Goal: Task Accomplishment & Management: Manage account settings

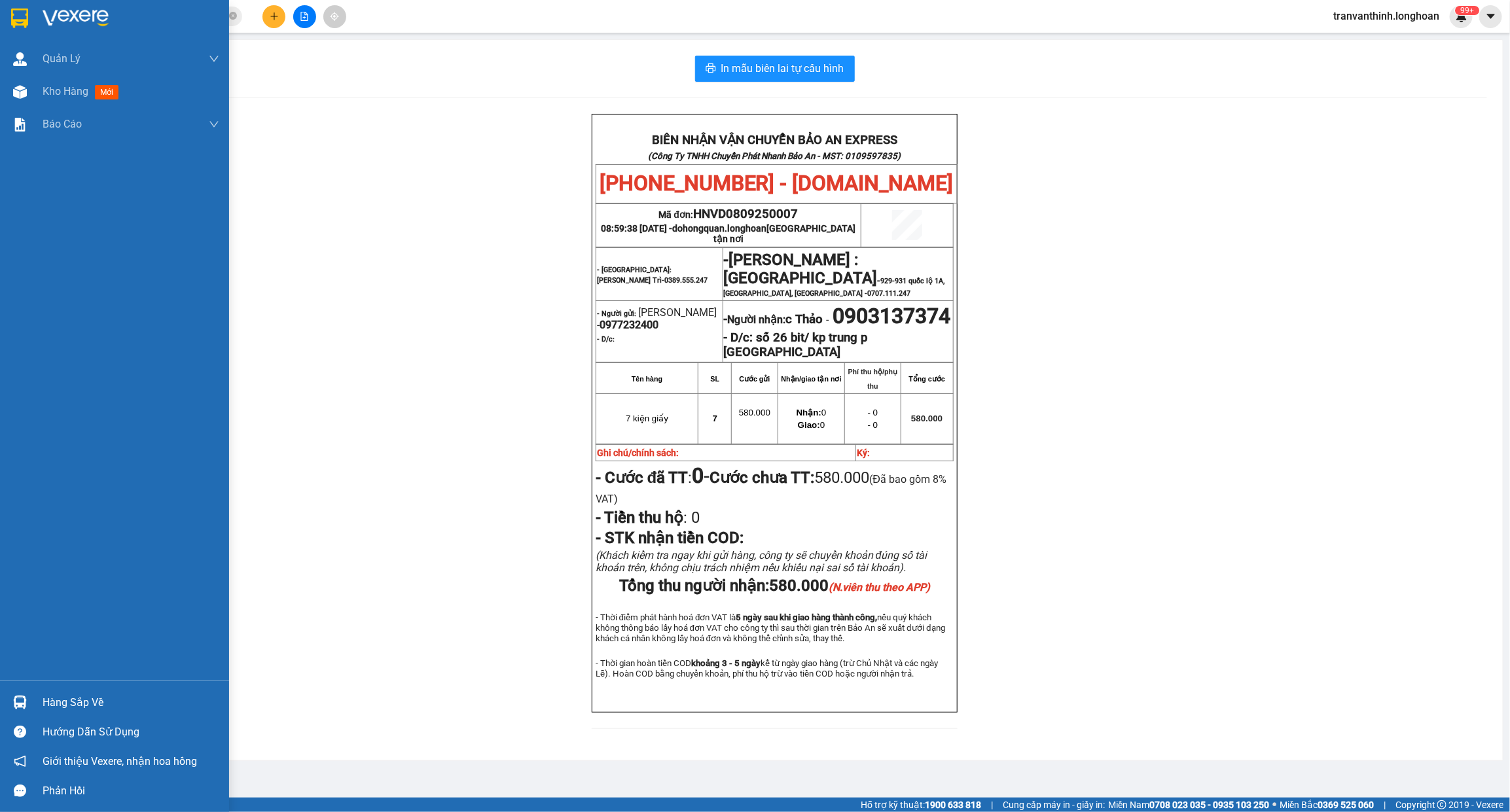
click at [36, 24] on div at bounding box center [114, 21] width 229 height 42
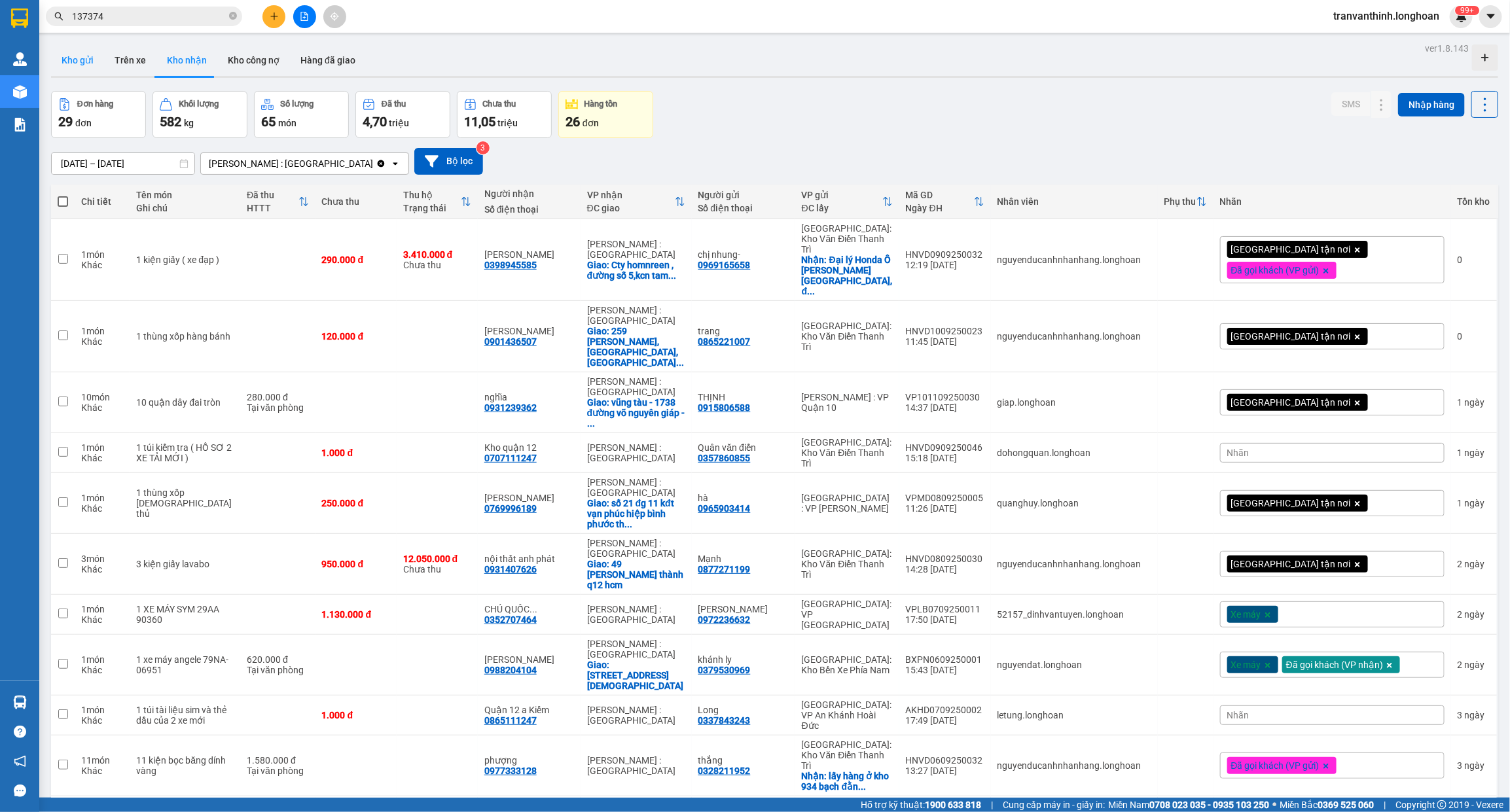
click at [78, 63] on button "Kho gửi" at bounding box center [77, 60] width 53 height 32
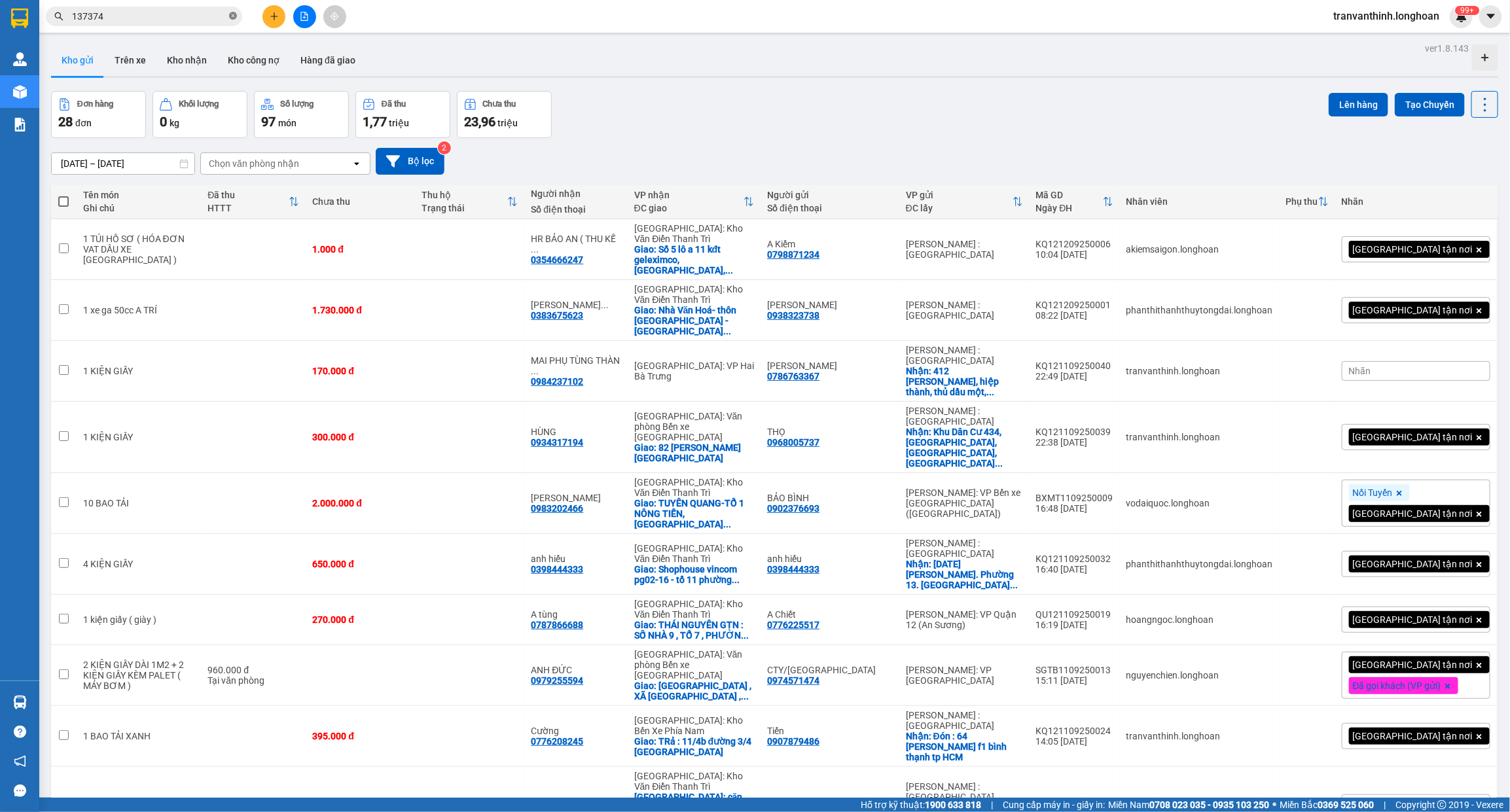
click at [231, 17] on icon "close-circle" at bounding box center [233, 16] width 8 height 8
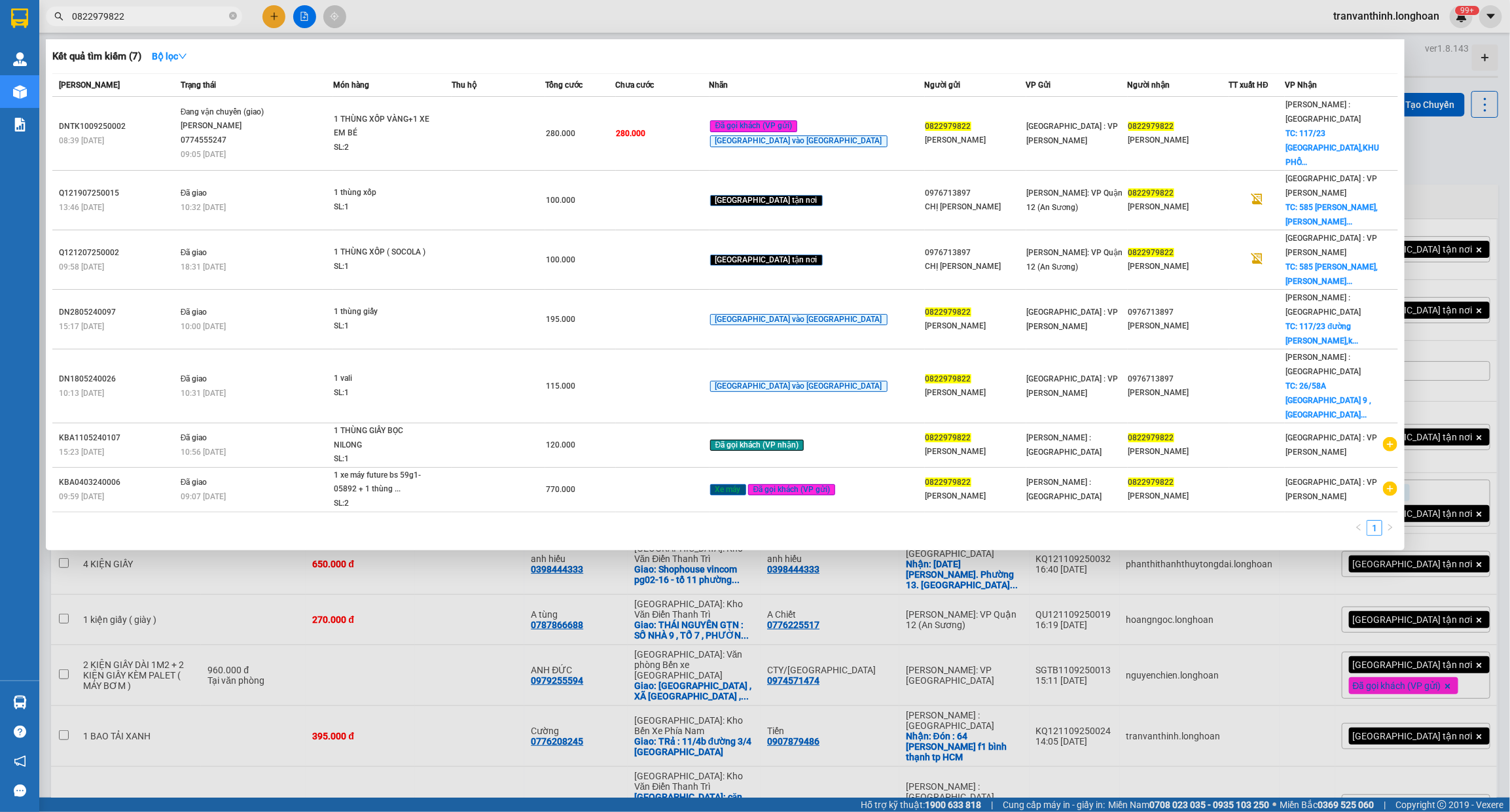
type input "0822979822"
click at [1463, 141] on div at bounding box center [755, 406] width 1510 height 812
click at [232, 14] on icon "close-circle" at bounding box center [233, 16] width 8 height 8
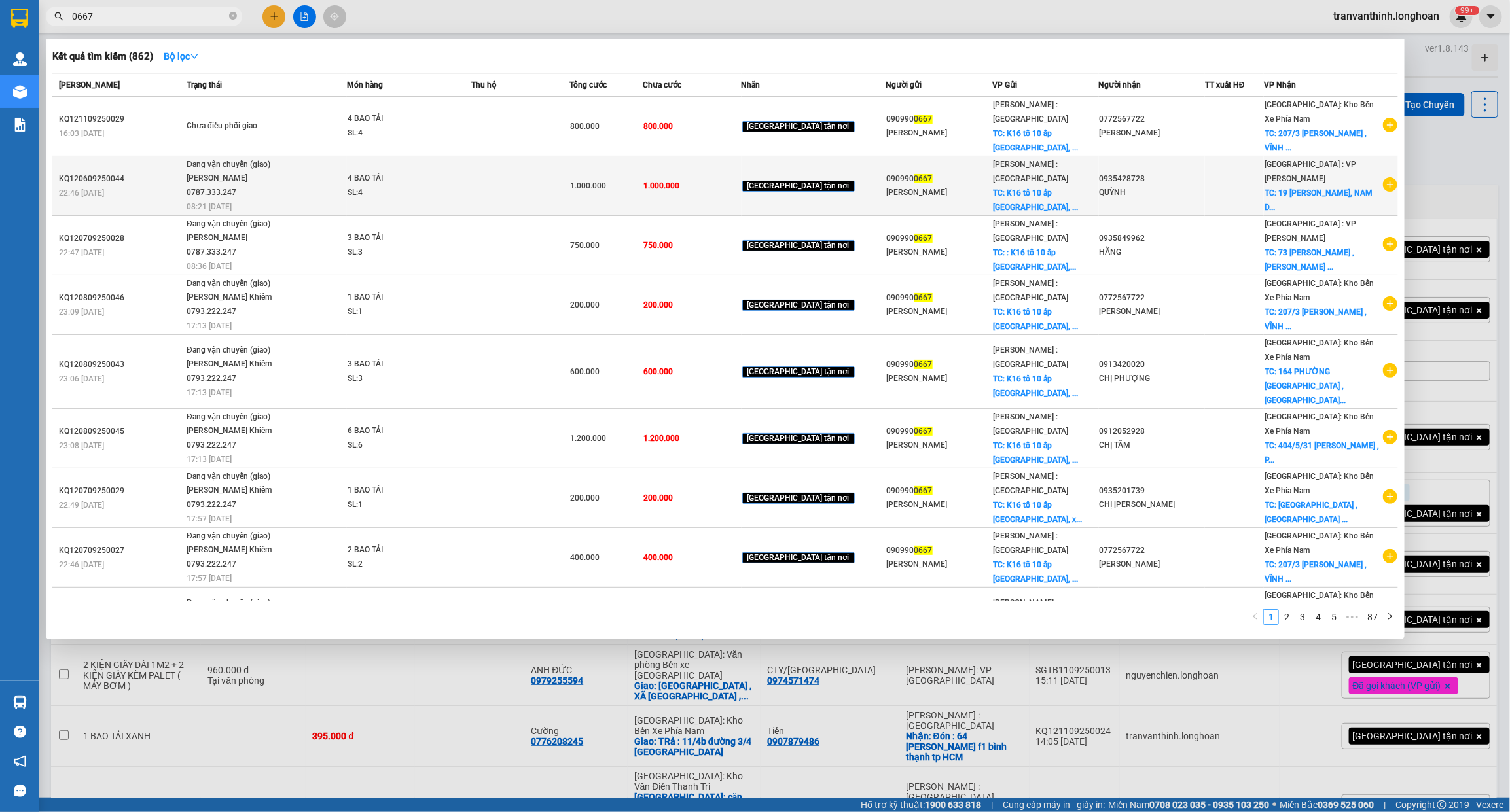
type input "0667"
click at [1205, 186] on div "QUỲNH" at bounding box center [1152, 192] width 105 height 13
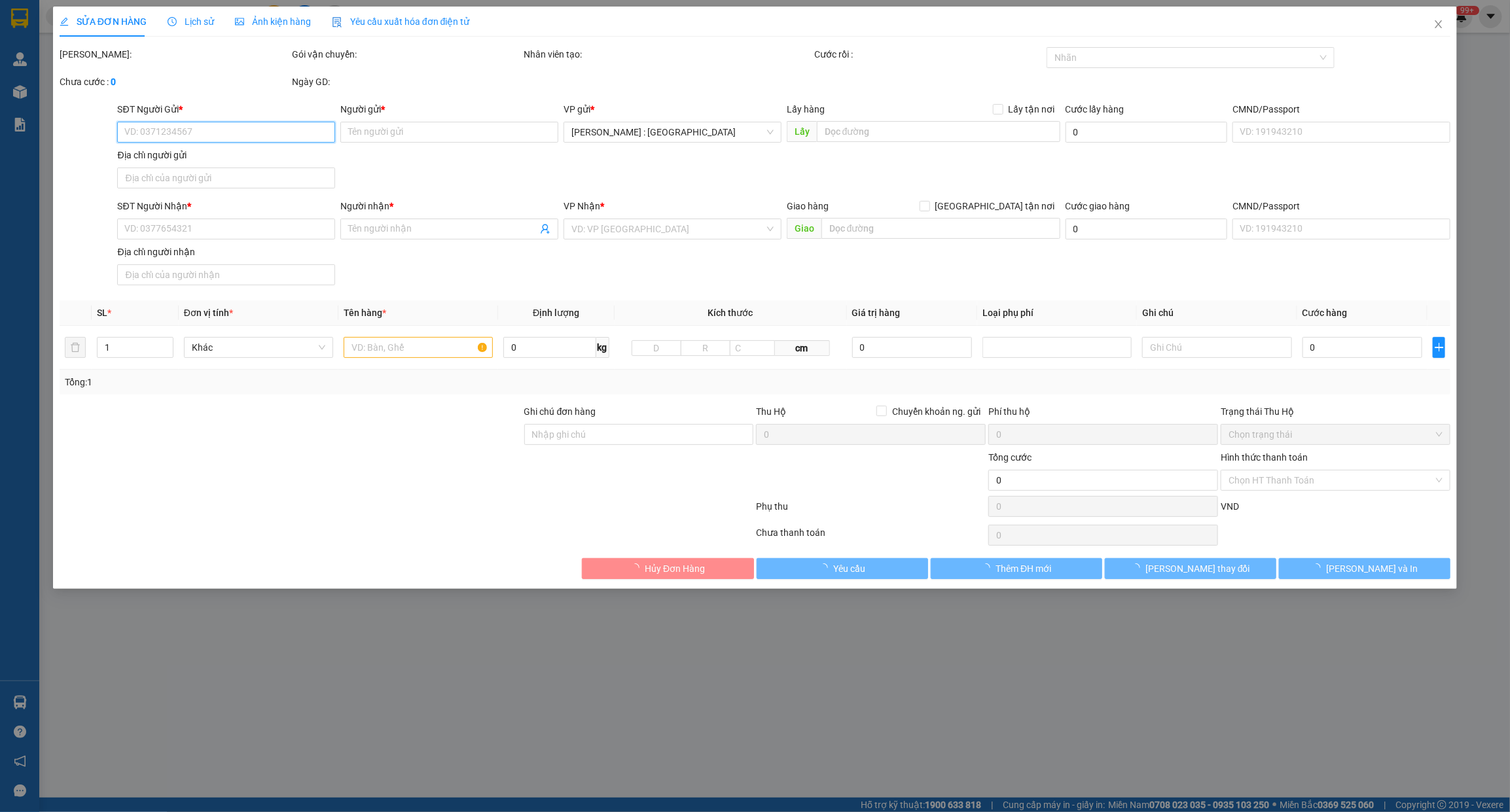
type input "0909900667"
type input "ANH BẢO"
checkbox input "true"
type input "K16 tổ 10 ấp Phước Hiệp, xã Phước Tỉnh huyện Long Điền, Bà Rịa Vũng Tau"
type input "0935428728"
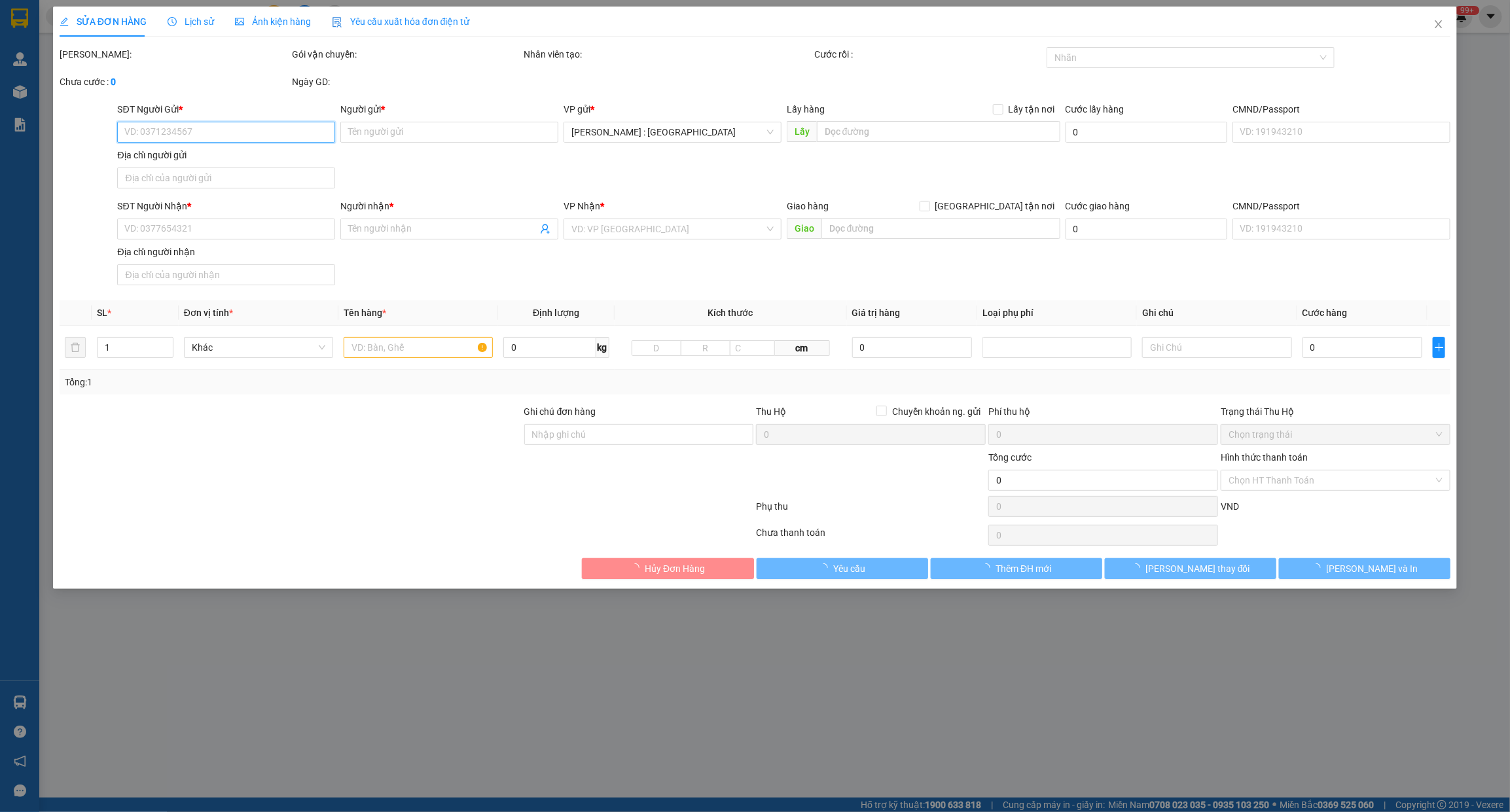
type input "QUỲNH"
checkbox input "true"
type input "19 NGUYỄN TRƯỜNG TỘ, NAM DƯƠNG, HẢI CHÂU, ĐÀ NÃNG"
type input "1.000.000"
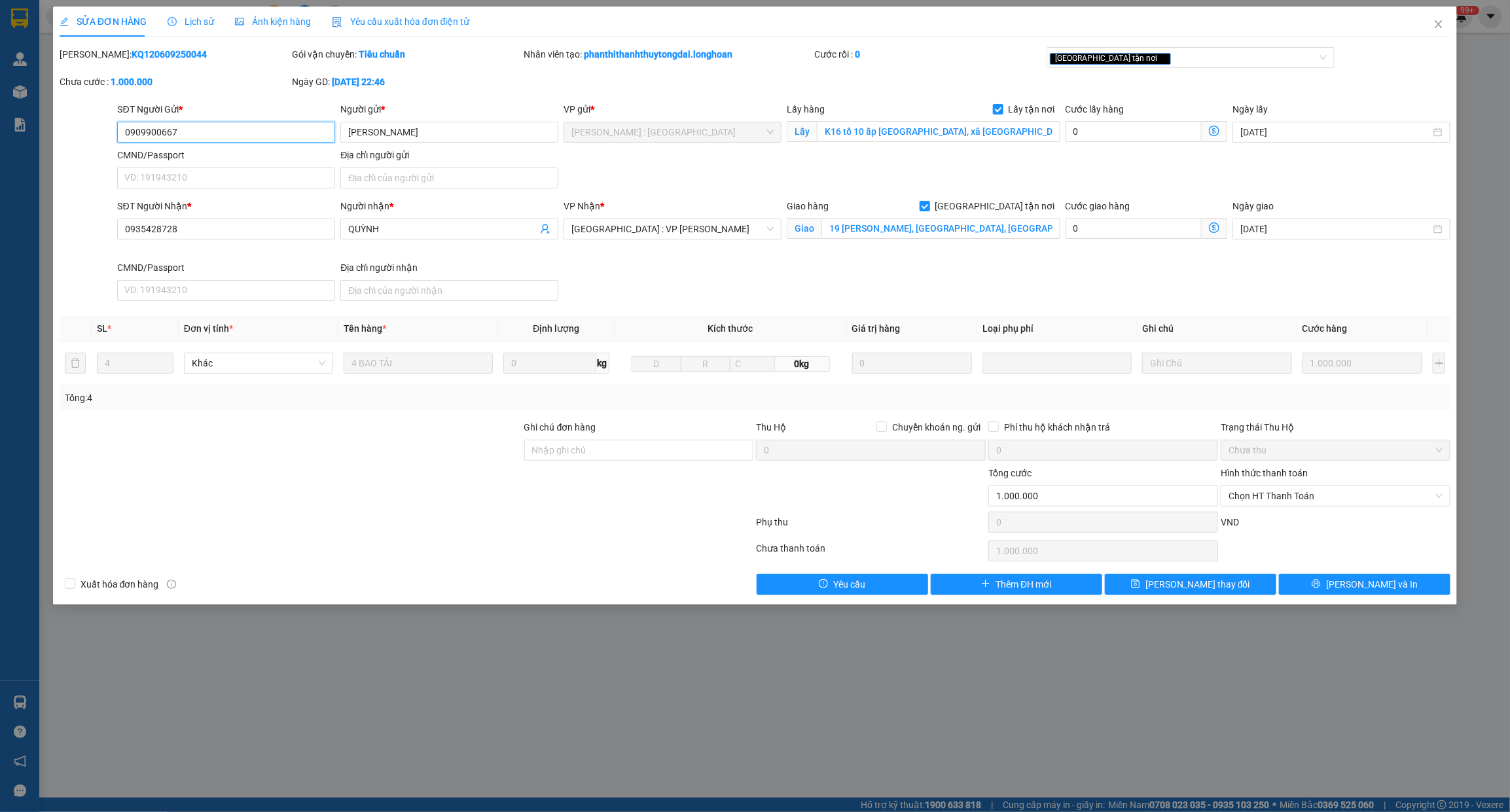
click at [164, 135] on input "0909900667" at bounding box center [226, 133] width 218 height 21
click at [1441, 23] on icon "close" at bounding box center [1439, 24] width 7 height 8
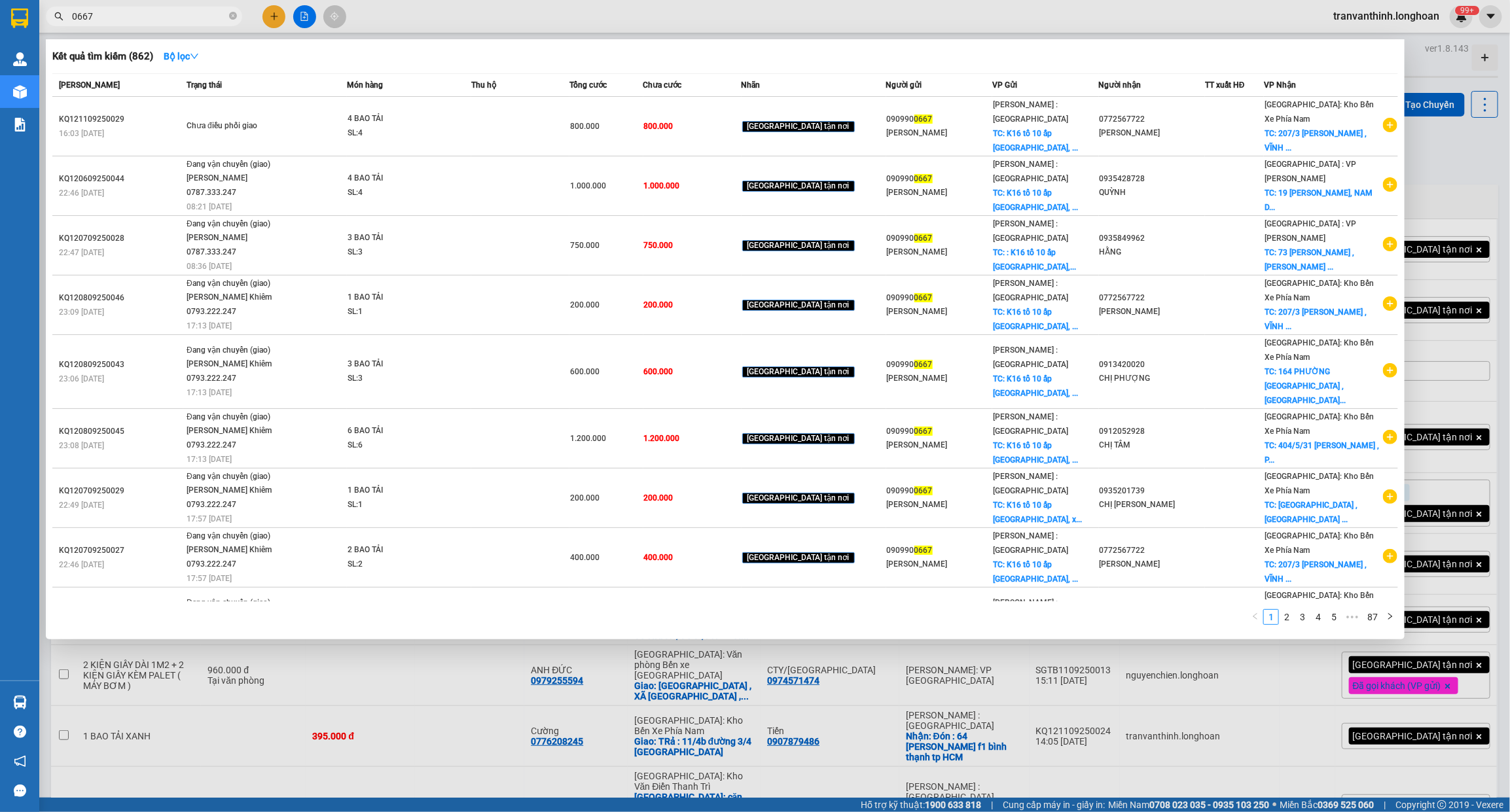
drag, startPoint x: 232, startPoint y: 17, endPoint x: 221, endPoint y: 15, distance: 11.2
click at [230, 15] on icon "close-circle" at bounding box center [233, 16] width 8 height 8
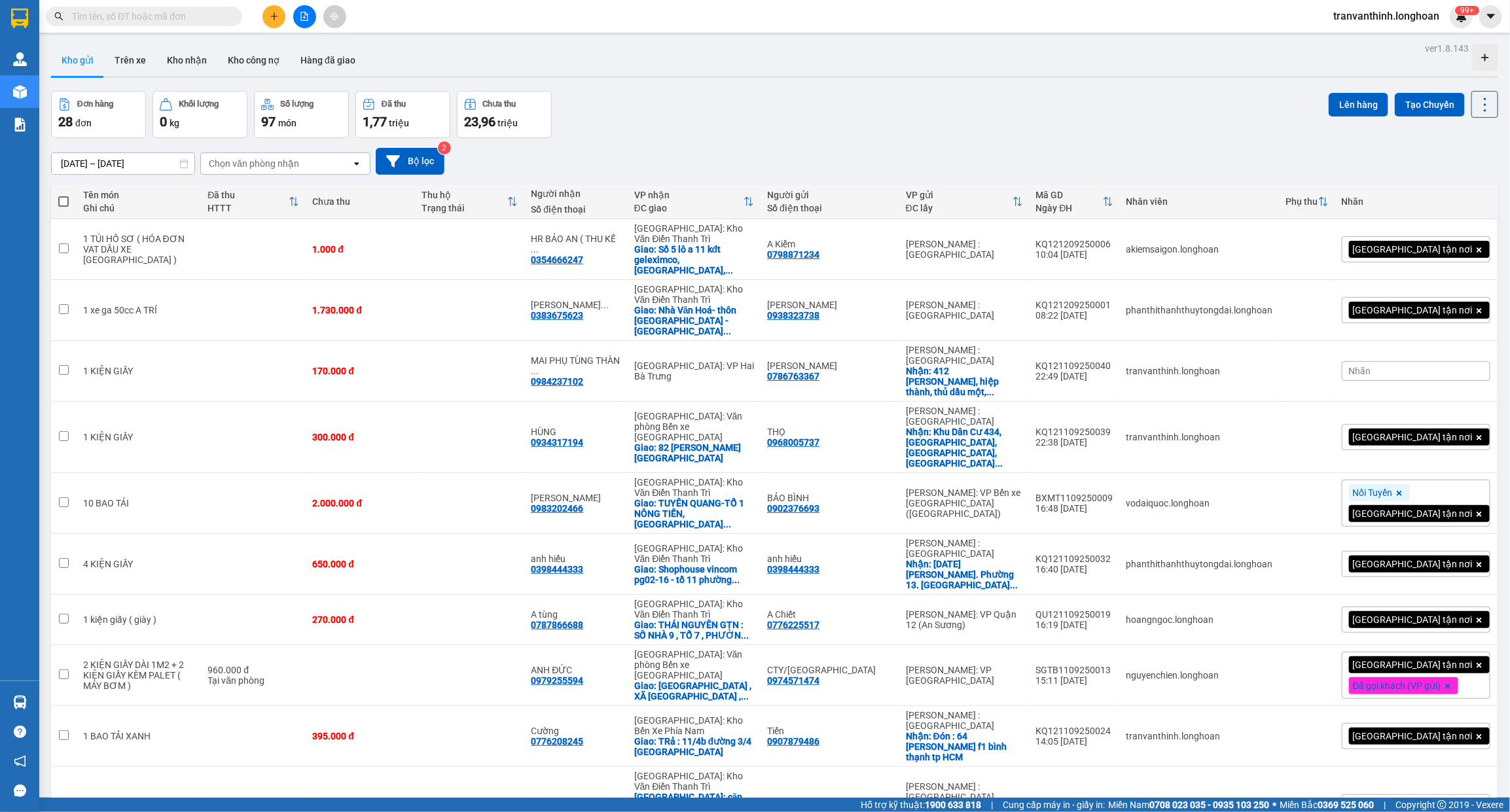
paste input "0909900667"
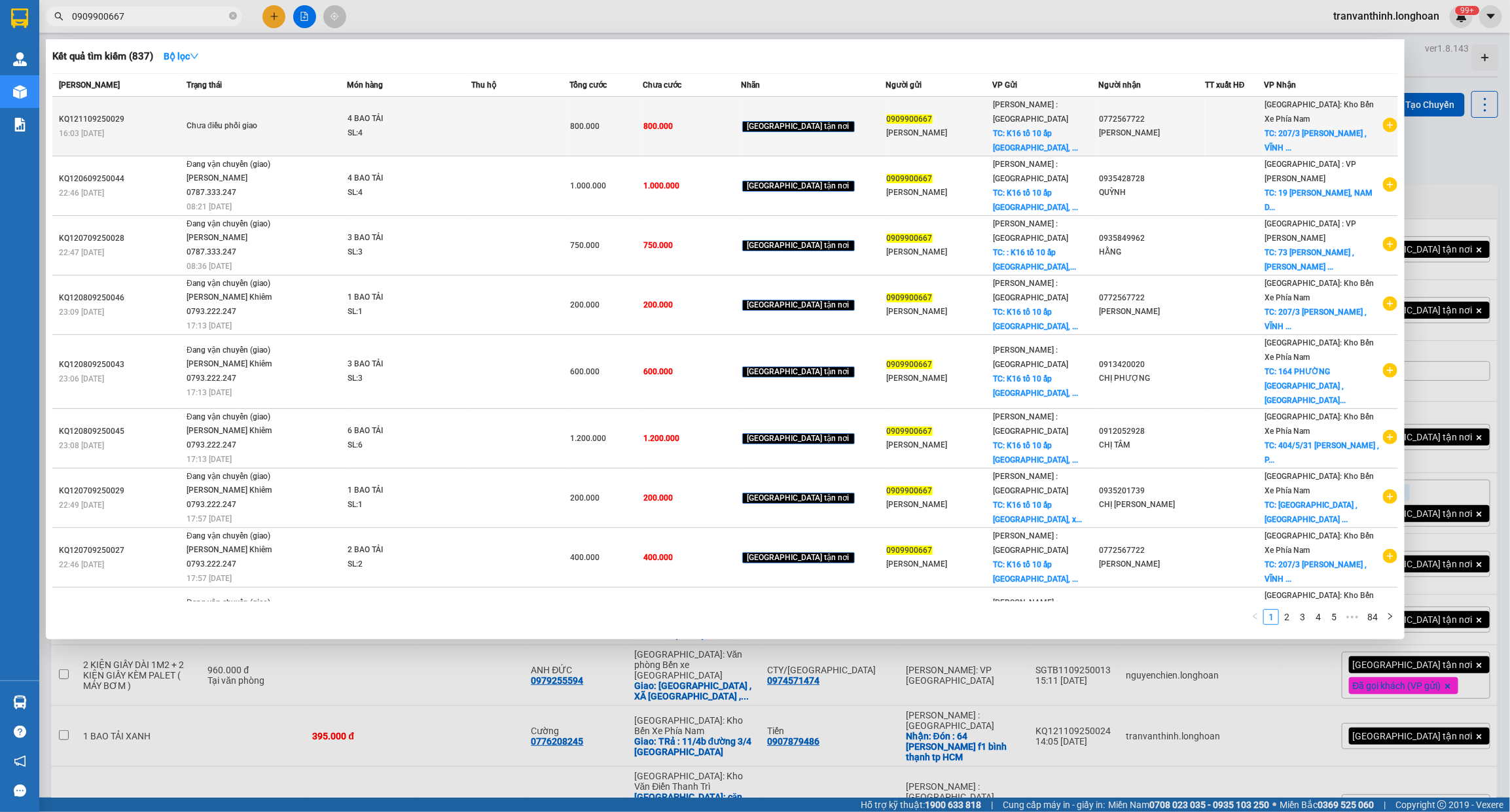
type input "0909900667"
click at [1195, 137] on div "HOÀNG HẰNG" at bounding box center [1152, 133] width 105 height 13
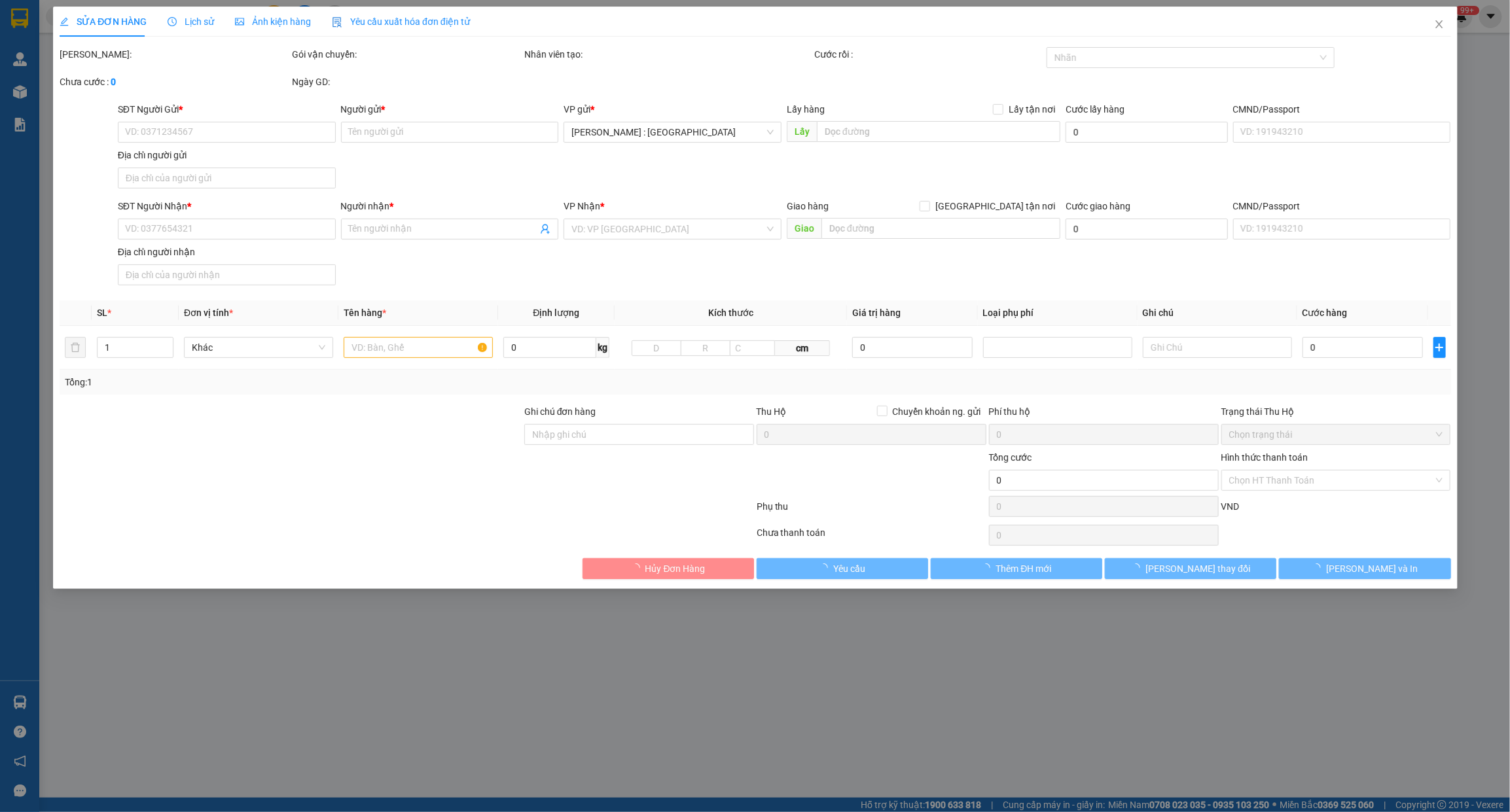
type input "0909900667"
type input "ANH BẢO"
checkbox input "true"
type input "K16 tổ 10 ấp Phước Hiệp, xã Phước Tỉnh huyện Long Điền, Bà Rịa Vũng Tau"
type input "0772567722"
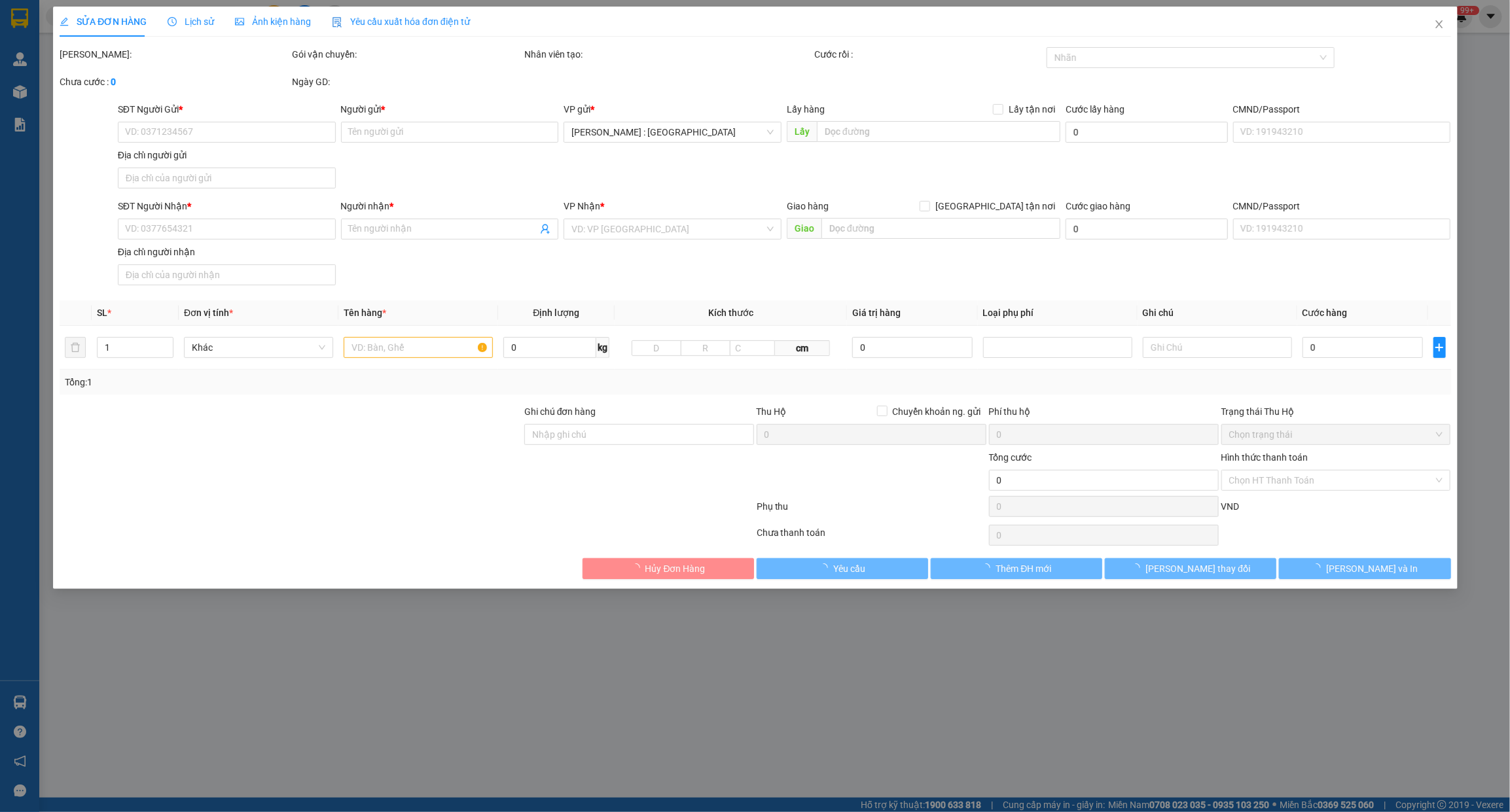
type input "HOÀNG HẰNG"
checkbox input "true"
type input "207/3 BÙI HUY BÍCH , VĨNH HÒA , NHA TRANG"
type input "800.000"
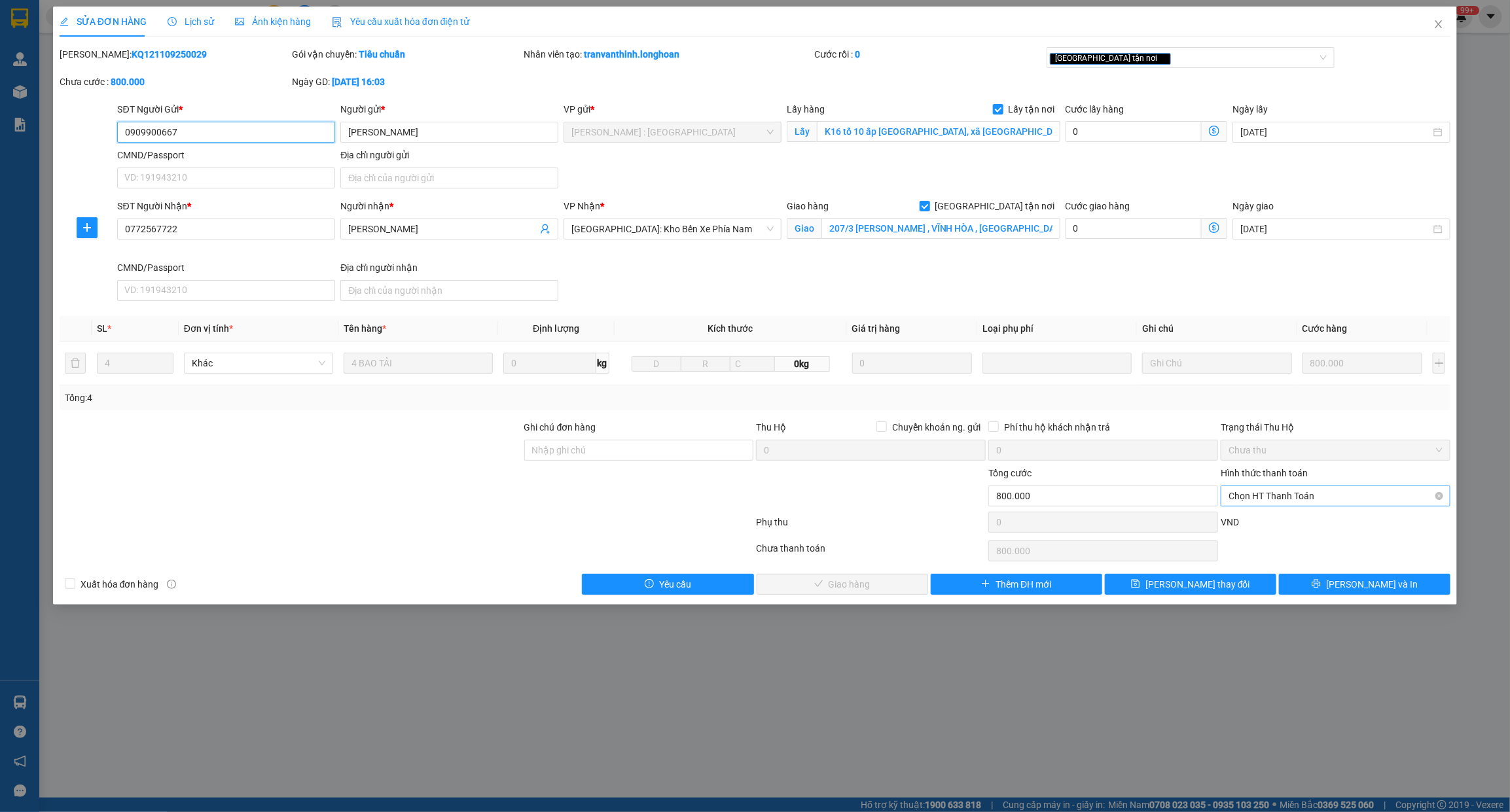
click at [1298, 501] on span "Chọn HT Thanh Toán" at bounding box center [1335, 496] width 214 height 20
click at [1274, 524] on div "Tại văn phòng" at bounding box center [1336, 523] width 214 height 14
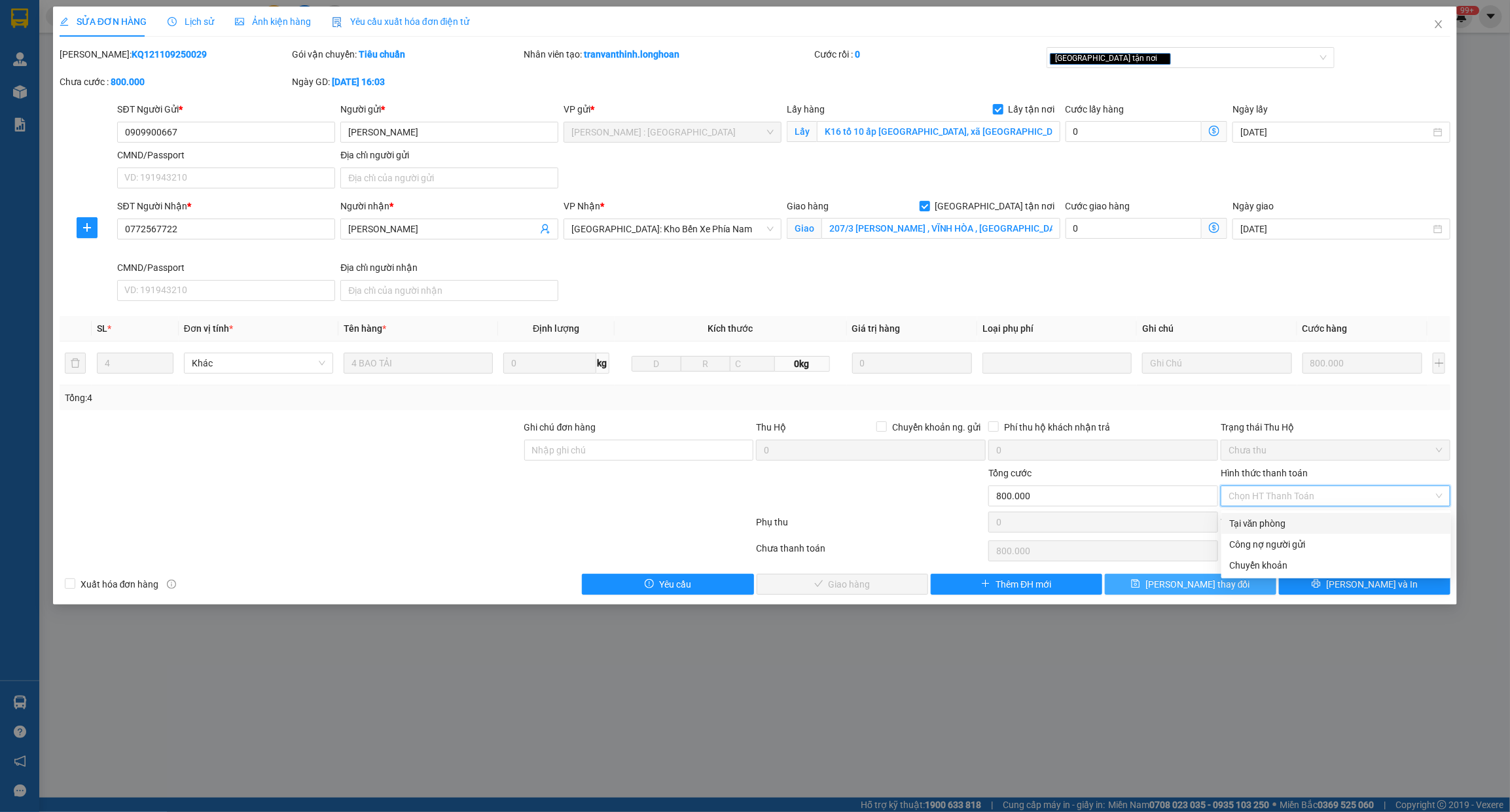
type input "0"
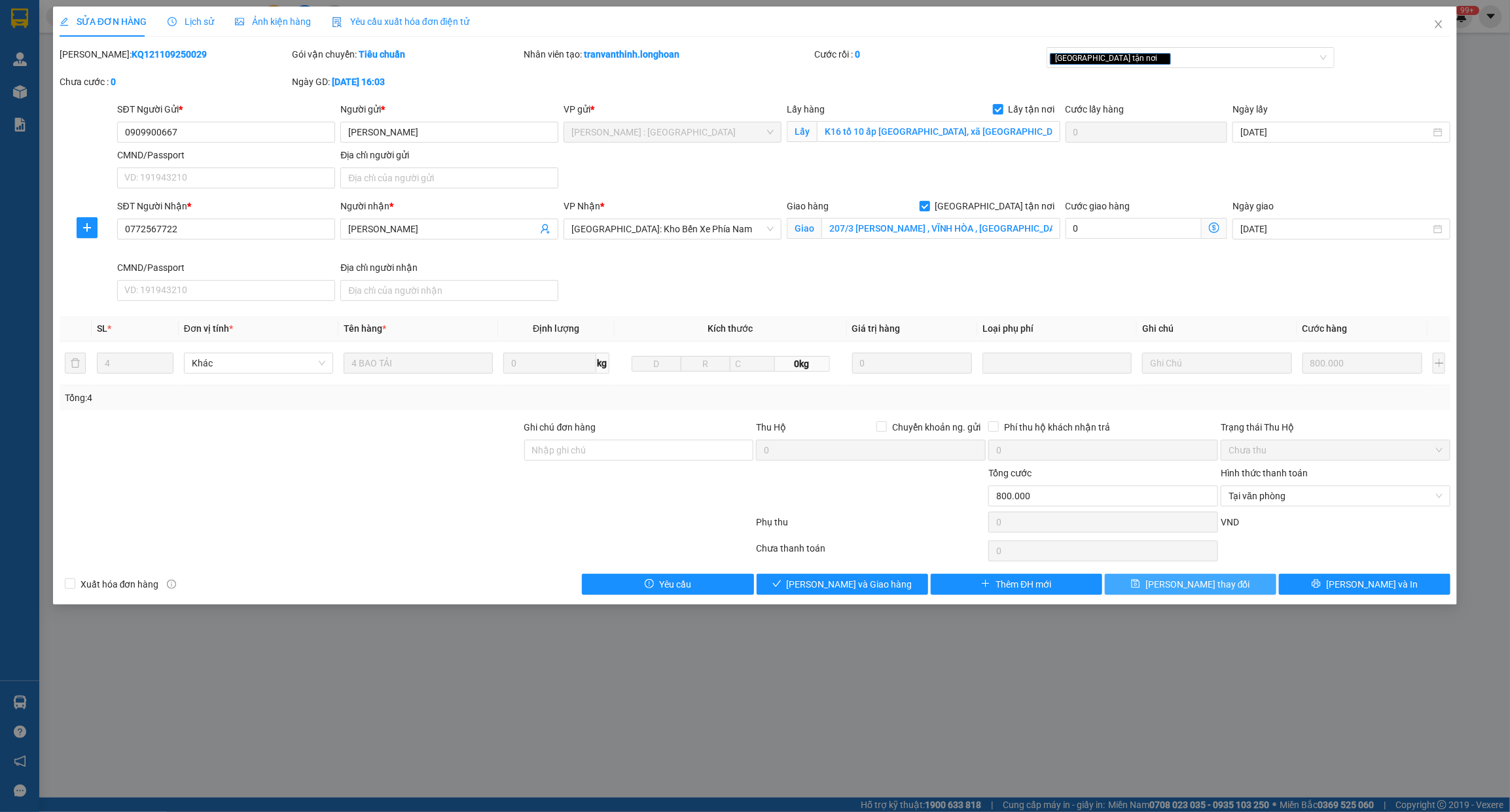
click at [1215, 586] on span "Lưu thay đổi" at bounding box center [1198, 584] width 104 height 14
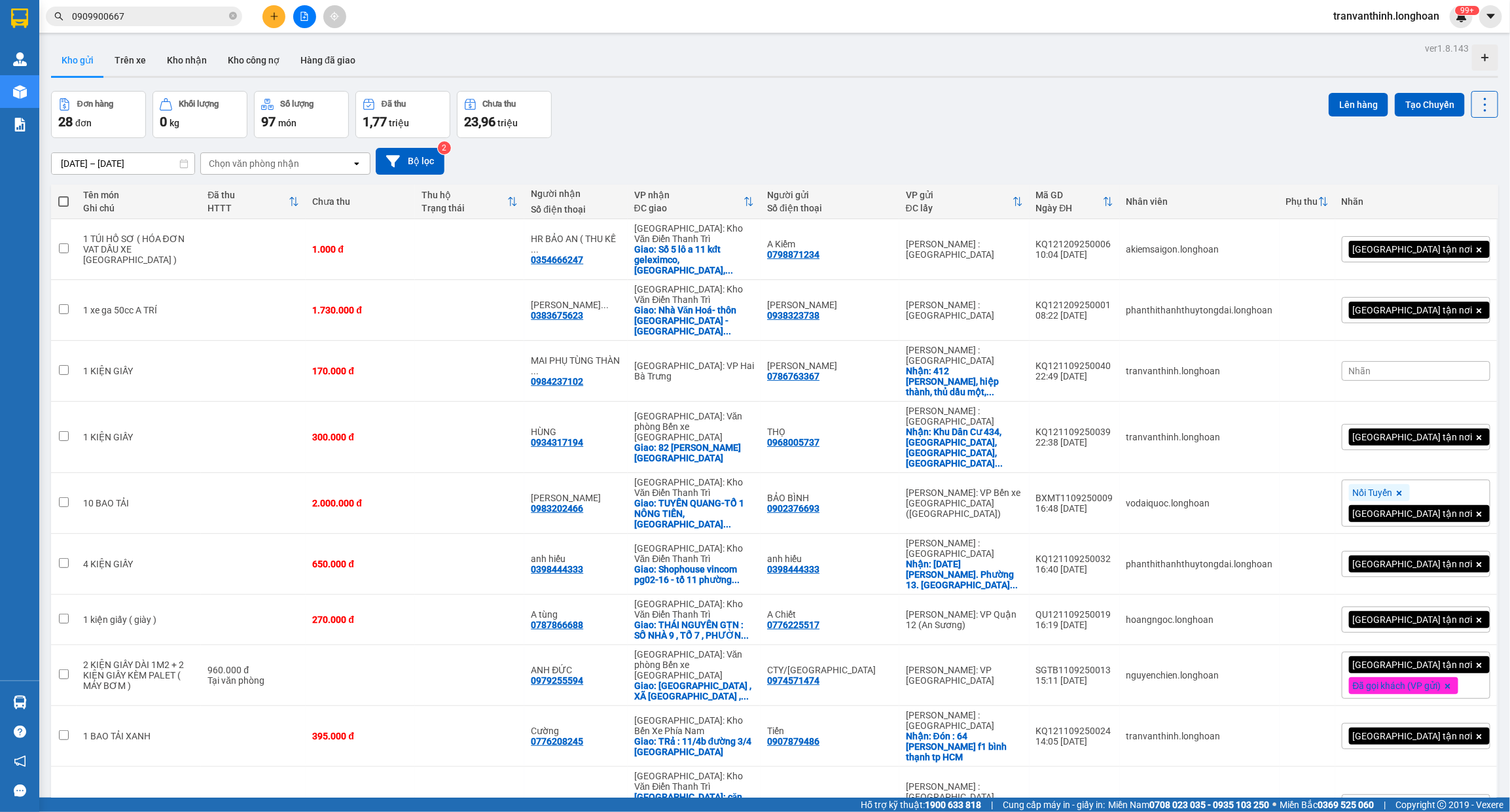
click at [191, 20] on input "0909900667" at bounding box center [149, 16] width 154 height 14
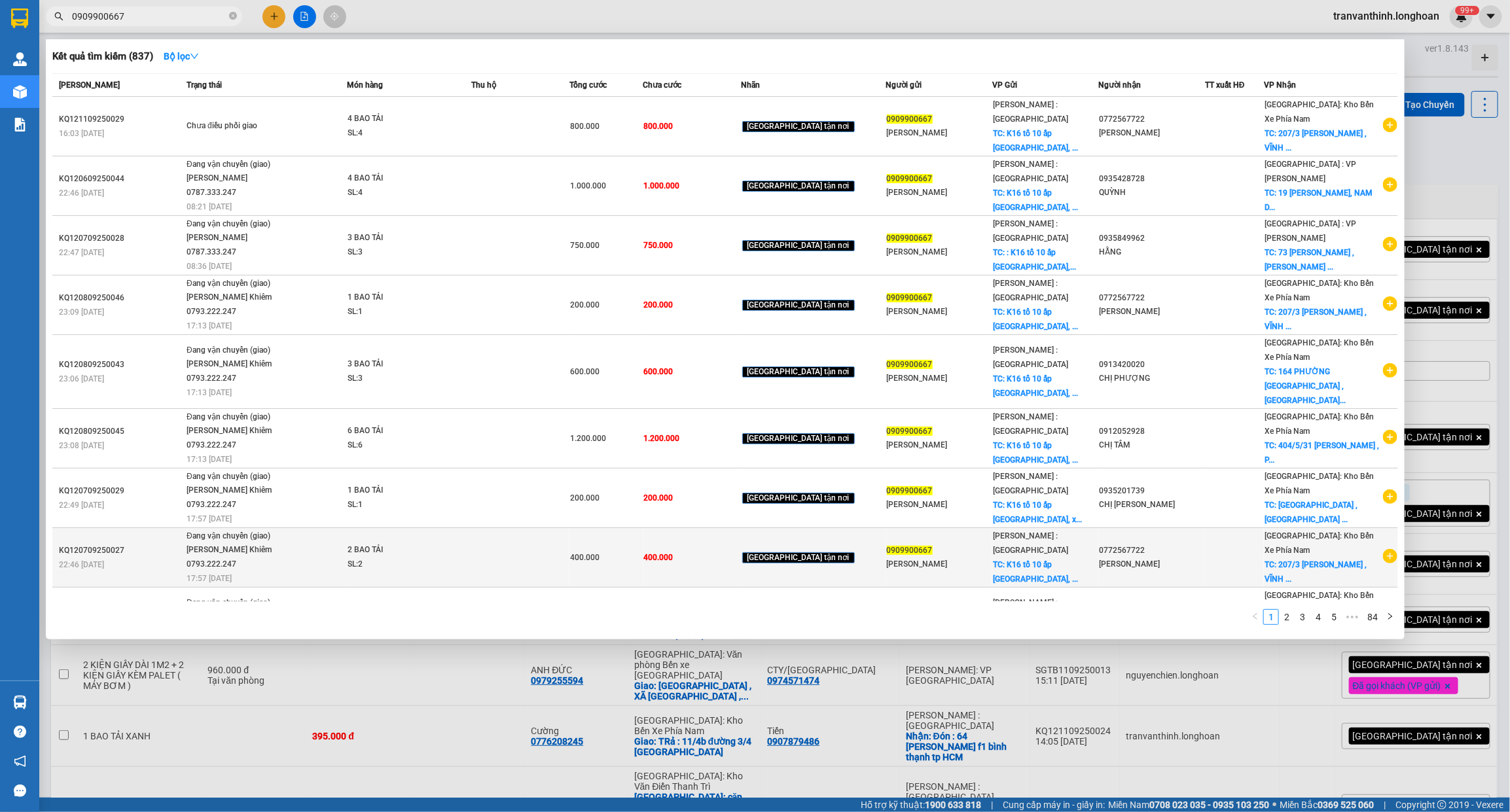
scroll to position [77, 0]
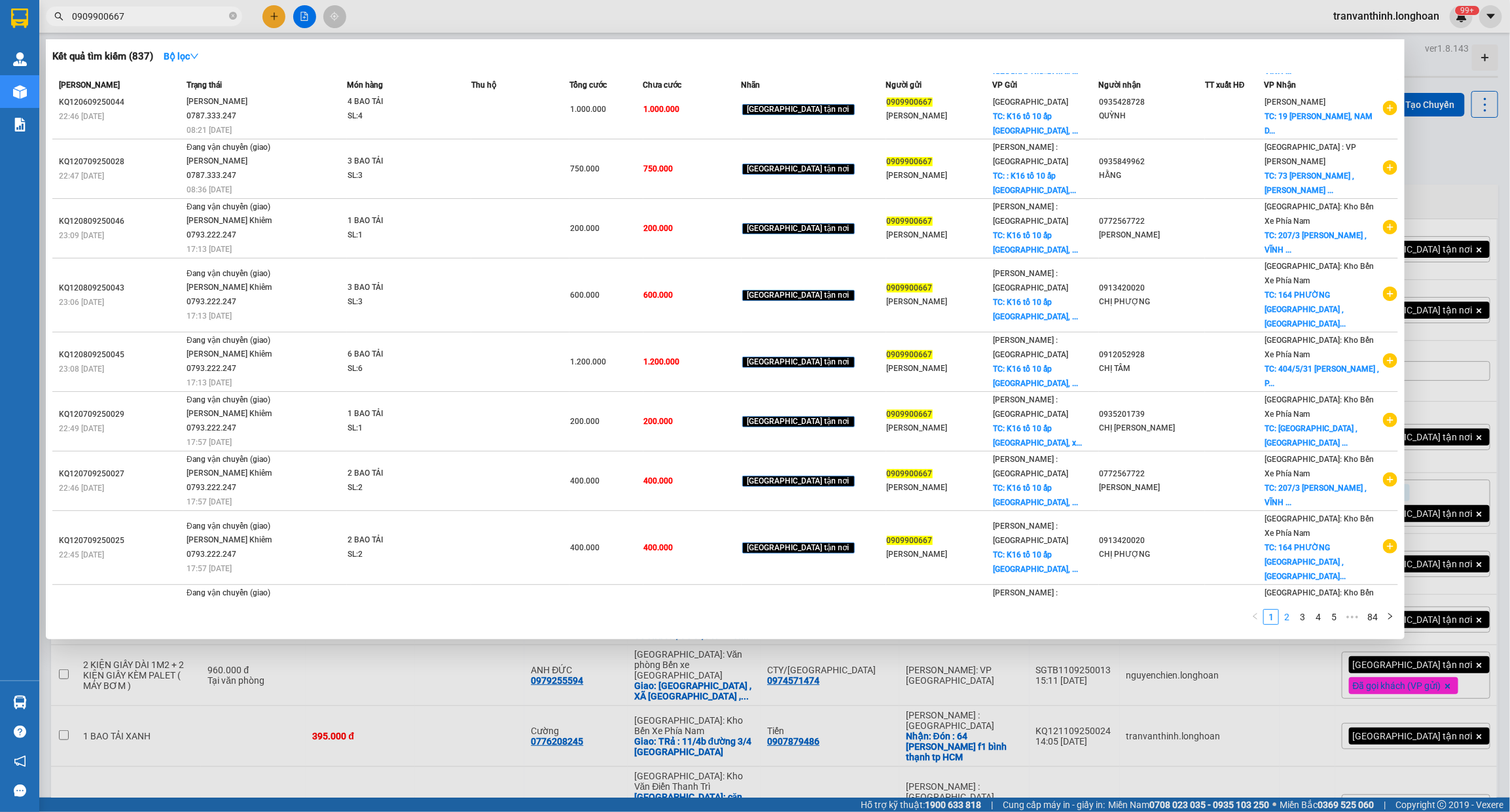
click at [1291, 615] on link "2" at bounding box center [1286, 617] width 14 height 14
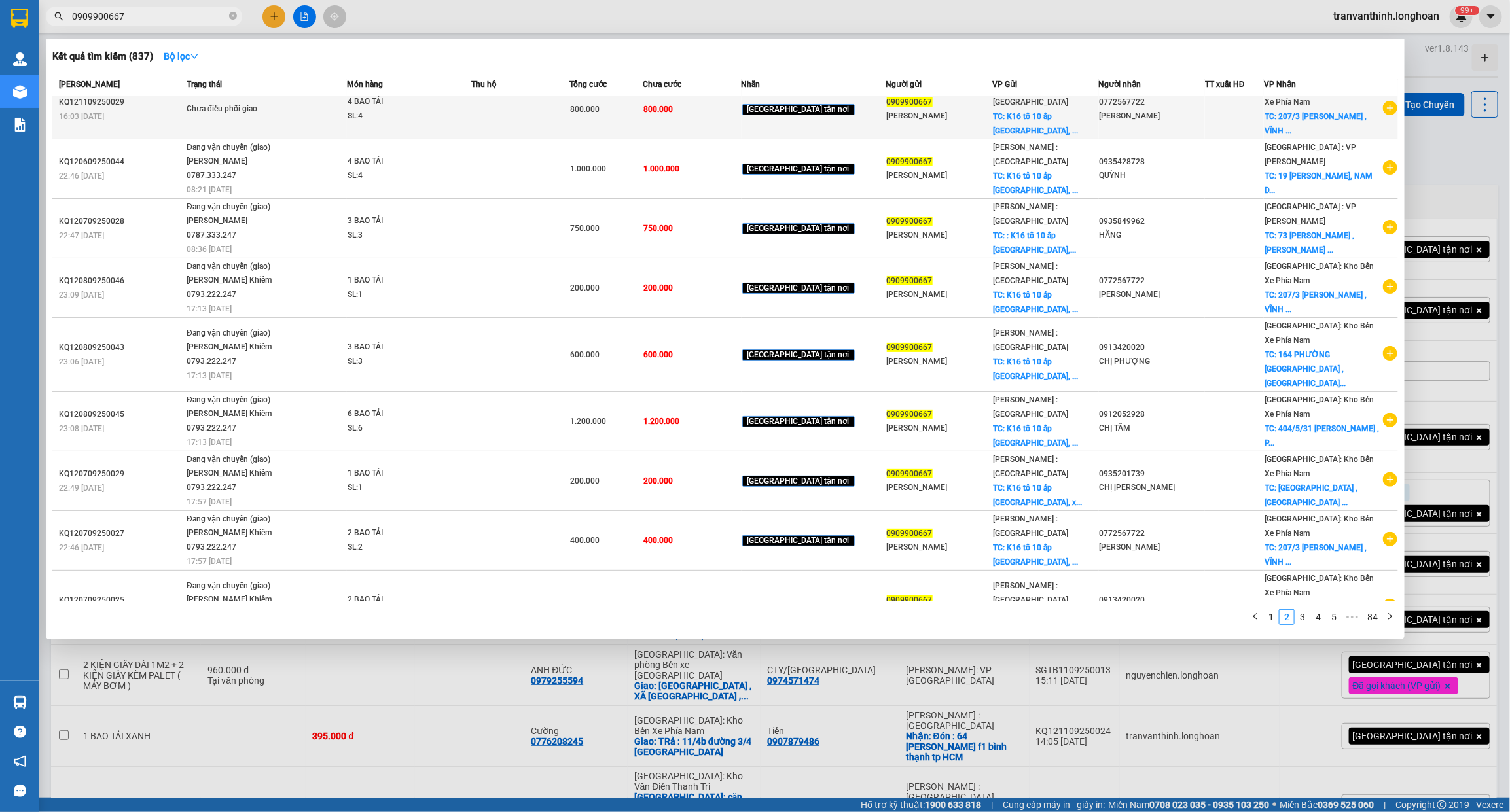
scroll to position [0, 0]
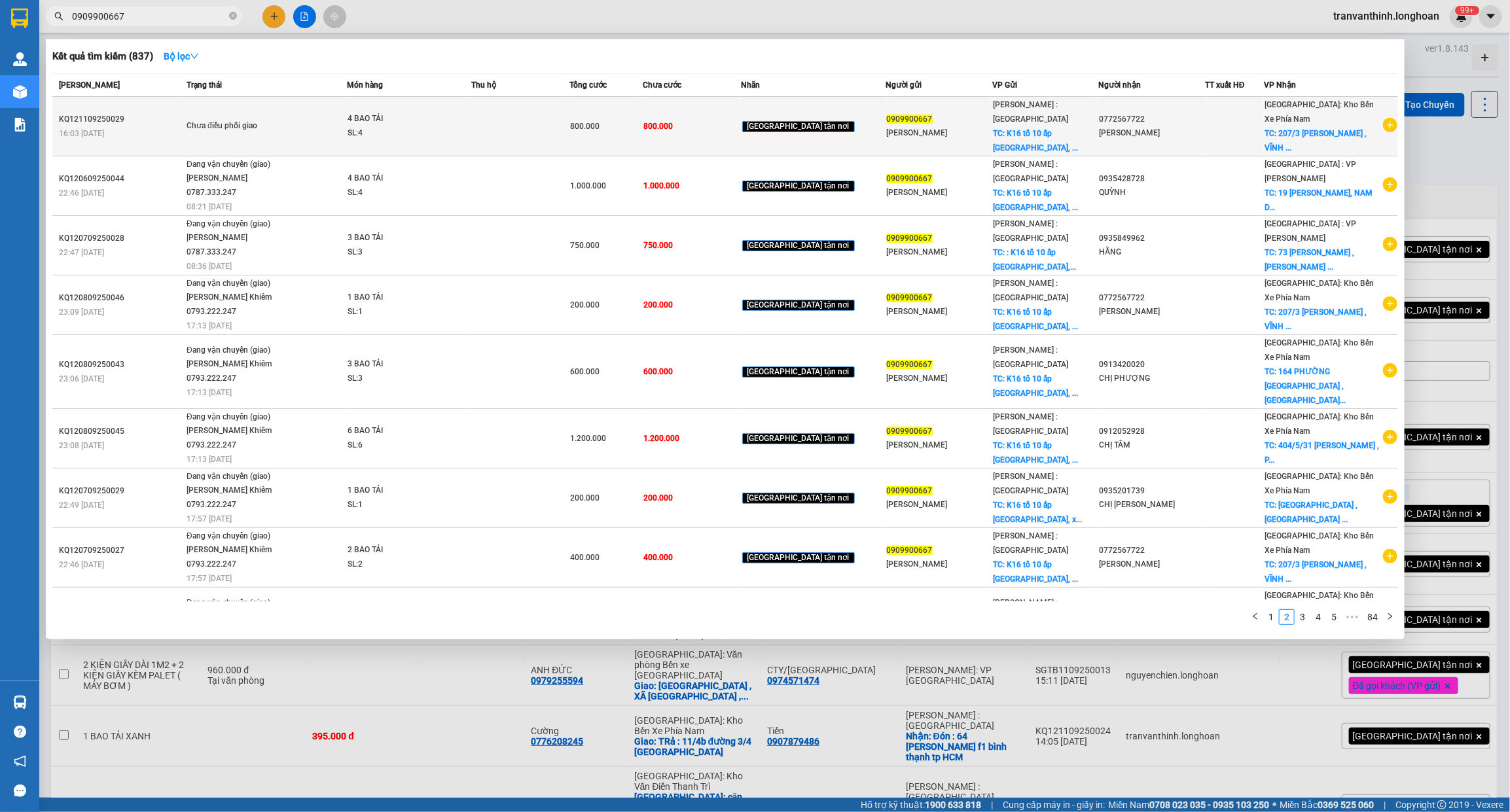
click at [1009, 113] on span "[PERSON_NAME] : [GEOGRAPHIC_DATA]" at bounding box center [1030, 111] width 75 height 23
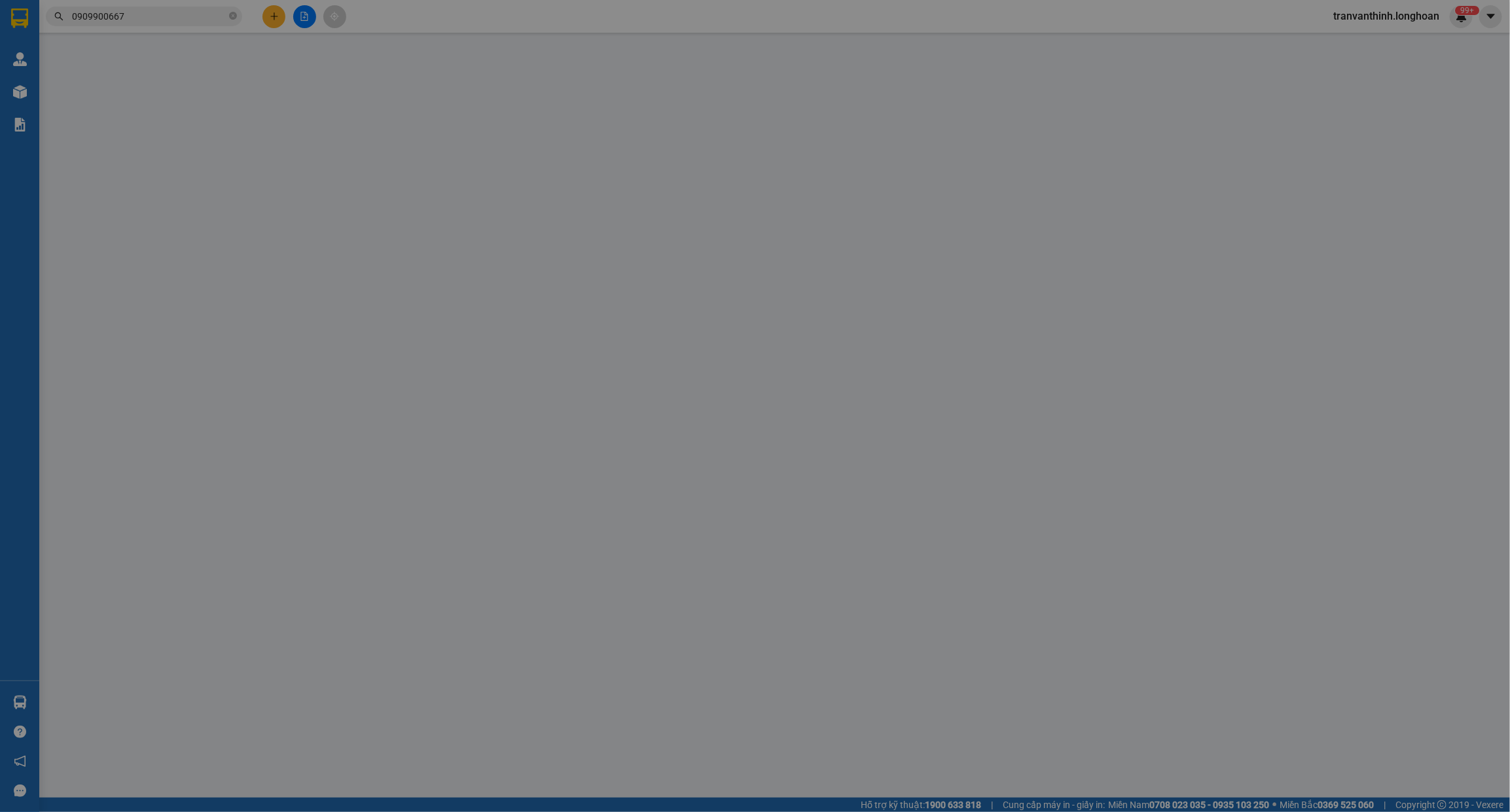
type input "0909900667"
type input "ANH BẢO"
checkbox input "true"
type input "K16 tổ 10 ấp Phước Hiệp, xã Phước Tỉnh huyện Long Điền, Bà Rịa Vũng Tau"
type input "0772567722"
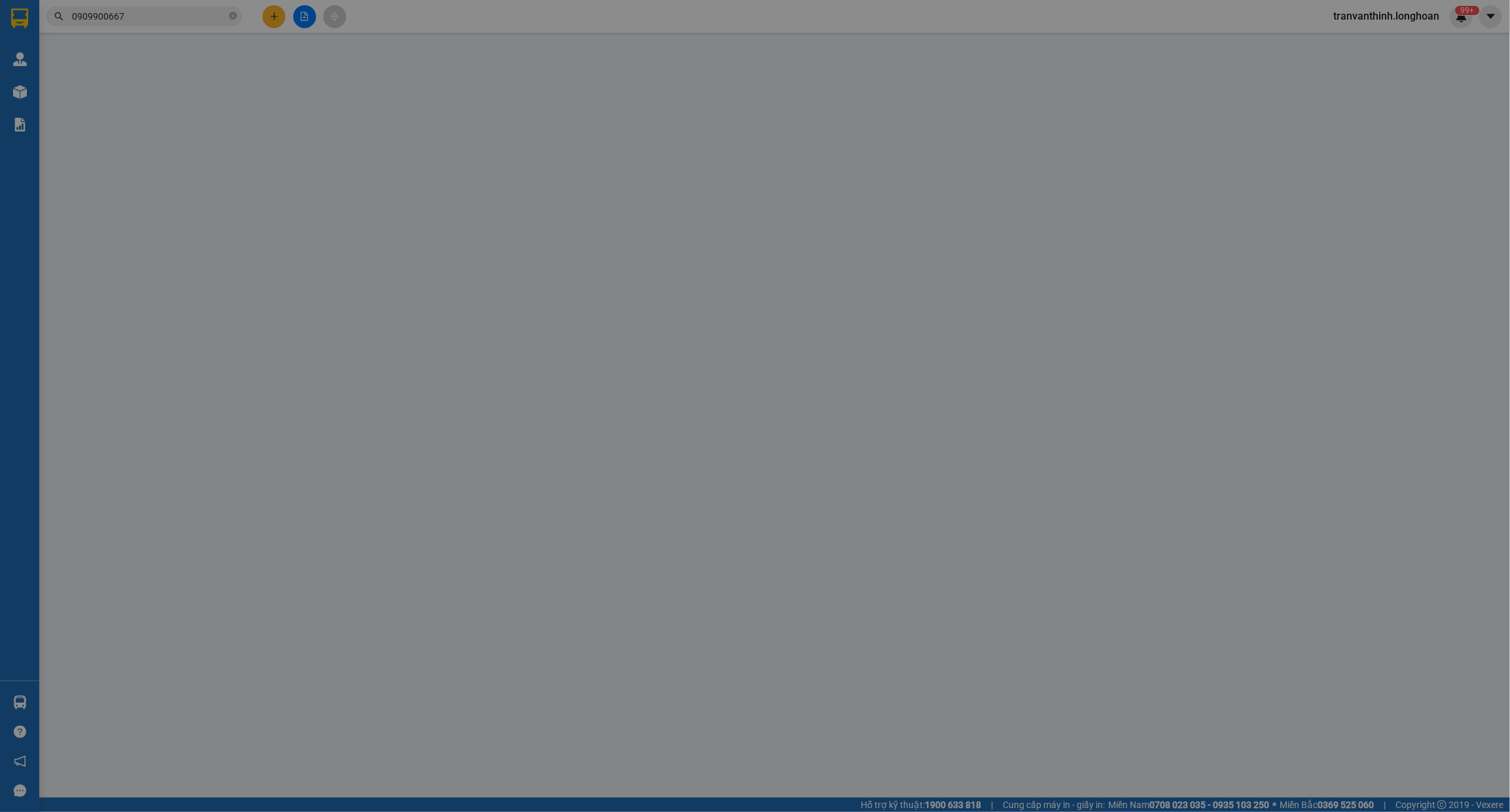
type input "HOÀNG HẰNG"
checkbox input "true"
type input "207/3 BÙI HUY BÍCH , VĨNH HÒA , NHA TRANG"
type input "800.000"
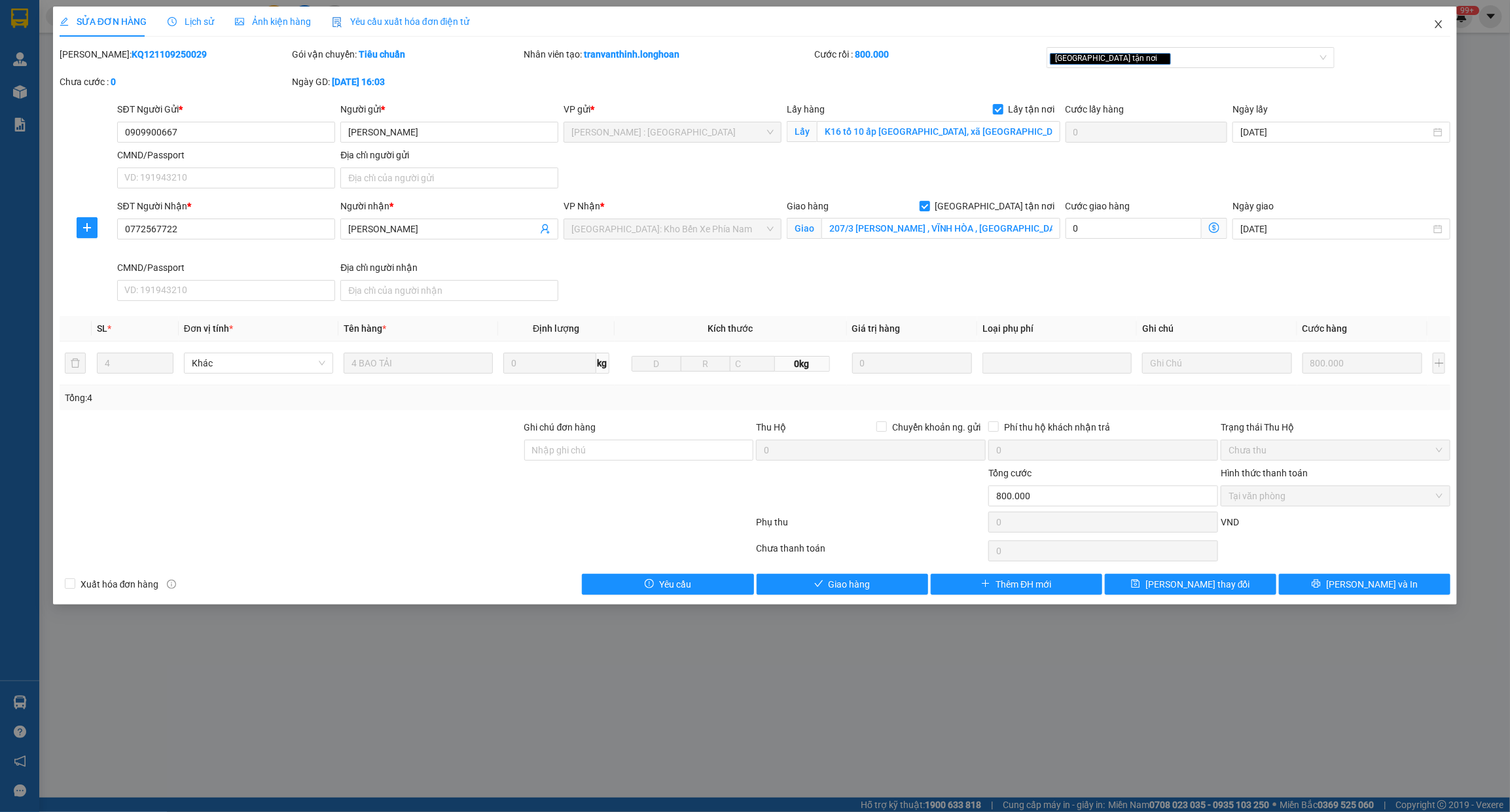
click at [1437, 32] on span "Close" at bounding box center [1439, 25] width 37 height 37
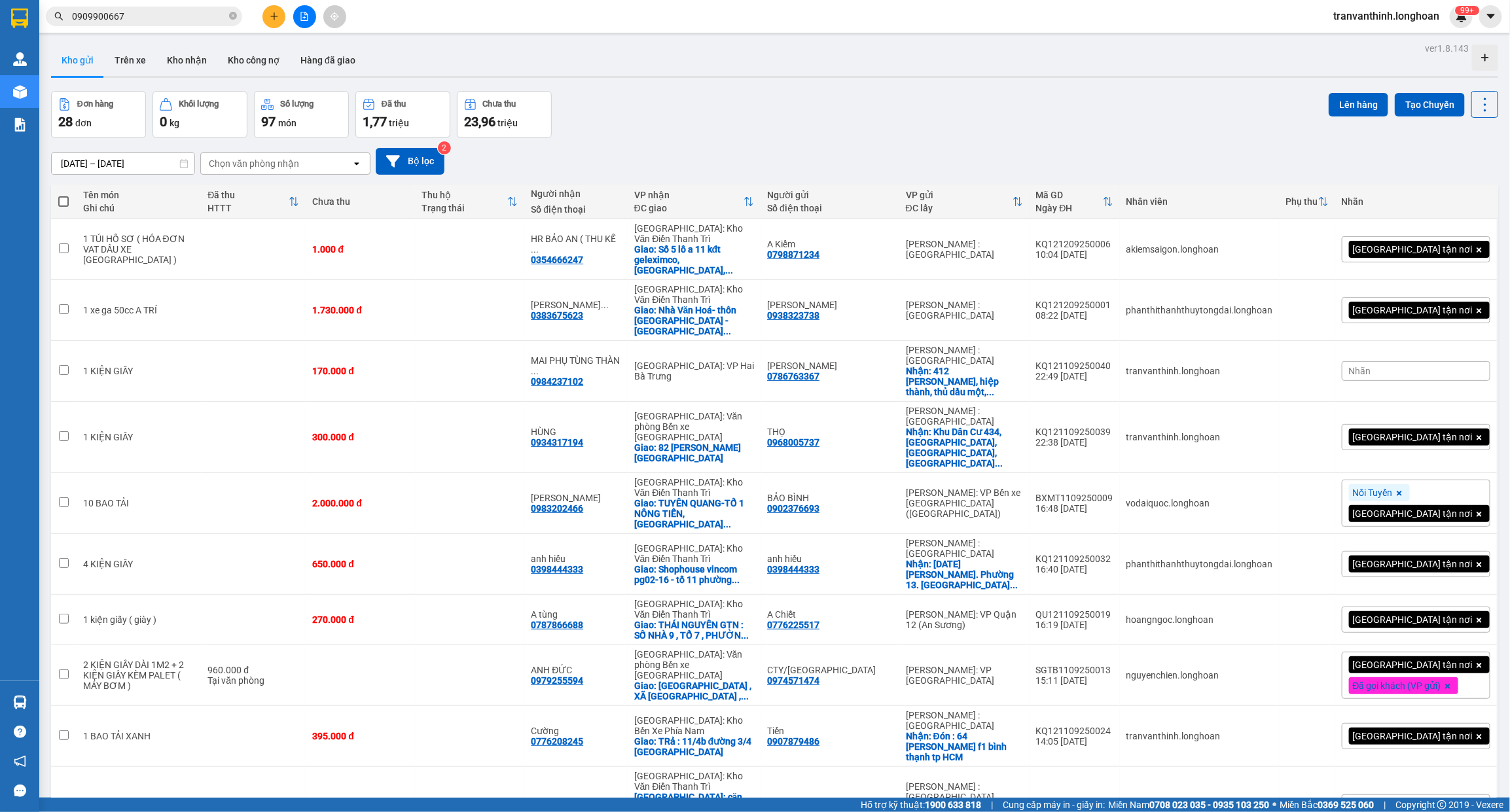
click at [193, 21] on input "0909900667" at bounding box center [149, 16] width 154 height 14
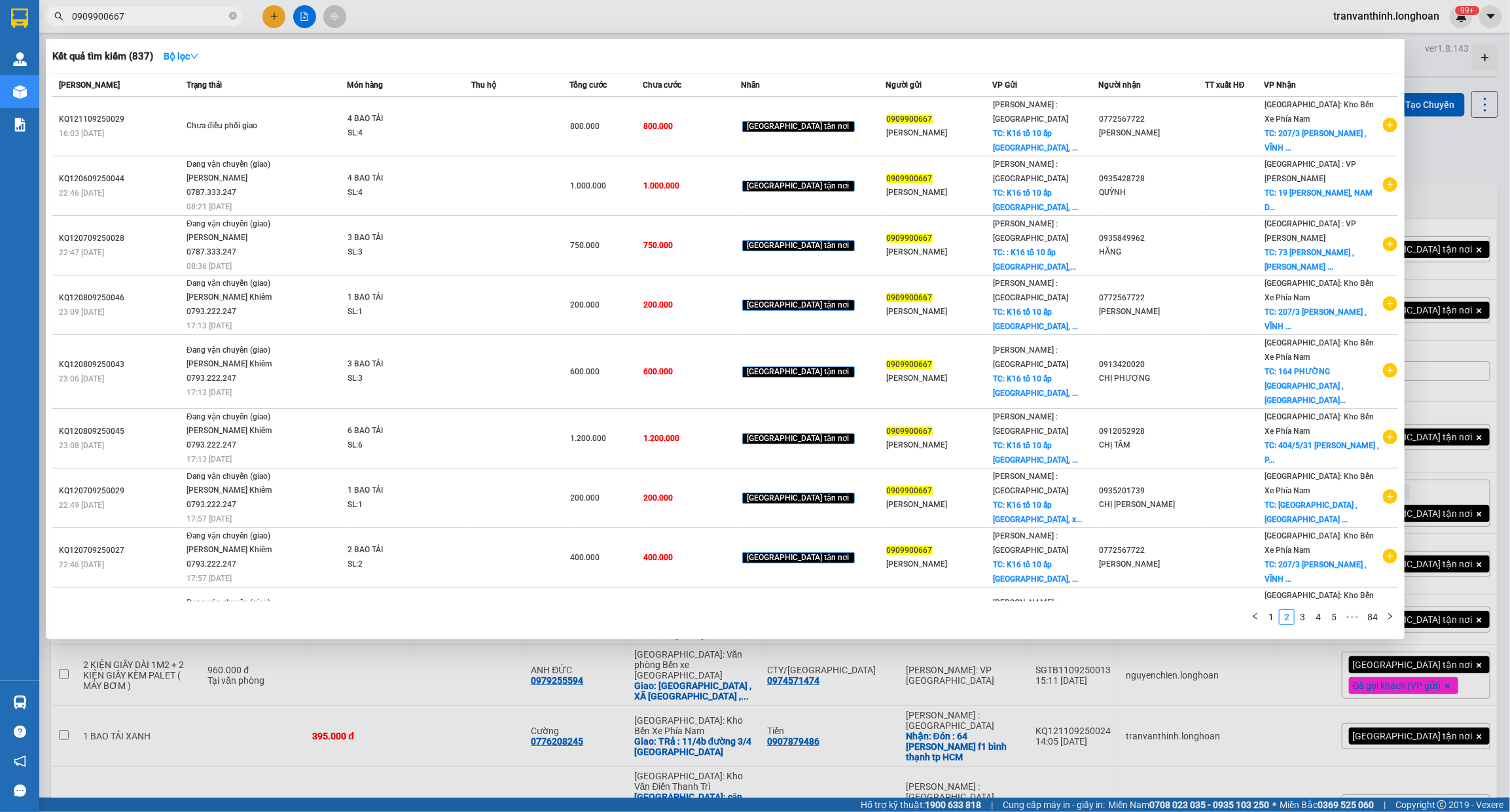
click at [200, 15] on input "0909900667" at bounding box center [149, 16] width 154 height 14
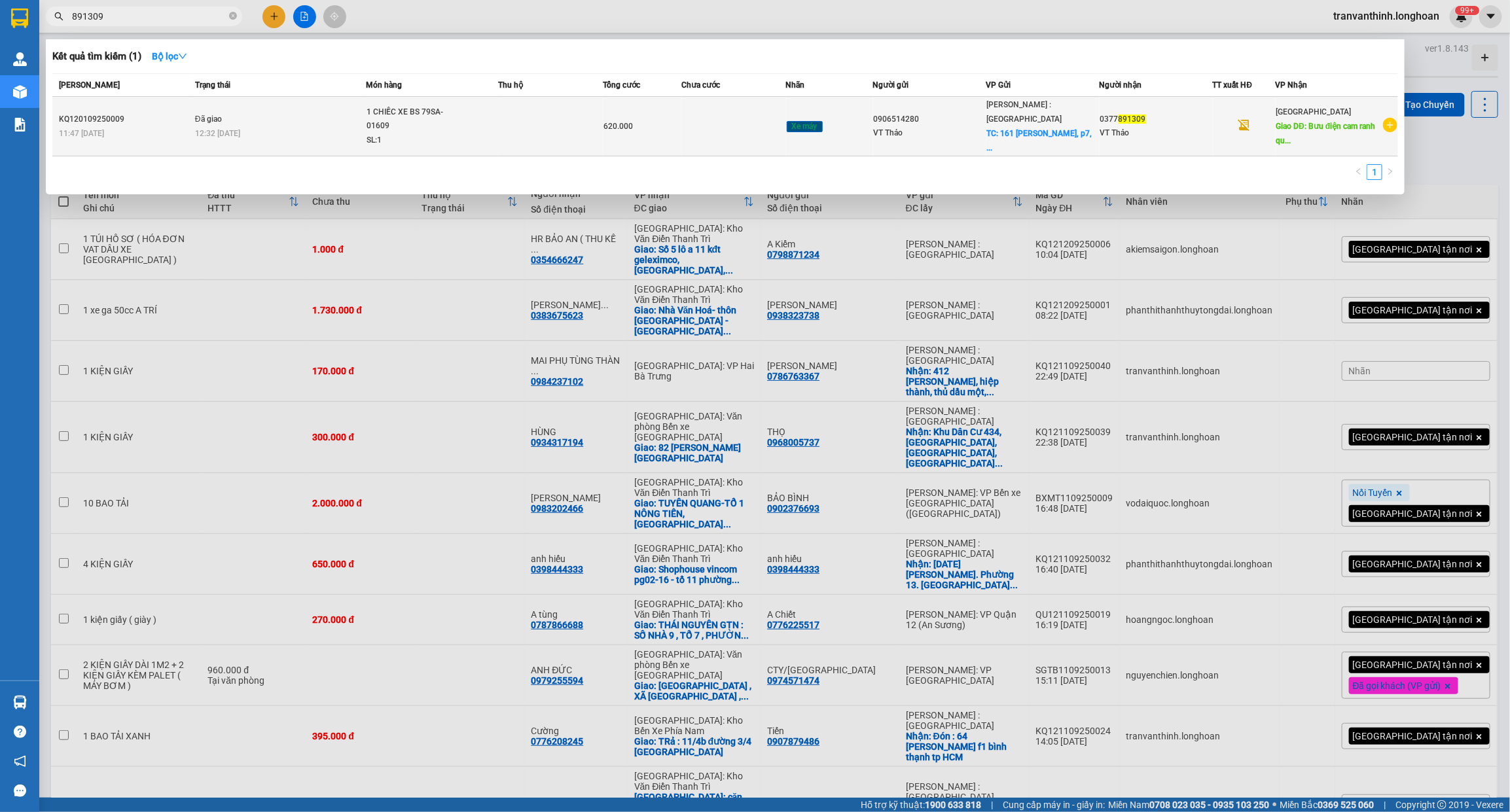
type input "891309"
click at [560, 122] on td at bounding box center [550, 126] width 104 height 59
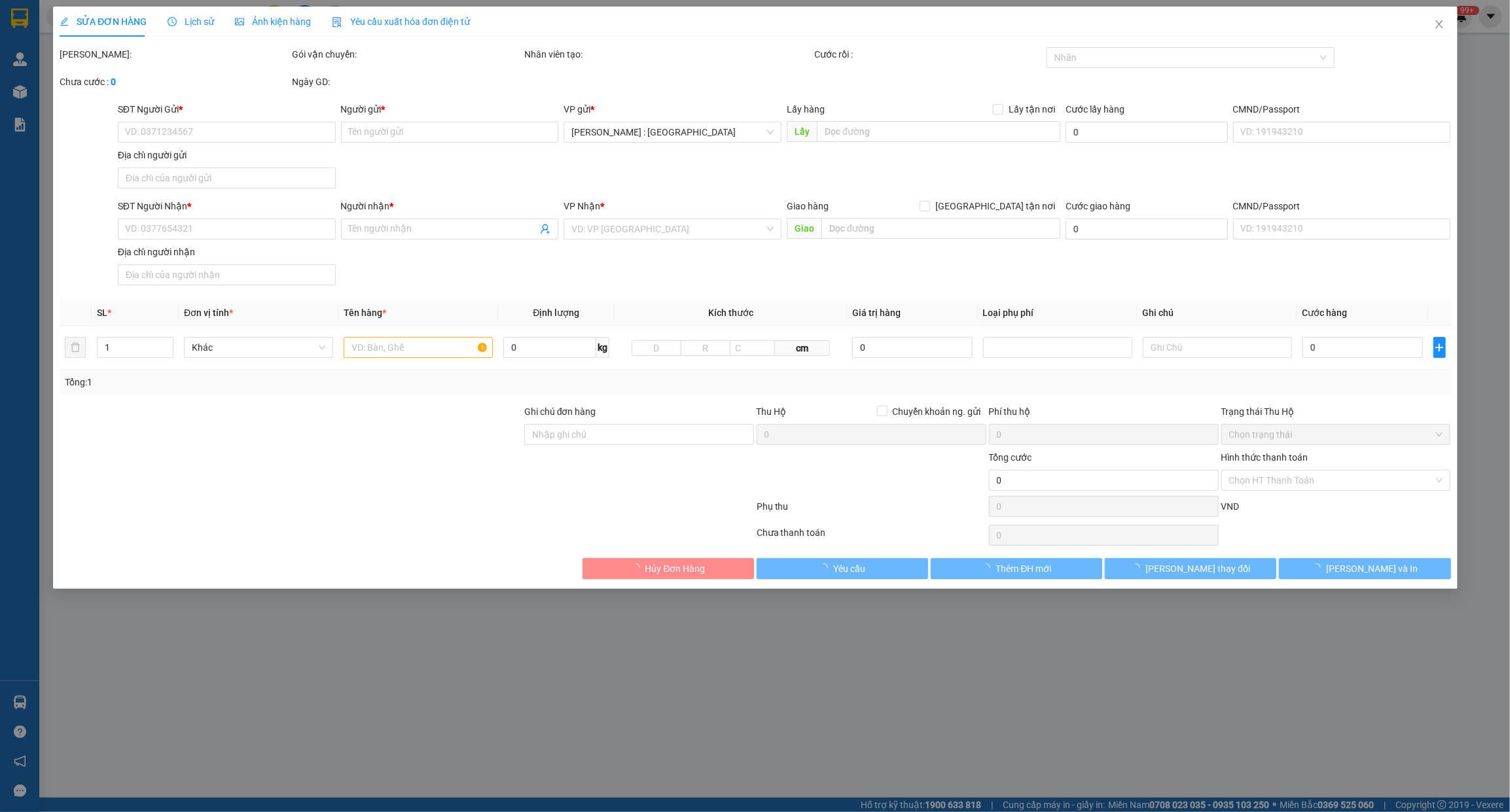
type input "0906514280"
type input "VT Thảo"
checkbox input "true"
type input "161 Trương Công Định, p7, tp. Vũng Tàu"
type input "0377891309"
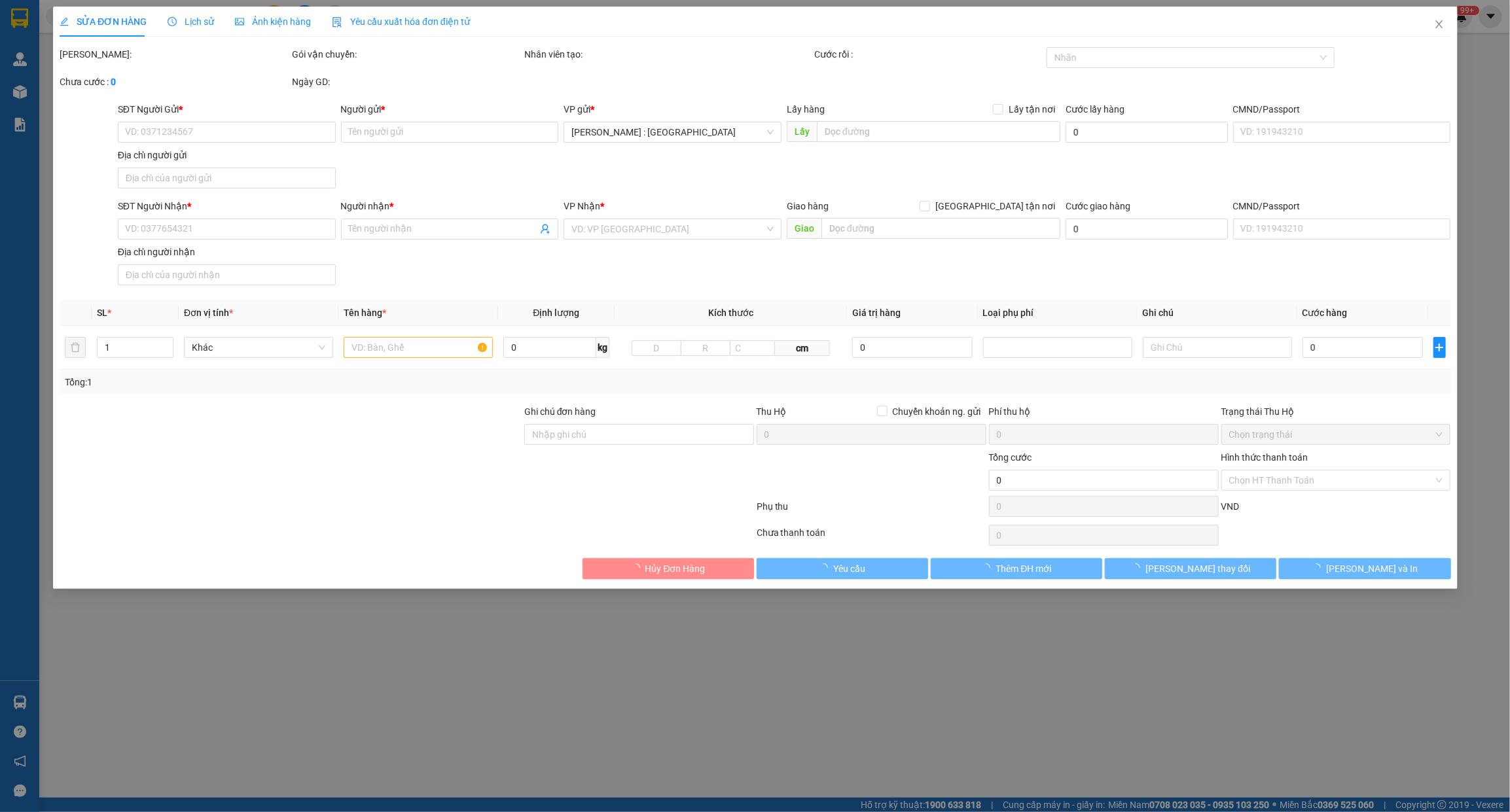
type input "VT Thảo"
type input "Bưu điện cam ranh quốc lộ 1A"
type input "CÓ CHÌA KHOÁ QUẤN TAY LÁI - KHÔNG CAVET"
type input "620.000"
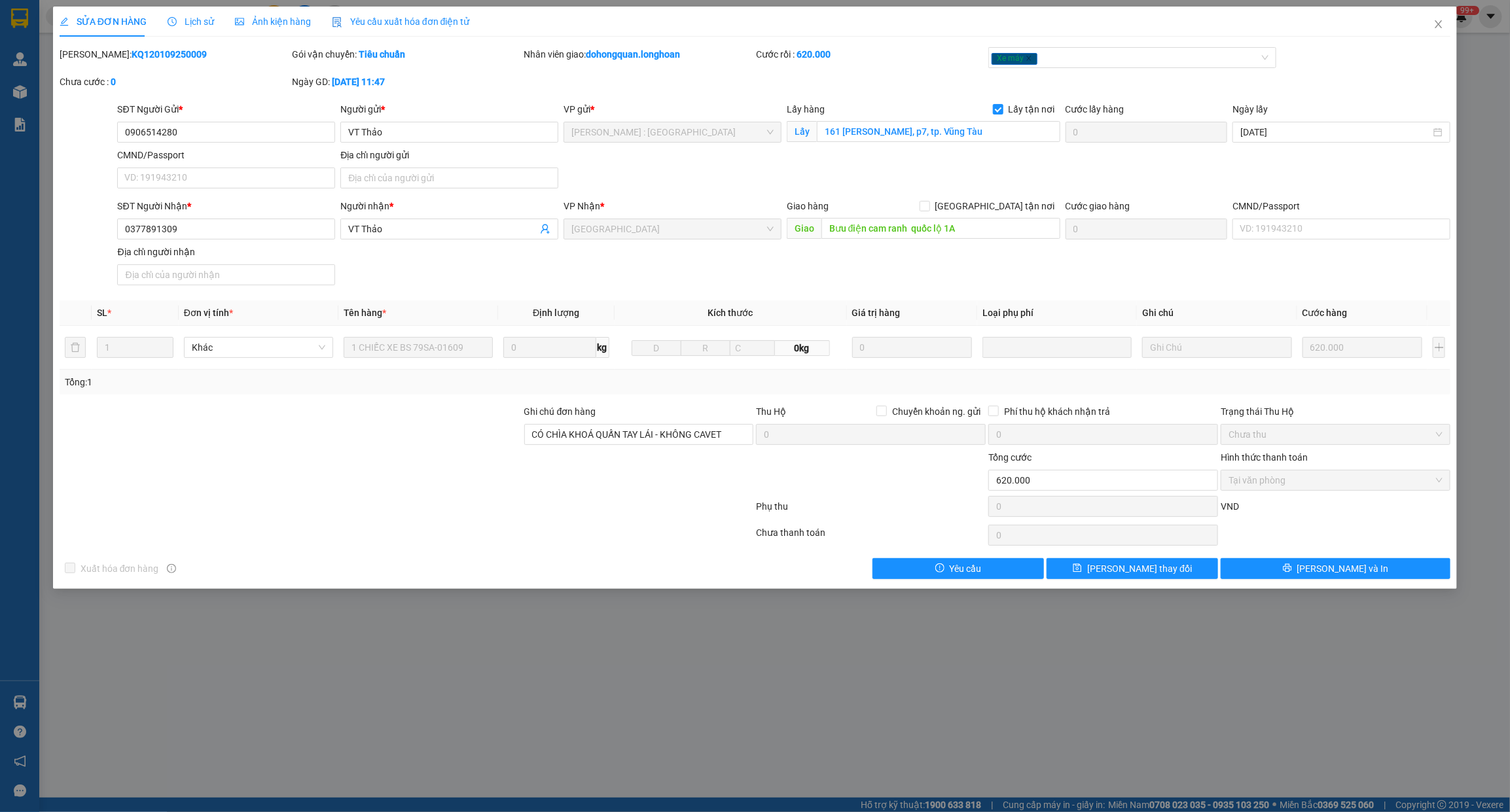
click at [188, 6] on div "Lịch sử" at bounding box center [191, 21] width 47 height 30
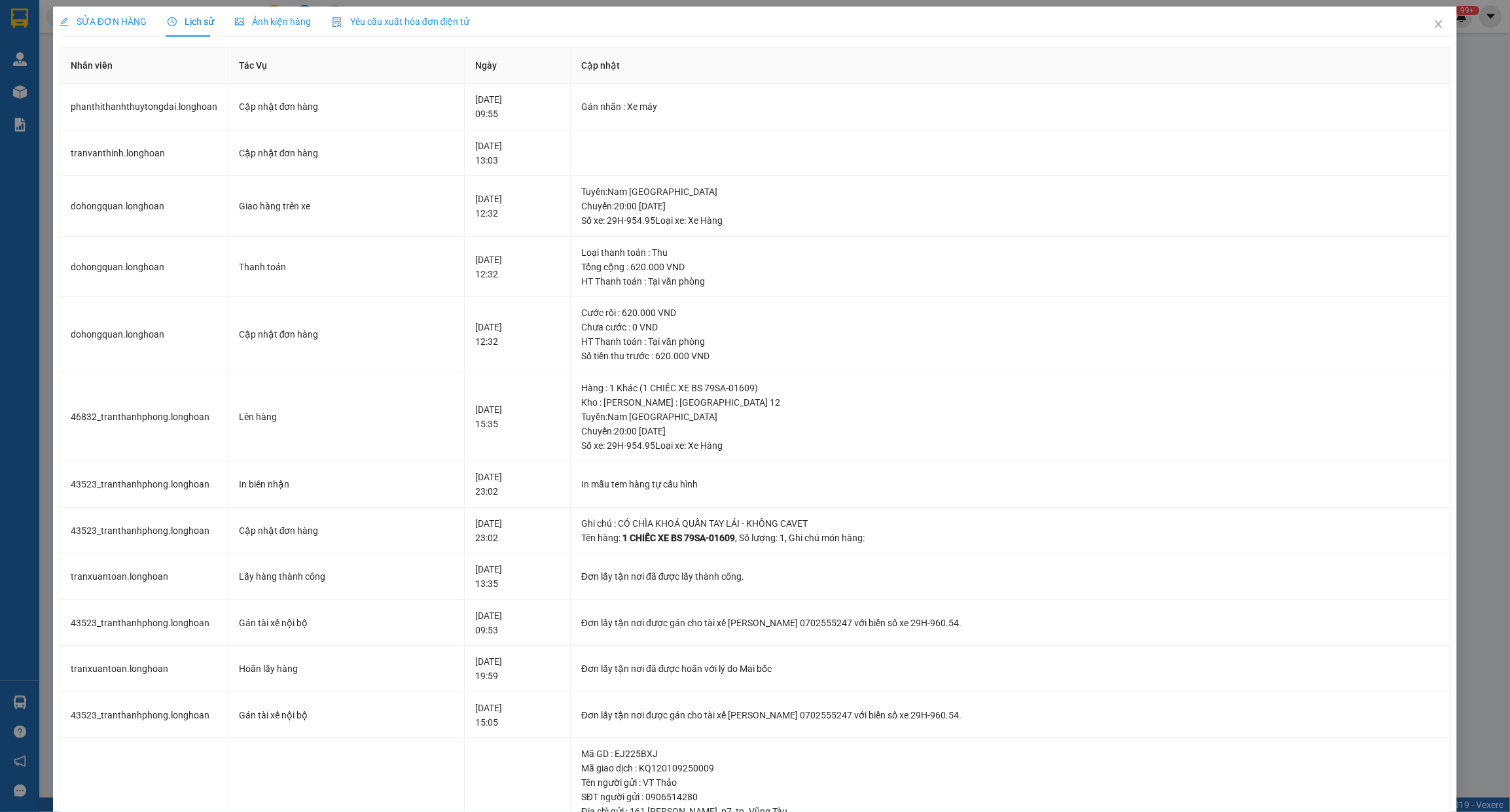
click at [104, 32] on div "SỬA ĐƠN HÀNG" at bounding box center [102, 21] width 87 height 30
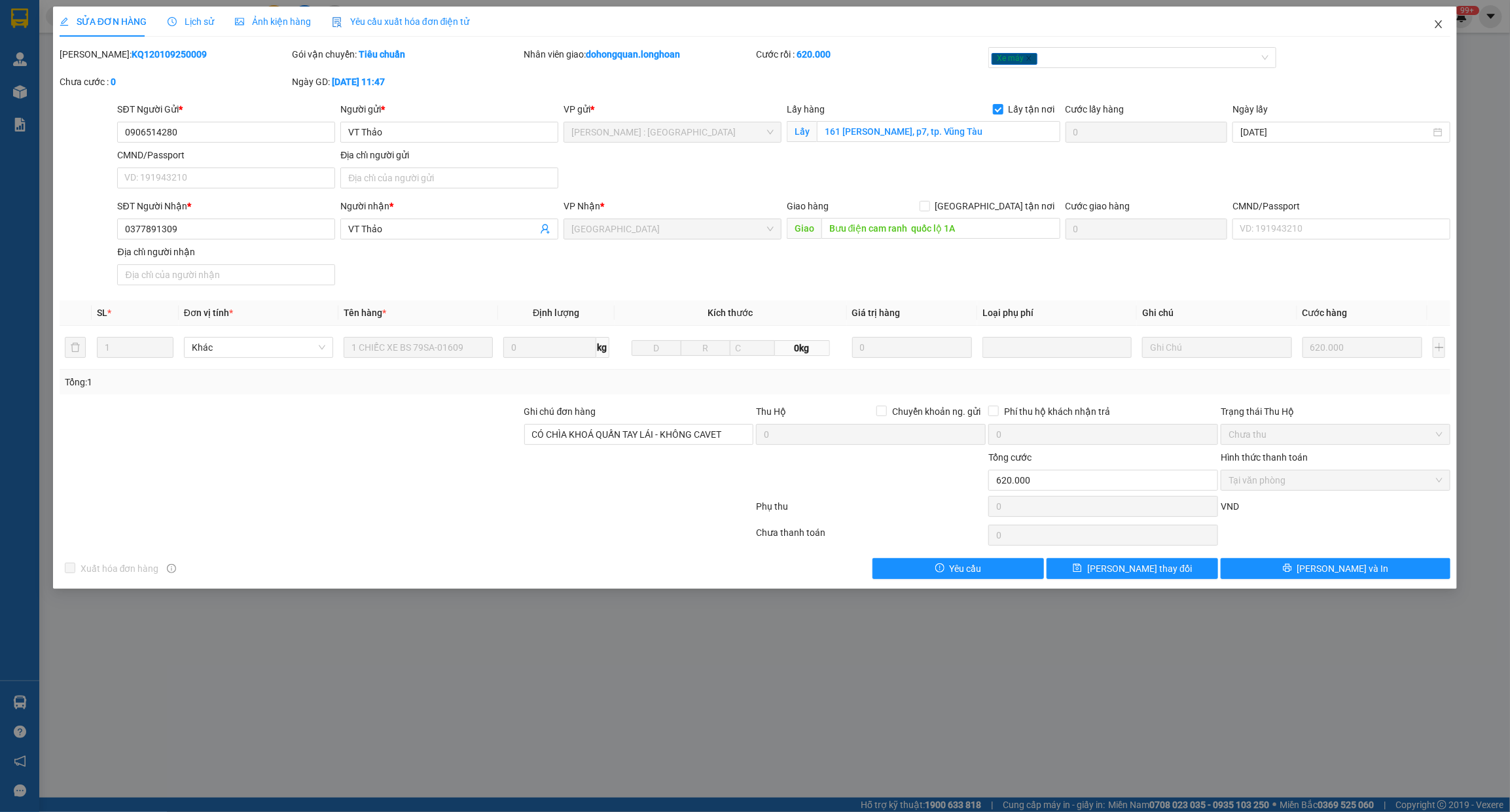
click at [1441, 22] on icon "close" at bounding box center [1439, 24] width 7 height 8
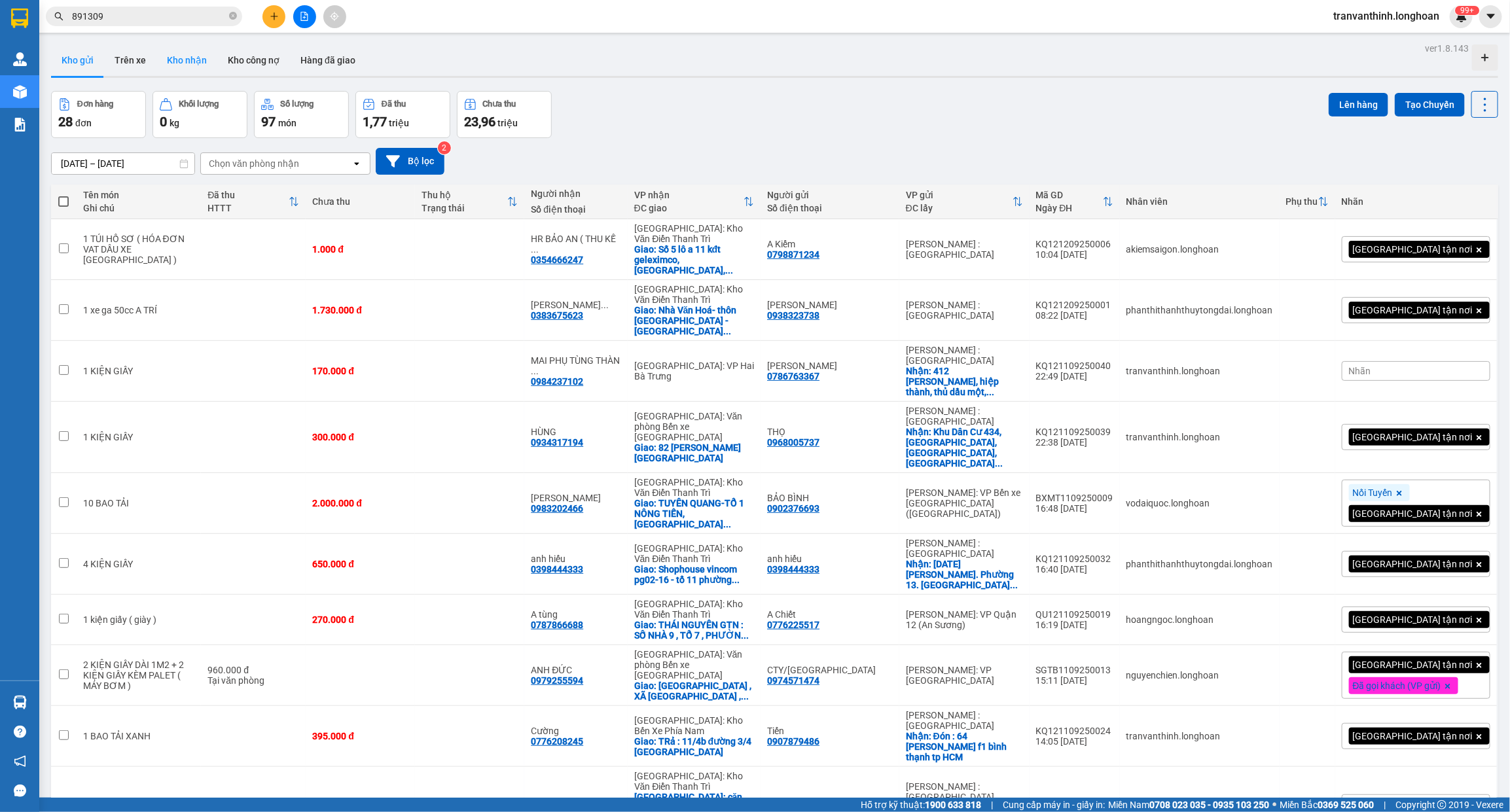
click at [182, 59] on button "Kho nhận" at bounding box center [187, 60] width 61 height 32
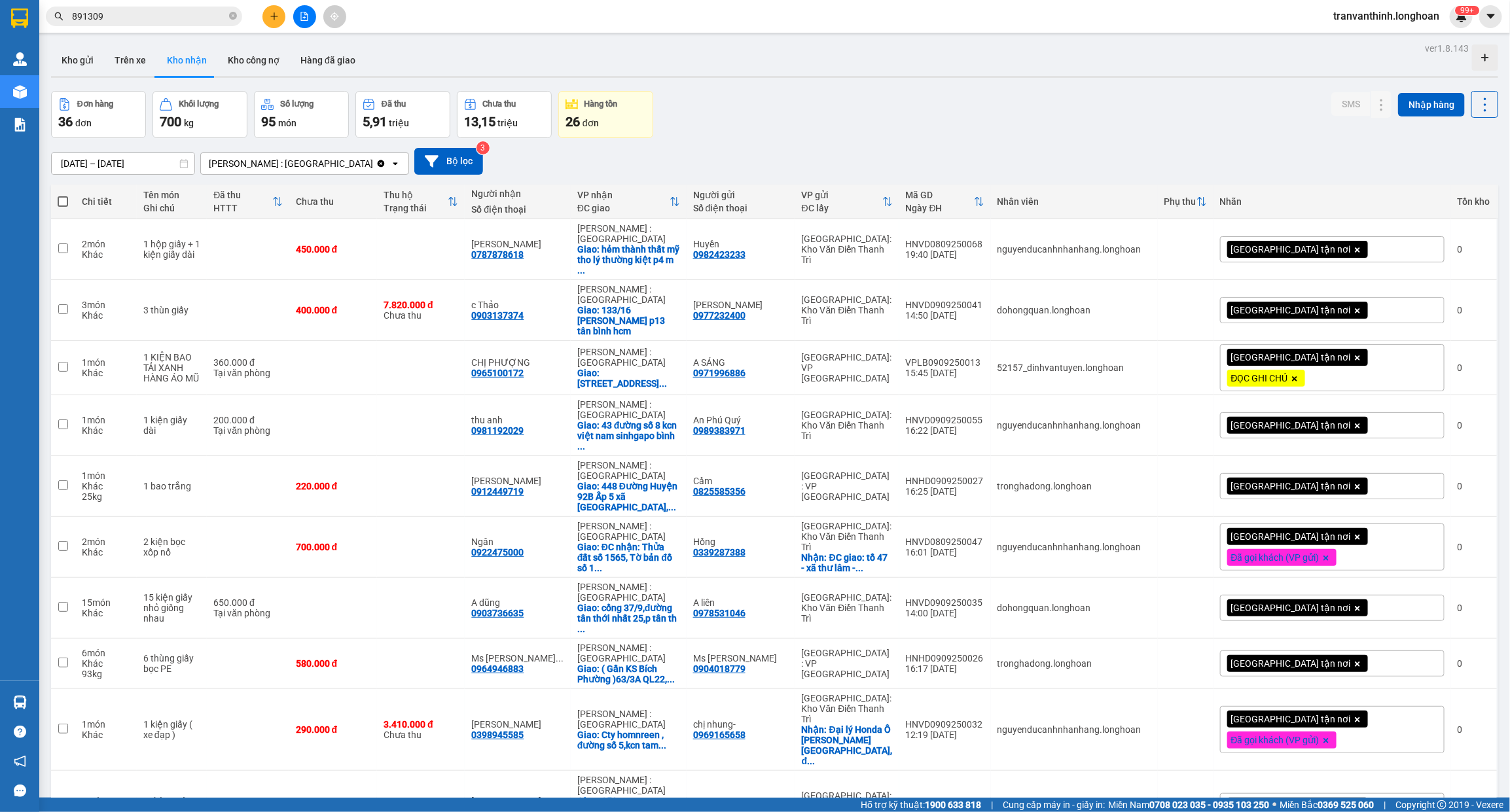
click at [377, 166] on icon "Clear value" at bounding box center [381, 163] width 7 height 7
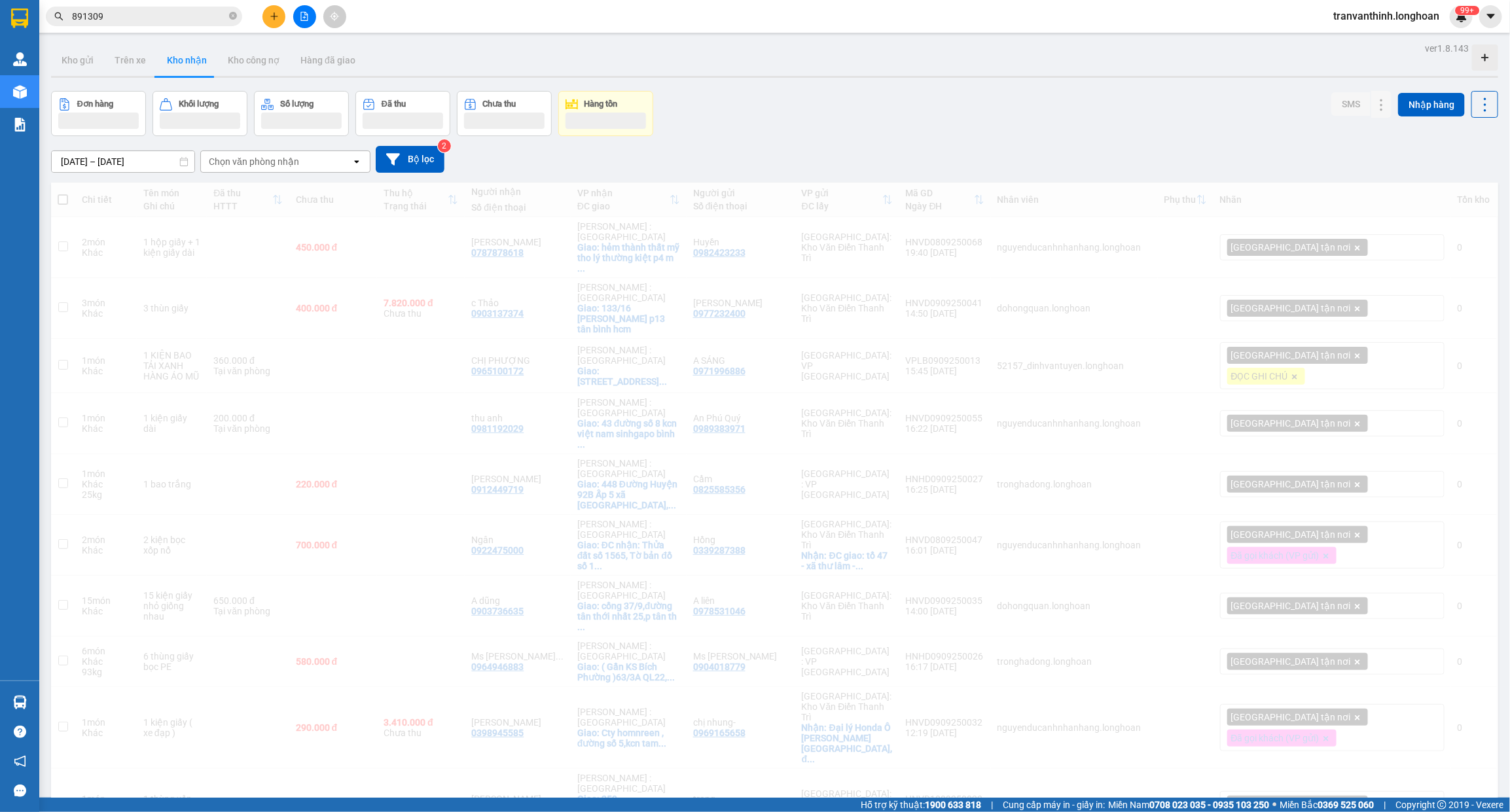
click at [331, 164] on div "Chọn văn phòng nhận" at bounding box center [276, 161] width 150 height 21
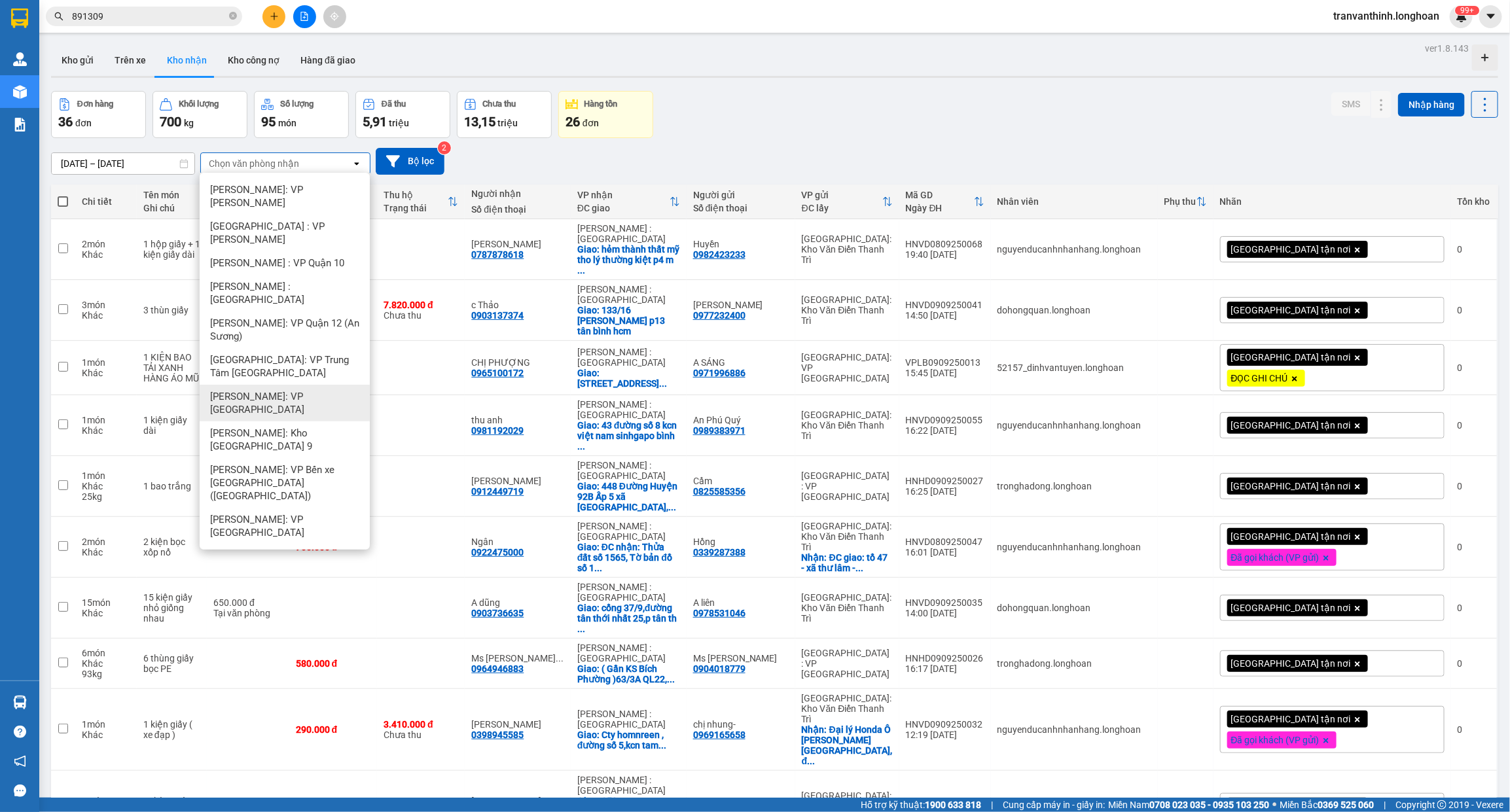
click at [312, 390] on span "[PERSON_NAME]: VP [GEOGRAPHIC_DATA]" at bounding box center [287, 402] width 154 height 26
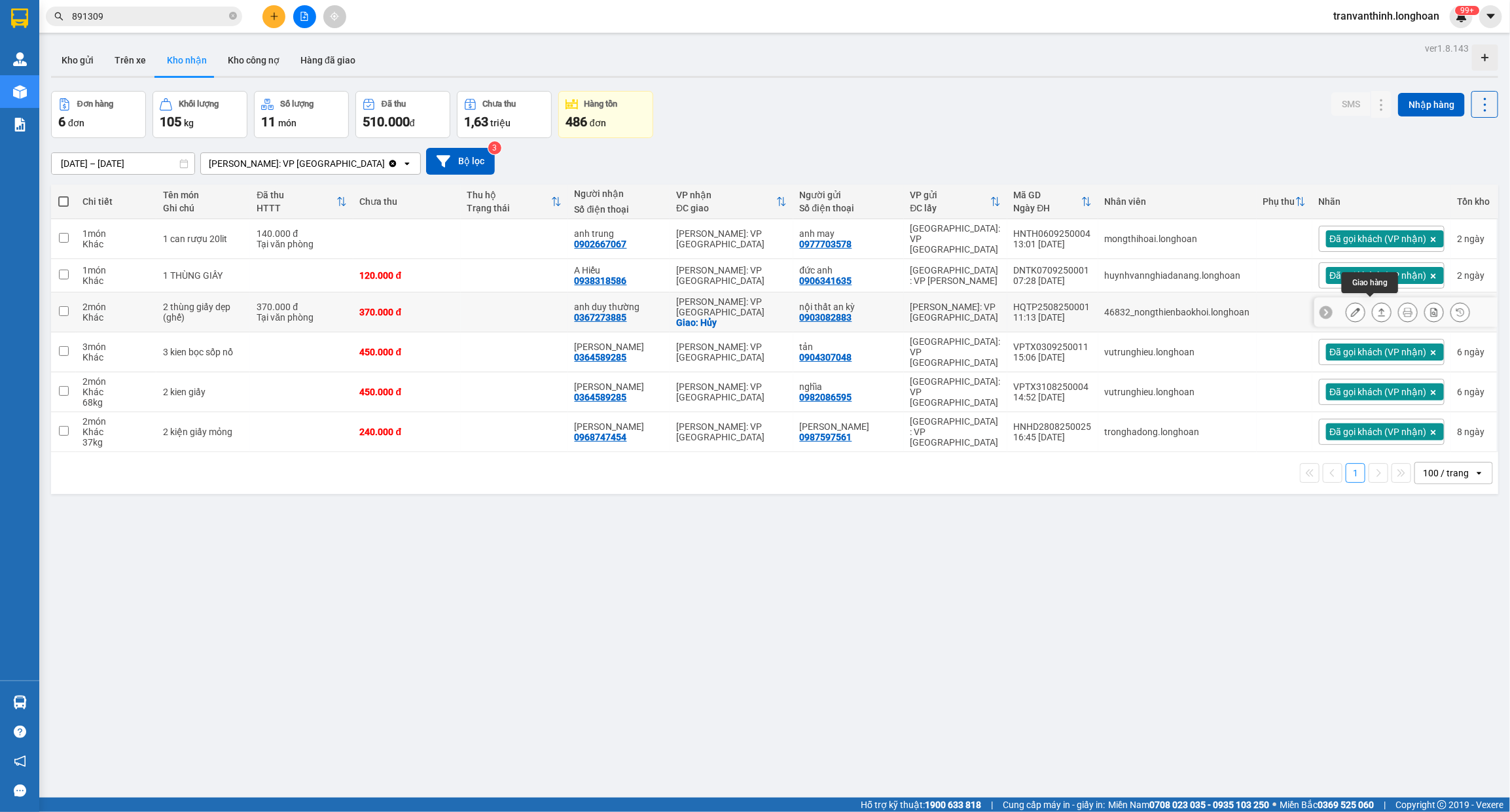
click at [1372, 301] on button at bounding box center [1382, 312] width 18 height 23
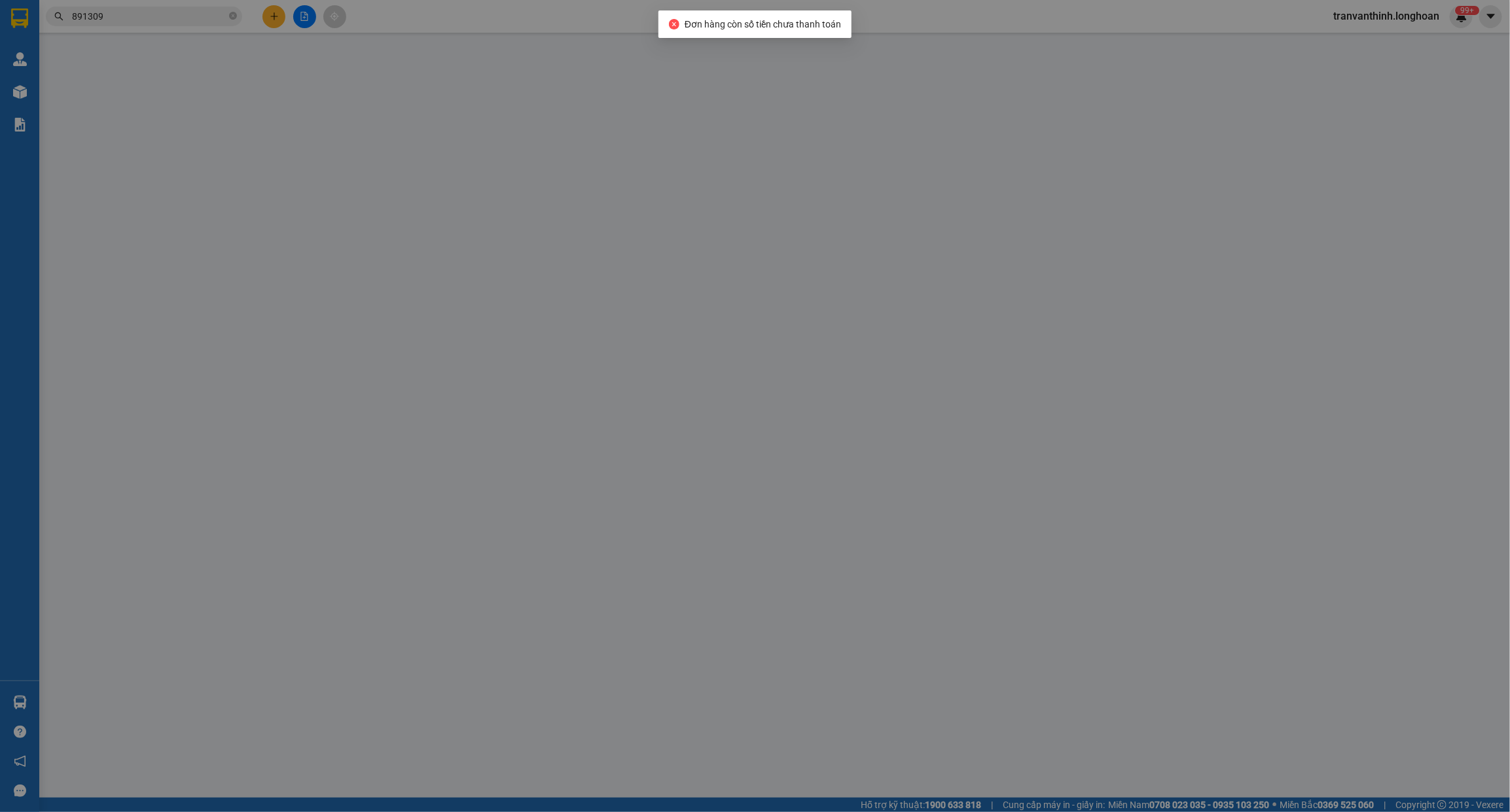
type input "0903082883"
type input "nội thất an kỳ"
type input "0367273885"
type input "anh duy thường"
checkbox input "true"
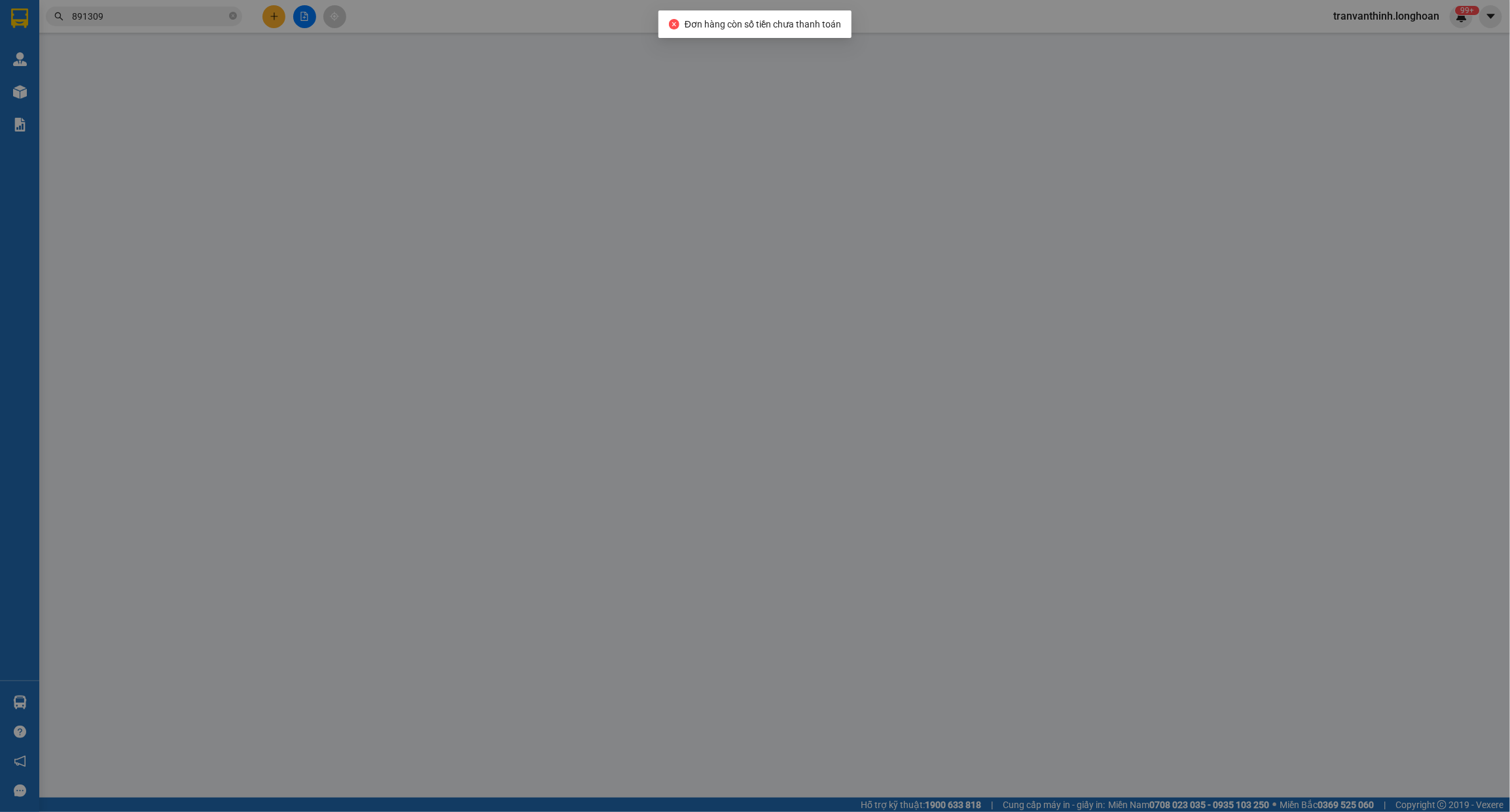
type input "Hủy"
type input "HỦY ĐƠN QUAY ĐẦU"
type input "740.000"
type input "370.000"
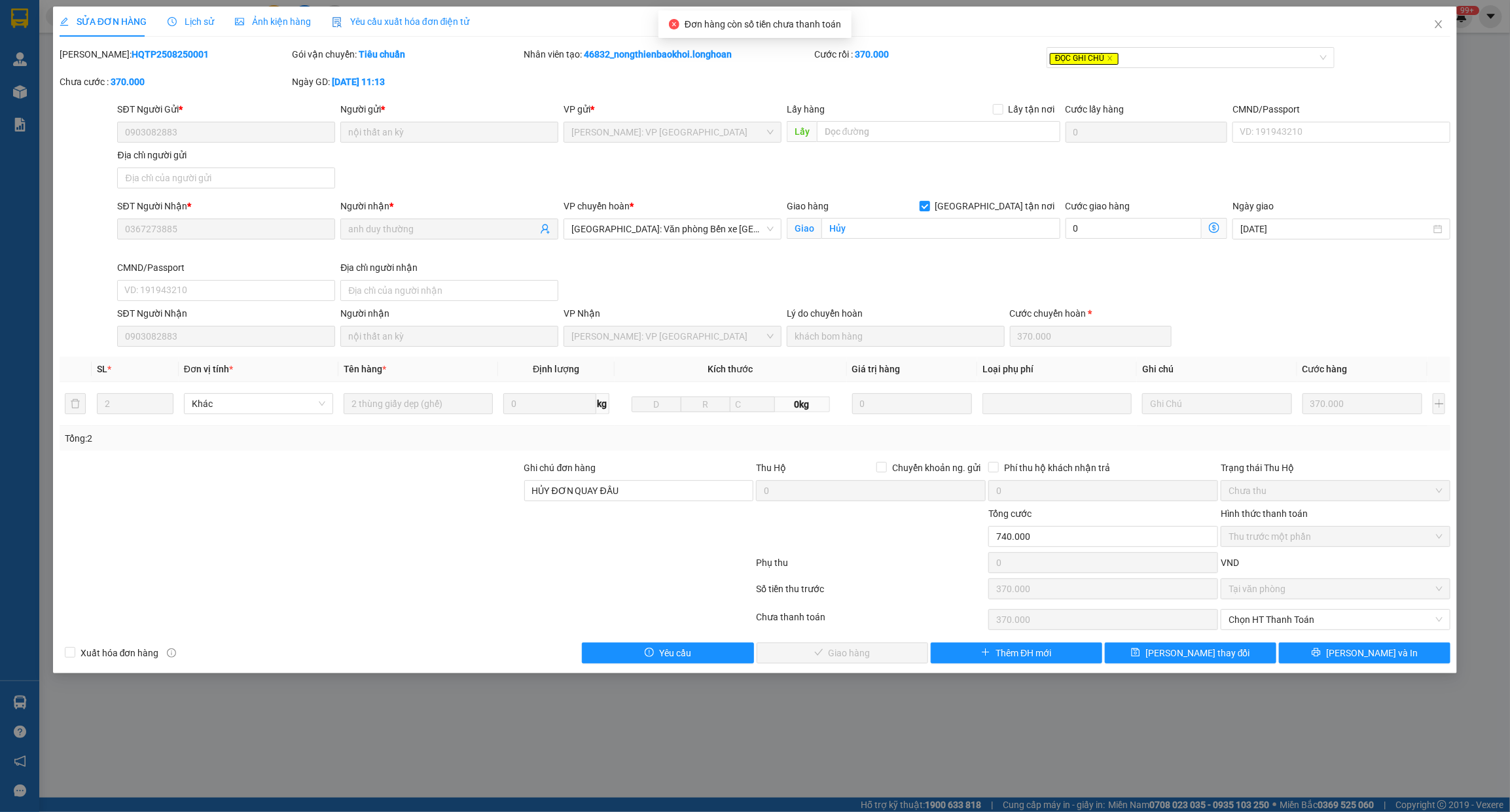
click at [181, 22] on span "Lịch sử" at bounding box center [191, 21] width 47 height 11
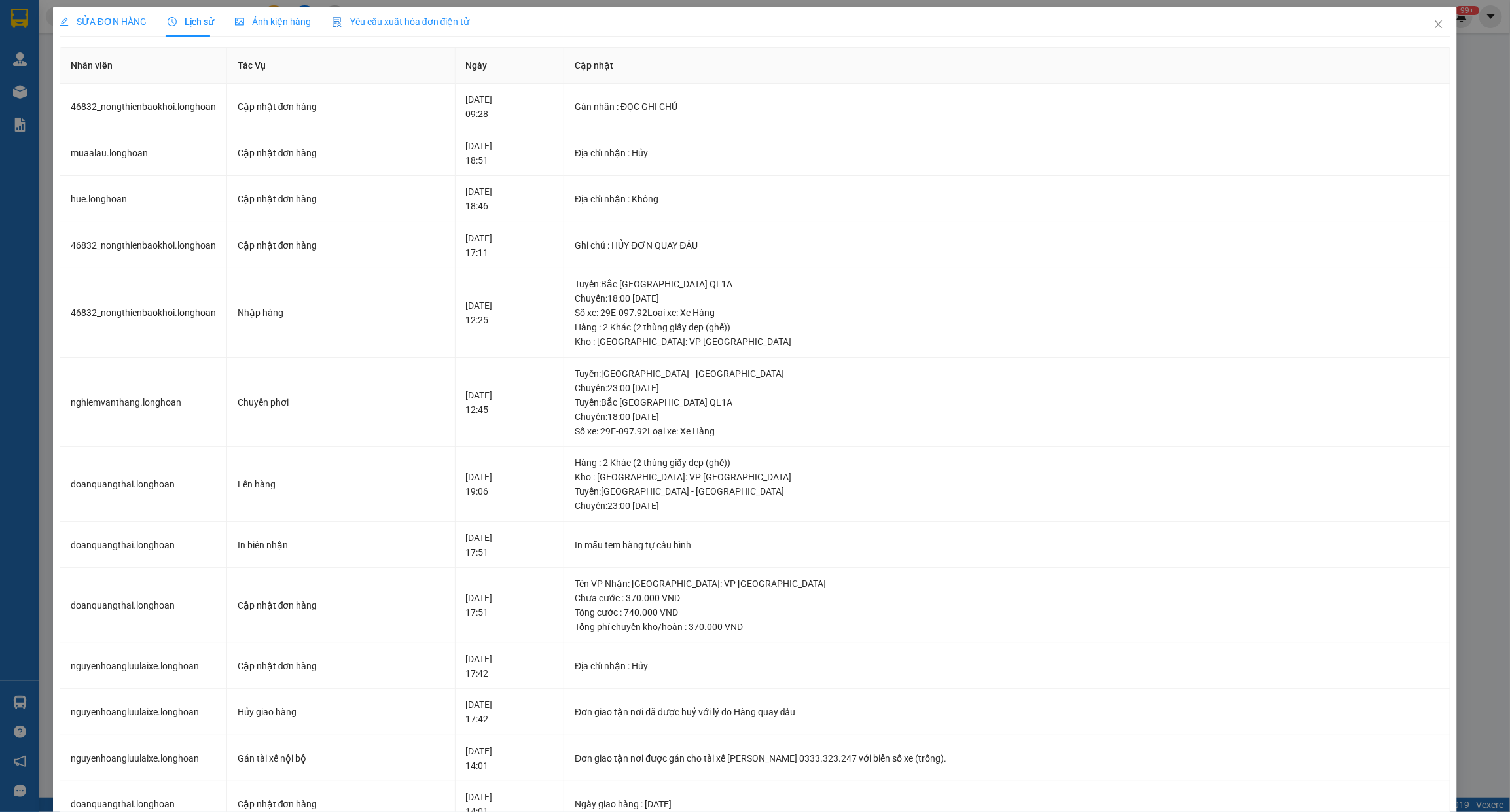
click at [105, 35] on div "SỬA ĐƠN HÀNG" at bounding box center [102, 21] width 87 height 30
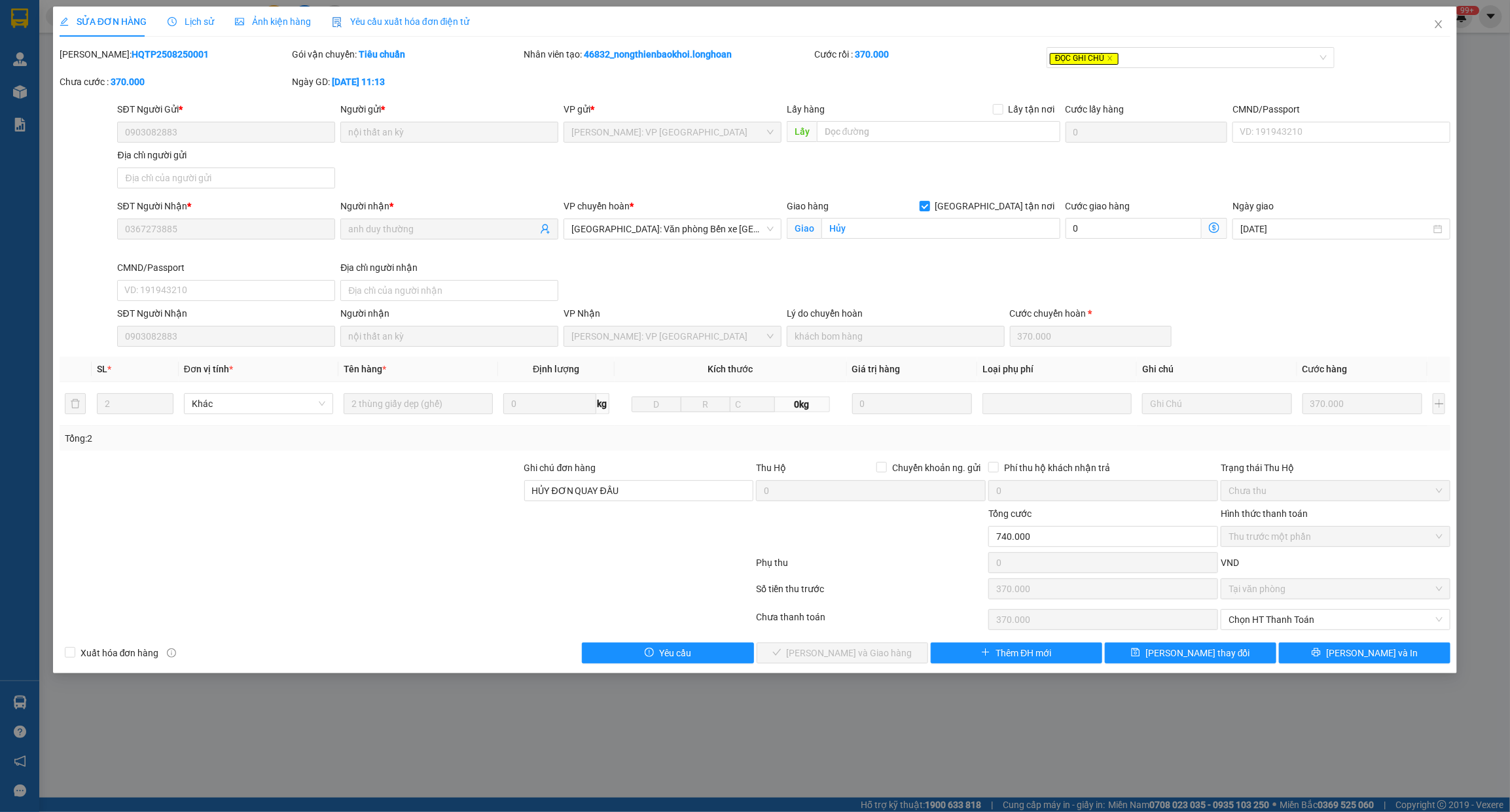
click at [193, 20] on span "Lịch sử" at bounding box center [191, 21] width 47 height 11
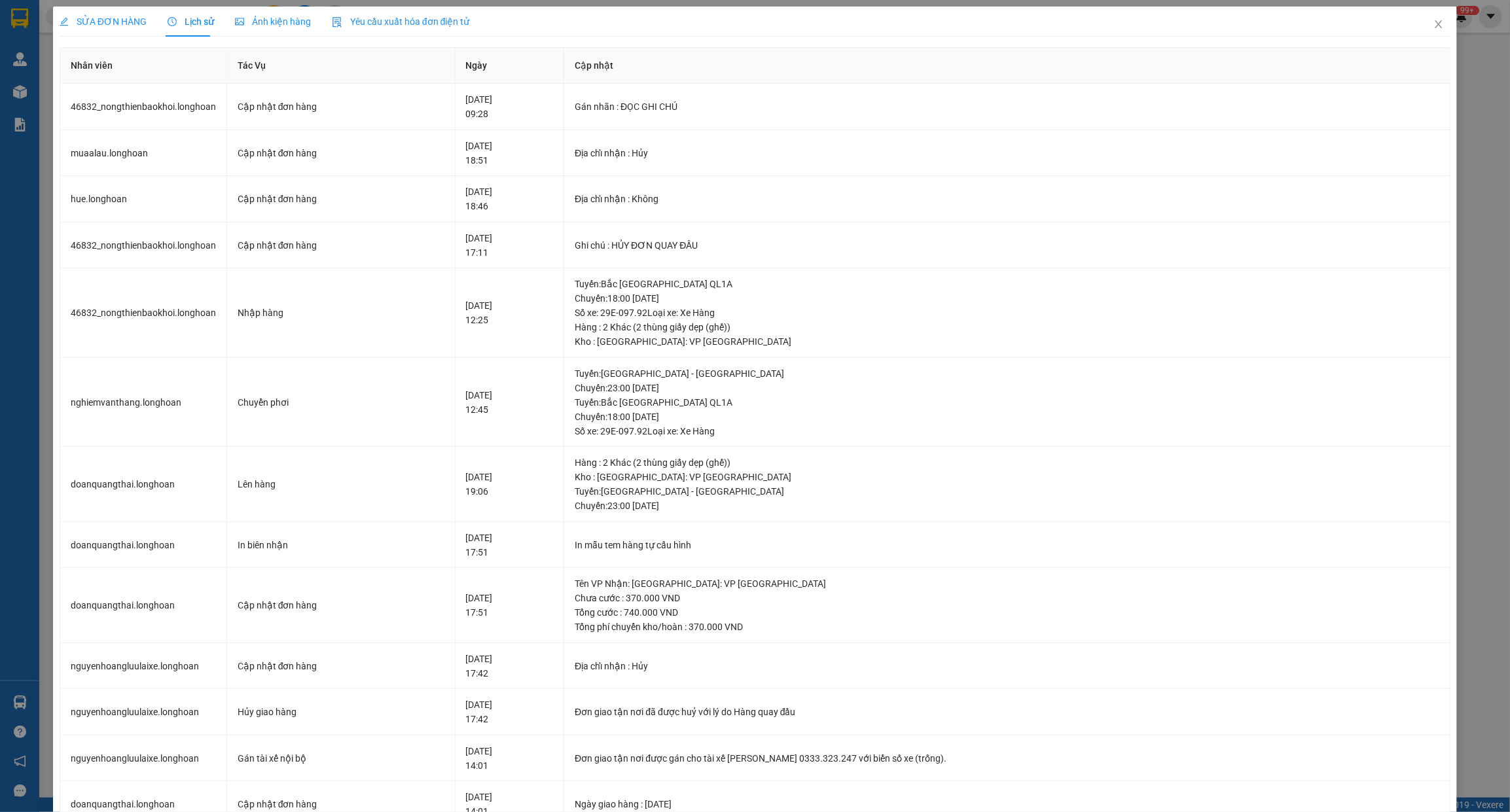
click at [94, 18] on span "SỬA ĐƠN HÀNG" at bounding box center [102, 21] width 87 height 11
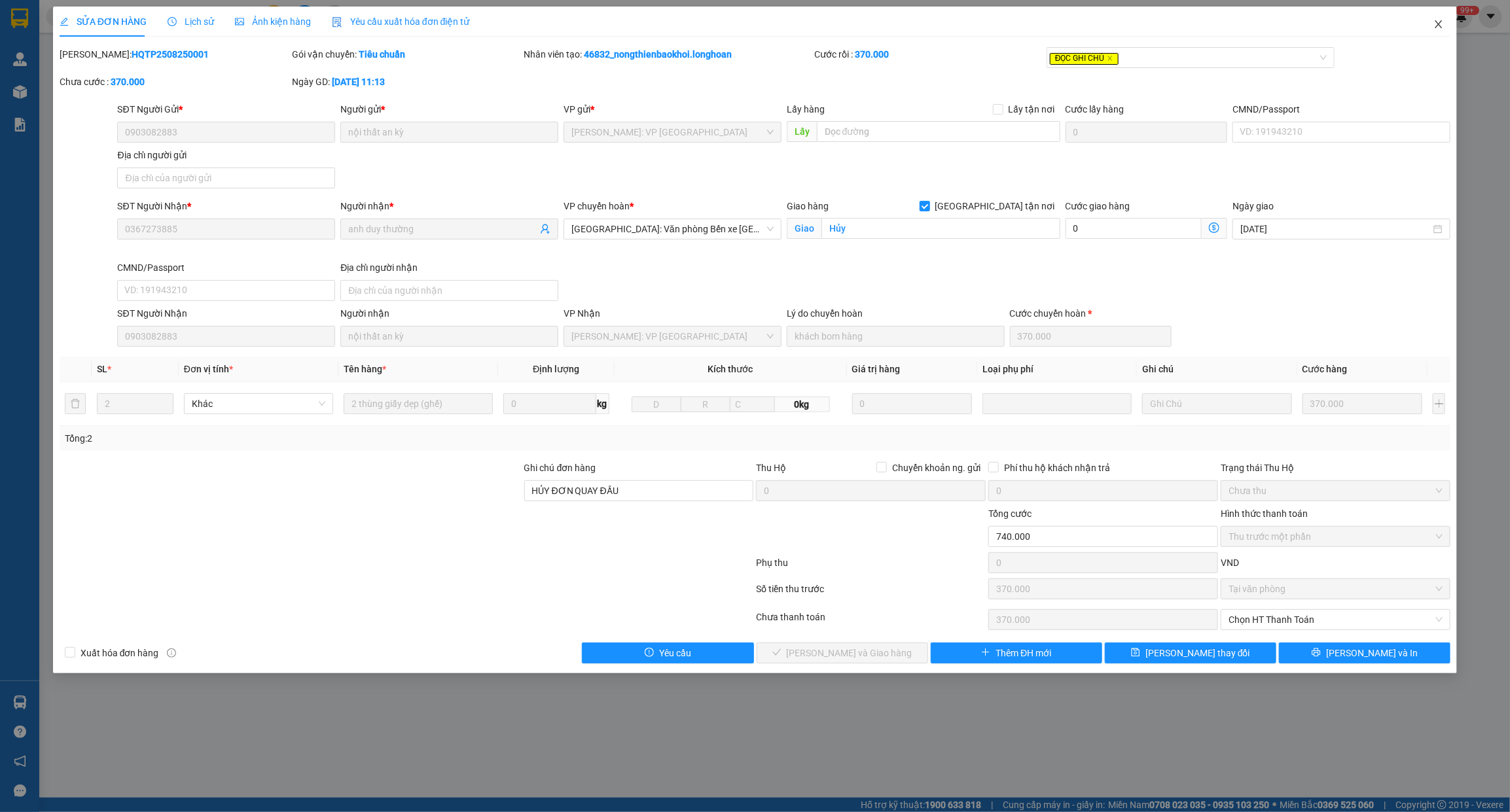
click at [1434, 30] on icon "close" at bounding box center [1438, 24] width 11 height 11
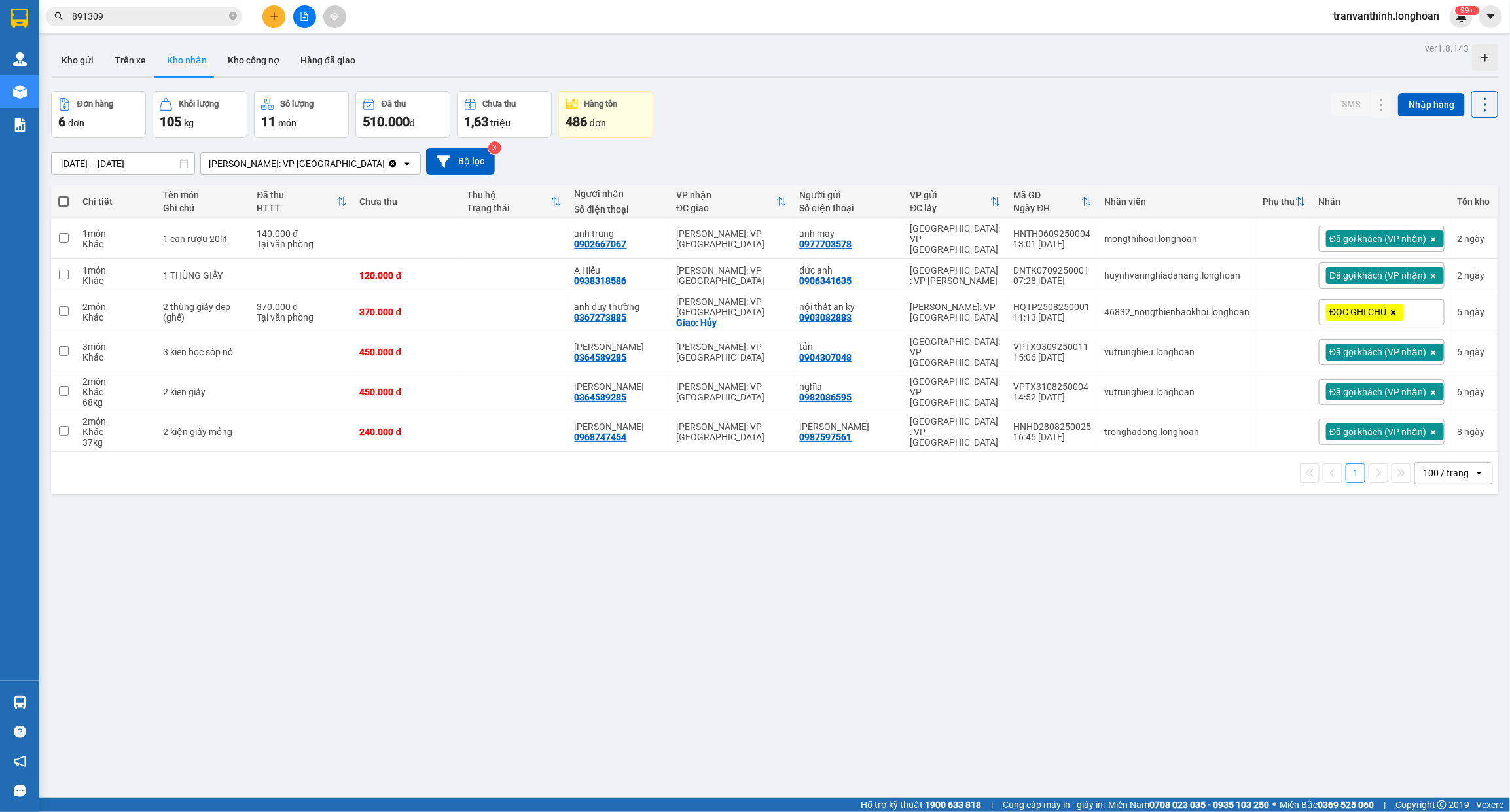
click at [1371, 13] on span "tranvanthinh.longhoan" at bounding box center [1386, 16] width 127 height 16
click at [1334, 41] on icon "login" at bounding box center [1332, 40] width 8 height 8
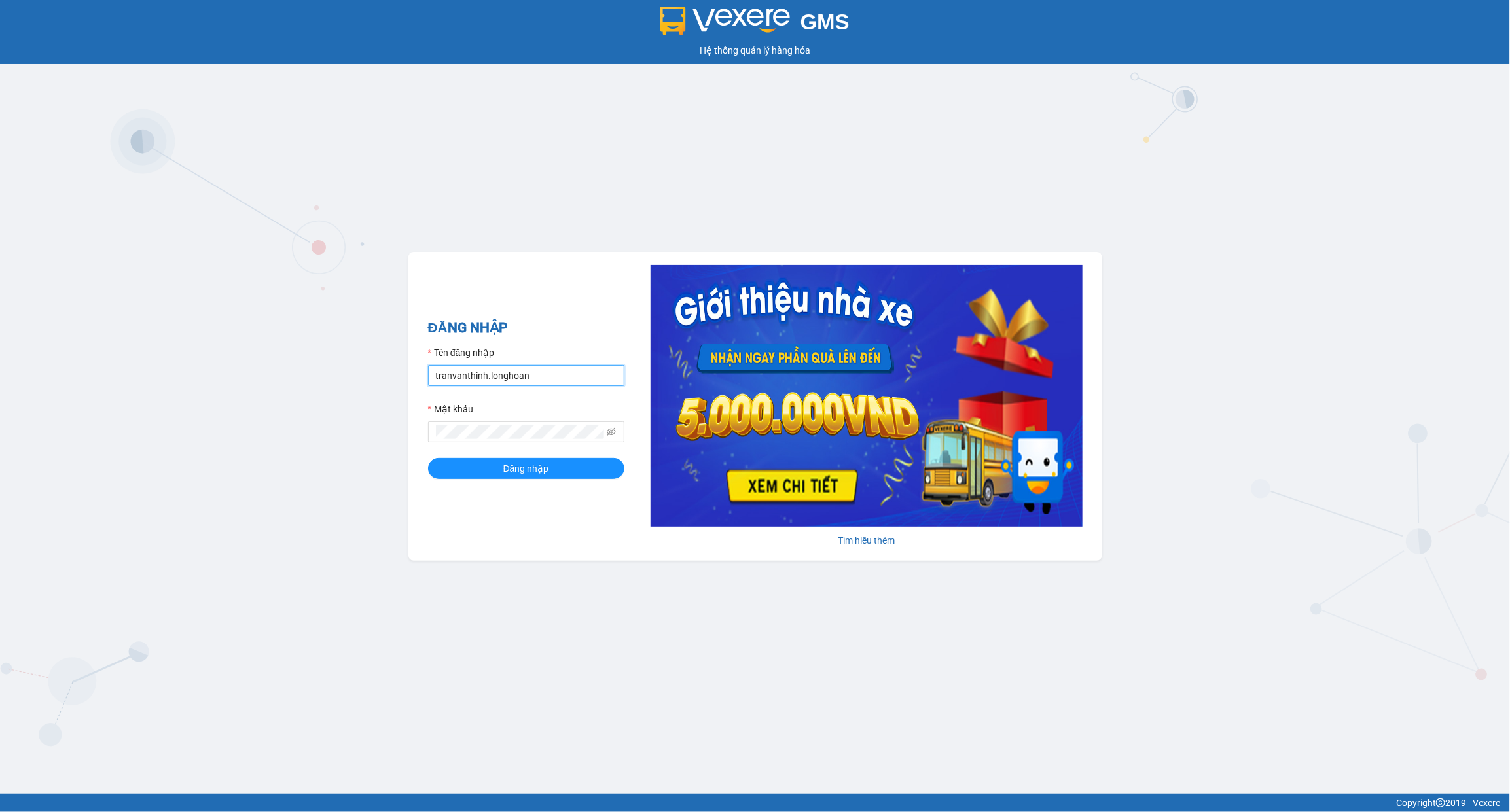
click at [501, 381] on input "tranvanthinh.longhoan" at bounding box center [526, 376] width 196 height 21
type input "tranthanhphong.longhoan"
click at [564, 477] on button "Đăng nhập" at bounding box center [526, 469] width 196 height 21
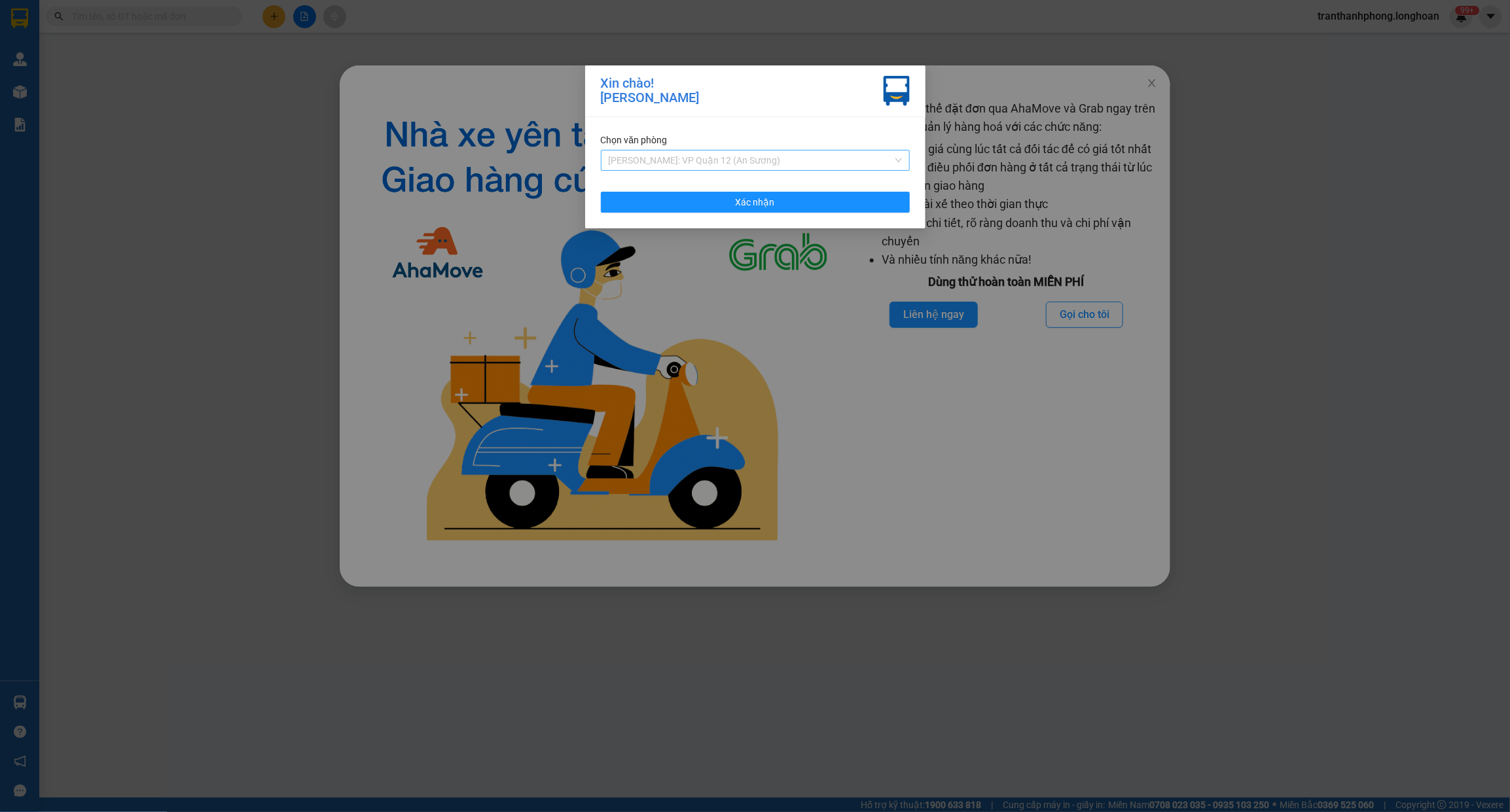
click at [707, 150] on span "[PERSON_NAME]: VP Quận 12 (An Sương)" at bounding box center [755, 160] width 293 height 20
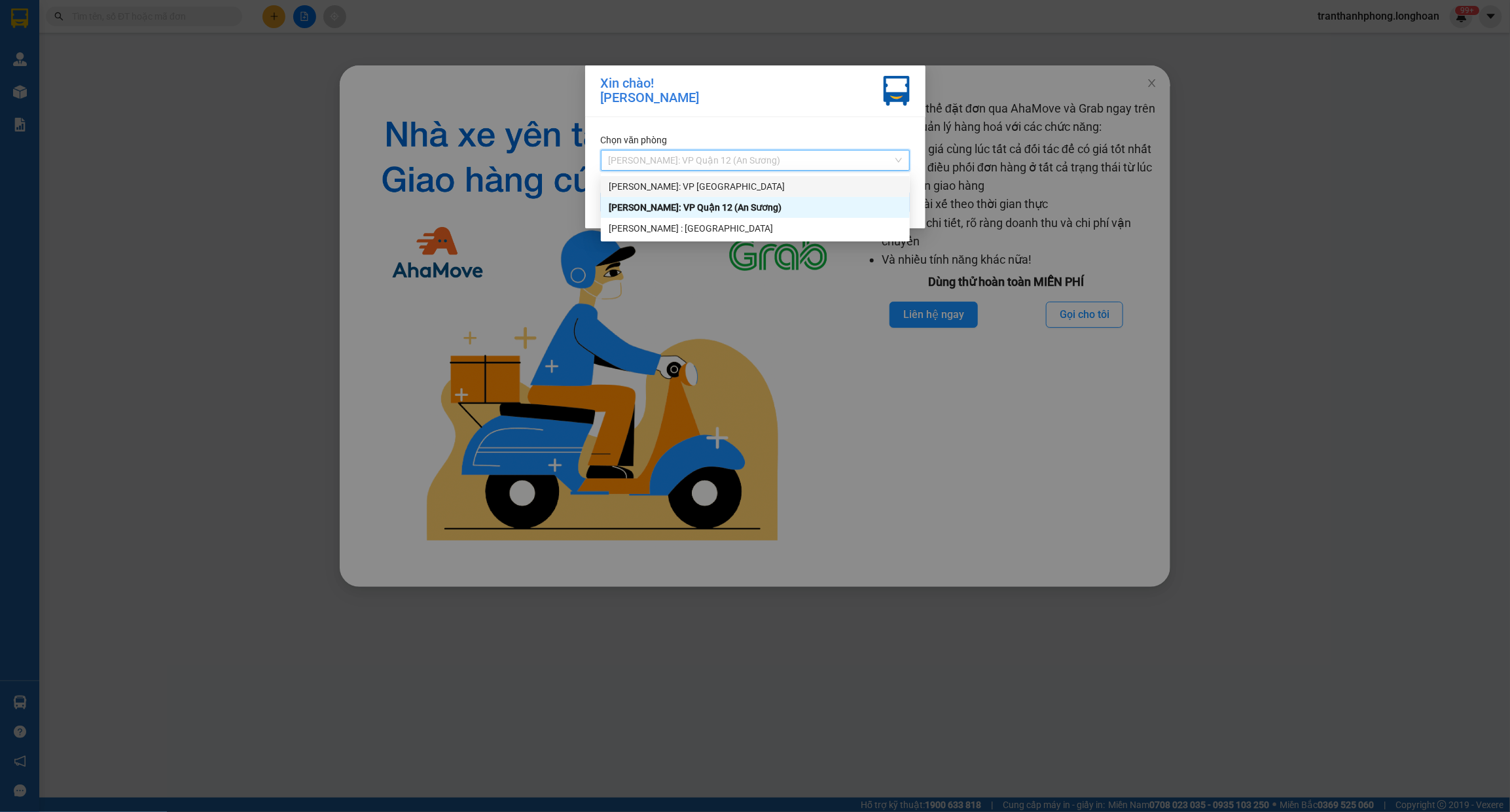
click at [681, 171] on div "Chọn văn phòng Hồ Chí Minh: VP Quận 12 (An Sương) Xác nhận" at bounding box center [755, 173] width 341 height 111
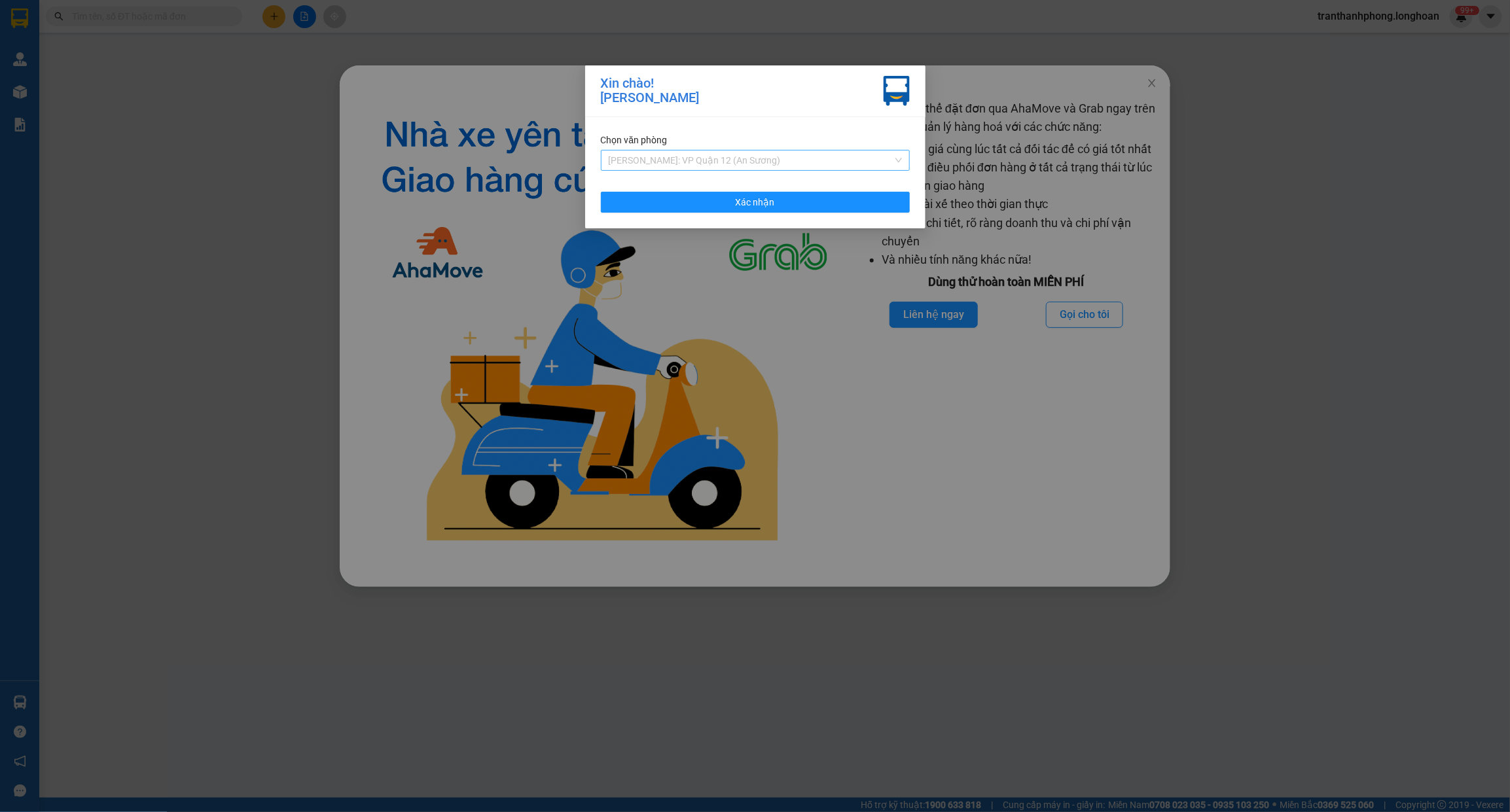
click at [678, 161] on span "[PERSON_NAME]: VP Quận 12 (An Sương)" at bounding box center [755, 160] width 293 height 20
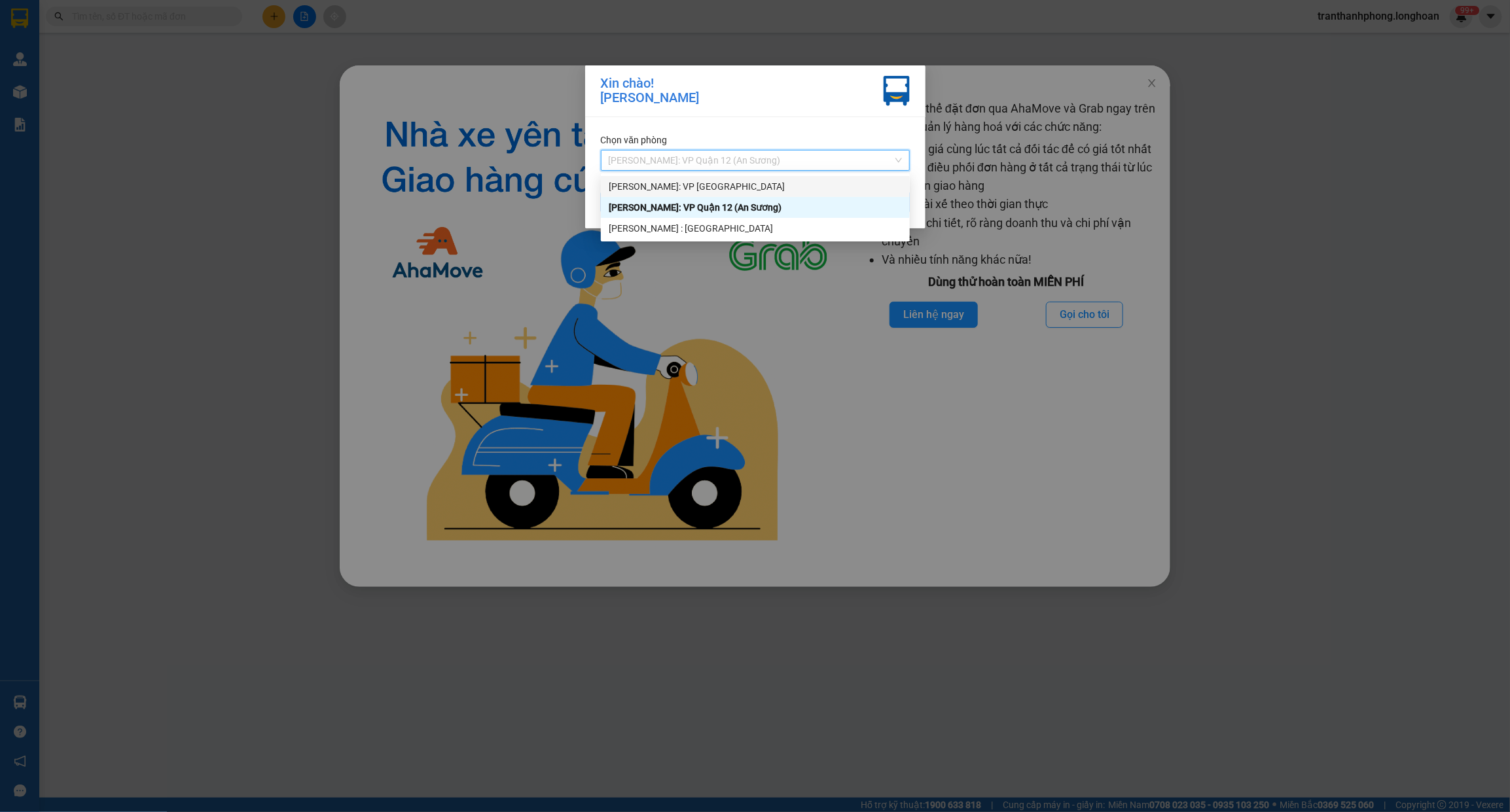
click at [684, 192] on div "Hồ Chí Minh: VP Quận Tân Phú" at bounding box center [755, 186] width 293 height 14
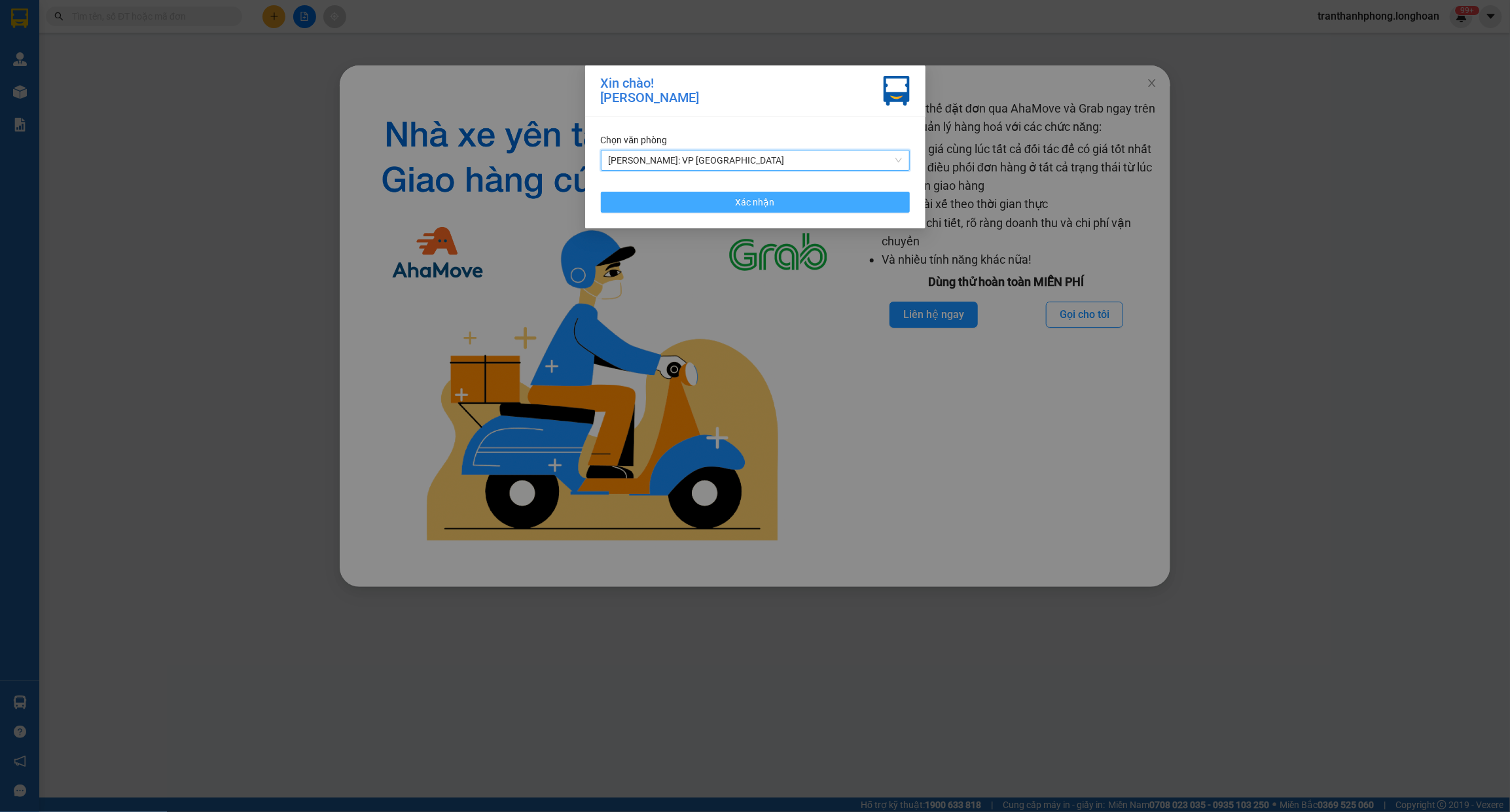
click at [782, 204] on button "Xác nhận" at bounding box center [755, 202] width 309 height 21
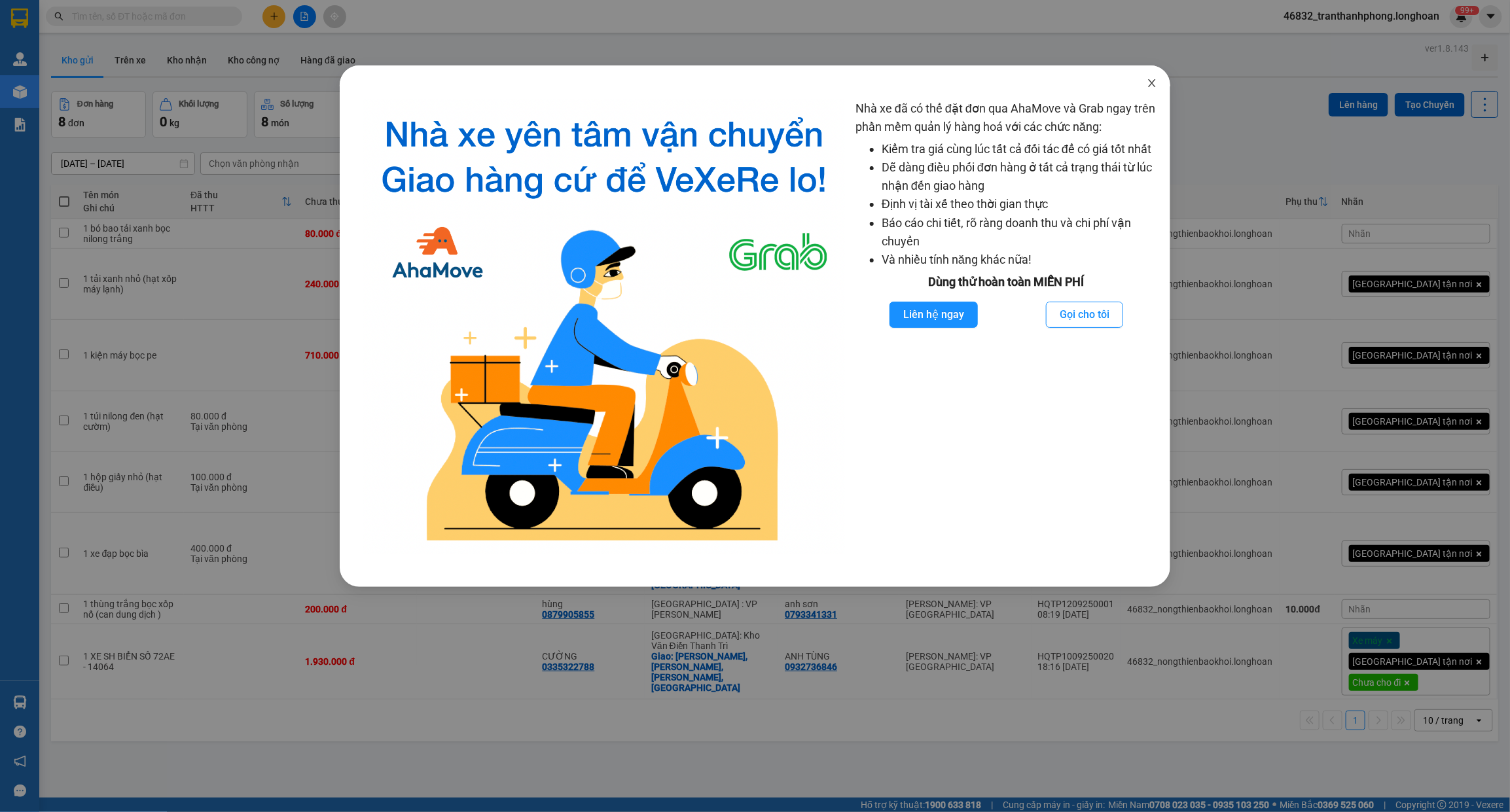
click at [1152, 87] on icon "close" at bounding box center [1152, 82] width 11 height 11
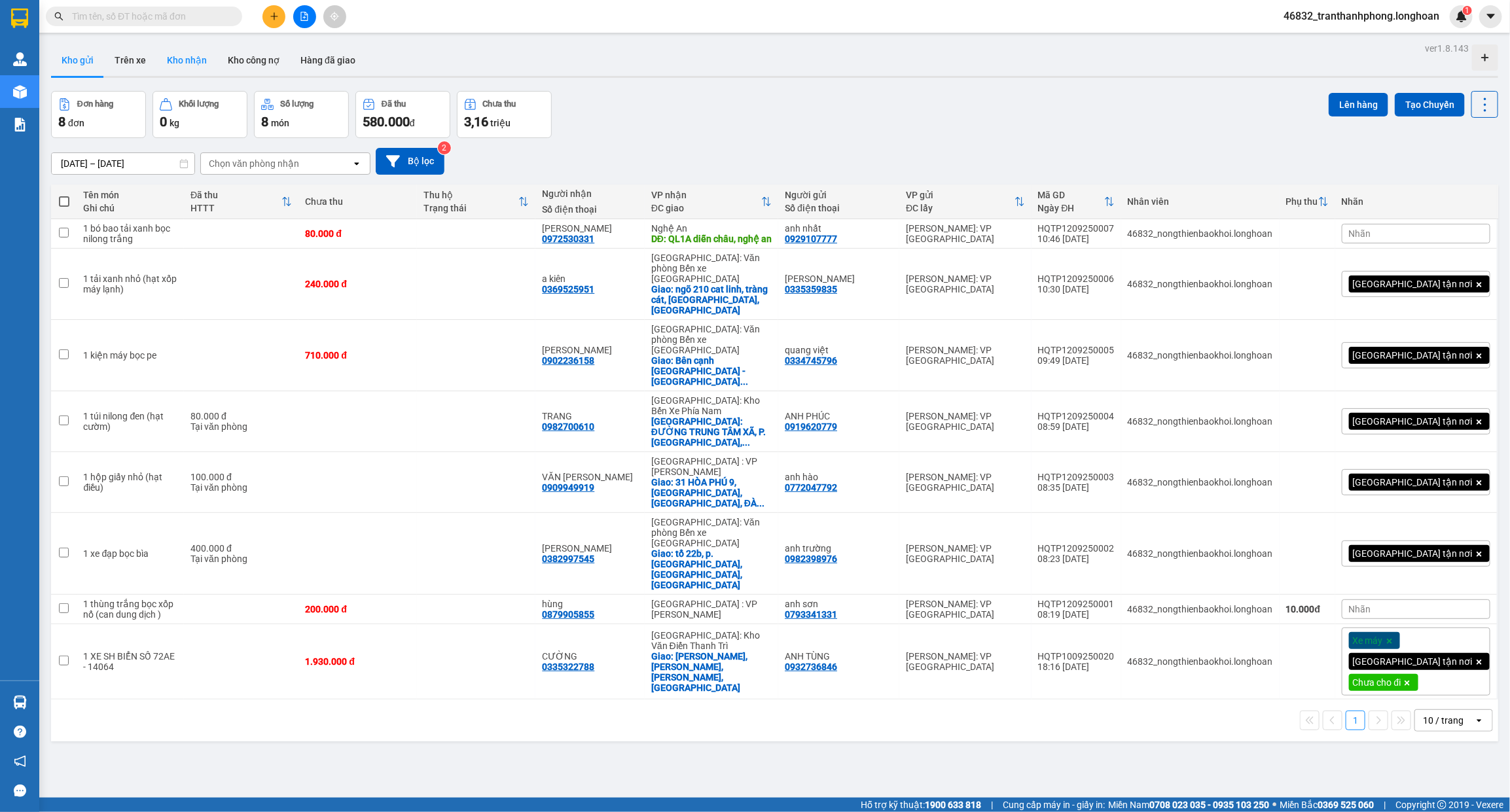
click at [168, 54] on button "Kho nhận" at bounding box center [187, 60] width 61 height 32
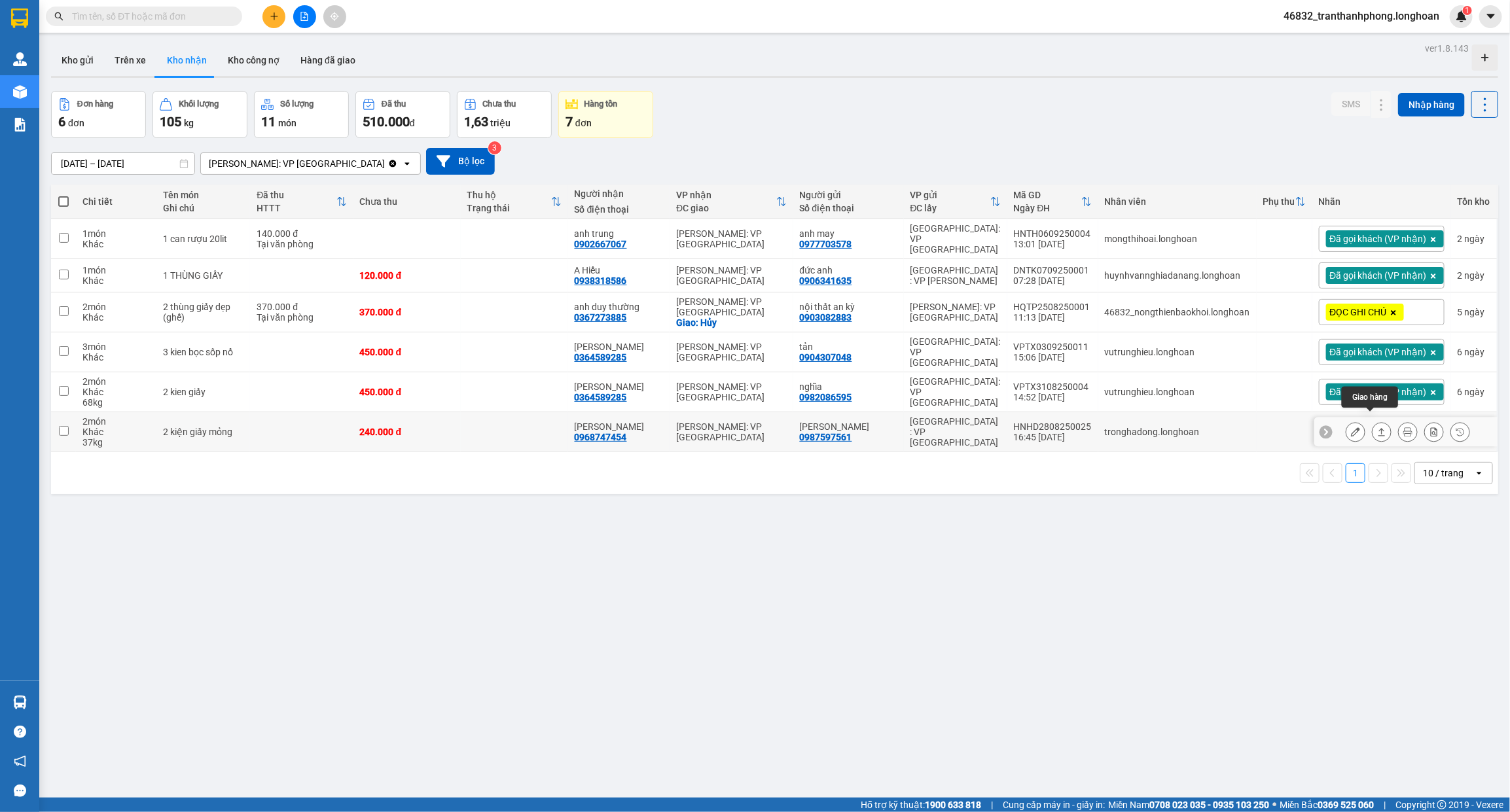
click at [1378, 428] on icon at bounding box center [1382, 431] width 7 height 8
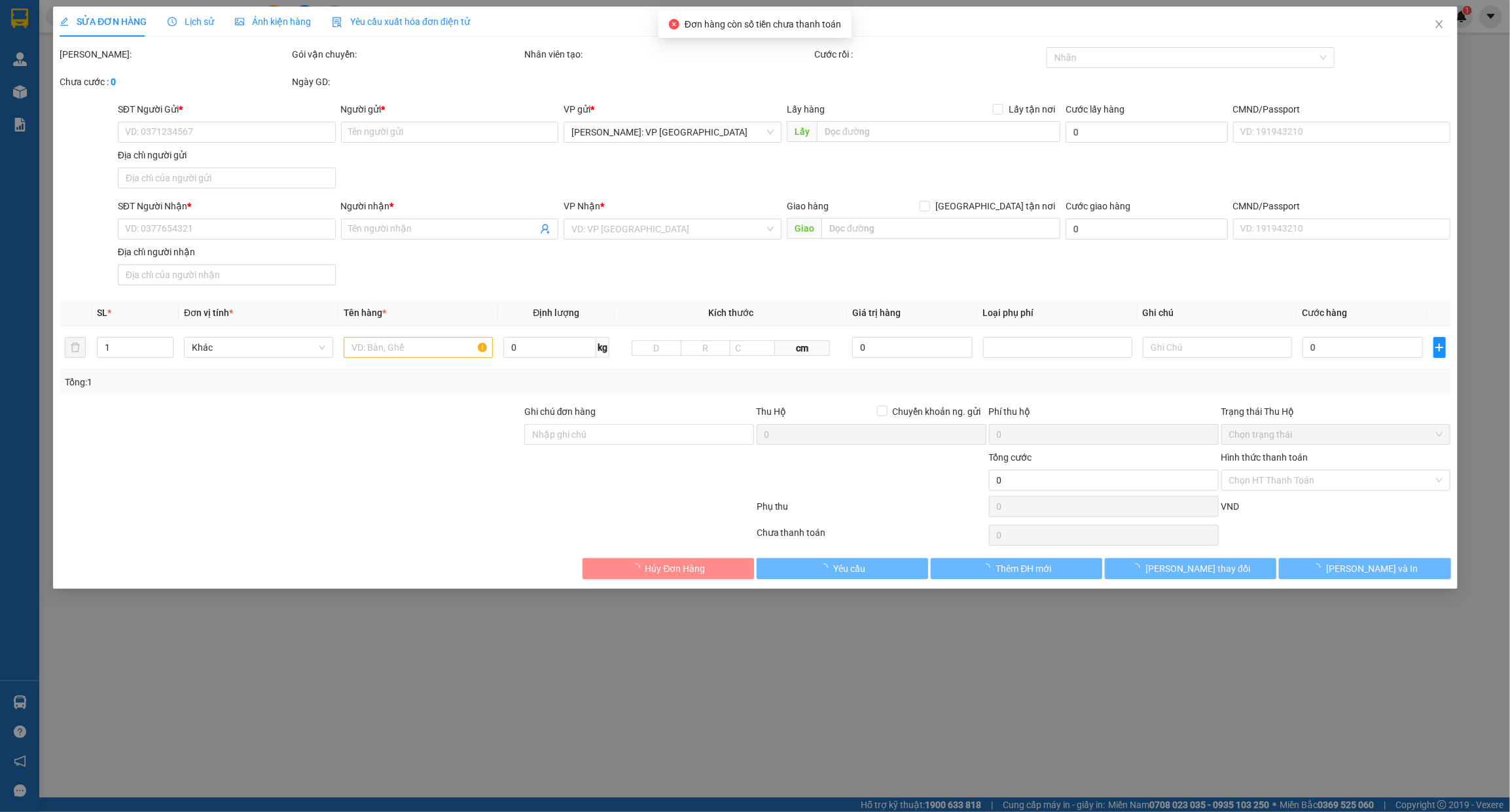
type input "0987597561"
type input "Thanh"
type input "0968747454"
type input "Lê Dương"
type input "240.000"
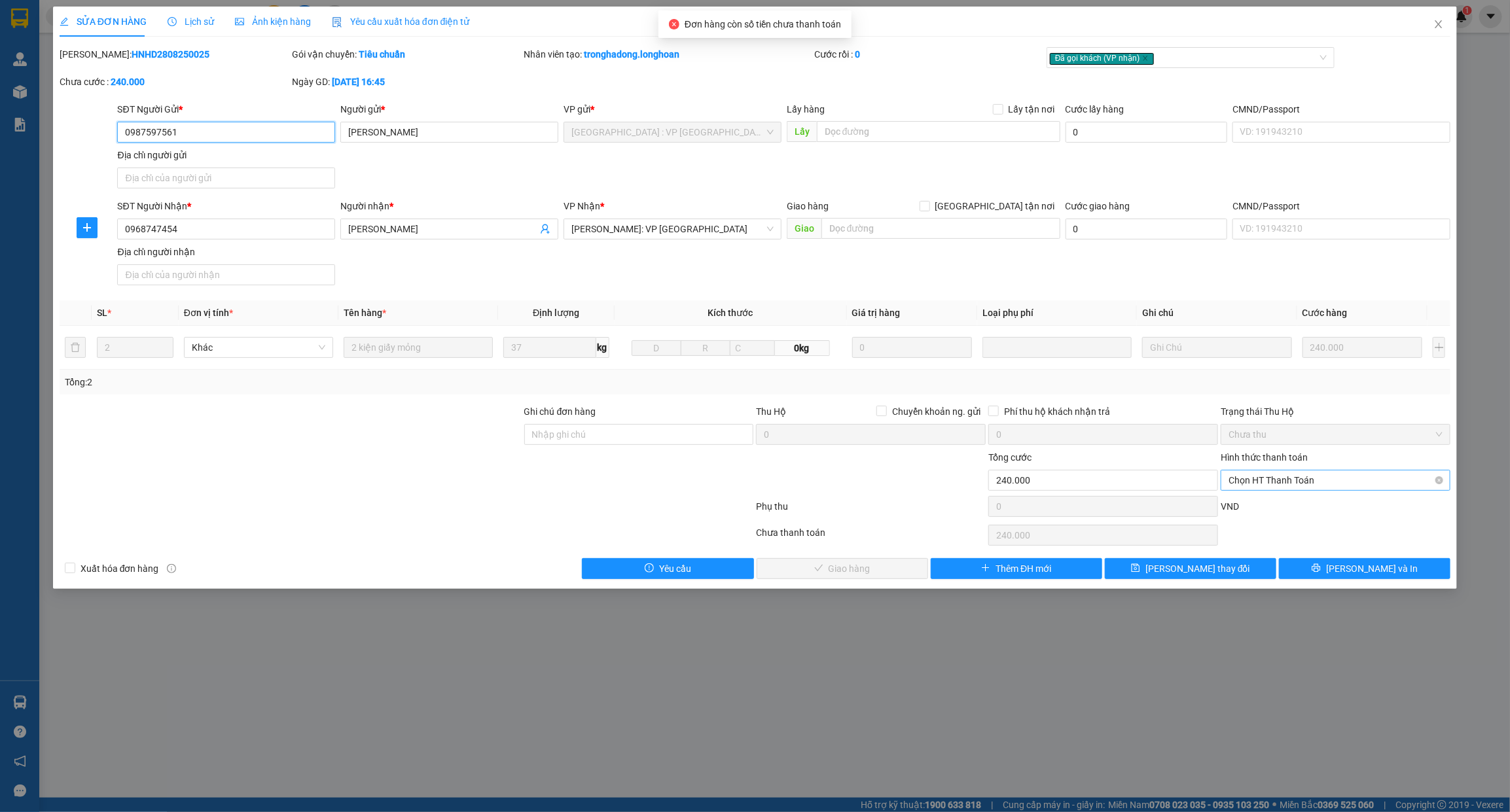
click at [1267, 477] on span "Chọn HT Thanh Toán" at bounding box center [1335, 480] width 214 height 20
click at [1258, 504] on div "Tại văn phòng" at bounding box center [1336, 508] width 214 height 14
type input "0"
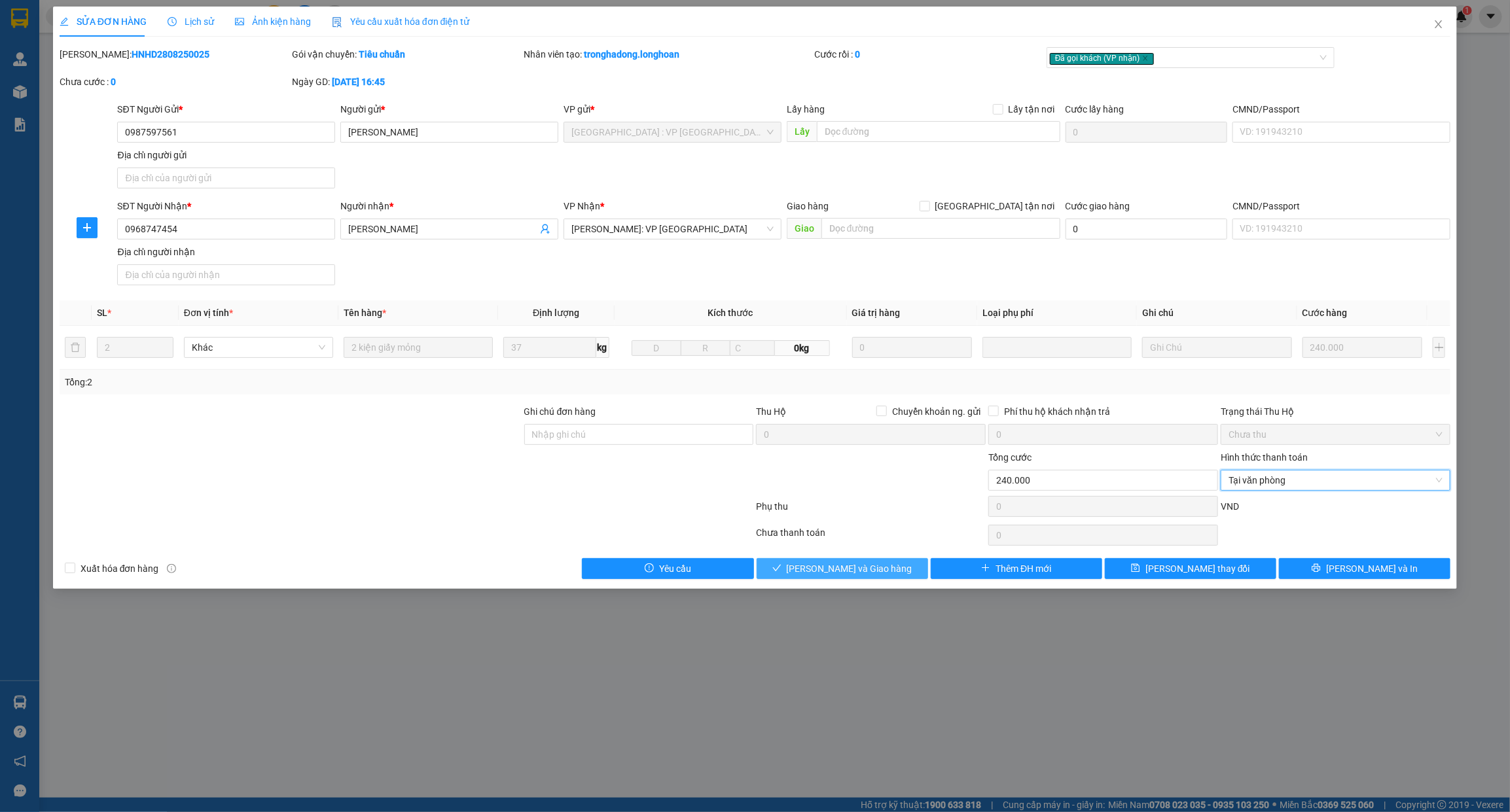
click at [843, 576] on span "Lưu và Giao hàng" at bounding box center [849, 568] width 126 height 14
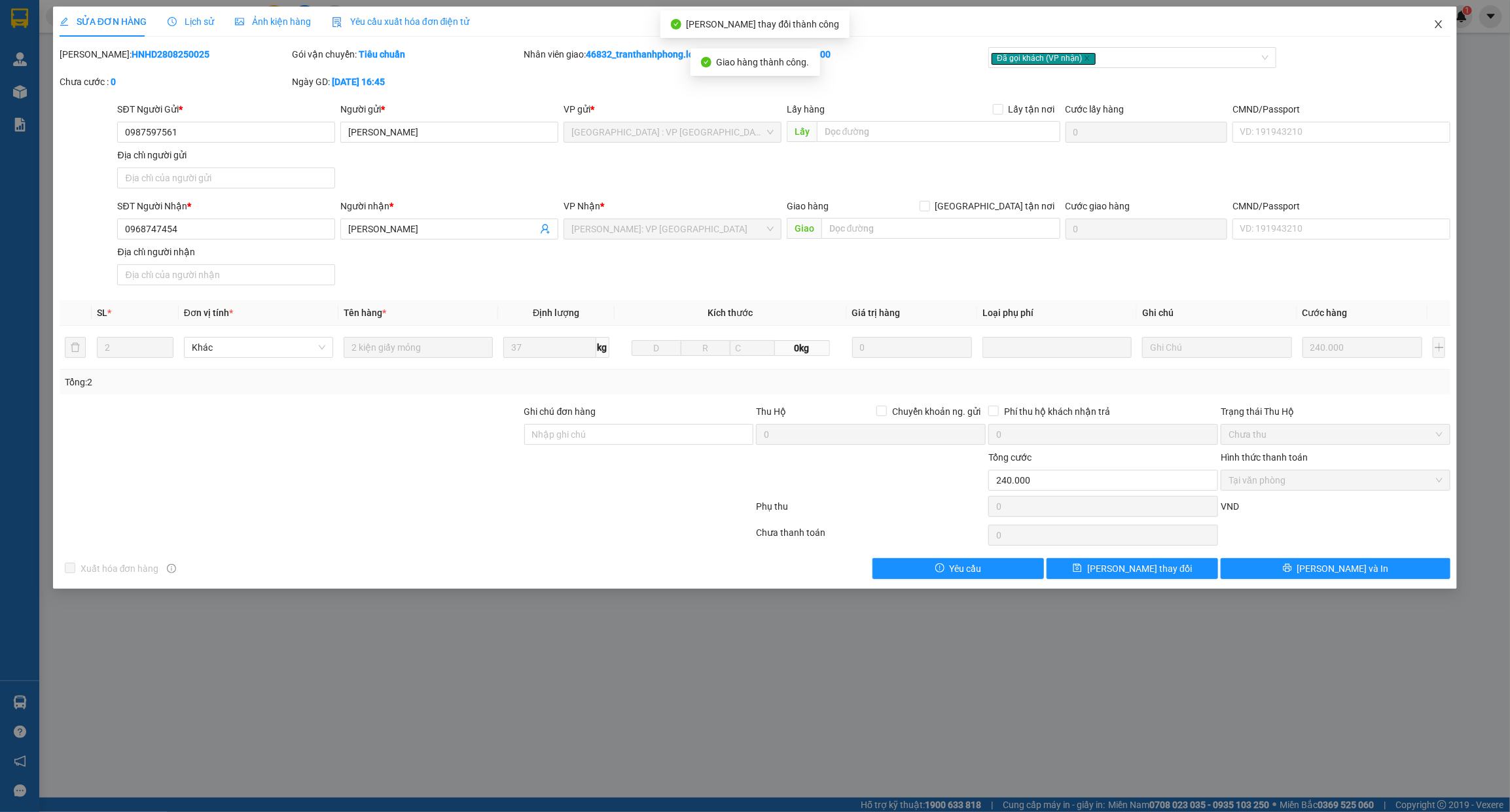
click at [1435, 26] on icon "close" at bounding box center [1438, 24] width 11 height 11
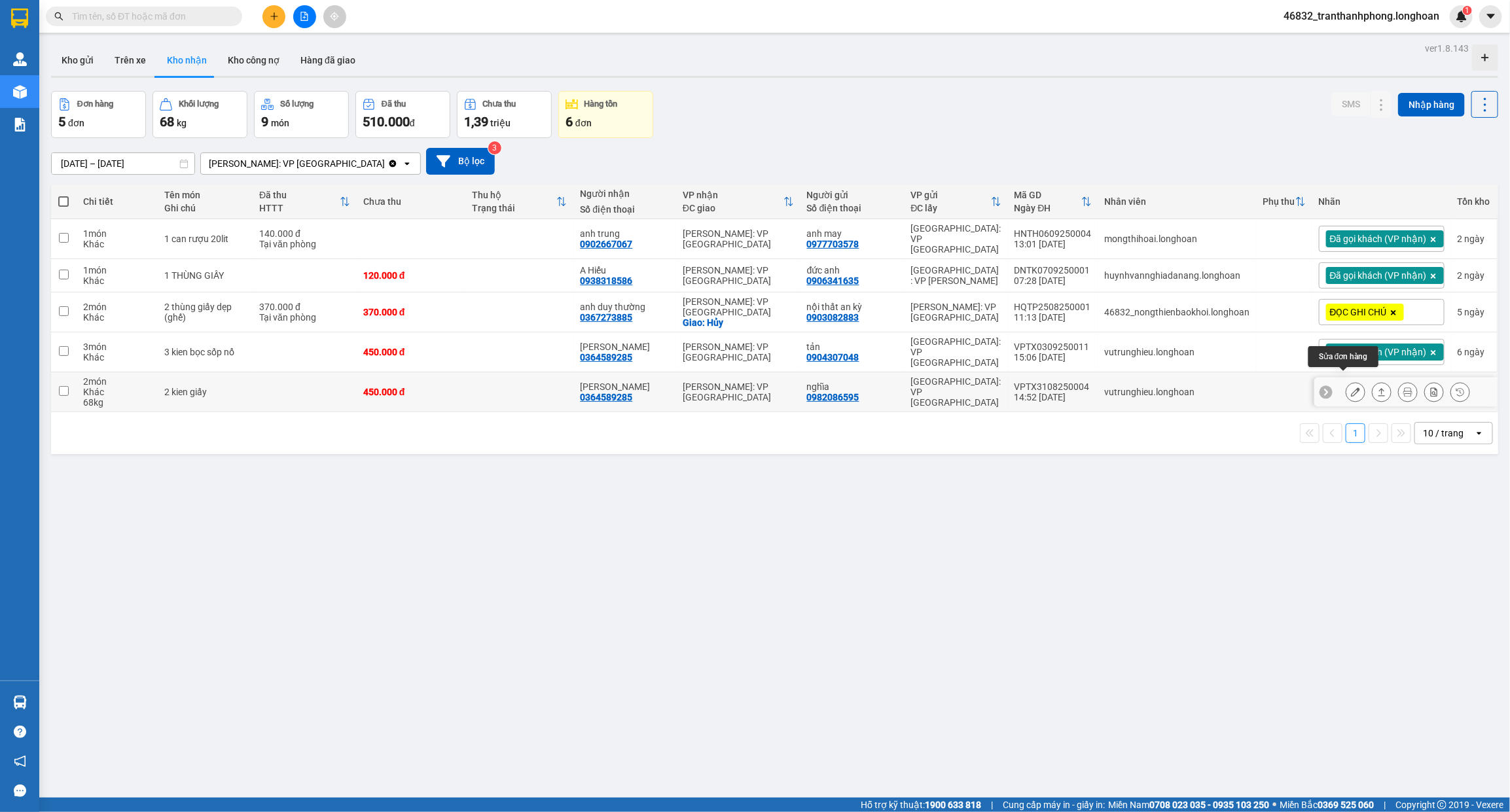
click at [1351, 387] on icon at bounding box center [1355, 391] width 9 height 9
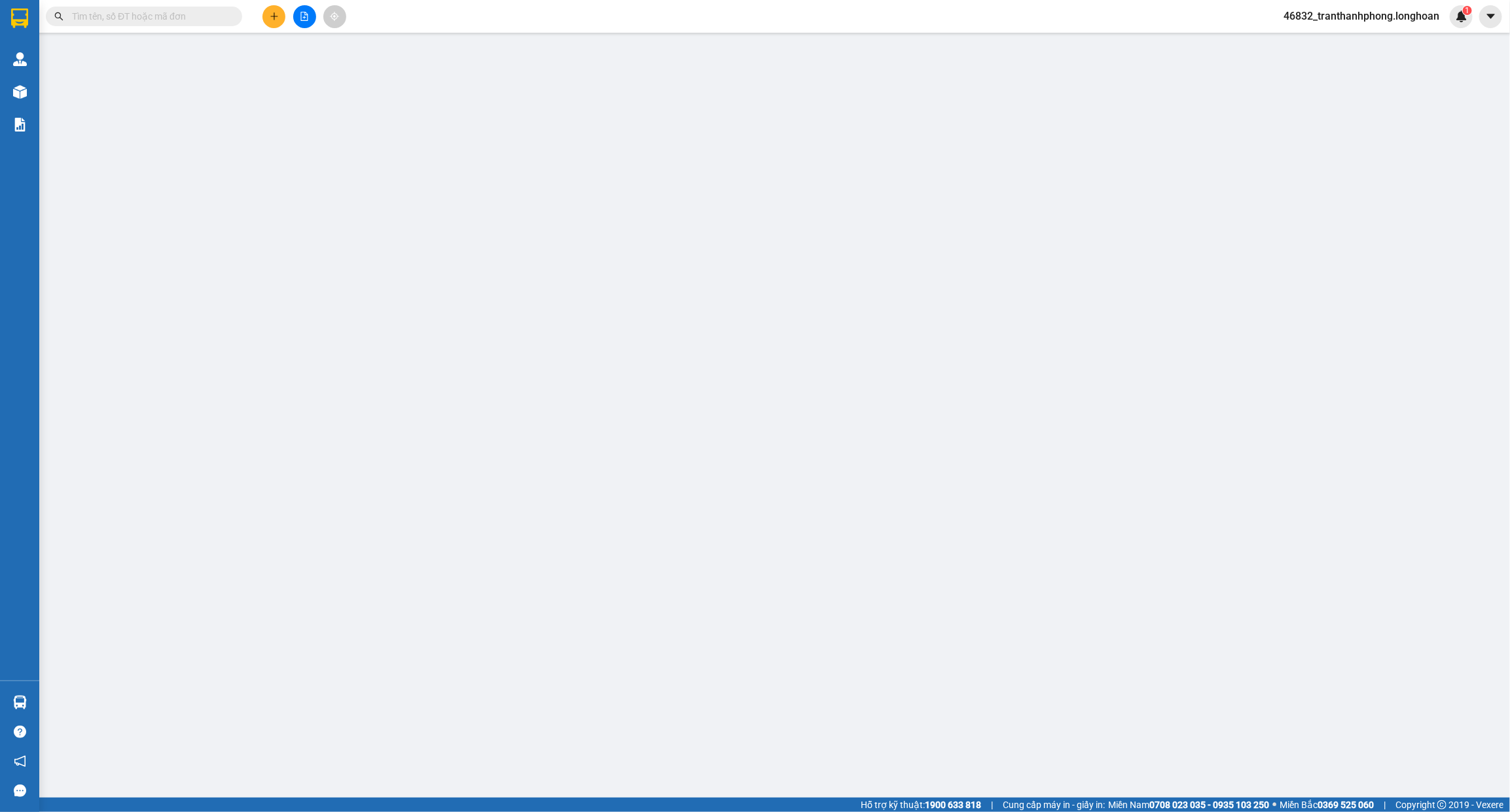
type input "0982086595"
type input "nghĩa"
type input "0364589285"
type input "Lan Phan"
type input "450.000"
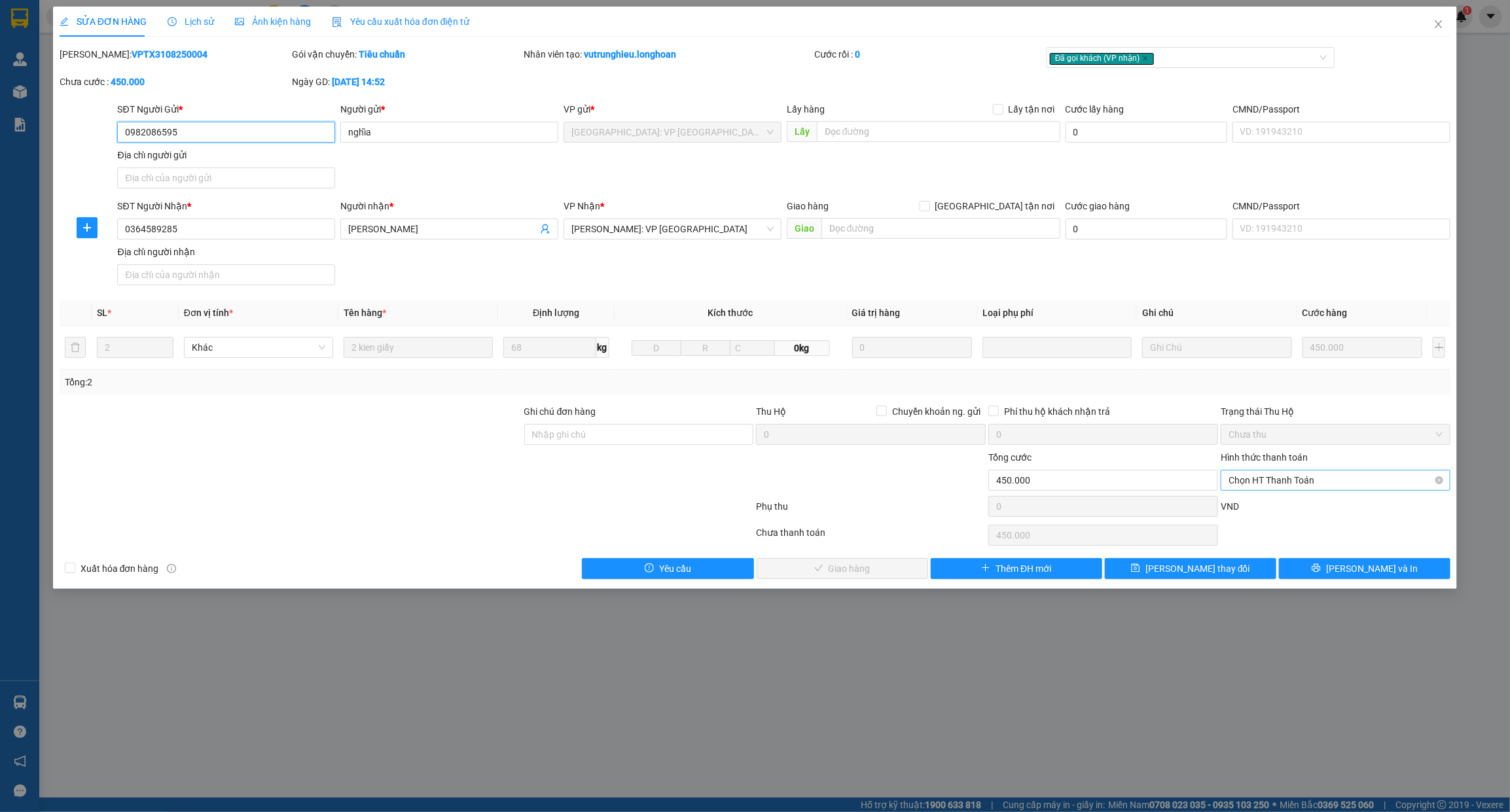
click at [1339, 490] on span "Chọn HT Thanh Toán" at bounding box center [1335, 480] width 214 height 20
click at [1268, 509] on div "Tại văn phòng" at bounding box center [1336, 508] width 214 height 14
type input "0"
click at [888, 570] on button "Lưu và Giao hàng" at bounding box center [842, 569] width 171 height 21
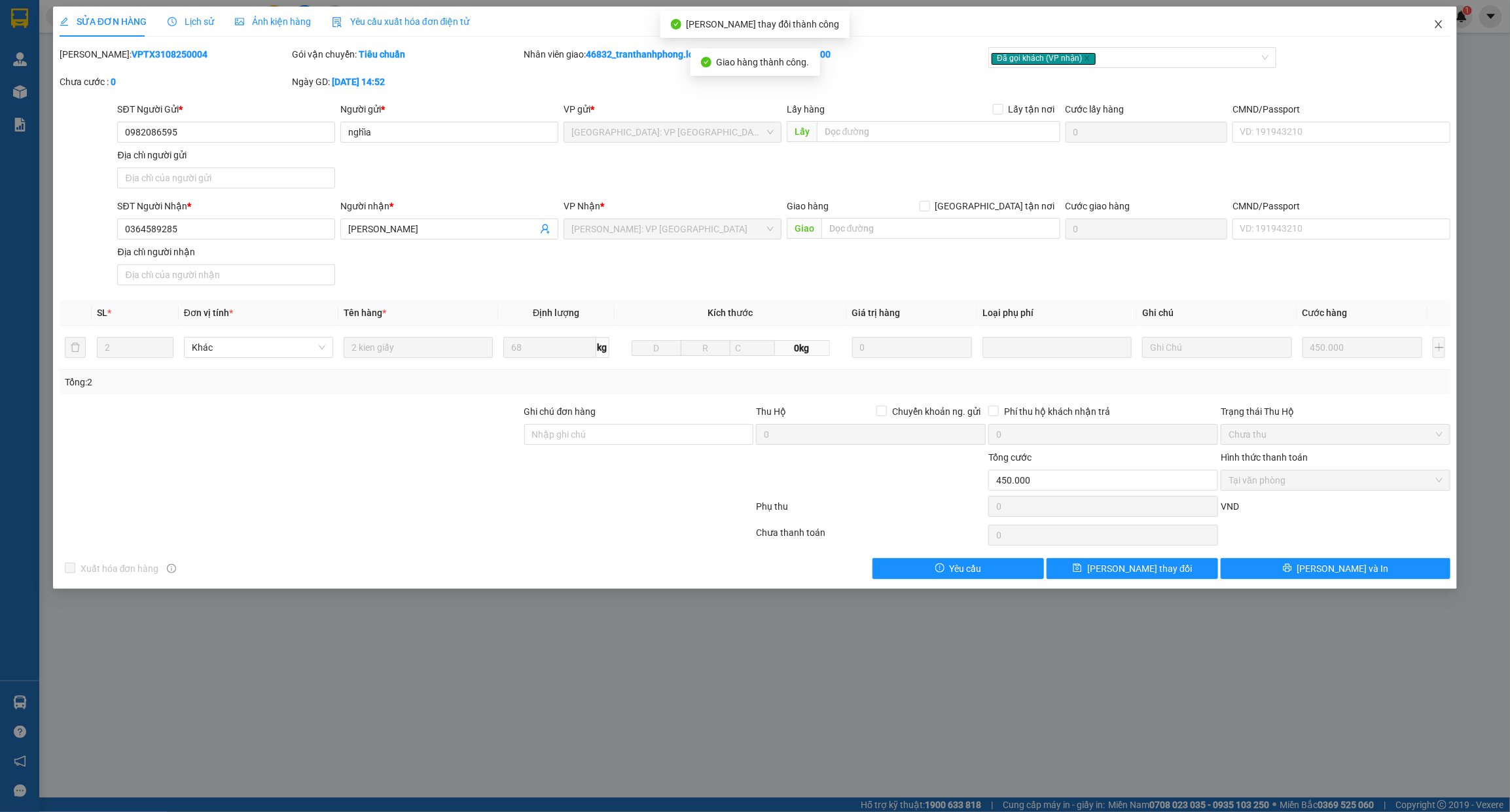
click at [1440, 27] on icon "close" at bounding box center [1438, 24] width 11 height 11
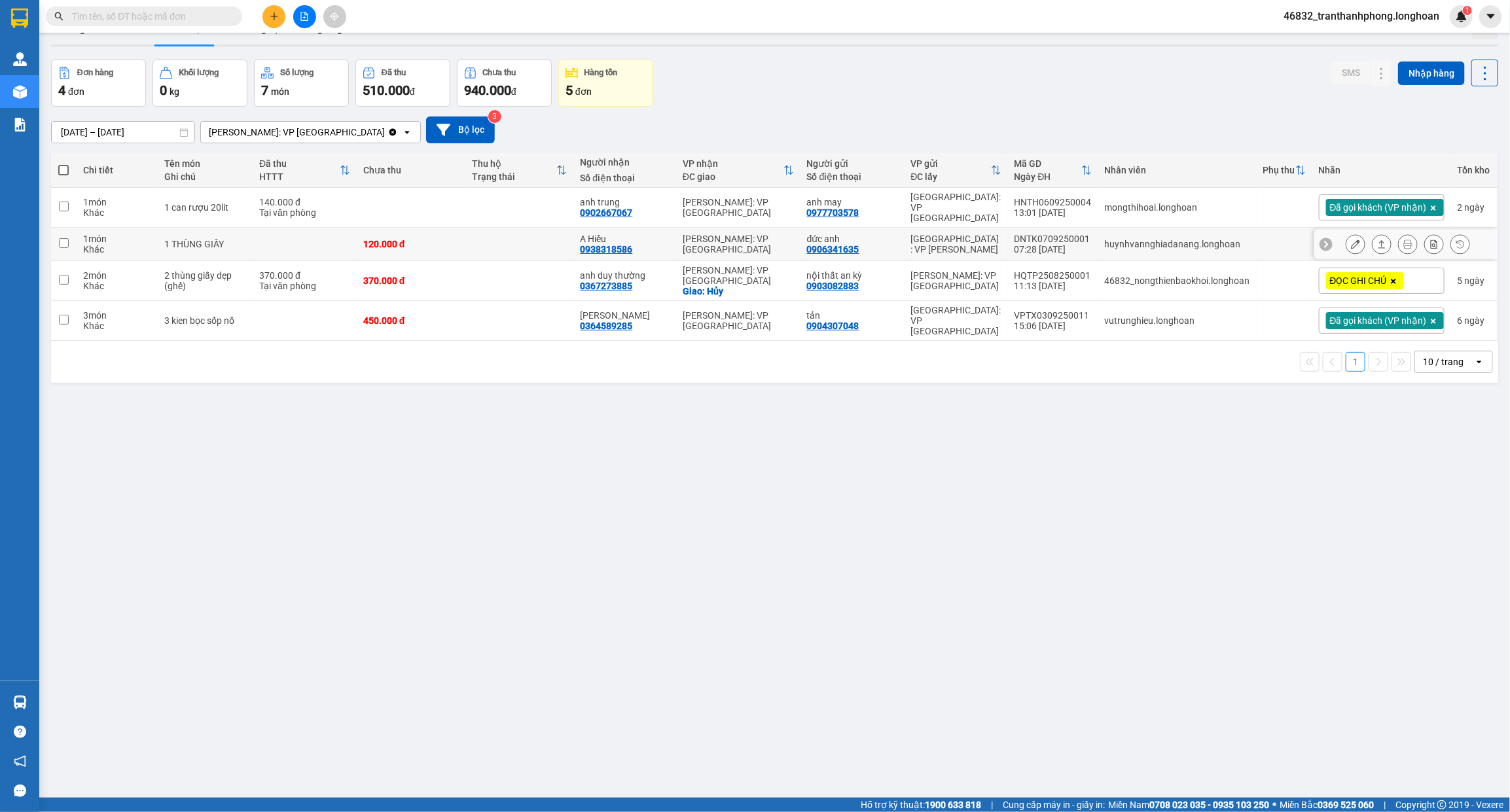
scroll to position [60, 0]
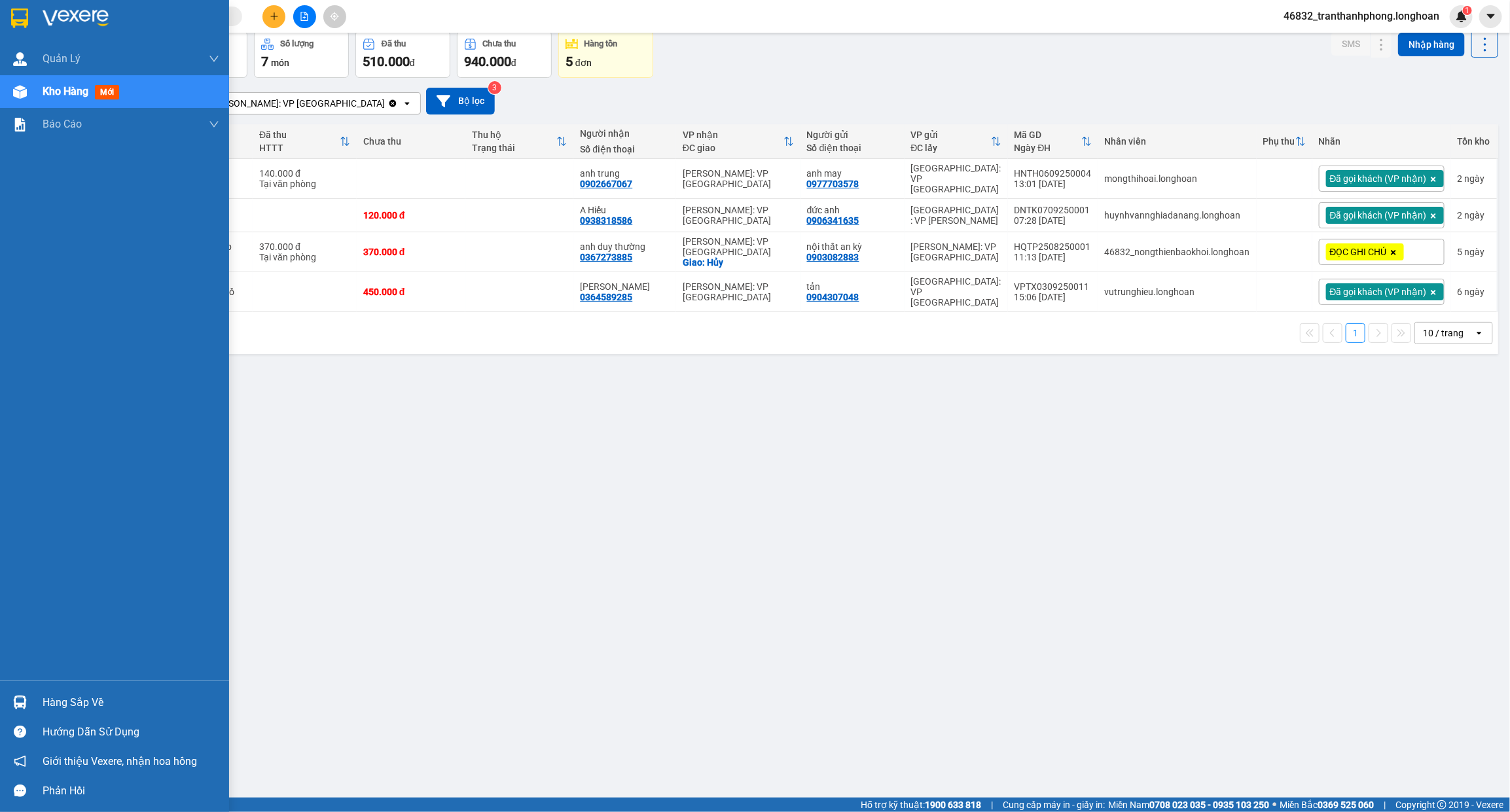
click at [32, 20] on div at bounding box center [114, 21] width 229 height 42
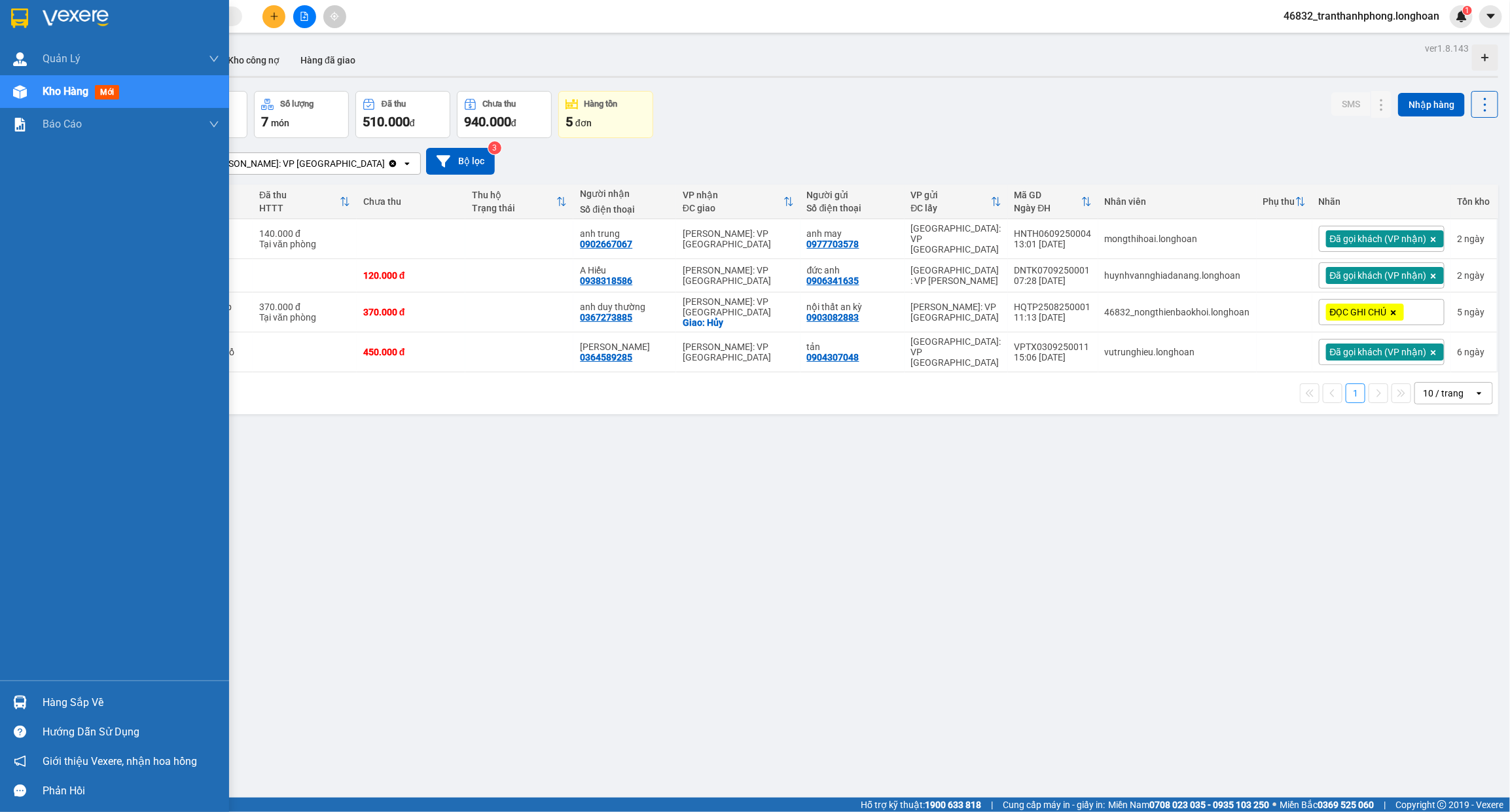
click at [4, 16] on div at bounding box center [114, 21] width 229 height 42
click at [12, 6] on div at bounding box center [20, 18] width 23 height 23
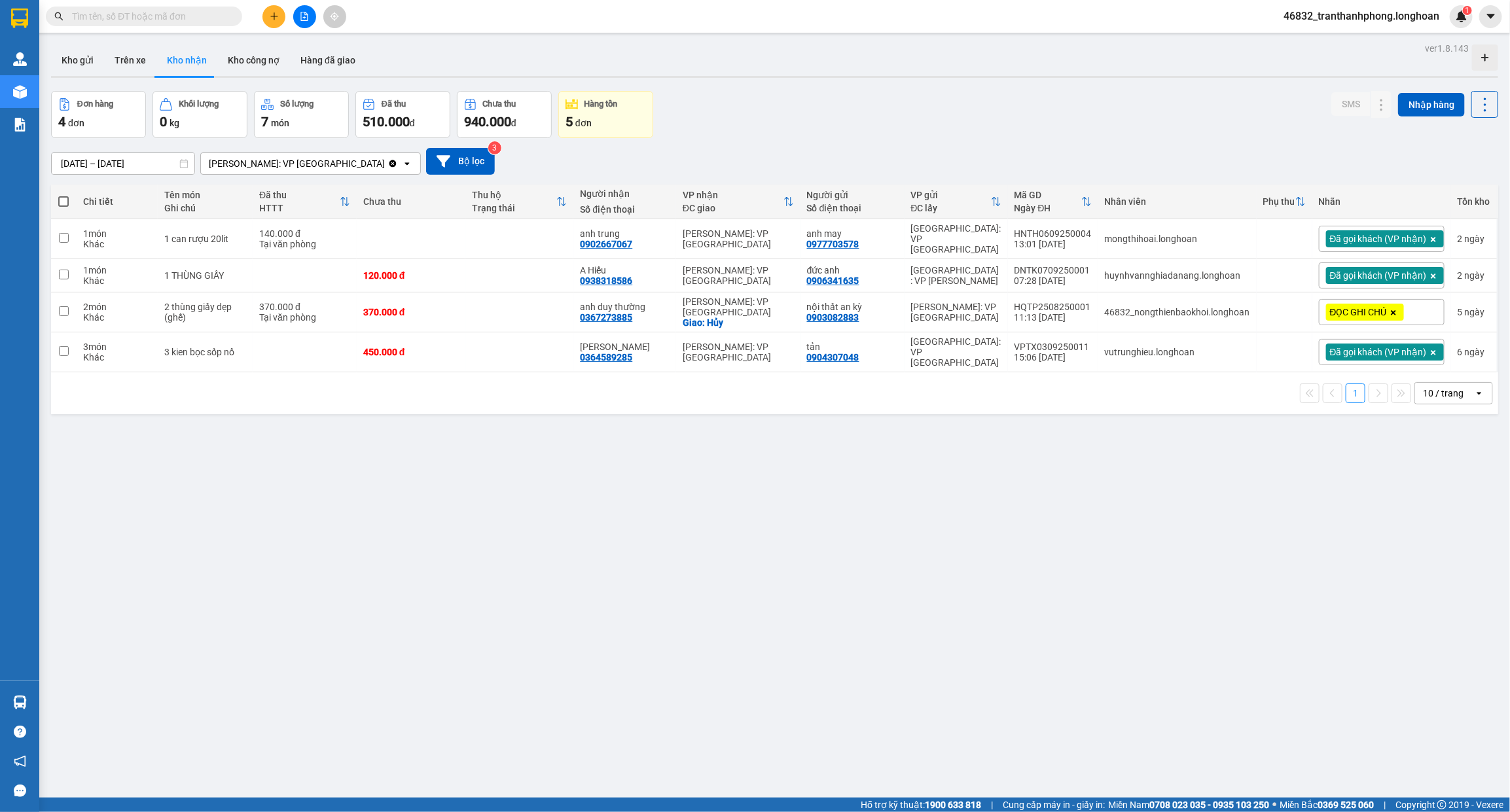
click at [134, 24] on span at bounding box center [144, 16] width 196 height 20
click at [134, 23] on span at bounding box center [144, 16] width 196 height 20
click at [133, 15] on input "text" at bounding box center [149, 16] width 154 height 14
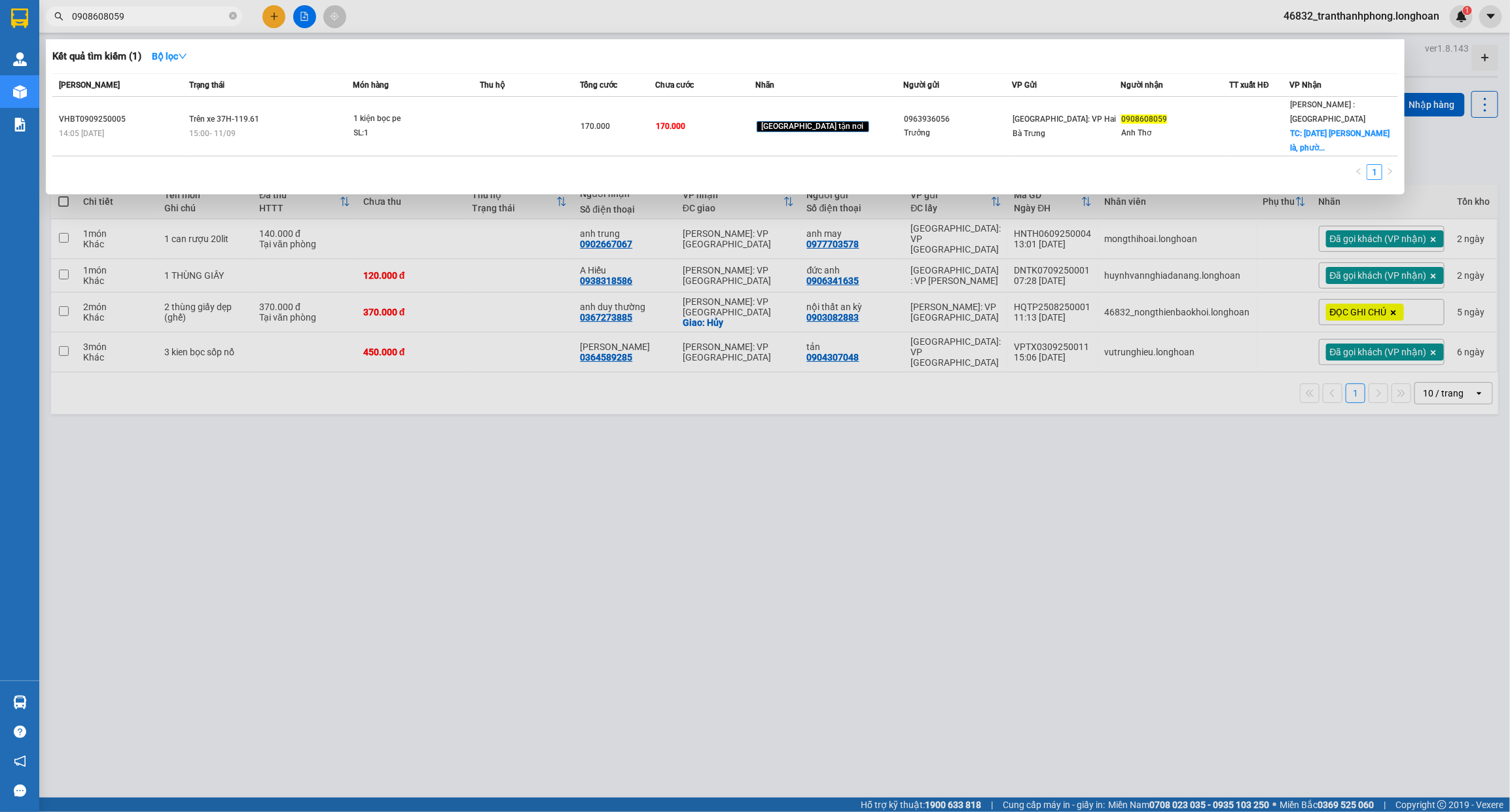
type input "0908608059"
click at [384, 96] on th "Món hàng" at bounding box center [417, 85] width 127 height 23
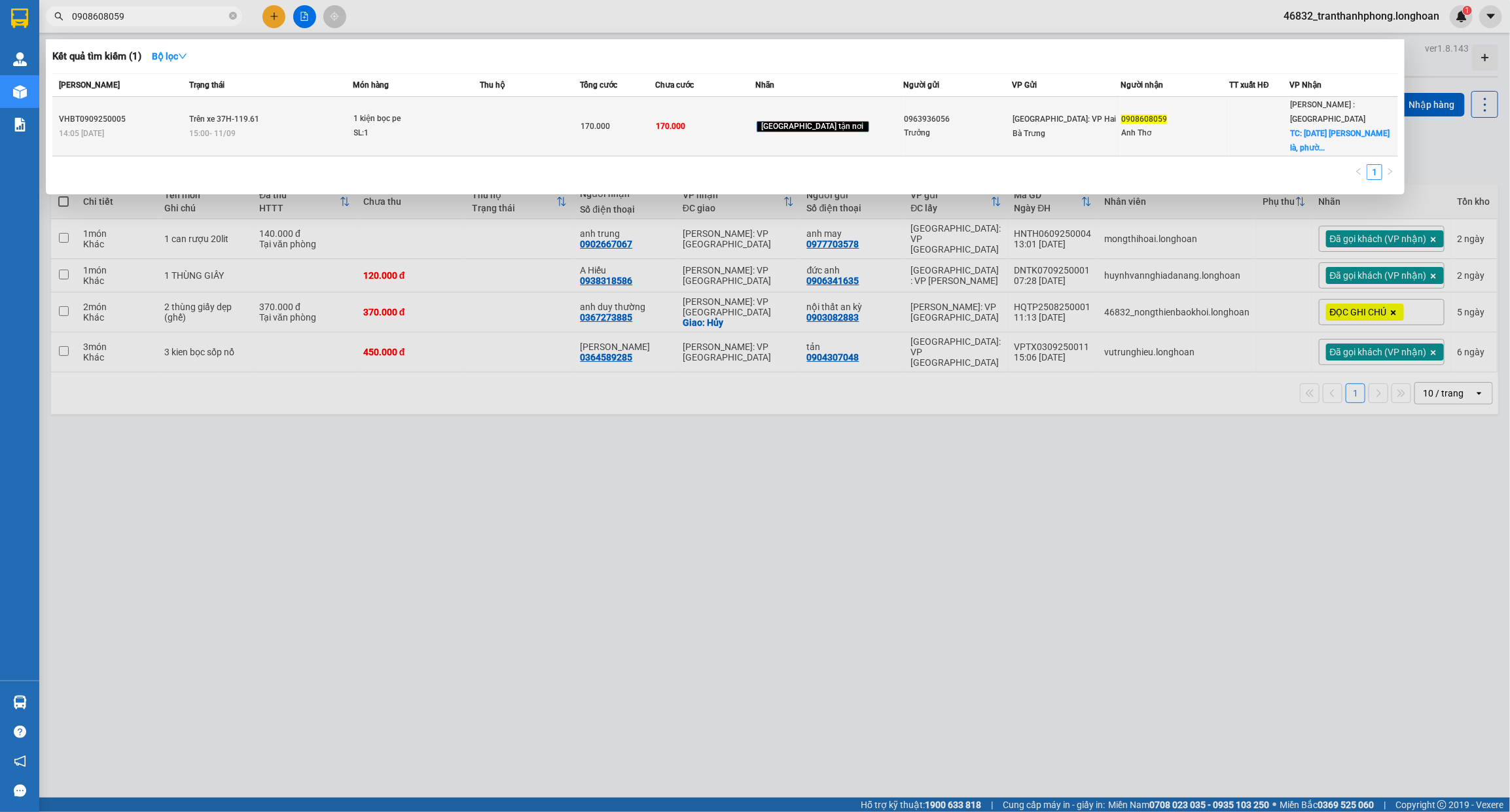
click at [450, 126] on div "SL: 1" at bounding box center [403, 133] width 98 height 14
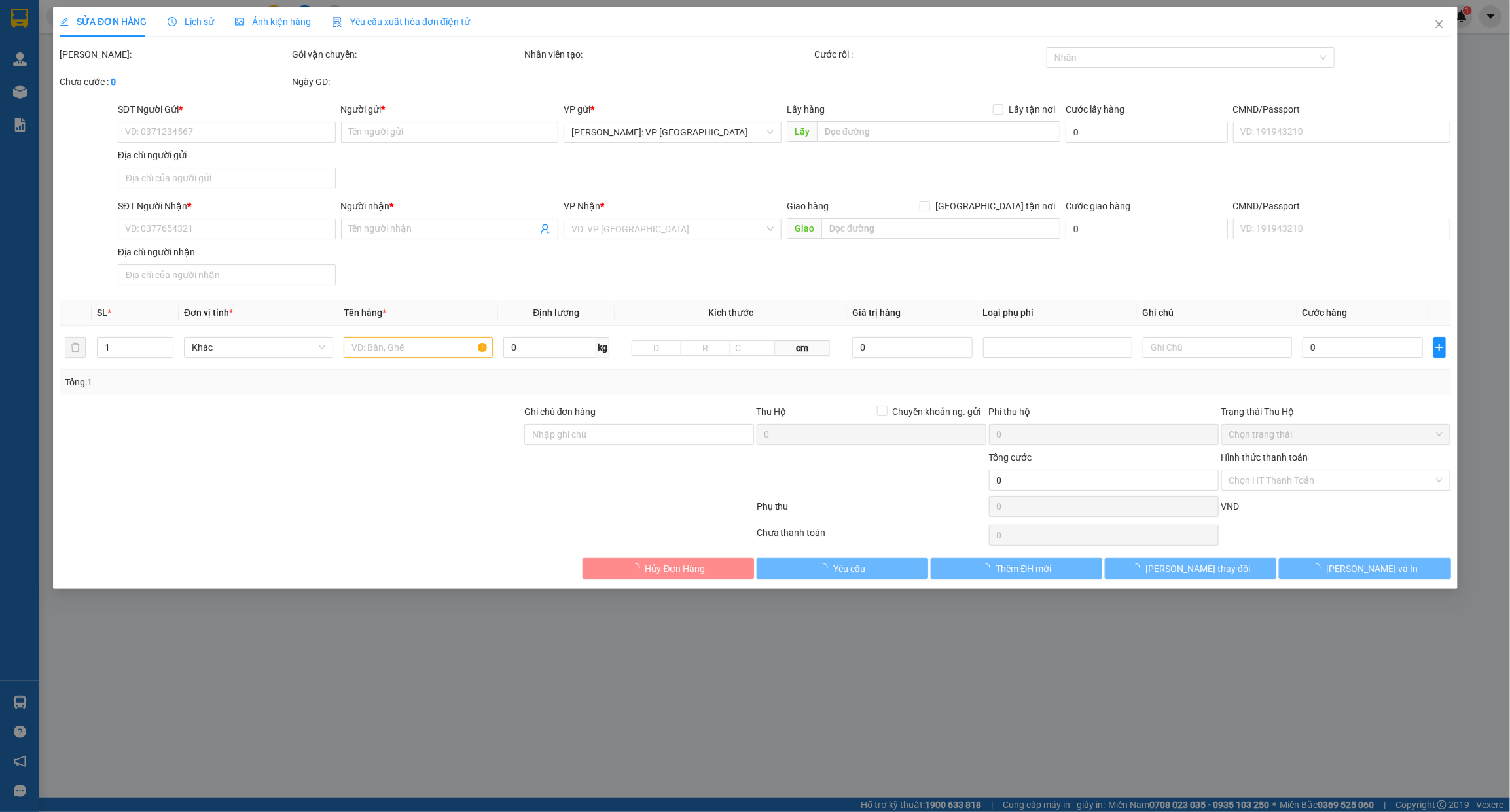
type input "0963936056"
type input "Trưởng"
type input "0908608059"
type input "Anh Thơ"
checkbox input "true"
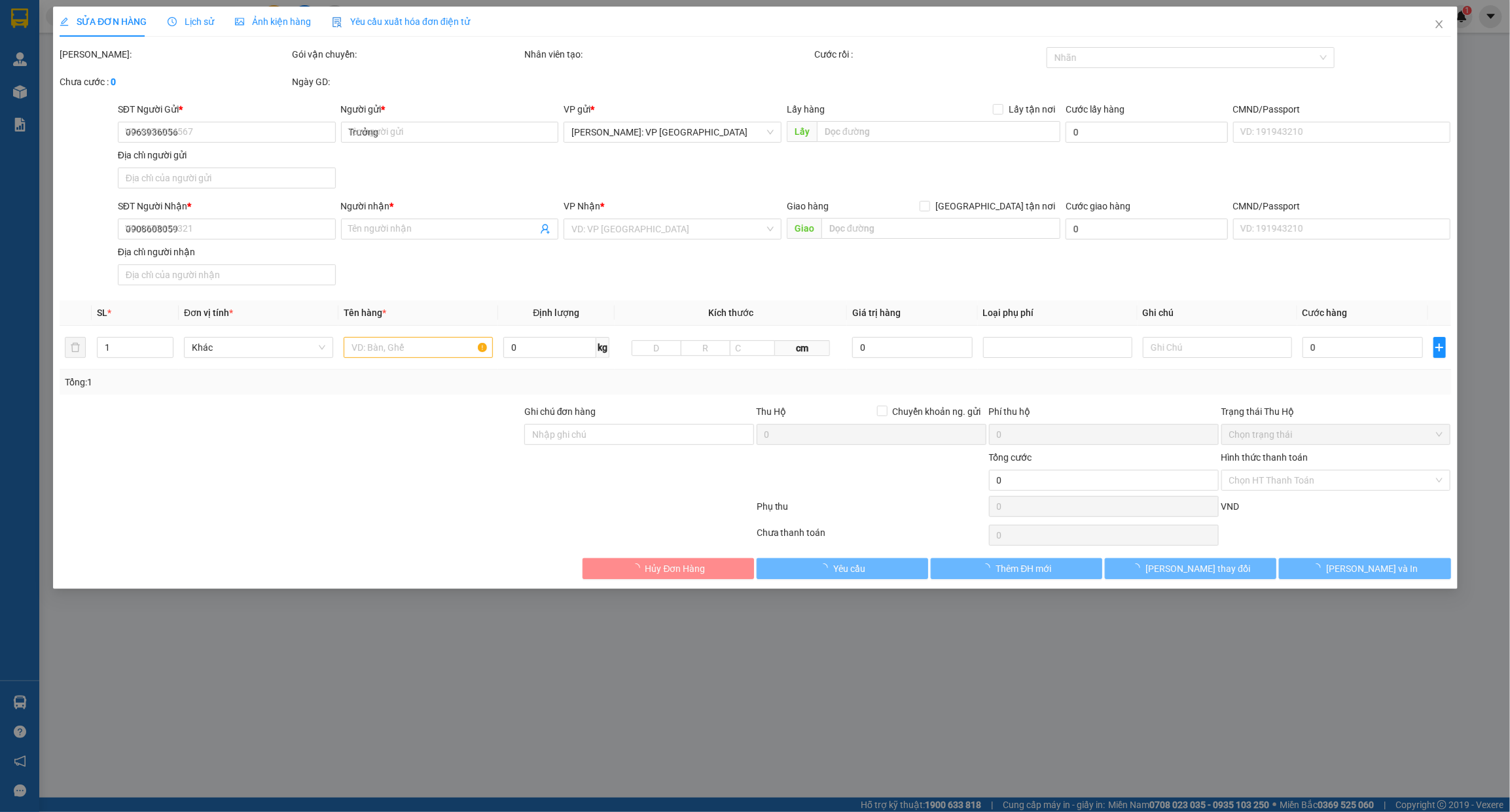
type input "25/3/17 bùi quang là, phường 12, gò vấp, hcm"
type input "170.000"
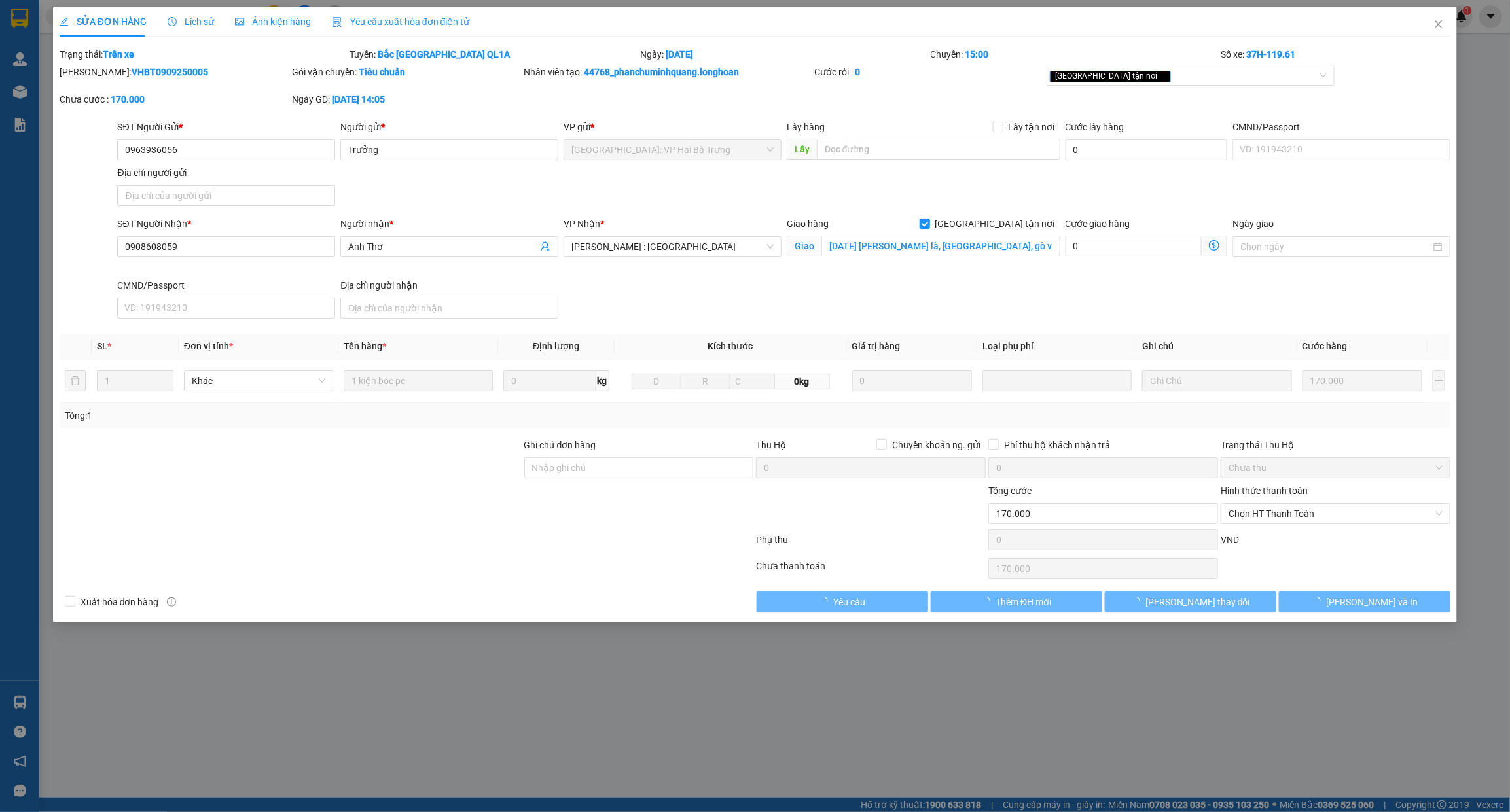
click at [197, 30] on div "Lịch sử" at bounding box center [191, 21] width 47 height 30
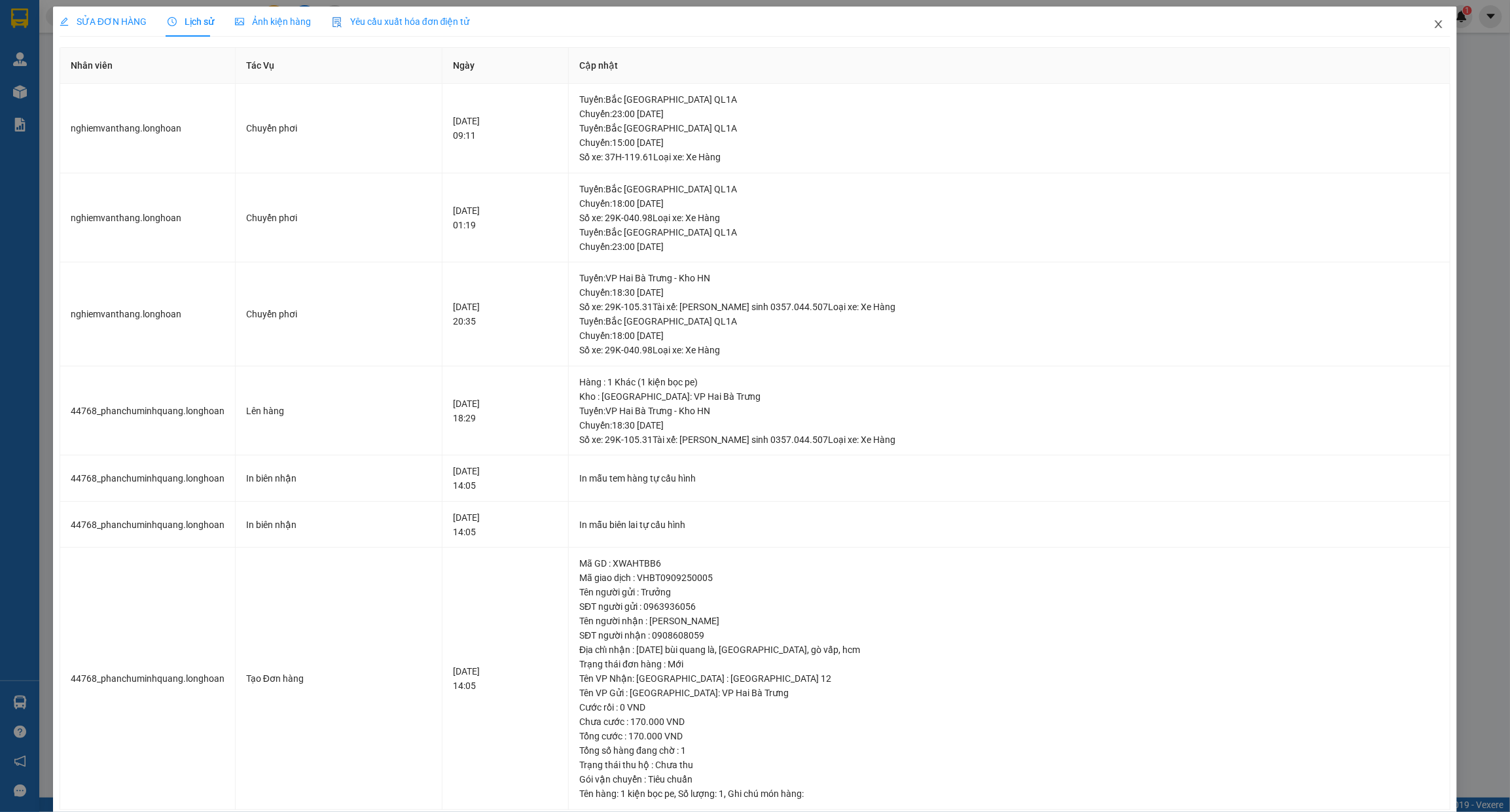
click at [1435, 23] on span "Close" at bounding box center [1439, 25] width 37 height 37
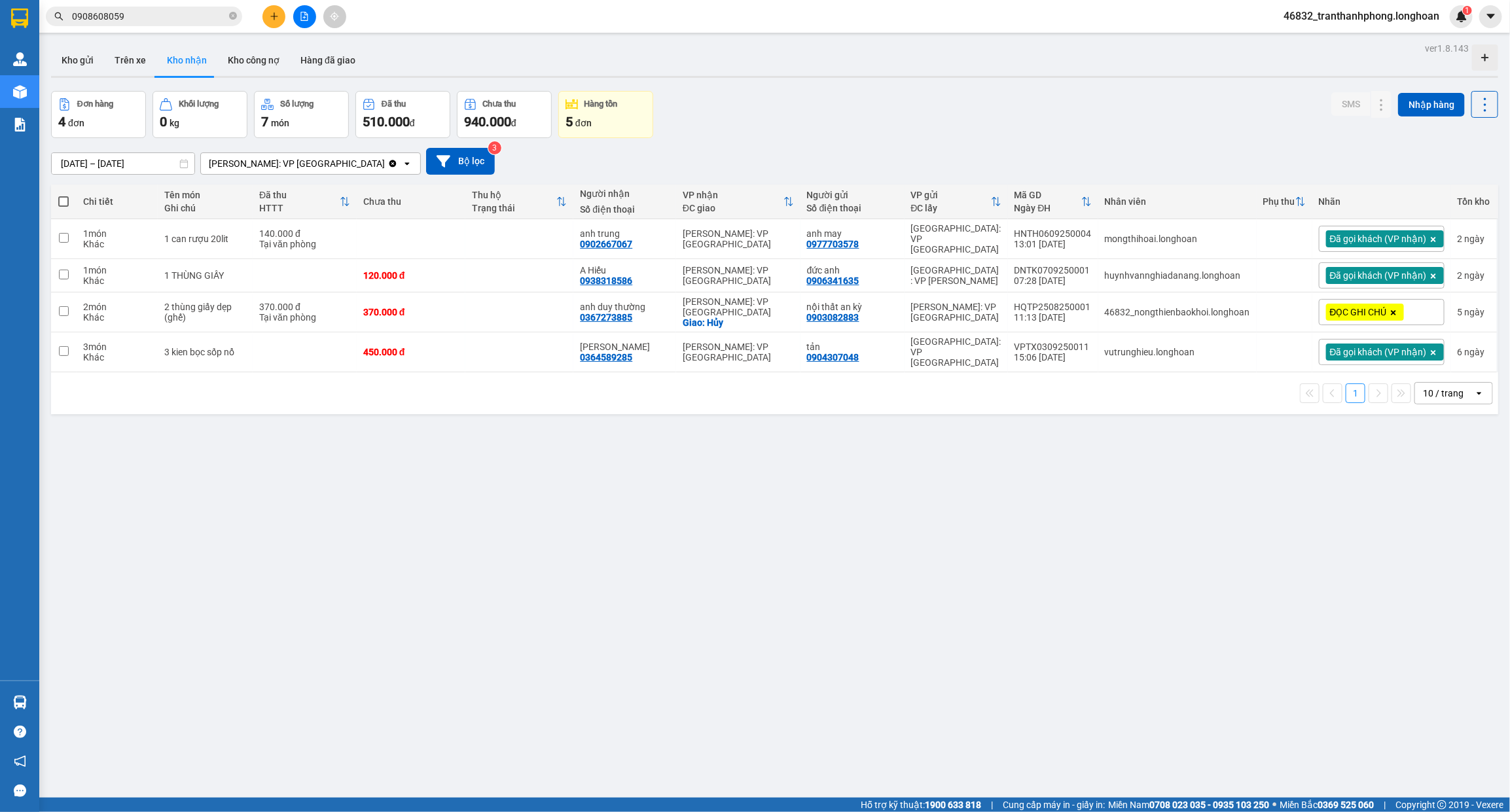
click at [178, 20] on input "0908608059" at bounding box center [149, 16] width 154 height 14
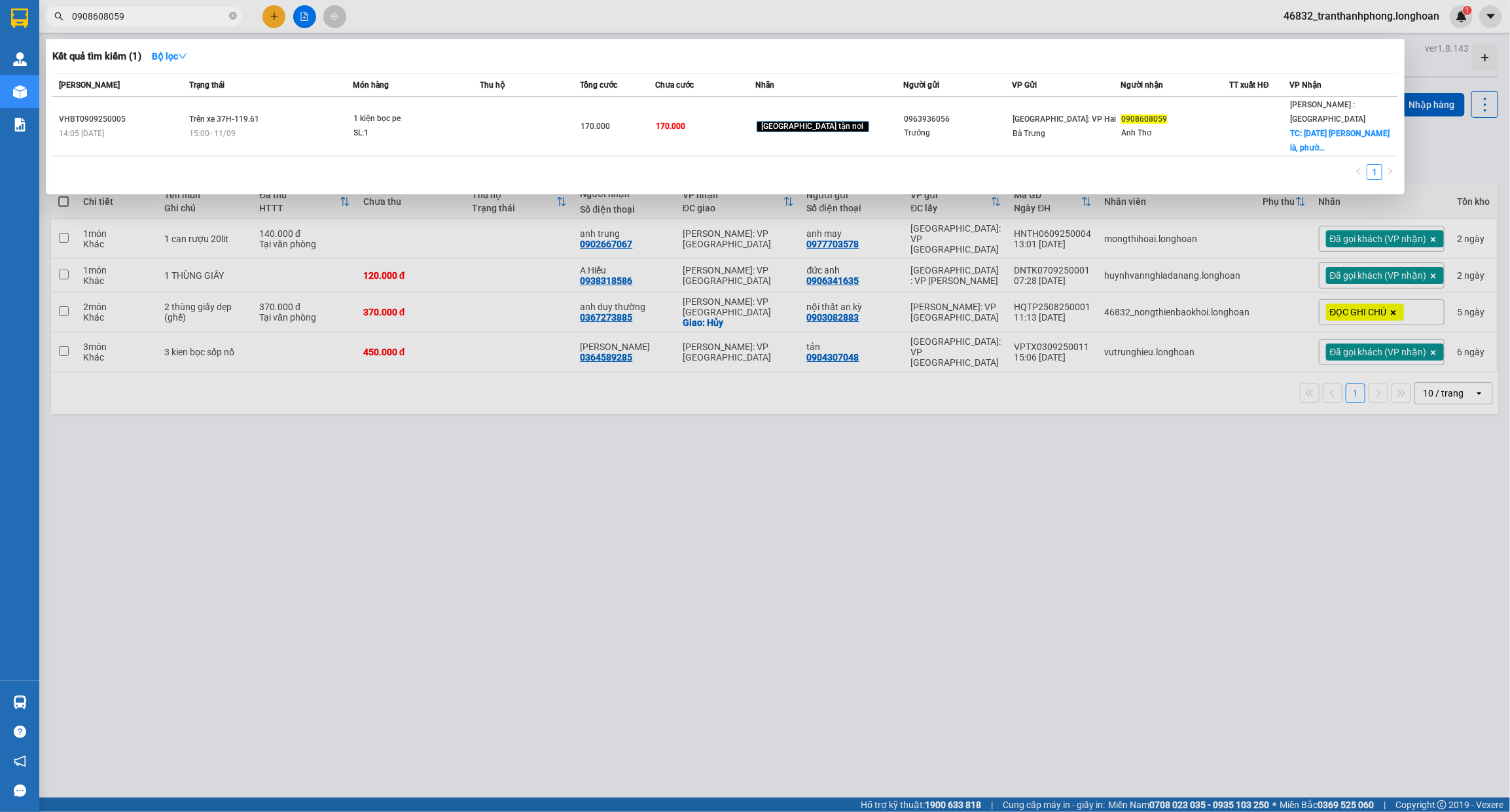
click at [848, 469] on div at bounding box center [755, 406] width 1510 height 812
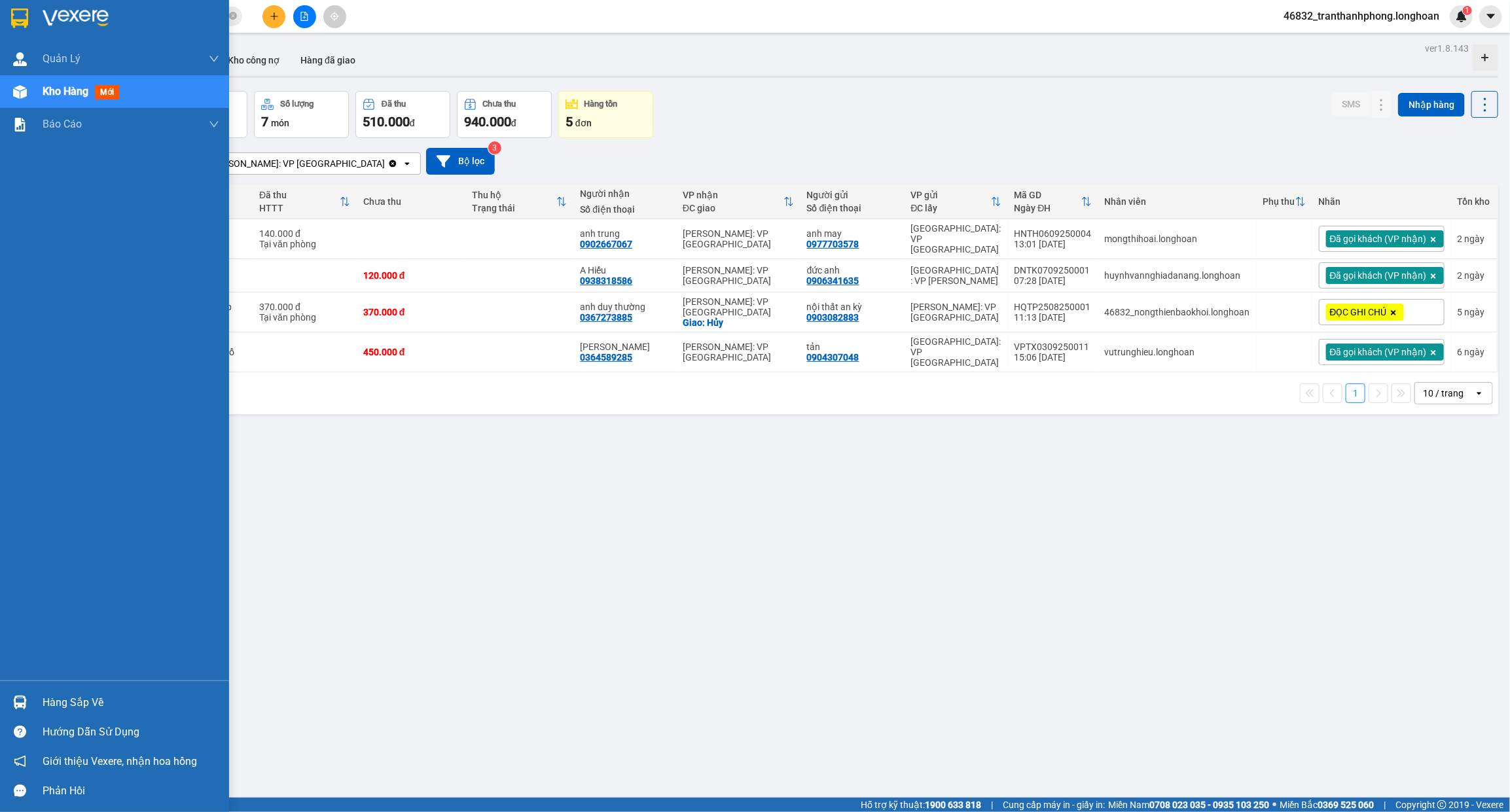
click at [35, 14] on div at bounding box center [114, 21] width 229 height 42
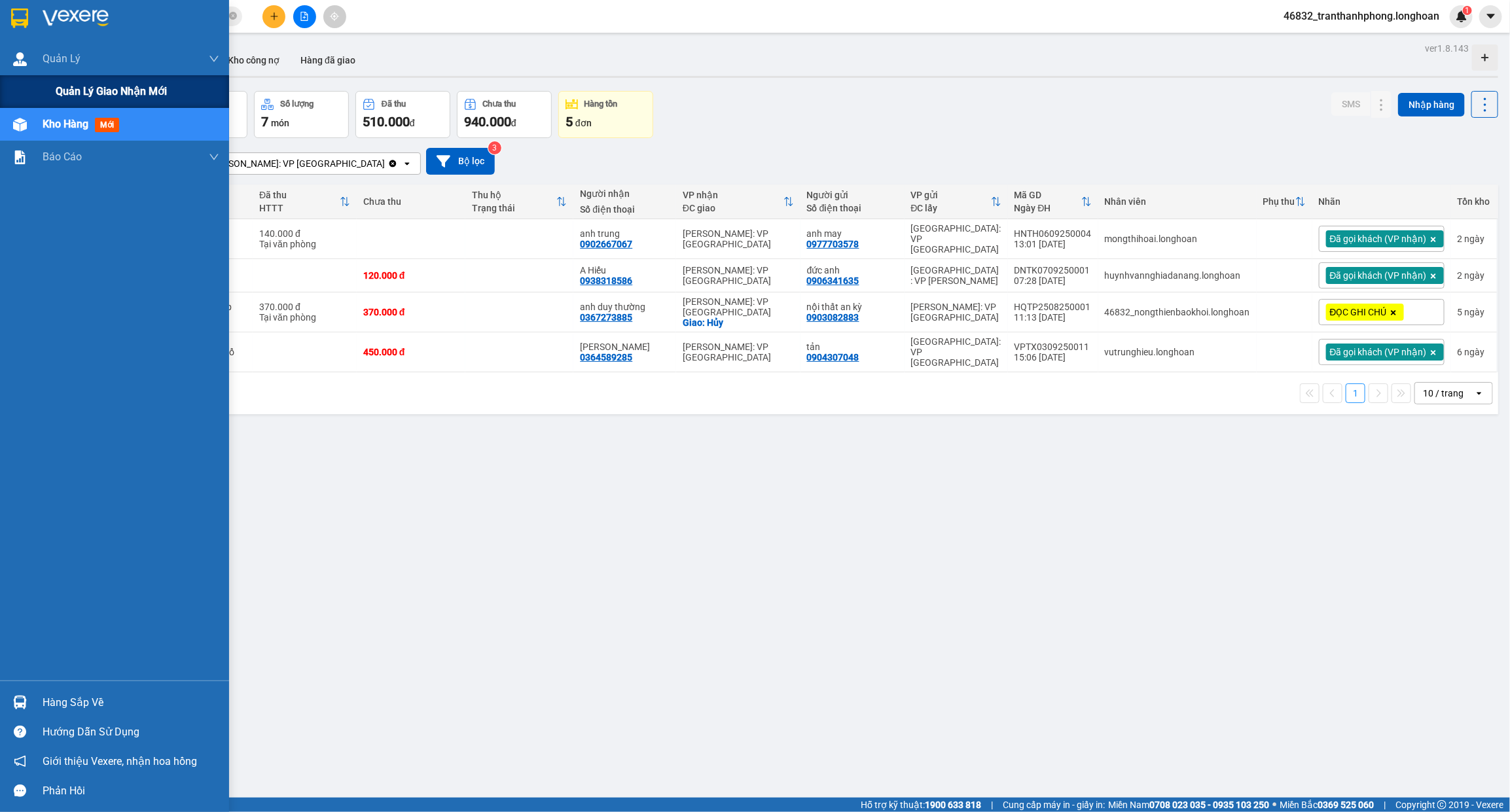
click at [67, 94] on span "Quản lý giao nhận mới" at bounding box center [111, 91] width 111 height 16
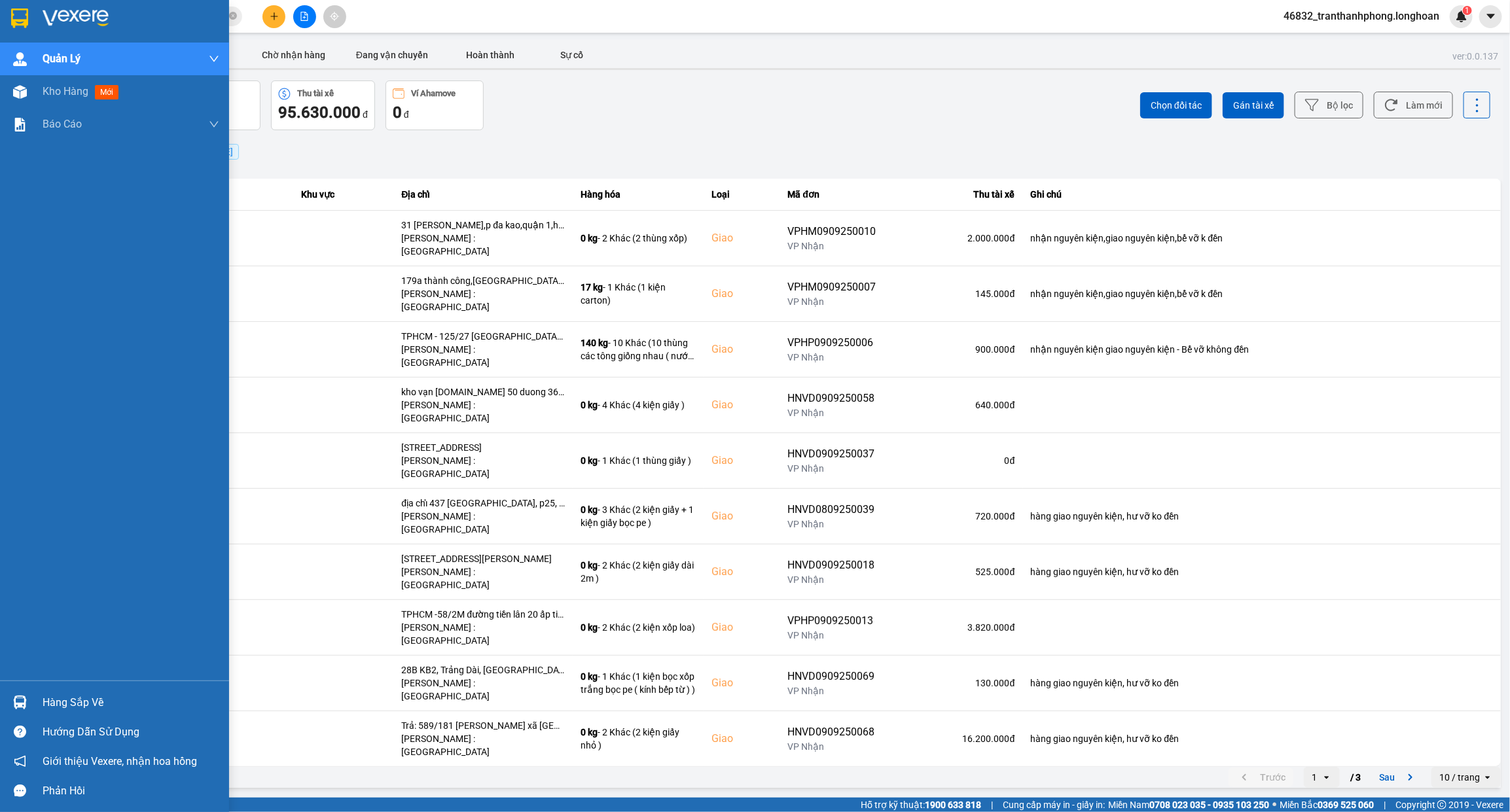
click at [13, 27] on div at bounding box center [20, 18] width 23 height 23
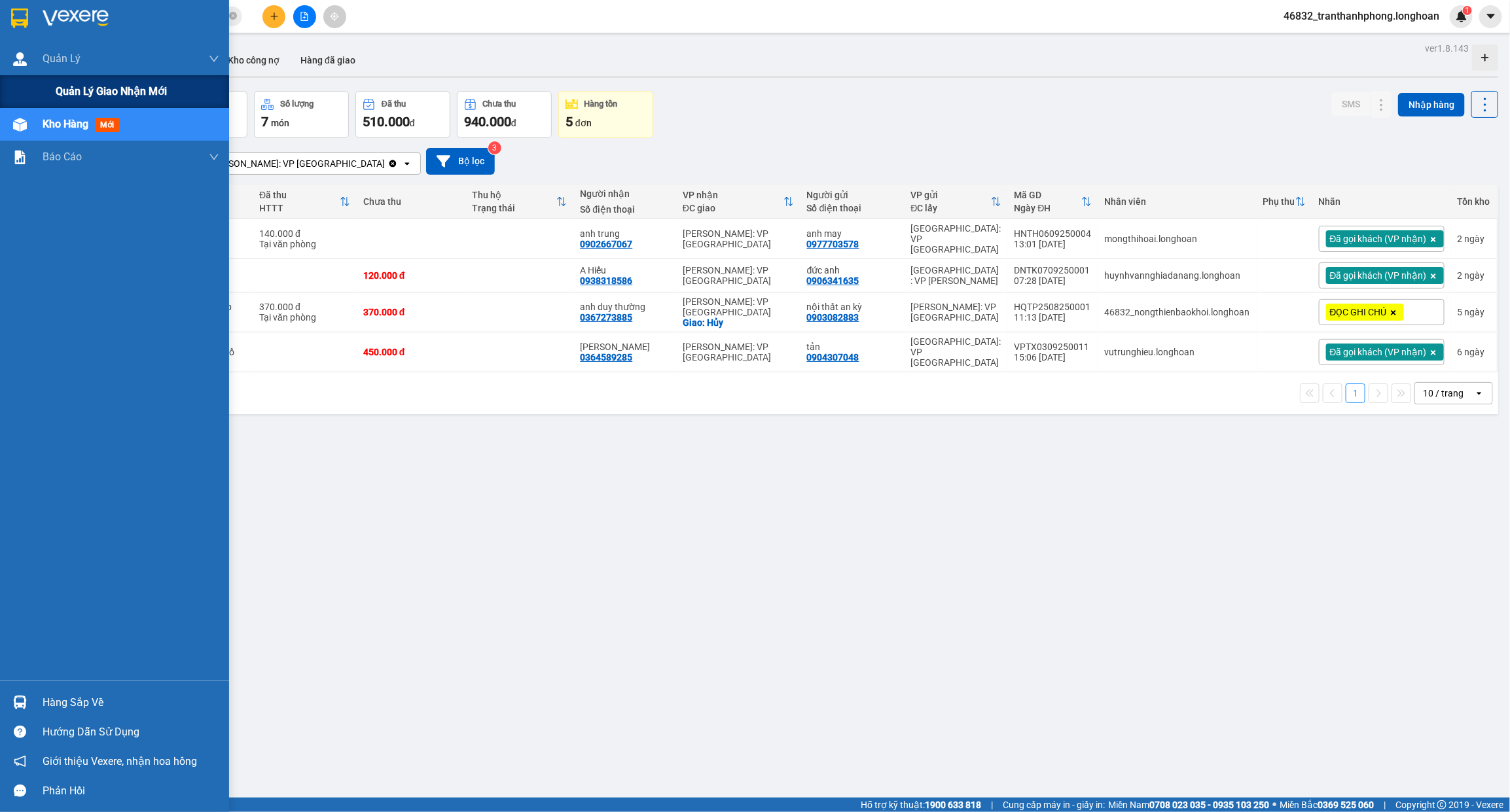
click at [49, 93] on div "Quản lý giao nhận mới" at bounding box center [114, 92] width 229 height 32
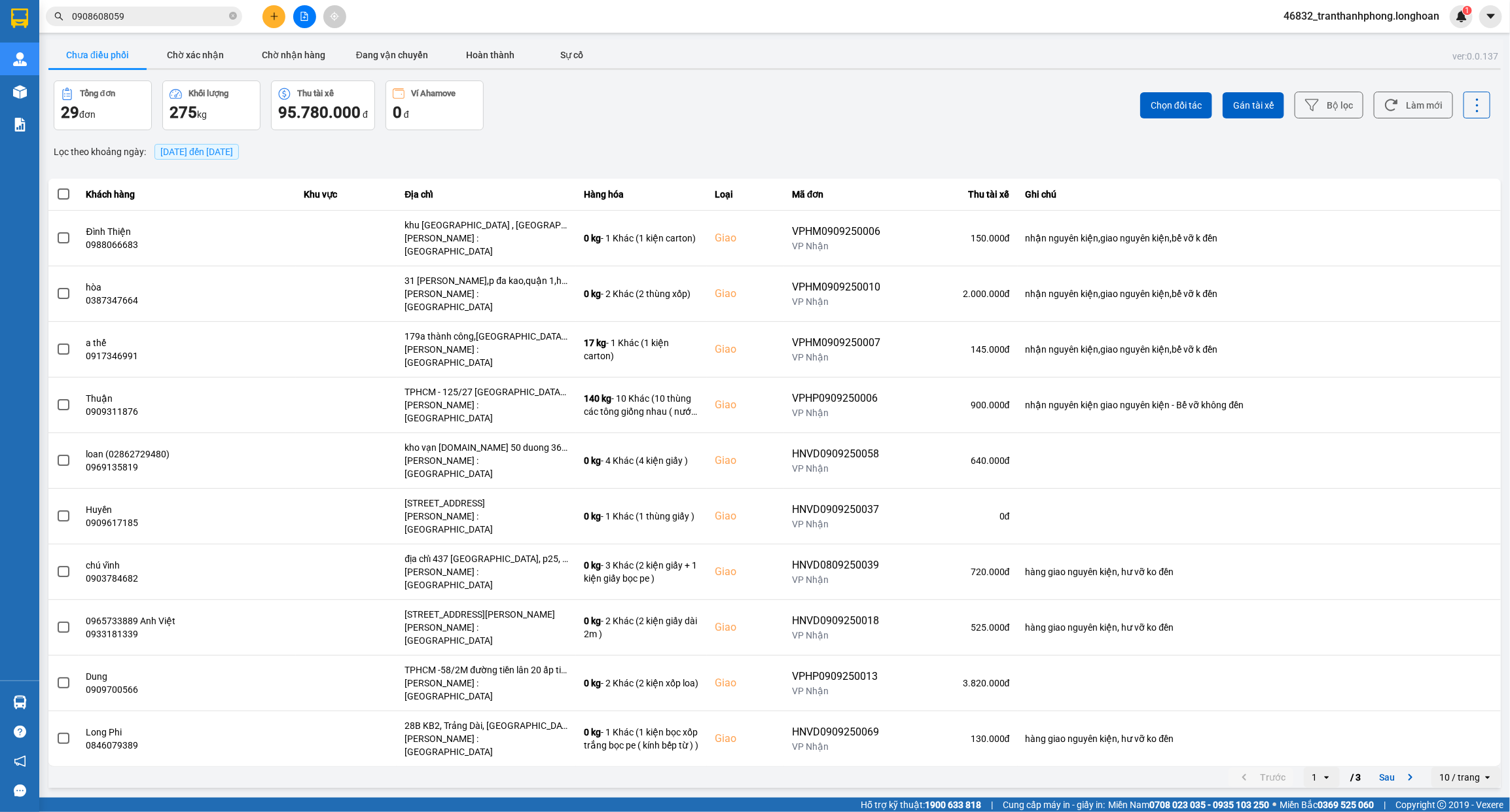
click at [172, 148] on span "12/09/2025 đến 12/09/2025" at bounding box center [196, 152] width 73 height 11
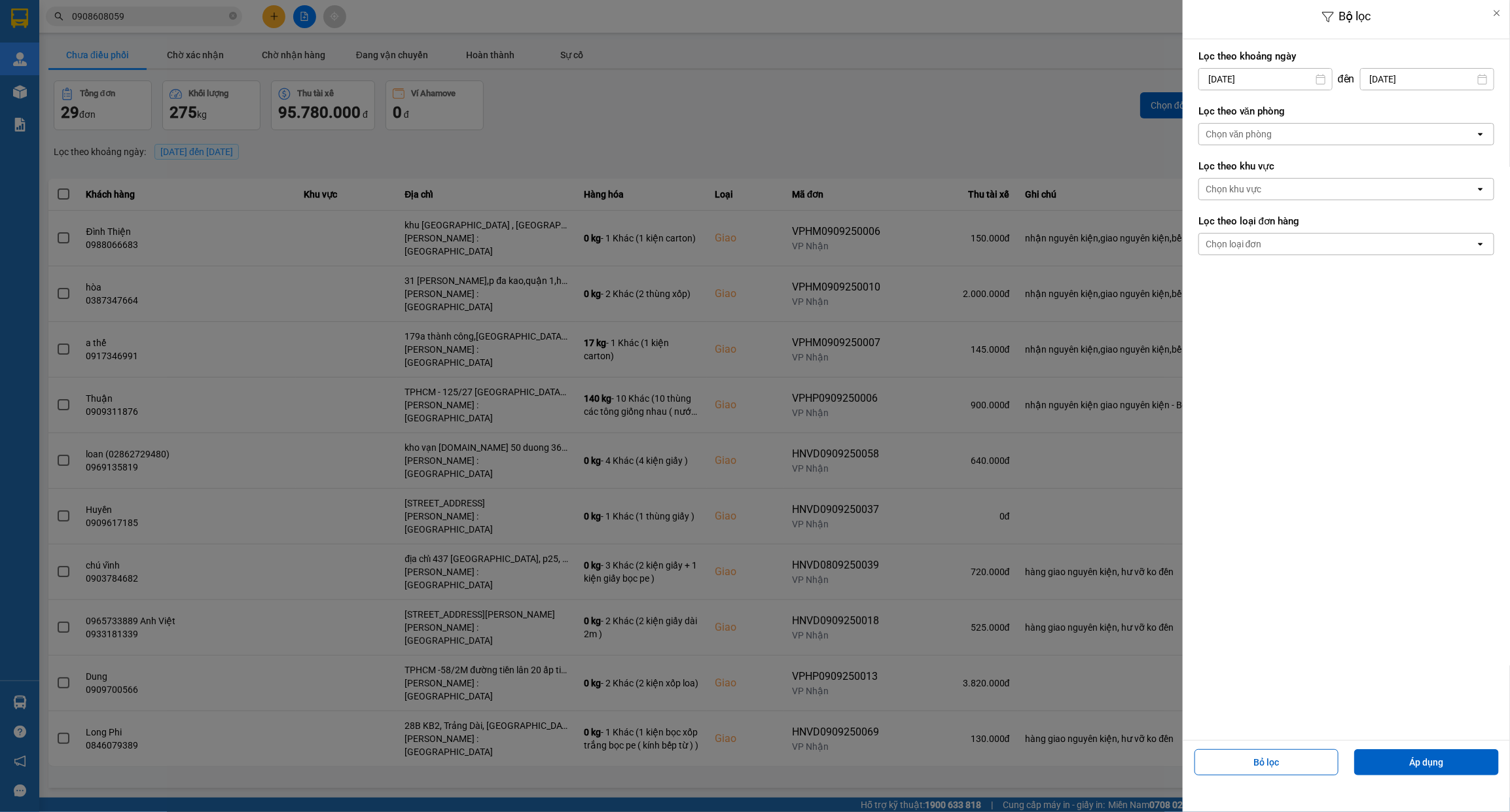
click at [1205, 78] on input "[DATE]" at bounding box center [1265, 79] width 133 height 21
click at [1212, 161] on div "1" at bounding box center [1206, 174] width 26 height 26
type input "01/09/2025"
drag, startPoint x: 359, startPoint y: 83, endPoint x: 301, endPoint y: 93, distance: 58.9
click at [359, 83] on div at bounding box center [755, 406] width 1510 height 812
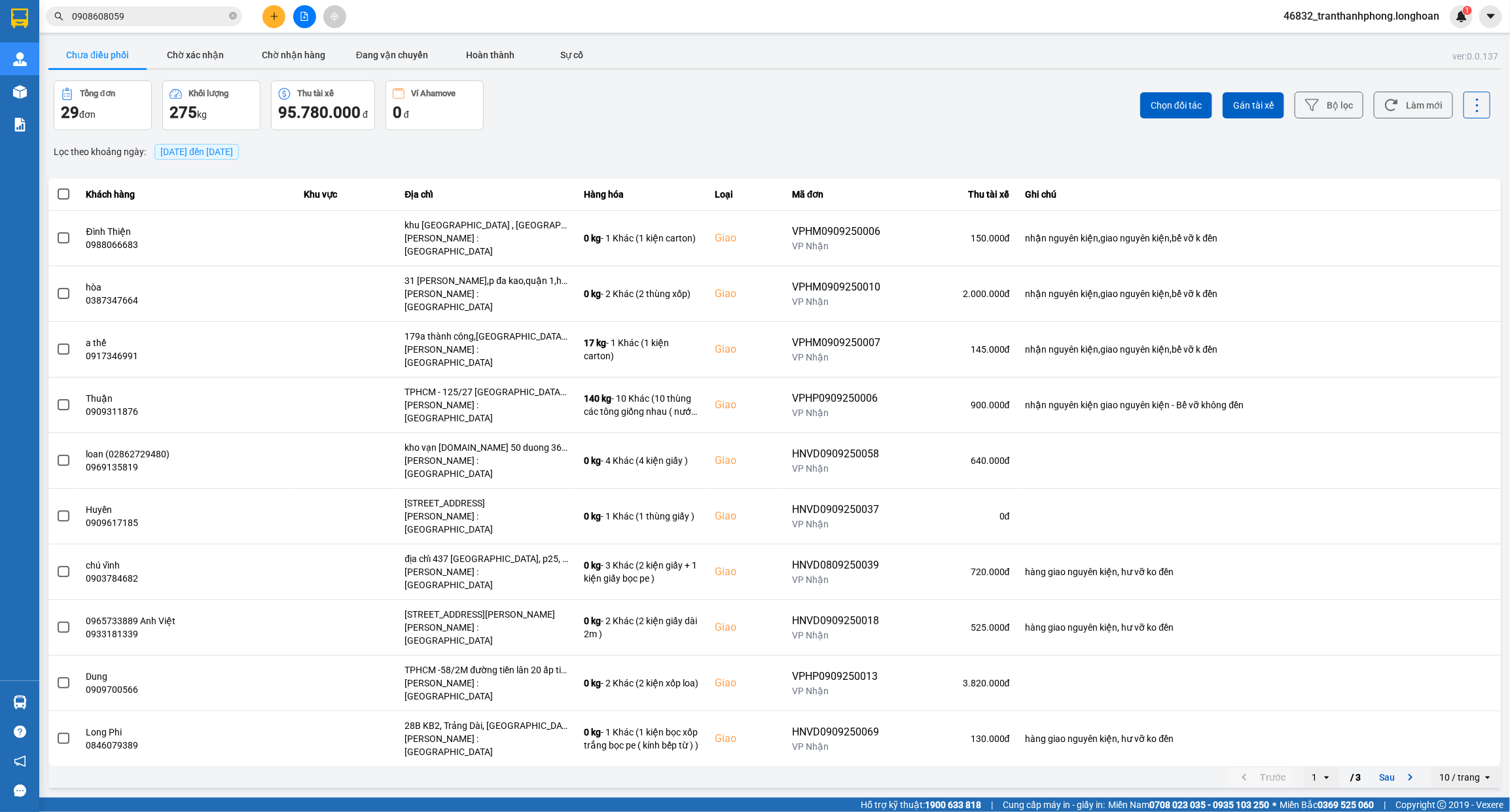
click at [173, 14] on input "0908608059" at bounding box center [149, 16] width 154 height 14
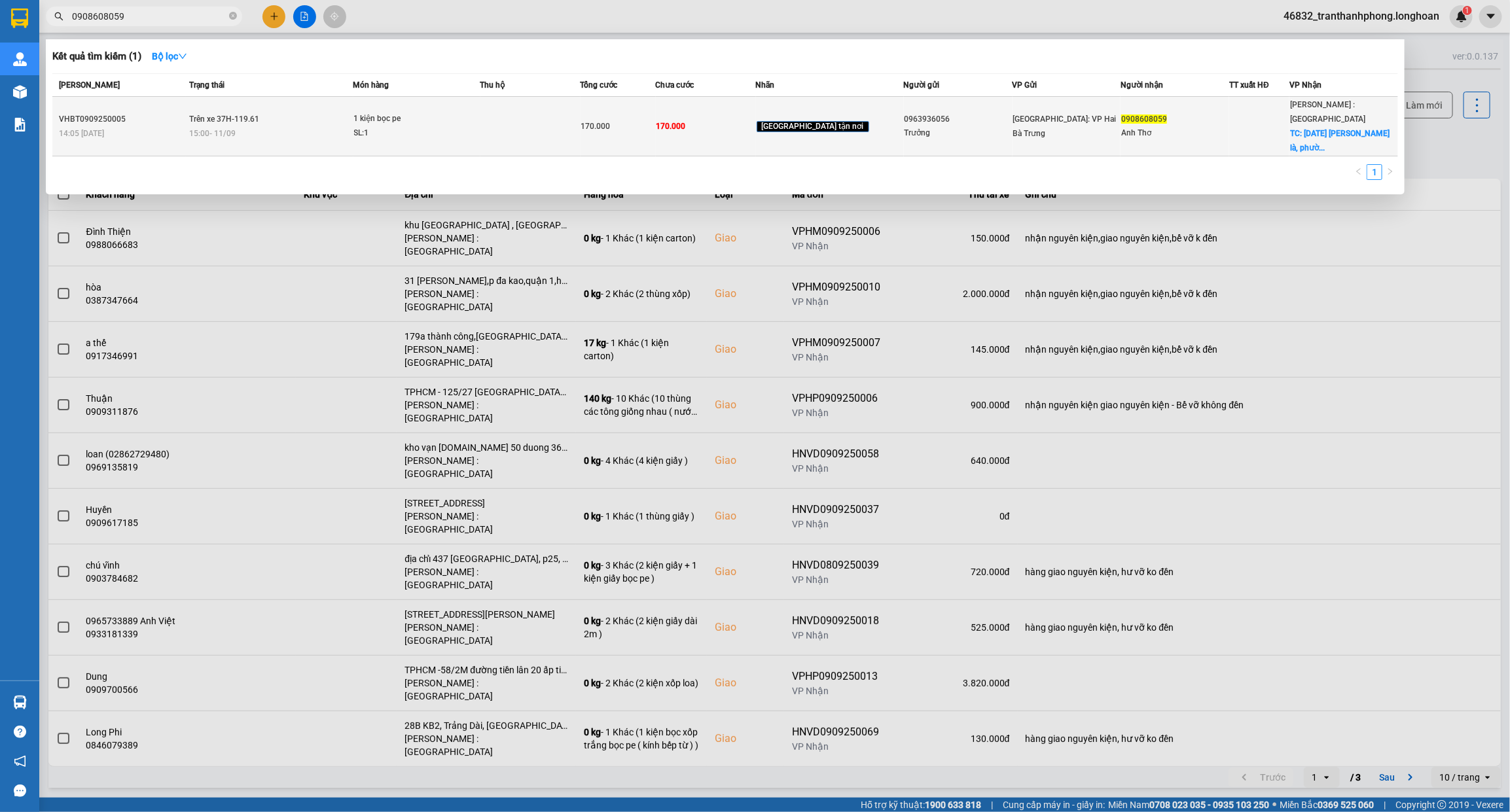
click at [195, 123] on td "Trên xe 37H-119.61 15:00 - 11/09" at bounding box center [269, 126] width 167 height 59
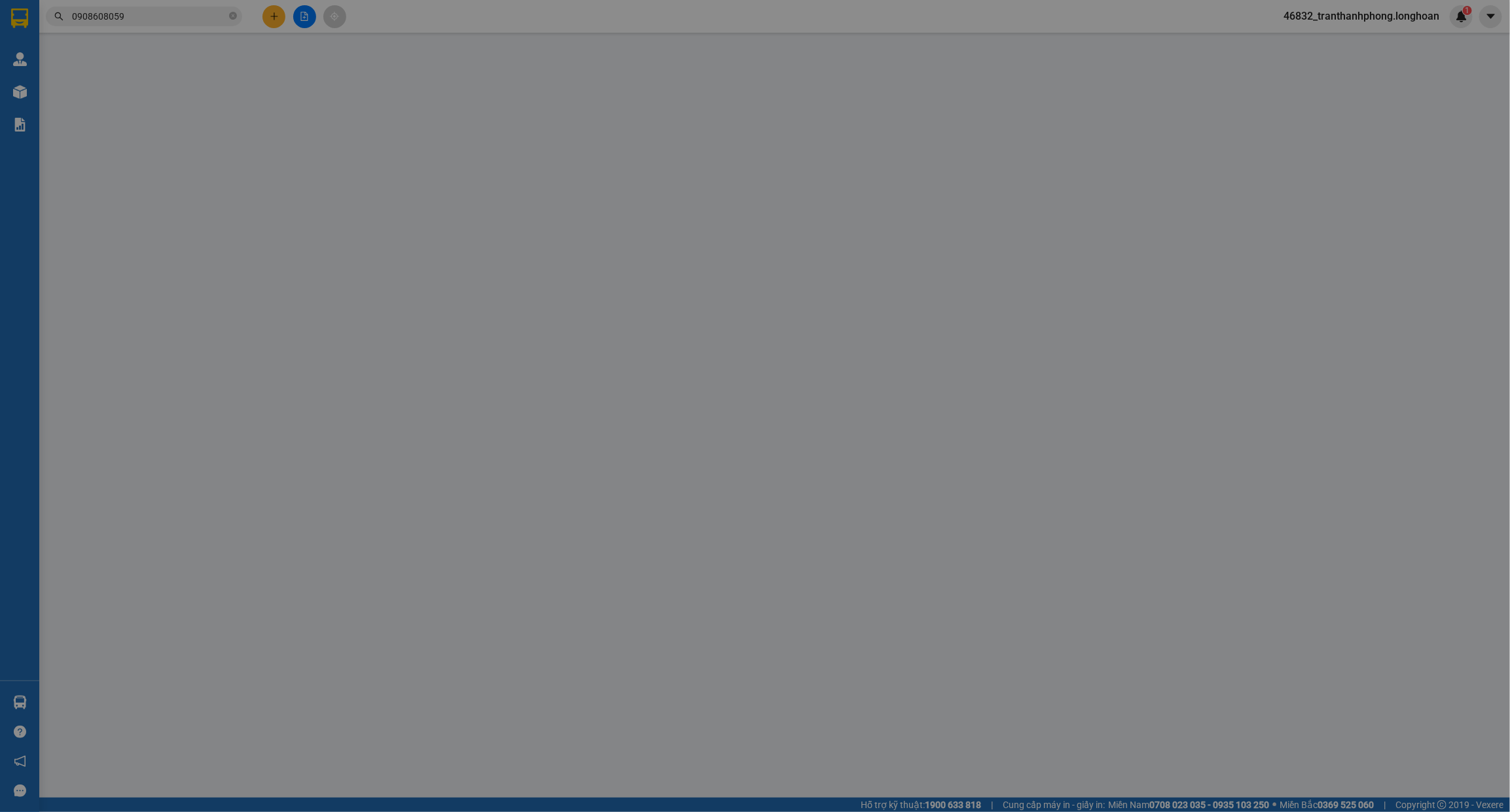
type input "0963936056"
type input "Trưởng"
type input "0908608059"
type input "Anh Thơ"
checkbox input "true"
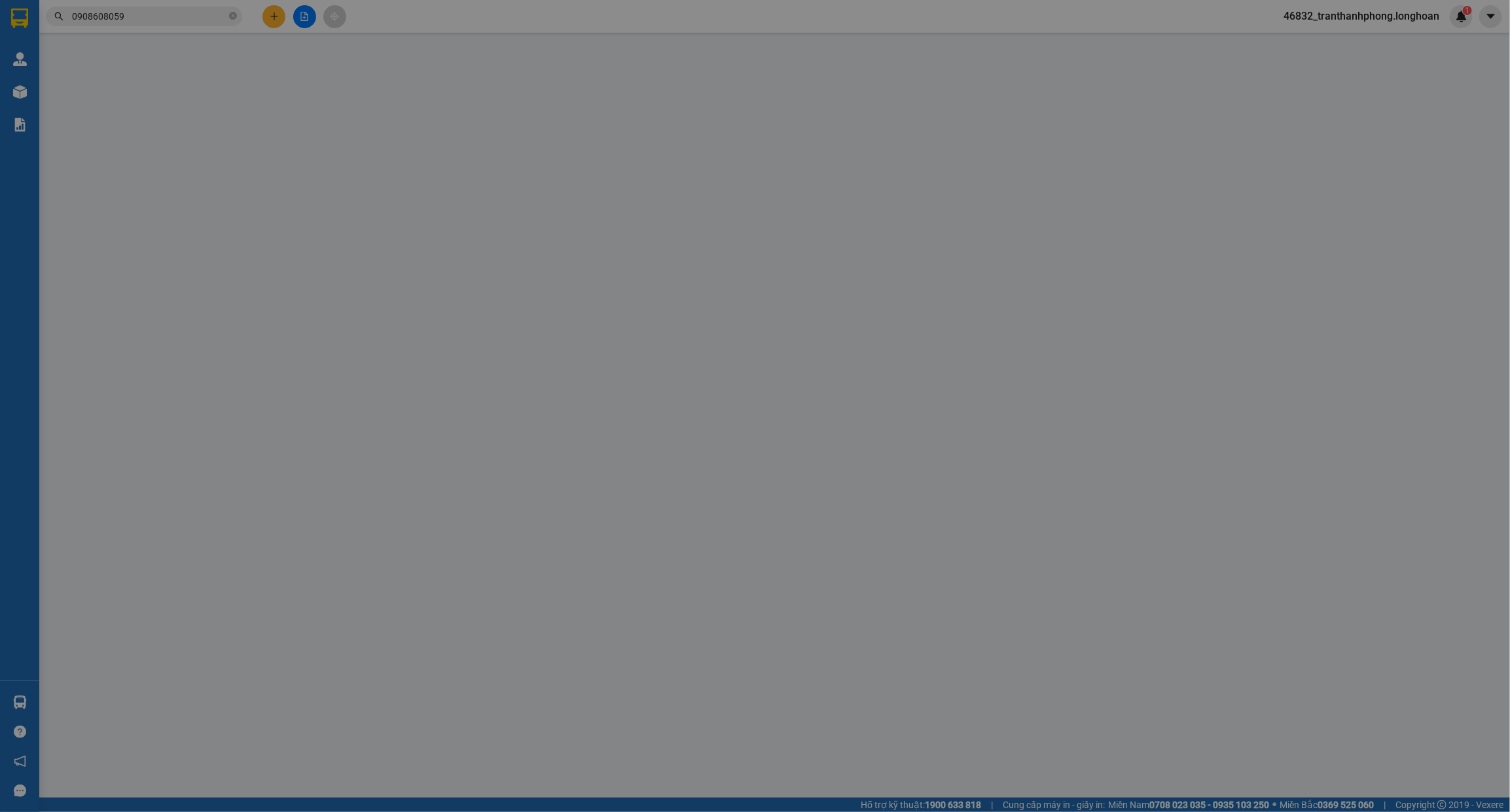
type input "25/3/17 bùi quang là, phường 12, gò vấp, hcm"
type input "170.000"
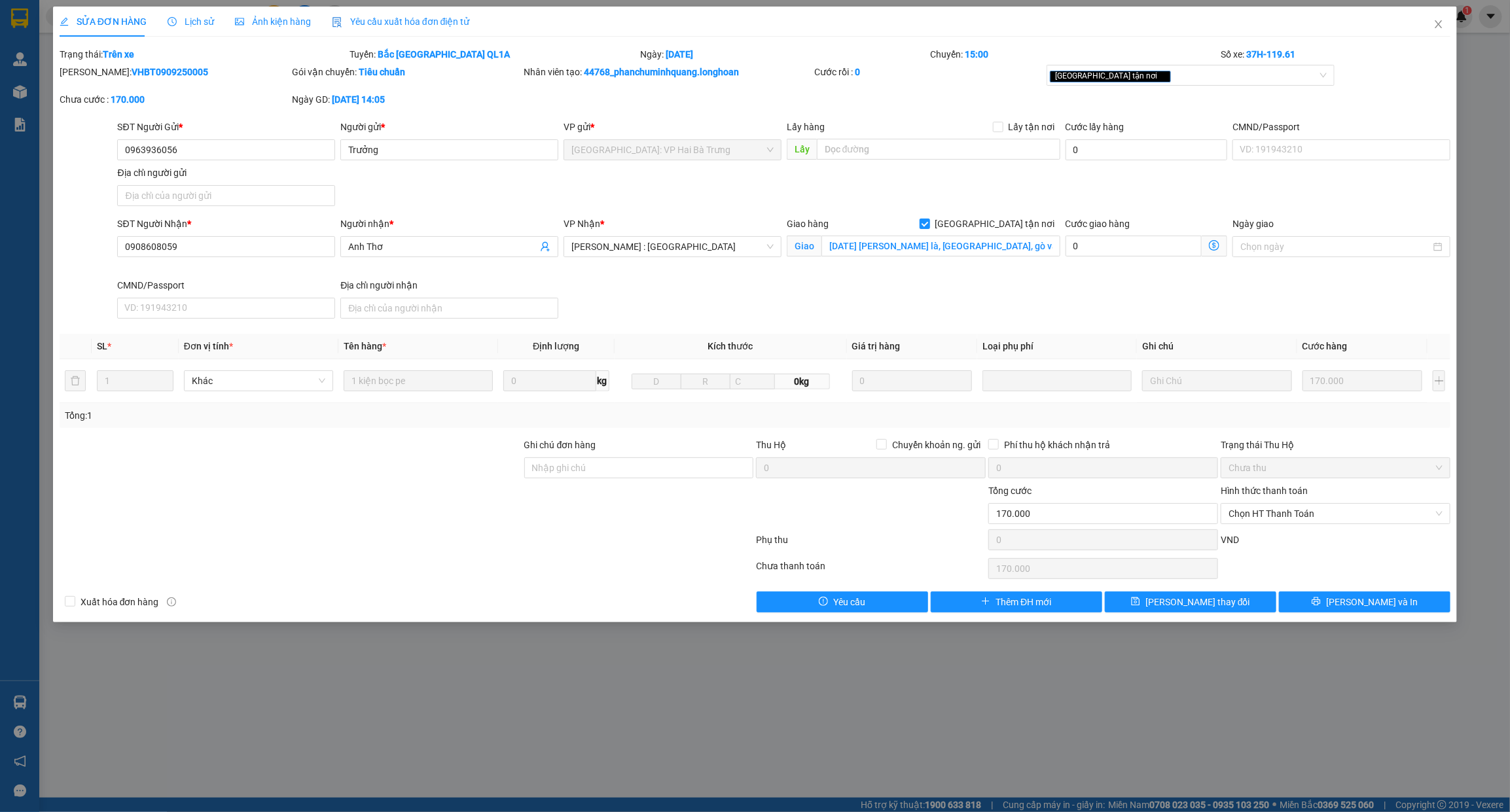
click at [180, 27] on div "Lịch sử" at bounding box center [191, 21] width 47 height 14
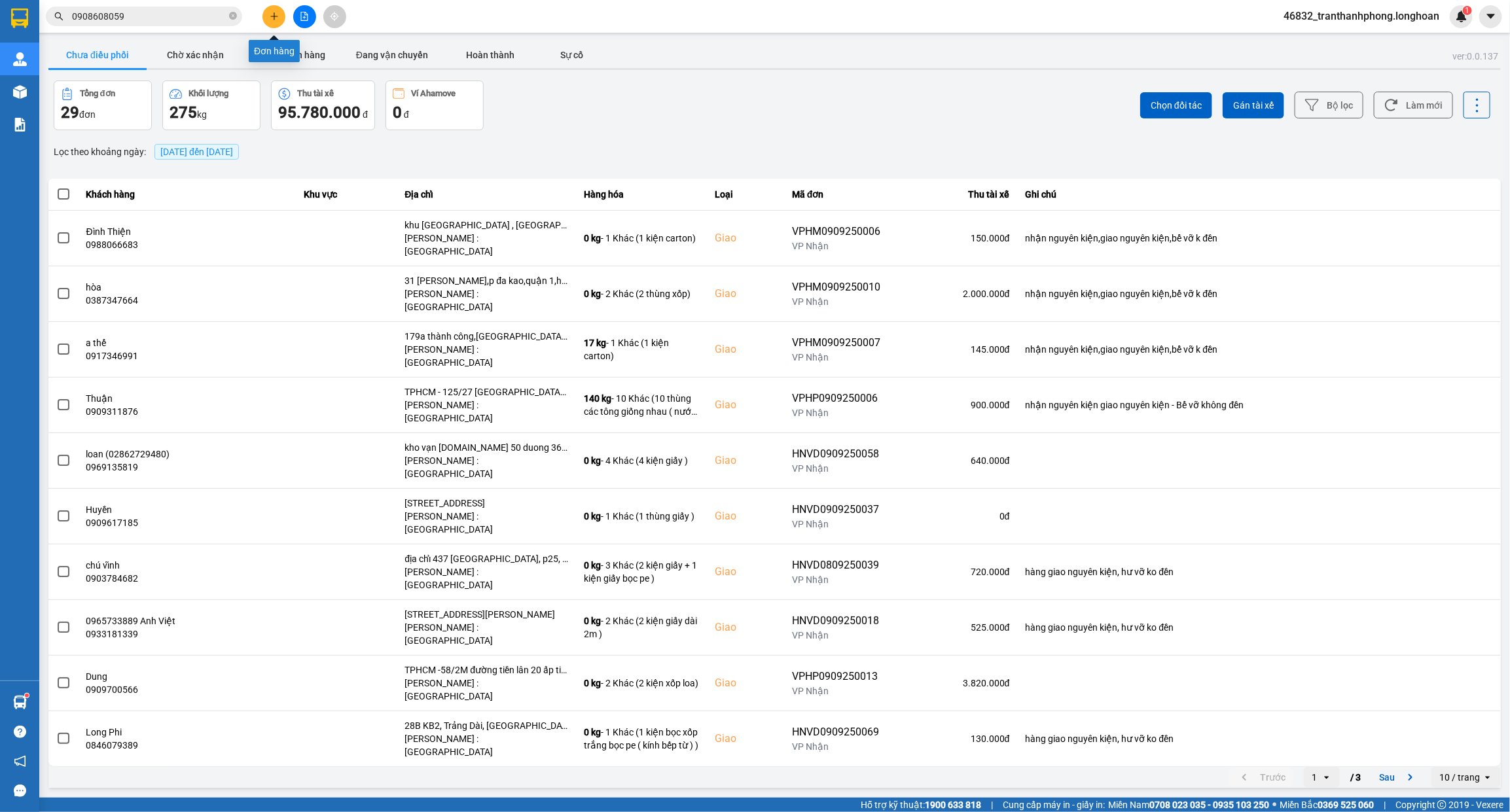
click at [276, 12] on icon "plus" at bounding box center [274, 16] width 9 height 9
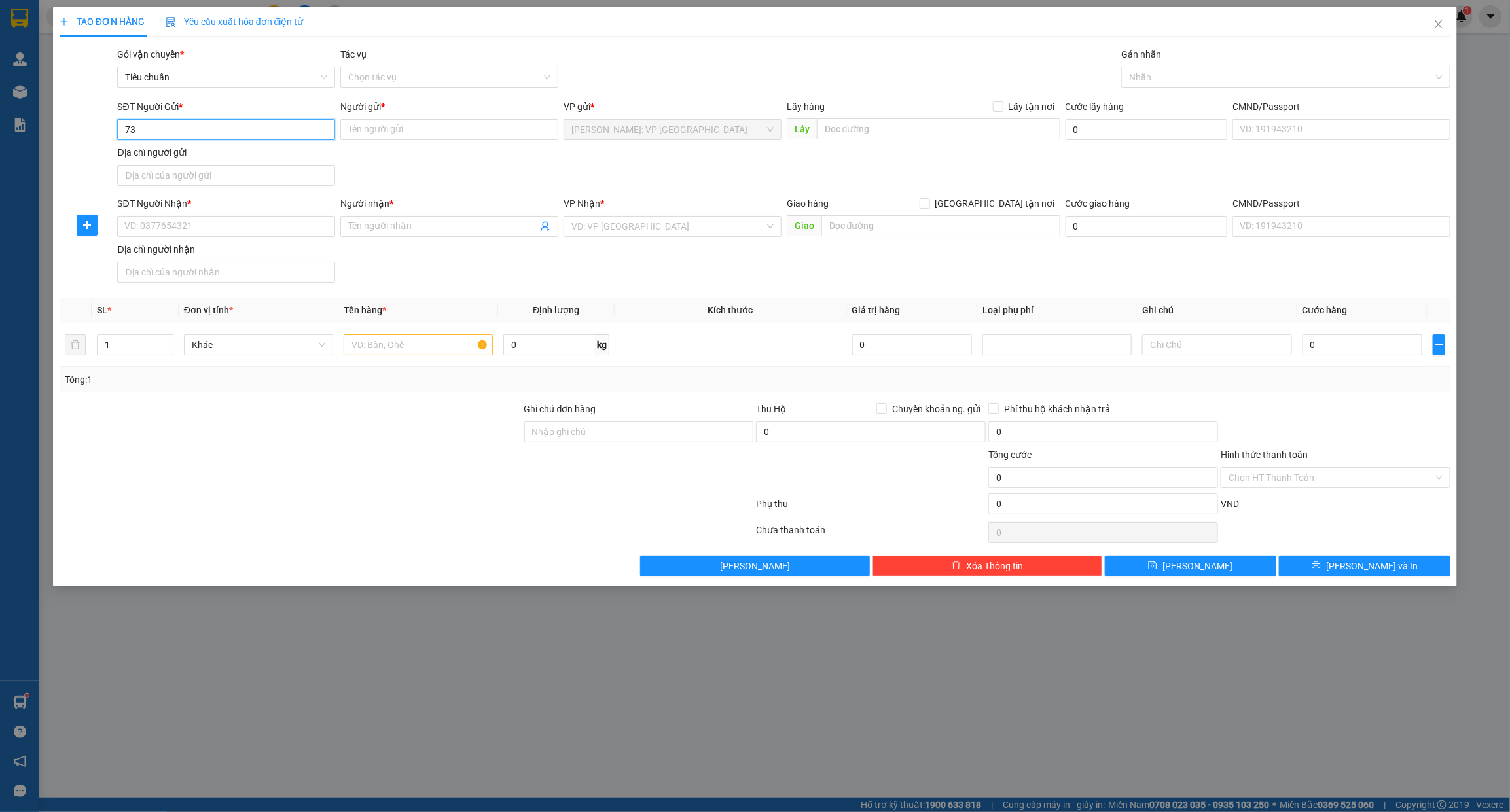
type input "7"
type input "0908345633"
click at [420, 122] on input "Người gửi *" at bounding box center [449, 130] width 218 height 21
type input "t"
type input "THẾ GIỚI BẢN HIỆU"
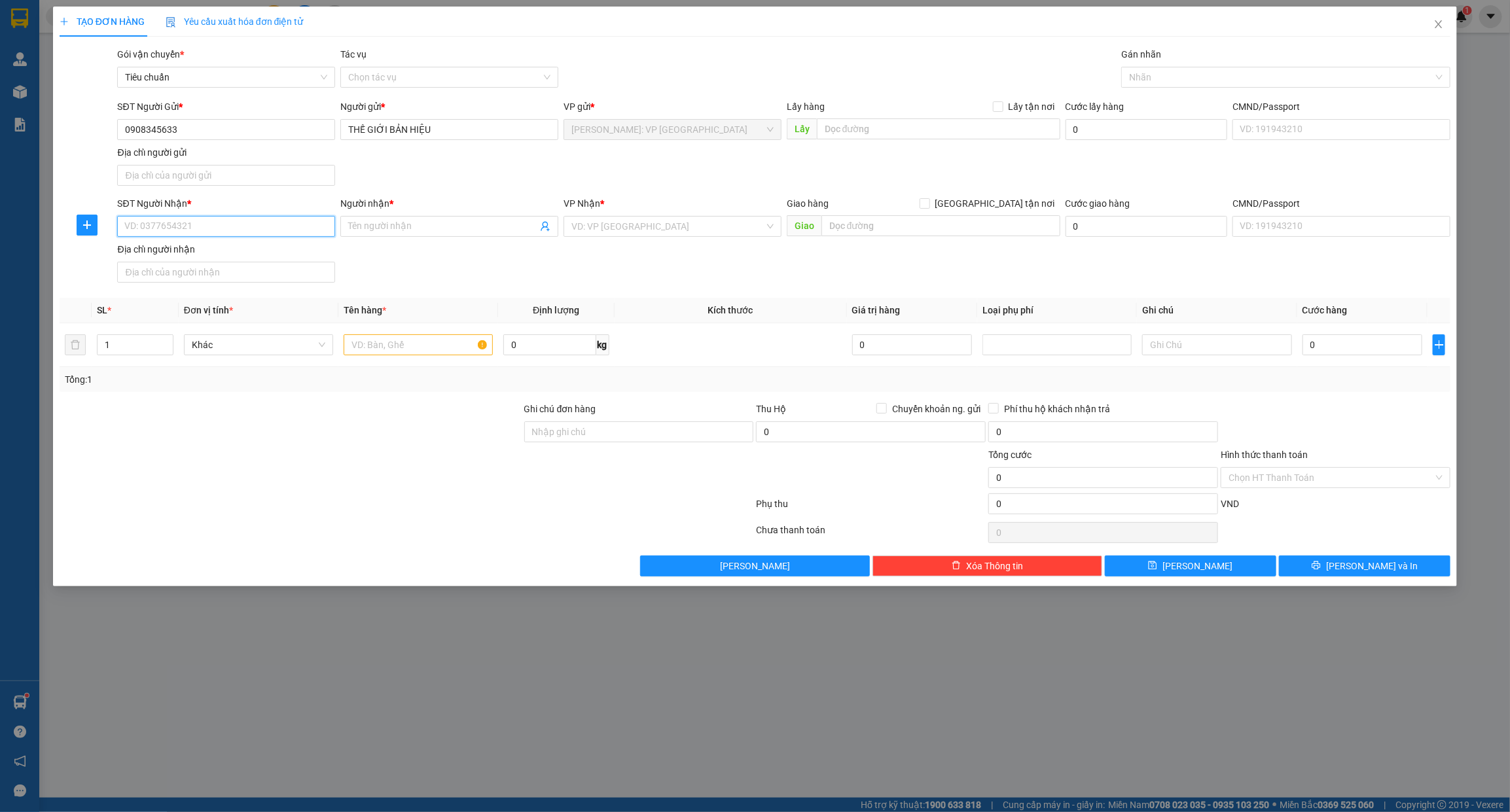
click at [180, 232] on input "SĐT Người Nhận *" at bounding box center [226, 226] width 218 height 21
type input "0973144429"
click at [400, 234] on span at bounding box center [449, 226] width 218 height 21
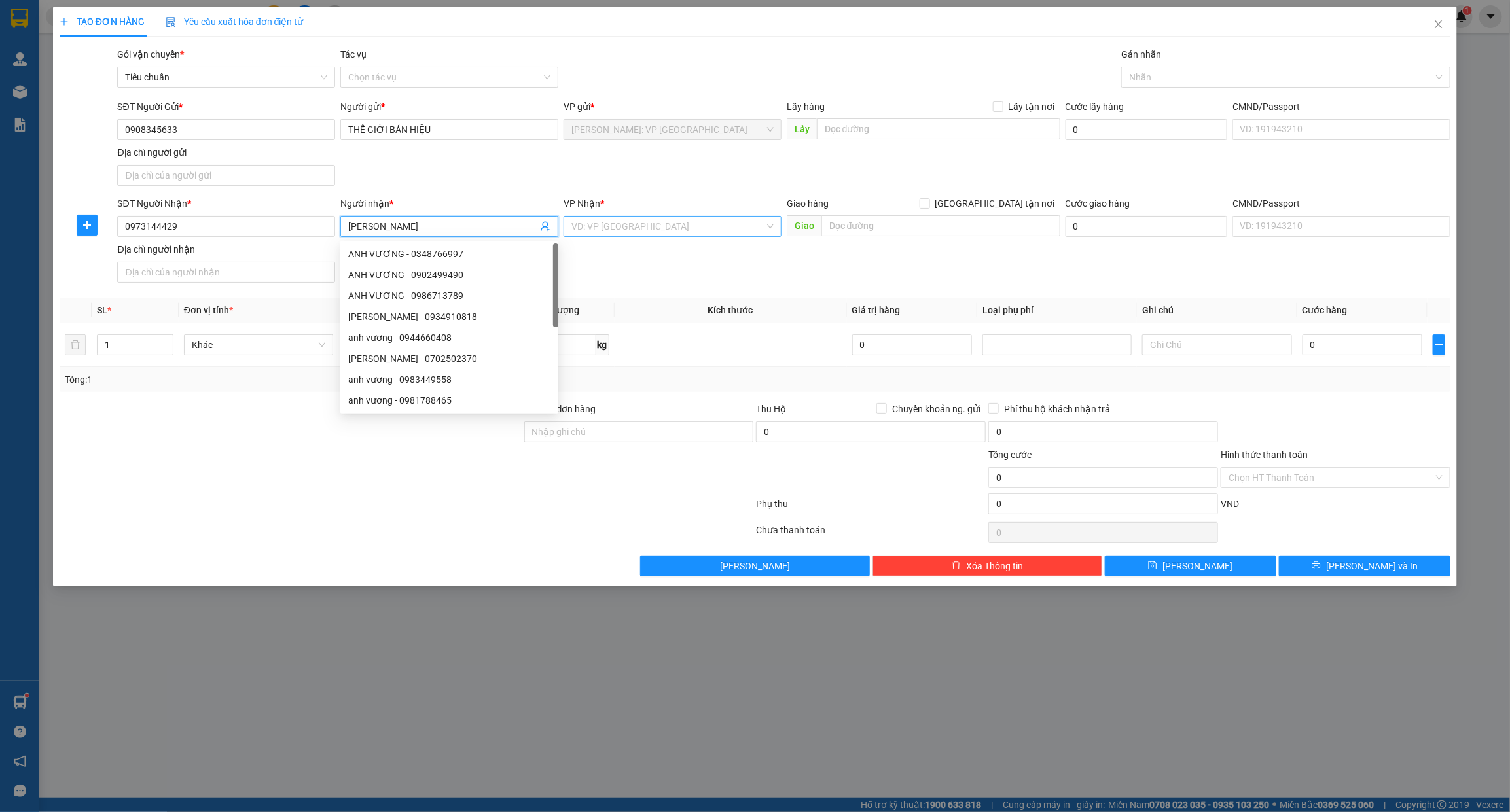
type input "ANH VƯƠNG"
click at [715, 224] on input "search" at bounding box center [668, 226] width 193 height 20
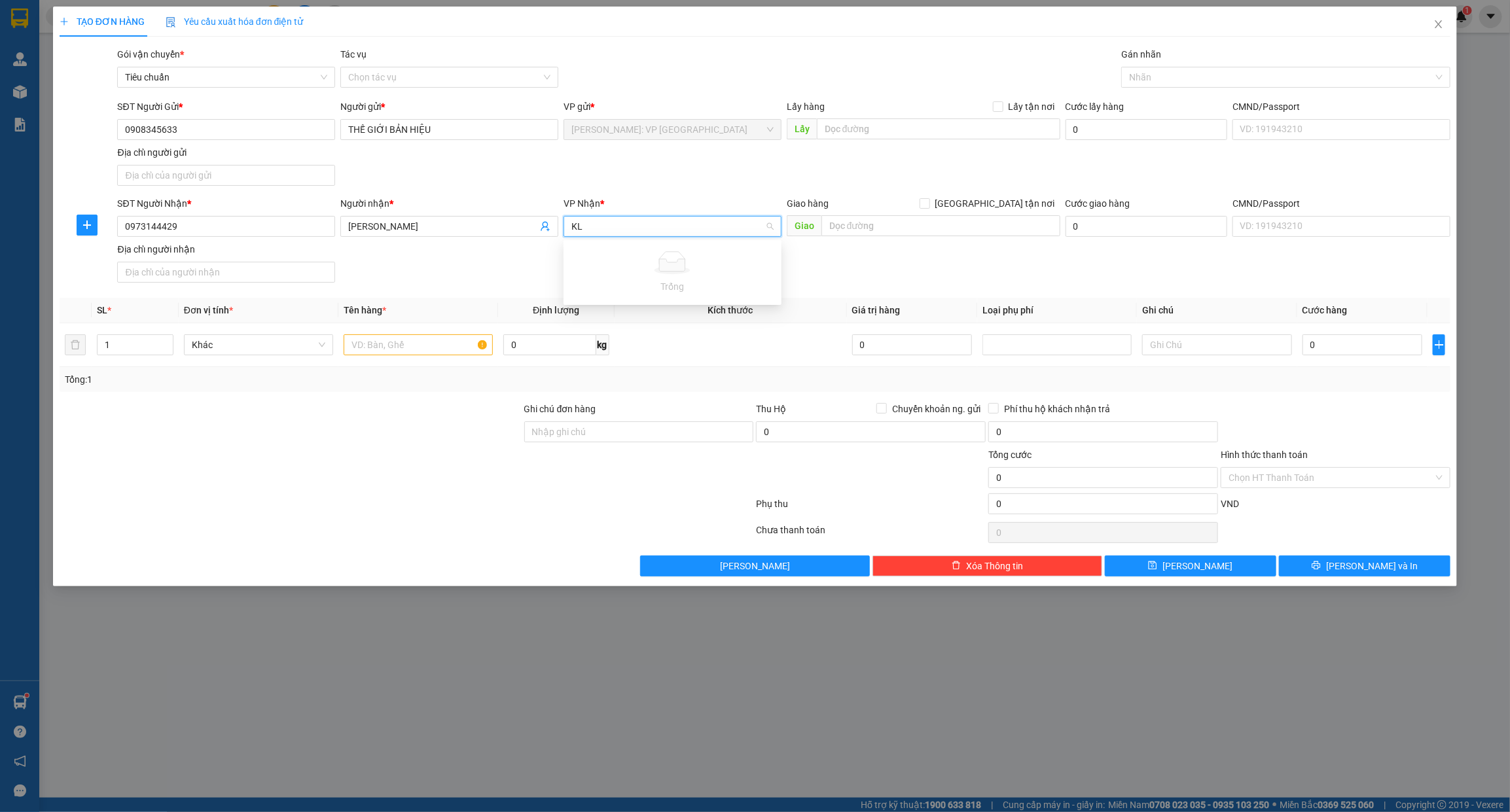
type input "K"
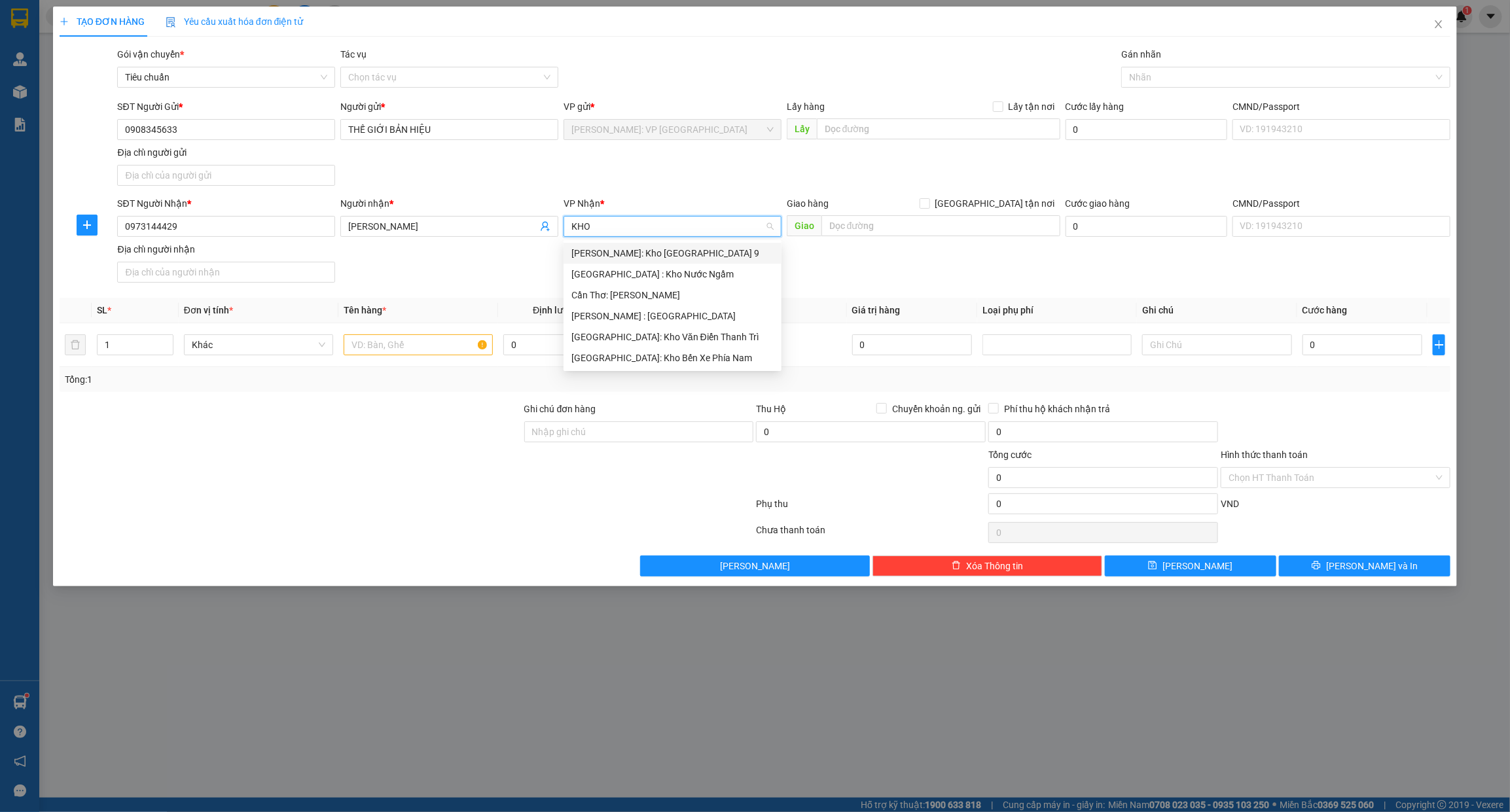
type input "KHO"
type input "·"
type input "Ư"
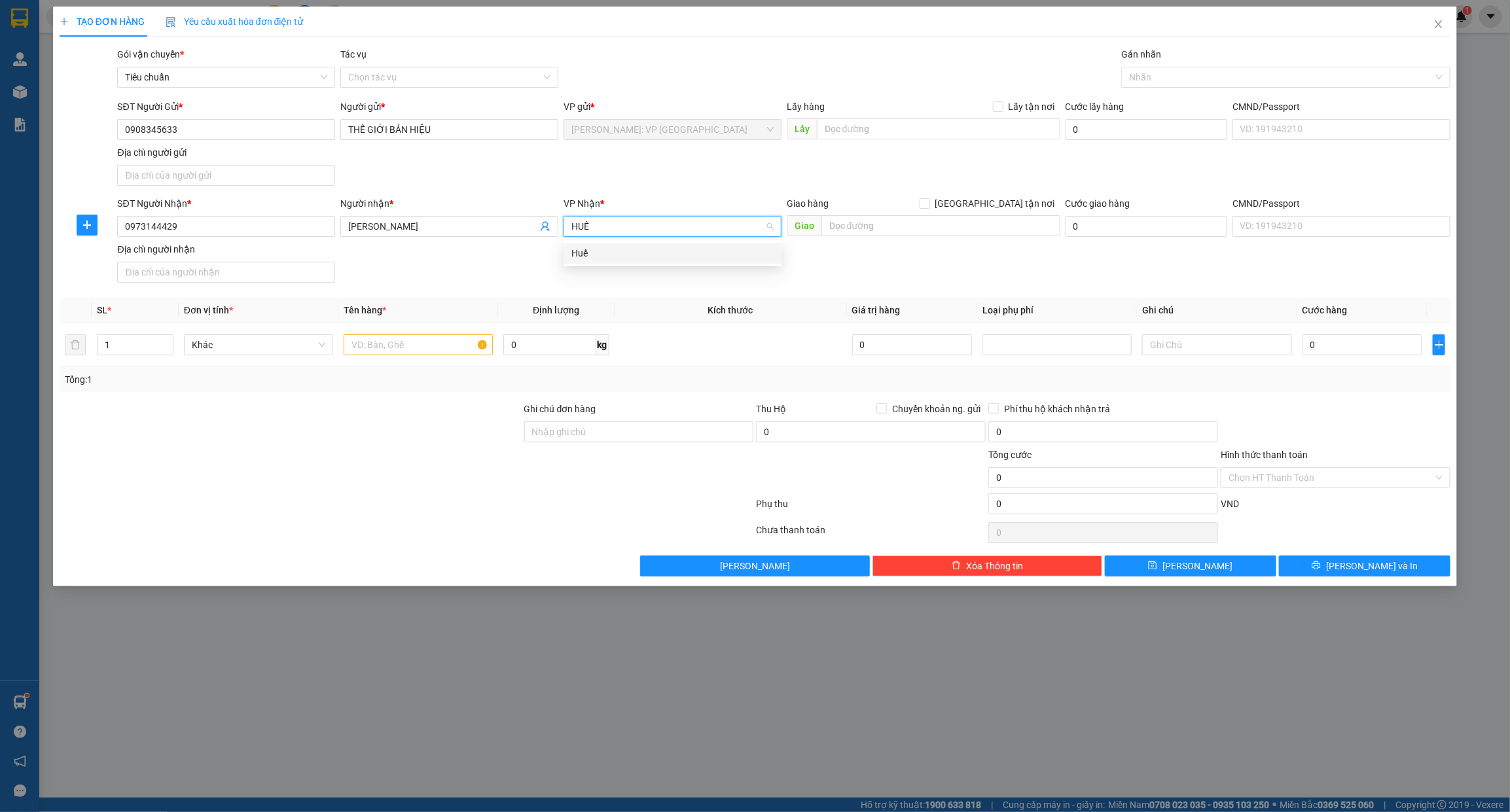
type input "HUẾ"
click at [693, 260] on div "Huế" at bounding box center [672, 253] width 218 height 21
click at [950, 241] on div "Giao hàng Giao tận nơi Giao" at bounding box center [923, 219] width 274 height 46
click at [956, 229] on input "text" at bounding box center [941, 226] width 239 height 21
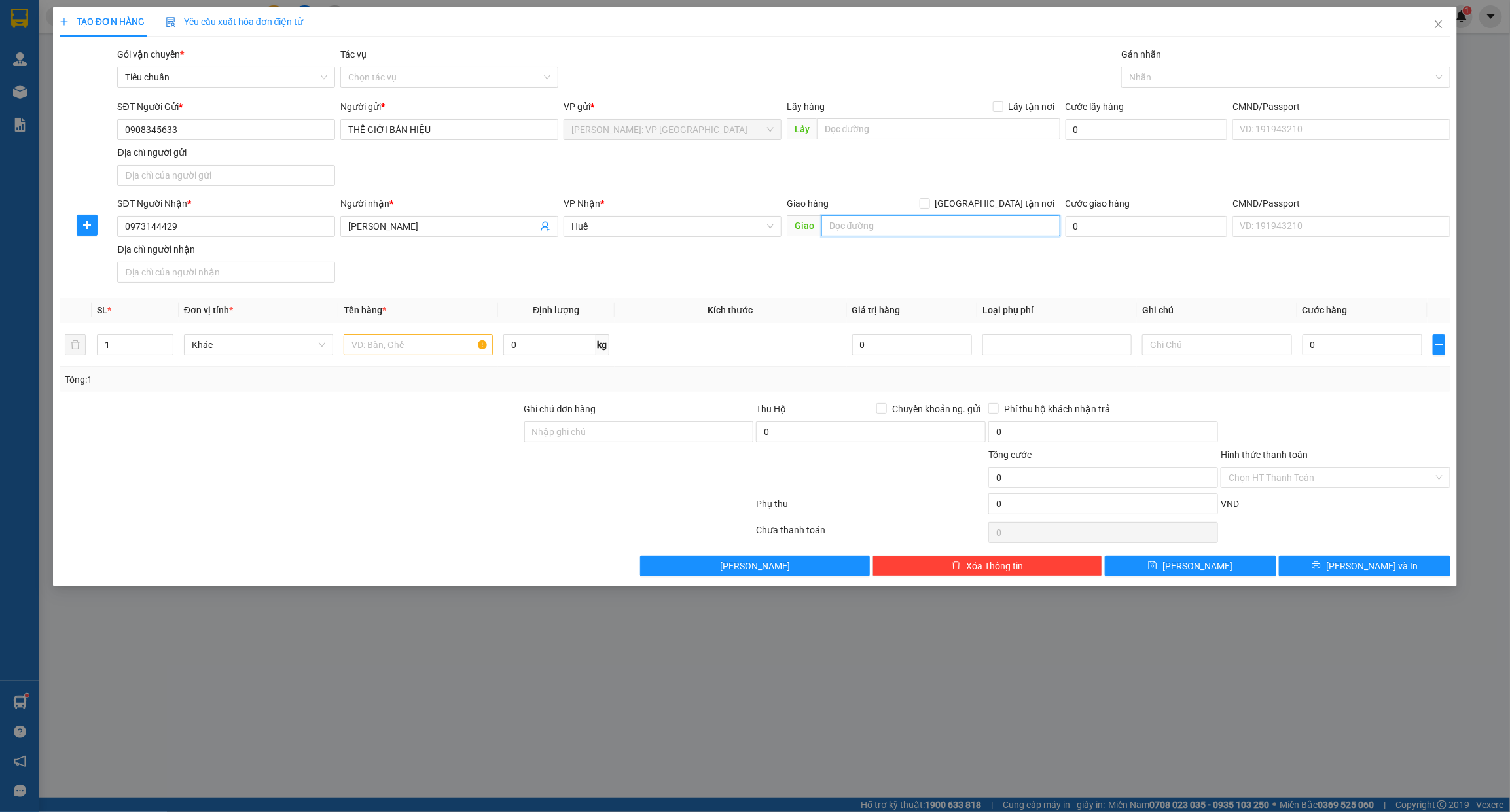
paste input "Hương Trà giao trên QL 1A"
type input "Hương Trà giao trên QL 1A"
click at [1176, 83] on div at bounding box center [1279, 77] width 310 height 16
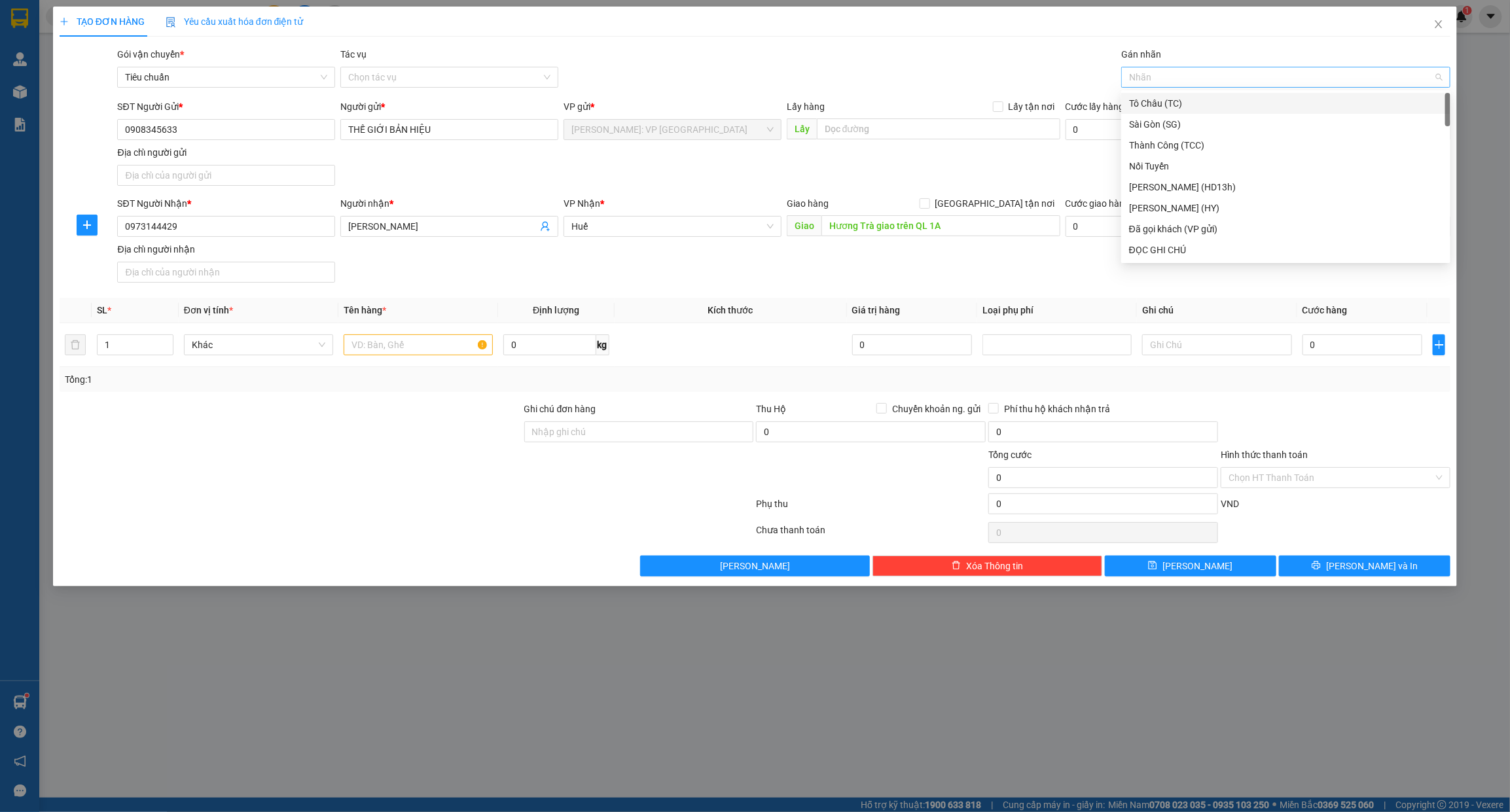
click at [1155, 78] on div at bounding box center [1279, 77] width 310 height 16
type input "D"
type input "ĐÃ"
click at [1155, 102] on div "Đã gọi khách (VP gửi)" at bounding box center [1286, 103] width 314 height 14
click at [430, 357] on div at bounding box center [418, 344] width 150 height 26
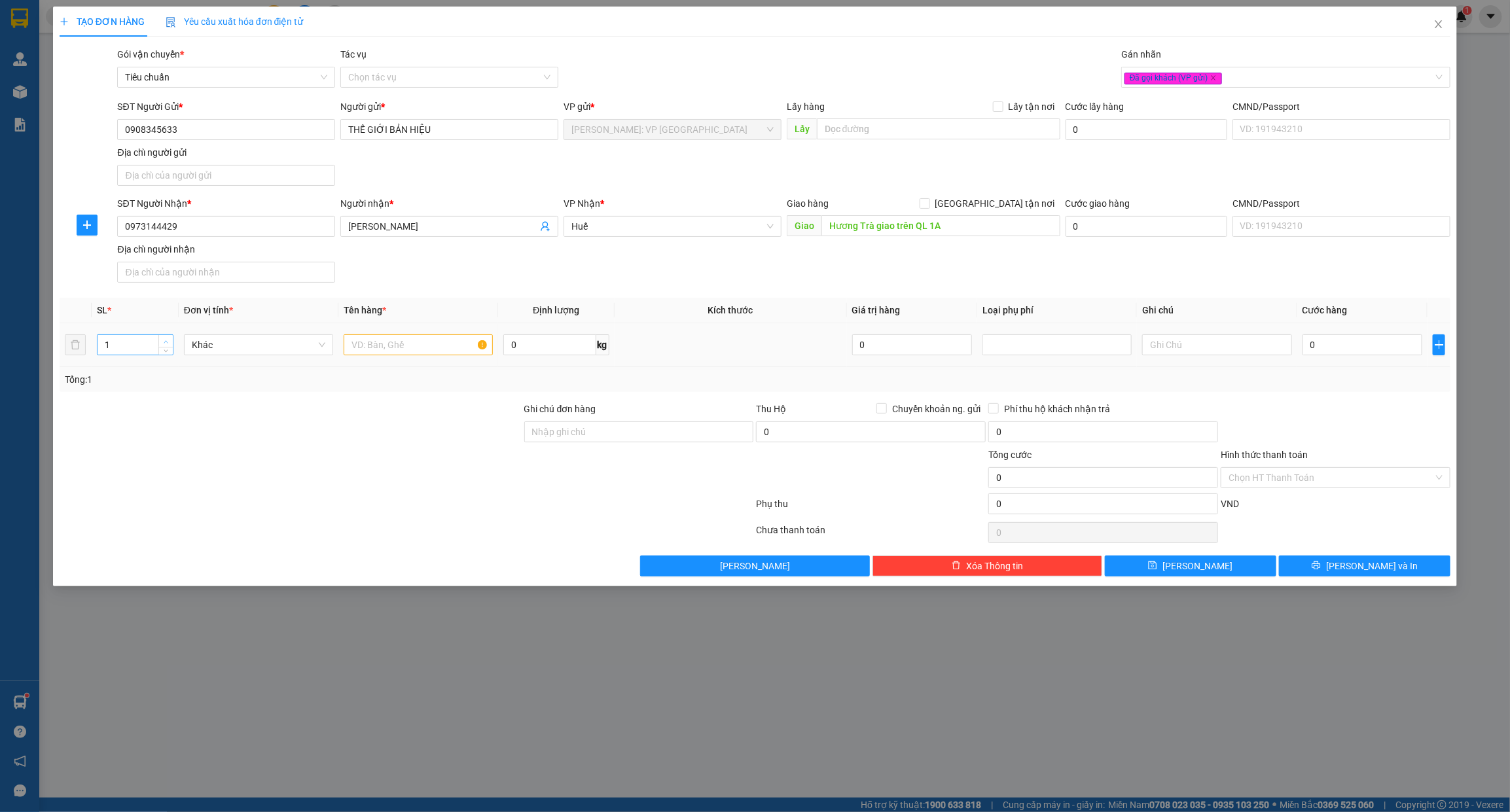
type input "2"
click at [164, 340] on icon "up" at bounding box center [166, 342] width 4 height 4
click at [415, 345] on input "text" at bounding box center [418, 345] width 150 height 21
type input "1 KIỆN MÁY IN + 1 KIỆN MÁY TÍNH BỌC XỐP NỔ R"
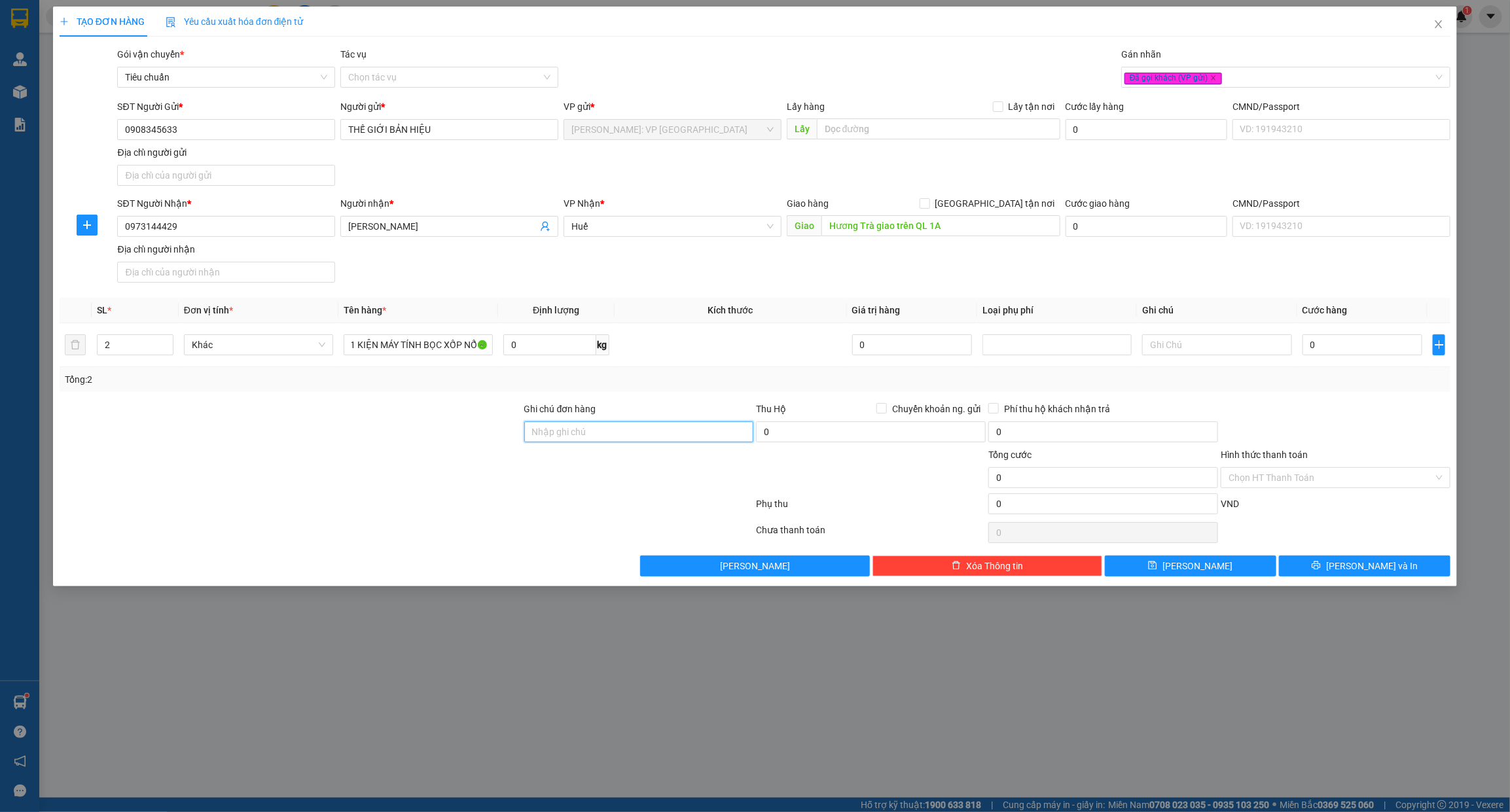
click at [607, 436] on input "Ghi chú đơn hàng" at bounding box center [639, 432] width 230 height 21
type input "VẬN CHUYỂN NHẸ TAY - KHÔNG BAO HƯ VỠ"
click at [1320, 349] on input "0" at bounding box center [1363, 345] width 121 height 21
type input "2"
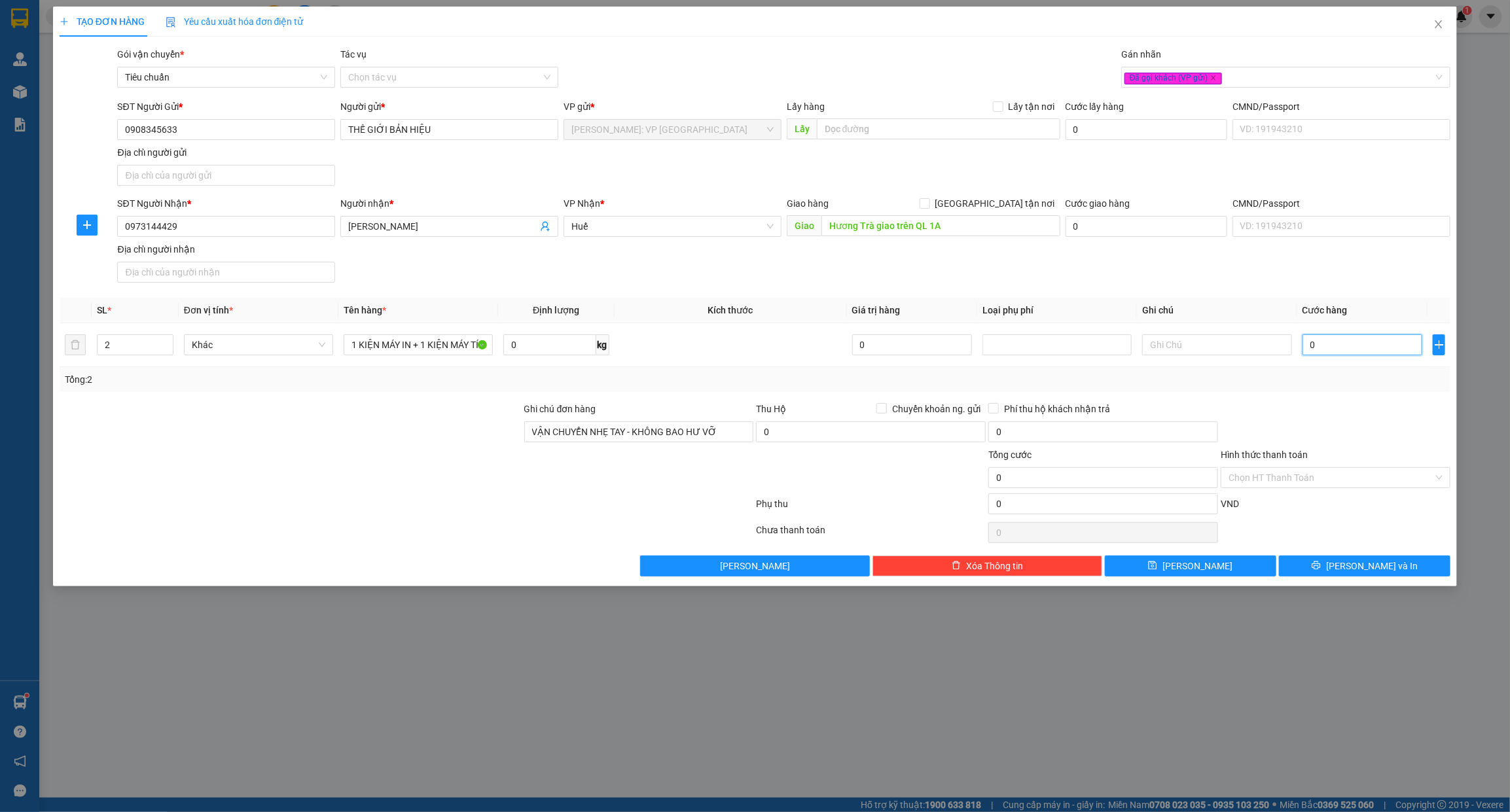
type input "2"
type input "25"
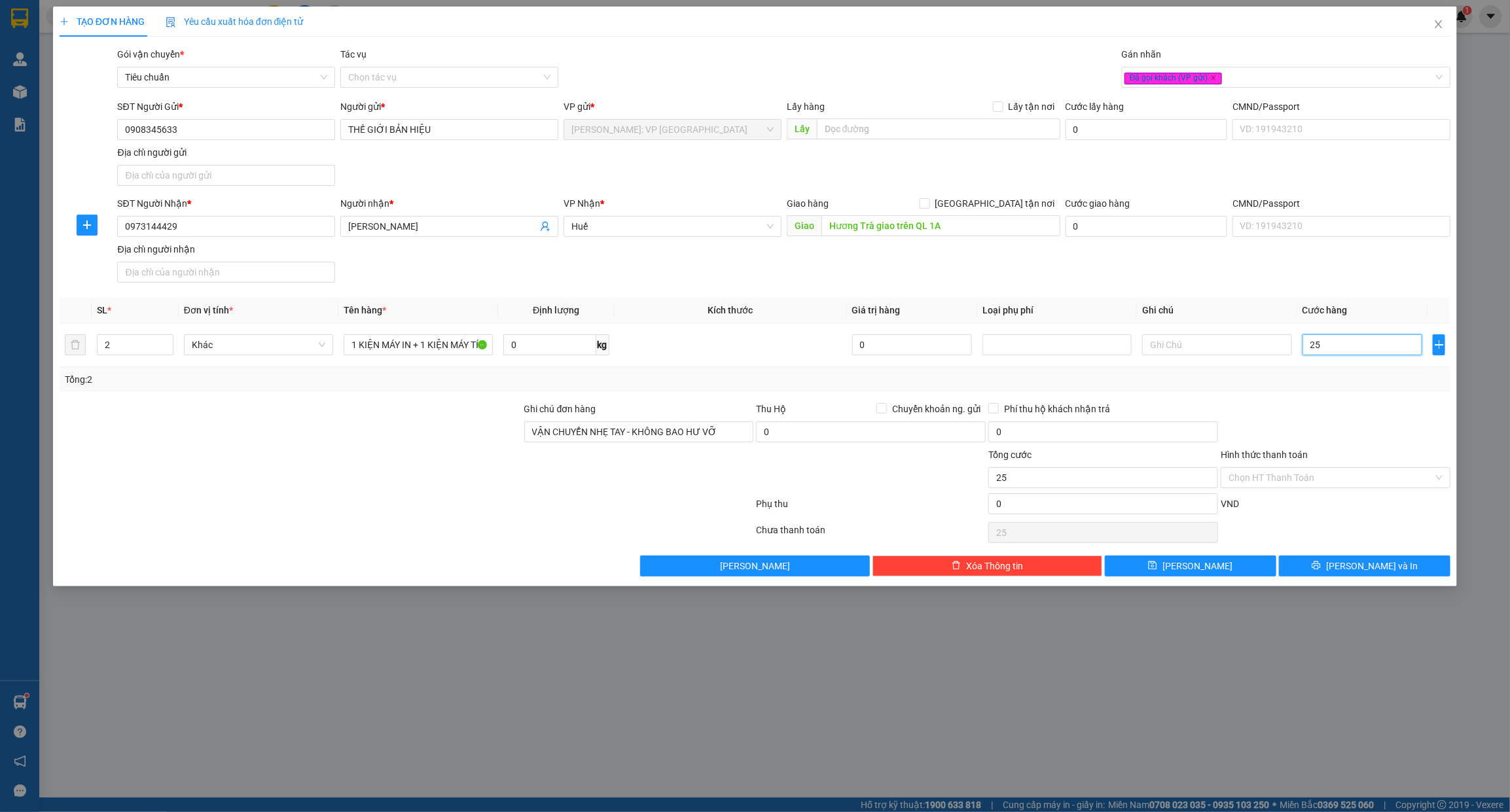
type input "250"
type input "2.500"
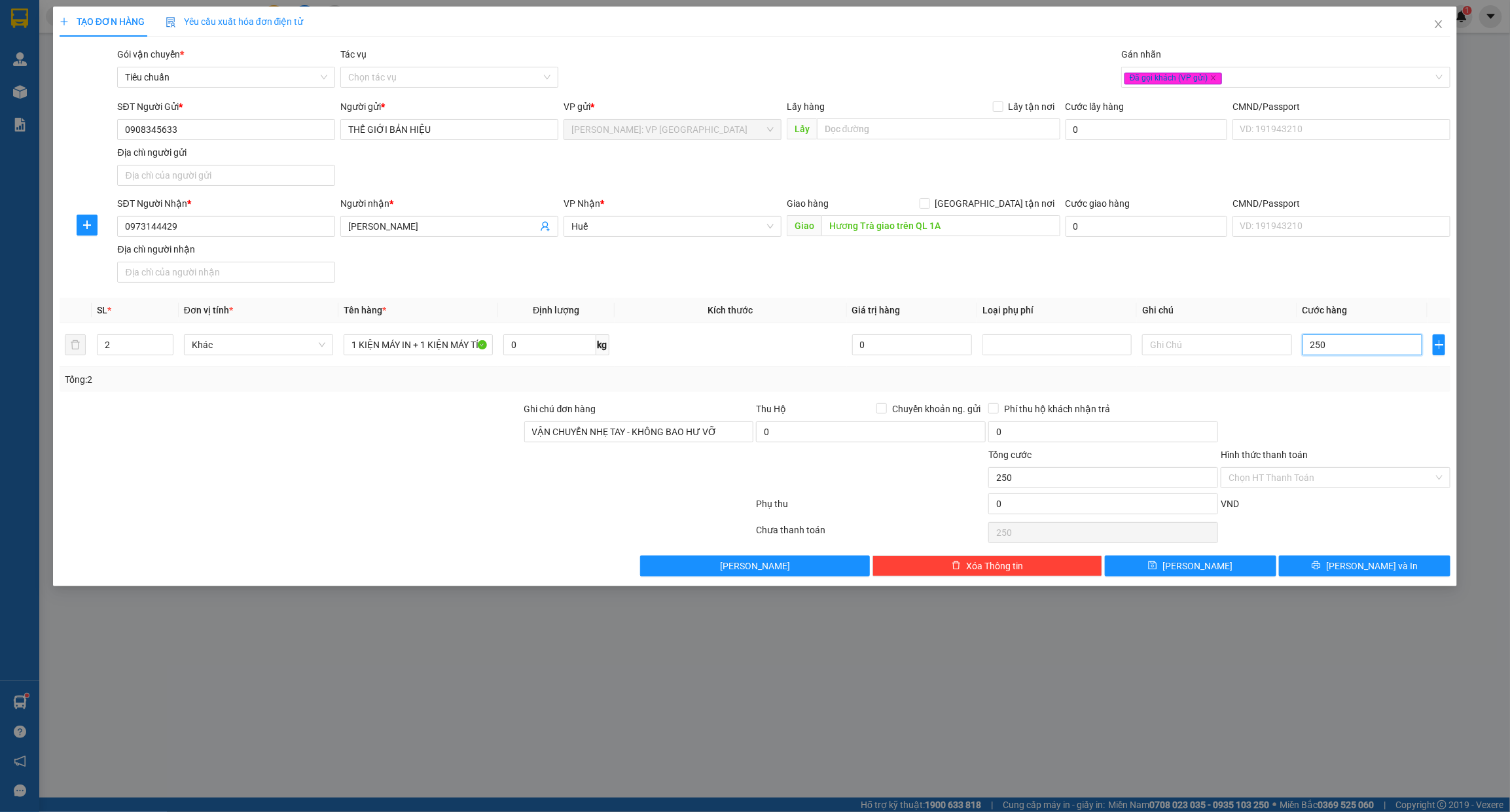
type input "2.500"
type input "25.000"
type input "250.000"
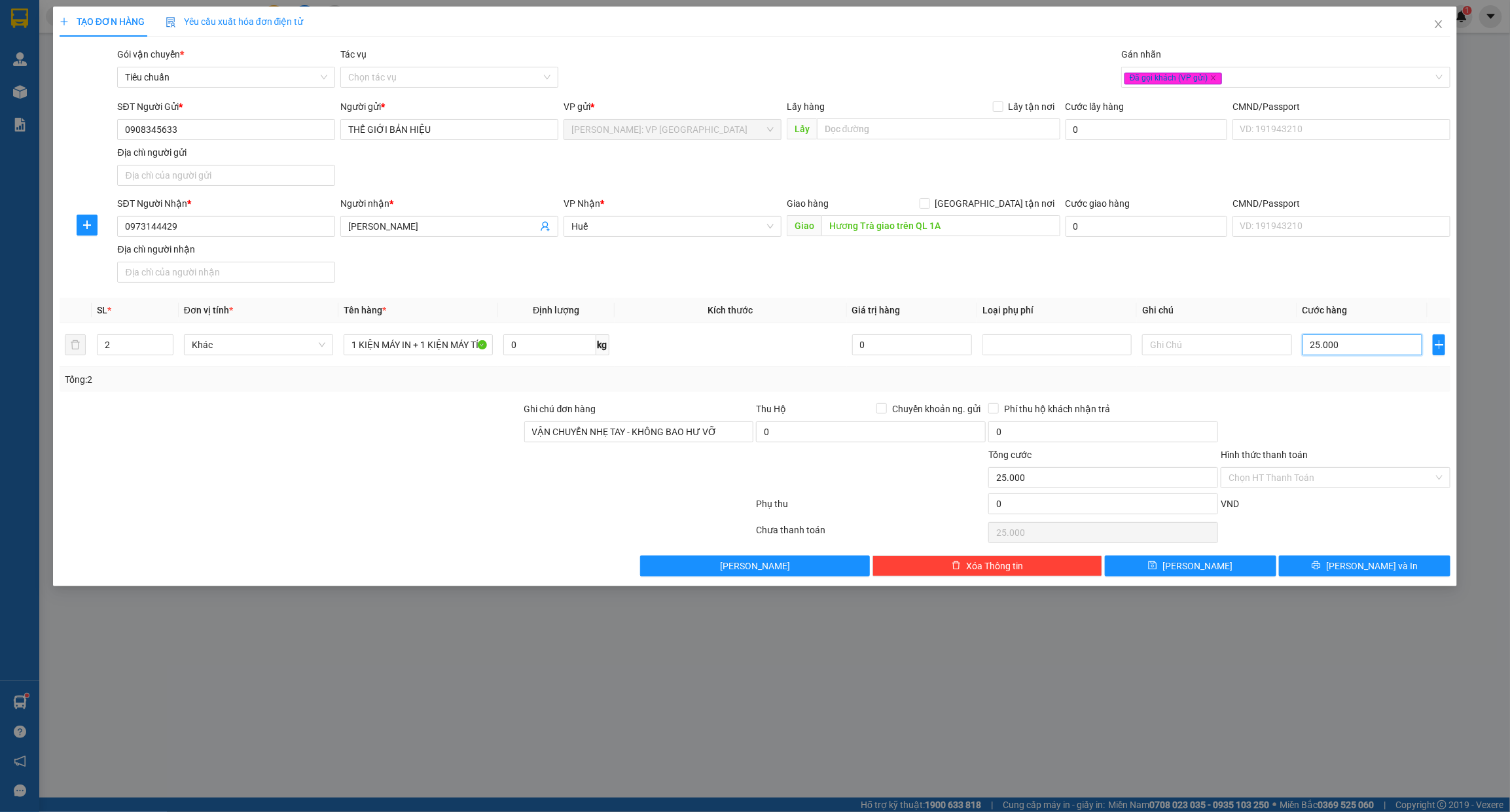
type input "250.000"
type input "2.500.000"
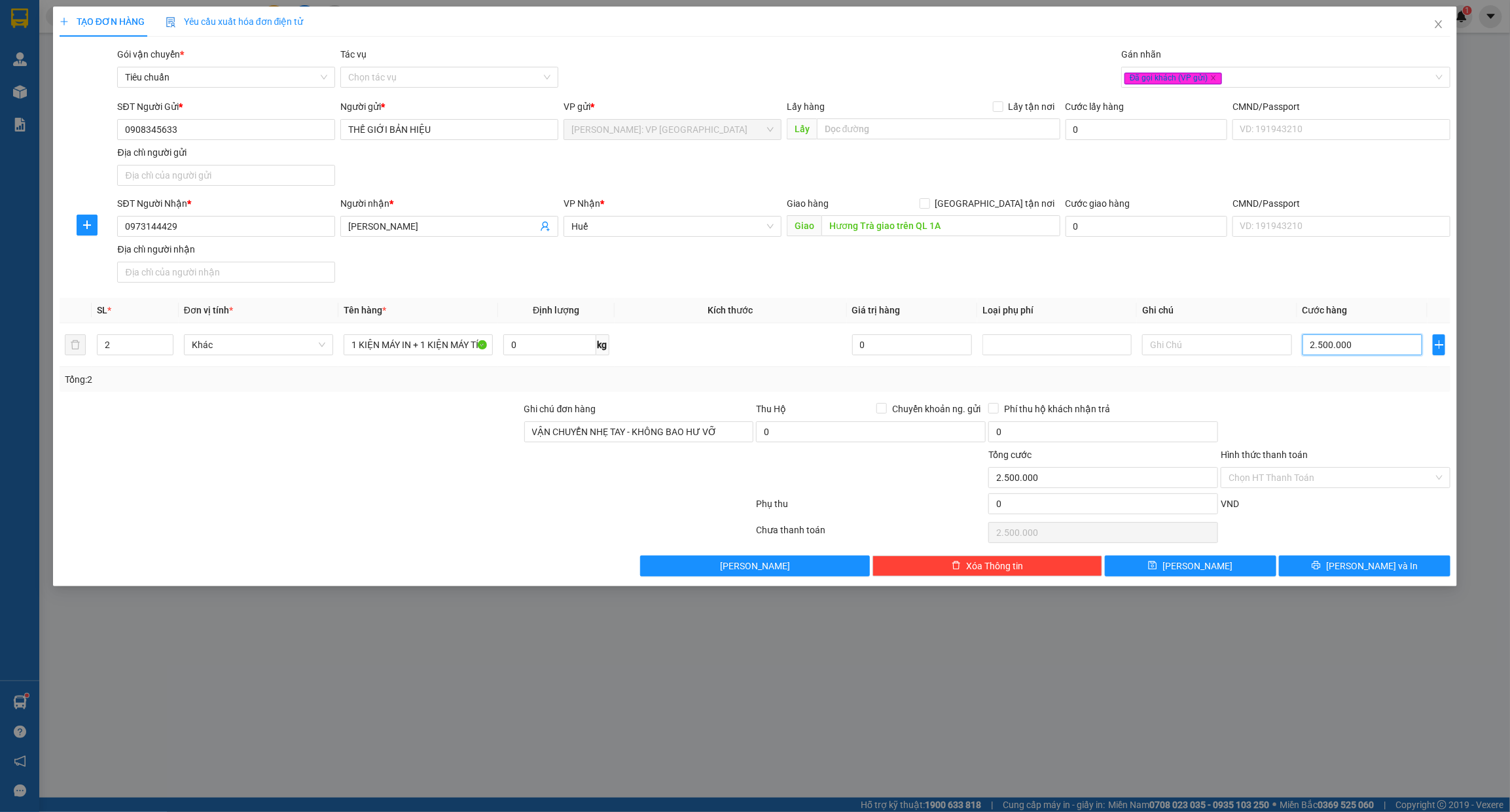
type input "2.500.000"
click at [427, 543] on div at bounding box center [407, 532] width 697 height 26
click at [858, 433] on input "0" at bounding box center [871, 432] width 230 height 21
click at [889, 459] on div at bounding box center [870, 470] width 232 height 46
click at [1376, 565] on span "Lưu và In" at bounding box center [1372, 566] width 92 height 14
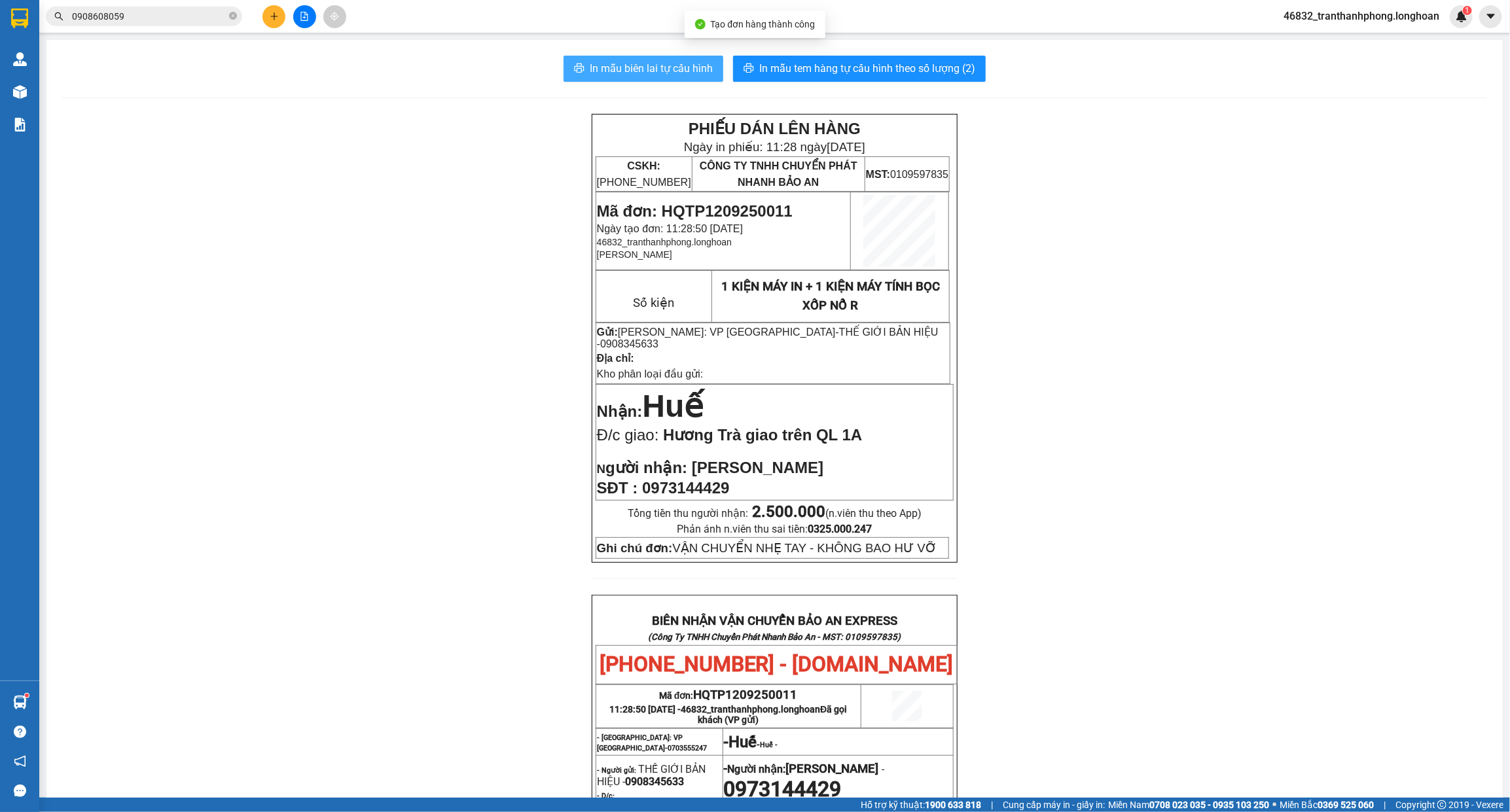
click at [593, 62] on span "In mẫu biên lai tự cấu hình" at bounding box center [651, 68] width 123 height 16
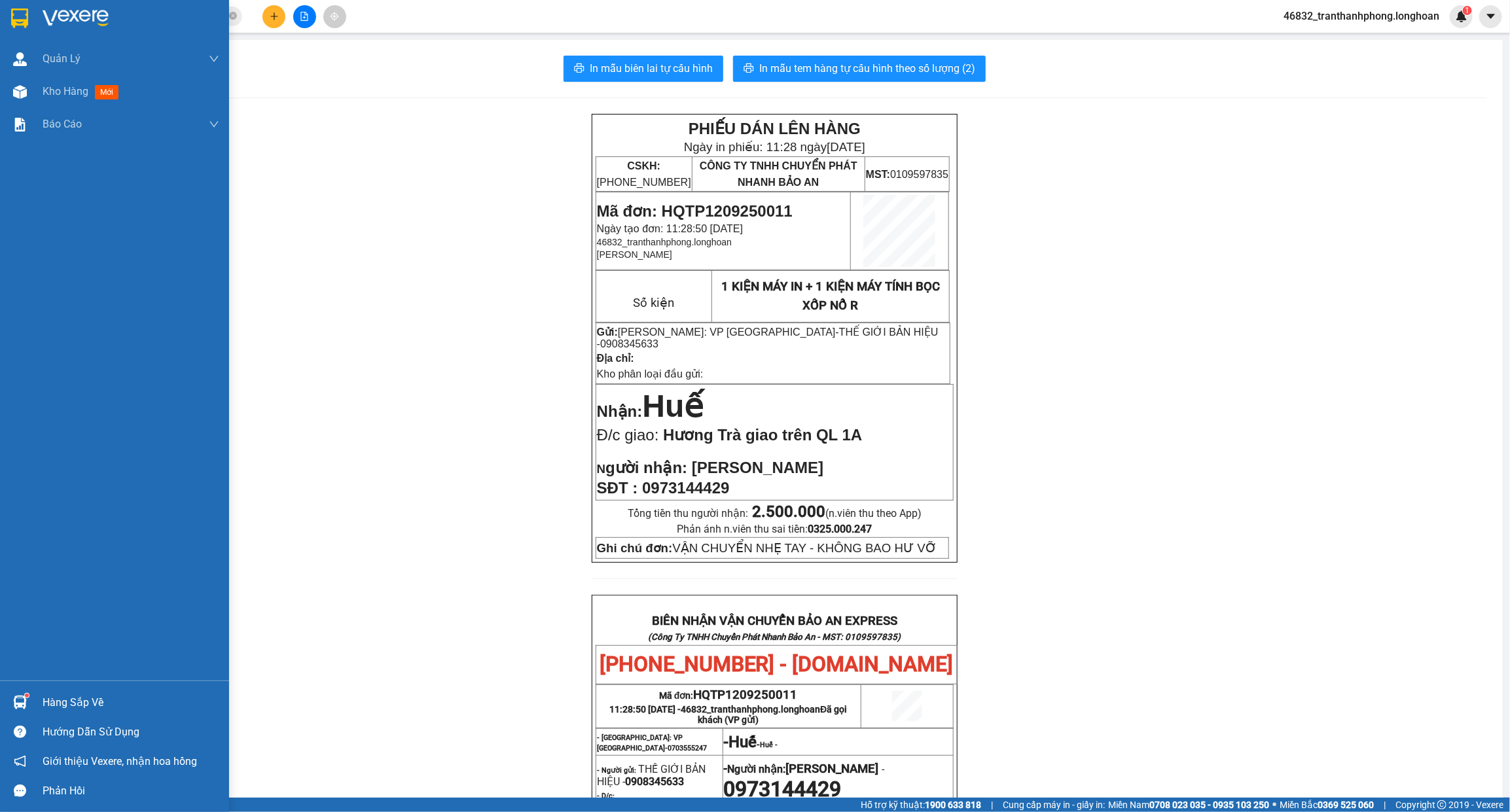
click at [15, 18] on img at bounding box center [20, 18] width 17 height 20
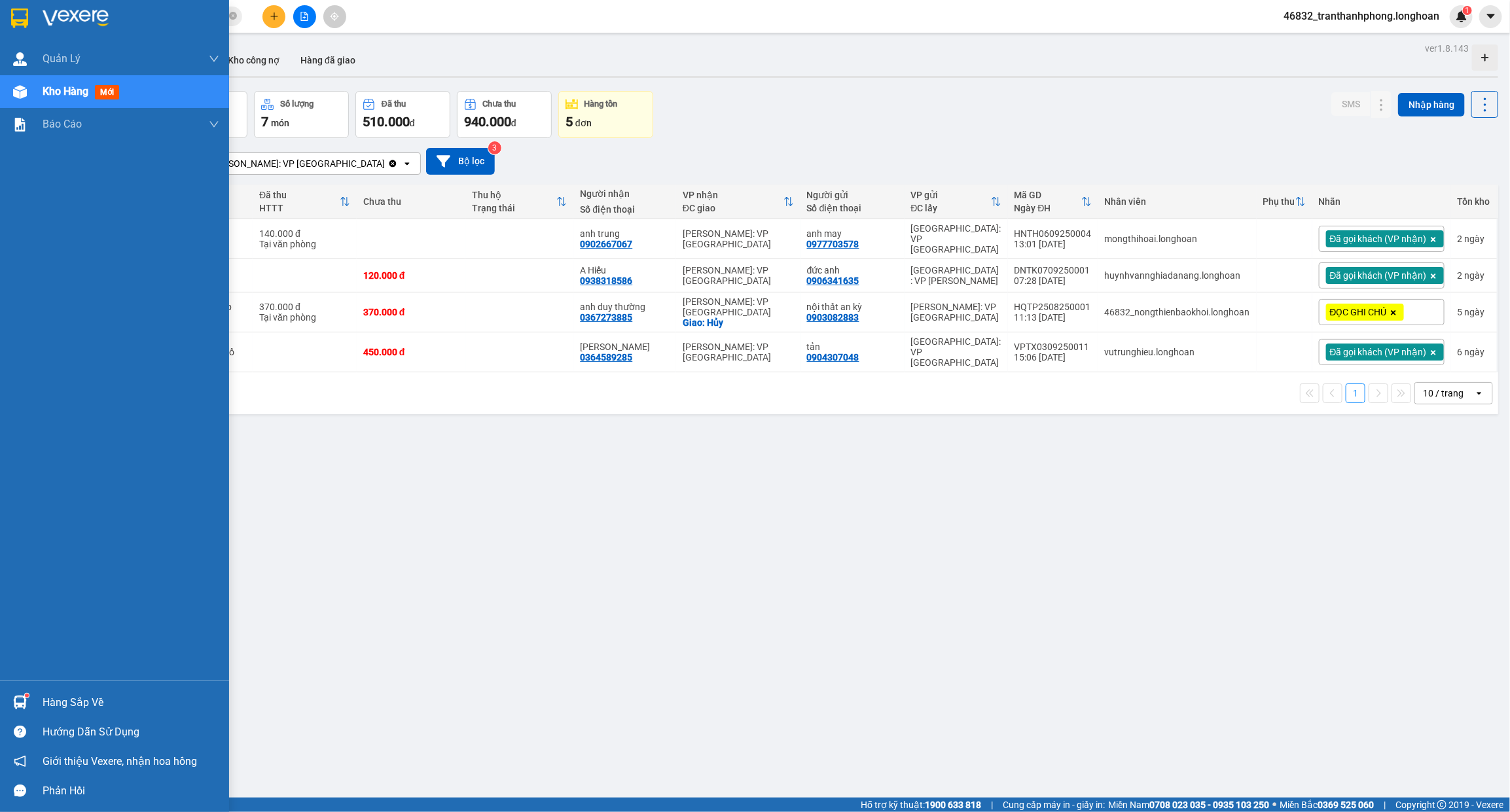
click at [30, 13] on div at bounding box center [20, 18] width 23 height 23
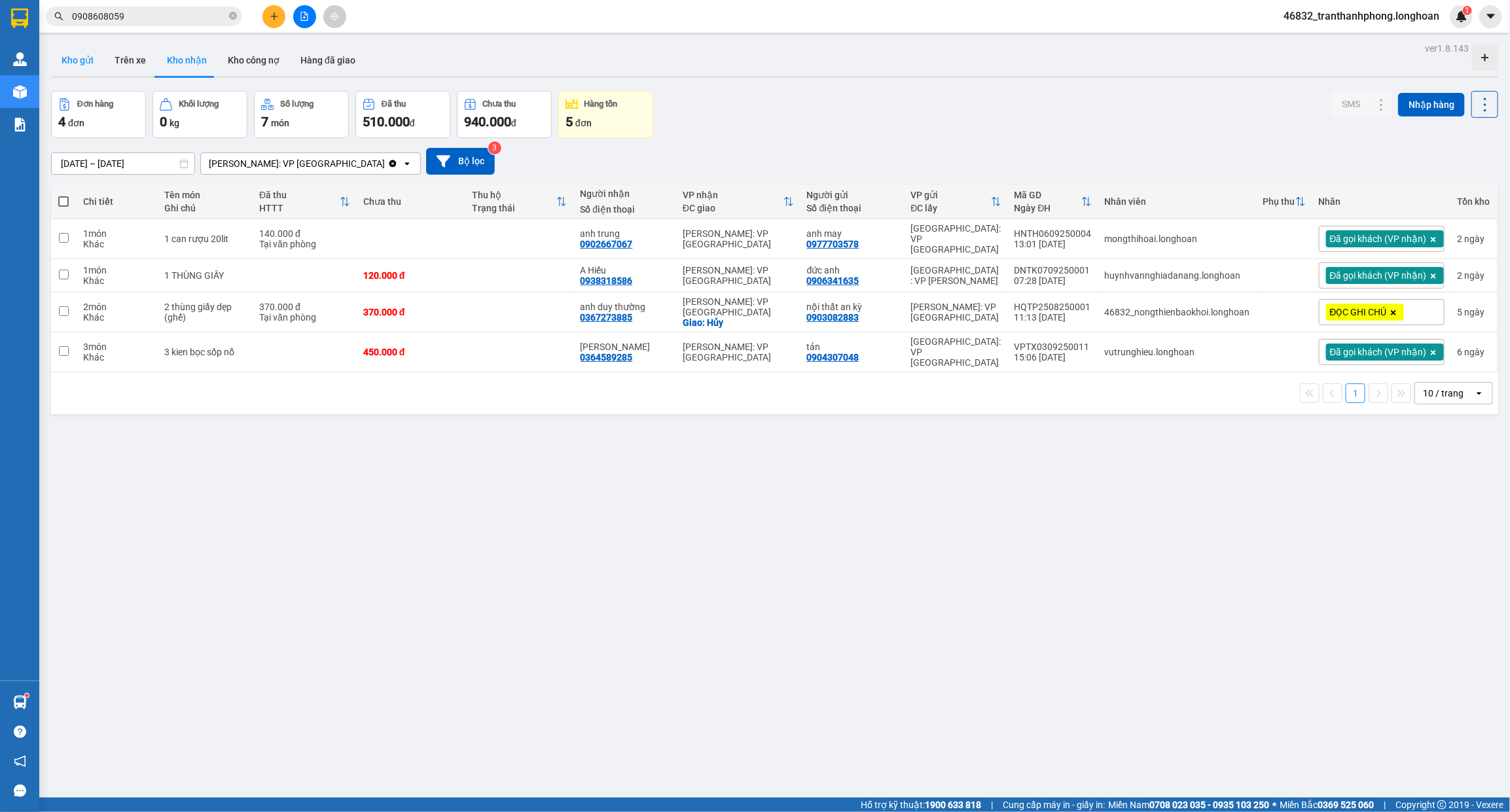
click at [77, 53] on button "Kho gửi" at bounding box center [77, 60] width 53 height 32
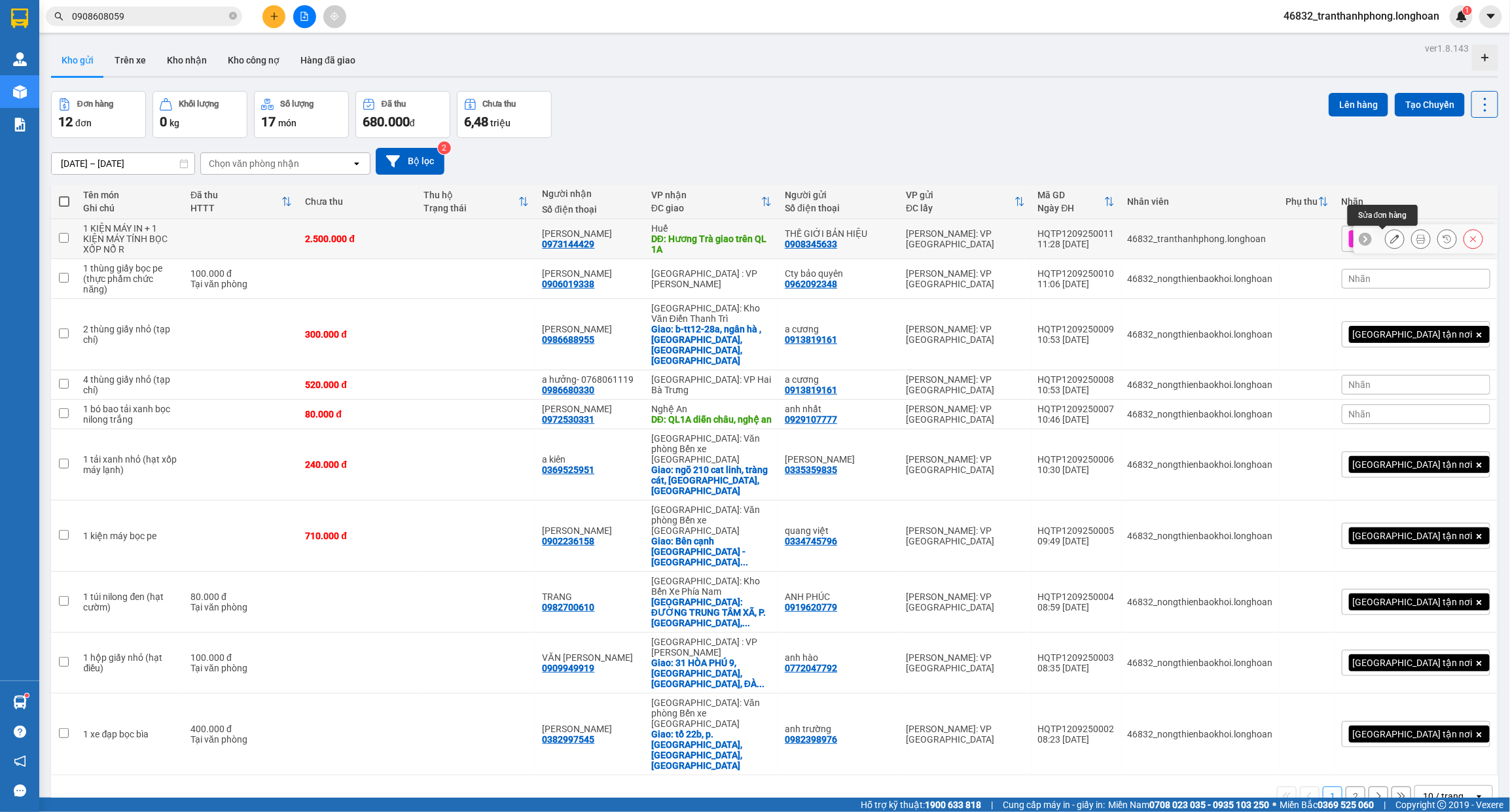
click at [1390, 239] on icon at bounding box center [1394, 238] width 9 height 9
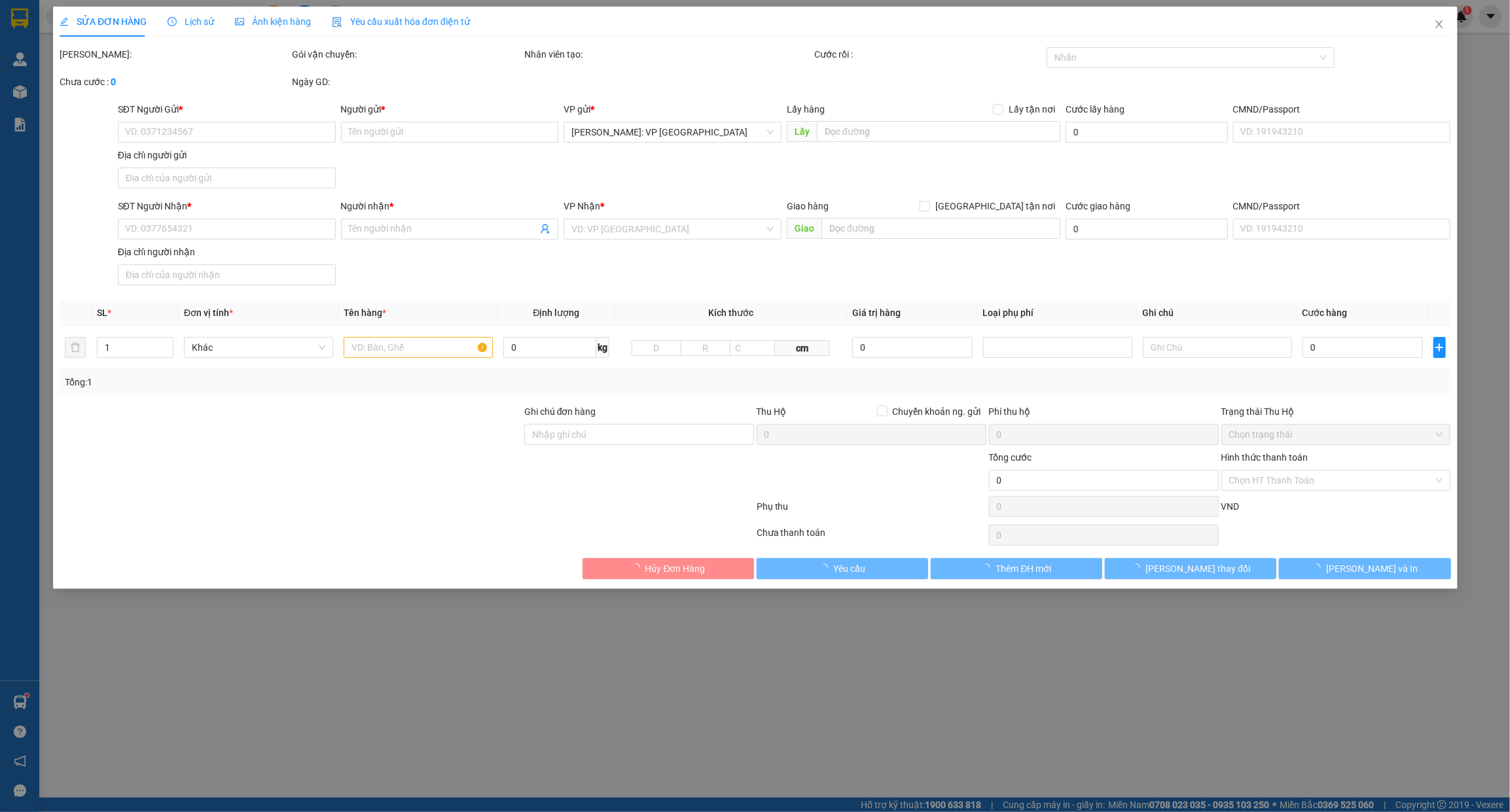
type input "0908345633"
type input "THẾ GIỚI BẢN HIỆU"
type input "0973144429"
type input "ANH VƯƠNG"
type input "Hương Trà giao trên QL 1A"
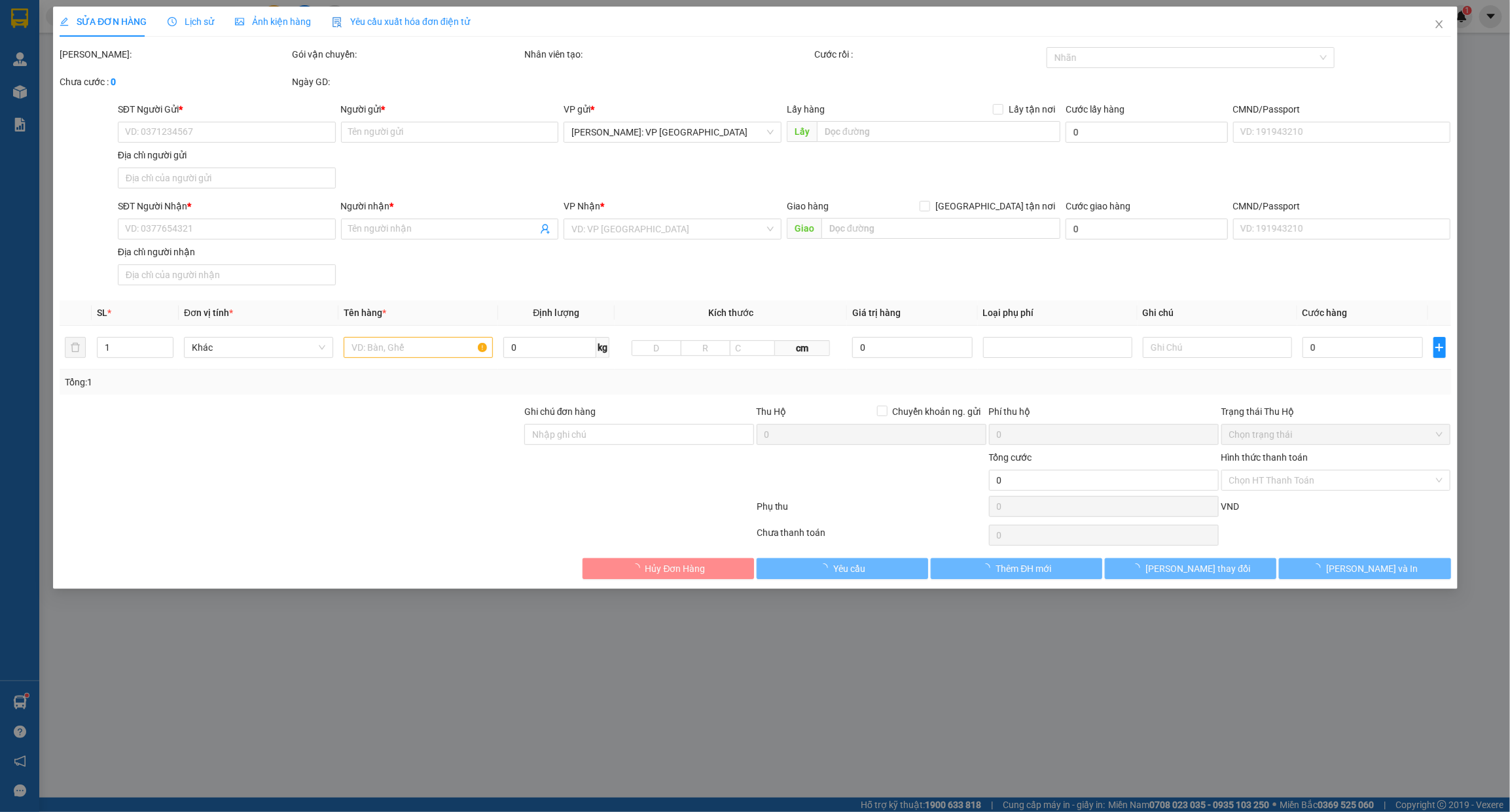
type input "VẬN CHUYỂN NHẸ TAY - KHÔNG BAO HƯ VỠ"
type input "2.500.000"
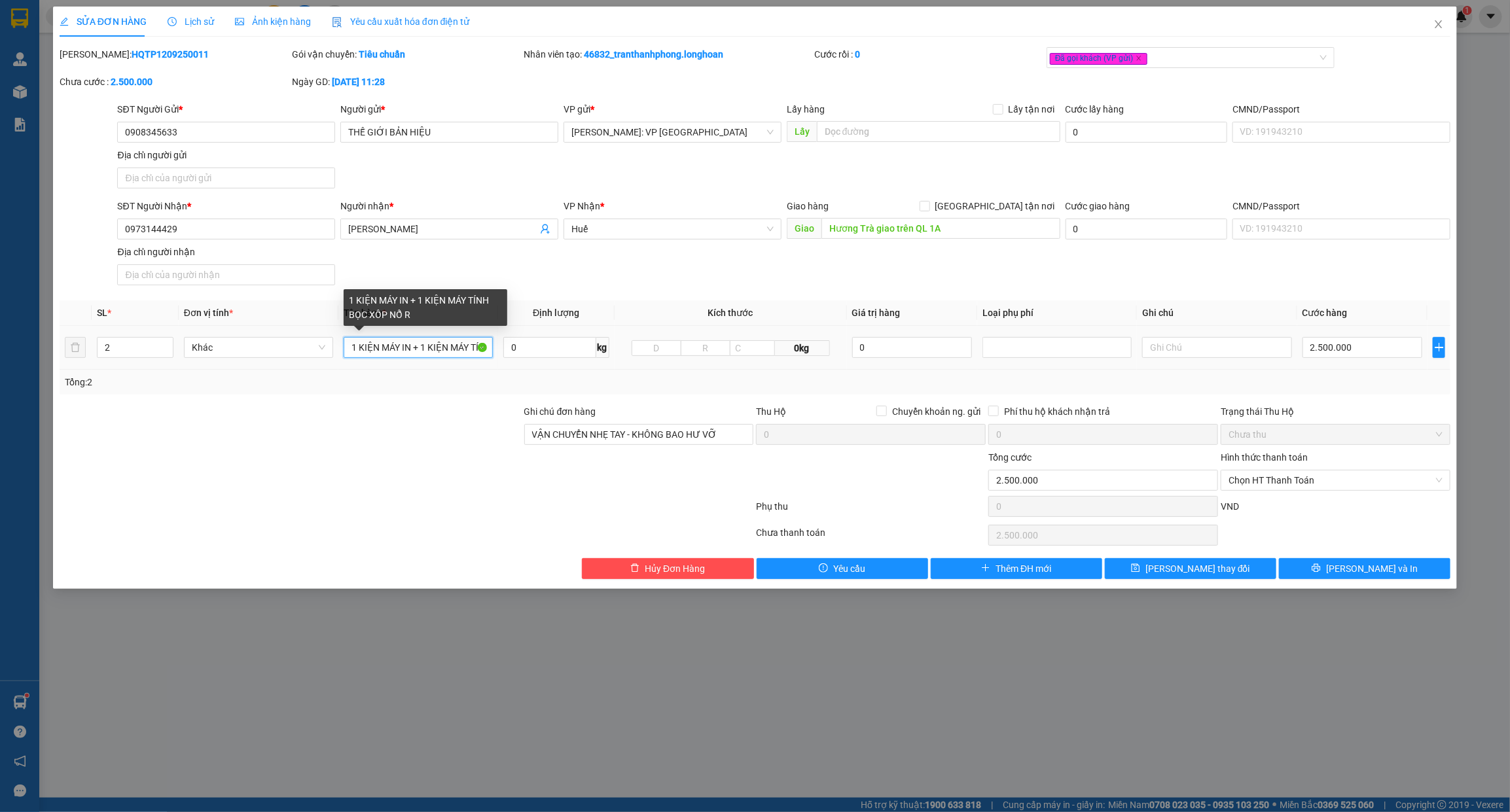
click at [473, 349] on input "1 KIỆN MÁY IN + 1 KIỆN MÁY TÍNH BỌC XỐP NỔ R" at bounding box center [418, 347] width 150 height 21
type input "1 KIỆN MÁY IN + 1 KIỆN MÁY TÍNH BỌC XỐP NỔ"
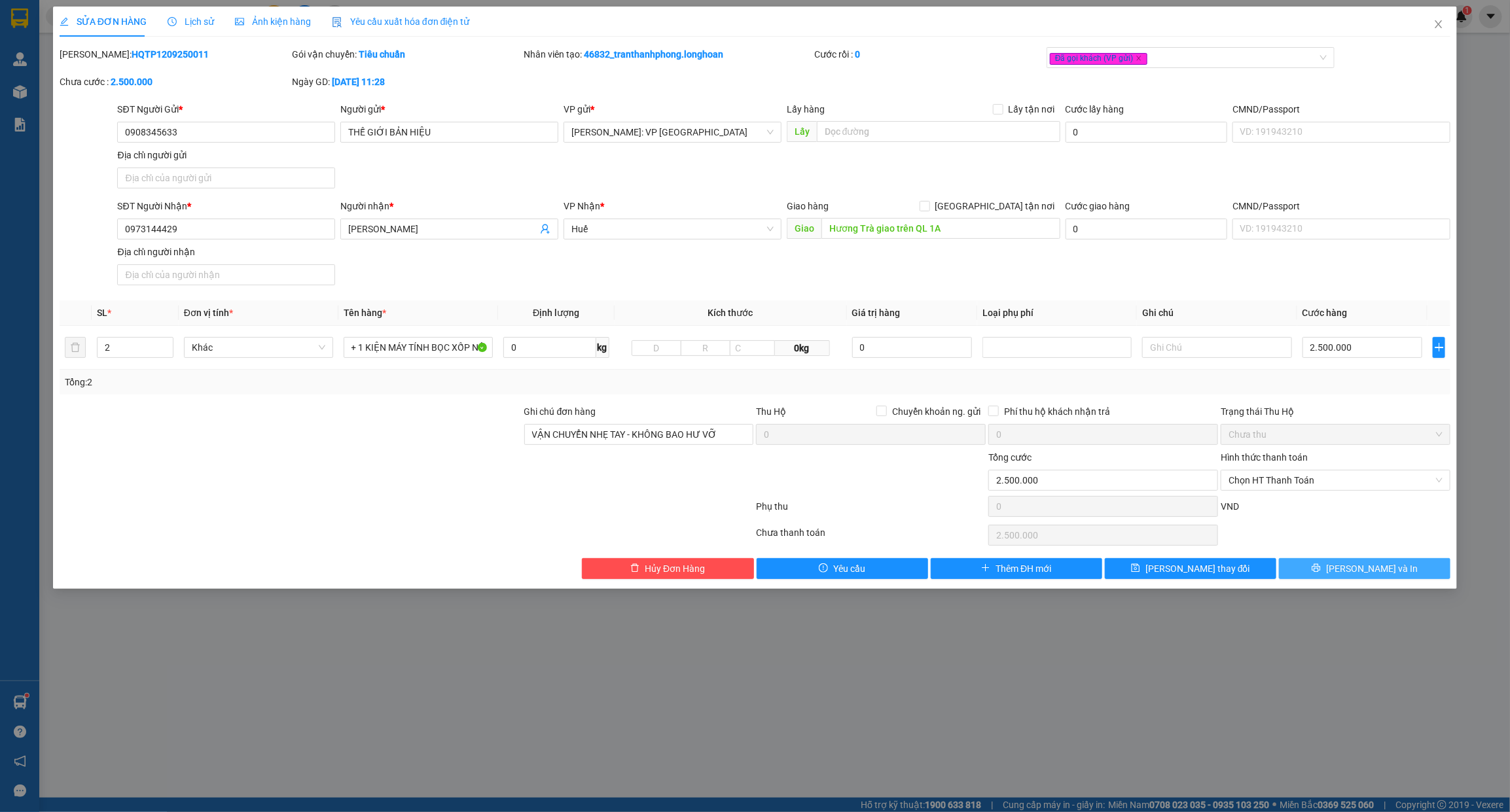
click at [1372, 570] on span "Lưu và In" at bounding box center [1372, 568] width 92 height 14
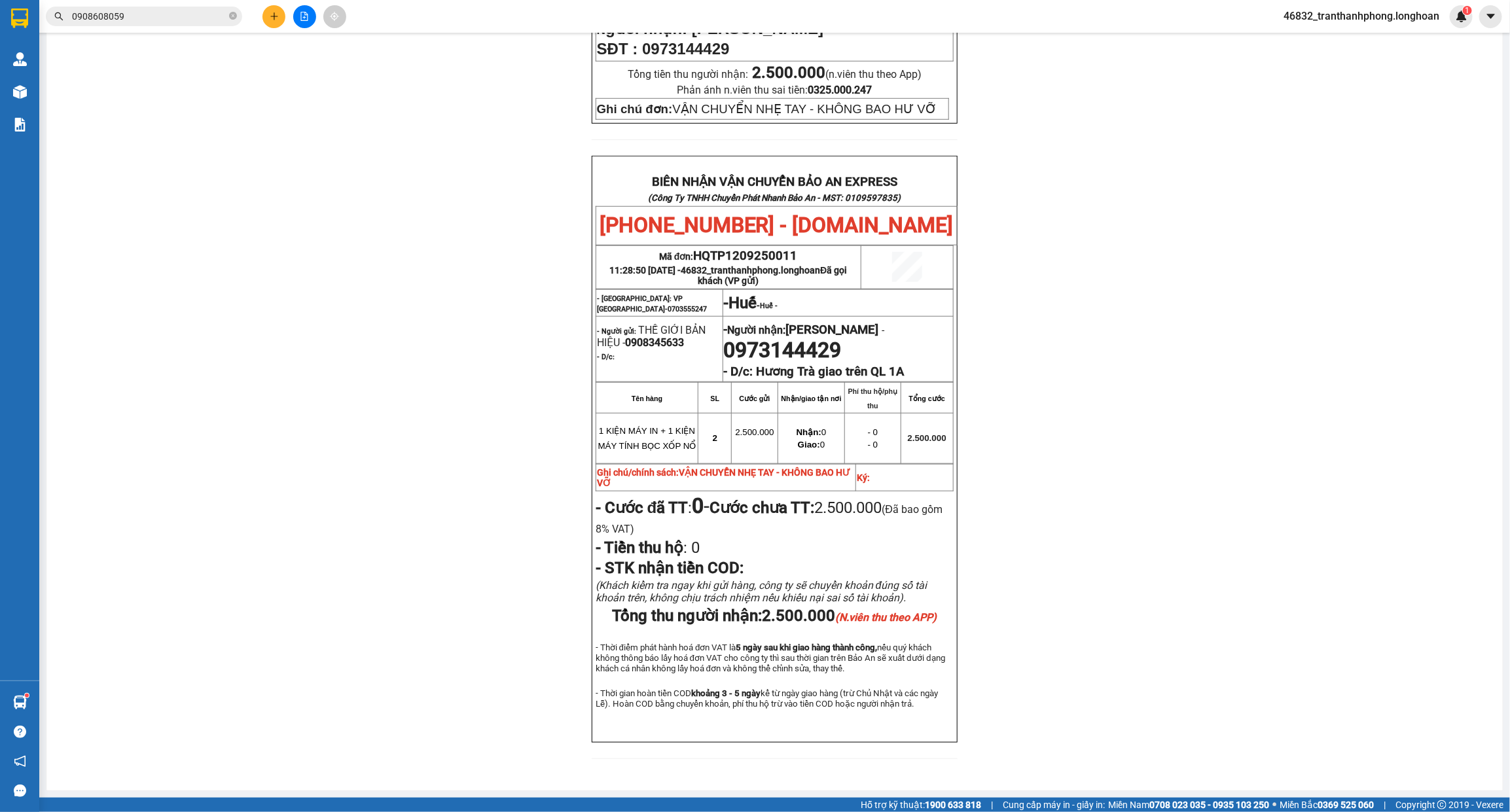
scroll to position [485, 0]
drag, startPoint x: 841, startPoint y: 479, endPoint x: 907, endPoint y: 483, distance: 66.1
click at [907, 498] on span "Cước chưa TT: 2.500.000 (Đã bao gồm 8% VAT)" at bounding box center [769, 517] width 347 height 38
click at [865, 498] on span "2.500.000 (Đã bao gồm 8% VAT)" at bounding box center [769, 517] width 347 height 38
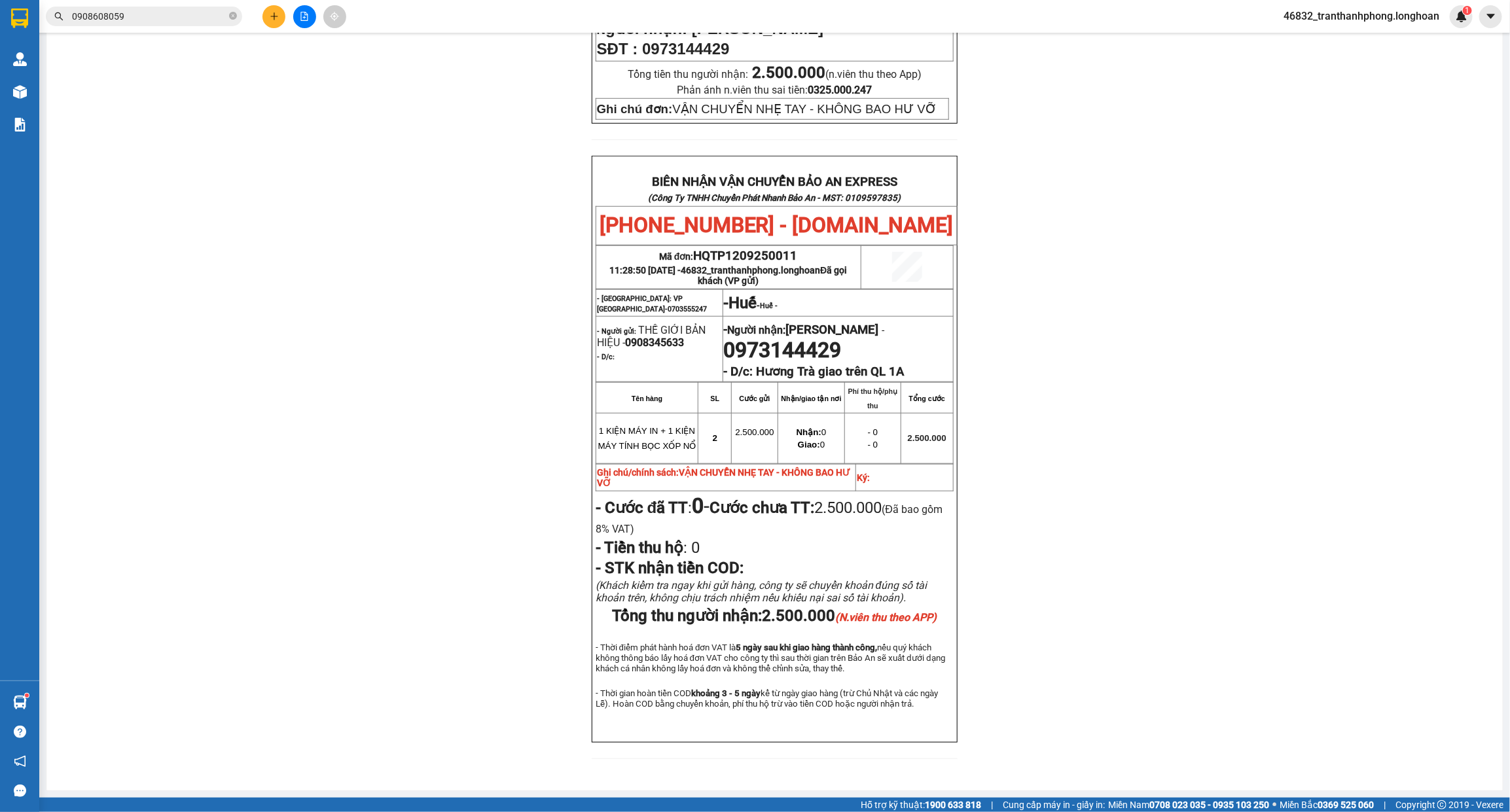
click at [845, 498] on span "2.500.000 (Đã bao gồm 8% VAT)" at bounding box center [769, 517] width 347 height 38
click at [855, 498] on span "2.500.000 (Đã bao gồm 8% VAT)" at bounding box center [769, 517] width 347 height 38
click at [848, 498] on span "2.500.000 (Đã bao gồm 8% VAT)" at bounding box center [769, 517] width 347 height 38
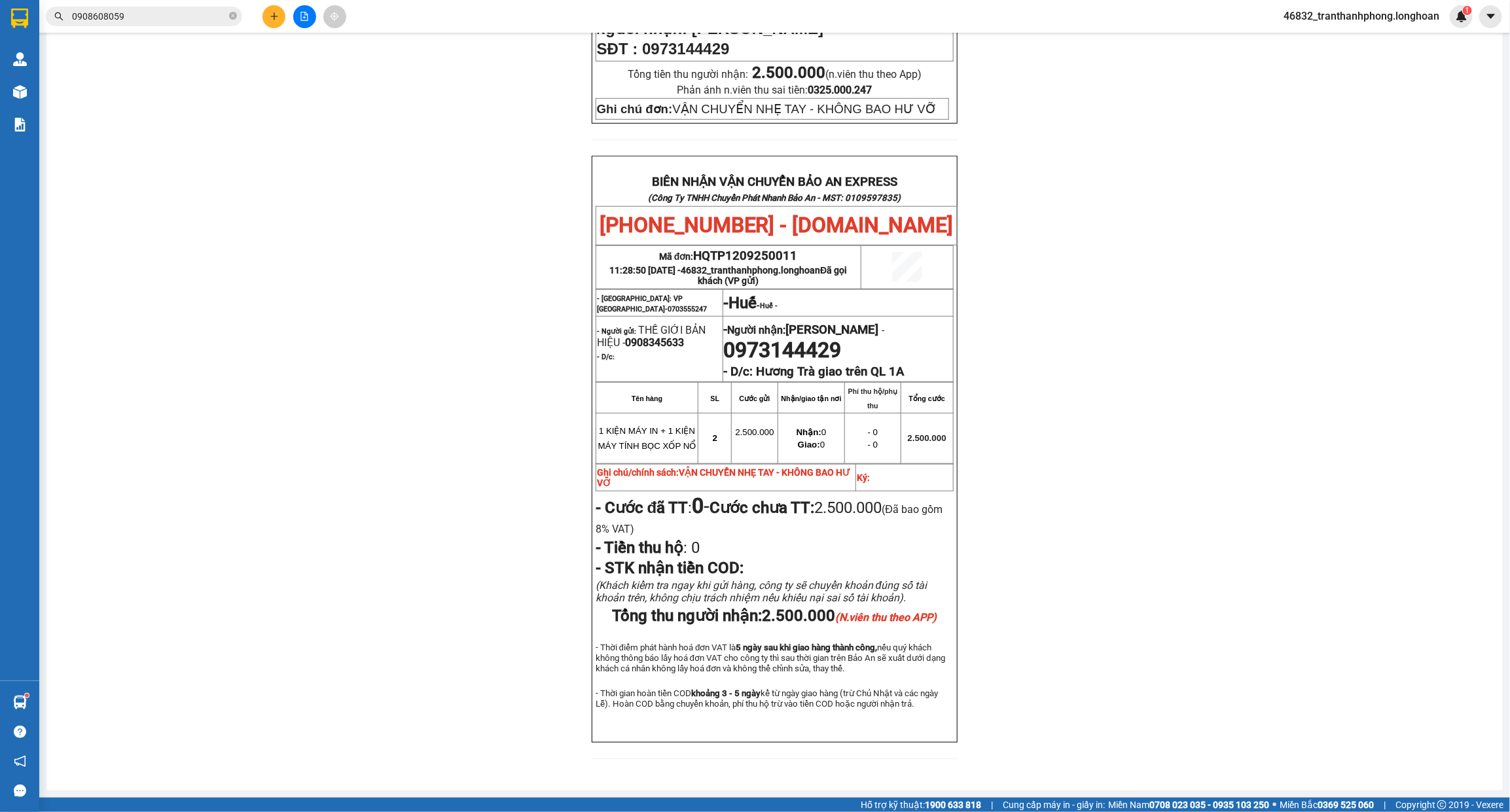
click at [848, 498] on span "2.500.000 (Đã bao gồm 8% VAT)" at bounding box center [769, 517] width 347 height 38
click at [864, 498] on span "2.500.000 (Đã bao gồm 8% VAT)" at bounding box center [769, 517] width 347 height 38
click at [861, 498] on span "2.500.000 (Đã bao gồm 8% VAT)" at bounding box center [769, 517] width 347 height 38
click at [848, 498] on span "2.500.000 (Đã bao gồm 8% VAT)" at bounding box center [769, 517] width 347 height 38
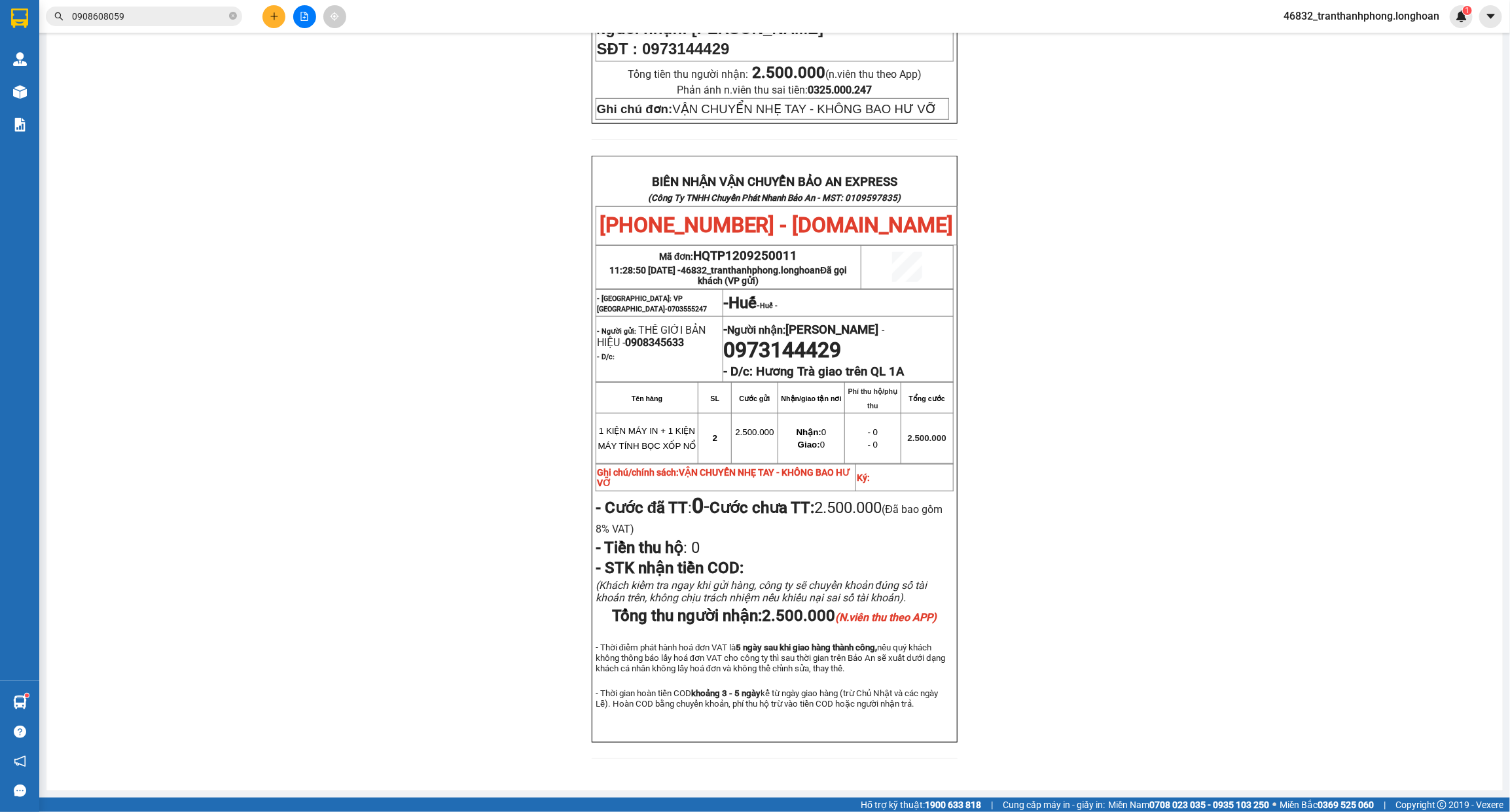
click at [848, 498] on span "2.500.000 (Đã bao gồm 8% VAT)" at bounding box center [769, 517] width 347 height 38
click at [856, 498] on span "2.500.000 (Đã bao gồm 8% VAT)" at bounding box center [769, 517] width 347 height 38
click at [859, 498] on span "2.500.000 (Đã bao gồm 8% VAT)" at bounding box center [769, 517] width 347 height 38
click at [849, 498] on span "2.500.000 (Đã bao gồm 8% VAT)" at bounding box center [769, 517] width 347 height 38
click at [850, 498] on span "2.500.000 (Đã bao gồm 8% VAT)" at bounding box center [769, 517] width 347 height 38
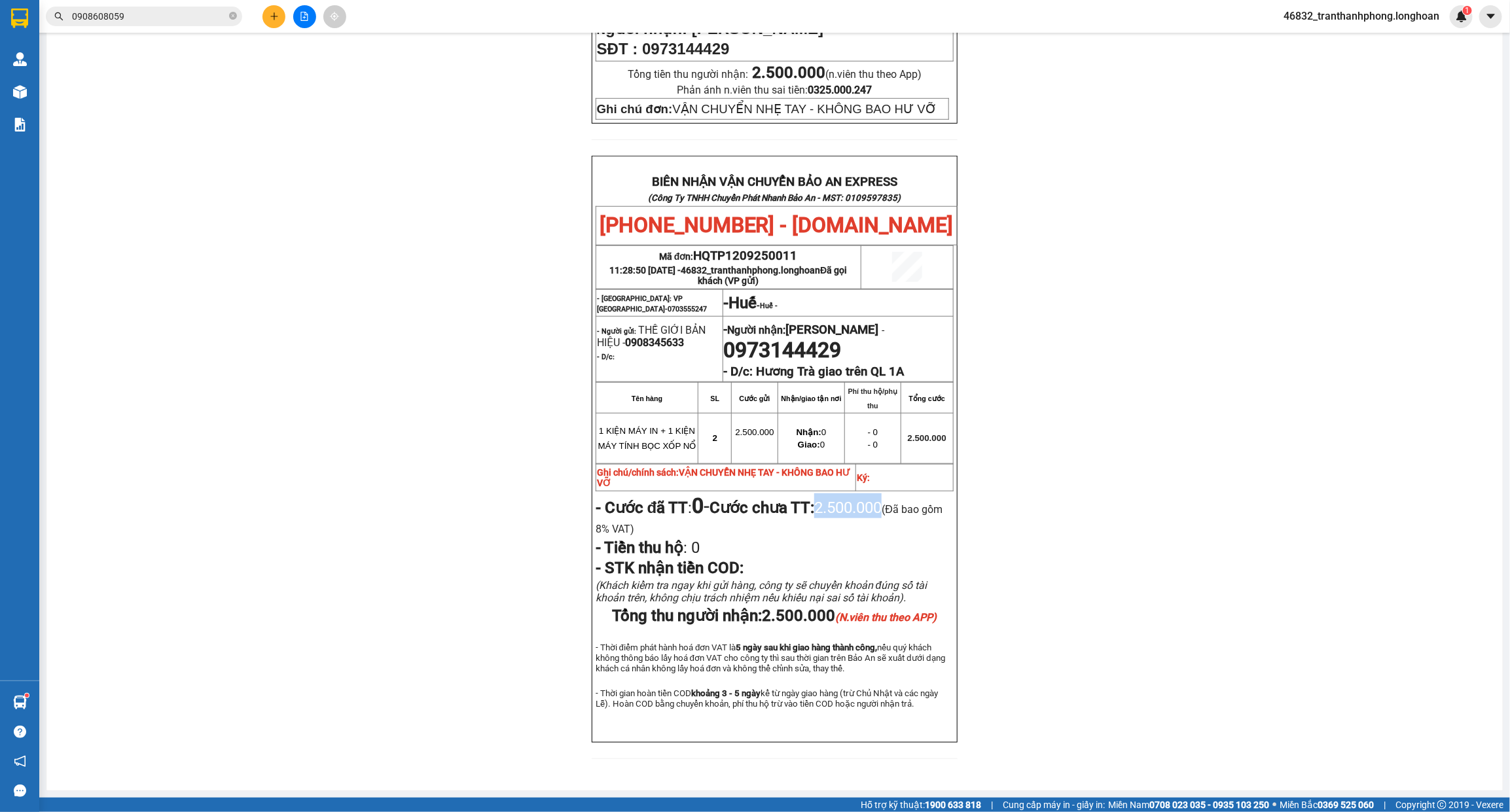
click at [859, 498] on span "2.500.000 (Đã bao gồm 8% VAT)" at bounding box center [769, 517] width 347 height 38
click at [855, 498] on span "2.500.000 (Đã bao gồm 8% VAT)" at bounding box center [769, 517] width 347 height 38
click at [856, 498] on span "2.500.000 (Đã bao gồm 8% VAT)" at bounding box center [769, 517] width 347 height 38
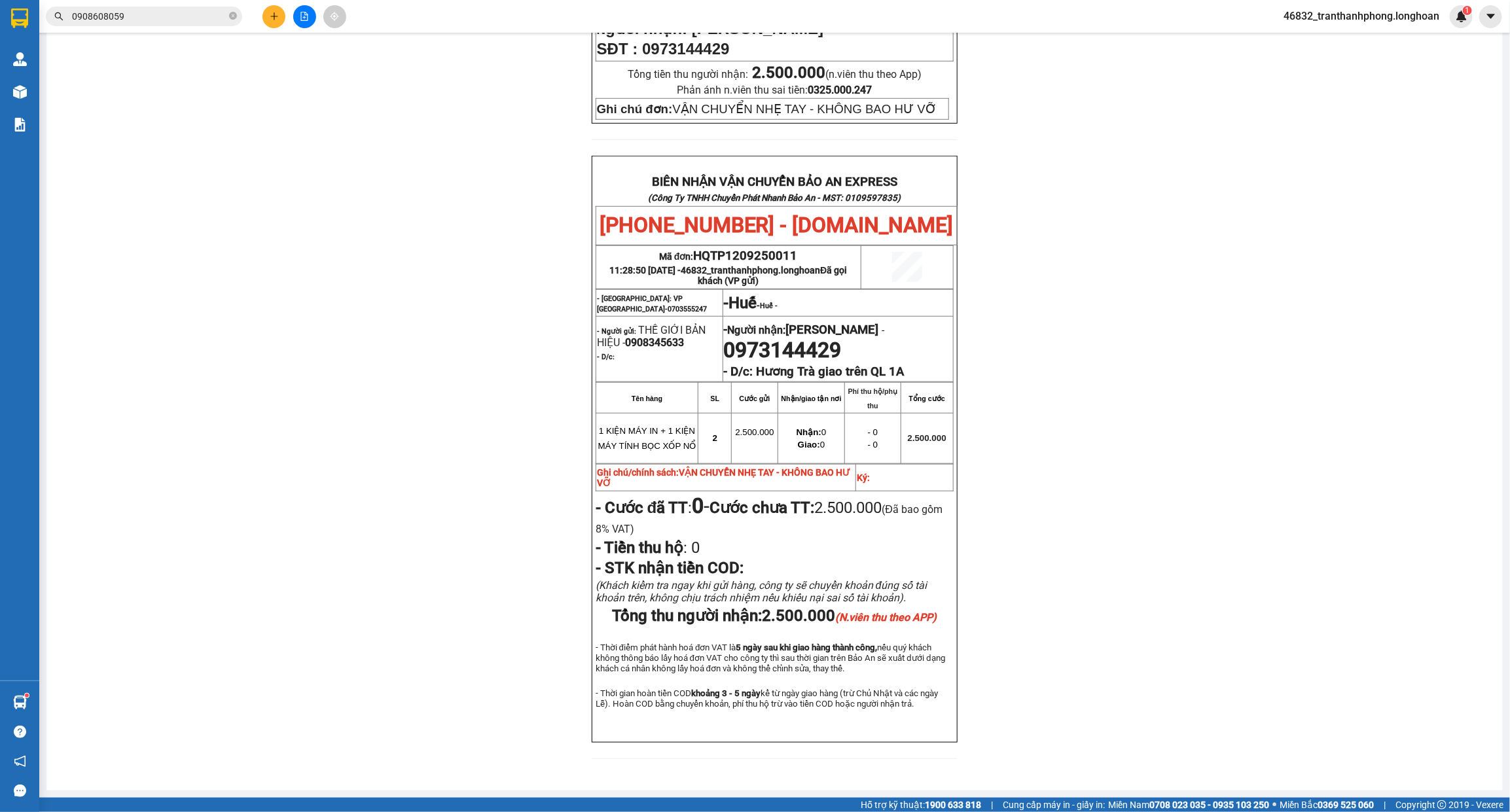
click at [856, 498] on span "2.500.000 (Đã bao gồm 8% VAT)" at bounding box center [769, 517] width 347 height 38
click at [875, 498] on span "2.500.000 (Đã bao gồm 8% VAT)" at bounding box center [769, 517] width 347 height 38
click at [875, 498] on span "2.500.000 (Đã bao gồm 8% VAT)" at bounding box center [769, 517] width 347 height 38
click at [872, 498] on span "2.500.000 (Đã bao gồm 8% VAT)" at bounding box center [769, 517] width 347 height 38
click at [865, 498] on span "2.500.000 (Đã bao gồm 8% VAT)" at bounding box center [769, 517] width 347 height 38
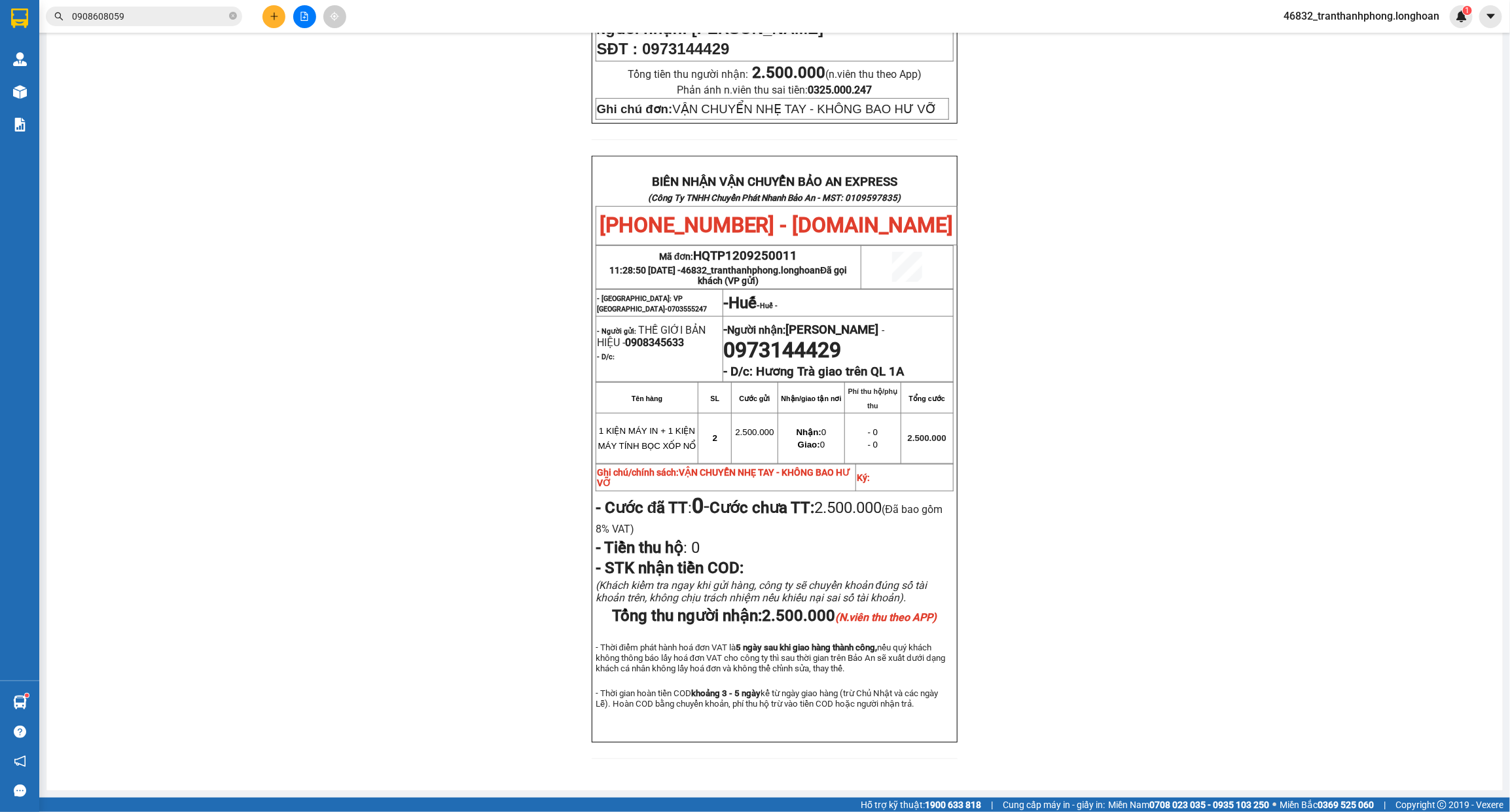
click at [865, 498] on span "2.500.000 (Đã bao gồm 8% VAT)" at bounding box center [769, 517] width 347 height 38
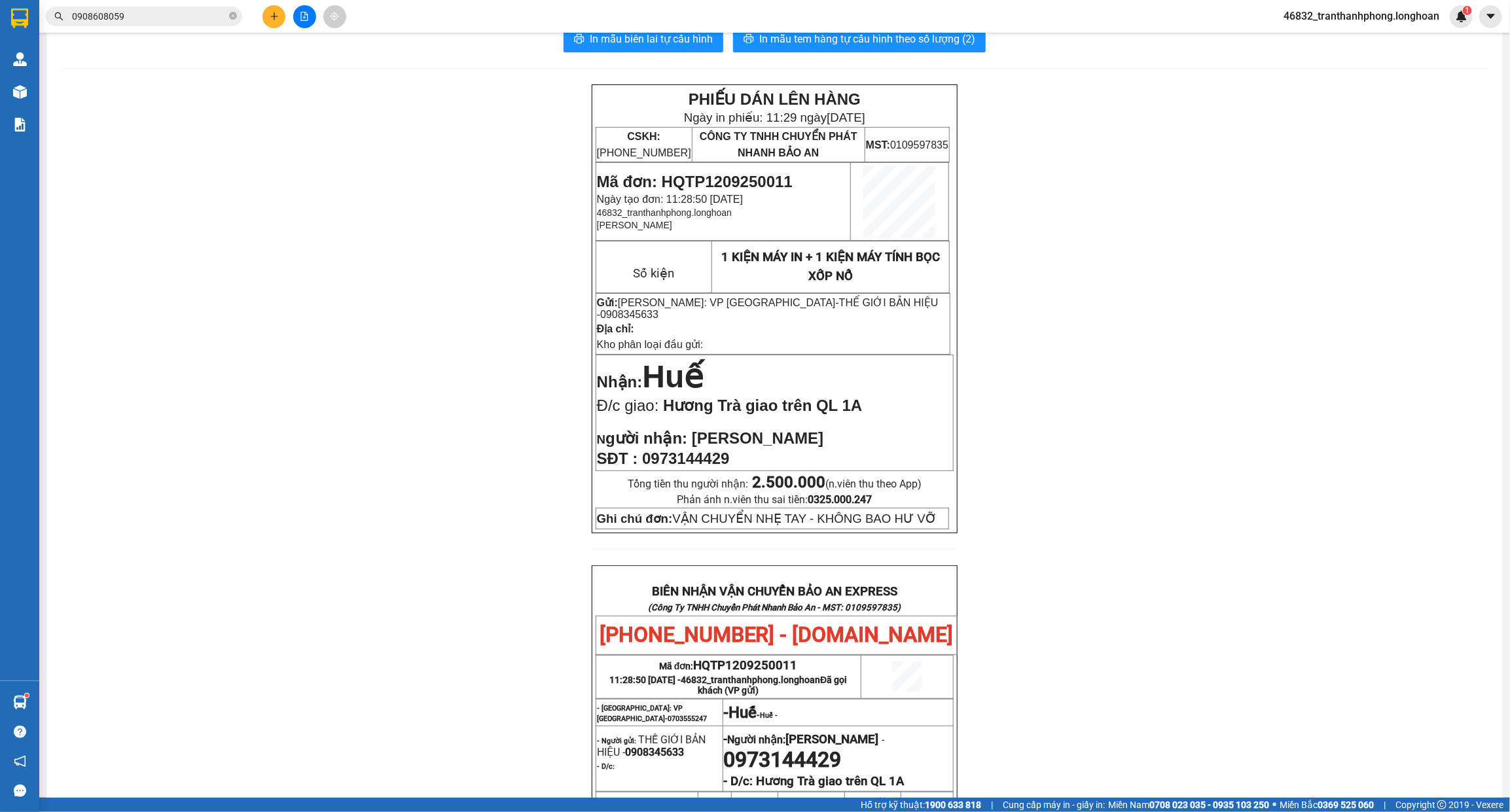
scroll to position [0, 0]
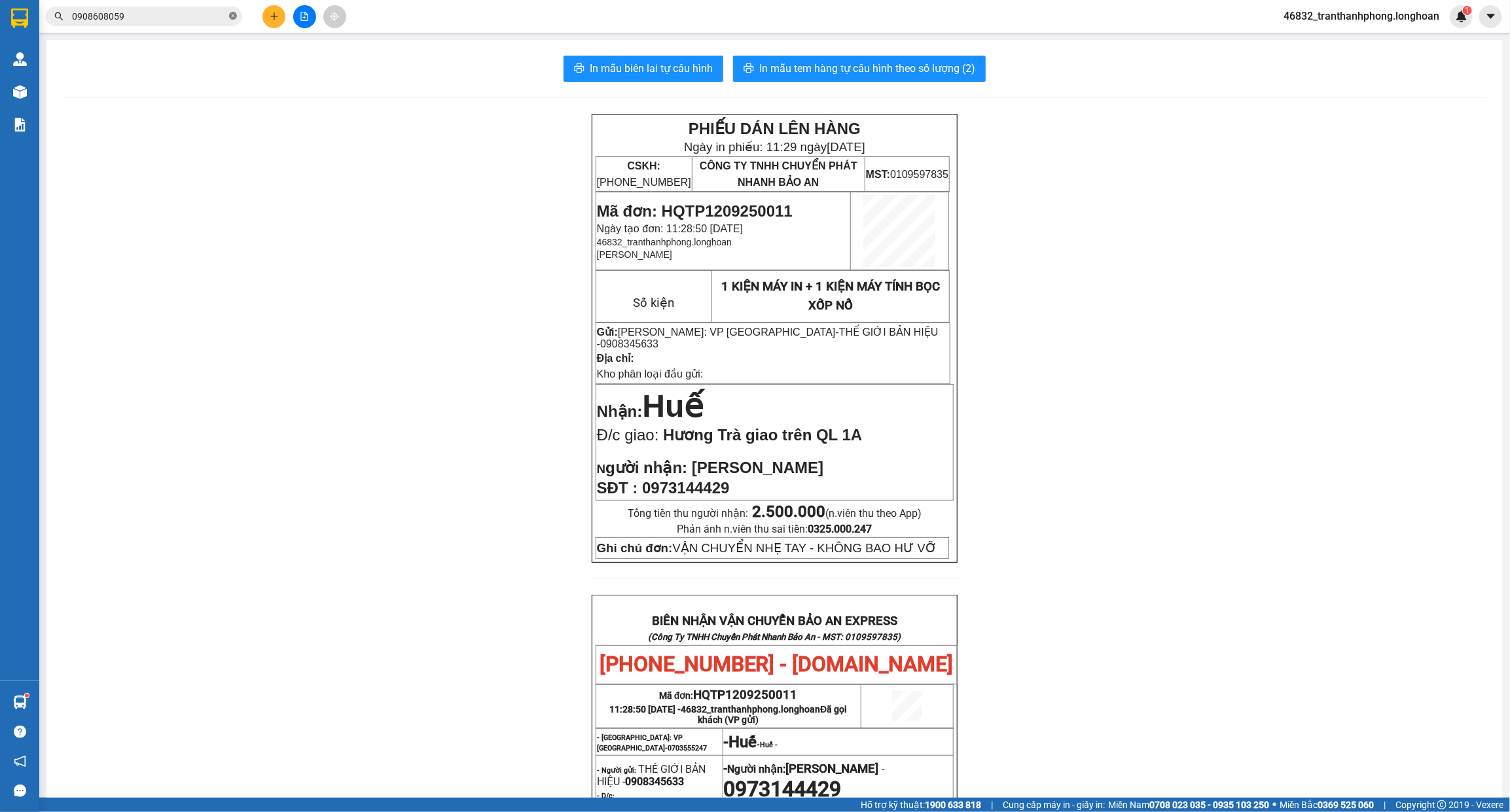
click at [231, 20] on icon "close-circle" at bounding box center [233, 16] width 8 height 8
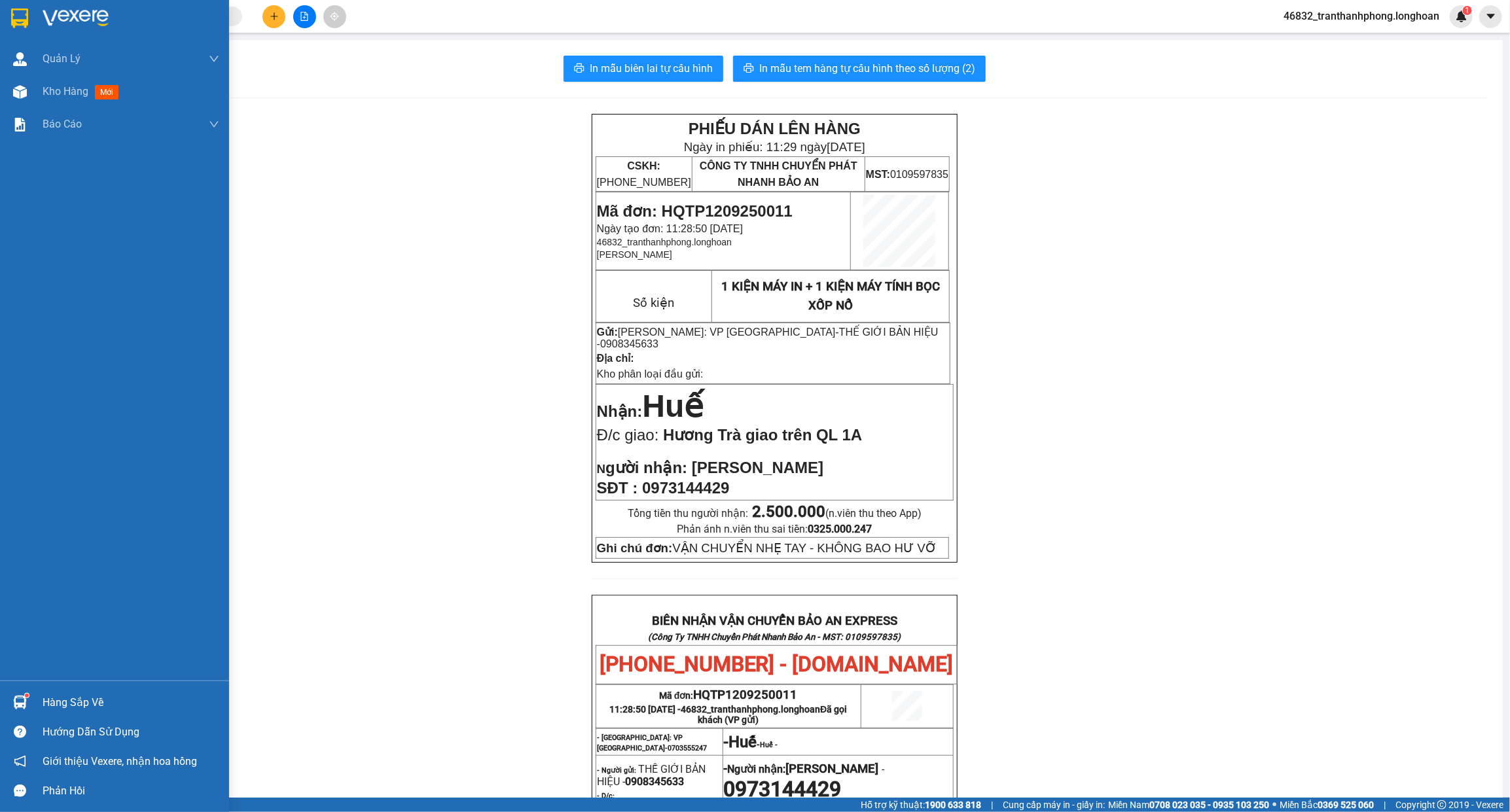
click at [26, 26] on img at bounding box center [20, 18] width 17 height 20
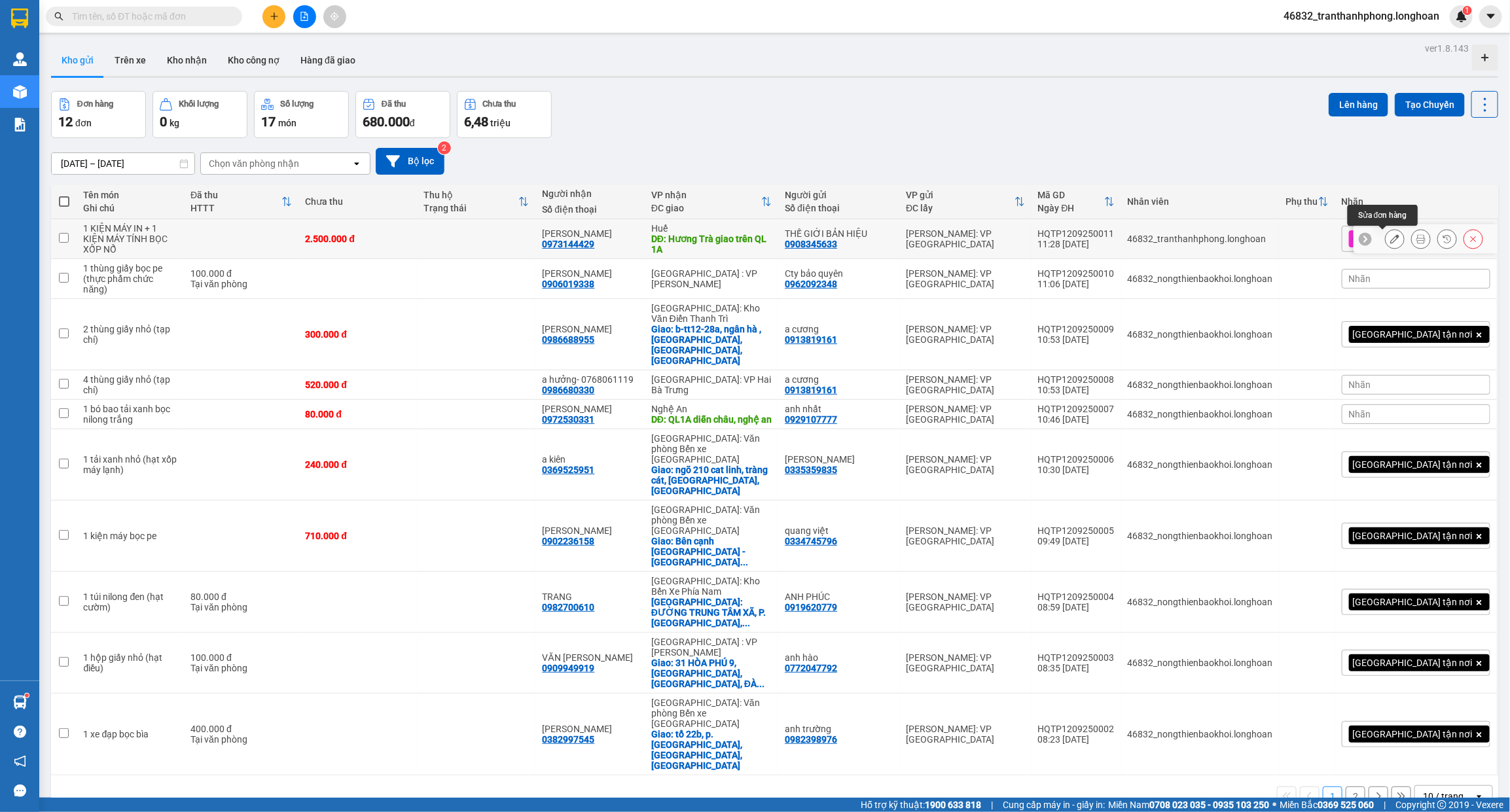
click at [1390, 234] on icon at bounding box center [1394, 238] width 9 height 9
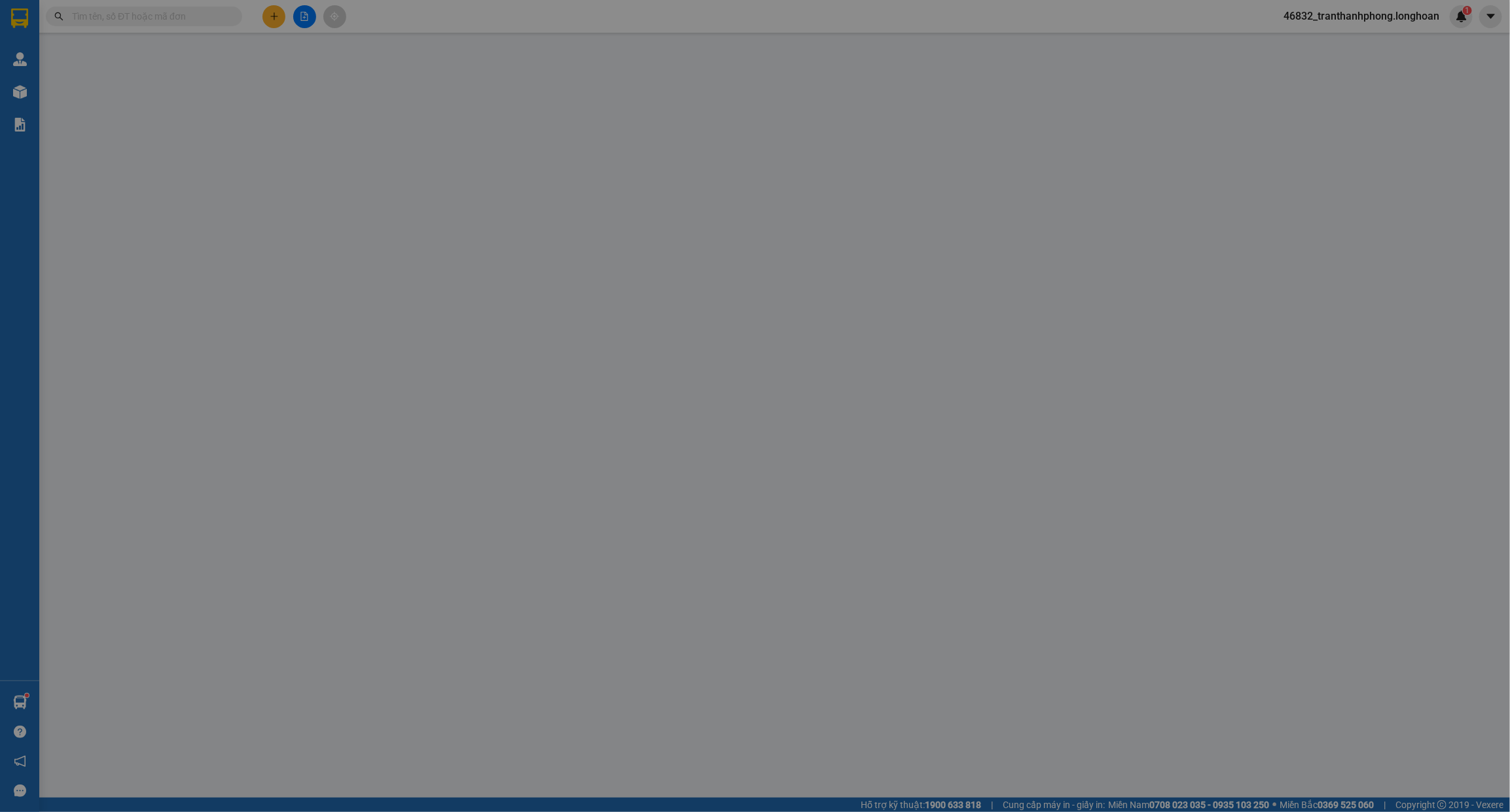
type input "0908345633"
type input "THẾ GIỚI BẢN HIỆU"
type input "0973144429"
type input "ANH VƯƠNG"
type input "Hương Trà giao trên QL 1A"
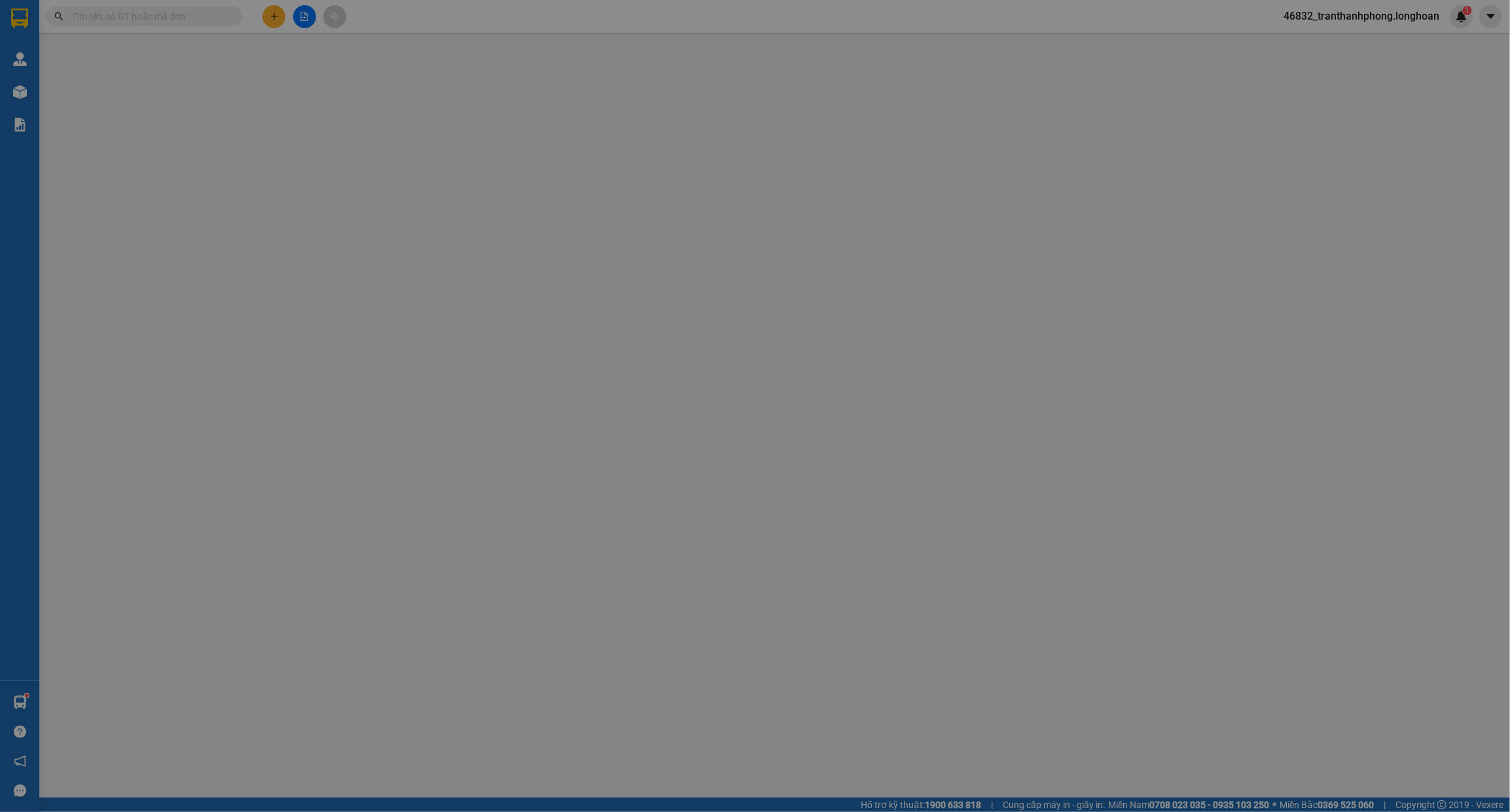
type input "VẬN CHUYỂN NHẸ TAY - KHÔNG BAO HƯ VỠ"
type input "2.500.000"
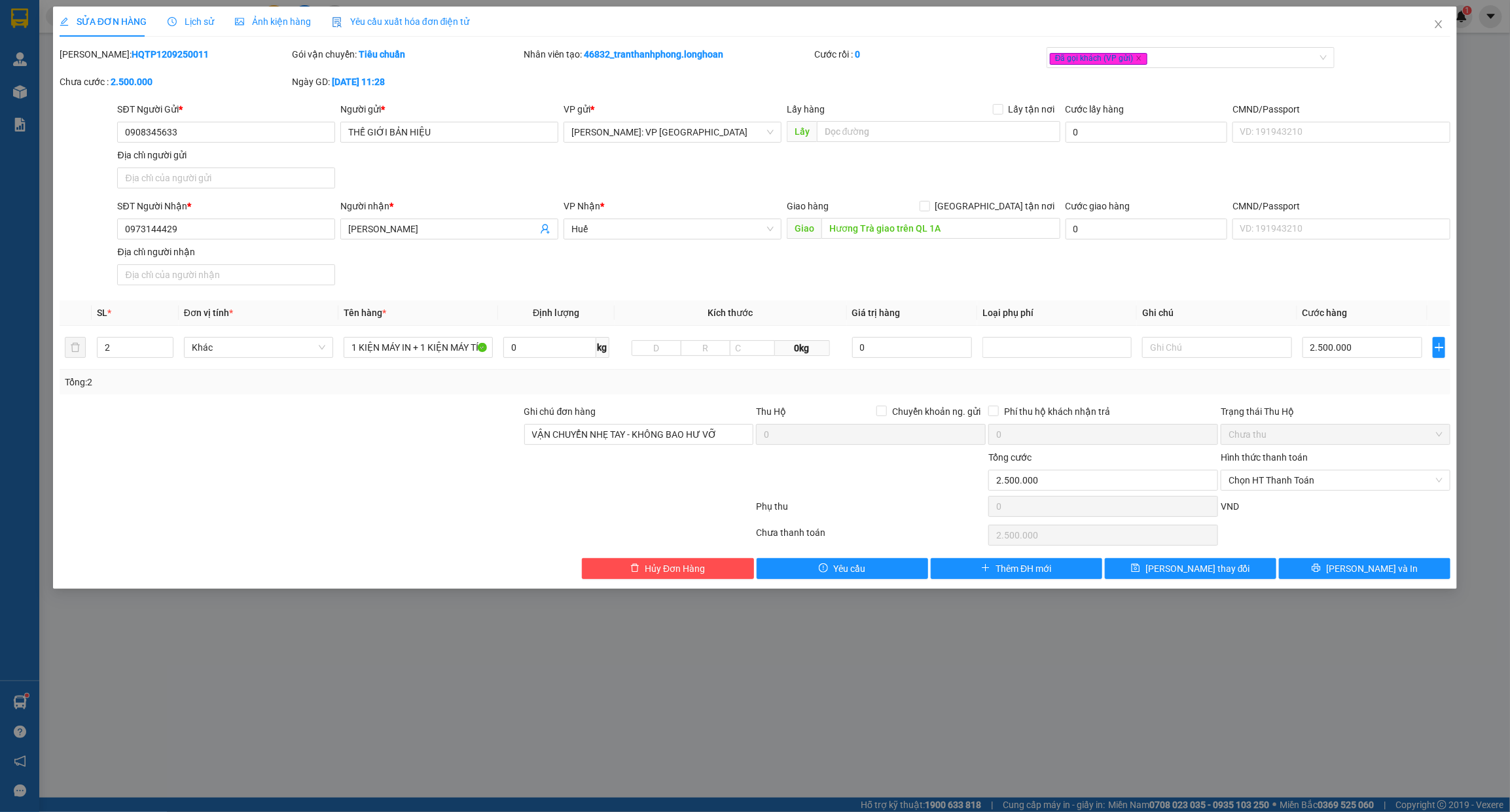
click at [239, 56] on div "Mã ĐH: HQTP1209250011" at bounding box center [174, 54] width 230 height 14
click at [221, 132] on input "0908345633" at bounding box center [226, 133] width 218 height 21
click at [205, 237] on input "0973144429" at bounding box center [226, 229] width 218 height 21
drag, startPoint x: 429, startPoint y: 462, endPoint x: 348, endPoint y: 226, distance: 249.5
click at [429, 462] on div at bounding box center [291, 472] width 465 height 46
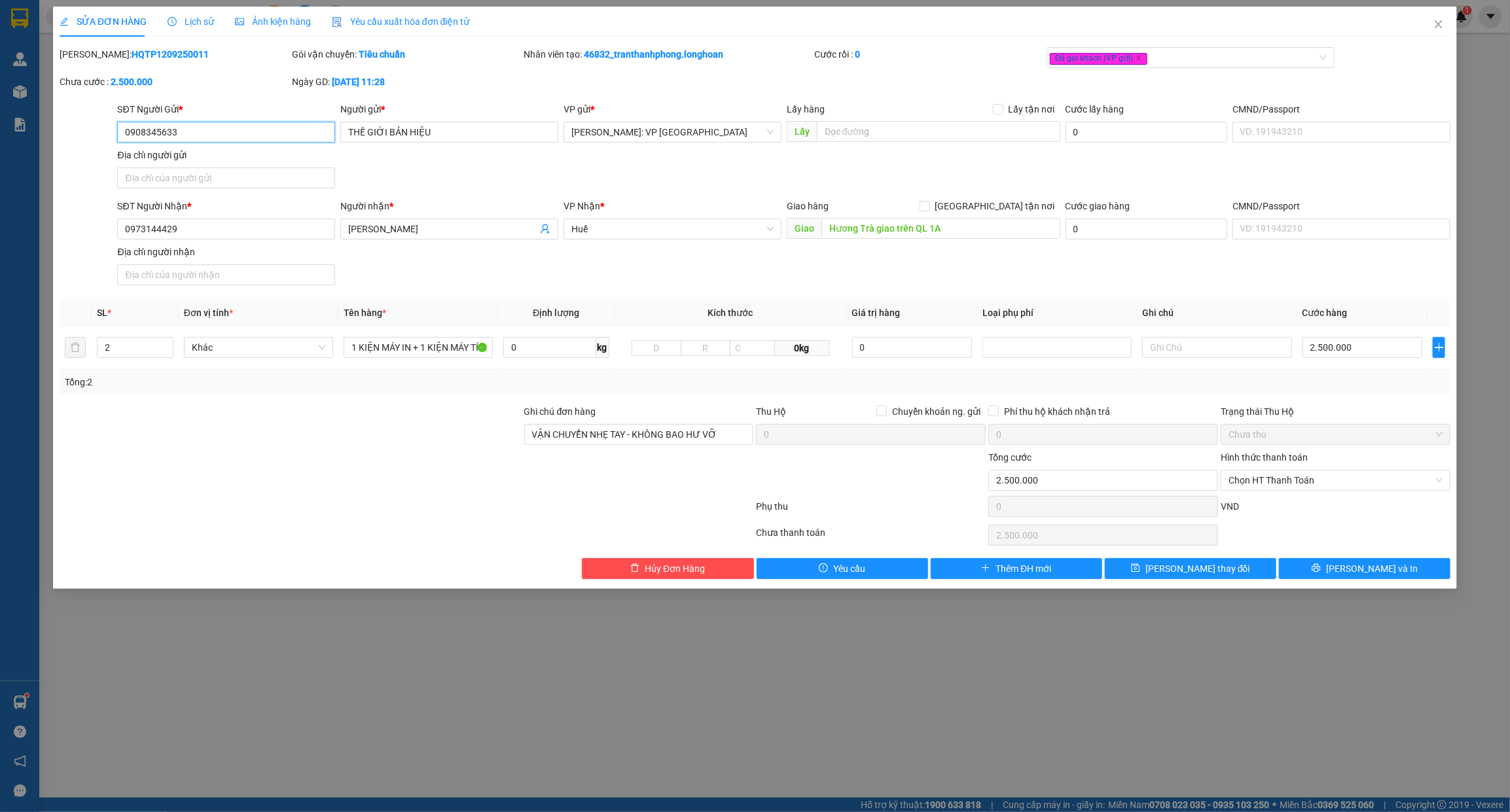
click at [248, 142] on input "0908345633" at bounding box center [226, 133] width 218 height 21
click at [161, 221] on input "0973144429" at bounding box center [226, 229] width 218 height 21
paste input "08345633"
type input "0908345633"
click at [386, 232] on input "ANH VƯƠNG" at bounding box center [443, 229] width 189 height 14
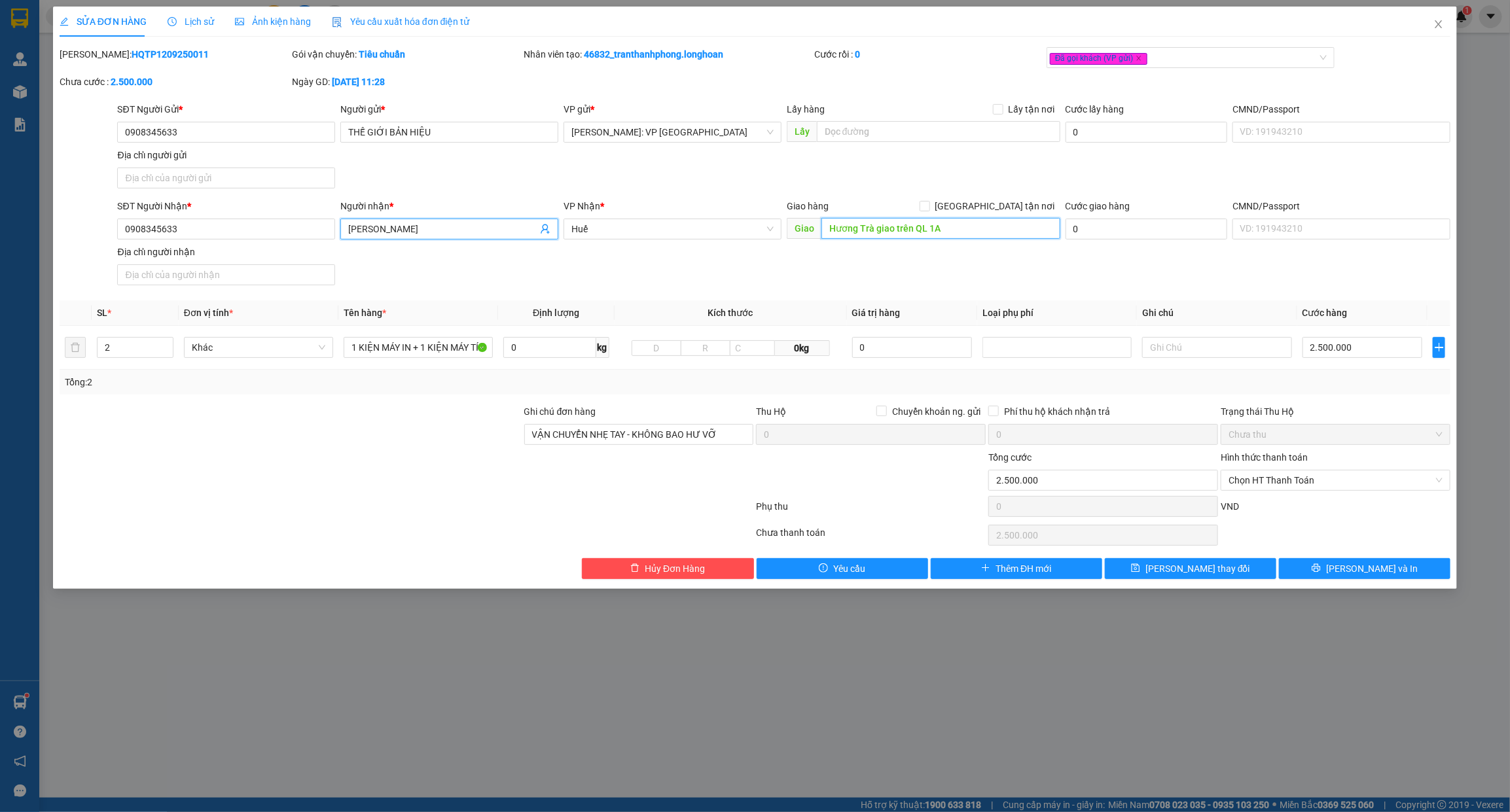
click at [901, 234] on input "Hương Trà giao trên QL 1A" at bounding box center [941, 228] width 239 height 21
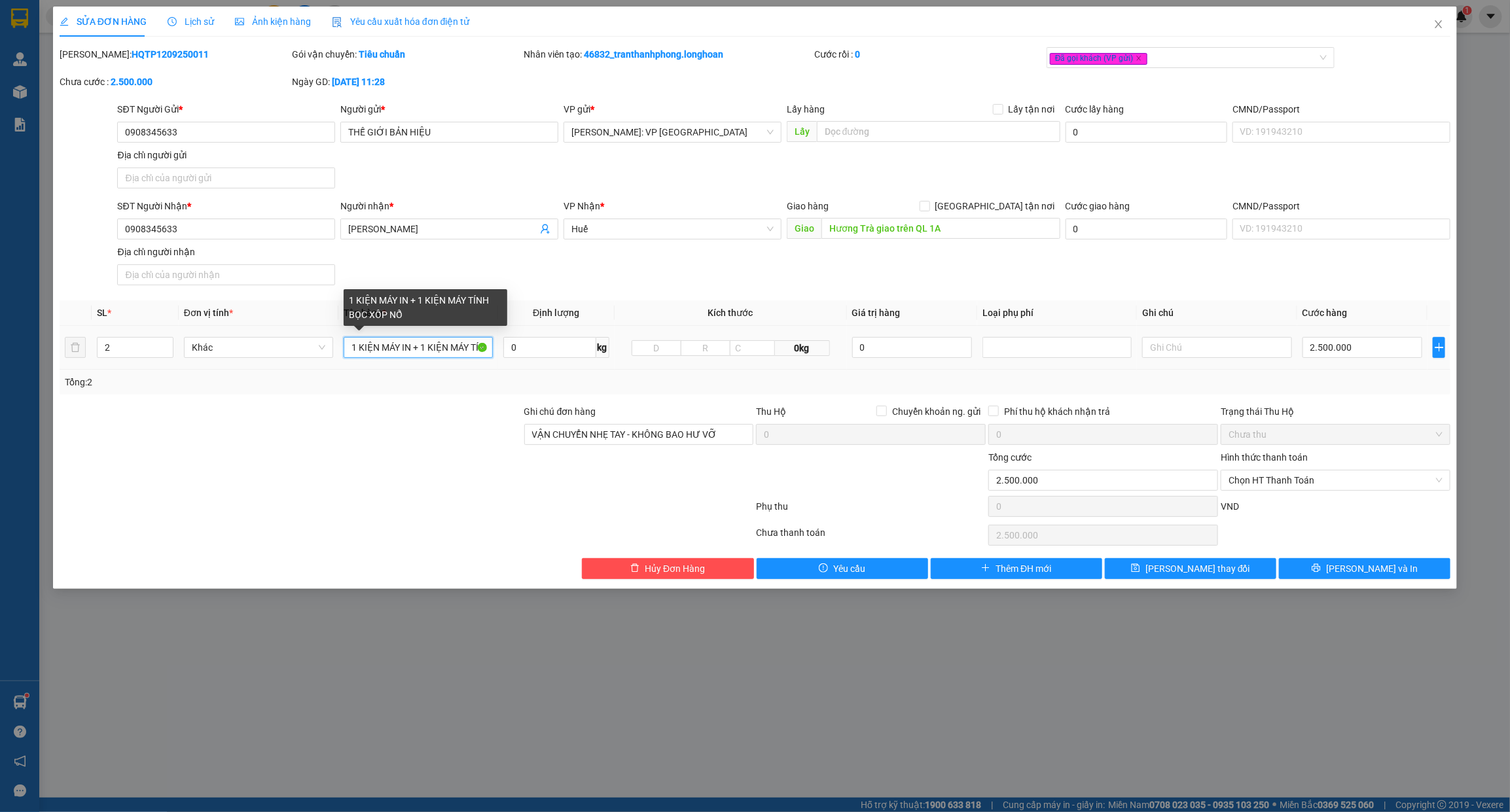
click at [386, 341] on input "1 KIỆN MÁY IN + 1 KIỆN MÁY TÍNH BỌC XỐP NỔ" at bounding box center [418, 347] width 150 height 21
click at [602, 462] on div at bounding box center [638, 472] width 232 height 46
click at [609, 431] on input "VẬN CHUYỂN NHẸ TAY - KHÔNG BAO HƯ VỠ" at bounding box center [639, 434] width 230 height 21
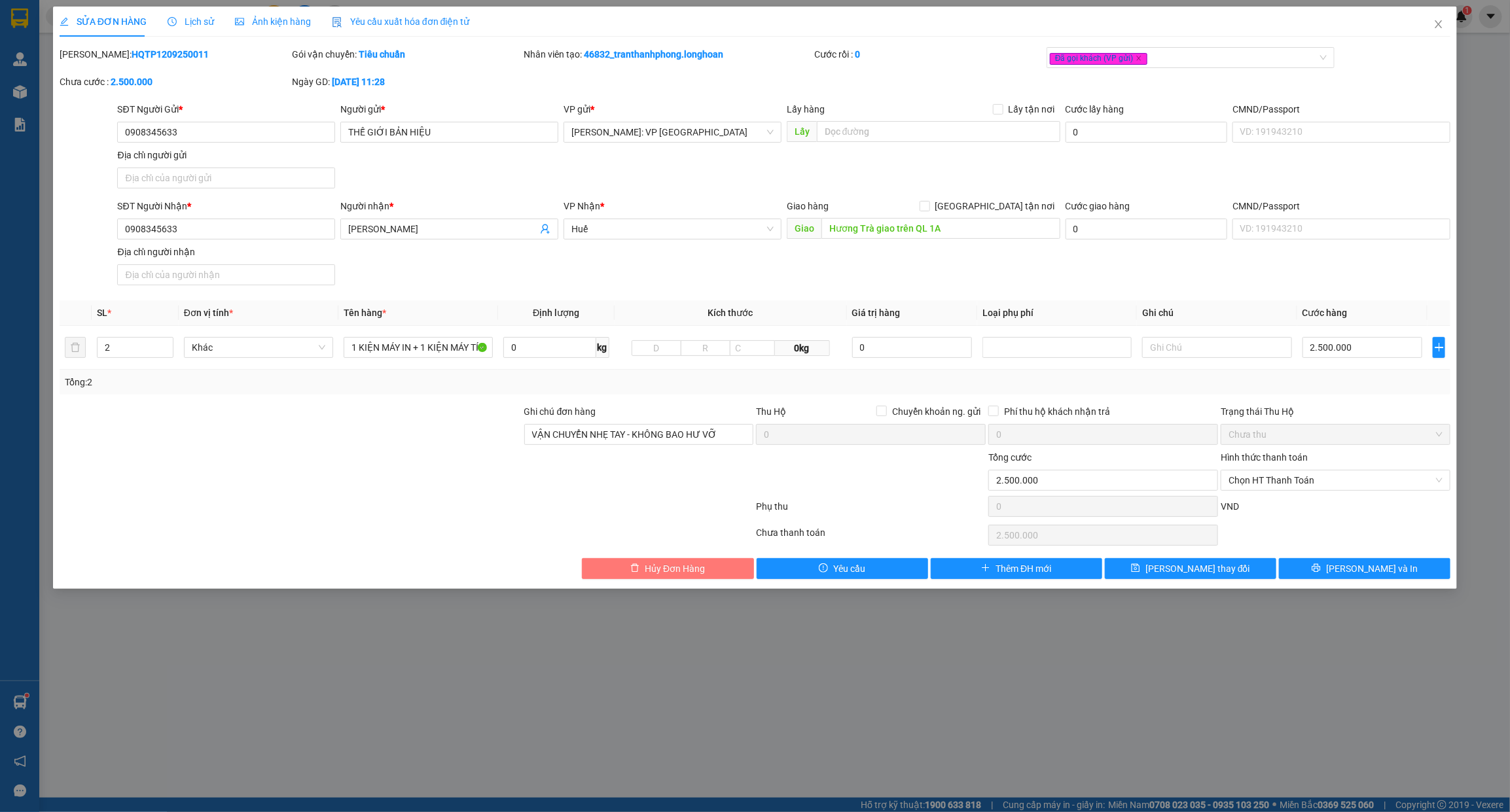
click at [633, 572] on icon "delete" at bounding box center [635, 567] width 9 height 9
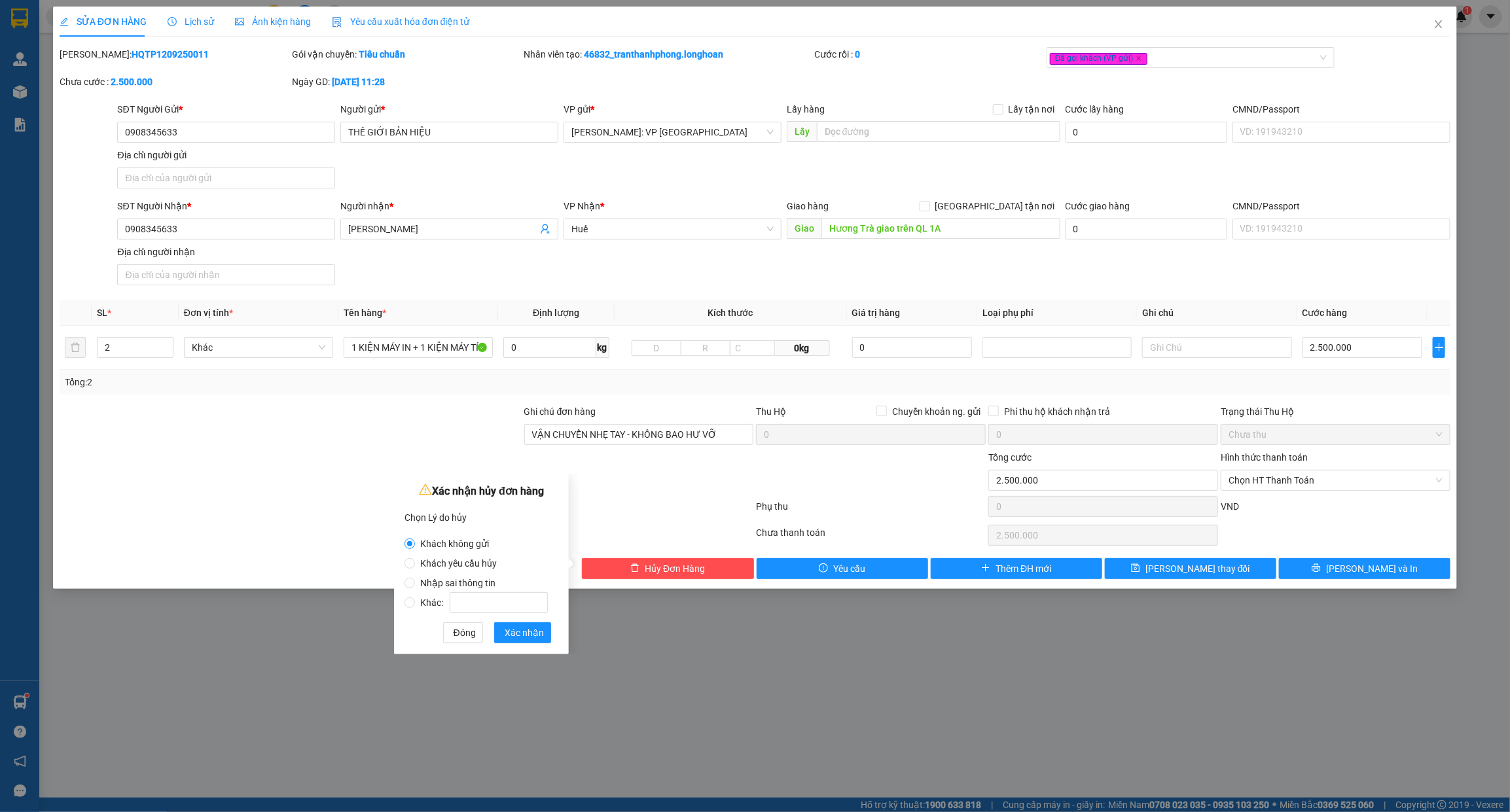
click at [477, 570] on label "Nhập sai thông tin" at bounding box center [479, 577] width 149 height 20
click at [415, 577] on input "Nhập sai thông tin" at bounding box center [410, 582] width 11 height 11
radio input "true"
radio input "false"
click at [504, 628] on span "Xác nhận" at bounding box center [524, 632] width 39 height 14
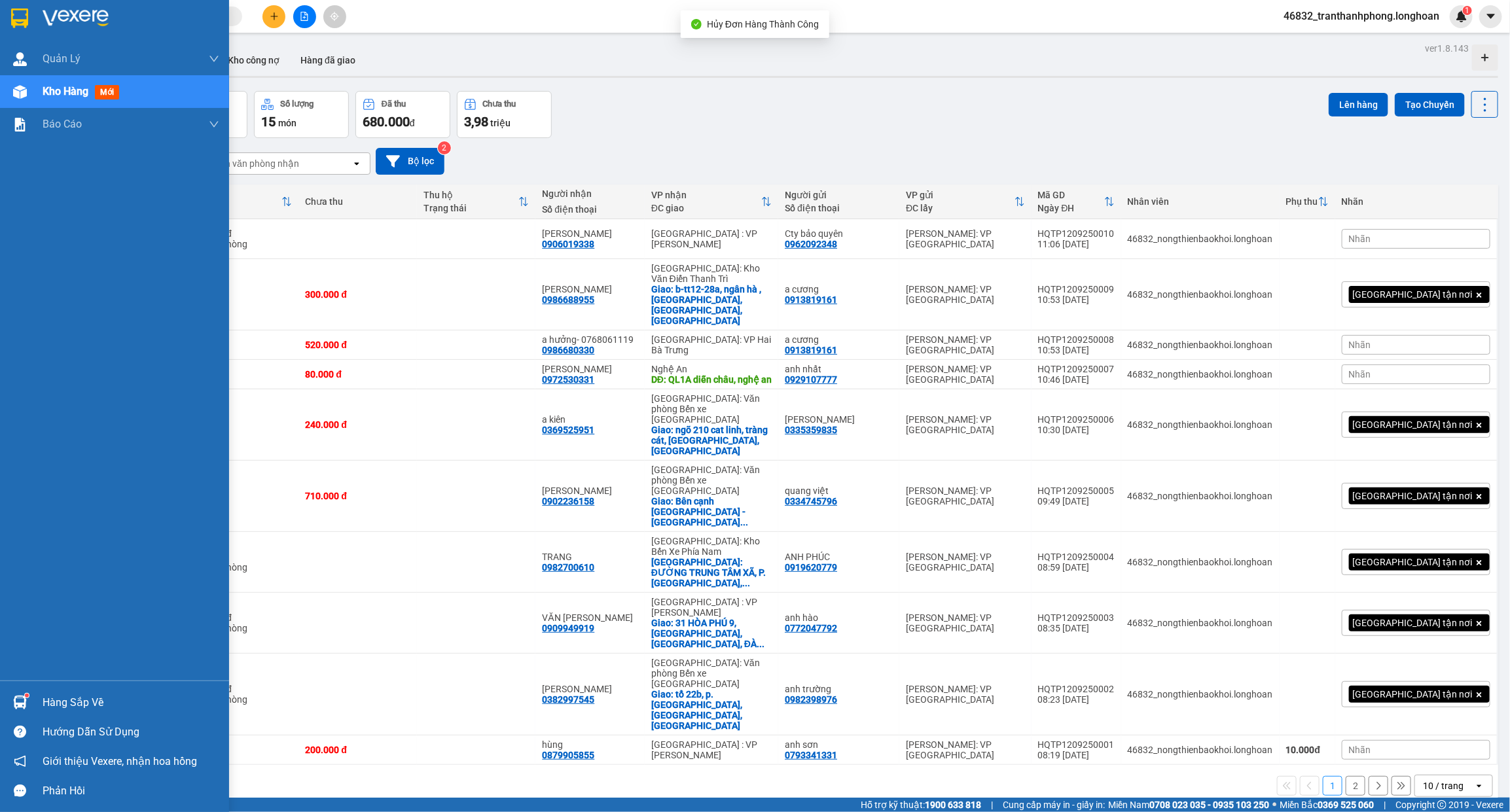
click at [23, 17] on img at bounding box center [20, 18] width 17 height 20
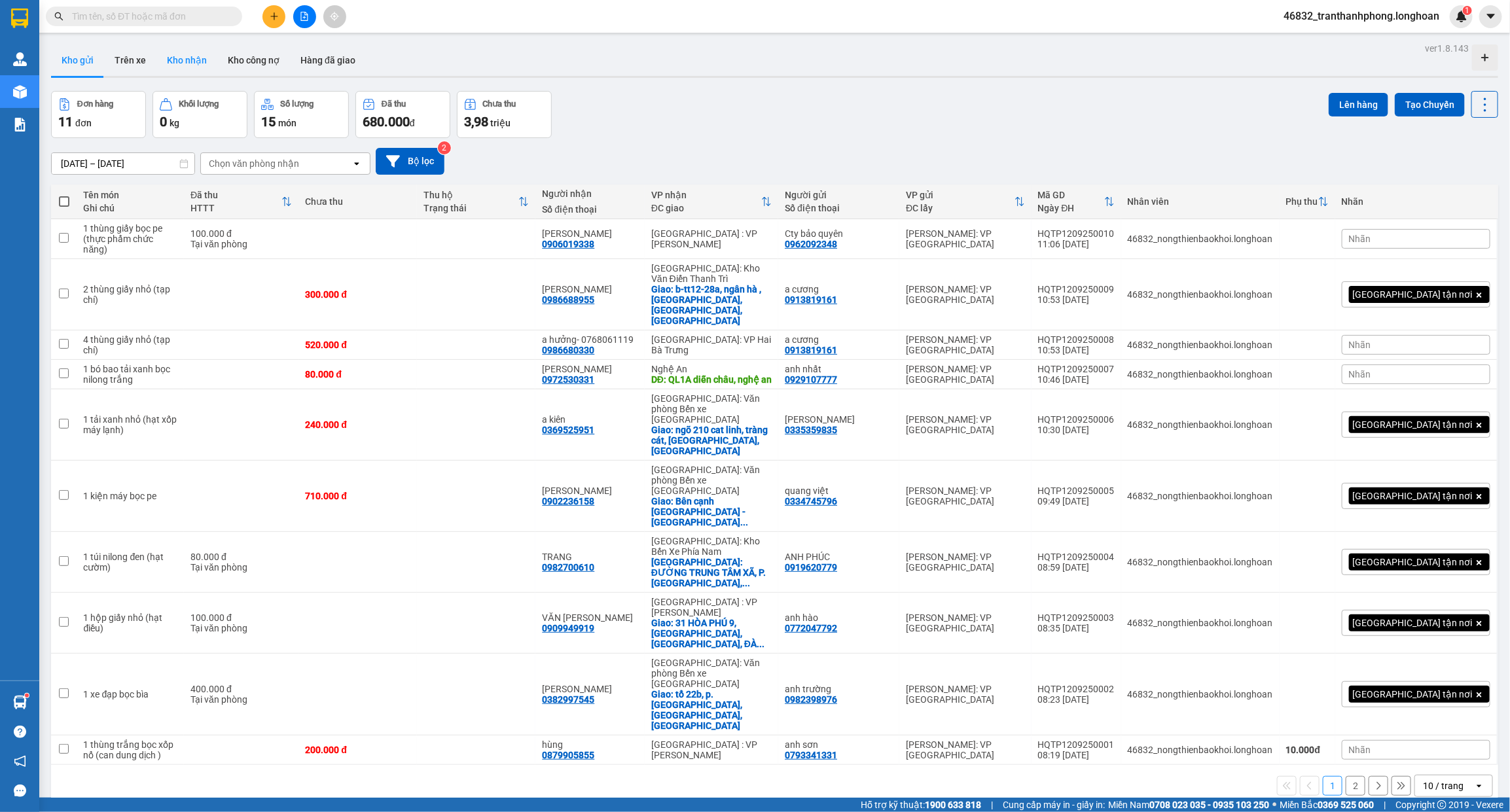
click at [206, 66] on button "Kho nhận" at bounding box center [187, 60] width 61 height 32
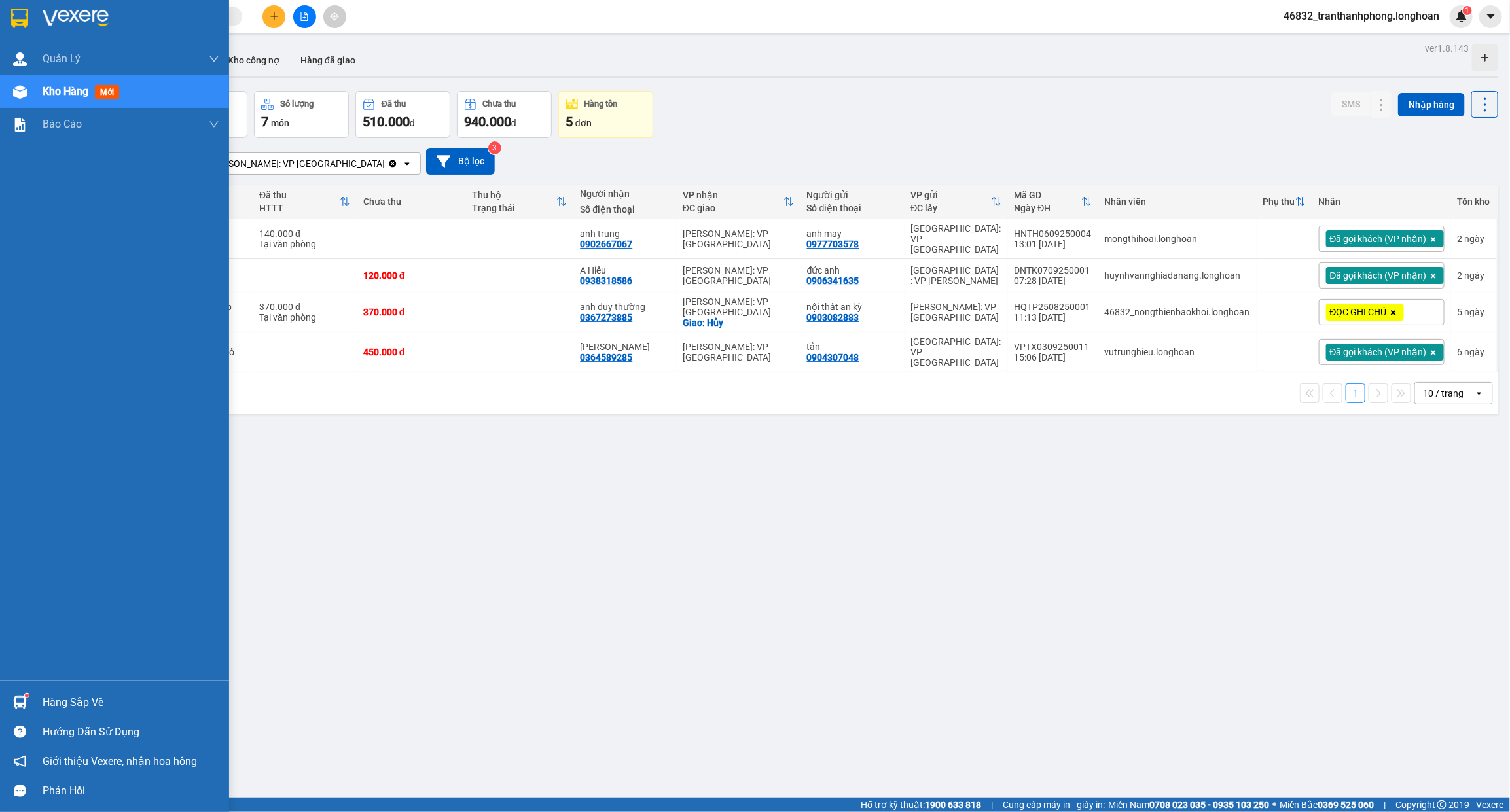
click at [28, 6] on div at bounding box center [20, 18] width 23 height 23
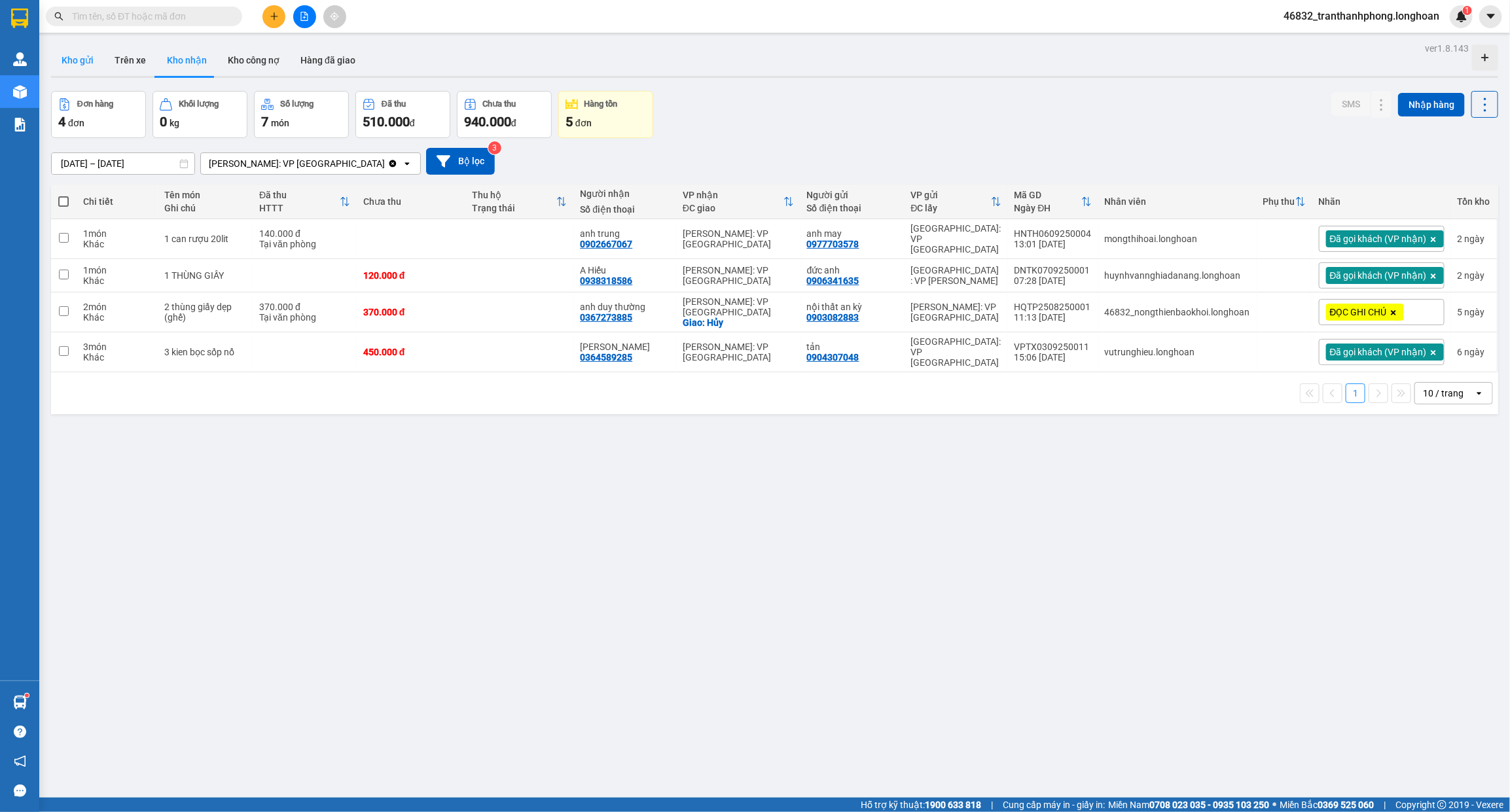
drag, startPoint x: 100, startPoint y: 60, endPoint x: 76, endPoint y: 56, distance: 24.3
click at [98, 60] on button "Kho gửi" at bounding box center [77, 60] width 53 height 32
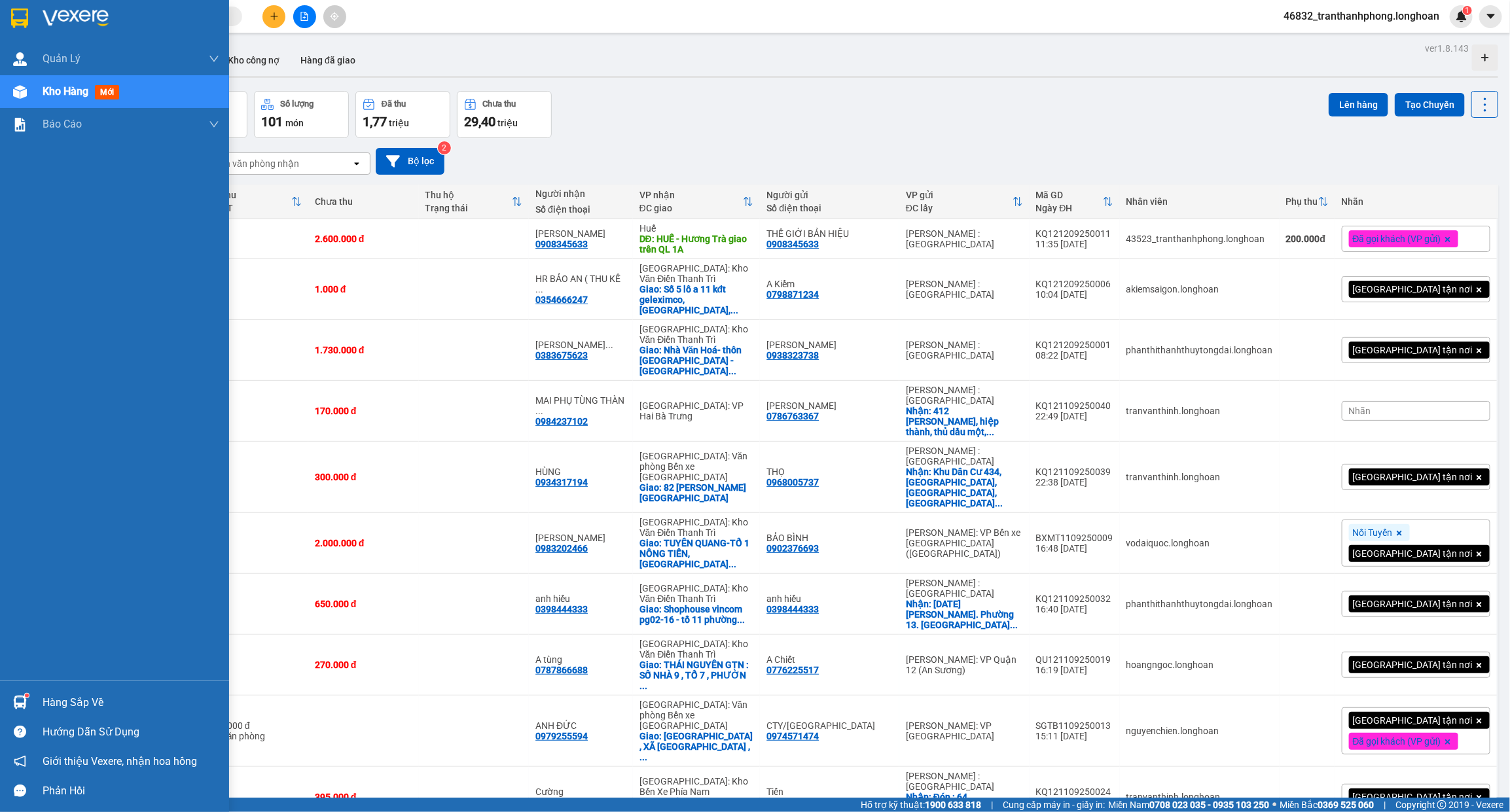
click at [50, 15] on img at bounding box center [75, 18] width 66 height 20
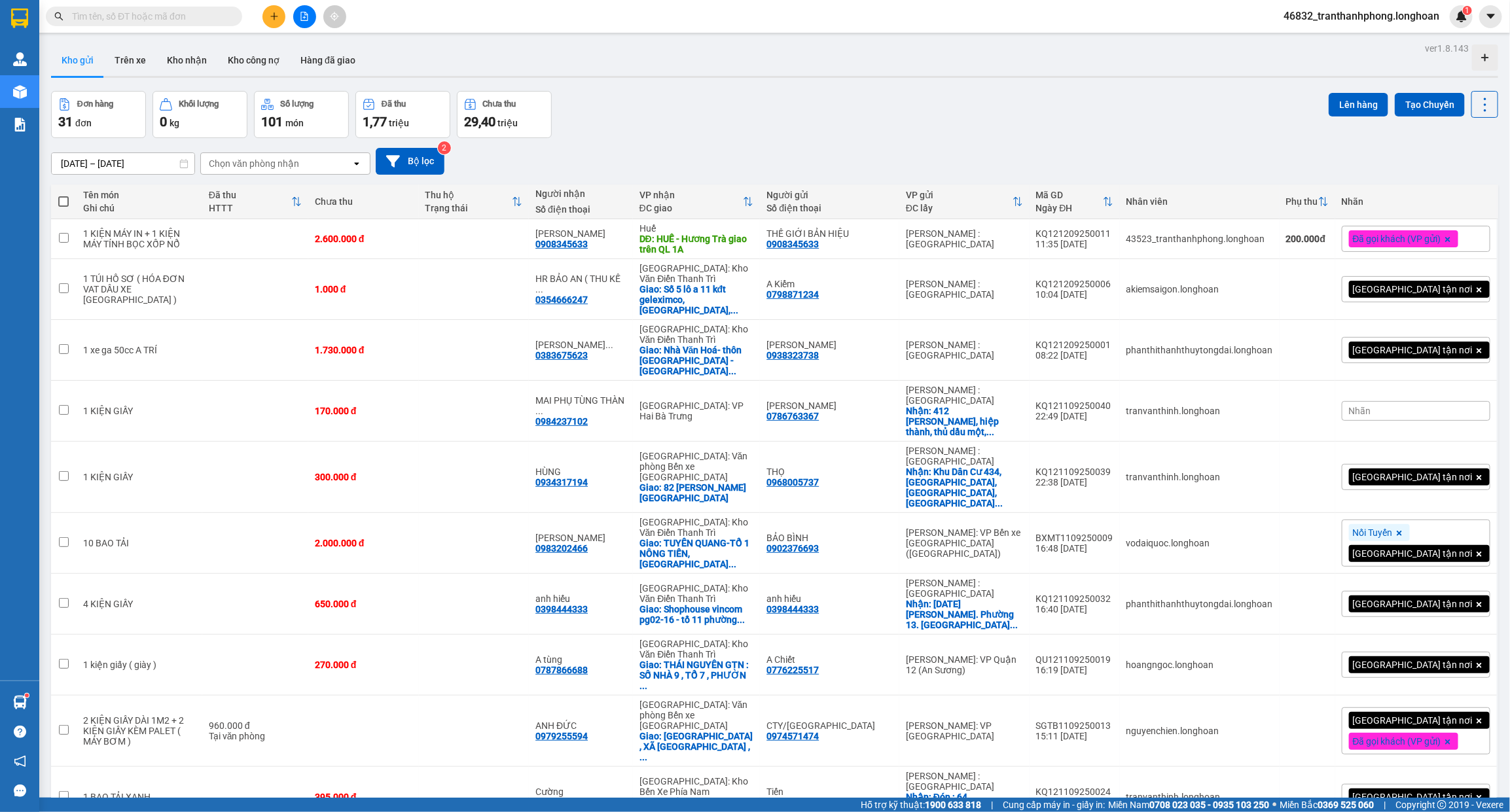
click at [1114, 130] on div "Đơn hàng 31 đơn Khối lượng 0 kg Số lượng 101 món Đã thu 1,77 triệu Chưa thu 29,…" at bounding box center [774, 114] width 1447 height 47
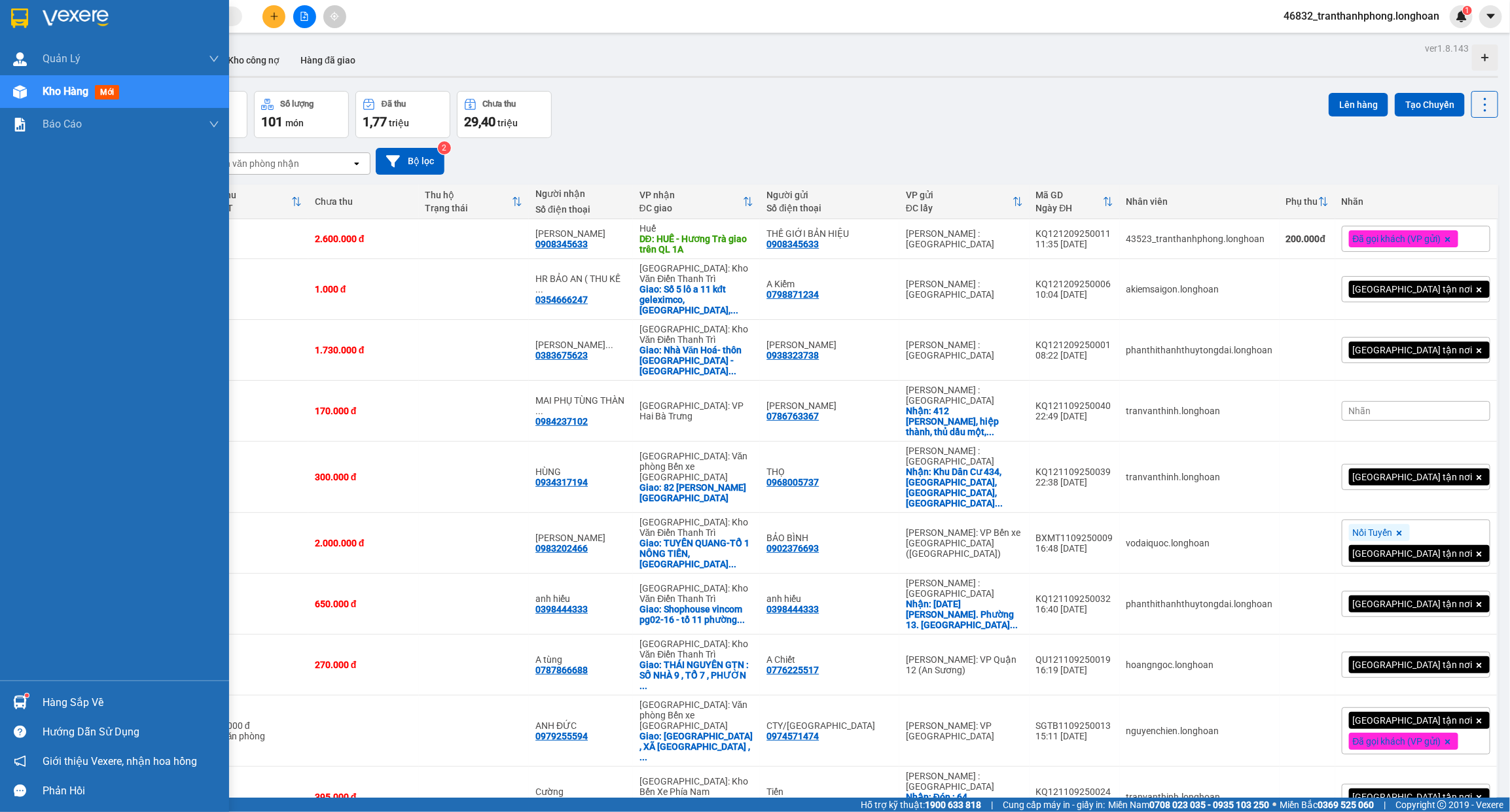
click at [22, 13] on img at bounding box center [20, 18] width 17 height 20
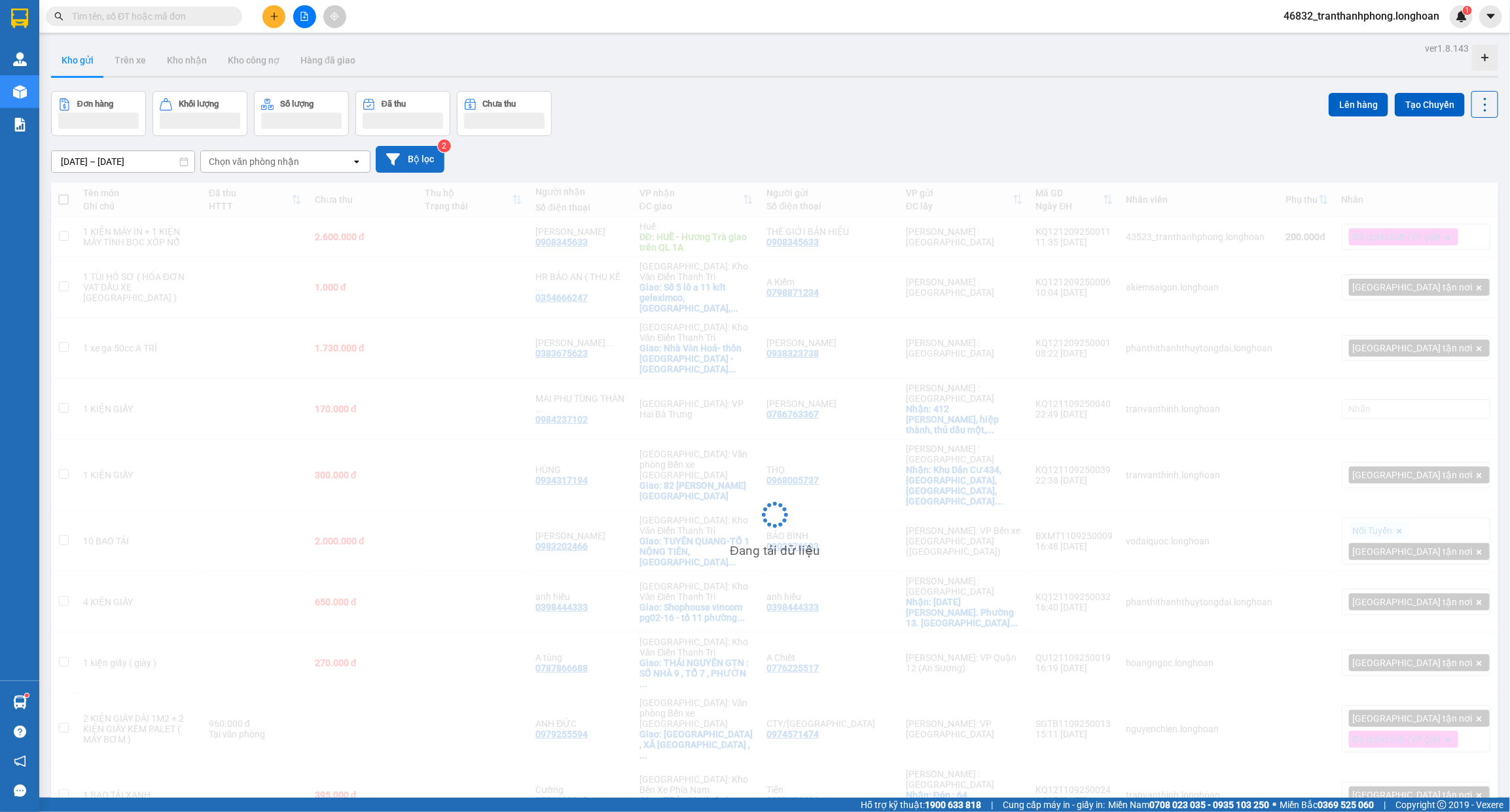
click at [413, 149] on button "Bộ lọc" at bounding box center [410, 159] width 68 height 27
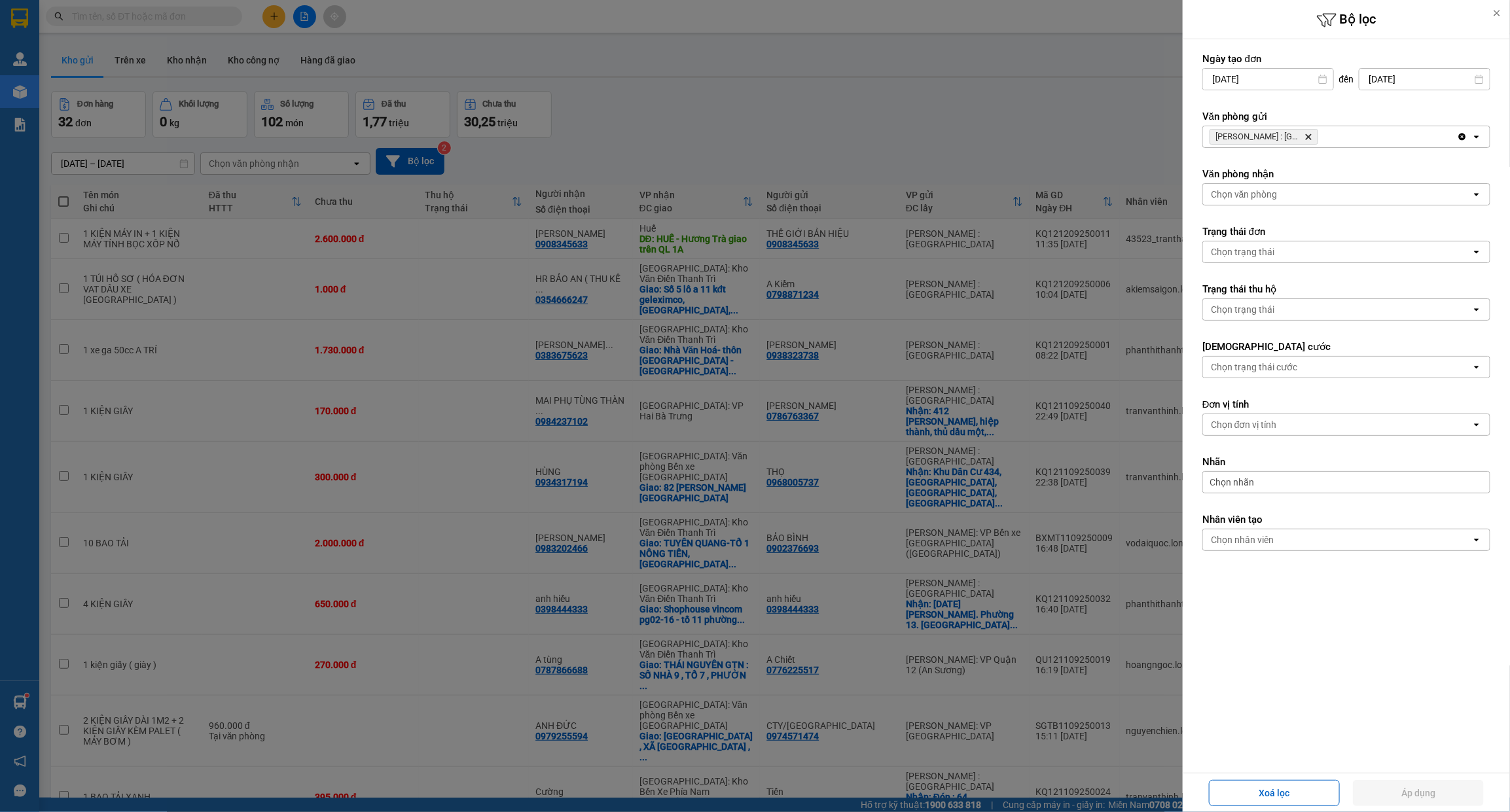
click at [1317, 138] on span "Hồ Chí Minh : Kho Quận 12 Delete" at bounding box center [1264, 137] width 109 height 16
click at [1310, 135] on icon "Delete" at bounding box center [1308, 136] width 8 height 8
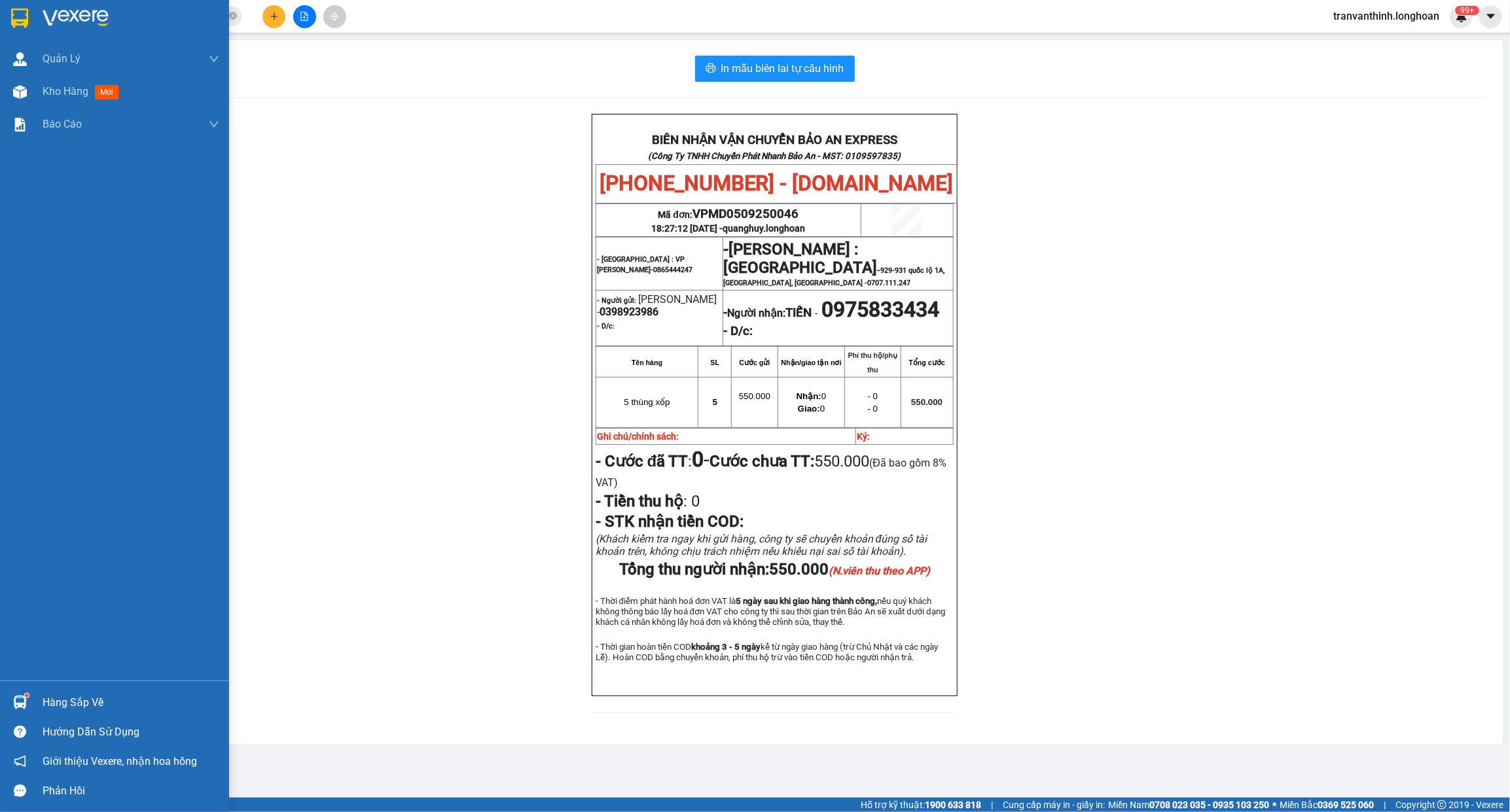
click at [4, 11] on div at bounding box center [114, 21] width 229 height 42
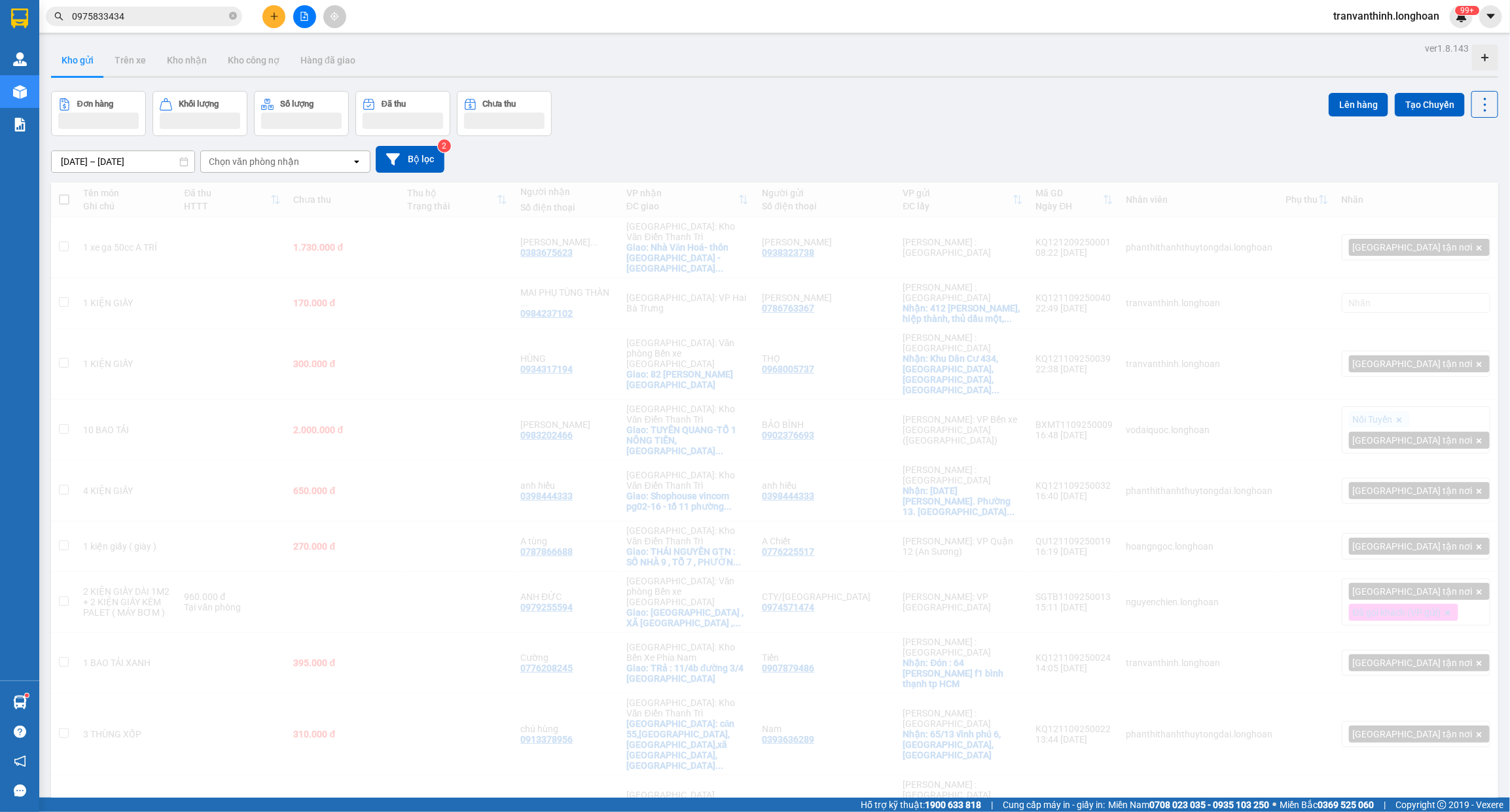
click at [1370, 8] on span "tranvanthinh.longhoan" at bounding box center [1386, 16] width 127 height 16
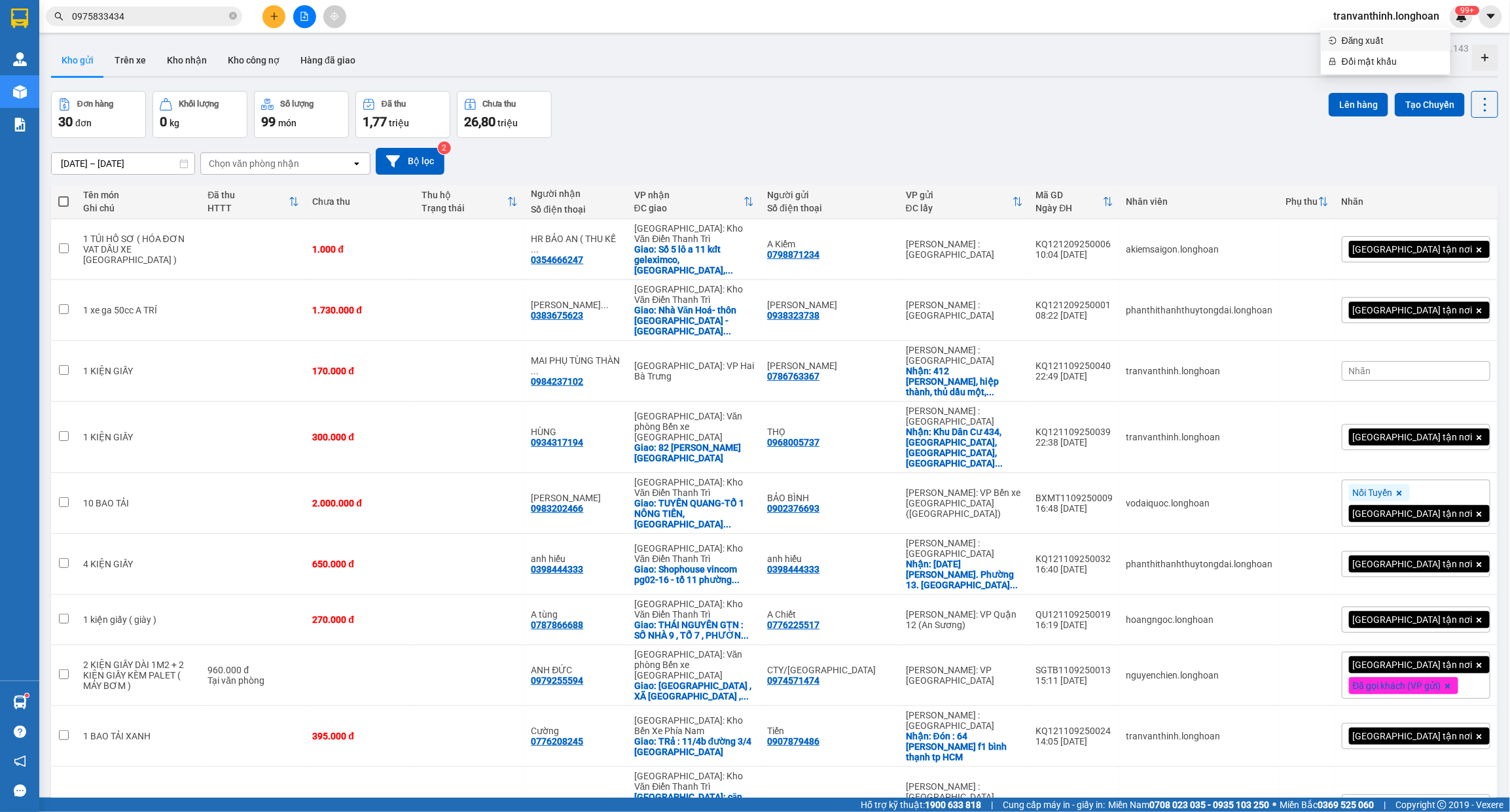
click at [1357, 41] on span "Đăng xuất" at bounding box center [1392, 40] width 101 height 14
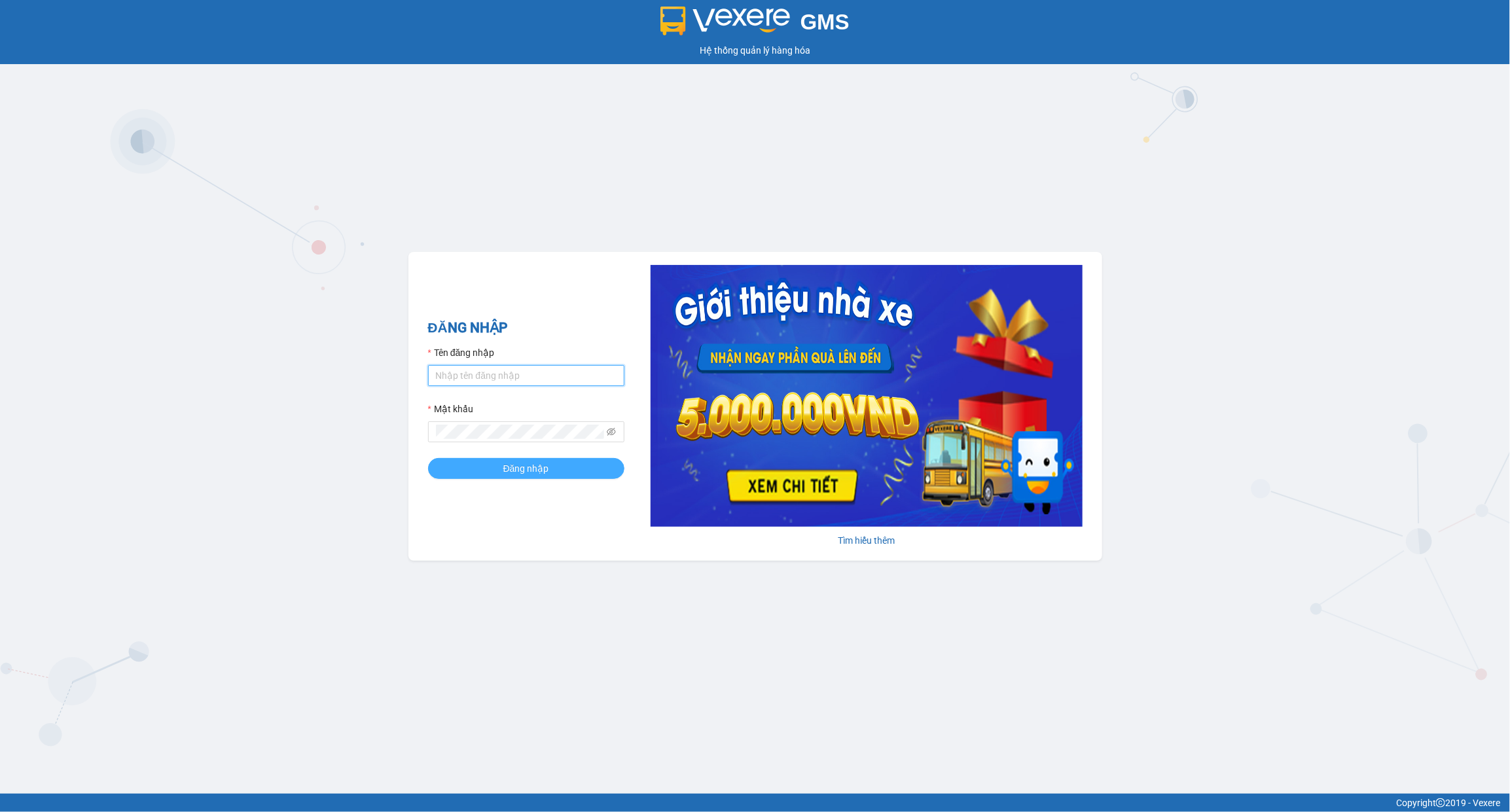
type input "tranthanhphong.longhoan"
click at [534, 462] on span "Đăng nhập" at bounding box center [526, 468] width 46 height 14
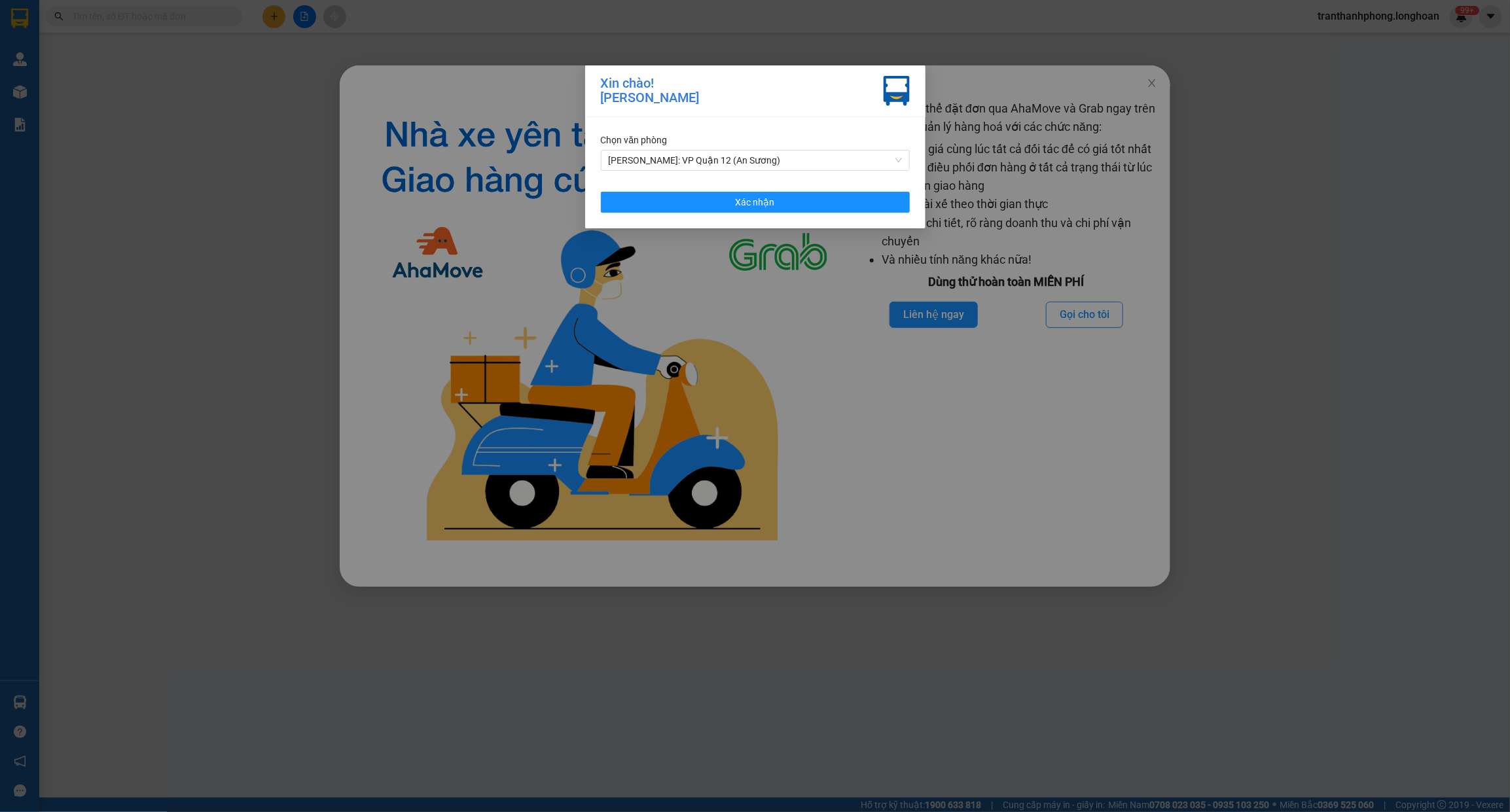
click at [694, 173] on div "Chọn văn phòng Hồ Chí Minh: VP Quận 12 (An Sương) Xác nhận" at bounding box center [755, 173] width 341 height 111
click at [694, 168] on span "[PERSON_NAME]: VP Quận 12 (An Sương)" at bounding box center [755, 160] width 293 height 20
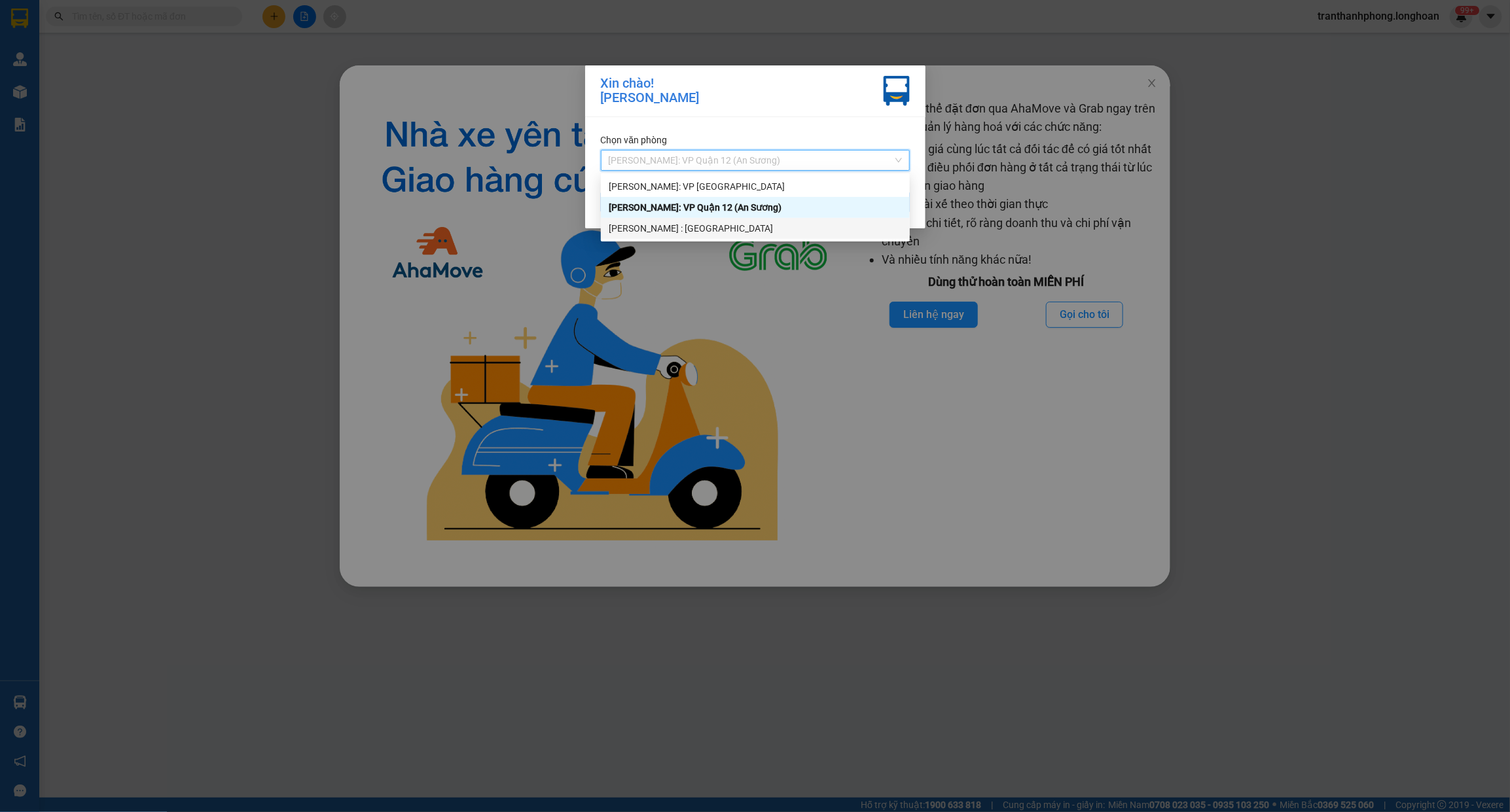
click at [675, 228] on div "[PERSON_NAME] : [GEOGRAPHIC_DATA]" at bounding box center [755, 228] width 293 height 14
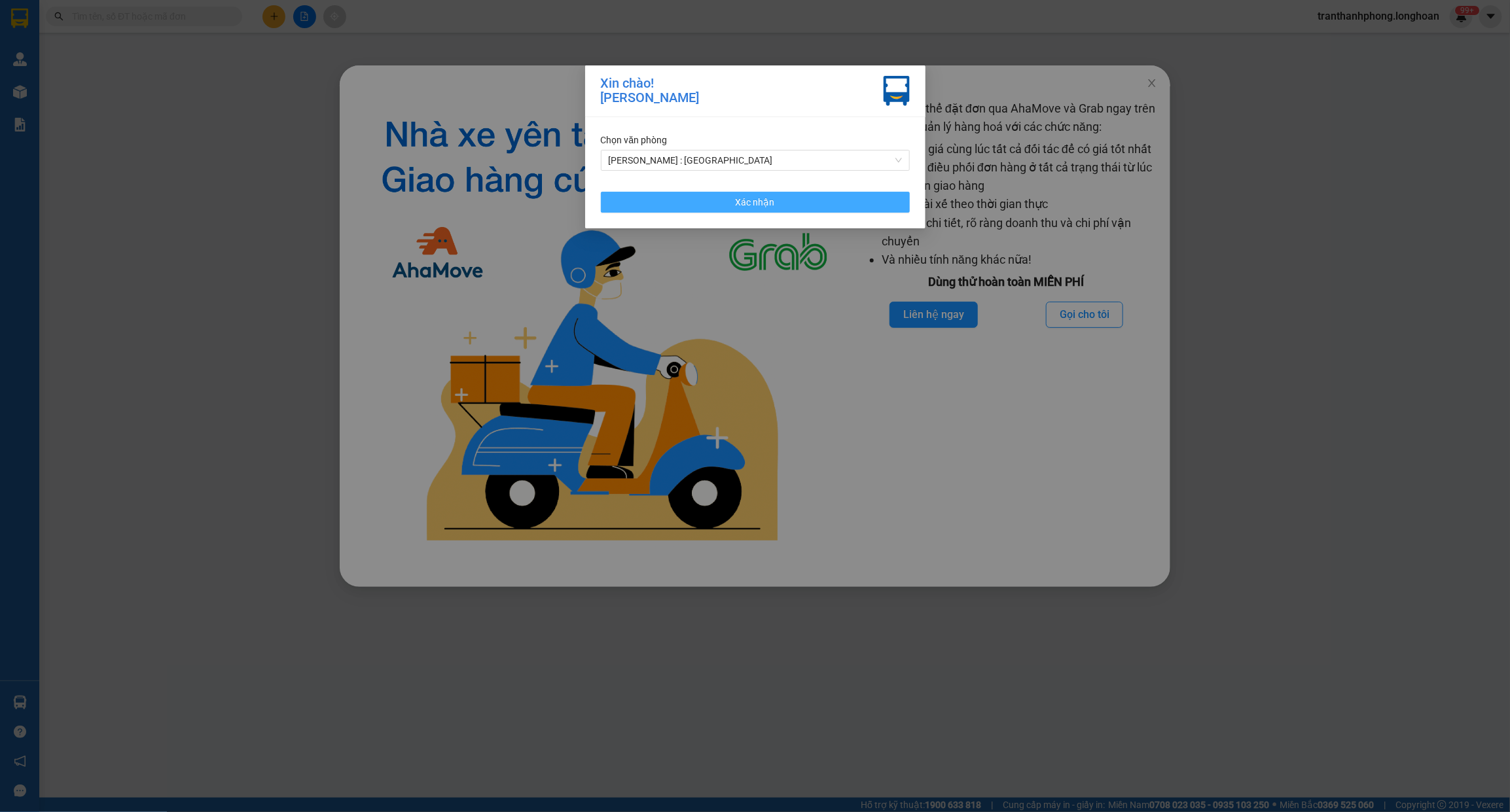
click at [800, 193] on button "Xác nhận" at bounding box center [755, 202] width 309 height 21
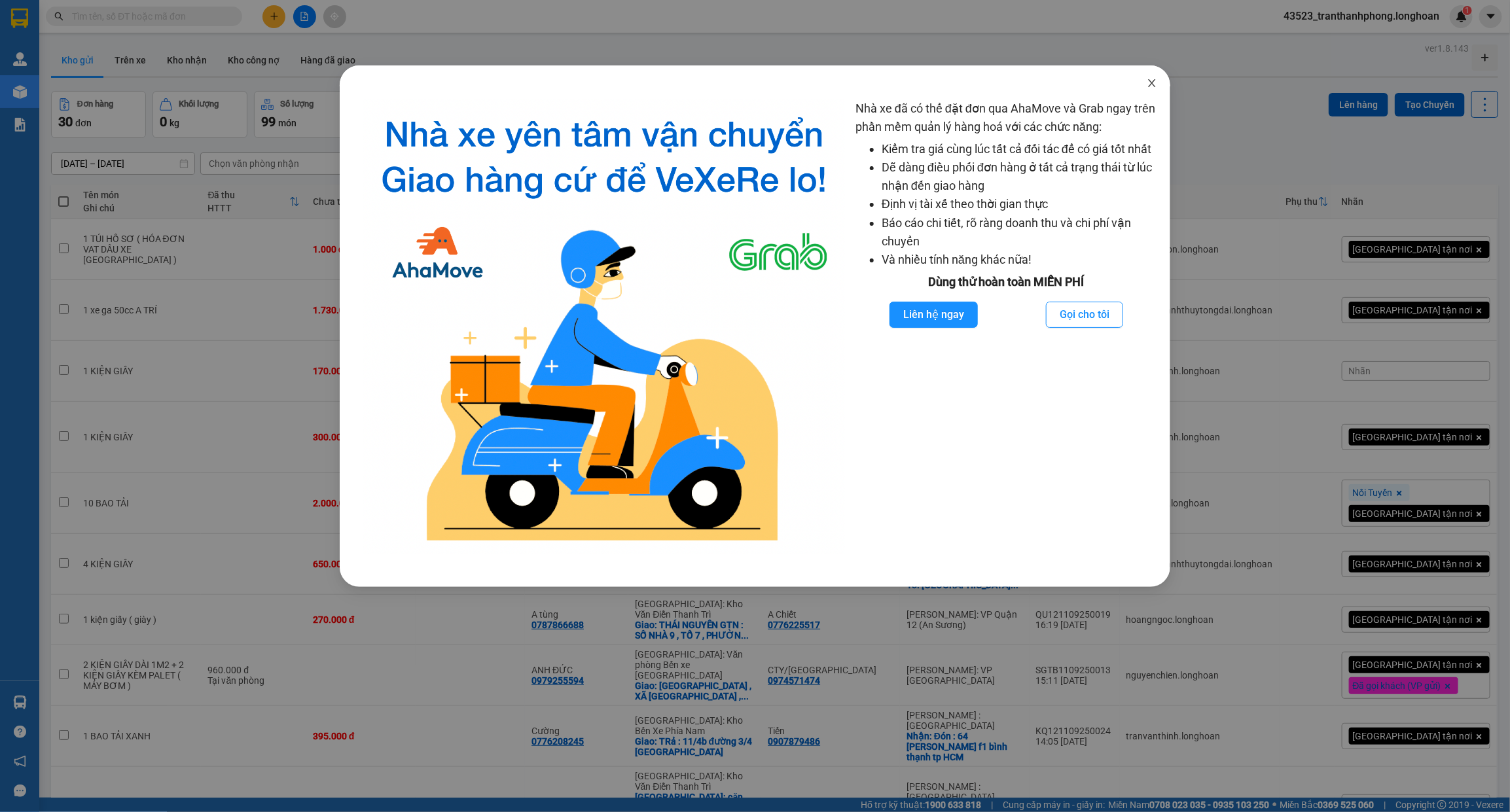
click at [1150, 78] on icon "close" at bounding box center [1152, 82] width 11 height 11
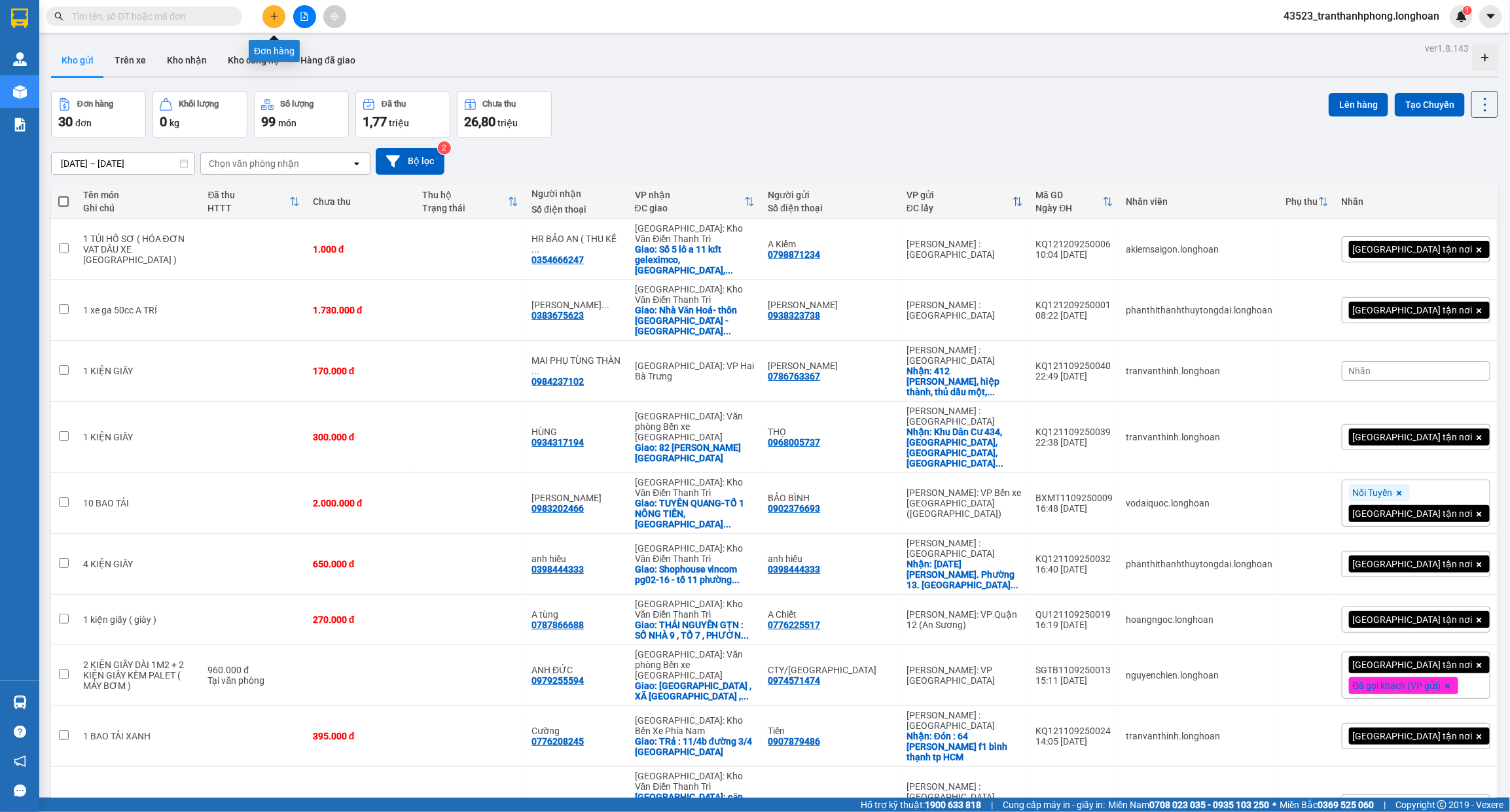
click at [275, 20] on icon "plus" at bounding box center [274, 16] width 9 height 9
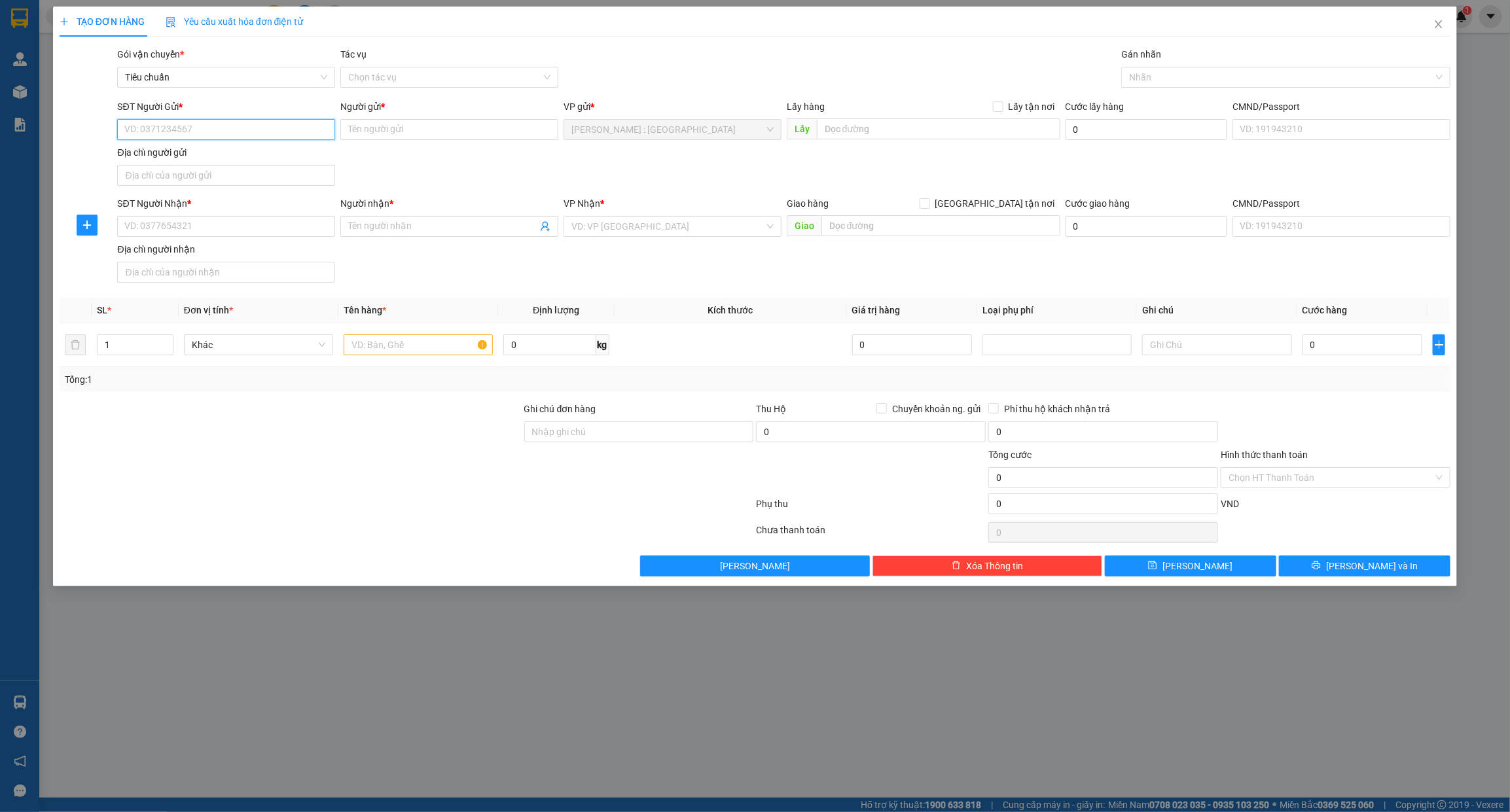
paste input "0908345633"
type input "0908345633"
click at [212, 154] on div "0908345633 - THẾ GIỚI BẢN HIỆU" at bounding box center [226, 156] width 202 height 14
type input "THẾ GIỚI BẢN HIỆU"
paste input "0973144429"
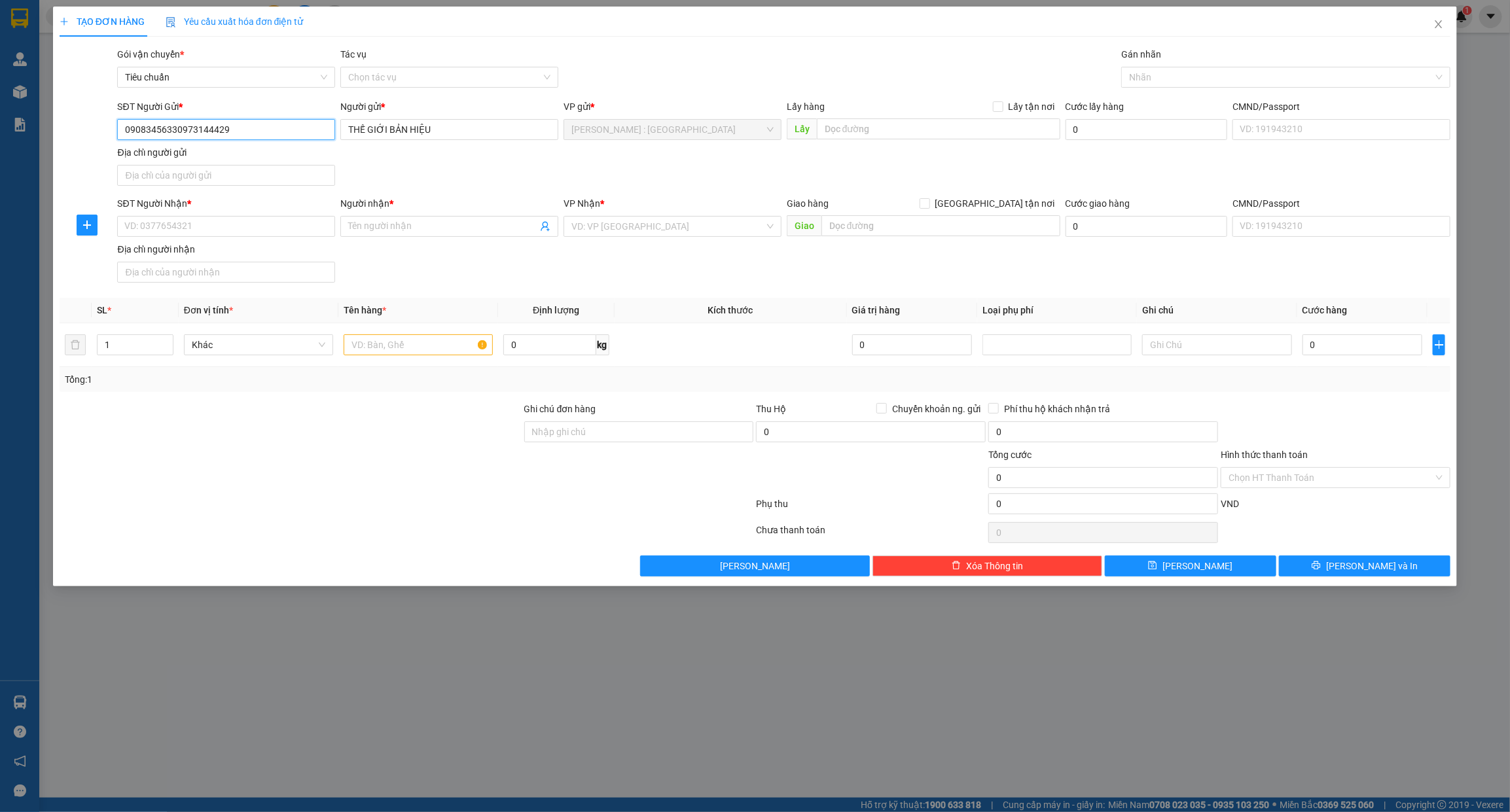
type input "09083456330973144429"
click at [281, 210] on div "SĐT Người Nhận *" at bounding box center [226, 203] width 218 height 14
click at [281, 216] on input "SĐT Người Nhận *" at bounding box center [226, 226] width 218 height 21
click at [268, 125] on input "09083456330973144429" at bounding box center [226, 130] width 218 height 21
paste input "0908345633"
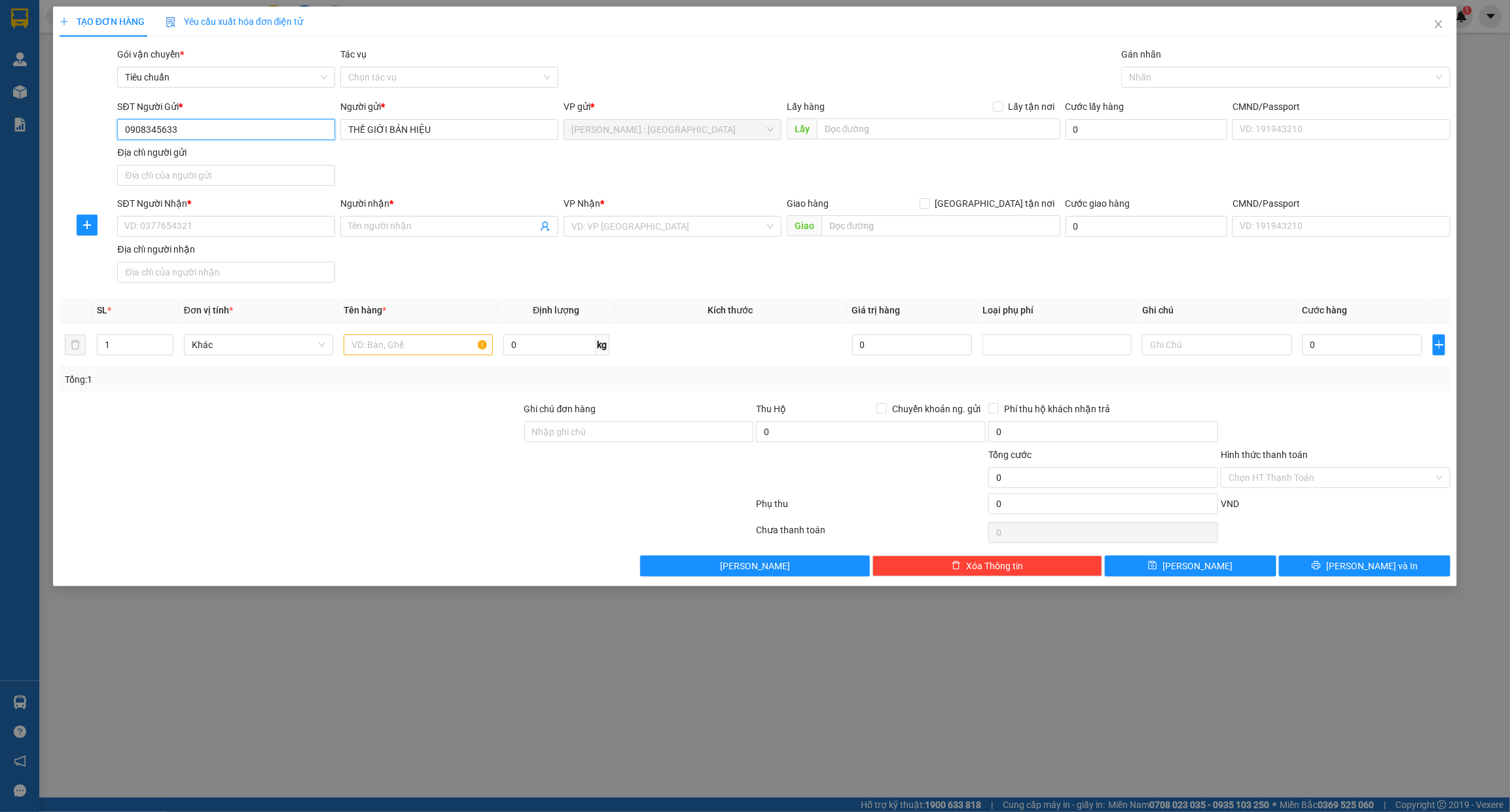
type input "0908345633"
click at [296, 221] on input "SĐT Người Nhận *" at bounding box center [226, 226] width 218 height 21
paste input "0908345633"
click at [234, 236] on input "0908345633" at bounding box center [226, 226] width 218 height 21
click at [234, 235] on input "0908345633" at bounding box center [226, 226] width 218 height 21
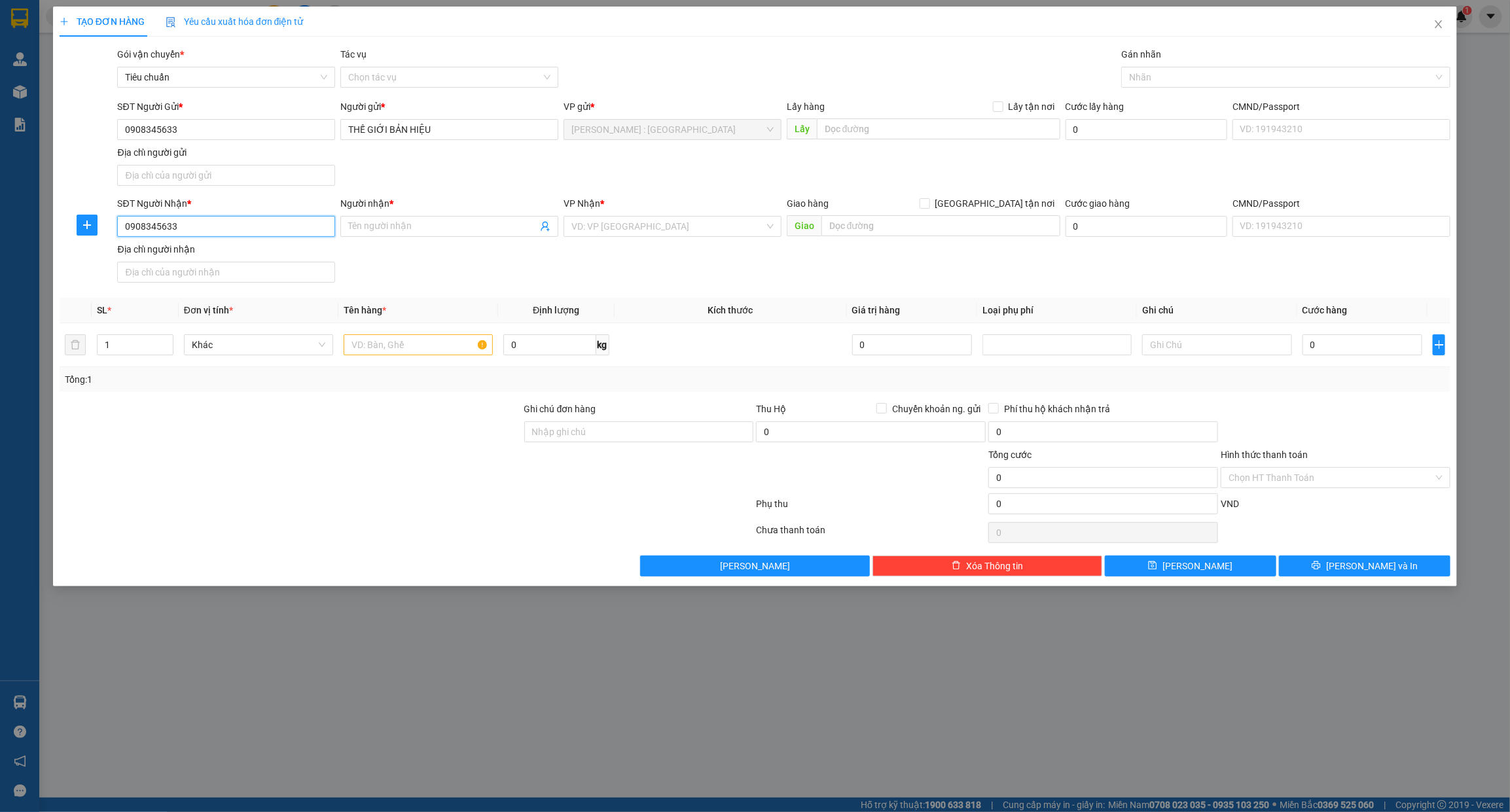
click at [224, 223] on input "0908345633" at bounding box center [226, 226] width 218 height 21
type input "0908345633"
click at [385, 223] on input "Người nhận *" at bounding box center [443, 226] width 189 height 14
paste input "ANH VƯƠNG"
type input "ANH VƯƠNG"
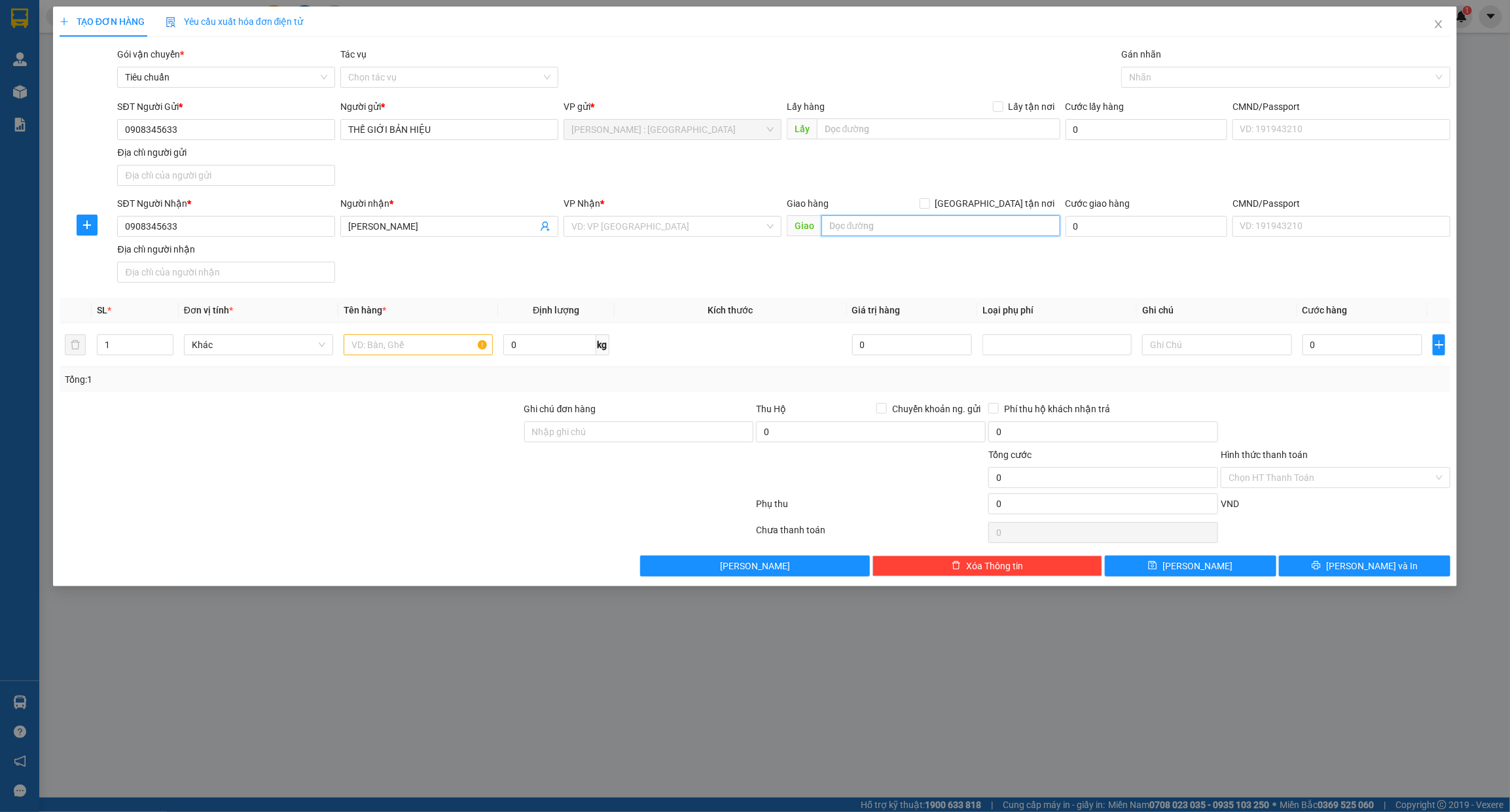
paste input "Hương Trà giao trên QL 1A"
click at [951, 218] on input "text" at bounding box center [941, 226] width 239 height 21
type input "Hương Trà giao trên QL 1A"
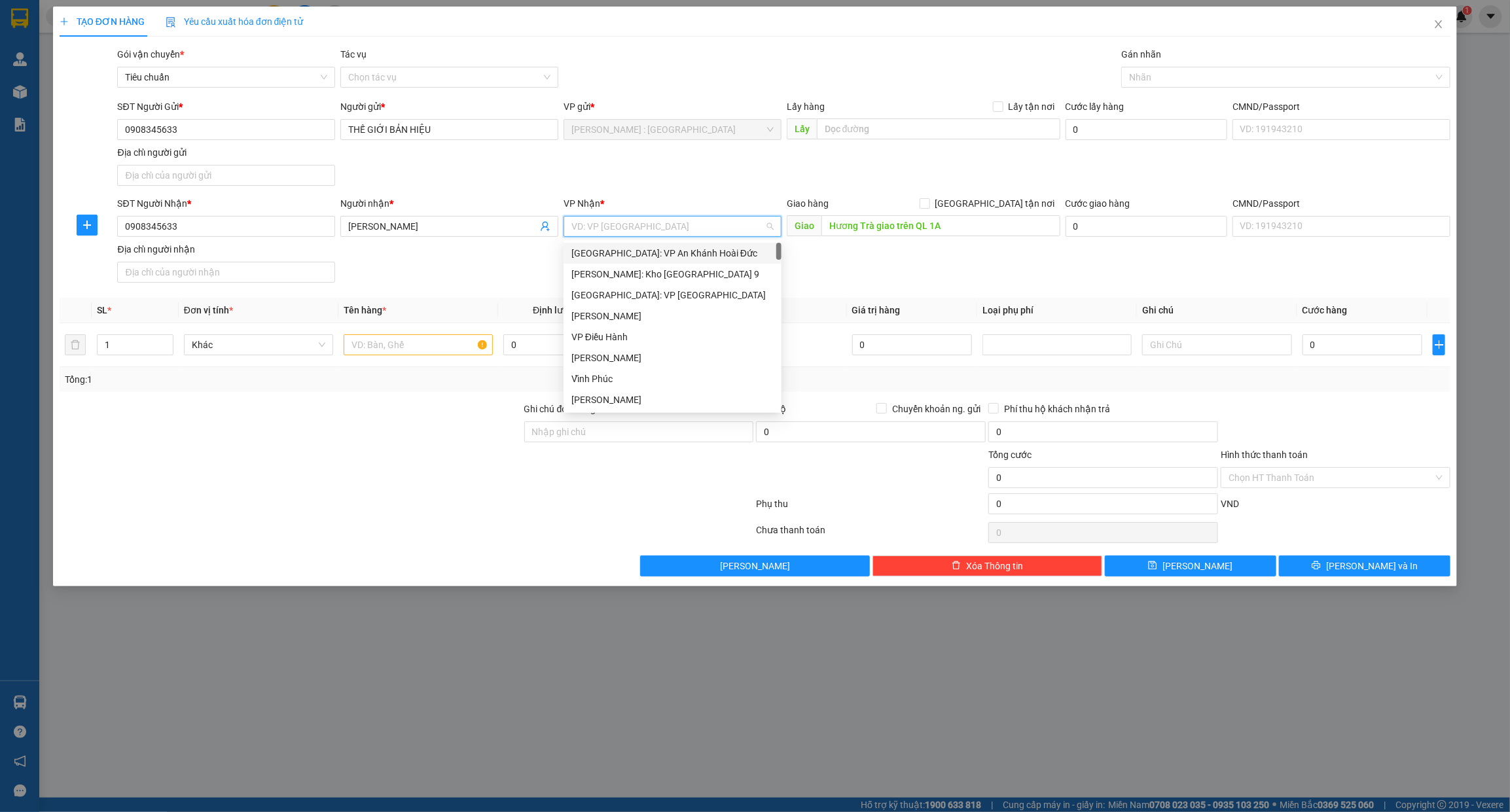
click at [695, 229] on input "search" at bounding box center [668, 226] width 193 height 20
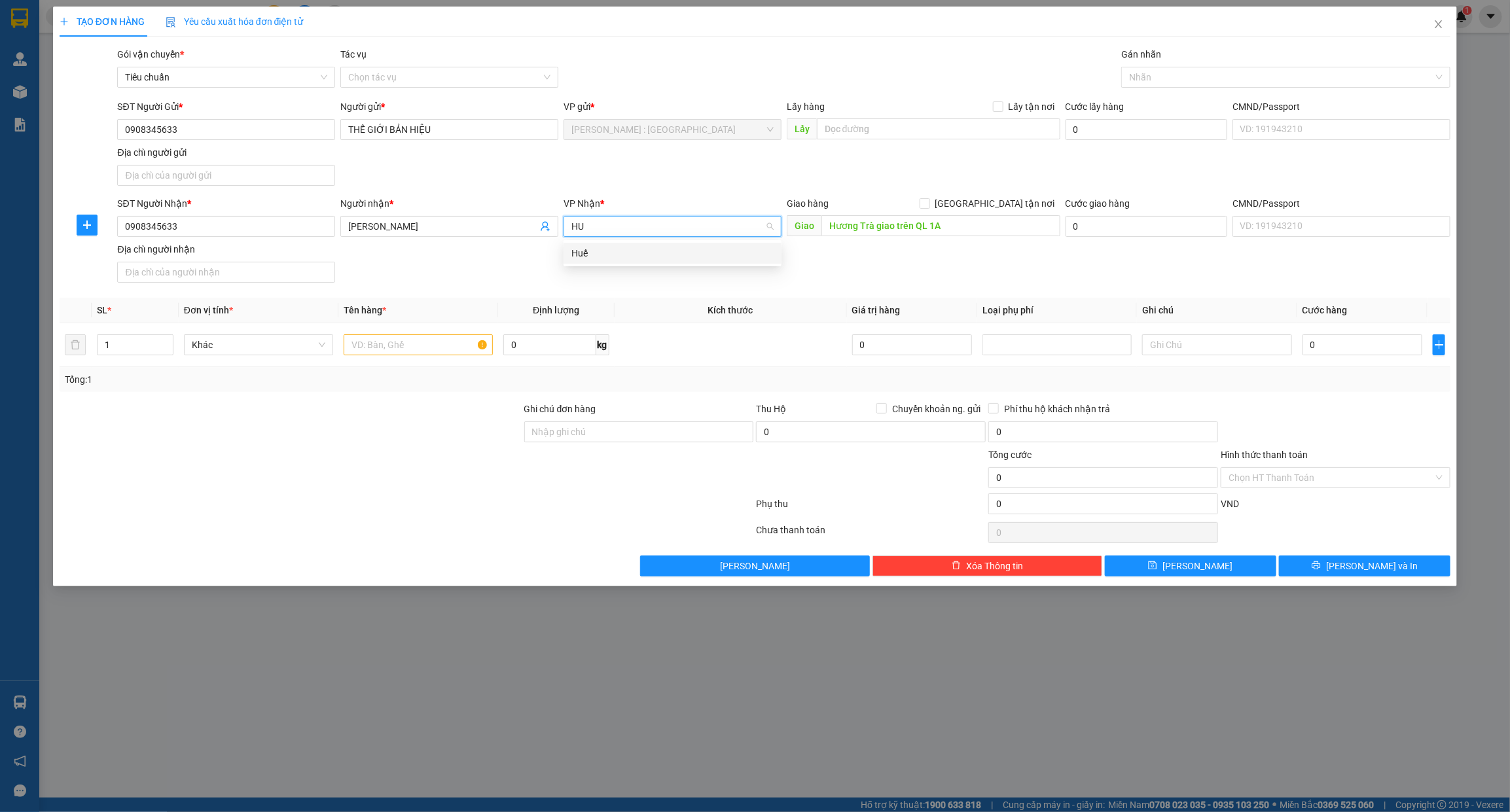
type input "HUẾ"
click at [692, 252] on div "Huế" at bounding box center [672, 253] width 202 height 14
click at [957, 232] on input "Hương Trà giao trên QL 1A" at bounding box center [941, 226] width 239 height 21
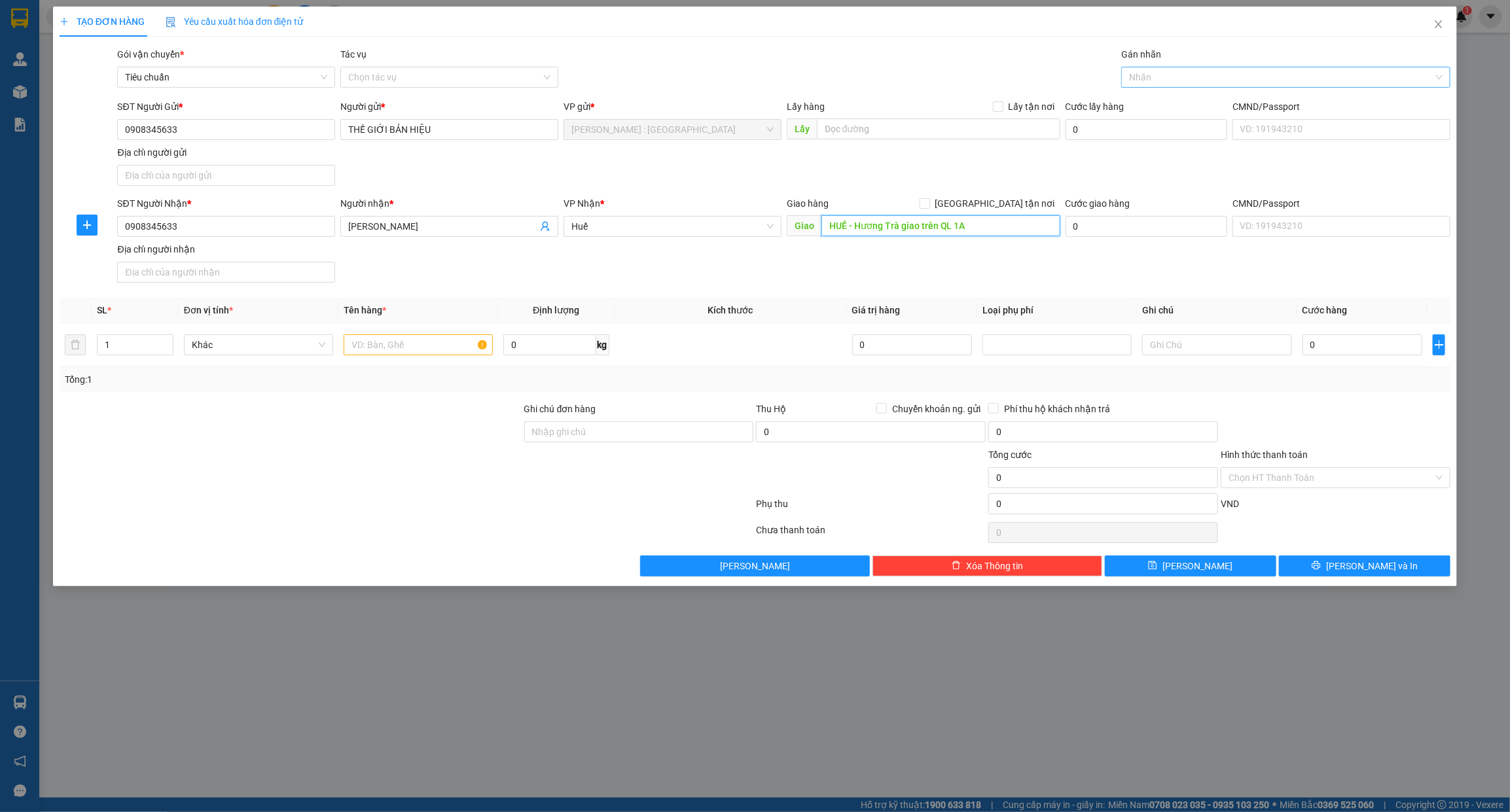
click at [1132, 67] on div "Nhãn" at bounding box center [1286, 78] width 329 height 21
type input "HUẾ - Hương Trà giao trên QL 1A"
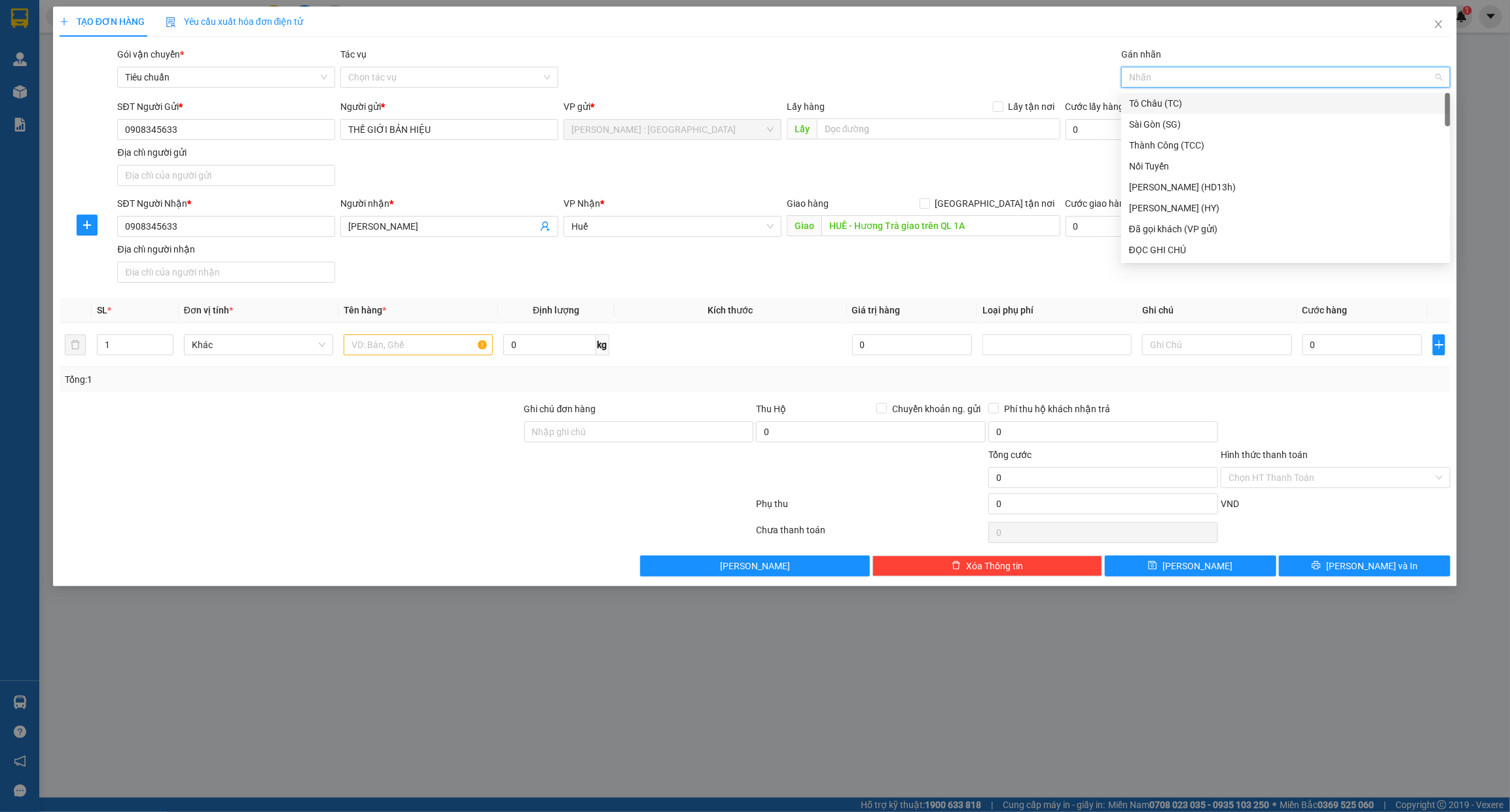
click at [1132, 74] on div at bounding box center [1279, 77] width 310 height 16
type input "D"
type input "ĐÃ"
drag, startPoint x: 1171, startPoint y: 110, endPoint x: 1037, endPoint y: 70, distance: 139.8
click at [1168, 109] on div "Đã gọi khách (VP gửi)" at bounding box center [1286, 103] width 314 height 14
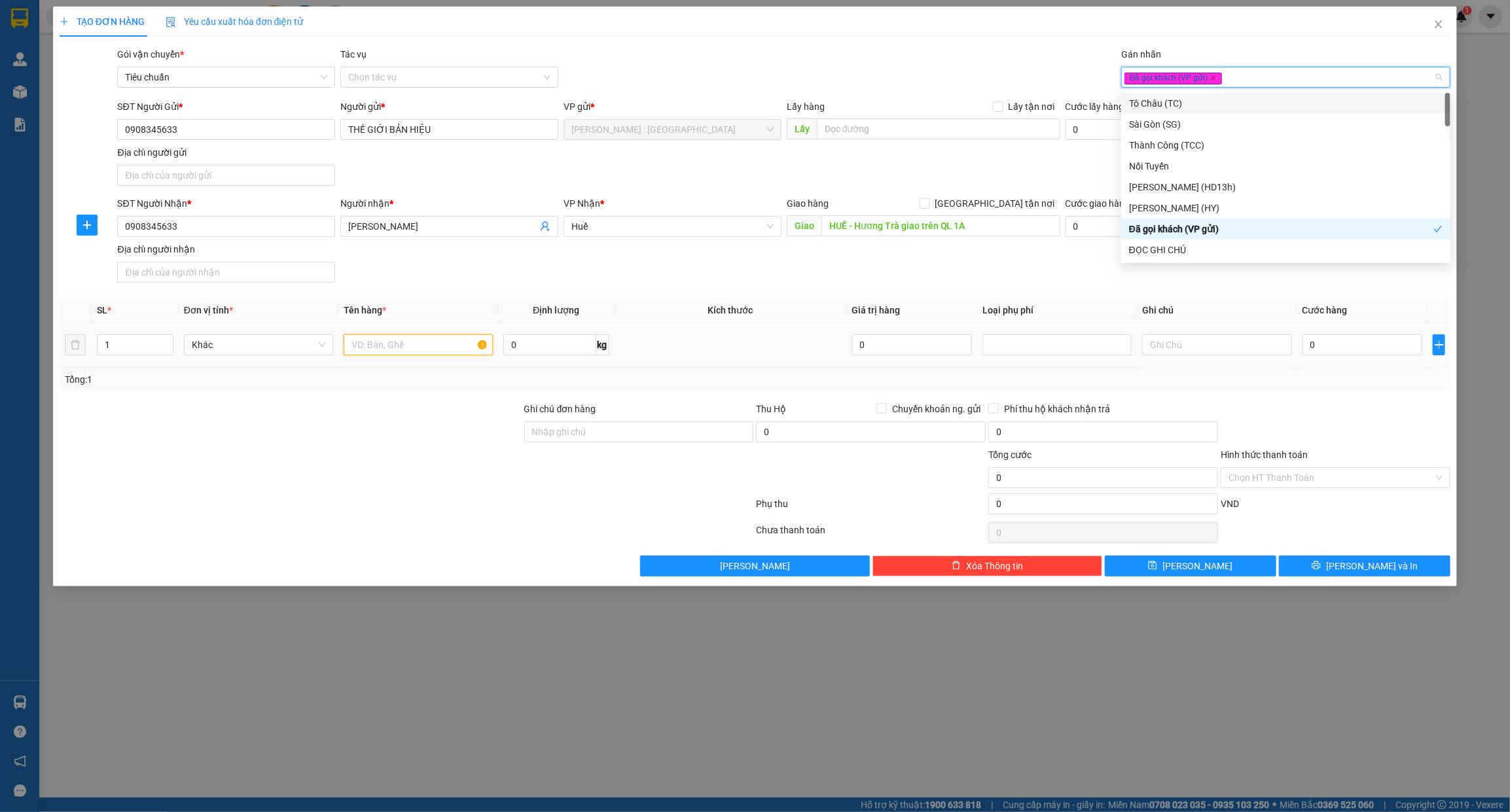
click at [409, 339] on input "text" at bounding box center [418, 345] width 150 height 21
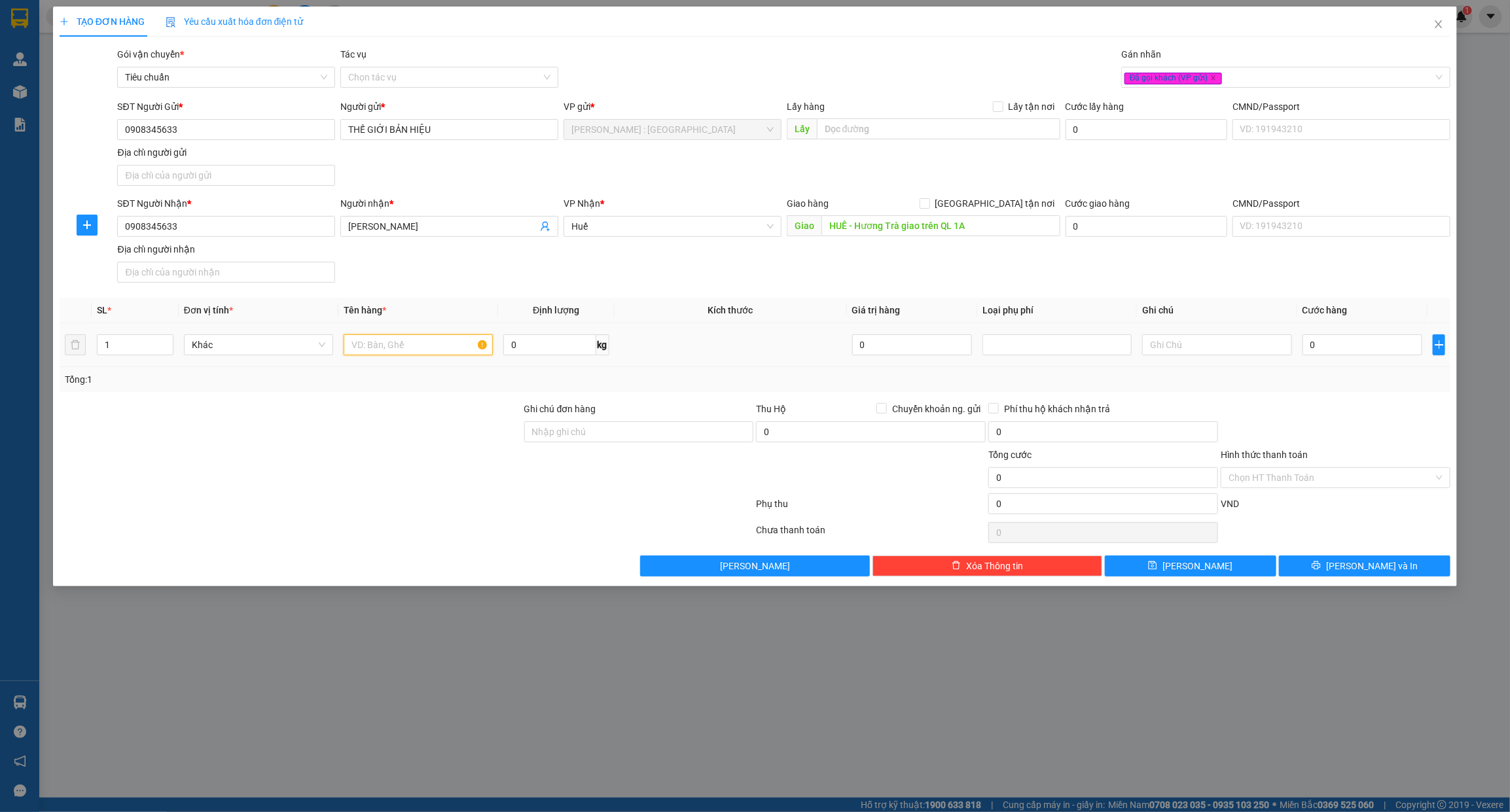
paste input "1 KIỆN MÁY IN + 1 KIỆN MÁY TÍNH BỌC XỐP NỔ"
type input "1 KIỆN MÁY IN + 1 KIỆN MÁY TÍNH BỌC XỐP NỔ"
type input "2"
click at [161, 338] on span "Increase Value" at bounding box center [166, 340] width 14 height 12
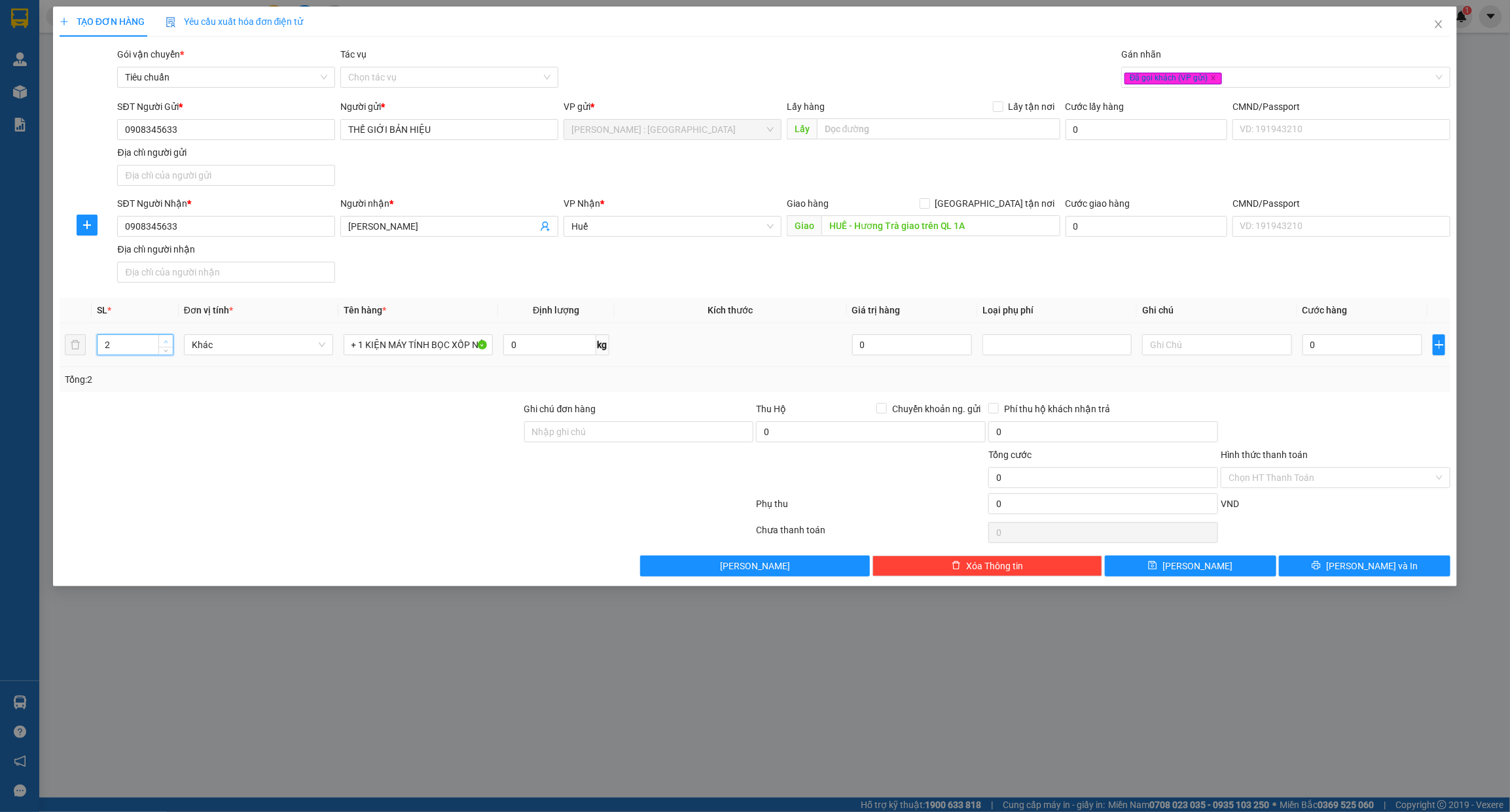
scroll to position [0, 0]
drag, startPoint x: 604, startPoint y: 445, endPoint x: 606, endPoint y: 436, distance: 9.2
click at [604, 445] on div "Ghi chú đơn hàng" at bounding box center [639, 424] width 230 height 46
click at [607, 430] on input "Ghi chú đơn hàng" at bounding box center [639, 432] width 230 height 21
paste input "VẬN CHUYỂN NHẸ TAY - KHÔNG BAO HƯ VỠ"
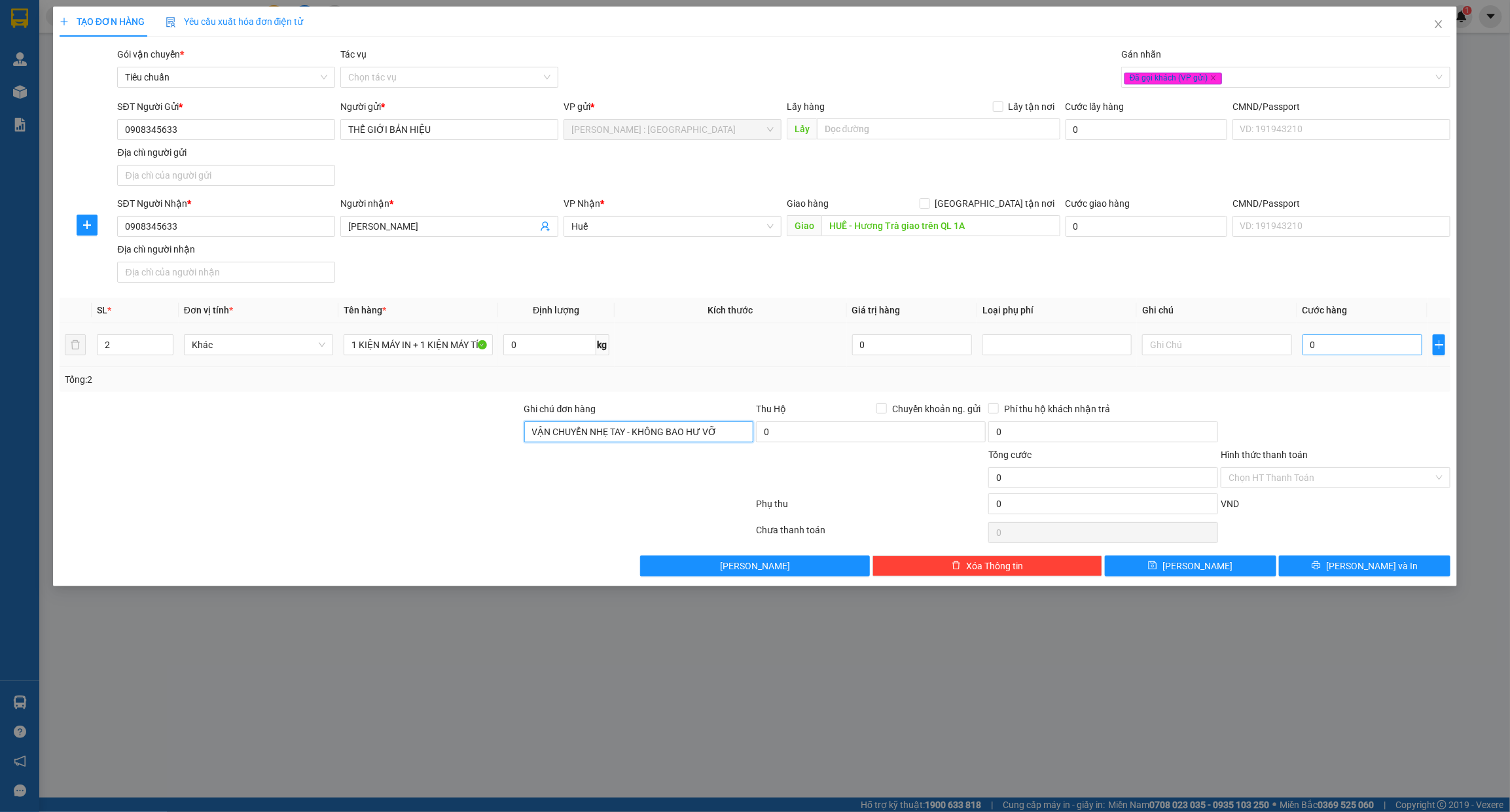
type input "VẬN CHUYỂN NHẸ TAY - KHÔNG BAO HƯ VỠ"
click at [1329, 351] on input "0" at bounding box center [1363, 345] width 121 height 21
type input "2"
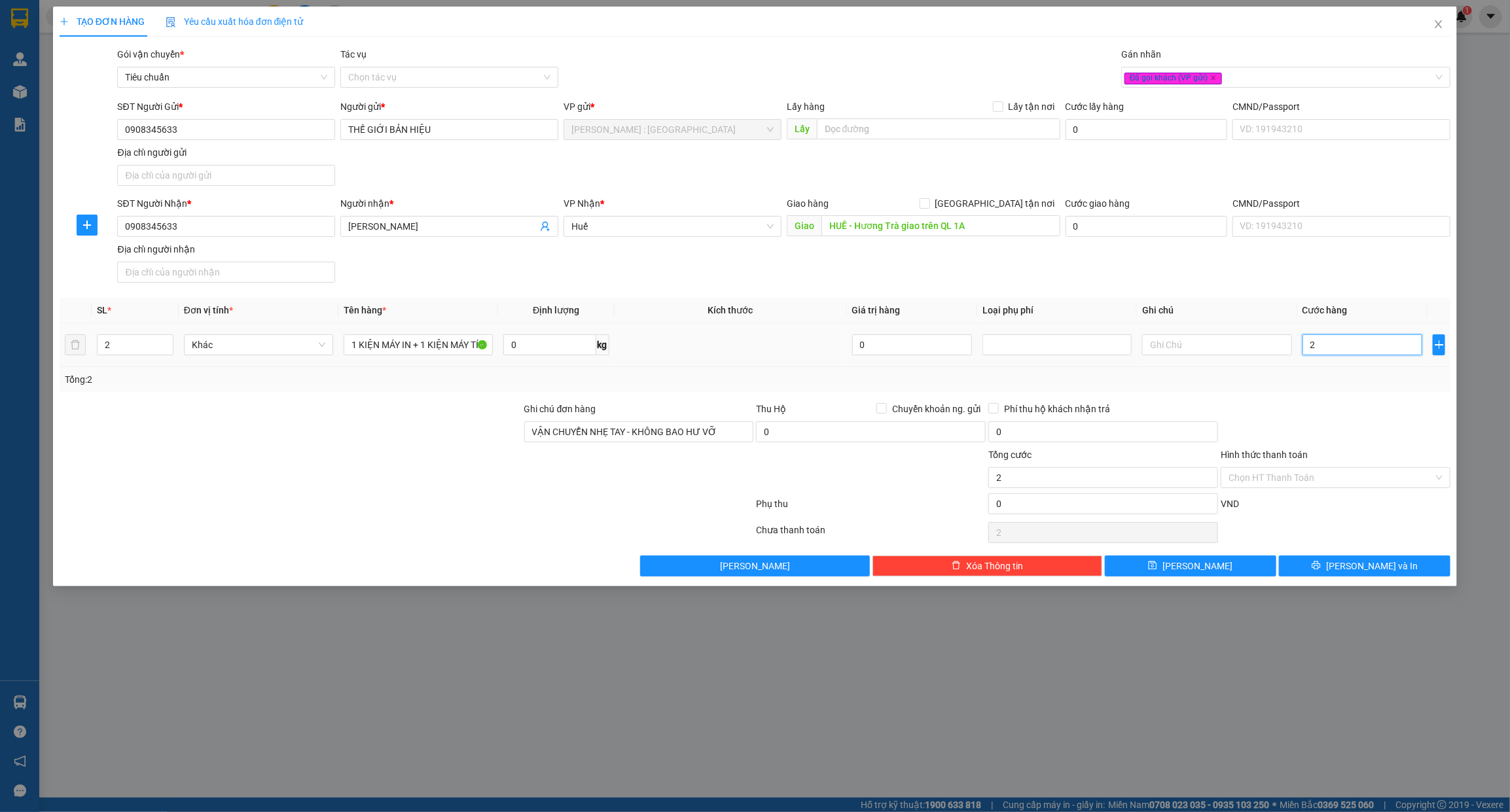
type input "24"
type input "240"
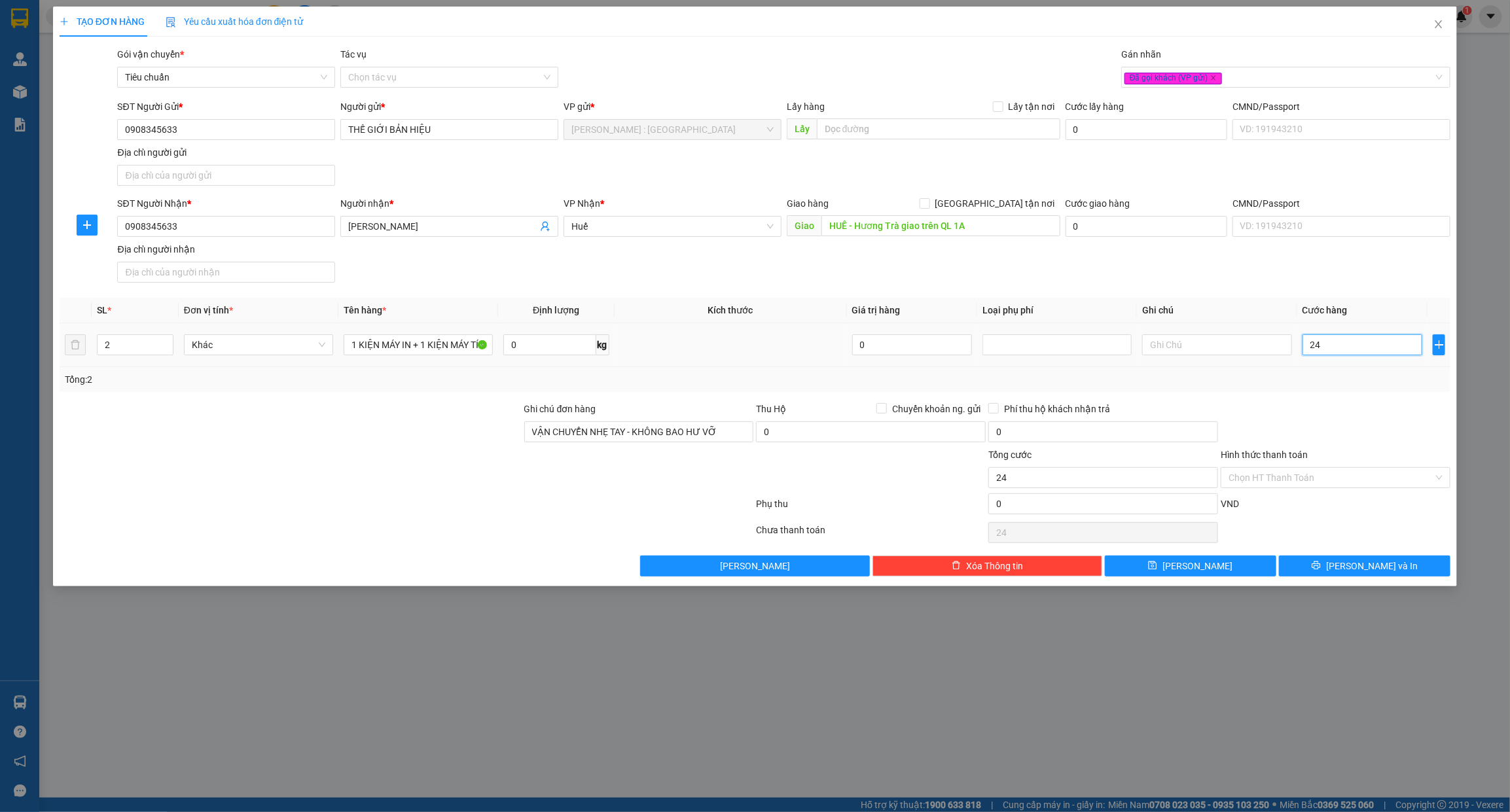
type input "240"
type input "2.400"
type input "24.000"
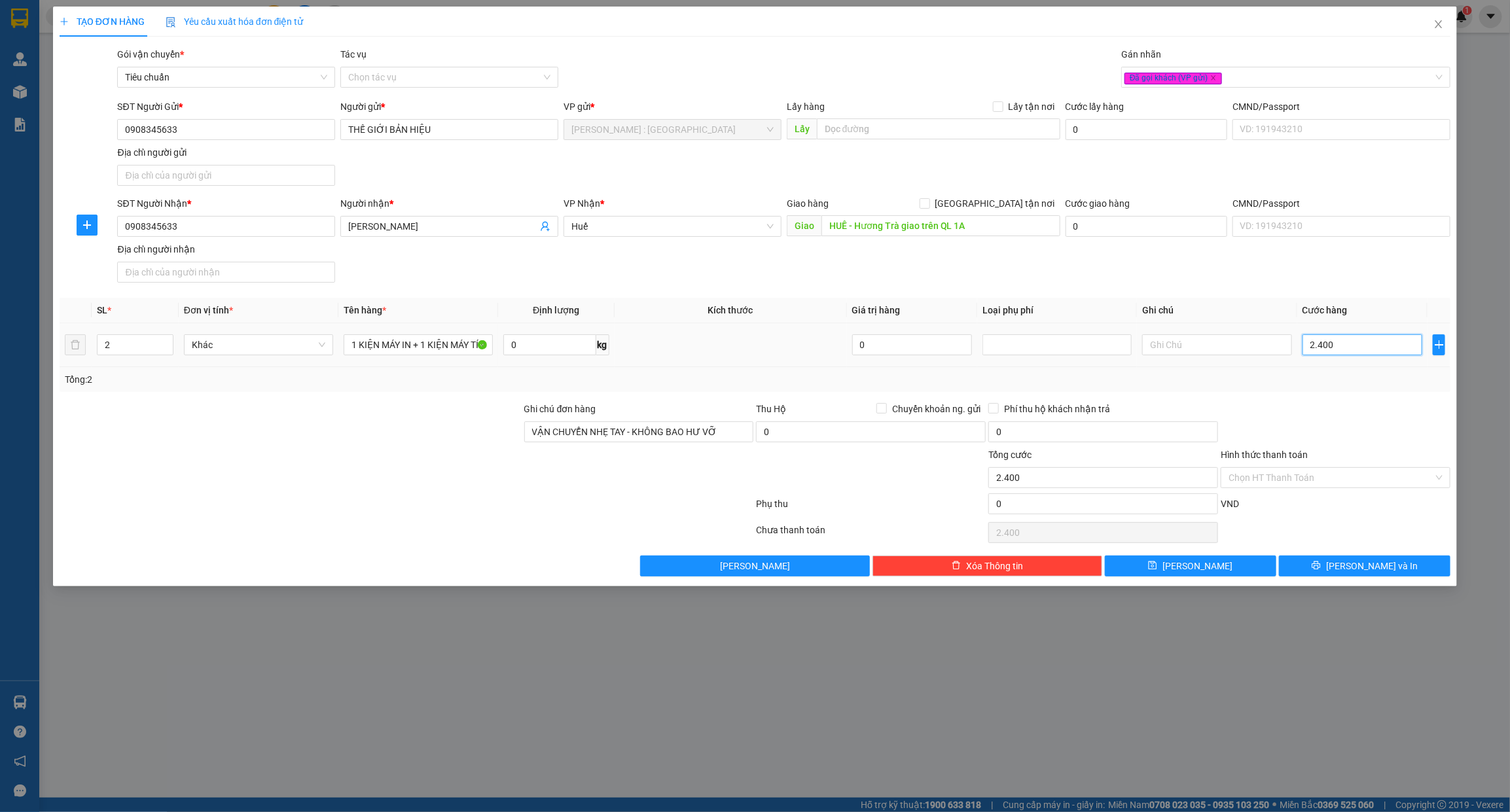
type input "24.000"
type input "240.000"
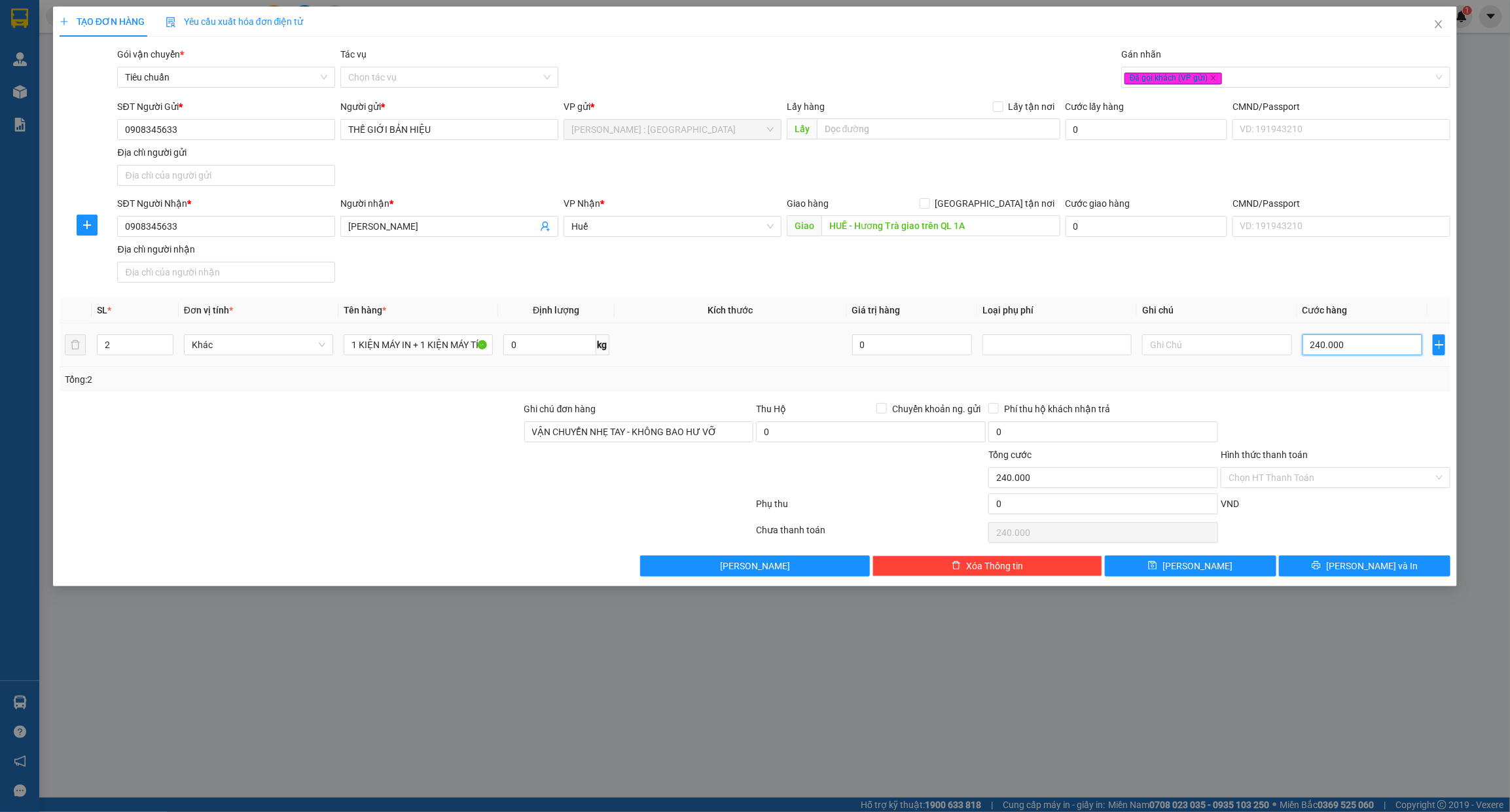
type input "2.400.000"
drag, startPoint x: 1119, startPoint y: 512, endPoint x: 1145, endPoint y: 513, distance: 26.0
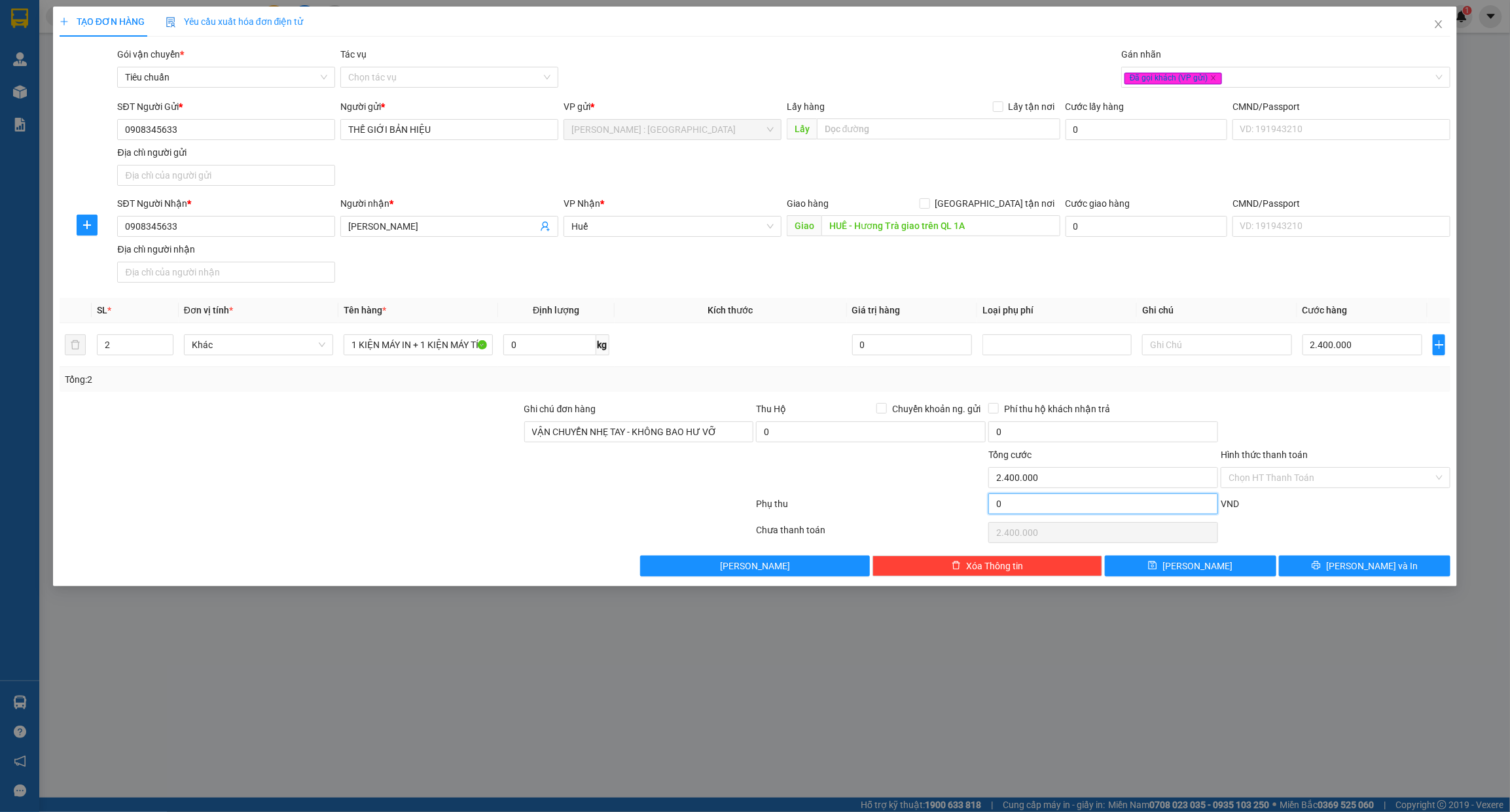
click at [1117, 512] on input "0" at bounding box center [1103, 504] width 230 height 21
type input "2.400.002"
type input "2"
type input "2.400.002"
type input "2.400.020"
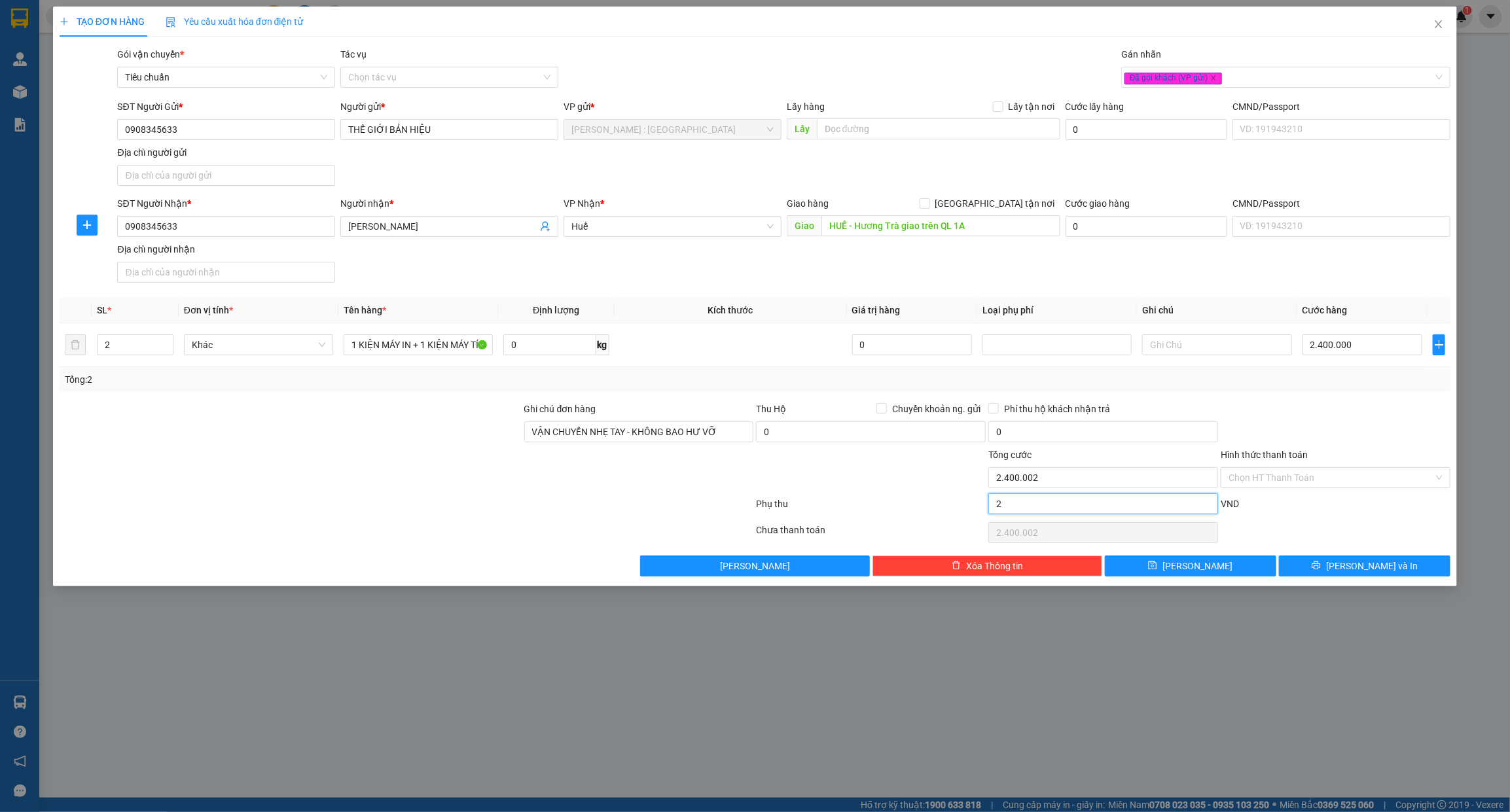
type input "20"
type input "2.400.020"
type input "2.400.200"
type input "200"
type input "2.400.200"
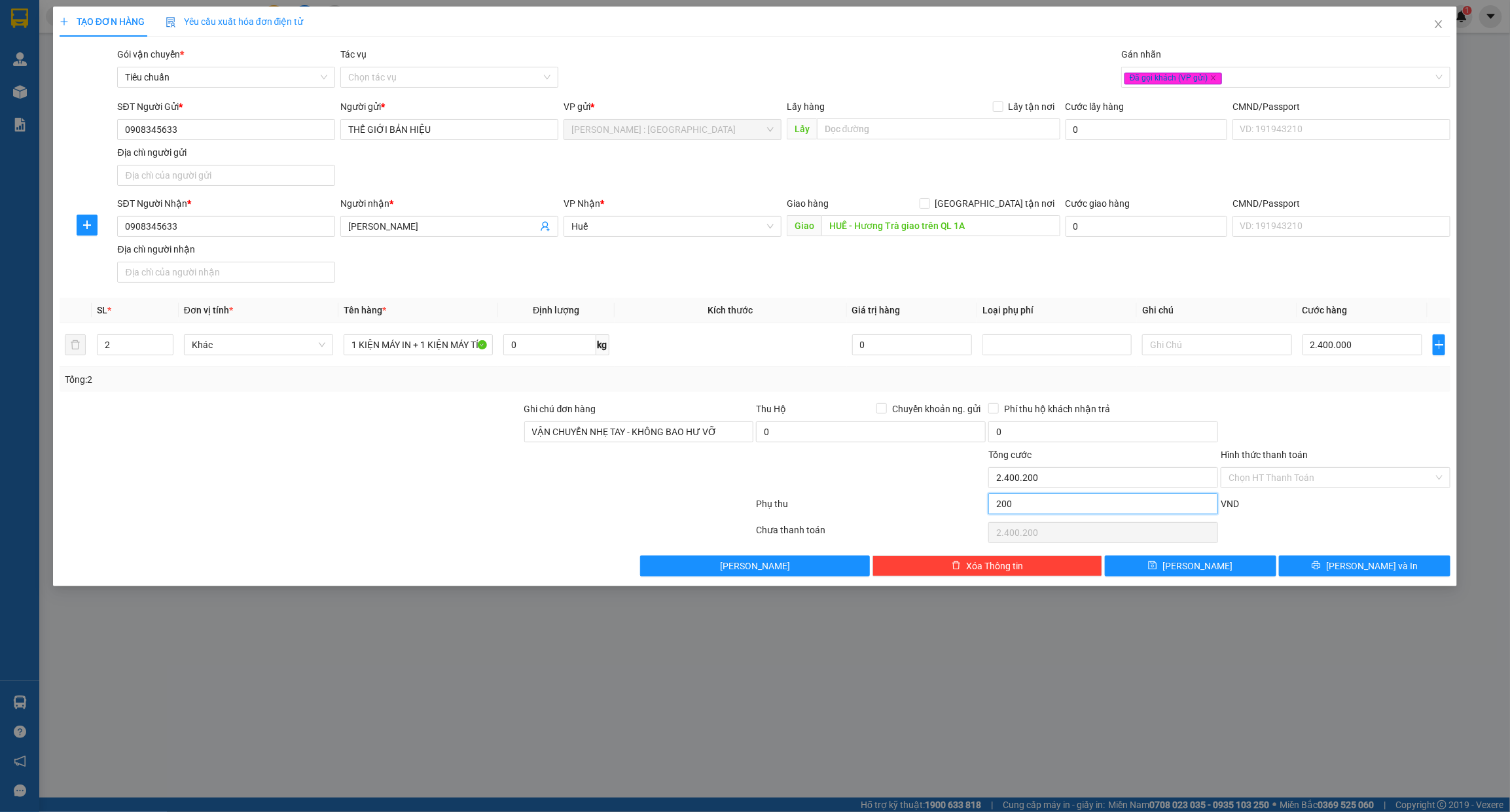
type input "200"
type input "2.600.000"
type input "200.000"
type input "2.600.000"
click at [859, 493] on div at bounding box center [870, 470] width 232 height 46
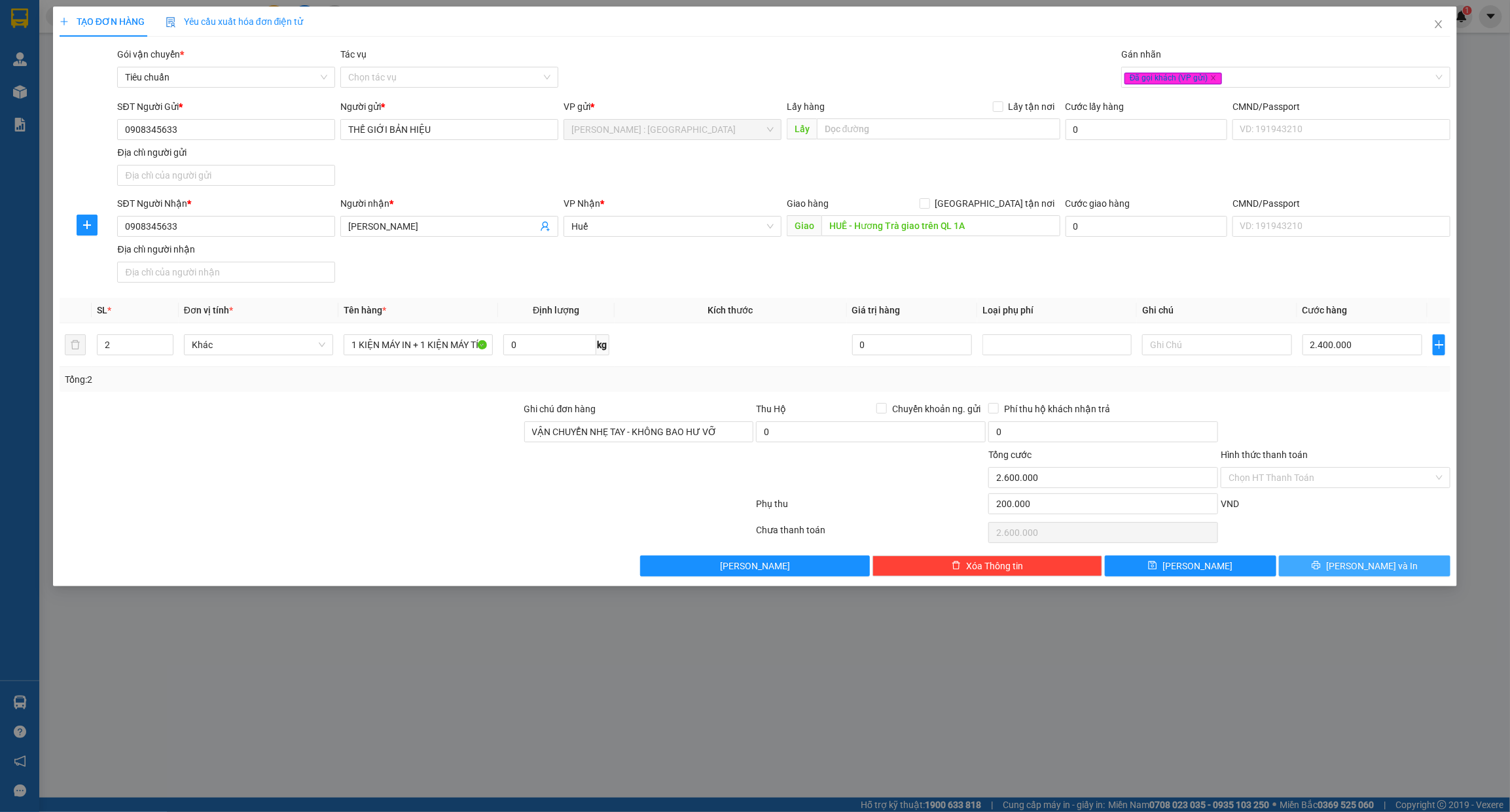
click at [1347, 558] on button "Lưu và In" at bounding box center [1364, 566] width 171 height 21
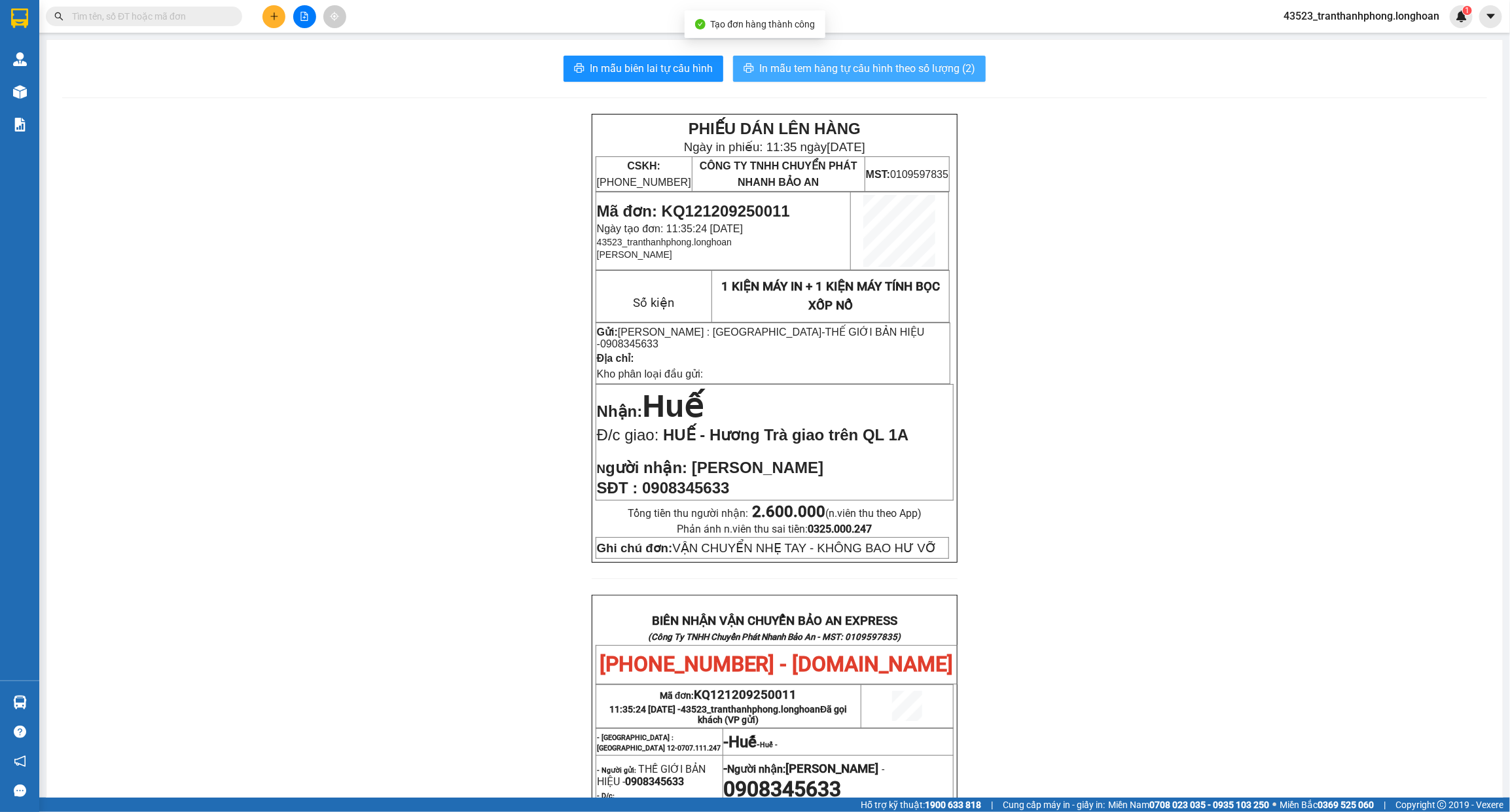
click at [841, 73] on span "In mẫu tem hàng tự cấu hình theo số lượng (2)" at bounding box center [867, 68] width 216 height 16
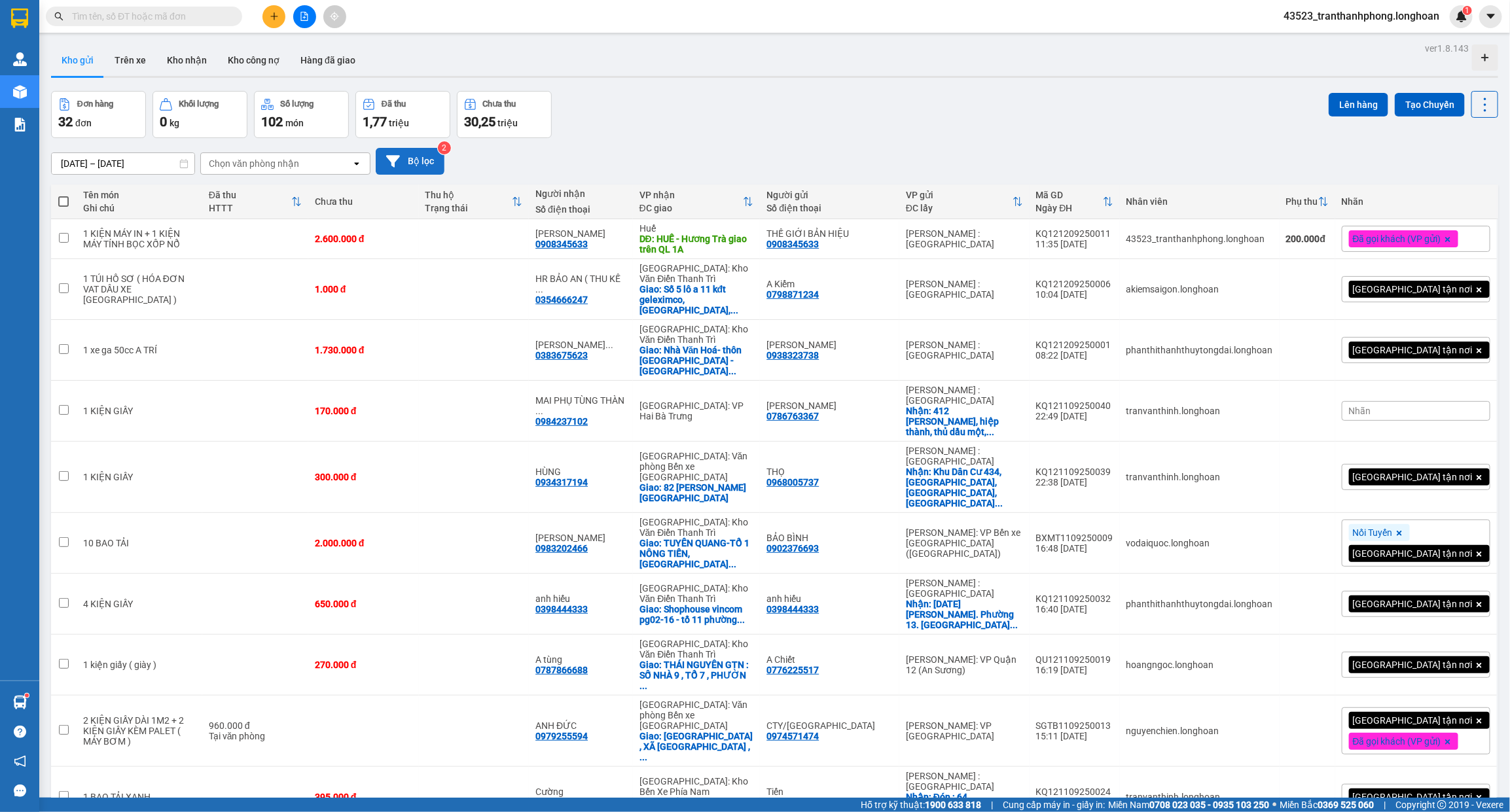
click at [423, 164] on button "Bộ lọc" at bounding box center [410, 161] width 68 height 27
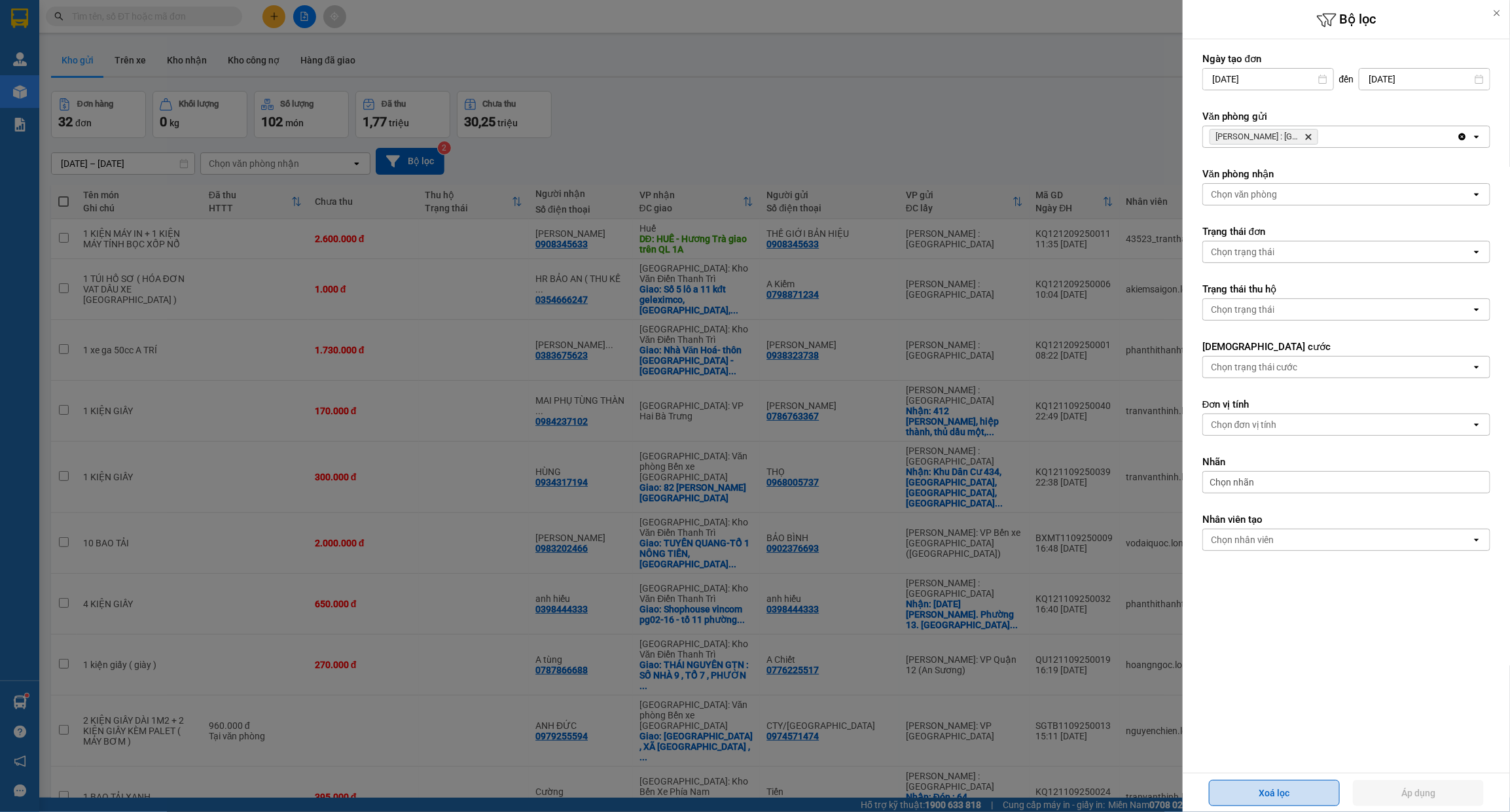
click at [1293, 795] on button "Xoá lọc" at bounding box center [1274, 792] width 131 height 26
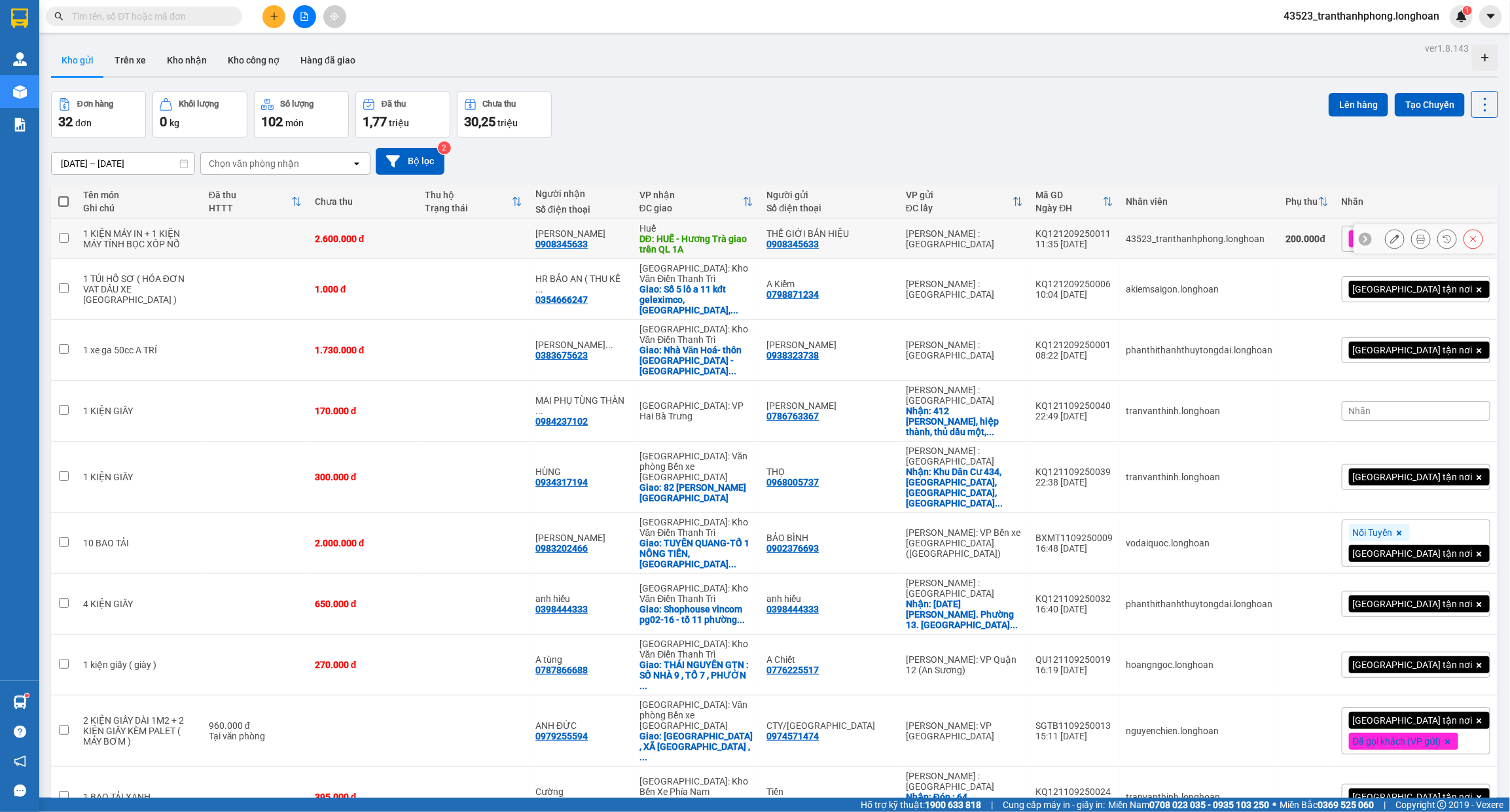
click at [419, 233] on td "2.600.000 đ" at bounding box center [363, 239] width 111 height 40
checkbox input "true"
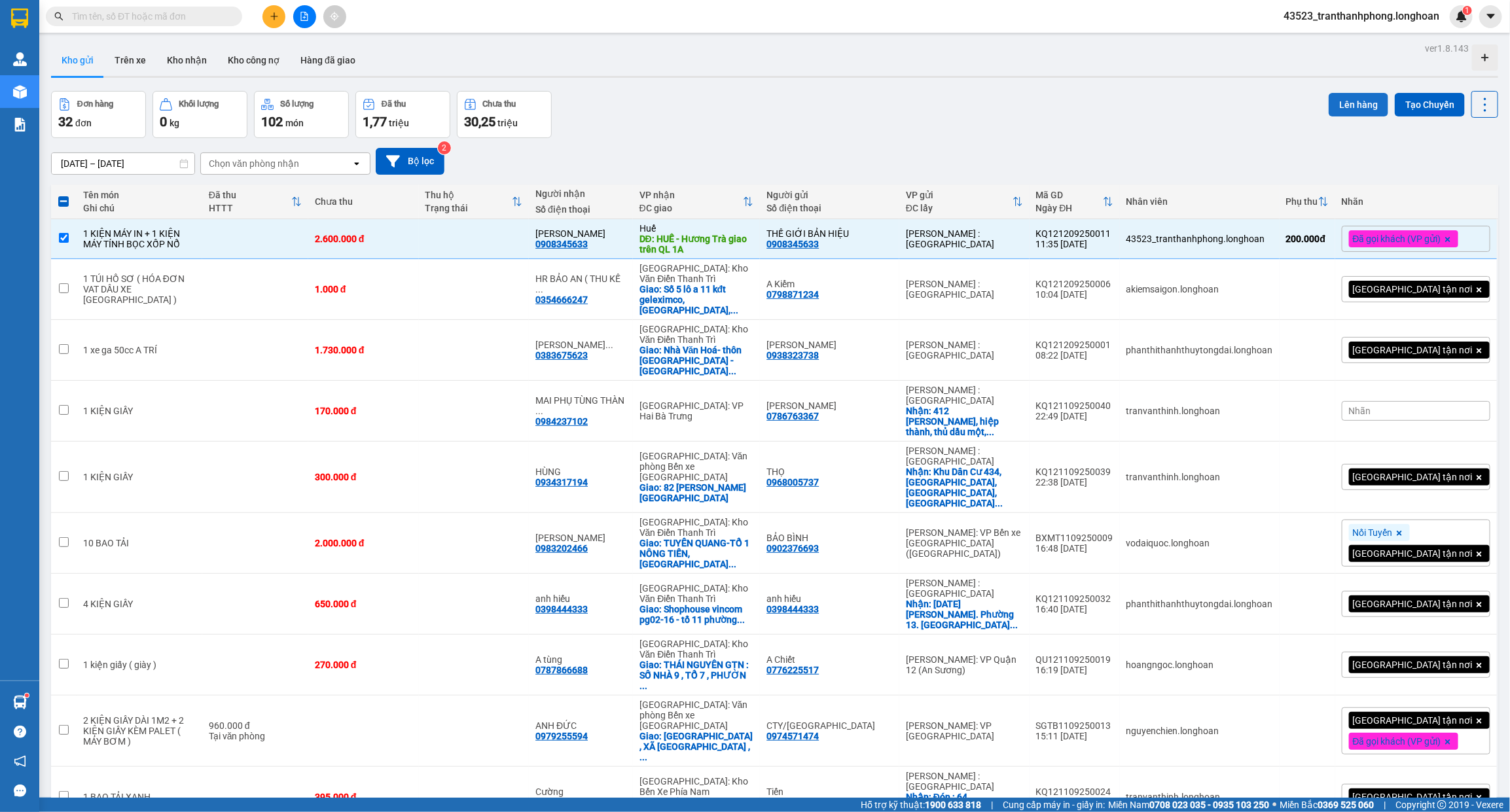
click at [1333, 97] on button "Lên hàng" at bounding box center [1358, 104] width 59 height 23
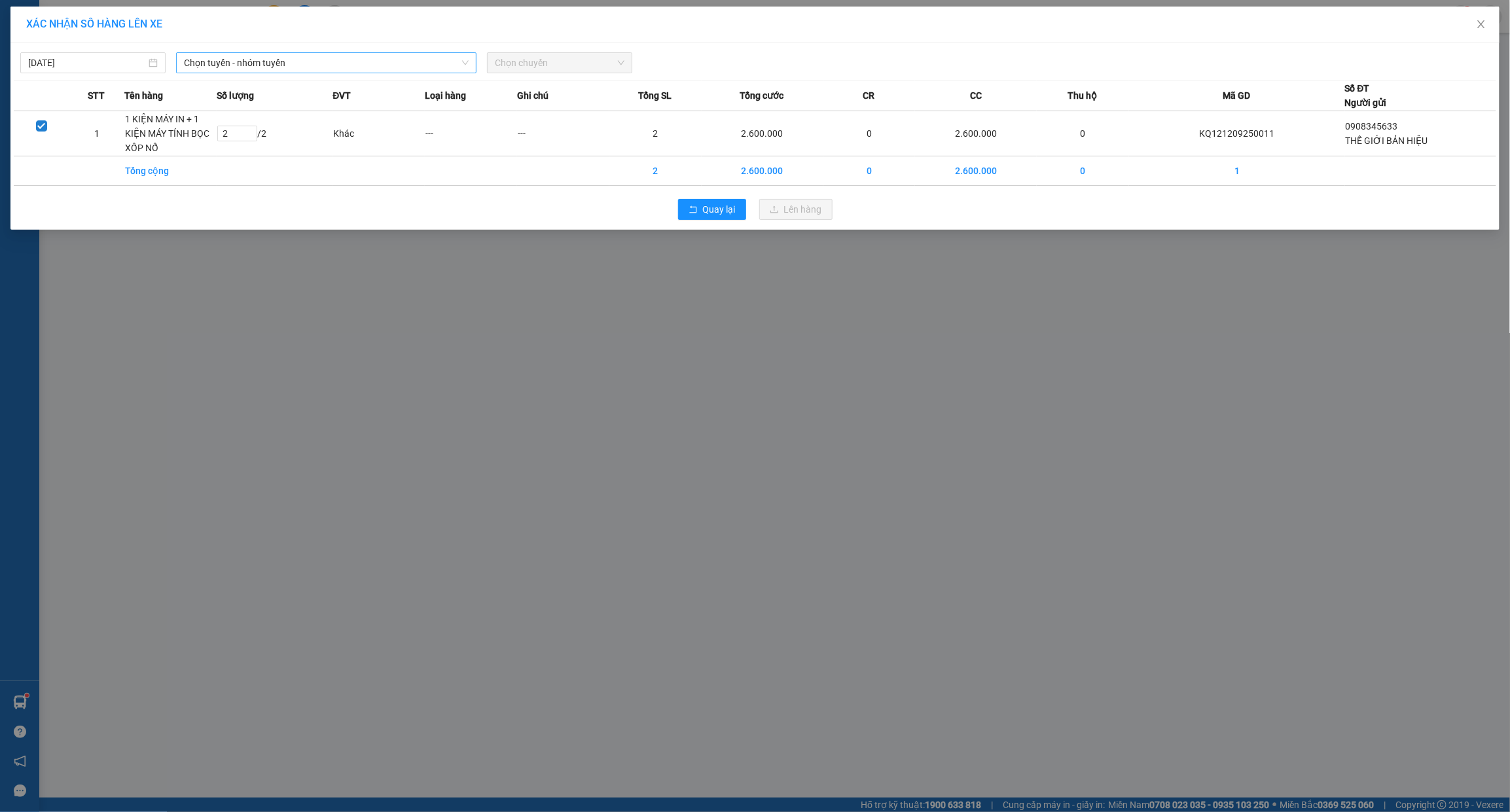
click at [357, 62] on span "Chọn tuyến - nhóm tuyến" at bounding box center [327, 63] width 285 height 20
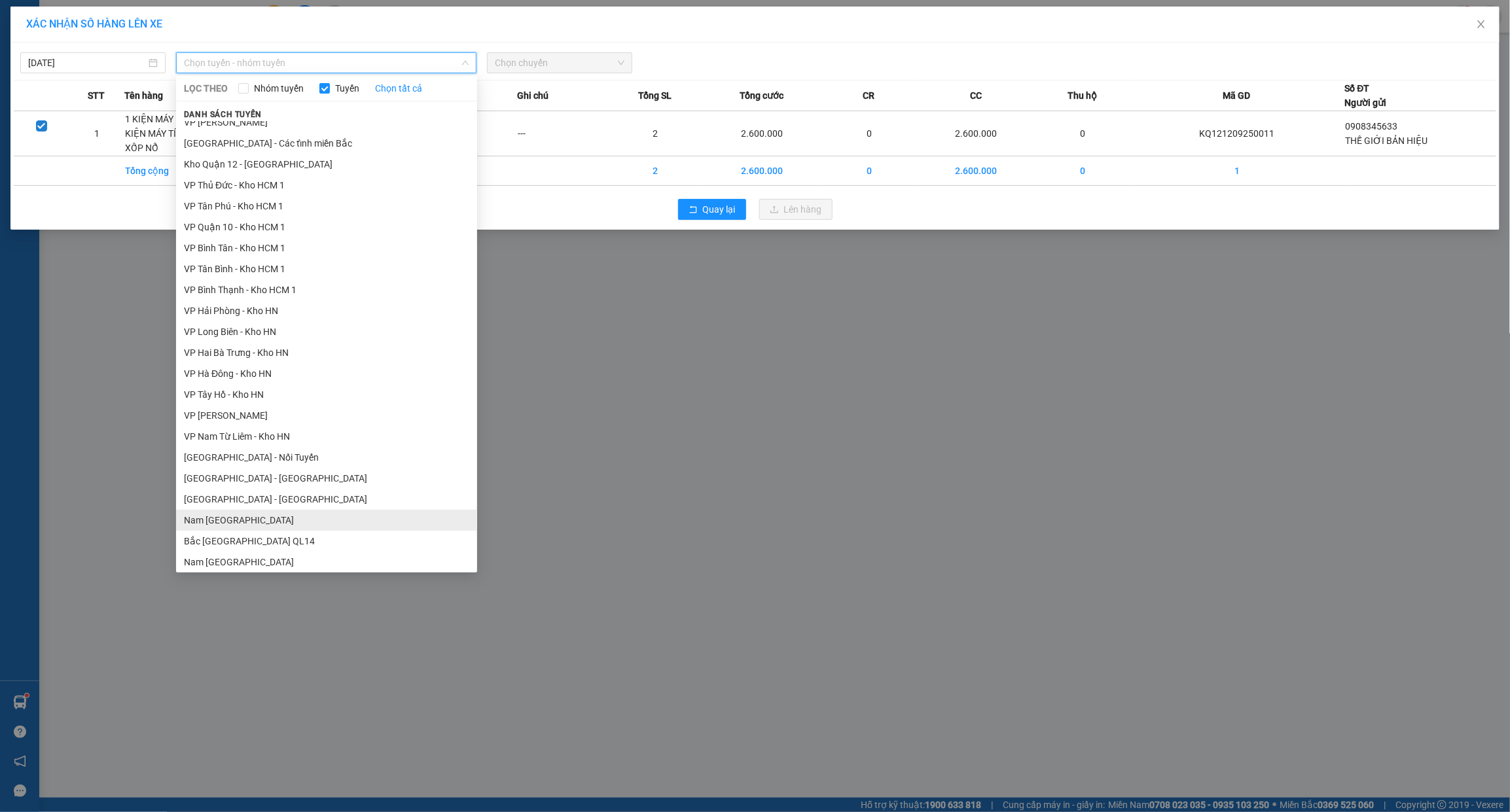
scroll to position [600, 0]
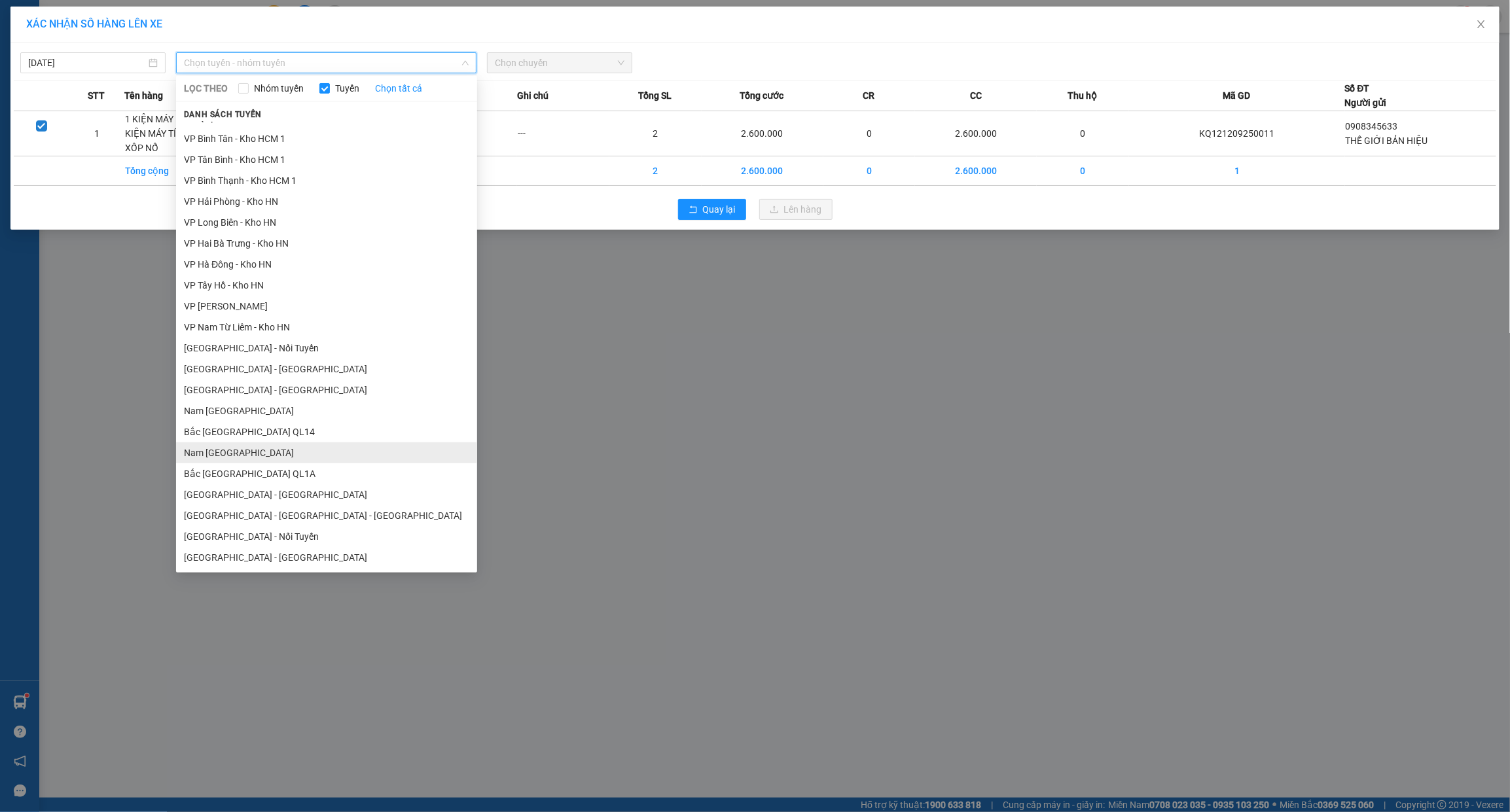
click at [231, 461] on li "Nam [GEOGRAPHIC_DATA]" at bounding box center [327, 453] width 301 height 21
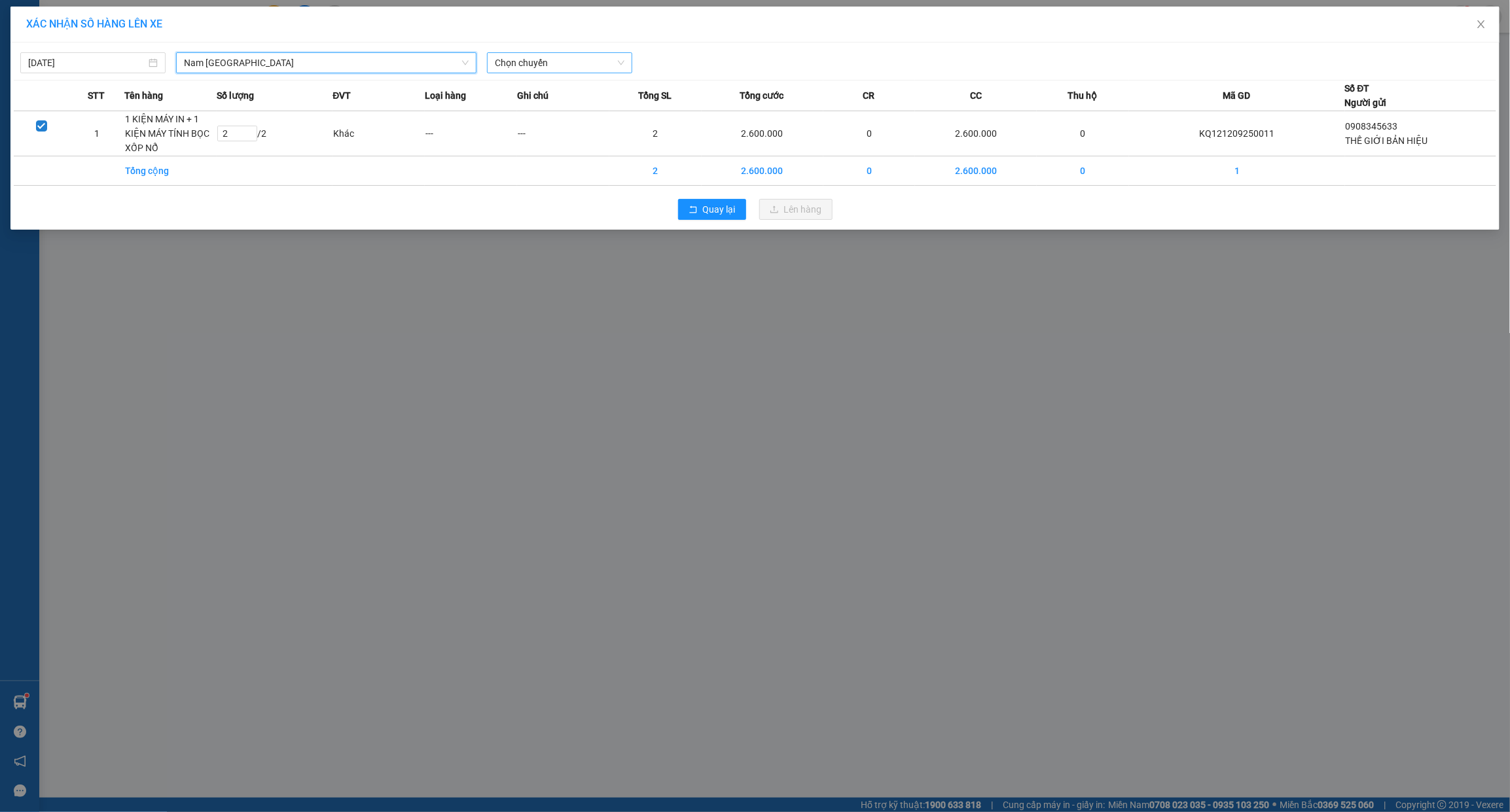
click at [577, 63] on span "Chọn chuyến" at bounding box center [560, 63] width 130 height 20
click at [711, 47] on div "[DATE] [GEOGRAPHIC_DATA] LỌC THEO Nhóm tuyến Tuyến Chọn tất cả Danh sách tuyến …" at bounding box center [755, 59] width 1482 height 27
click at [726, 216] on span "Quay lại" at bounding box center [719, 209] width 32 height 14
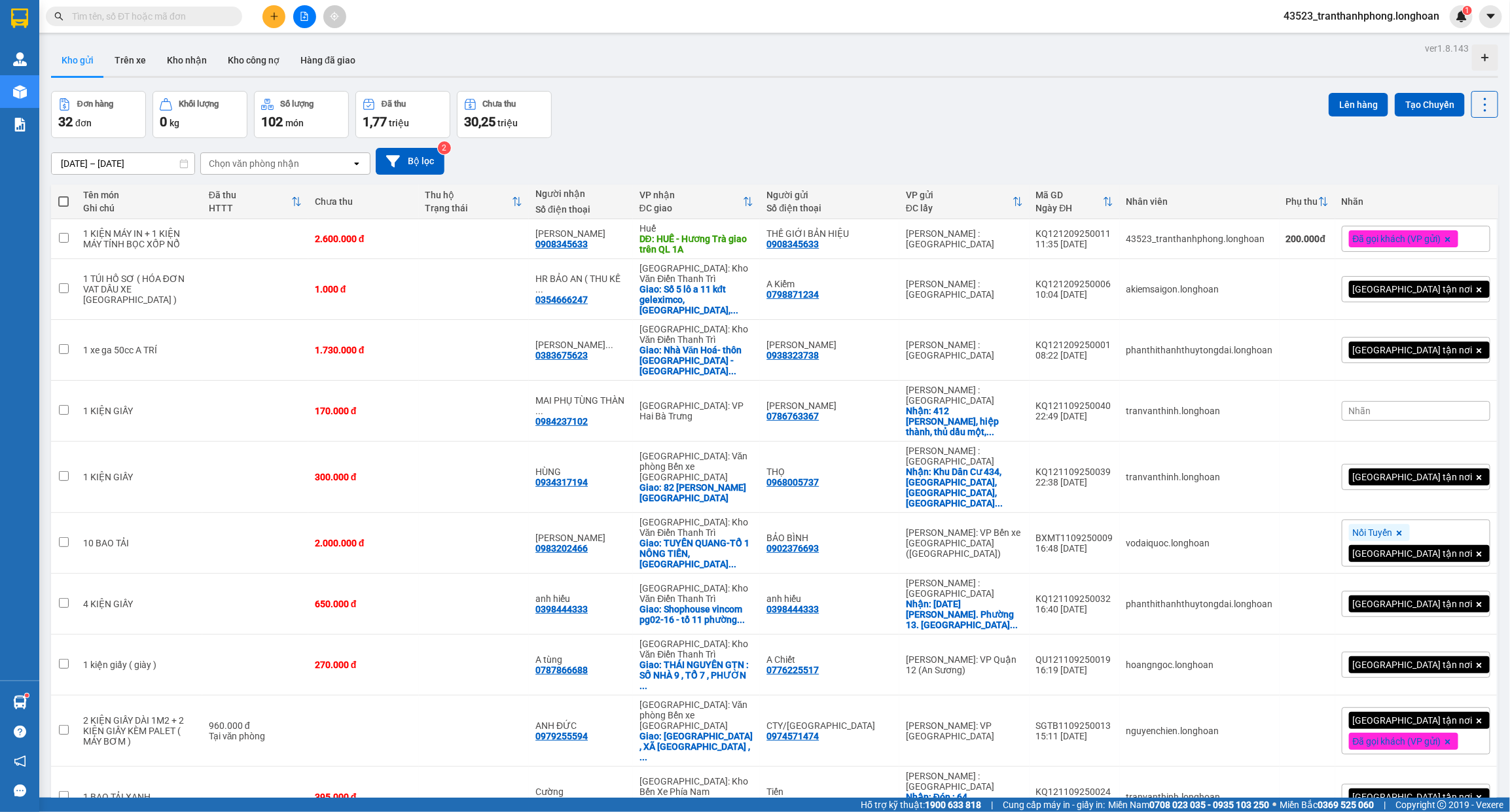
click at [156, 18] on input "text" at bounding box center [149, 16] width 154 height 14
paste input "0933800793"
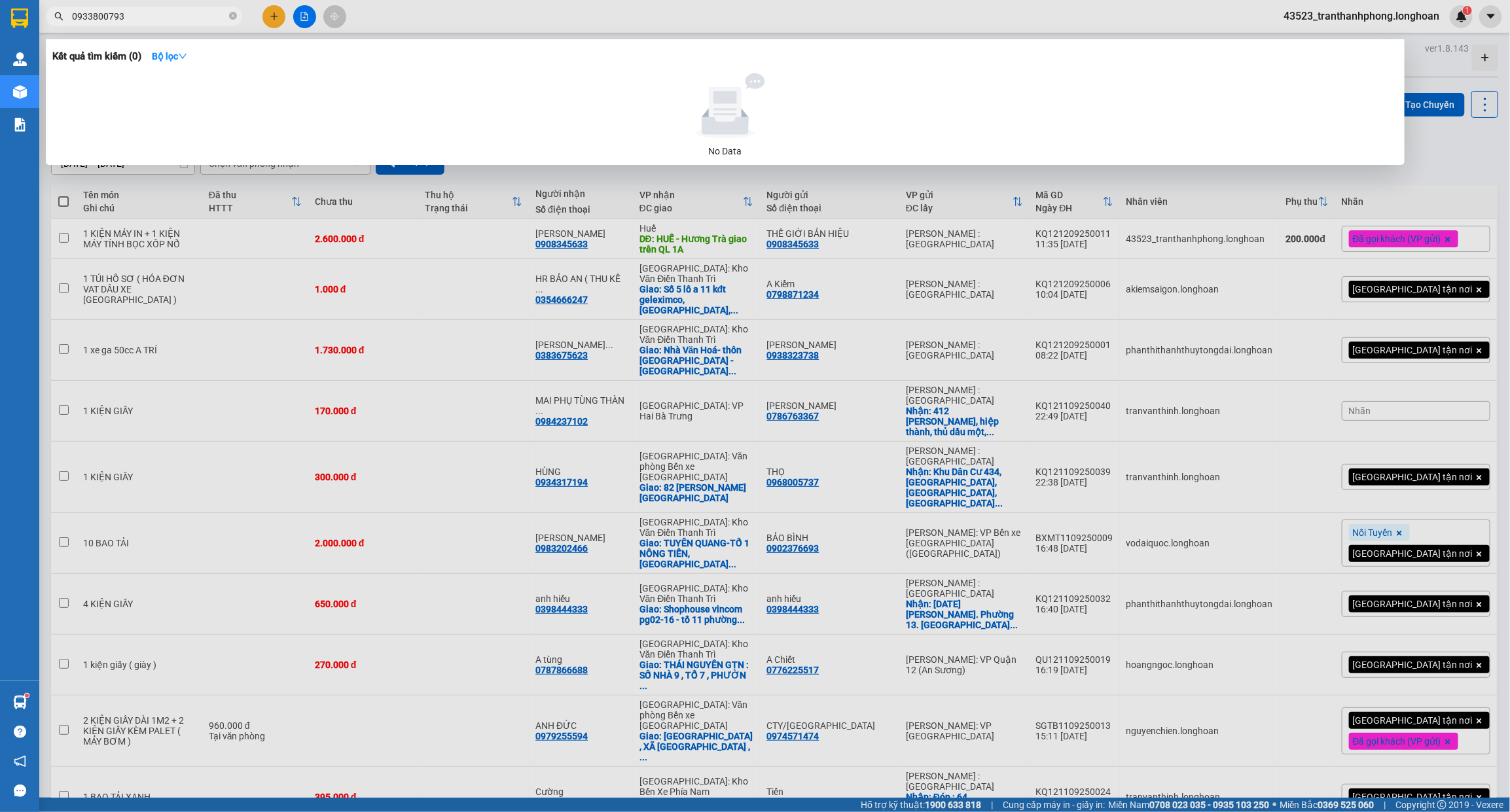
type input "0933800793"
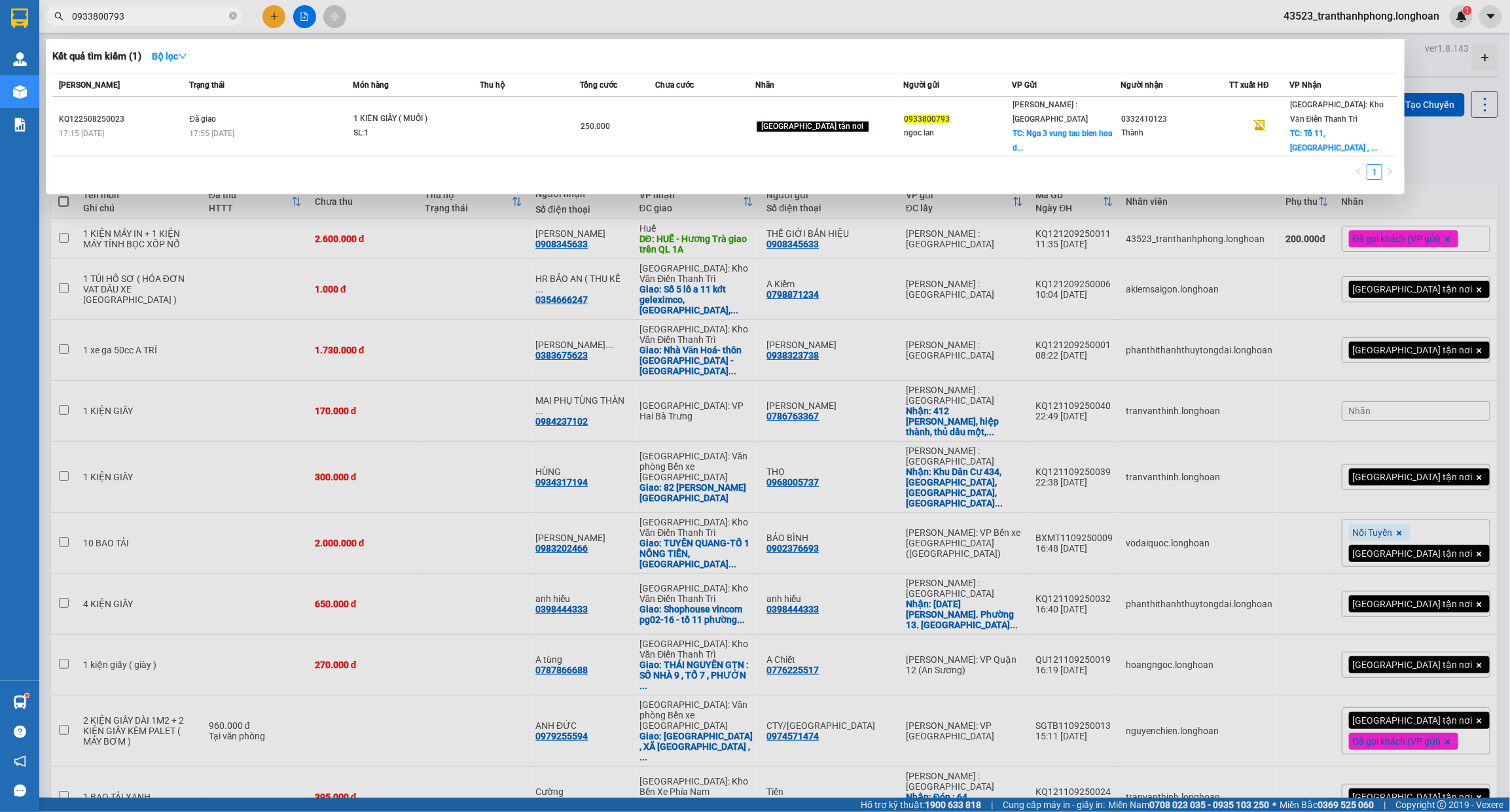
click at [233, 12] on icon "close-circle" at bounding box center [233, 16] width 8 height 8
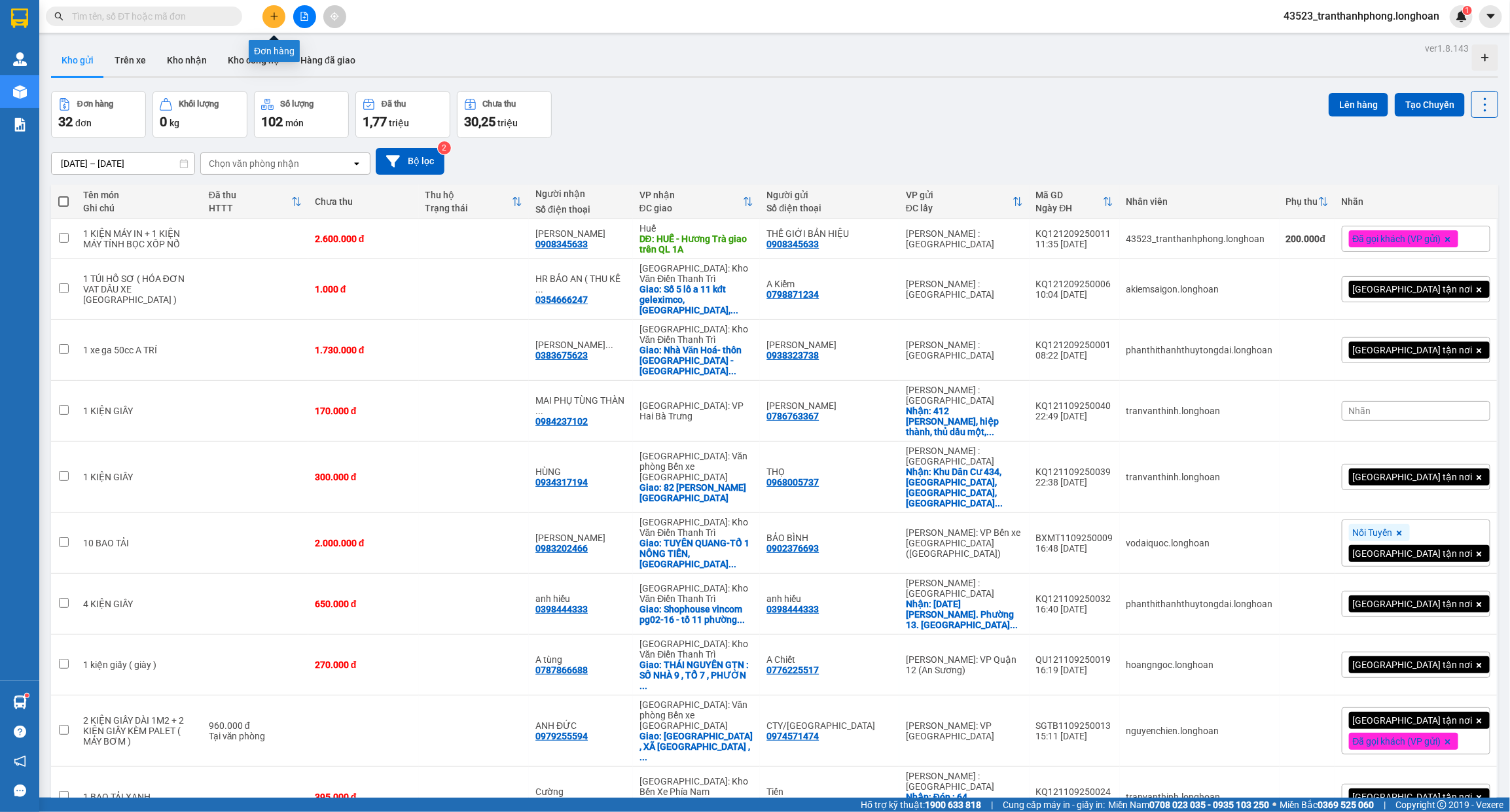
click at [276, 12] on icon "plus" at bounding box center [274, 16] width 9 height 9
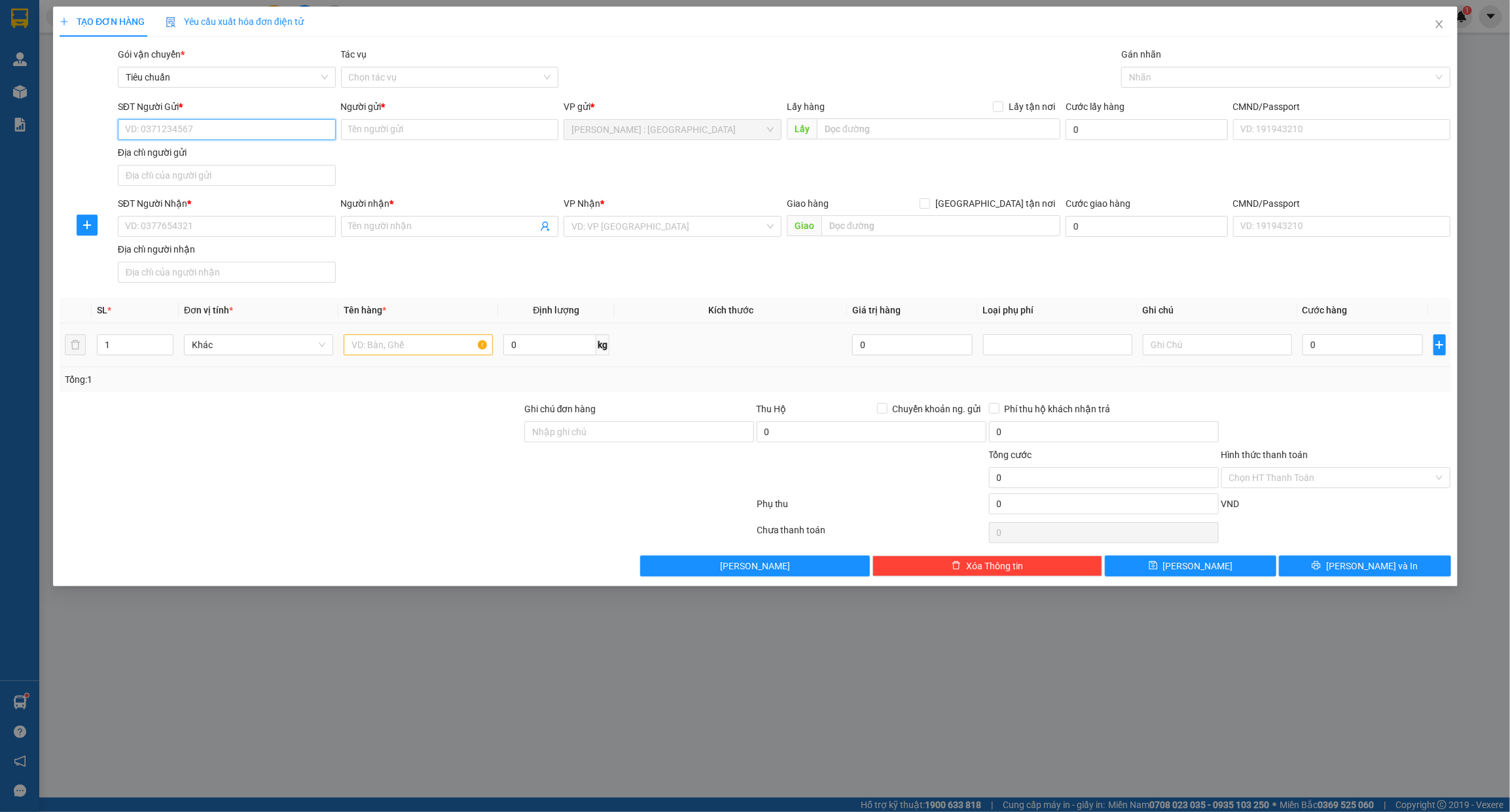
paste input "0933800793"
type input "0933800793"
click at [223, 216] on input "SĐT Người Nhận *" at bounding box center [226, 226] width 218 height 21
paste input "0904443091"
type input "0904443091"
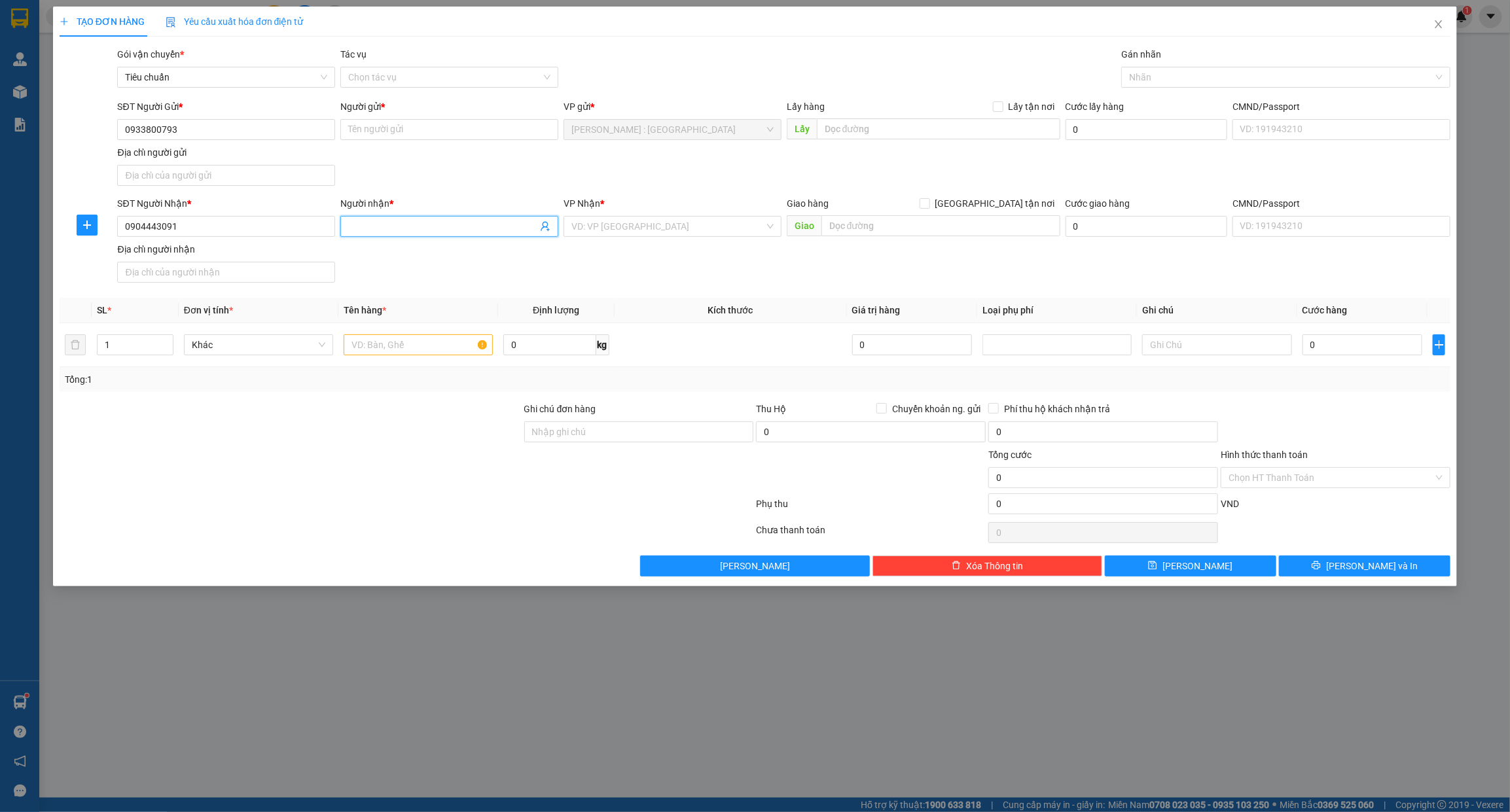
click at [473, 230] on input "Người nhận *" at bounding box center [443, 226] width 189 height 14
paste input "Kd t"
type input "Kd t"
click at [501, 125] on input "Người gửi *" at bounding box center [449, 130] width 218 height 21
paste input "ngoc lan"
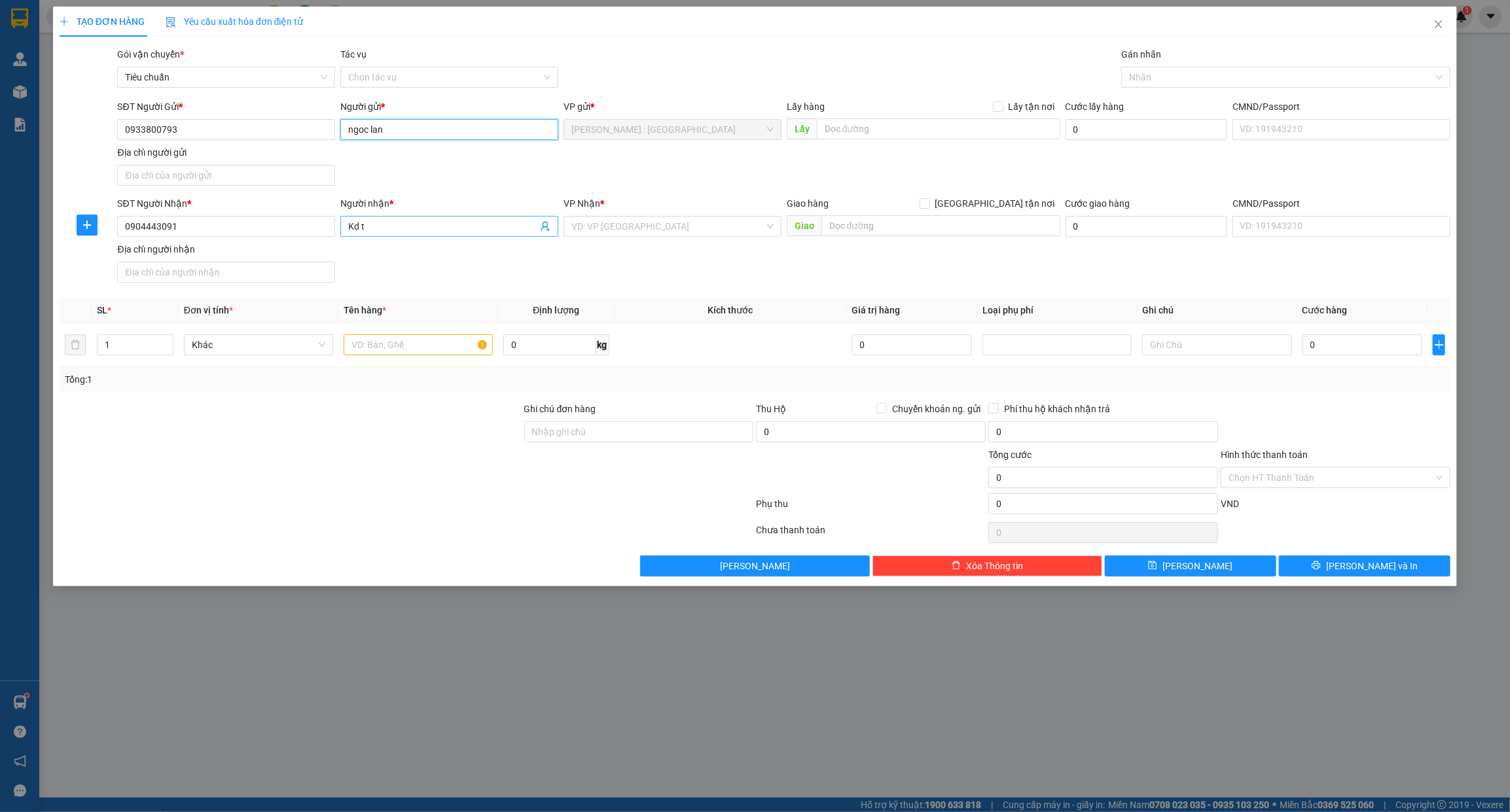
type input "ngoc lan"
paste input "Đón : cây xăng ngã 3 [GEOGRAPHIC_DATA], [GEOGRAPHIC_DATA]"
click at [975, 132] on input "Đón : cây xăng ngã 3 [GEOGRAPHIC_DATA], [GEOGRAPHIC_DATA]" at bounding box center [938, 129] width 243 height 21
type input "Đón : cây xăng ngã 3 [GEOGRAPHIC_DATA], [GEOGRAPHIC_DATA]"
click at [1015, 102] on span "Lấy tận nơi" at bounding box center [1032, 106] width 57 height 14
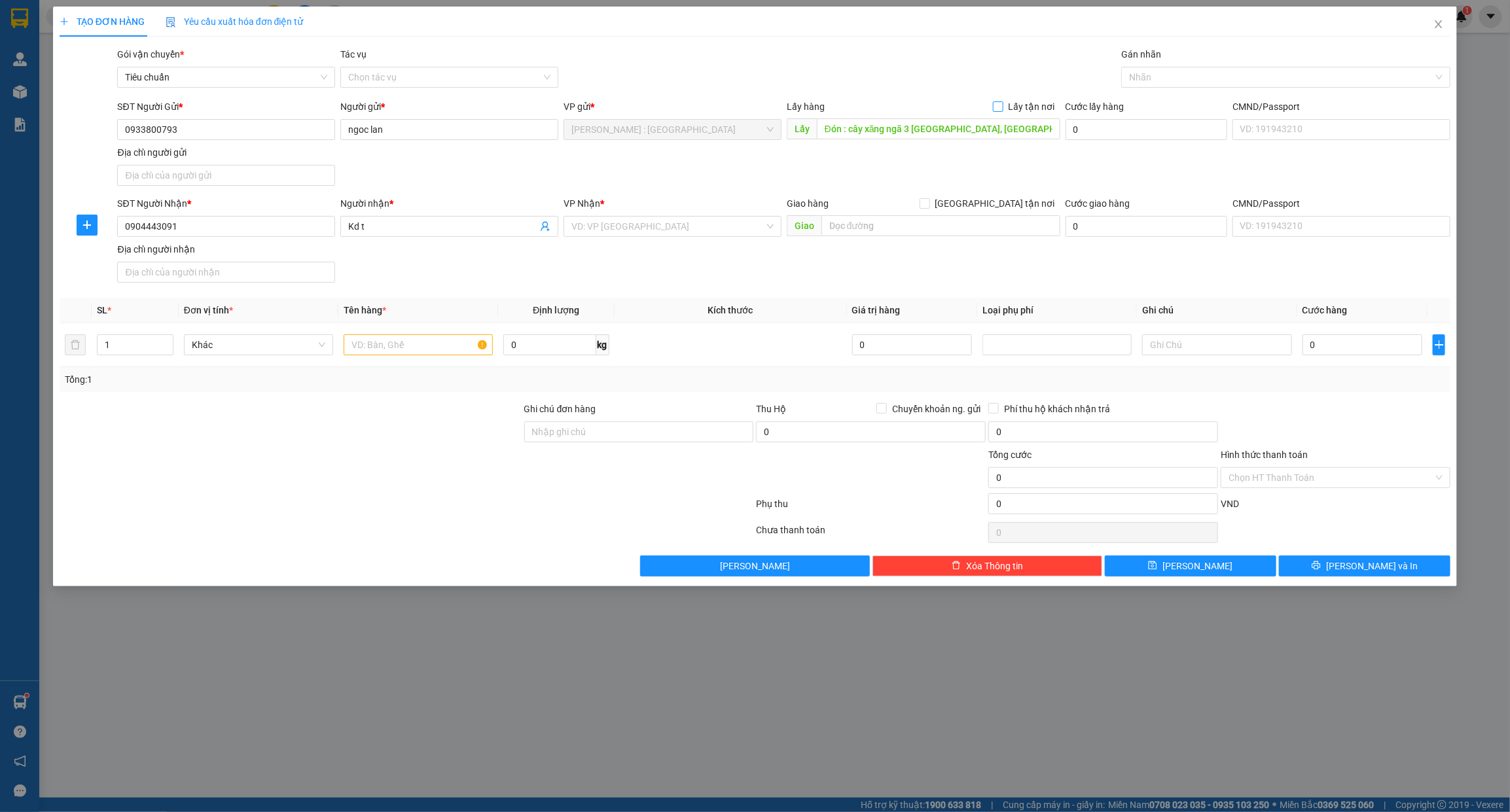
click at [1002, 102] on input "Lấy tận nơi" at bounding box center [997, 106] width 9 height 9
checkbox input "true"
paste input "Trả : Tòa b2 , số 1 trần thủ độ ,hoàng liệt, hoàng mai, Hà Nội"
click at [1008, 231] on input "text" at bounding box center [941, 226] width 239 height 21
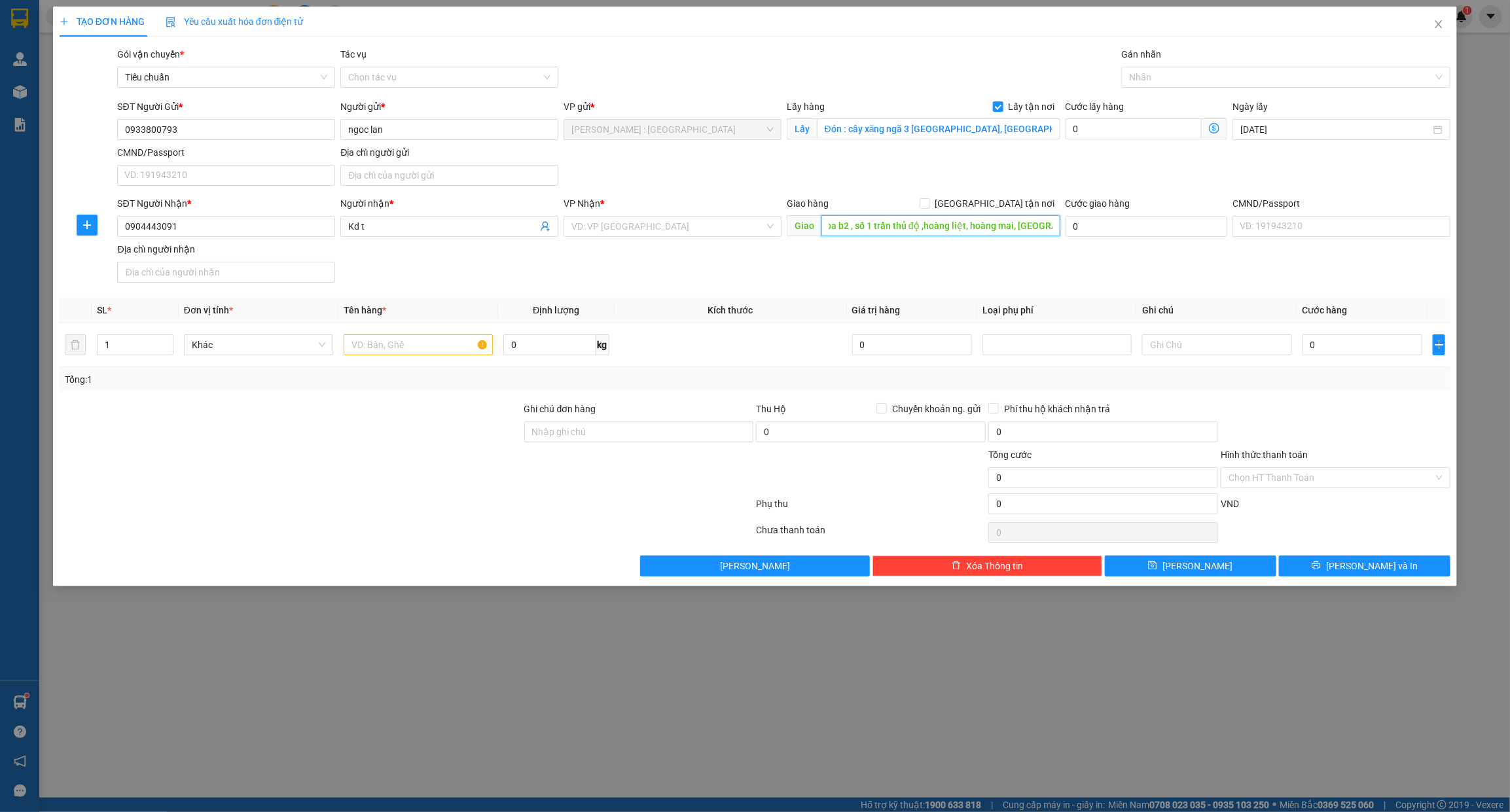
type input "Trả : Tòa b2 , số 1 trần thủ độ ,hoàng liệt, hoàng mai, Hà Nội"
click at [989, 198] on div "Giao hàng Giao tận nơi" at bounding box center [923, 203] width 274 height 14
click at [929, 203] on input "[GEOGRAPHIC_DATA] tận nơi" at bounding box center [924, 202] width 9 height 9
checkbox input "true"
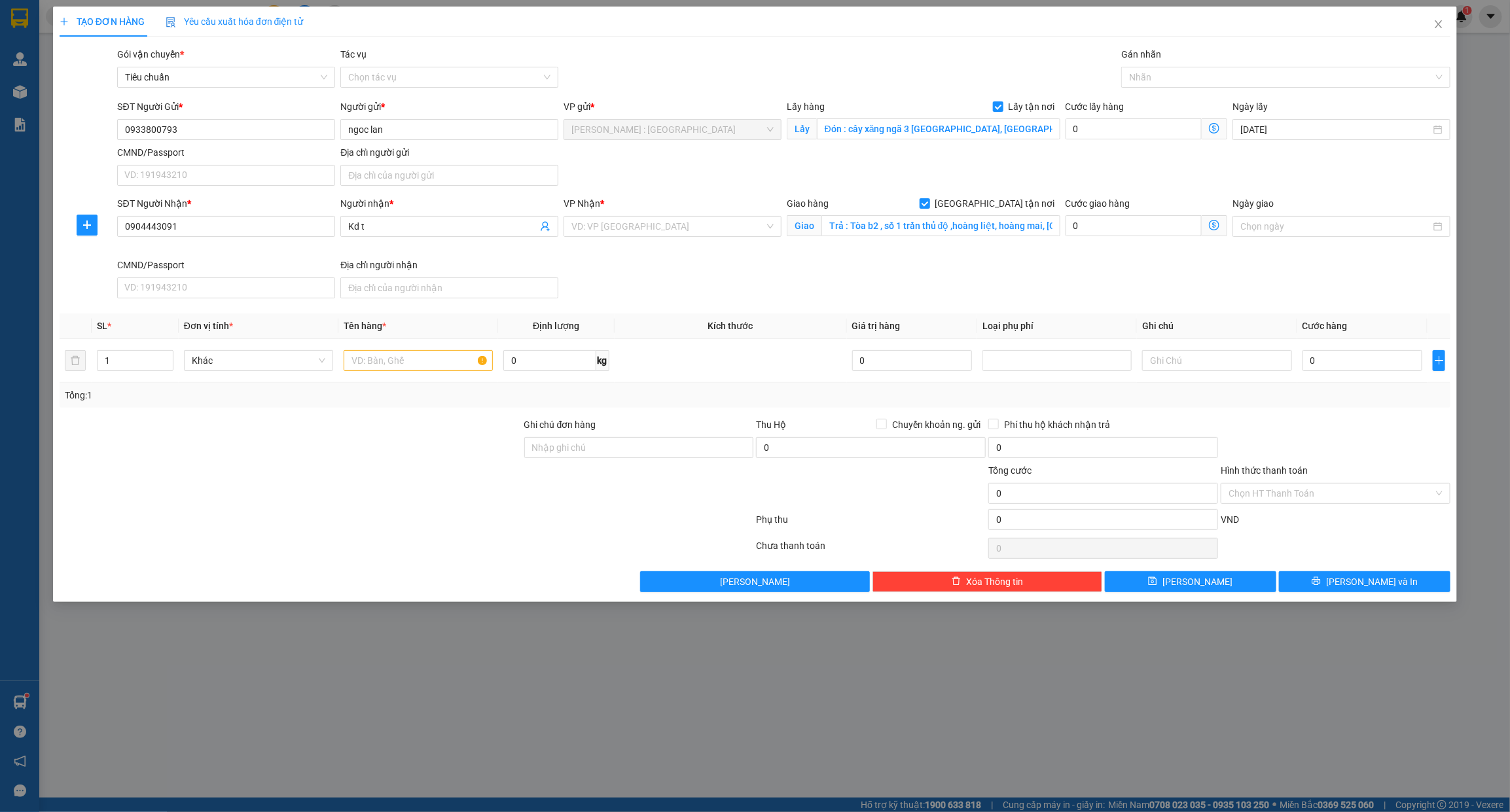
click at [657, 239] on div "VP Nhận * VD: VP Sài Gòn" at bounding box center [672, 219] width 218 height 46
click at [638, 223] on input "search" at bounding box center [668, 226] width 193 height 20
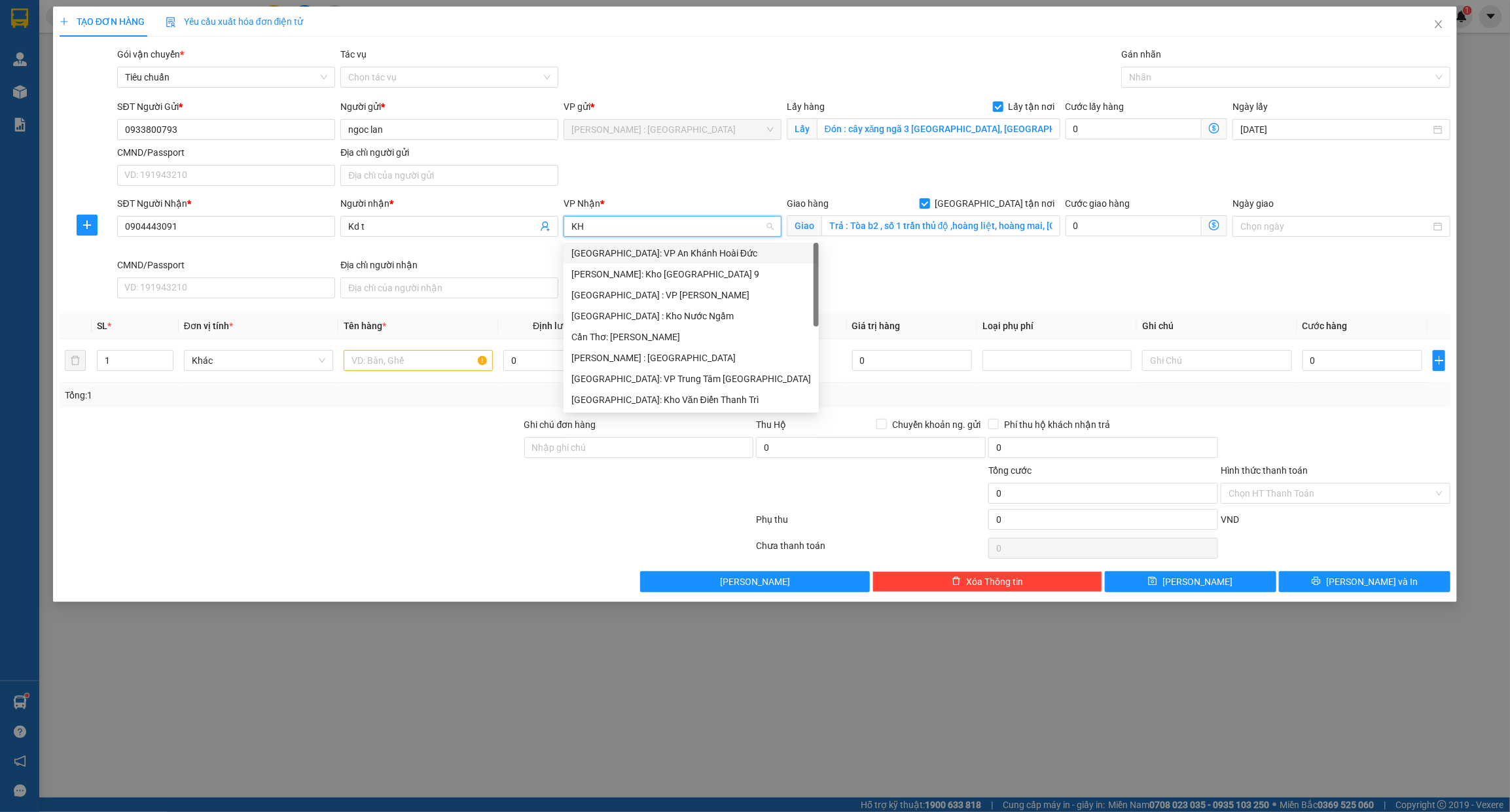
type input "KHO"
click at [626, 338] on div "[GEOGRAPHIC_DATA]: Kho Văn Điển Thanh Trì" at bounding box center [672, 337] width 202 height 14
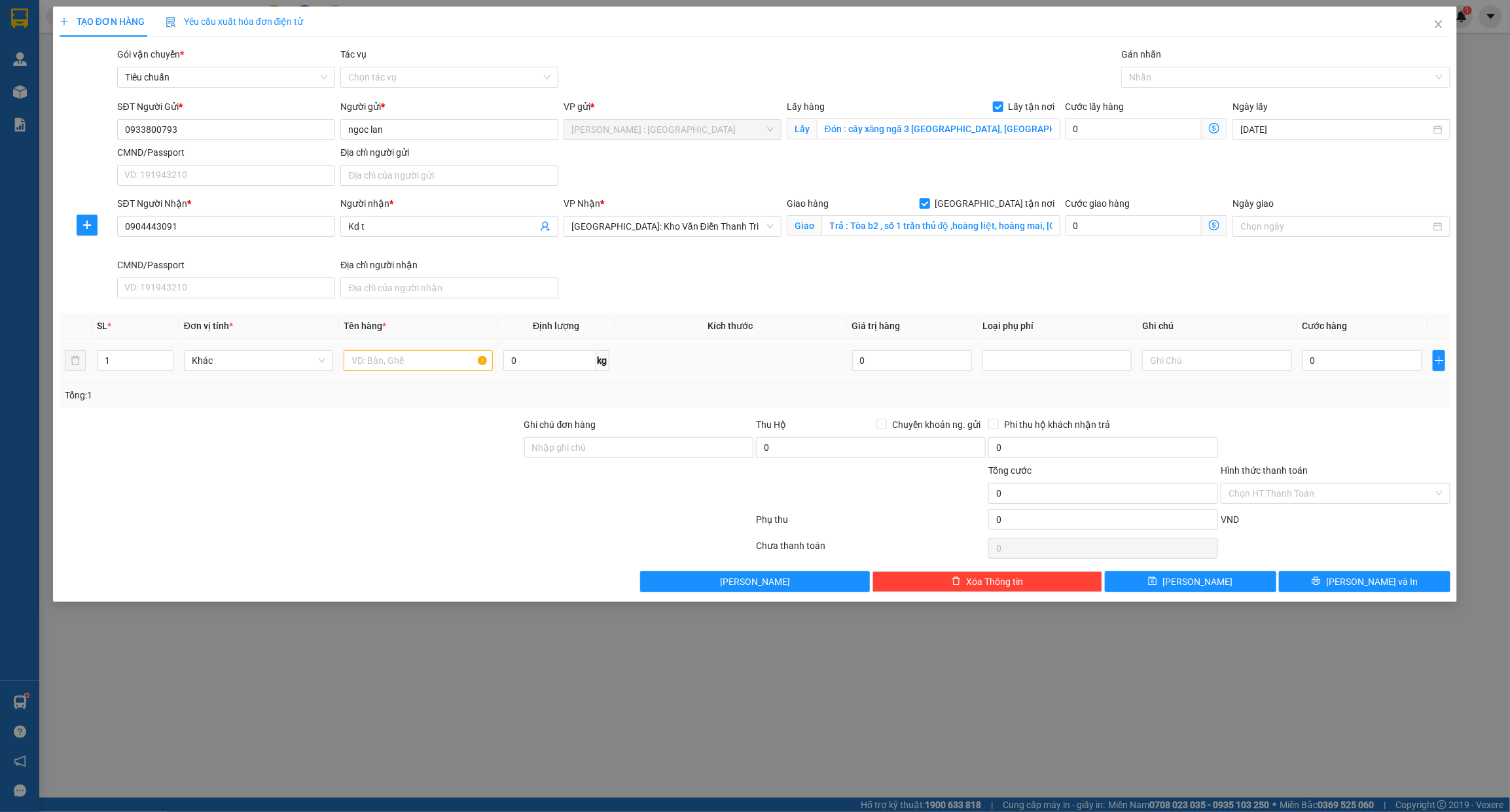
click at [403, 347] on td at bounding box center [418, 361] width 159 height 44
drag, startPoint x: 408, startPoint y: 359, endPoint x: 389, endPoint y: 333, distance: 32.2
click at [406, 359] on input "text" at bounding box center [418, 360] width 150 height 21
paste input "2 can 10kg"
type input "2 can 10kg - ANH XUÂN"
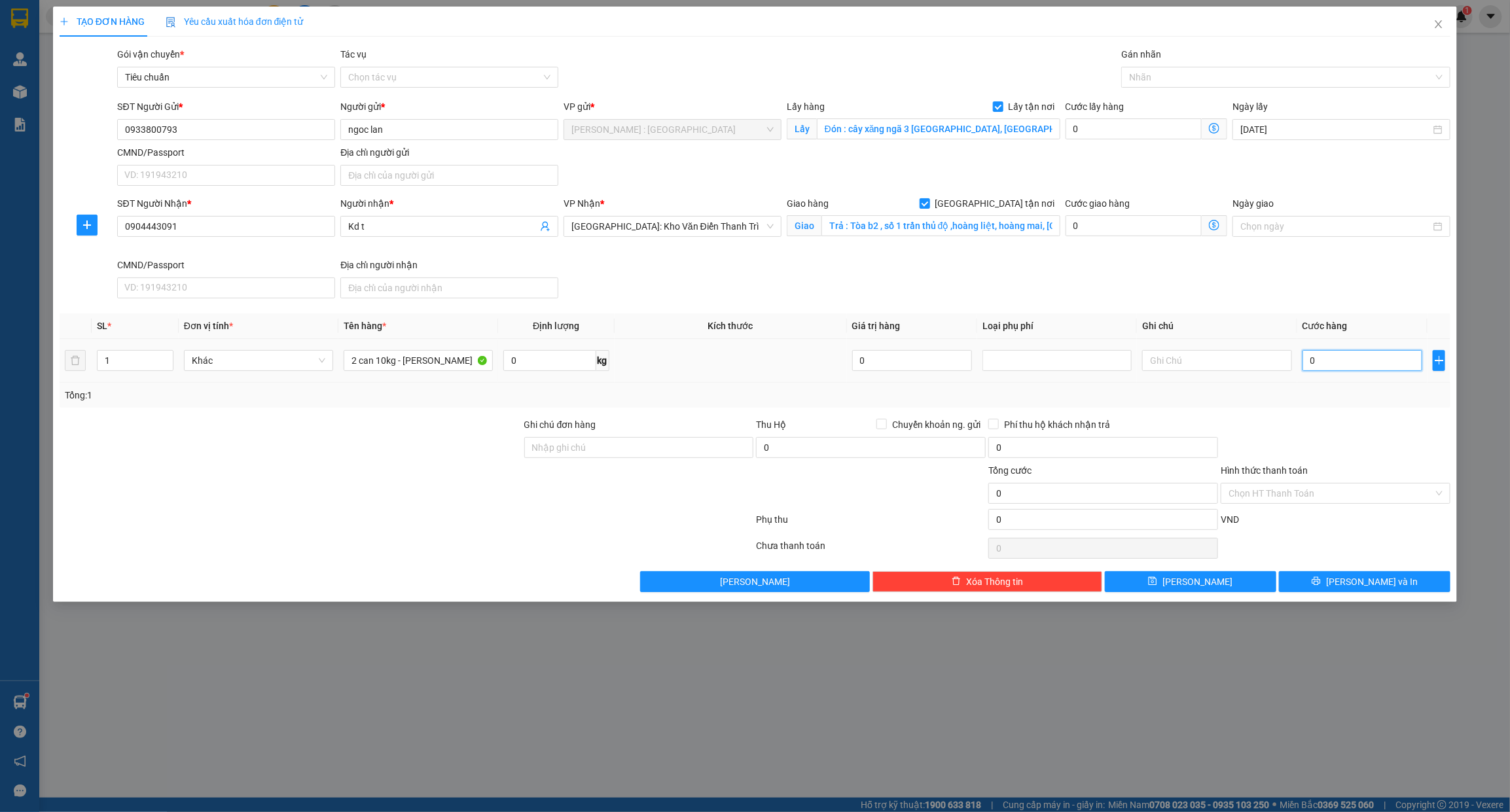
click at [1348, 370] on input "0" at bounding box center [1363, 360] width 121 height 21
type input "5"
type input "50"
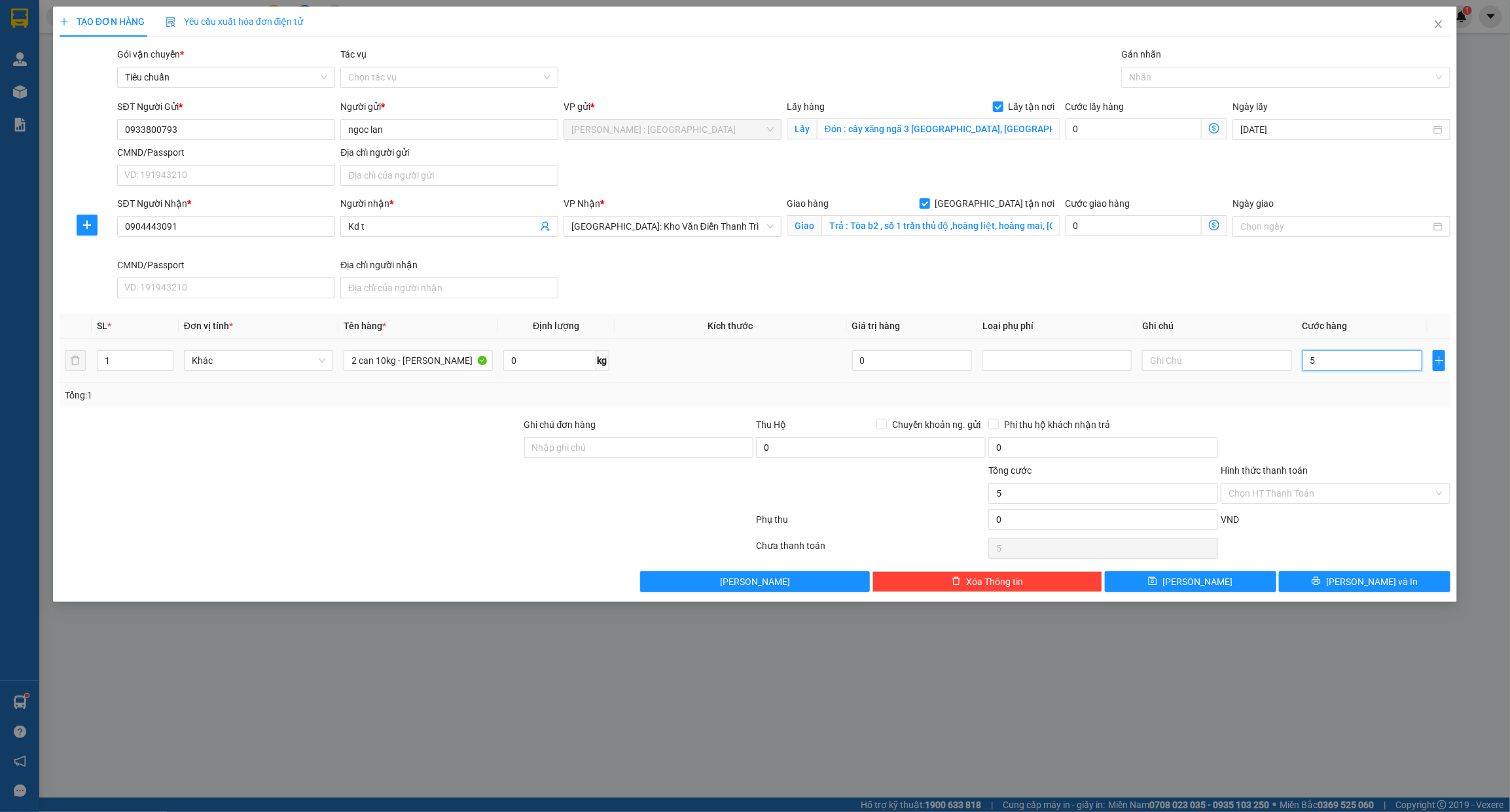
type input "50"
type input "50.000"
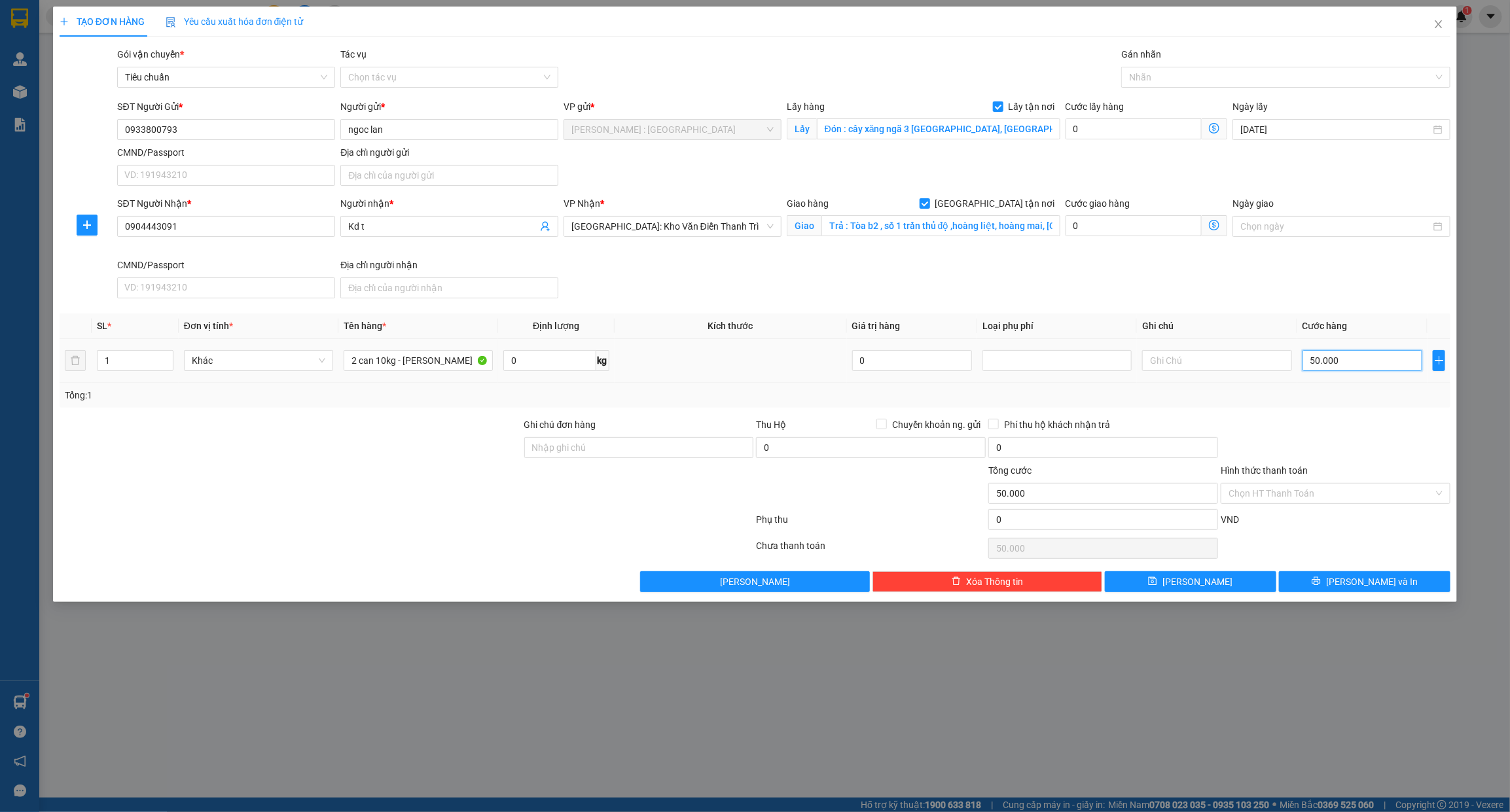
type input "0"
type input "01"
type input "1"
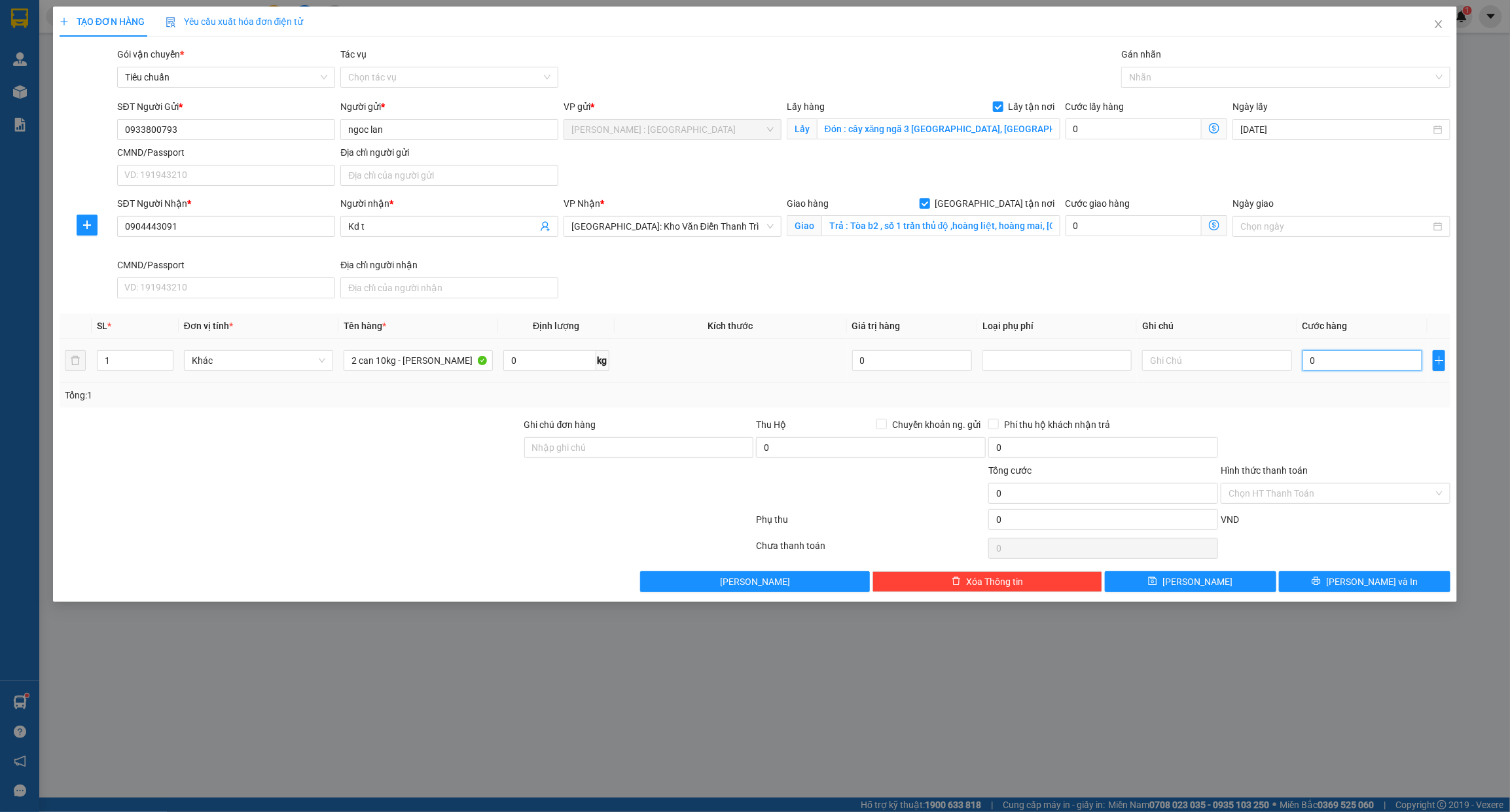
type input "1"
type input "015"
type input "15"
type input "0.150"
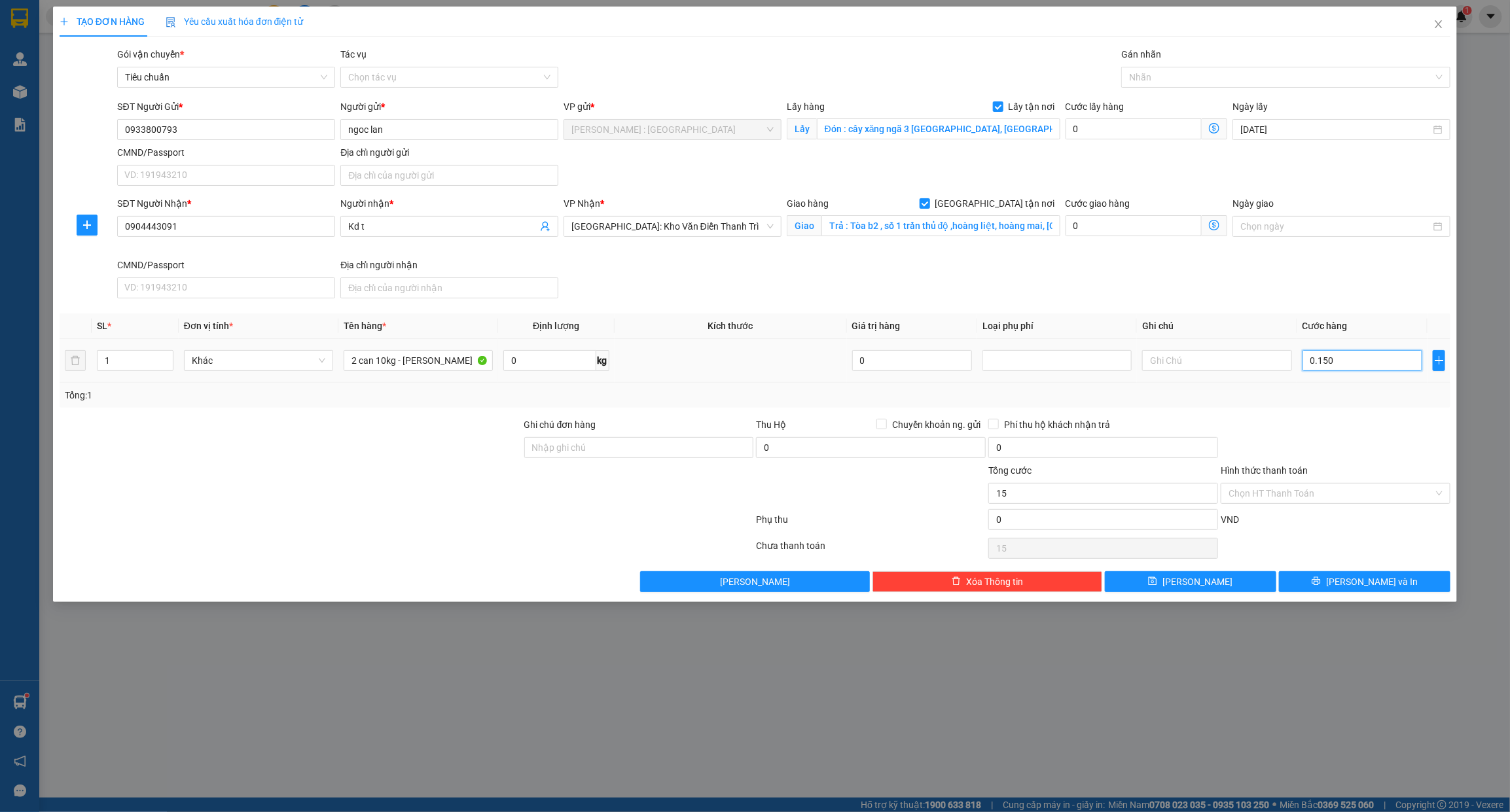
type input "150"
type input "150.000"
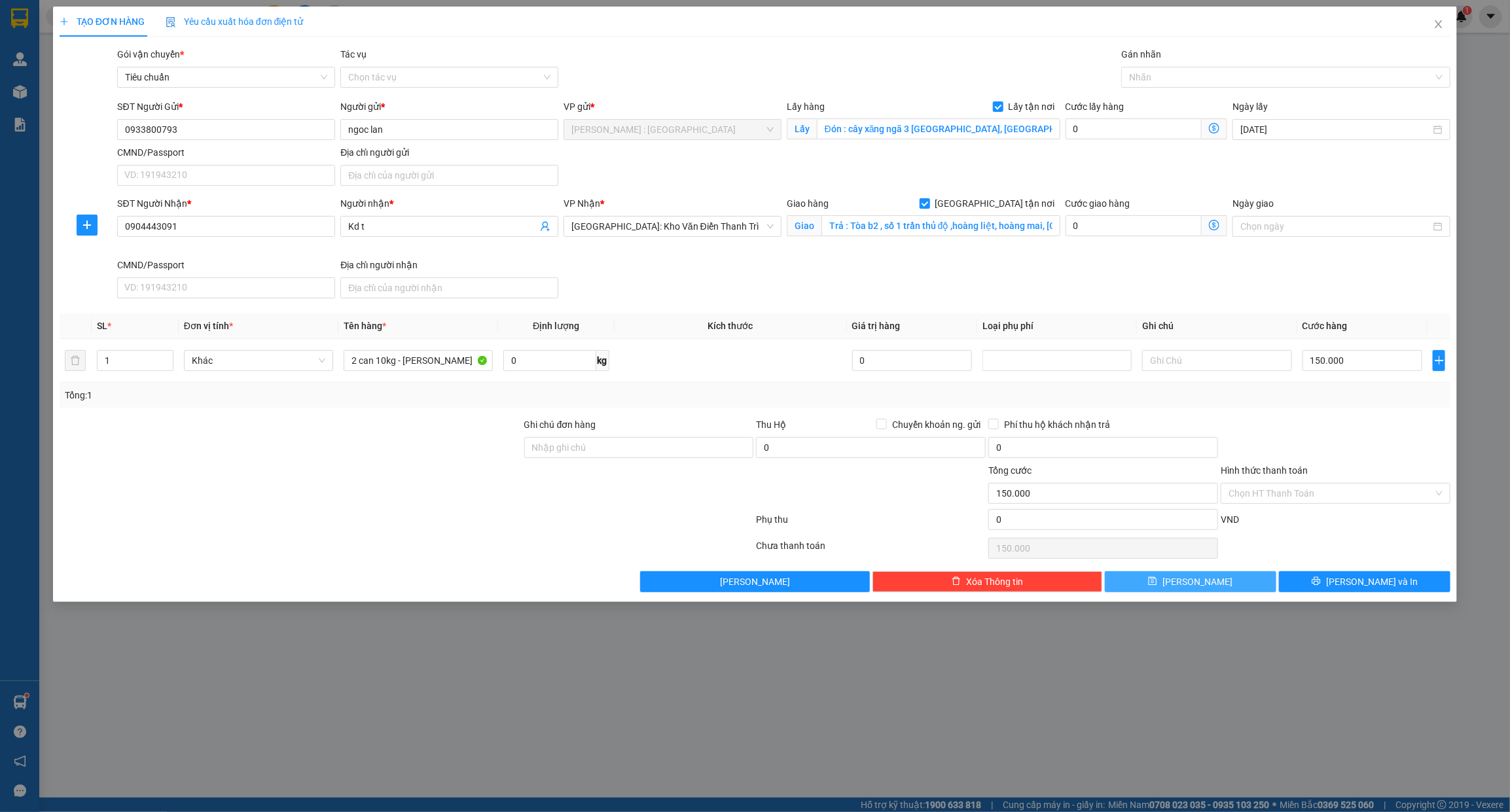
click at [1231, 573] on button "Lưu" at bounding box center [1190, 582] width 171 height 21
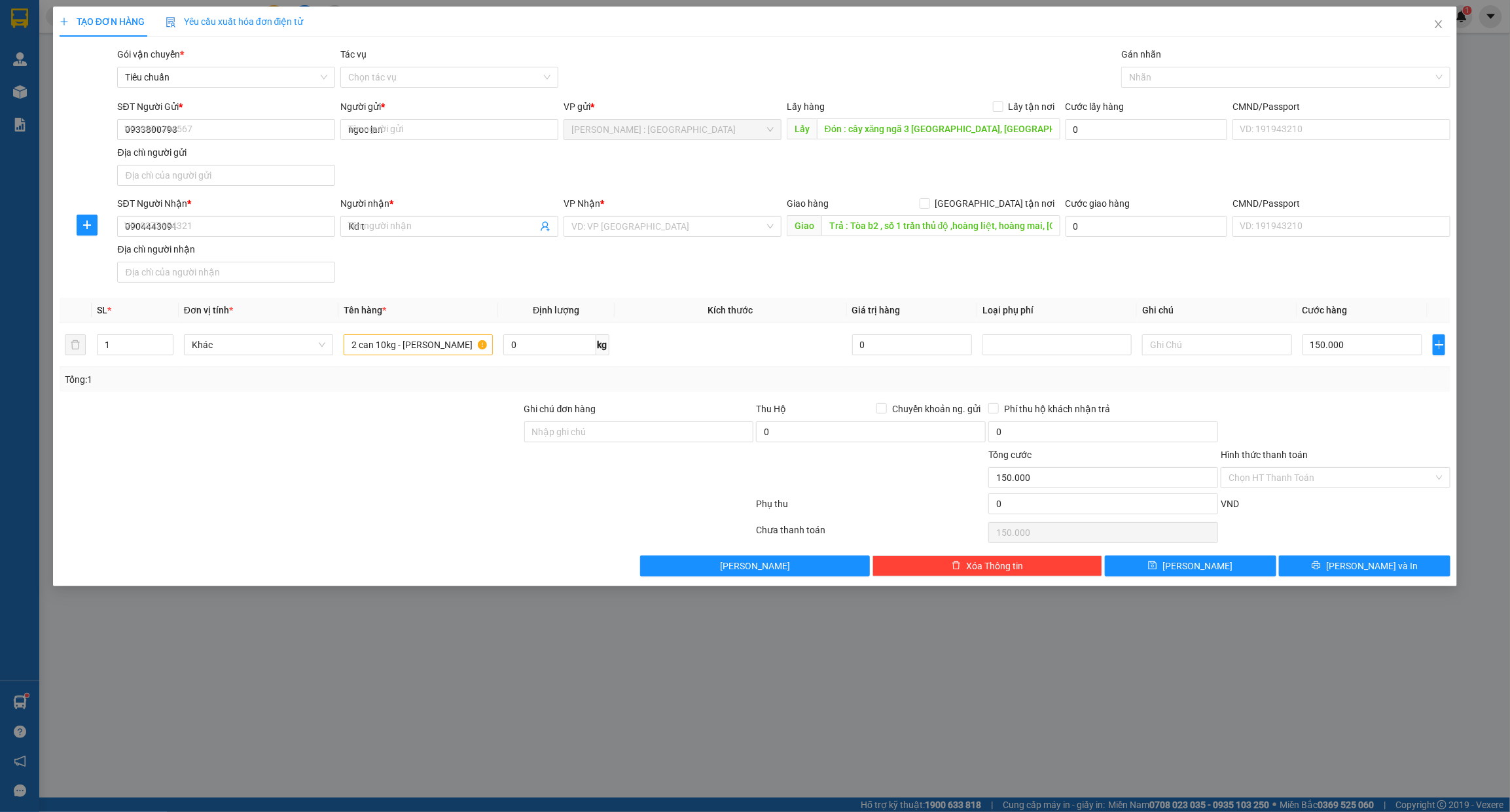
checkbox input "false"
type input "0"
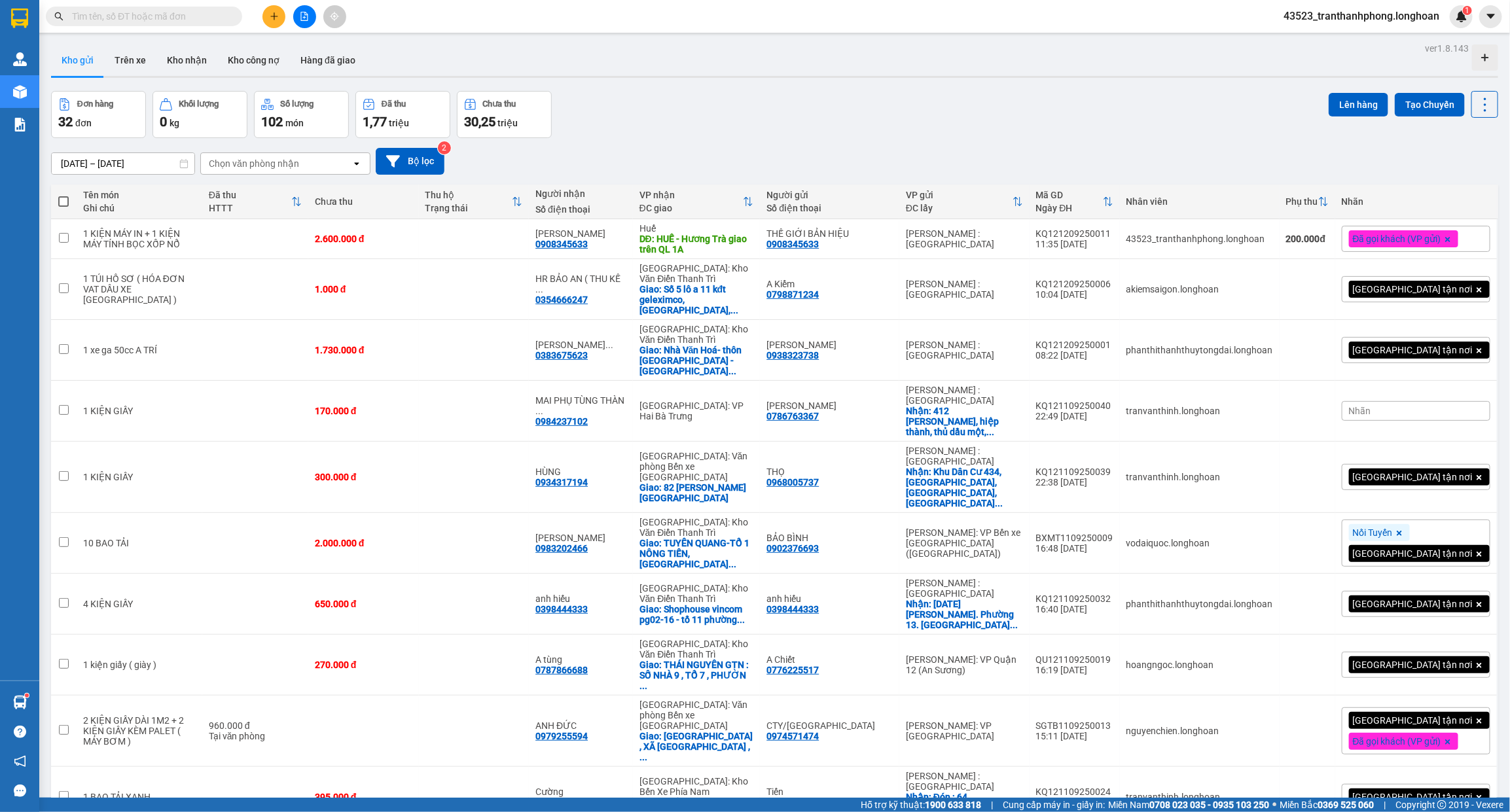
click at [219, 18] on input "text" at bounding box center [149, 16] width 154 height 14
paste input "0375283850"
type input "0375283850"
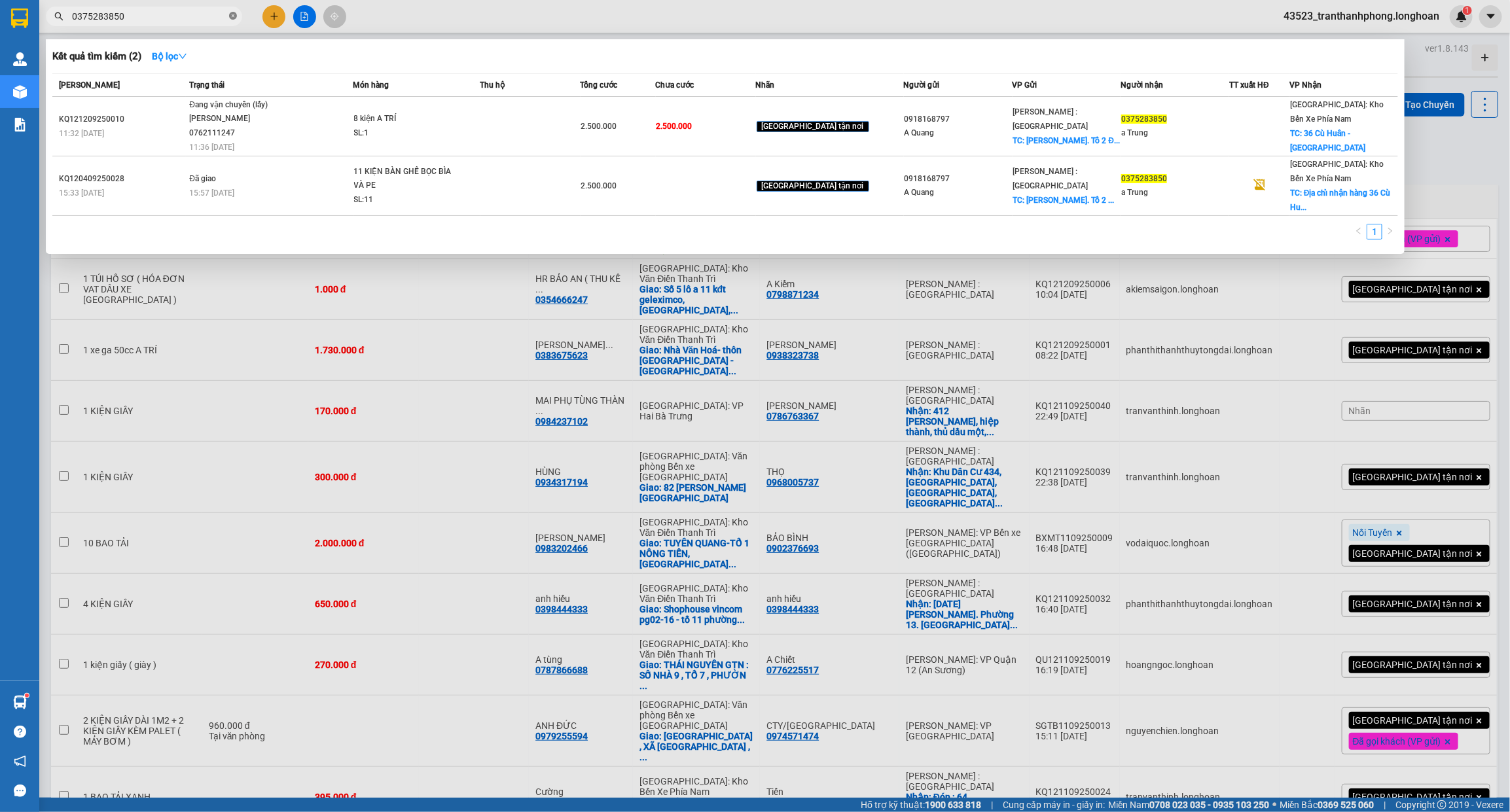
click at [233, 18] on icon "close-circle" at bounding box center [233, 16] width 8 height 8
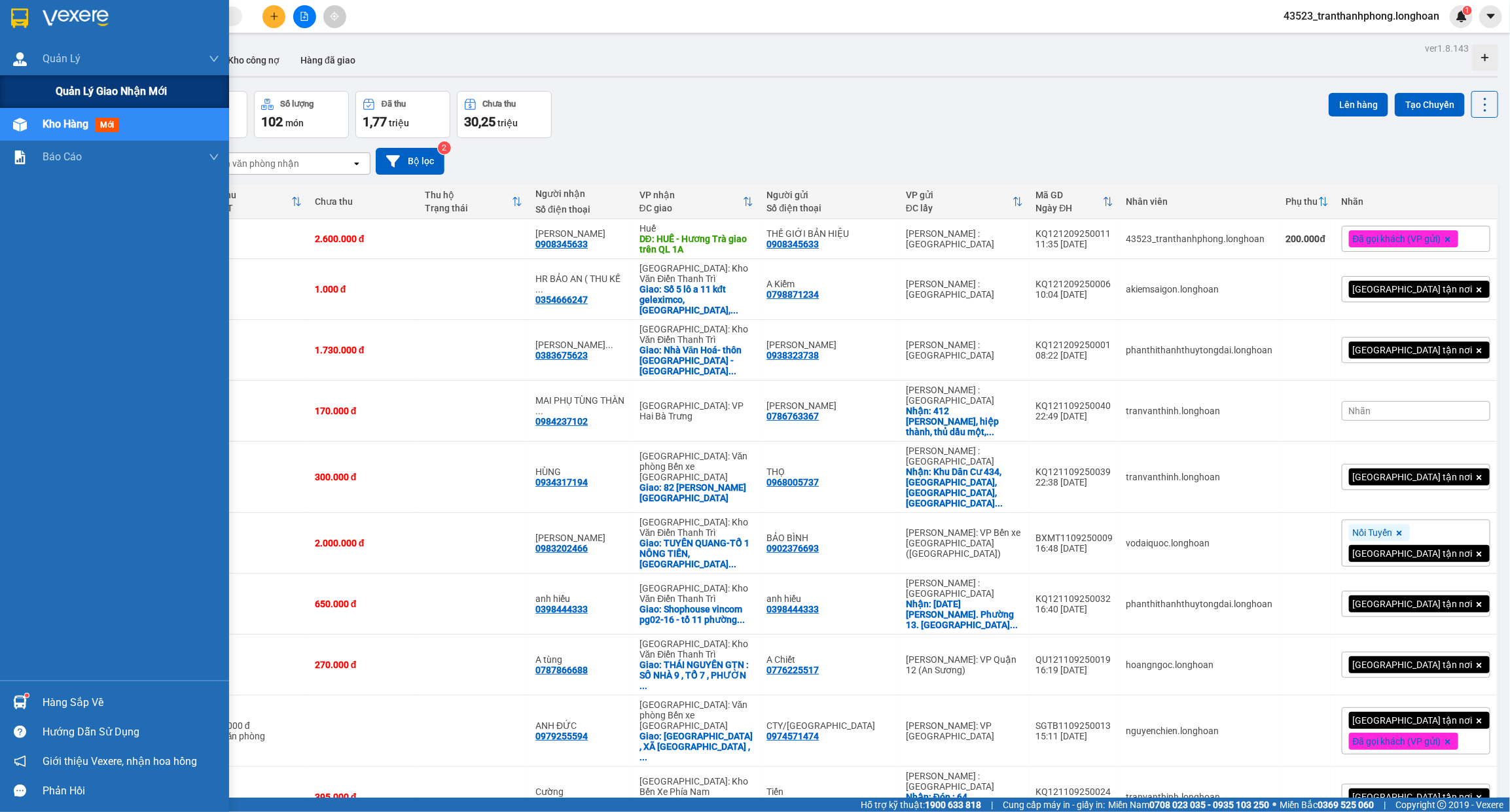
click at [66, 86] on span "Quản lý giao nhận mới" at bounding box center [111, 91] width 111 height 16
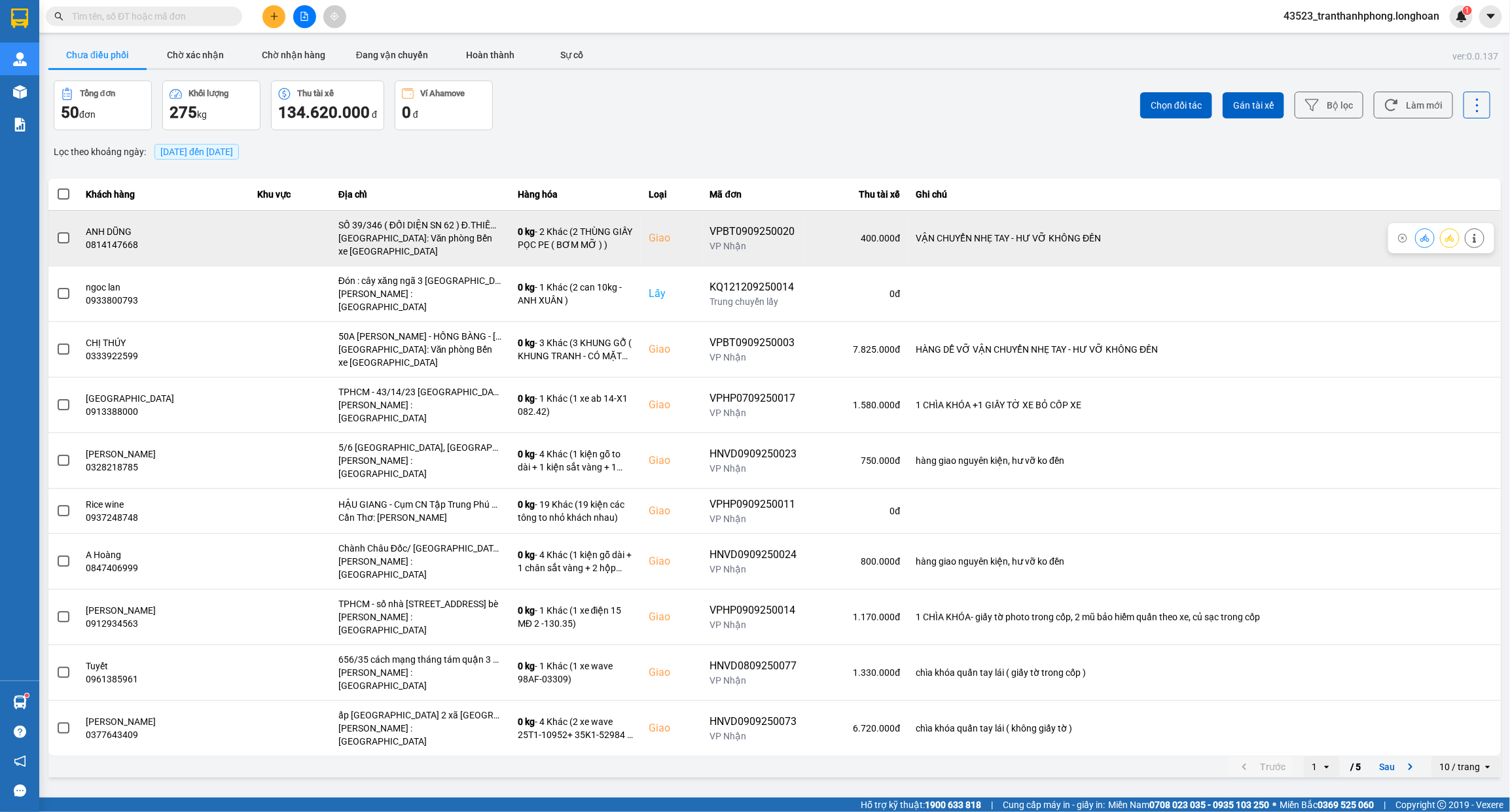
click at [61, 240] on span at bounding box center [63, 238] width 12 height 12
click at [56, 231] on input "checkbox" at bounding box center [56, 231] width 0 height 0
click at [61, 239] on span at bounding box center [63, 238] width 12 height 12
click at [56, 231] on input "checkbox" at bounding box center [56, 231] width 0 height 0
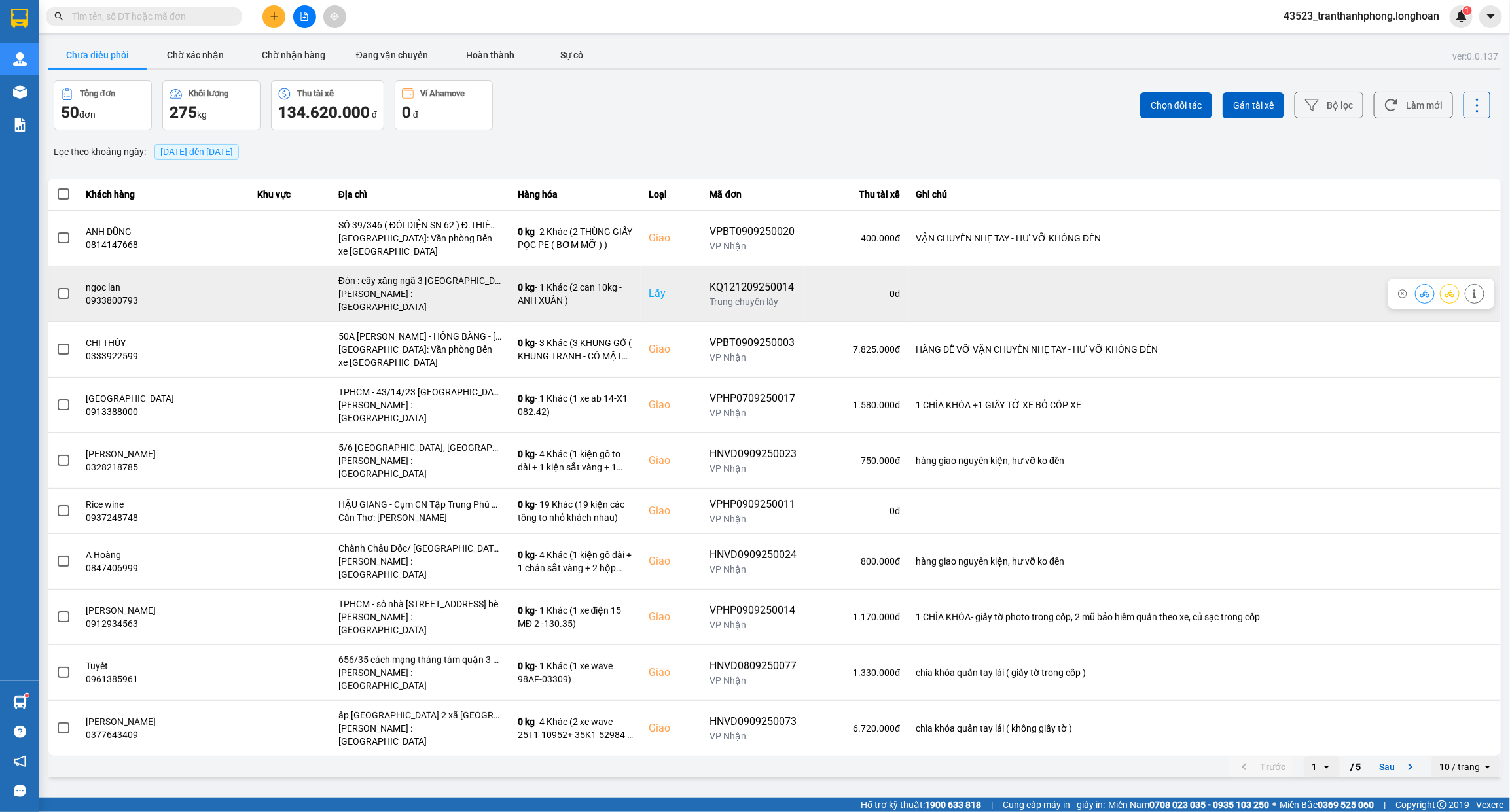
click at [64, 288] on span at bounding box center [63, 293] width 12 height 12
click at [56, 286] on input "checkbox" at bounding box center [56, 286] width 0 height 0
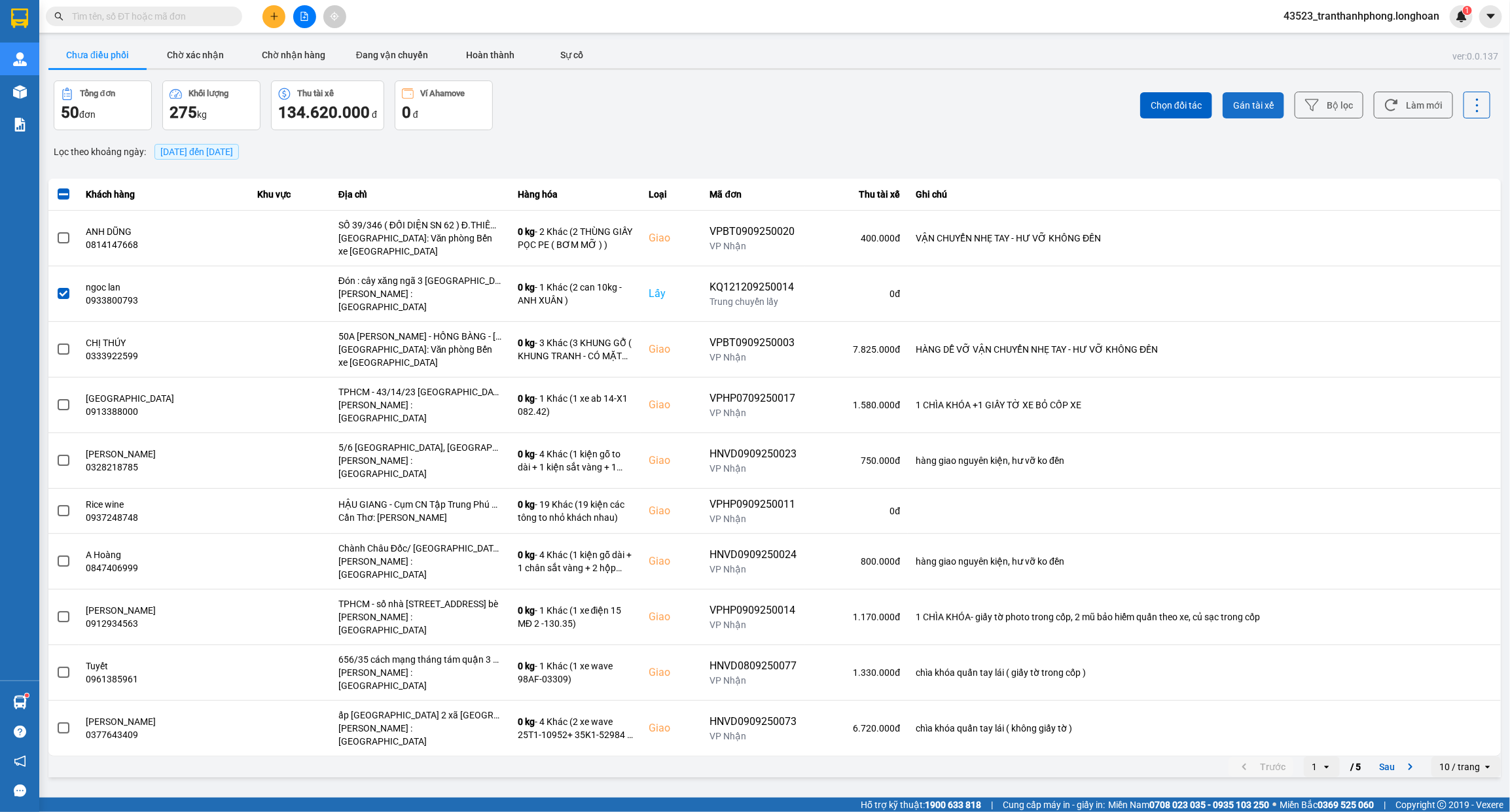
click at [1270, 102] on span "Gán tài xế" at bounding box center [1253, 105] width 41 height 13
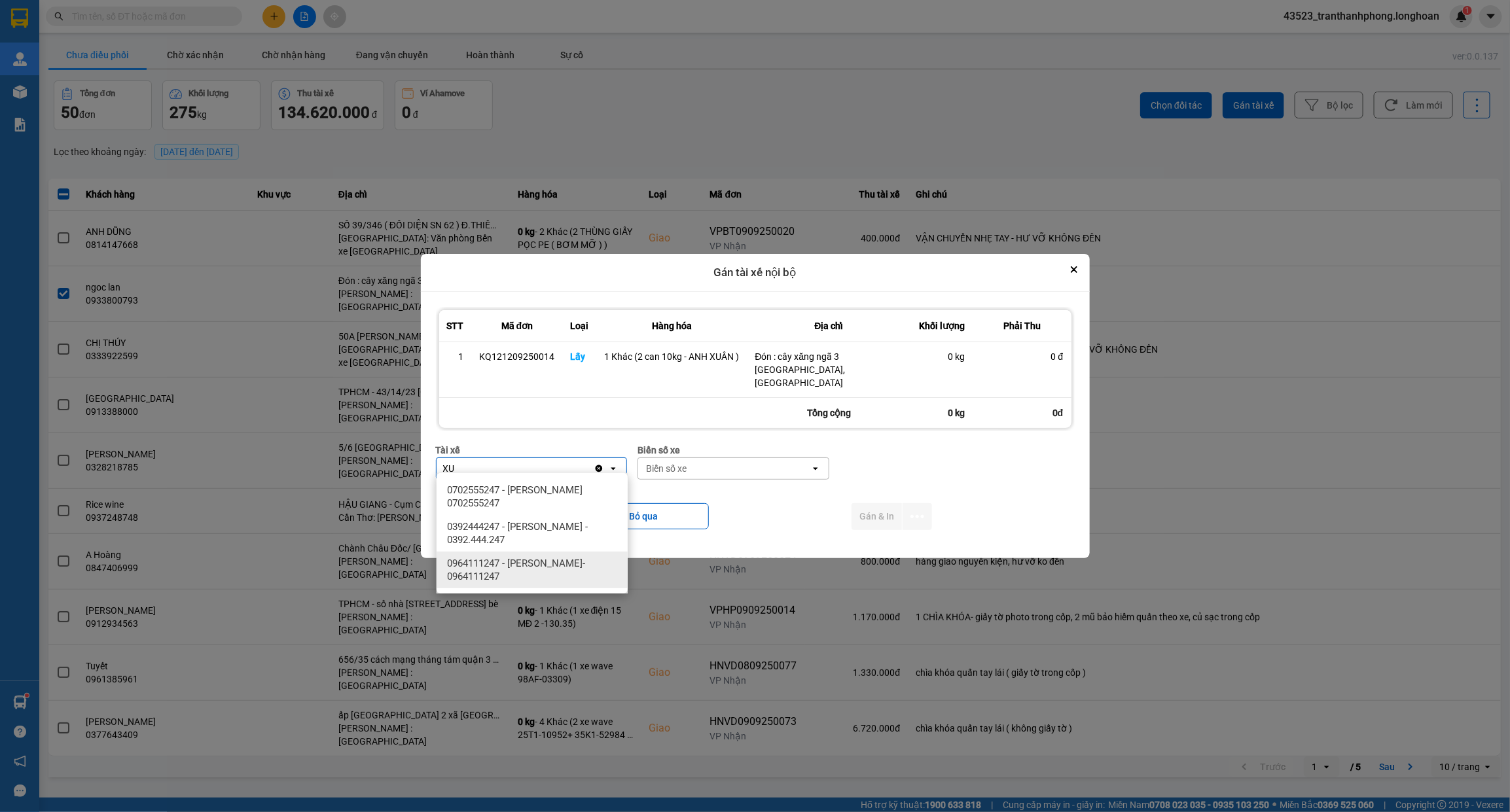
type input "XU"
click at [528, 557] on span "0964111247 - TRẦN THANH XUÂN- 0964111247" at bounding box center [535, 570] width 176 height 26
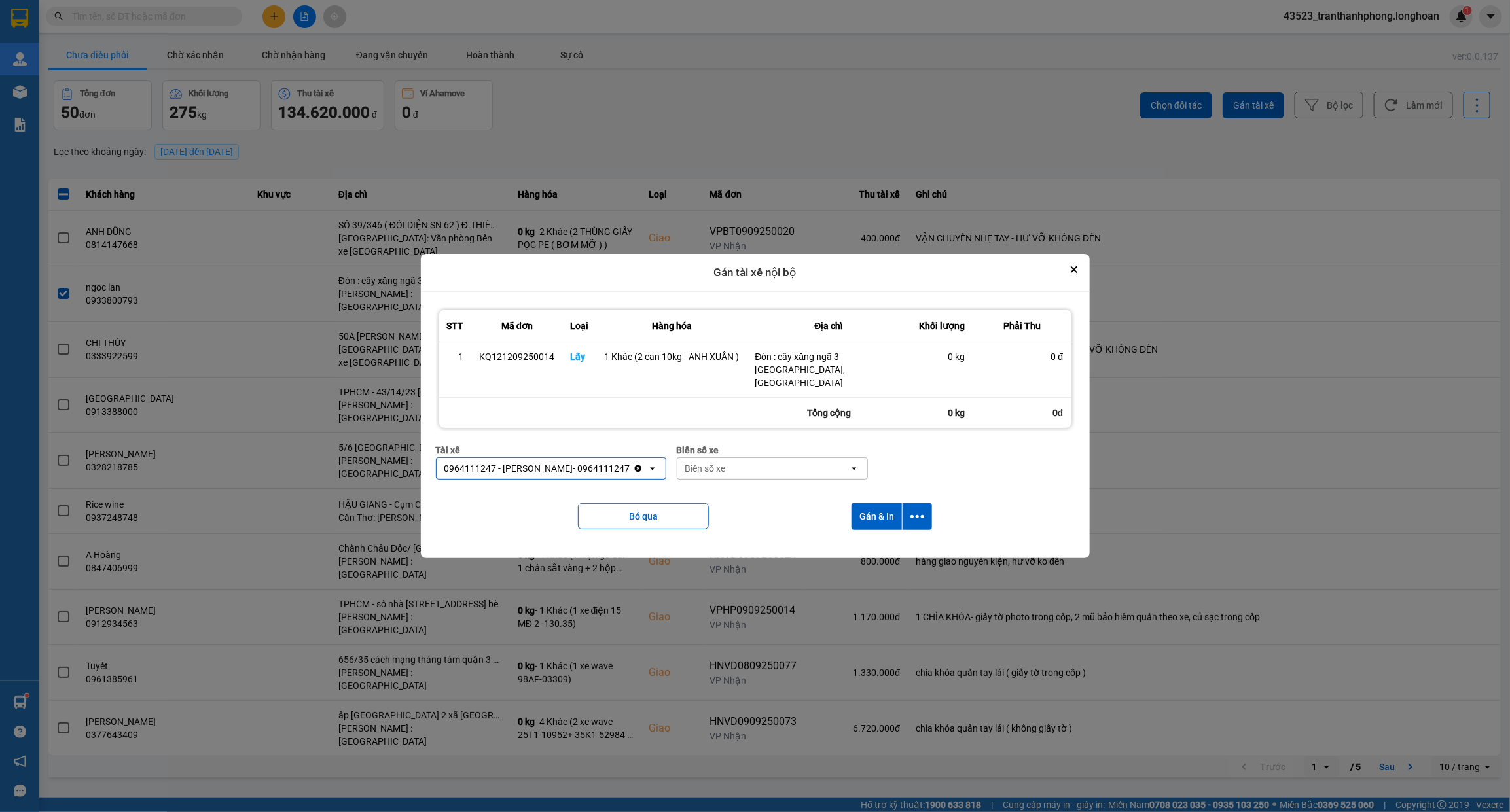
click at [701, 462] on div "Biển số xe" at bounding box center [706, 468] width 41 height 13
type input "94"
click at [737, 487] on span "29E-376.94" at bounding box center [724, 490] width 48 height 13
click at [880, 514] on button "Gán & In" at bounding box center [876, 517] width 50 height 27
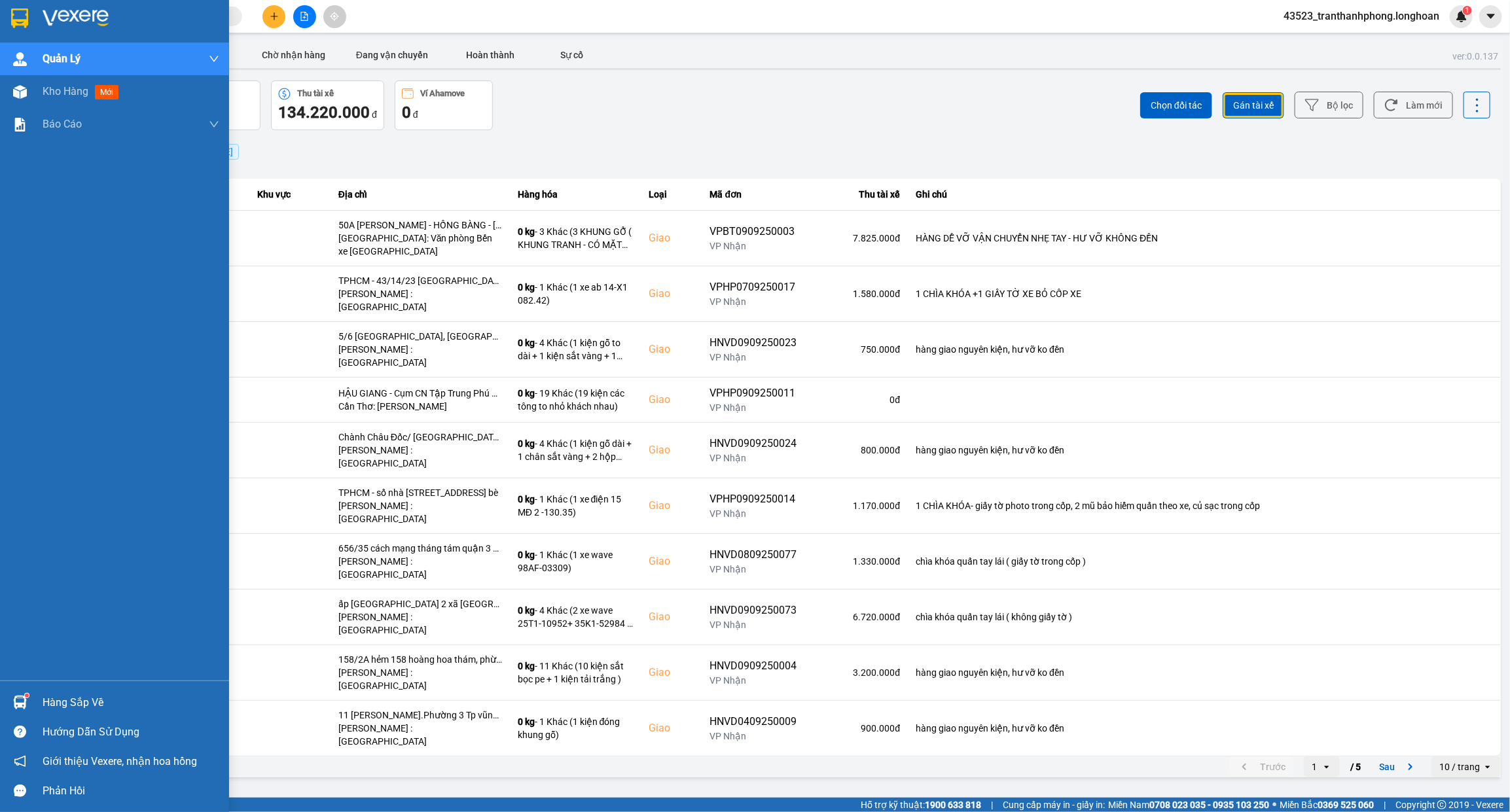
click at [28, 30] on div at bounding box center [114, 21] width 229 height 42
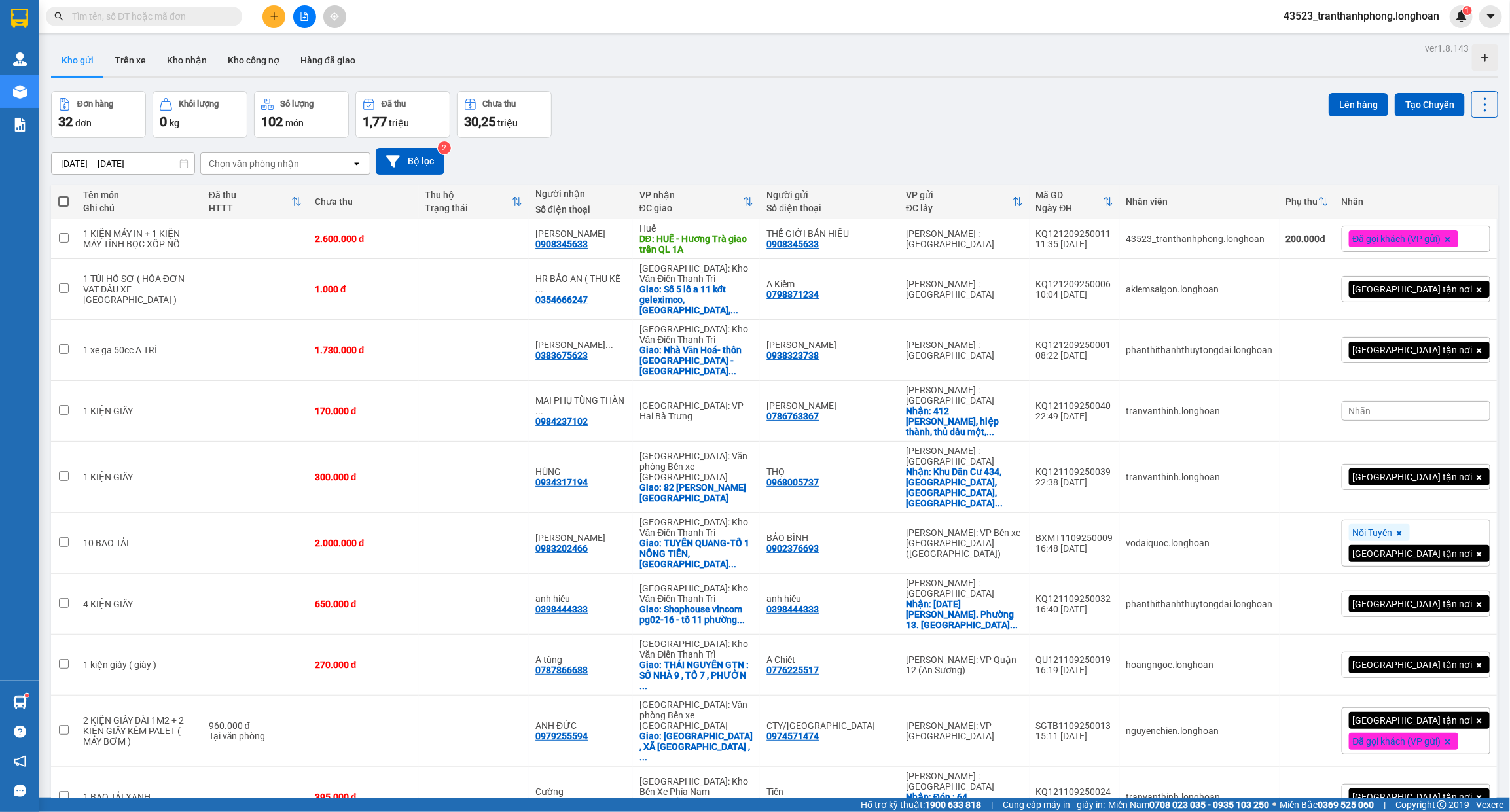
click at [214, 28] on div "Kết quả tìm kiếm ( 2 ) Bộ lọc Mã ĐH Trạng thái Món hàng Thu hộ Tổng cước Chưa c…" at bounding box center [755, 16] width 1510 height 32
click at [200, 14] on input "text" at bounding box center [149, 16] width 154 height 14
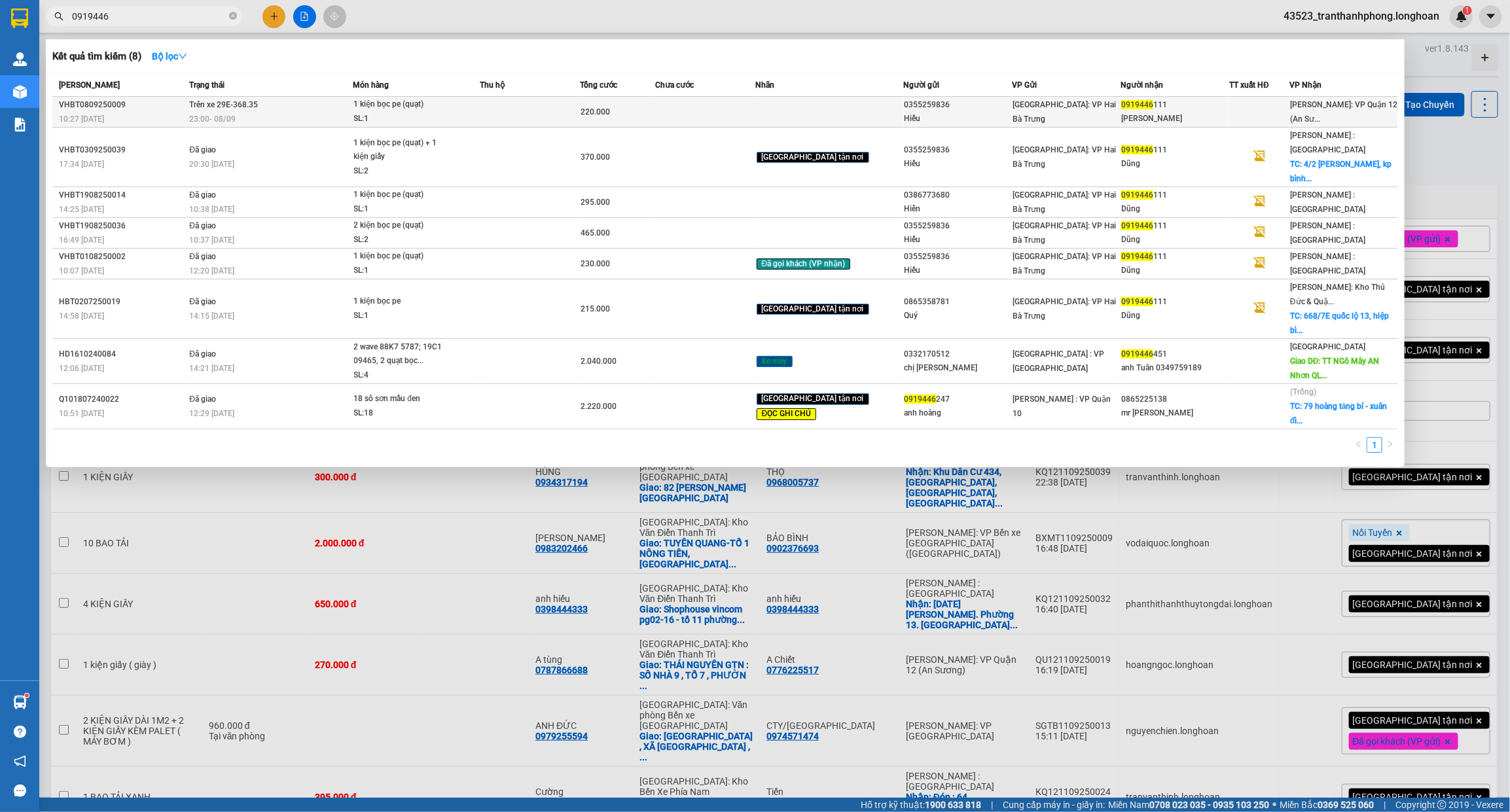
type input "0919446"
click at [394, 115] on div "SL: 1" at bounding box center [403, 119] width 98 height 14
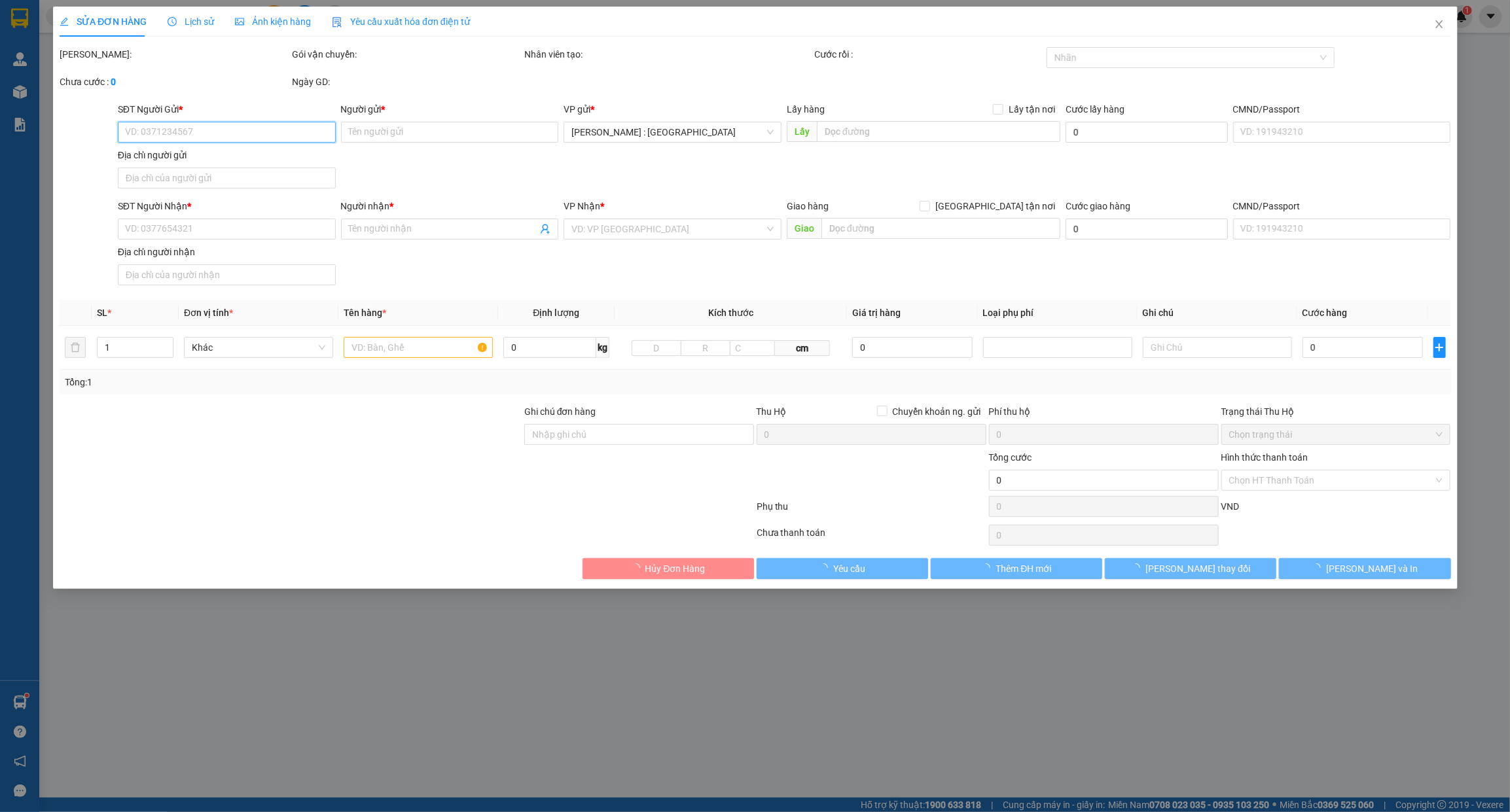
type input "0355259836"
type input "Hiếu"
type input "0919446111"
type input "[PERSON_NAME]"
type input "220.000"
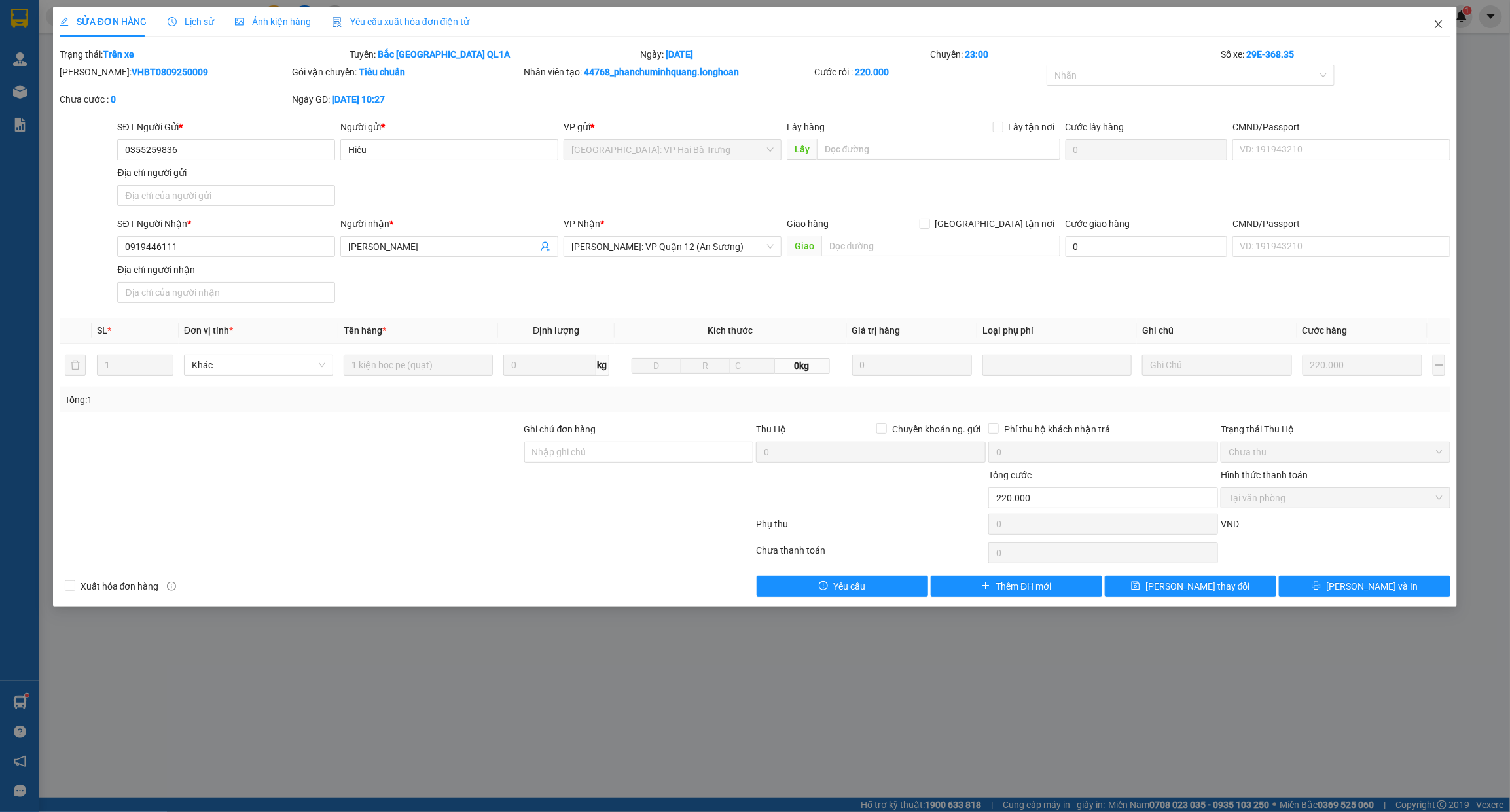
click at [1447, 17] on span "Close" at bounding box center [1439, 25] width 37 height 37
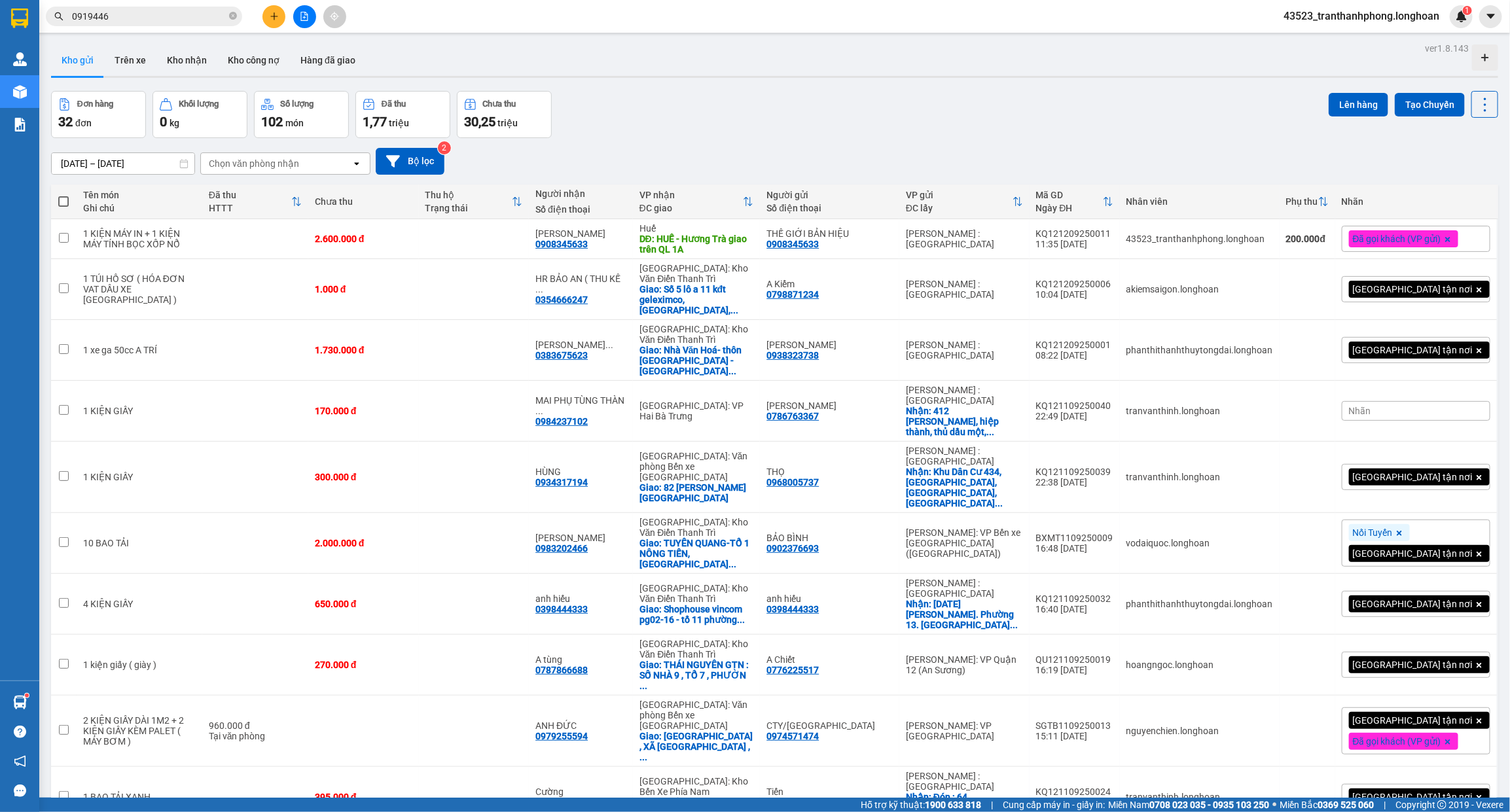
click at [138, 4] on div "Kết quả tìm kiếm ( 8 ) Bộ lọc Mã ĐH Trạng thái Món hàng Thu hộ Tổng cước Chưa c…" at bounding box center [755, 16] width 1510 height 32
click at [138, 11] on input "0919446" at bounding box center [149, 16] width 154 height 14
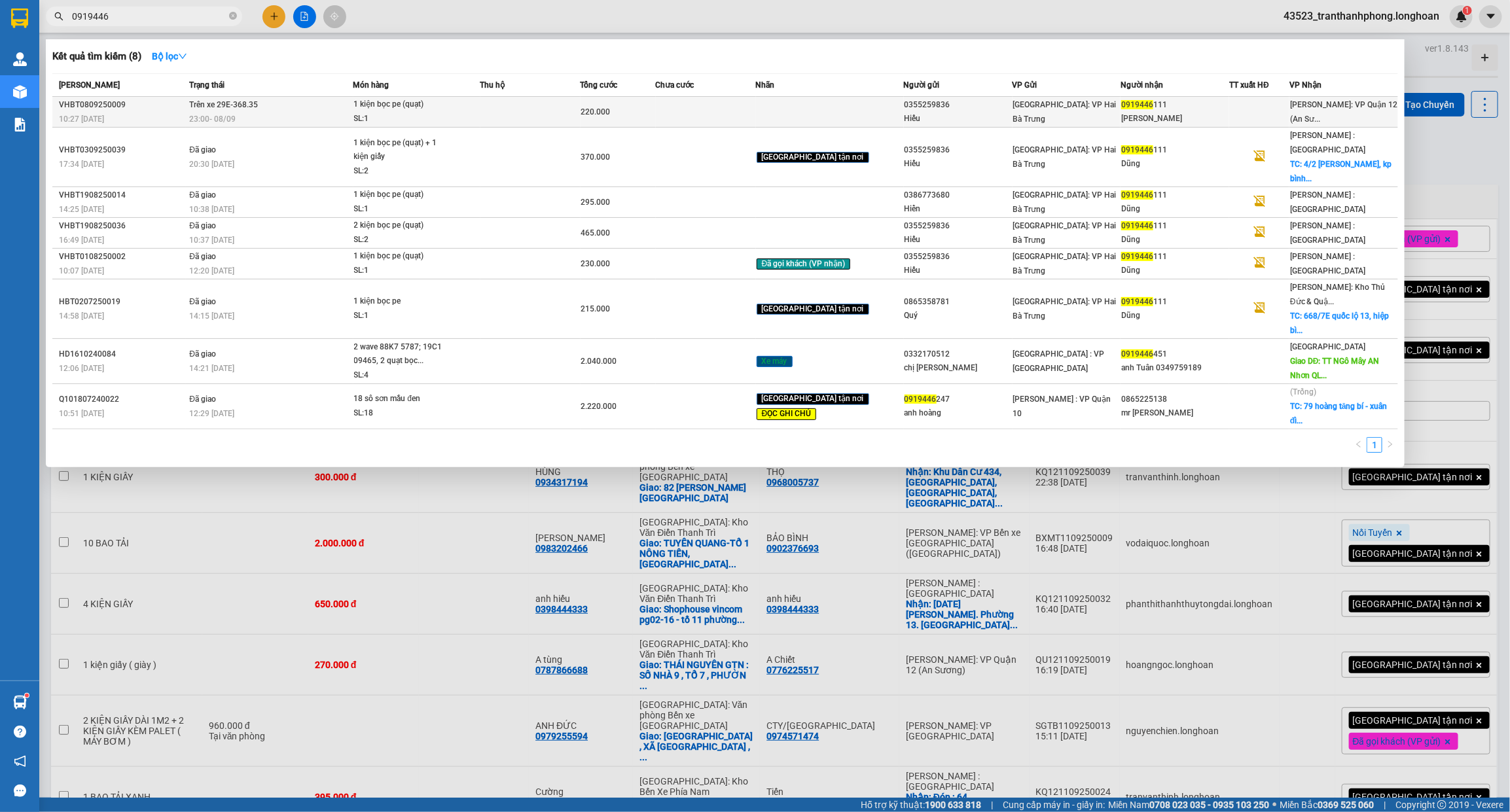
click at [194, 112] on div "23:00 - 08/09" at bounding box center [270, 119] width 163 height 14
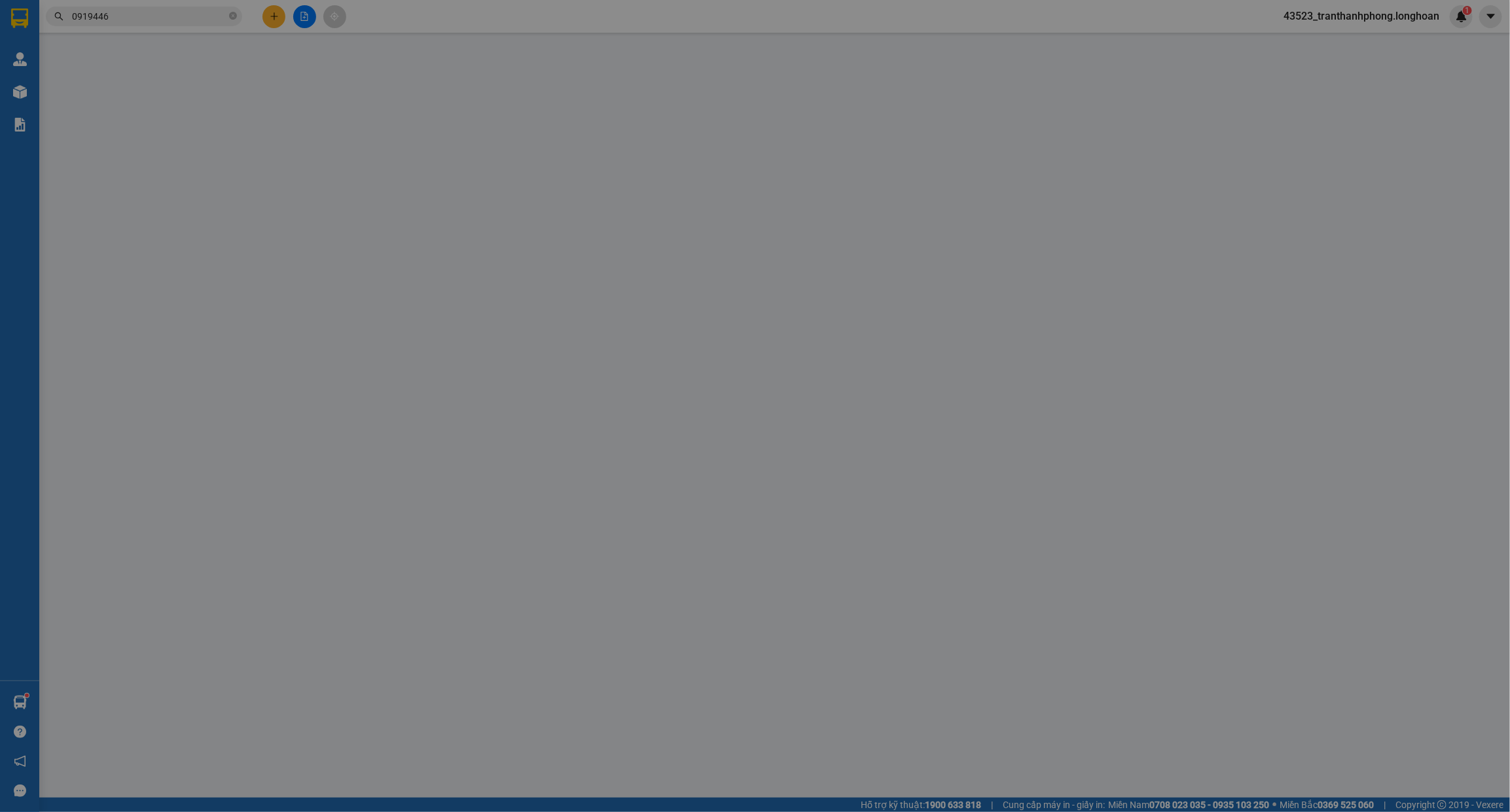
type input "0355259836"
type input "Hiếu"
type input "0919446111"
type input "[PERSON_NAME]"
type input "220.000"
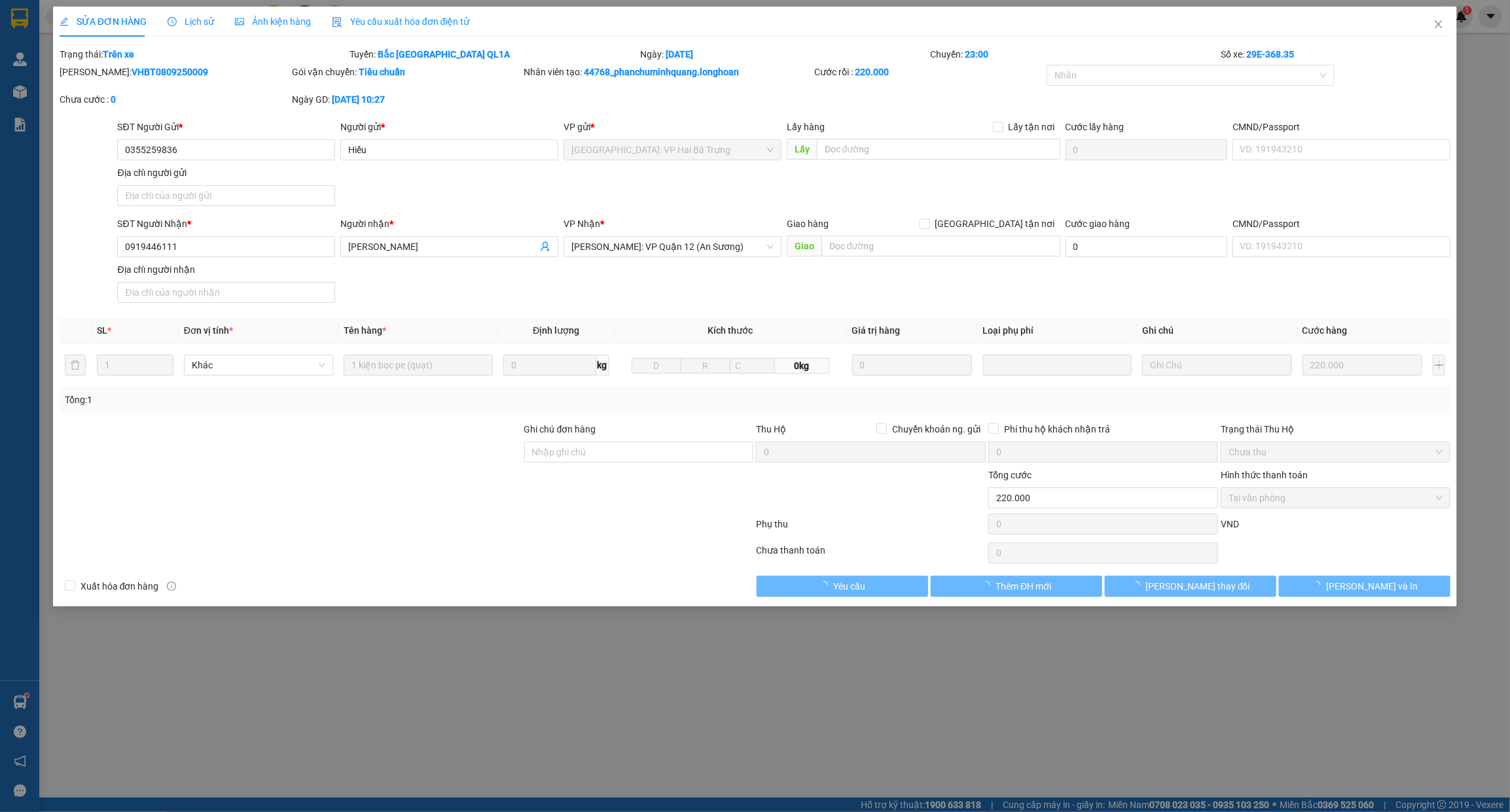
click at [173, 24] on icon "clock-circle" at bounding box center [172, 21] width 9 height 9
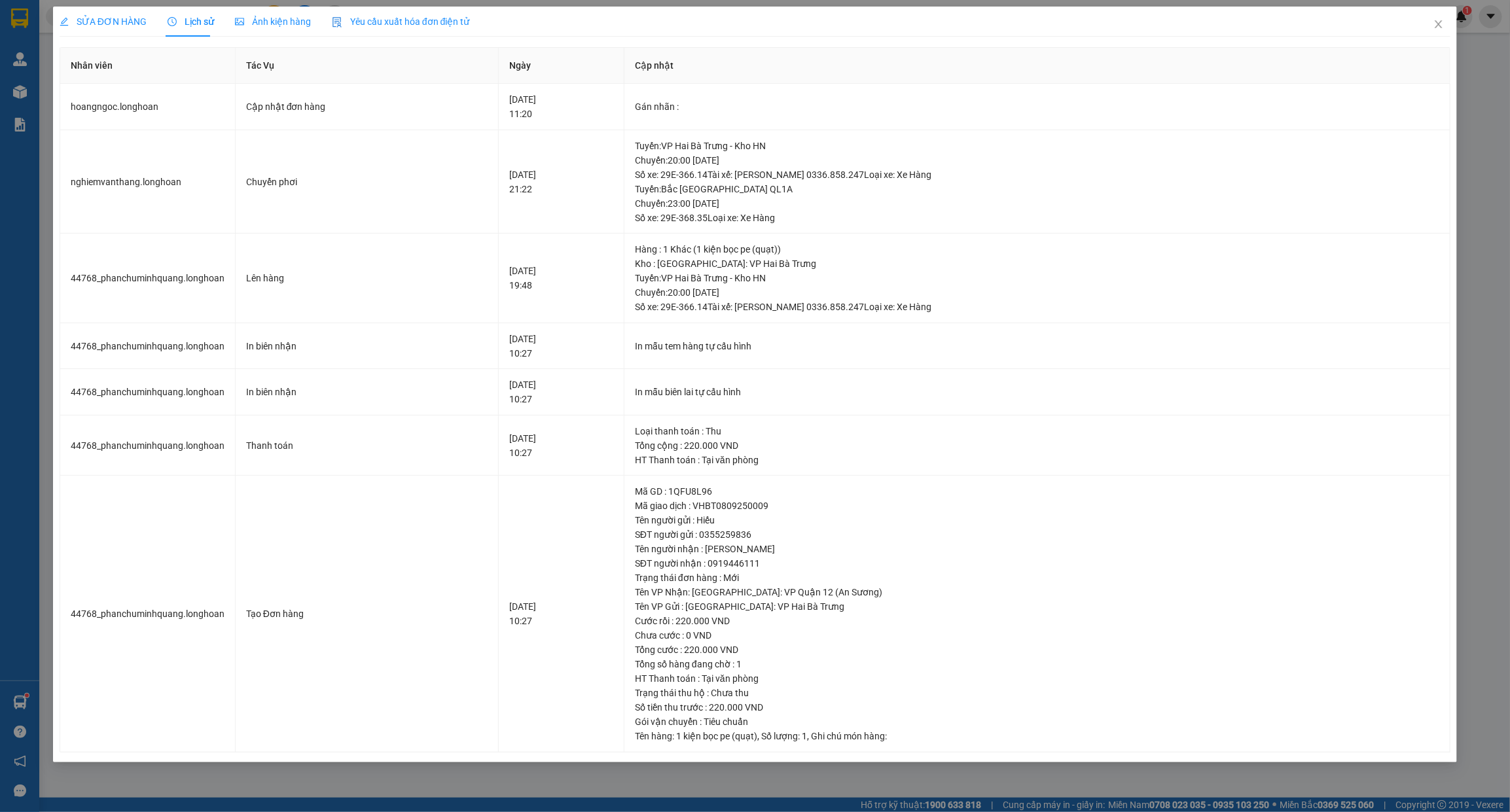
click at [118, 13] on div "SỬA ĐƠN HÀNG" at bounding box center [102, 21] width 87 height 30
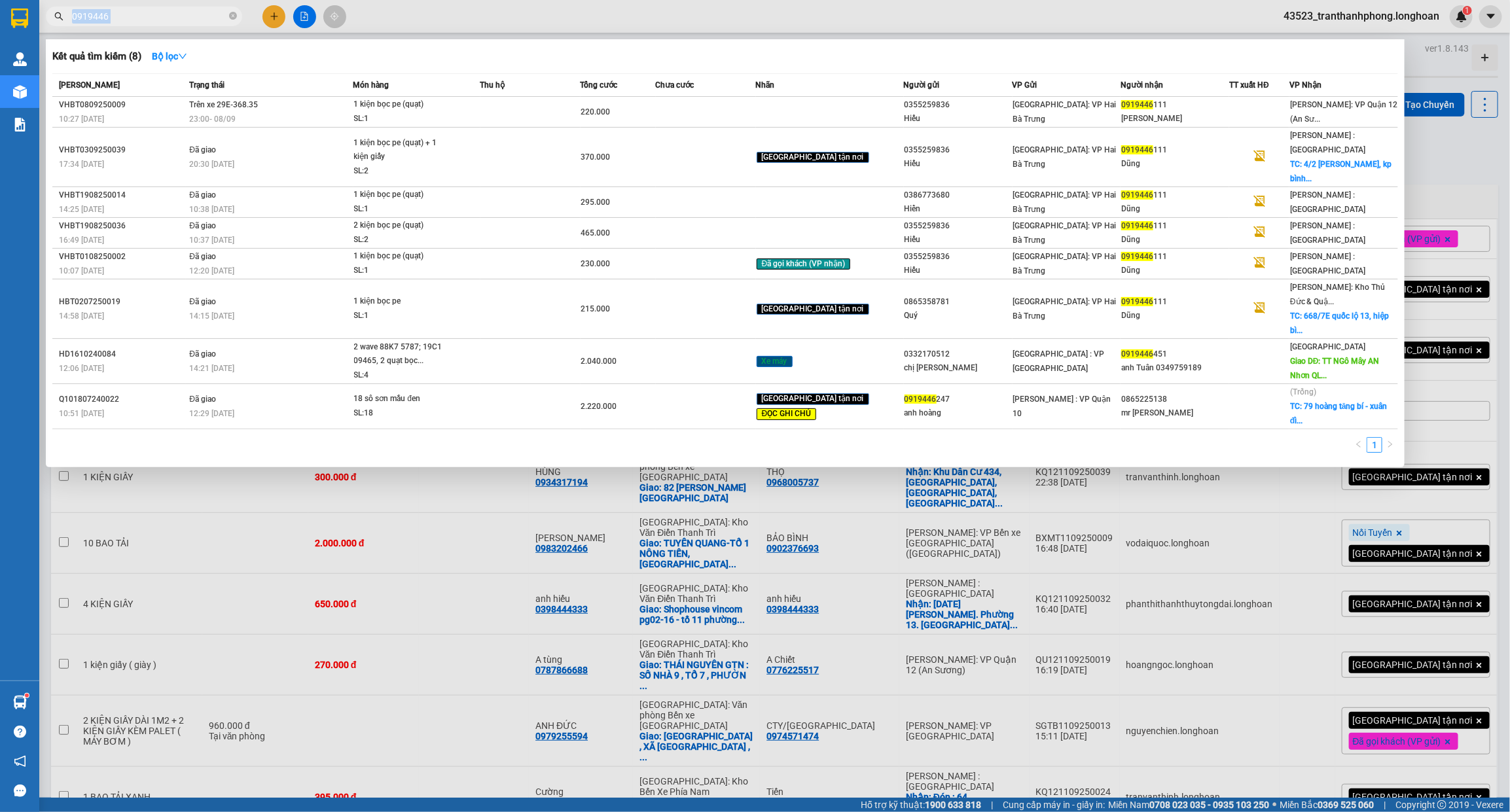
drag, startPoint x: 226, startPoint y: 18, endPoint x: 237, endPoint y: 18, distance: 11.0
click at [237, 18] on span "0919446" at bounding box center [144, 16] width 196 height 20
click at [236, 16] on icon "close-circle" at bounding box center [233, 16] width 8 height 8
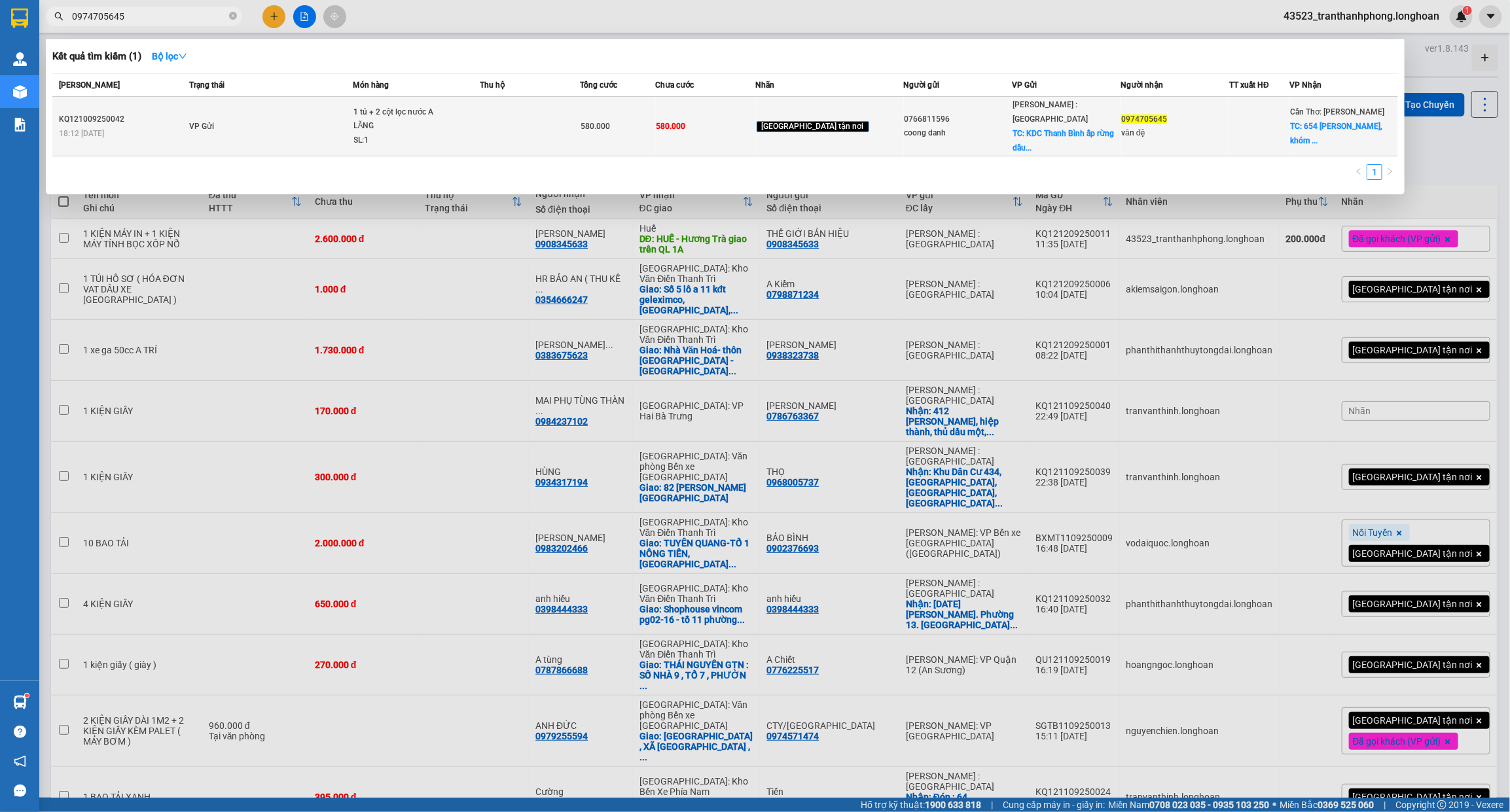
type input "0974705645"
click at [444, 116] on div "1 tủ + 2 cột lọc nước A LĂNG" at bounding box center [403, 119] width 98 height 28
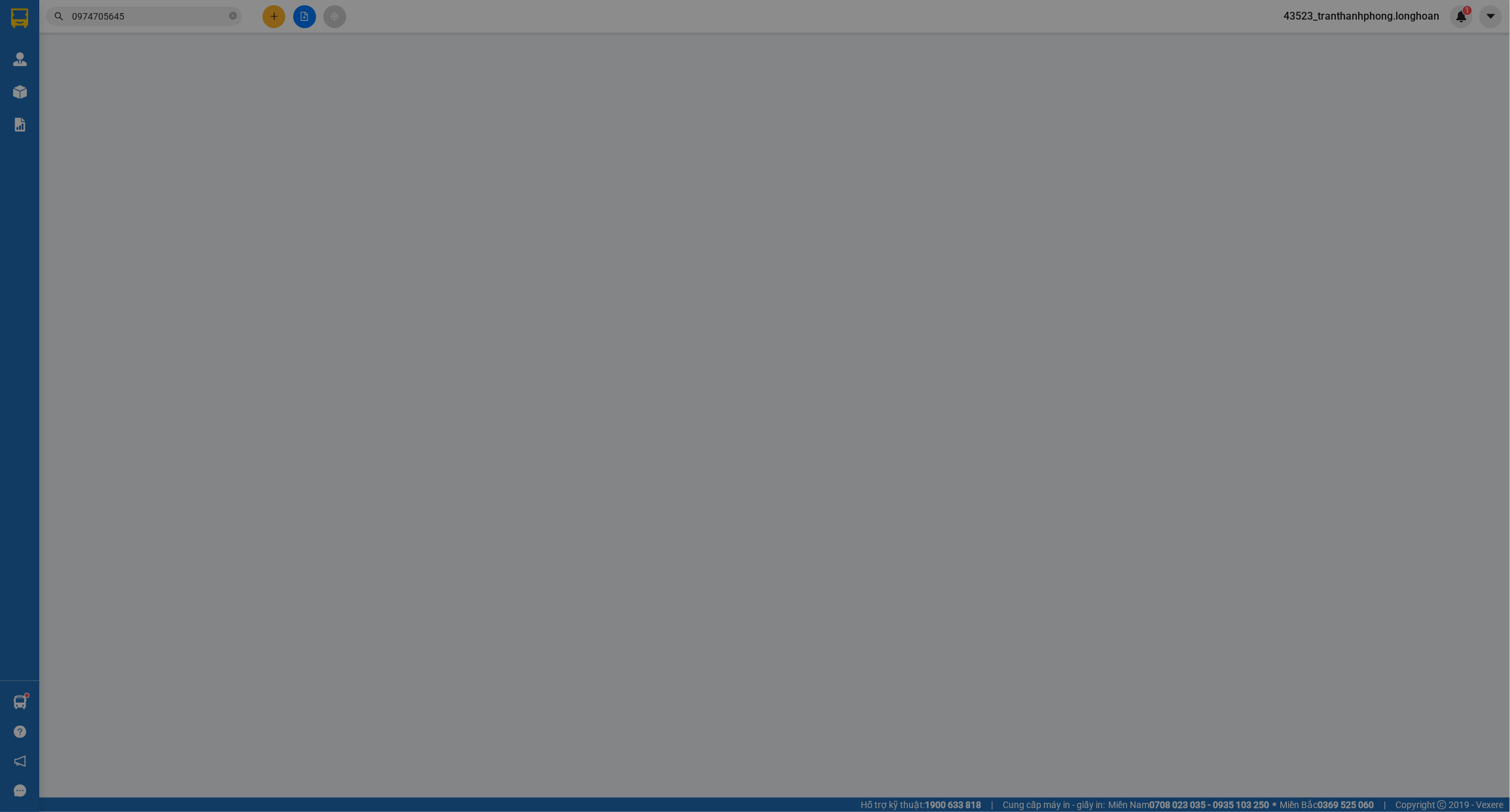
type input "0766811596"
type input "coong danh"
checkbox input "true"
type input "KDC Thanh Bình ấp rừng dầu xã Mỹ Hạnh Bắc huyện Đức Hòa Tỉnh Long An"
type input "0974705645"
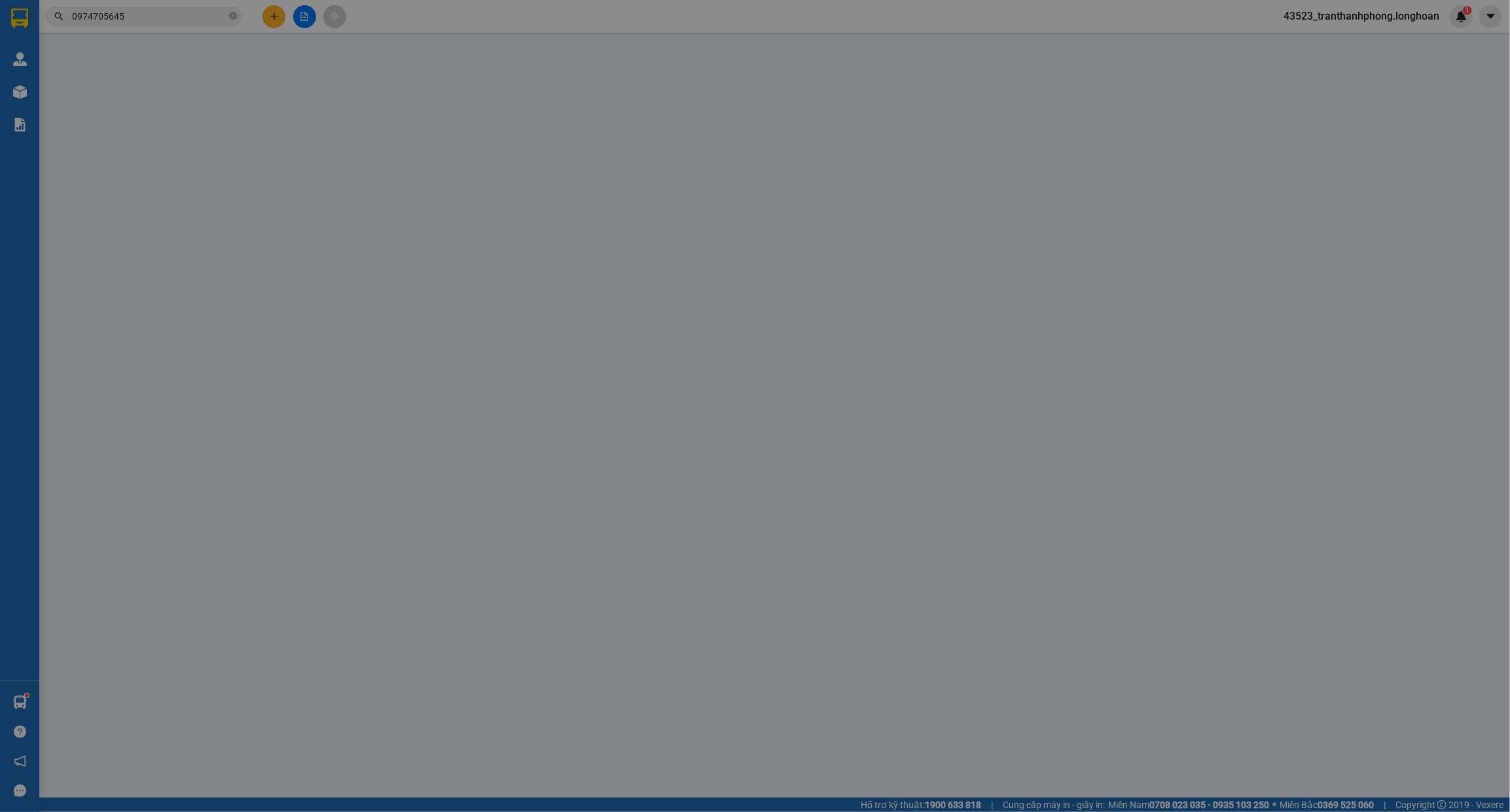
type input "văn đệ"
checkbox input "true"
type input "654 nguyễn sinh sắc, khóm tân bình, phường sadec đồng tháp"
type input "580.000"
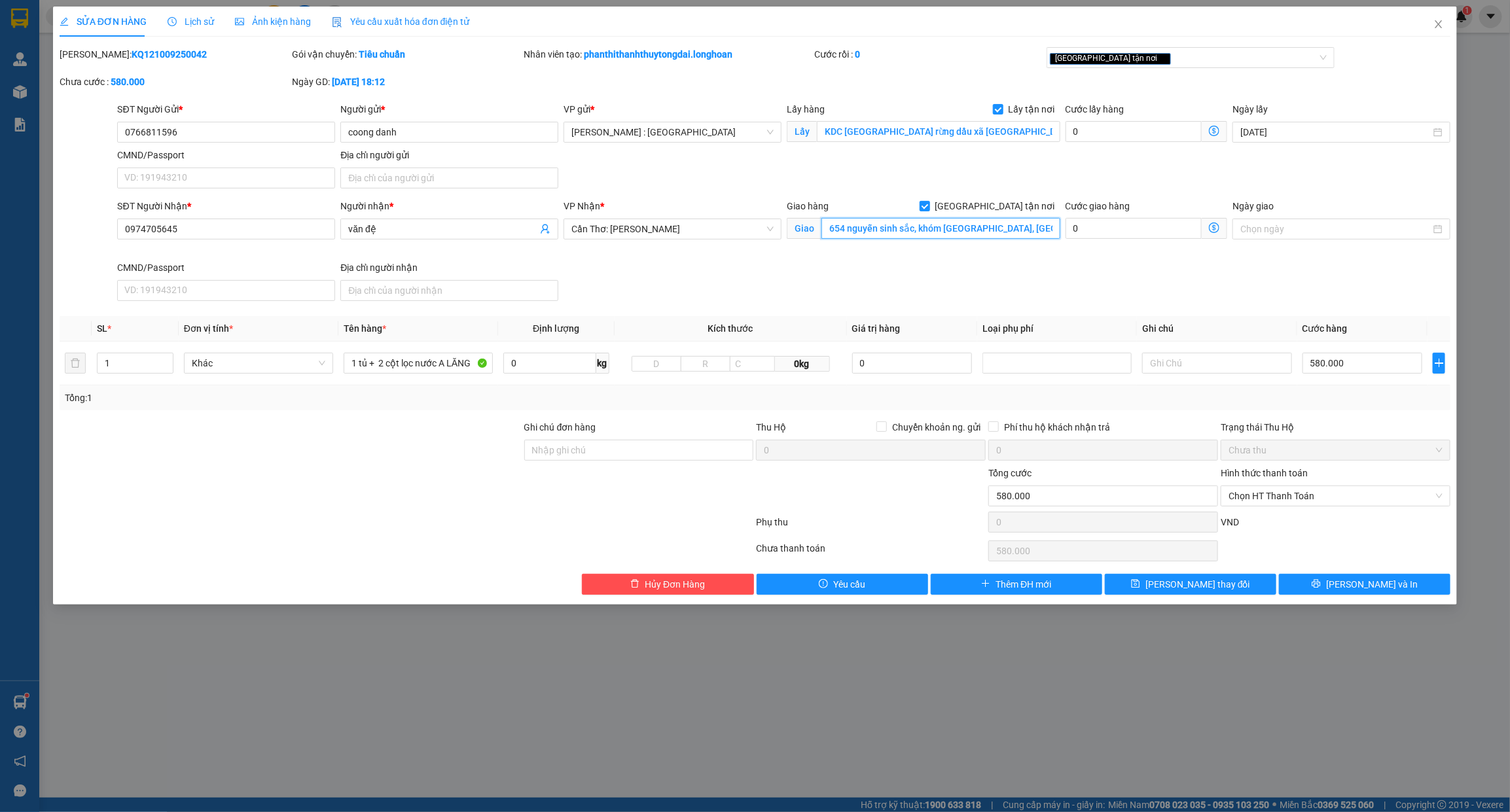
click at [853, 224] on input "654 nguyễn sinh sắc, khóm tân bình, phường sadec đồng tháp" at bounding box center [941, 228] width 239 height 21
type input "2"
click at [164, 357] on span "up" at bounding box center [166, 359] width 8 height 8
click at [370, 364] on input "1 tủ + 2 cột lọc nước A LĂNG" at bounding box center [418, 363] width 150 height 21
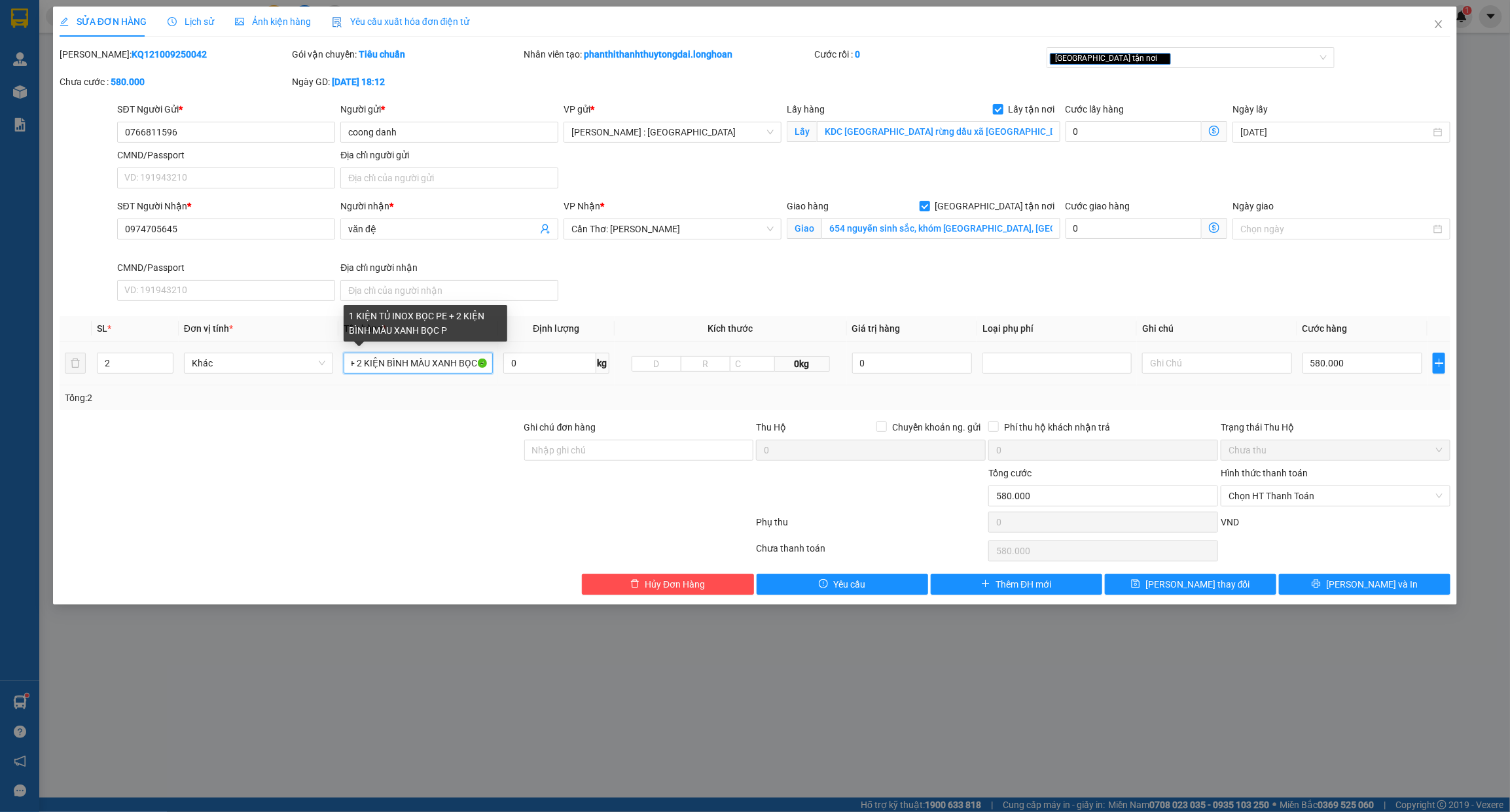
scroll to position [0, 109]
type input "1 KIỆN TỦ INOX BỌC PE + 2 KIỆN BÌNH MÀU XANH BỌC PE"
type input "3"
click at [168, 358] on span "up" at bounding box center [166, 359] width 8 height 8
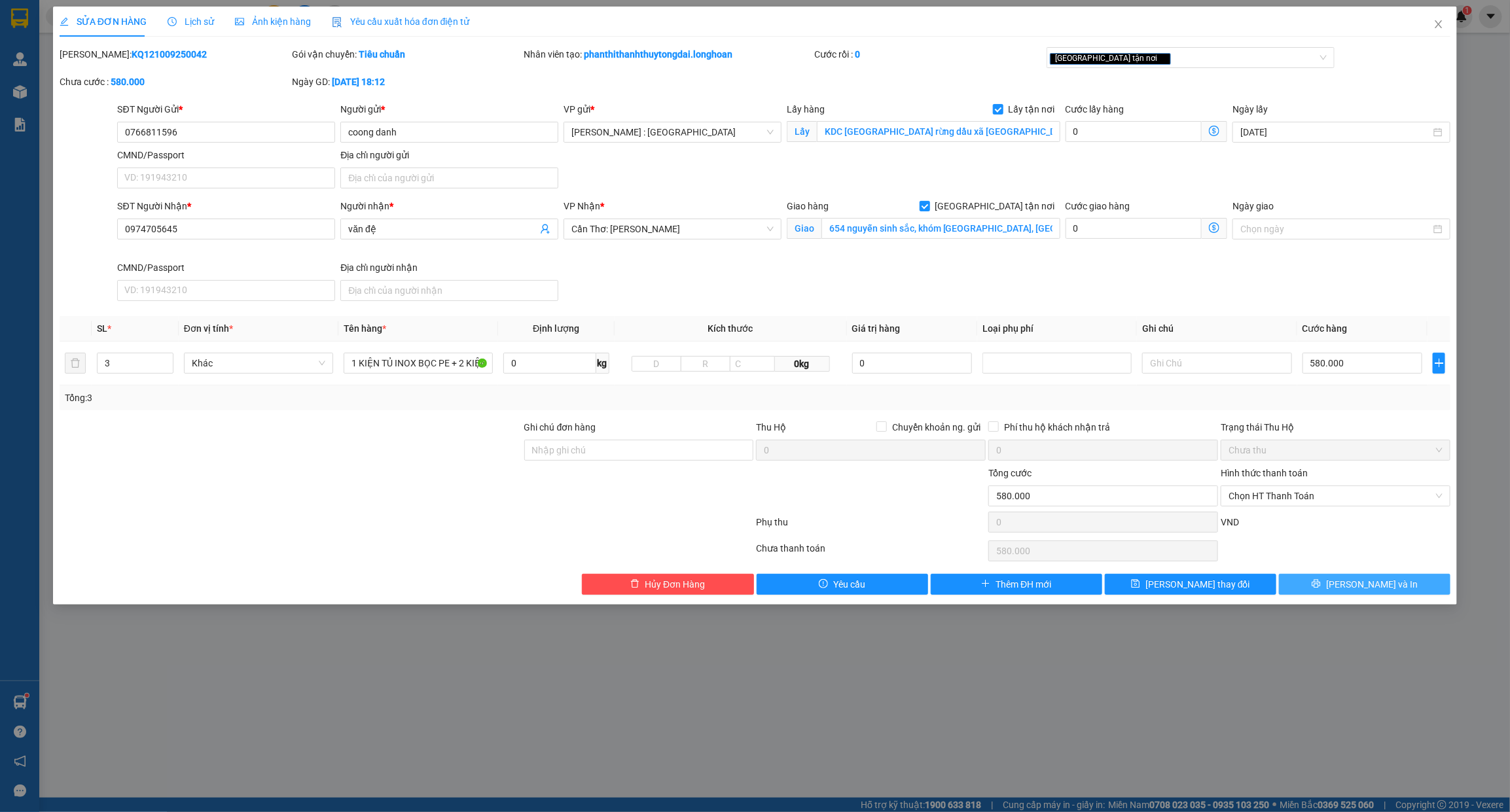
click at [1369, 591] on span "[PERSON_NAME] và In" at bounding box center [1372, 584] width 92 height 14
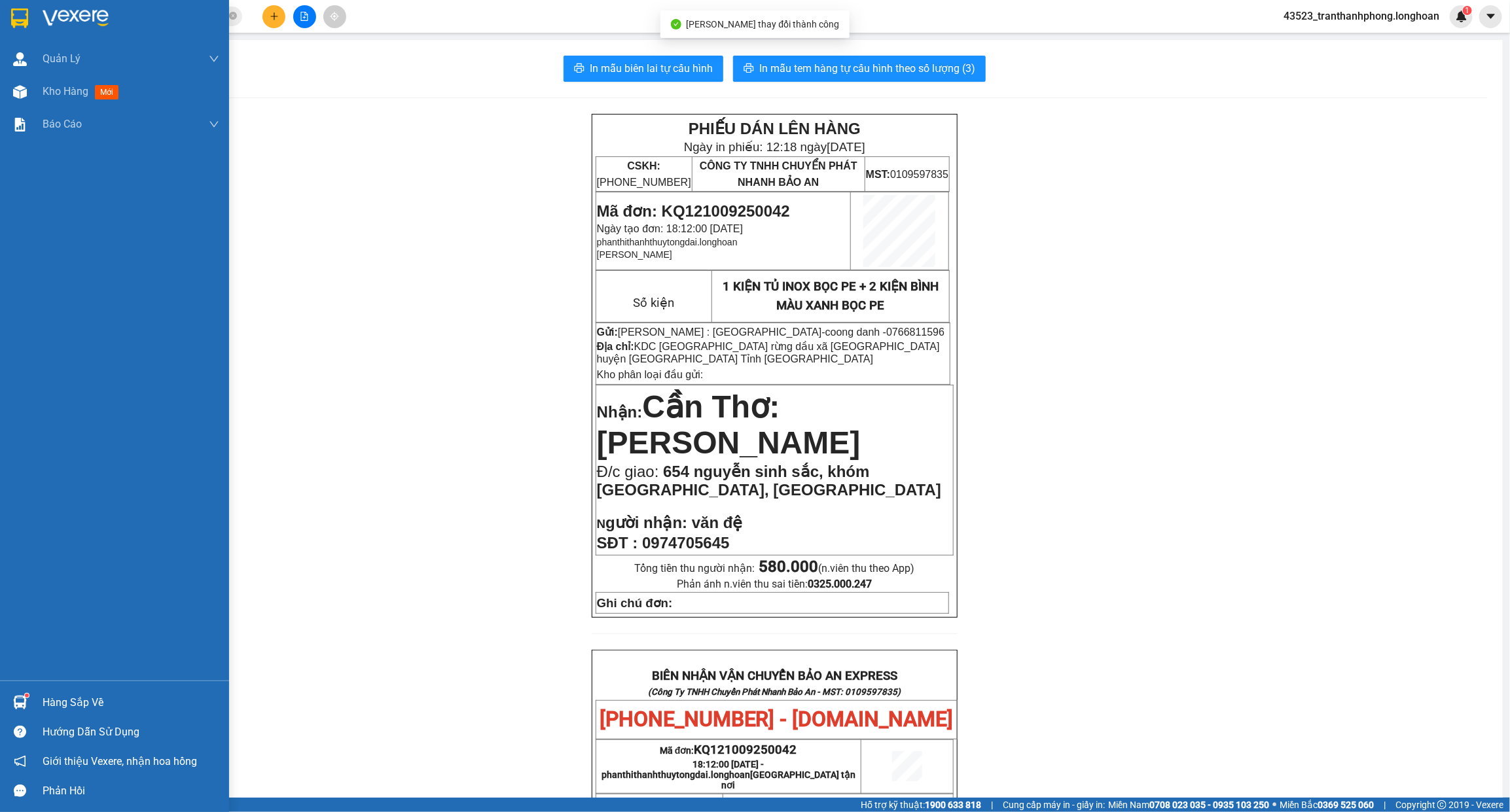
click at [8, 10] on div at bounding box center [20, 18] width 23 height 23
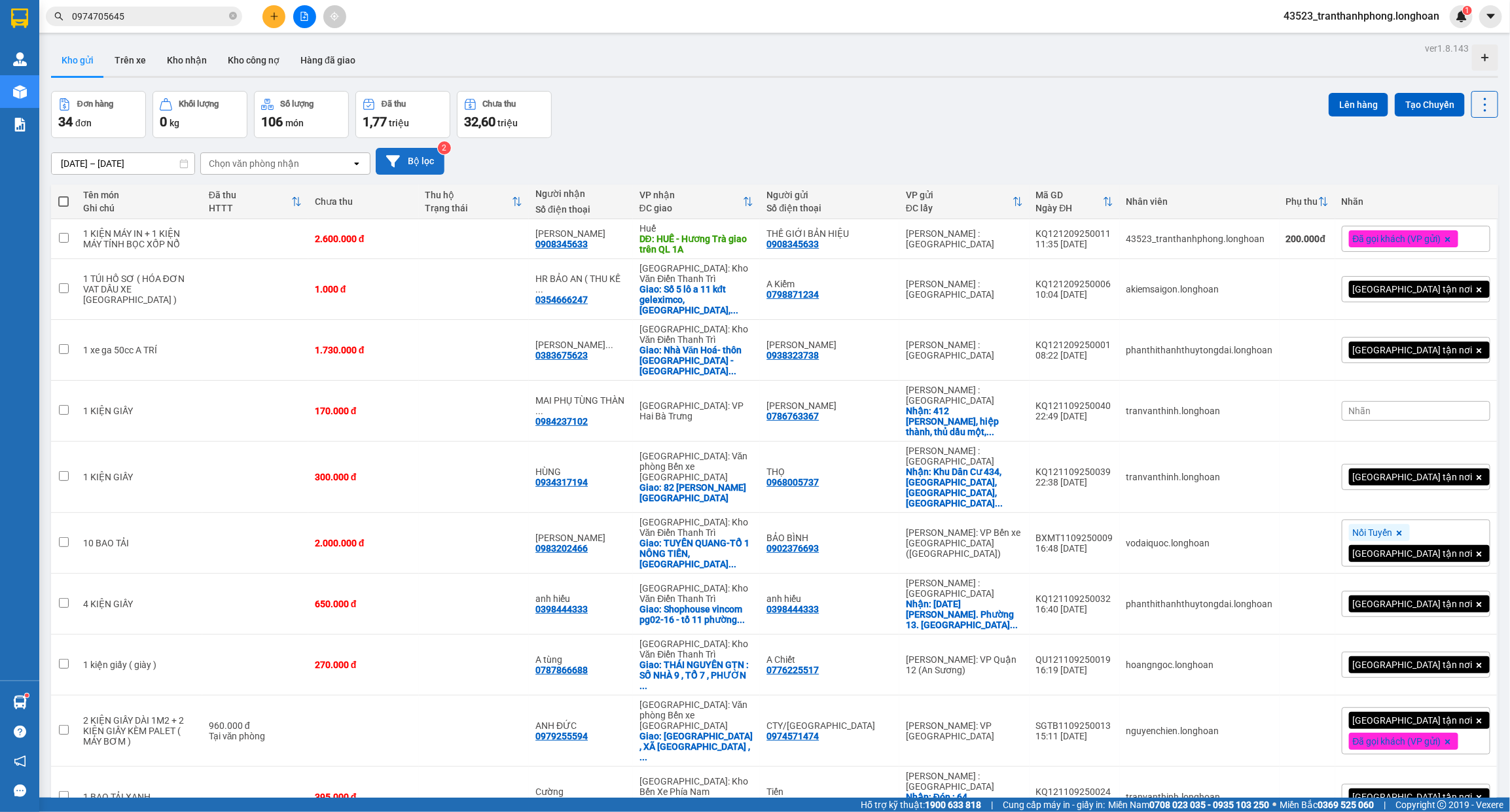
click at [381, 159] on button "Bộ lọc" at bounding box center [410, 161] width 68 height 27
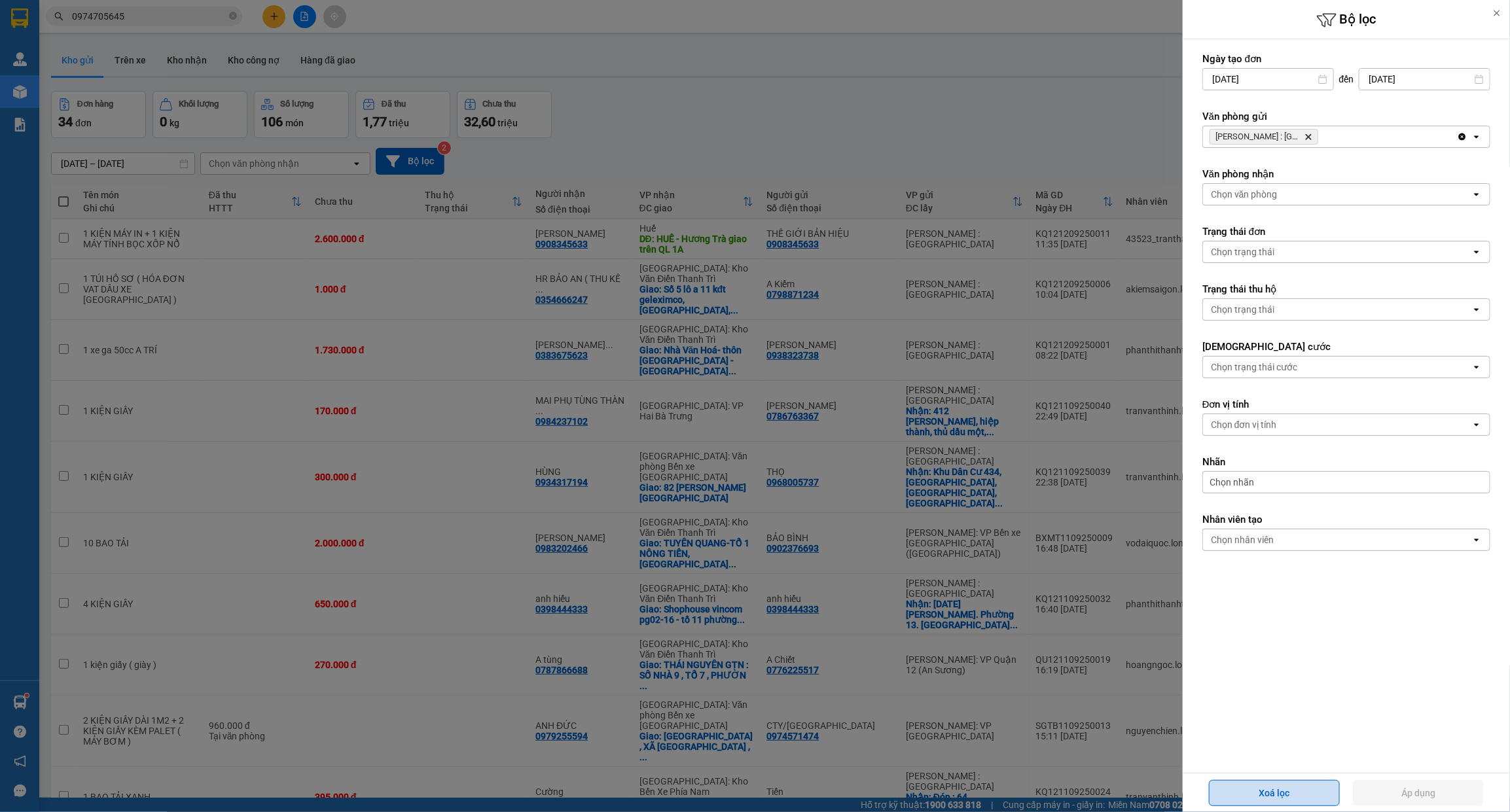
click at [1296, 795] on button "Xoá lọc" at bounding box center [1274, 792] width 131 height 26
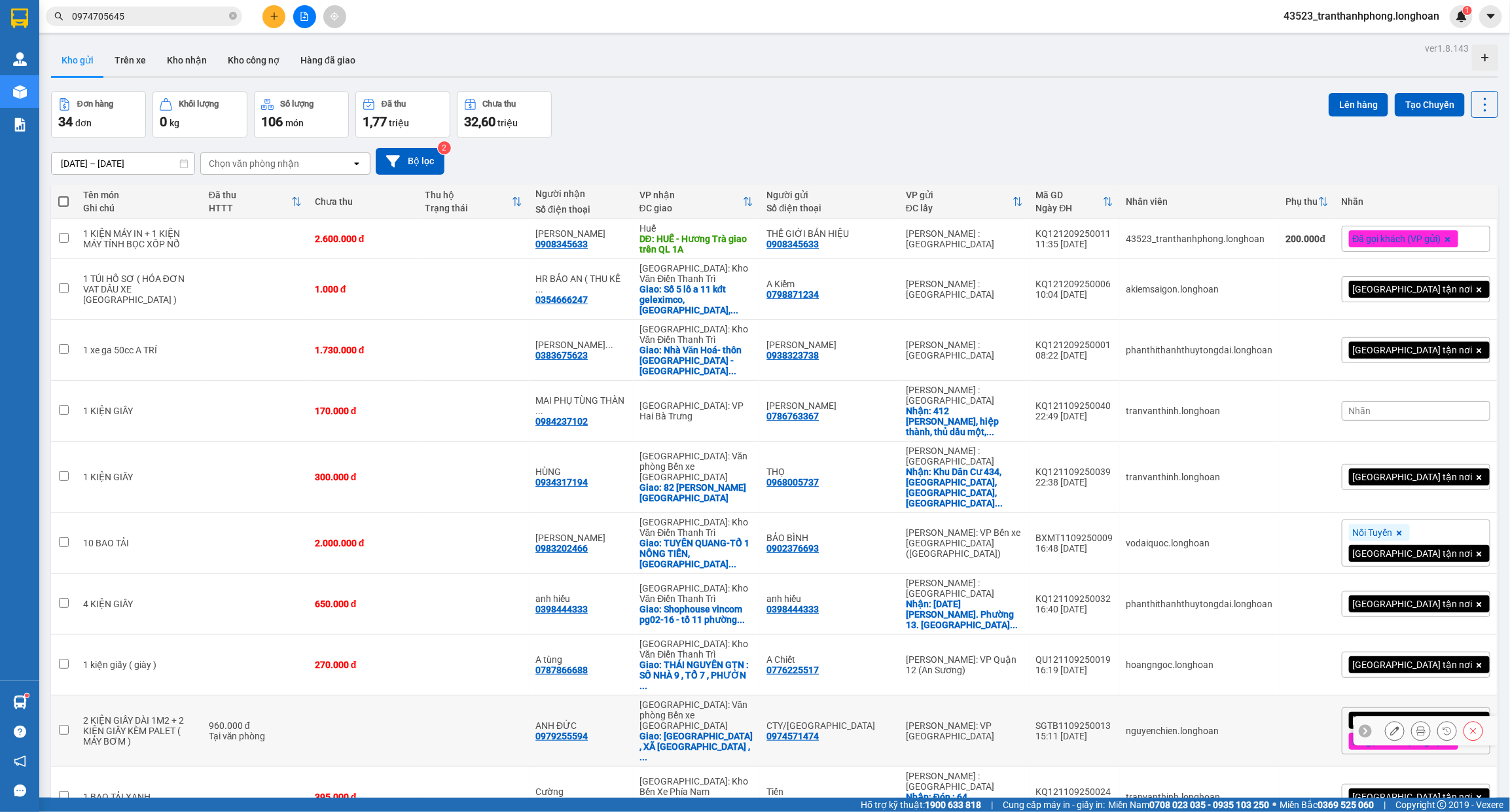
scroll to position [60, 0]
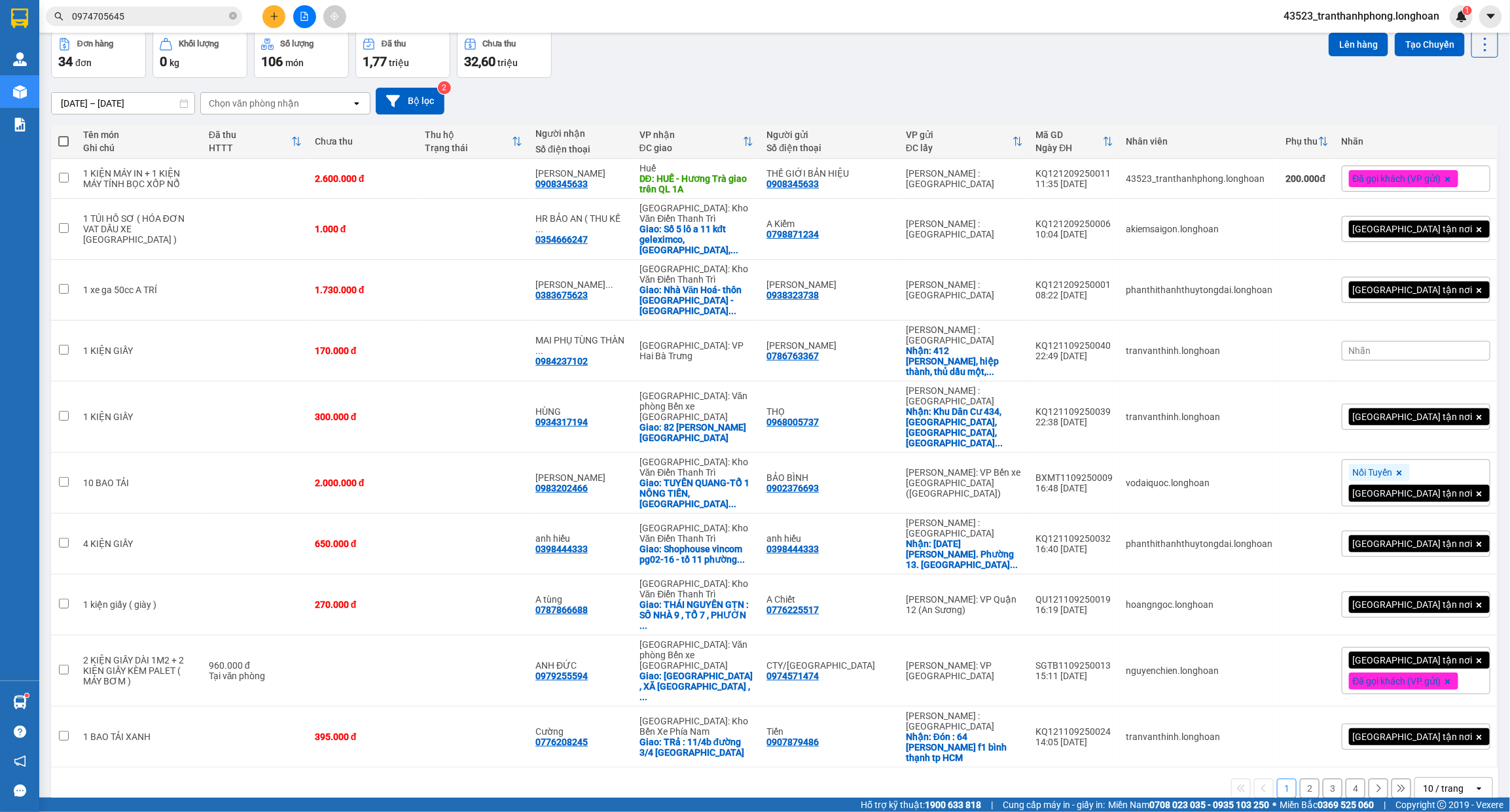
click at [1300, 778] on button "2" at bounding box center [1310, 788] width 20 height 20
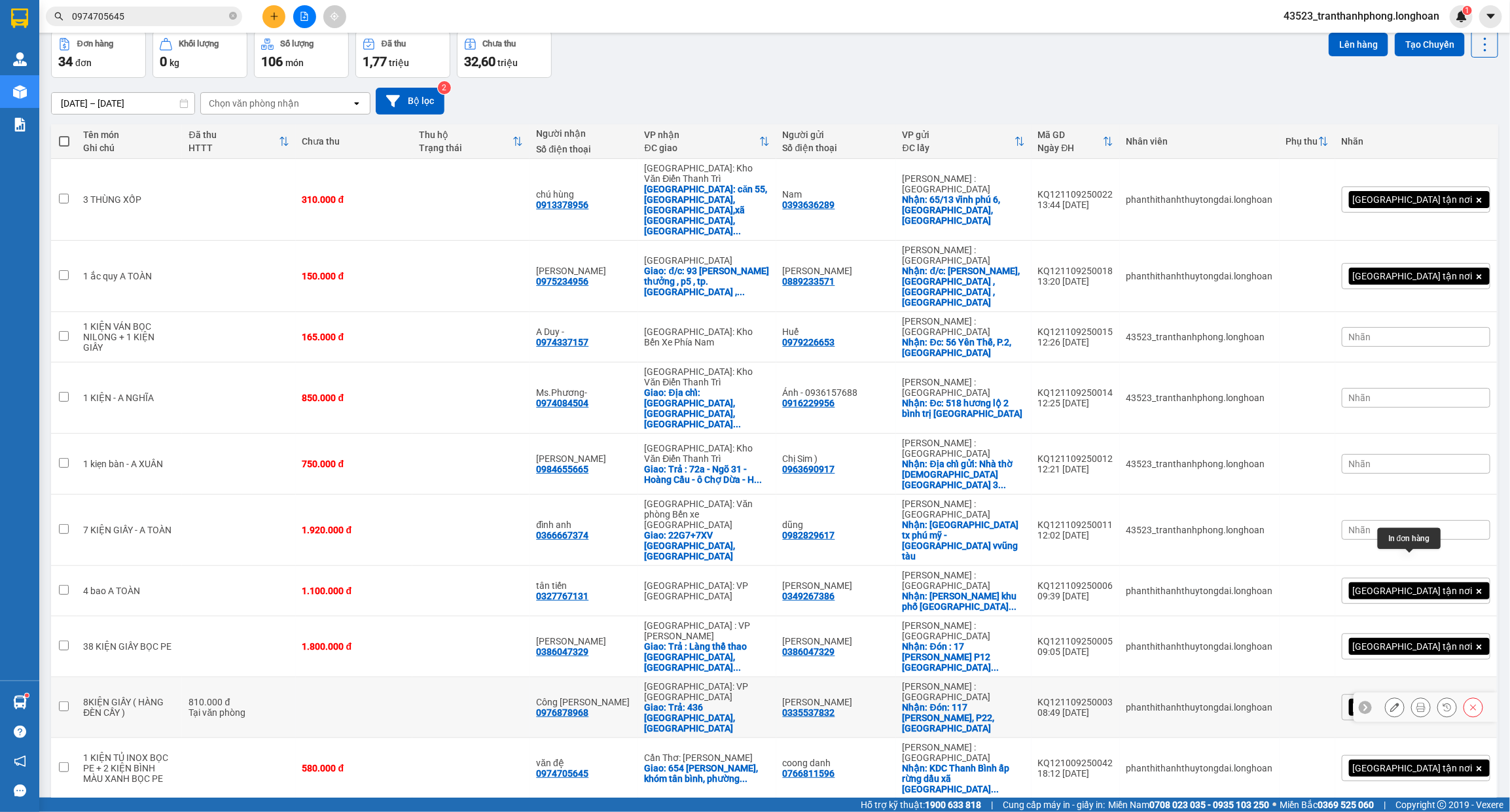
click at [1416, 703] on icon at bounding box center [1420, 707] width 9 height 9
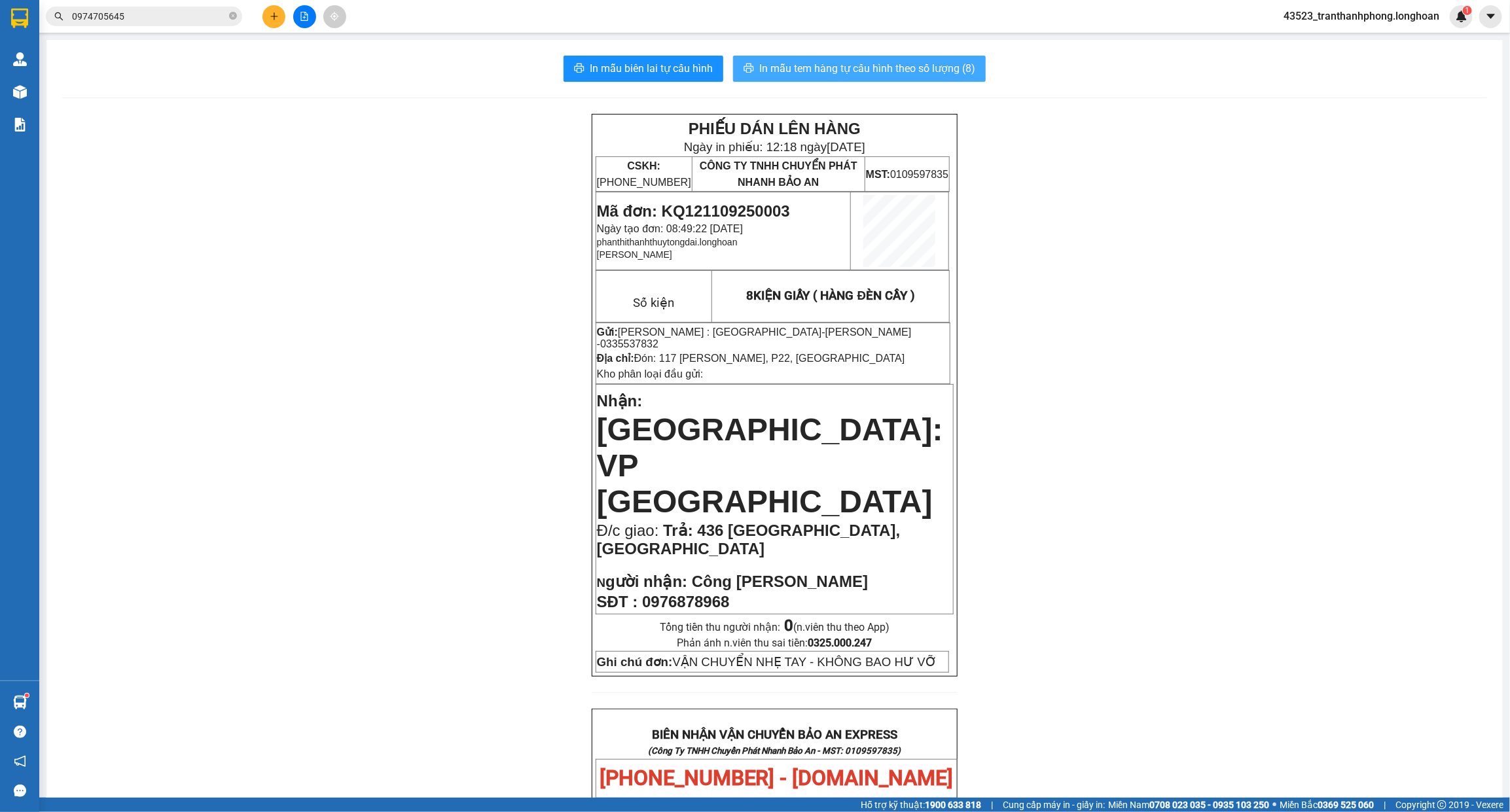
click at [890, 70] on span "In mẫu tem hàng tự cấu hình theo số lượng (8)" at bounding box center [867, 68] width 216 height 16
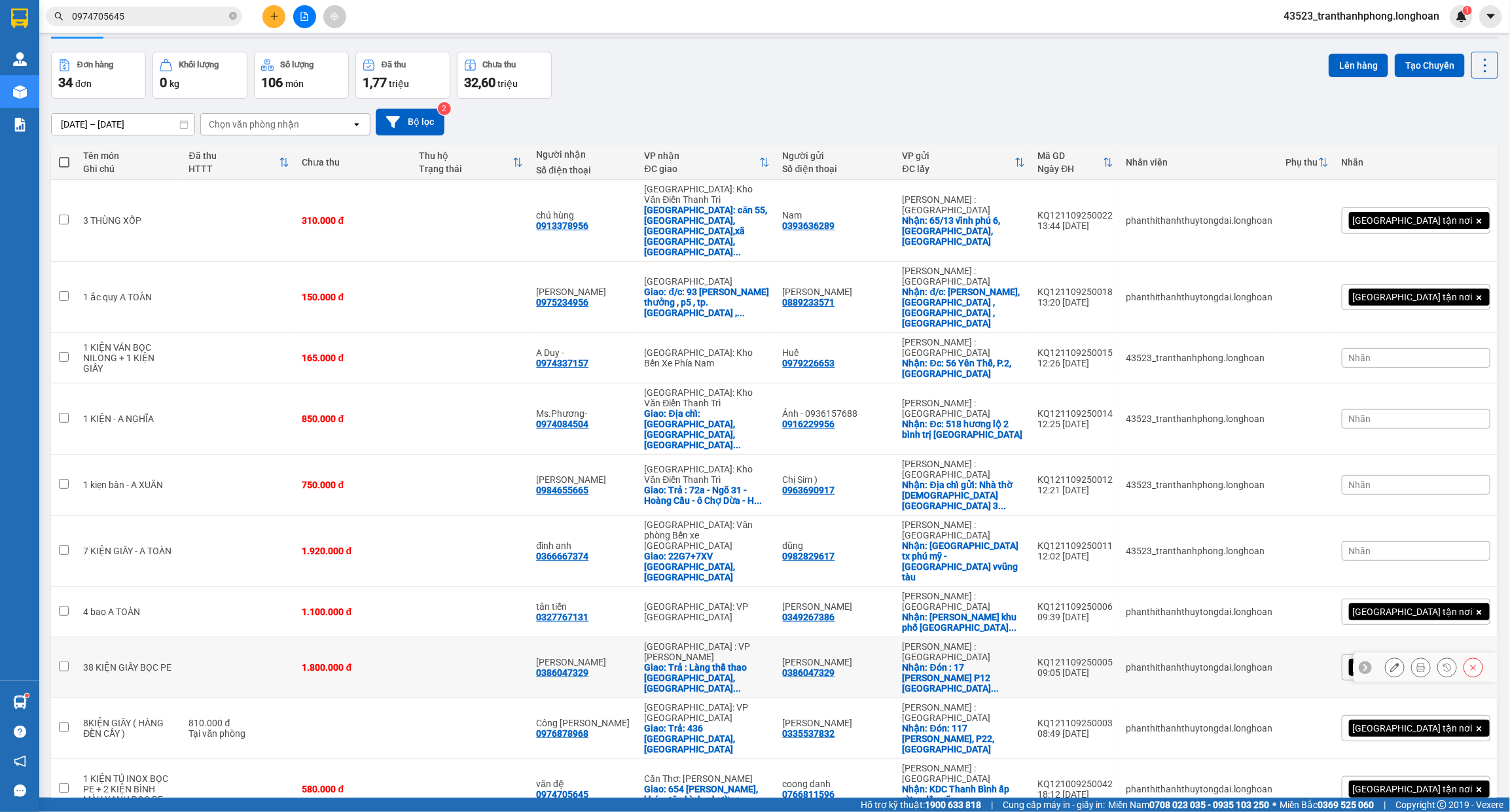
scroll to position [60, 0]
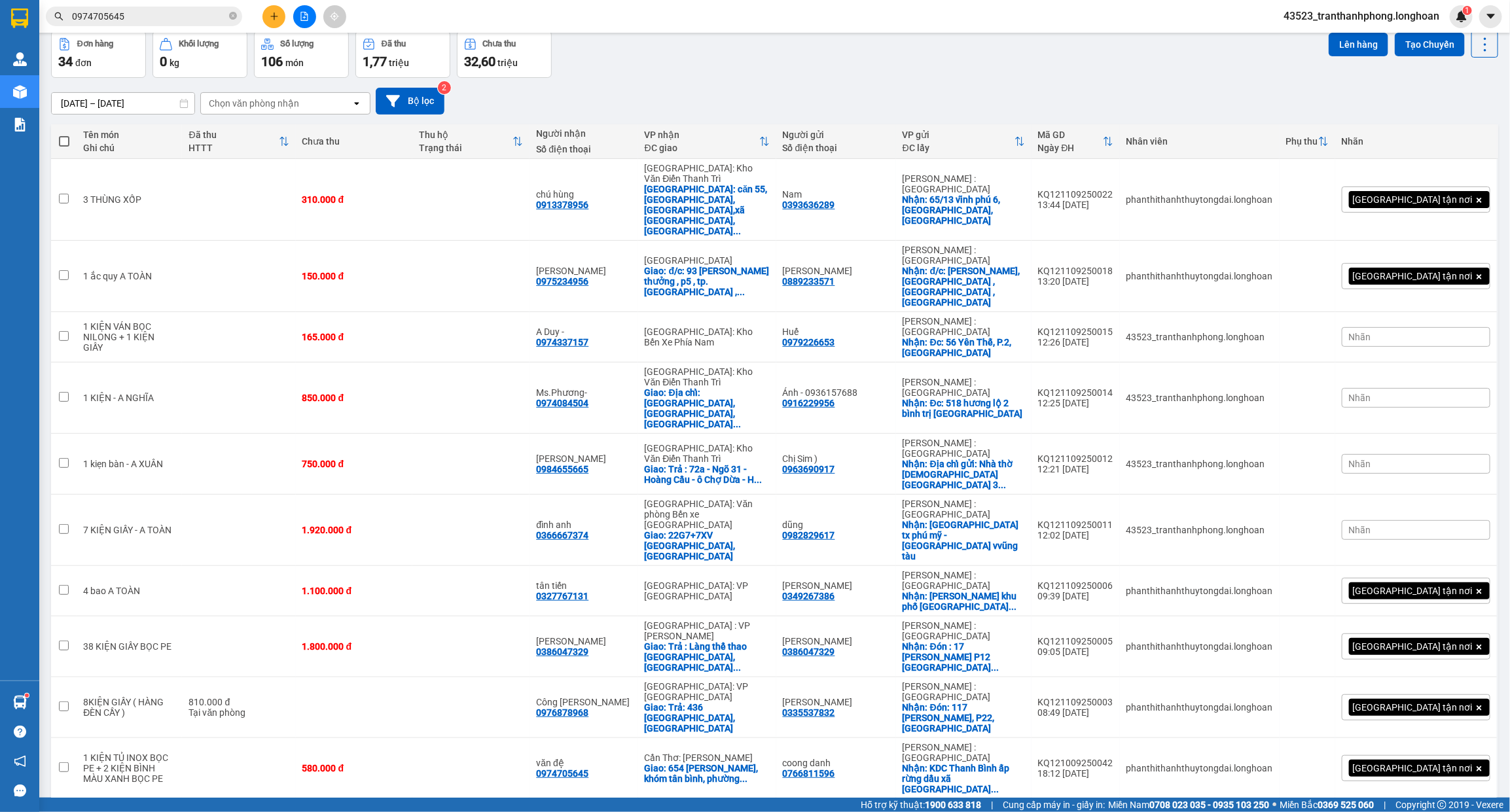
click at [1322, 810] on button "3" at bounding box center [1332, 820] width 20 height 20
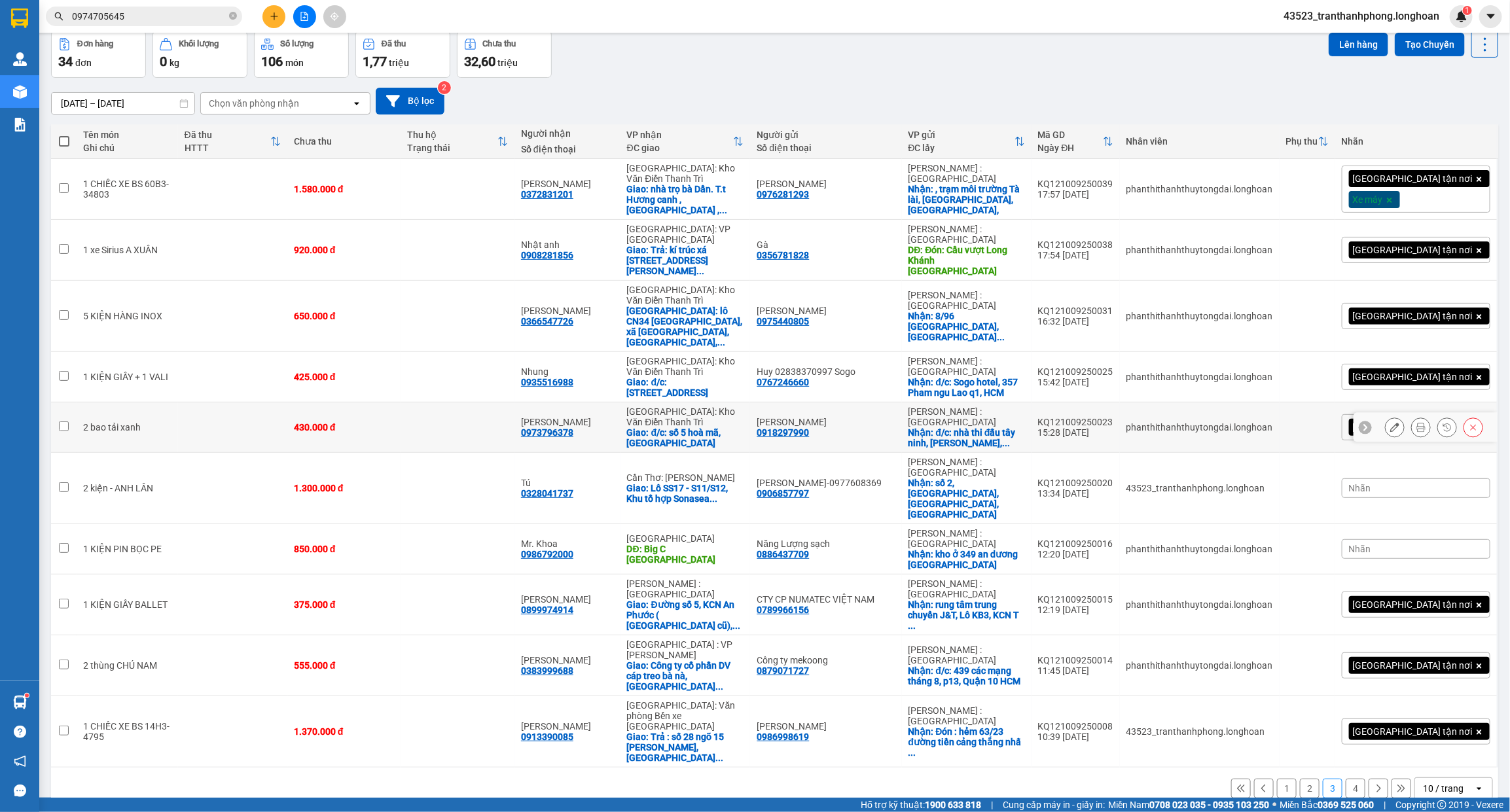
scroll to position [0, 0]
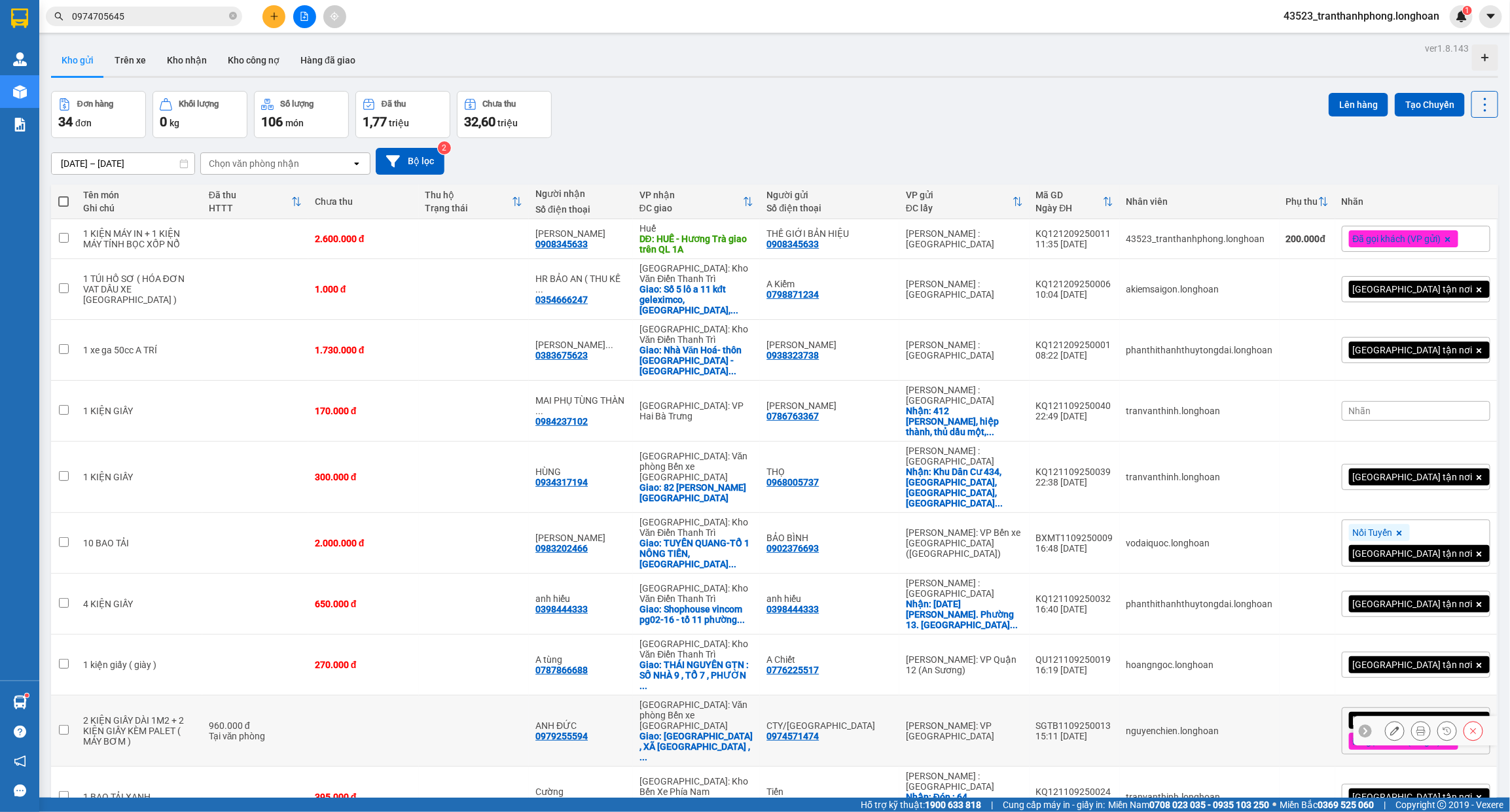
scroll to position [60, 0]
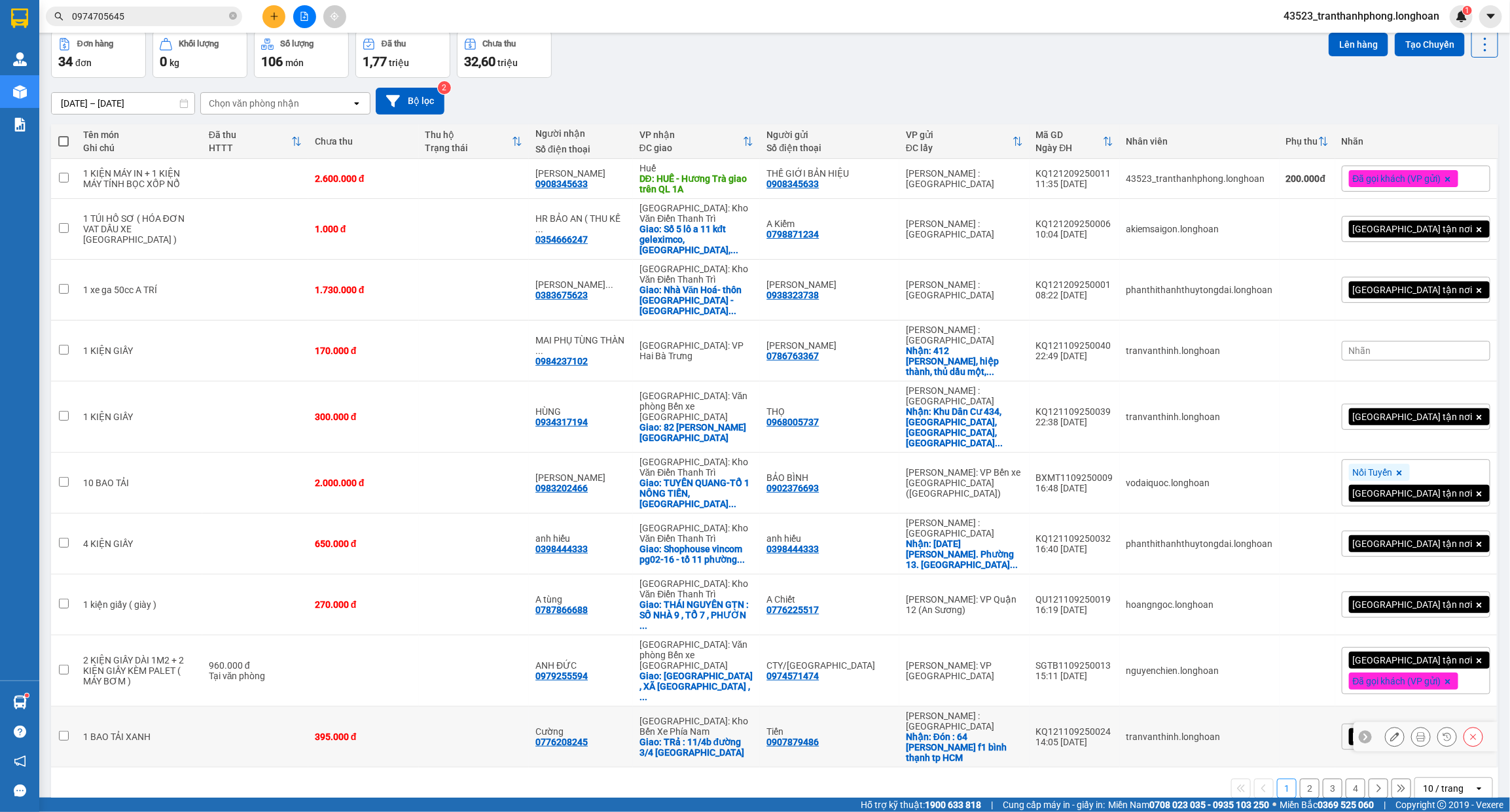
click at [1416, 732] on icon at bounding box center [1420, 736] width 9 height 9
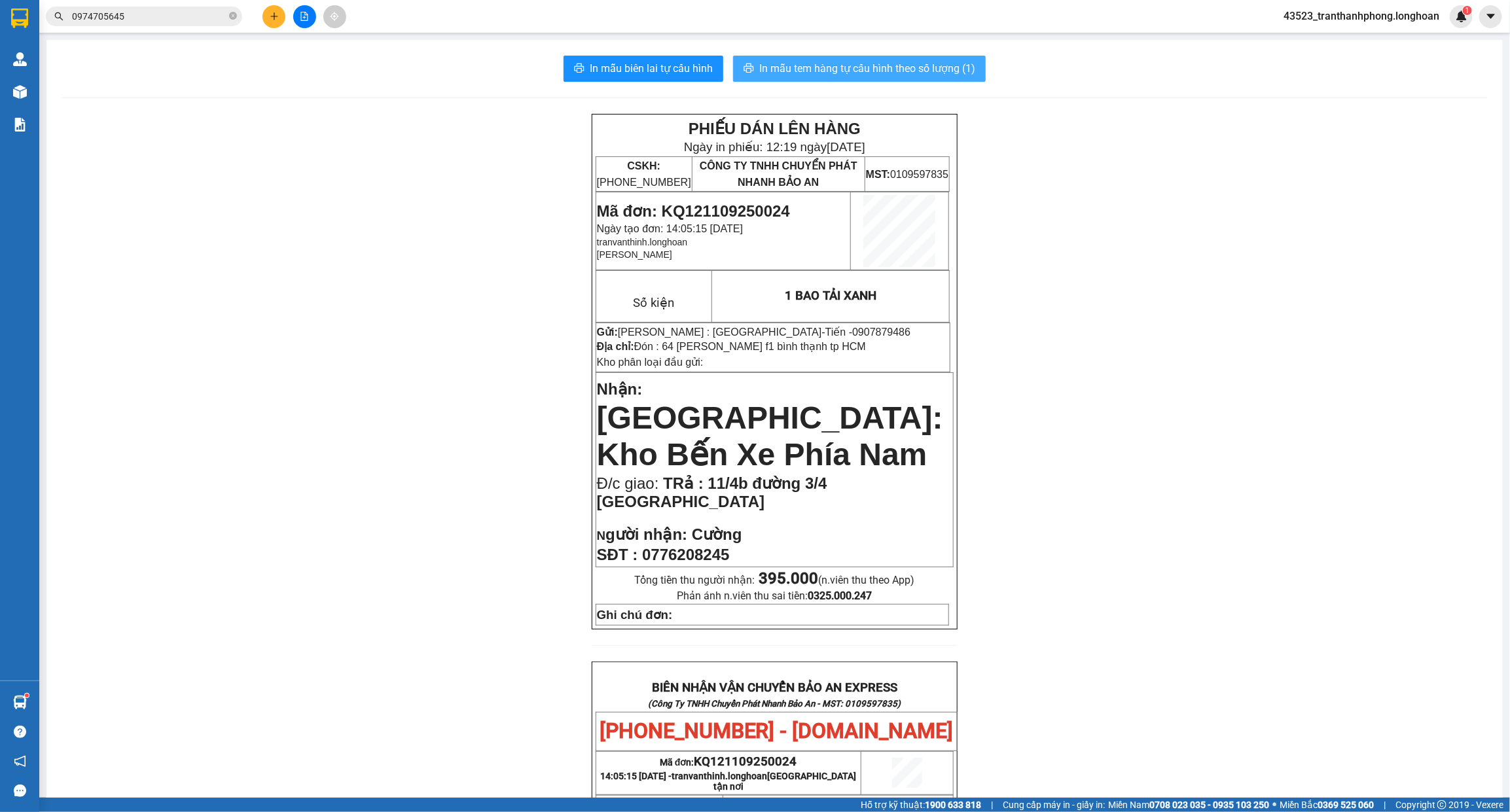
click at [887, 64] on span "In mẫu tem hàng tự cấu hình theo số lượng (1)" at bounding box center [867, 68] width 216 height 16
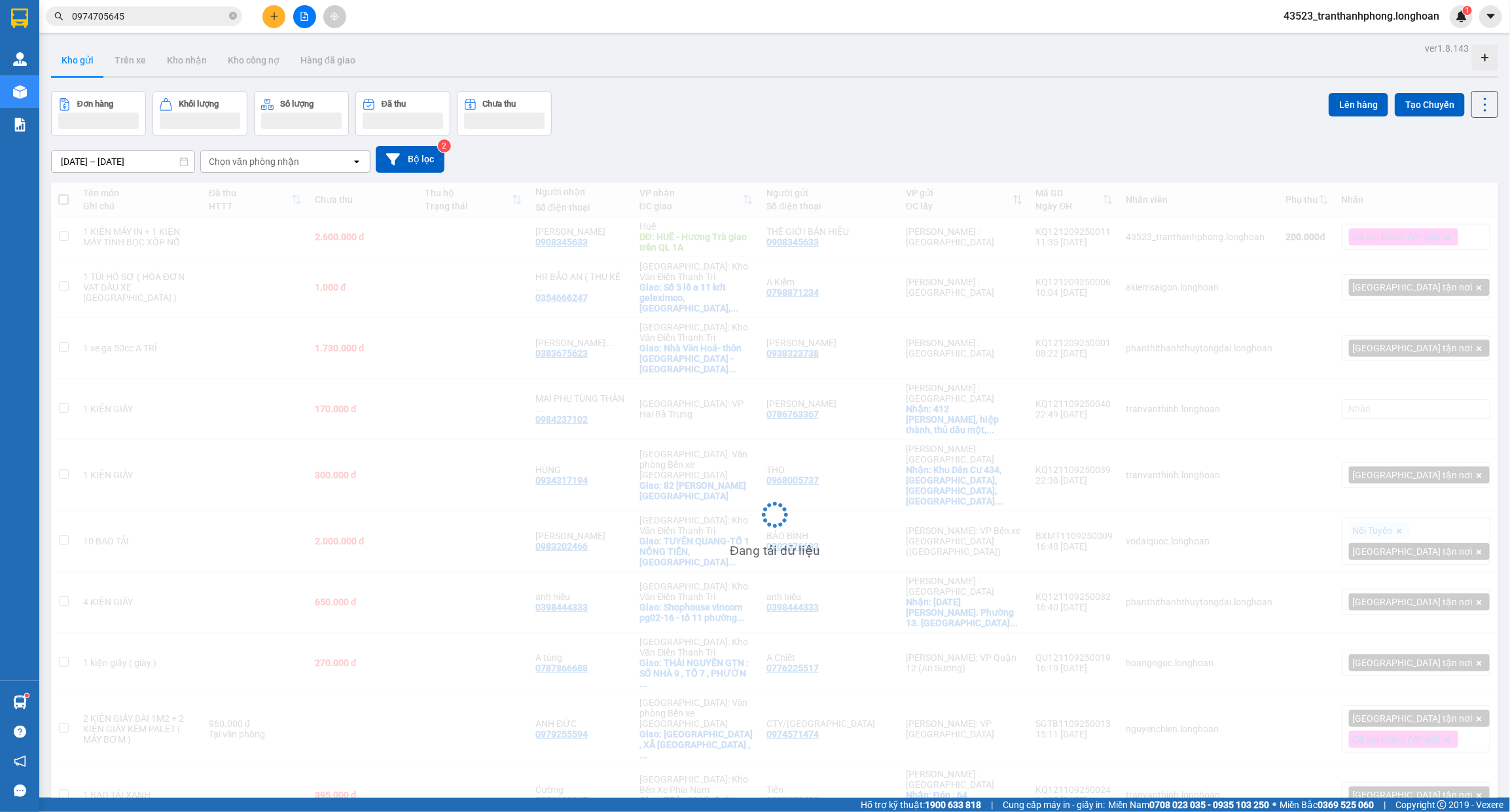
scroll to position [60, 0]
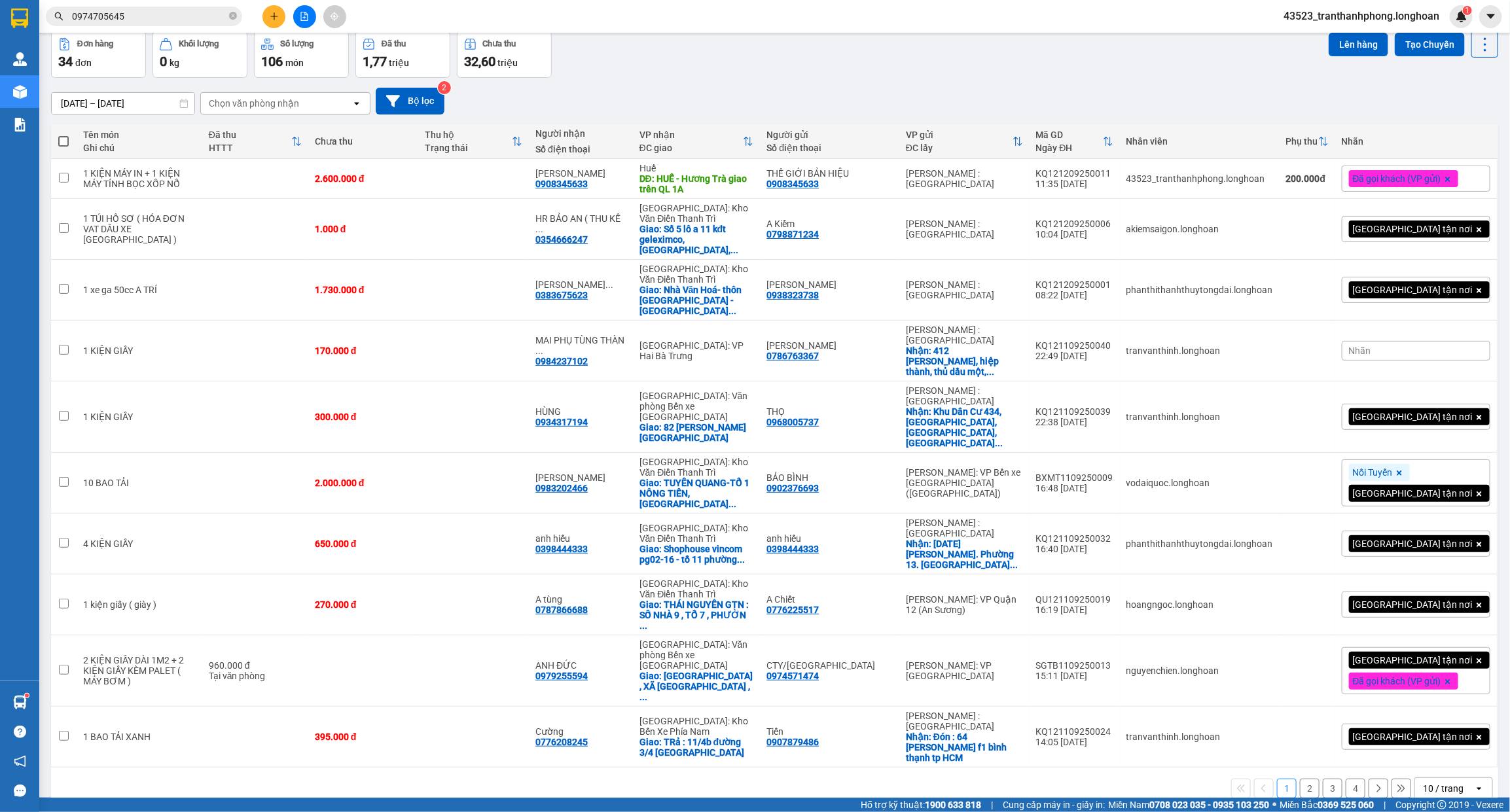
click at [1300, 778] on button "2" at bounding box center [1310, 788] width 20 height 20
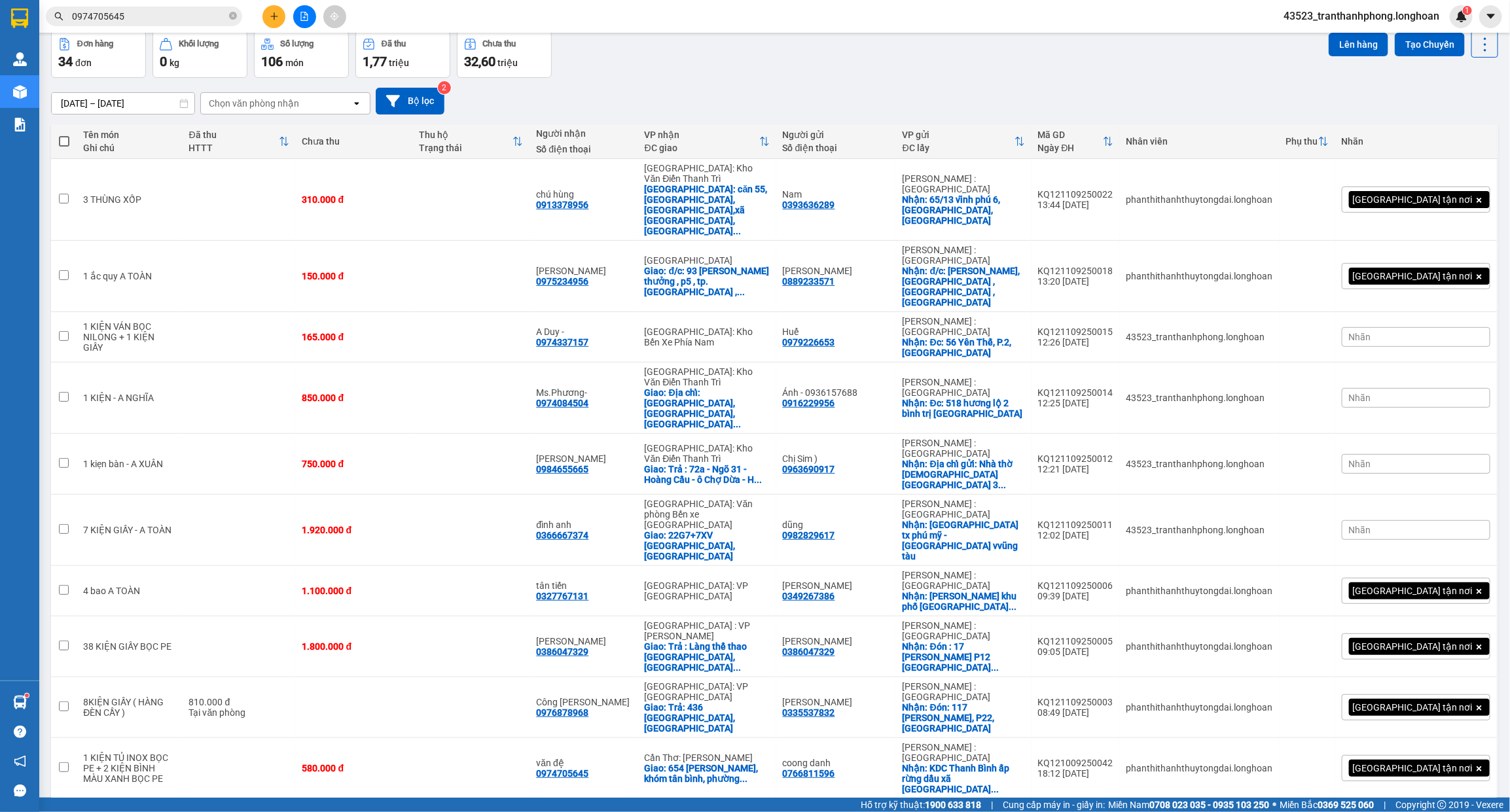
click at [1322, 810] on button "3" at bounding box center [1332, 820] width 20 height 20
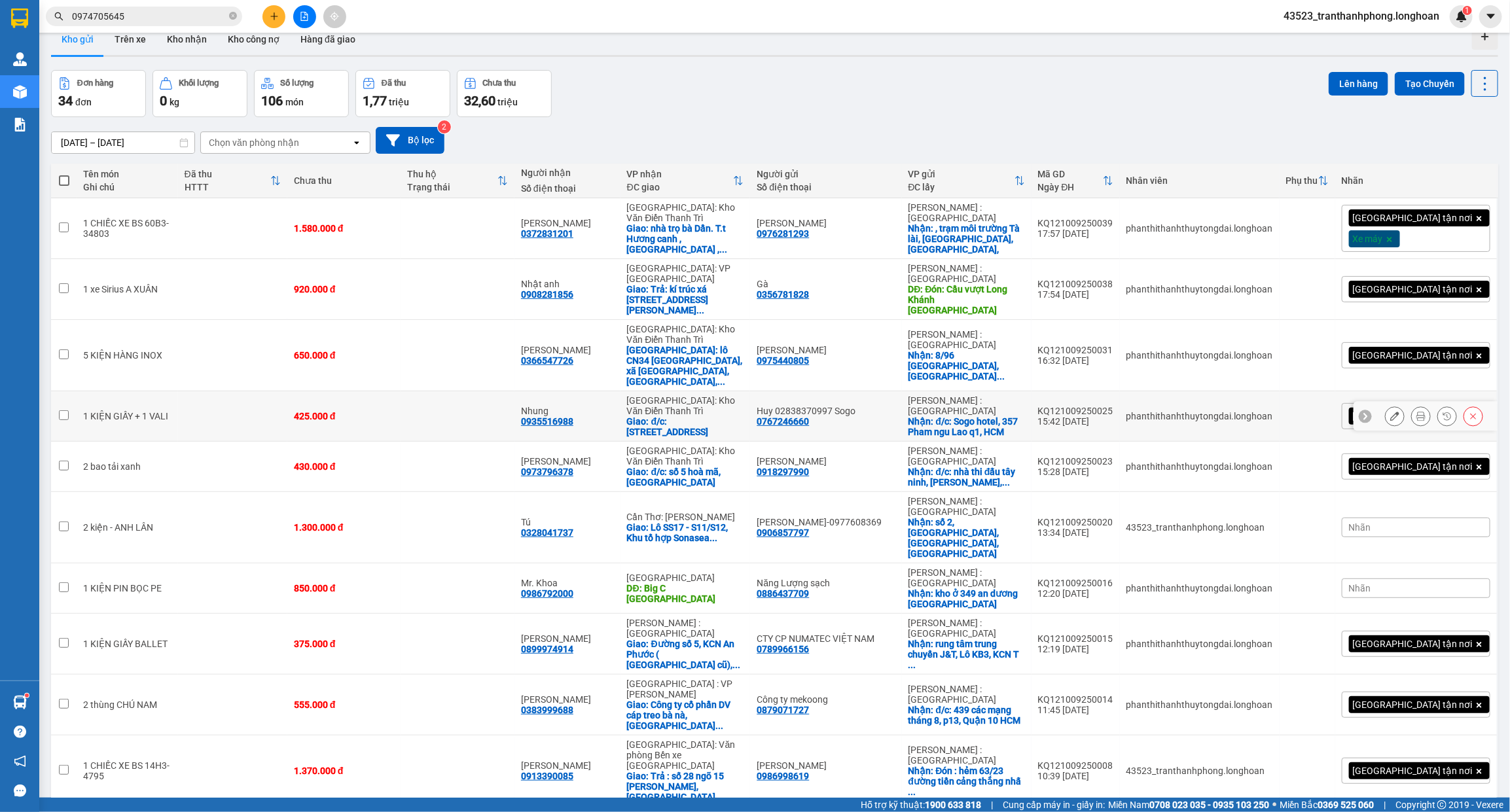
scroll to position [0, 0]
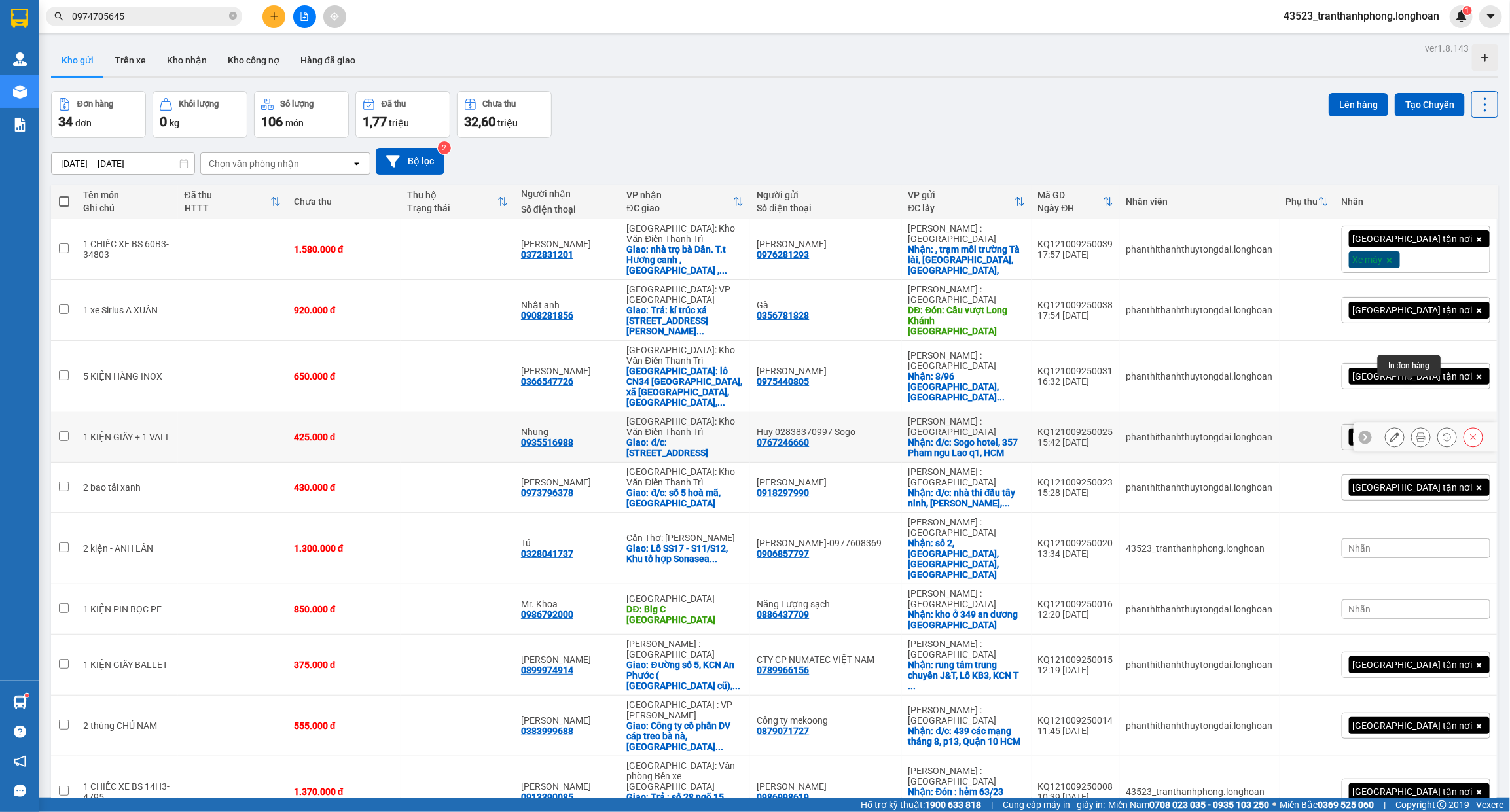
click at [1413, 426] on button at bounding box center [1421, 437] width 18 height 23
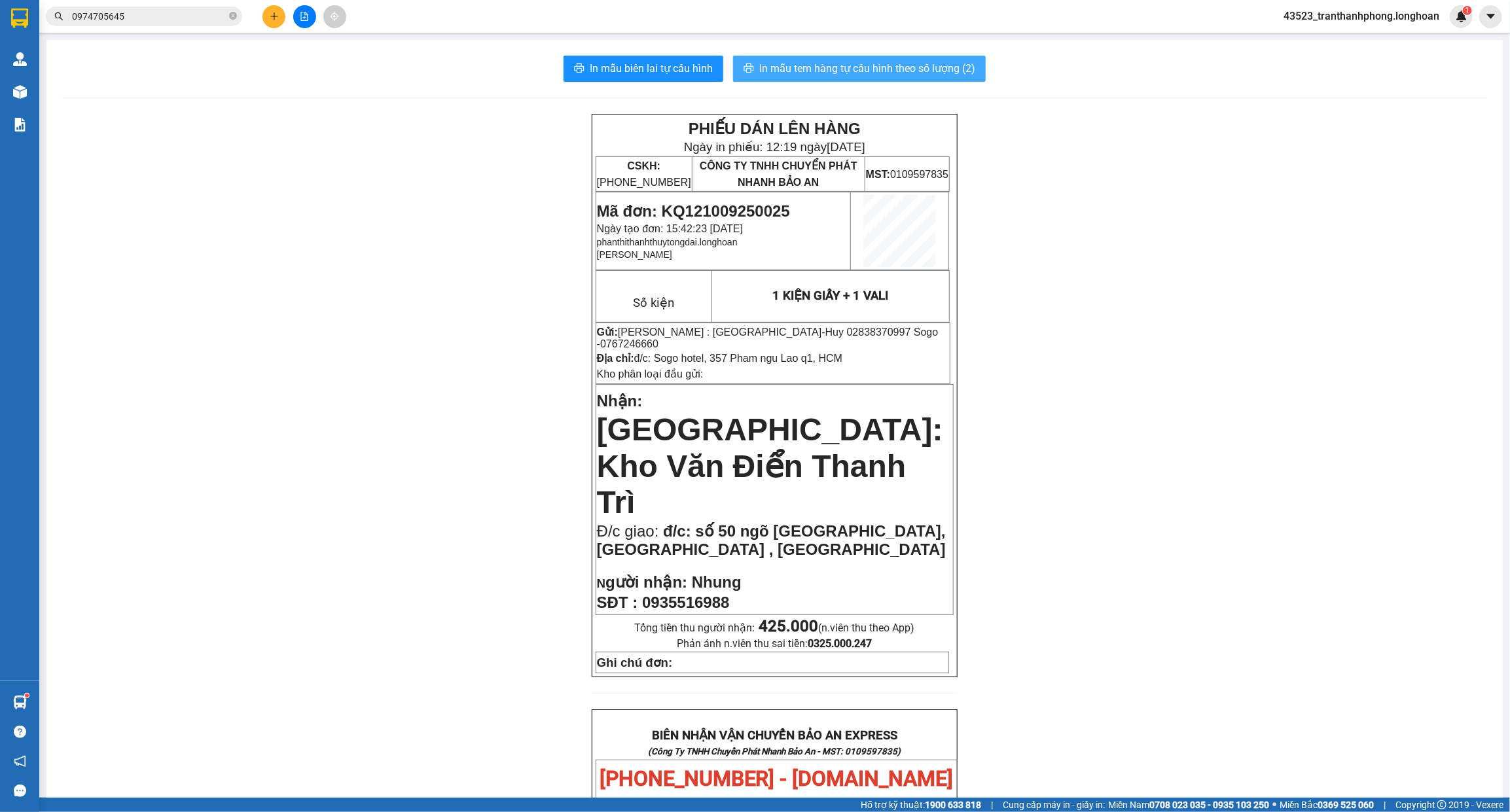
click at [938, 72] on span "In mẫu tem hàng tự cấu hình theo số lượng (2)" at bounding box center [867, 68] width 216 height 16
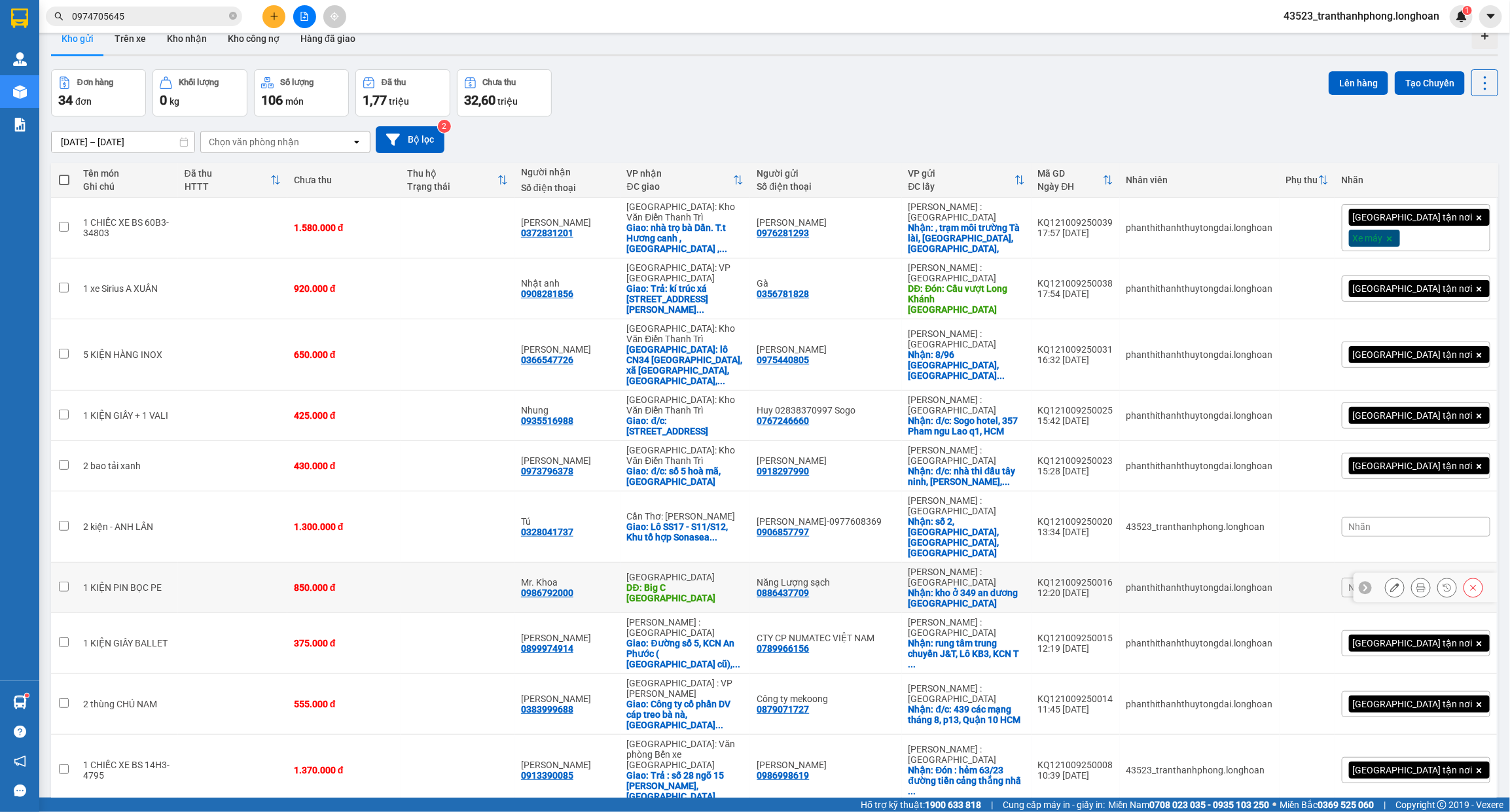
scroll to position [60, 0]
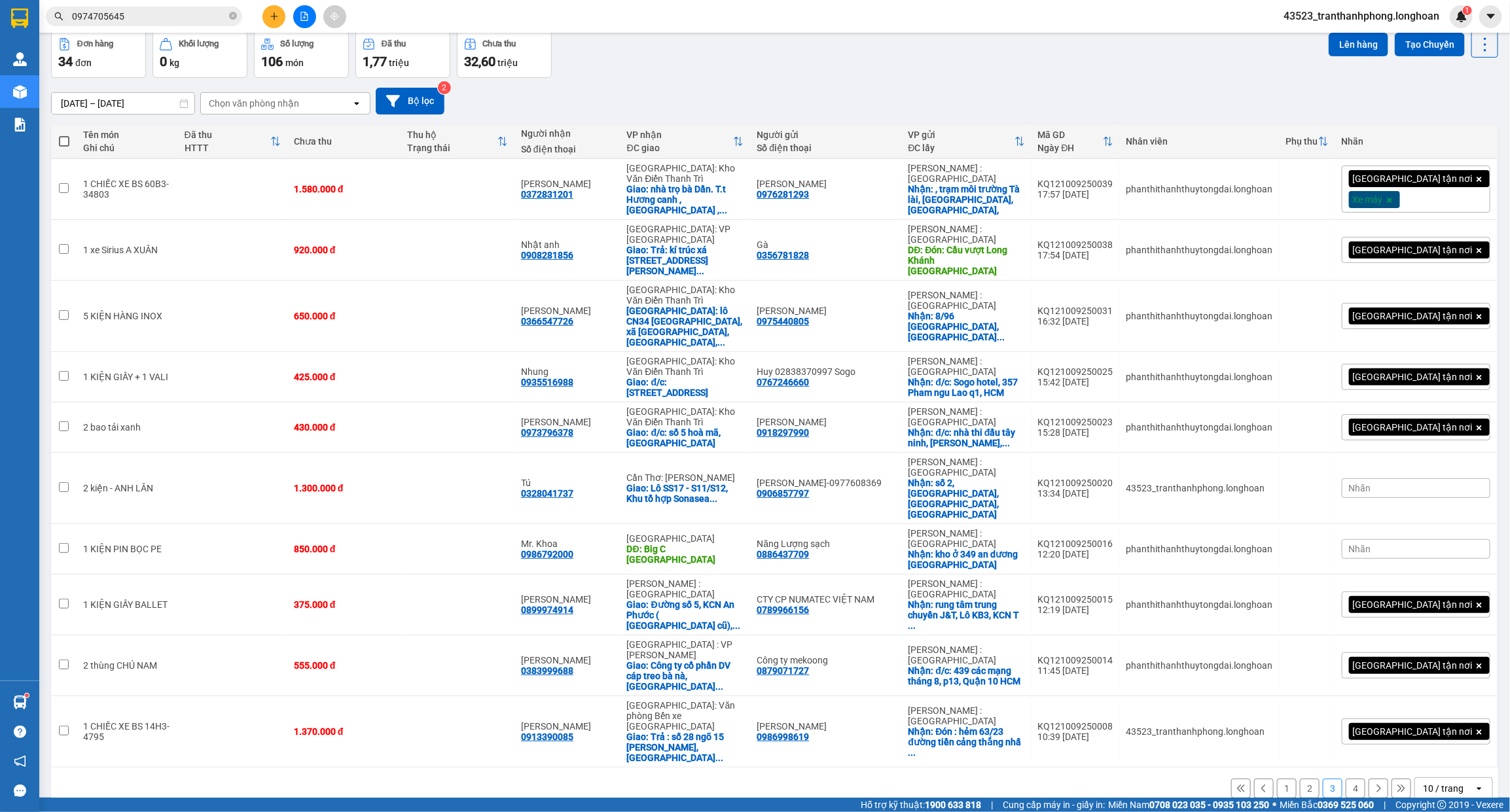
click at [1346, 778] on button "4" at bounding box center [1356, 788] width 20 height 20
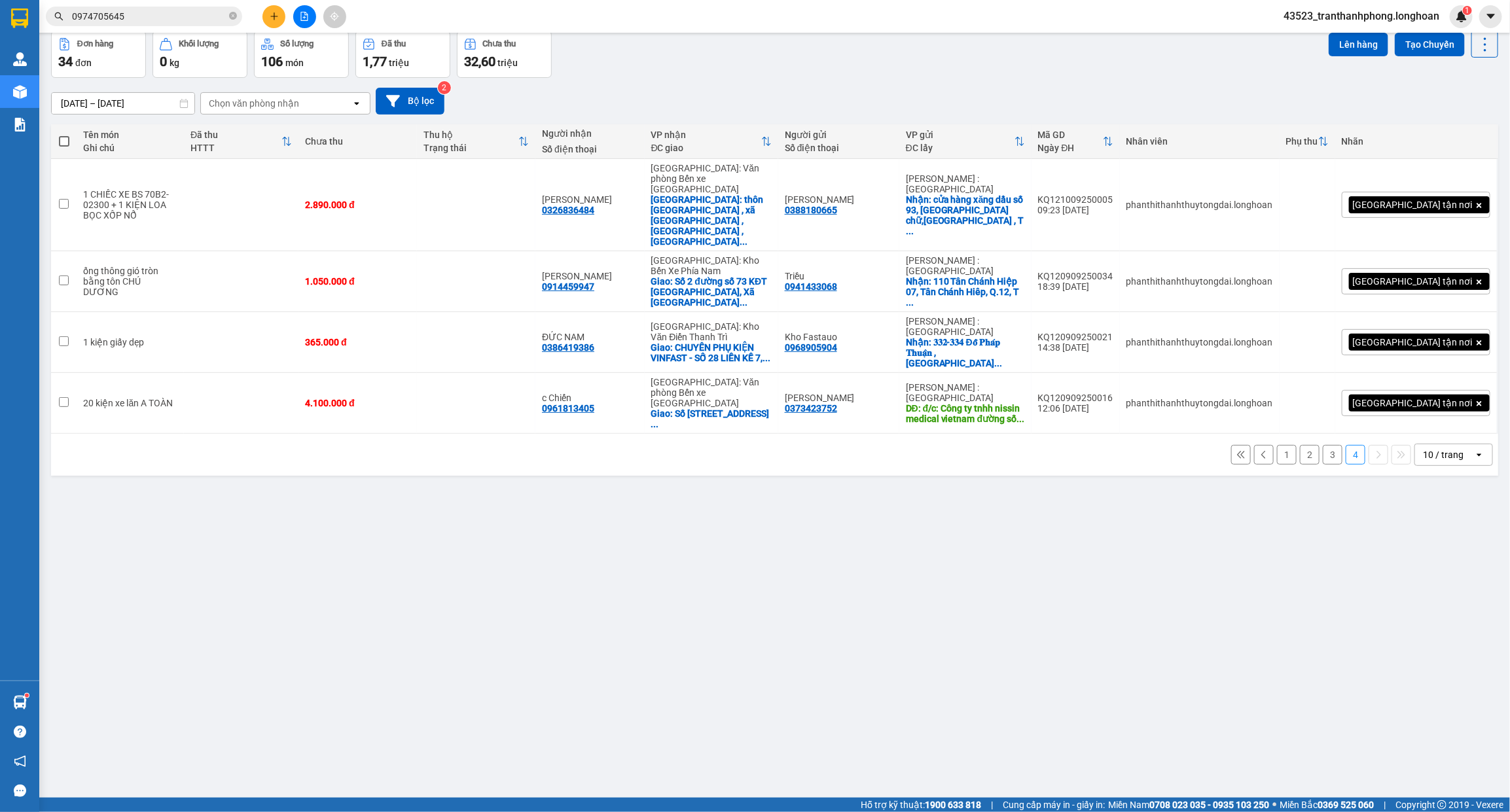
click at [1322, 445] on button "3" at bounding box center [1332, 455] width 20 height 20
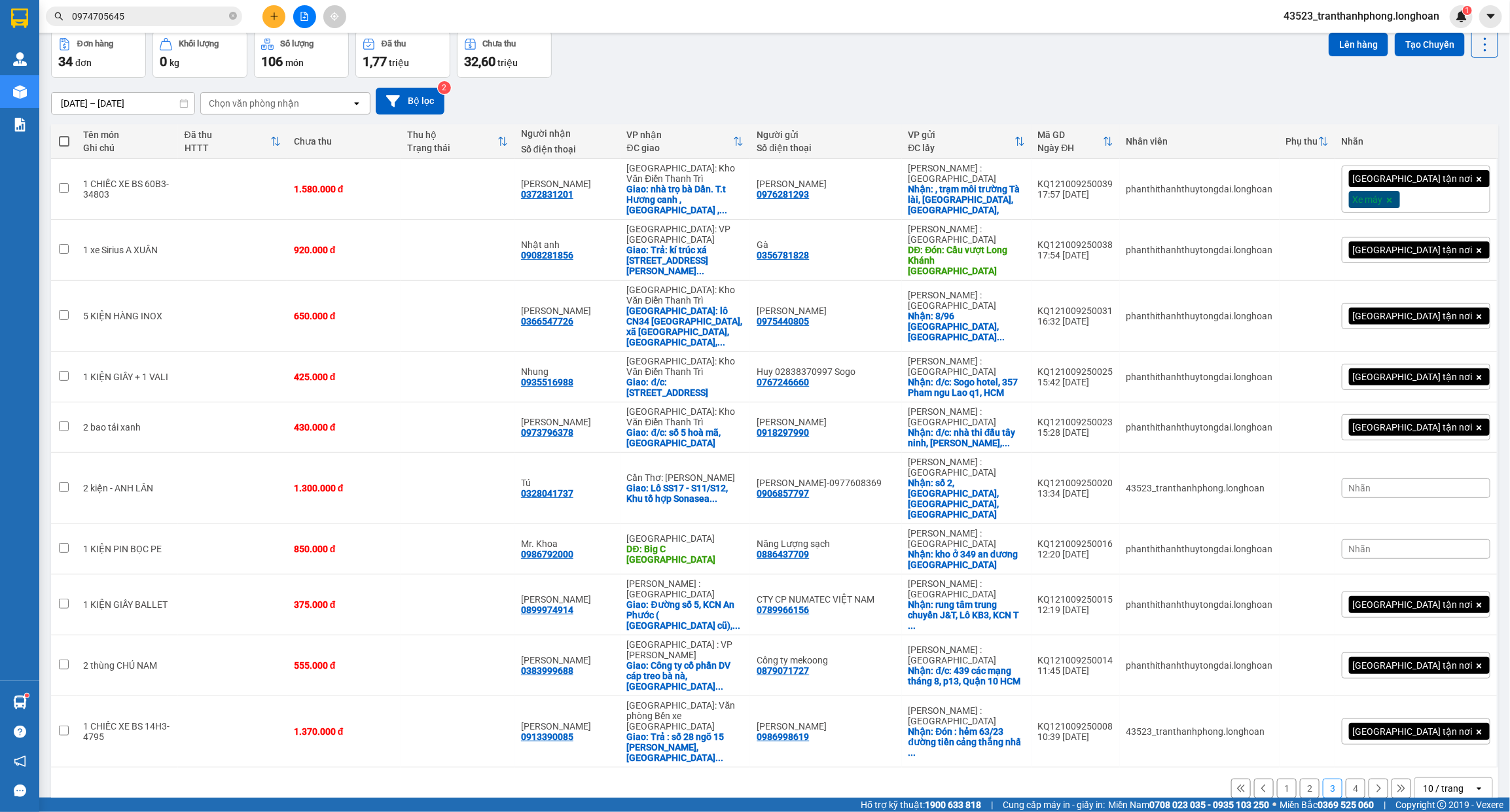
click at [1346, 778] on button "4" at bounding box center [1356, 788] width 20 height 20
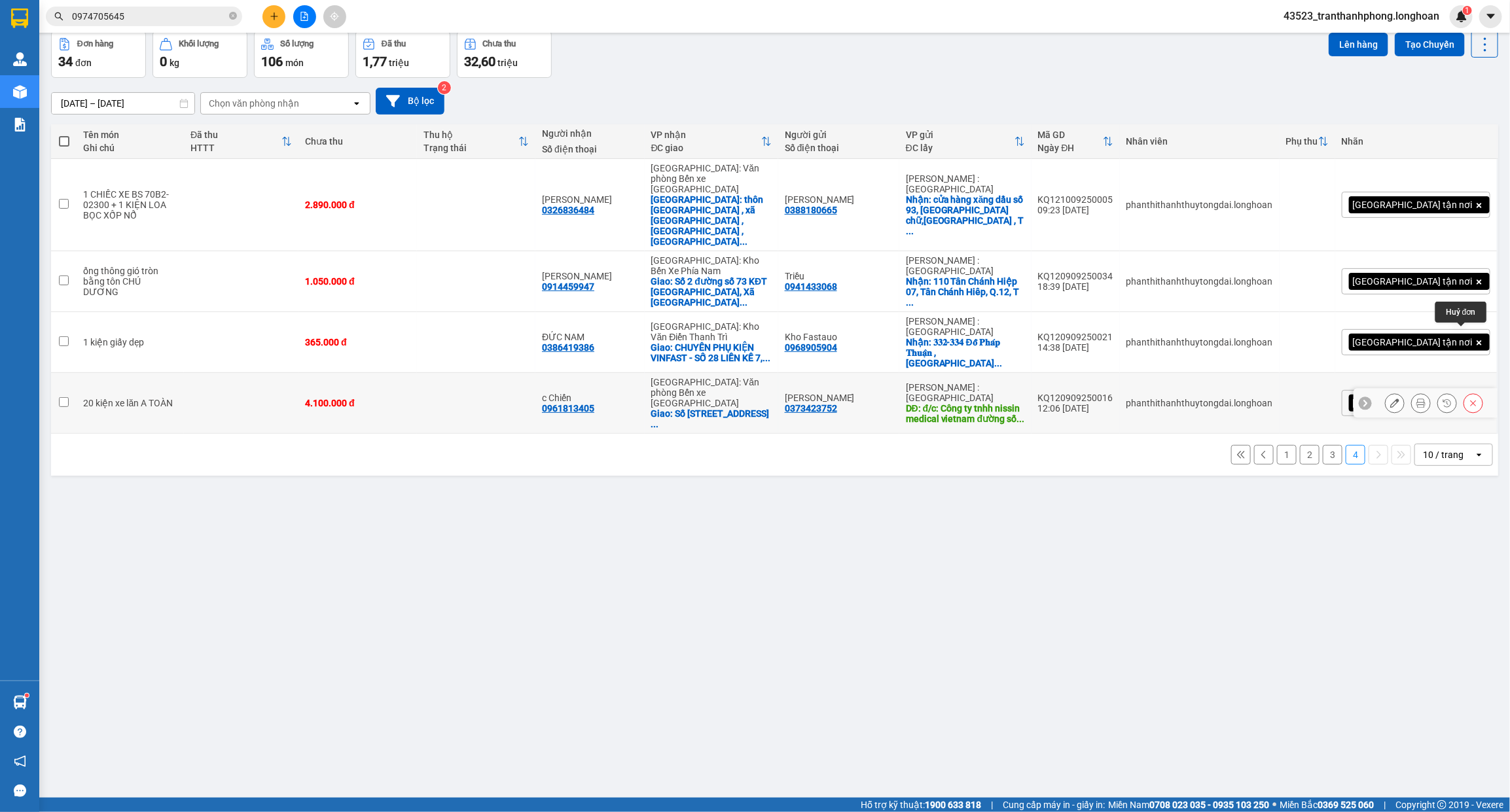
click at [1471, 400] on icon at bounding box center [1473, 403] width 6 height 6
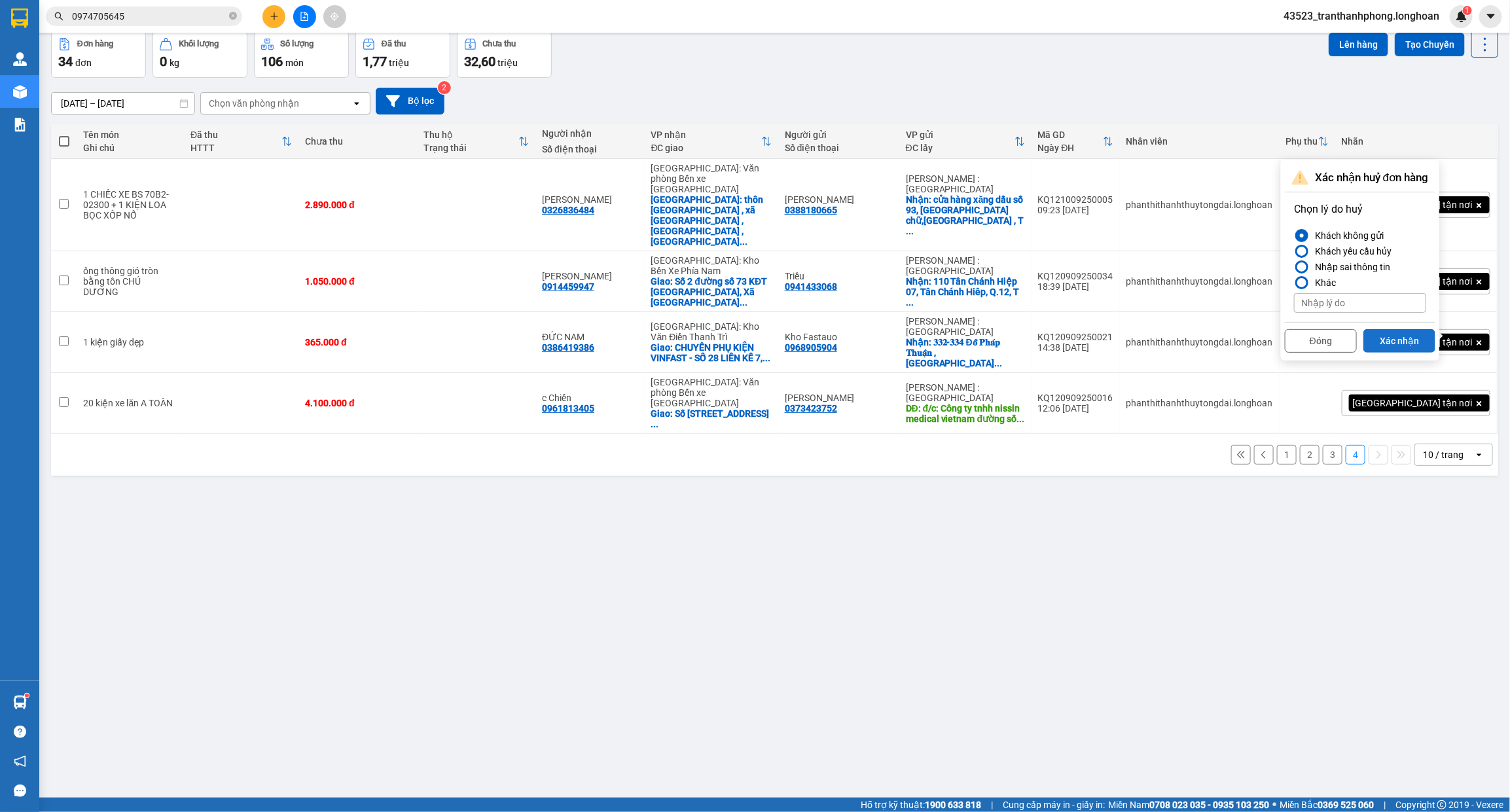
click at [1380, 340] on button "Xác nhận" at bounding box center [1399, 340] width 72 height 23
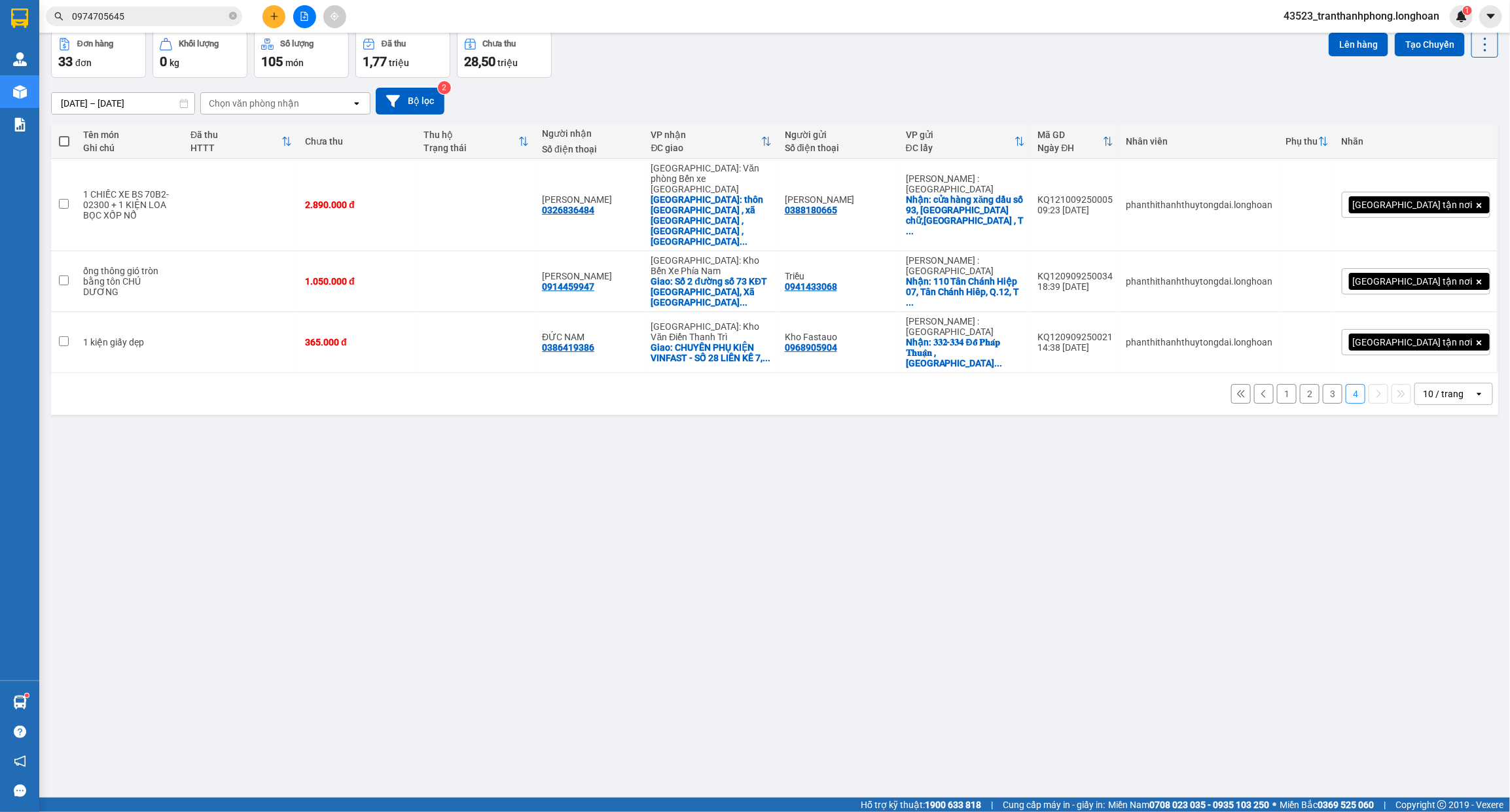
click at [1325, 384] on button "3" at bounding box center [1332, 394] width 20 height 20
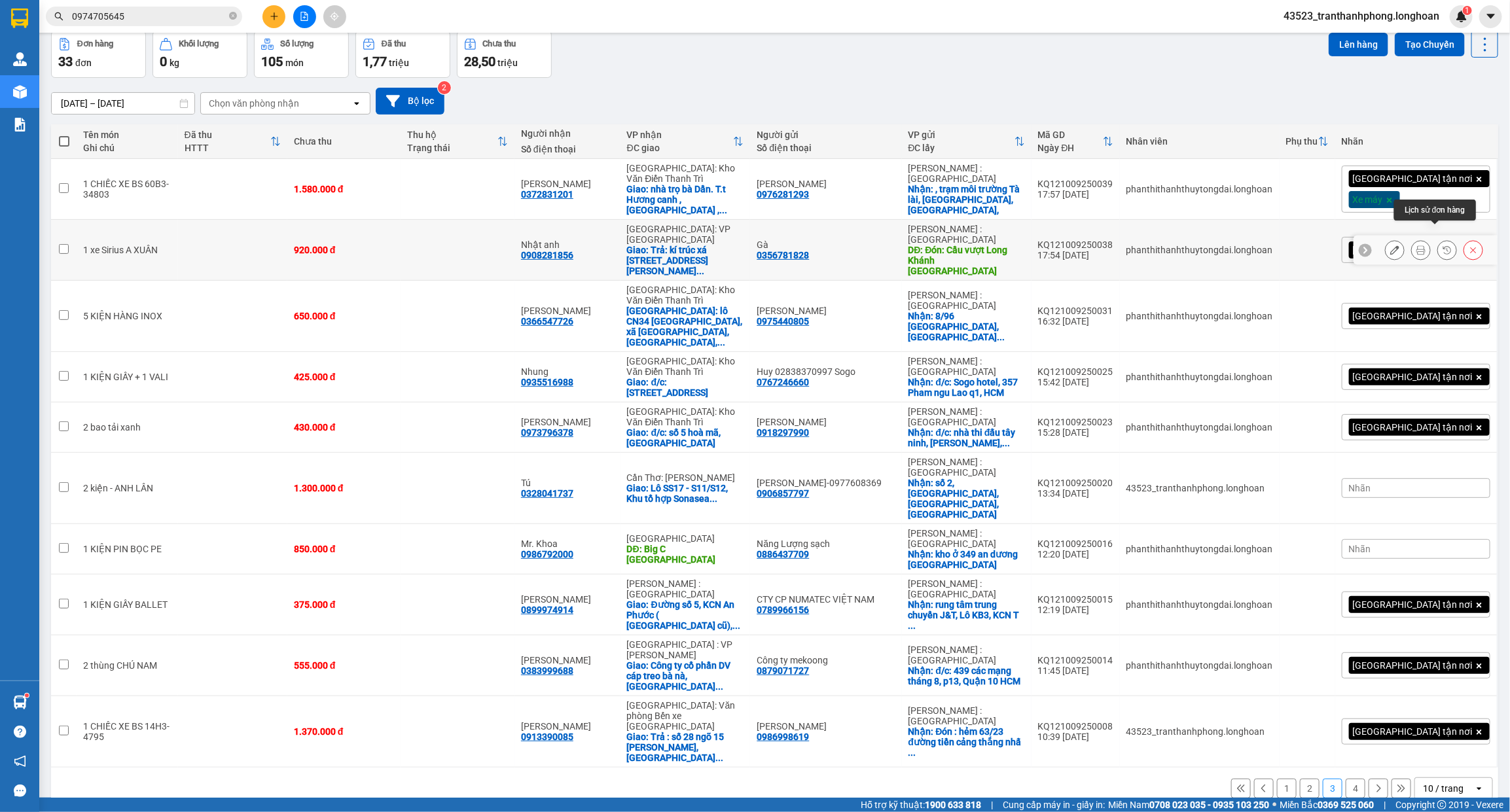
click at [1442, 245] on icon at bounding box center [1447, 250] width 9 height 9
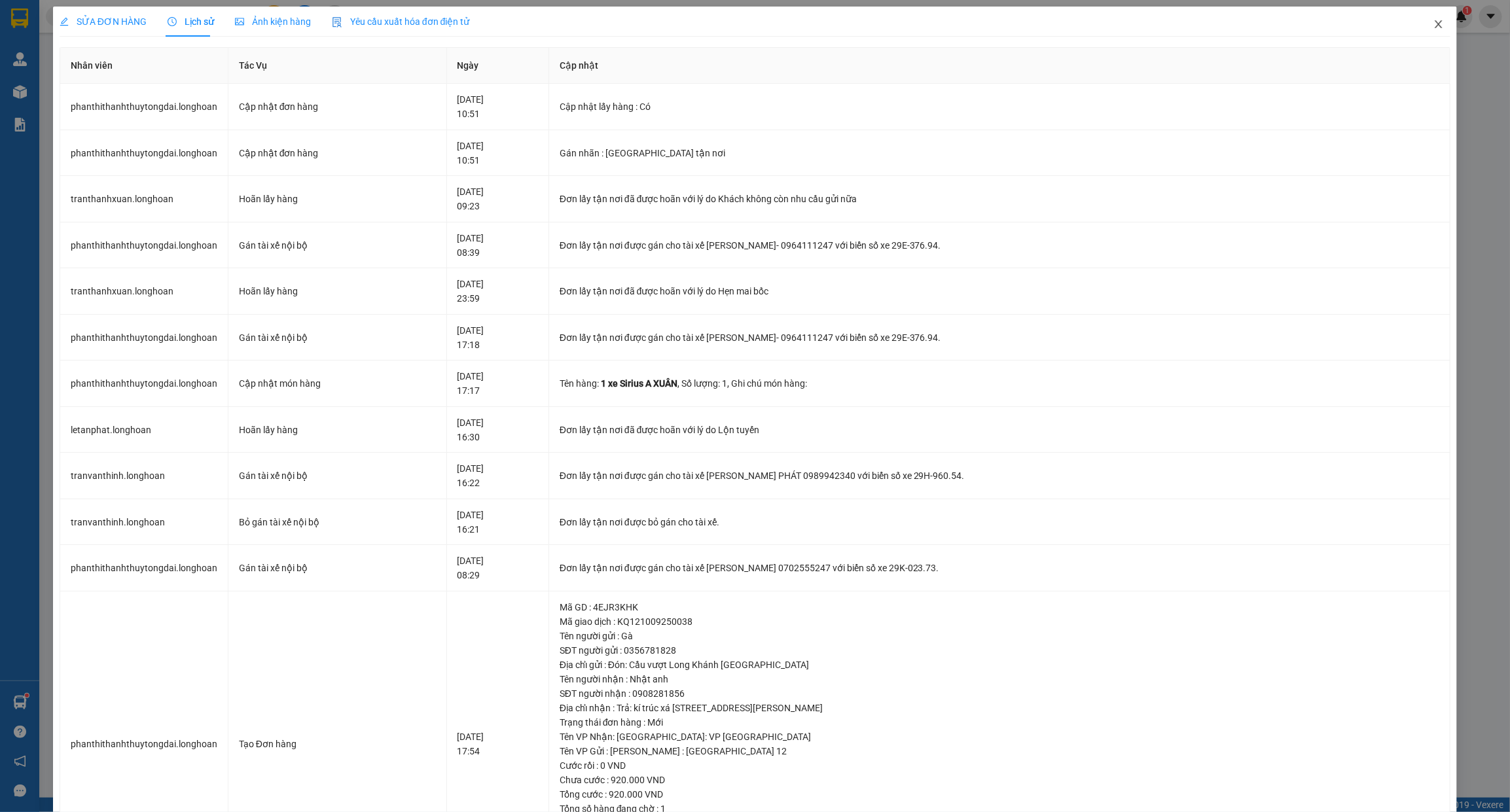
click at [1424, 25] on span "Close" at bounding box center [1439, 25] width 37 height 37
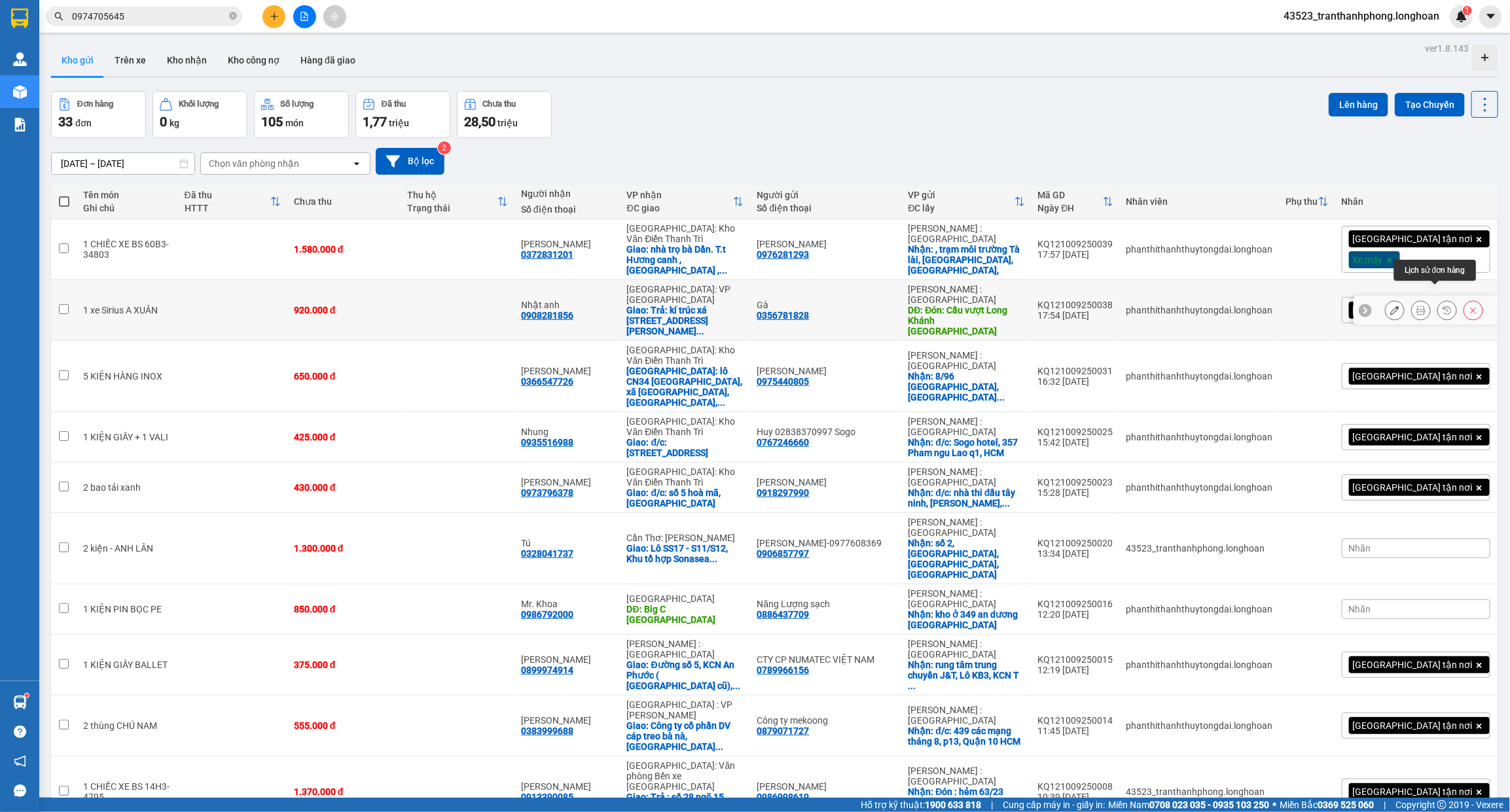
click at [1464, 299] on button at bounding box center [1473, 310] width 18 height 23
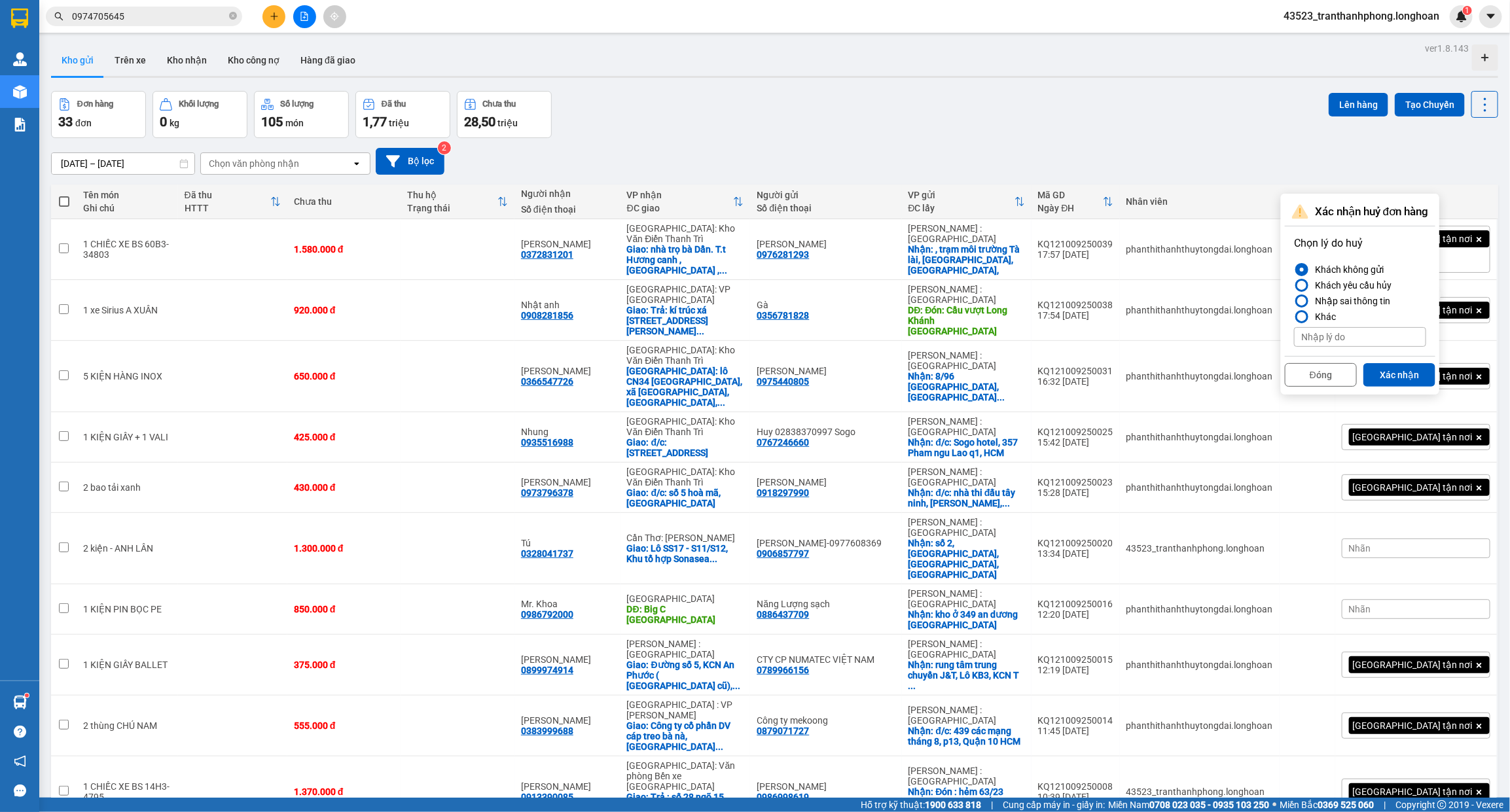
click at [1399, 365] on button "Xác nhận" at bounding box center [1399, 374] width 72 height 23
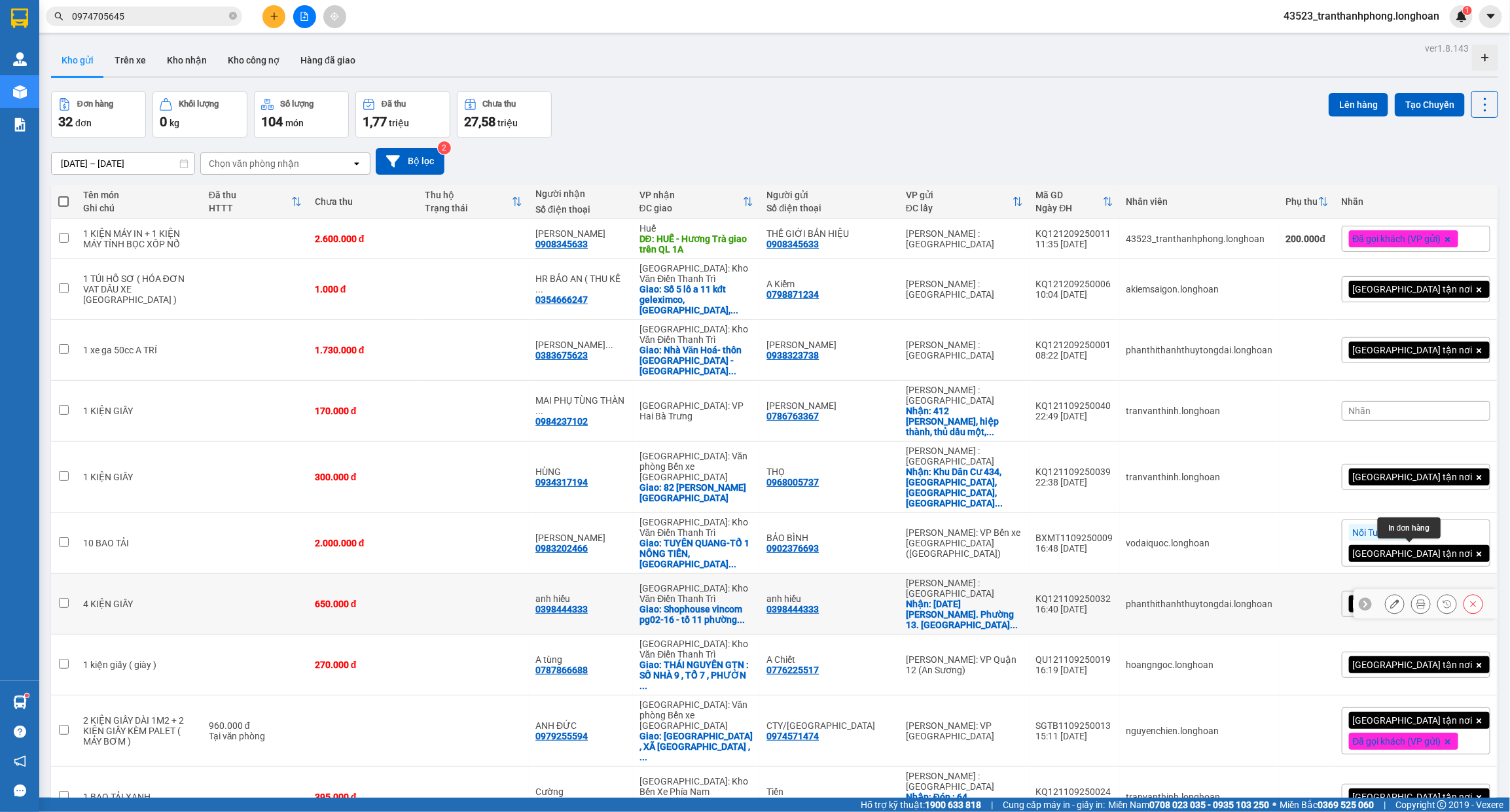
click at [1416, 599] on icon at bounding box center [1420, 603] width 9 height 9
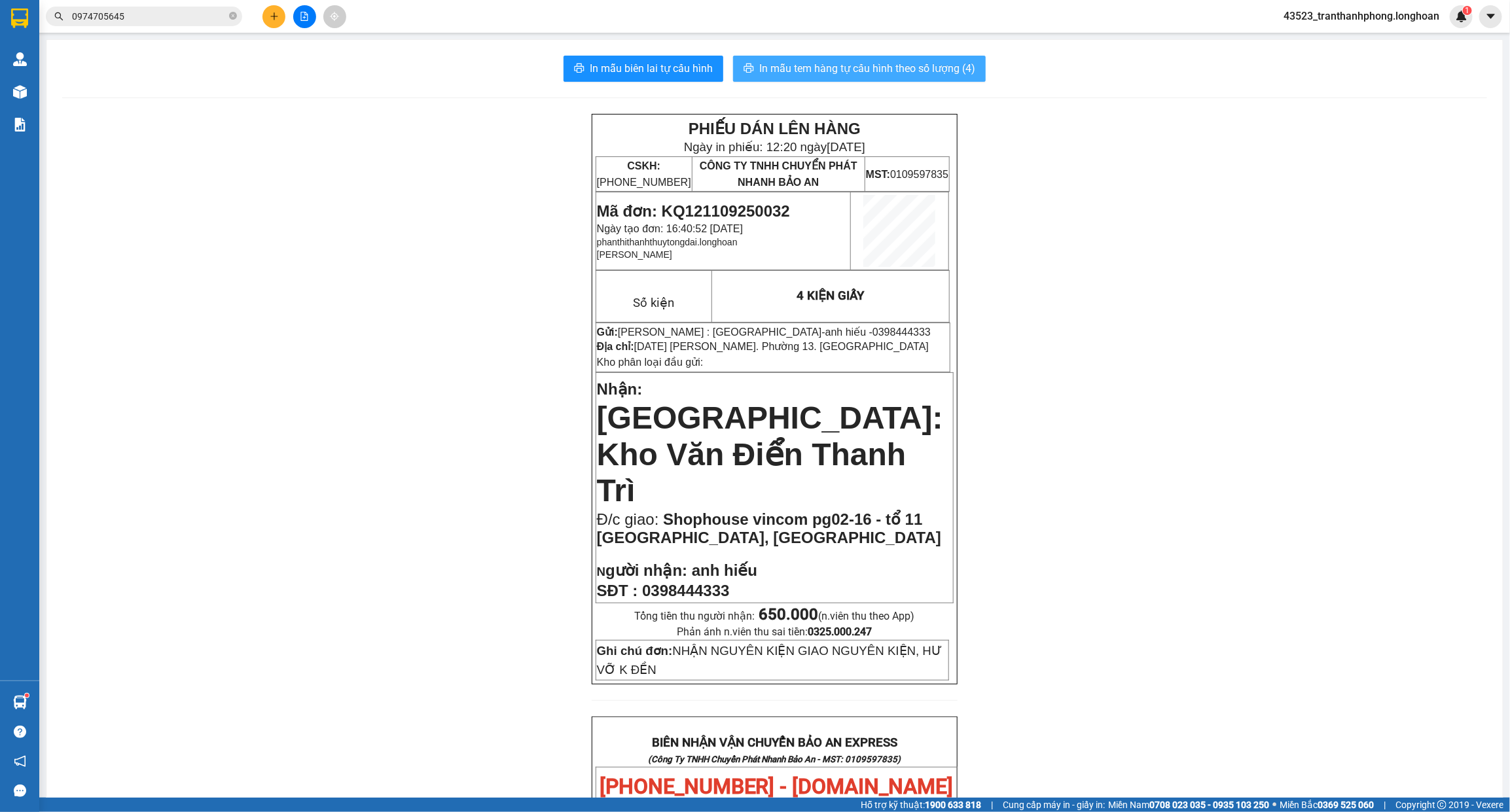
click at [928, 69] on span "In mẫu tem hàng tự cấu hình theo số lượng (4)" at bounding box center [867, 68] width 216 height 16
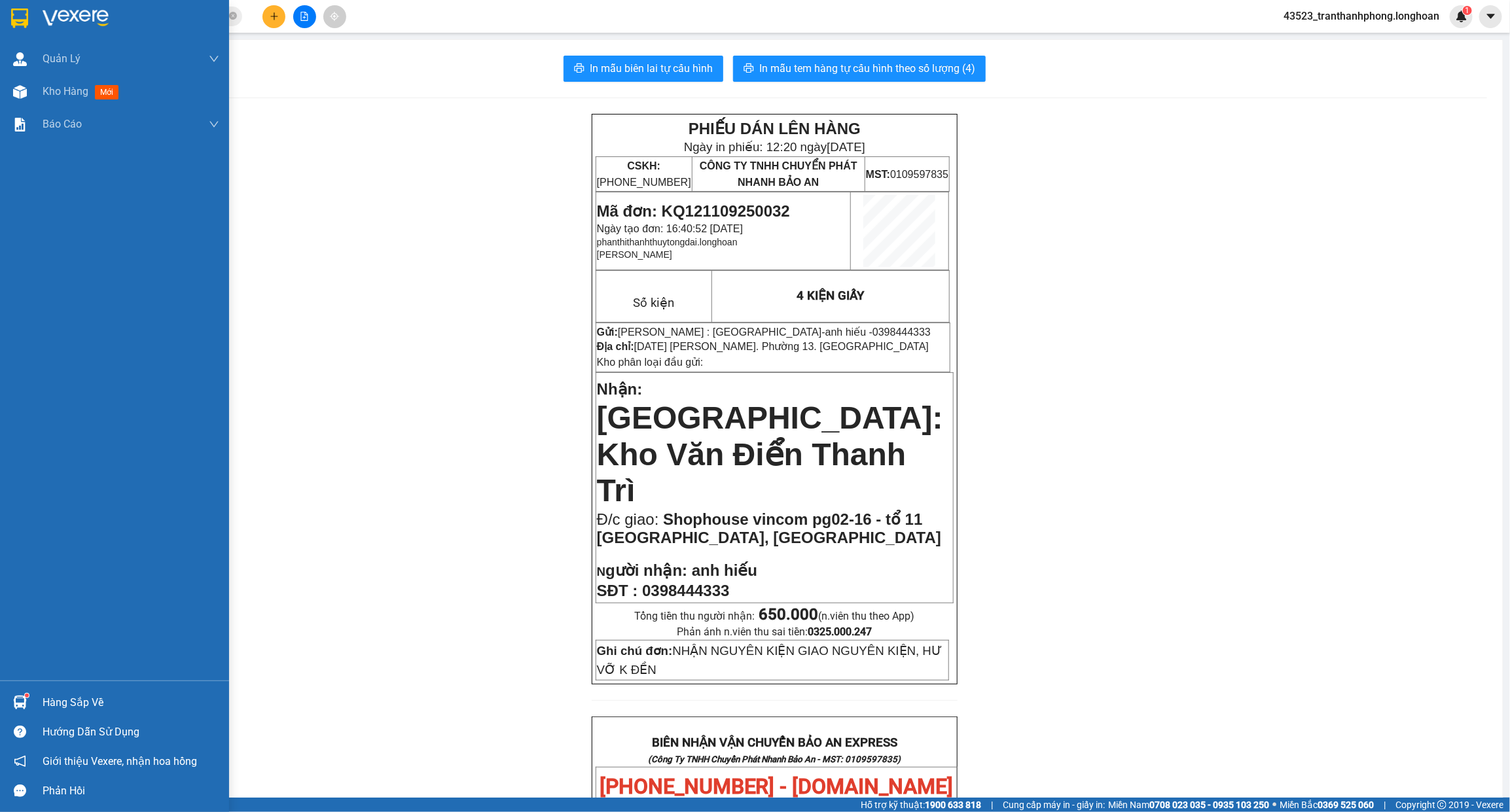
click at [13, 18] on img at bounding box center [20, 18] width 17 height 20
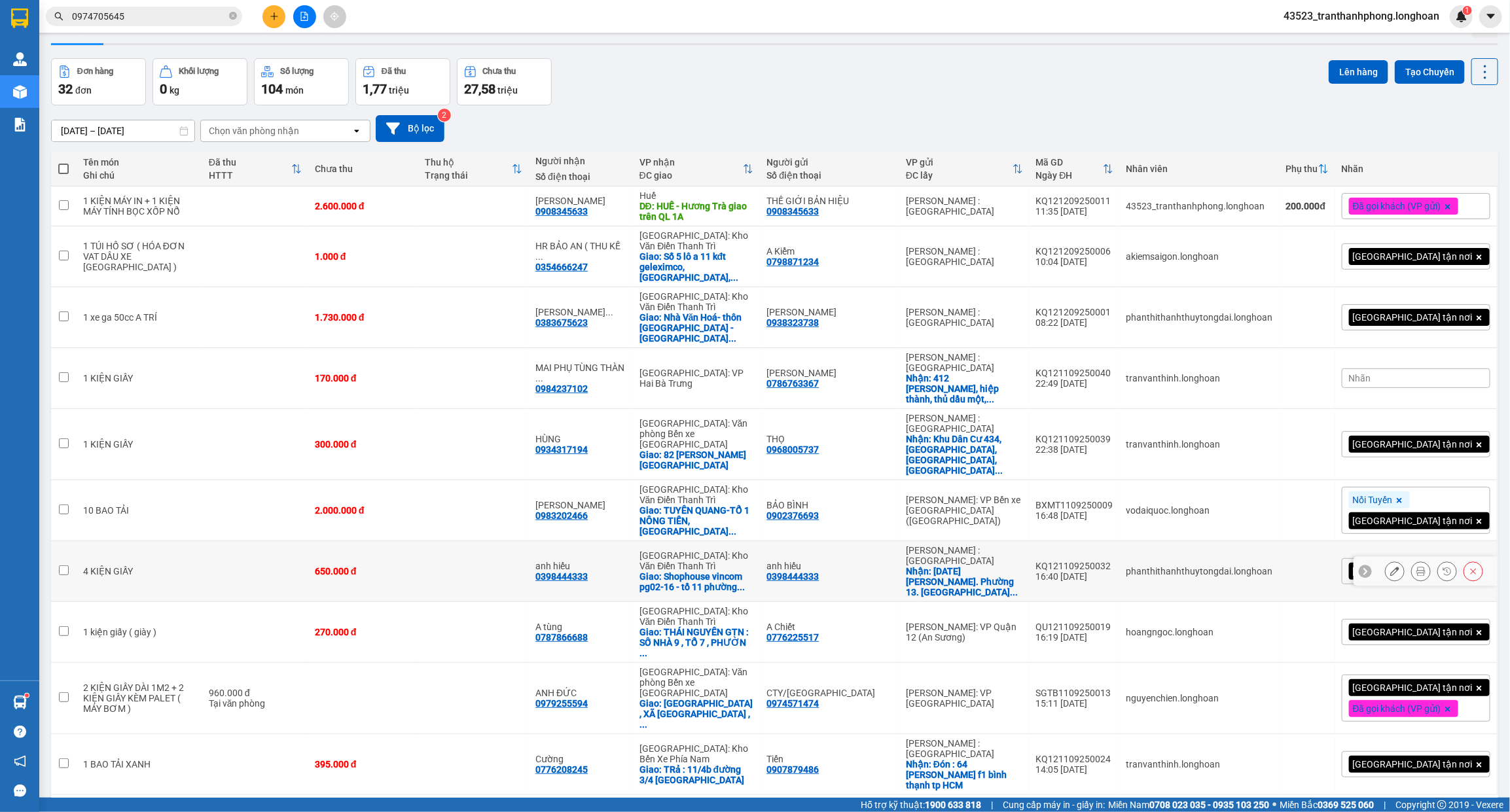
scroll to position [60, 0]
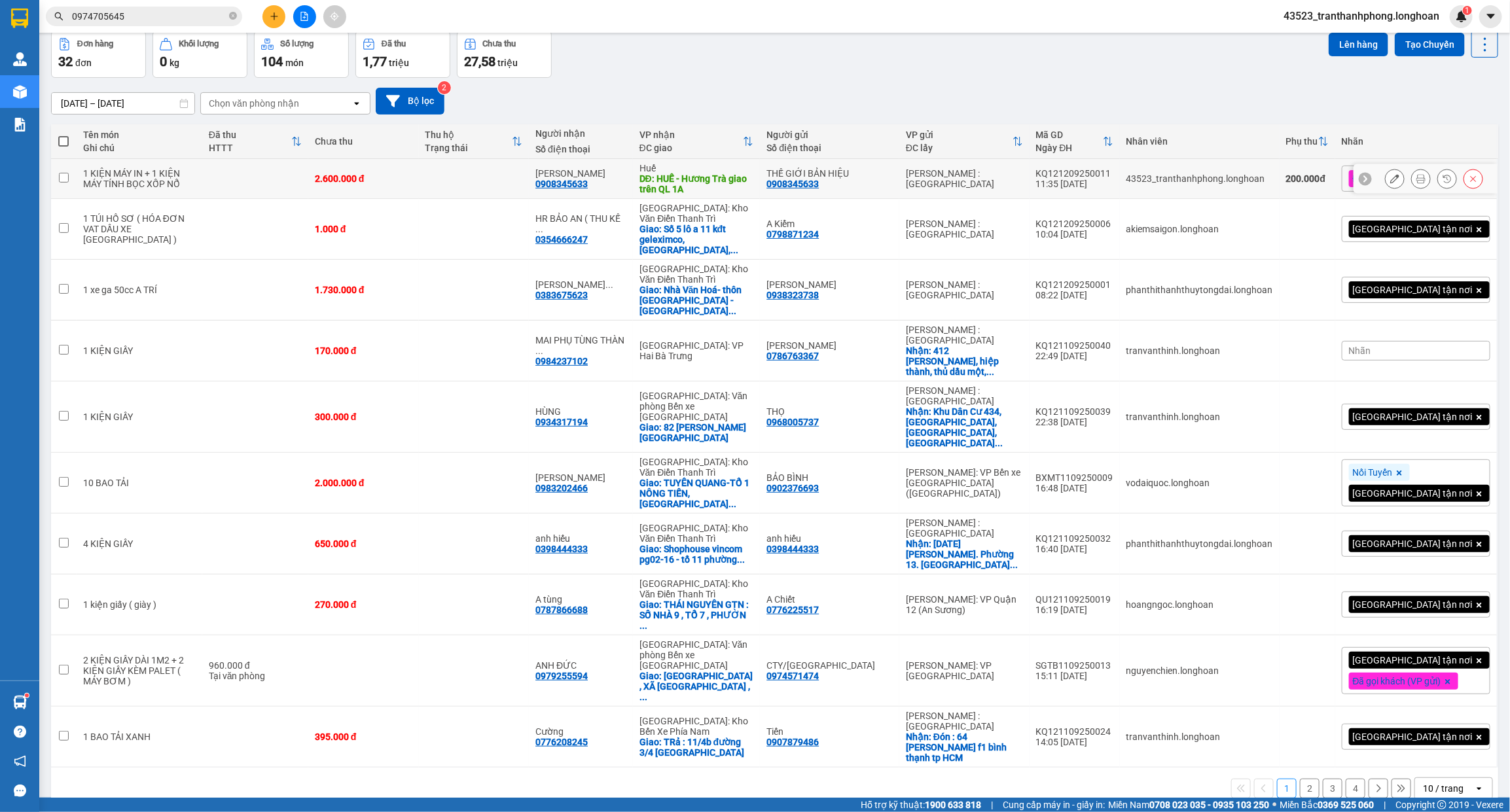
click at [1245, 174] on div "43523_tranthanhphong.longhoan" at bounding box center [1200, 178] width 147 height 11
checkbox input "true"
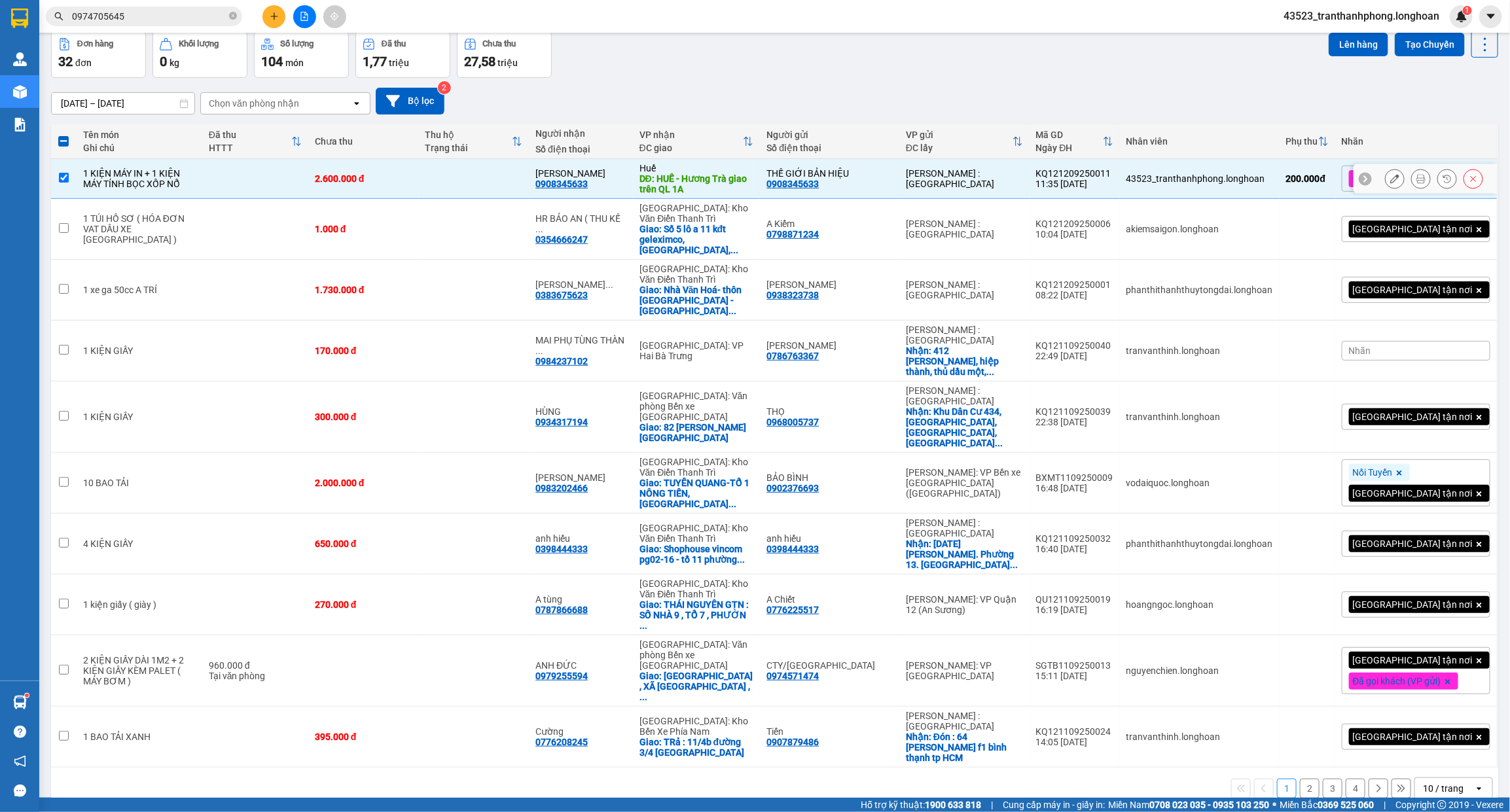
scroll to position [0, 0]
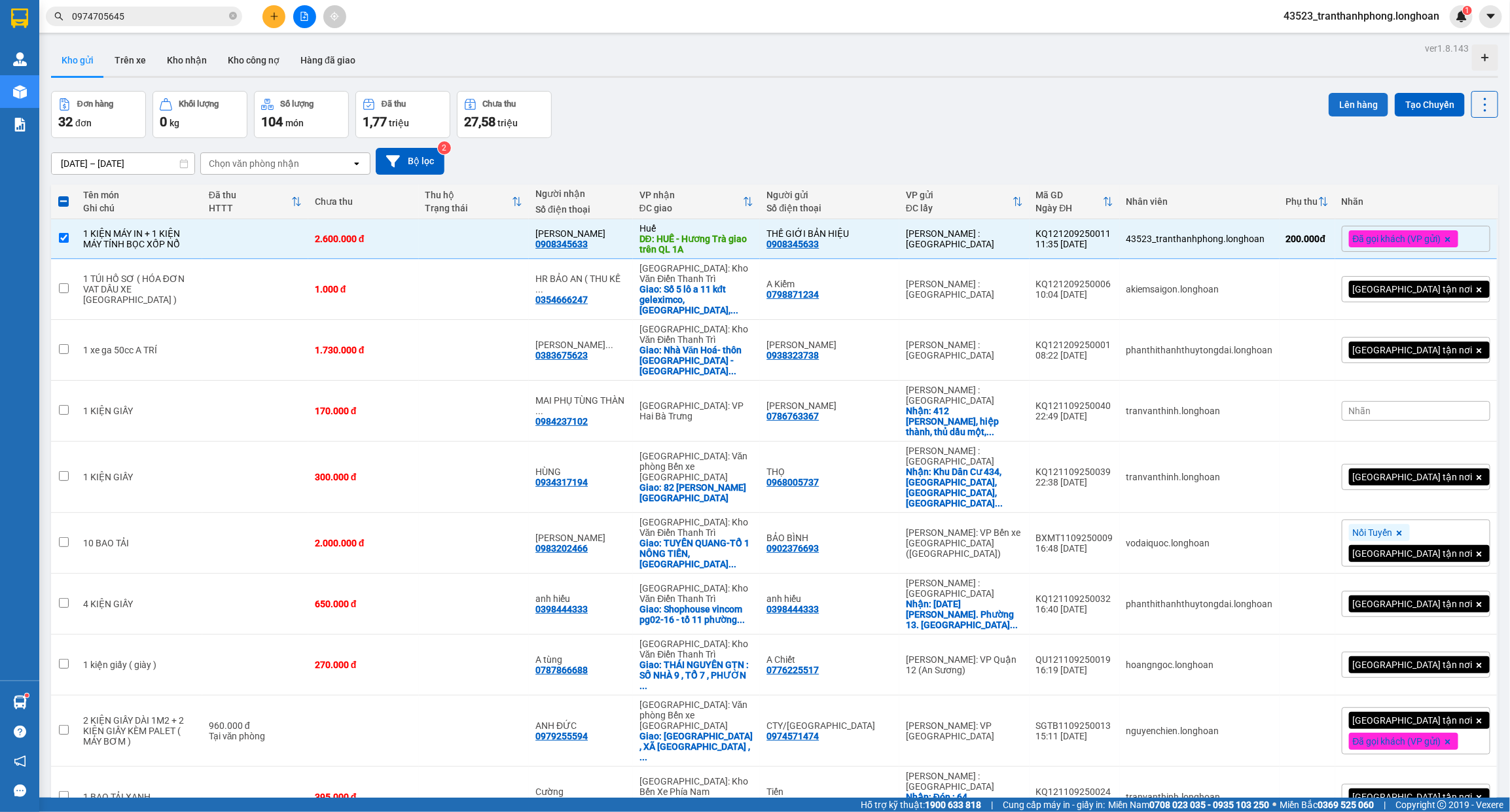
drag, startPoint x: 1329, startPoint y: 106, endPoint x: 1327, endPoint y: 97, distance: 9.2
click at [1329, 105] on button "Lên hàng" at bounding box center [1358, 104] width 59 height 23
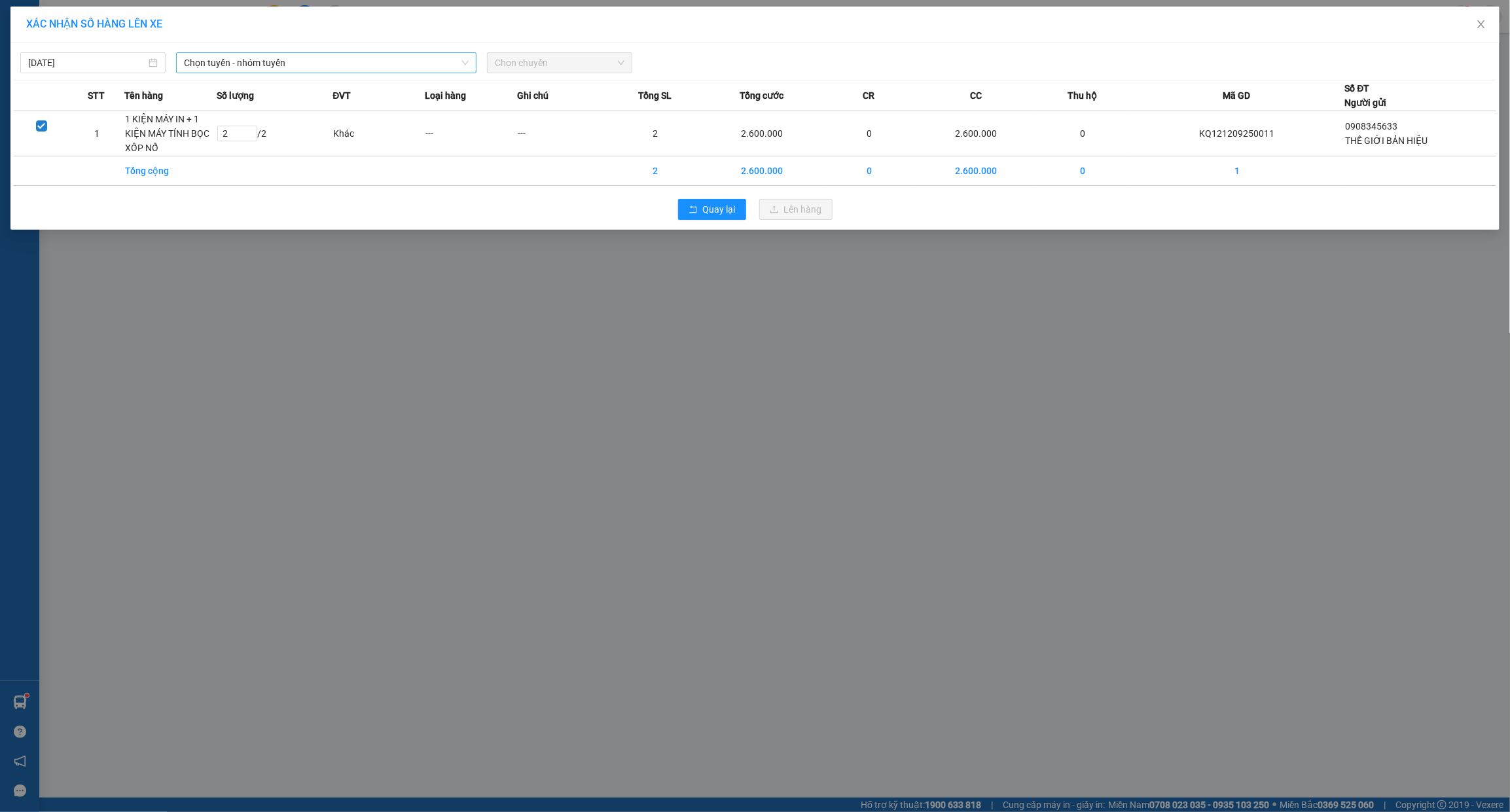
click at [231, 57] on span "Chọn tuyến - nhóm tuyến" at bounding box center [327, 63] width 285 height 20
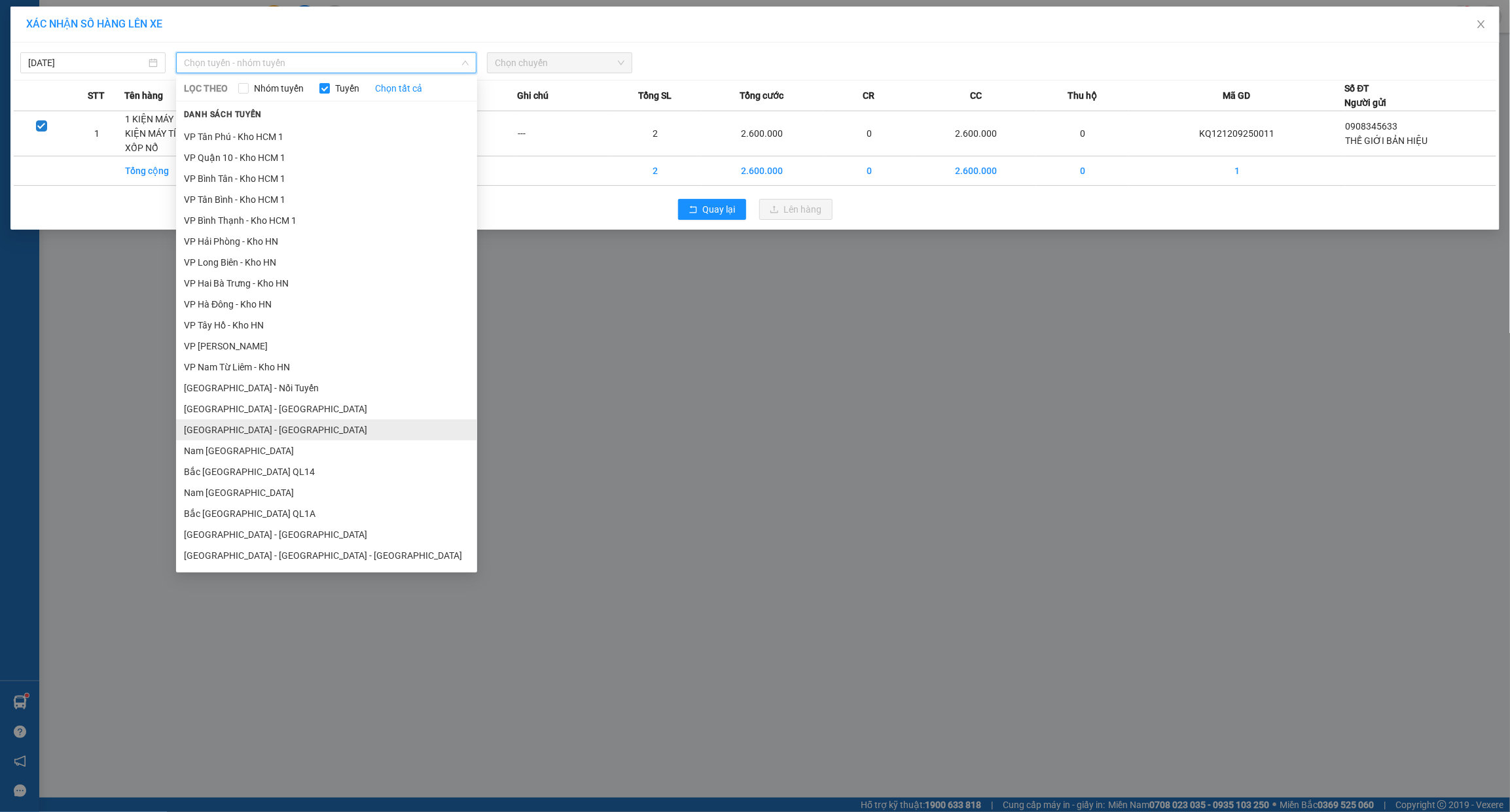
scroll to position [600, 0]
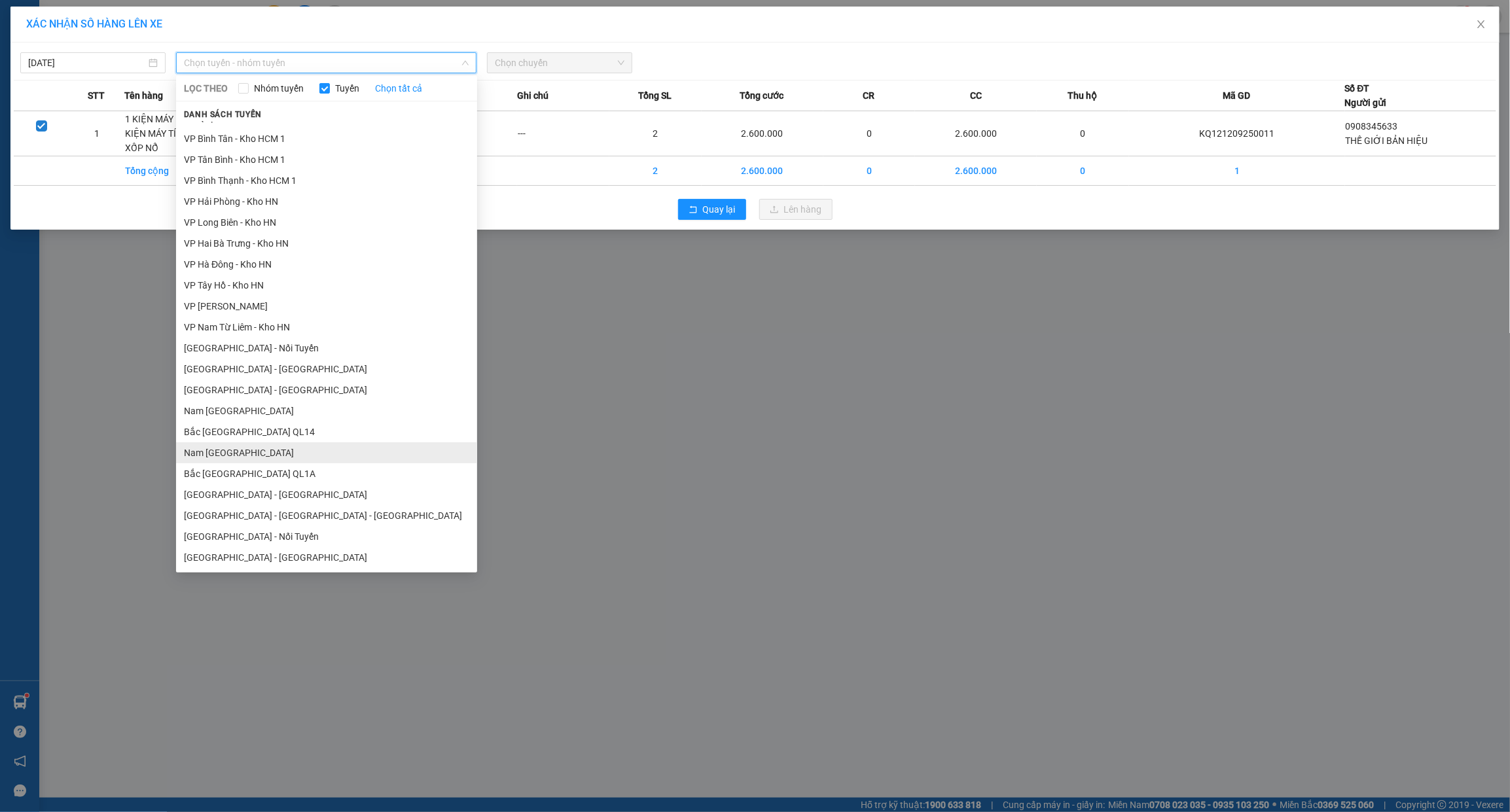
click at [228, 446] on li "Nam [GEOGRAPHIC_DATA]" at bounding box center [327, 453] width 301 height 21
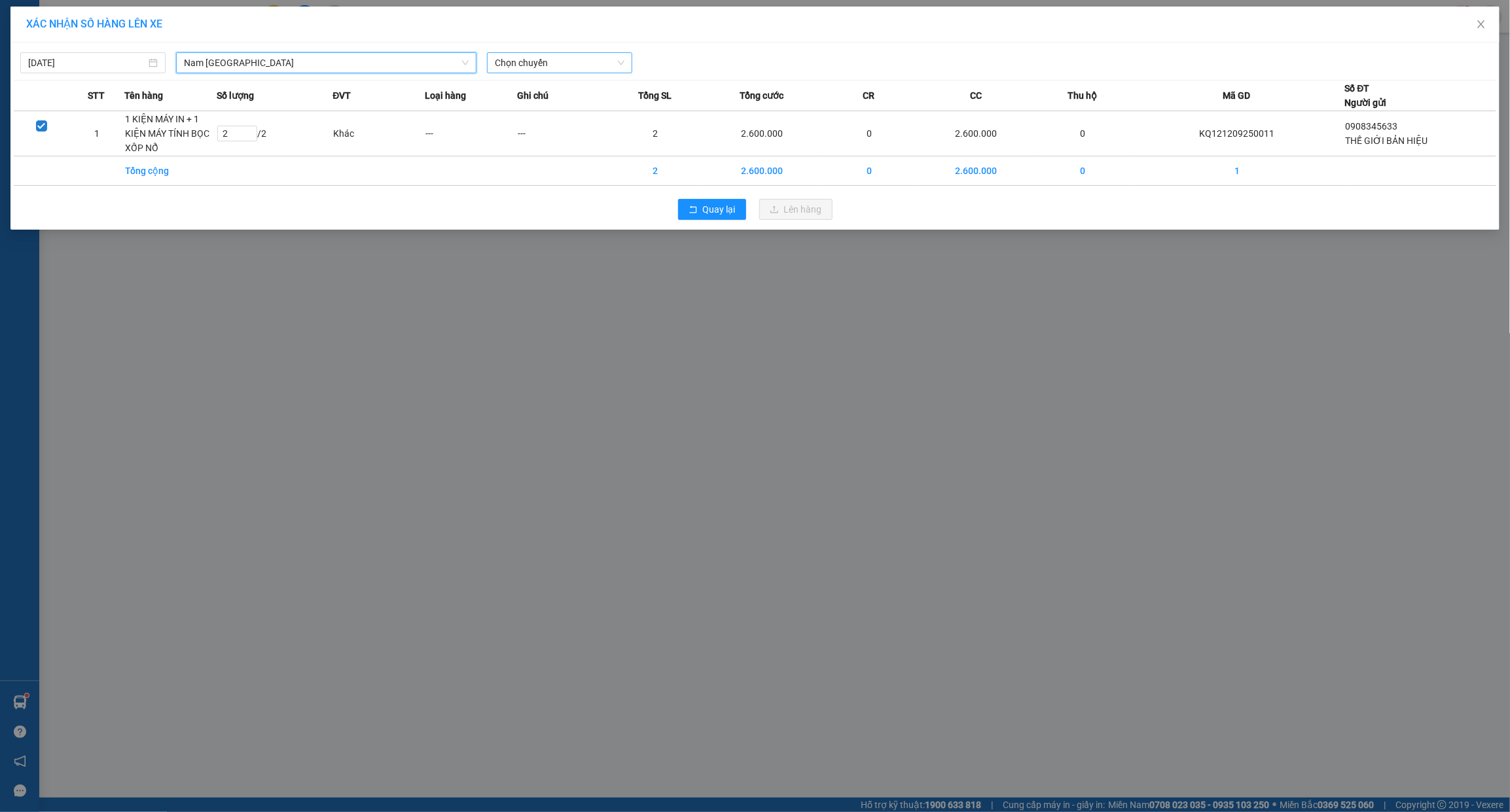
click at [554, 66] on span "Chọn chuyến" at bounding box center [560, 63] width 130 height 20
click at [694, 214] on button "Quay lại" at bounding box center [712, 209] width 68 height 21
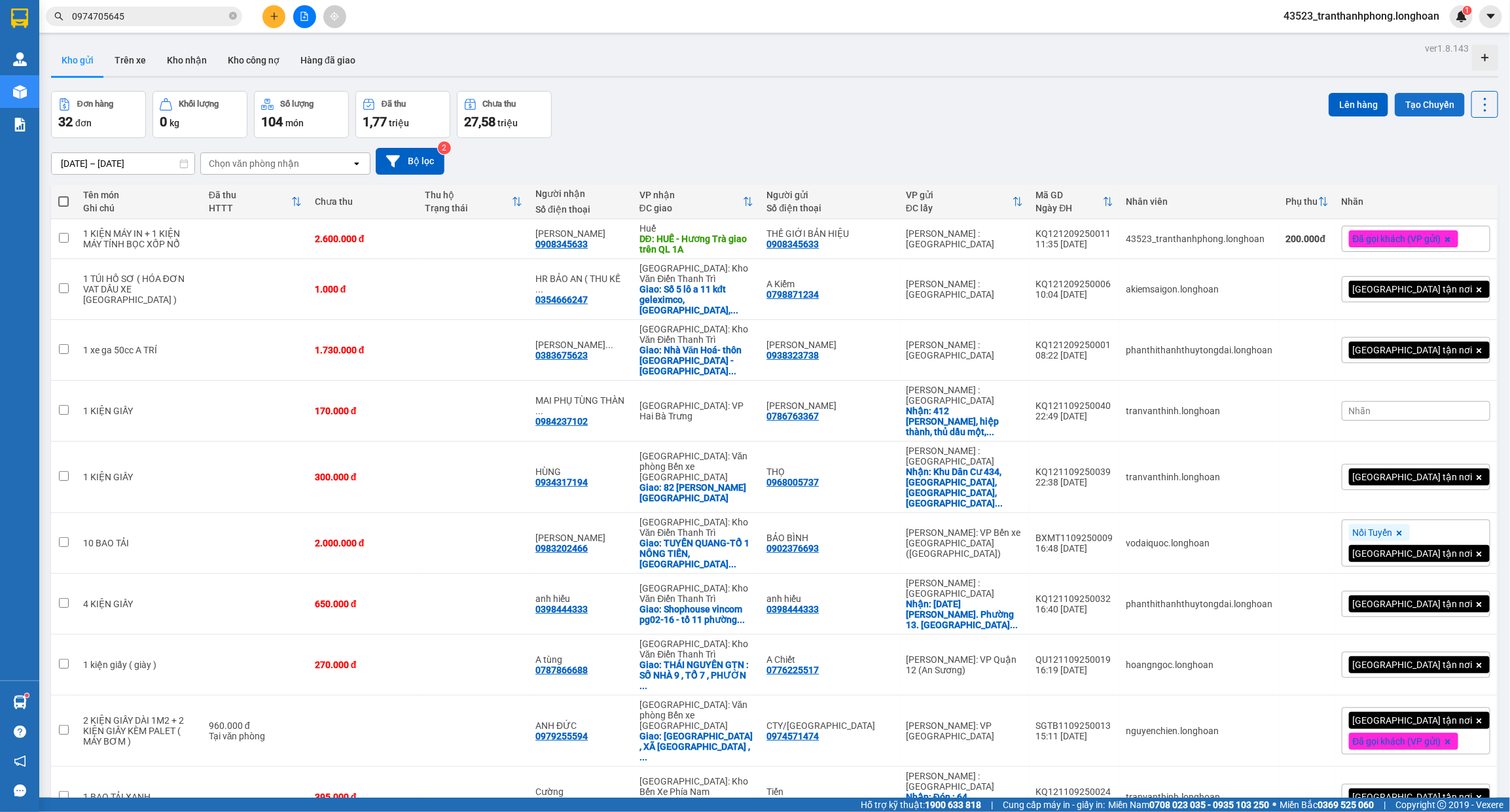
click at [1395, 110] on button "Tạo Chuyến" at bounding box center [1430, 104] width 70 height 23
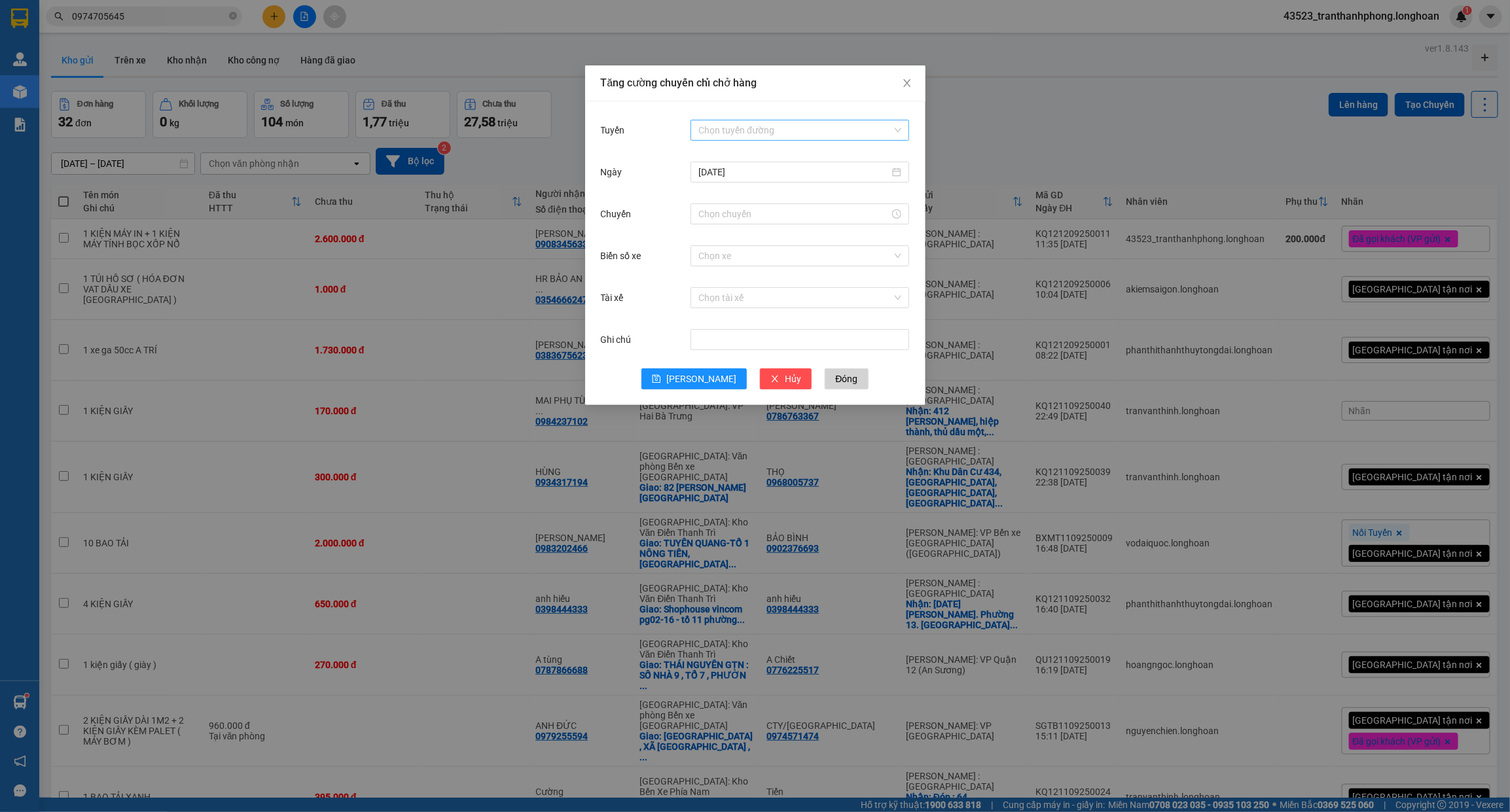
click at [805, 134] on input "Tuyến" at bounding box center [795, 130] width 194 height 20
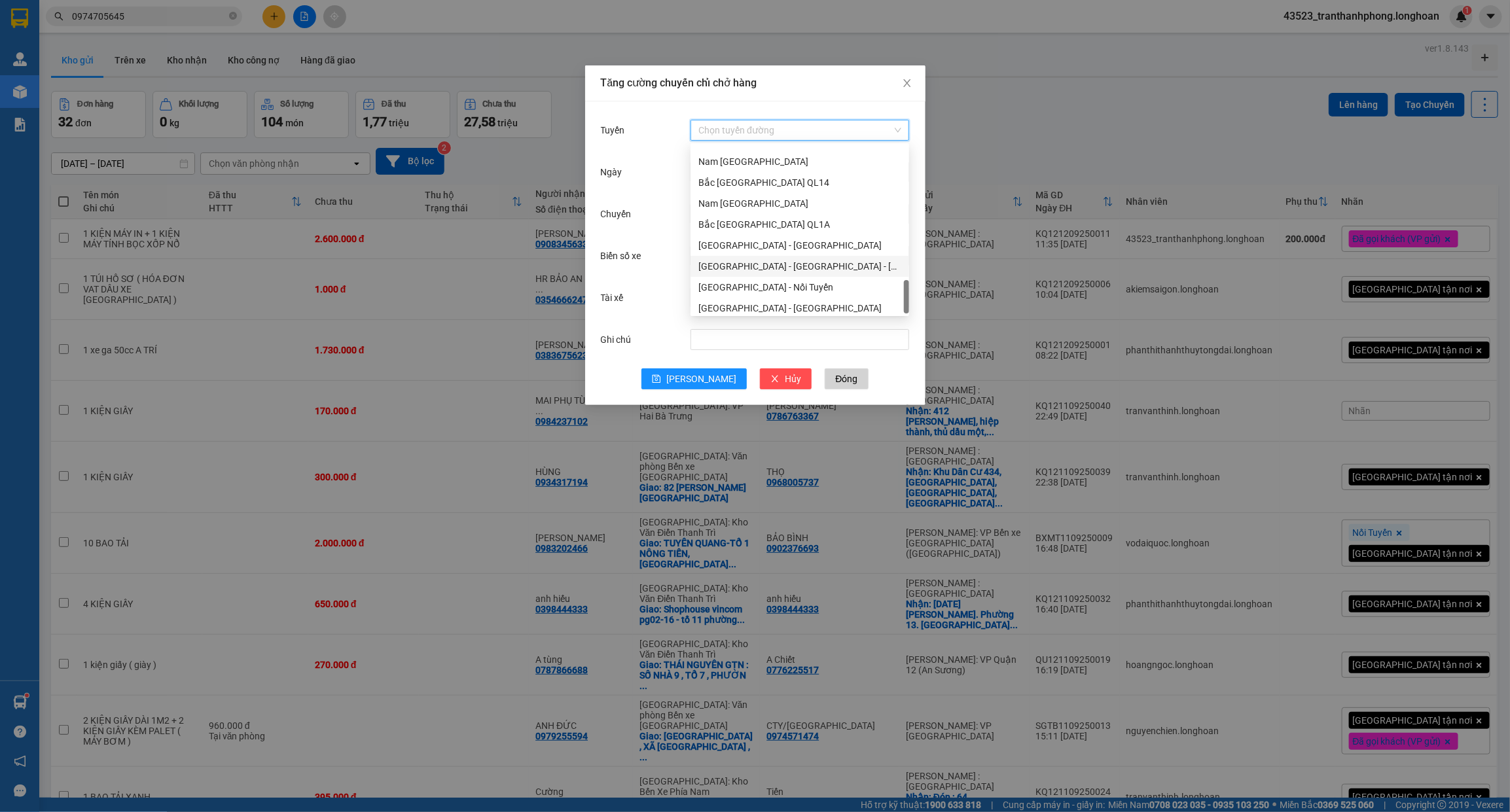
scroll to position [878, 0]
click at [738, 204] on div "Nam [GEOGRAPHIC_DATA]" at bounding box center [800, 199] width 203 height 14
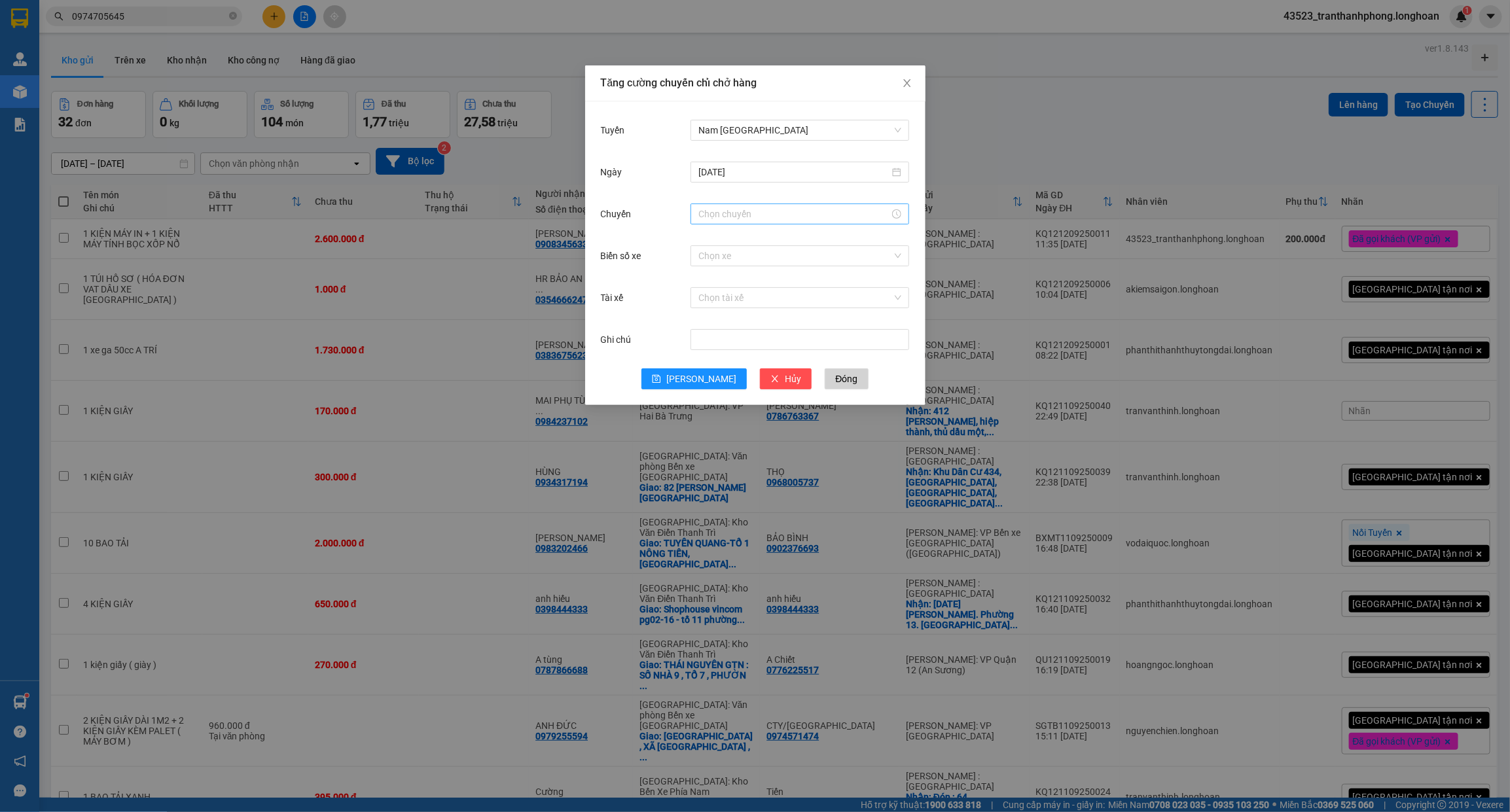
click at [729, 221] on div at bounding box center [800, 214] width 219 height 21
click at [708, 328] on div "18" at bounding box center [709, 323] width 37 height 18
type input "18:00"
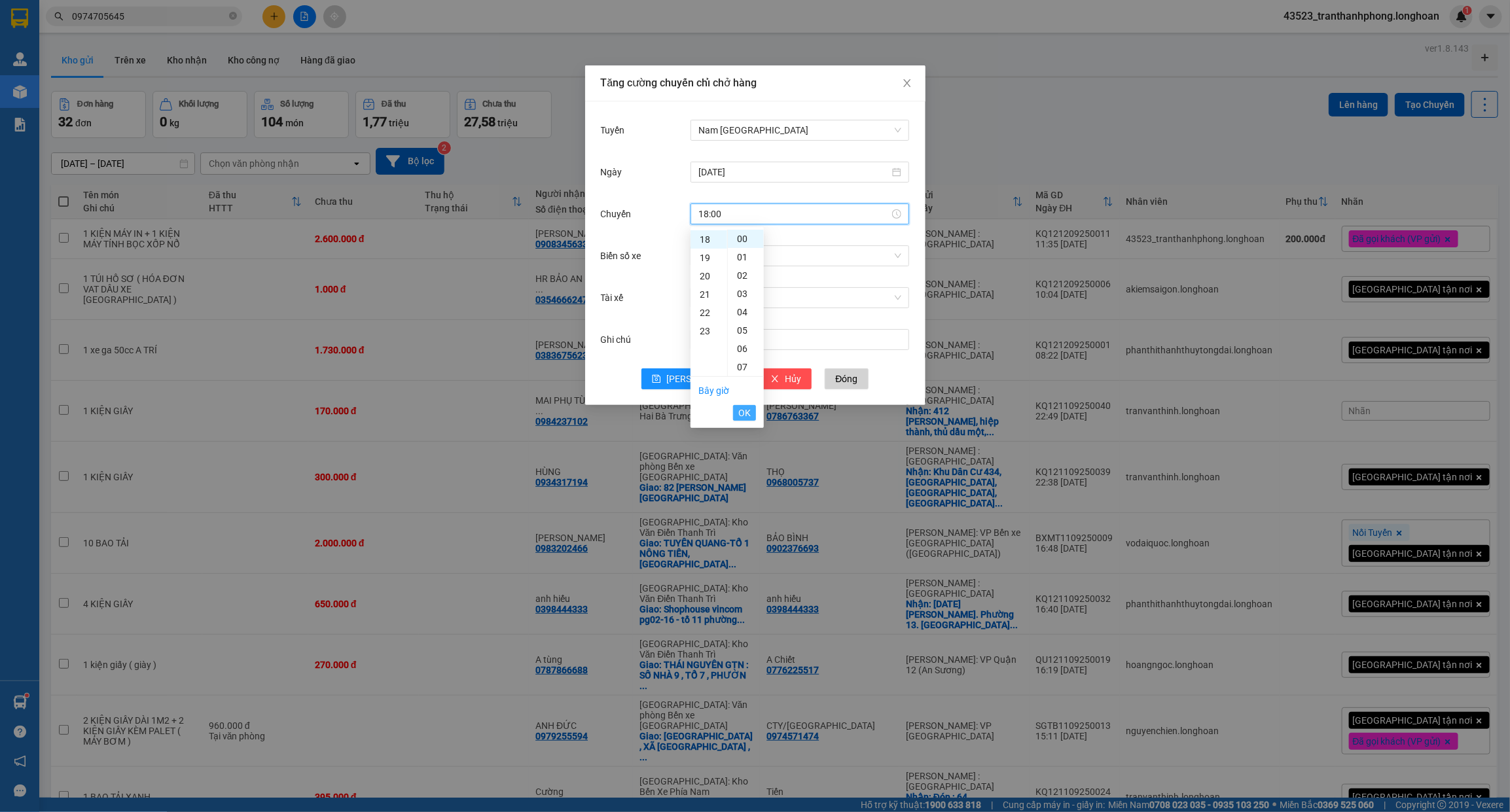
click at [741, 414] on span "OK" at bounding box center [745, 412] width 13 height 14
click at [743, 253] on input "Biển số xe" at bounding box center [795, 256] width 194 height 20
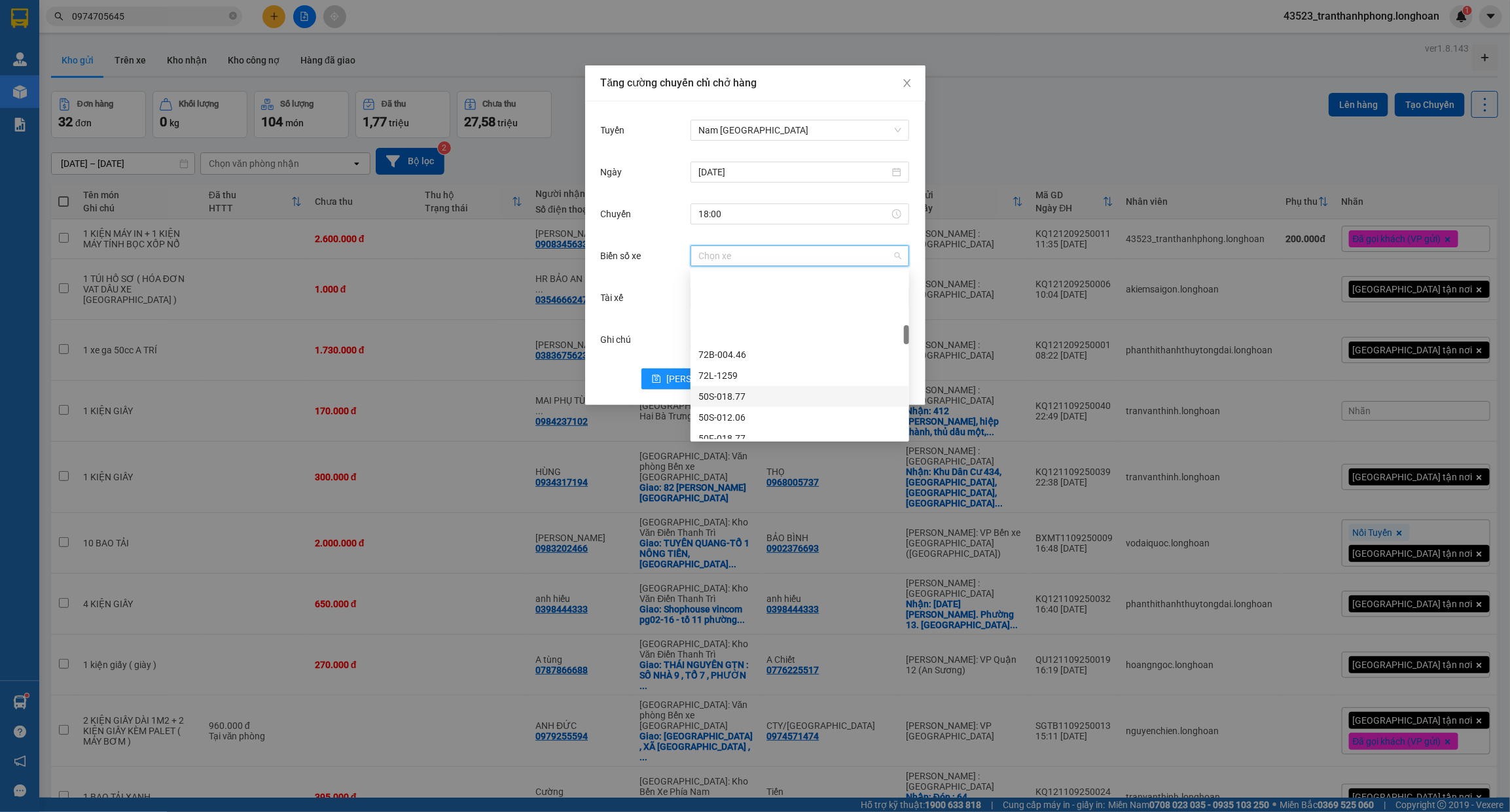
scroll to position [491, 0]
type input "64"
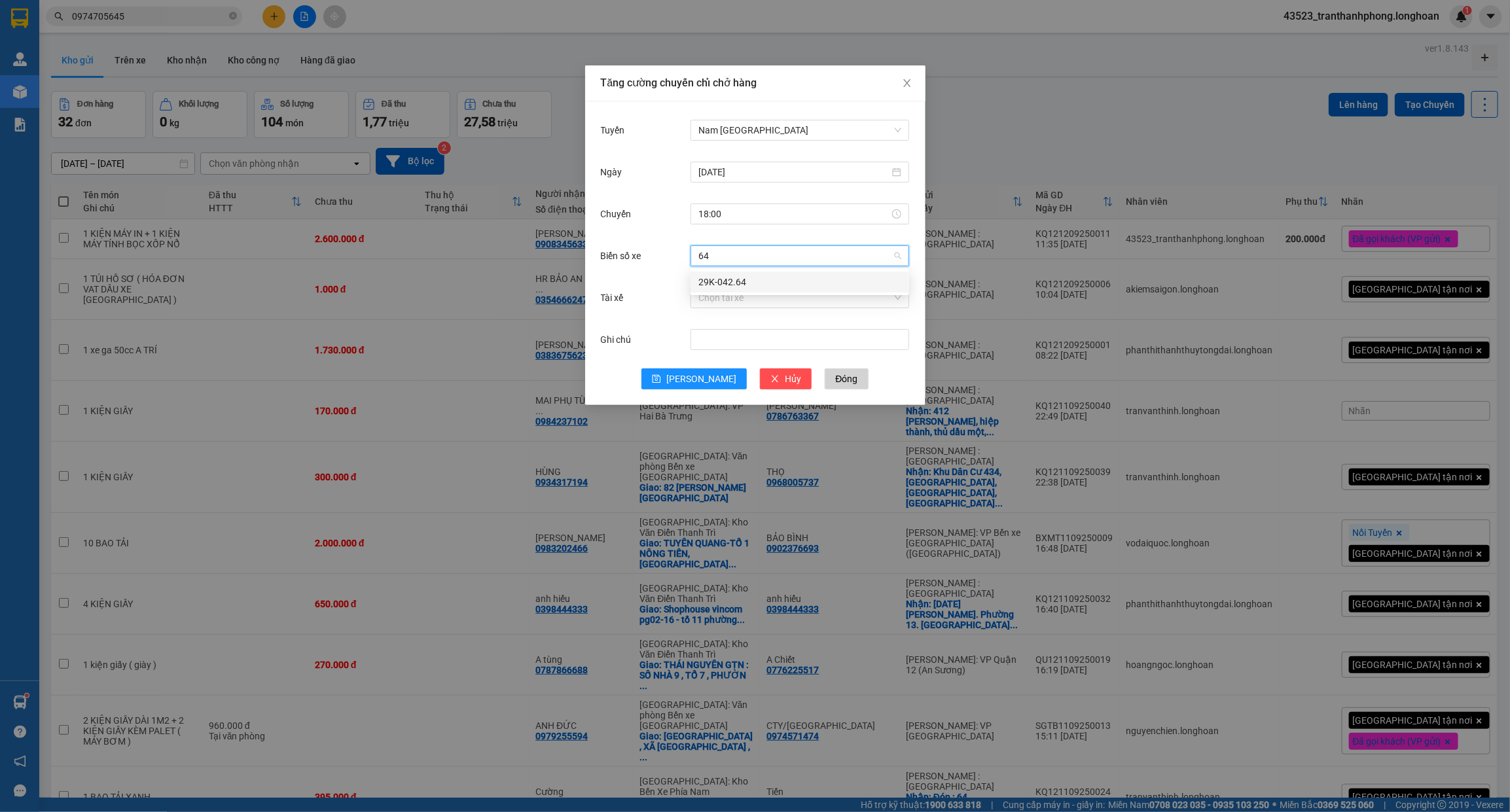
click at [805, 276] on div "29K-042.64" at bounding box center [800, 282] width 203 height 14
click at [698, 376] on span "Lưu" at bounding box center [701, 379] width 70 height 14
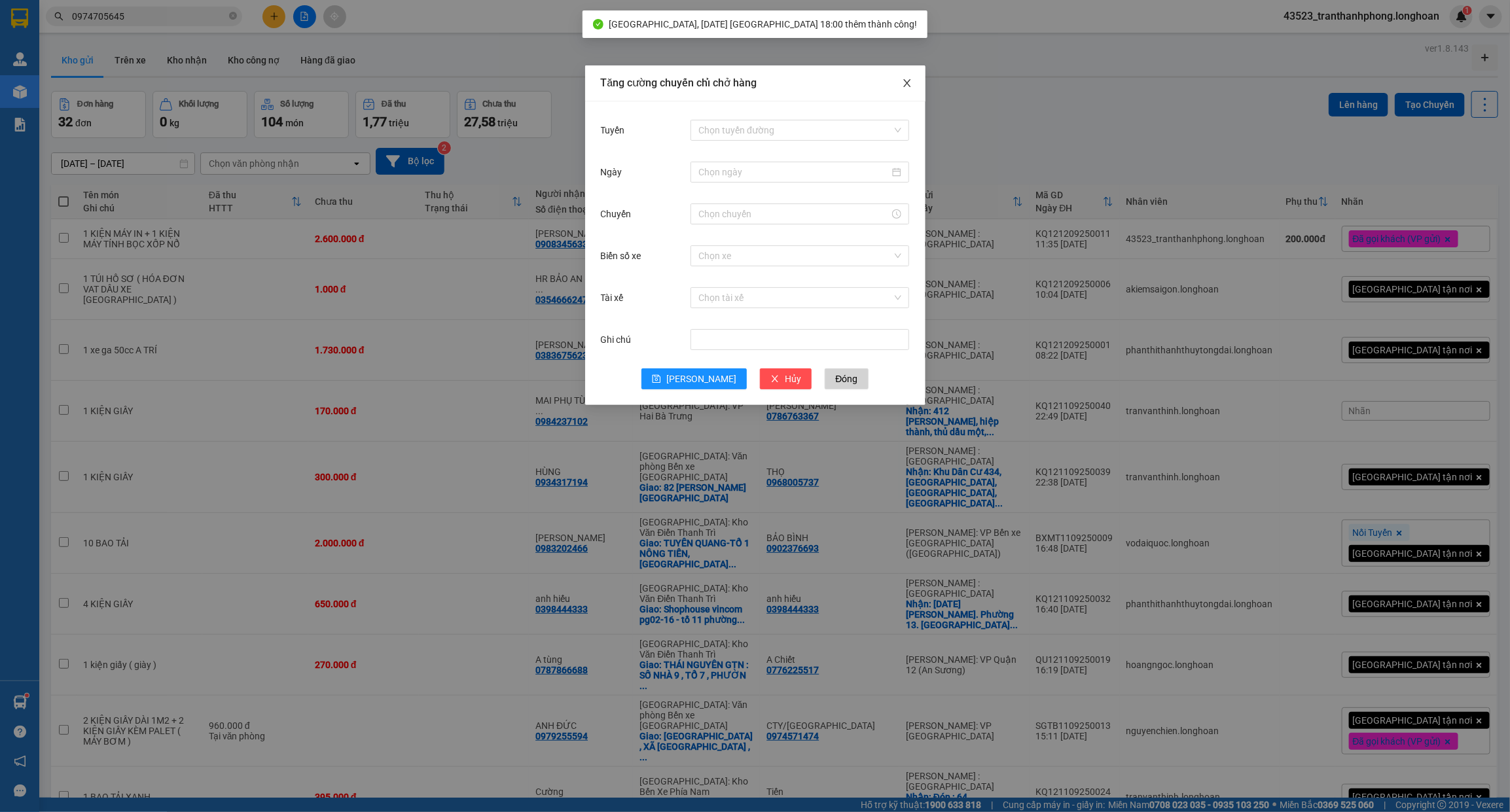
click at [906, 75] on span "Close" at bounding box center [907, 84] width 37 height 37
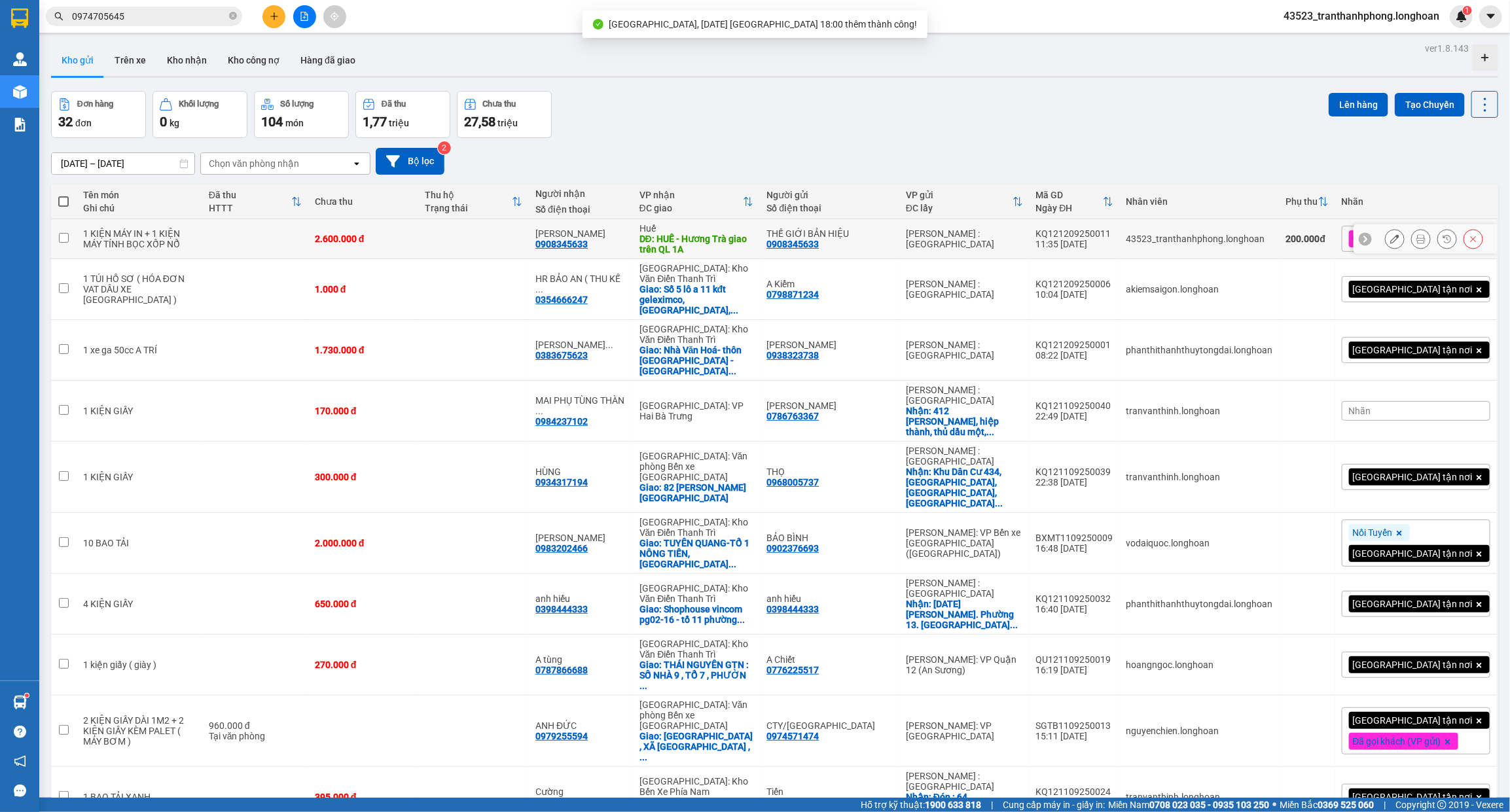
click at [439, 250] on td at bounding box center [474, 239] width 111 height 40
checkbox input "true"
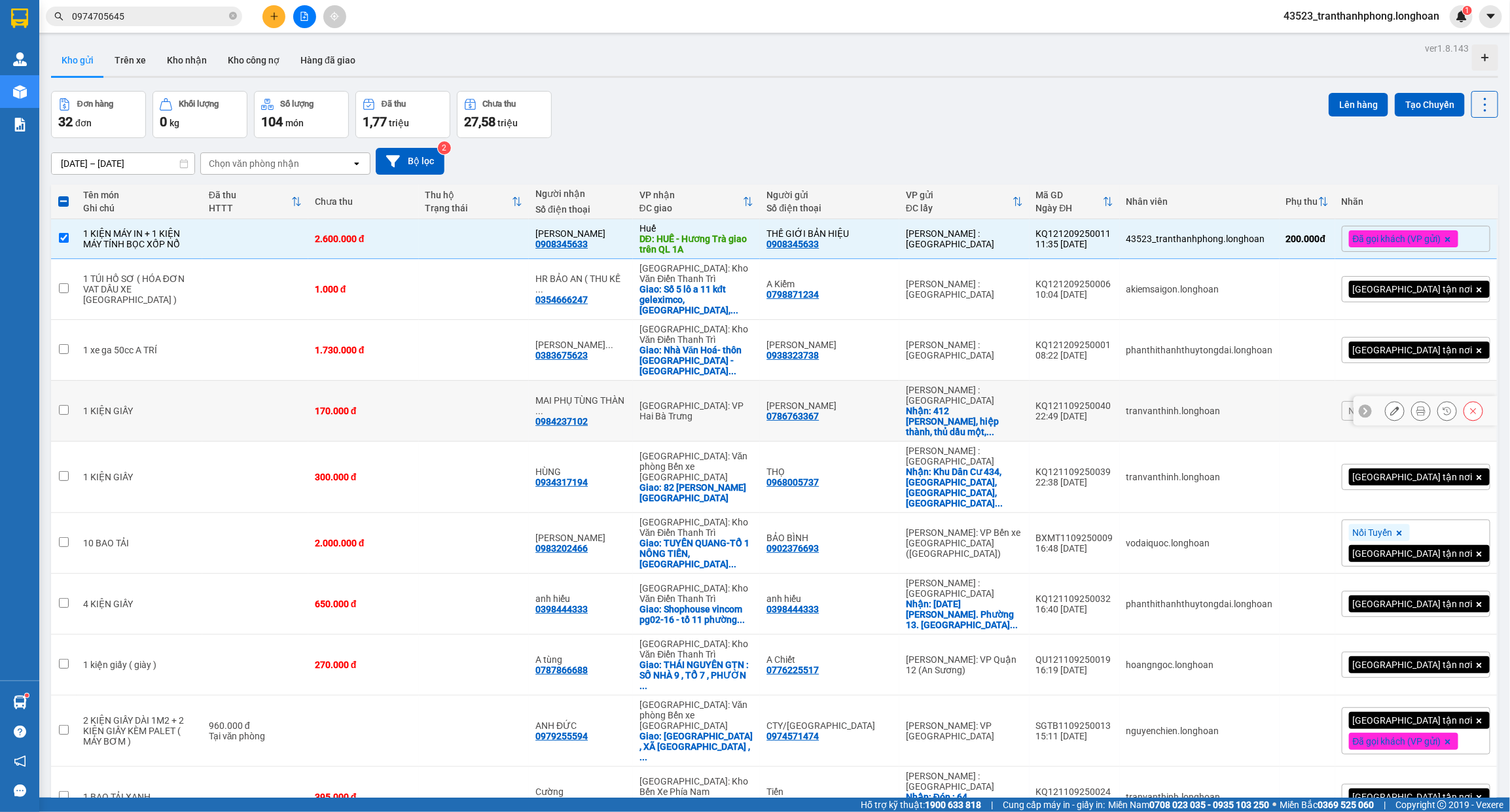
click at [316, 398] on td "170.000 đ" at bounding box center [363, 411] width 111 height 61
checkbox input "true"
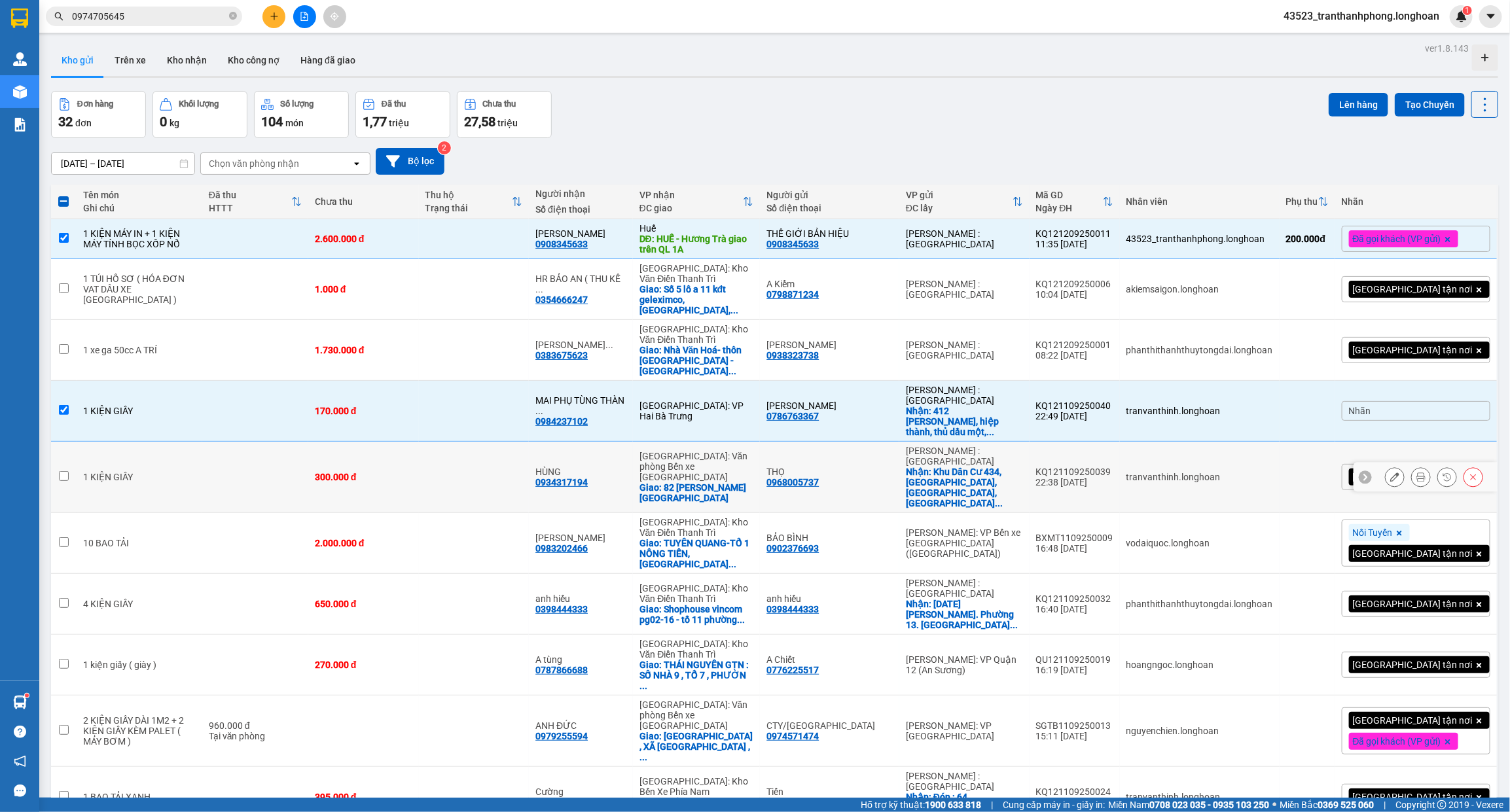
click at [293, 441] on td at bounding box center [255, 476] width 106 height 71
checkbox input "true"
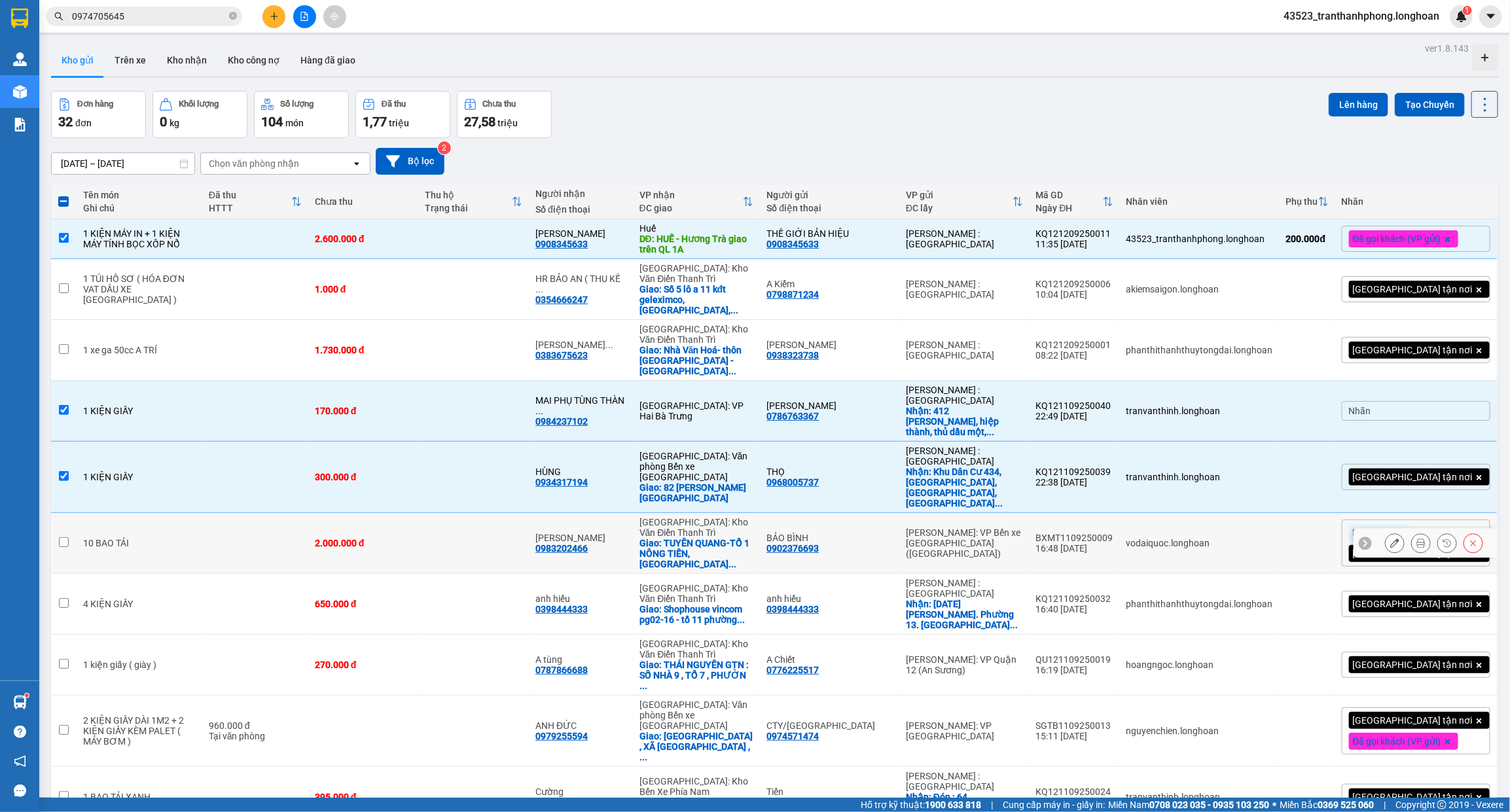
click at [264, 513] on td at bounding box center [255, 543] width 106 height 61
checkbox input "true"
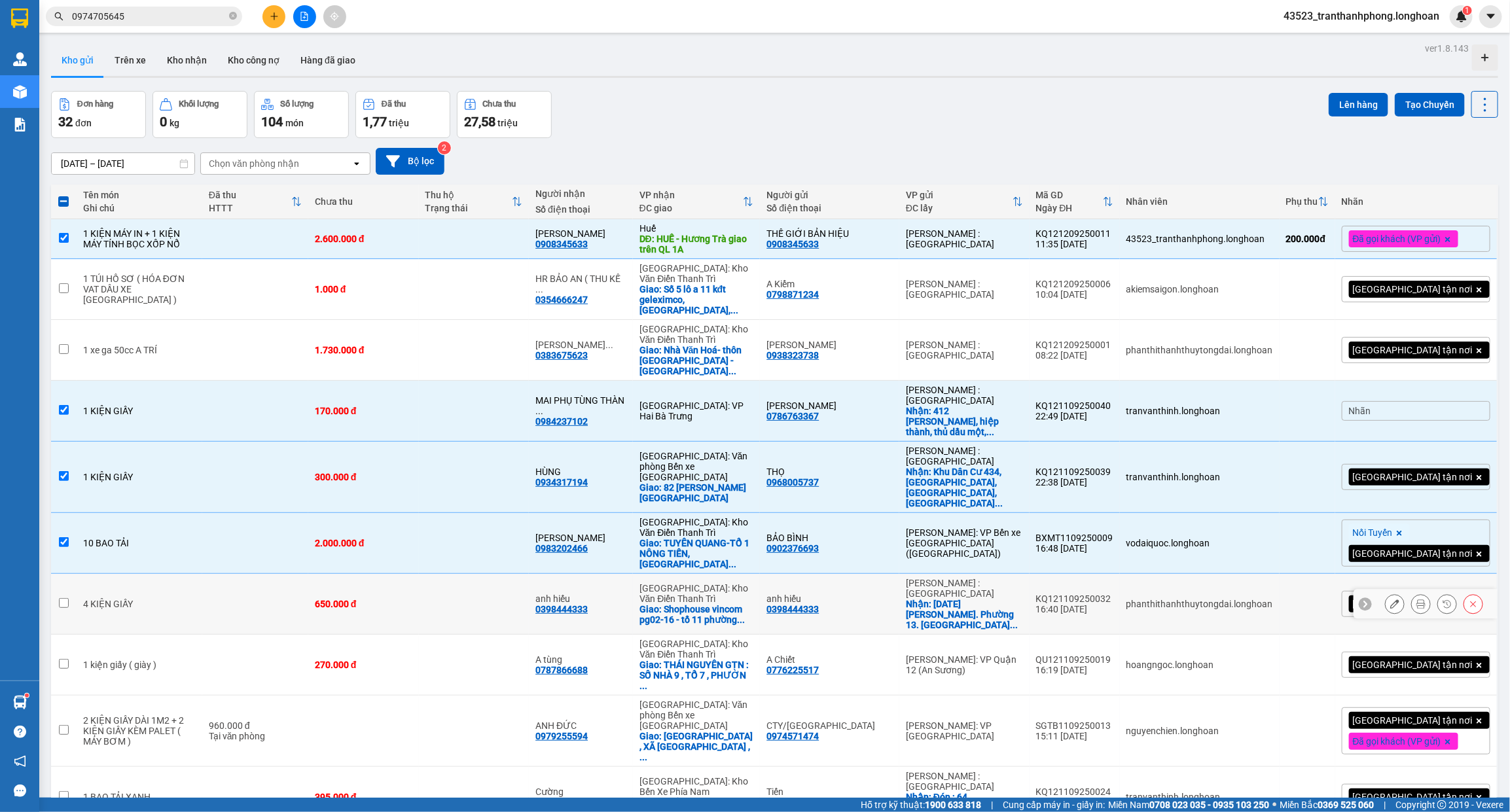
click at [247, 574] on td at bounding box center [255, 604] width 106 height 61
checkbox input "true"
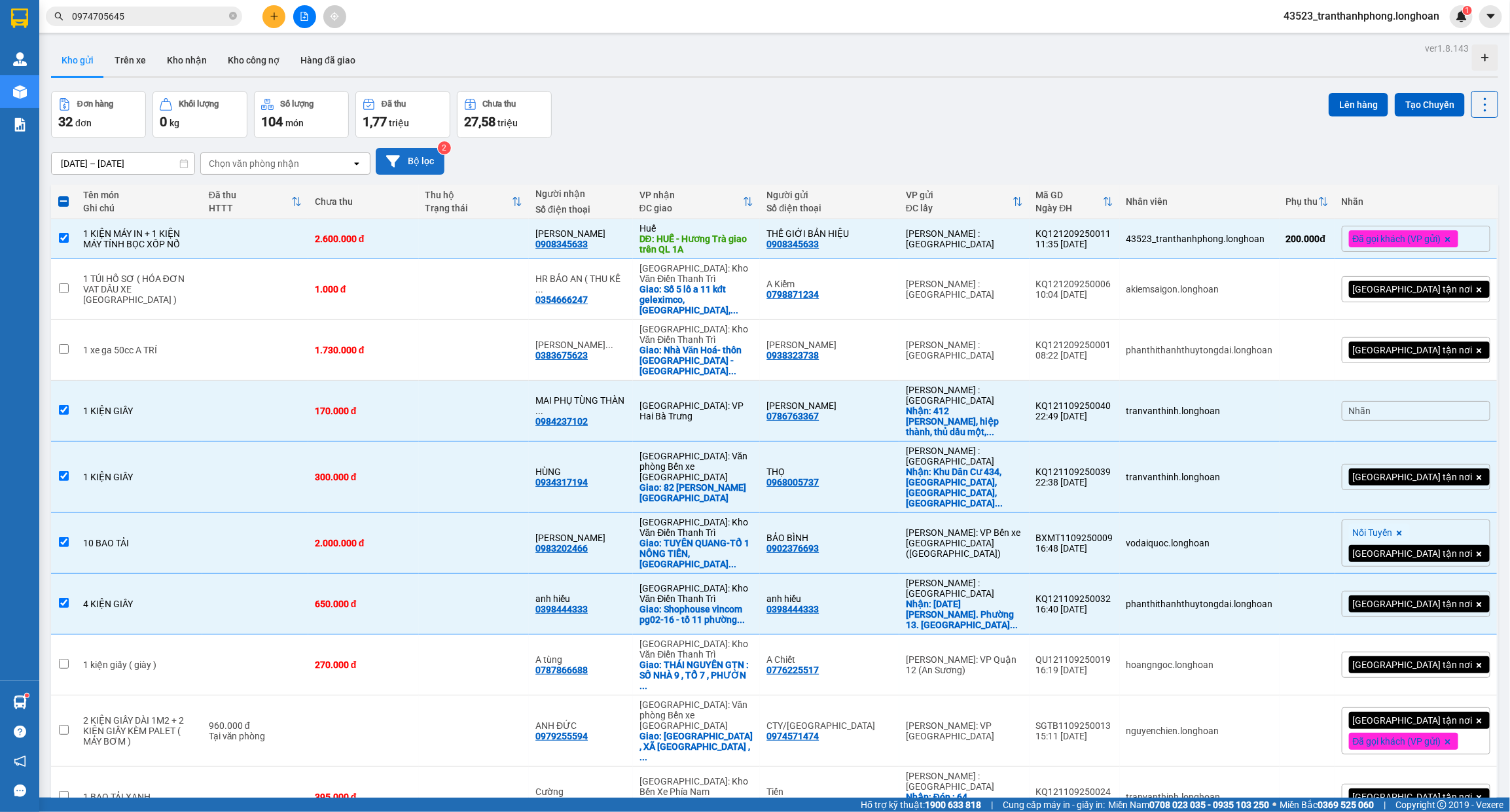
click at [420, 166] on button "Bộ lọc" at bounding box center [410, 161] width 68 height 27
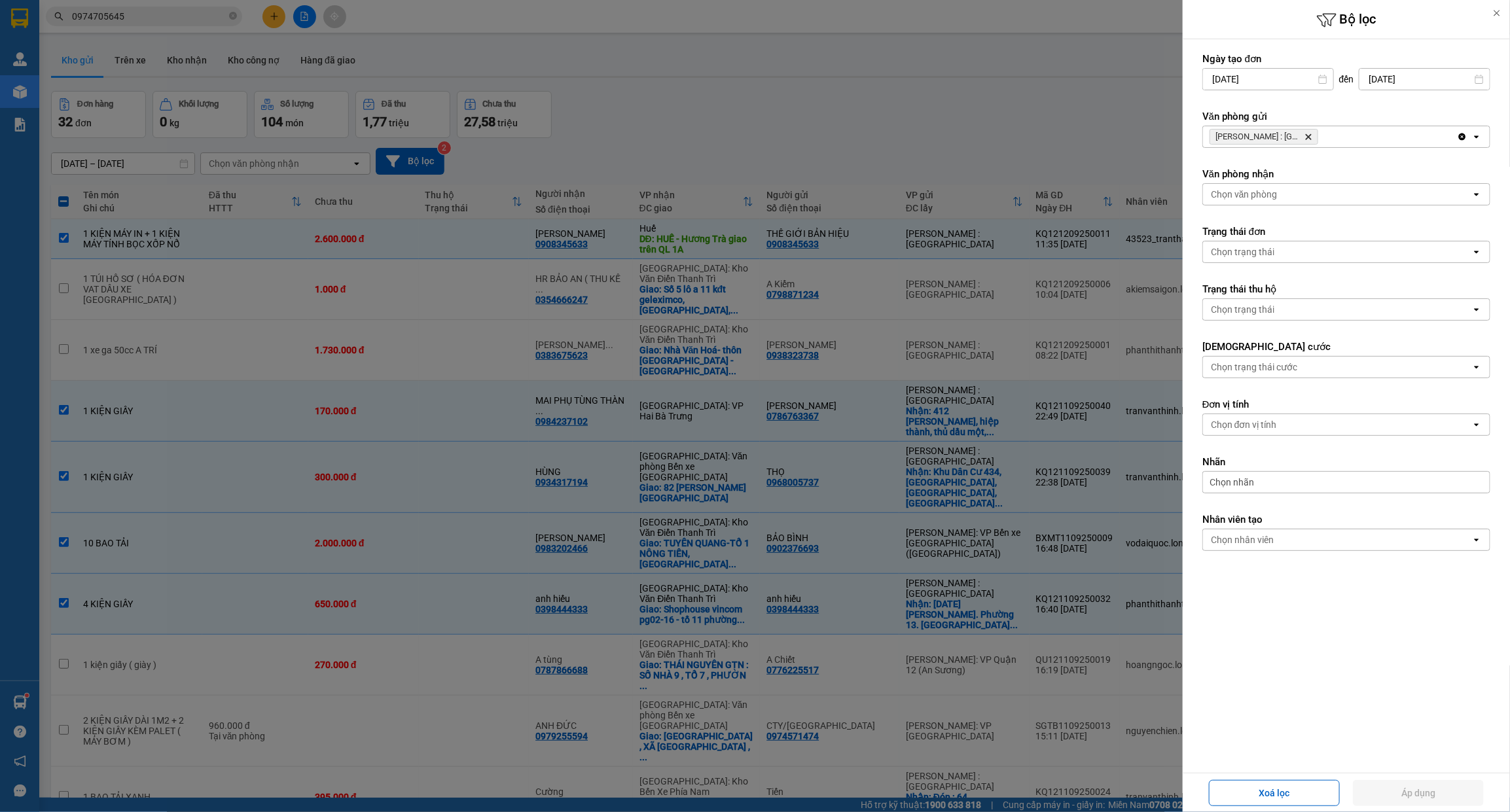
click at [964, 104] on div at bounding box center [755, 406] width 1510 height 812
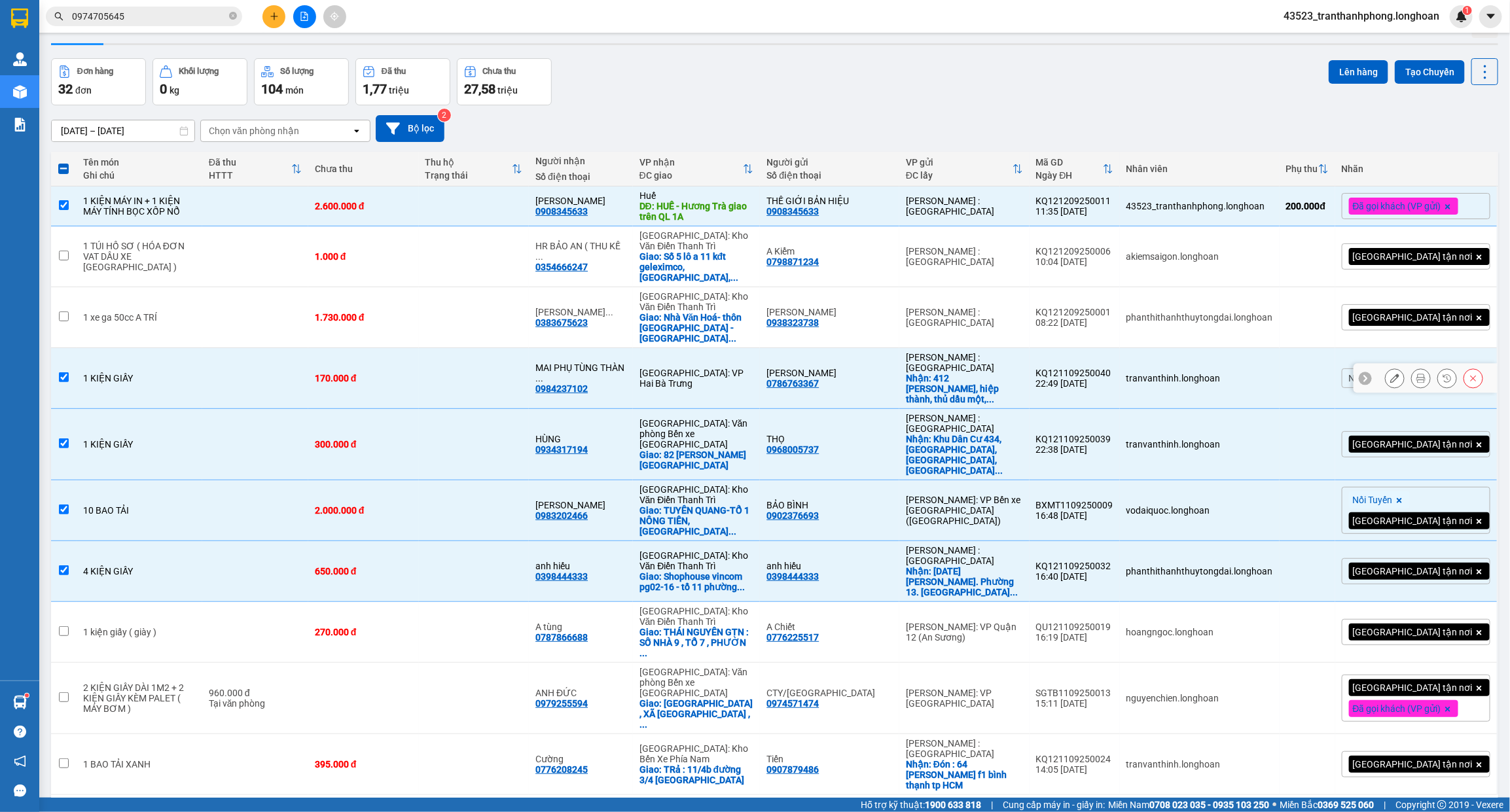
scroll to position [60, 0]
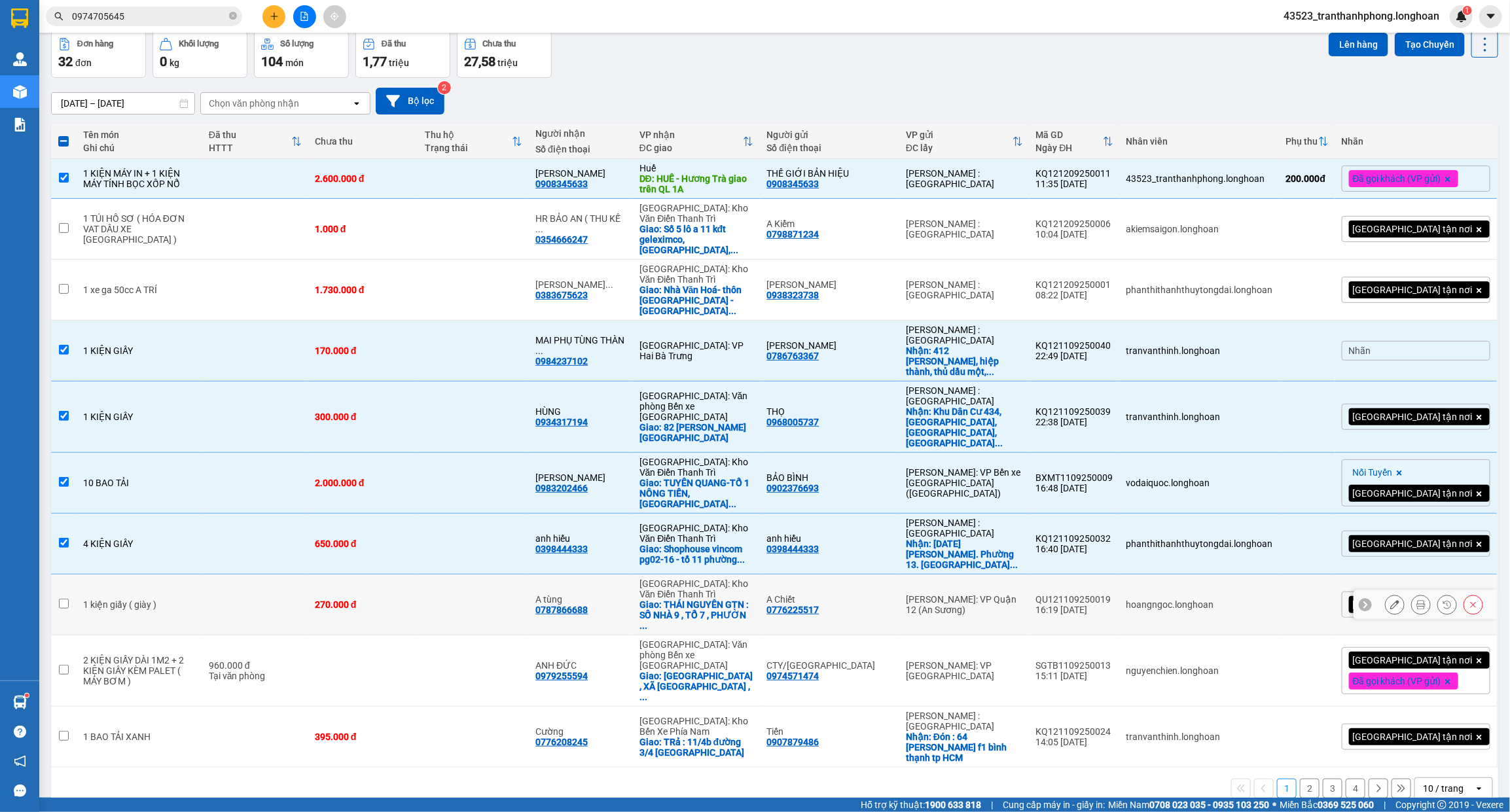
click at [291, 574] on td at bounding box center [255, 605] width 106 height 61
checkbox input "true"
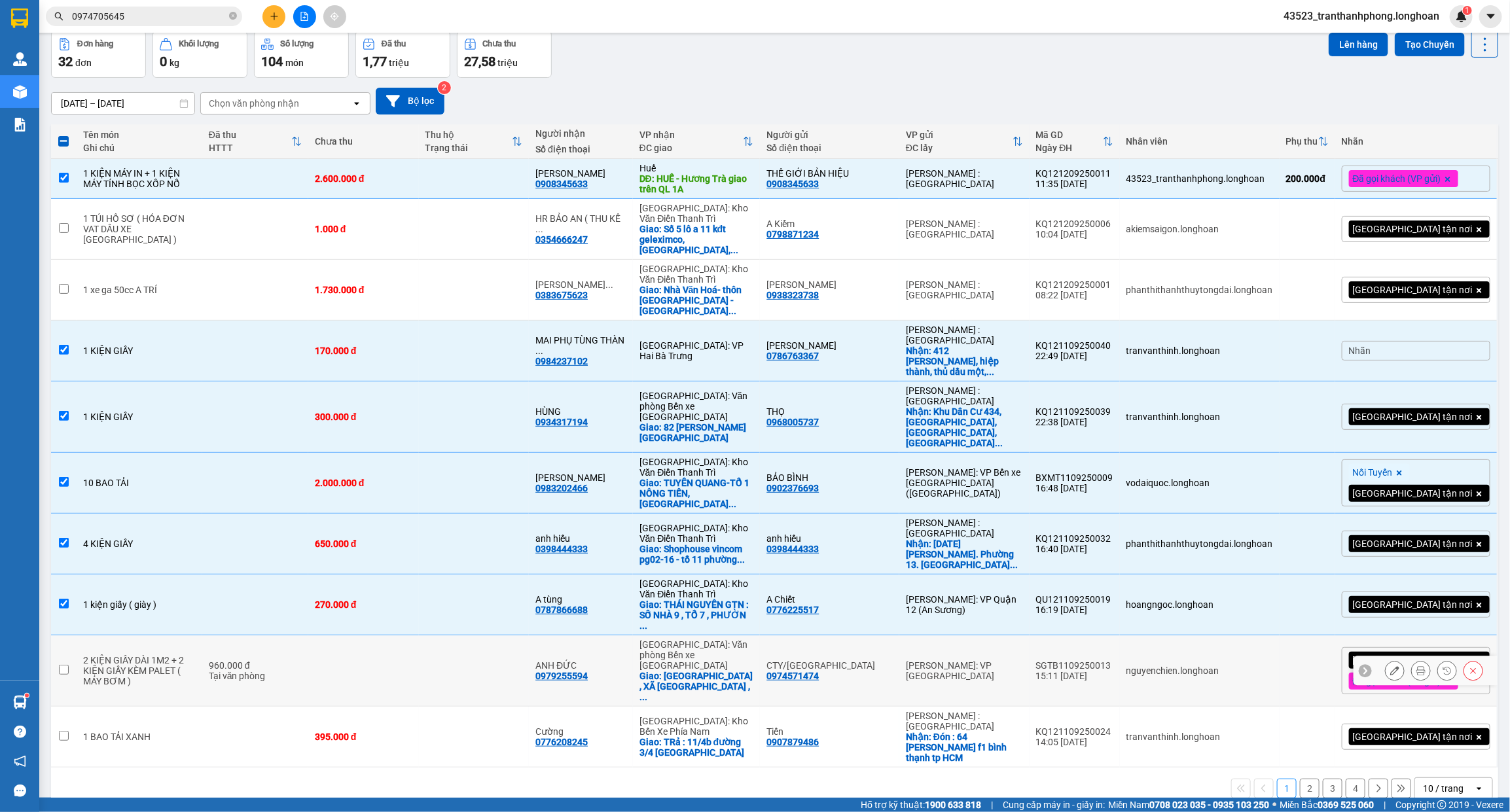
click at [288, 670] on div "Tại văn phòng" at bounding box center [255, 675] width 93 height 11
checkbox input "true"
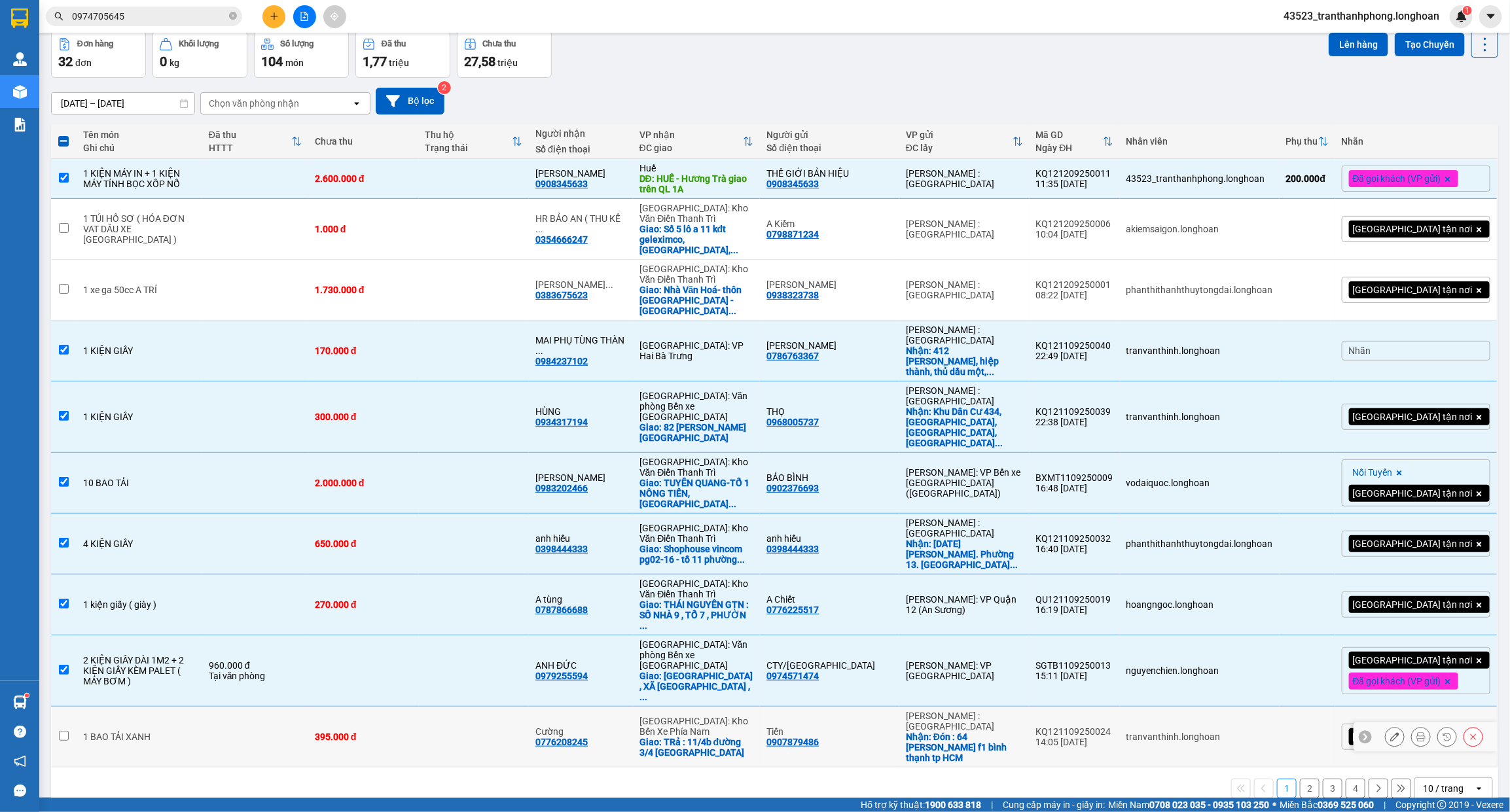
click at [249, 706] on td at bounding box center [255, 737] width 106 height 61
checkbox input "true"
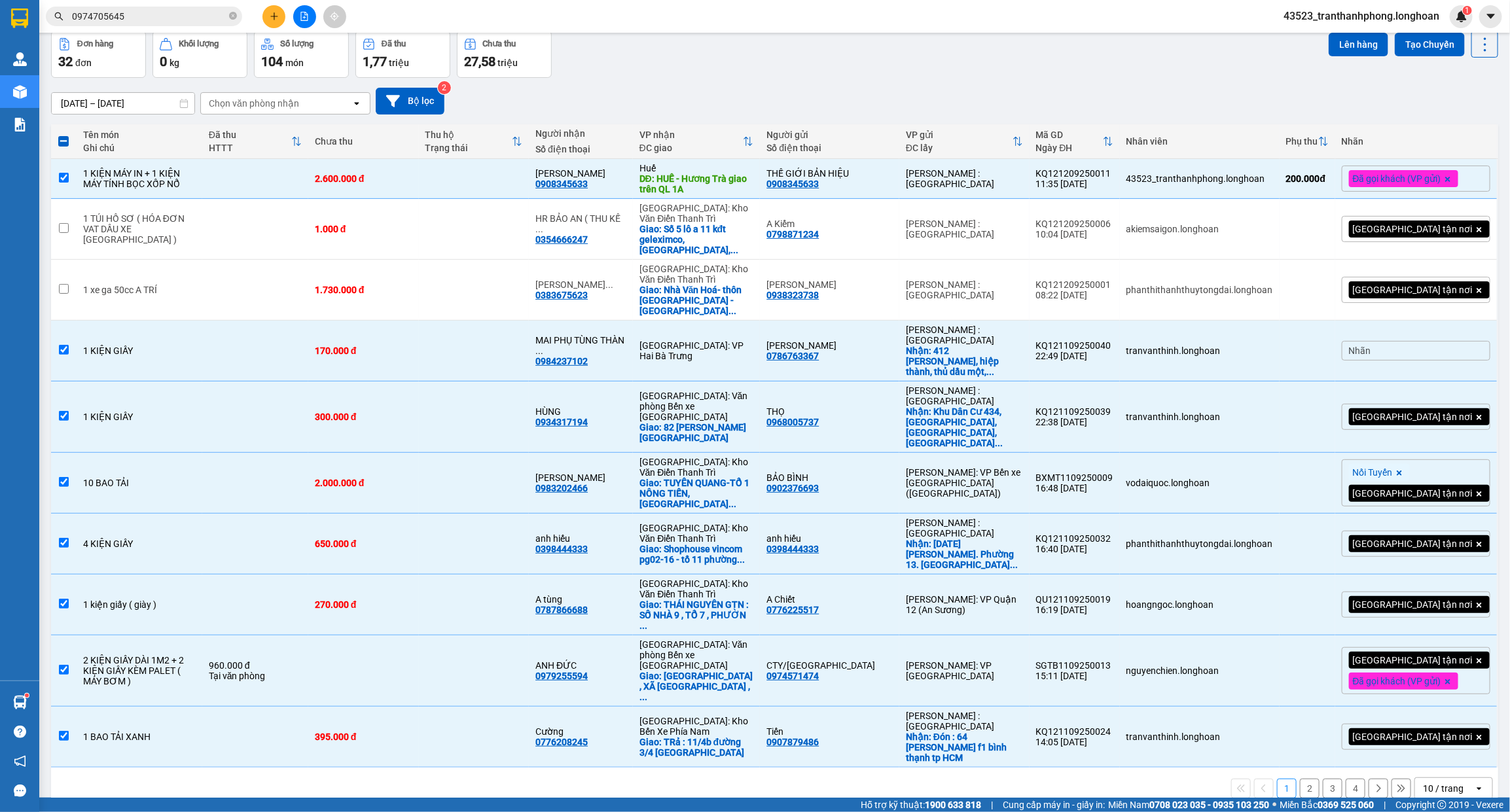
drag, startPoint x: 1409, startPoint y: 695, endPoint x: 1413, endPoint y: 707, distance: 12.6
click at [1415, 777] on div "10 / trang" at bounding box center [1444, 788] width 59 height 21
click at [1413, 668] on span "100 / trang" at bounding box center [1436, 665] width 47 height 13
checkbox input "false"
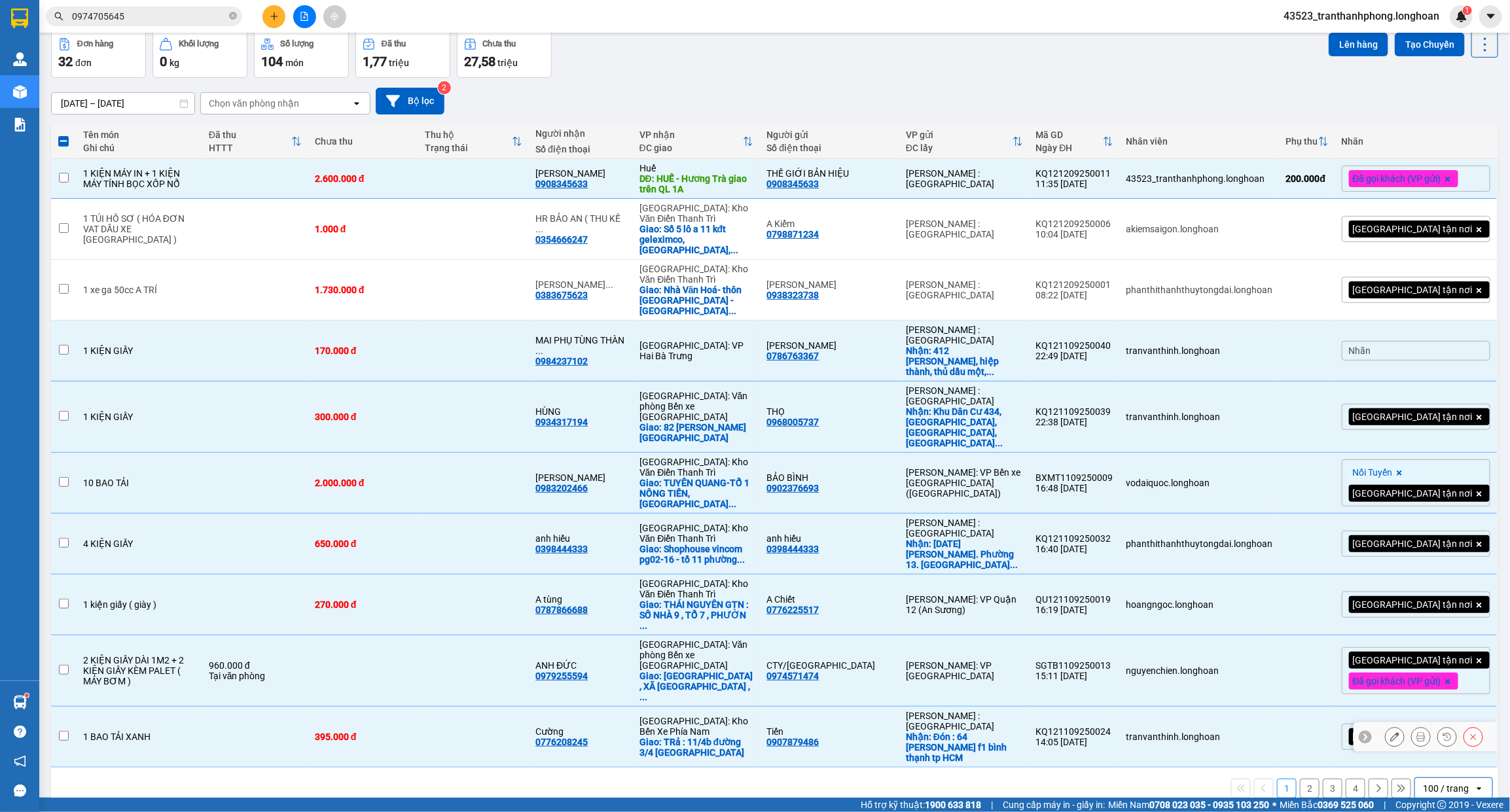
checkbox input "false"
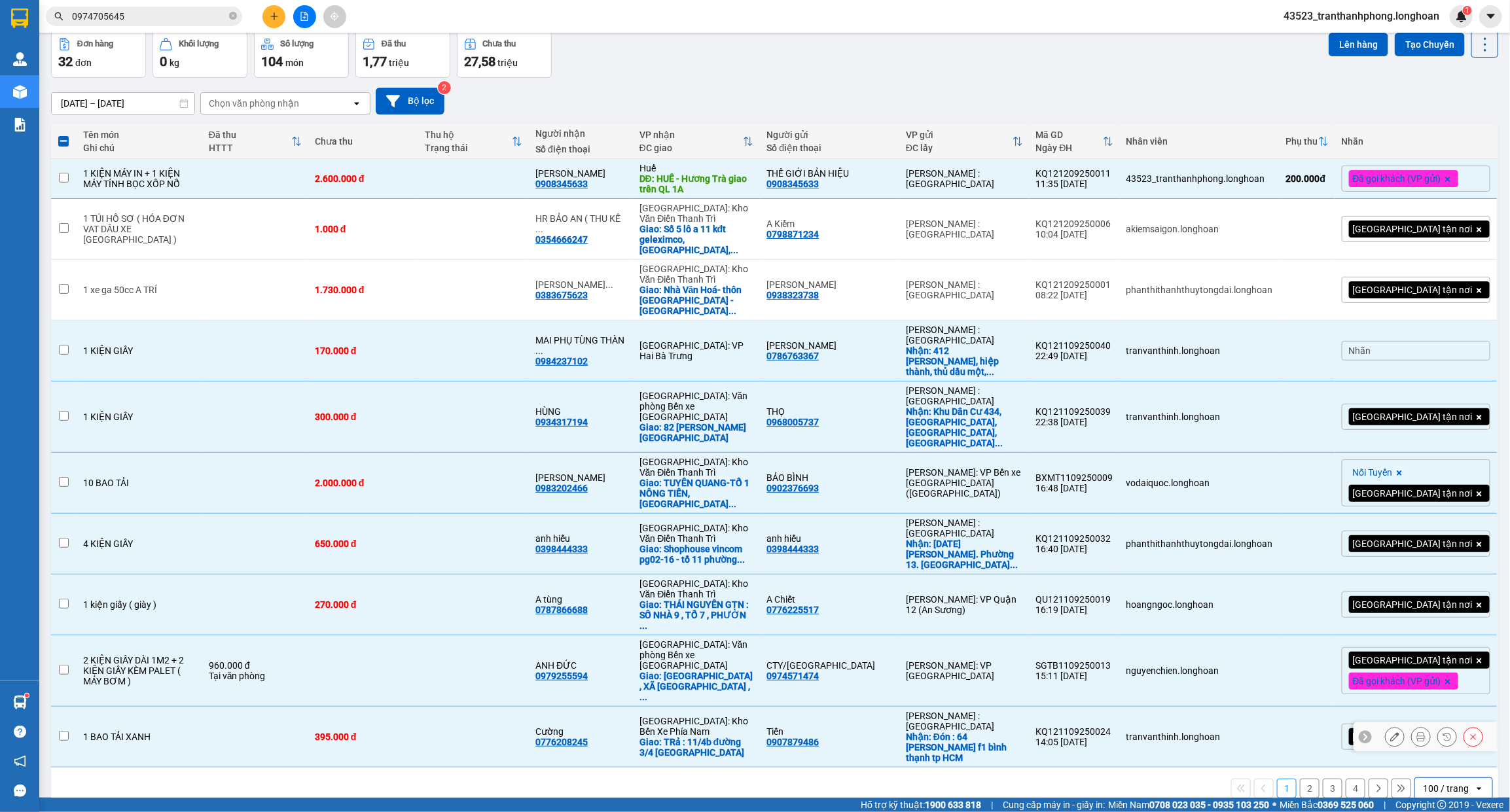
checkbox input "false"
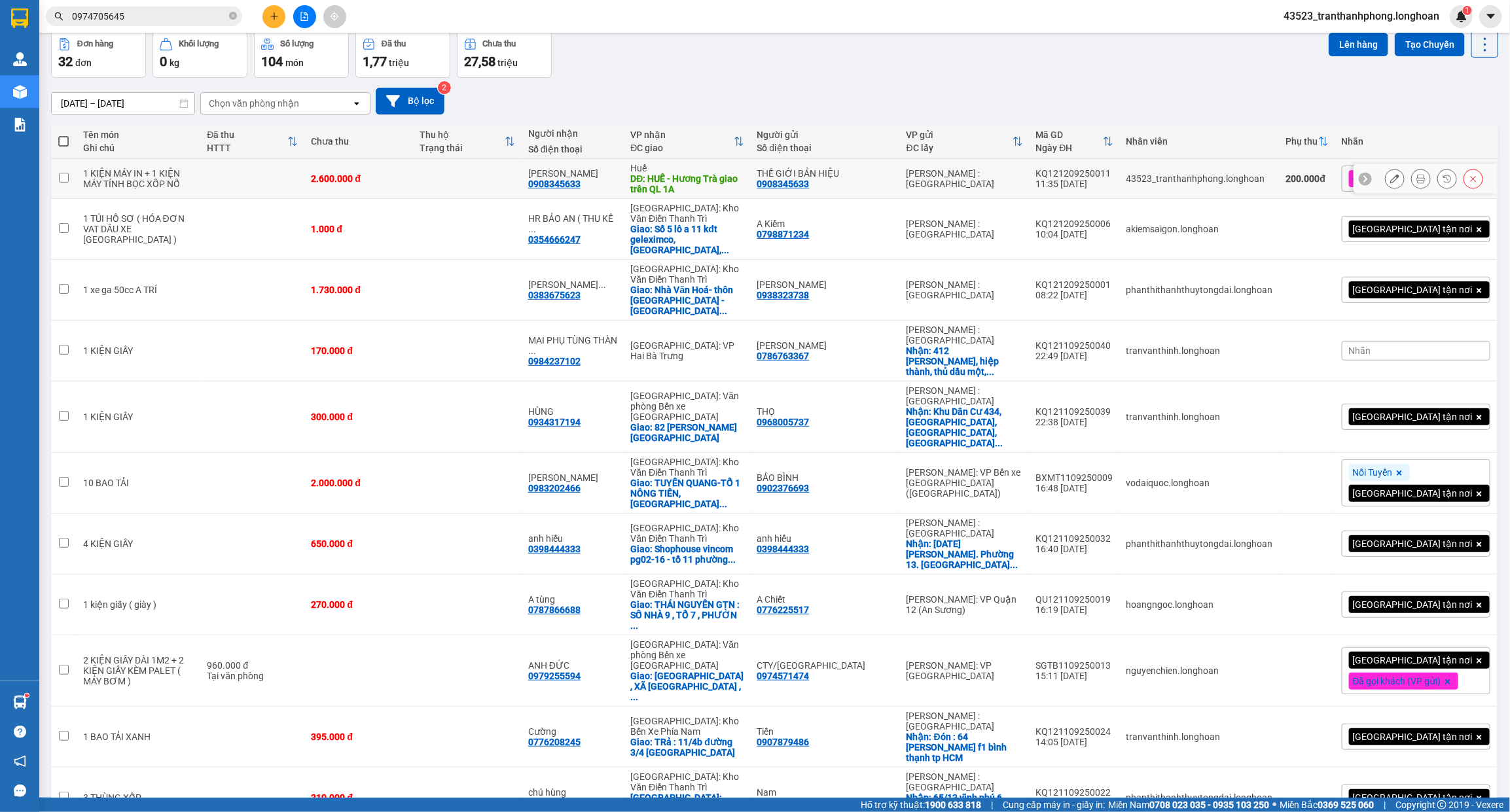
drag, startPoint x: 650, startPoint y: 180, endPoint x: 619, endPoint y: 217, distance: 48.3
click at [618, 180] on div "ANH VƯƠNG 0908345633" at bounding box center [573, 178] width 90 height 21
checkbox input "true"
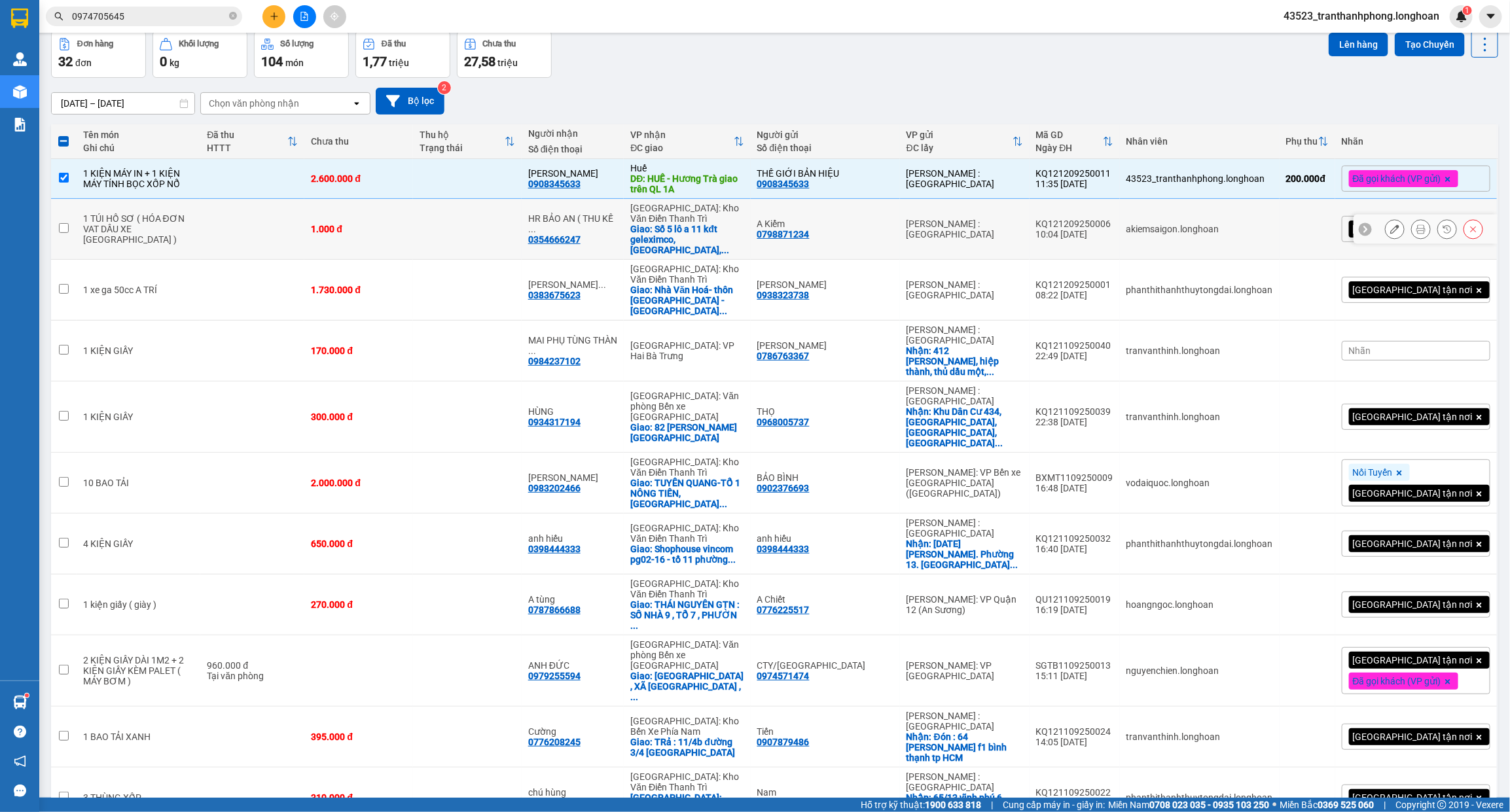
click at [472, 228] on td at bounding box center [468, 229] width 109 height 61
checkbox input "true"
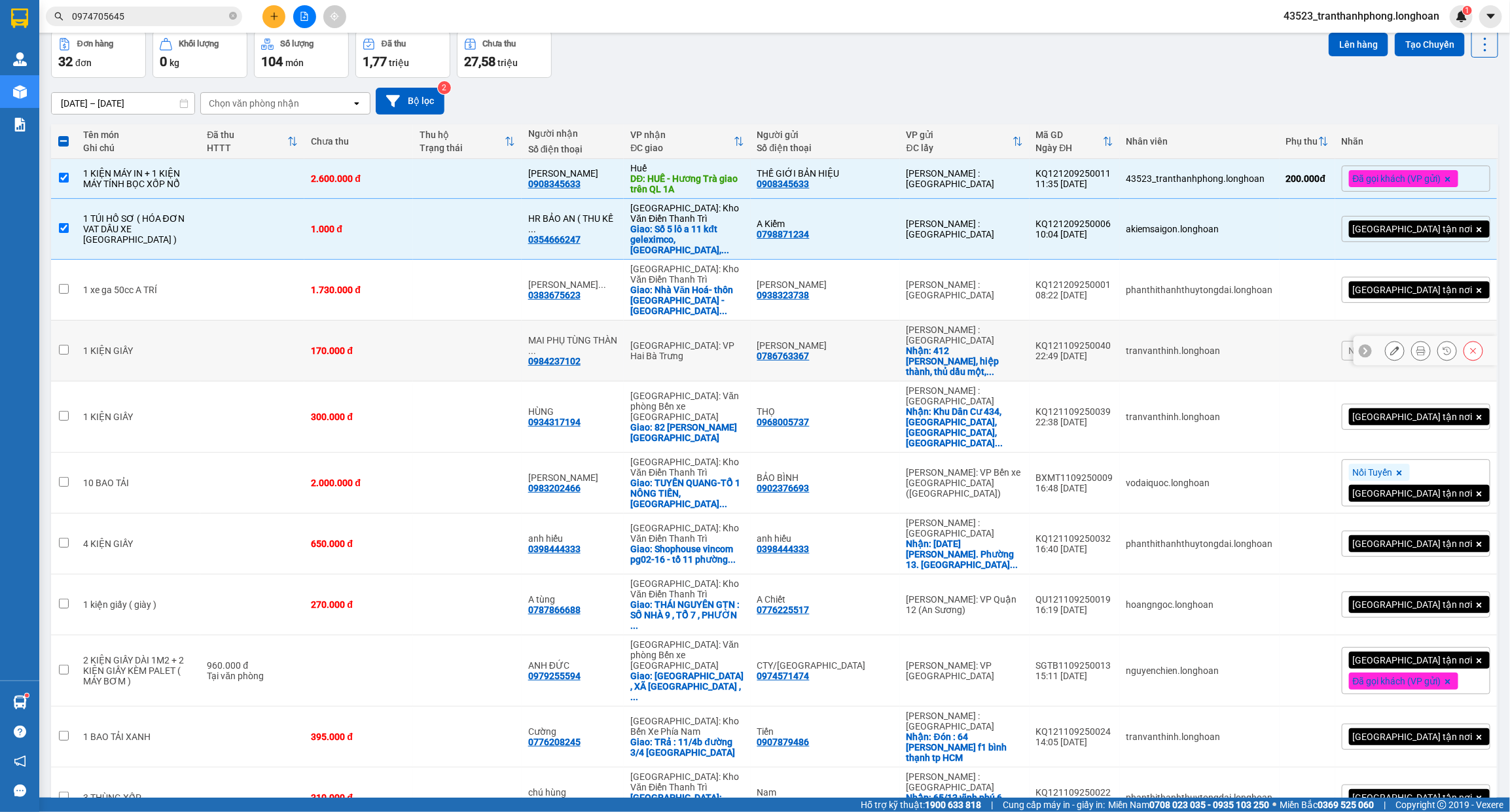
drag, startPoint x: 394, startPoint y: 335, endPoint x: 399, endPoint y: 360, distance: 25.5
click at [394, 345] on div "170.000 đ" at bounding box center [358, 350] width 95 height 11
checkbox input "true"
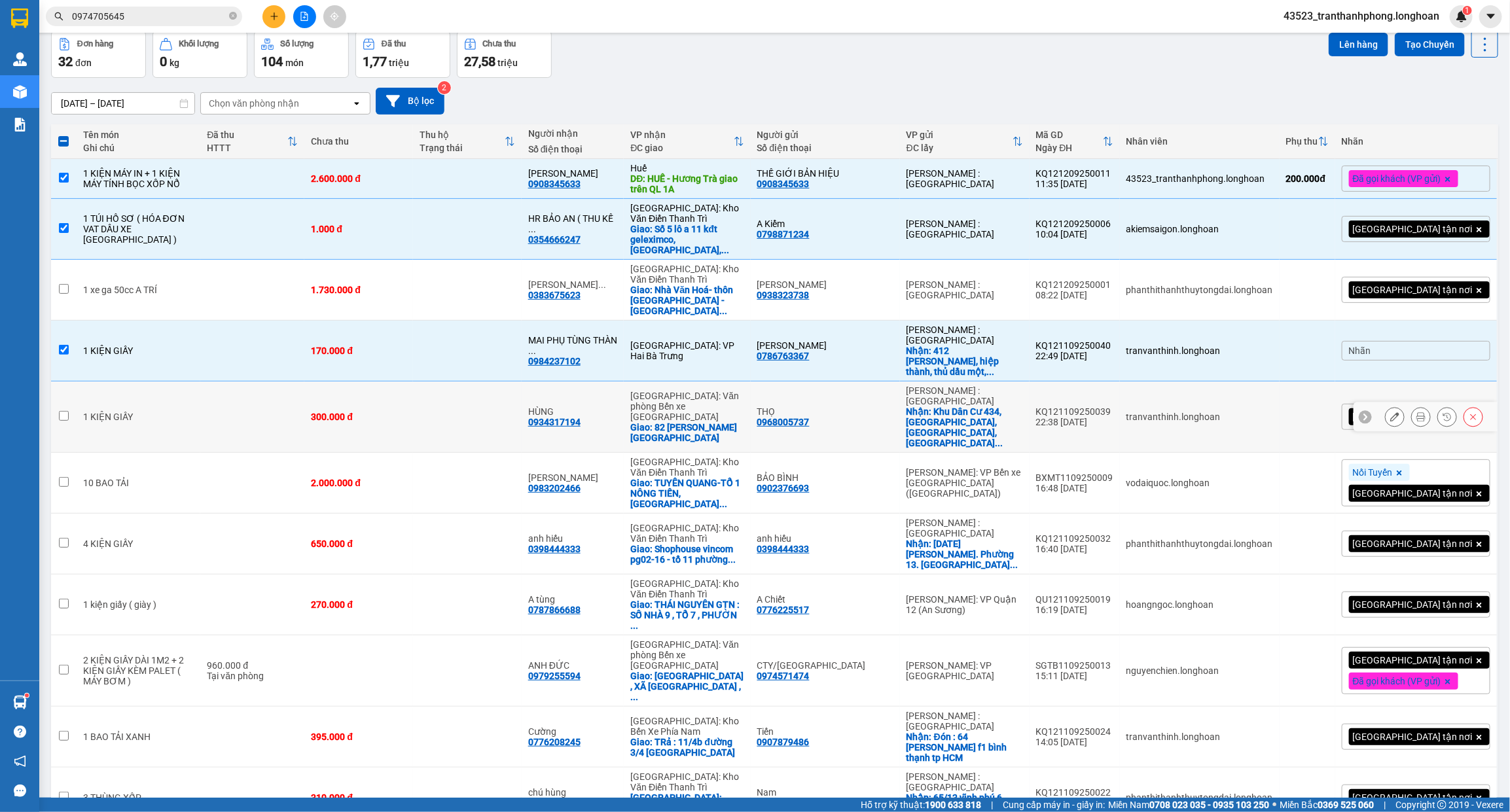
click at [388, 412] on div "300.000 đ" at bounding box center [358, 417] width 95 height 11
checkbox input "true"
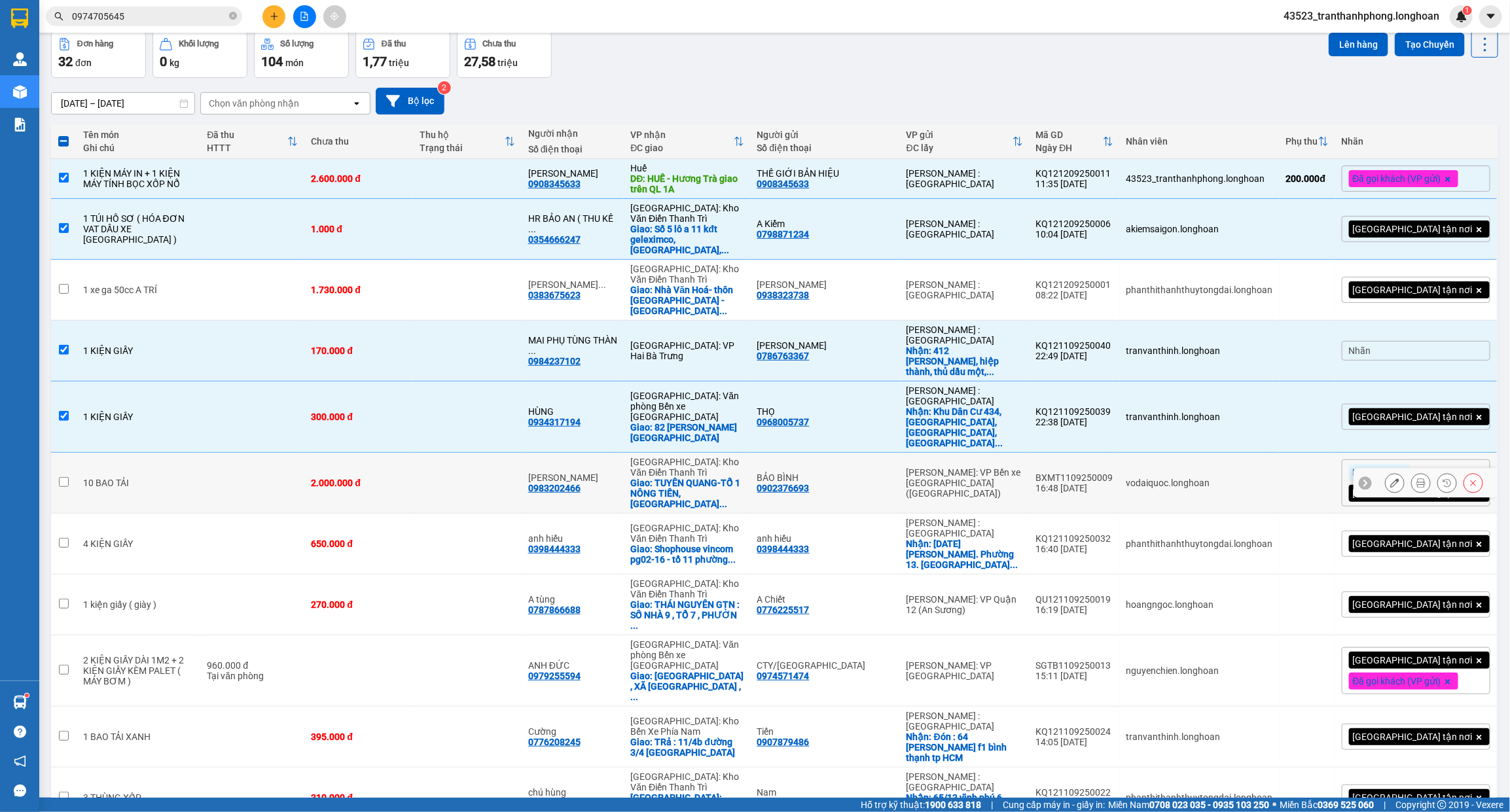
click at [358, 453] on td "2.000.000 đ" at bounding box center [359, 483] width 109 height 61
checkbox input "true"
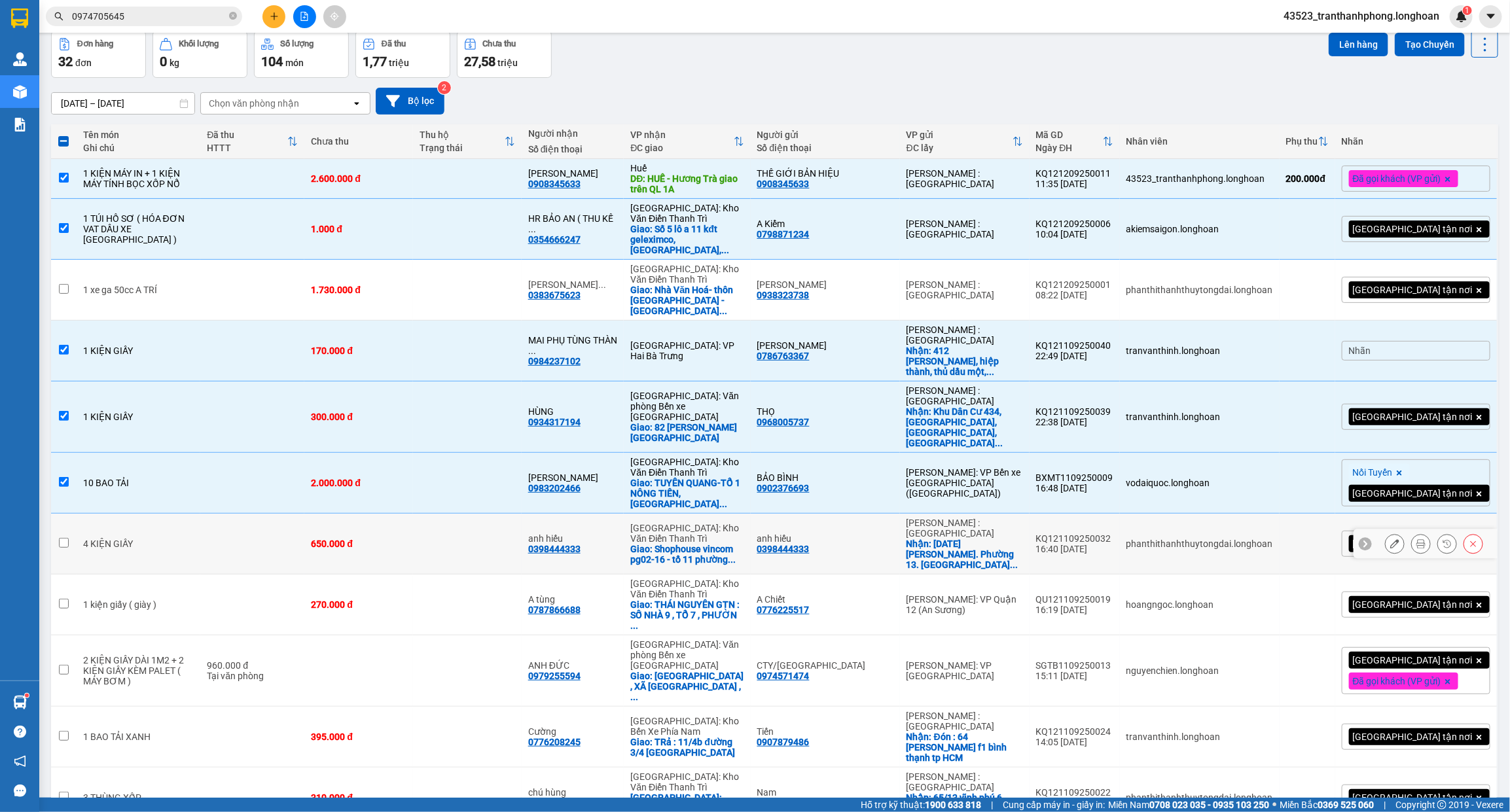
click at [302, 513] on td at bounding box center [252, 543] width 104 height 61
checkbox input "true"
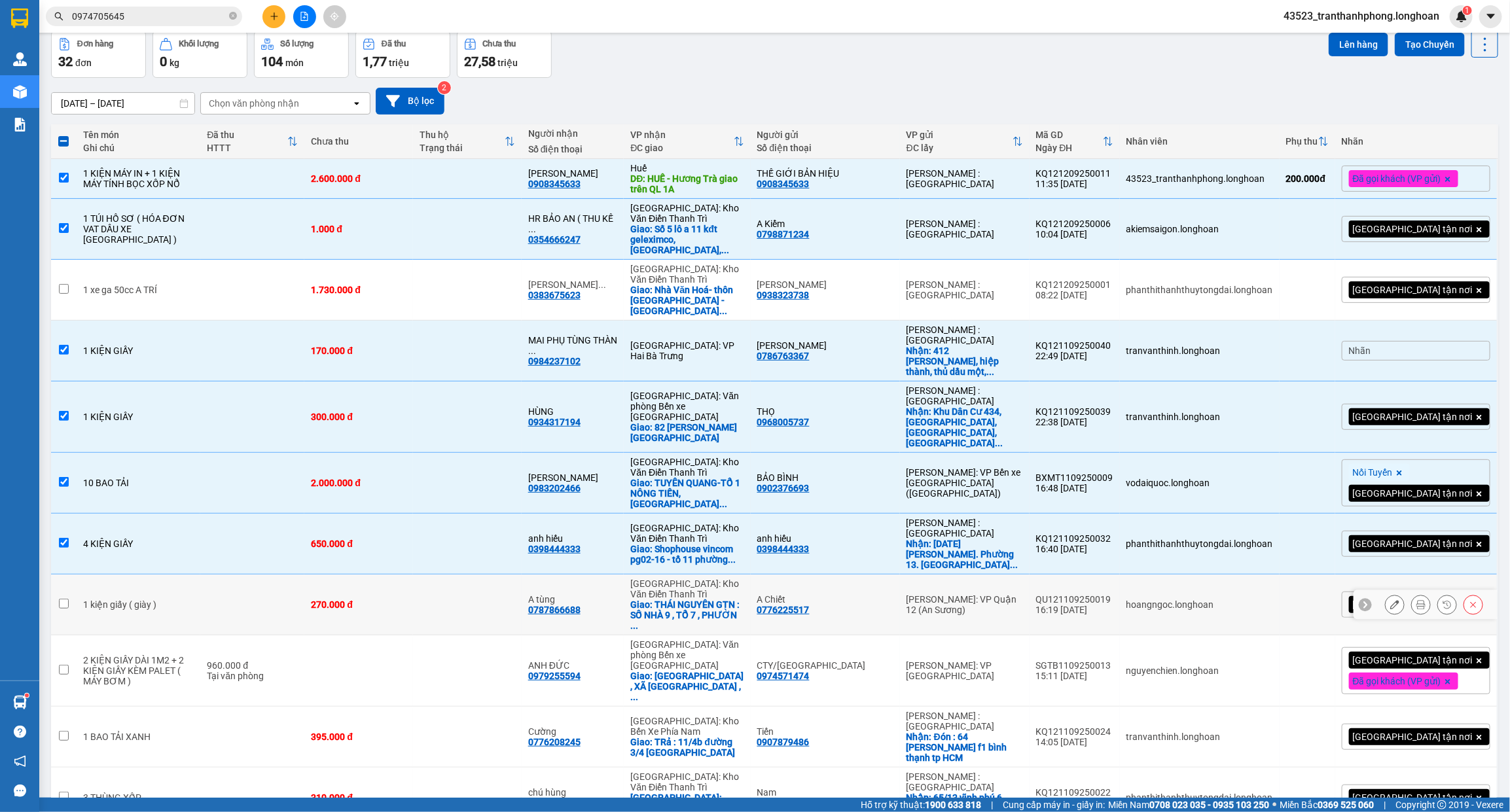
click at [279, 574] on td at bounding box center [252, 605] width 104 height 61
checkbox input "true"
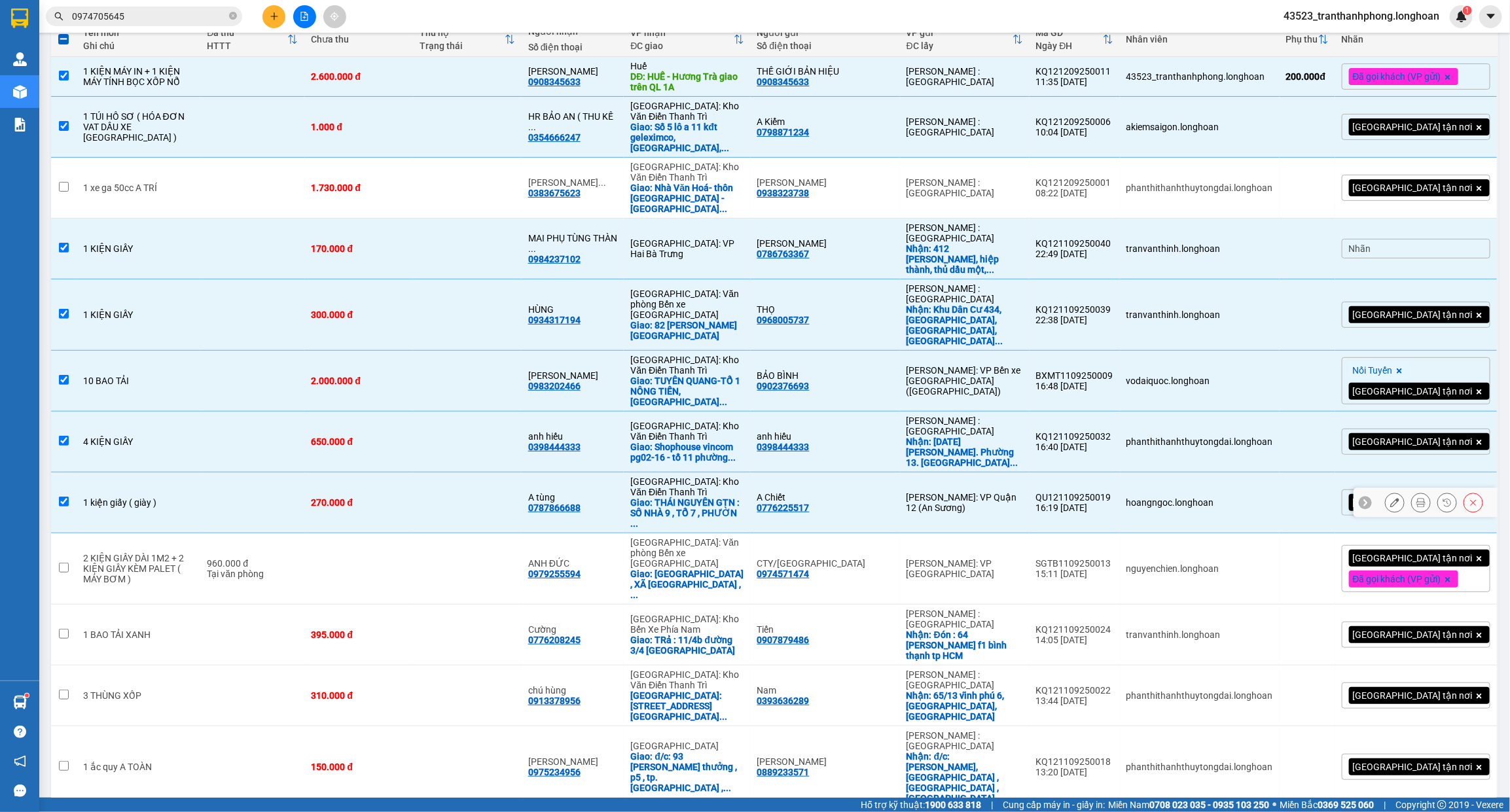
scroll to position [305, 0]
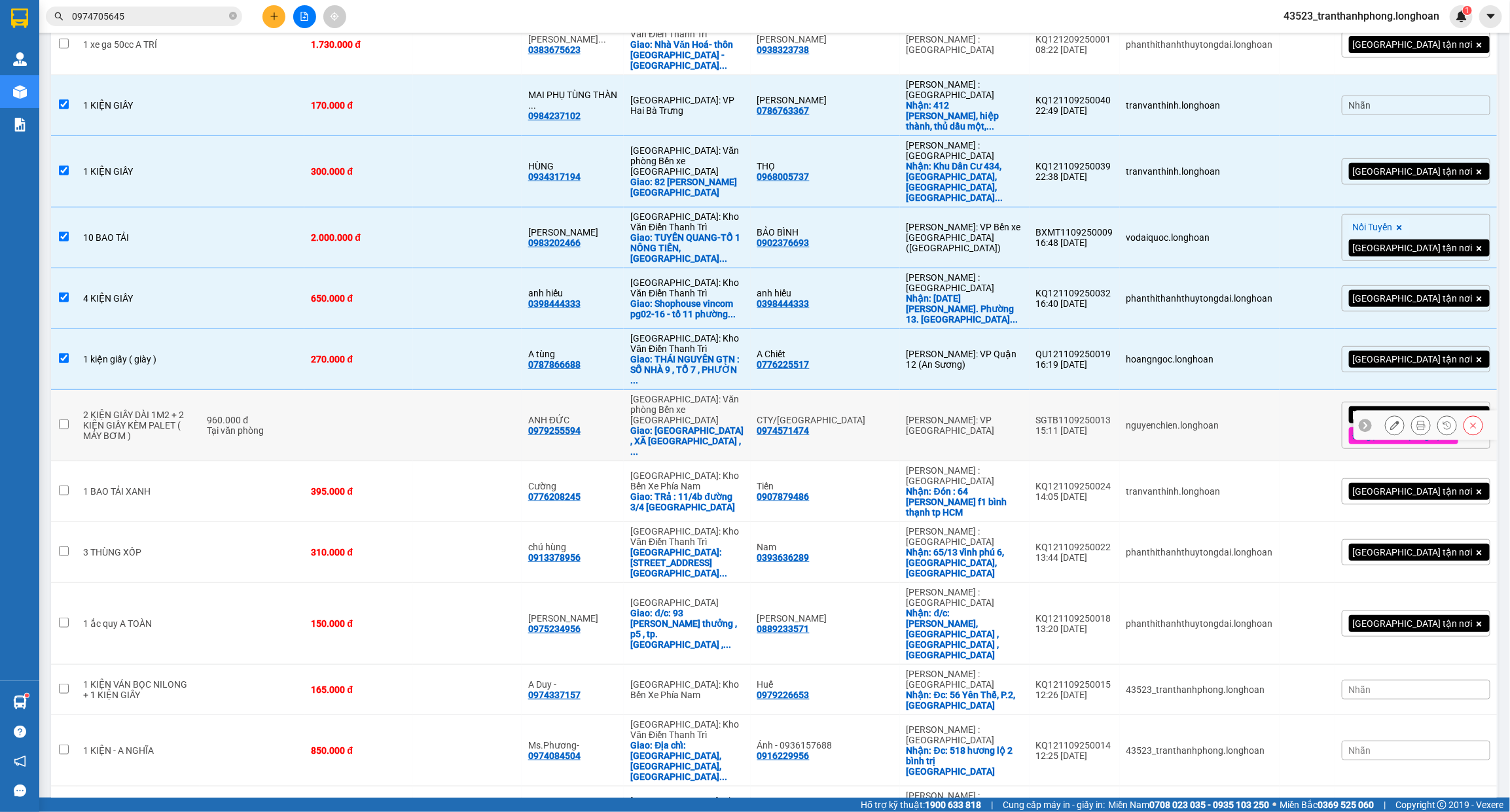
click at [272, 390] on td "960.000 đ Tại văn phòng" at bounding box center [252, 425] width 104 height 71
checkbox input "true"
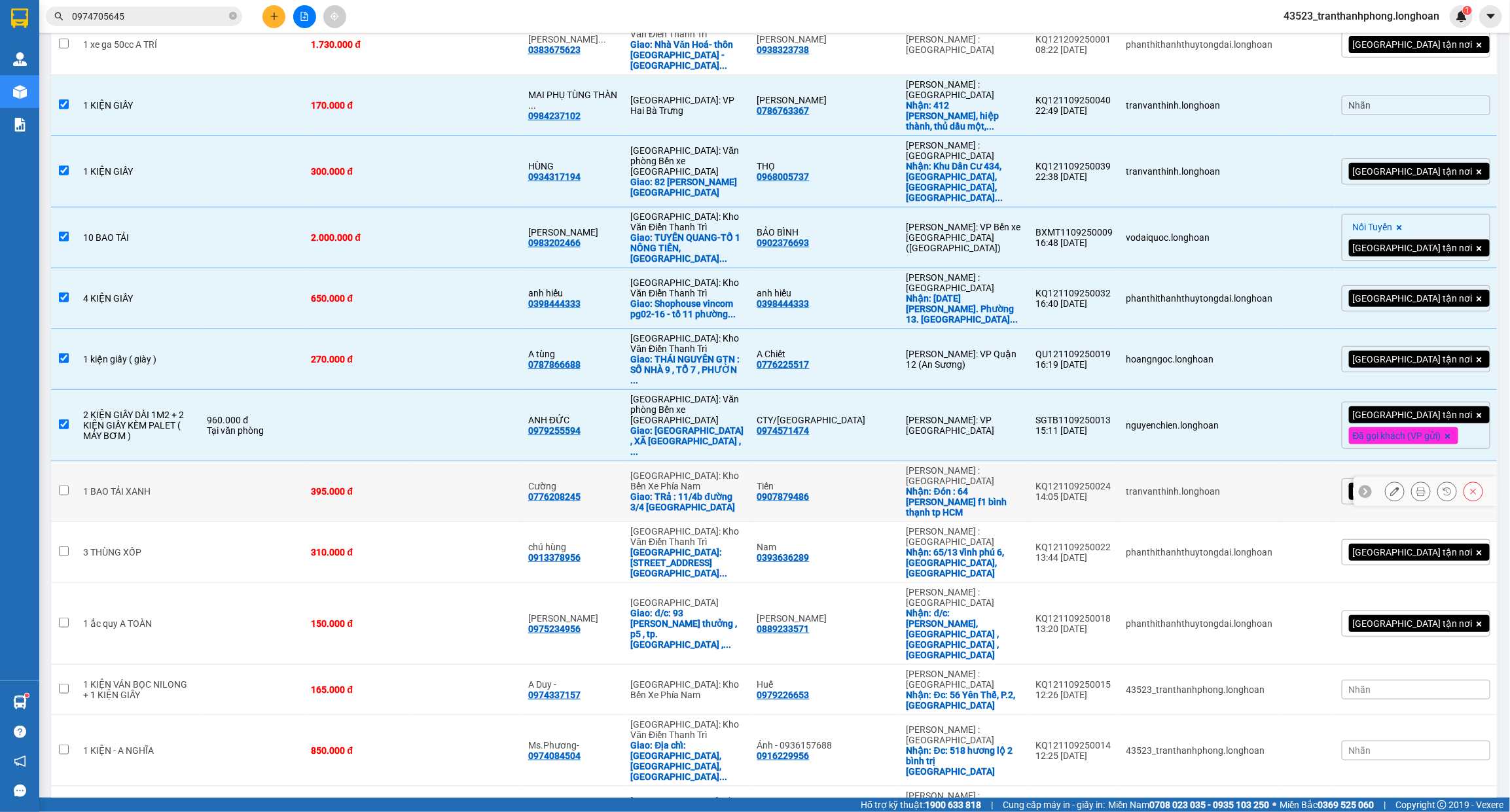
click at [245, 461] on td at bounding box center [252, 491] width 104 height 61
checkbox input "true"
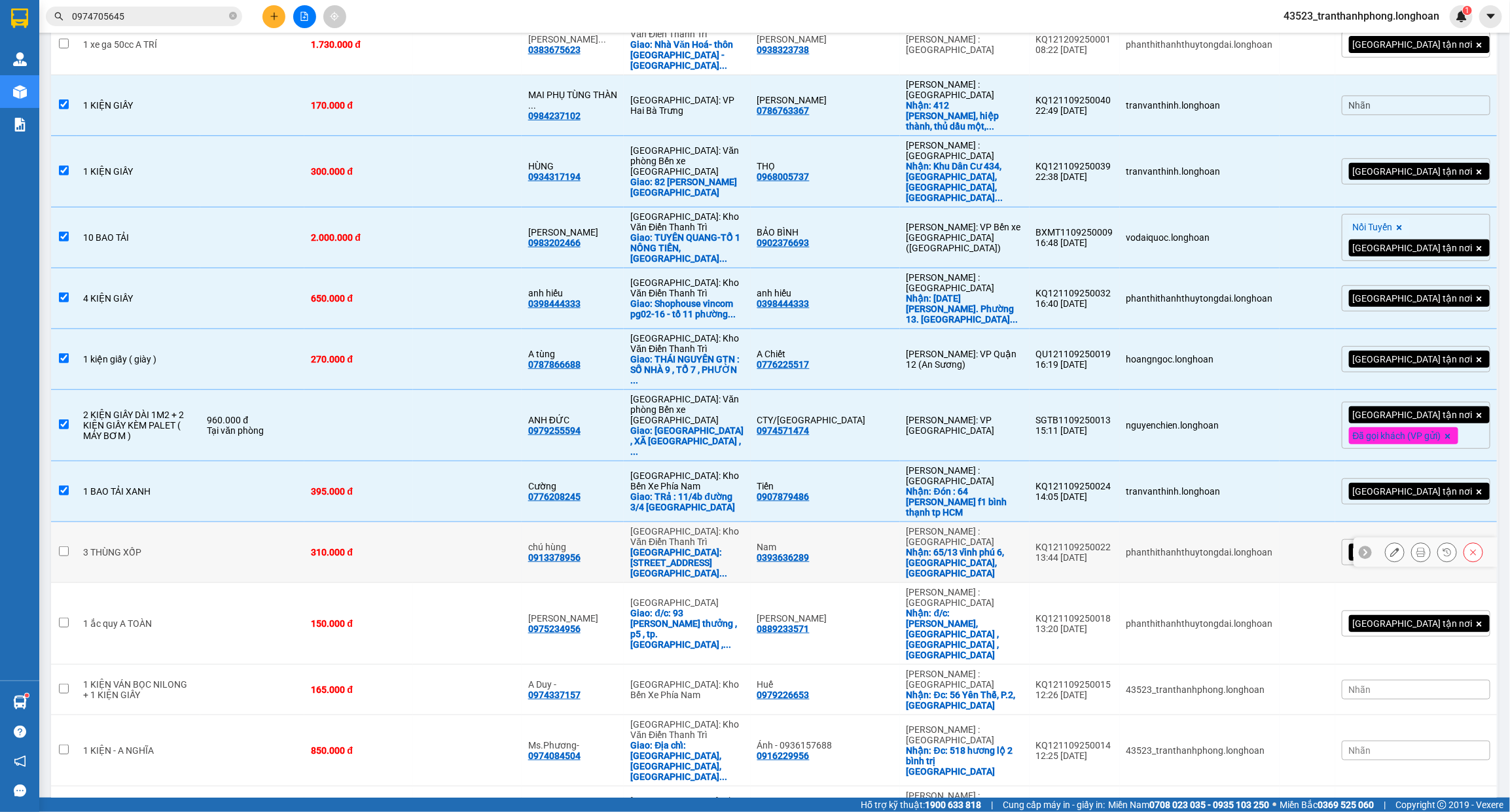
click at [224, 522] on td at bounding box center [252, 553] width 104 height 61
checkbox input "true"
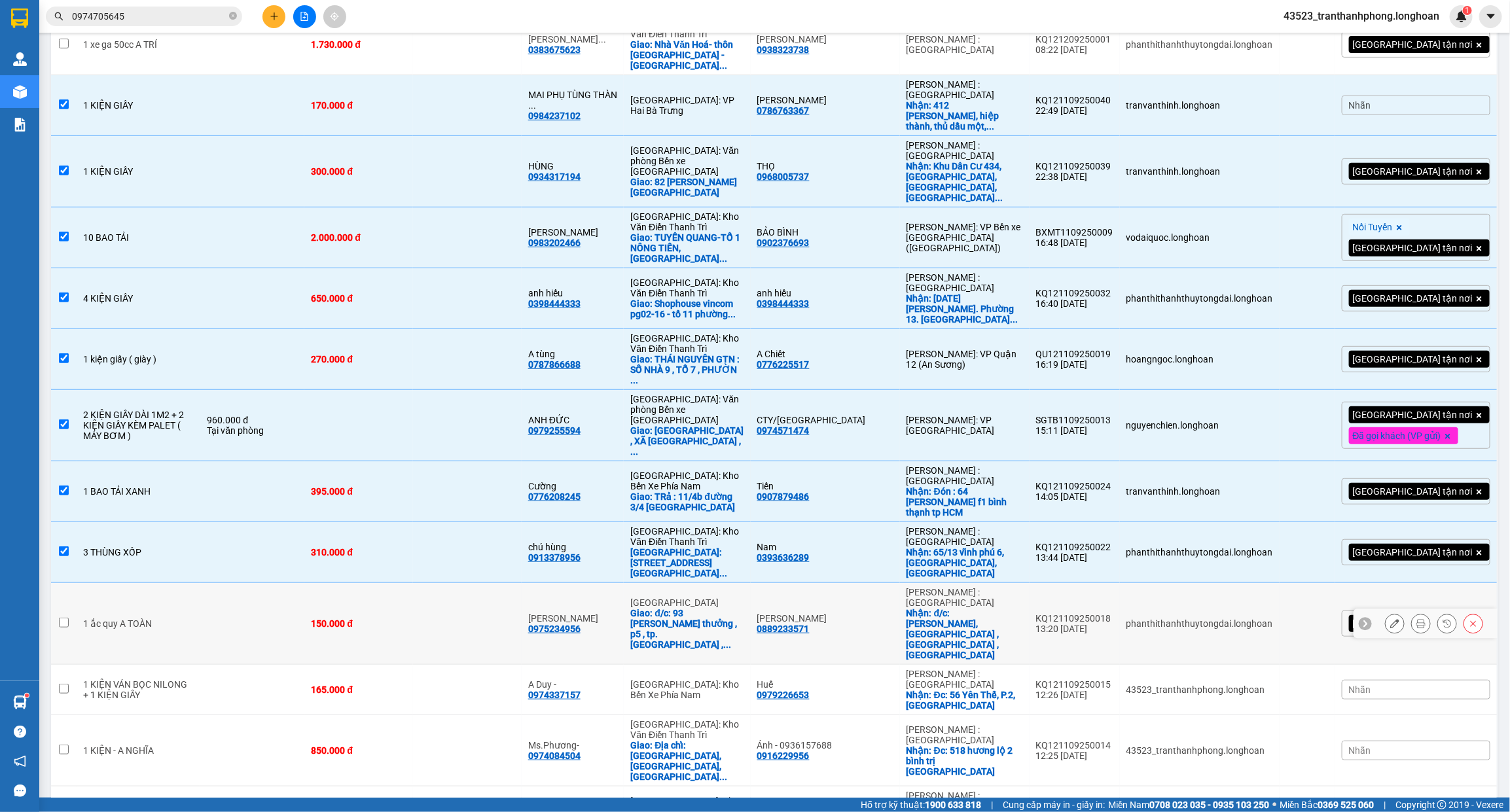
click at [204, 583] on td at bounding box center [252, 624] width 104 height 82
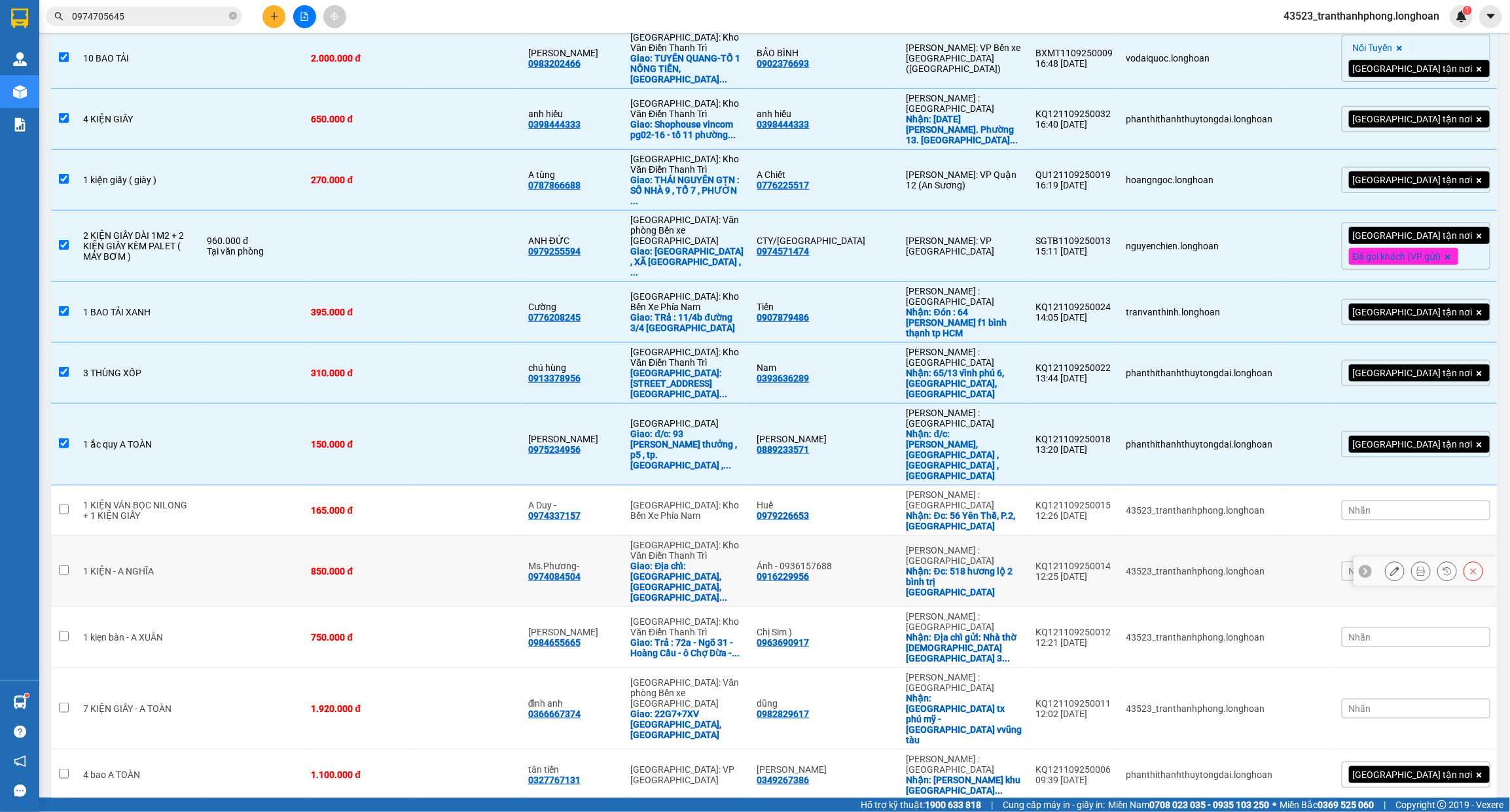
scroll to position [550, 0]
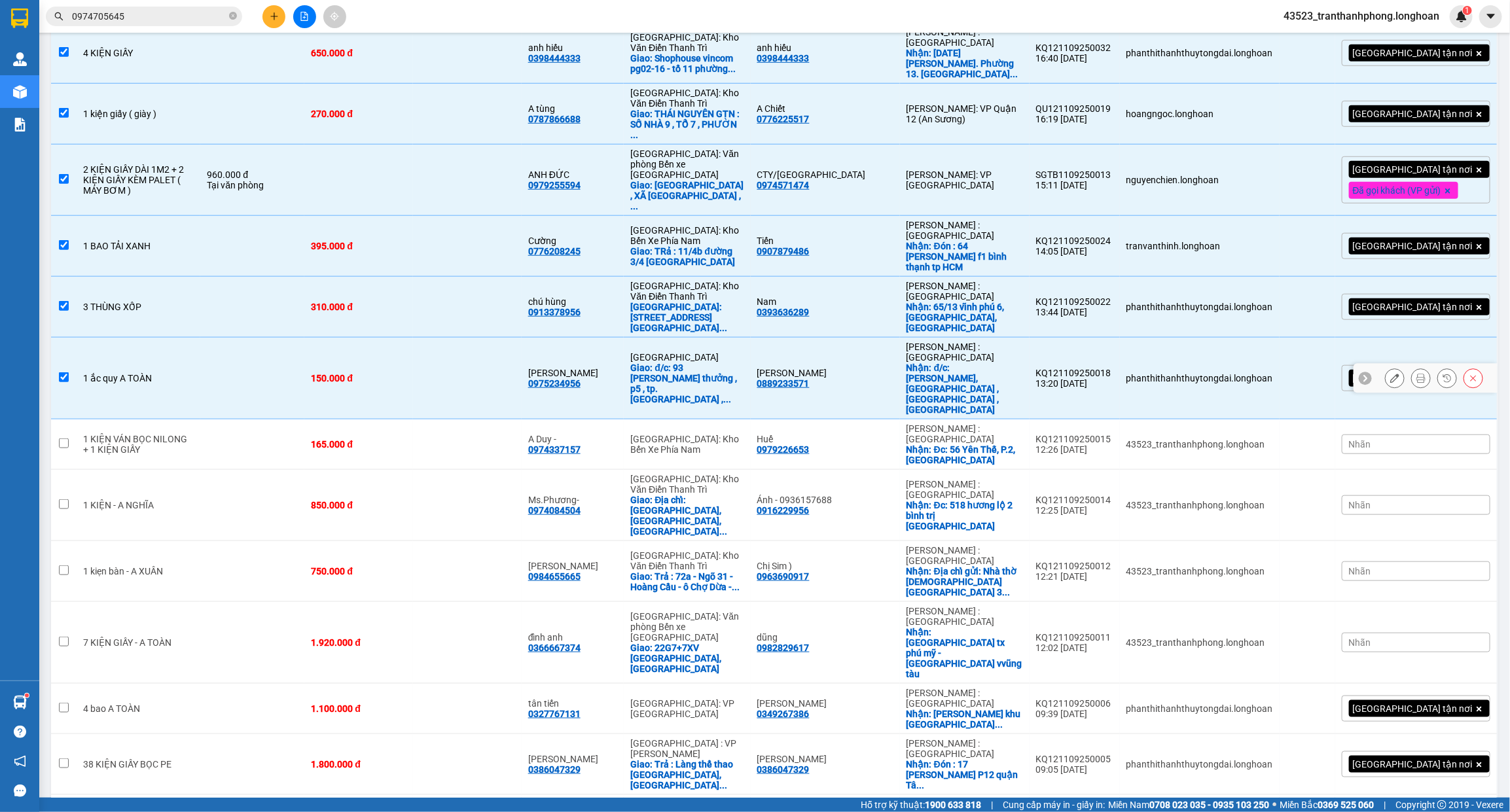
click at [275, 338] on td at bounding box center [252, 379] width 104 height 82
checkbox input "false"
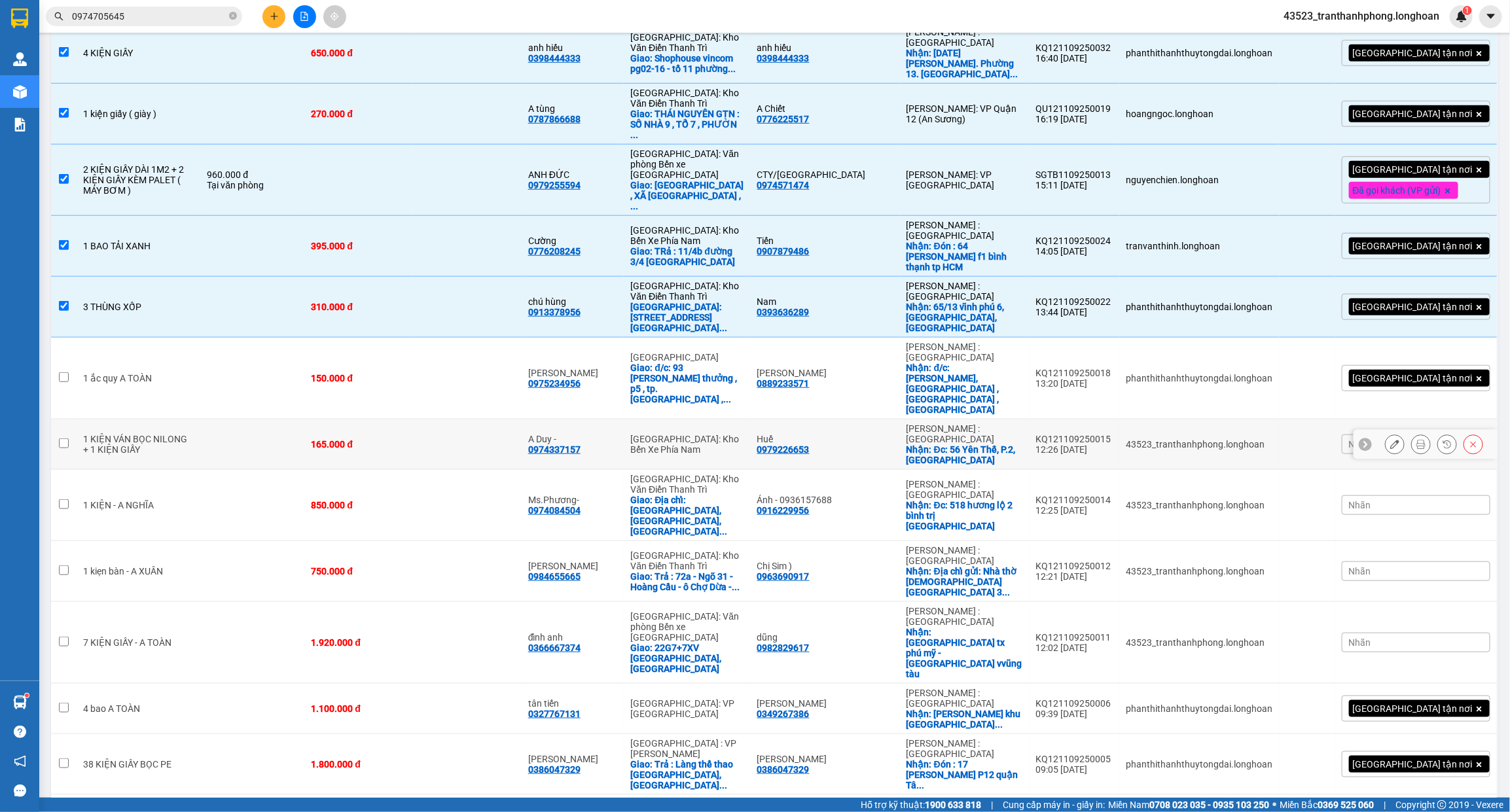
click at [250, 419] on td at bounding box center [252, 444] width 104 height 50
checkbox input "true"
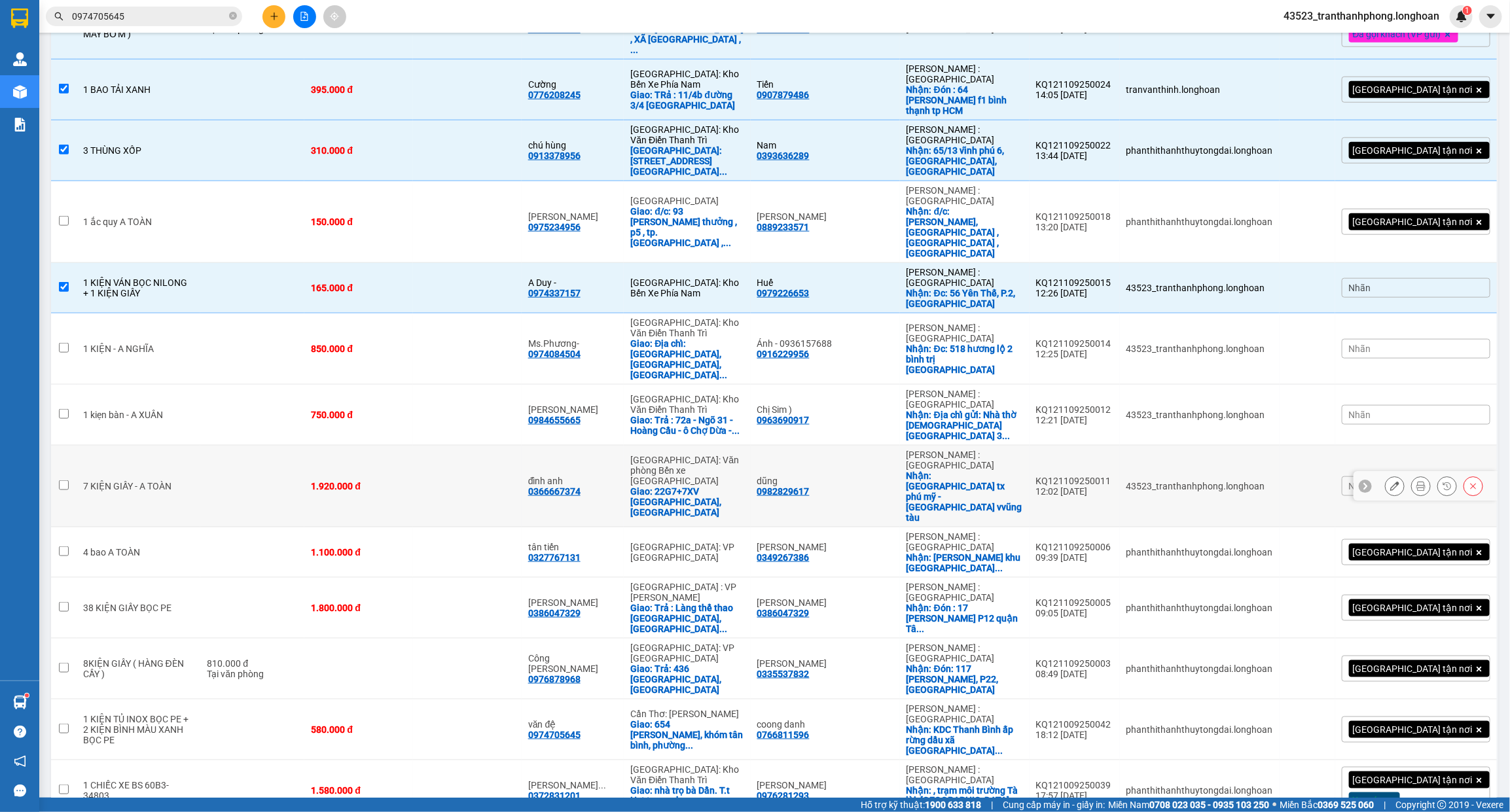
scroll to position [714, 0]
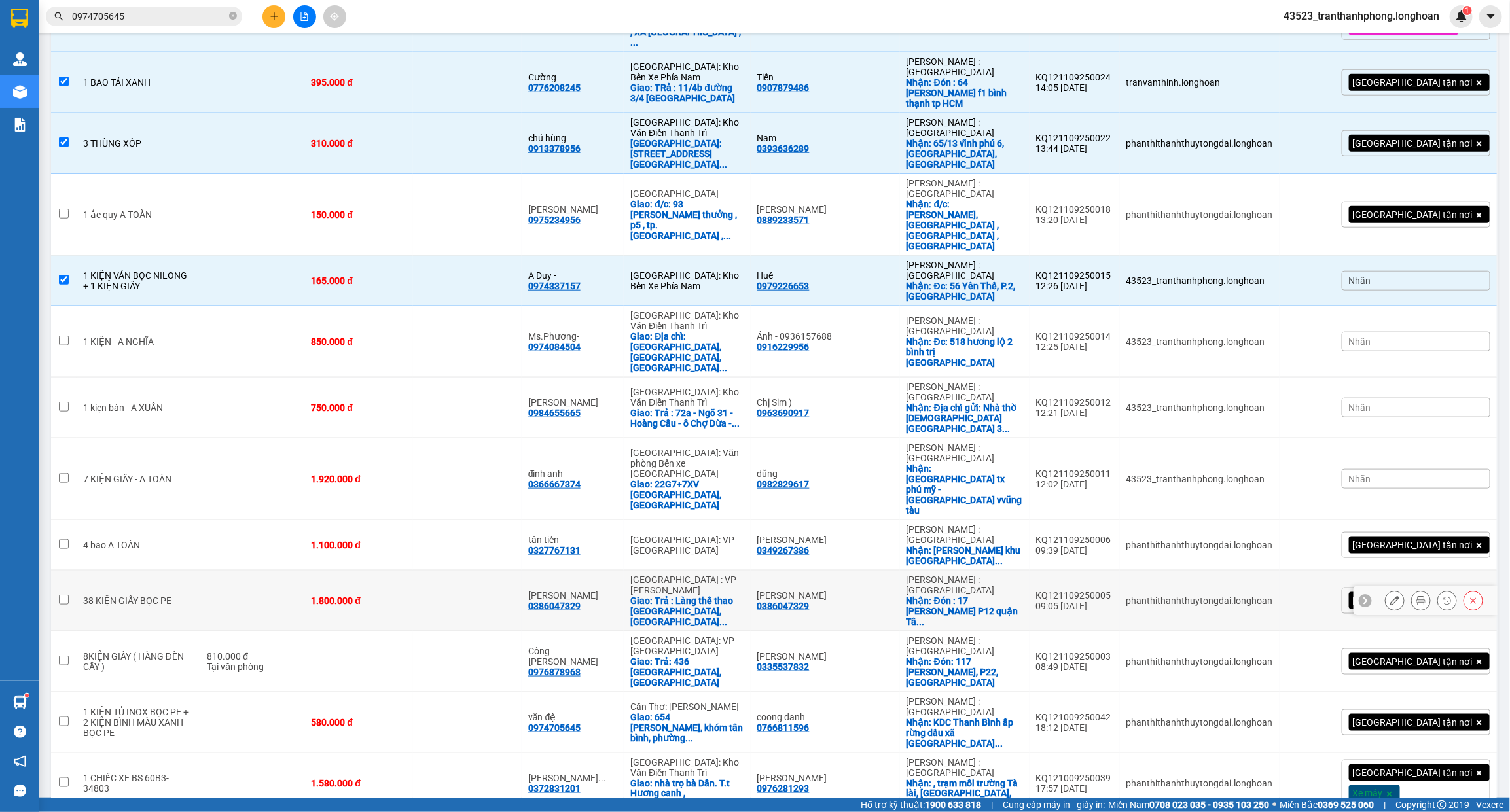
click at [257, 570] on td at bounding box center [252, 601] width 104 height 61
checkbox input "true"
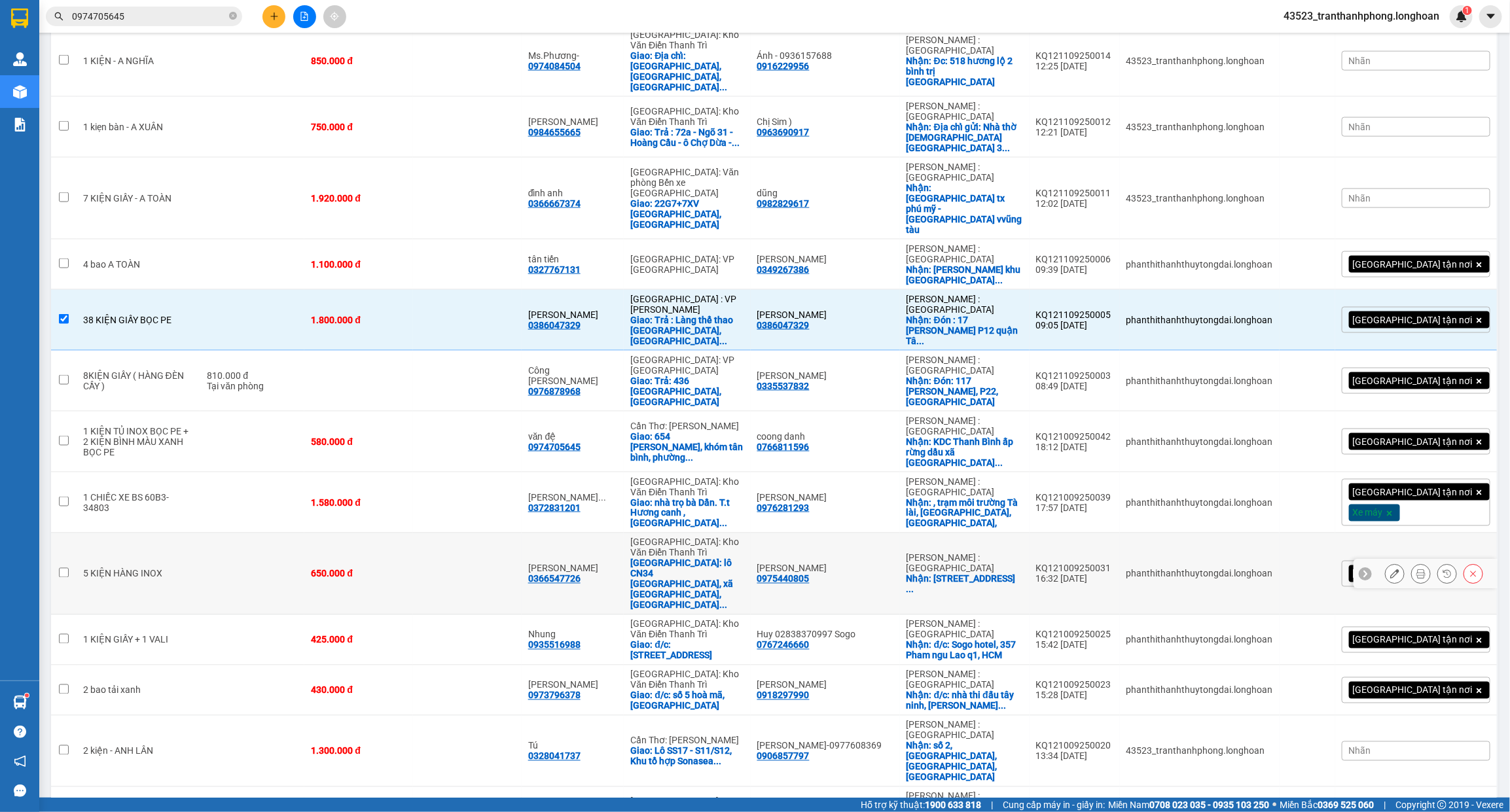
scroll to position [1011, 0]
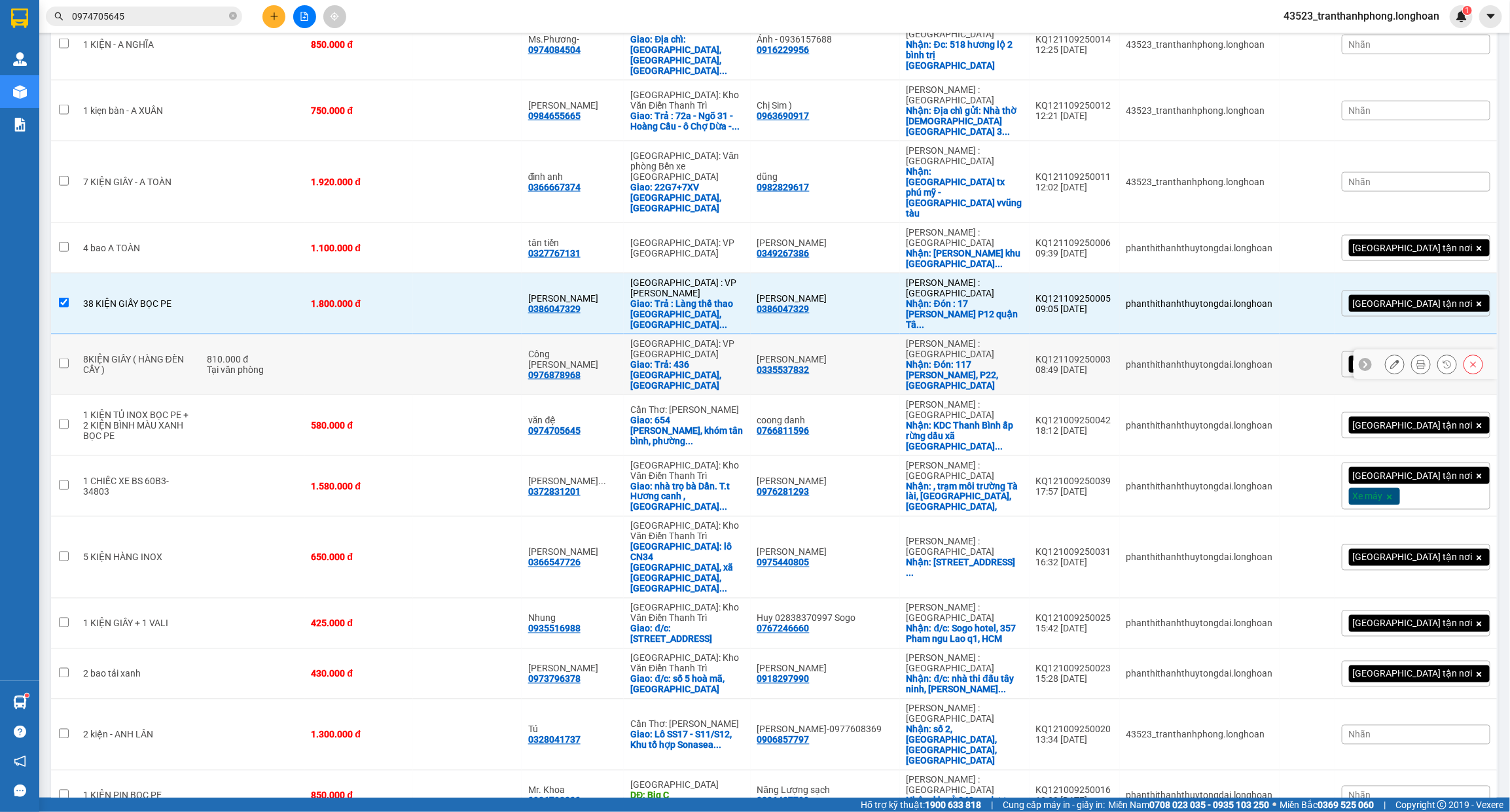
click at [227, 354] on div "810.000 đ" at bounding box center [252, 359] width 91 height 11
checkbox input "true"
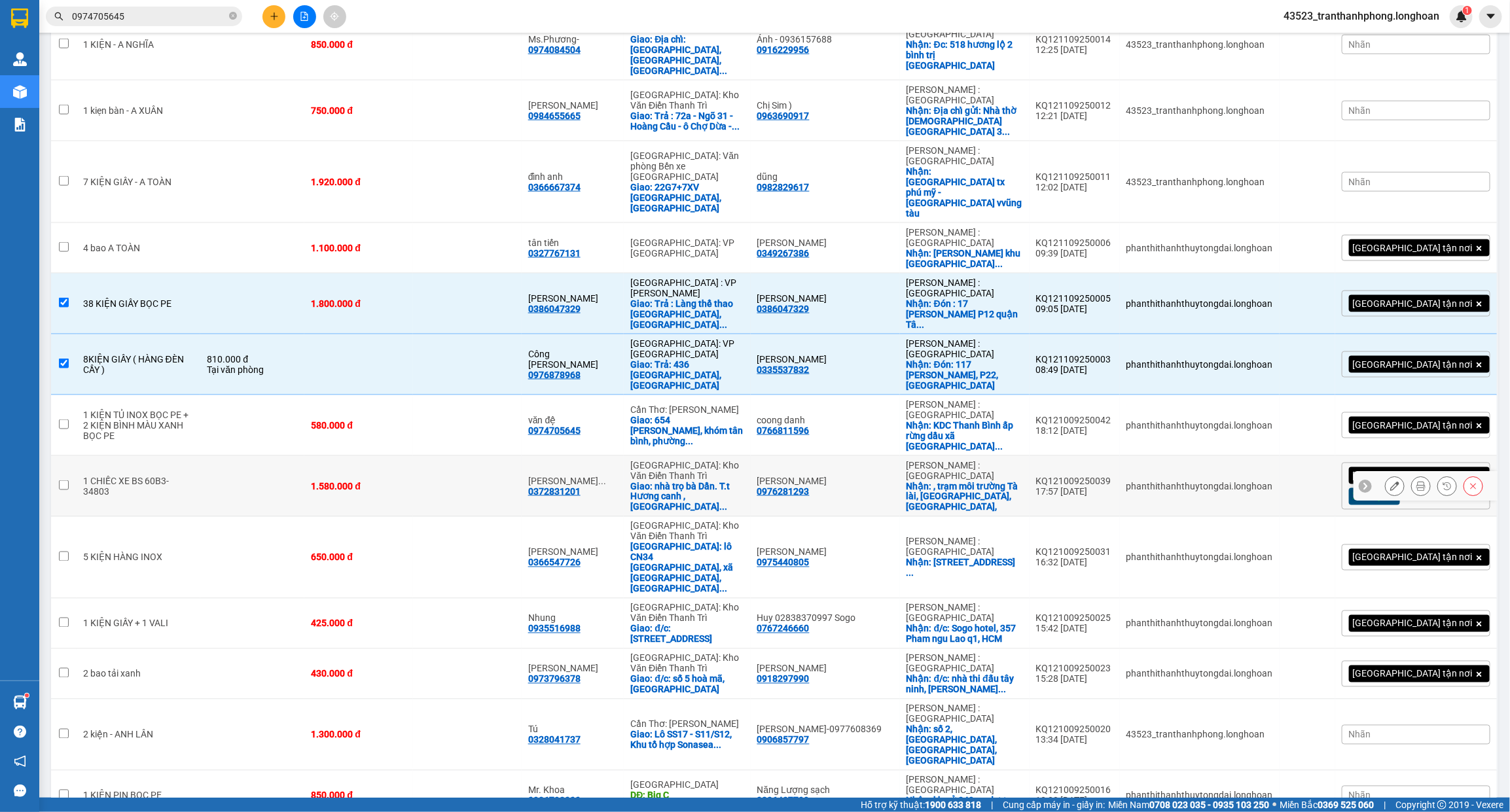
click at [208, 456] on td at bounding box center [252, 486] width 104 height 61
checkbox input "true"
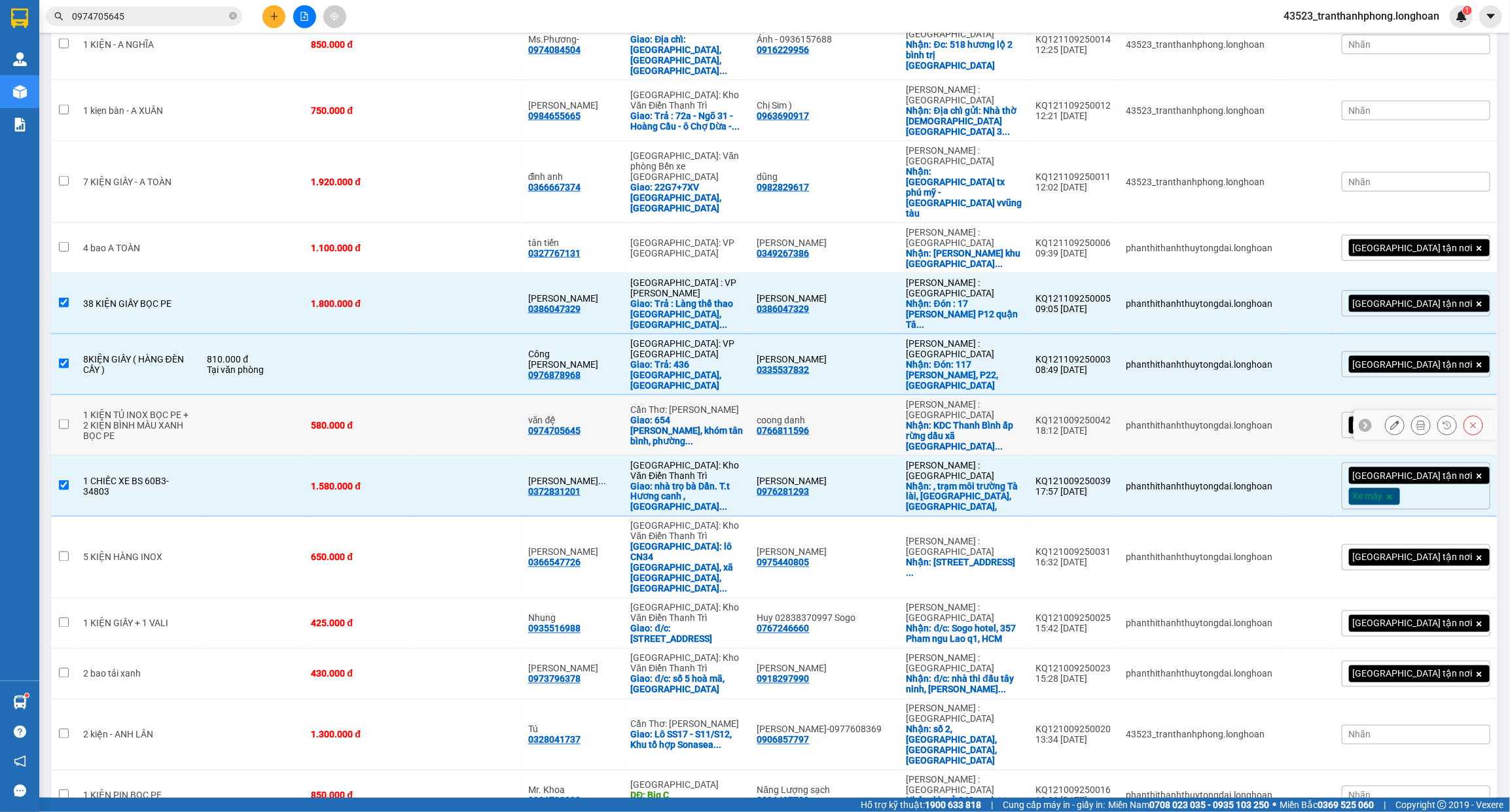
click at [214, 395] on td at bounding box center [252, 426] width 104 height 61
checkbox input "true"
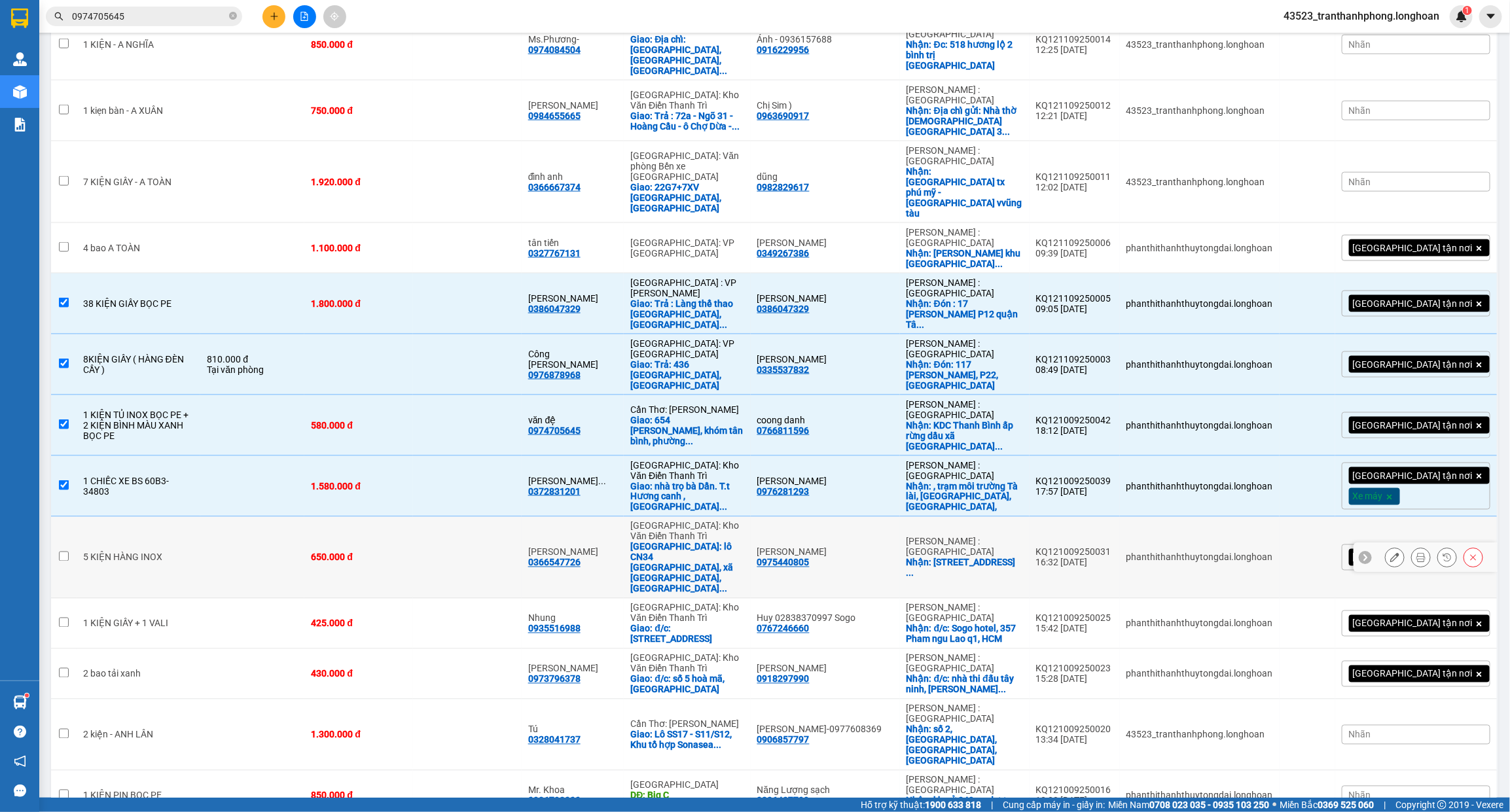
click at [201, 517] on td at bounding box center [252, 558] width 104 height 82
checkbox input "true"
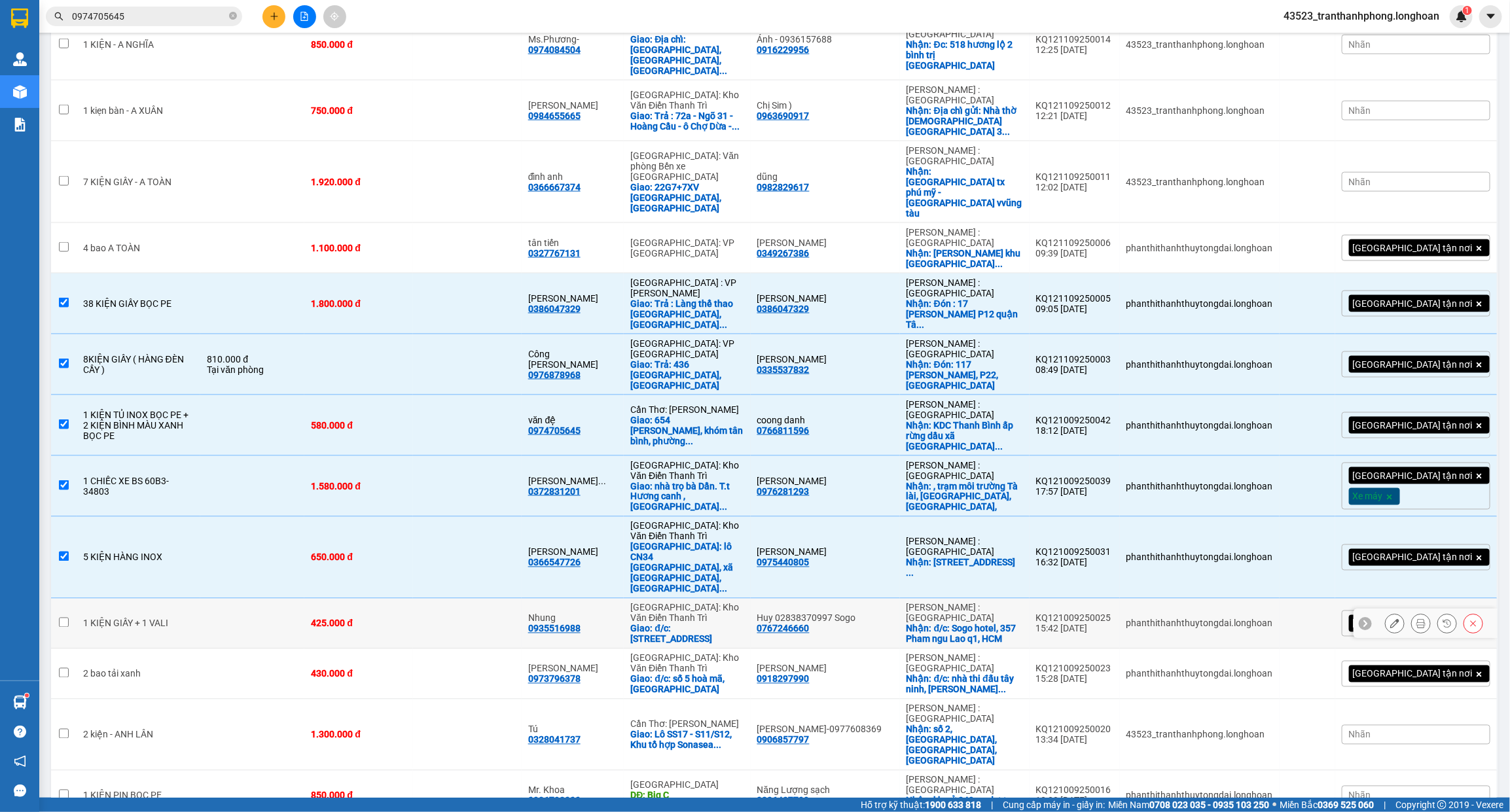
click at [200, 598] on td at bounding box center [252, 623] width 104 height 50
checkbox input "true"
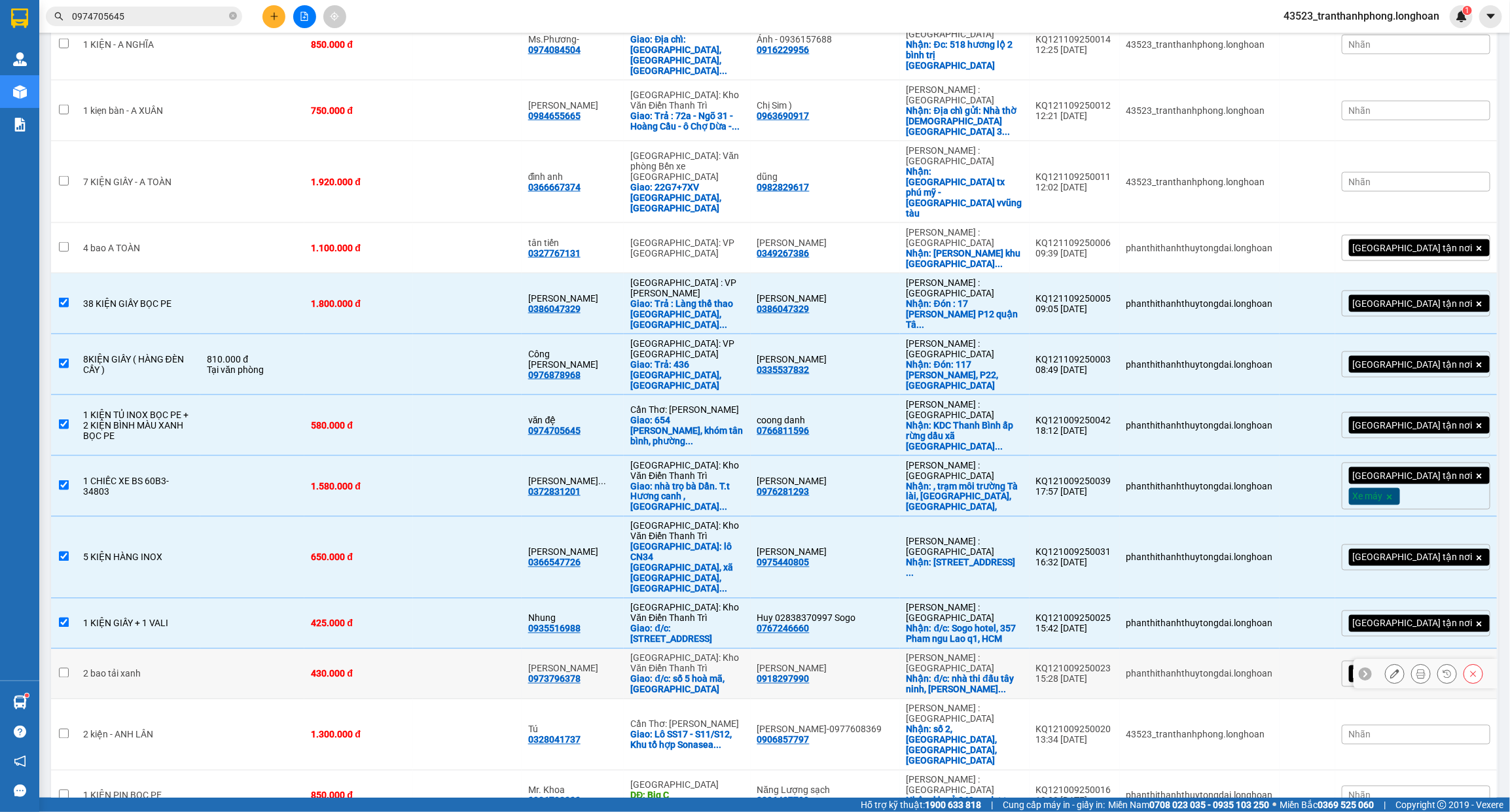
click at [152, 649] on td "2 bao tải xanh" at bounding box center [139, 674] width 124 height 50
checkbox input "true"
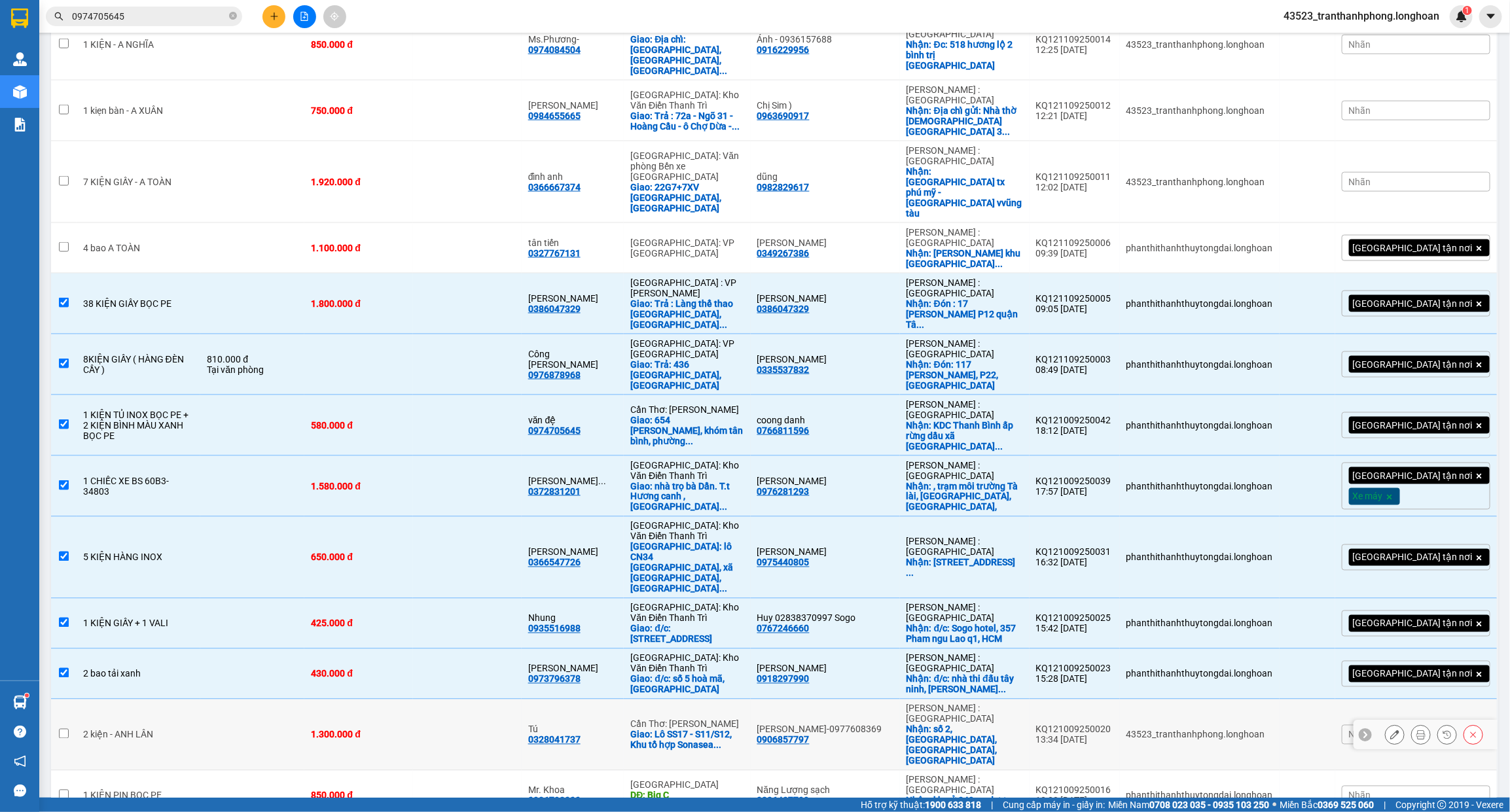
click at [172, 699] on td "2 kiện - ANH LÂN" at bounding box center [139, 734] width 124 height 71
checkbox input "true"
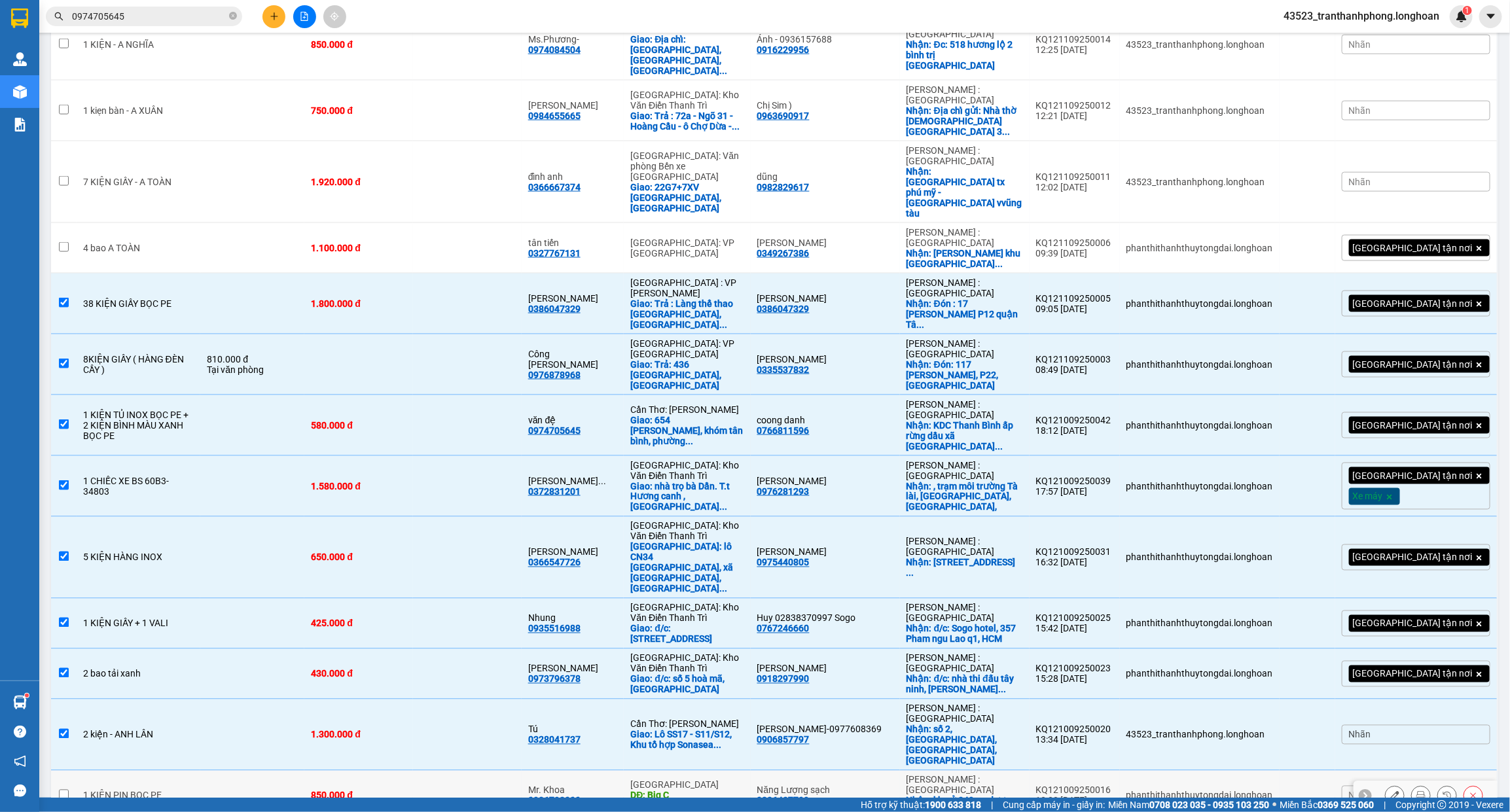
click at [338, 790] on div "850.000 đ" at bounding box center [358, 795] width 95 height 11
checkbox input "true"
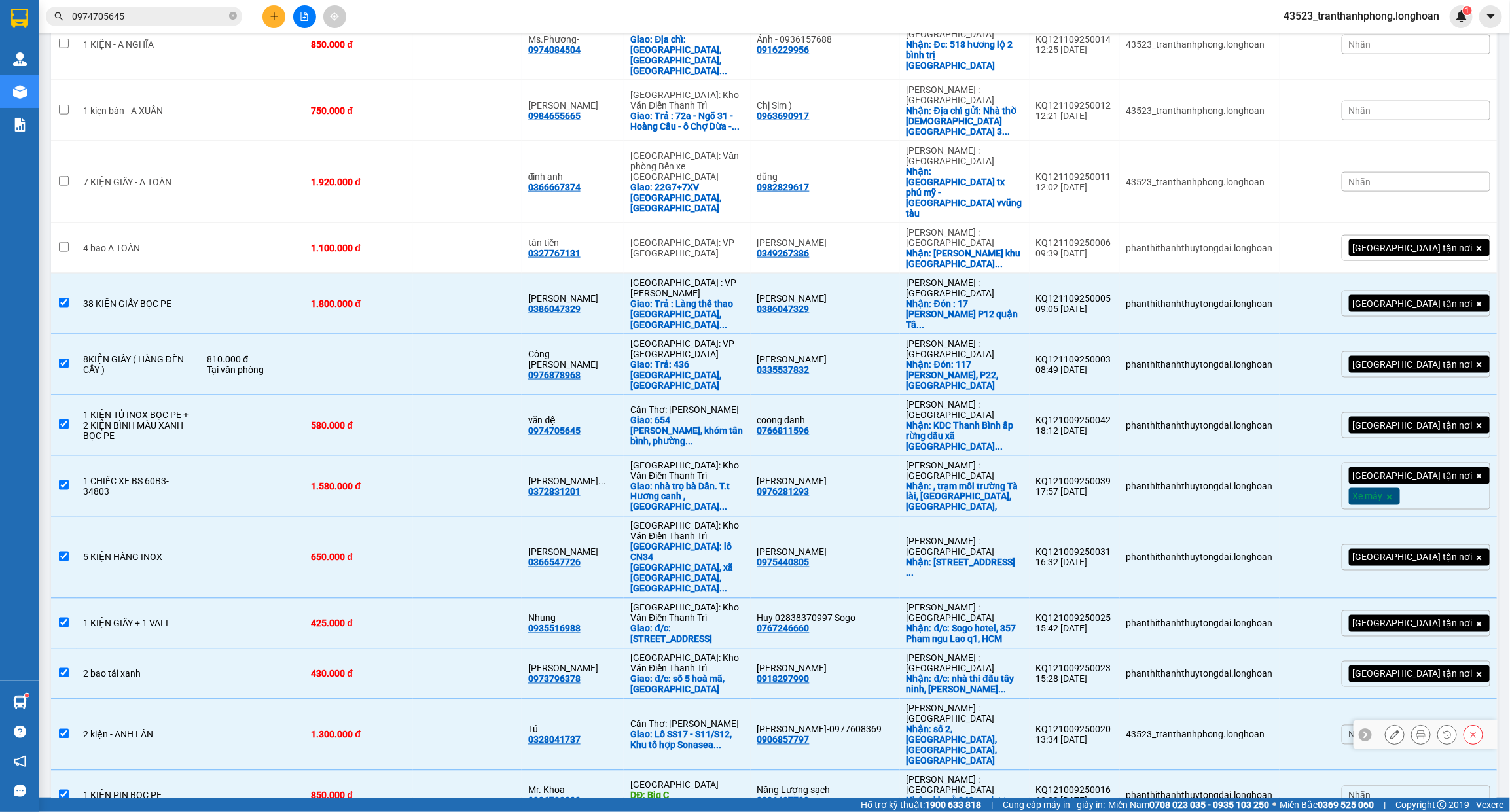
click at [228, 699] on td at bounding box center [252, 734] width 104 height 71
checkbox input "false"
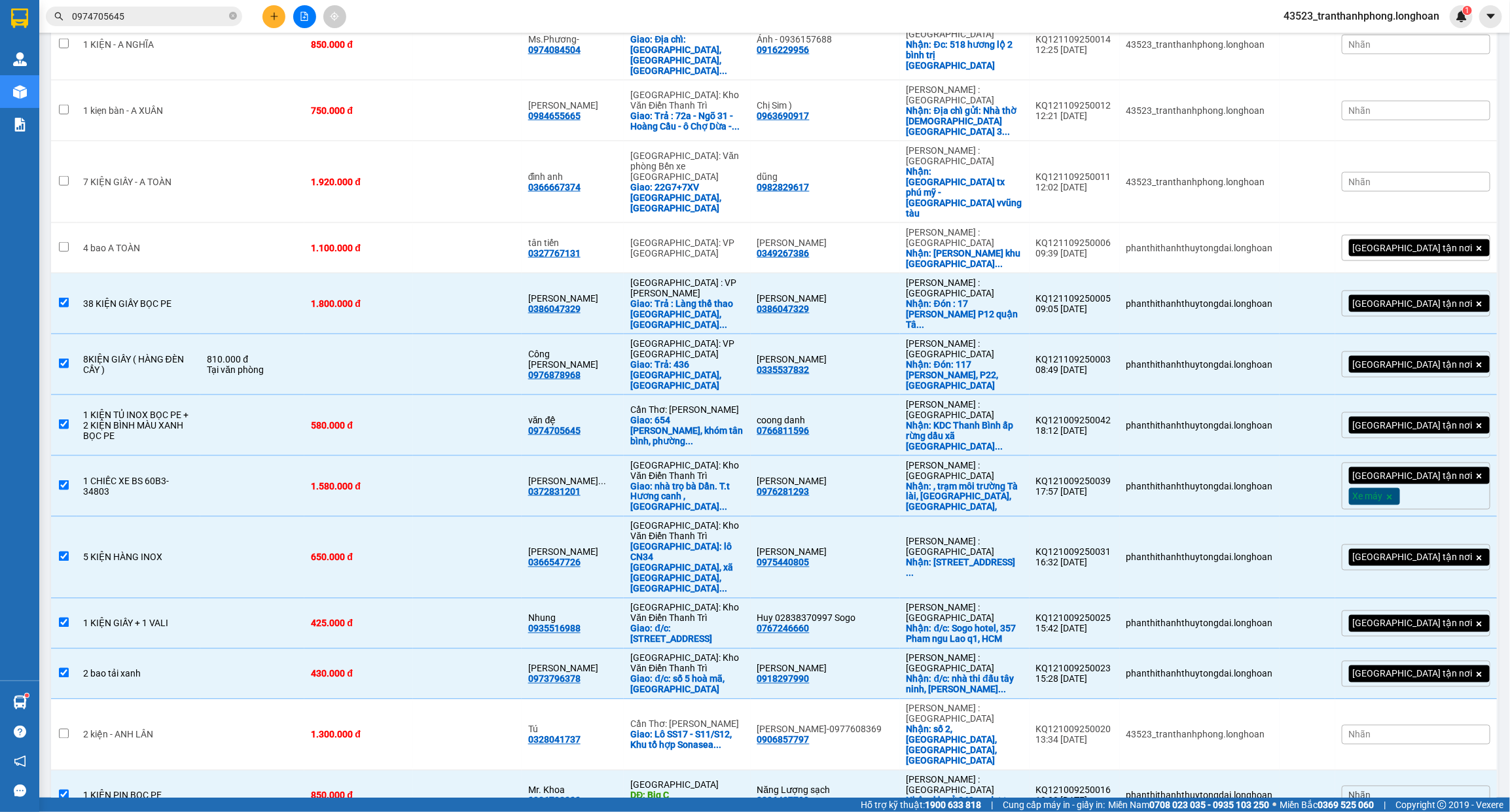
checkbox input "true"
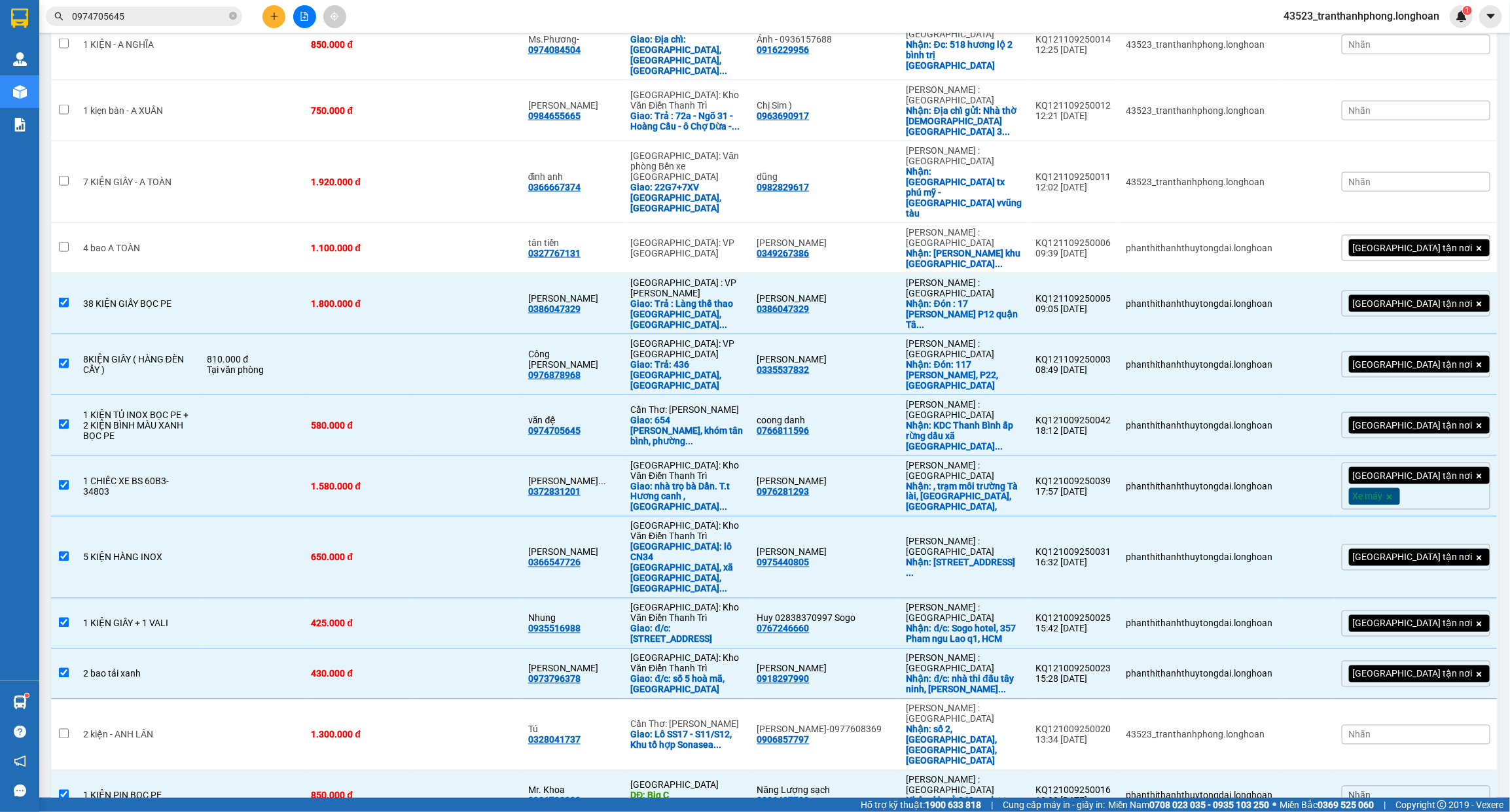
checkbox input "true"
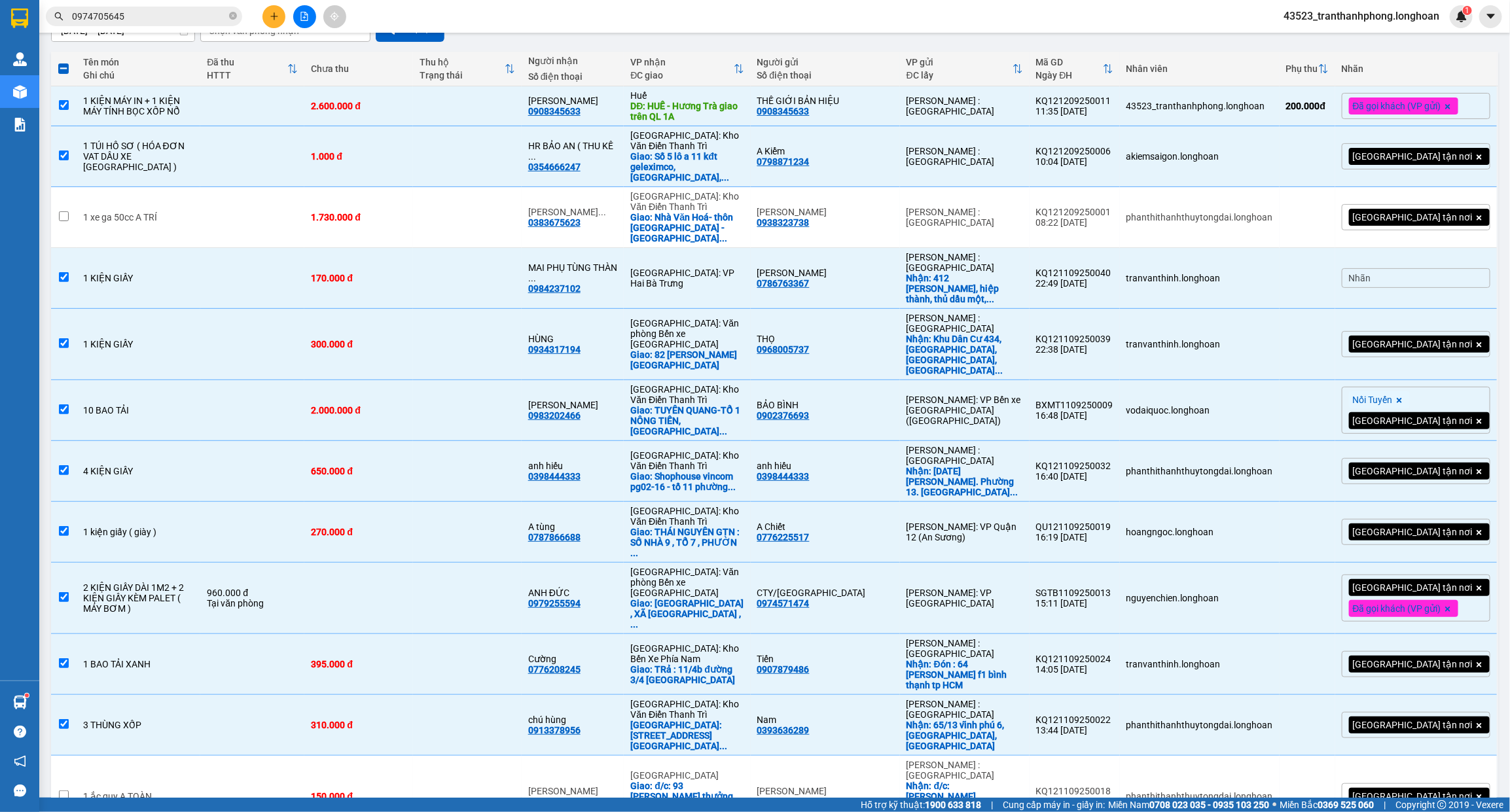
scroll to position [0, 0]
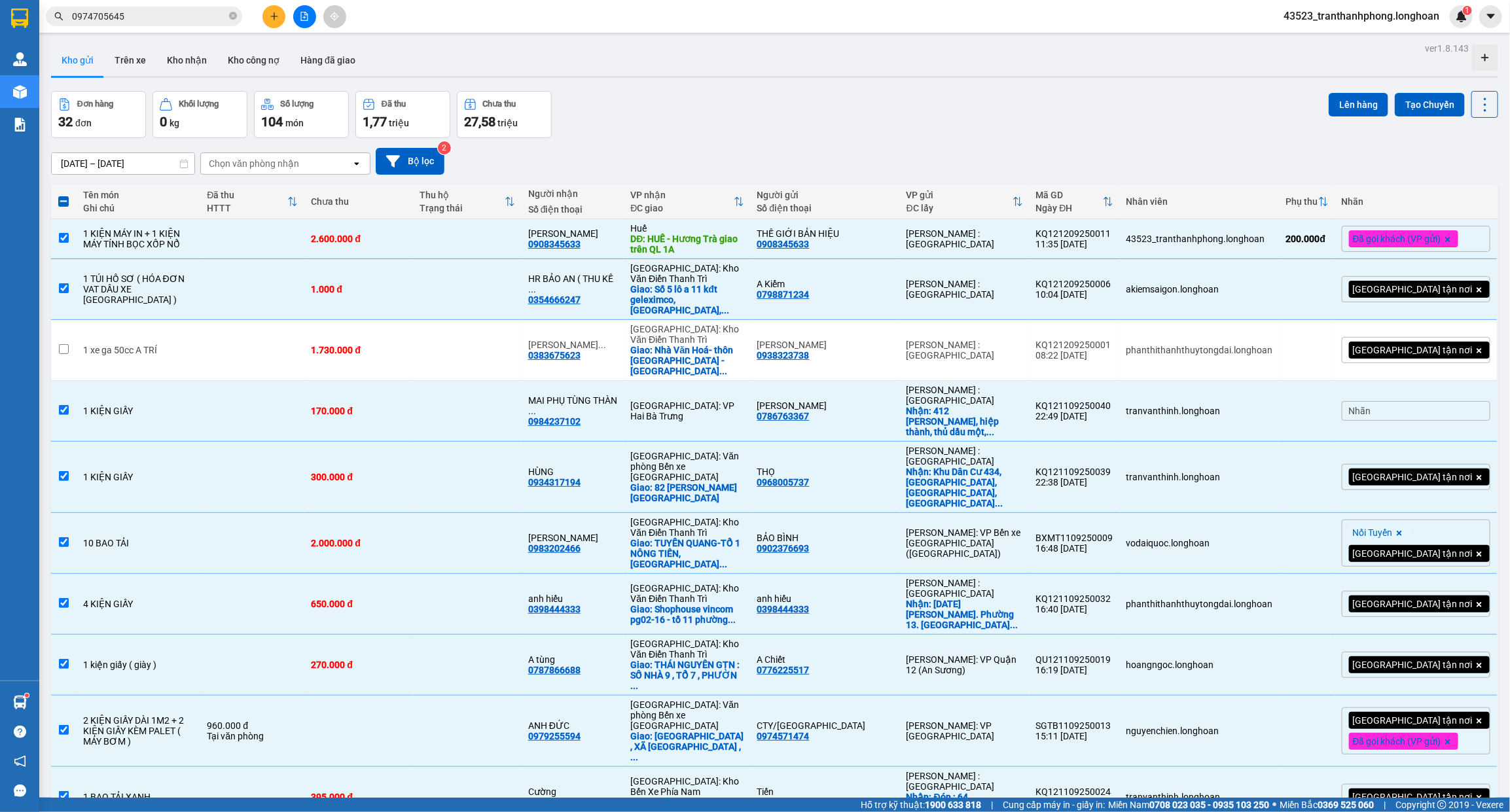
click at [1351, 121] on div "Lên hàng Tạo Chuyến" at bounding box center [1413, 114] width 169 height 47
click at [1350, 116] on button "Lên hàng" at bounding box center [1358, 104] width 59 height 23
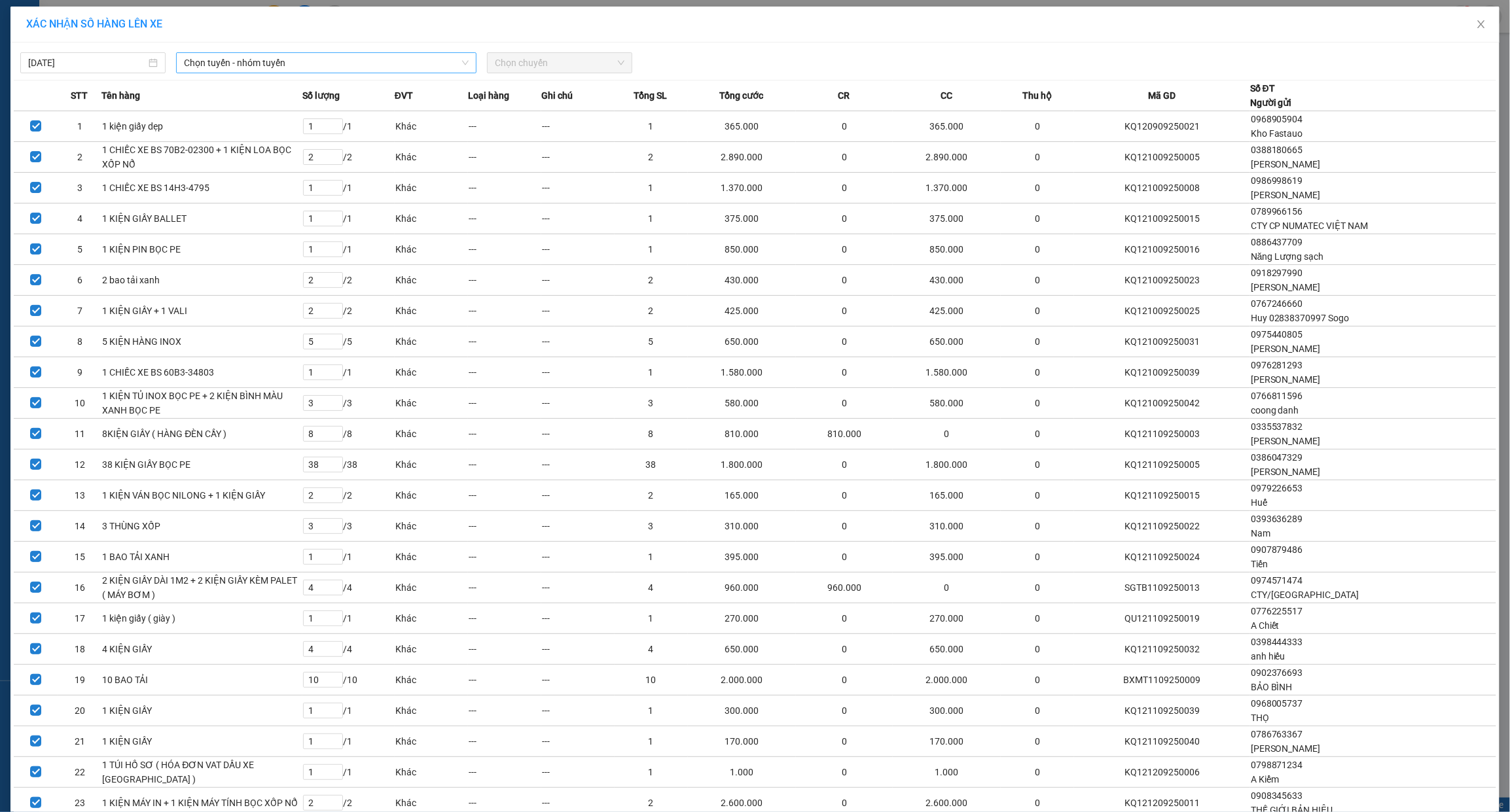
click at [327, 64] on span "Chọn tuyến - nhóm tuyến" at bounding box center [327, 63] width 285 height 20
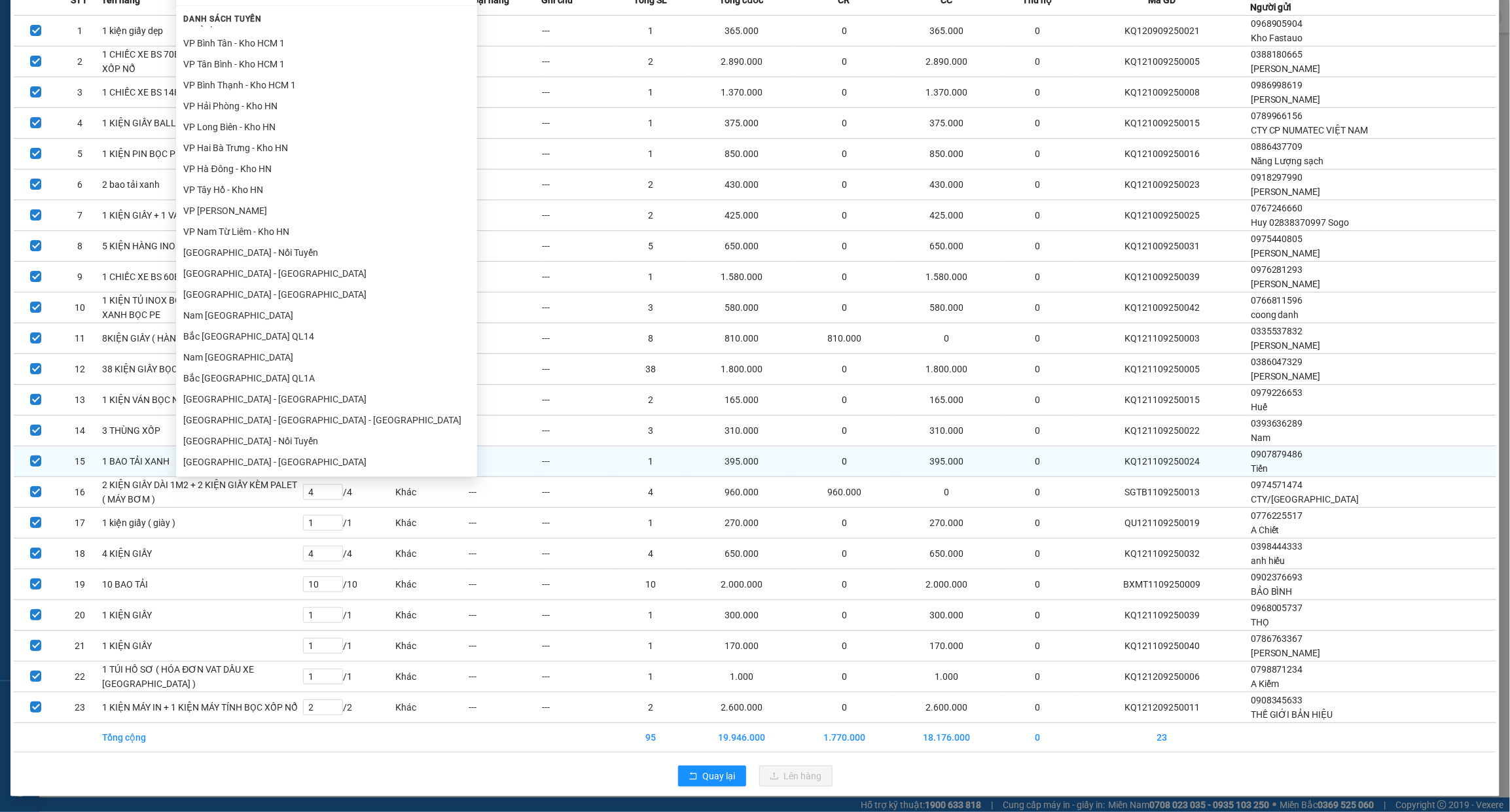
scroll to position [185, 0]
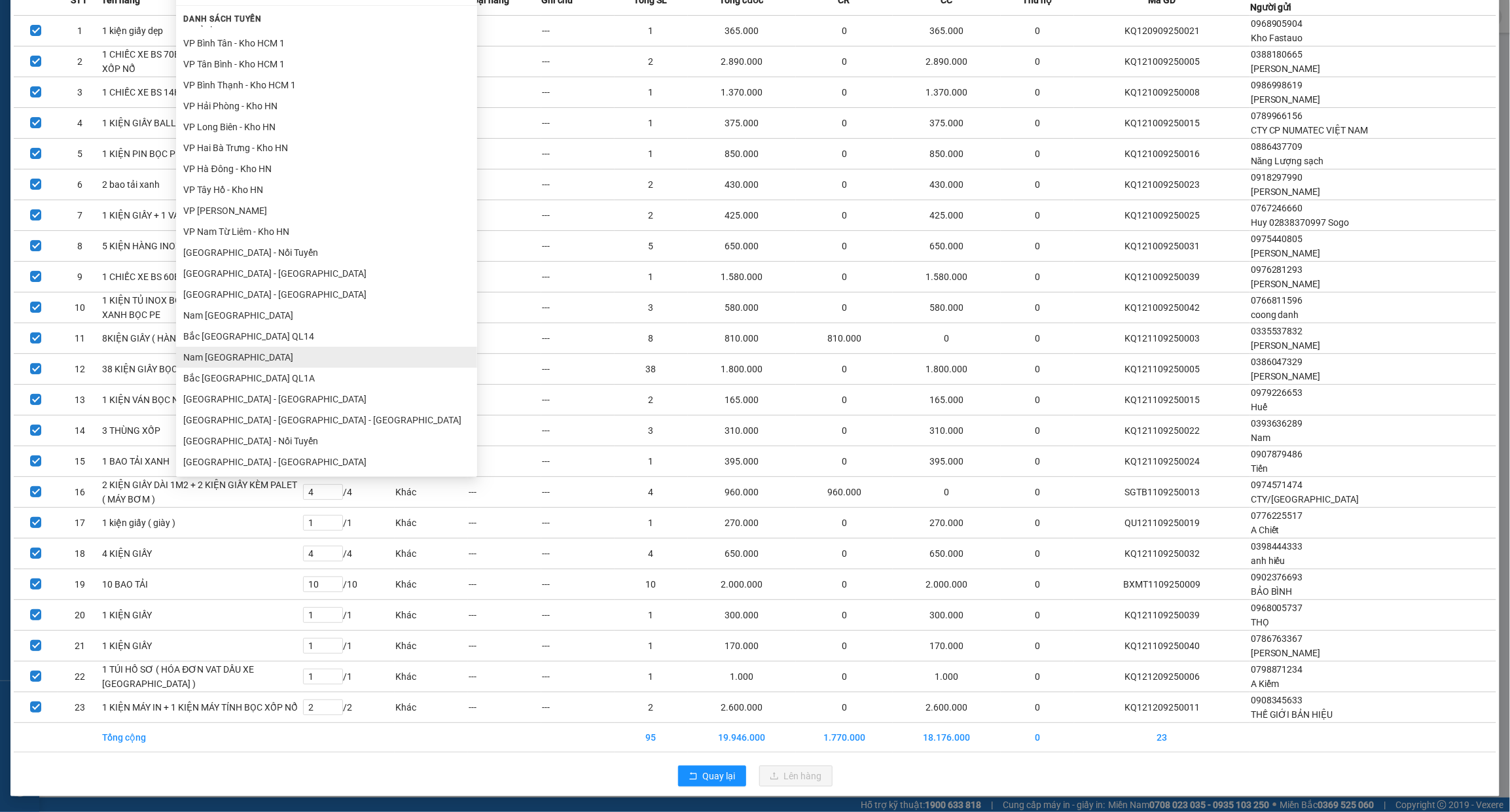
click at [219, 268] on ul "Hải Phòng - Hà Nội Hà Nội - Hải Phòng Kho HN - VP An Khánh VP An khánh - Kho HN…" at bounding box center [327, 249] width 301 height 447
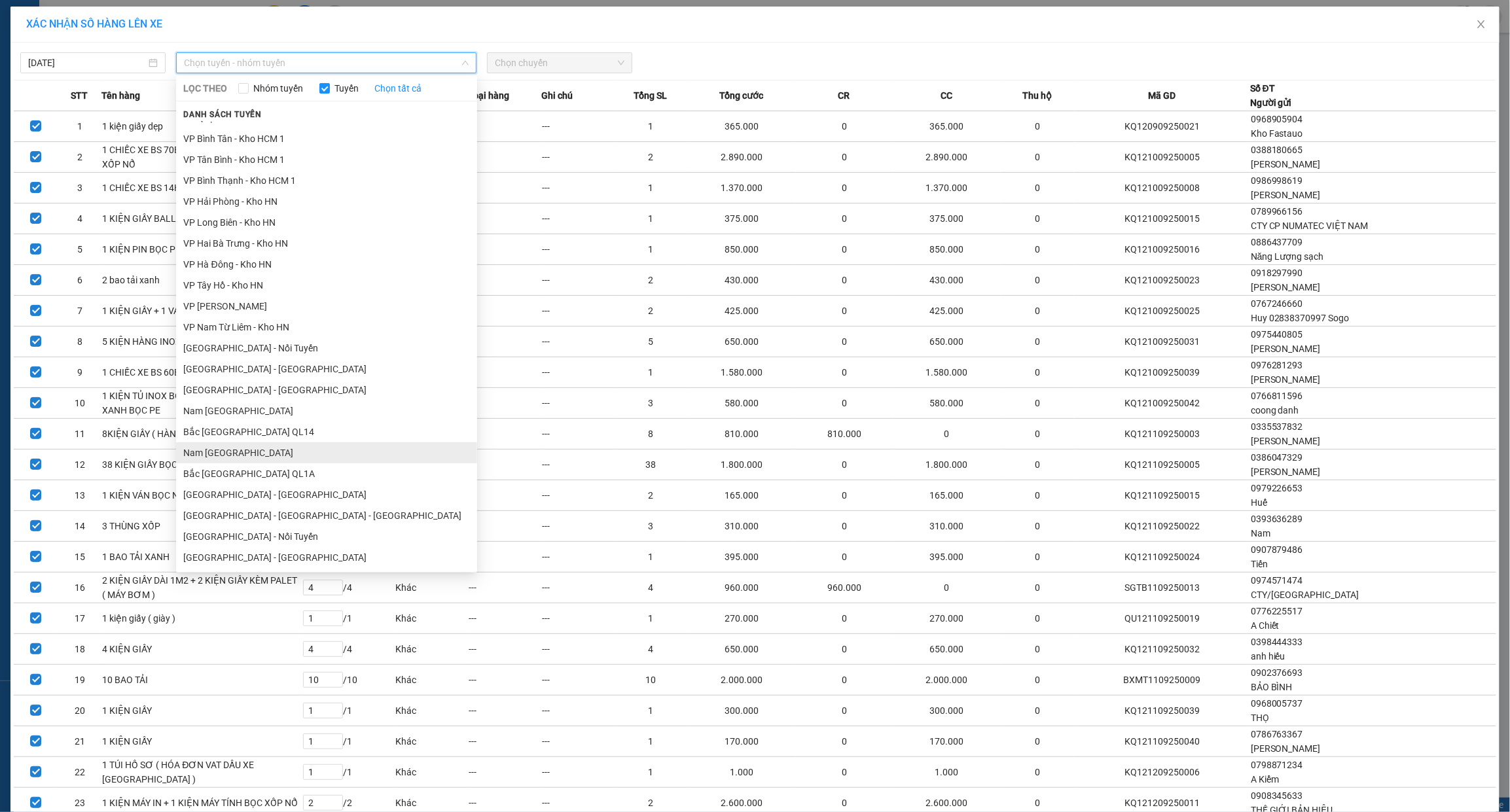
click at [209, 267] on ul "Hải Phòng - Hà Nội Hà Nội - Hải Phòng Kho HN - VP An Khánh VP An khánh - Kho HN…" at bounding box center [327, 345] width 301 height 447
click at [209, 452] on li "Nam Trung Bắc QL1A" at bounding box center [327, 453] width 301 height 21
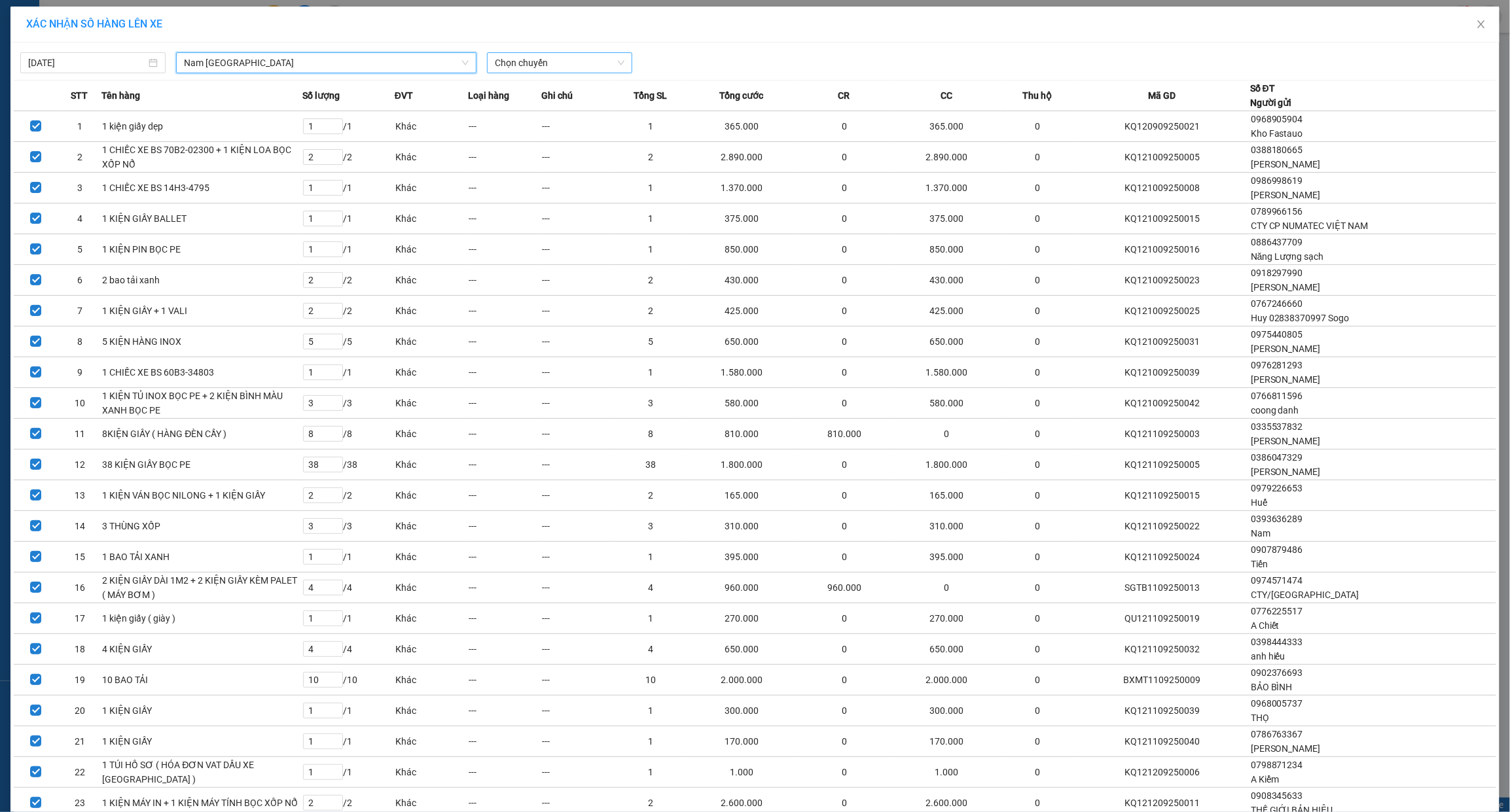
click at [563, 56] on span "Chọn chuyến" at bounding box center [560, 63] width 130 height 20
click at [541, 109] on div "18:00 (TC) - 29K-042.64" at bounding box center [540, 110] width 102 height 14
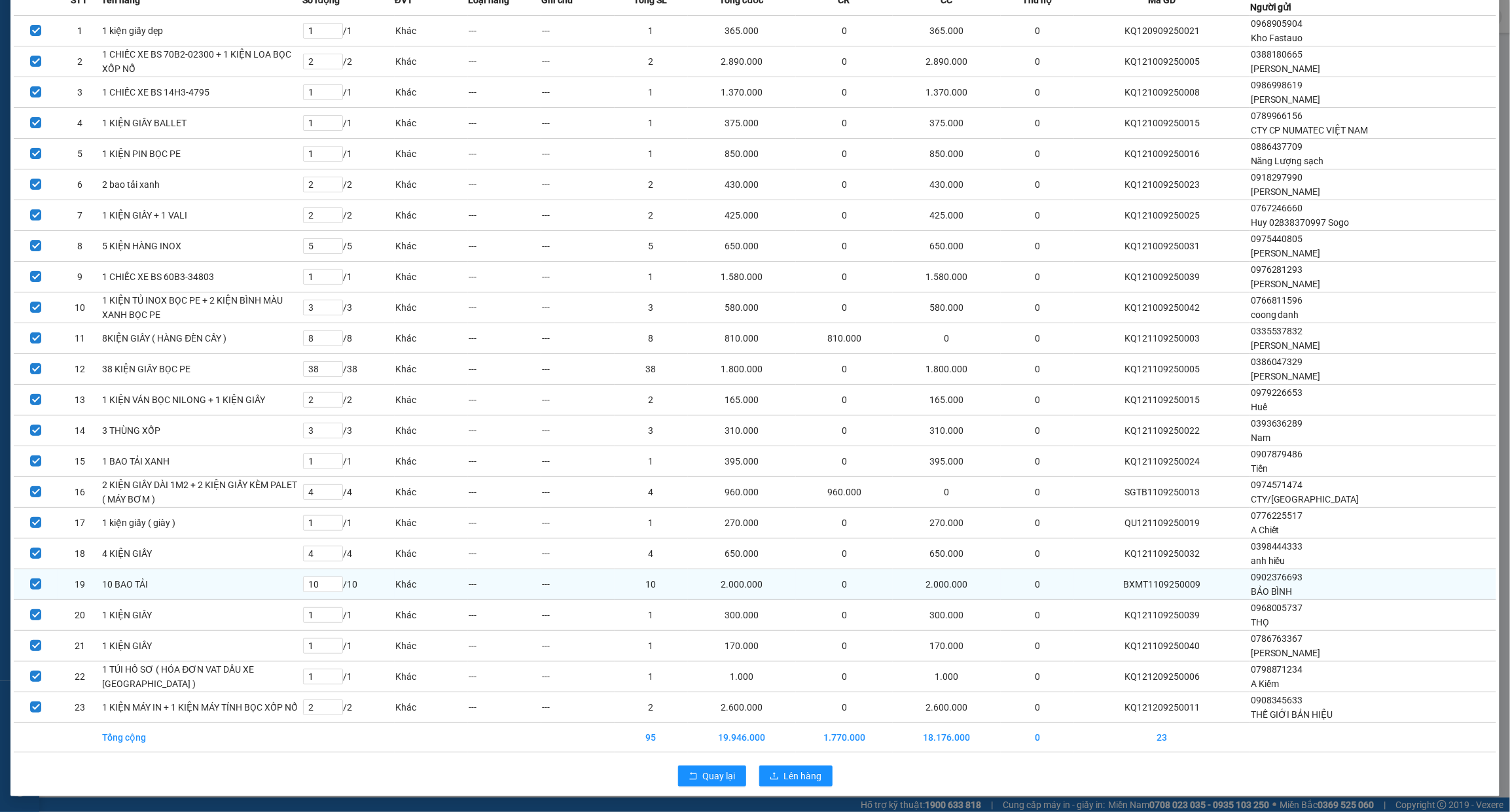
scroll to position [193, 0]
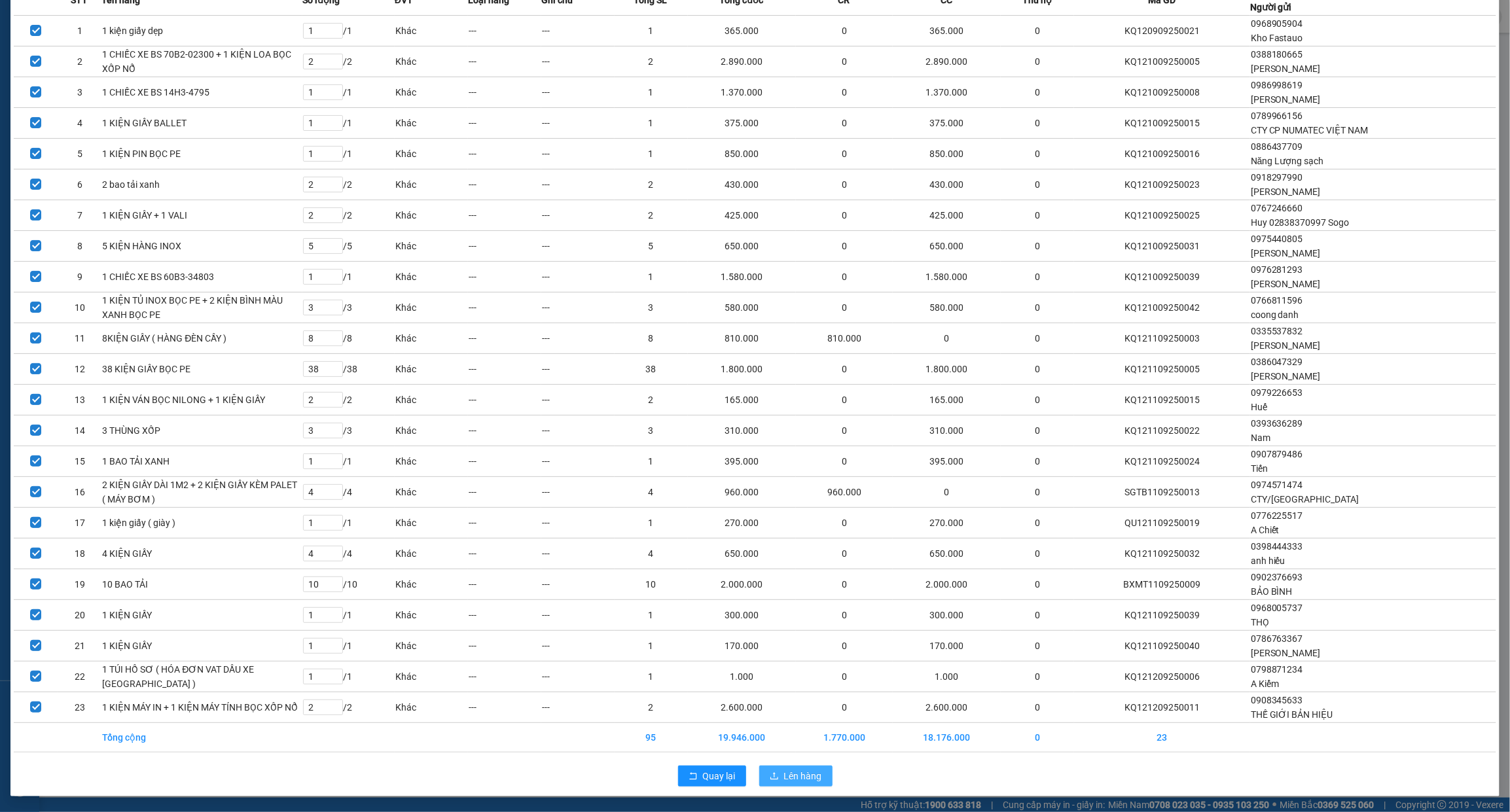
click at [784, 773] on span "Lên hàng" at bounding box center [803, 775] width 38 height 14
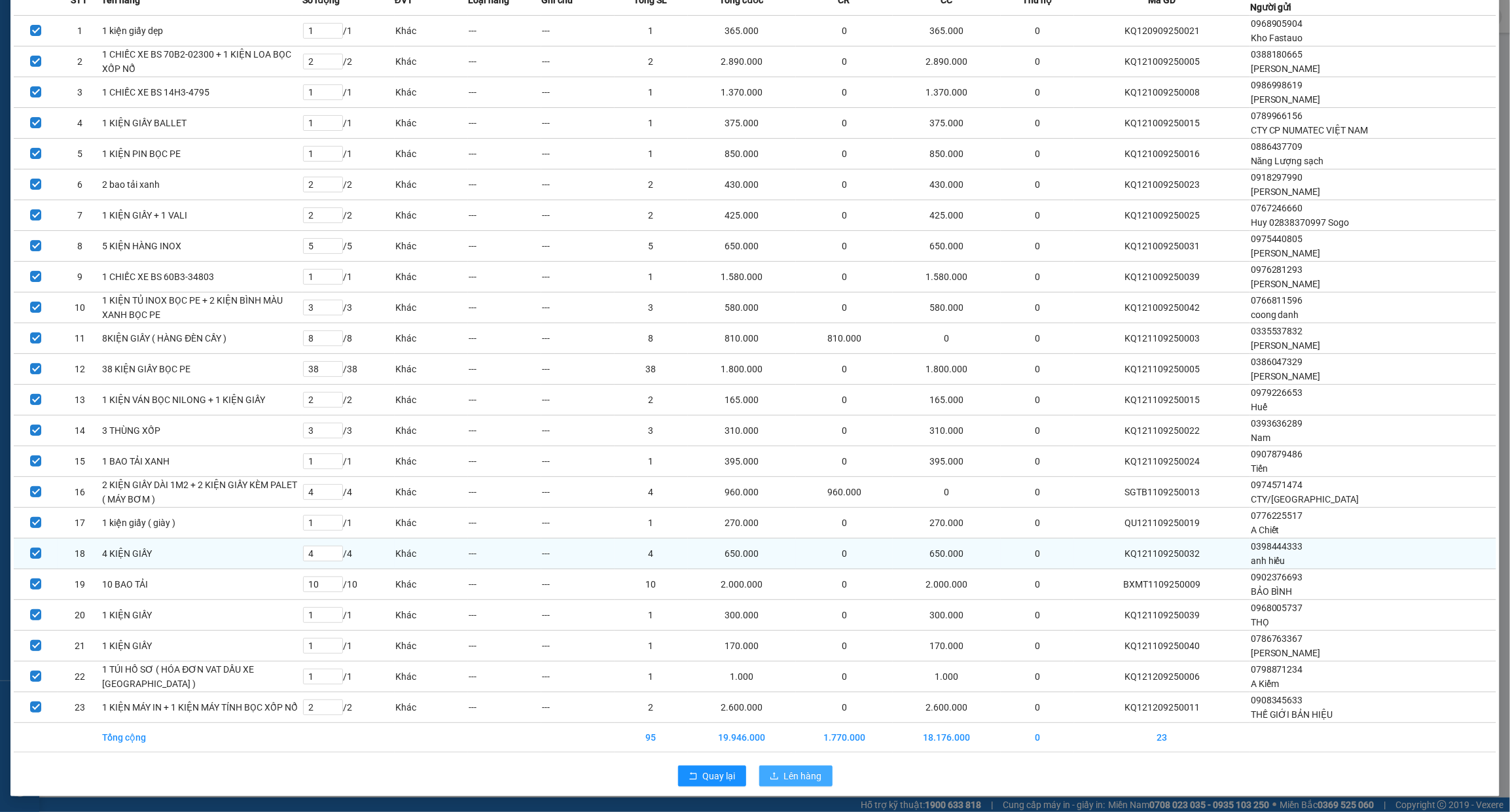
scroll to position [164, 0]
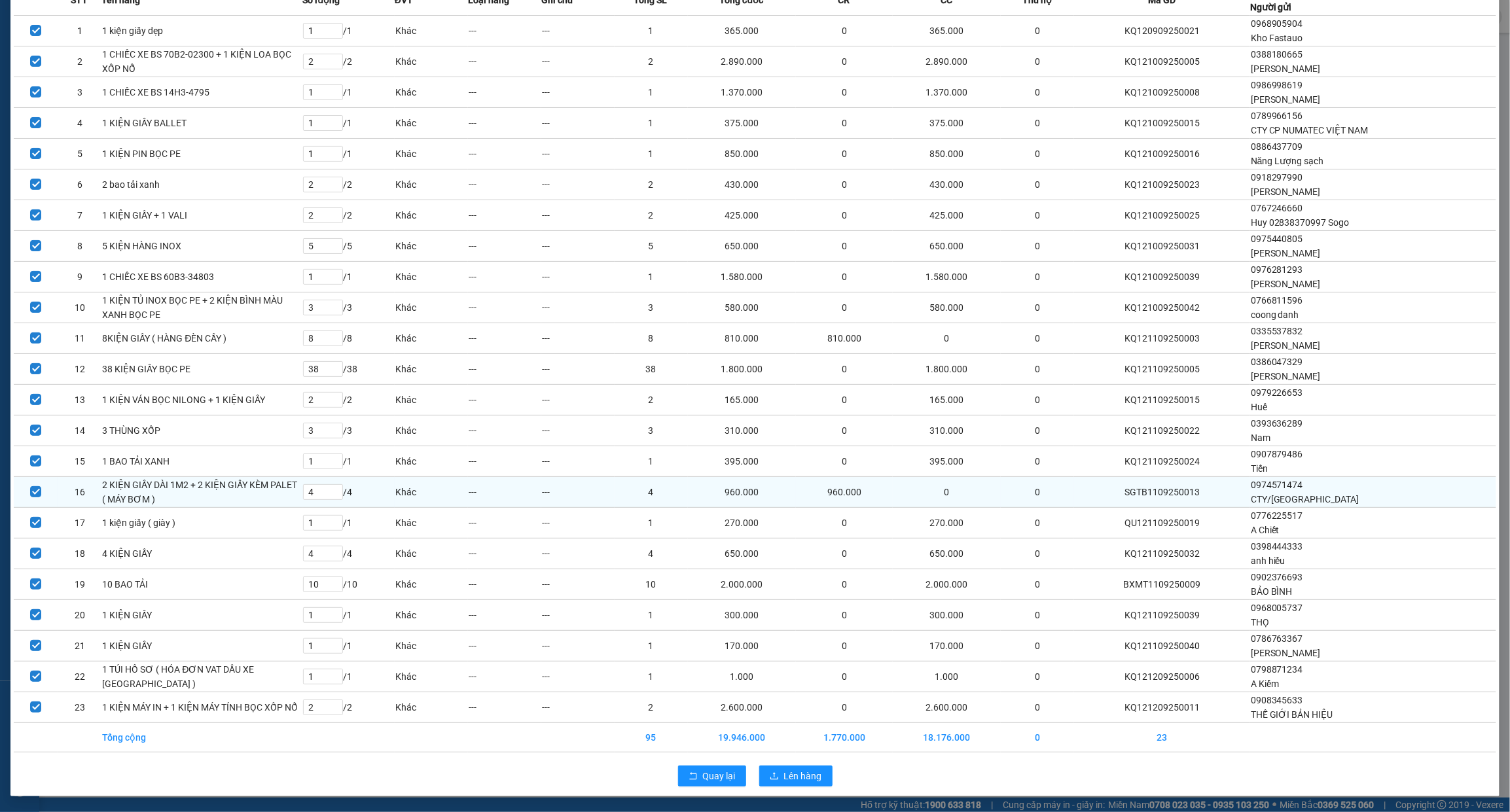
click at [28, 477] on td at bounding box center [35, 492] width 44 height 30
click at [34, 486] on input "checkbox" at bounding box center [36, 492] width 11 height 11
checkbox input "false"
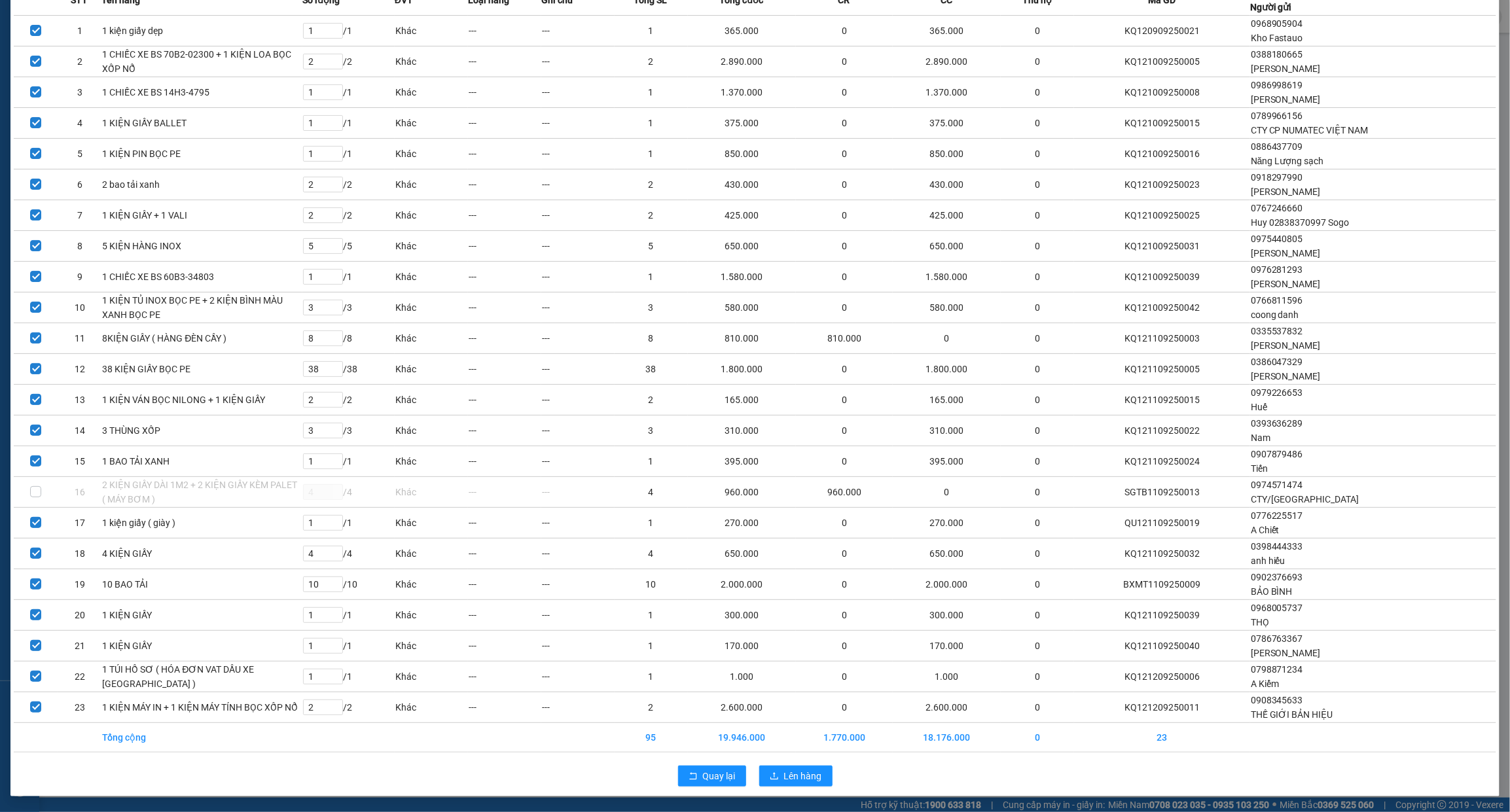
scroll to position [193, 0]
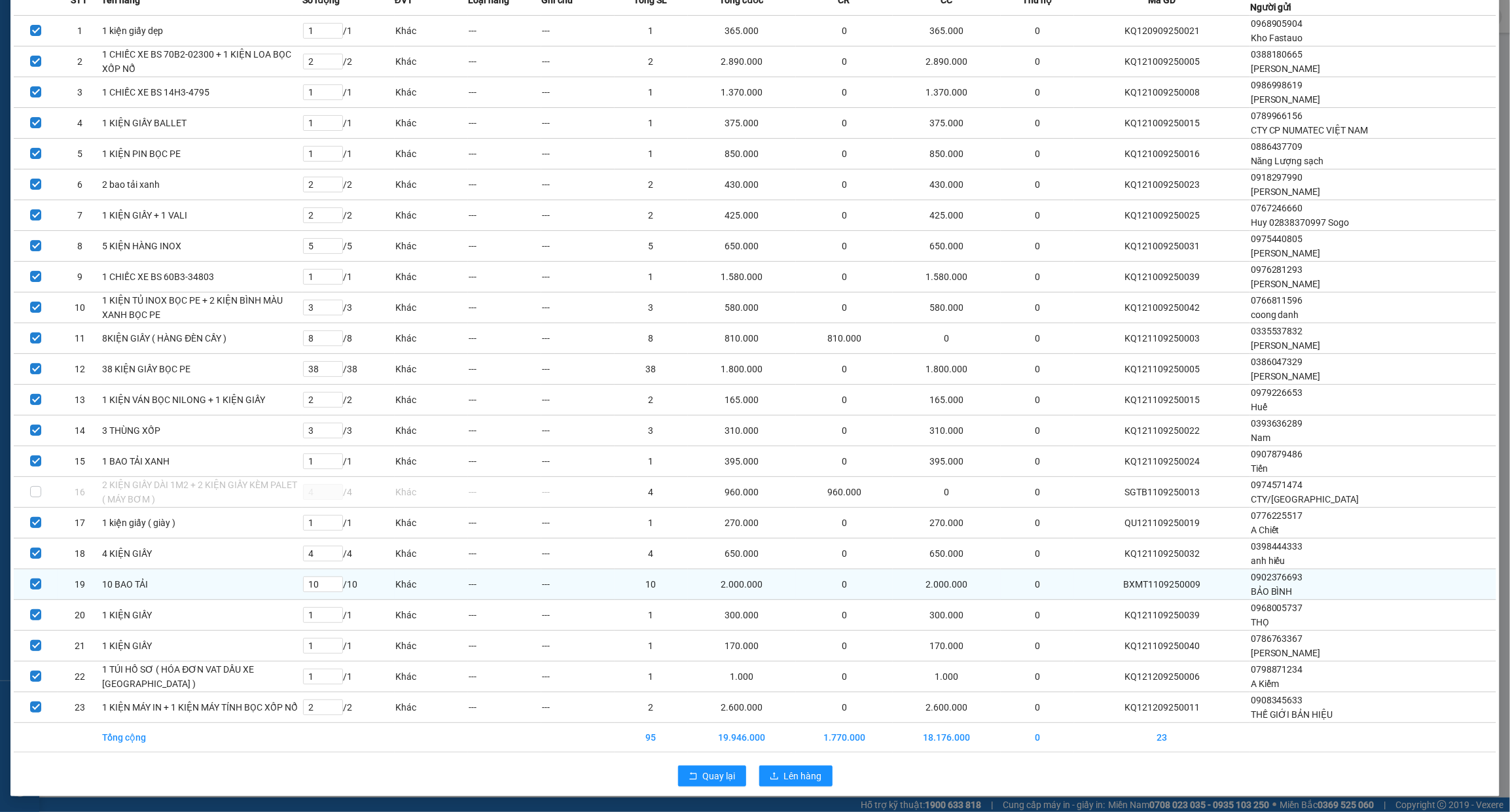
click at [1001, 569] on td "2.000.000" at bounding box center [947, 584] width 109 height 31
click at [32, 578] on input "checkbox" at bounding box center [36, 584] width 11 height 11
checkbox input "false"
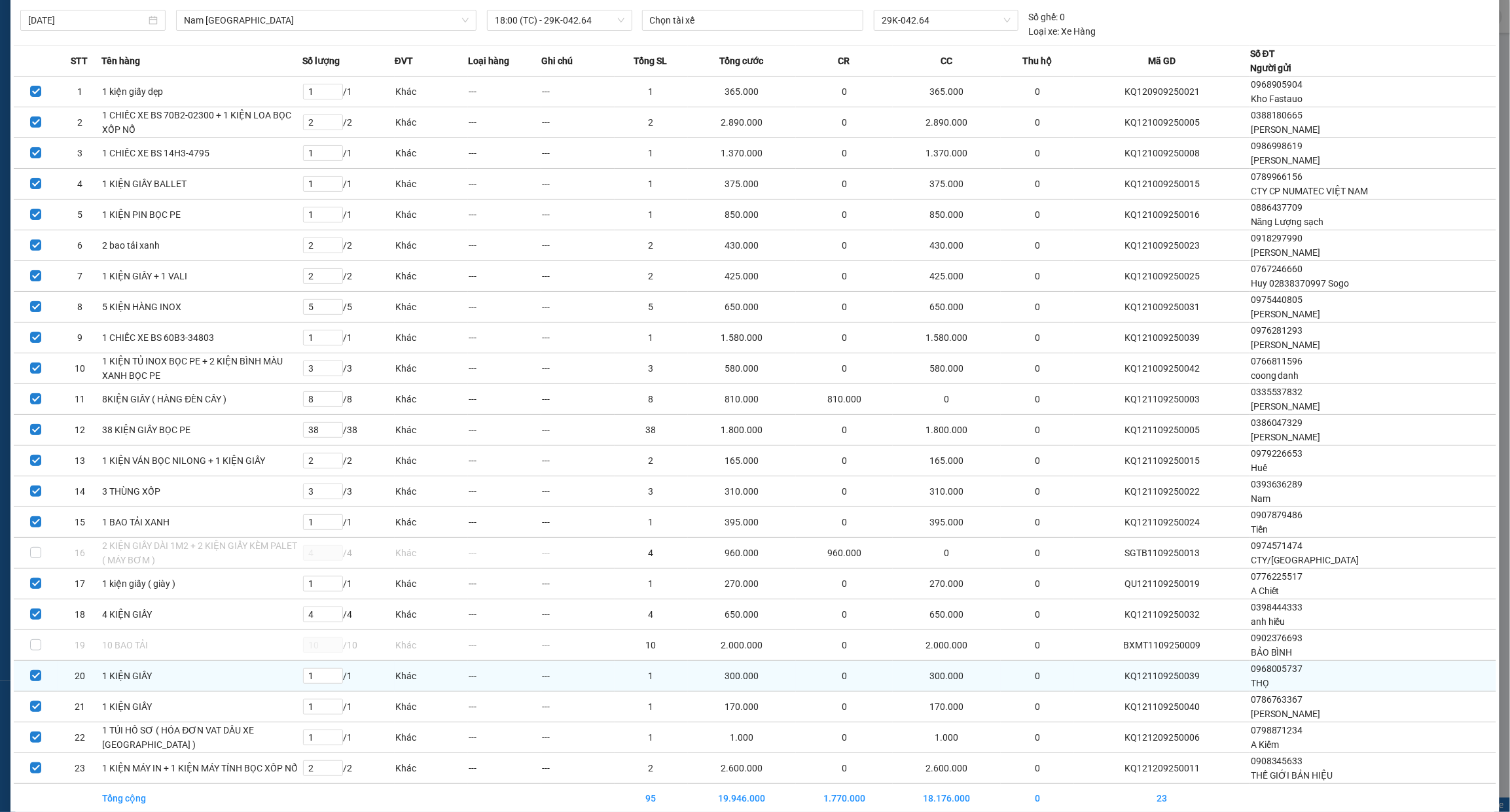
scroll to position [30, 0]
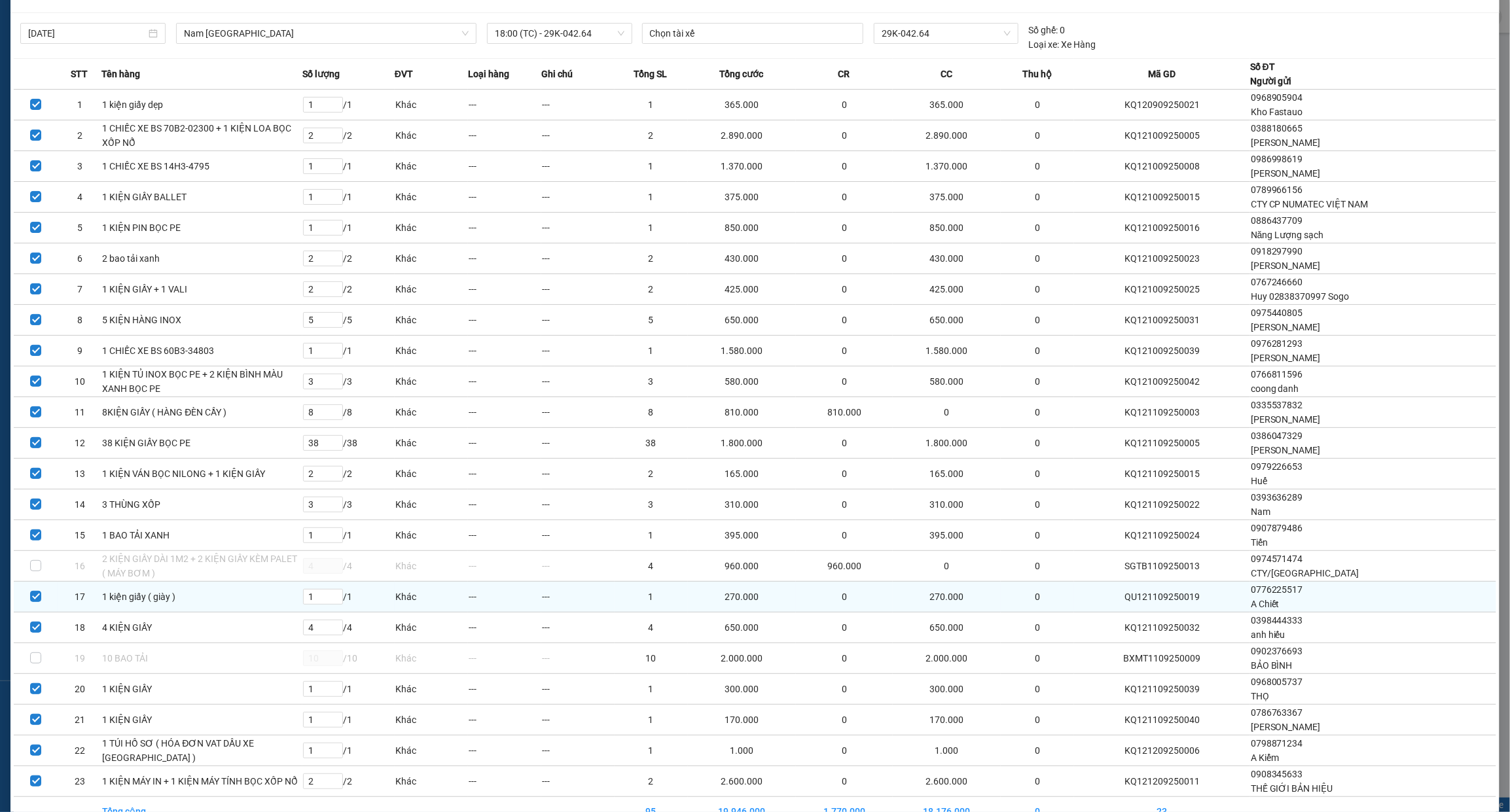
click at [32, 602] on input "checkbox" at bounding box center [36, 596] width 11 height 11
checkbox input "false"
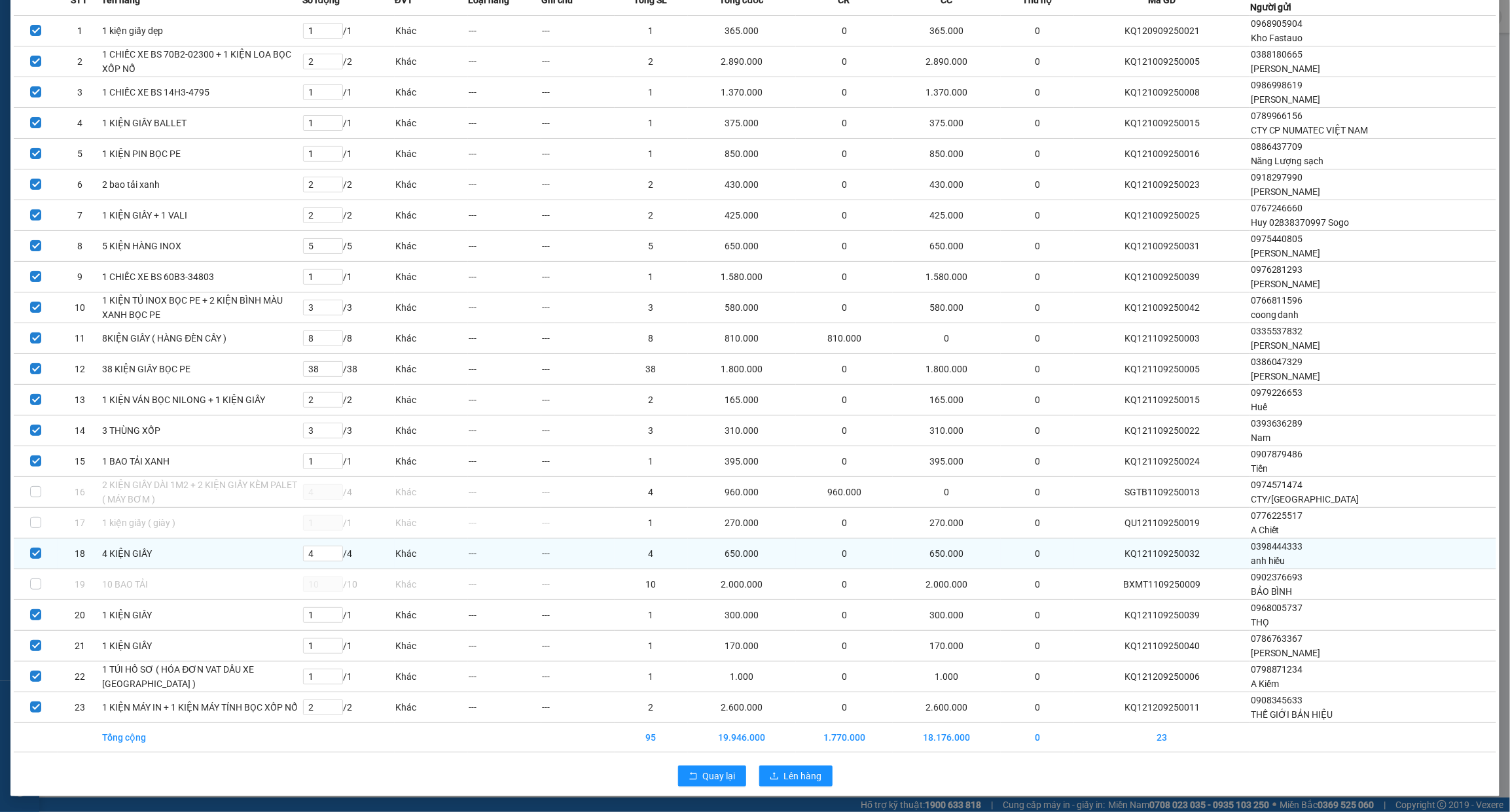
scroll to position [193, 0]
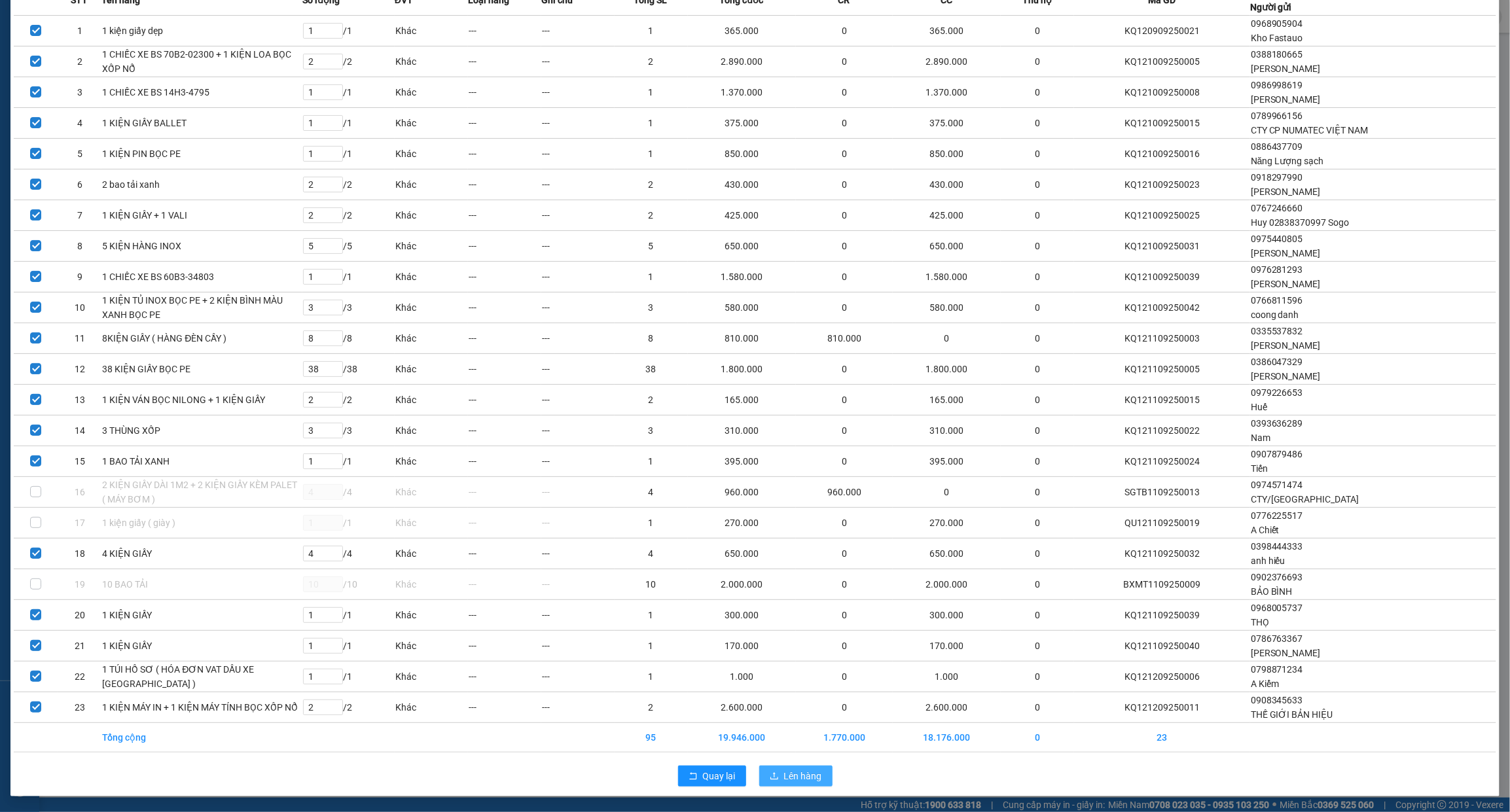
click at [807, 784] on button "Lên hàng" at bounding box center [796, 776] width 73 height 21
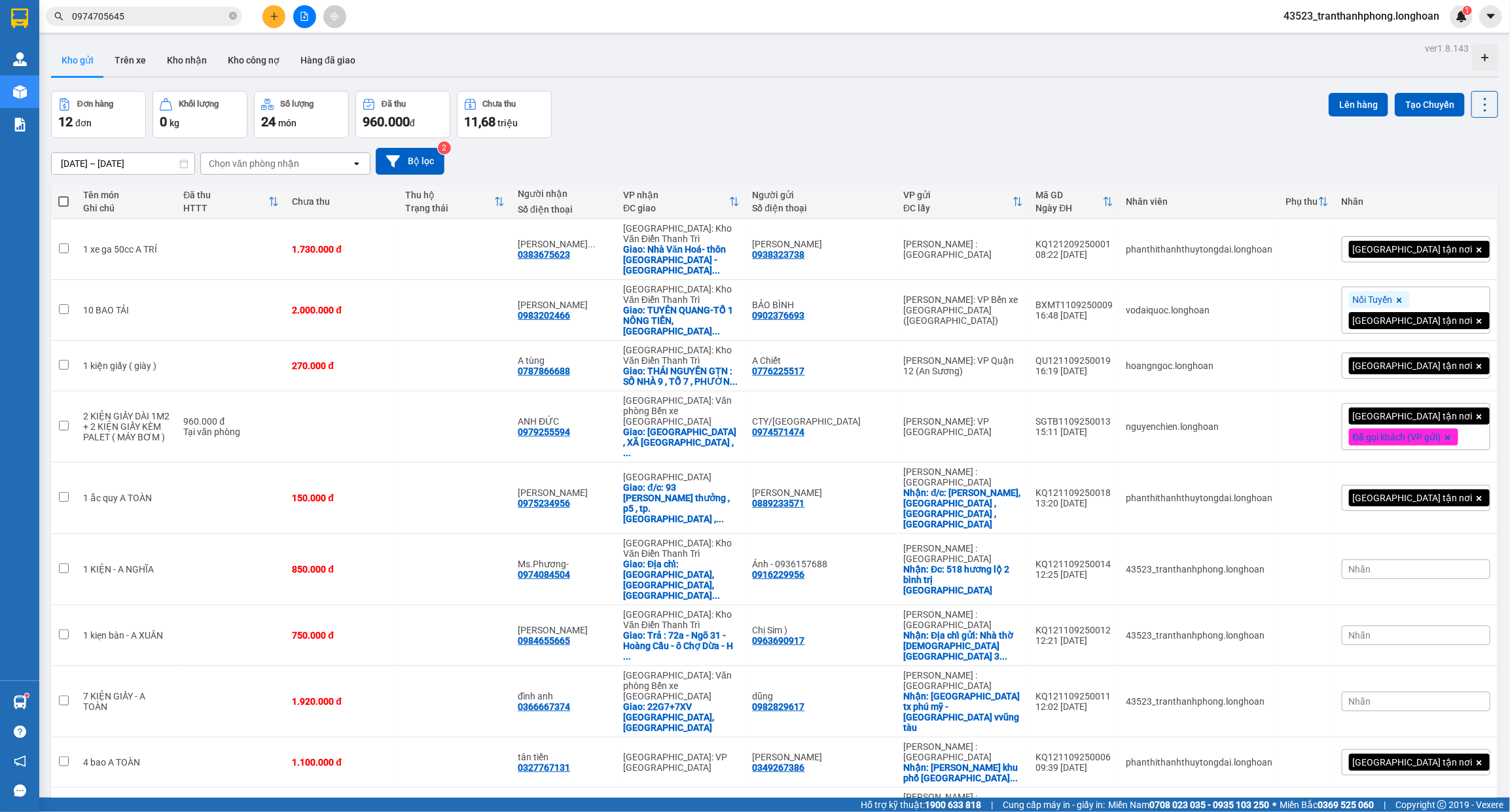
click at [751, 54] on div "Kho gửi Trên xe Kho nhận Kho công nợ Hàng đã giao" at bounding box center [774, 61] width 1447 height 35
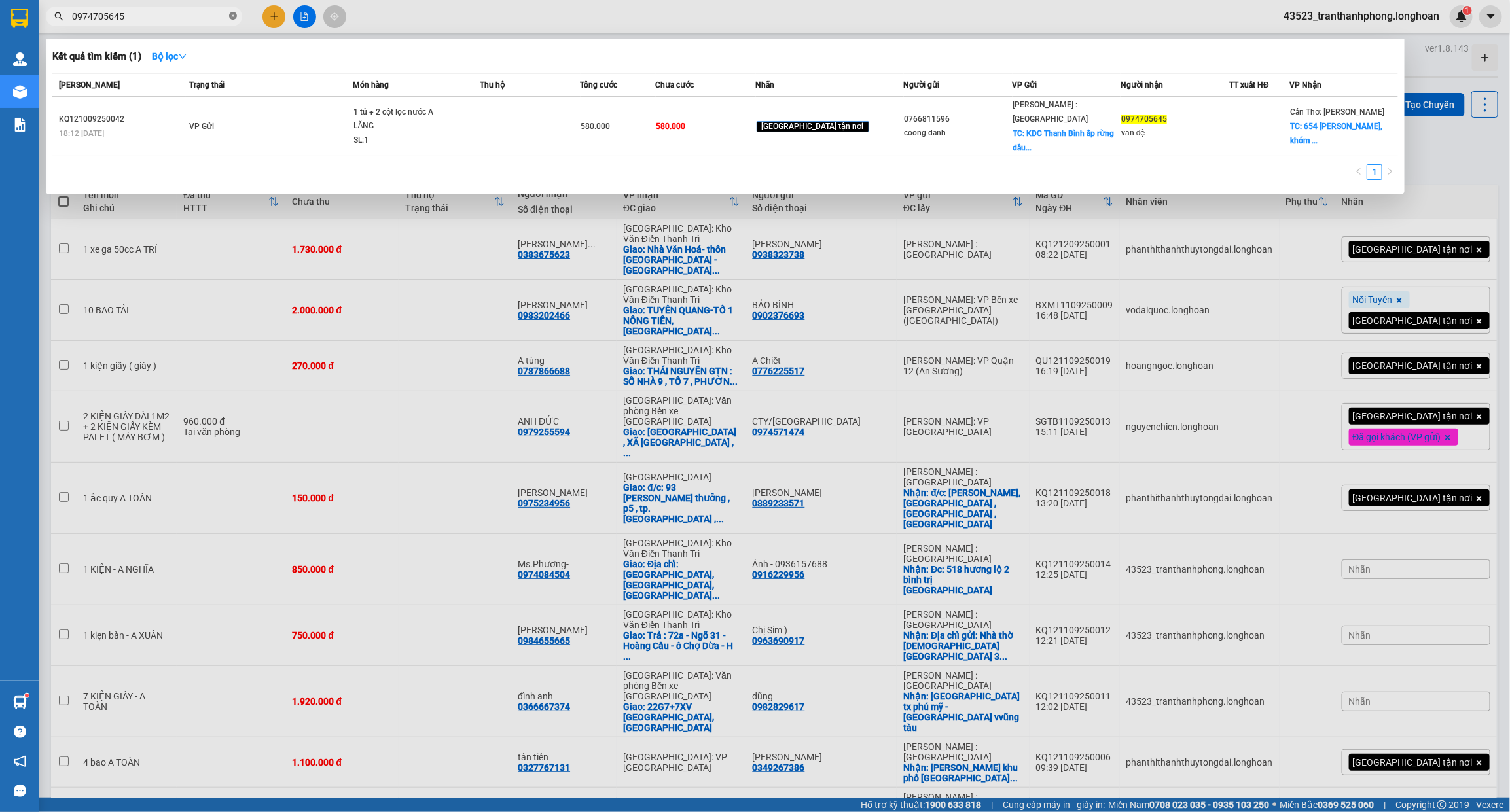
click at [231, 16] on icon "close-circle" at bounding box center [233, 16] width 8 height 8
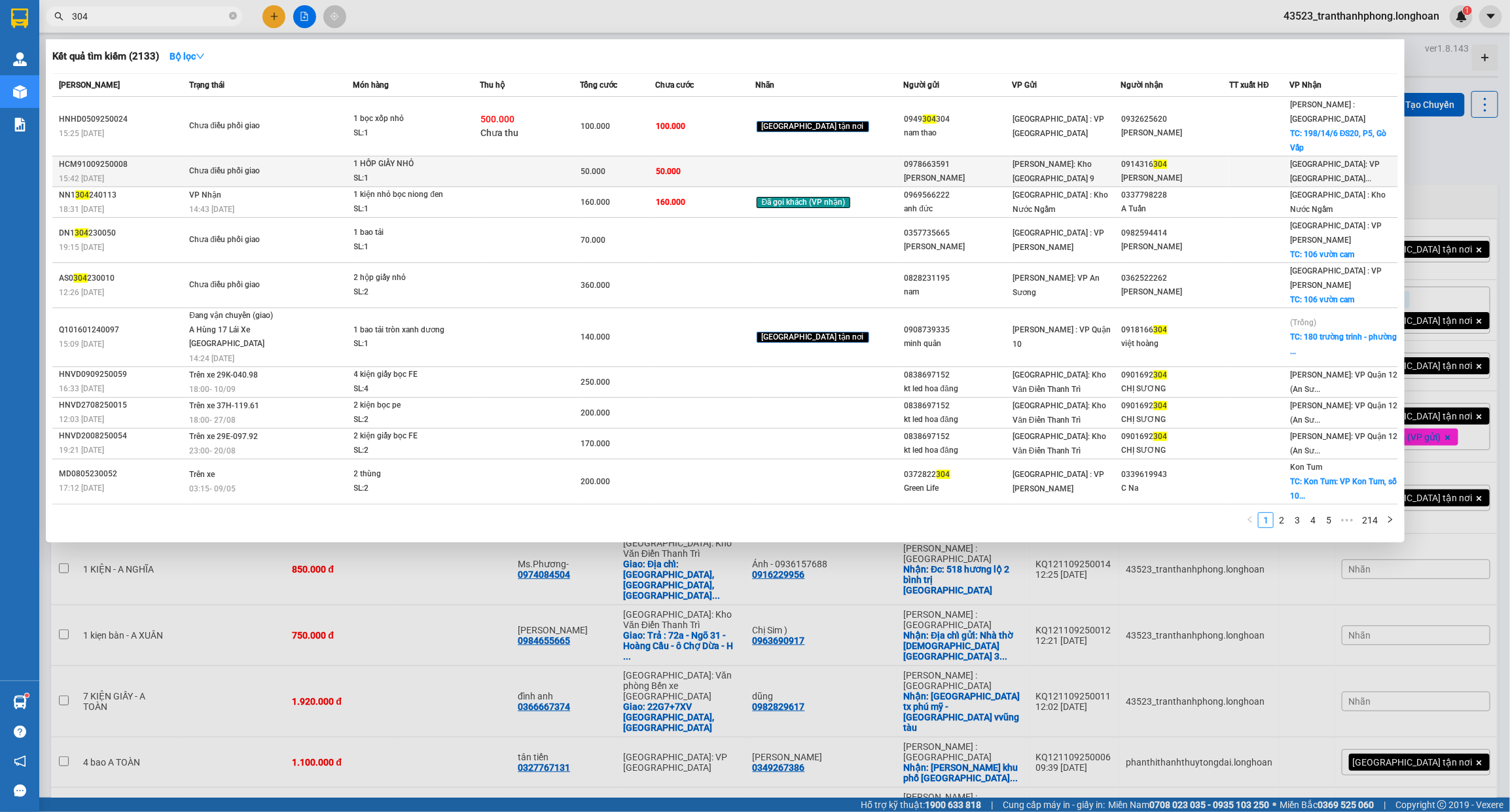
type input "304"
click at [302, 20] on div at bounding box center [755, 406] width 1510 height 812
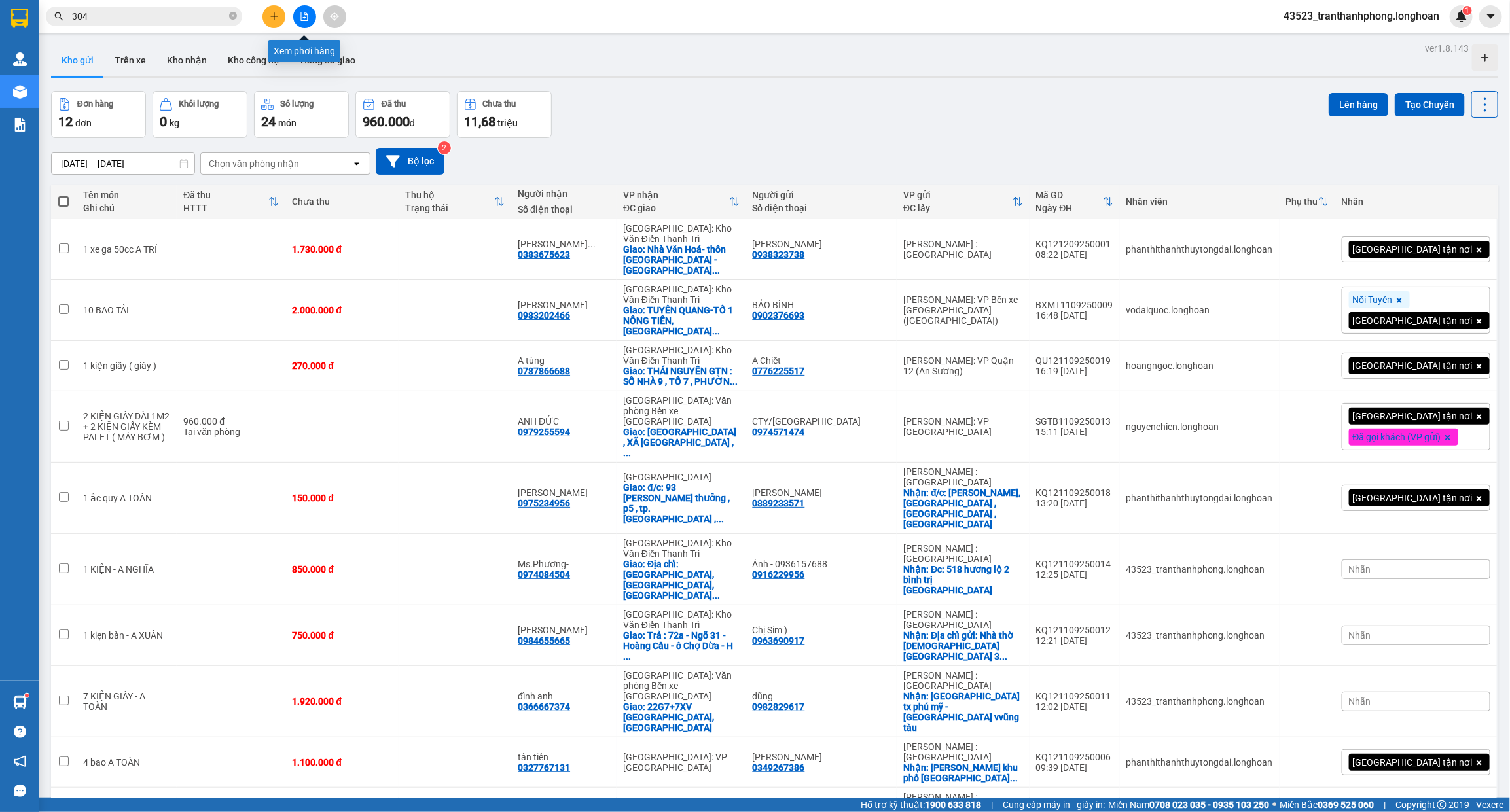
click at [306, 16] on icon "file-add" at bounding box center [304, 16] width 9 height 9
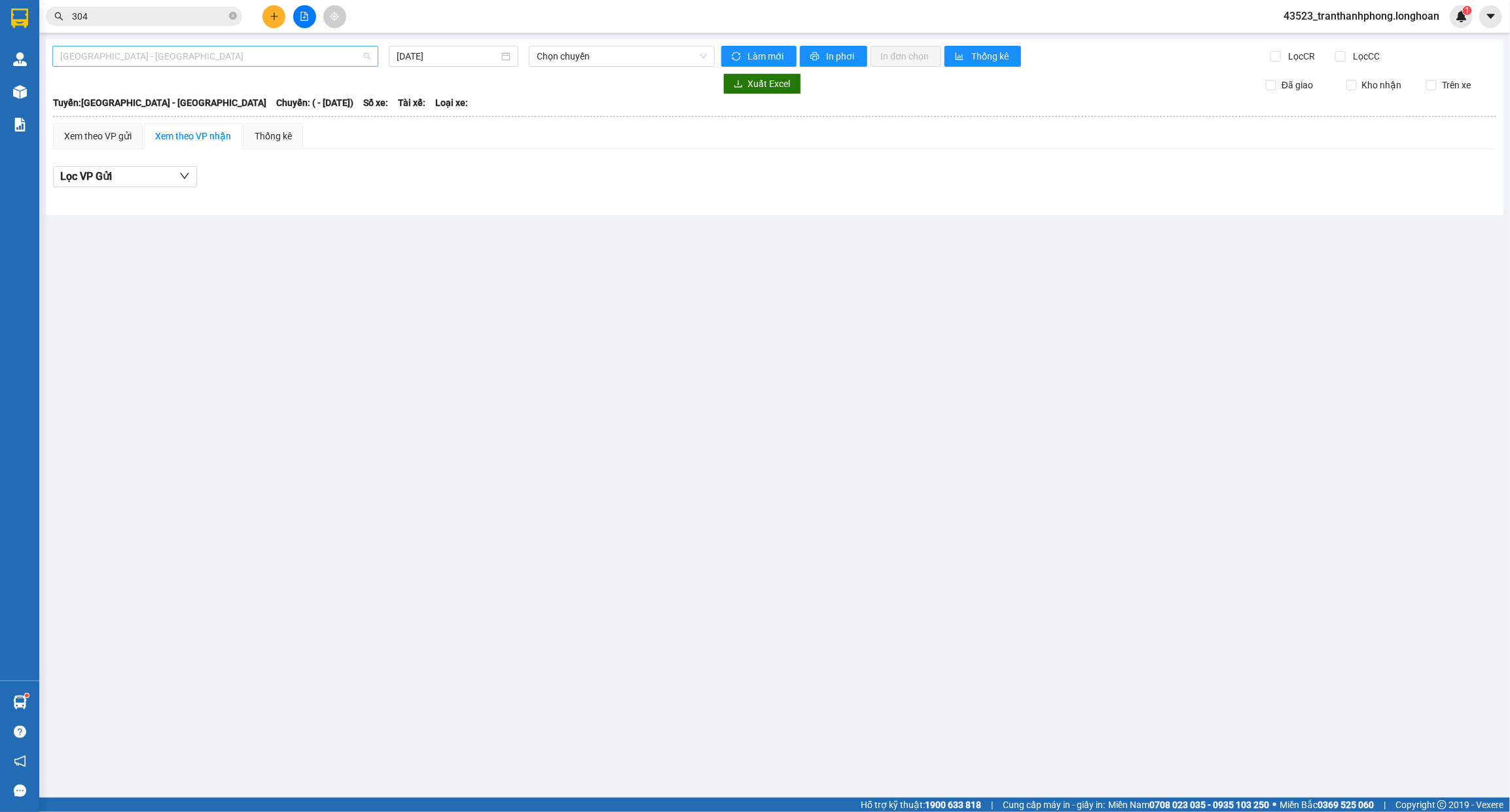
click at [276, 58] on span "[GEOGRAPHIC_DATA] - [GEOGRAPHIC_DATA]" at bounding box center [215, 56] width 310 height 20
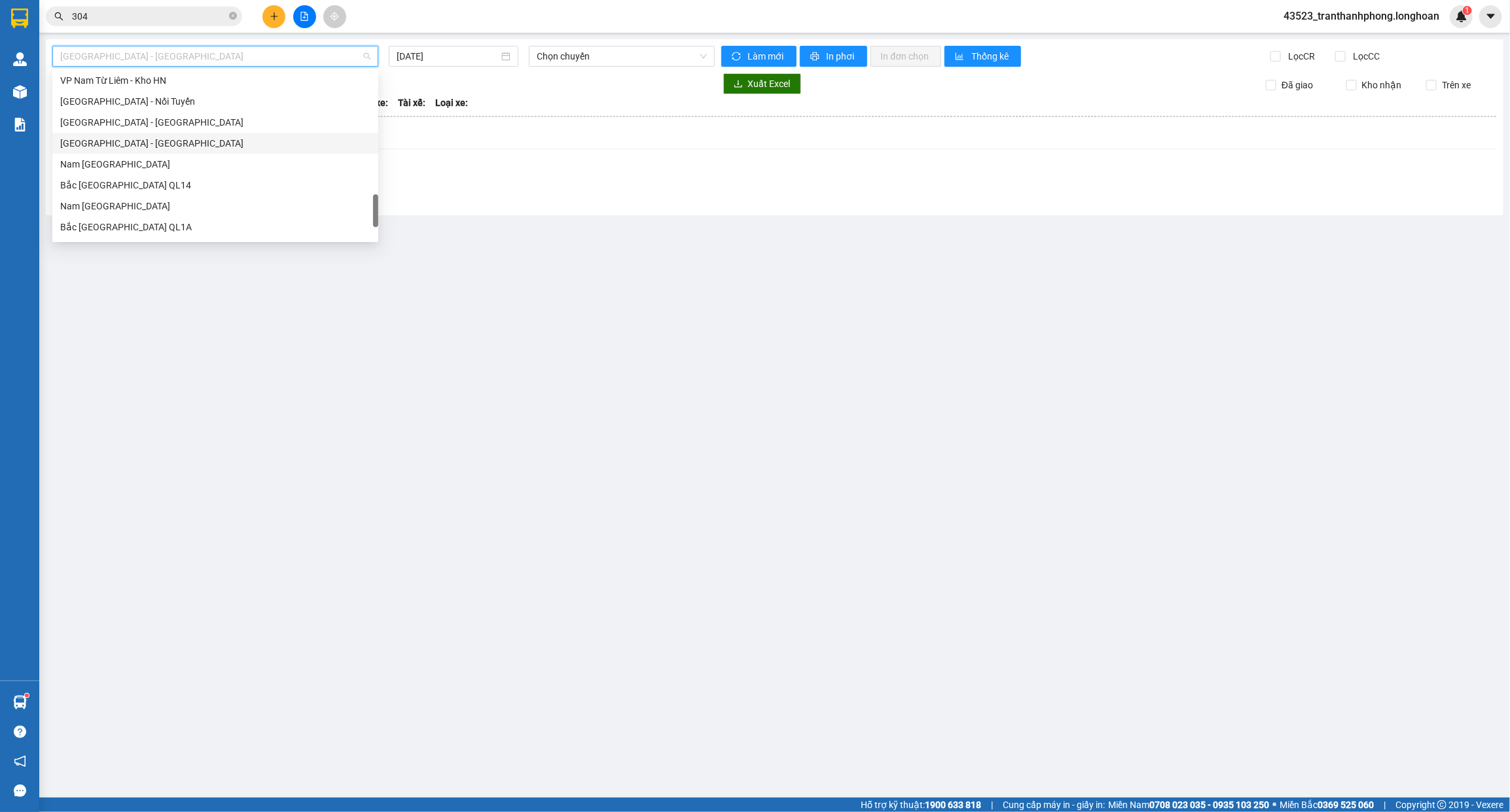
scroll to position [900, 0]
click at [90, 128] on div "Nam [GEOGRAPHIC_DATA]" at bounding box center [215, 124] width 310 height 14
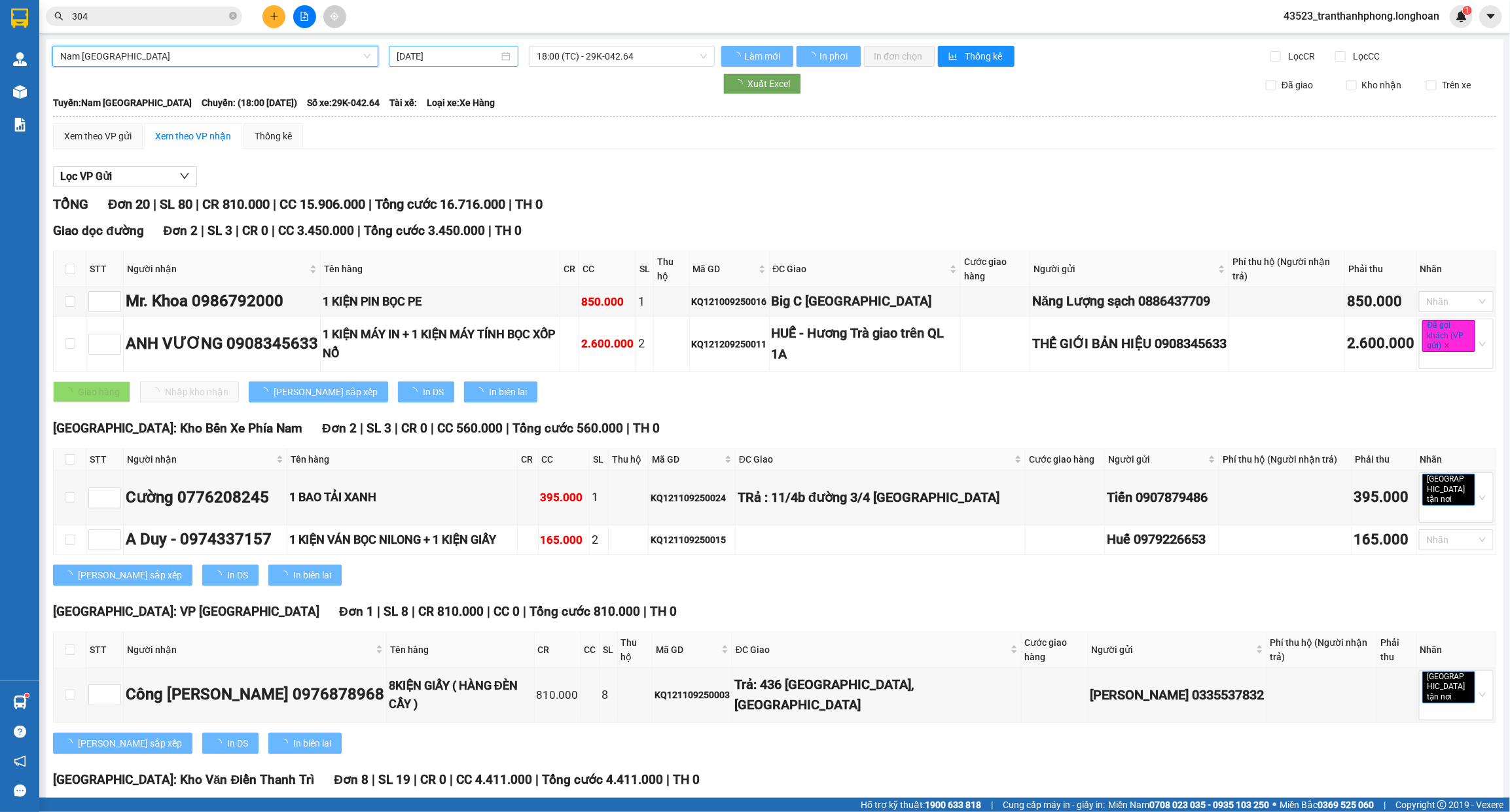
click at [456, 56] on input "[DATE]" at bounding box center [447, 56] width 102 height 14
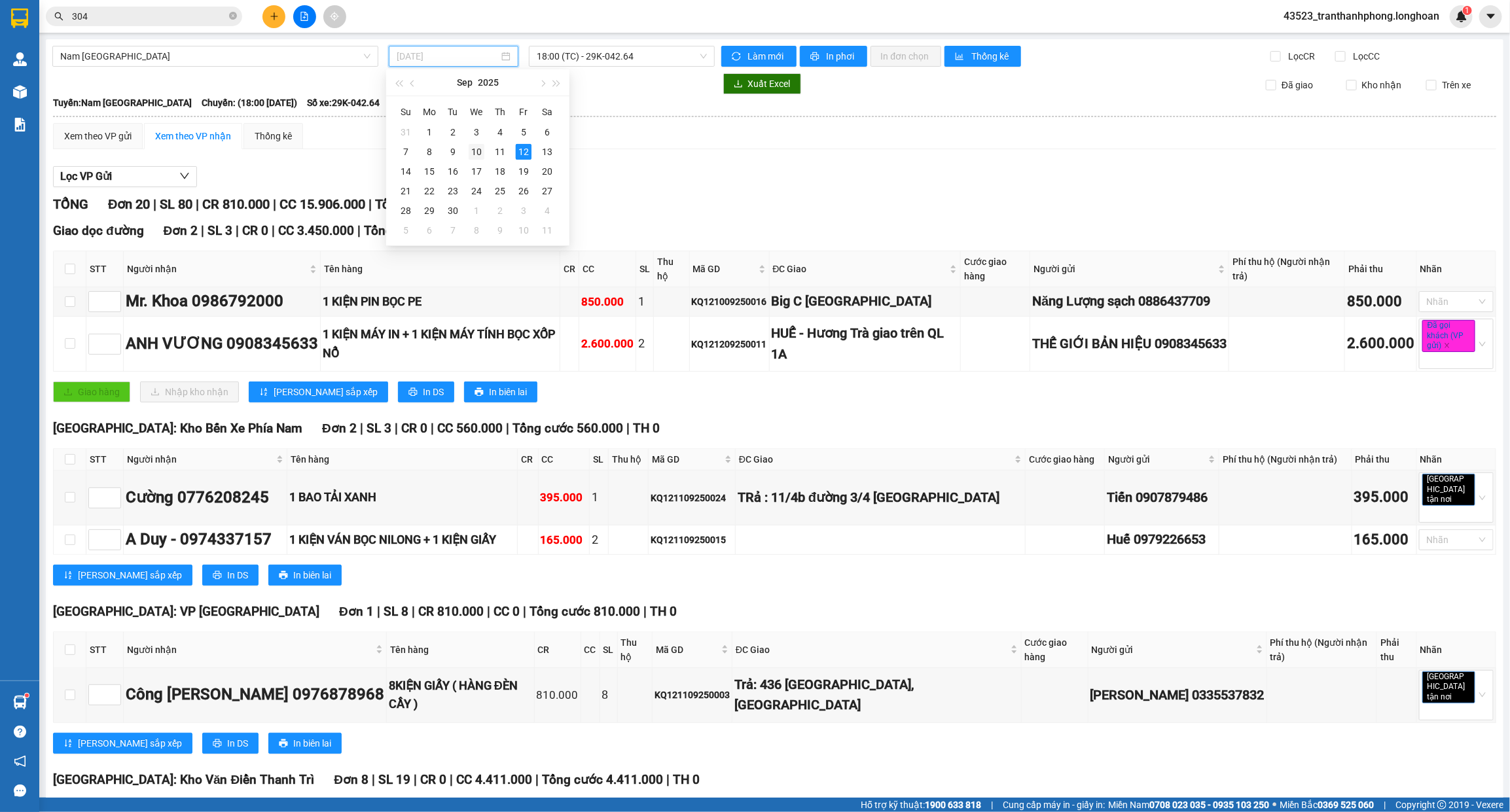
click at [472, 150] on div "10" at bounding box center [476, 152] width 16 height 16
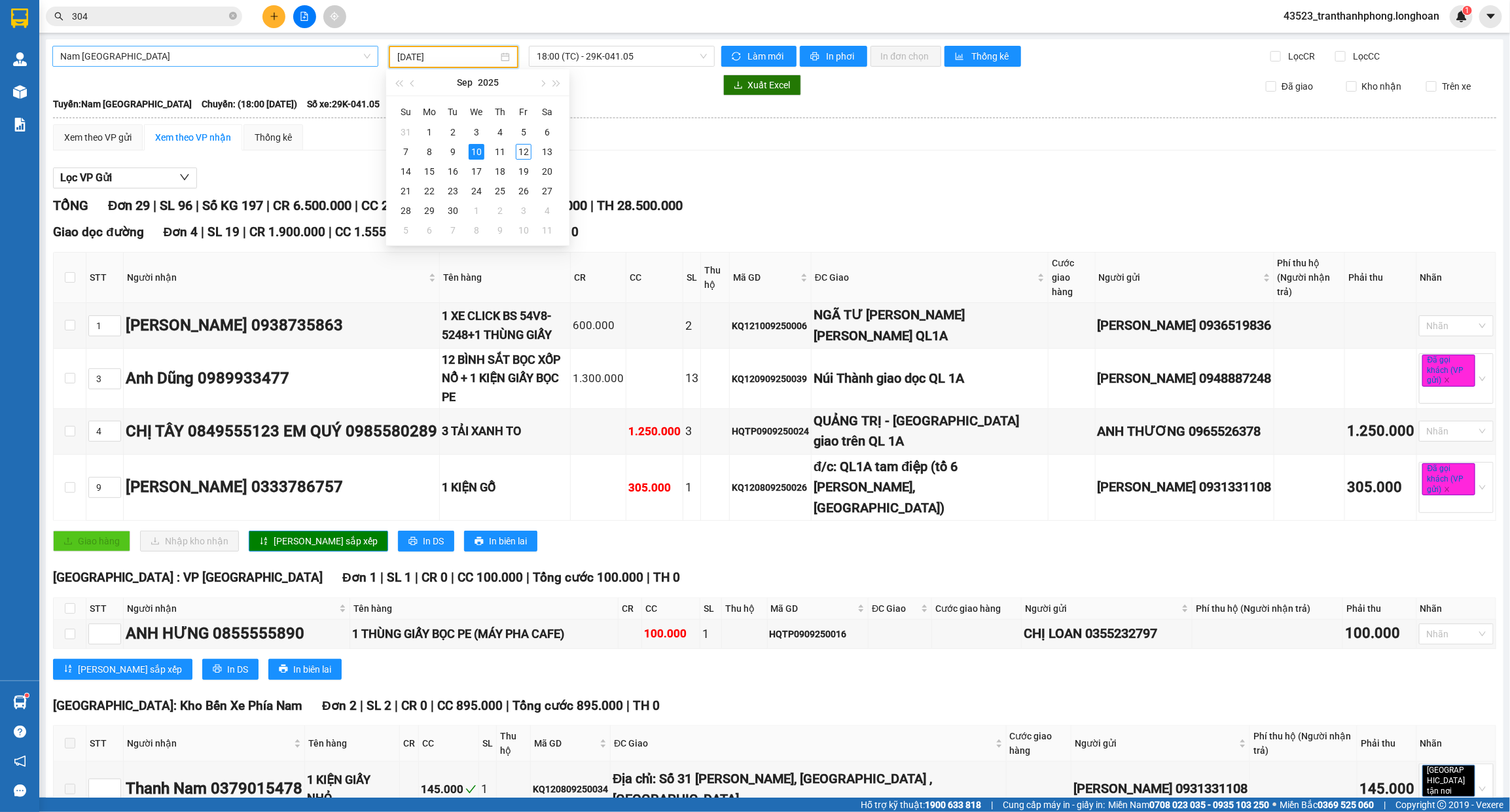
type input "[DATE]"
click at [128, 8] on span "304" at bounding box center [144, 16] width 196 height 20
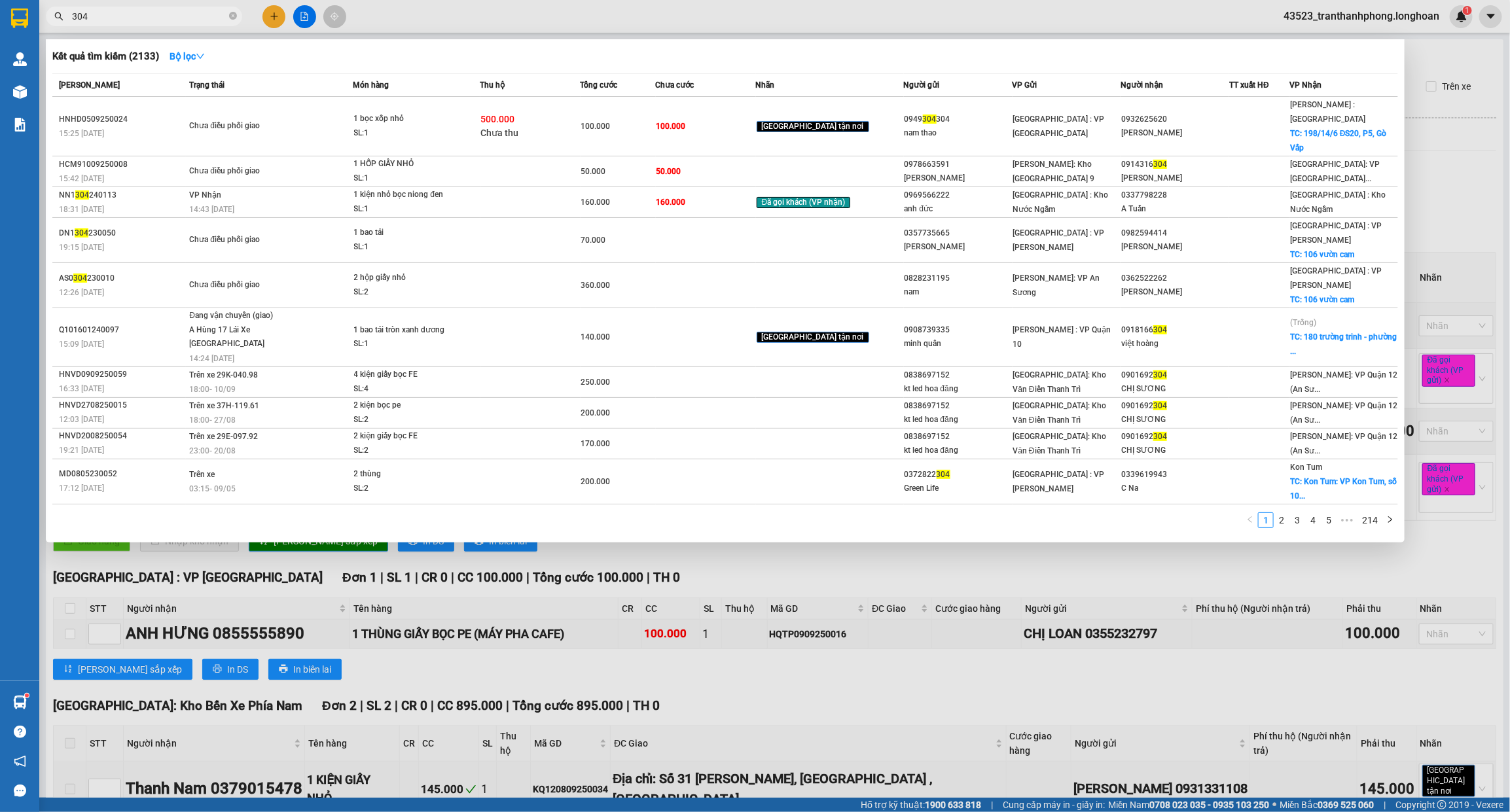
click at [424, 612] on div at bounding box center [755, 406] width 1510 height 812
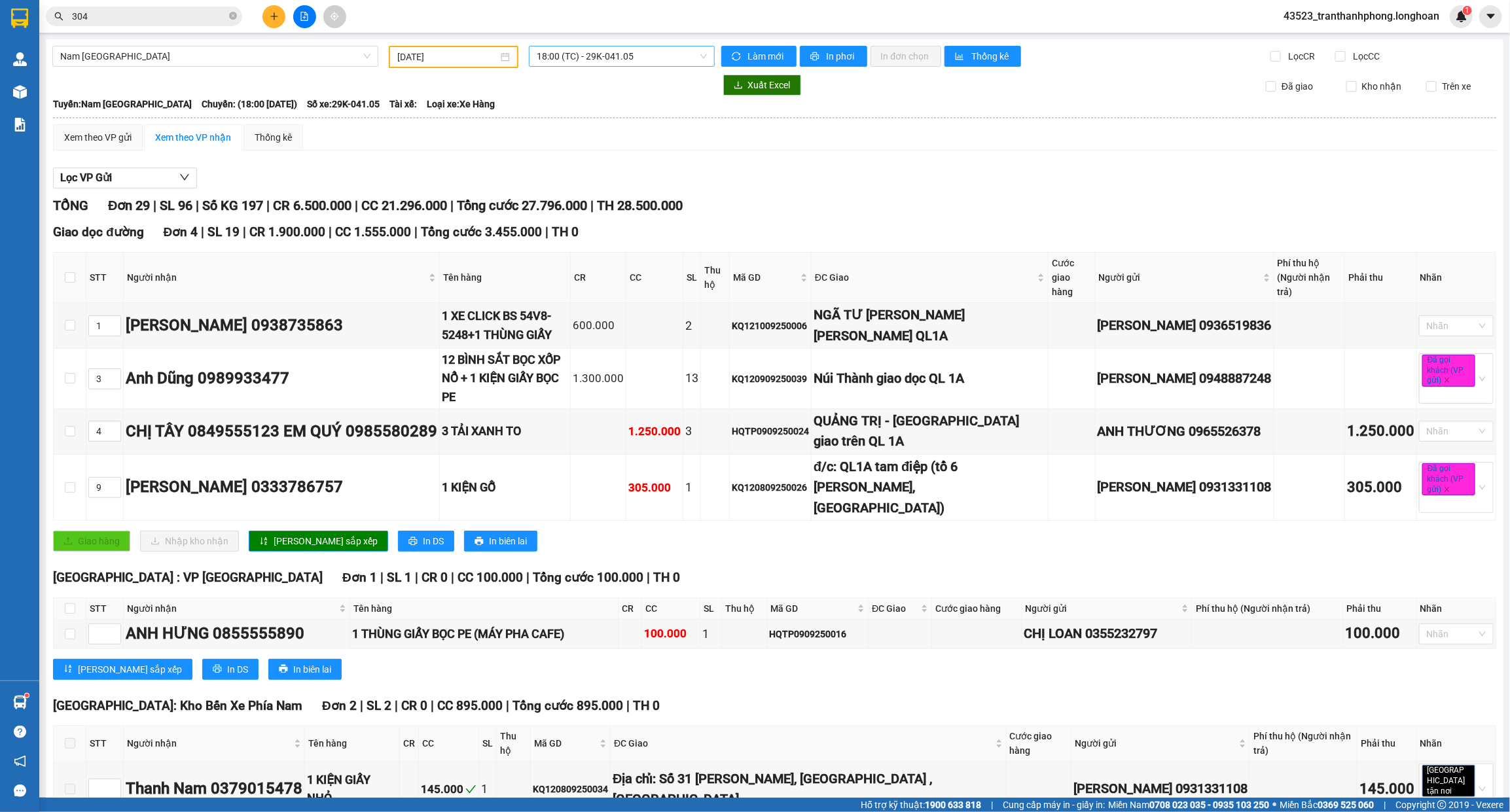
click at [577, 54] on span "18:00 (TC) - 29K-041.05" at bounding box center [621, 56] width 170 height 20
click at [583, 114] on div "22:00 (TC) - 29K-107.57" at bounding box center [583, 124] width 118 height 21
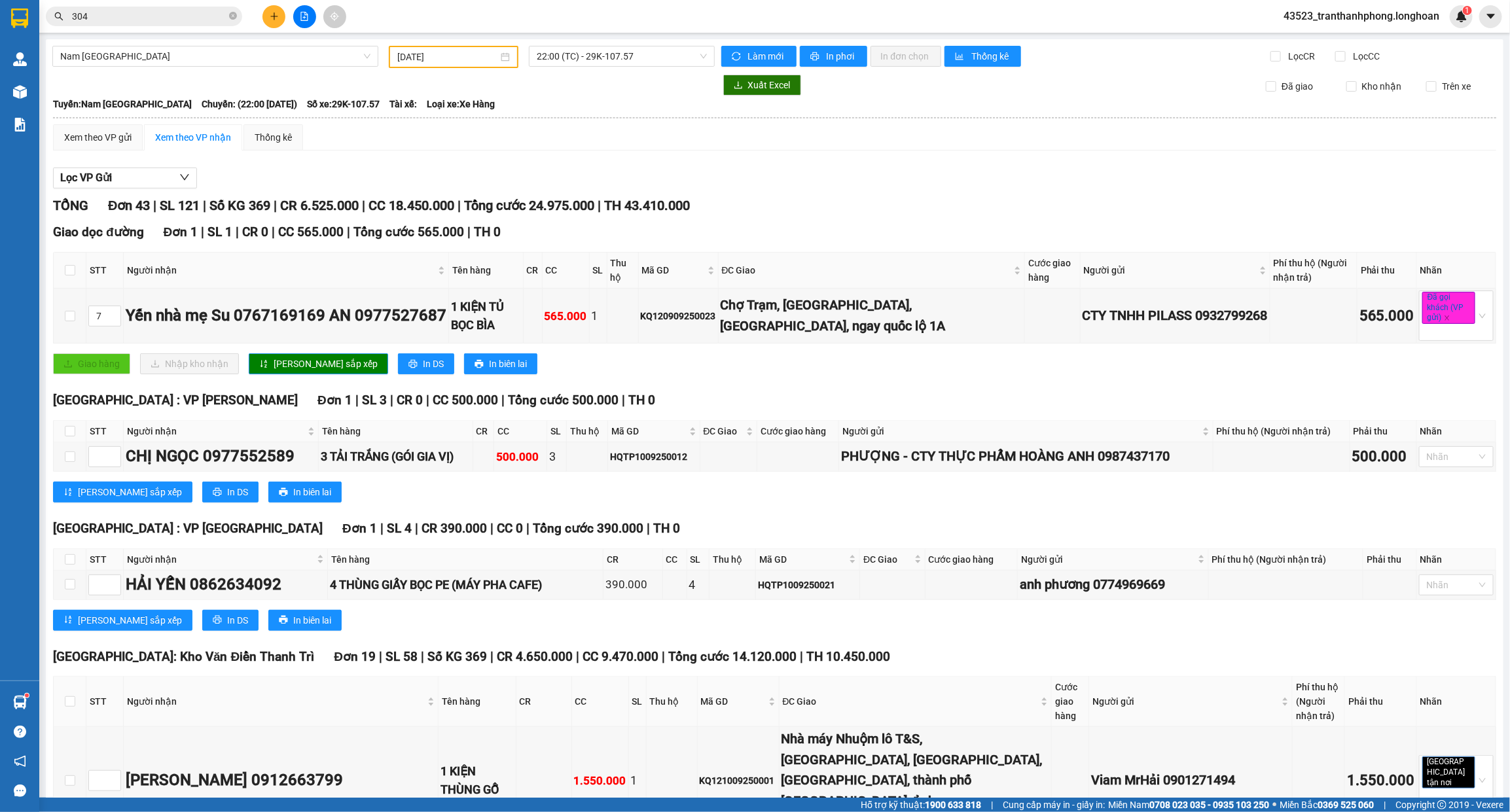
click at [599, 75] on div at bounding box center [383, 85] width 662 height 21
click at [596, 66] on div "22:00 (TC) - 29K-107.57" at bounding box center [622, 56] width 186 height 21
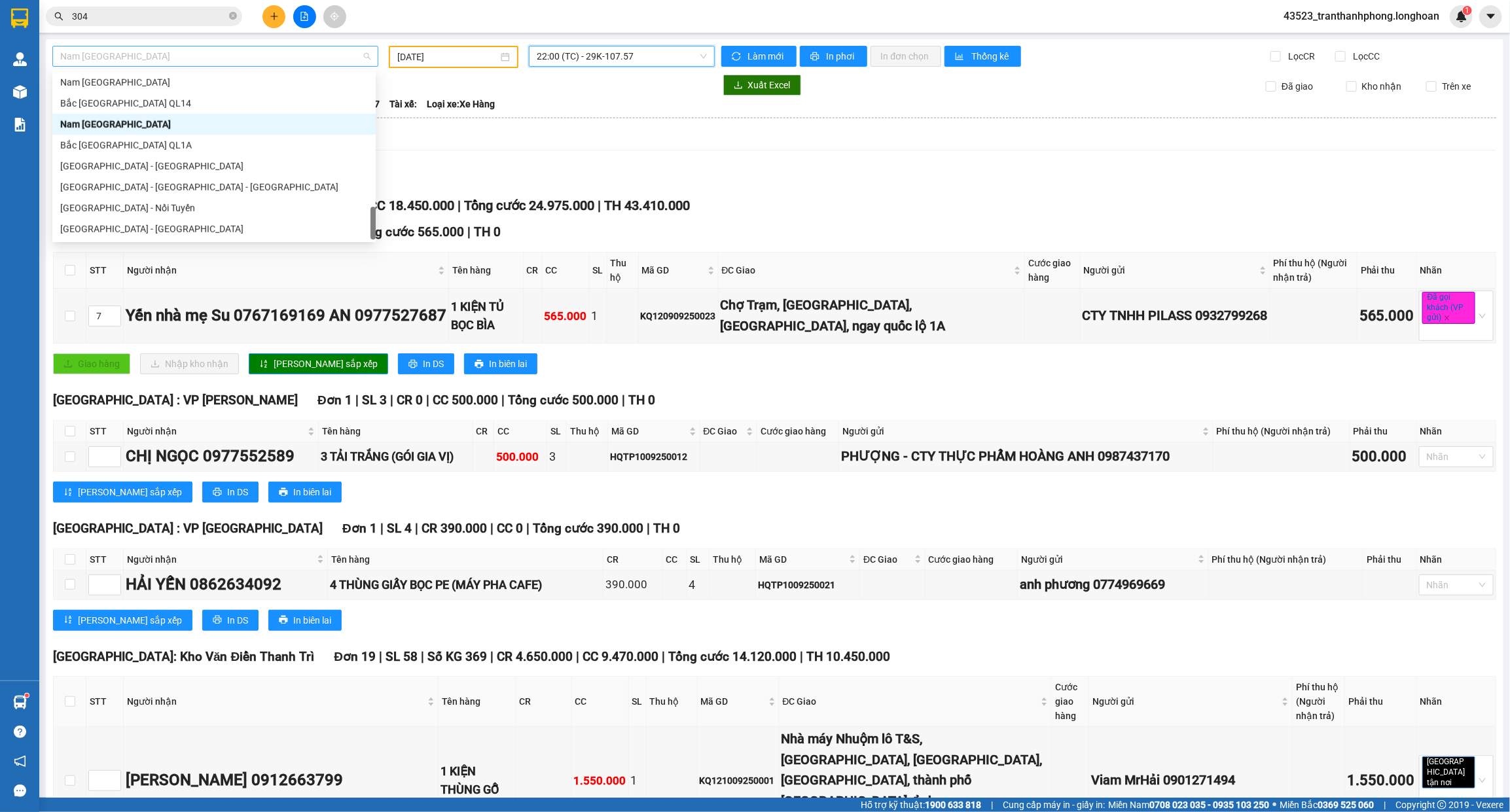
click at [170, 59] on span "Nam [GEOGRAPHIC_DATA]" at bounding box center [215, 56] width 310 height 20
click at [114, 146] on div "Bắc [GEOGRAPHIC_DATA] QL1A" at bounding box center [214, 145] width 308 height 14
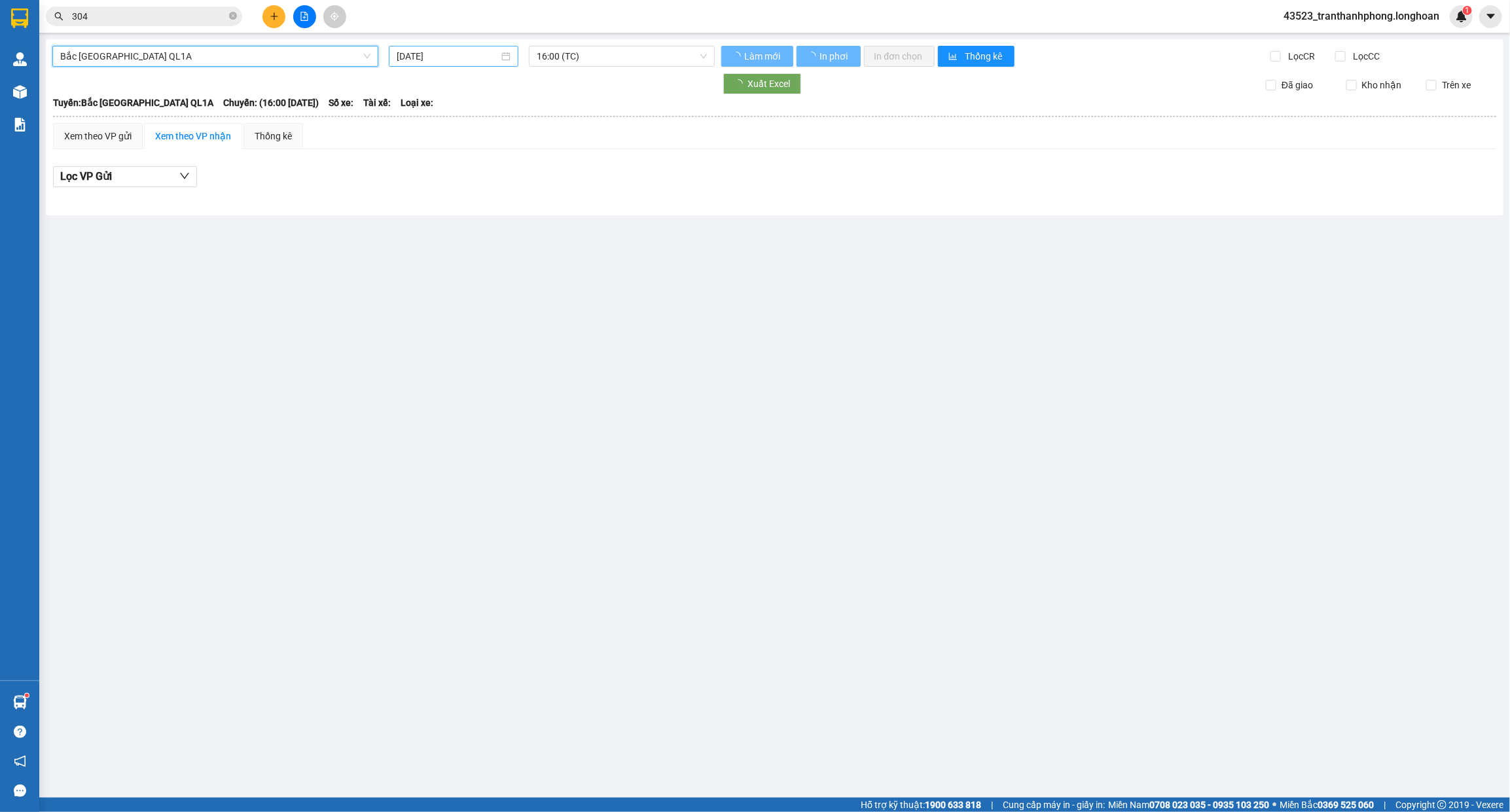
click at [429, 59] on input "[DATE]" at bounding box center [447, 56] width 102 height 14
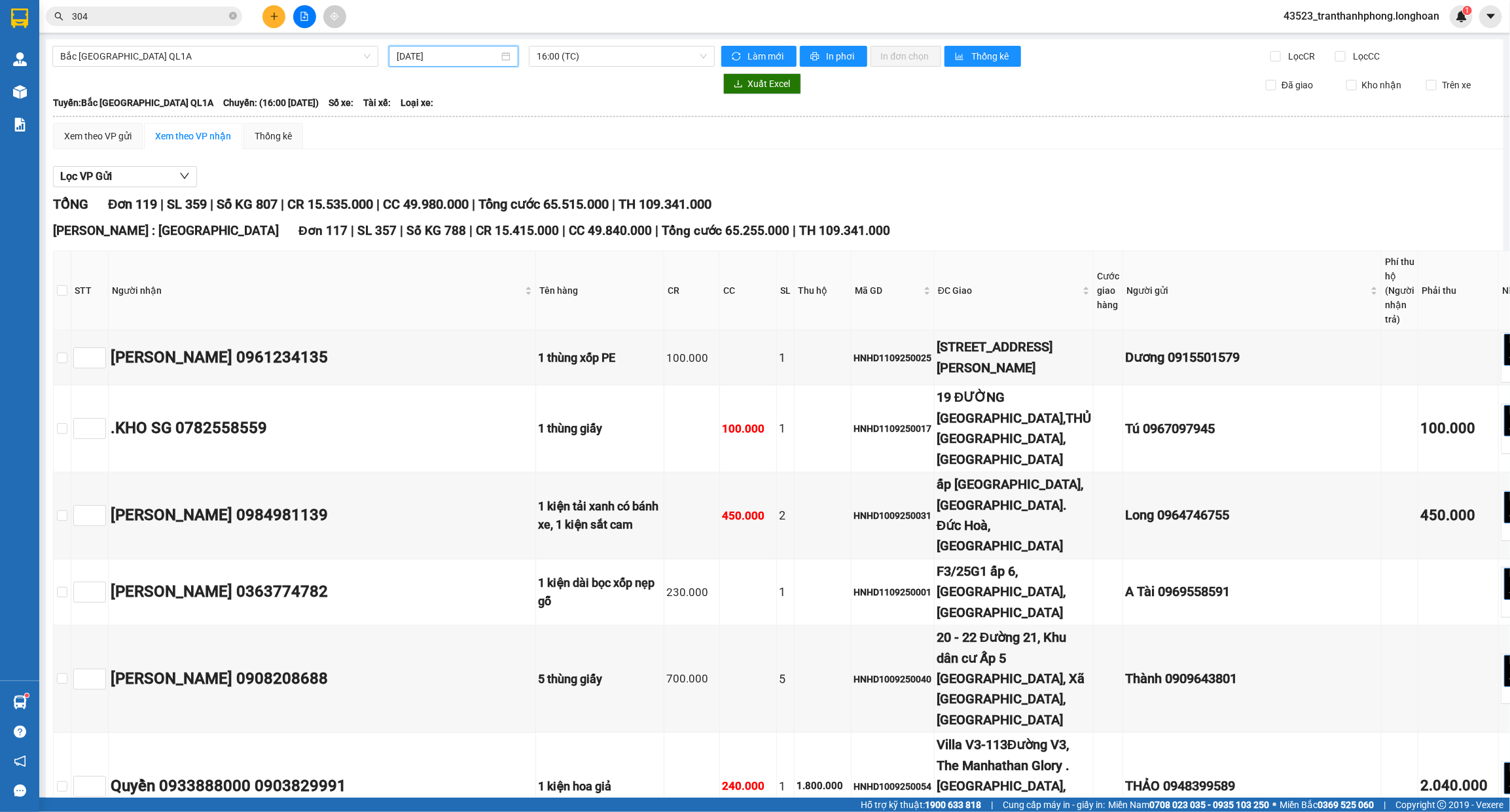
click at [417, 58] on input "[DATE]" at bounding box center [447, 56] width 102 height 14
click at [478, 148] on div "10" at bounding box center [476, 152] width 16 height 16
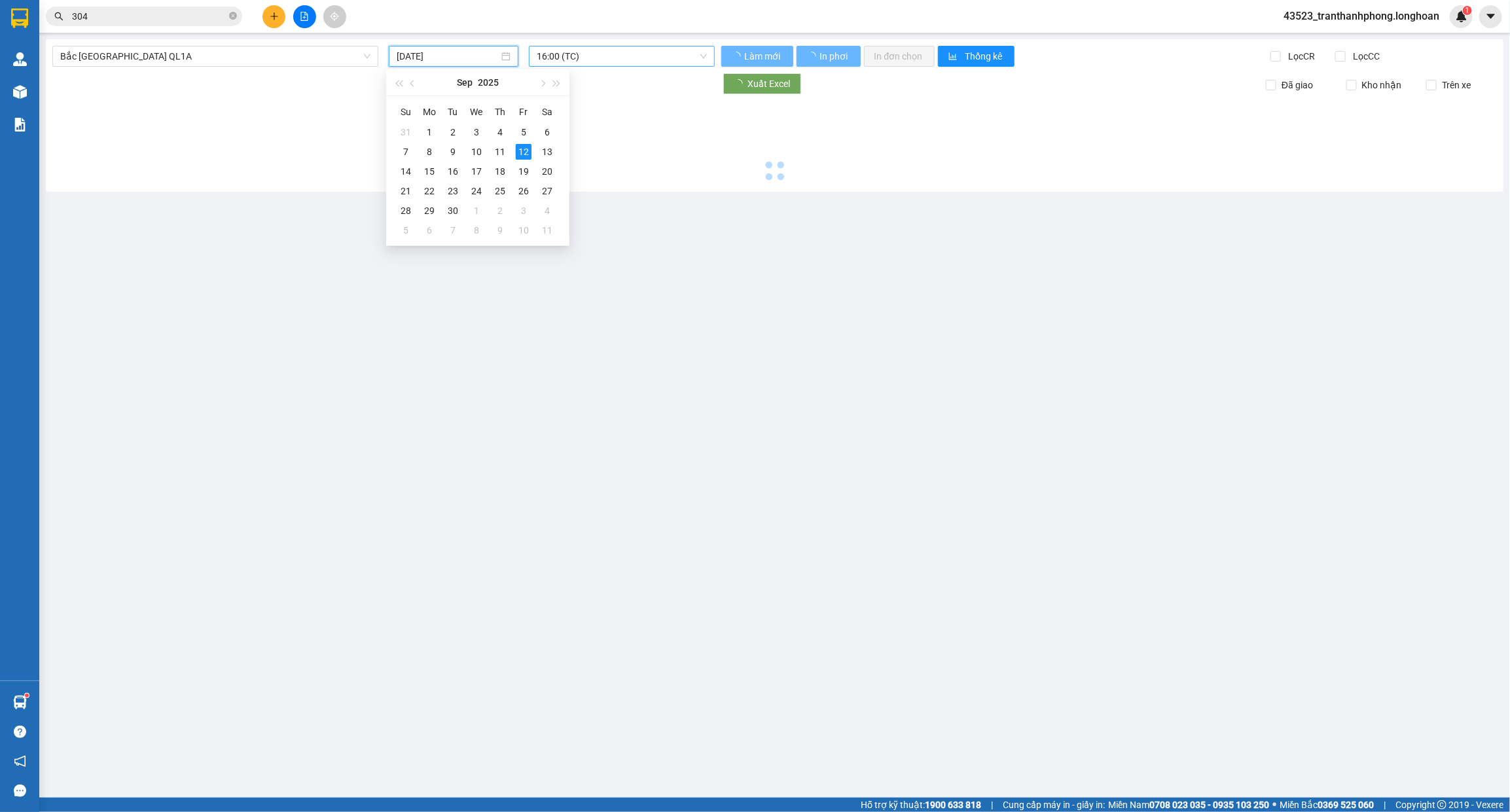
click at [564, 60] on span "16:00 (TC)" at bounding box center [621, 56] width 170 height 20
type input "10/09/2025"
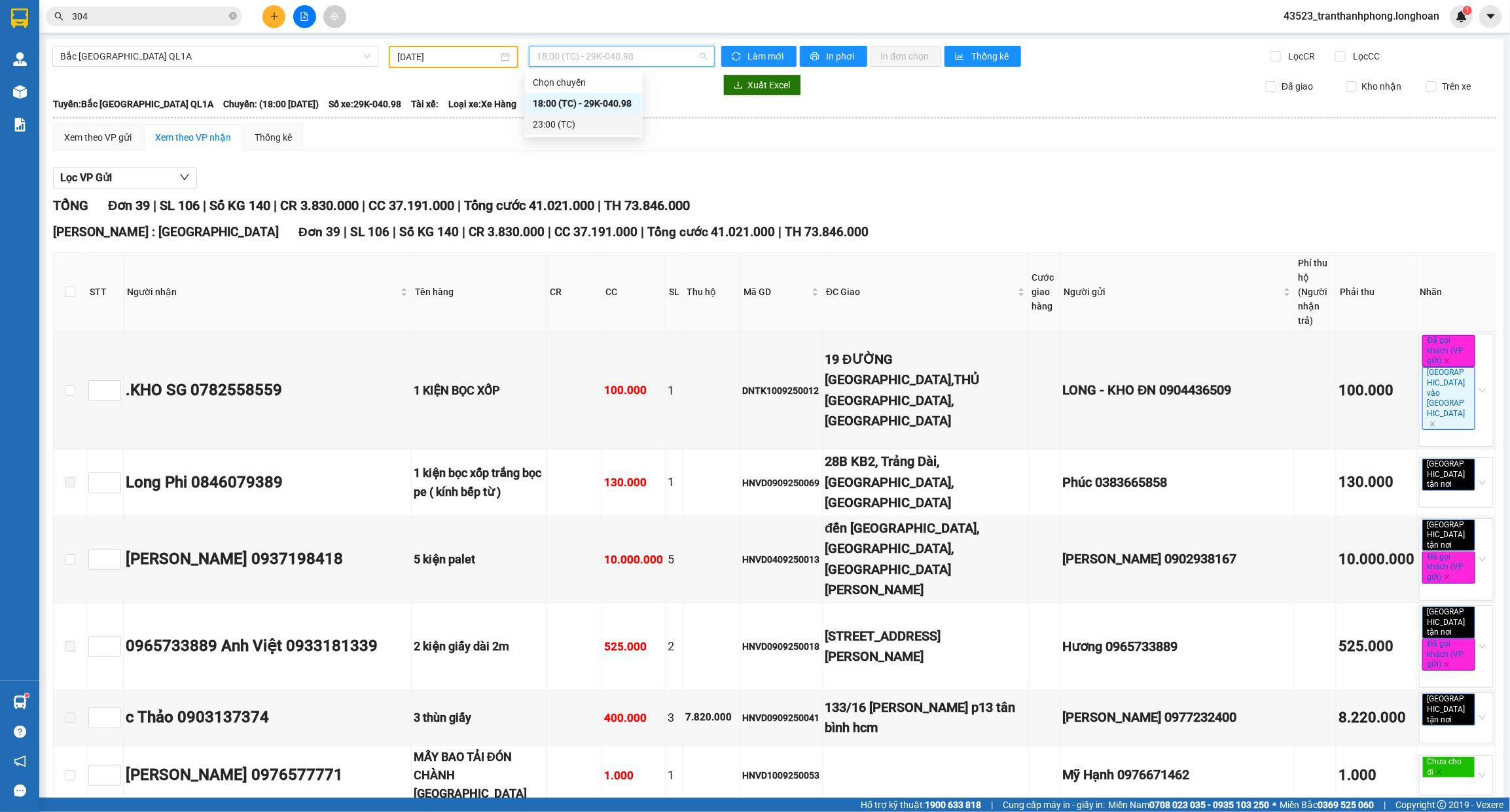
click at [1421, 204] on div "TỔNG Đơn 39 | SL 106 | Số KG 140 | CR 3.830.000 | CC 37.191.000 | Tổng cước 41.…" at bounding box center [774, 205] width 1443 height 20
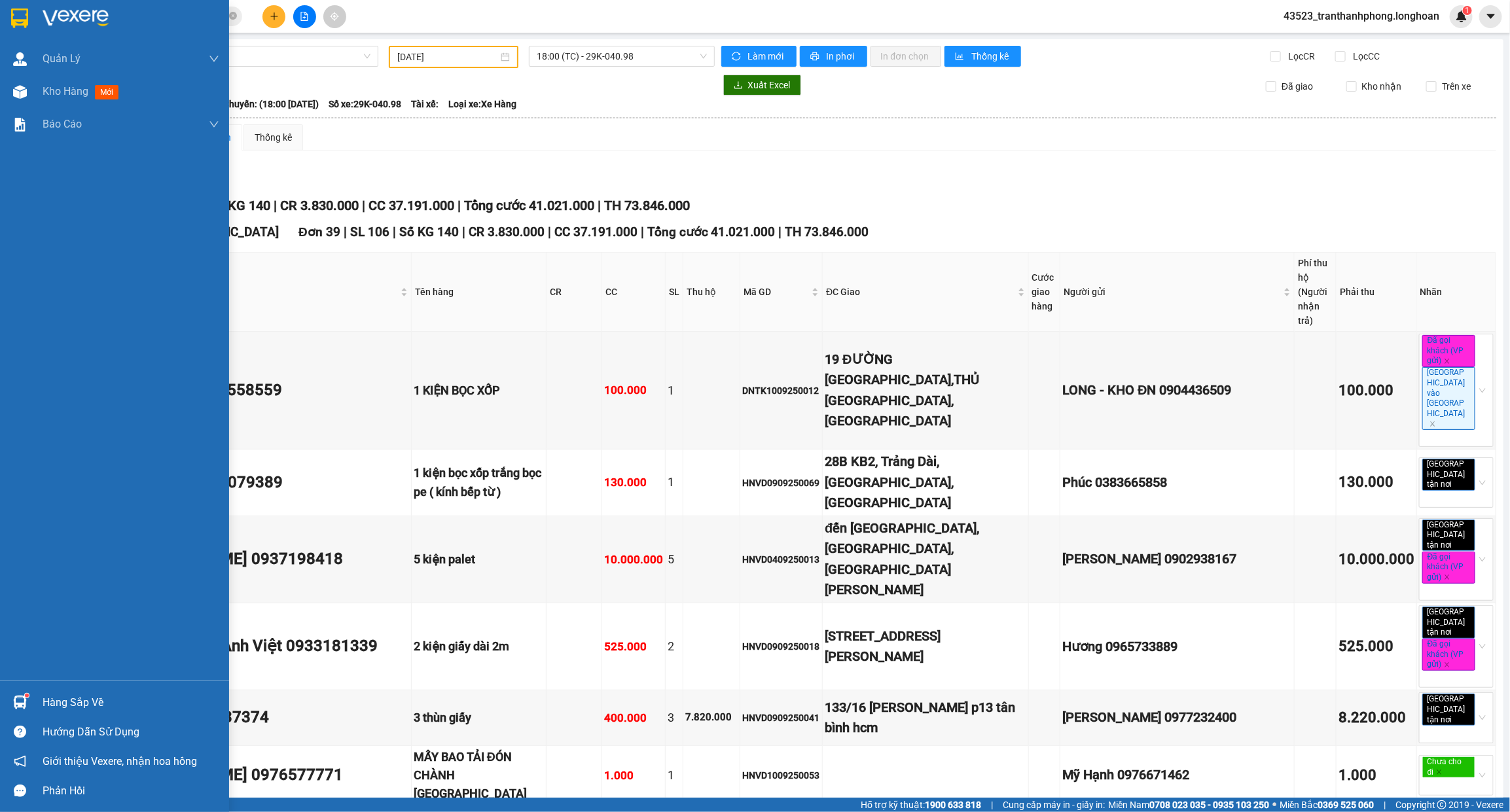
click at [18, 27] on div at bounding box center [20, 18] width 23 height 23
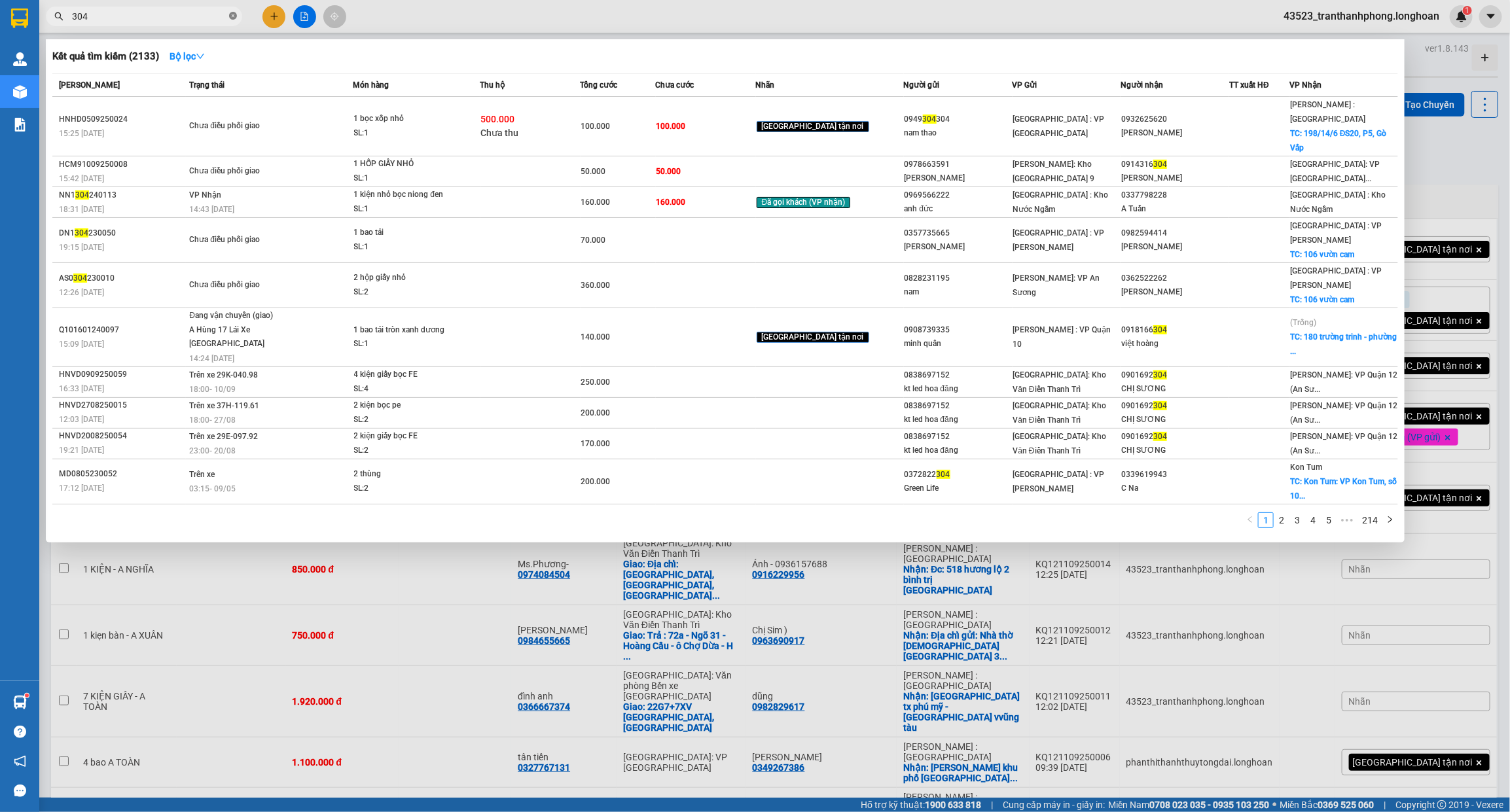
click at [231, 20] on icon "close-circle" at bounding box center [233, 16] width 8 height 8
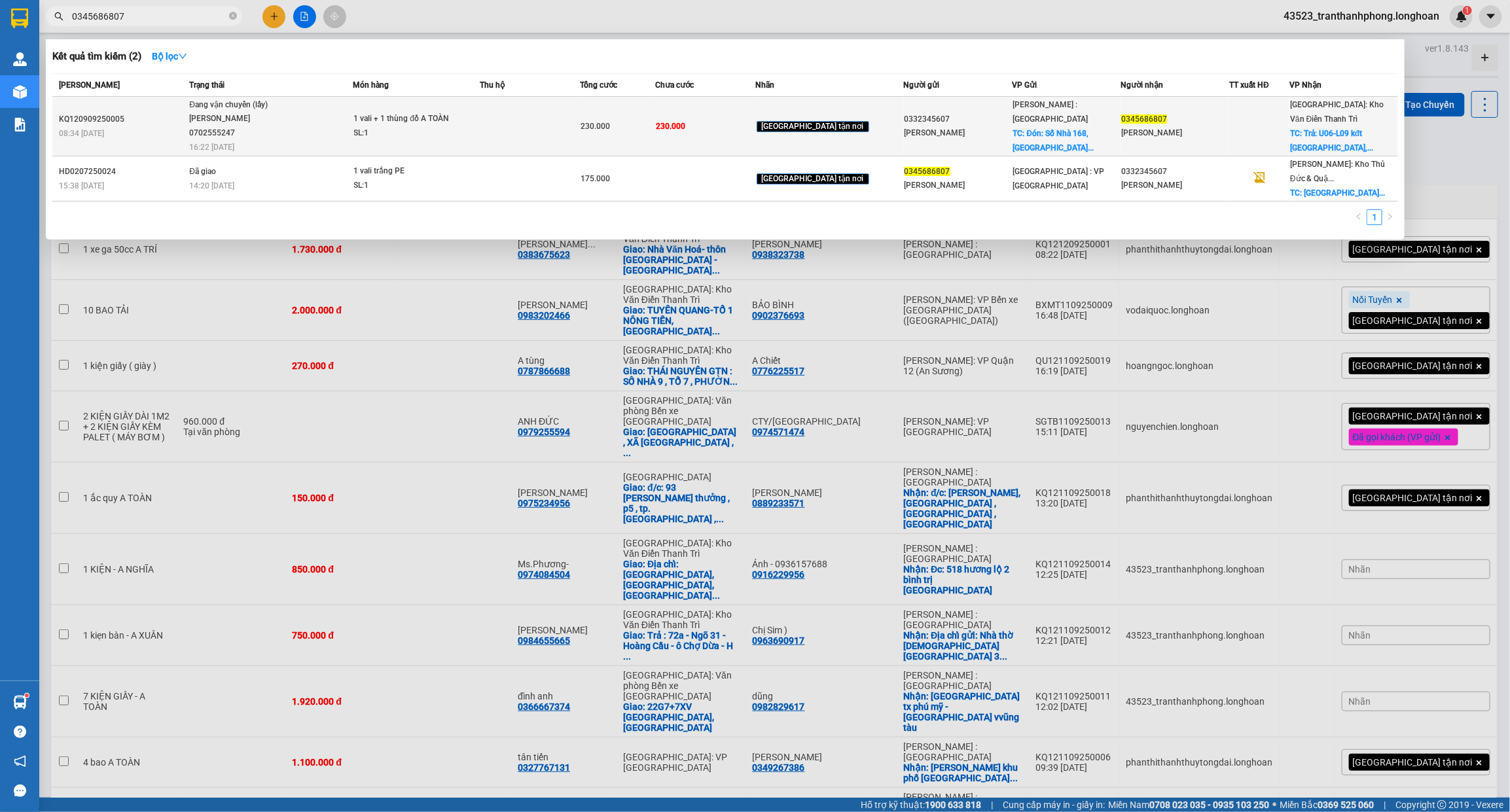
type input "0345686807"
click at [580, 128] on td at bounding box center [530, 126] width 100 height 59
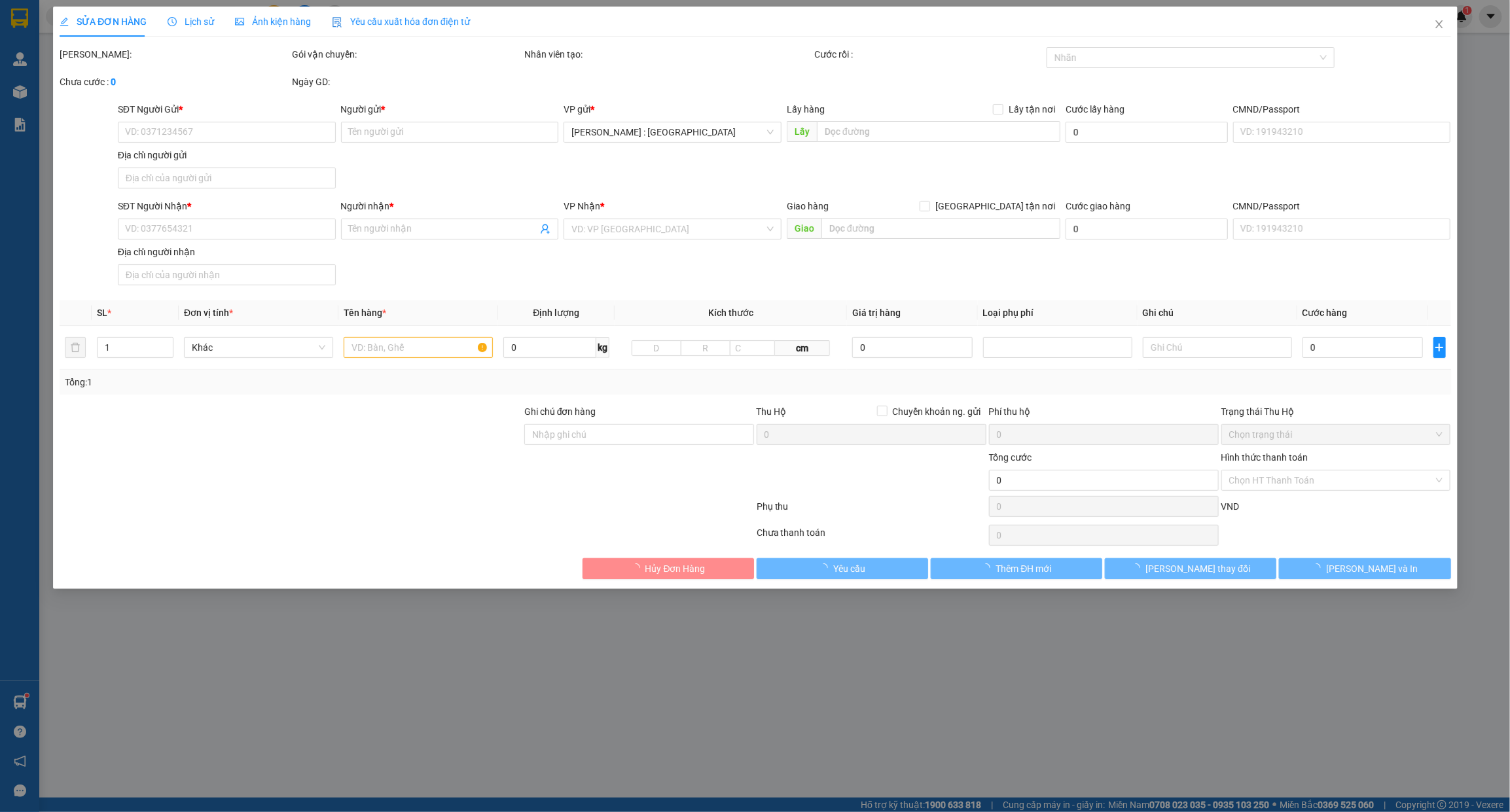
type input "0332345607"
type input "[PERSON_NAME]"
checkbox input "true"
type input "Đón: [GEOGRAPHIC_DATA], [GEOGRAPHIC_DATA], Xã [GEOGRAPHIC_DATA], [GEOGRAPHIC_DA…"
type input "0345686807"
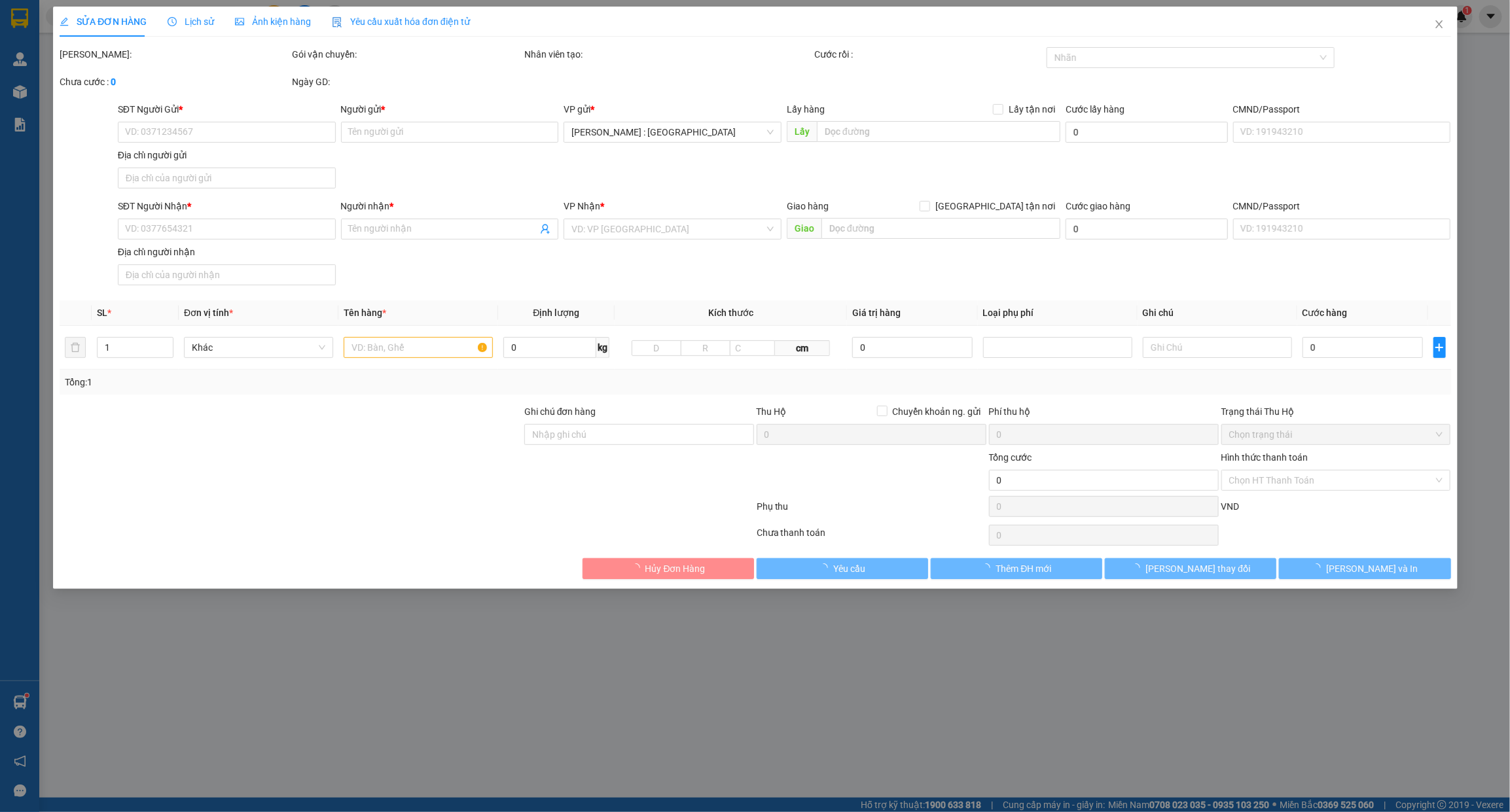
type input "[PERSON_NAME]"
checkbox input "true"
type input "Trả: U06-L09 kđt [GEOGRAPHIC_DATA], [GEOGRAPHIC_DATA], [GEOGRAPHIC_DATA], [GEOG…"
type input "230.000"
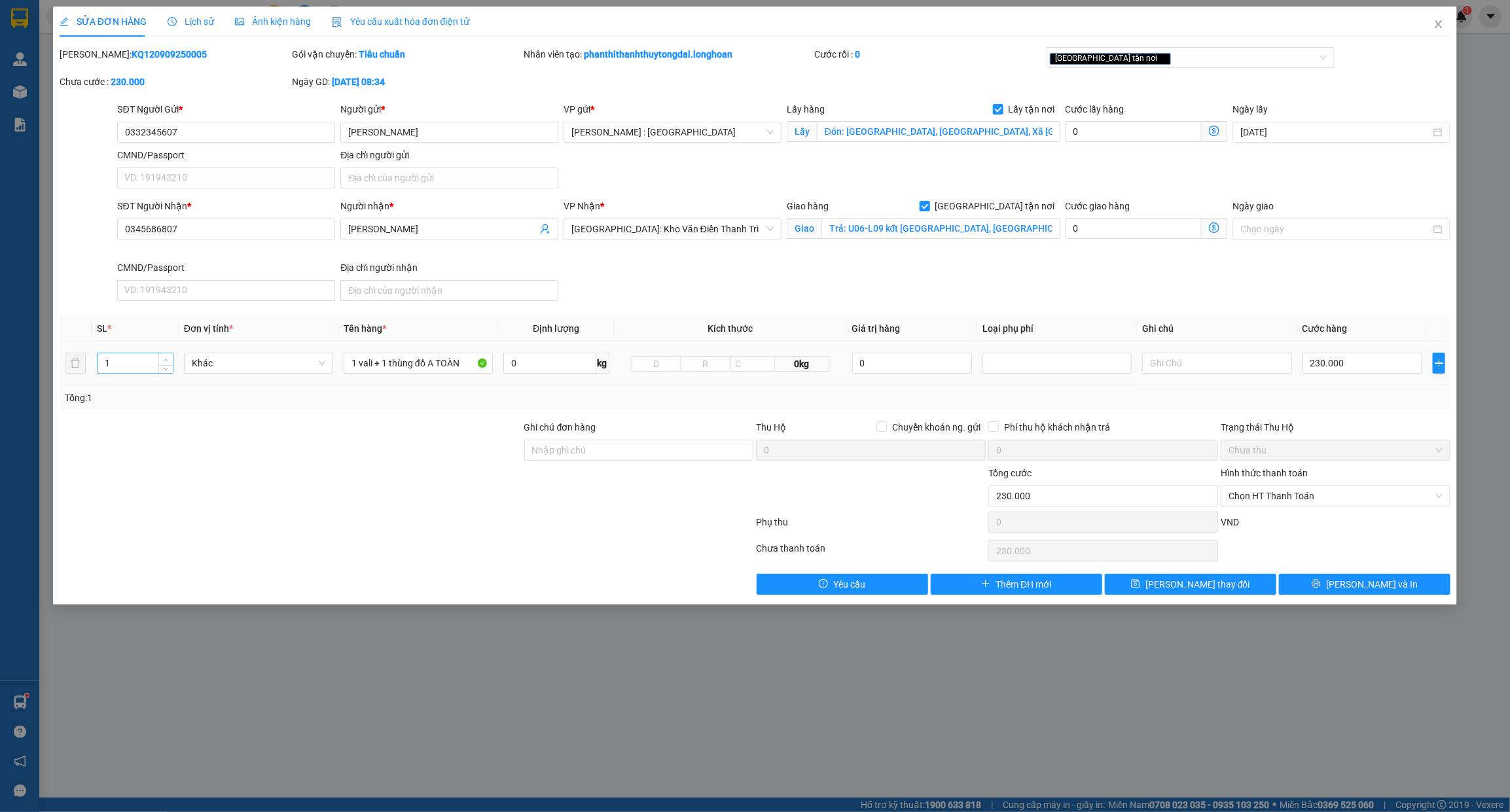
type input "2"
click at [169, 362] on span "up" at bounding box center [166, 359] width 8 height 8
click at [397, 359] on input "1 vali + 1 thùng đồ A TOÀN" at bounding box center [418, 363] width 150 height 21
type input "1 KIỆN GIẤY + 1 VALI"
click at [1335, 582] on button "[PERSON_NAME] và In" at bounding box center [1364, 584] width 171 height 21
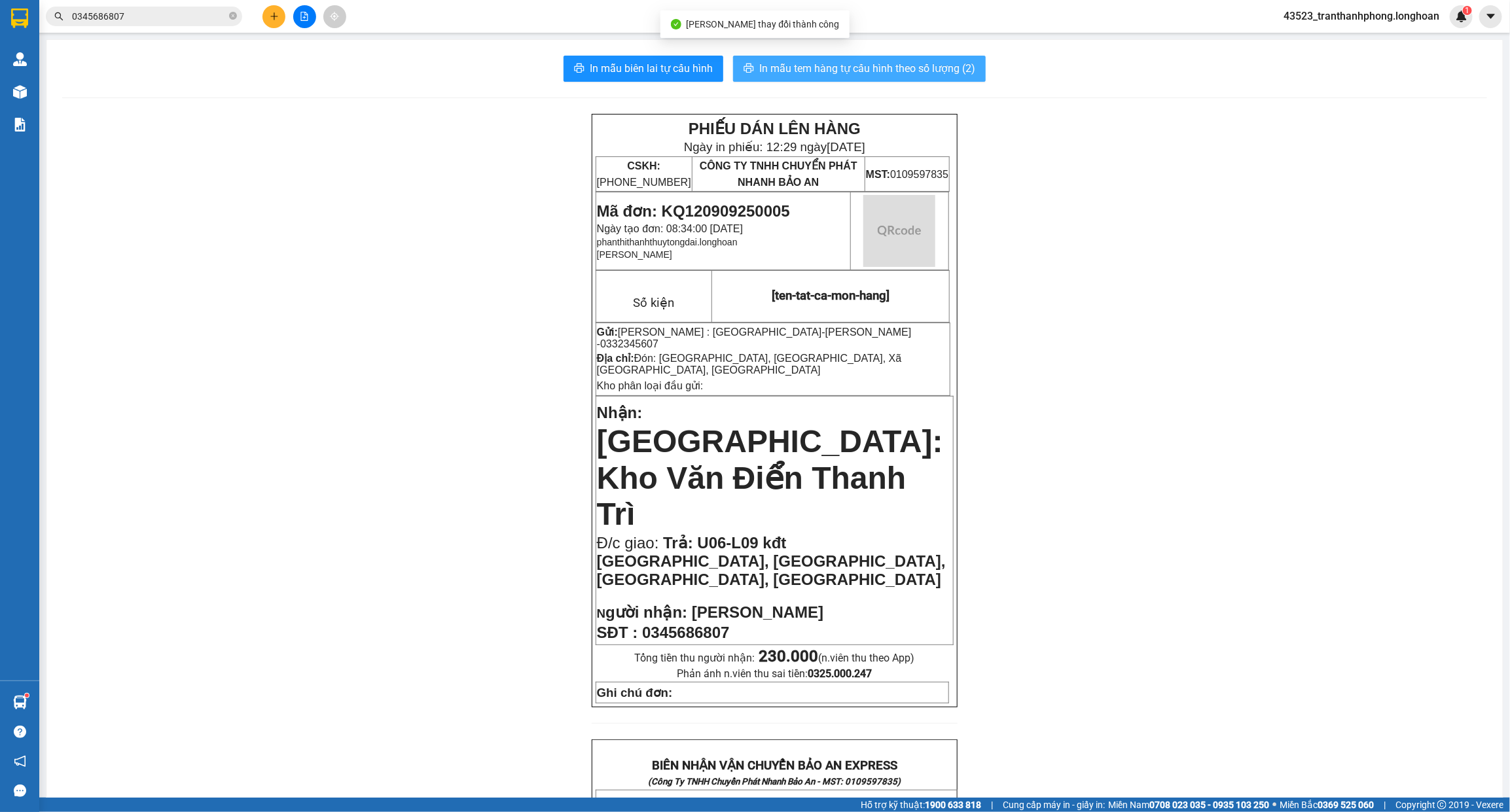
click at [854, 69] on span "In mẫu tem hàng tự cấu hình theo số lượng (2)" at bounding box center [867, 68] width 216 height 16
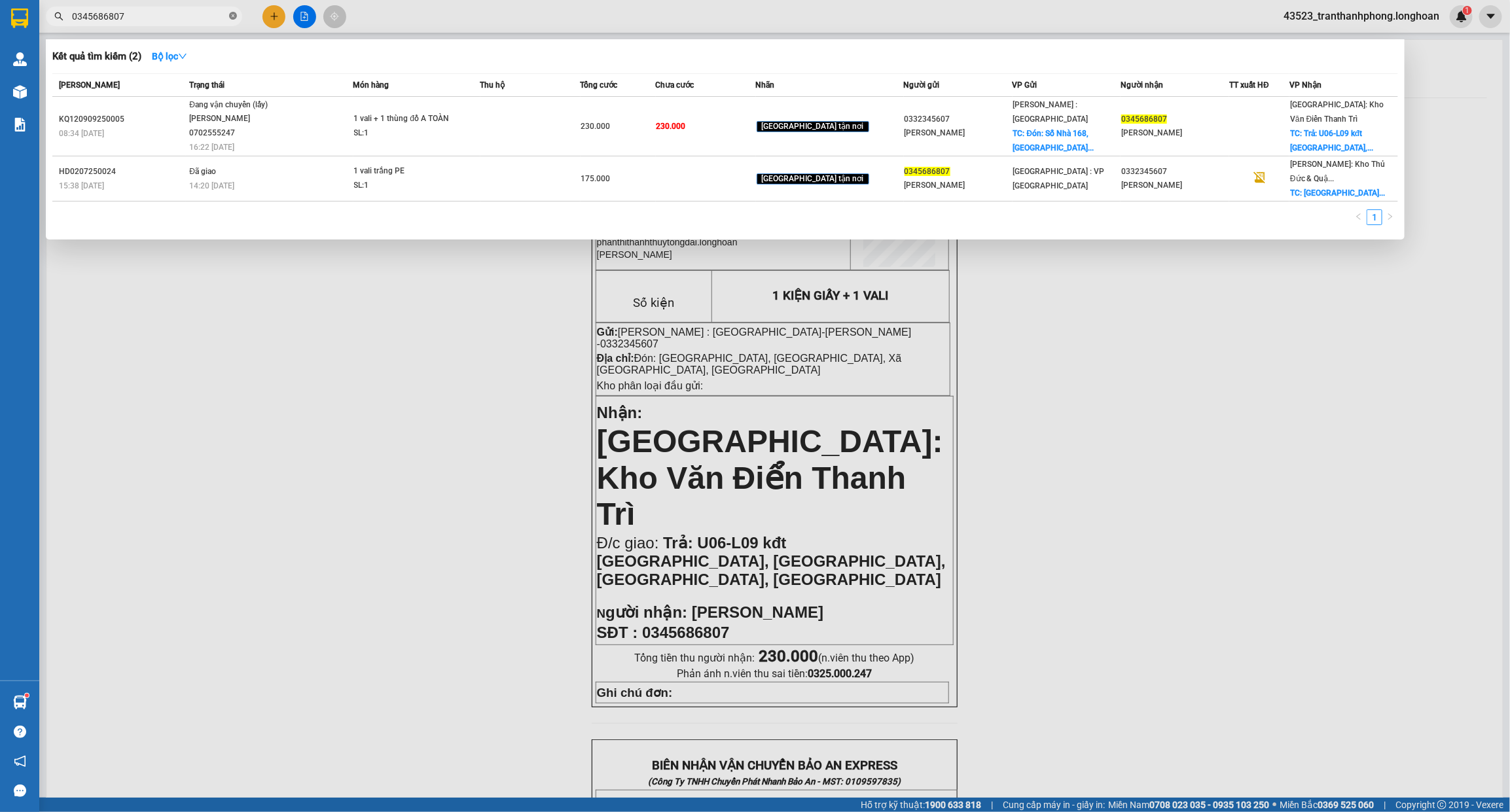
click at [231, 20] on icon "close-circle" at bounding box center [233, 16] width 8 height 8
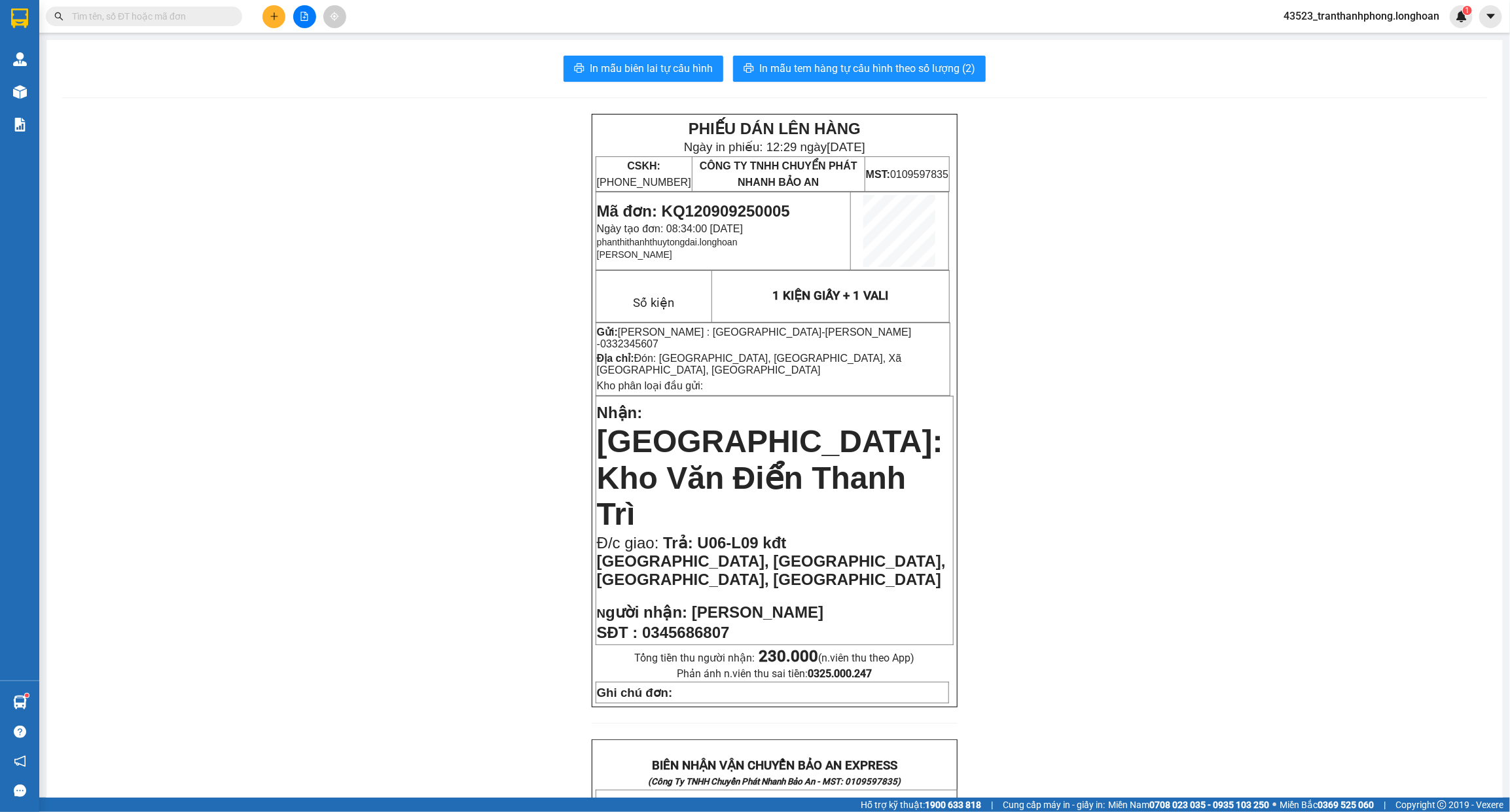
paste input "0919446111"
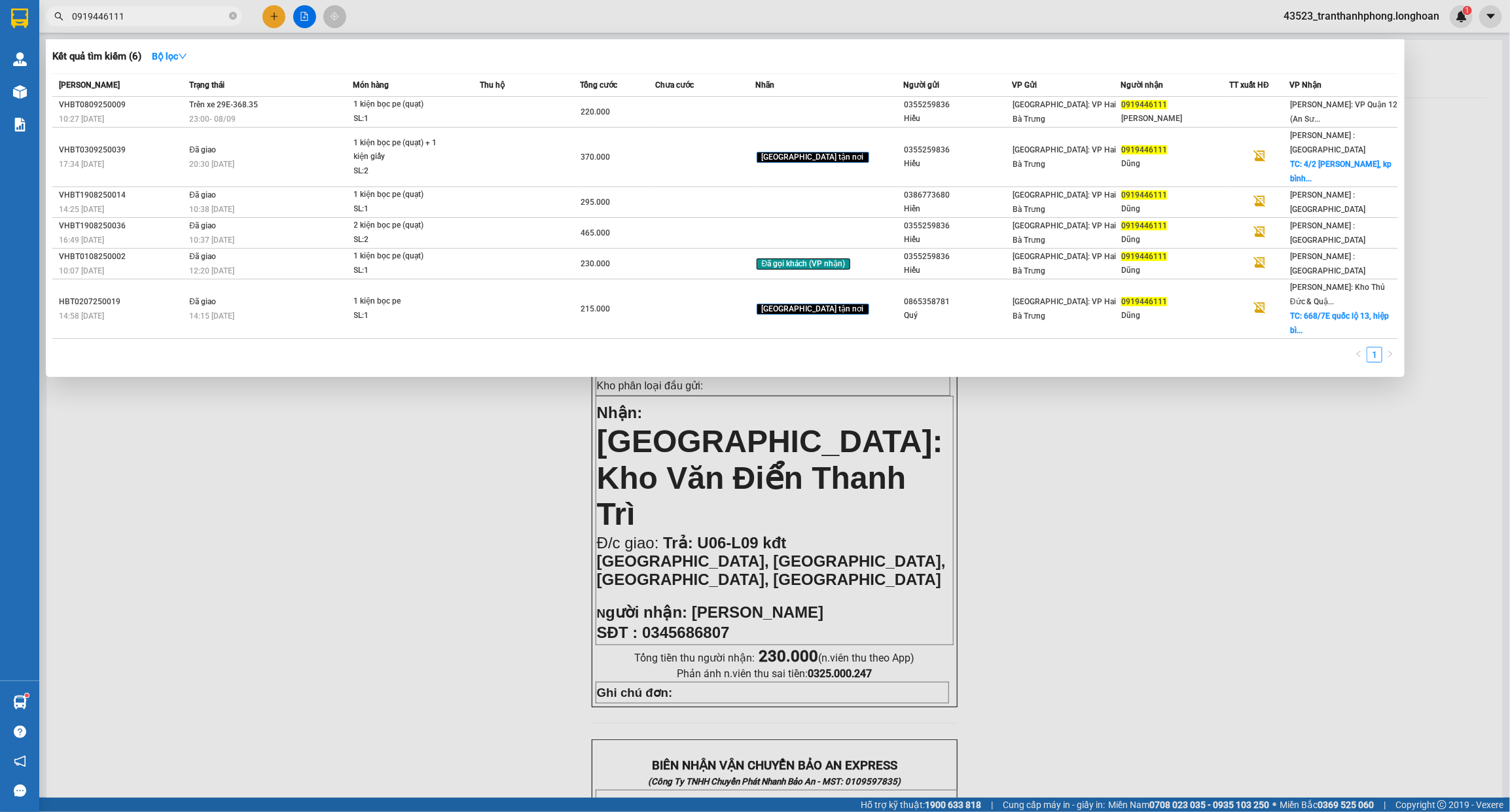
type input "0919446111"
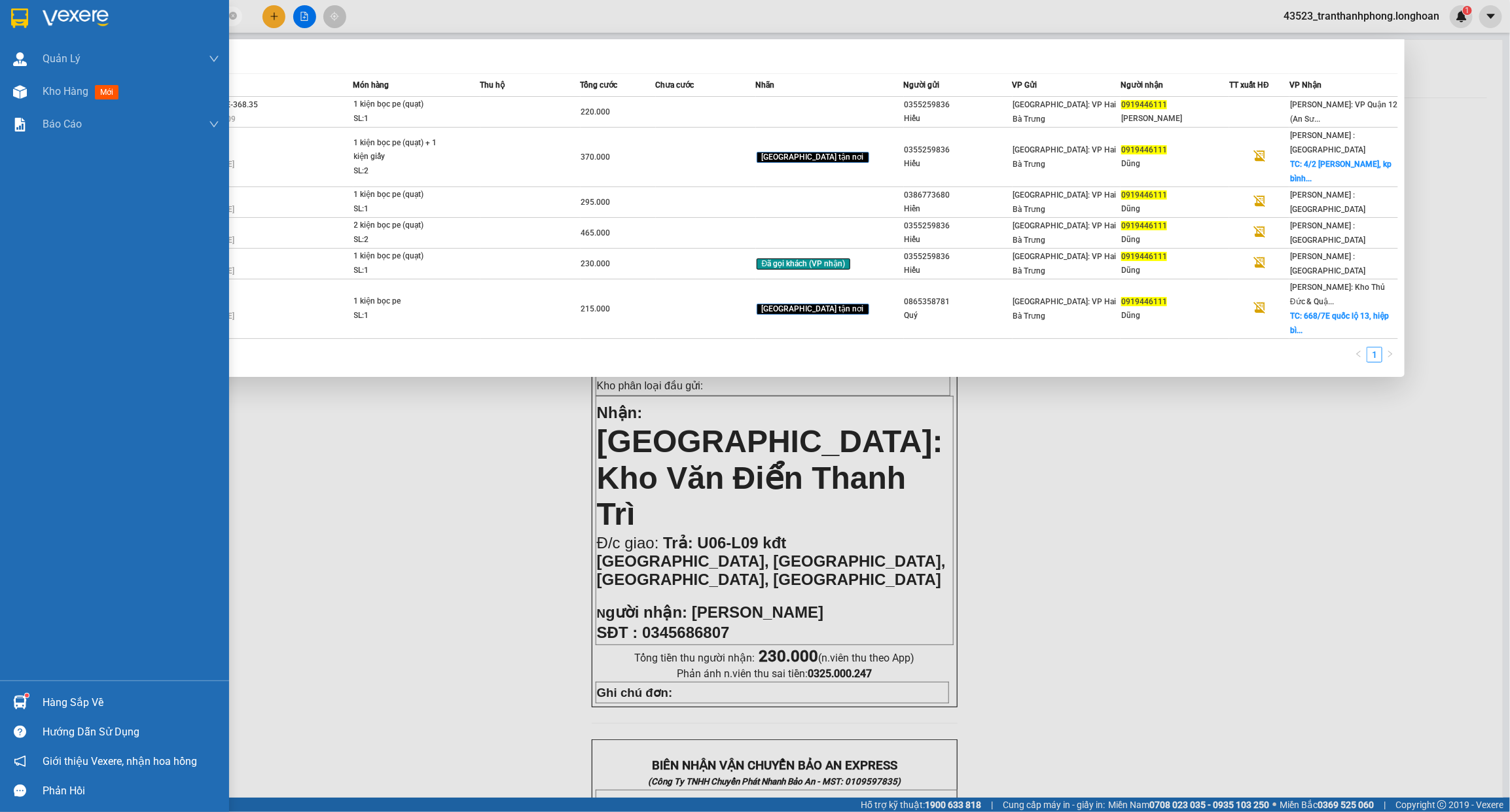
click at [5, 20] on div at bounding box center [114, 21] width 229 height 42
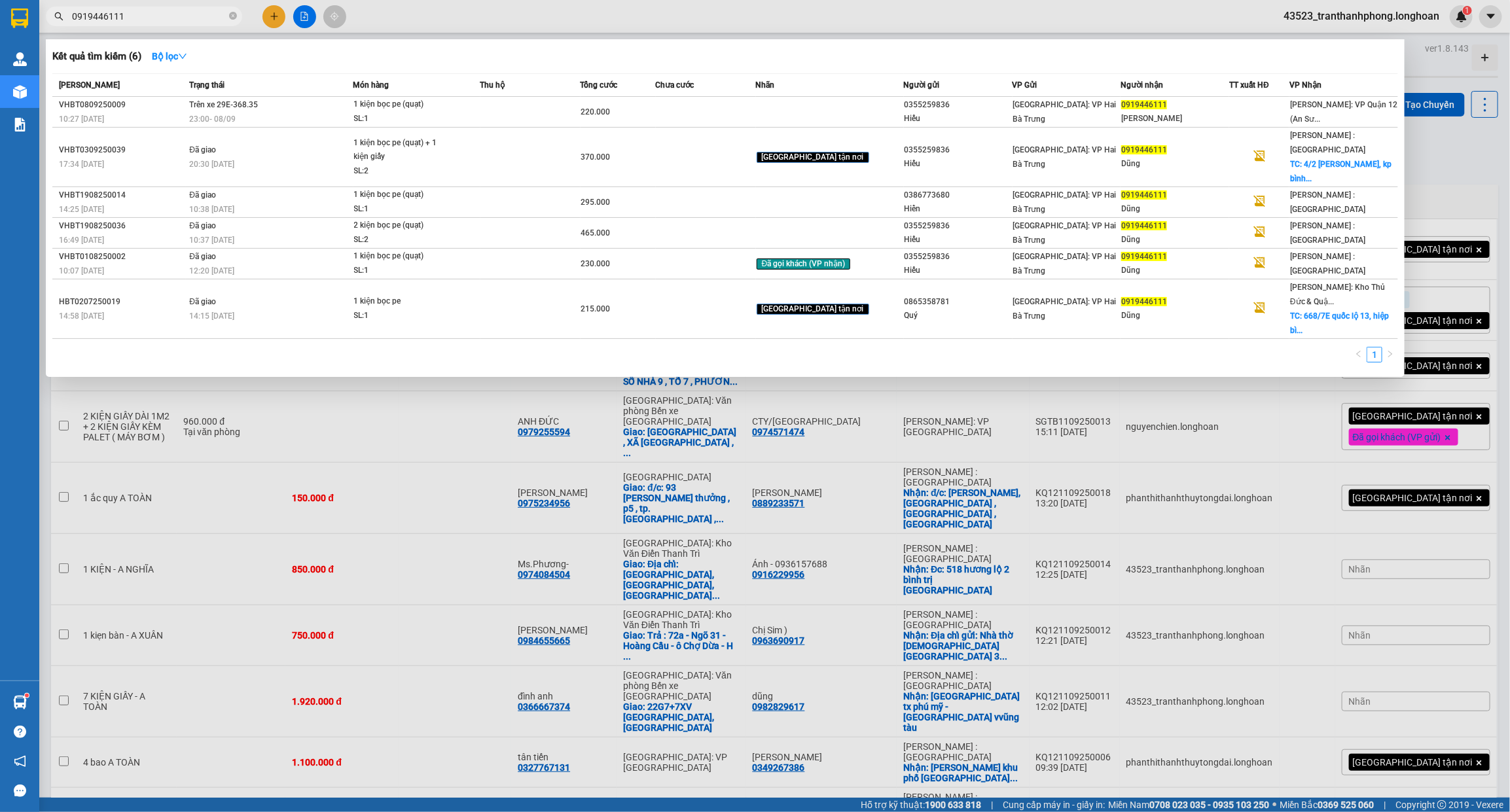
click at [980, 642] on div at bounding box center [755, 406] width 1510 height 812
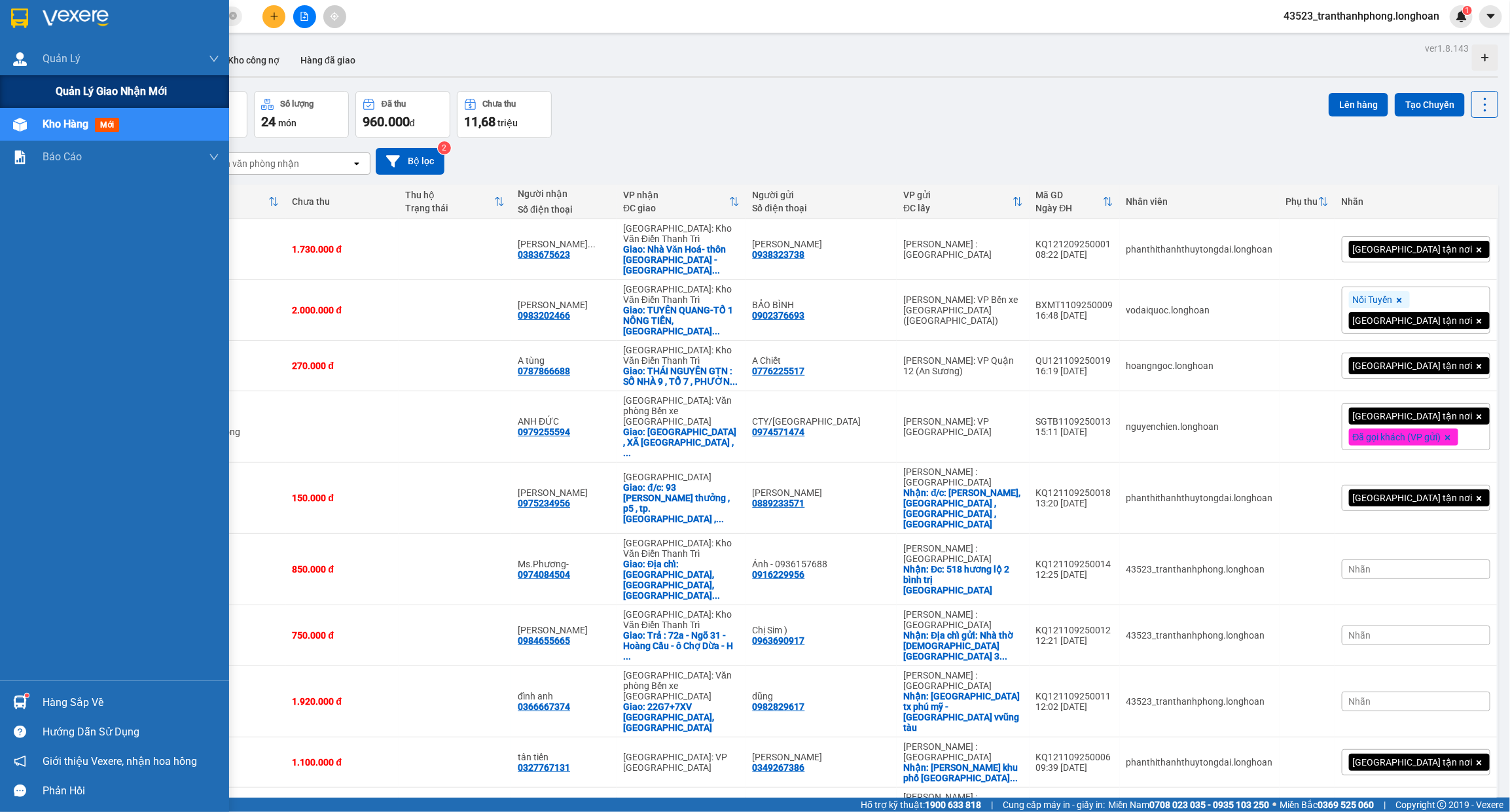
click at [67, 90] on span "Quản lý giao nhận mới" at bounding box center [111, 91] width 111 height 16
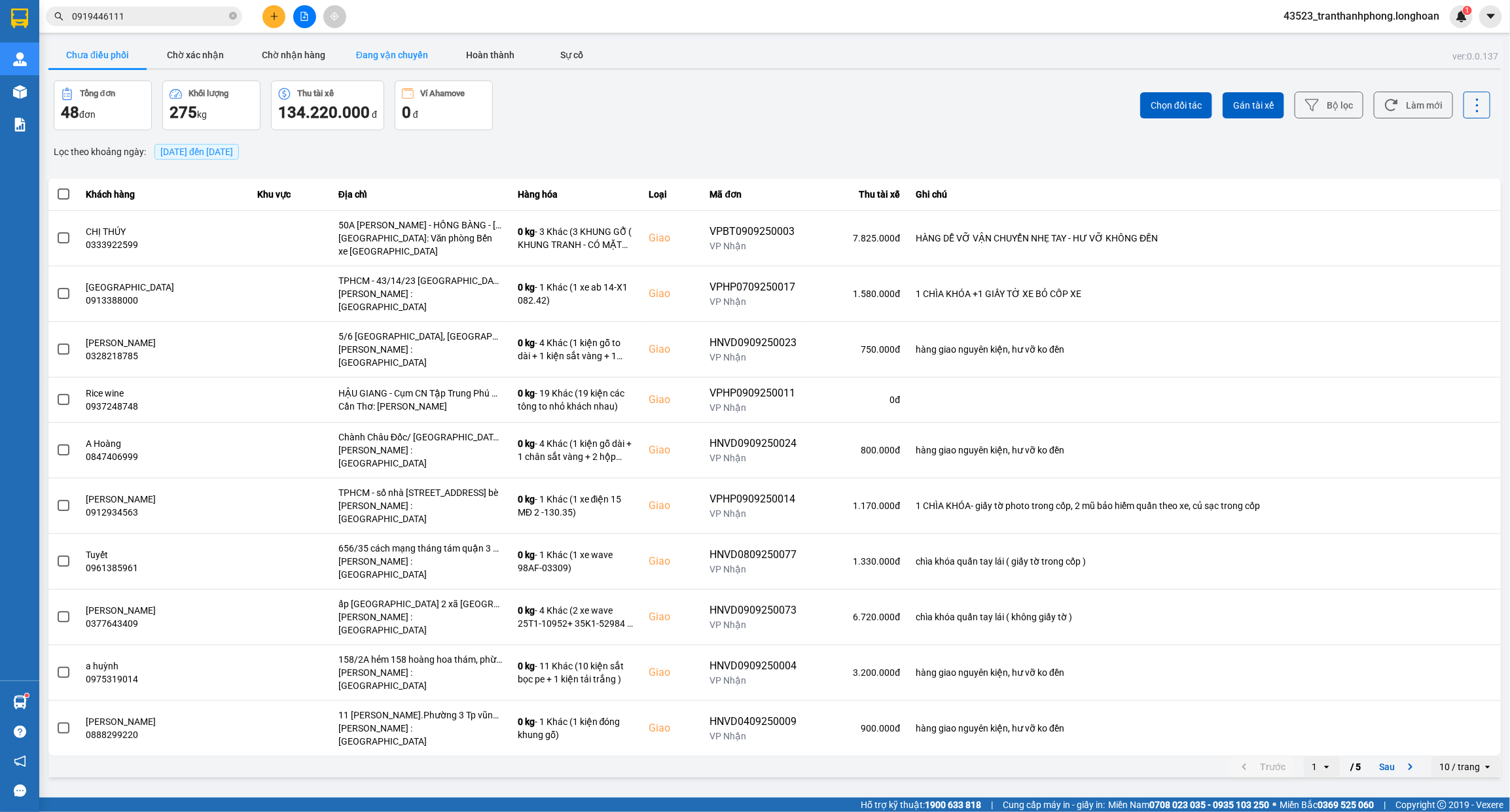
click at [429, 59] on button "Đang vận chuyển" at bounding box center [391, 54] width 98 height 26
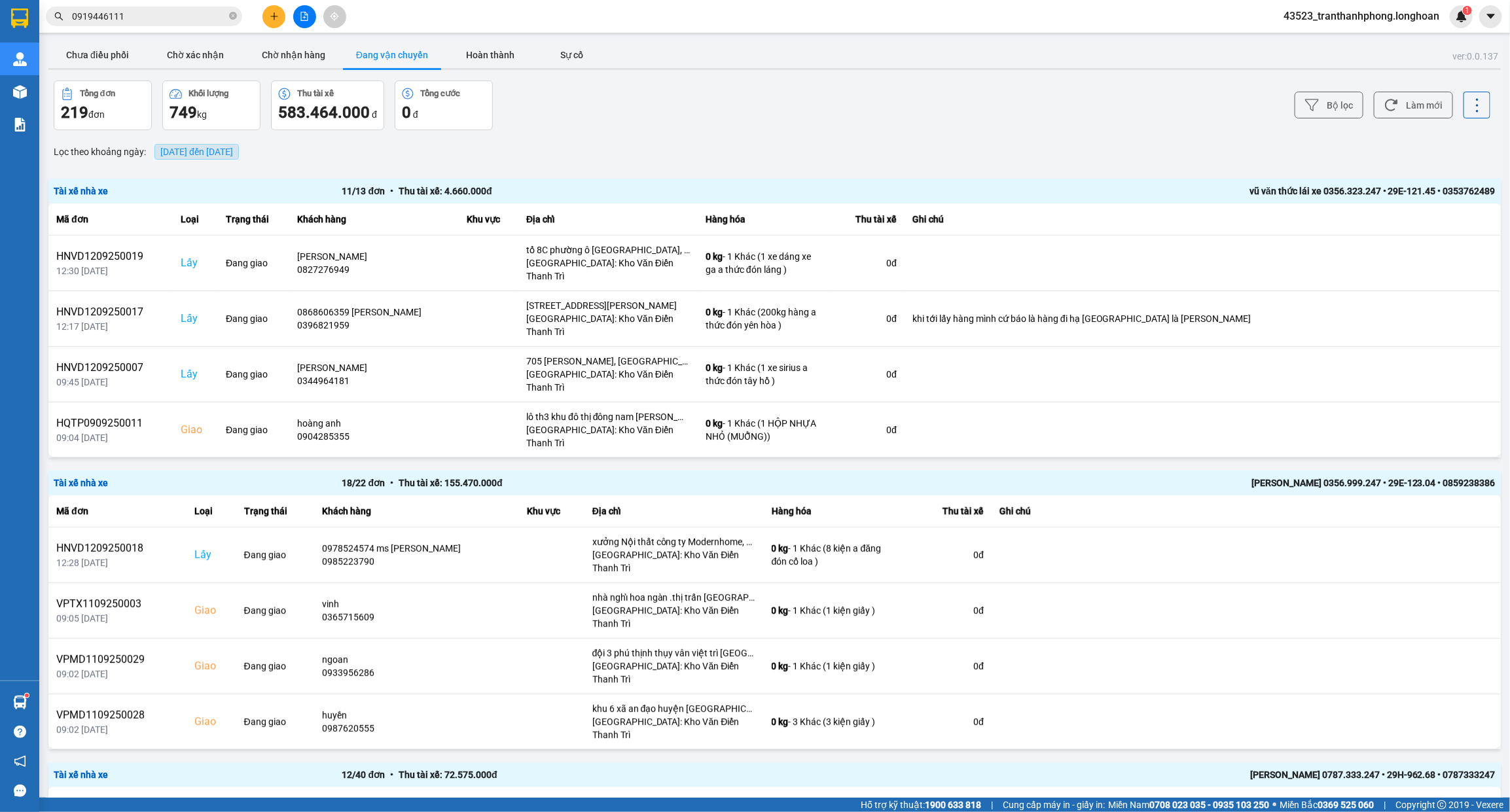
click at [223, 157] on span "12/09/2025 đến 12/09/2025" at bounding box center [196, 152] width 73 height 11
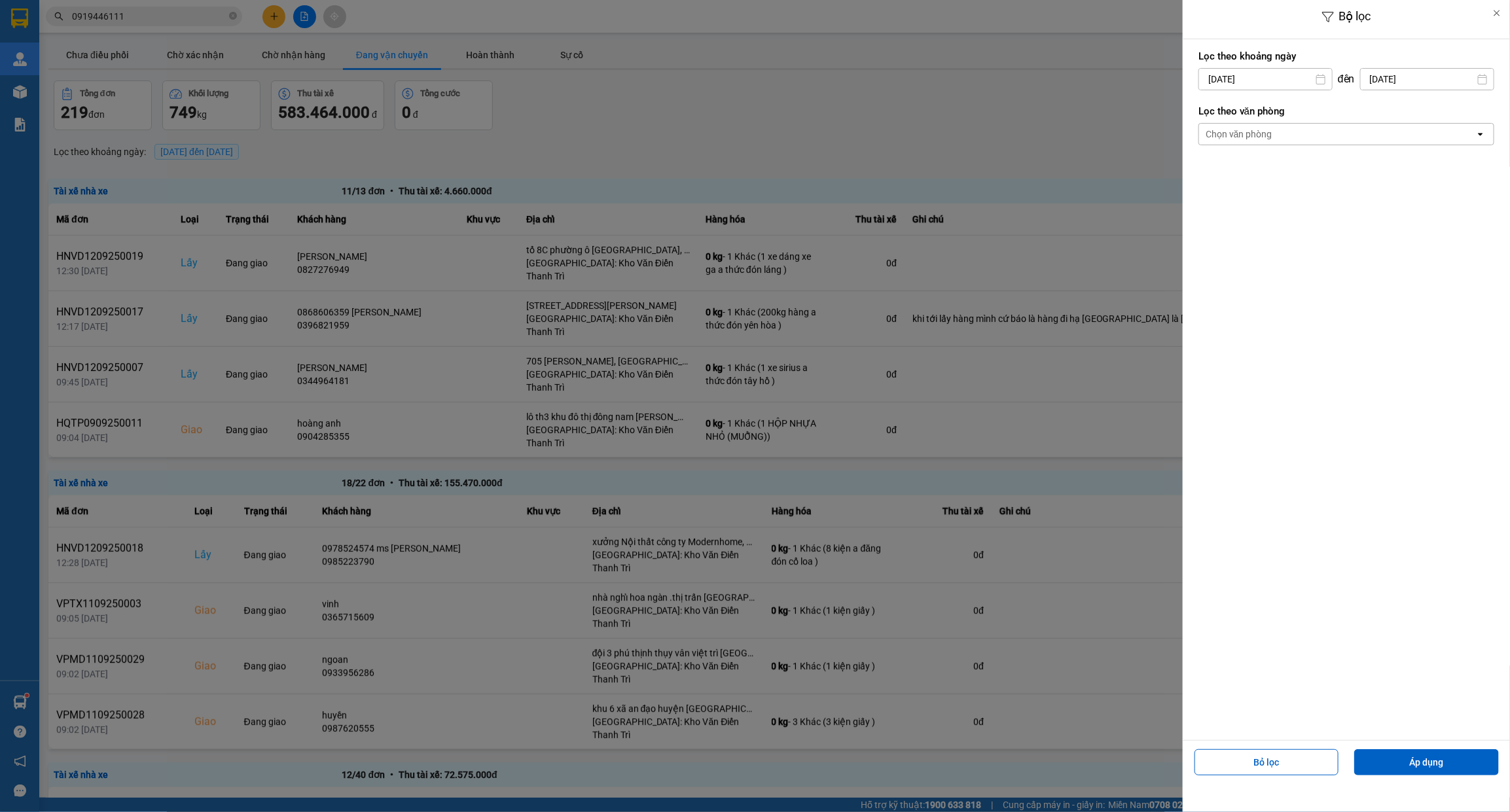
click at [1310, 129] on div "Chọn văn phòng" at bounding box center [1337, 134] width 276 height 21
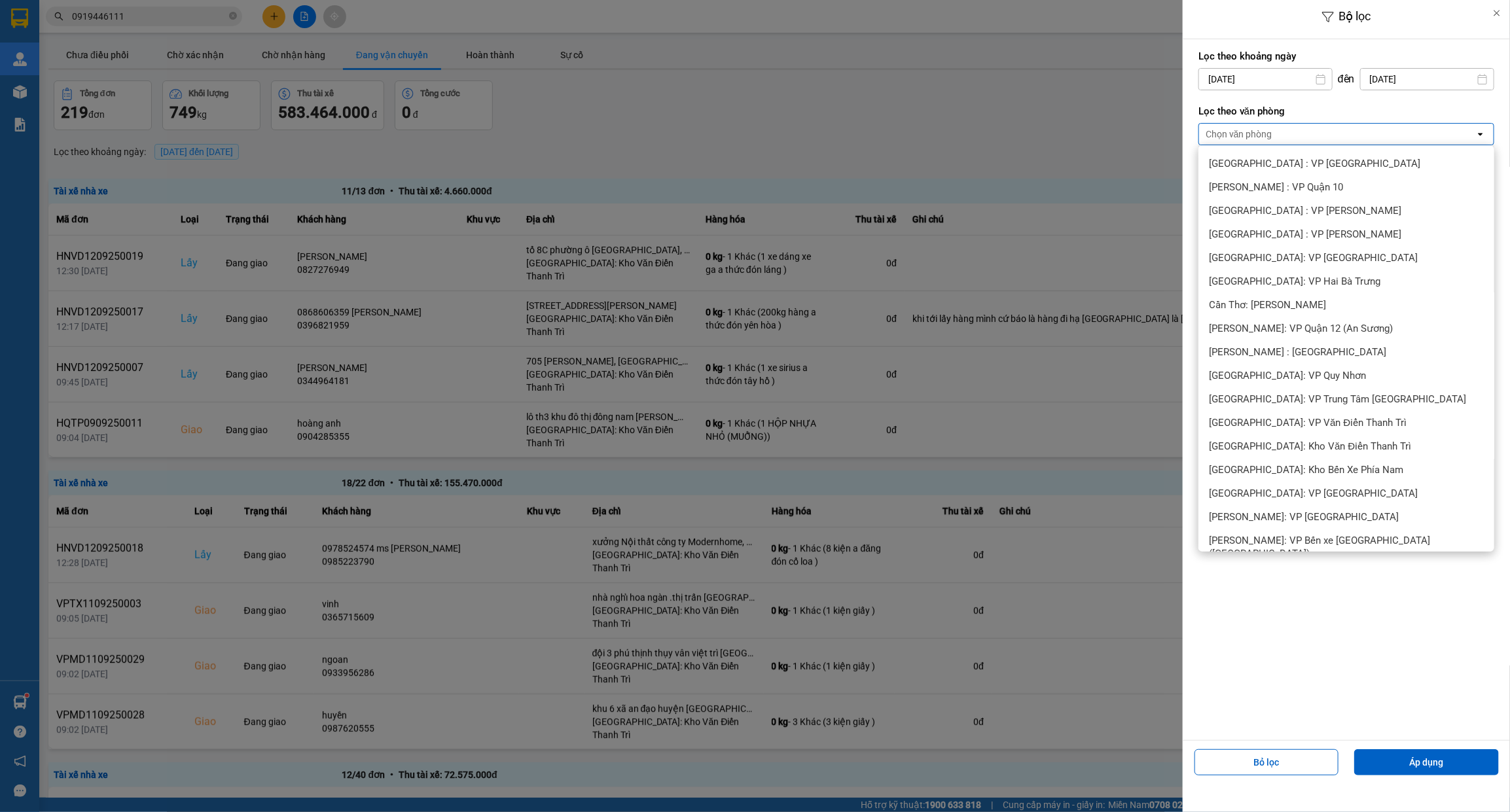
scroll to position [245, 0]
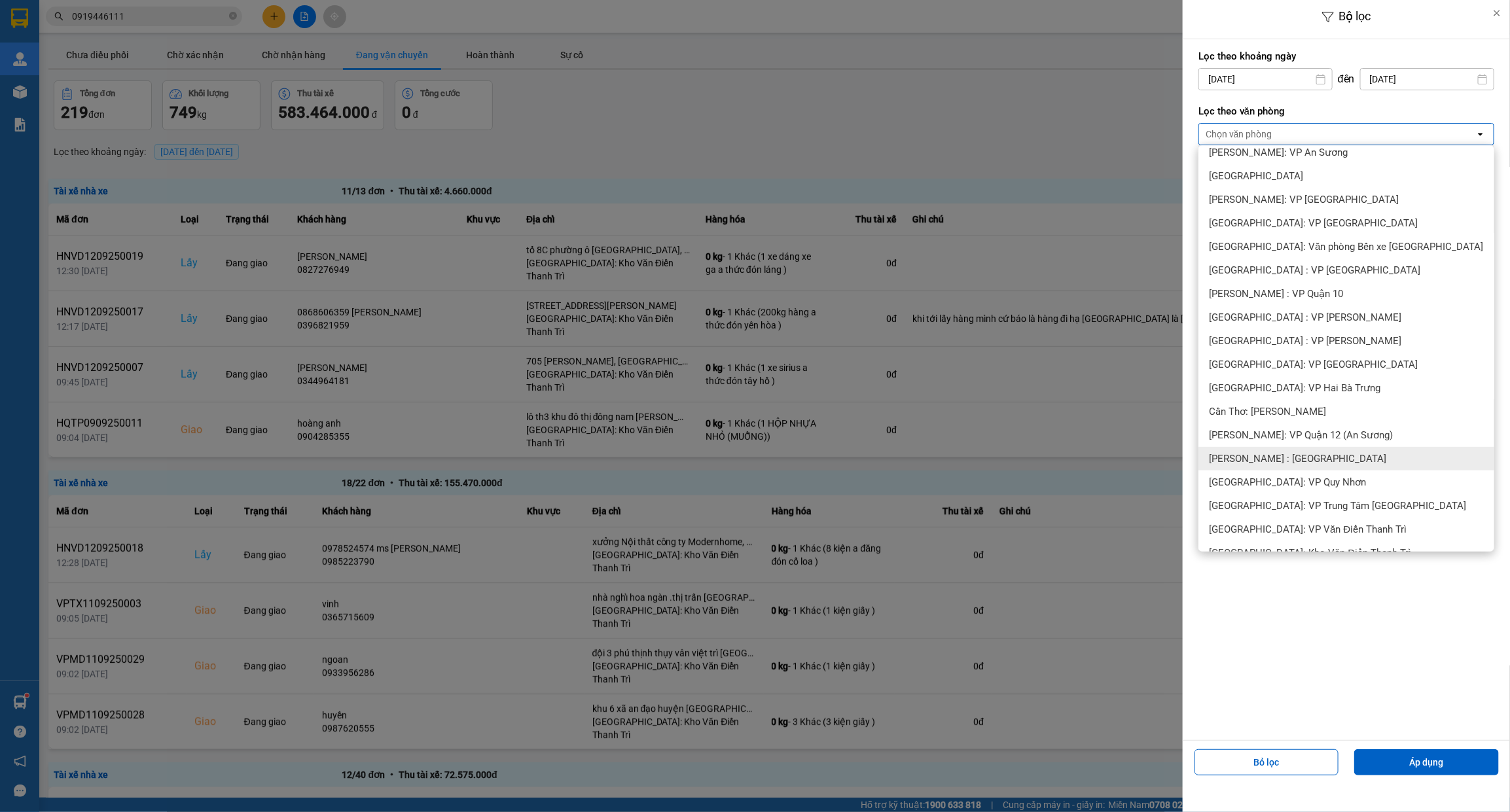
click at [1275, 452] on span "[PERSON_NAME] : [GEOGRAPHIC_DATA]" at bounding box center [1297, 458] width 177 height 13
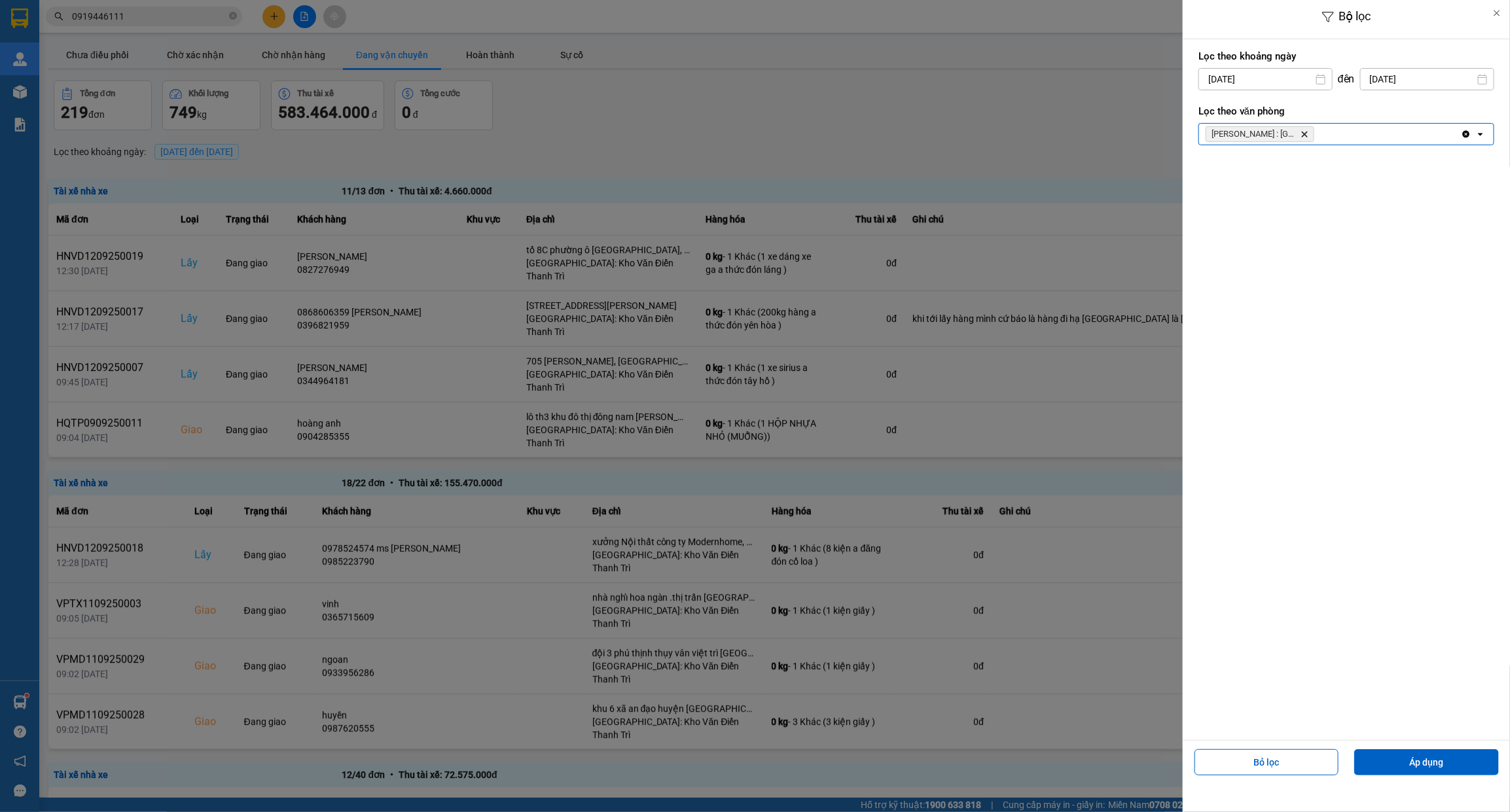
click at [1214, 171] on div "1" at bounding box center [1206, 175] width 18 height 16
type input "01/09/2025"
click at [1428, 761] on button "Áp dụng" at bounding box center [1426, 762] width 145 height 26
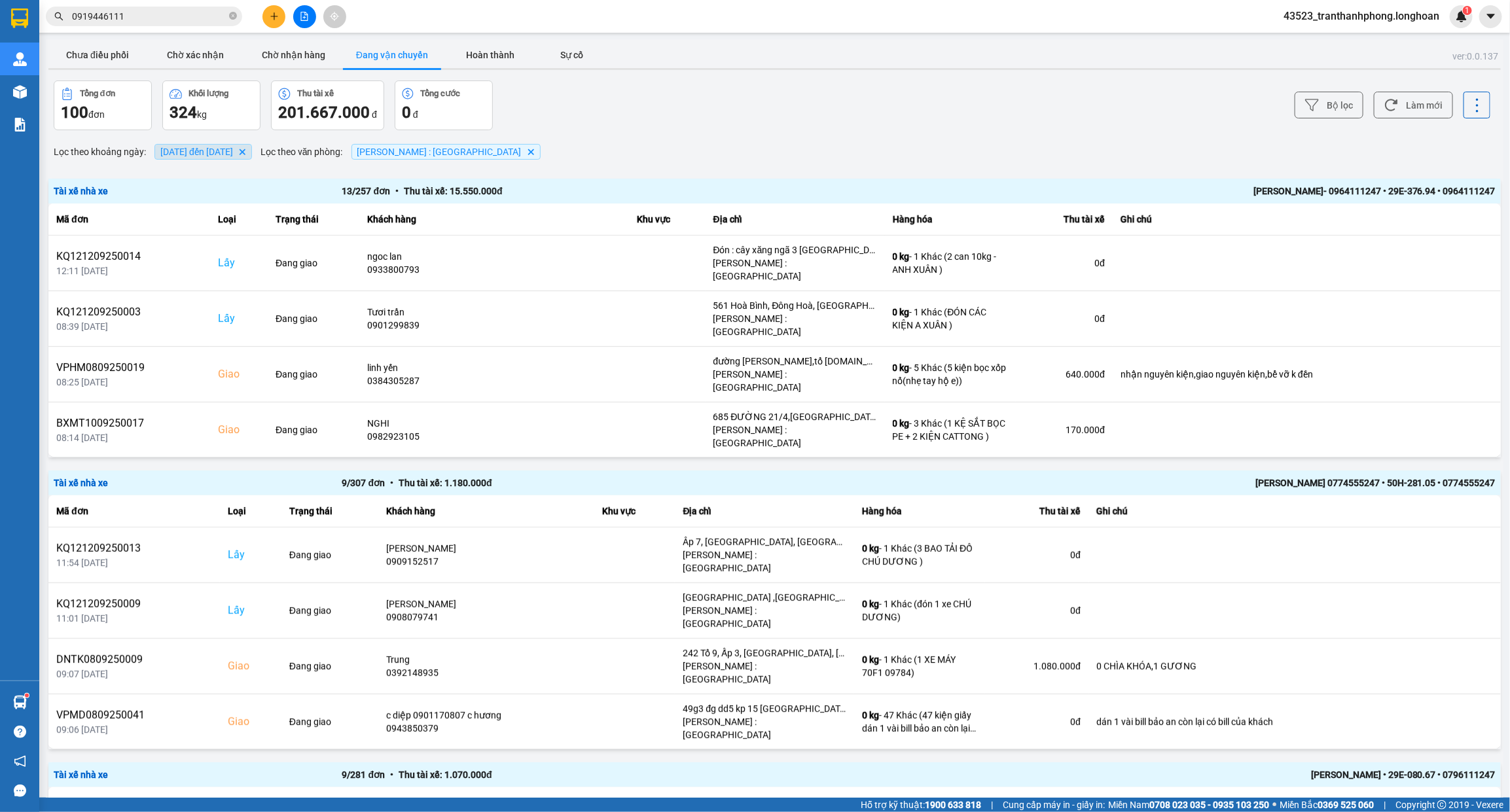
click at [180, 145] on span "01/09/2025 đến 12/09/2025 Delete" at bounding box center [203, 152] width 97 height 16
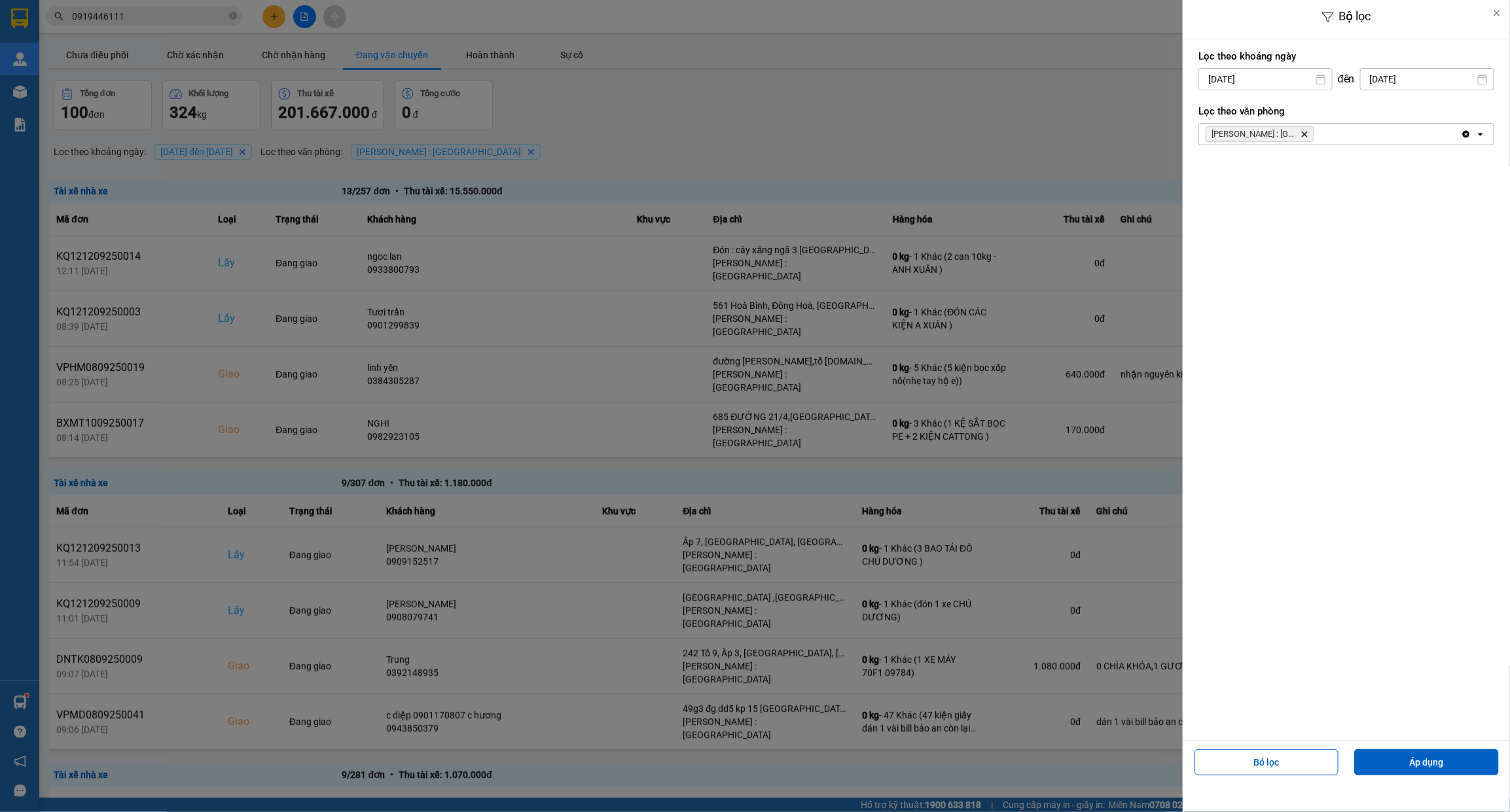
click at [239, 177] on div at bounding box center [755, 406] width 1510 height 812
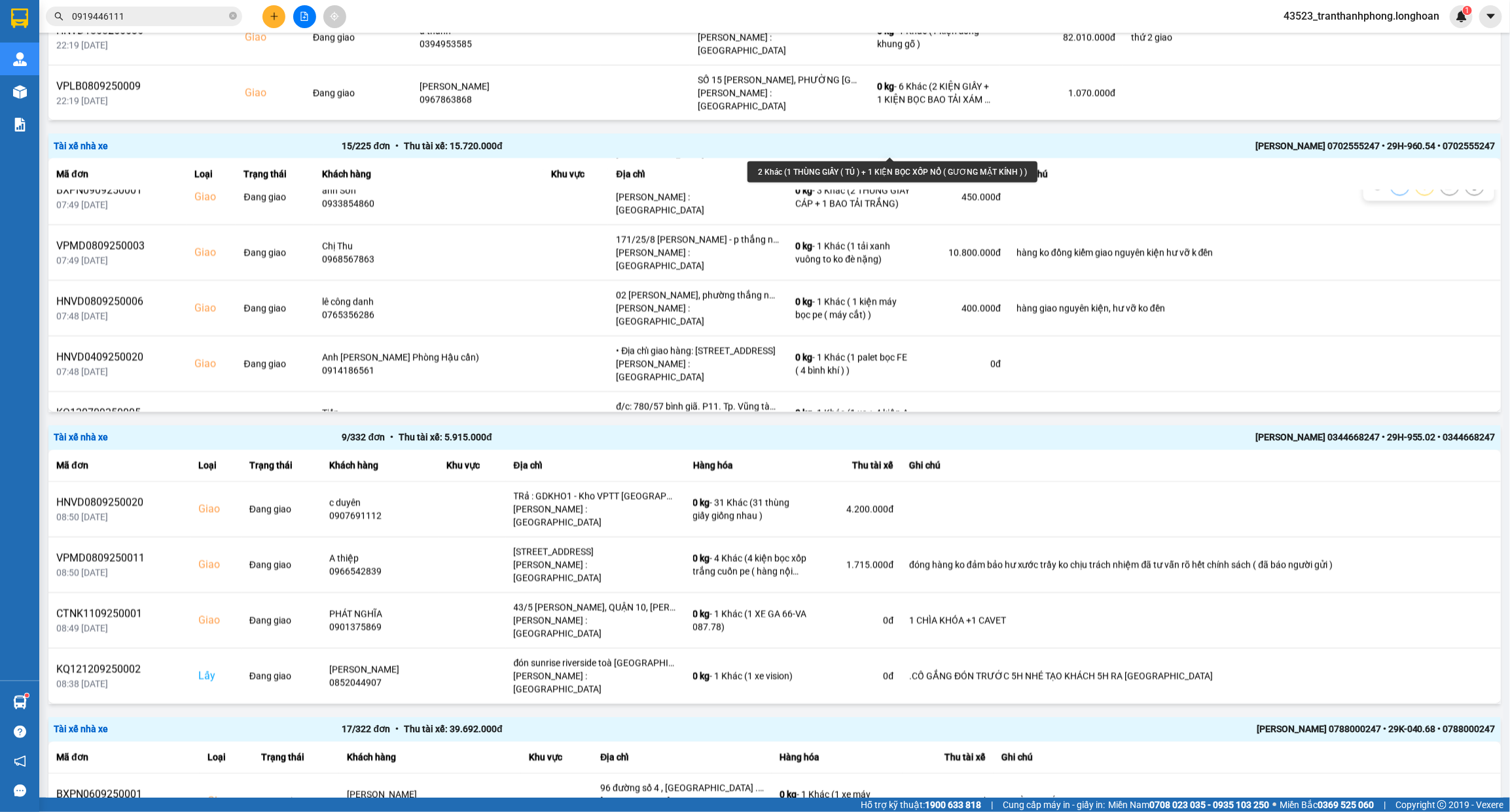
scroll to position [458, 0]
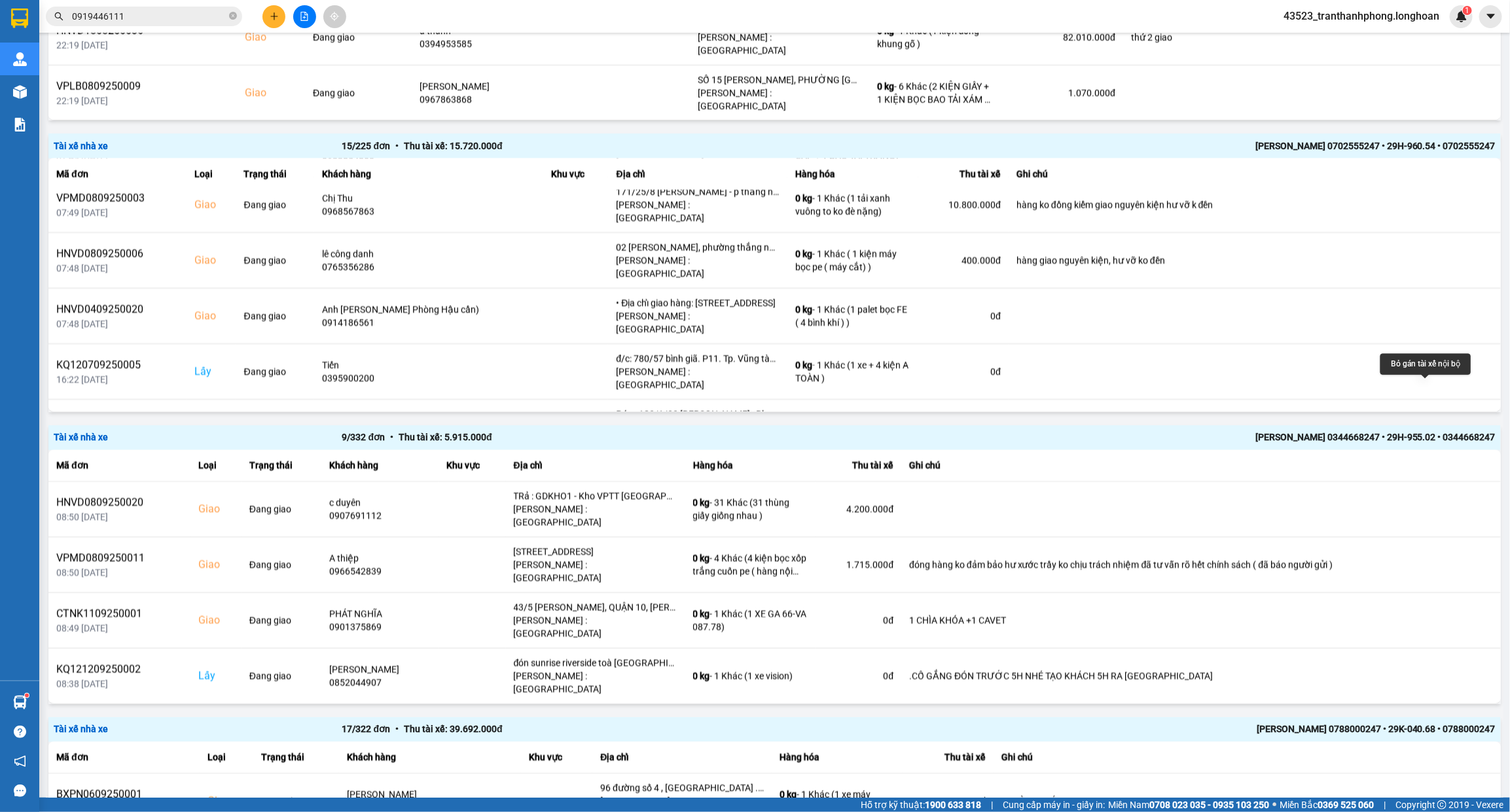
click at [1445, 534] on icon at bounding box center [1449, 538] width 9 height 9
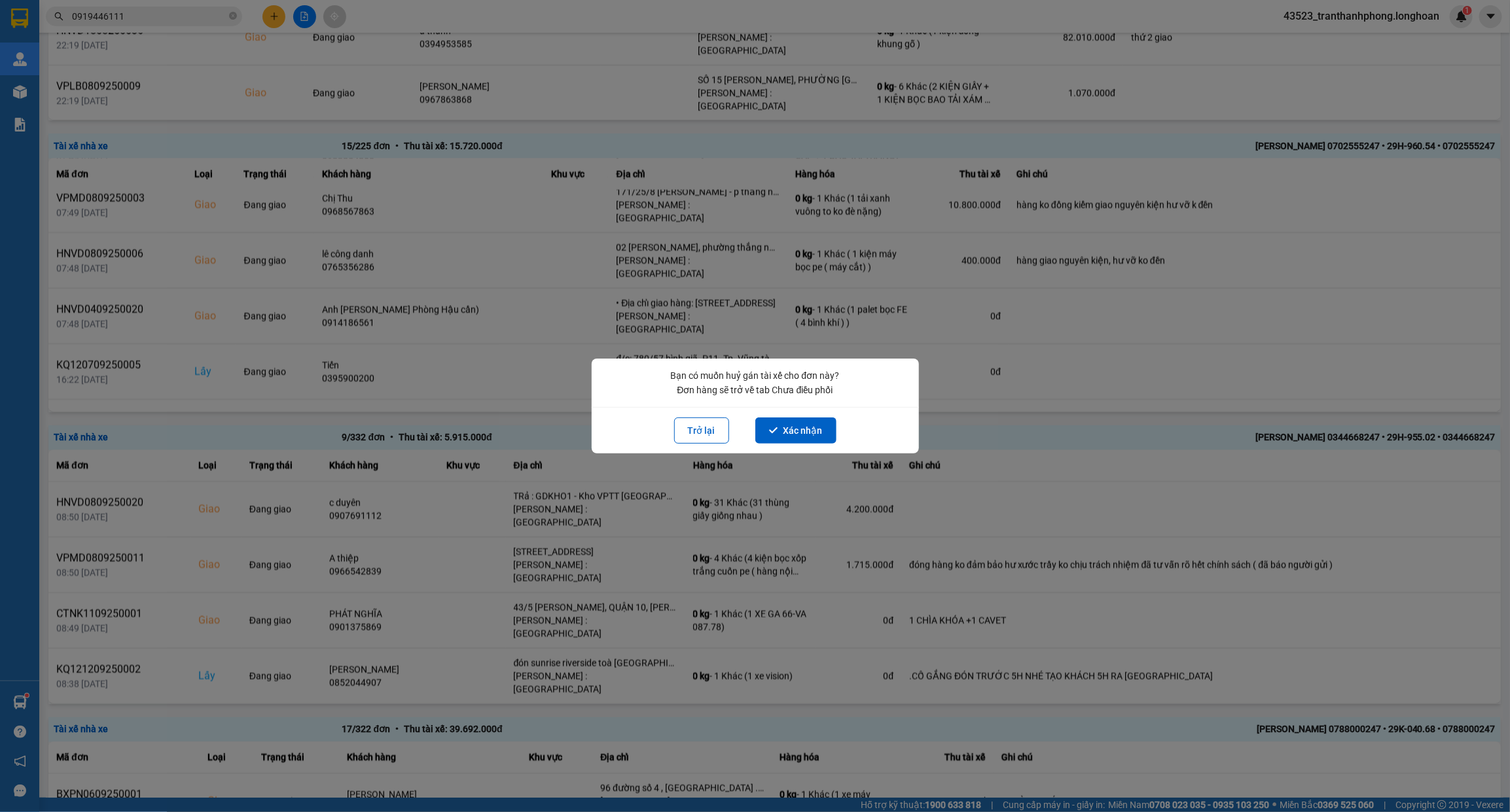
drag, startPoint x: 791, startPoint y: 427, endPoint x: 796, endPoint y: 413, distance: 14.9
click at [789, 427] on button "Xác nhận" at bounding box center [796, 430] width 81 height 26
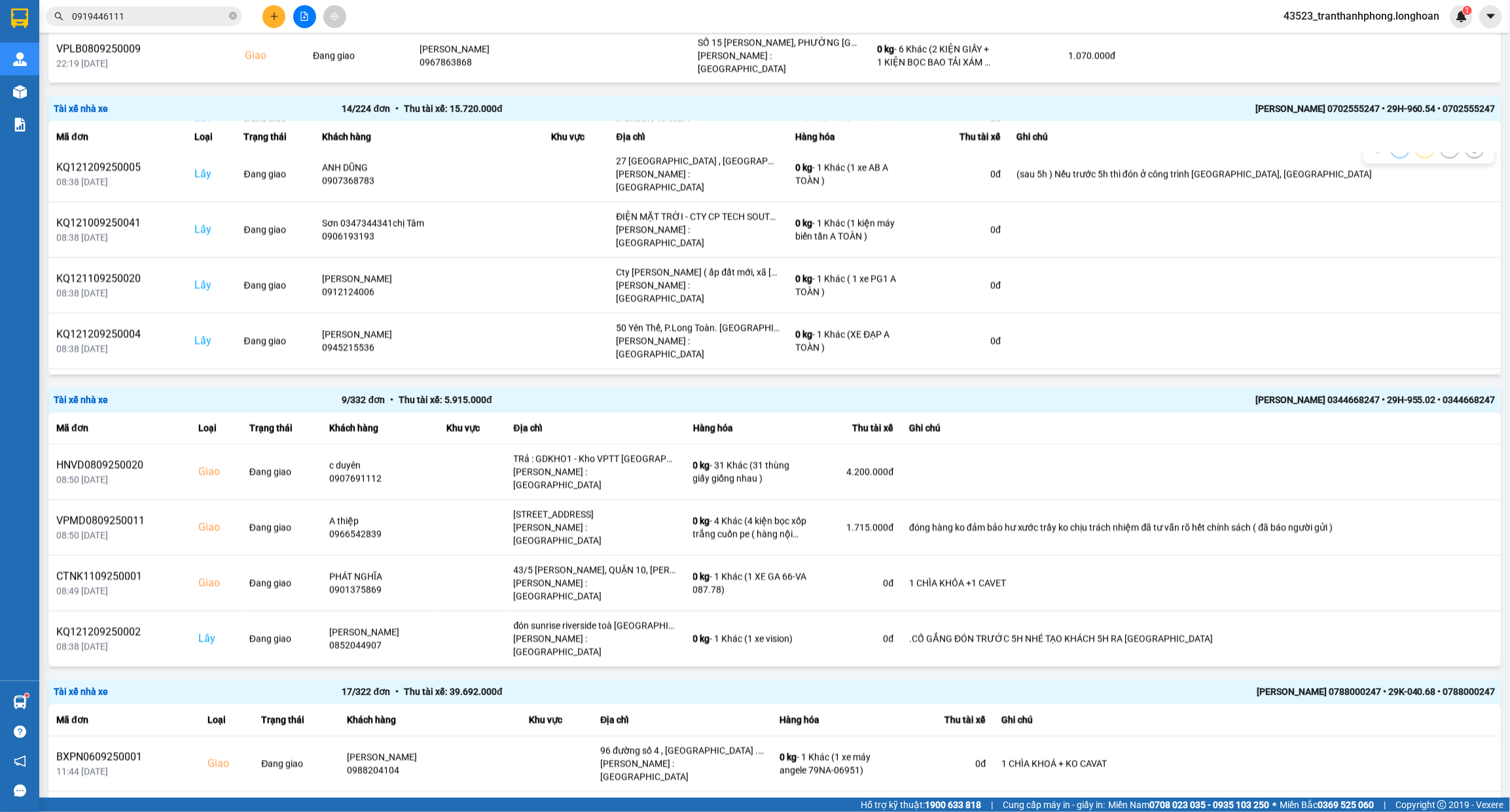
scroll to position [413, 0]
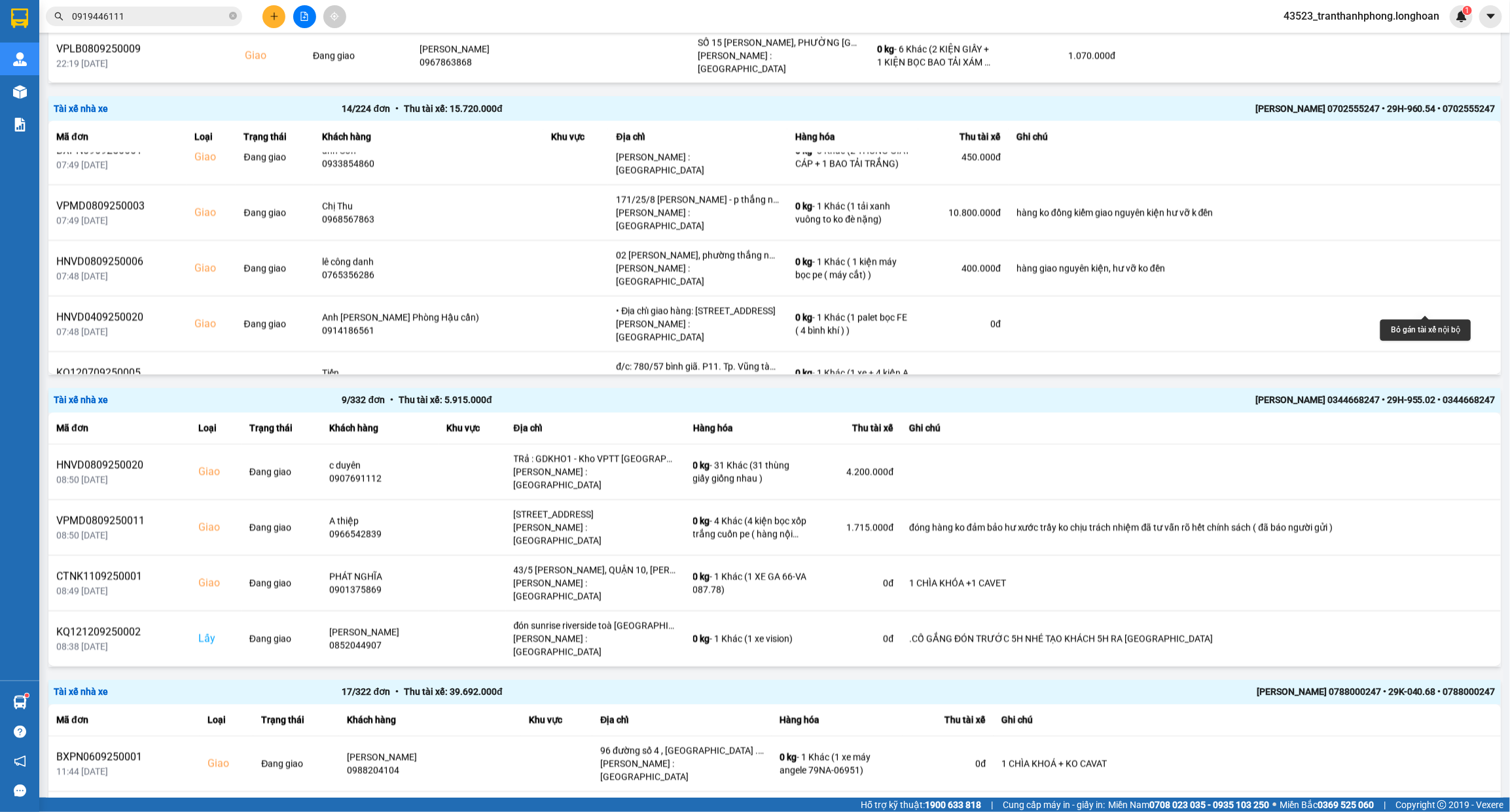
click at [1441, 423] on button at bounding box center [1450, 434] width 18 height 23
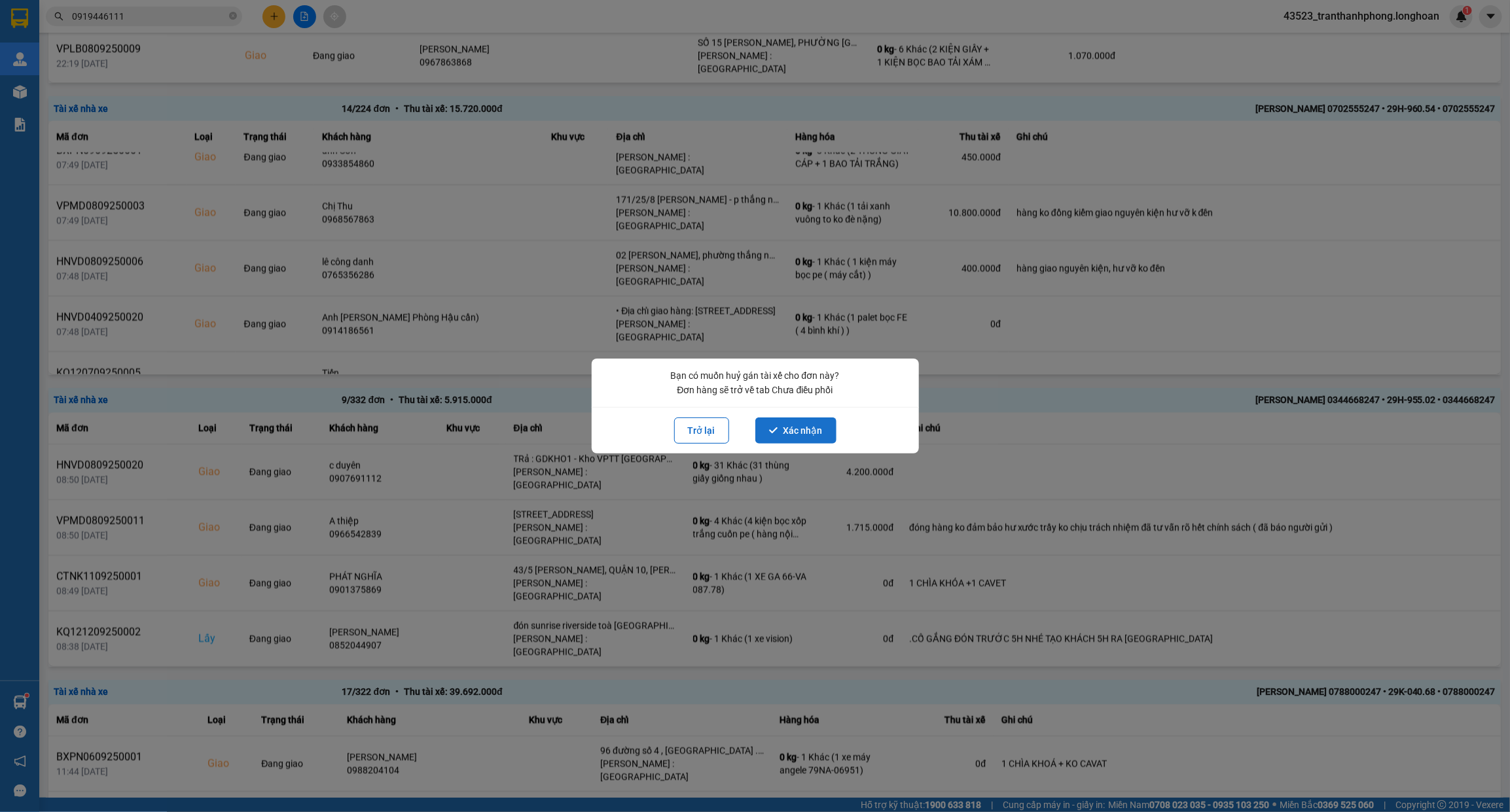
drag, startPoint x: 765, startPoint y: 427, endPoint x: 806, endPoint y: 422, distance: 41.3
click at [766, 429] on button "Xác nhận" at bounding box center [796, 430] width 81 height 26
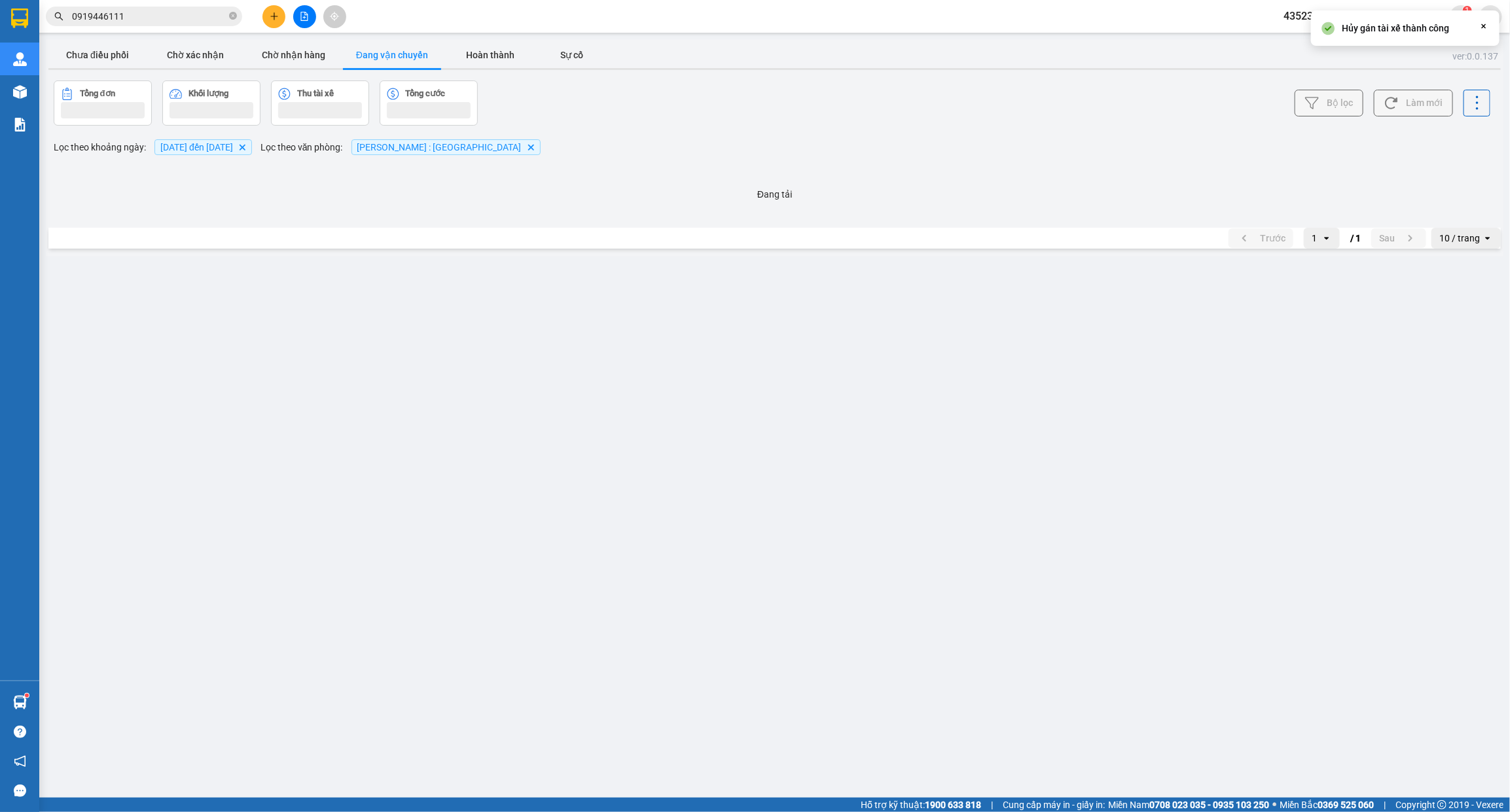
scroll to position [0, 0]
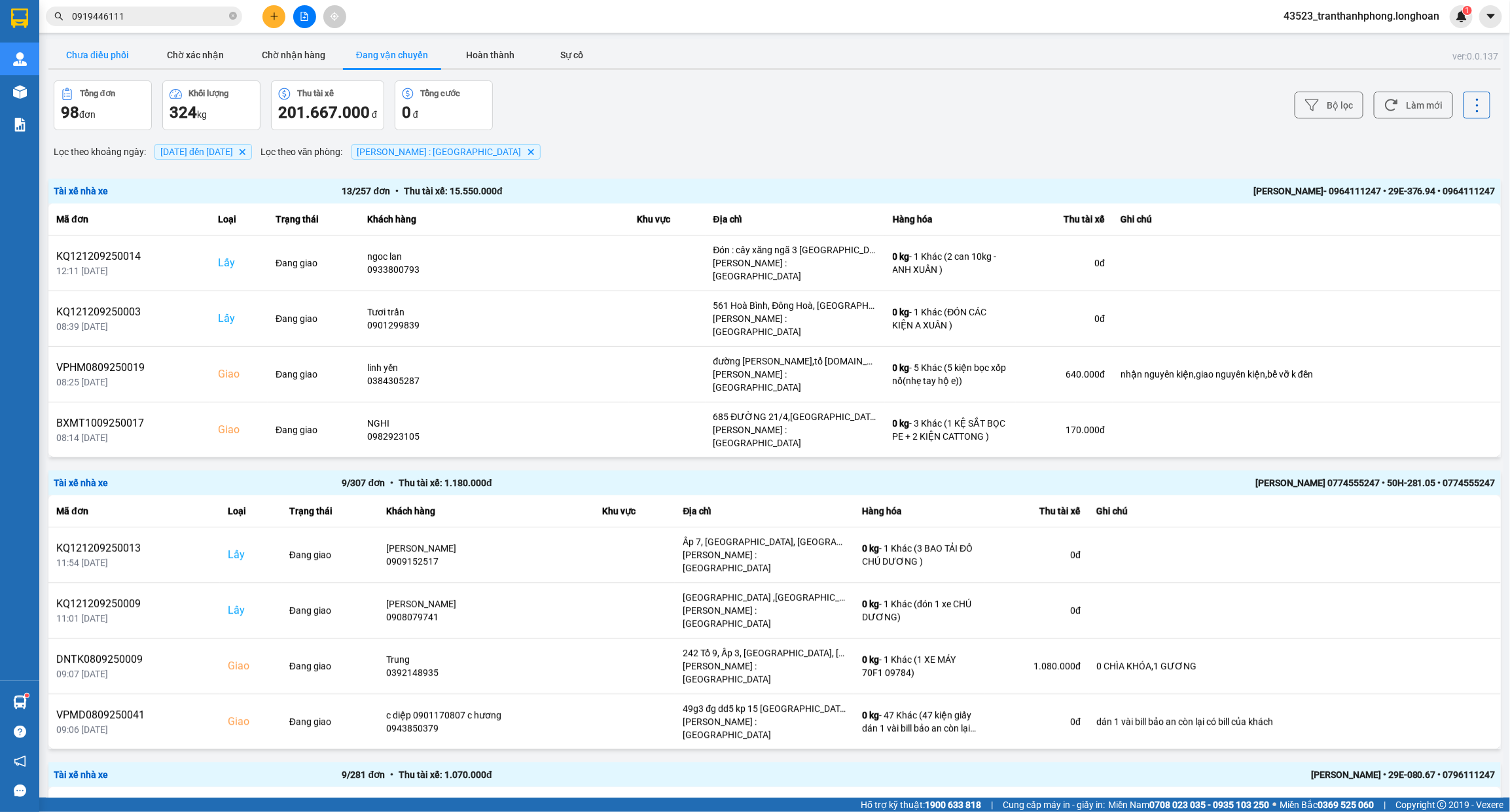
click at [113, 51] on button "Chưa điều phối" at bounding box center [97, 54] width 98 height 26
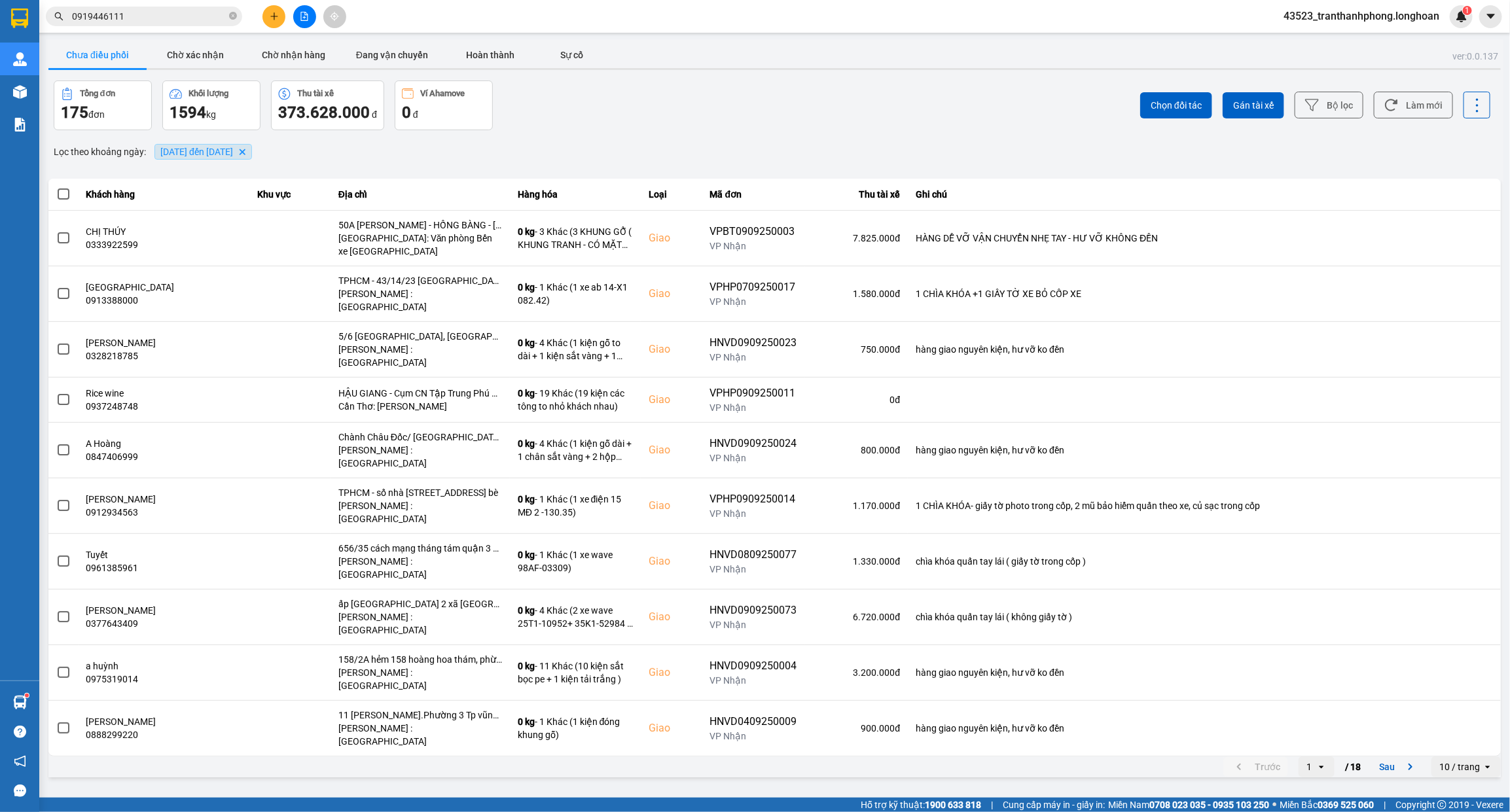
click at [206, 157] on span "01/09/2025 đến 12/09/2025" at bounding box center [196, 152] width 73 height 11
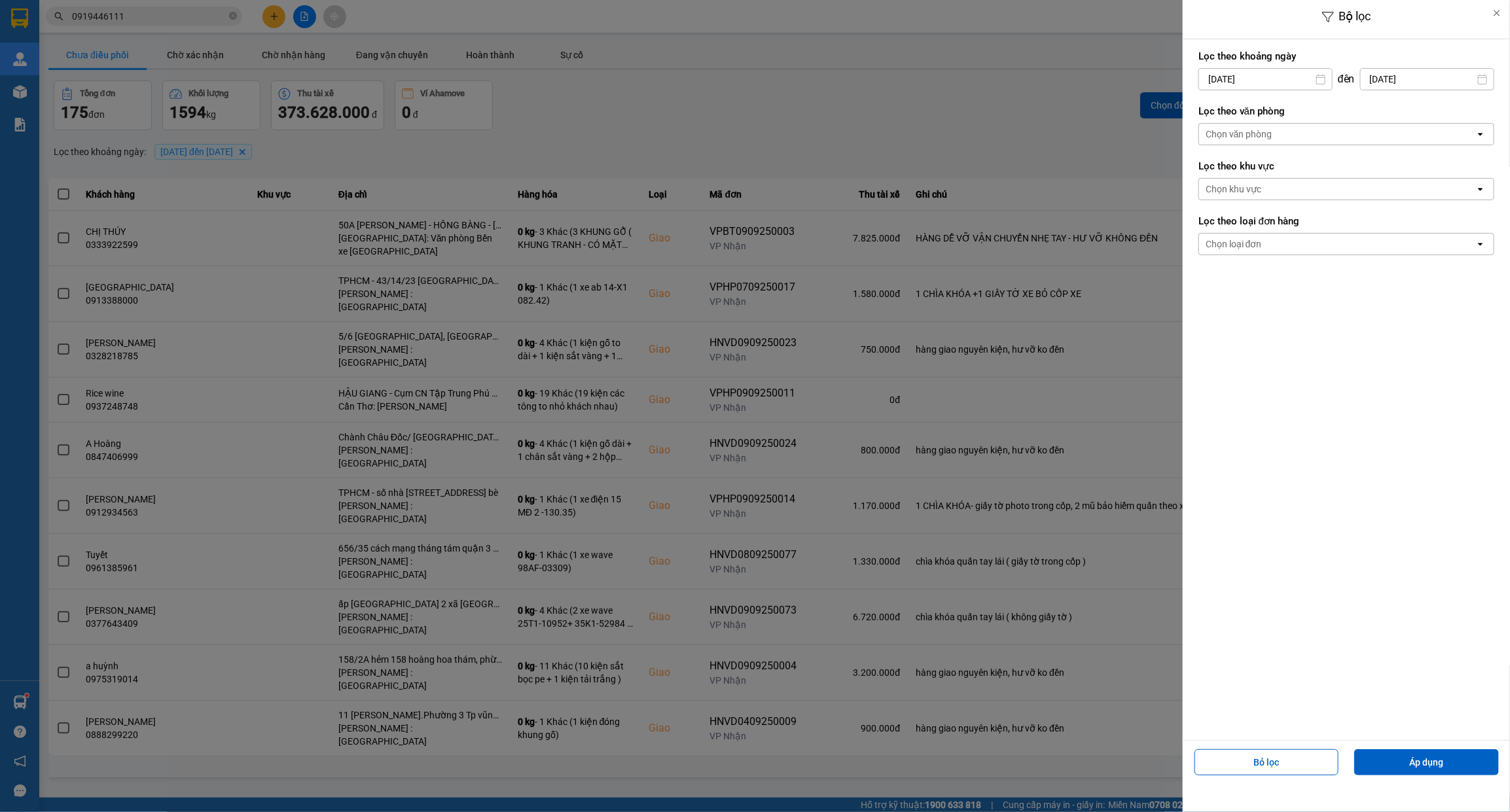
click at [1249, 246] on div "Chọn loại đơn" at bounding box center [1234, 244] width 56 height 13
click at [1234, 280] on div "Lấy" at bounding box center [1346, 272] width 296 height 23
click at [1264, 119] on div "Lọc theo văn phòng Chọn văn phòng open" at bounding box center [1346, 125] width 296 height 49
click at [1270, 138] on div "Chọn văn phòng" at bounding box center [1238, 134] width 67 height 13
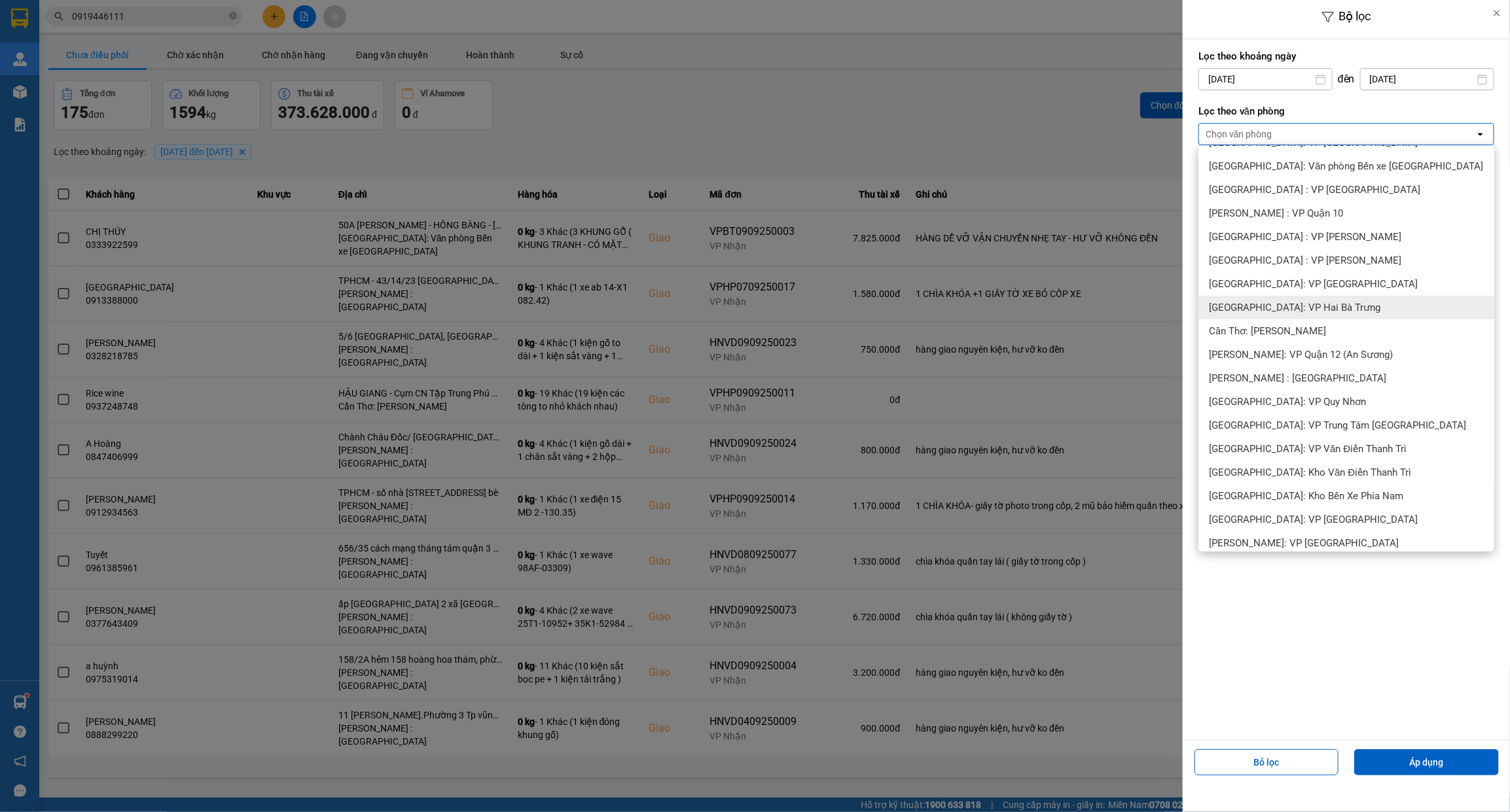
scroll to position [327, 0]
click at [1255, 371] on span "[PERSON_NAME] : [GEOGRAPHIC_DATA]" at bounding box center [1297, 376] width 177 height 13
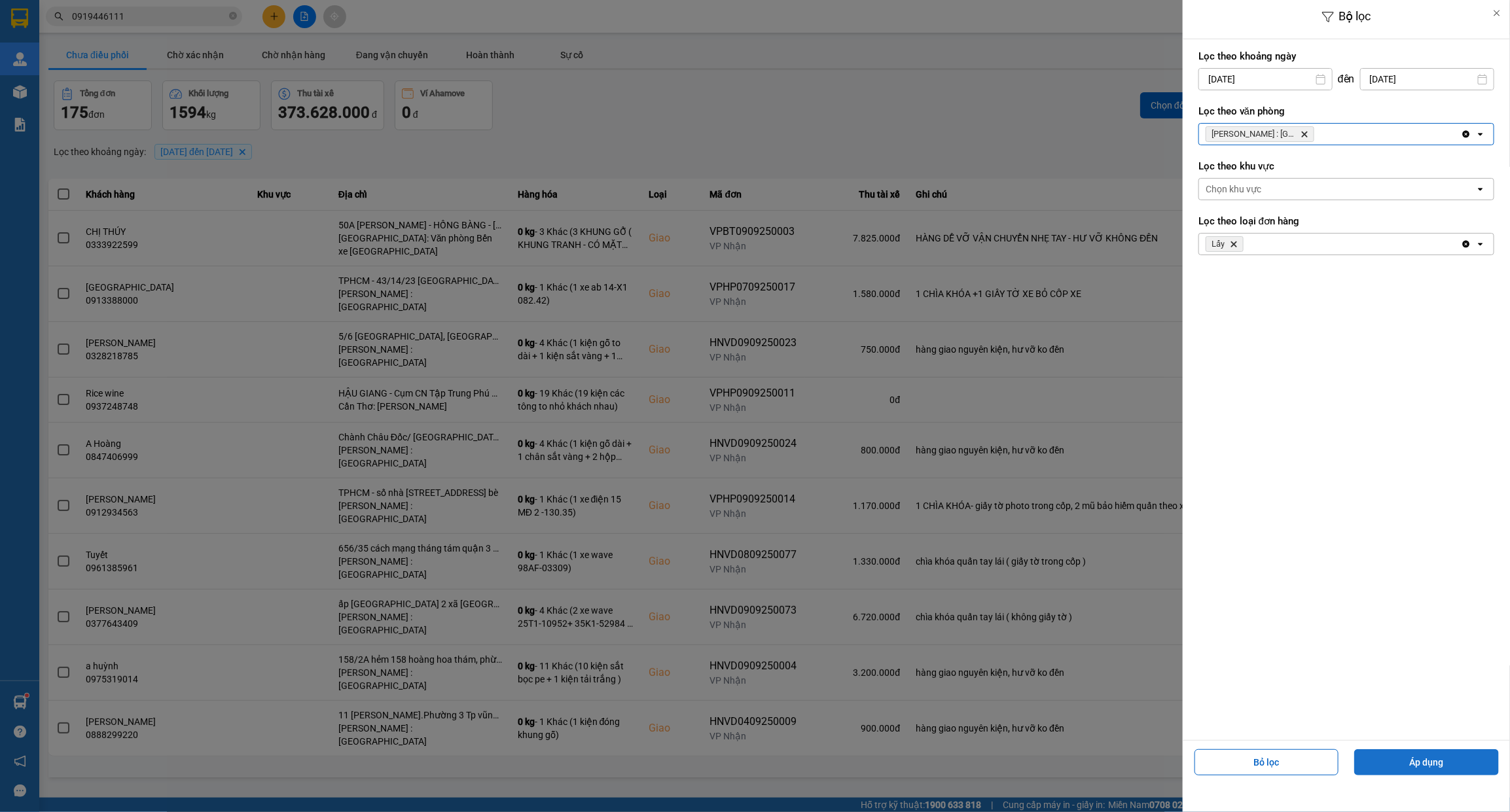
click at [1399, 758] on button "Áp dụng" at bounding box center [1426, 762] width 145 height 26
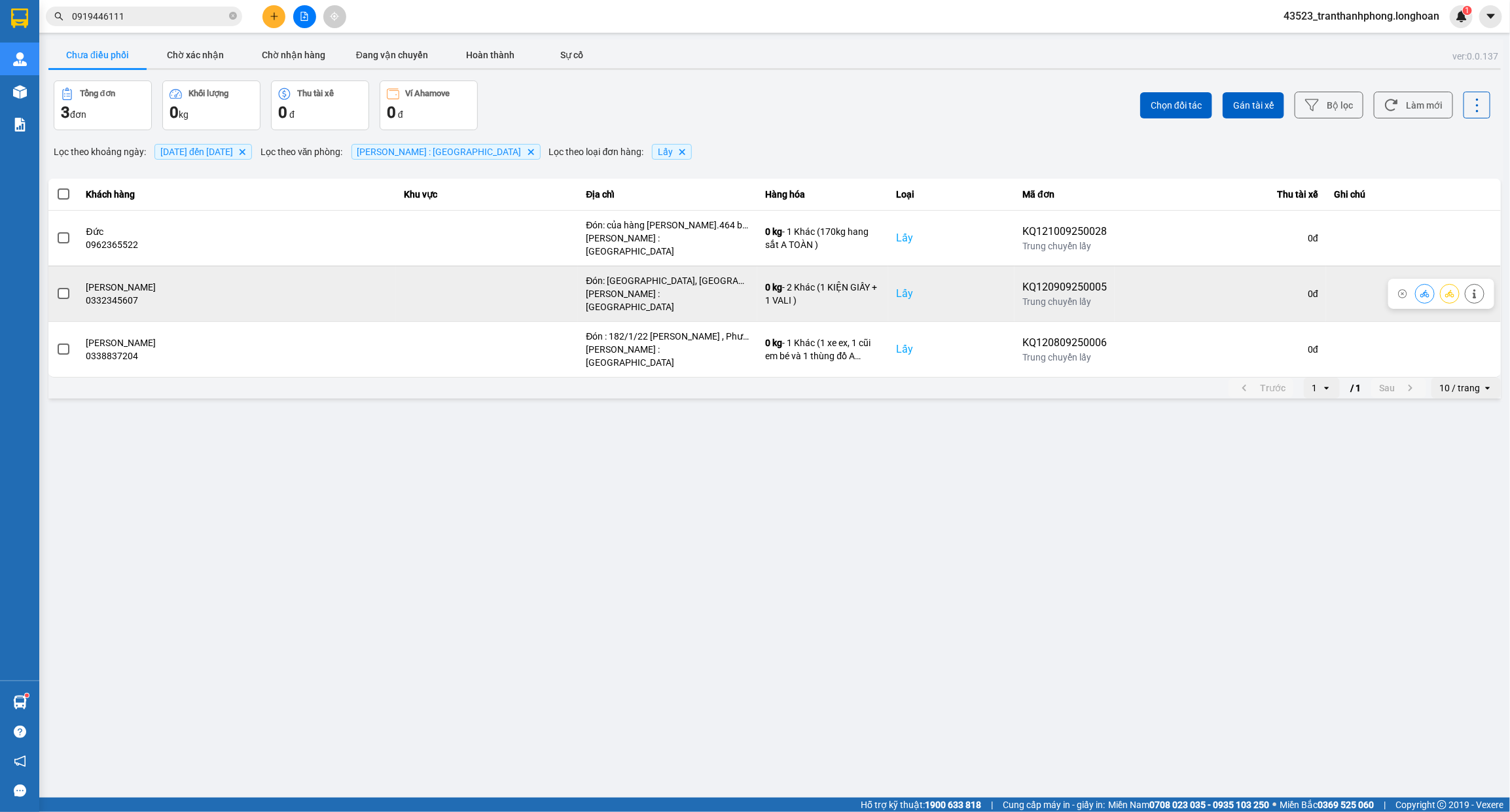
click at [68, 286] on label at bounding box center [63, 293] width 14 height 14
click at [56, 286] on input "checkbox" at bounding box center [56, 286] width 0 height 0
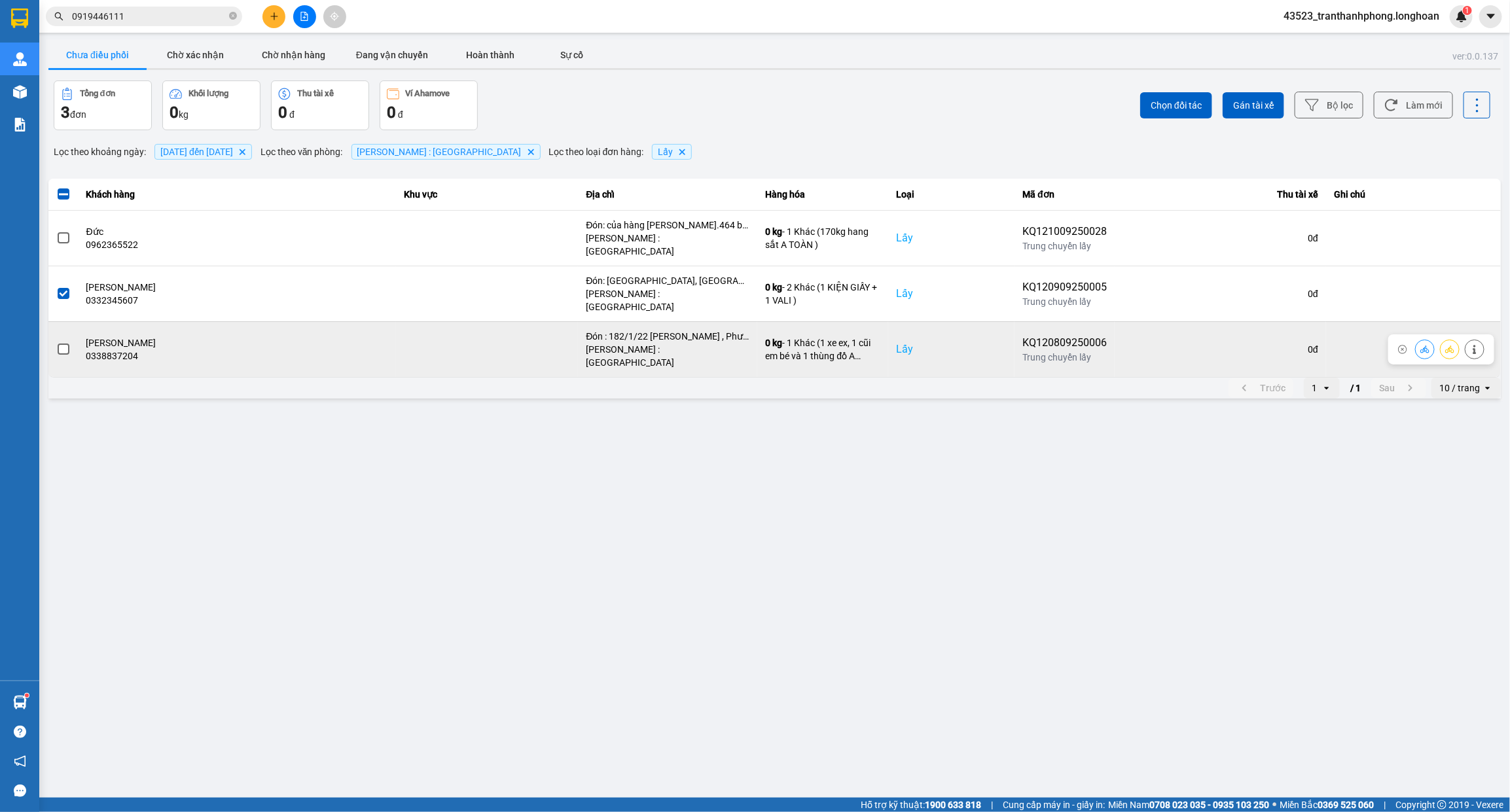
click at [63, 343] on span at bounding box center [63, 349] width 12 height 12
click at [56, 342] on input "checkbox" at bounding box center [56, 342] width 0 height 0
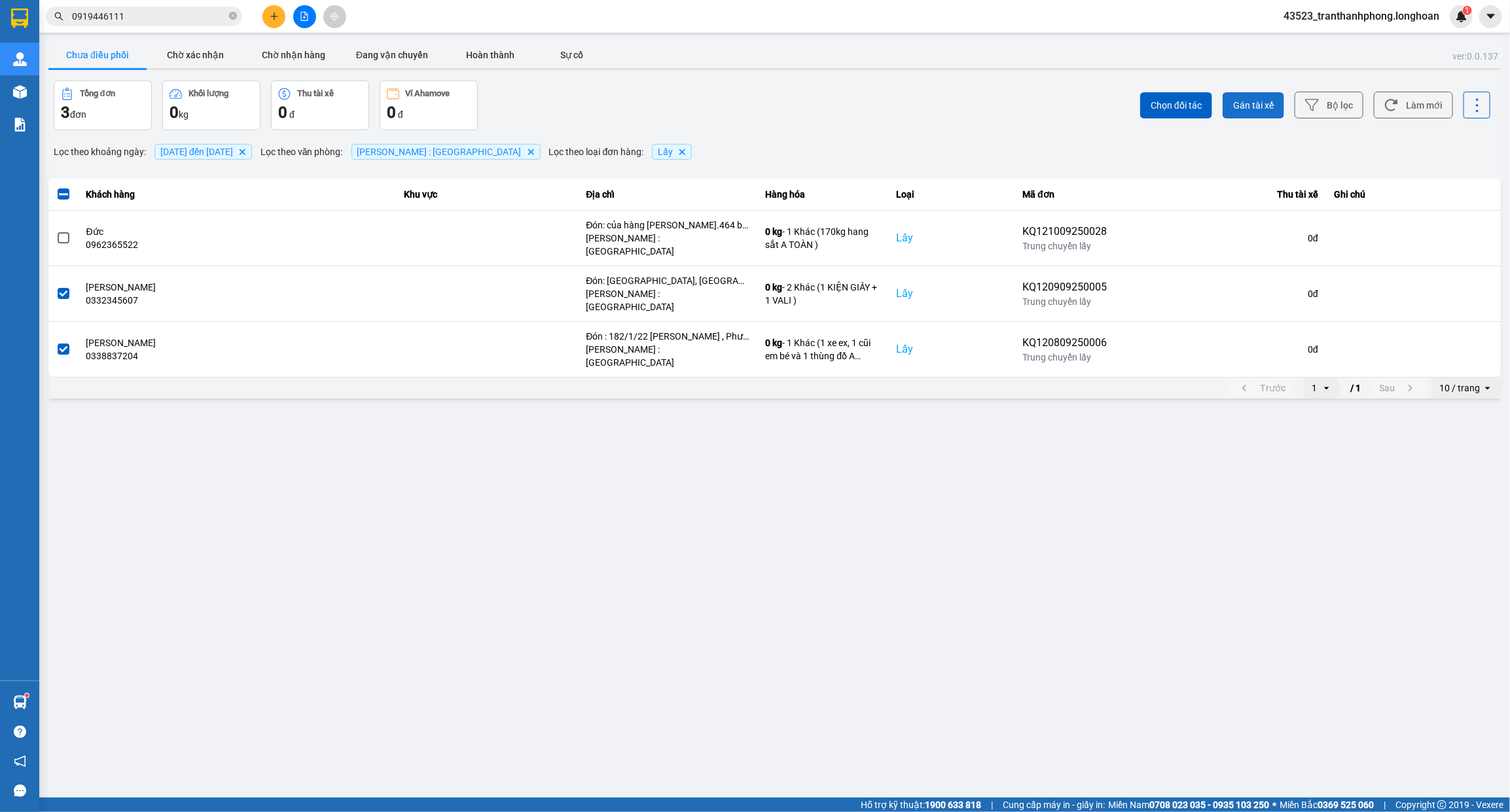
click at [1273, 111] on span "Gán tài xế" at bounding box center [1253, 105] width 41 height 13
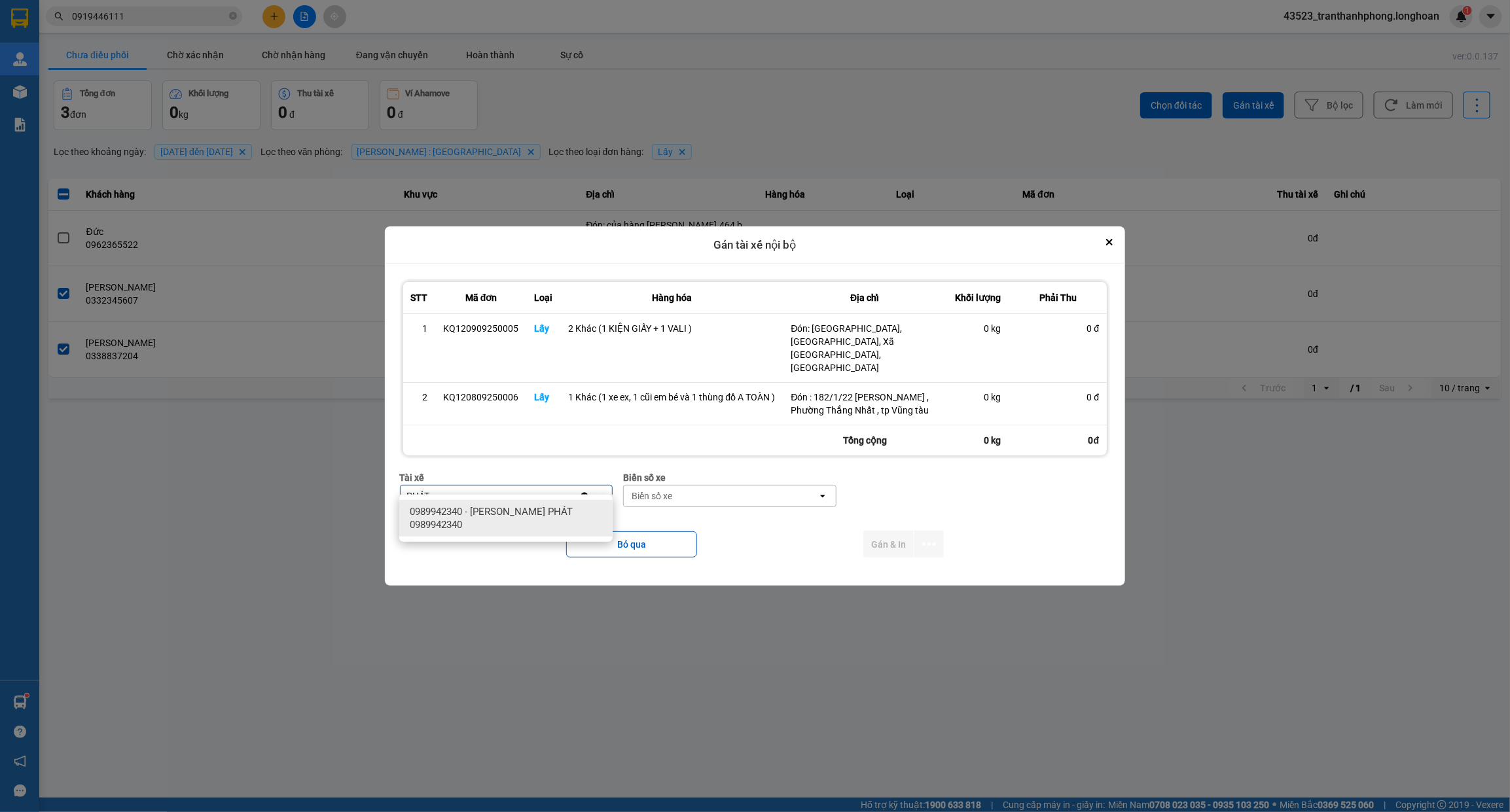
type input "PHÁT"
click at [502, 517] on span "0989942340 - LÊ TẤN PHÁT 0989942340" at bounding box center [509, 517] width 197 height 26
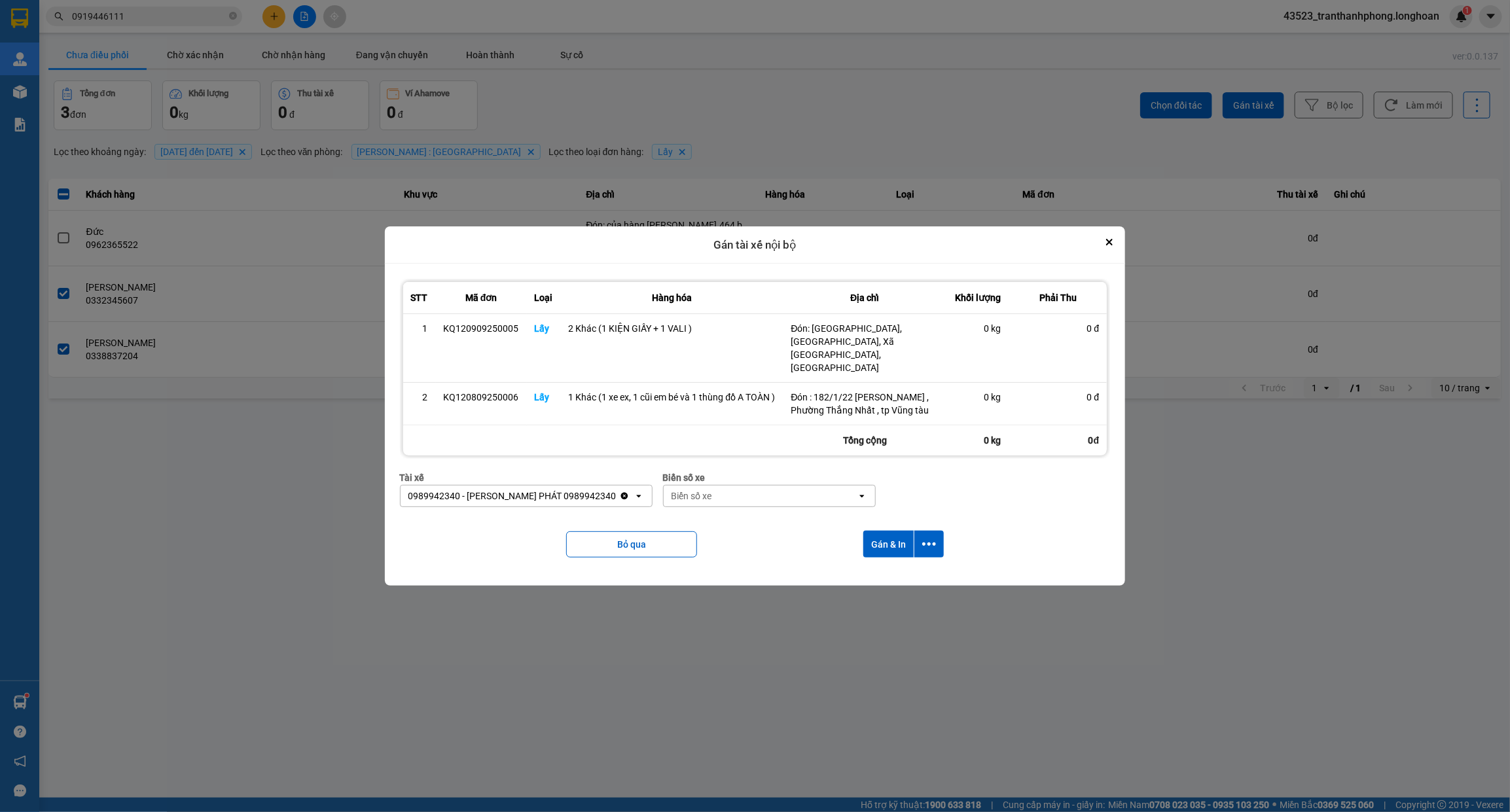
click at [768, 486] on div "Biển số xe" at bounding box center [760, 496] width 194 height 21
type input "54"
click at [666, 554] on span "29H-960.54" at bounding box center [658, 558] width 49 height 13
click at [894, 534] on button "Gán & In" at bounding box center [888, 544] width 50 height 27
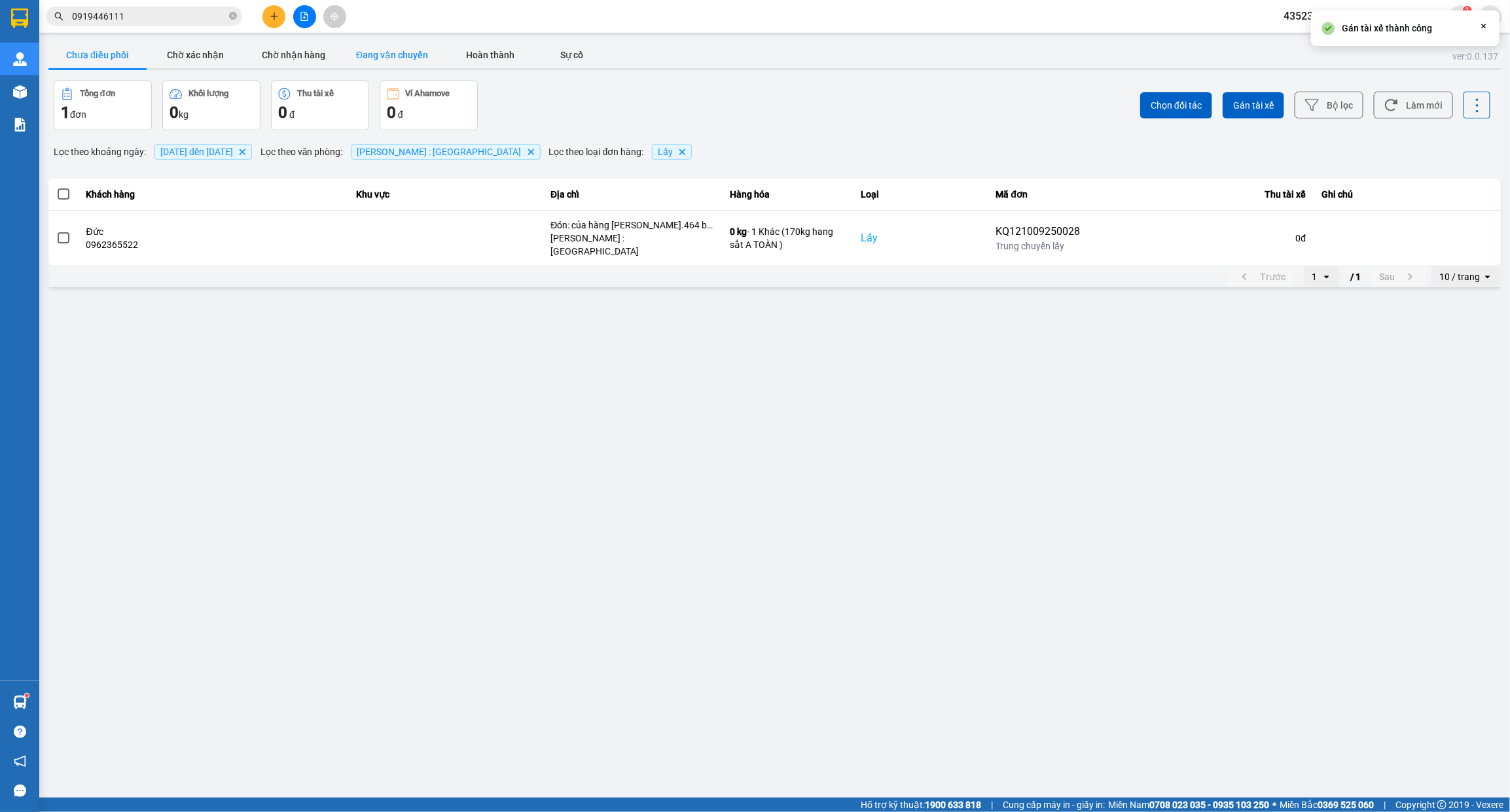
click at [382, 49] on button "Đang vận chuyển" at bounding box center [391, 54] width 98 height 26
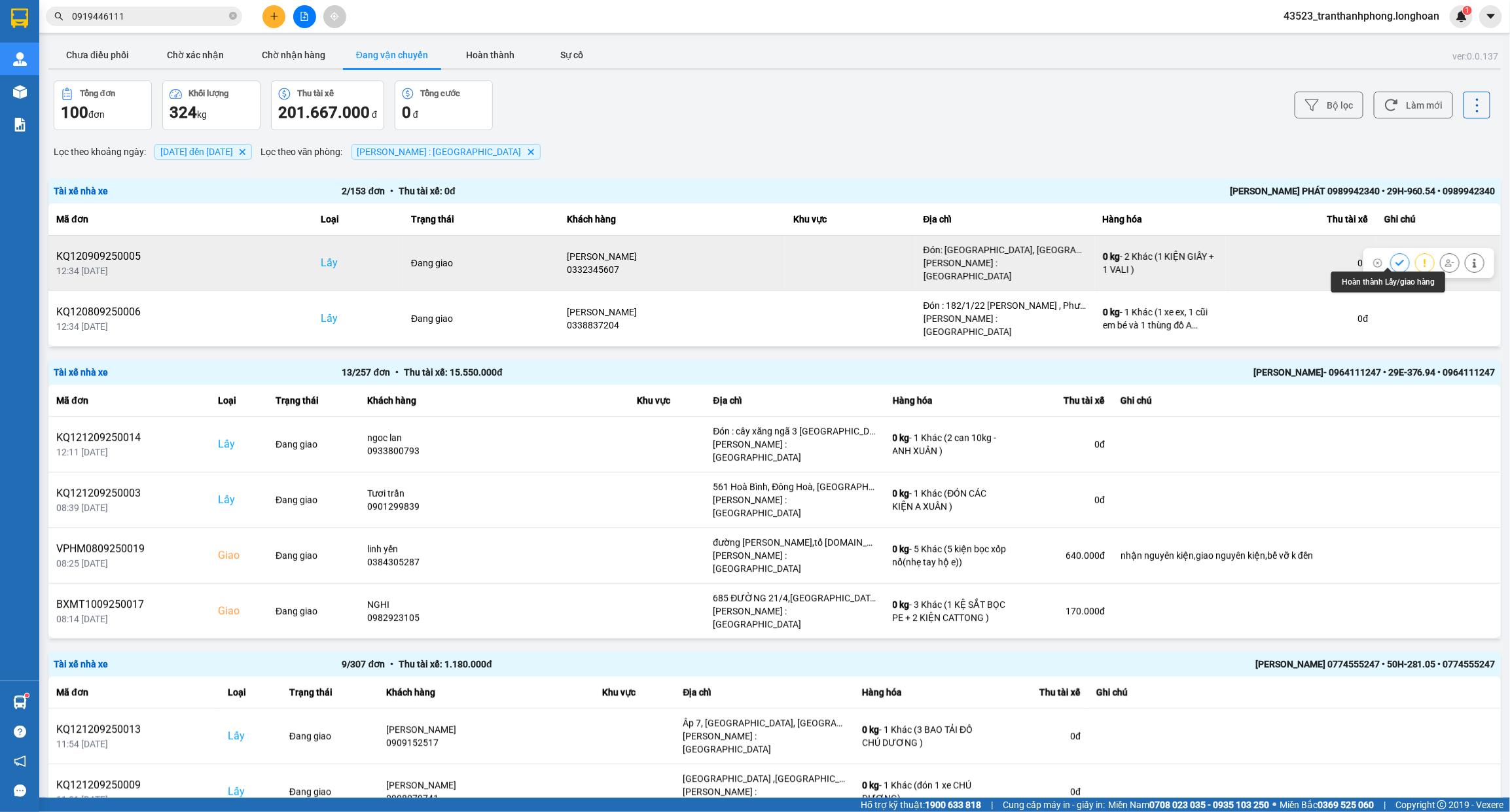
click at [1395, 259] on icon at bounding box center [1399, 263] width 9 height 9
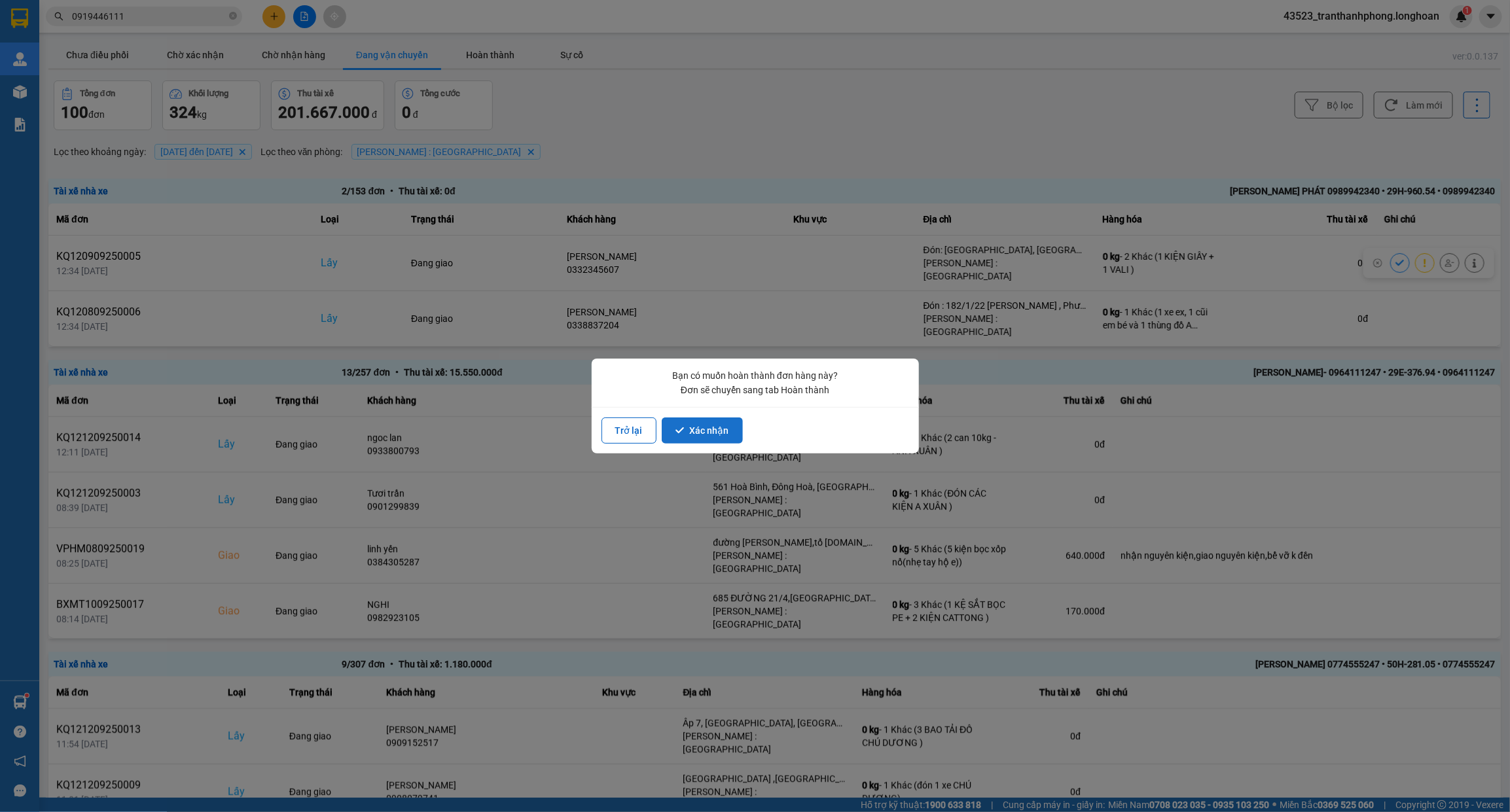
click at [714, 426] on button "Xác nhận" at bounding box center [702, 430] width 81 height 26
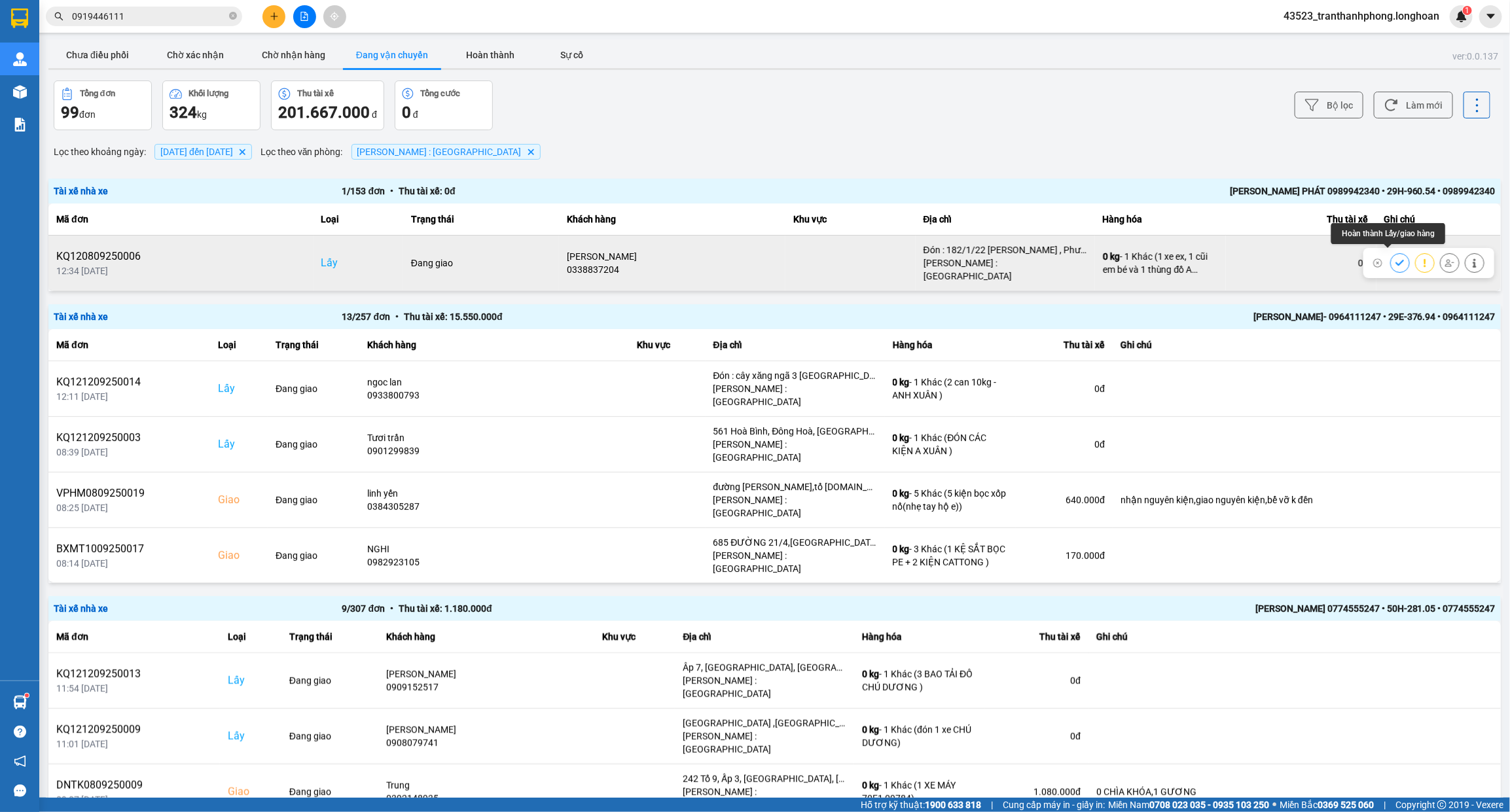
click at [1395, 259] on icon at bounding box center [1399, 263] width 9 height 9
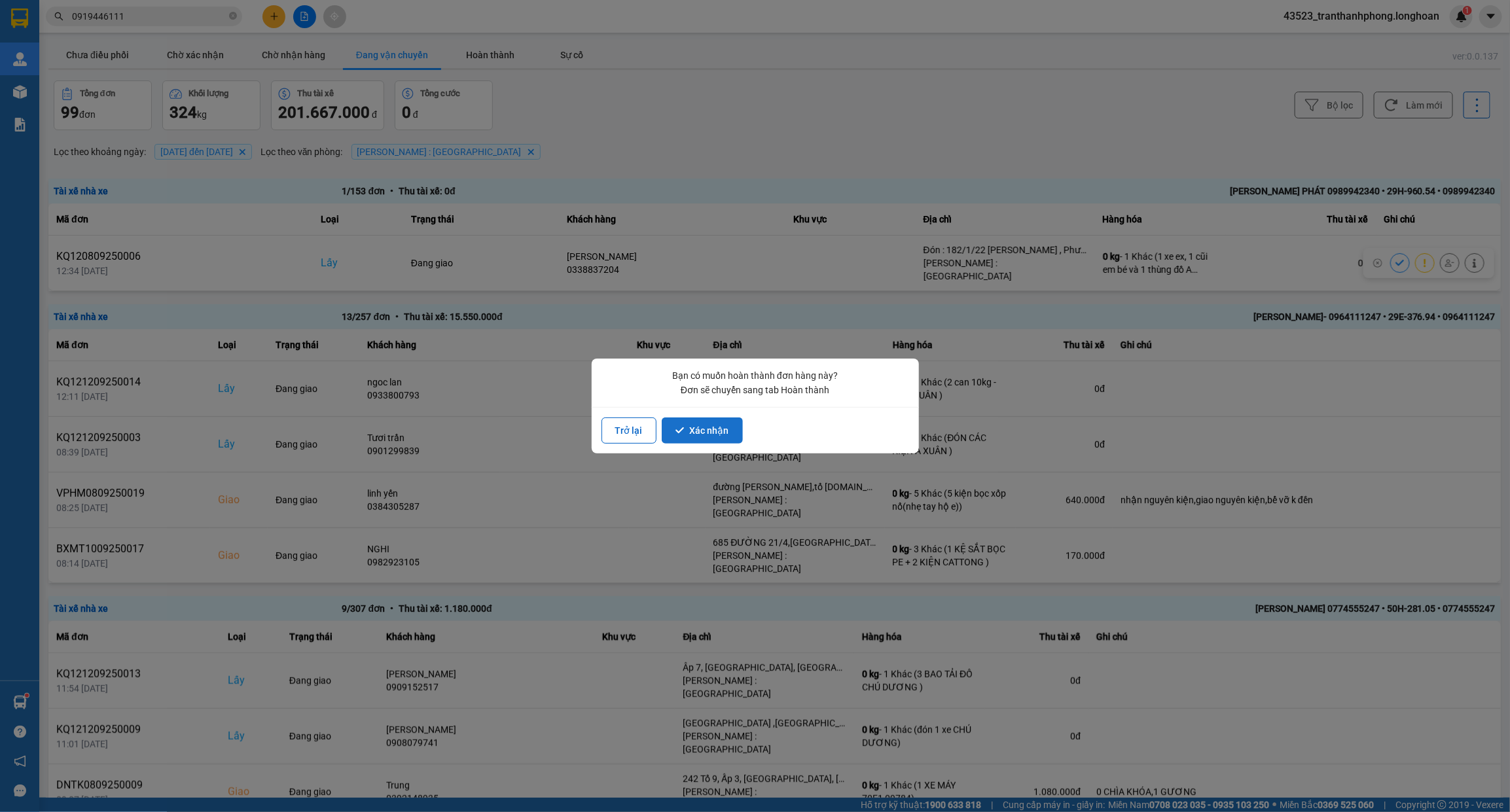
click at [709, 436] on button "Xác nhận" at bounding box center [702, 430] width 81 height 26
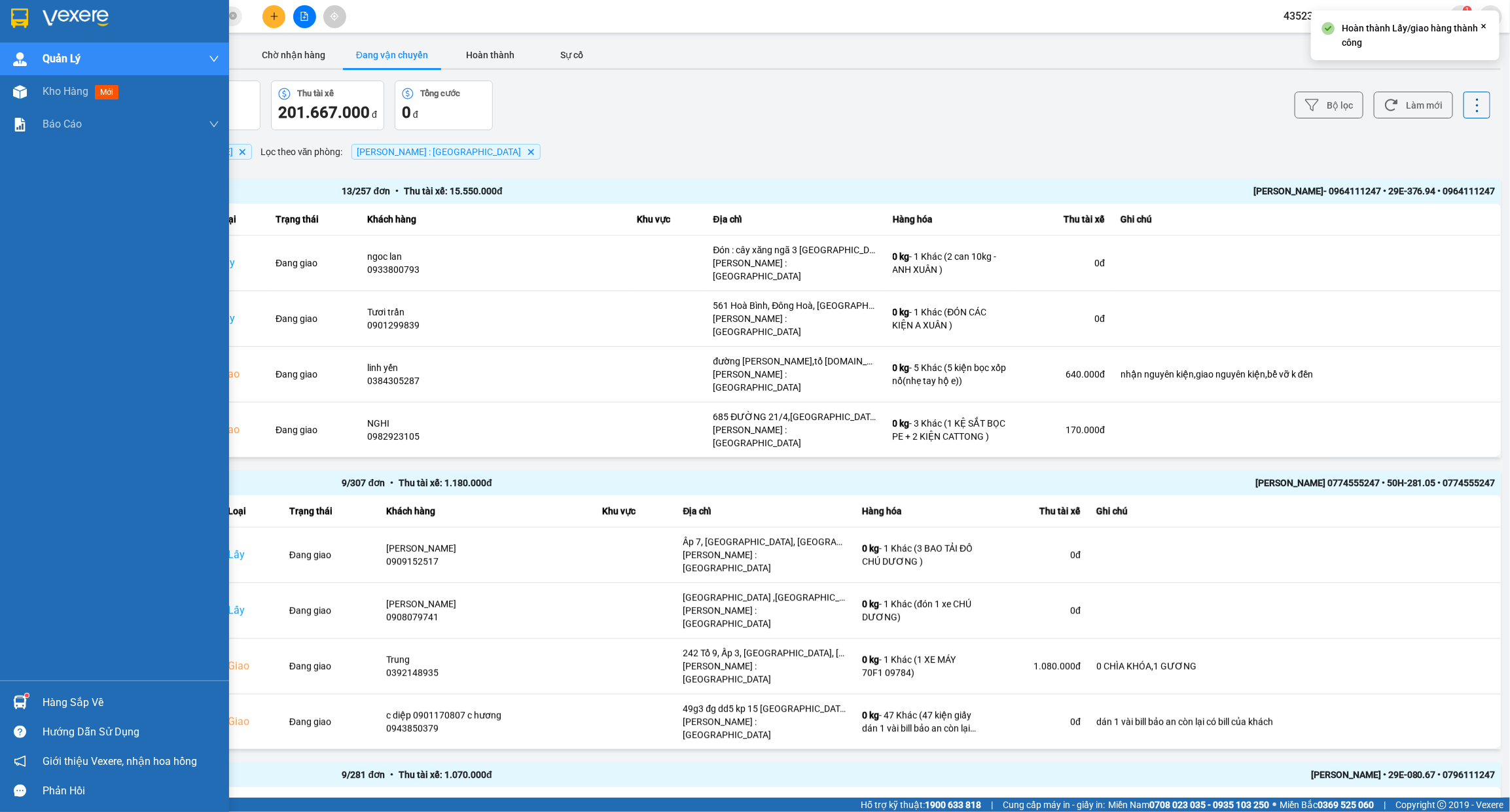
click at [22, 18] on img at bounding box center [20, 18] width 17 height 20
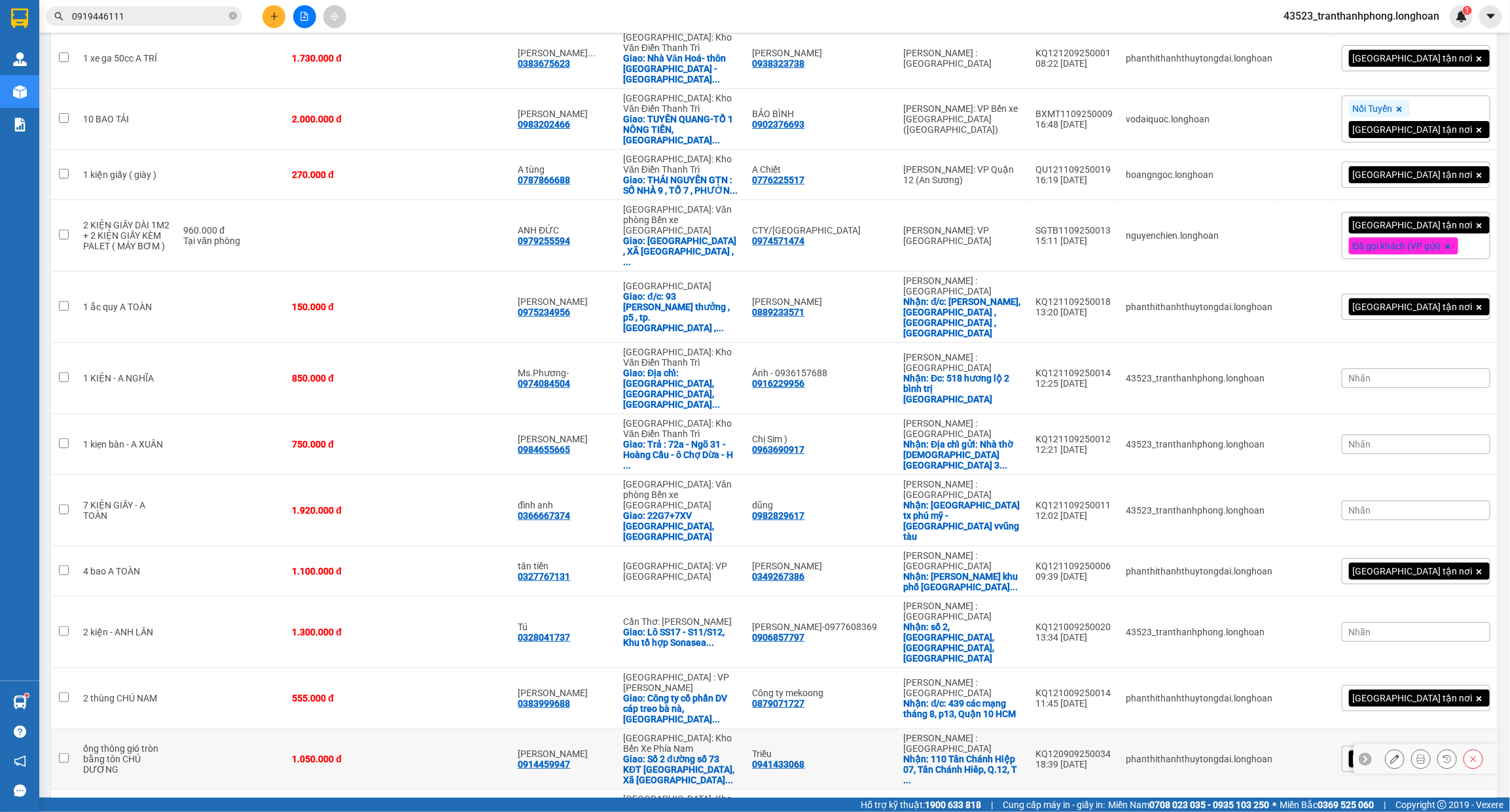
scroll to position [192, 0]
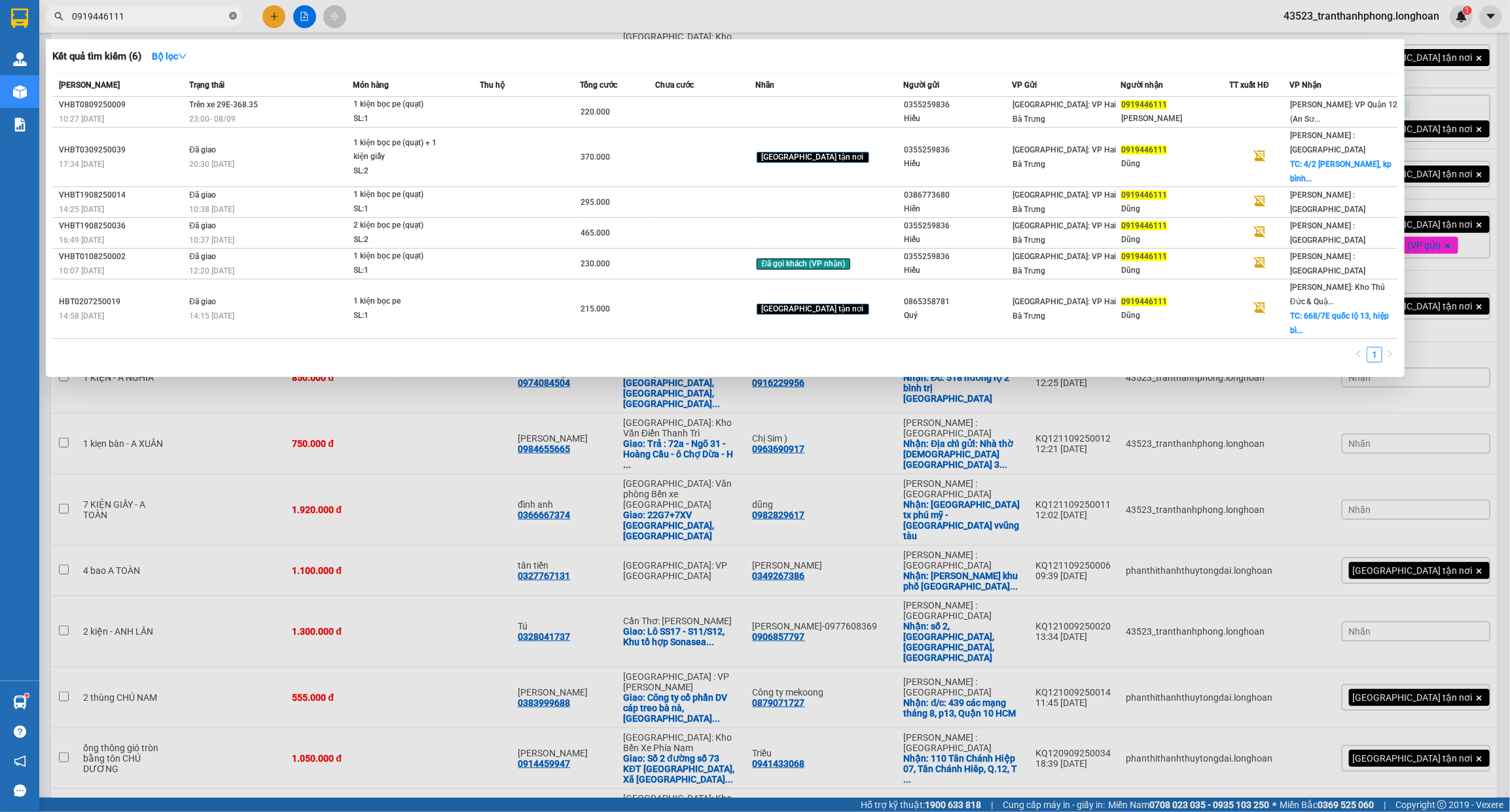
click at [232, 18] on icon "close-circle" at bounding box center [233, 16] width 8 height 8
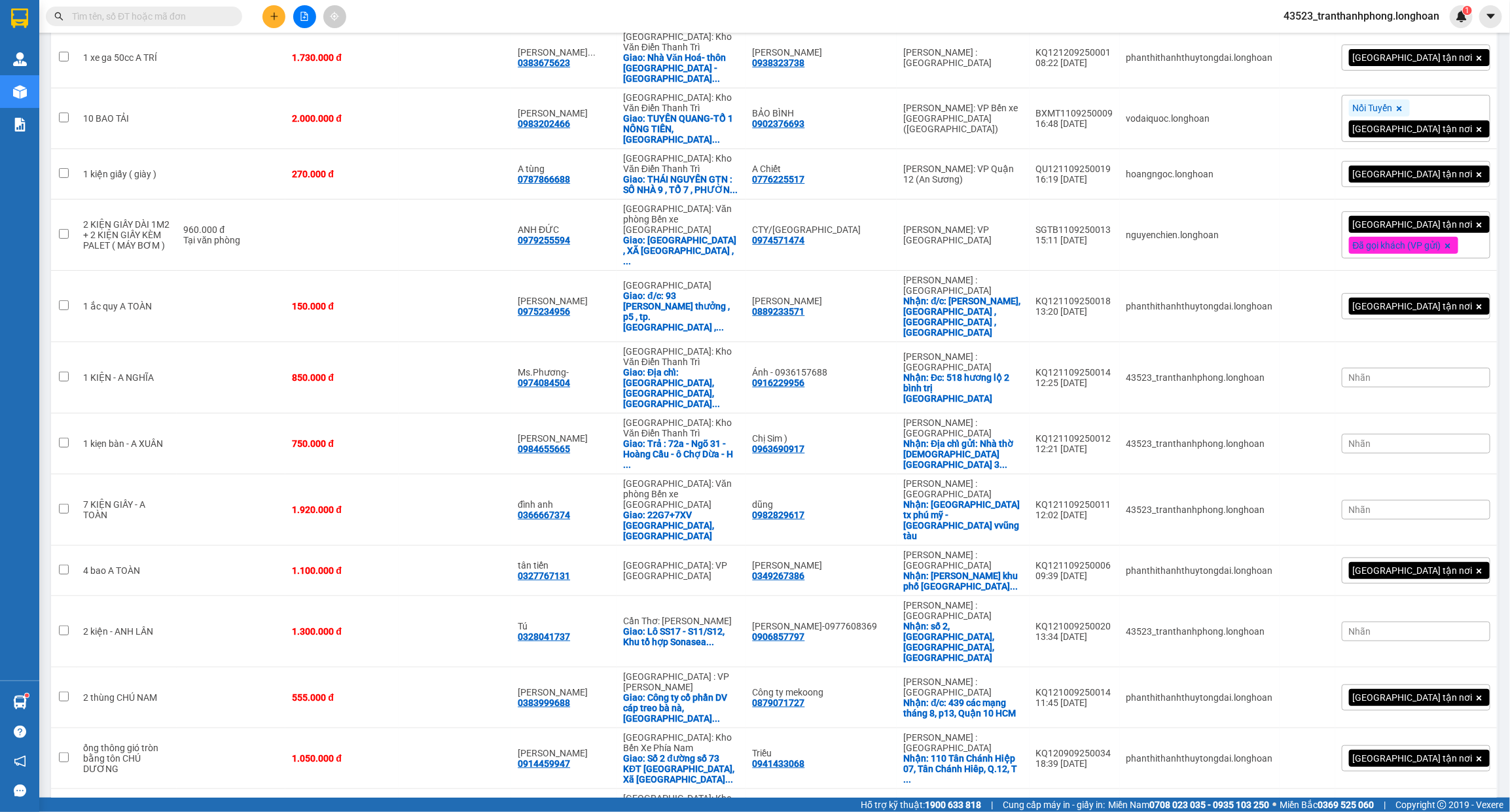
click at [214, 13] on input "text" at bounding box center [149, 16] width 154 height 14
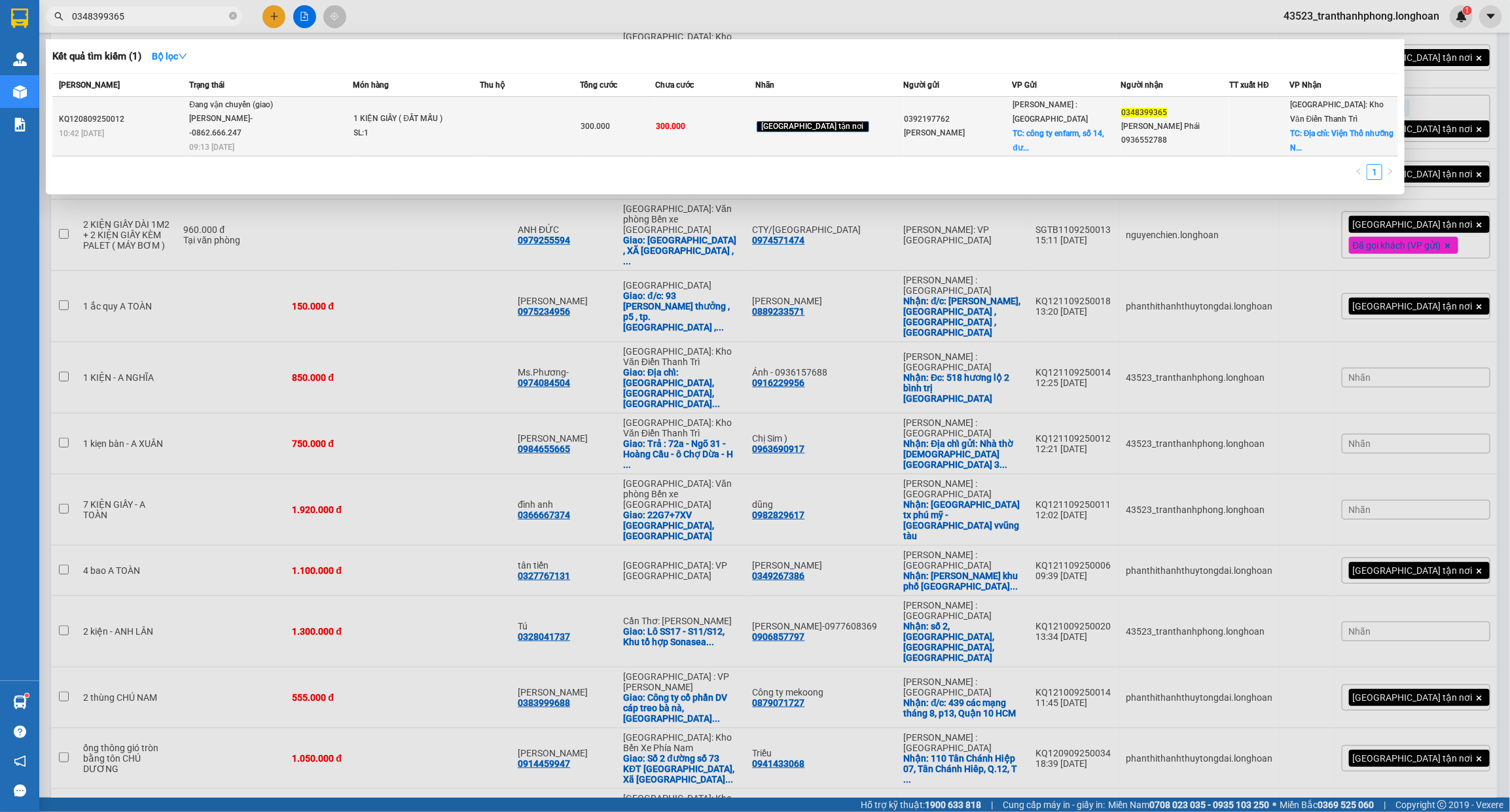
type input "0348399365"
click at [391, 109] on td "1 KIỆN GIẤY ( ĐẤT MẪU ) SL: 1" at bounding box center [417, 126] width 127 height 59
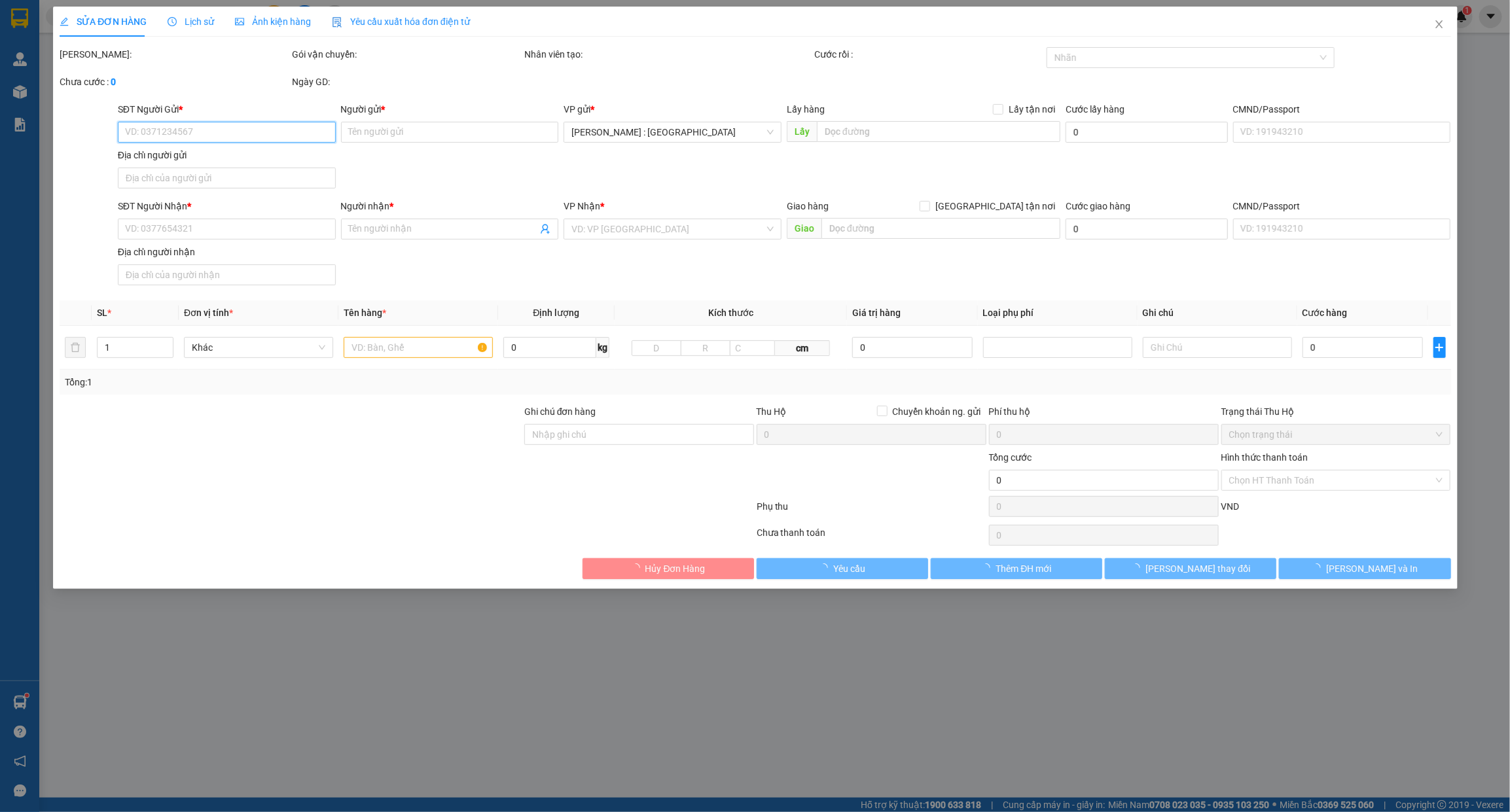
type input "0392197762"
type input "Nguyễn Thành Lộc"
checkbox input "true"
type input "công ty enfarm, số 14, đường 18 khu đô thị An Phú - An Khánh, phường An Phú, TP…"
type input "0348399365"
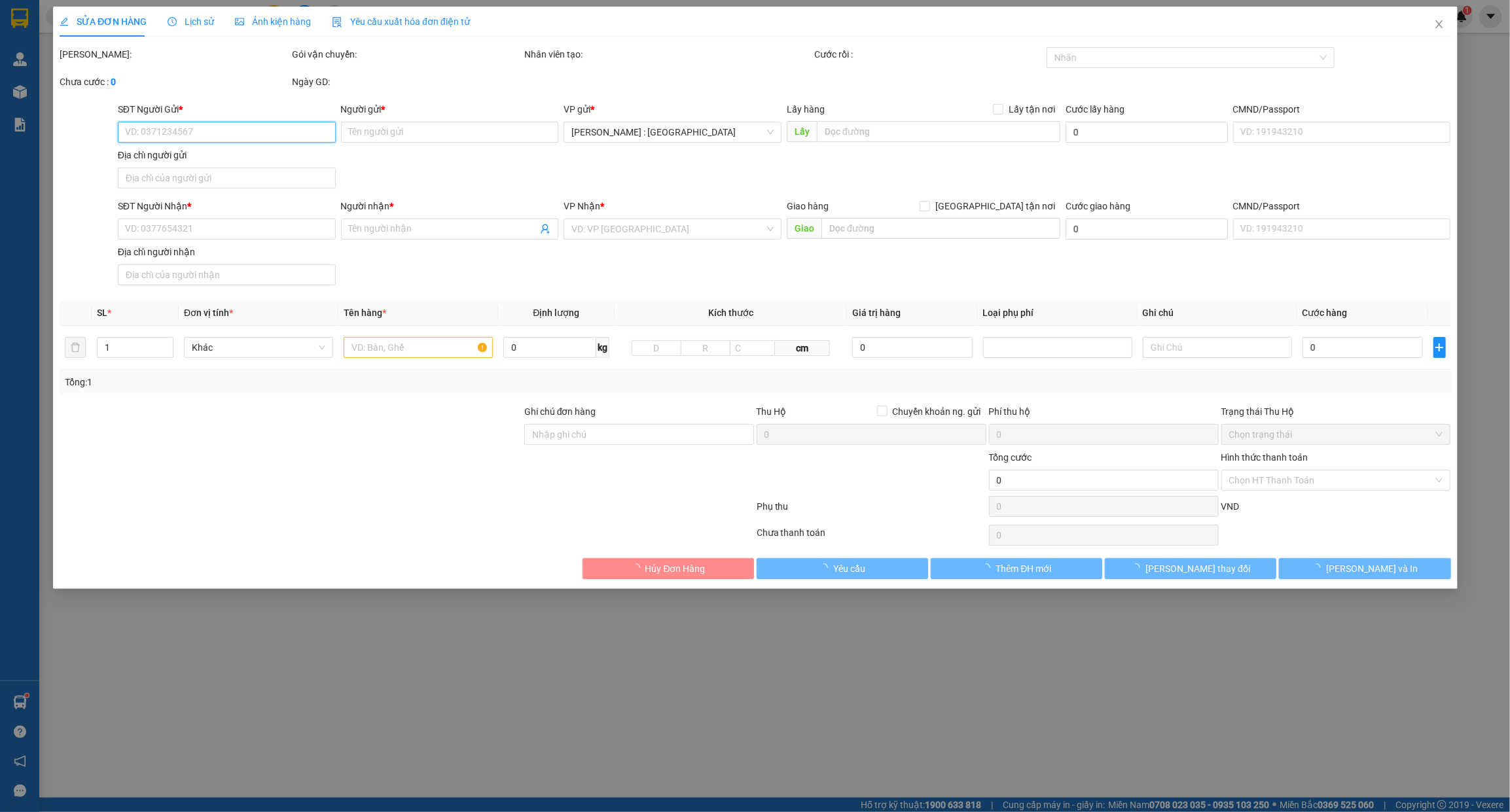
type input "Đỗ Duy Phái 0936552788"
checkbox input "true"
type input "Địa chỉ: Viện Thổ nhưỡng Nông hoá - Số 10 đường Đức Thắng, phường Đông Ngạc, TP…"
type input "300.000"
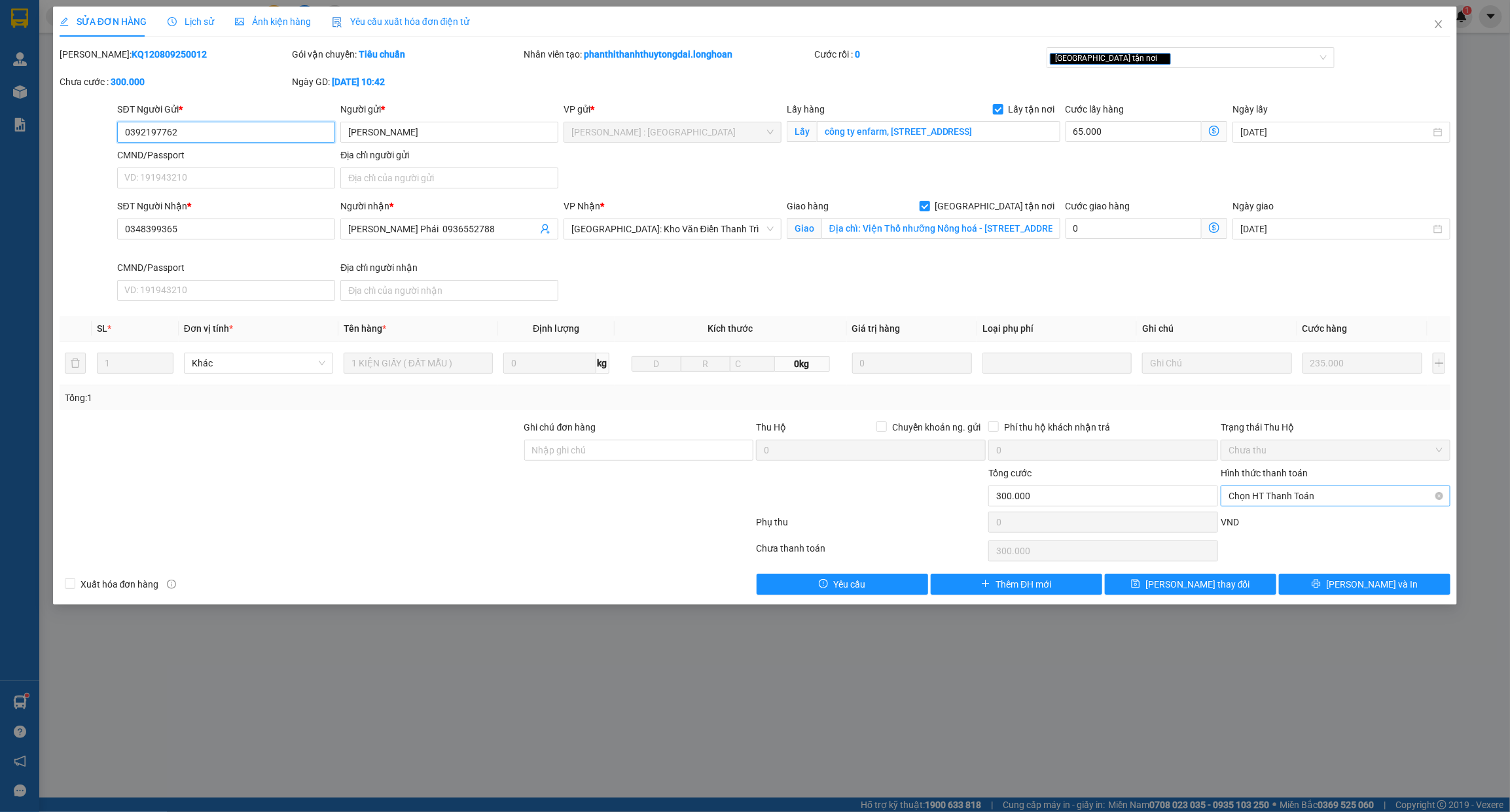
click at [1336, 492] on span "Chọn HT Thanh Toán" at bounding box center [1335, 496] width 214 height 20
click at [496, 509] on div at bounding box center [291, 488] width 465 height 46
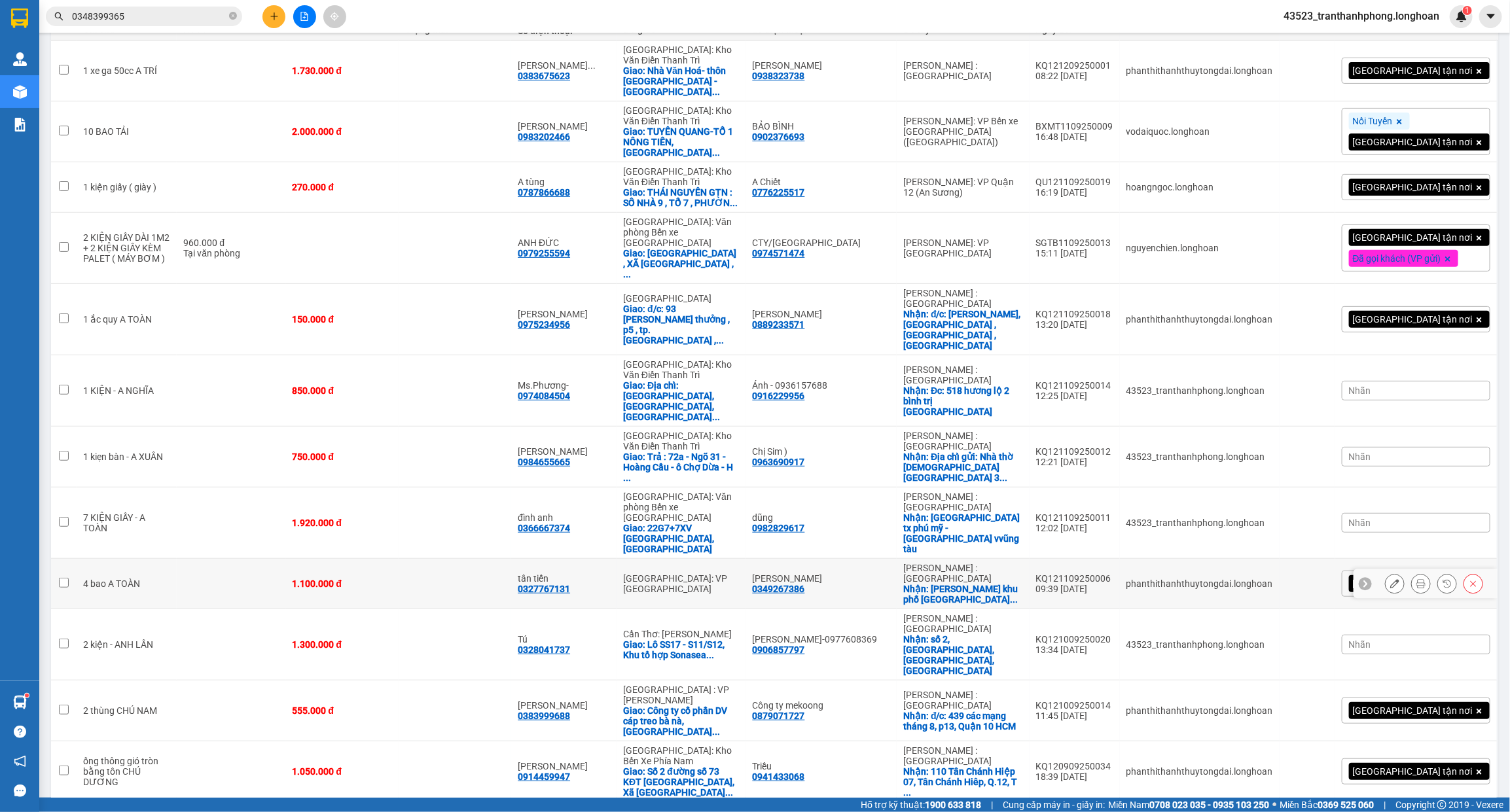
scroll to position [214, 0]
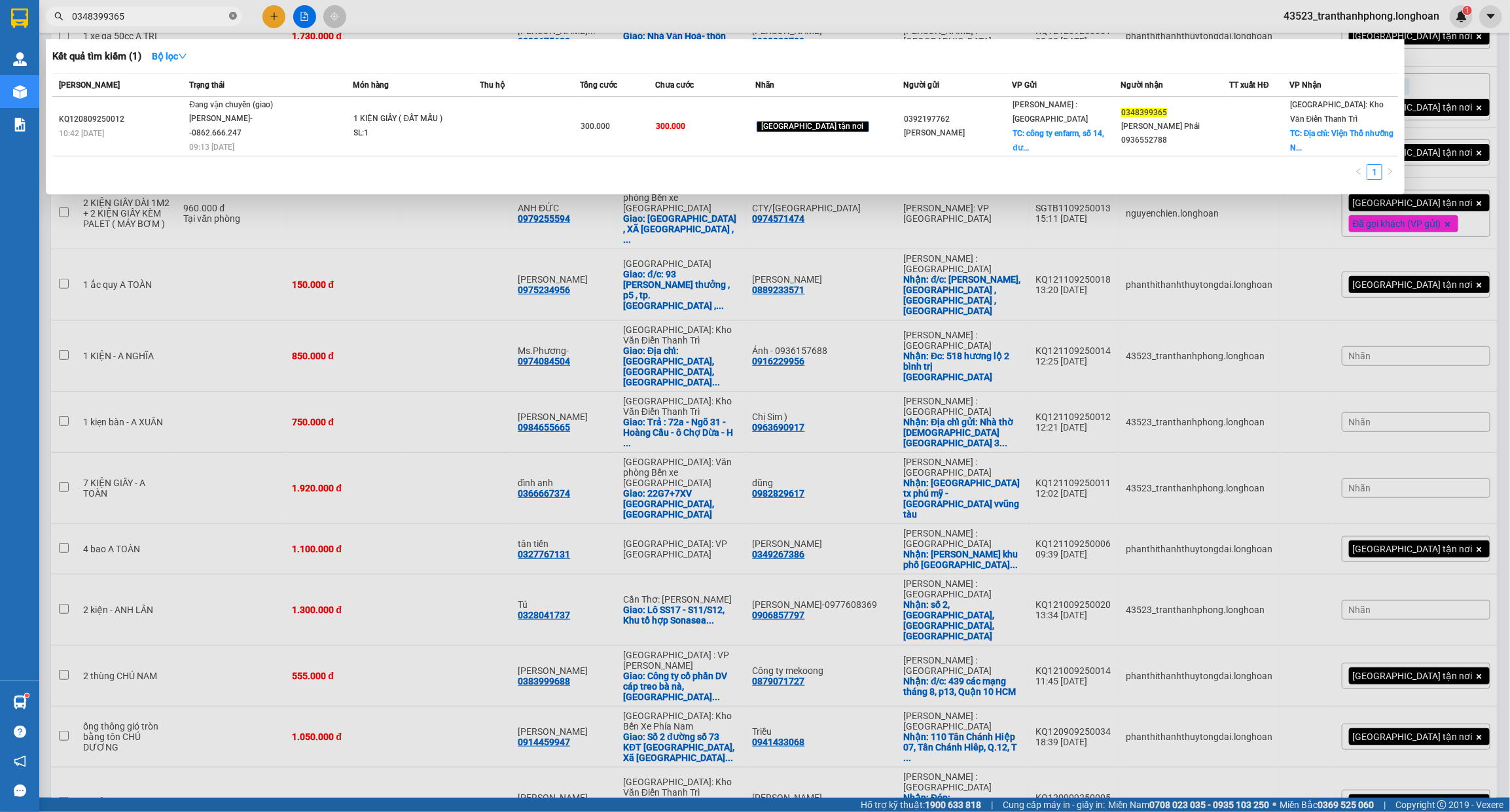
click at [232, 16] on icon "close-circle" at bounding box center [233, 16] width 8 height 8
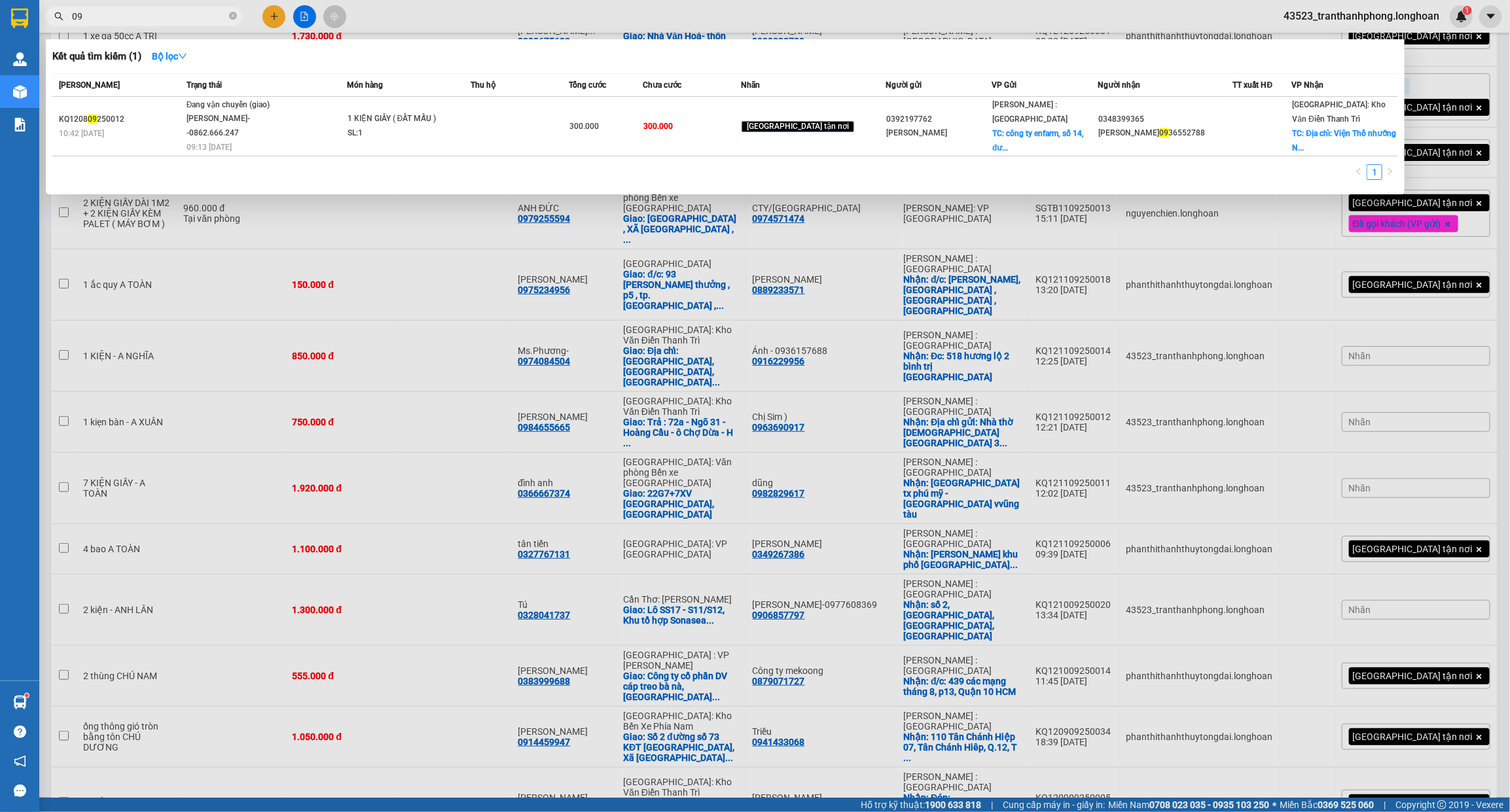
click at [171, 21] on input "09" at bounding box center [149, 16] width 154 height 14
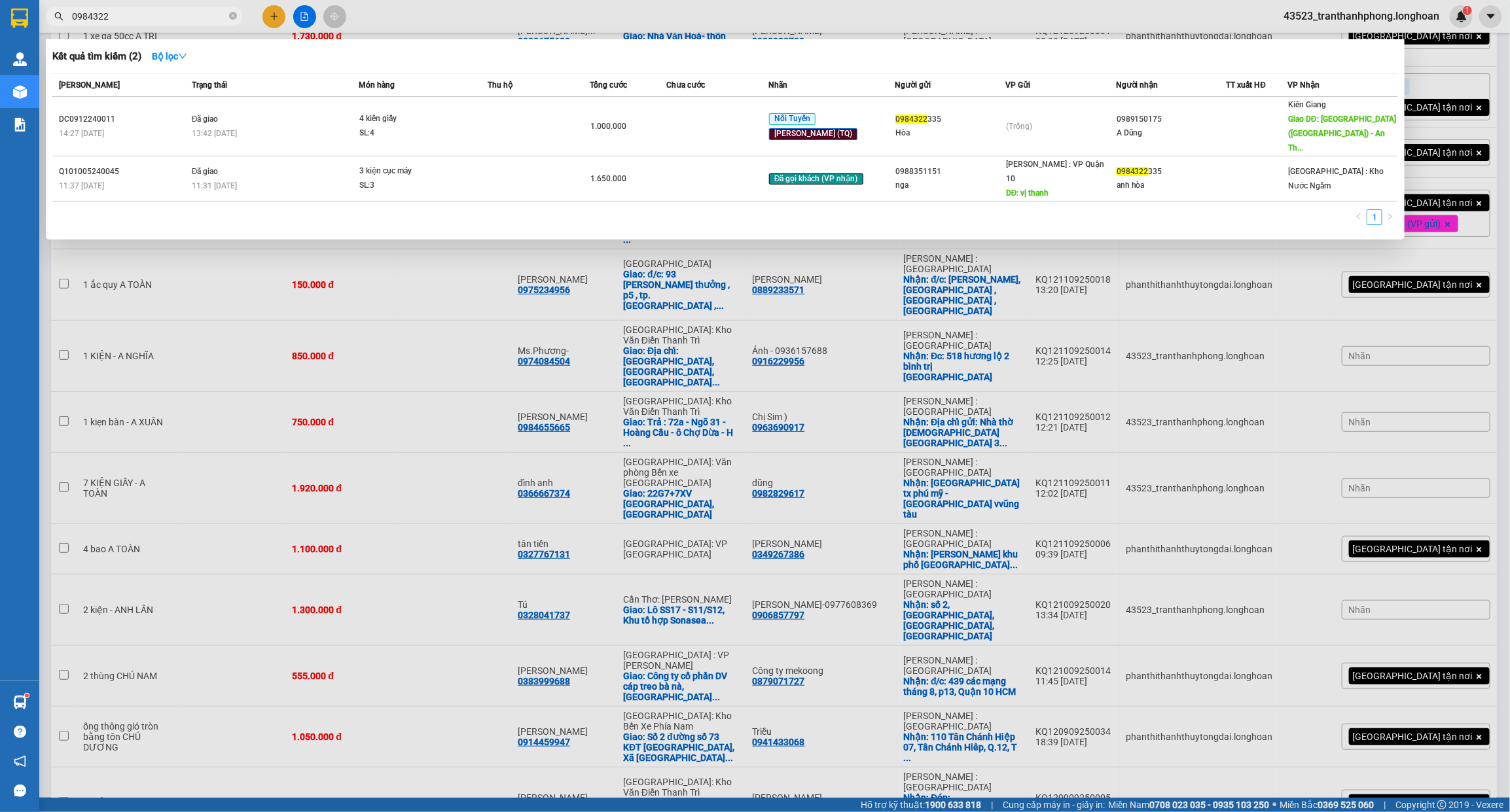
click at [171, 21] on input "0984322" at bounding box center [149, 16] width 154 height 14
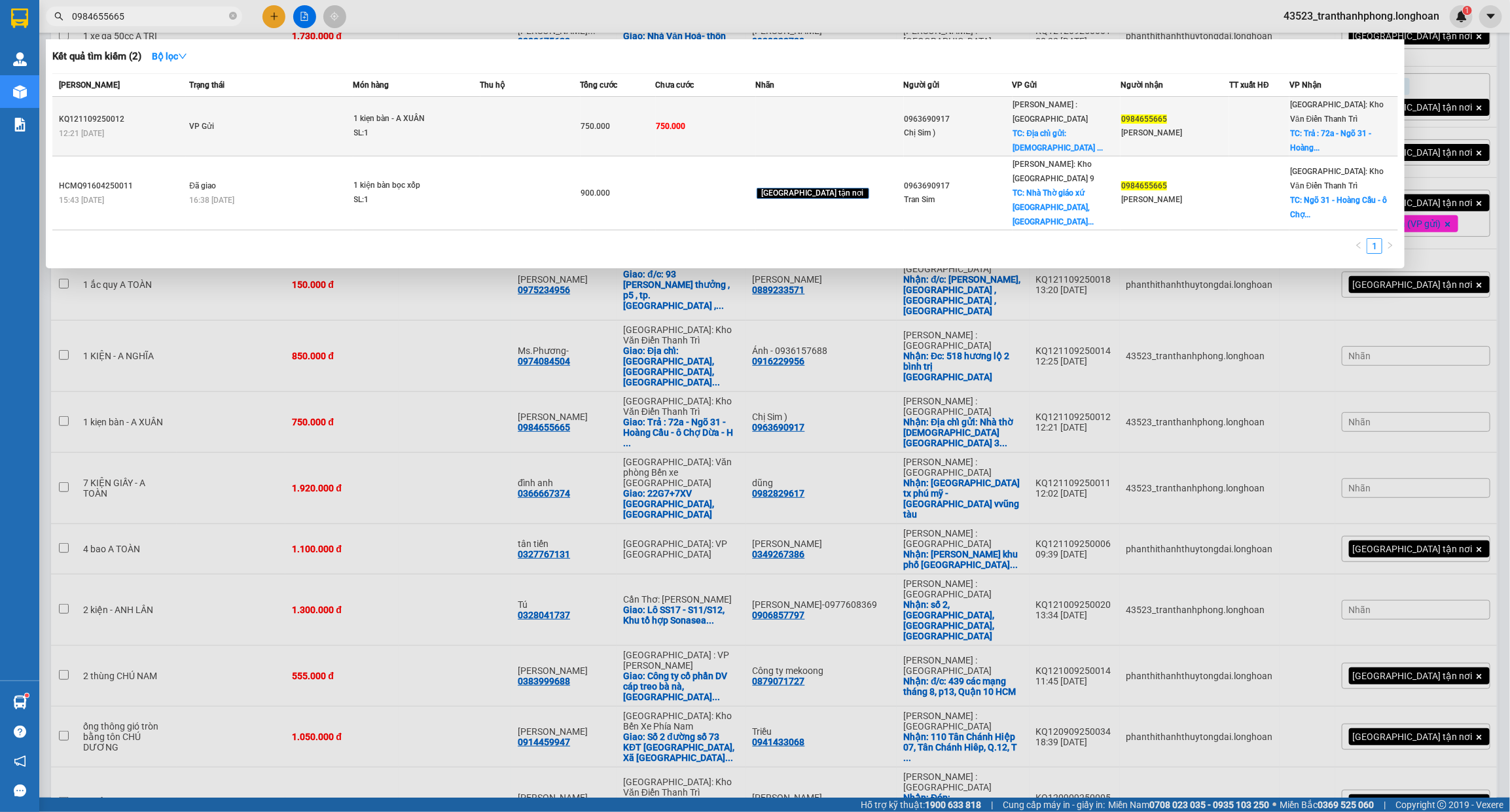
type input "0984655665"
click at [299, 108] on td "VP Gửi" at bounding box center [269, 126] width 167 height 59
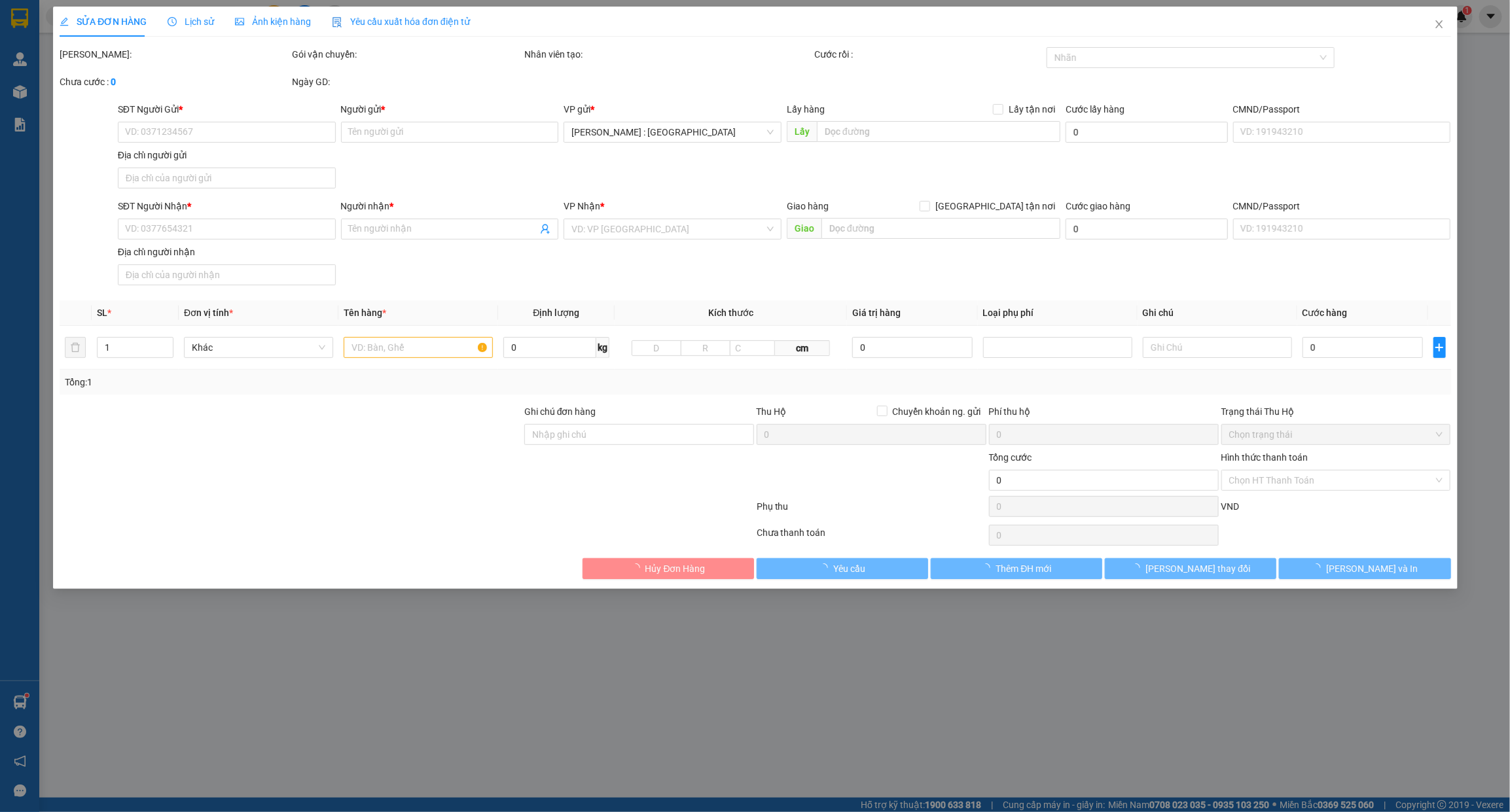
type input "0963690917"
type input "Chị Sim )"
checkbox input "true"
type input "Địa chỉ gửi: Nhà thờ [DEMOGRAPHIC_DATA] [GEOGRAPHIC_DATA] [GEOGRAPHIC_DATA]"
type input "0984655665"
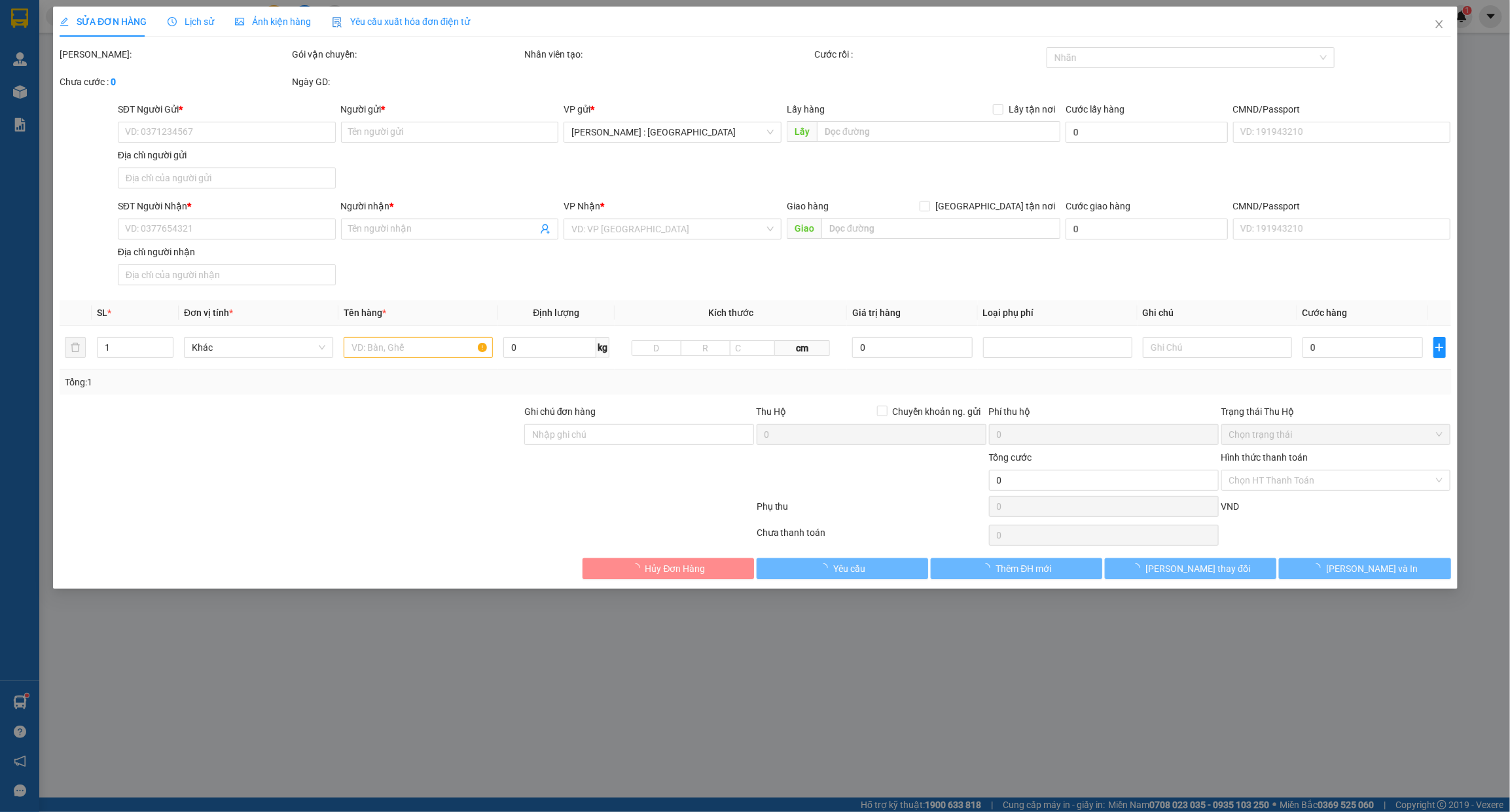
type input "[PERSON_NAME]"
checkbox input "true"
type input "Trả : 72a - Ngõ 31 - Hoàng Cầu - ô [GEOGRAPHIC_DATA] - [GEOGRAPHIC_DATA]"
type input "hàng gấp"
type input "750.000"
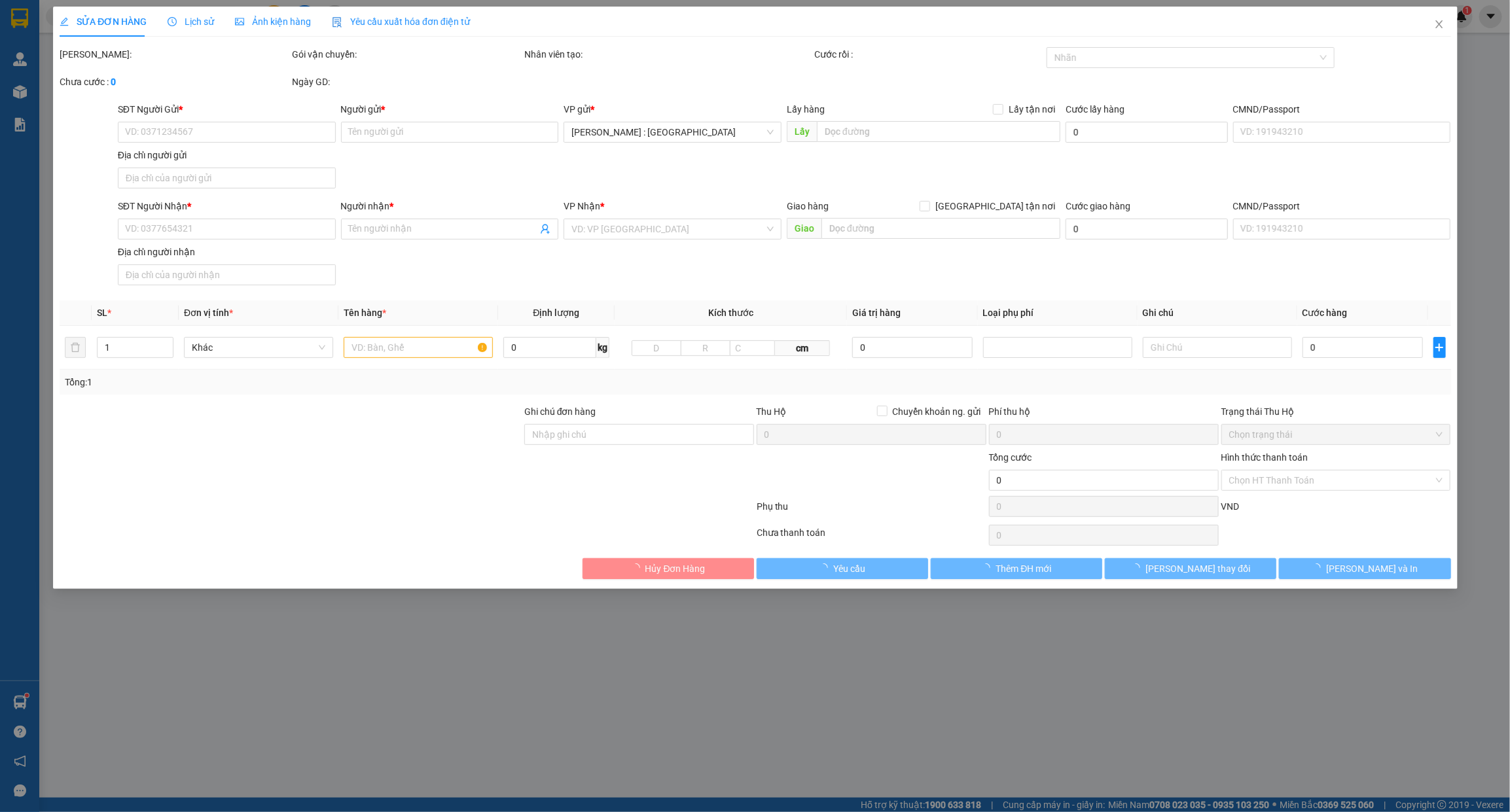
type input "750.000"
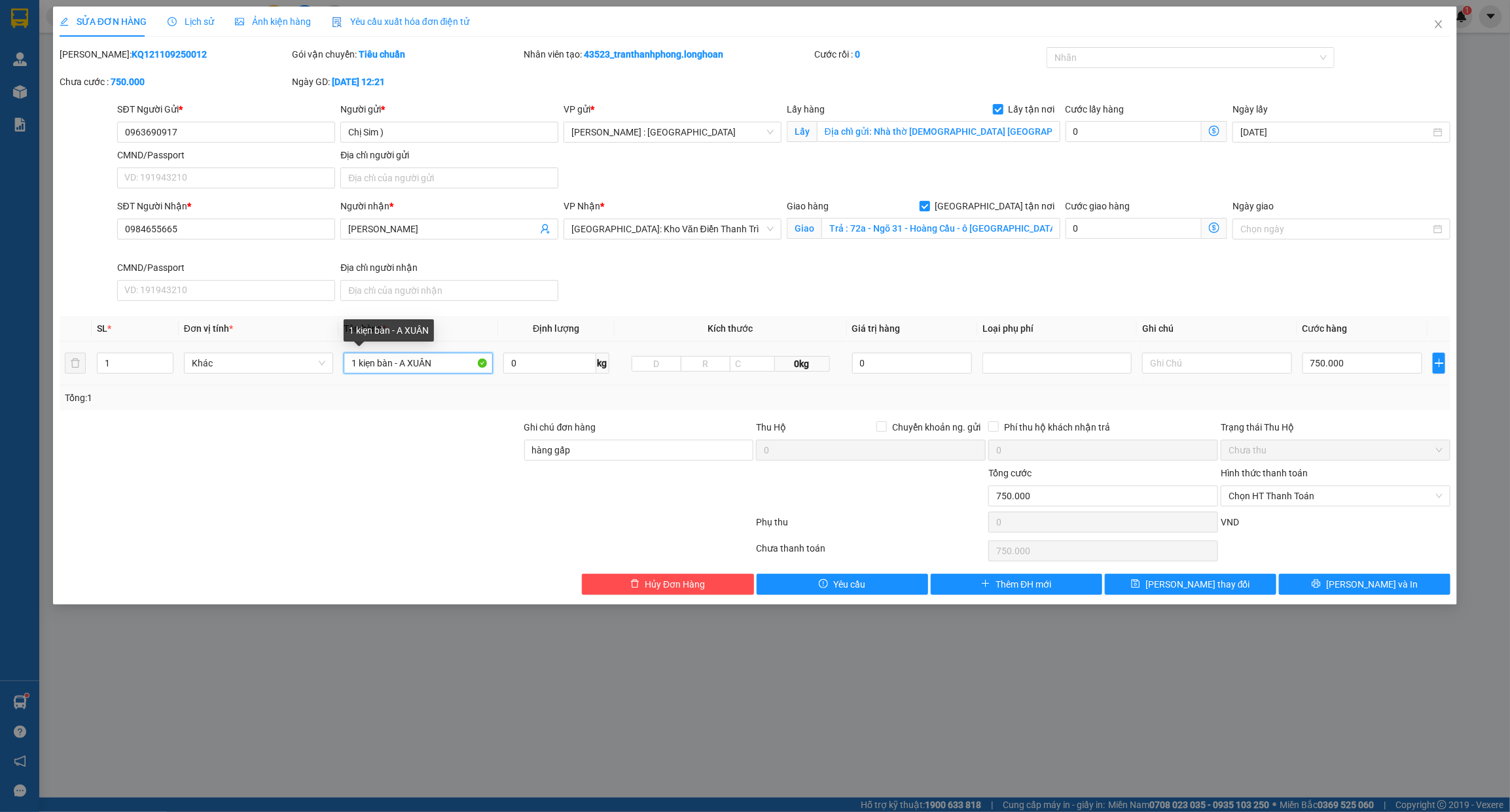
click at [385, 364] on input "1 kiẹn bàn - A XUÂN" at bounding box center [418, 363] width 150 height 21
click at [1095, 59] on div at bounding box center [1184, 58] width 268 height 16
type input "1 KIỆN GIẤY"
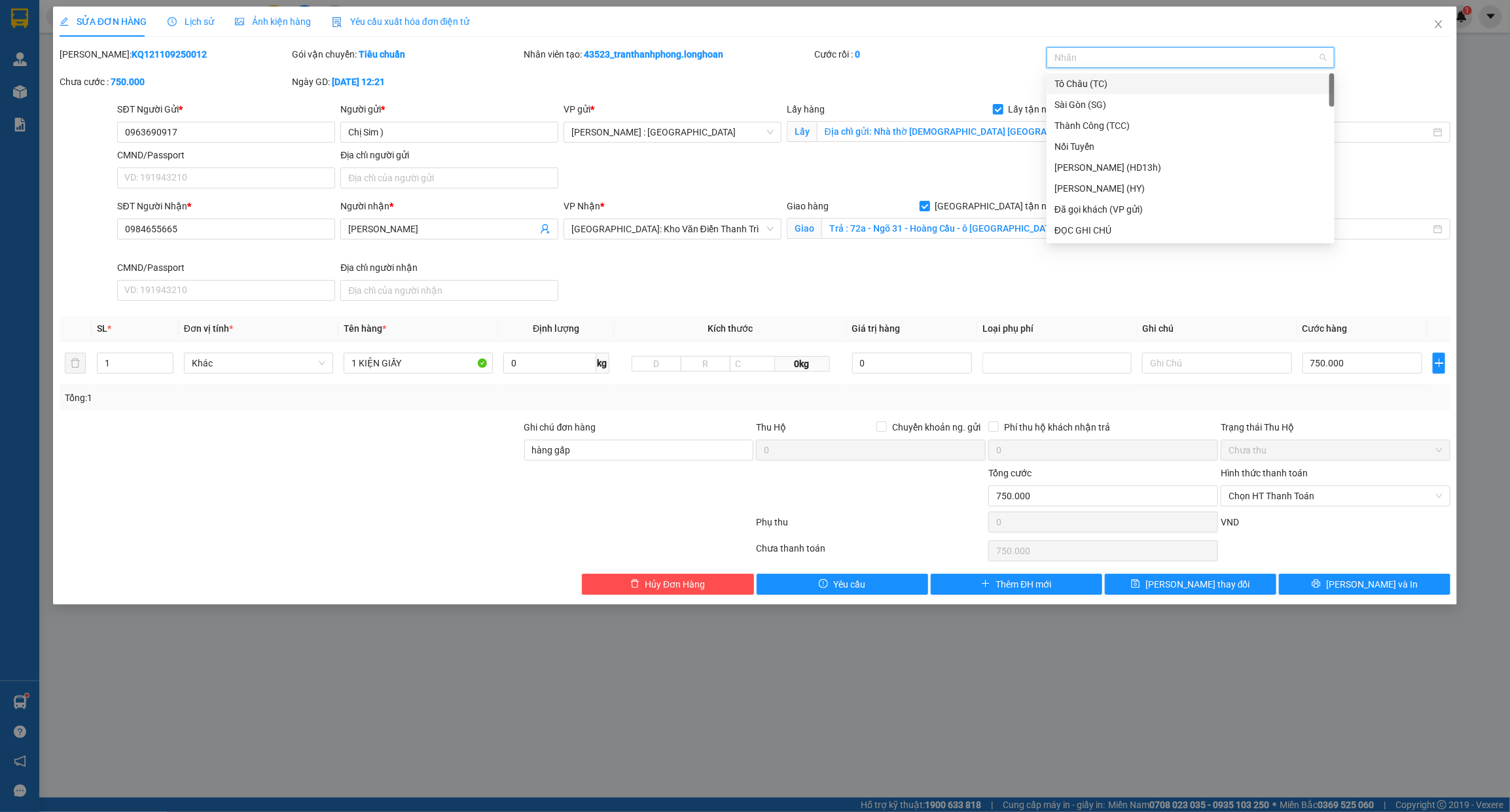
type input "G"
click at [1071, 233] on div "[GEOGRAPHIC_DATA] tận nơi" at bounding box center [1191, 230] width 272 height 14
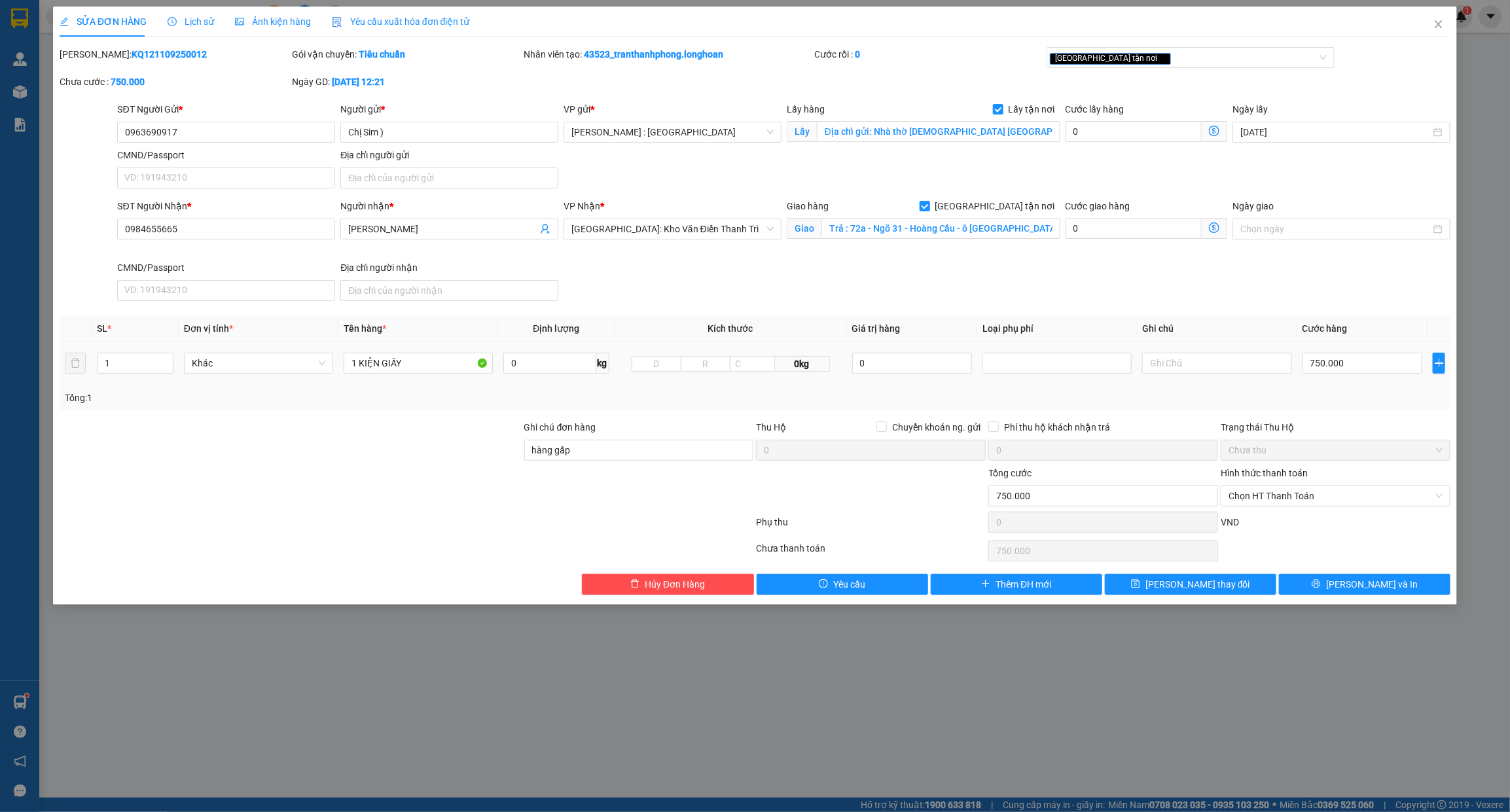
drag, startPoint x: 859, startPoint y: 295, endPoint x: 628, endPoint y: 354, distance: 238.4
click at [858, 295] on div "SĐT Người Nhận * 0984655665 Người nhận * Nam Đế VP Nhận * Hà Nội: Kho Văn Điển …" at bounding box center [784, 252] width 1339 height 107
drag, startPoint x: 444, startPoint y: 370, endPoint x: 311, endPoint y: 368, distance: 133.0
click at [311, 368] on tr "1 Khác 1 KIỆN GIẤY 0 kg 0kg 0 750.000" at bounding box center [755, 363] width 1392 height 44
type input "1 KIỆN BÀN BỌC XỐP"
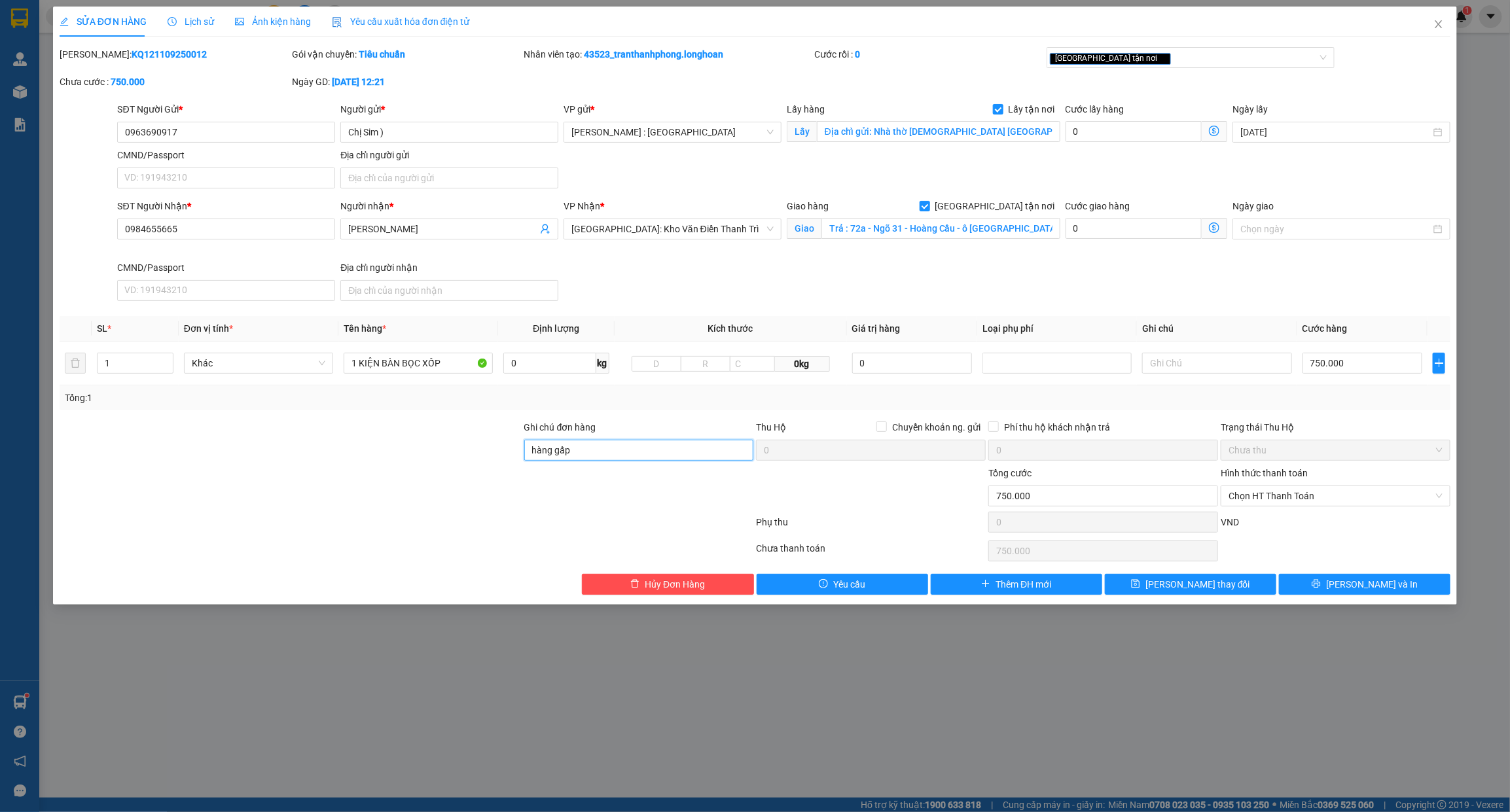
click at [681, 460] on input "hàng gấp" at bounding box center [639, 450] width 230 height 21
click at [1392, 597] on div "SỬA ĐƠN HÀNG Lịch sử Ảnh kiện hàng Yêu cầu xuất hóa đơn điện tử Total Paid Fee …" at bounding box center [755, 305] width 1404 height 598
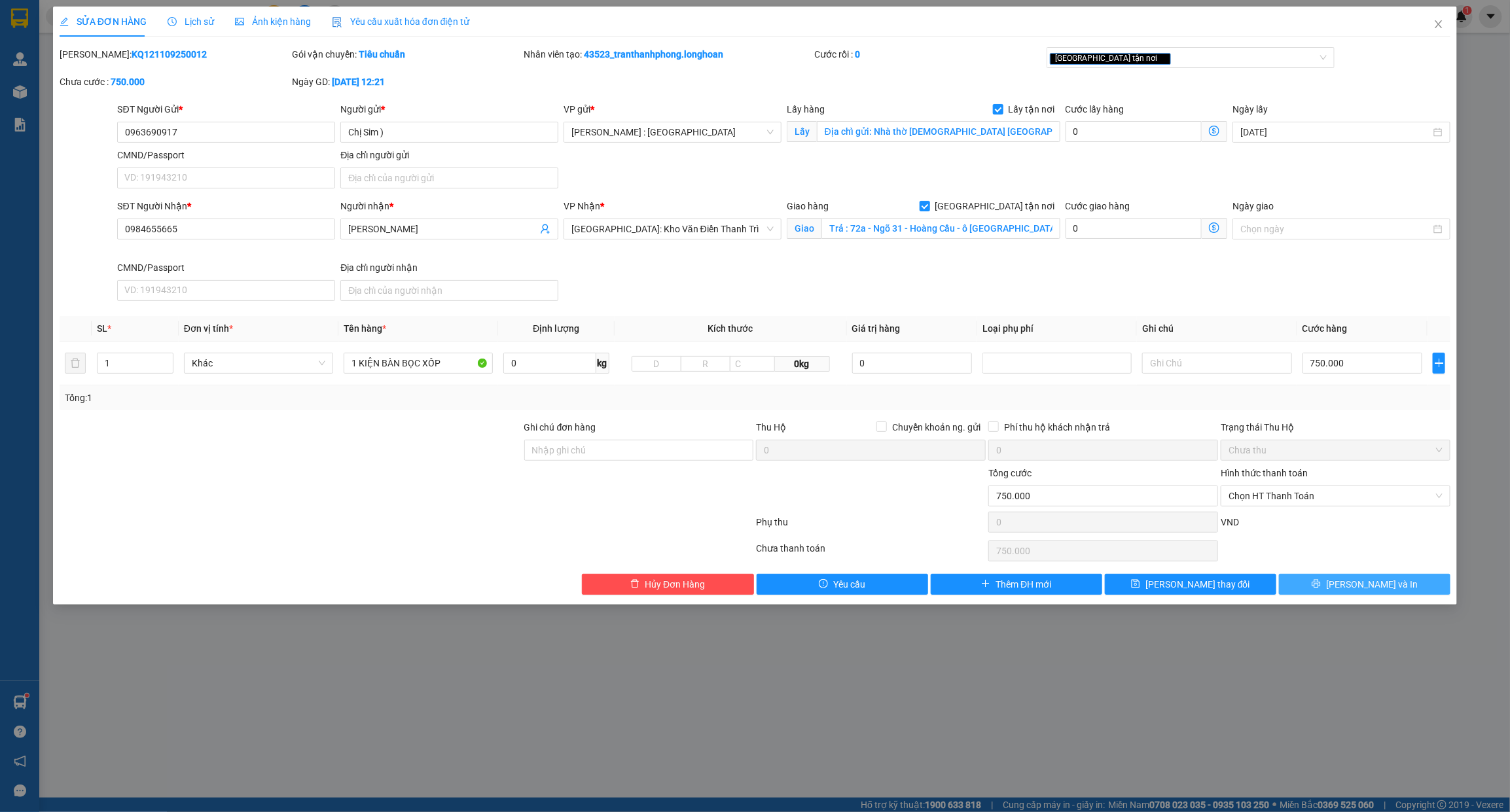
click at [1386, 586] on span "[PERSON_NAME] và In" at bounding box center [1372, 584] width 92 height 14
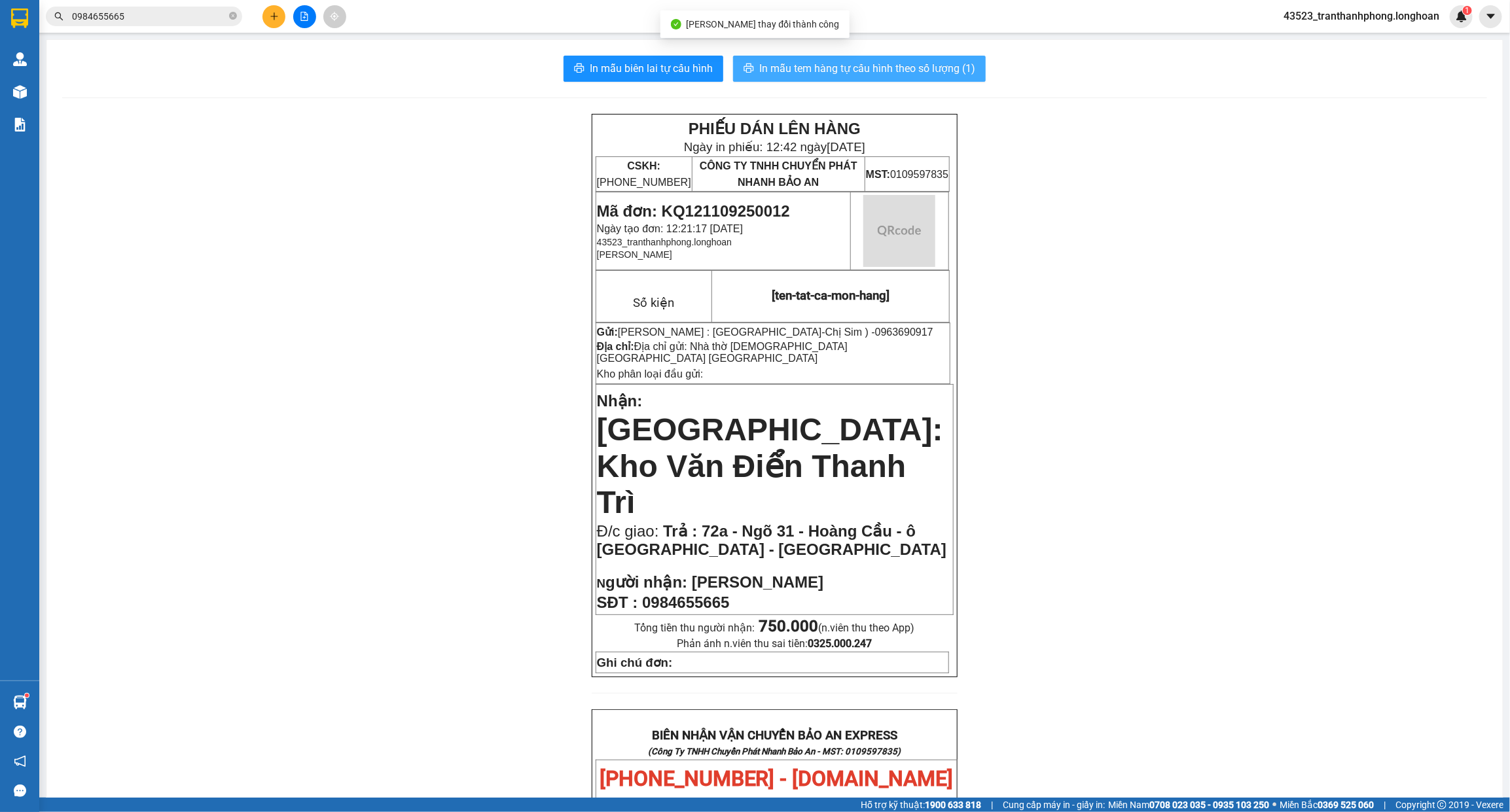
click at [817, 68] on span "In mẫu tem hàng tự cấu hình theo số lượng (1)" at bounding box center [867, 68] width 216 height 16
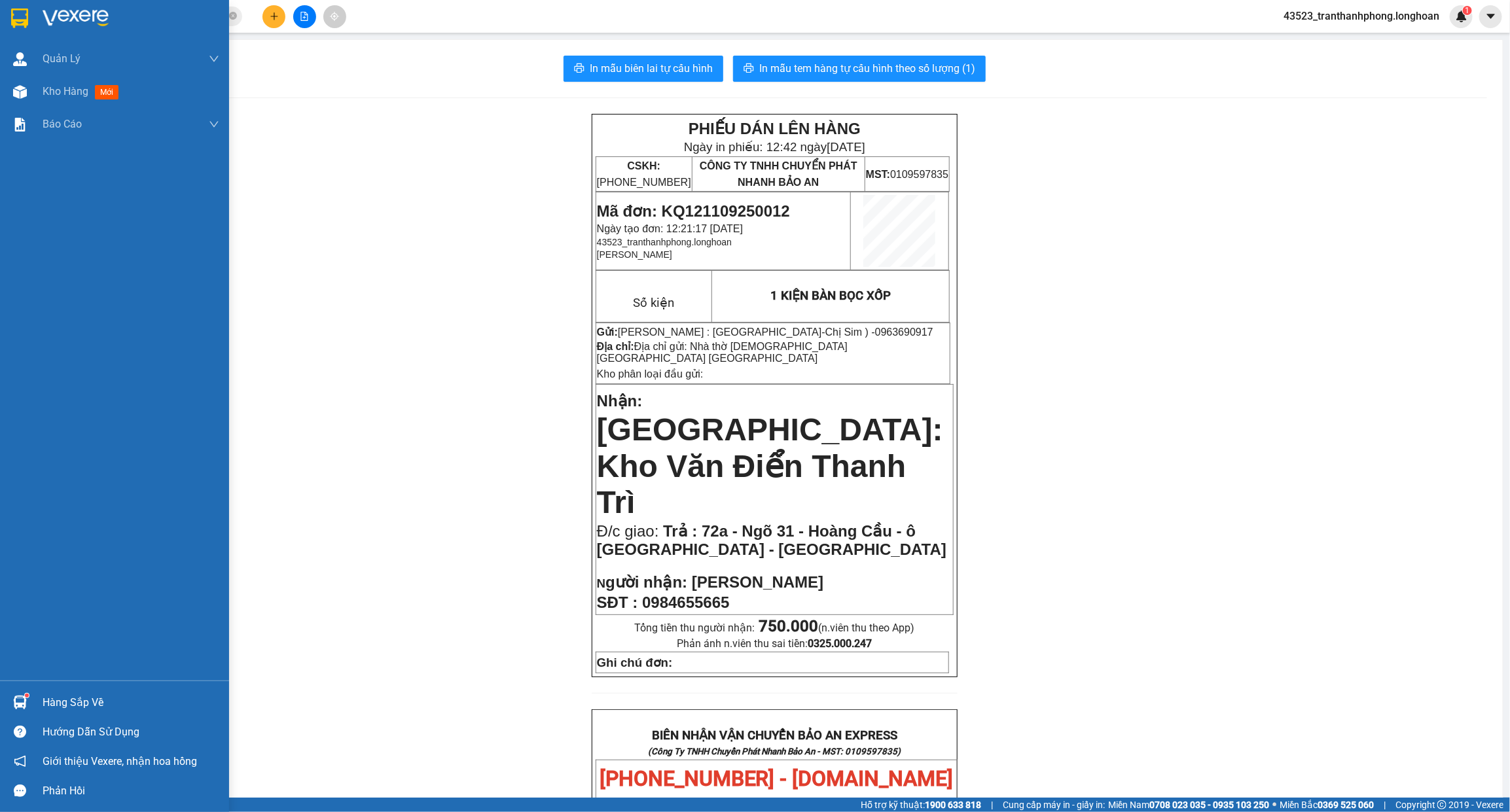
click at [16, 11] on img at bounding box center [20, 18] width 17 height 20
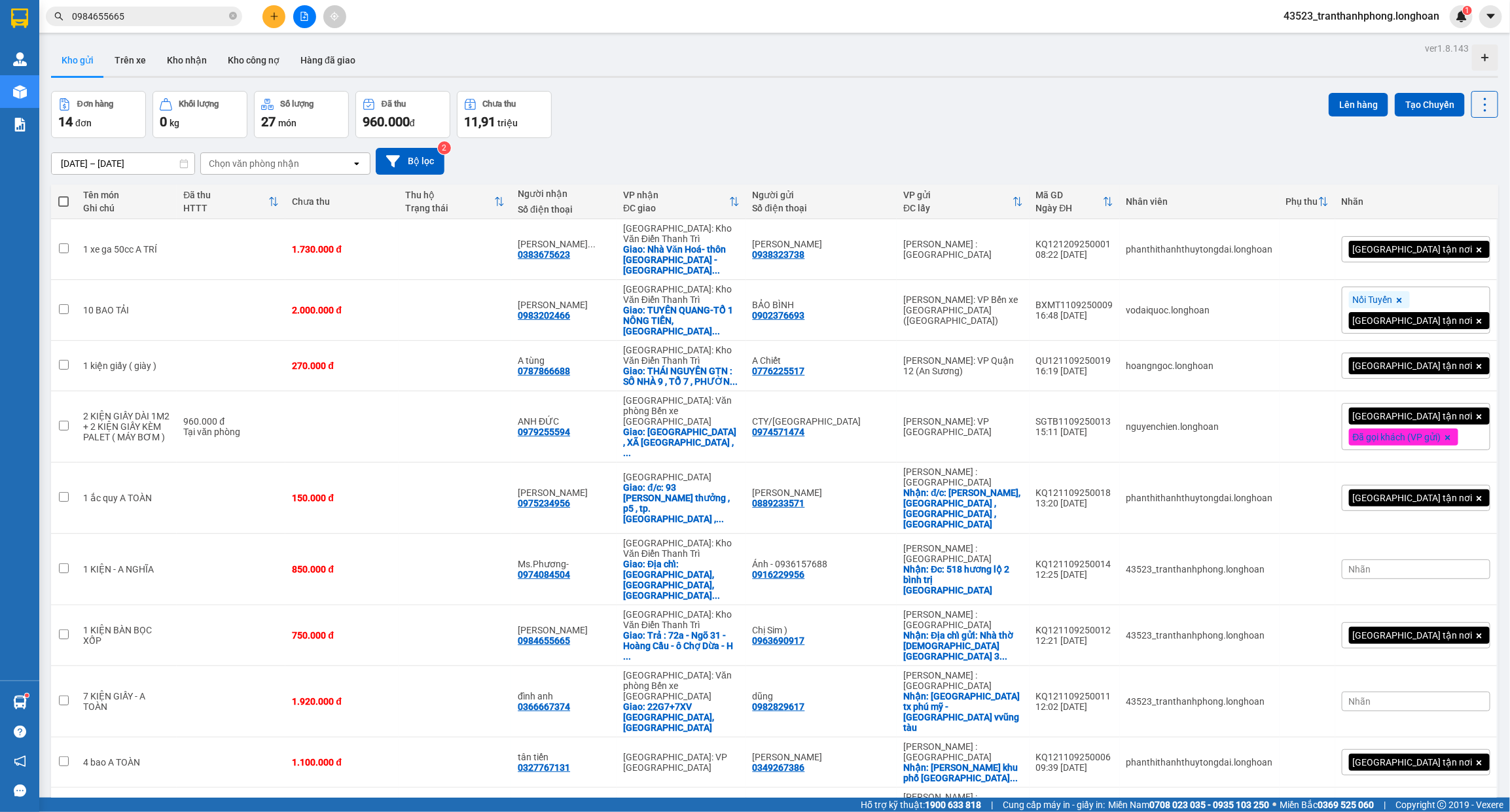
click at [186, 20] on input "0984655665" at bounding box center [149, 16] width 154 height 14
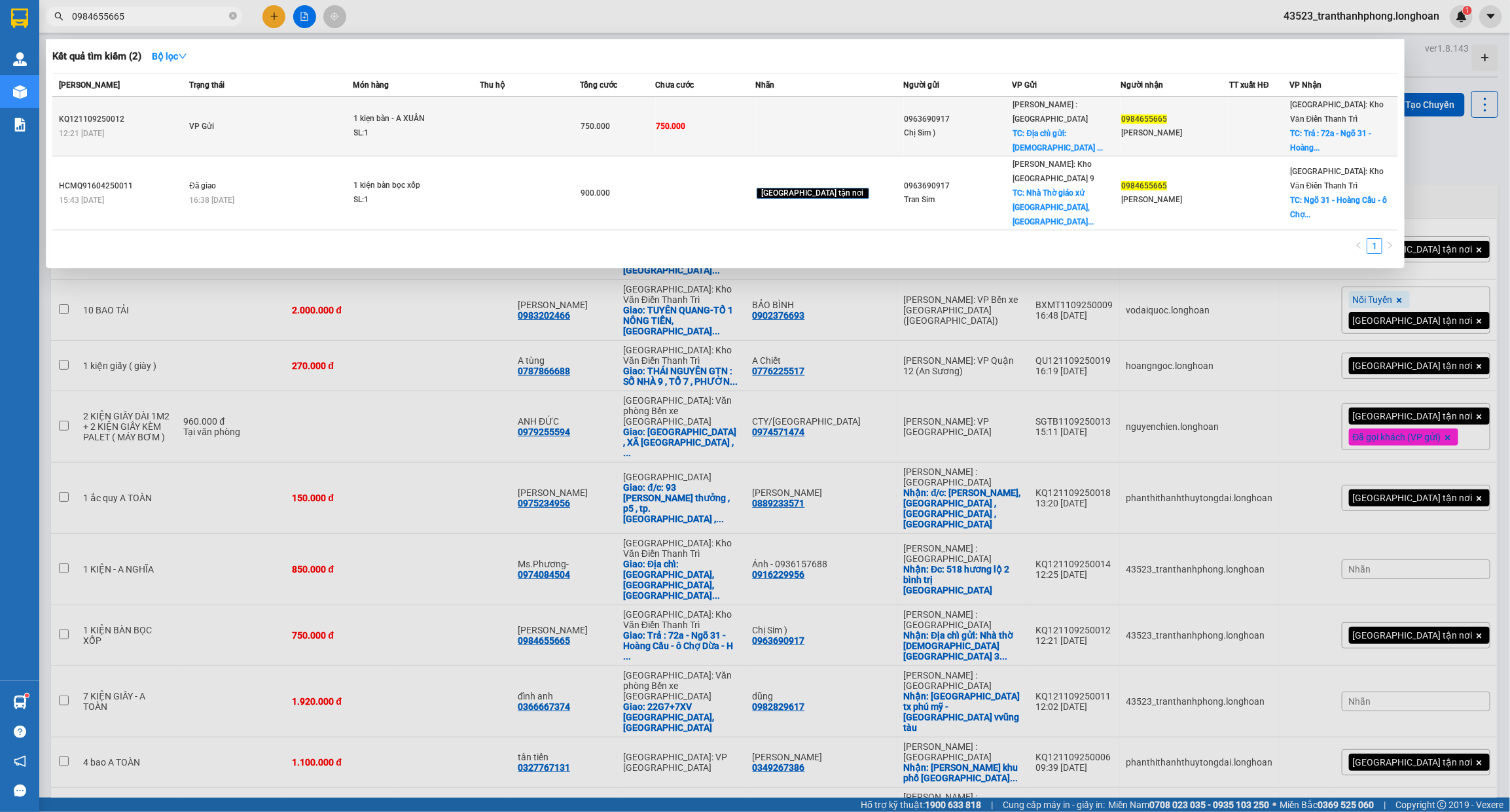
click at [240, 123] on td "VP Gửi" at bounding box center [269, 126] width 167 height 59
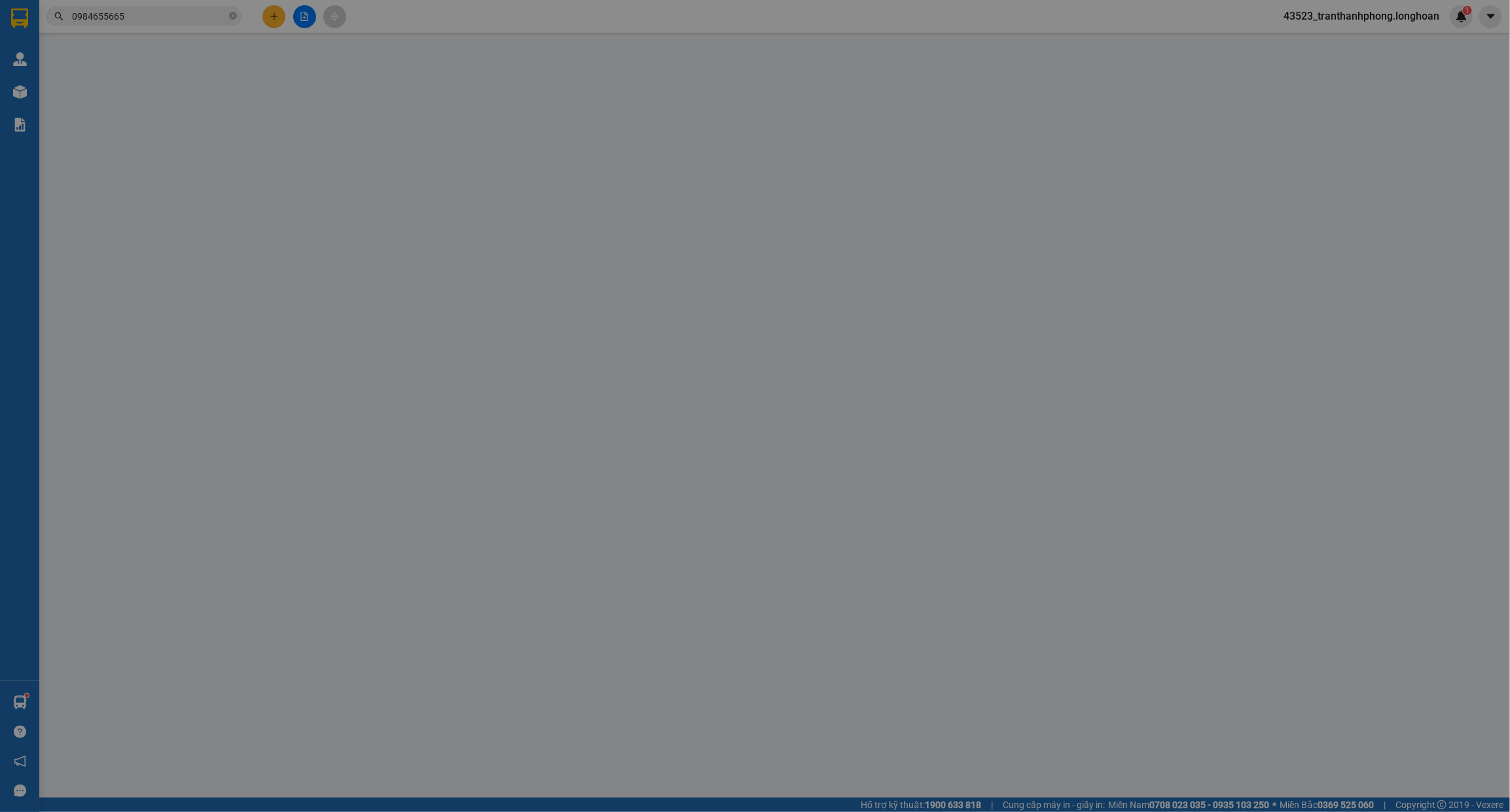
type input "0963690917"
type input "Chị Sim )"
checkbox input "true"
type input "Địa chỉ gửi: Nhà thờ [DEMOGRAPHIC_DATA] [GEOGRAPHIC_DATA] [GEOGRAPHIC_DATA]"
type input "0984655665"
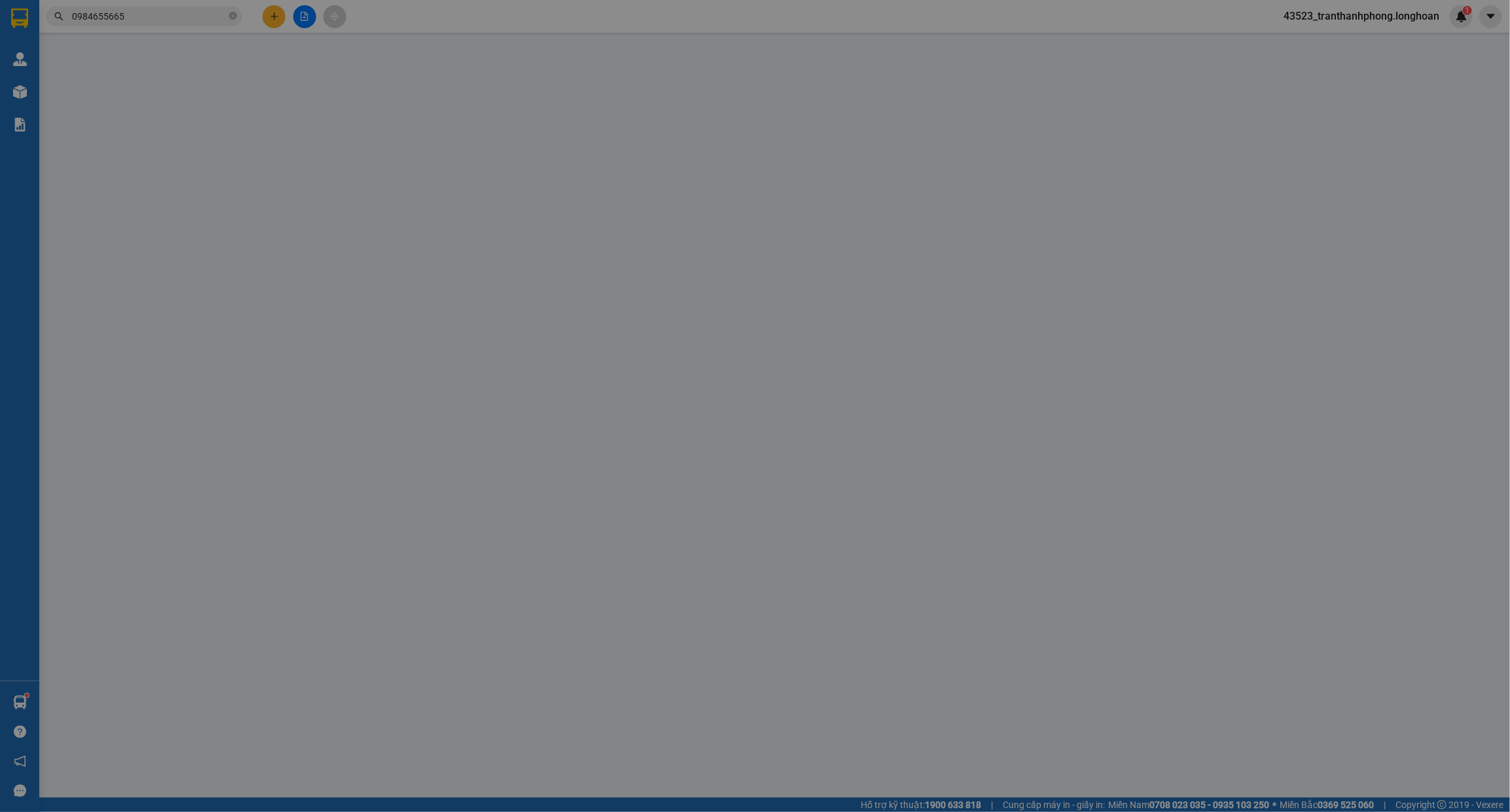
type input "[PERSON_NAME]"
checkbox input "true"
type input "Trả : 72a - Ngõ 31 - Hoàng Cầu - ô [GEOGRAPHIC_DATA] - [GEOGRAPHIC_DATA]"
type input "750.000"
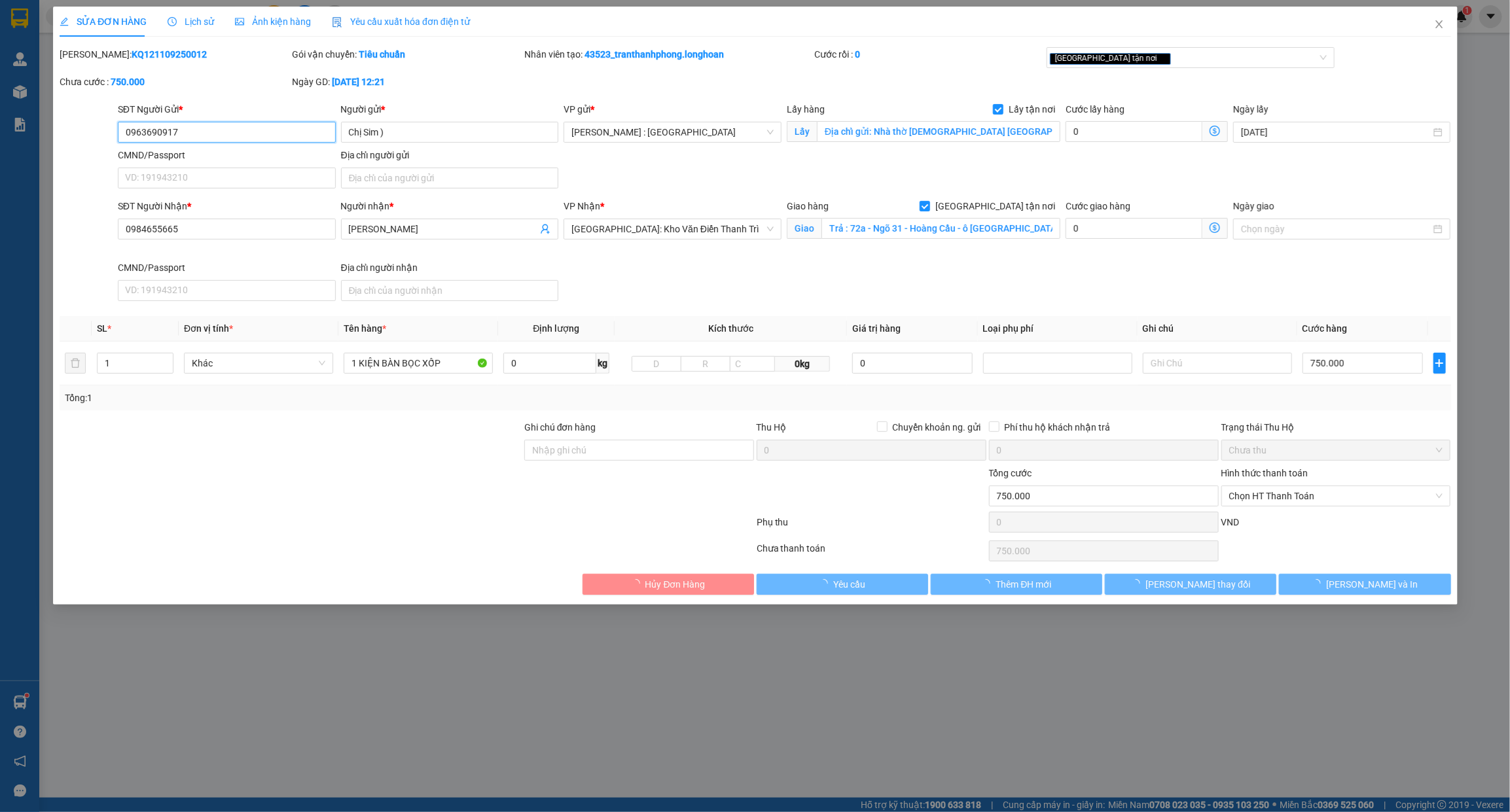
click at [1332, 577] on div "SỬA ĐƠN HÀNG Lịch sử Ảnh kiện hàng Yêu cầu xuất hóa đơn điện tử Total Paid Fee …" at bounding box center [755, 406] width 1510 height 812
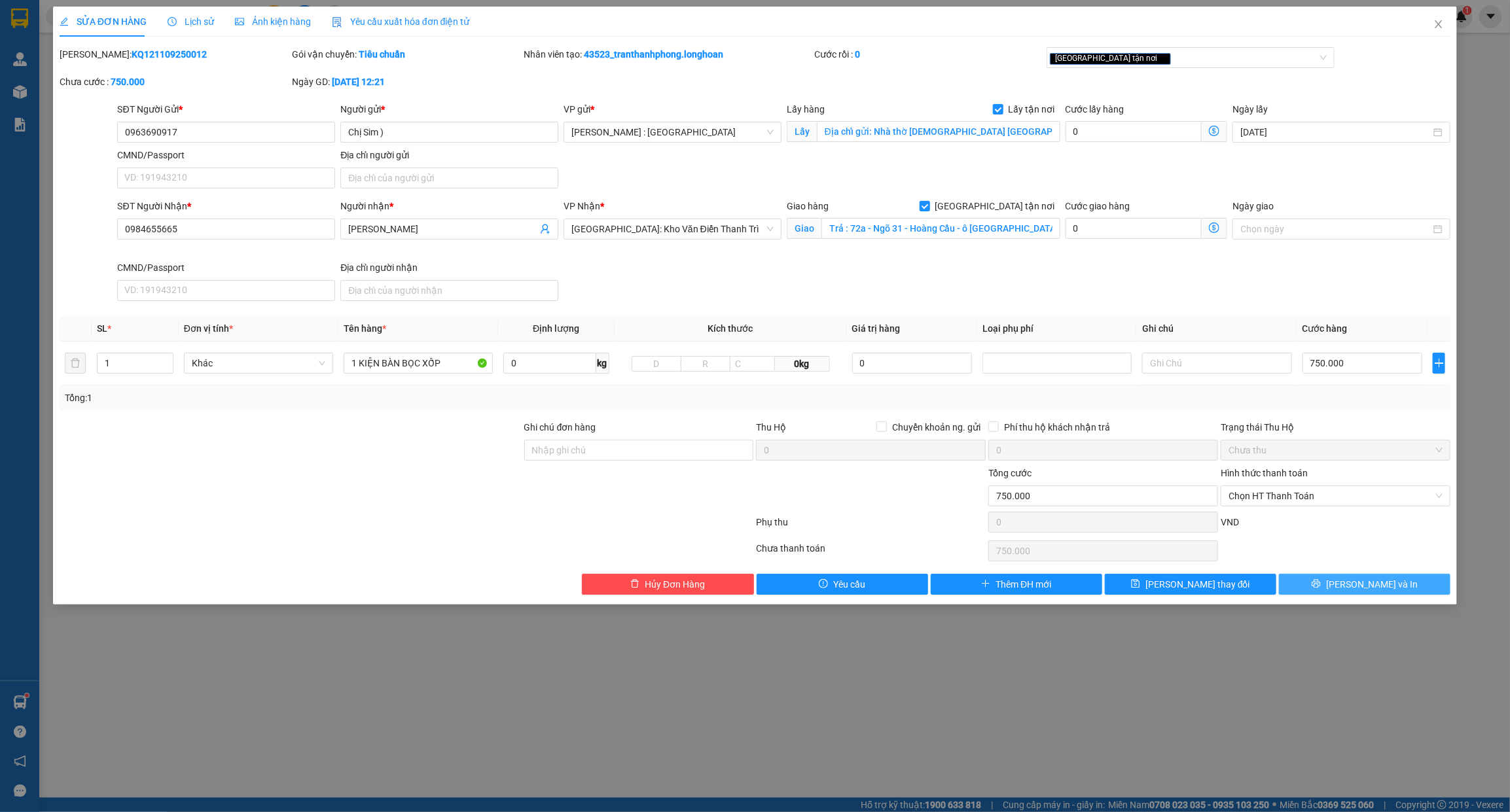
click at [1336, 580] on button "[PERSON_NAME] và In" at bounding box center [1364, 584] width 171 height 21
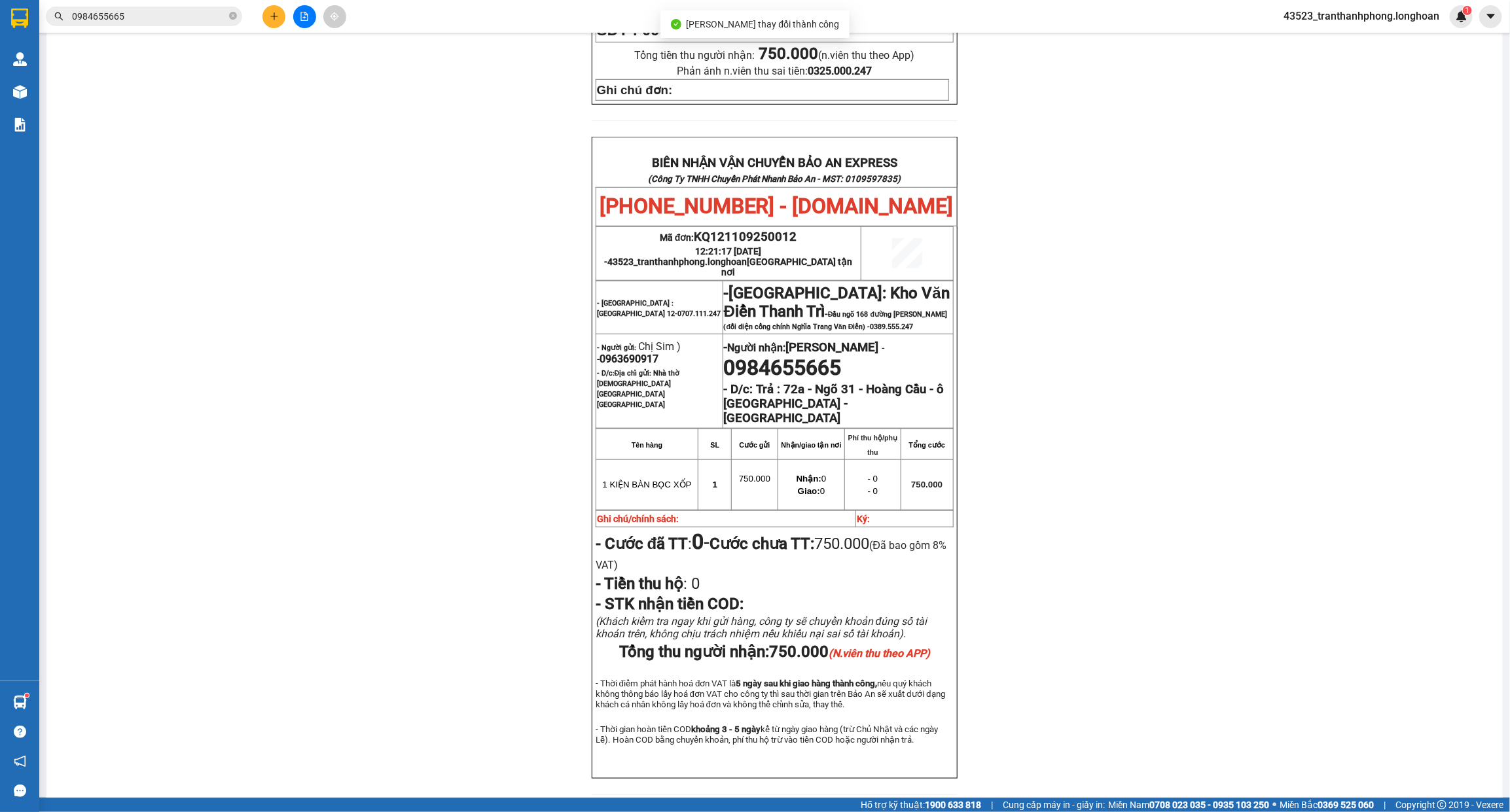
scroll to position [573, 0]
click at [233, 7] on span "0984655665" at bounding box center [144, 16] width 196 height 20
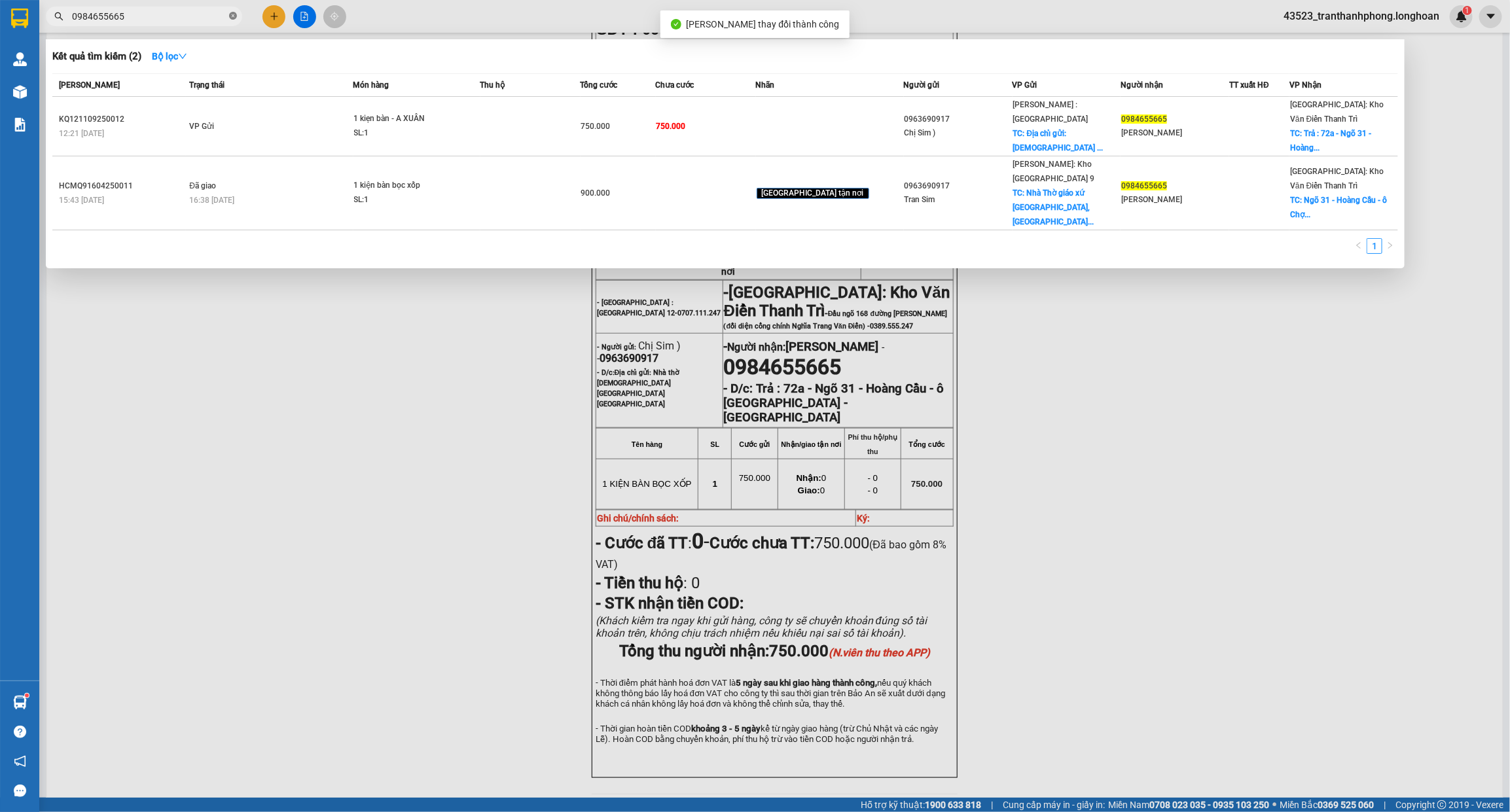
drag, startPoint x: 228, startPoint y: 11, endPoint x: 233, endPoint y: 17, distance: 7.8
click at [228, 11] on span "0984655665" at bounding box center [144, 16] width 196 height 20
click at [233, 17] on icon "close-circle" at bounding box center [233, 16] width 8 height 8
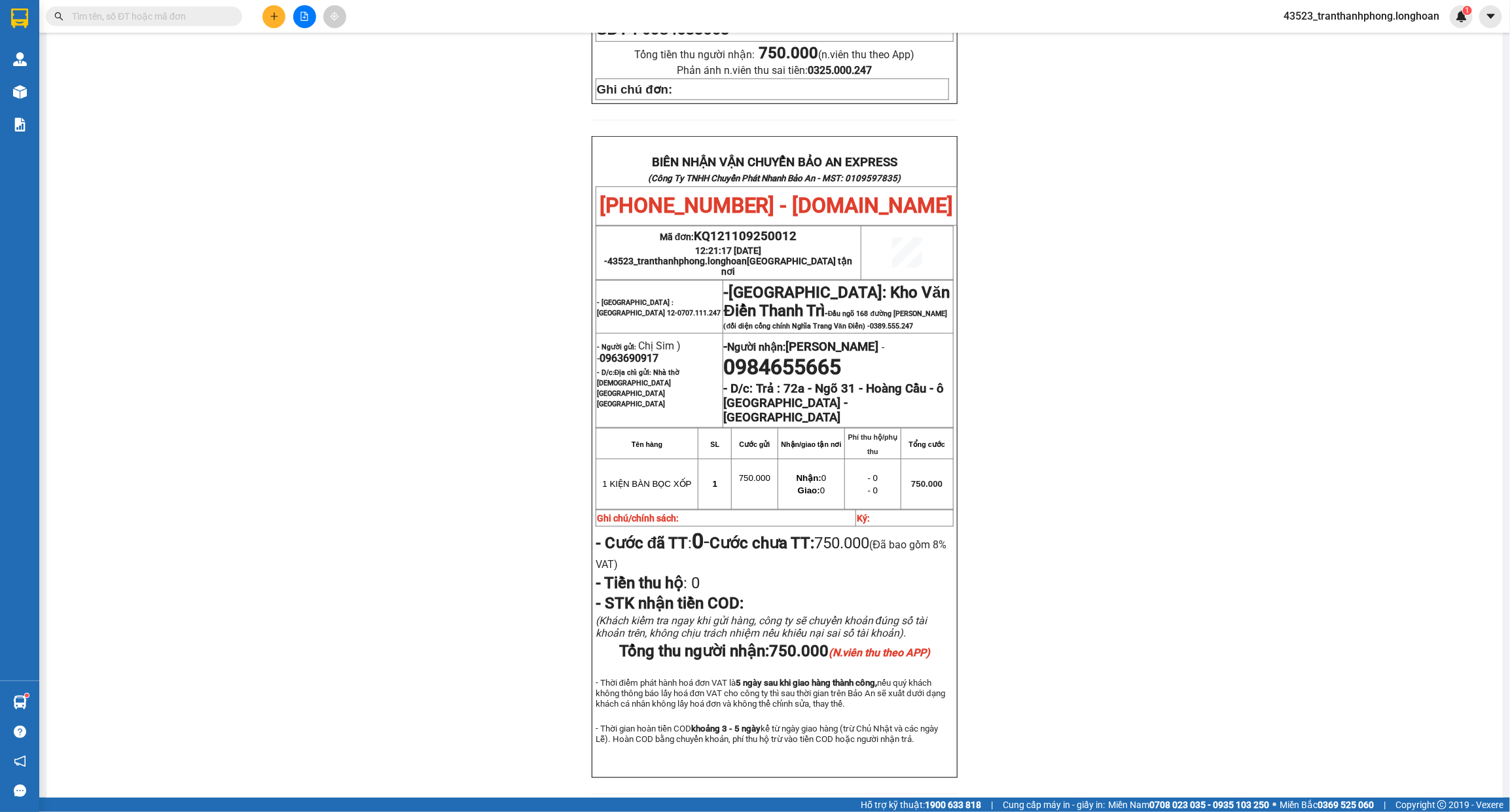
paste input "0919446111"
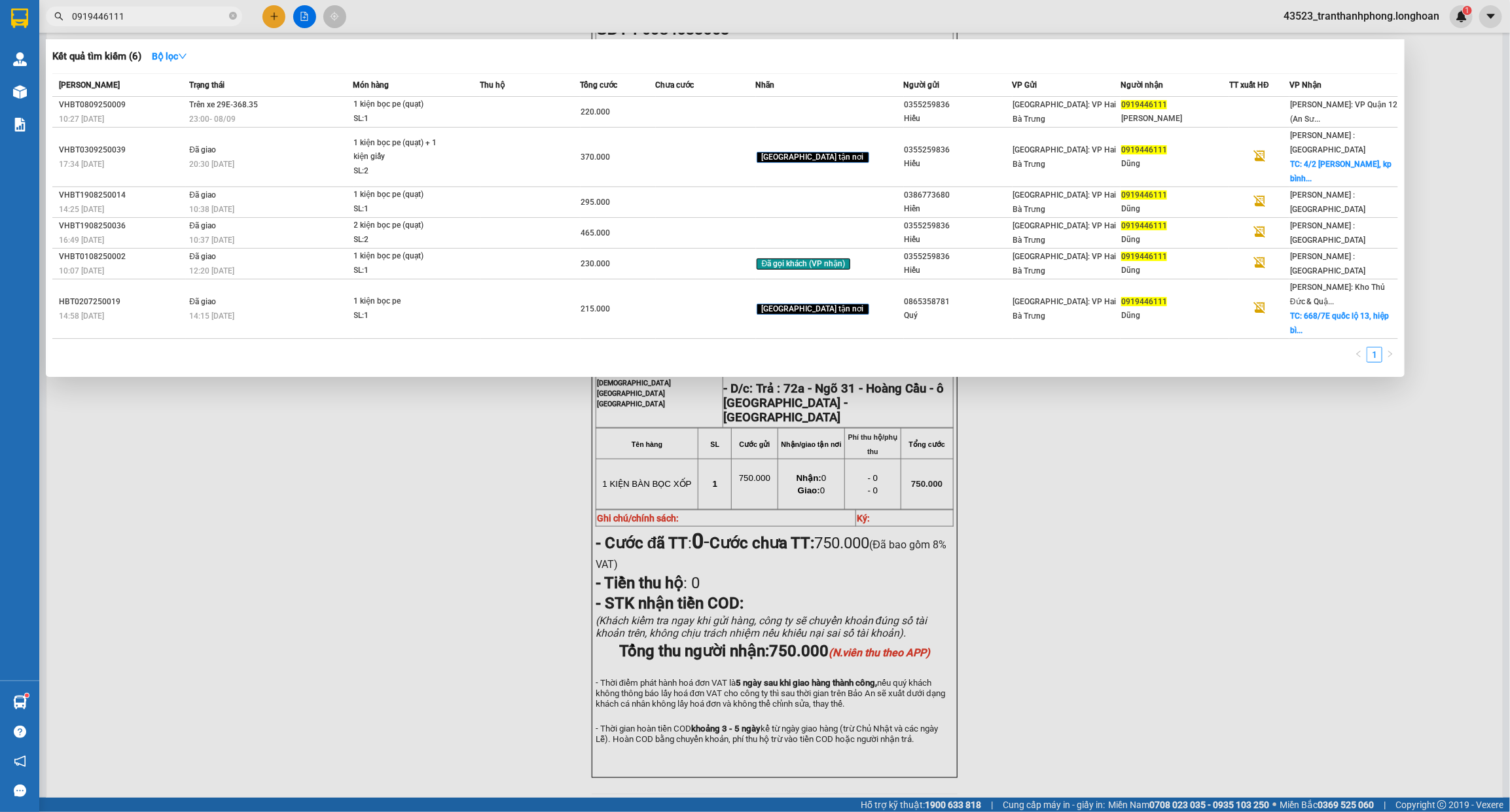
type input "0919446111"
click at [329, 409] on div at bounding box center [755, 406] width 1510 height 812
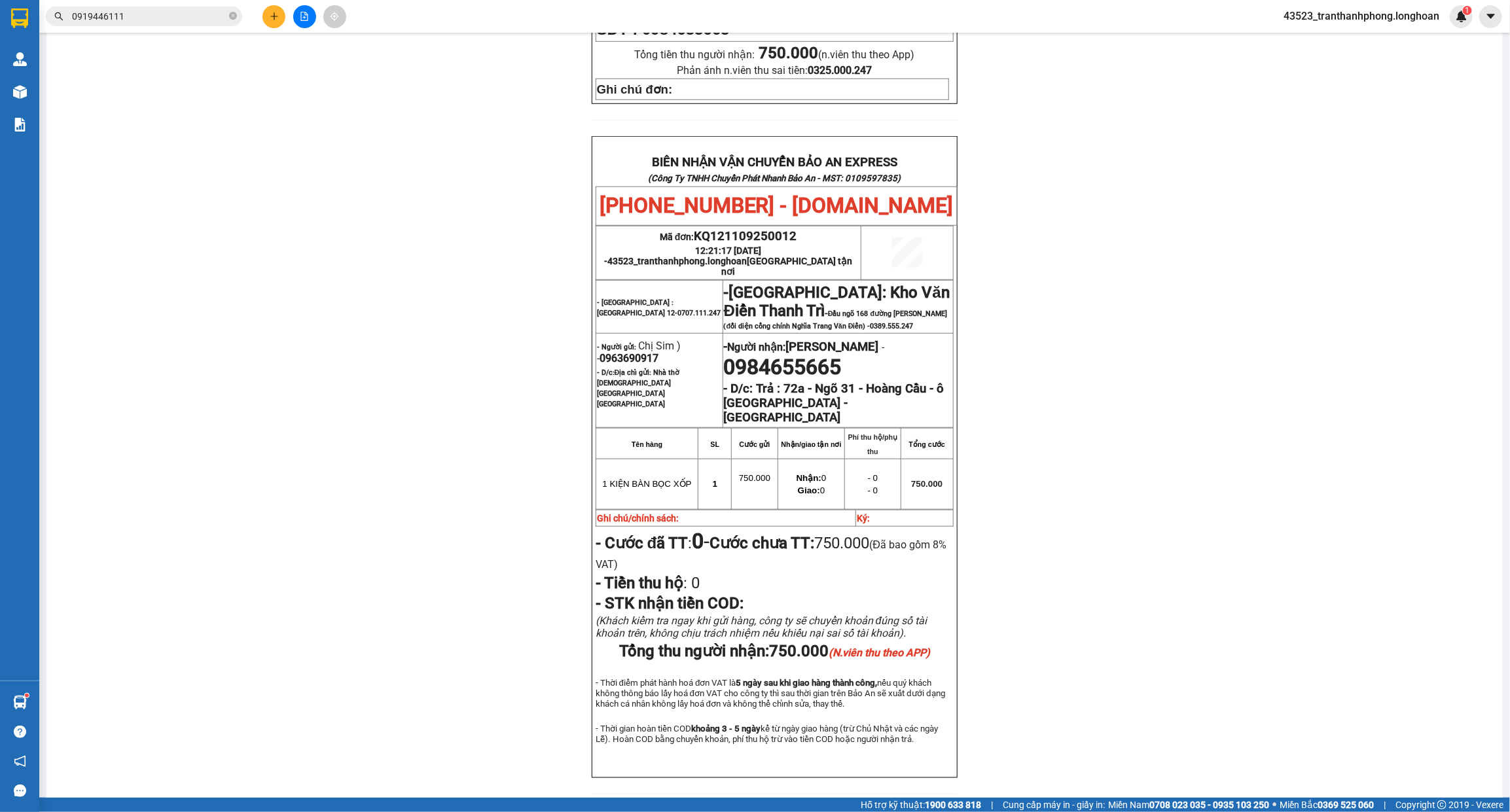
click at [181, 21] on input "0919446111" at bounding box center [149, 16] width 154 height 14
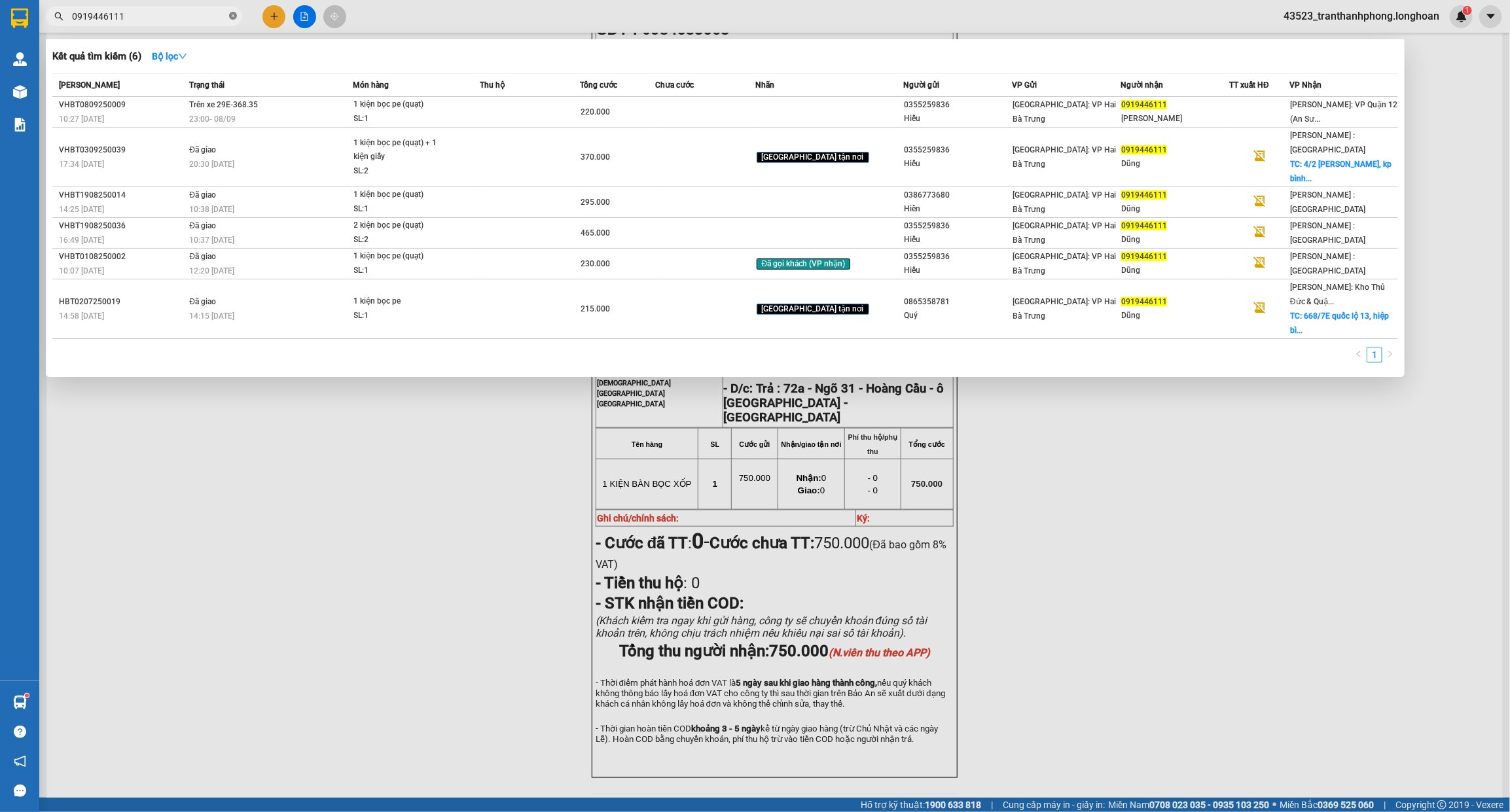
click at [231, 16] on icon "close-circle" at bounding box center [233, 16] width 8 height 8
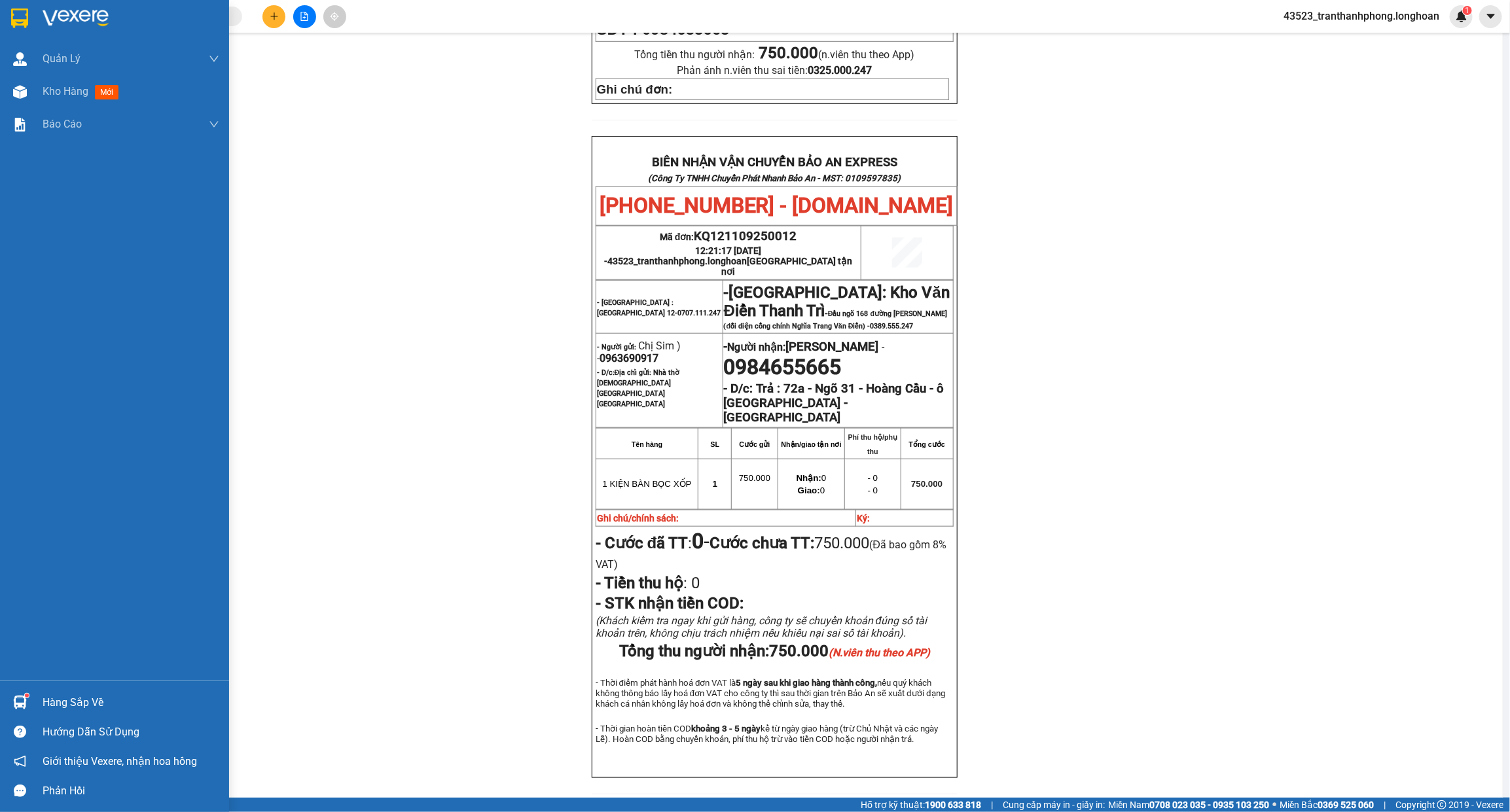
click at [13, 20] on img at bounding box center [20, 18] width 17 height 20
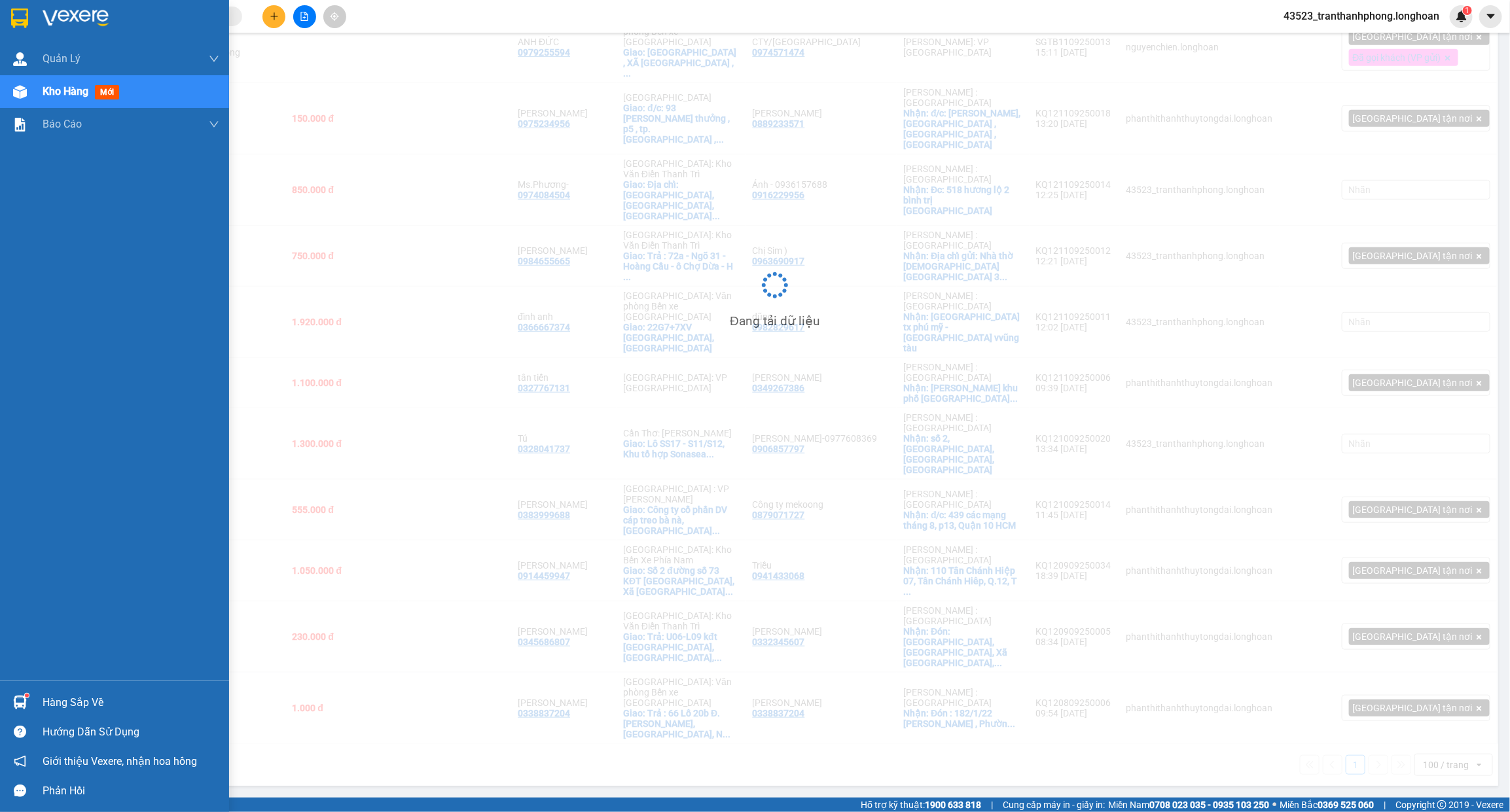
scroll to position [211, 0]
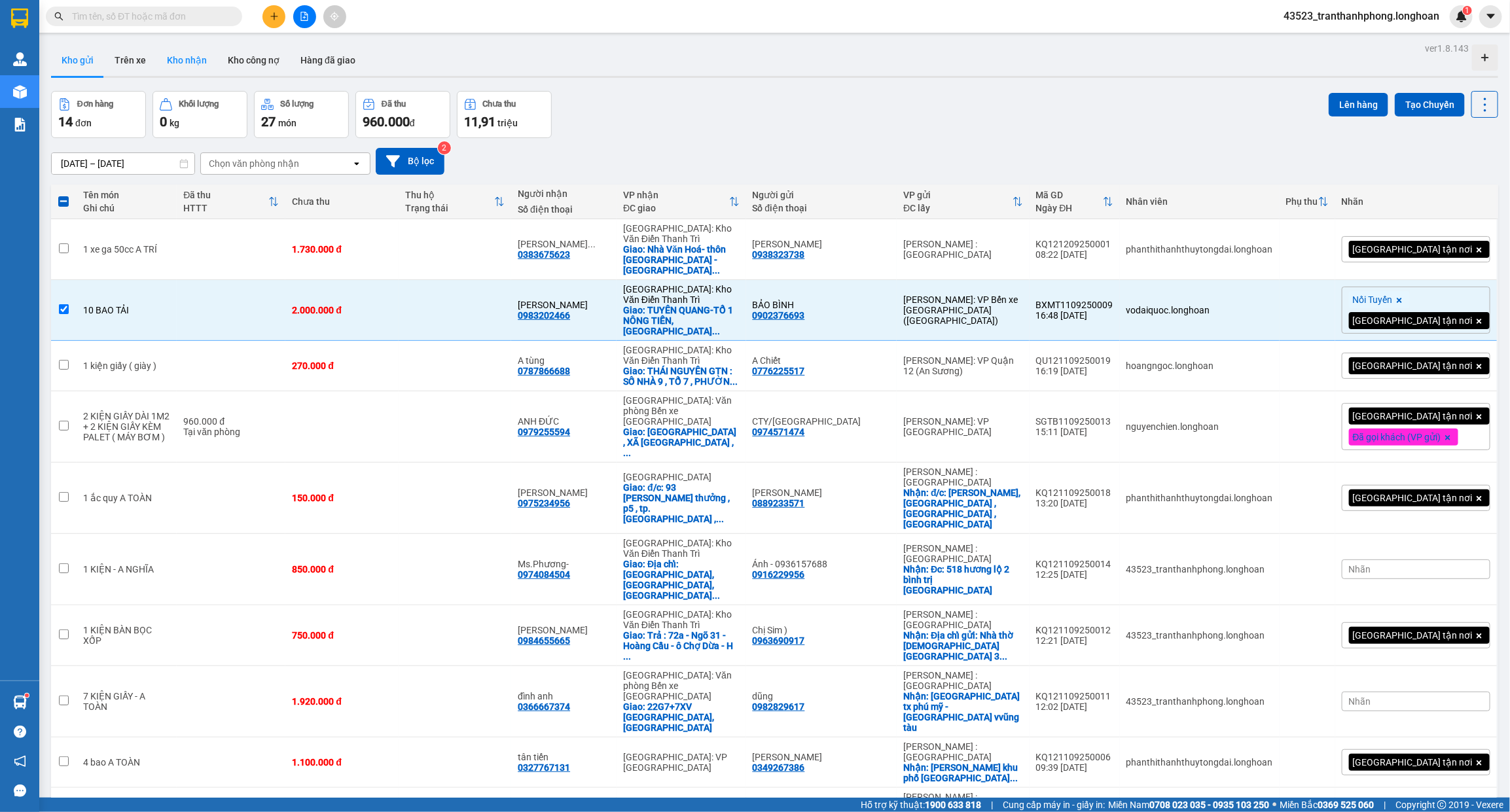
click at [180, 63] on button "Kho nhận" at bounding box center [187, 60] width 61 height 32
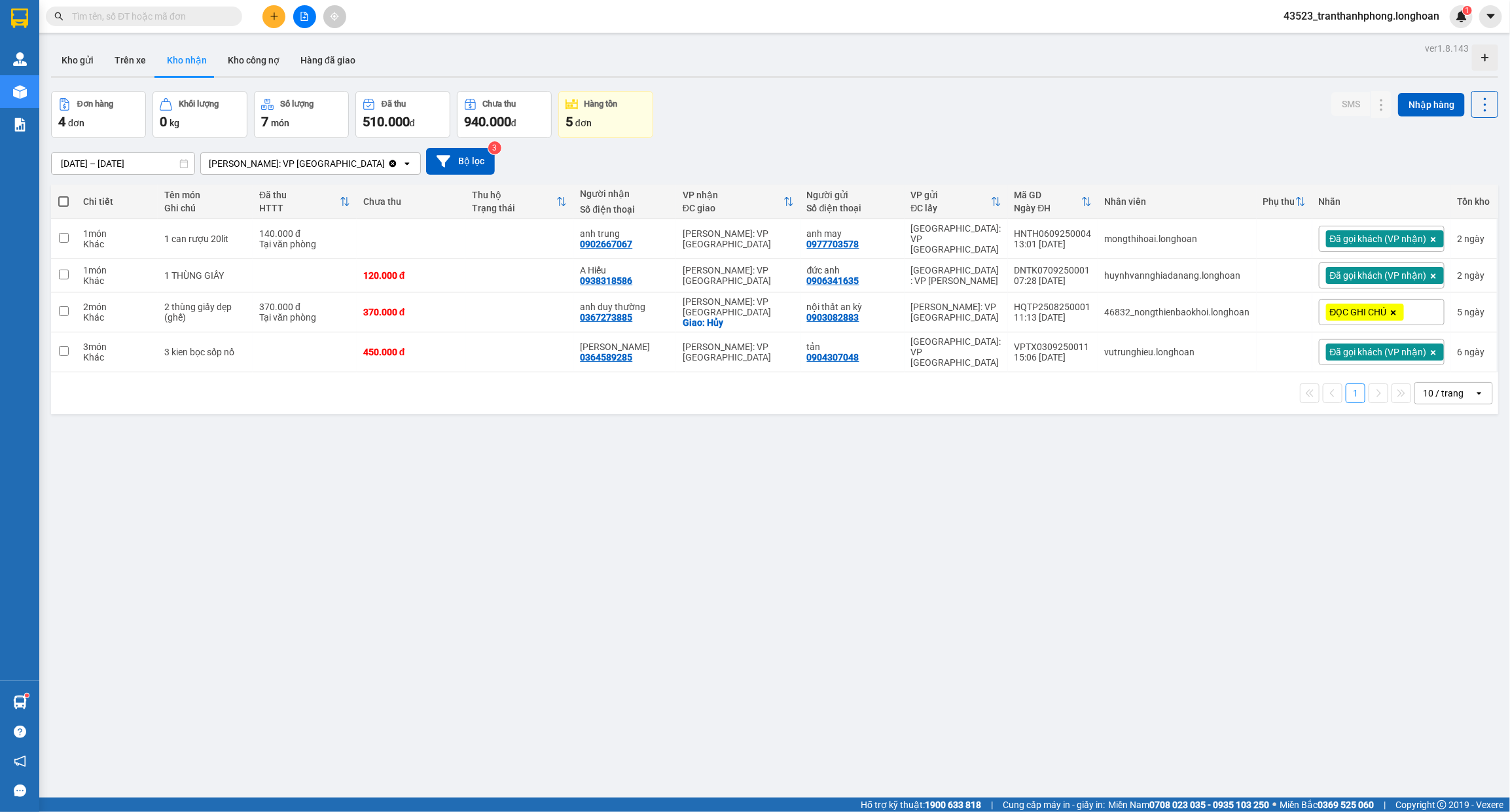
click at [389, 164] on icon "Clear value" at bounding box center [393, 163] width 7 height 7
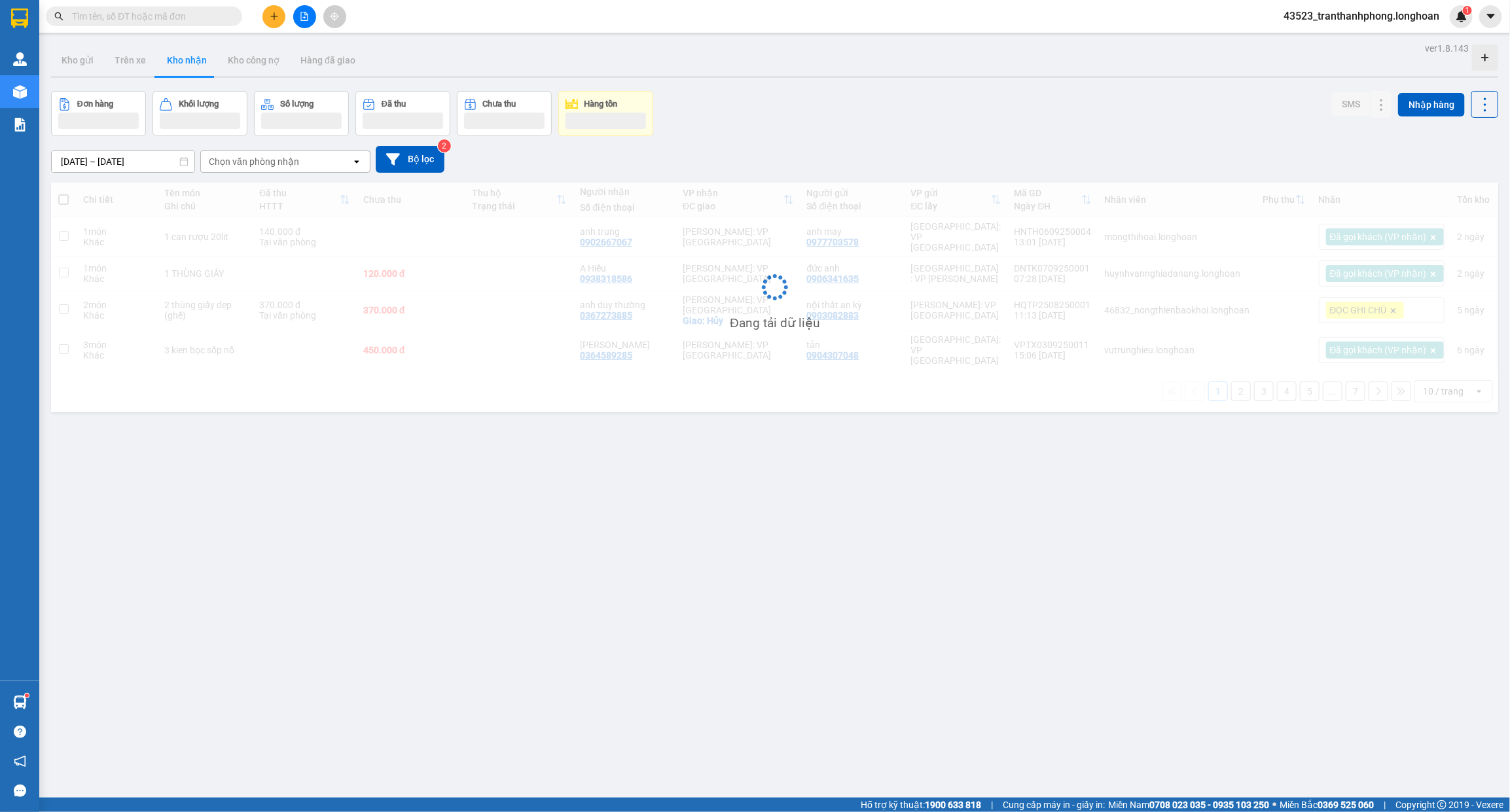
click at [344, 164] on div "Chọn văn phòng nhận" at bounding box center [276, 161] width 150 height 21
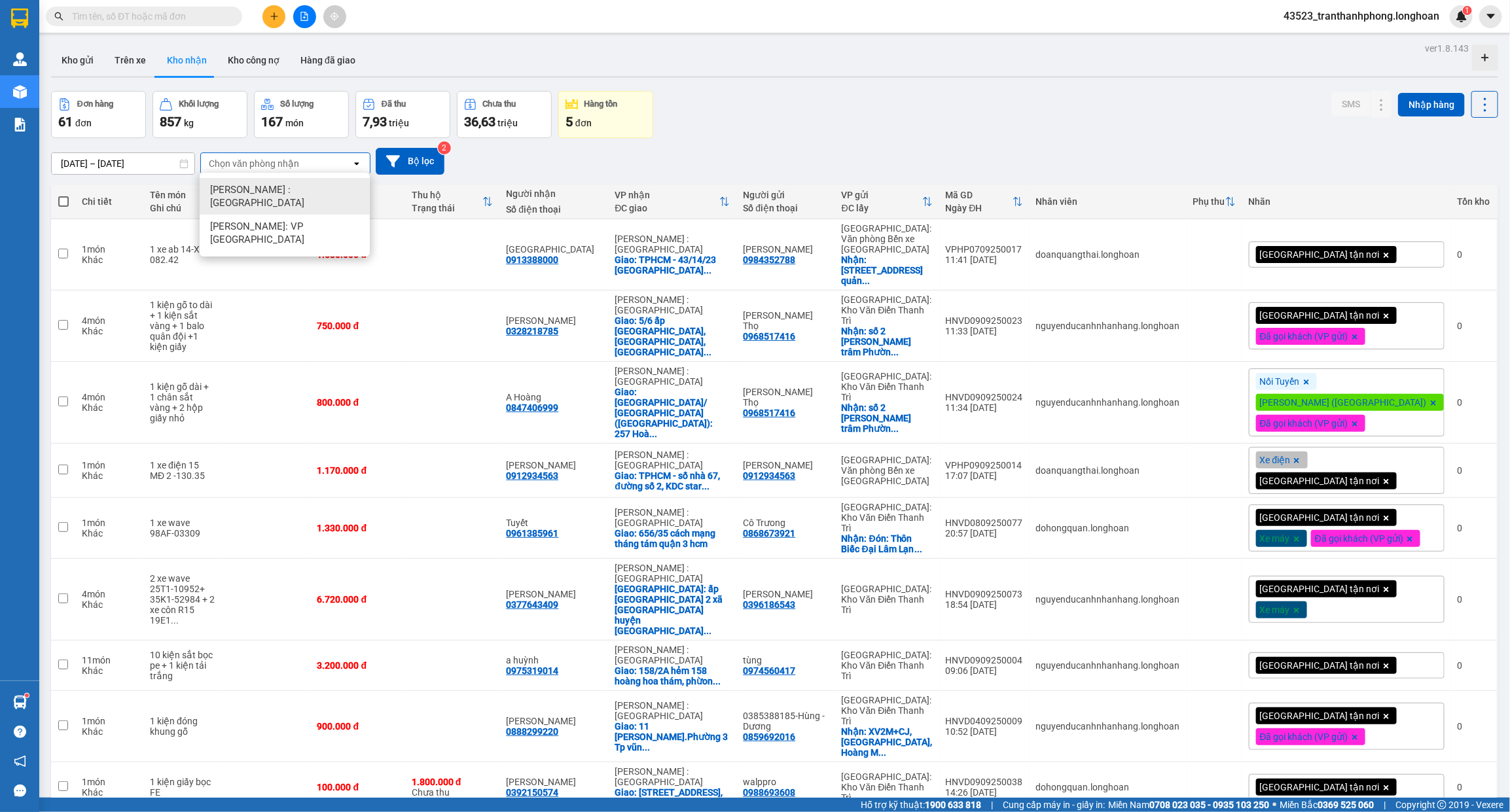
click at [312, 190] on span "[PERSON_NAME] : [GEOGRAPHIC_DATA]" at bounding box center [287, 196] width 154 height 26
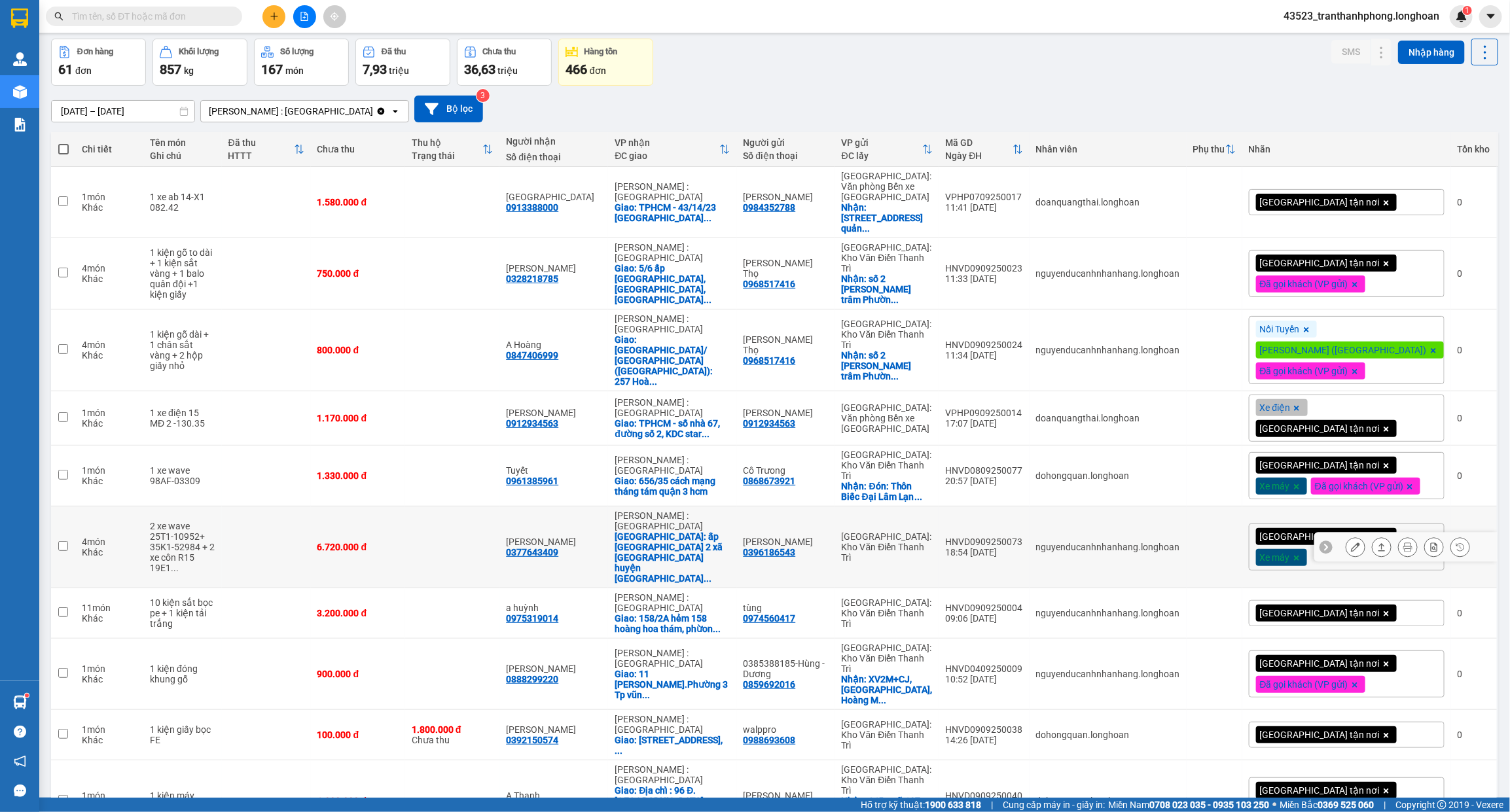
scroll to position [74, 0]
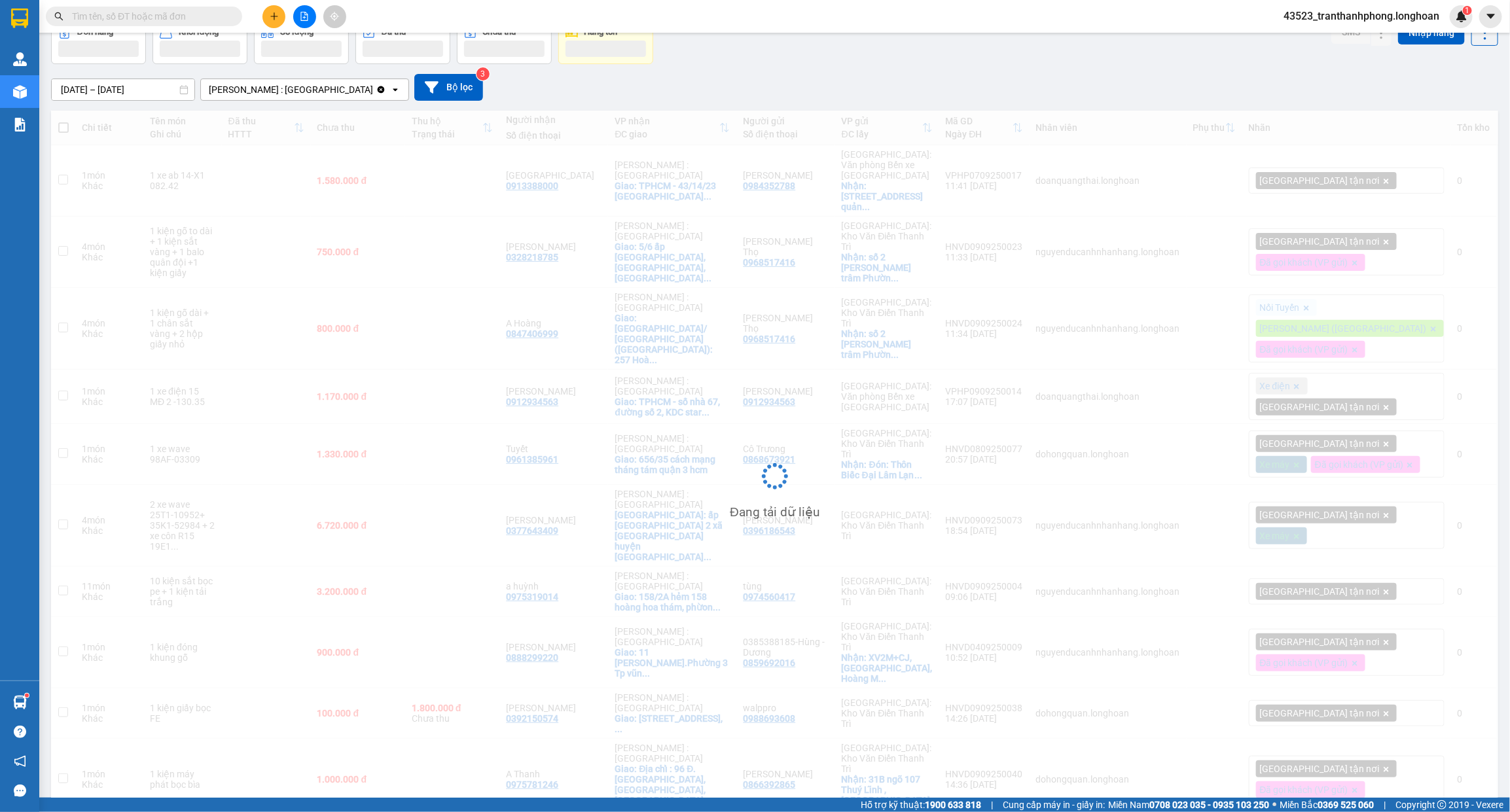
scroll to position [60, 0]
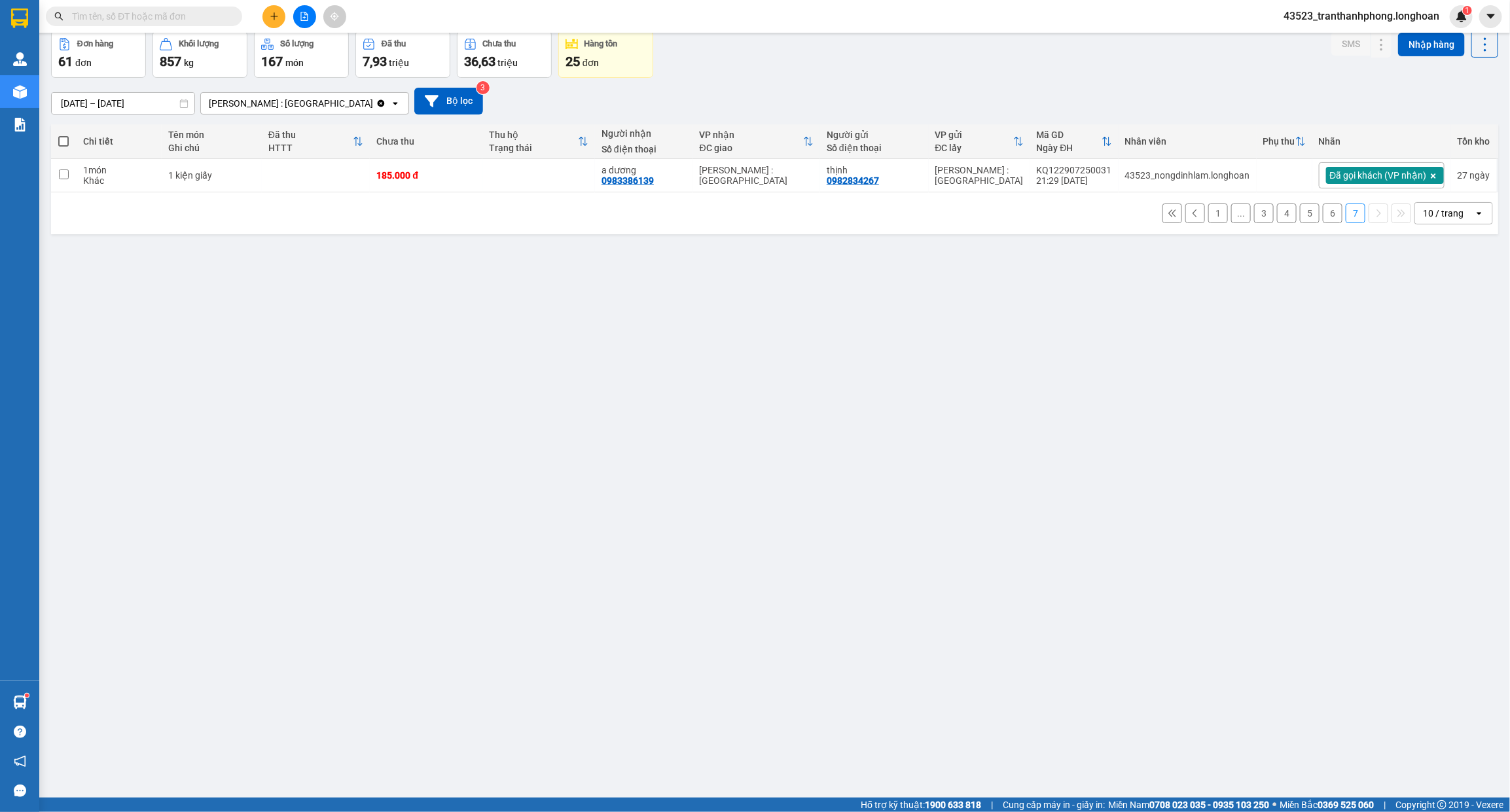
click at [1322, 223] on button "6" at bounding box center [1332, 214] width 20 height 20
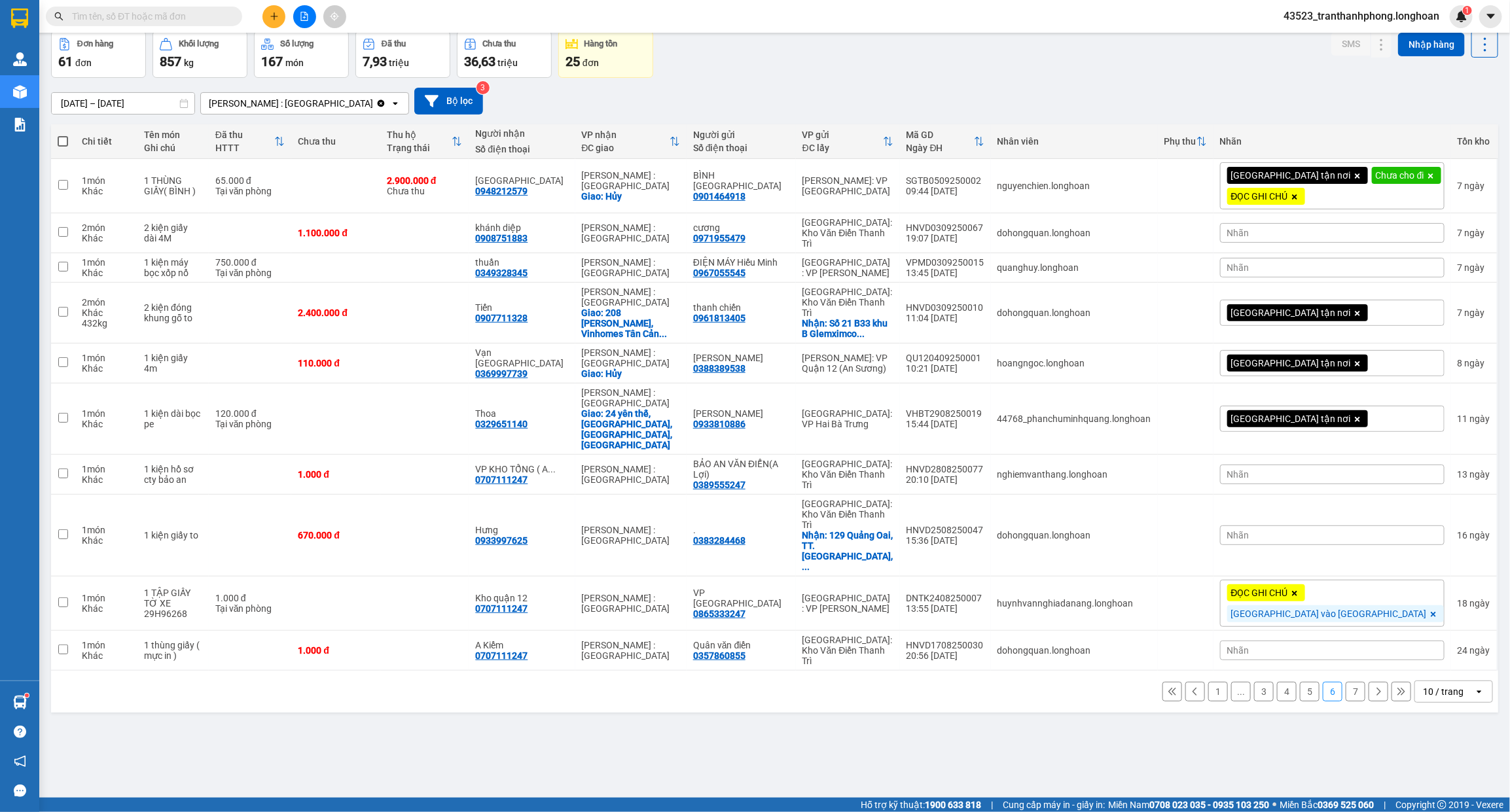
click at [161, 13] on input "text" at bounding box center [149, 16] width 154 height 14
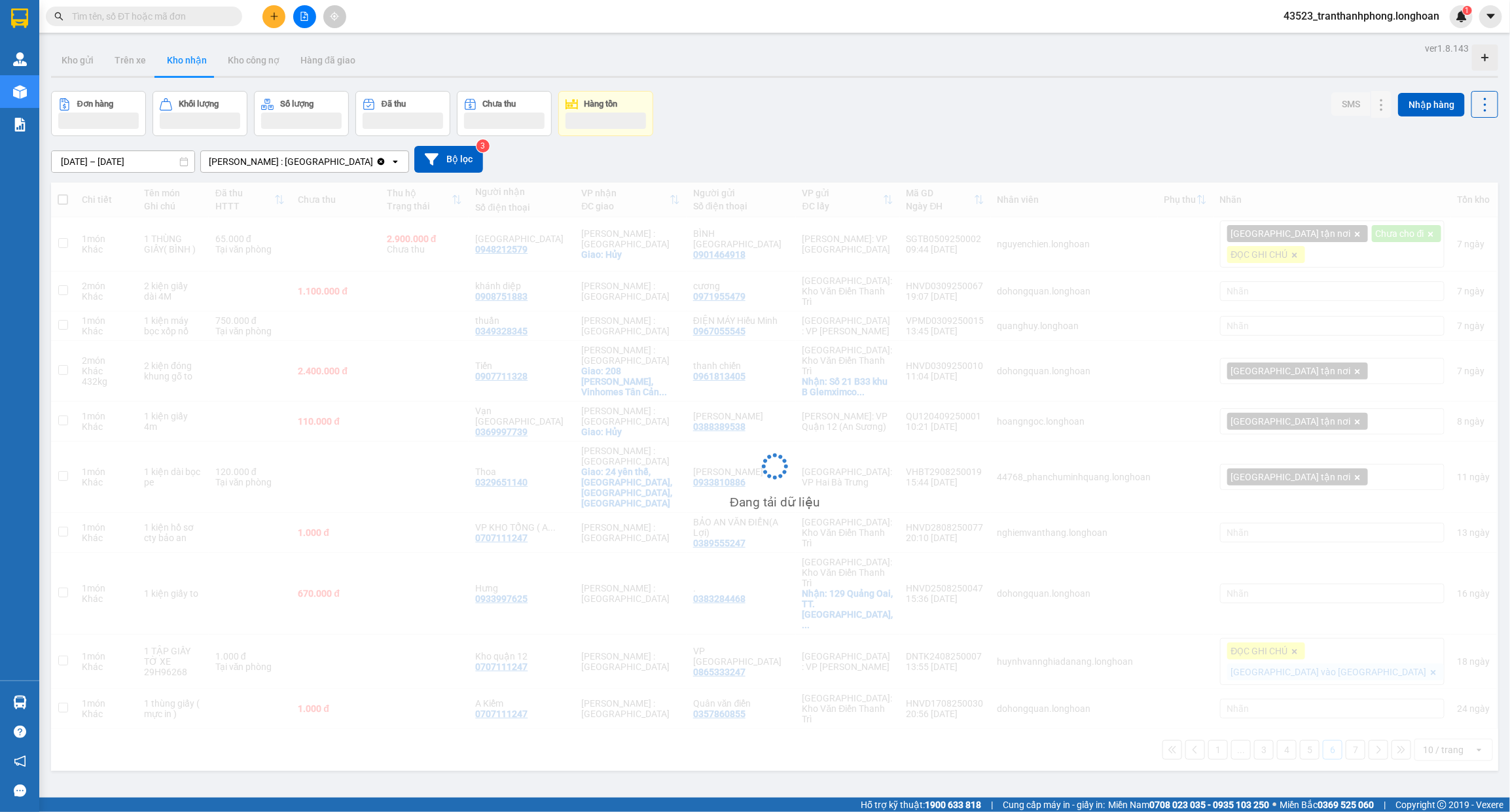
click at [174, 18] on input "text" at bounding box center [149, 16] width 154 height 14
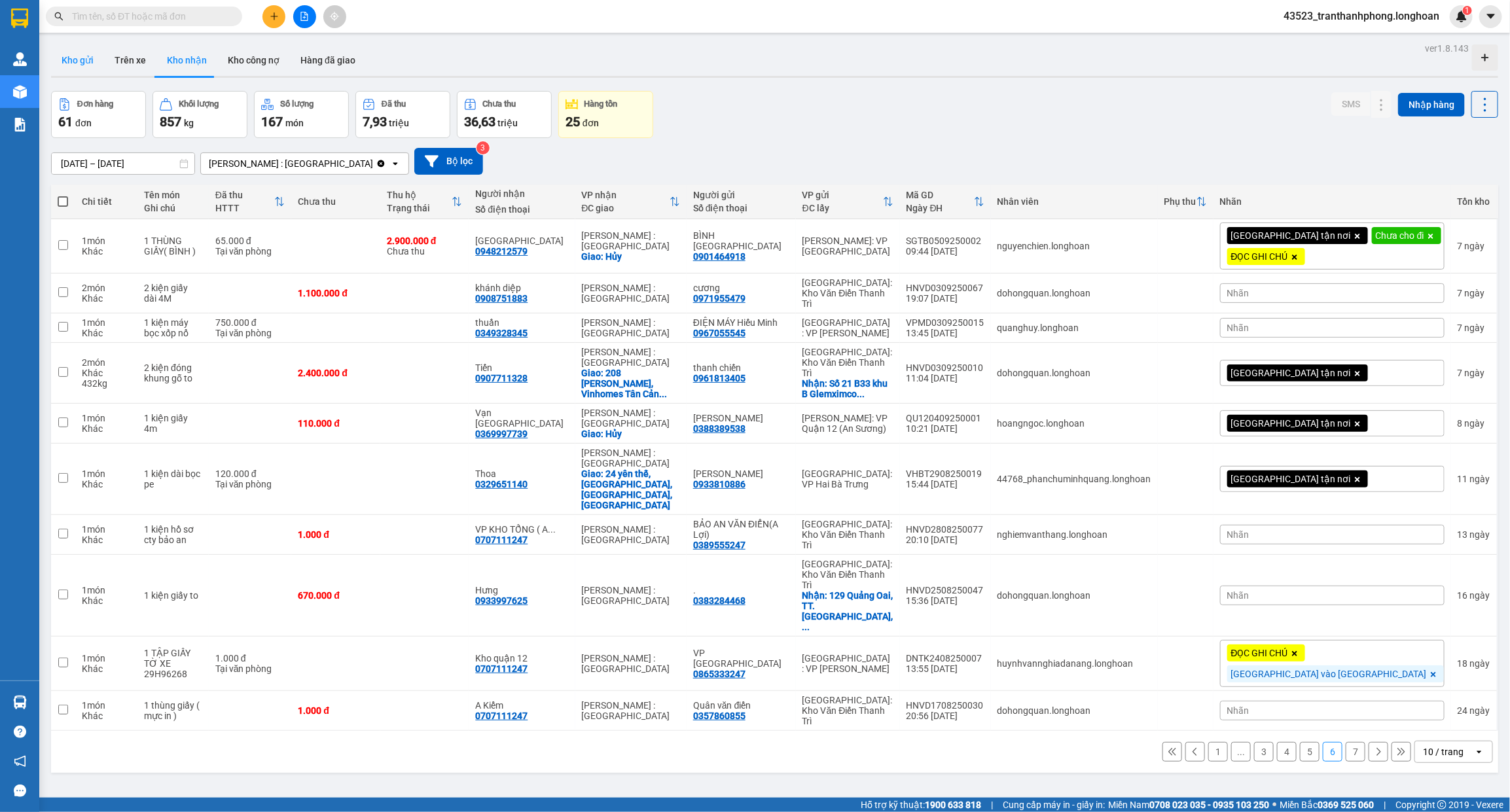
click at [90, 54] on button "Kho gửi" at bounding box center [77, 60] width 53 height 32
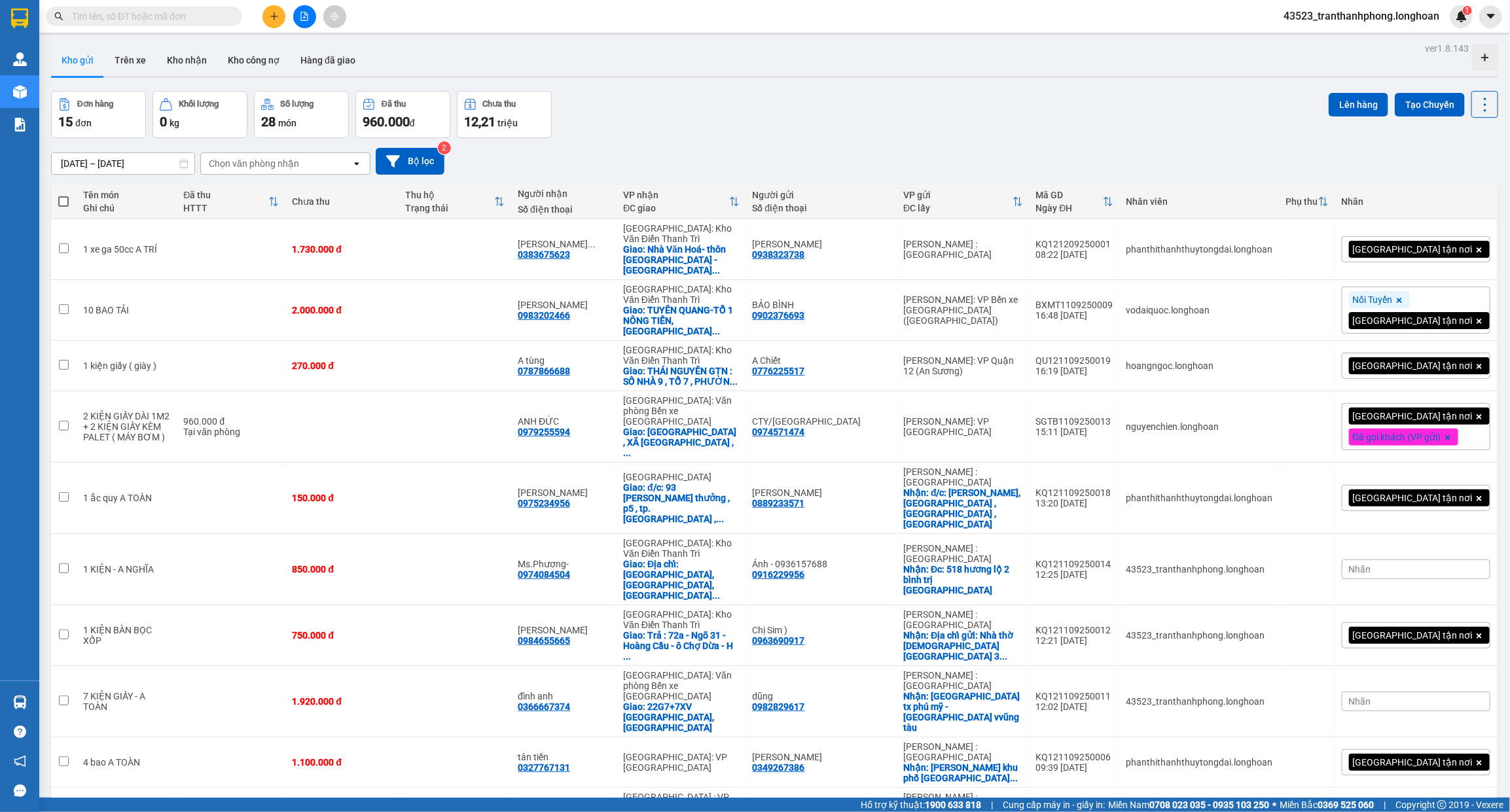
click at [145, 17] on input "text" at bounding box center [149, 16] width 154 height 14
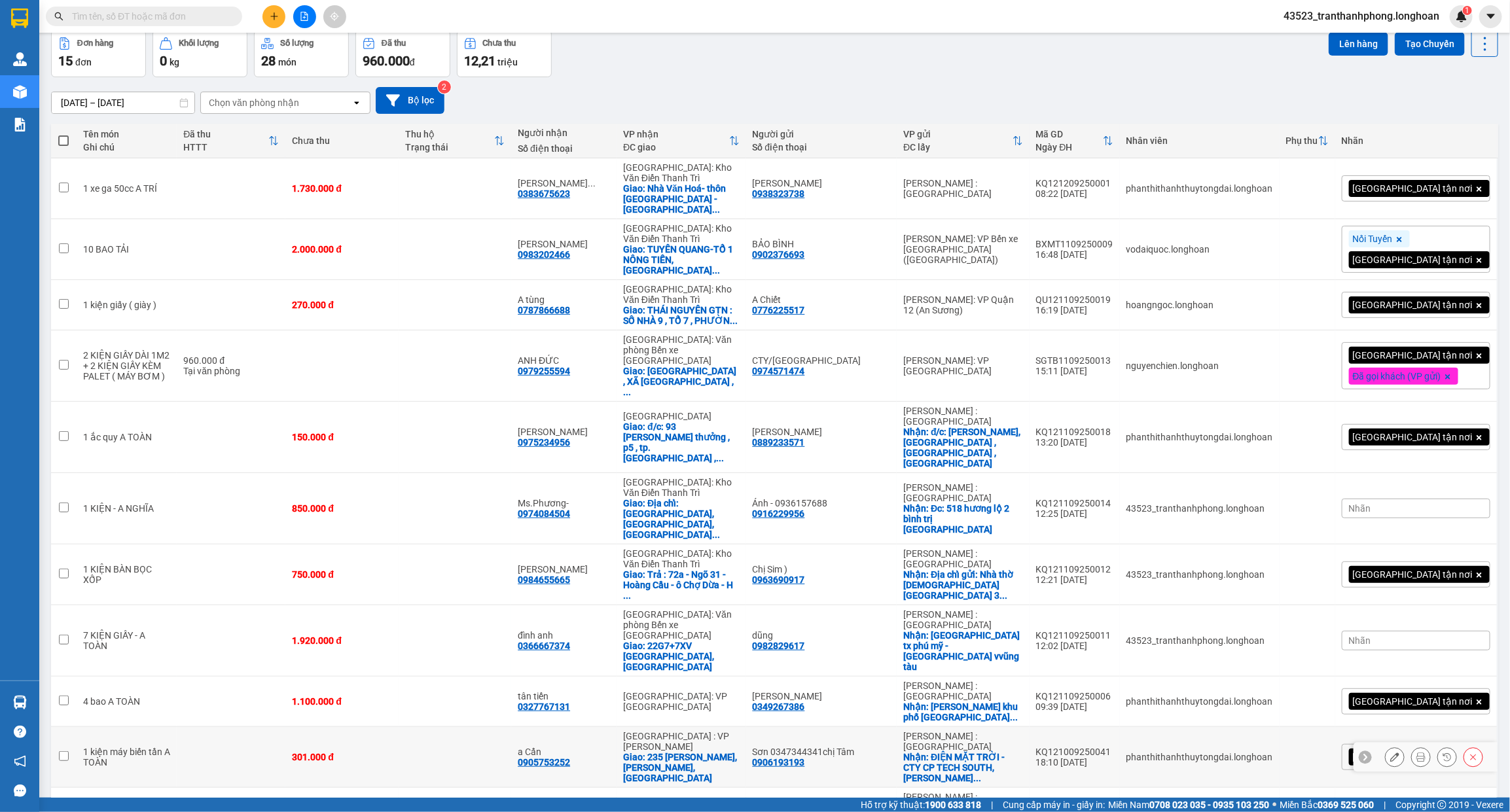
scroll to position [263, 0]
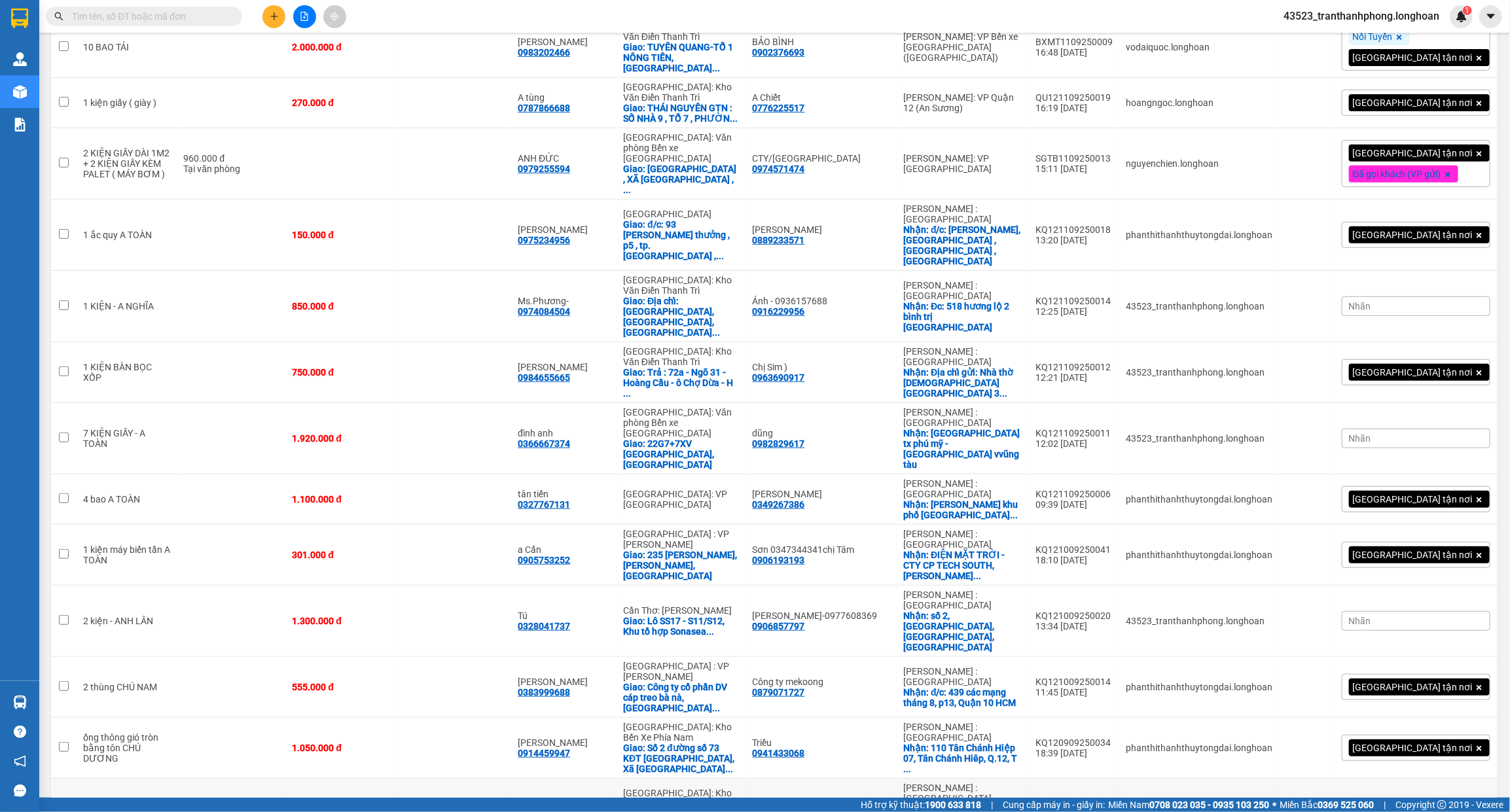
click at [385, 808] on div "230.000 đ" at bounding box center [341, 813] width 99 height 11
checkbox input "true"
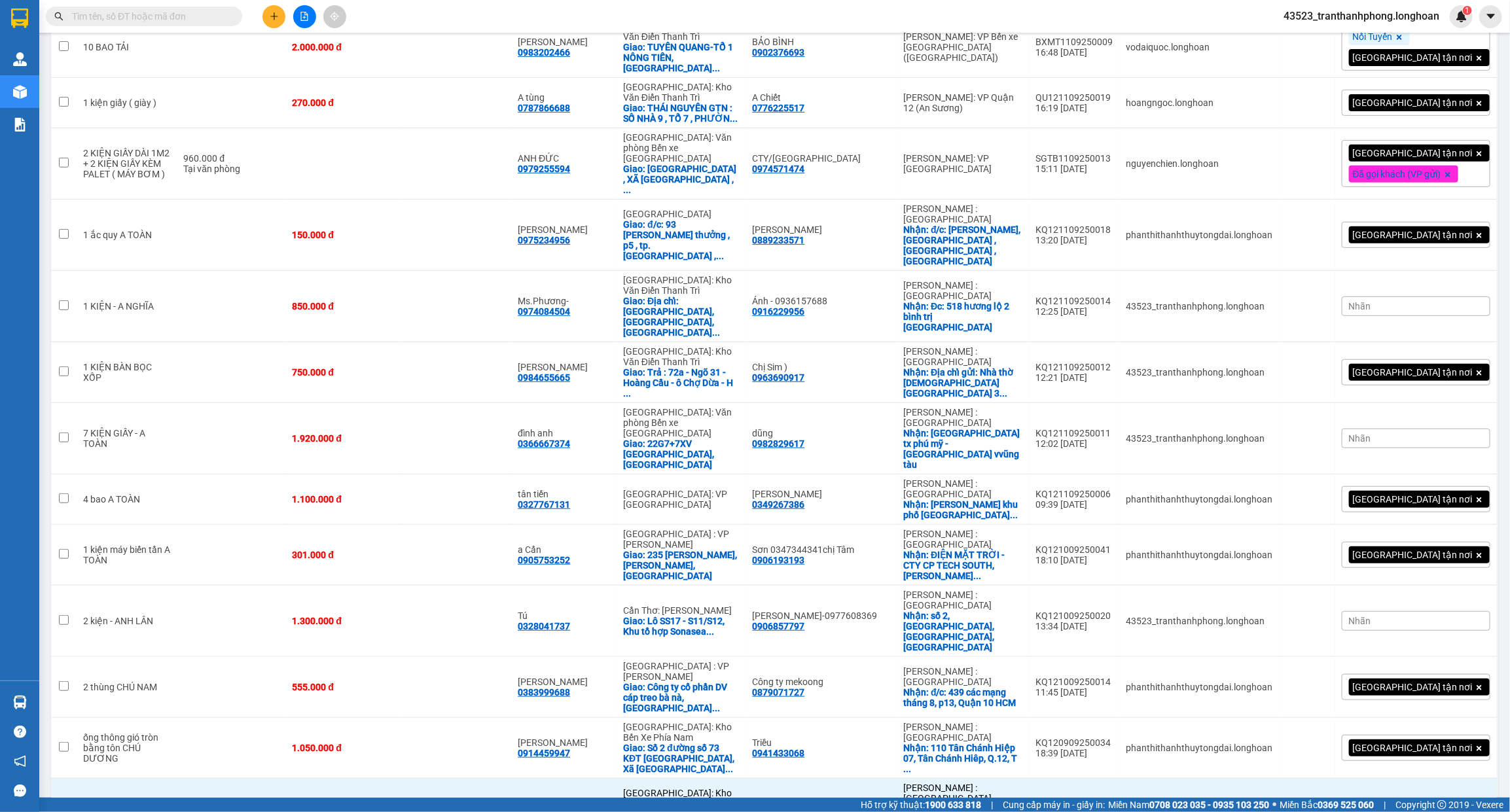
click at [1416, 809] on icon at bounding box center [1420, 813] width 9 height 9
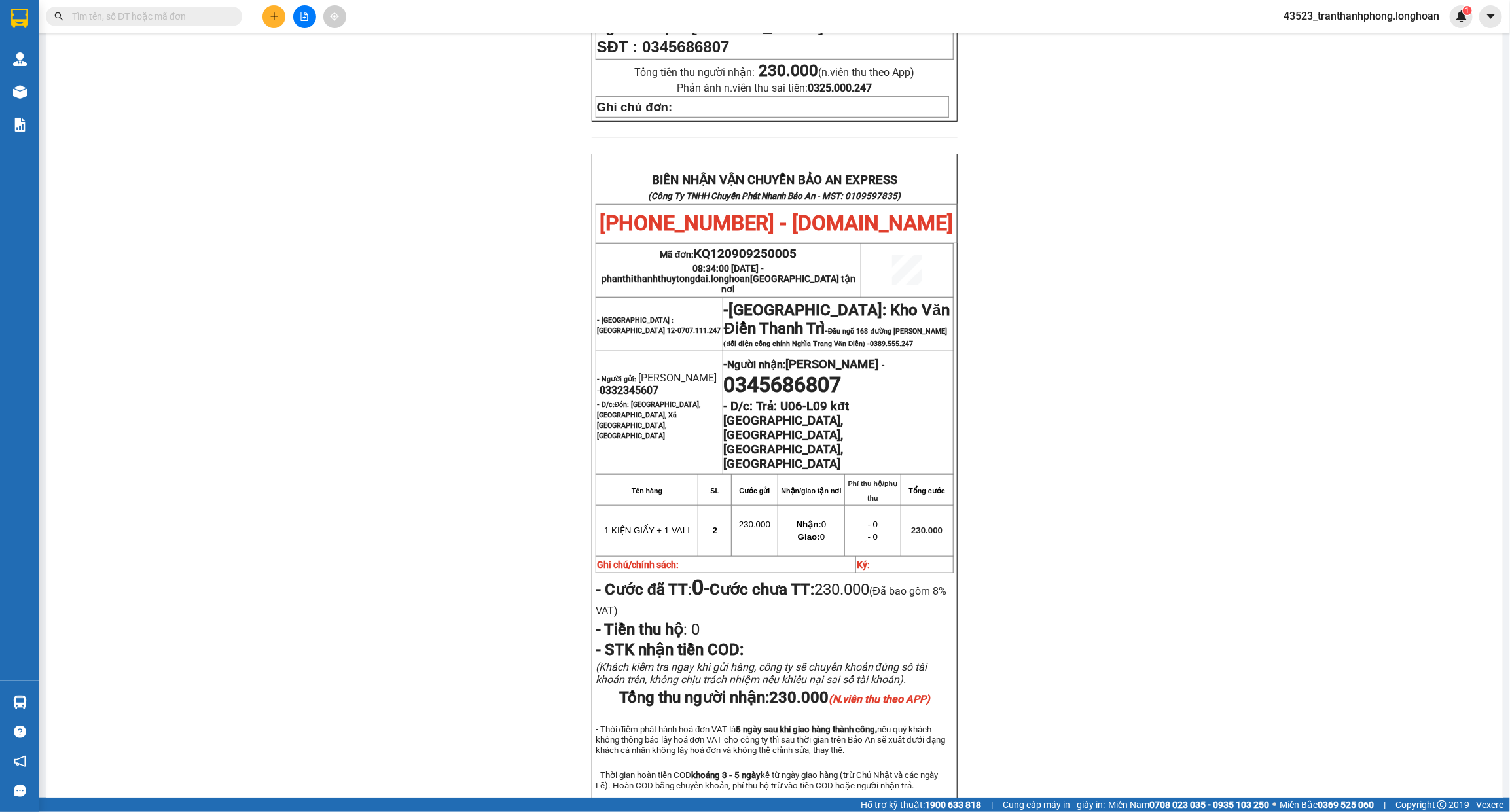
scroll to position [589, 0]
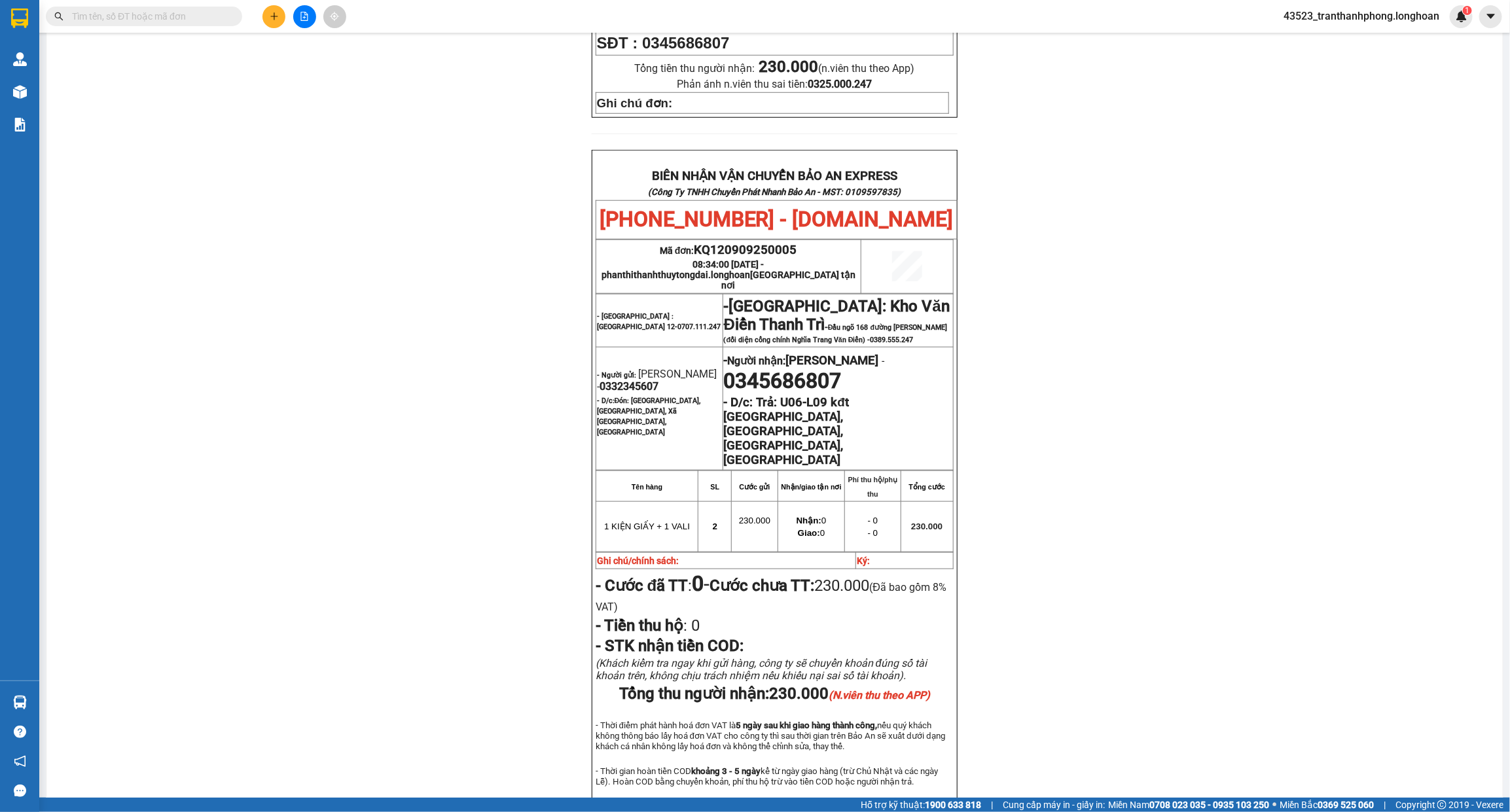
click at [621, 380] on span "0332345607" at bounding box center [629, 386] width 59 height 13
copy span "0332345607"
click at [621, 380] on span "0332345607" at bounding box center [629, 386] width 59 height 13
click at [110, 20] on input "text" at bounding box center [149, 16] width 154 height 14
paste input "0332345607"
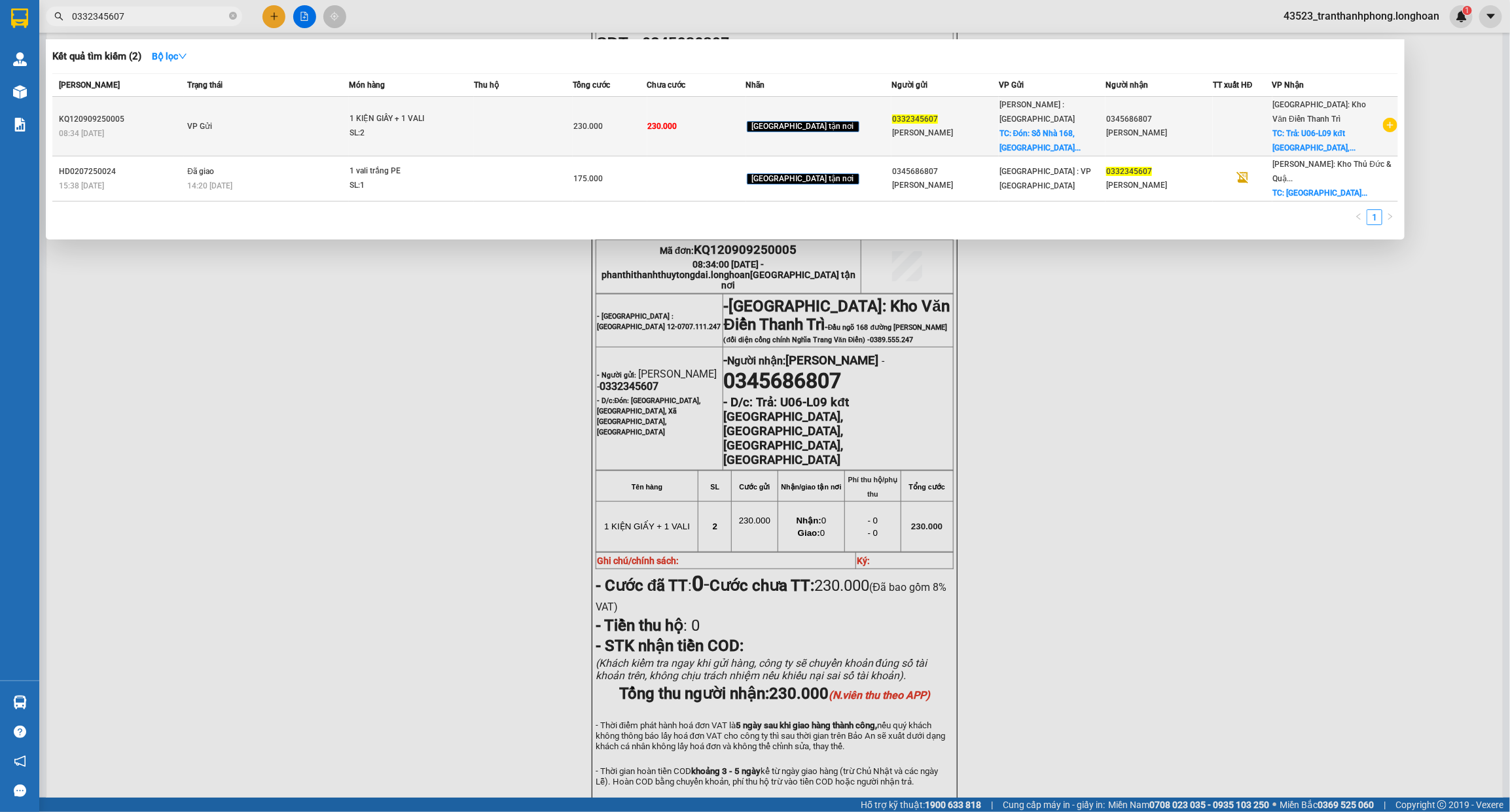
type input "0332345607"
click at [424, 113] on div "1 KIỆN GIẤY + 1 VALI" at bounding box center [398, 119] width 98 height 14
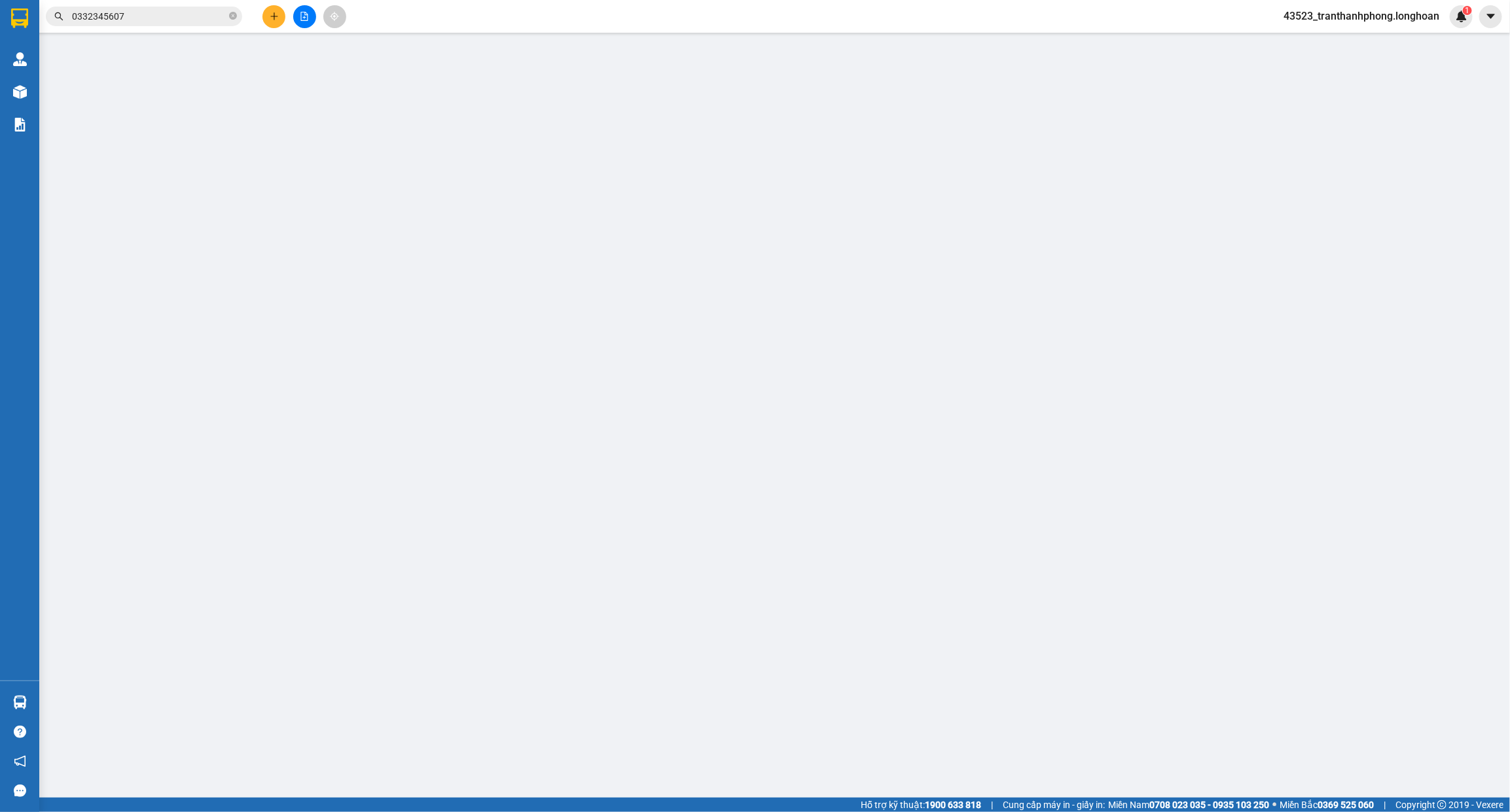
type input "0332345607"
type input "[PERSON_NAME]"
checkbox input "true"
type input "Đón: [GEOGRAPHIC_DATA], [GEOGRAPHIC_DATA], Xã [GEOGRAPHIC_DATA], [GEOGRAPHIC_DA…"
type input "0345686807"
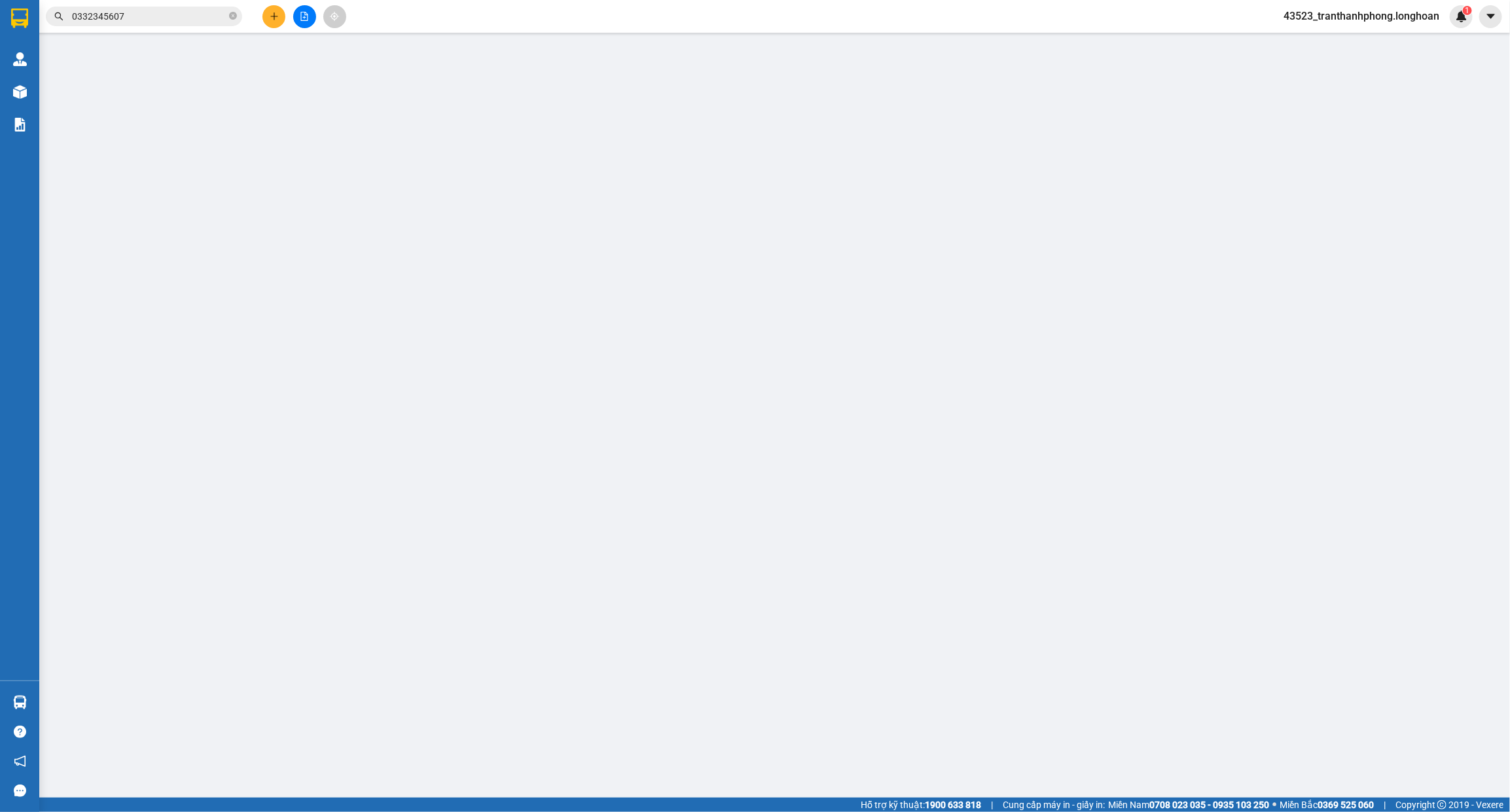
type input "[PERSON_NAME]"
checkbox input "true"
type input "Trả: U06-L09 kđt [GEOGRAPHIC_DATA], [GEOGRAPHIC_DATA], [GEOGRAPHIC_DATA], [GEOG…"
type input "230.000"
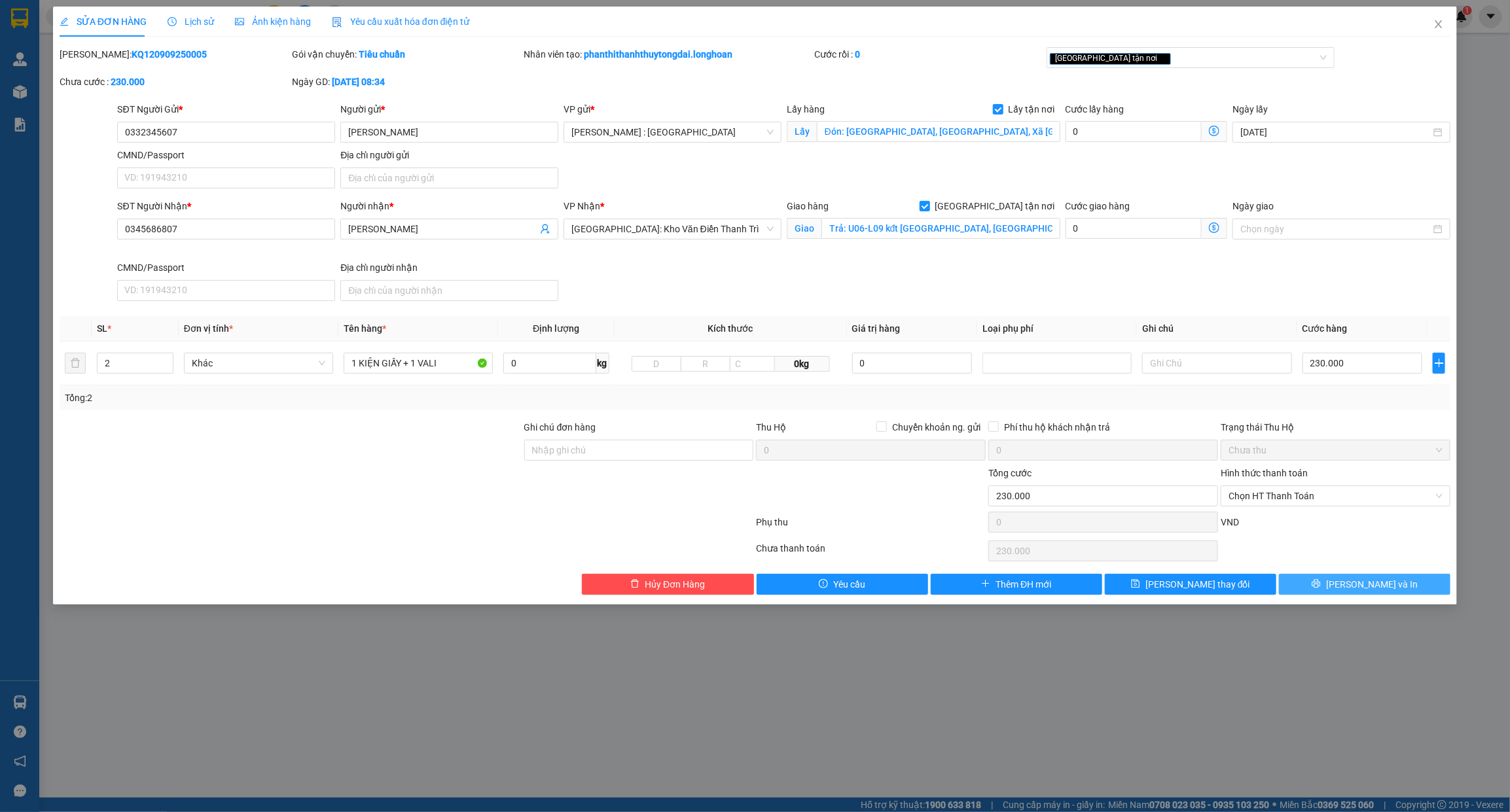
click at [1325, 590] on button "[PERSON_NAME] và In" at bounding box center [1364, 584] width 171 height 21
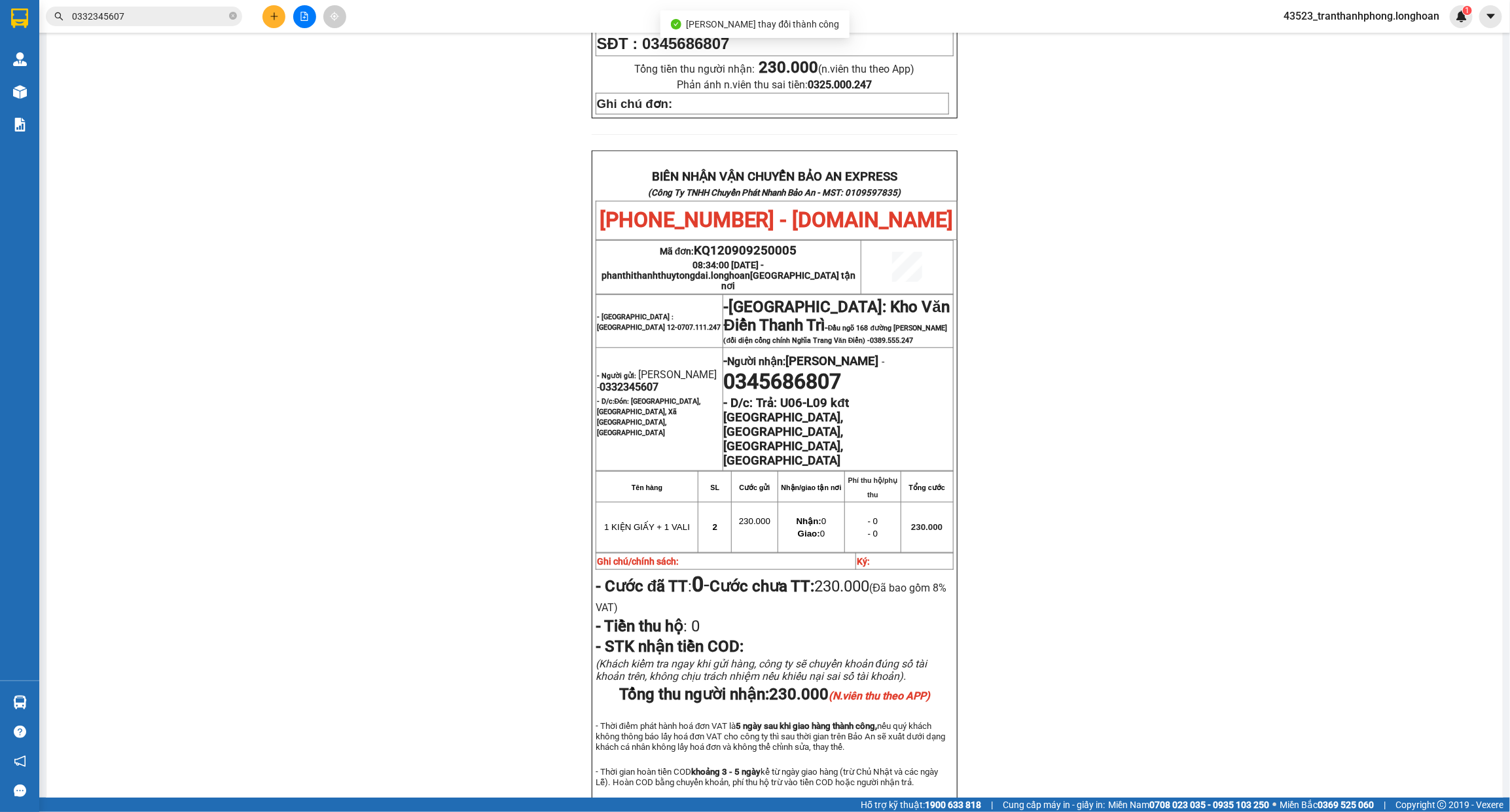
scroll to position [589, 0]
click at [633, 380] on span "0332345607" at bounding box center [629, 386] width 59 height 13
copy span "0332345607"
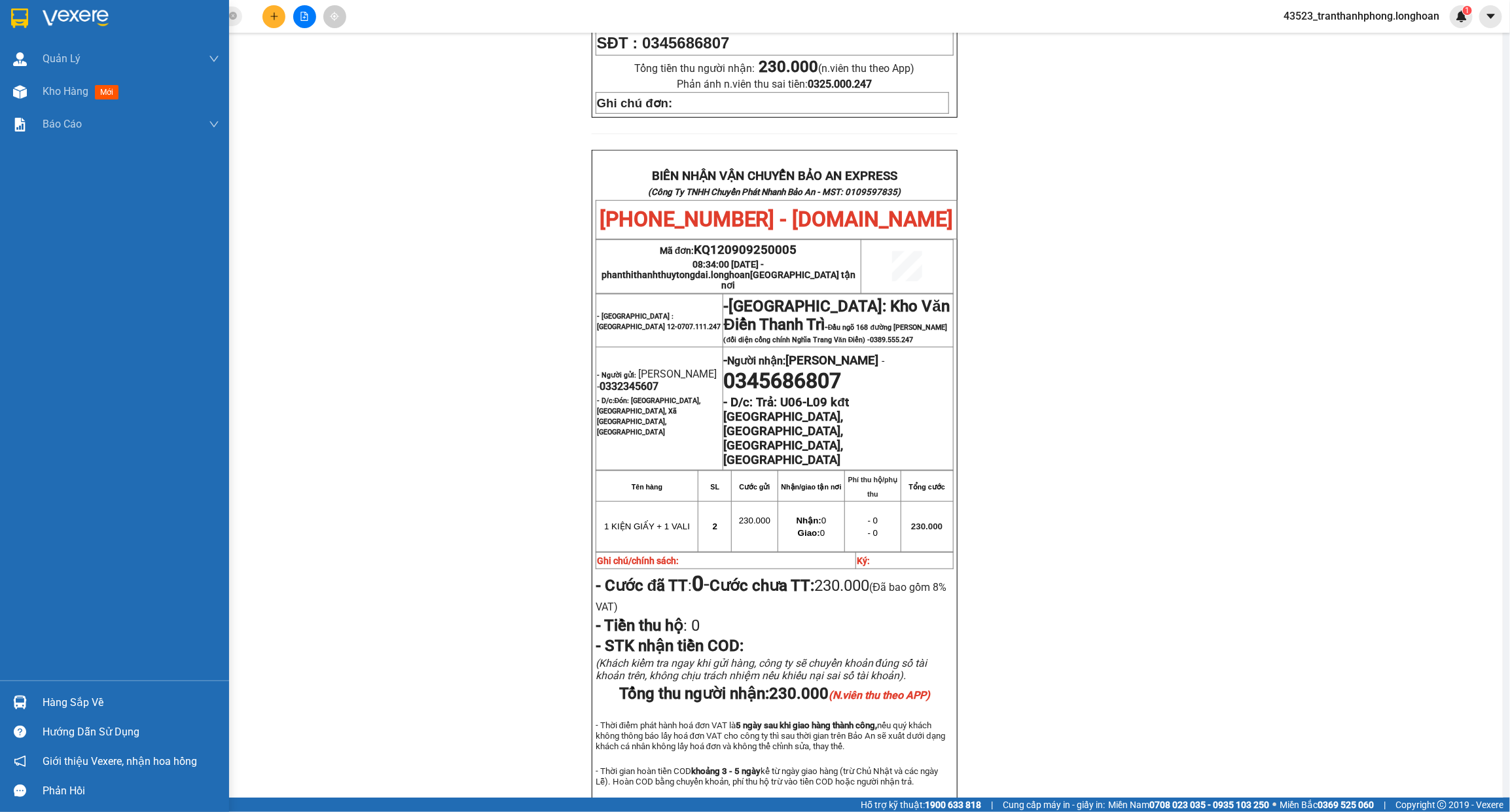
click at [38, 11] on div at bounding box center [114, 21] width 229 height 42
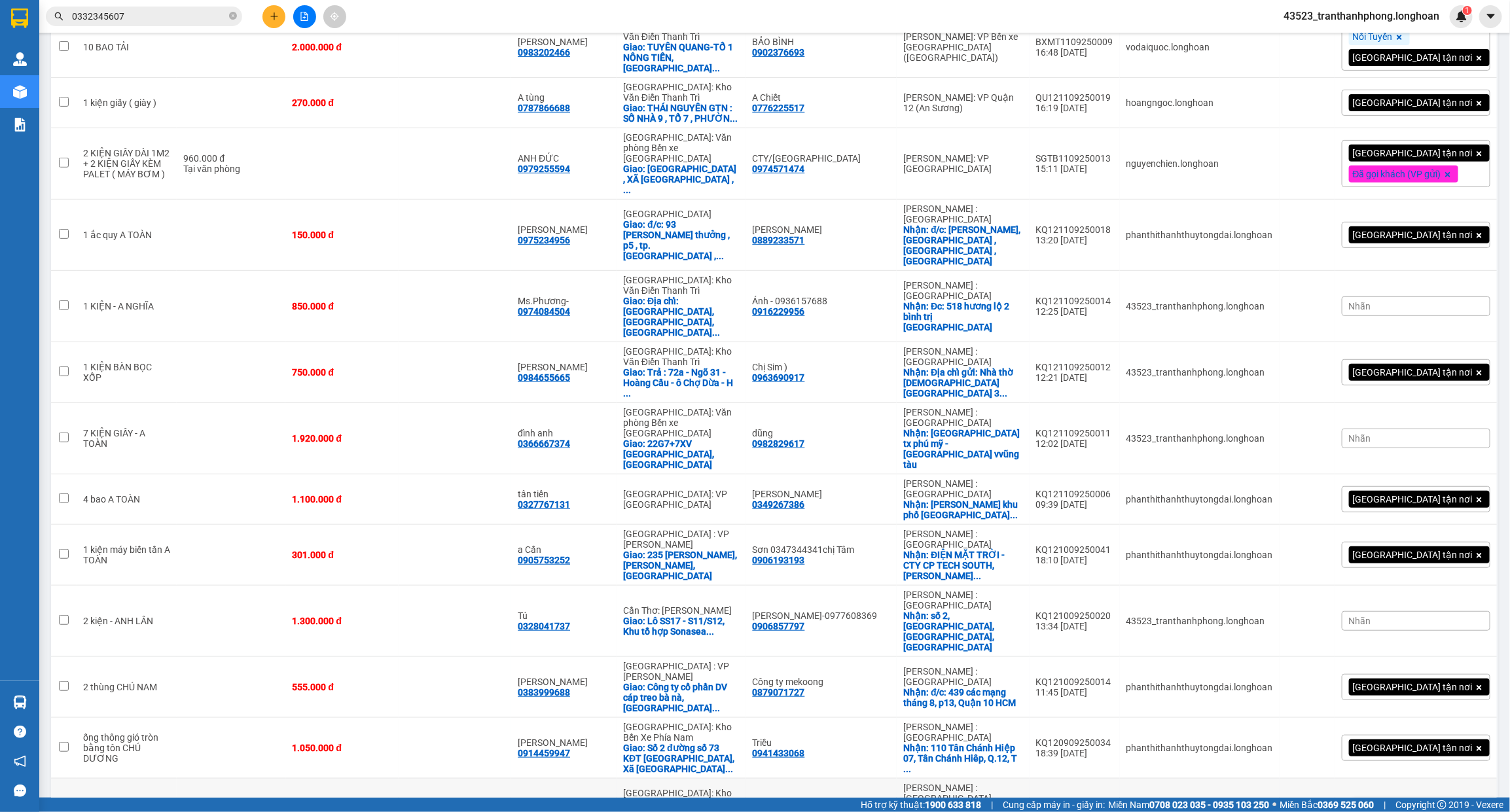
click at [439, 778] on td at bounding box center [455, 813] width 113 height 71
checkbox input "true"
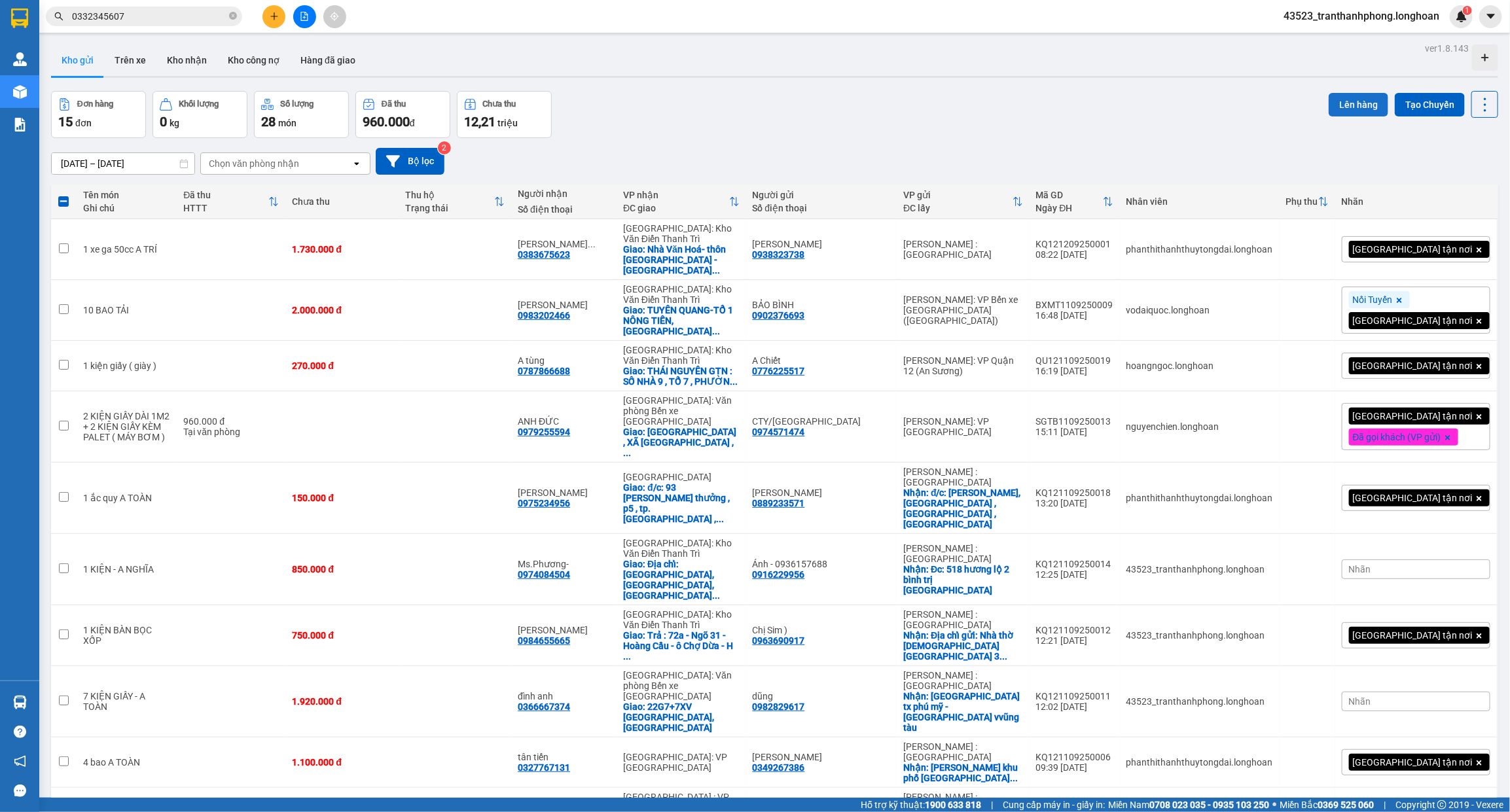
click at [1332, 106] on button "Lên hàng" at bounding box center [1358, 104] width 59 height 23
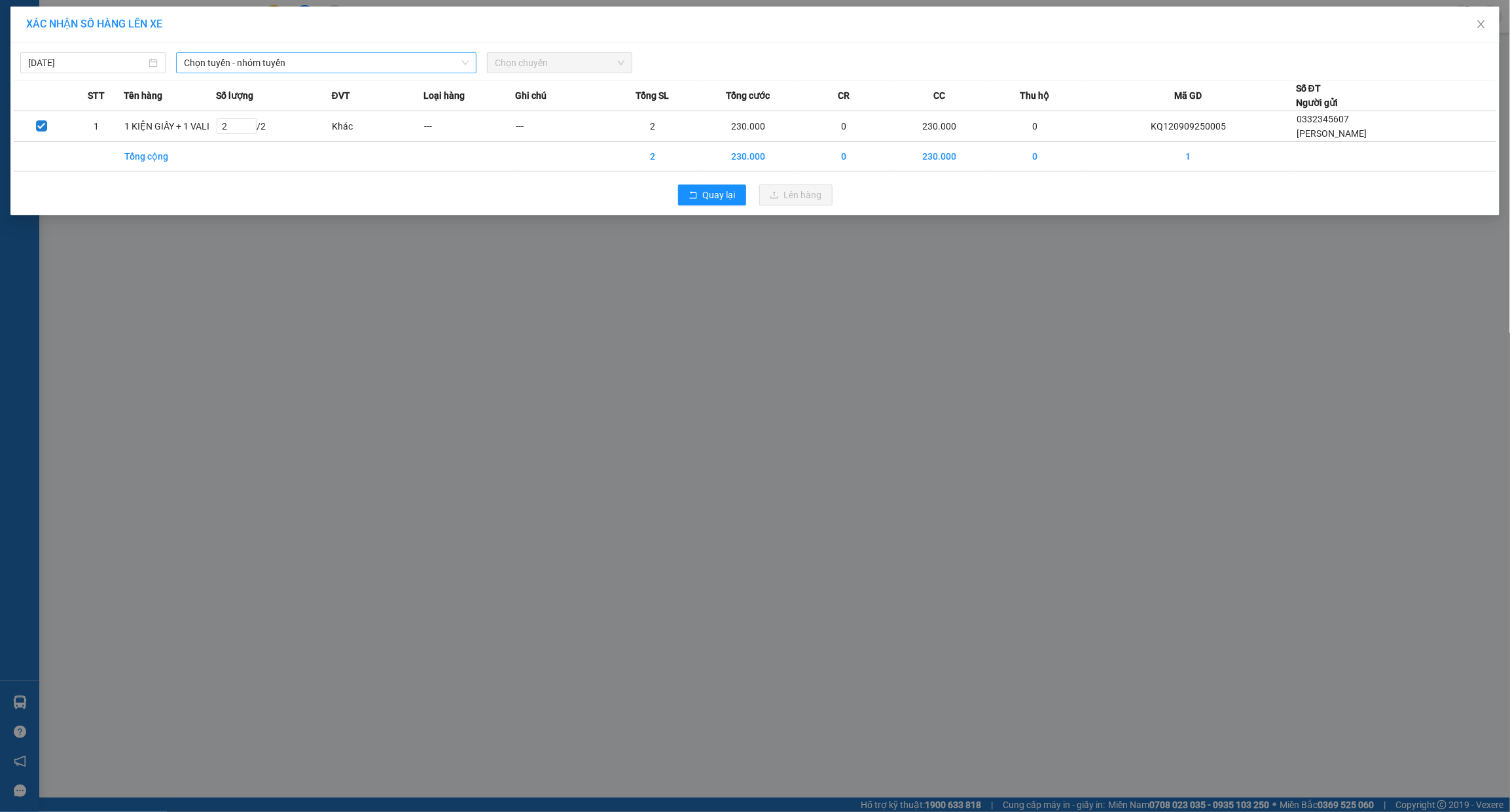
click at [377, 68] on span "Chọn tuyến - nhóm tuyến" at bounding box center [327, 63] width 285 height 20
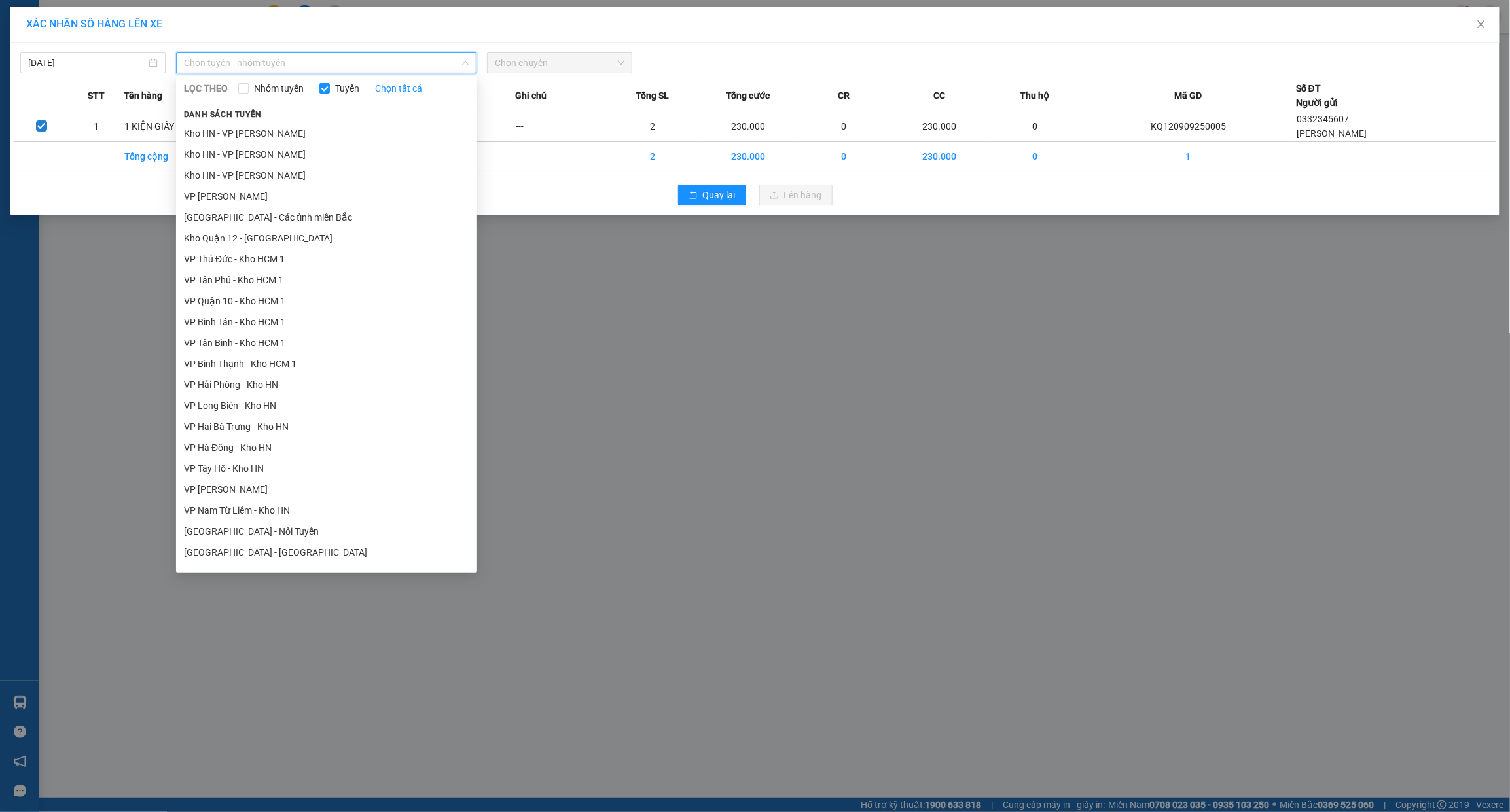
scroll to position [600, 0]
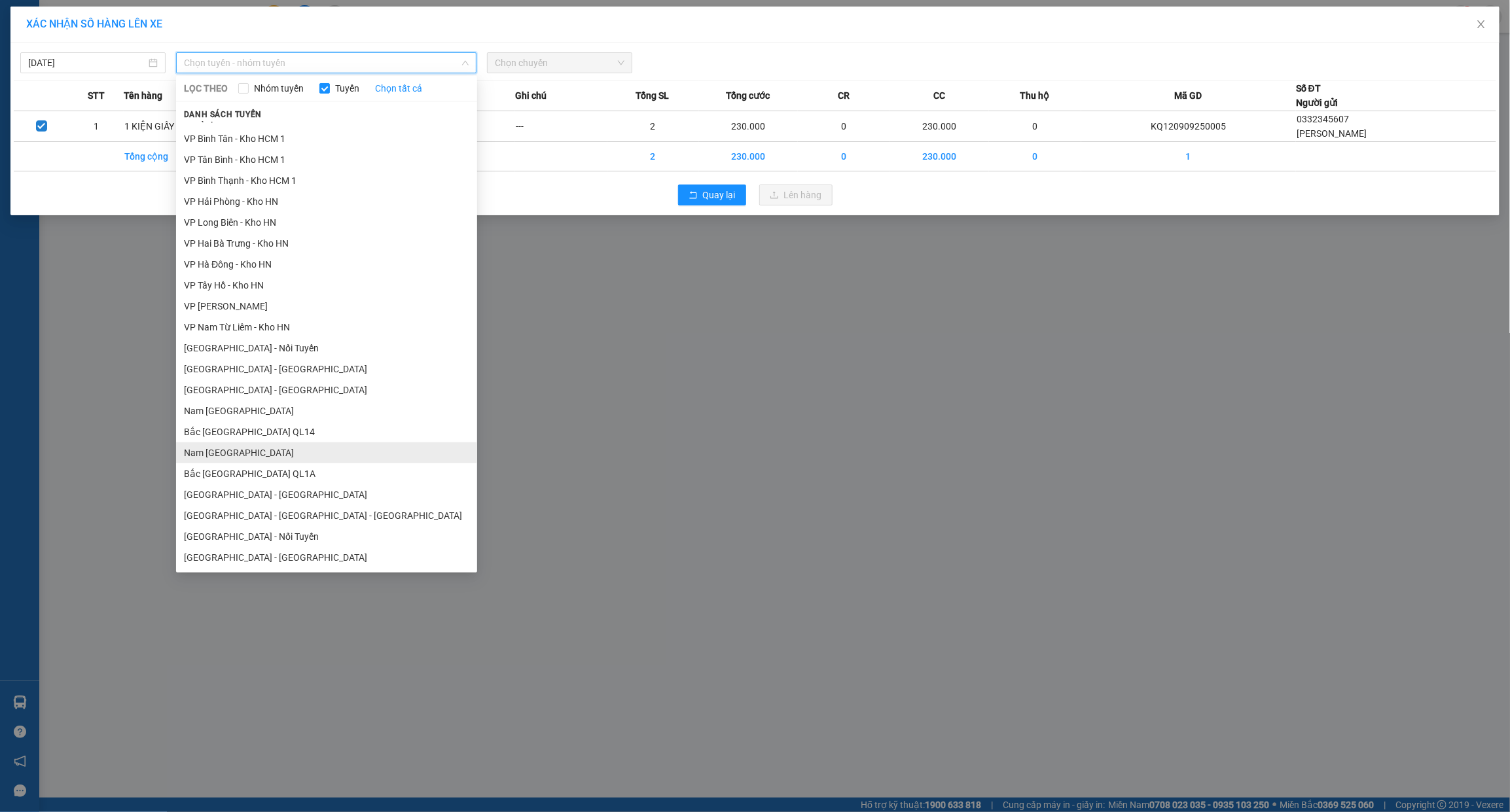
click at [259, 450] on li "Nam [GEOGRAPHIC_DATA]" at bounding box center [327, 453] width 301 height 21
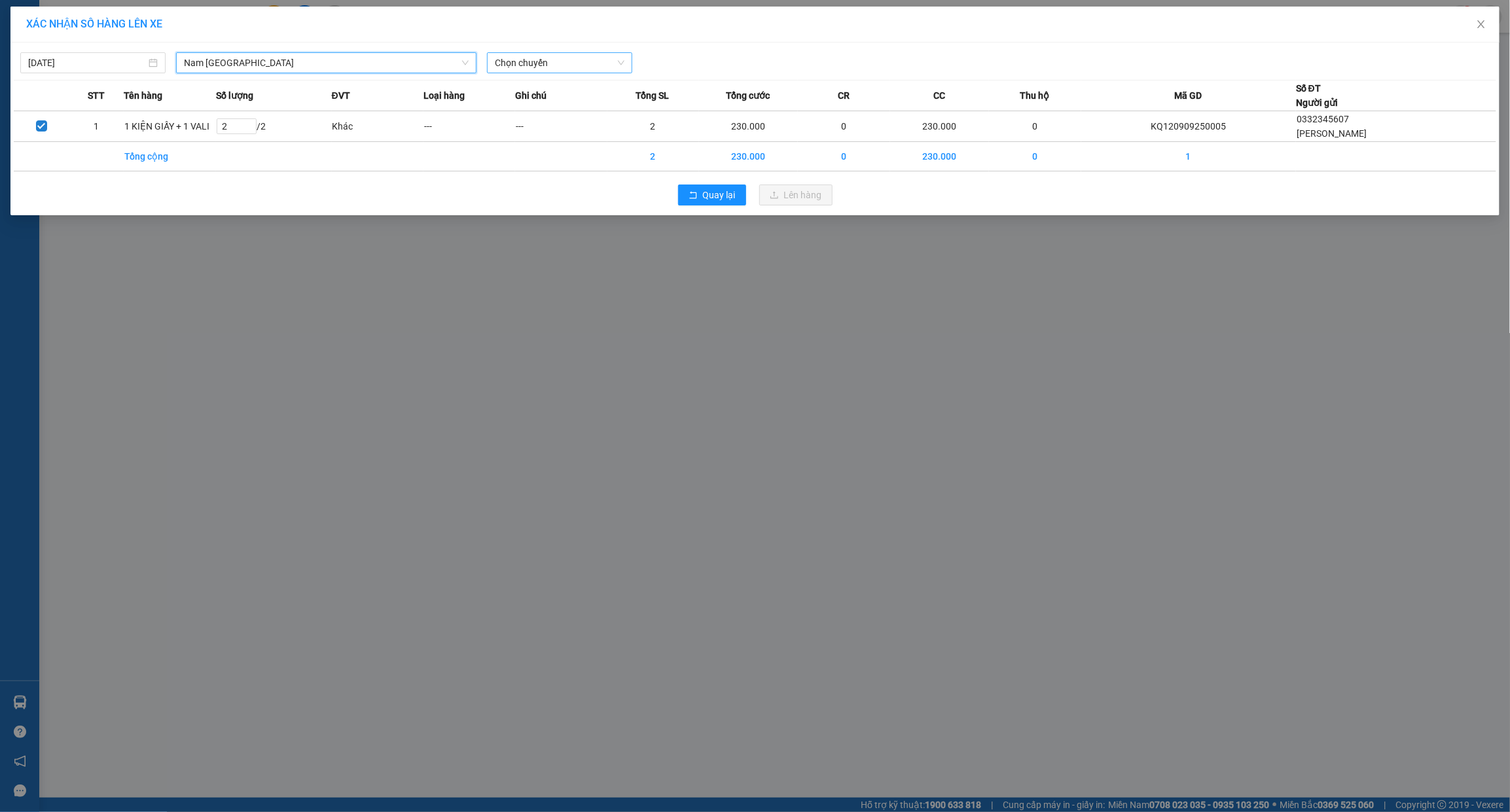
click at [565, 60] on span "Chọn chuyến" at bounding box center [560, 63] width 130 height 20
click at [532, 110] on div "18:00 (TC) - 29K-042.64" at bounding box center [546, 110] width 102 height 14
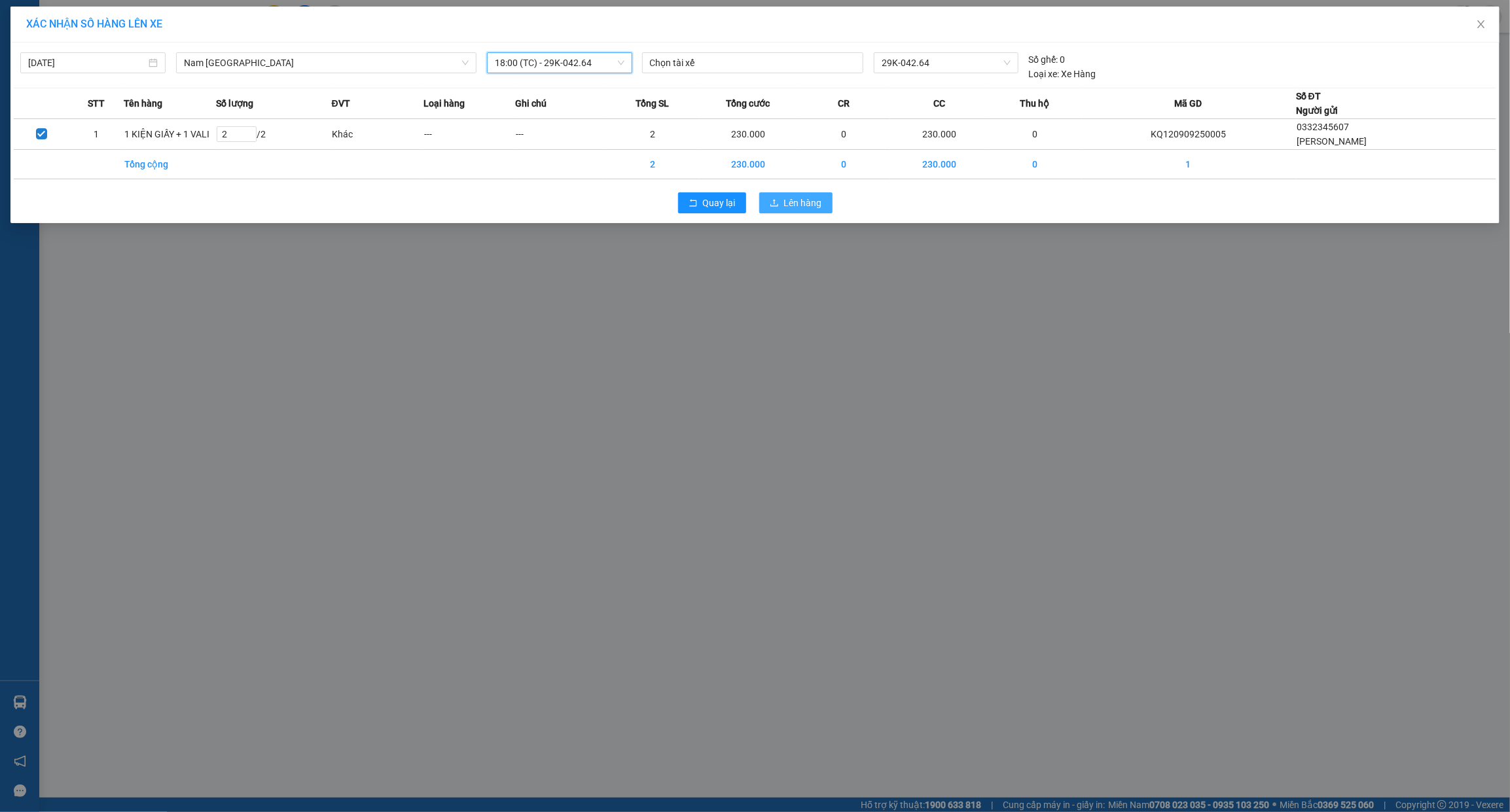
click at [773, 197] on button "Lên hàng" at bounding box center [796, 203] width 73 height 21
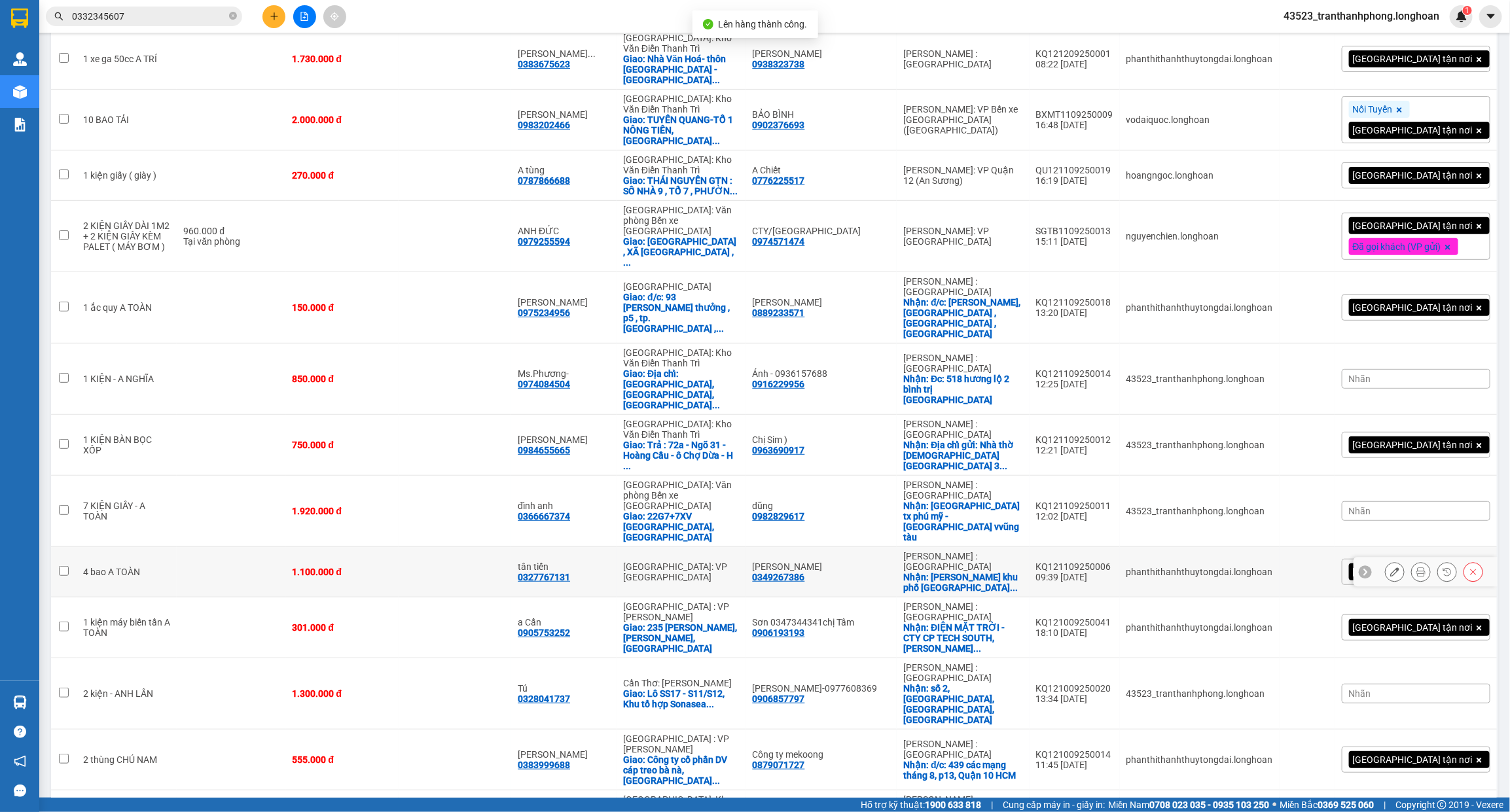
scroll to position [192, 0]
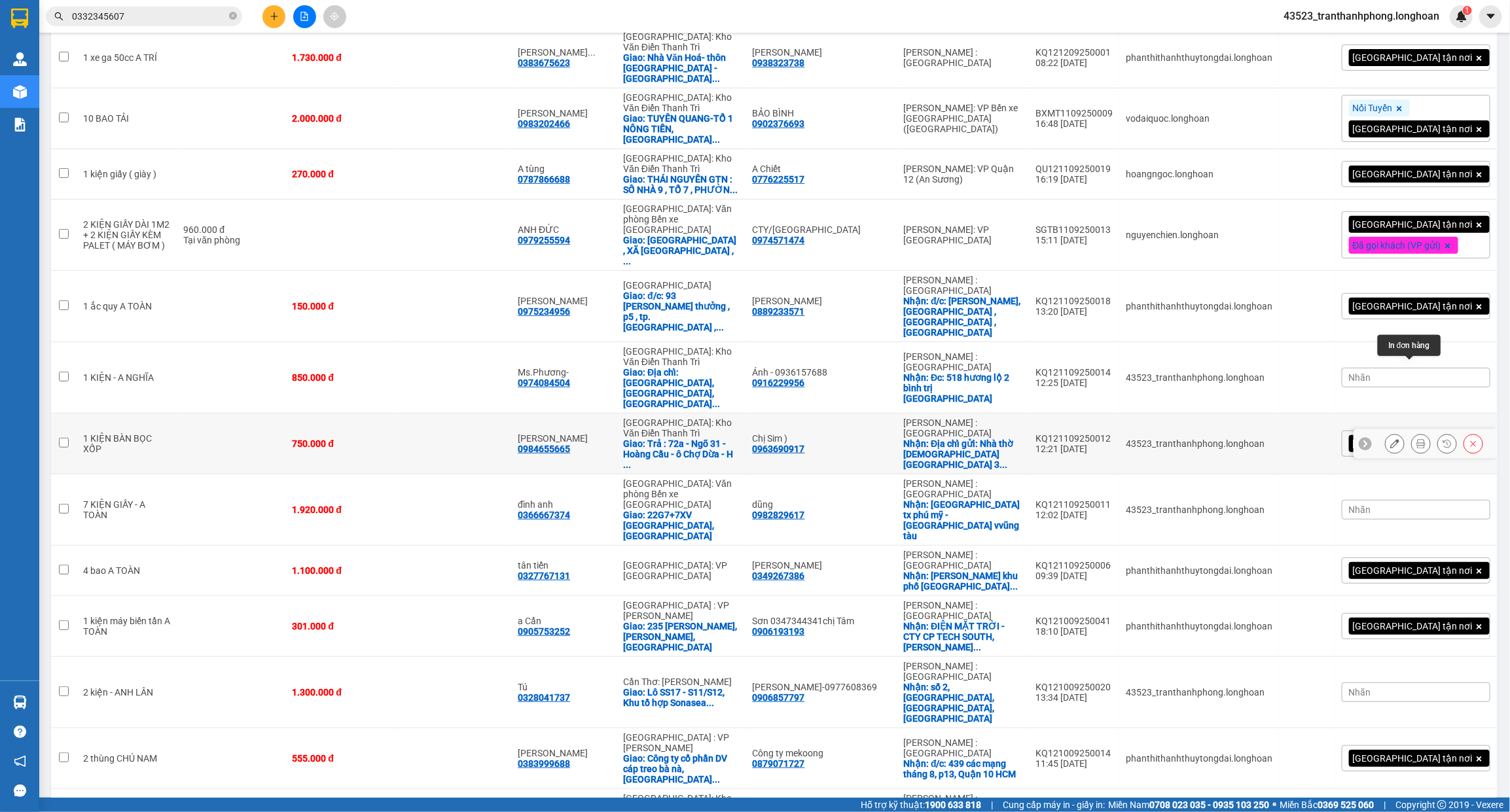
click at [1414, 432] on button at bounding box center [1421, 443] width 18 height 23
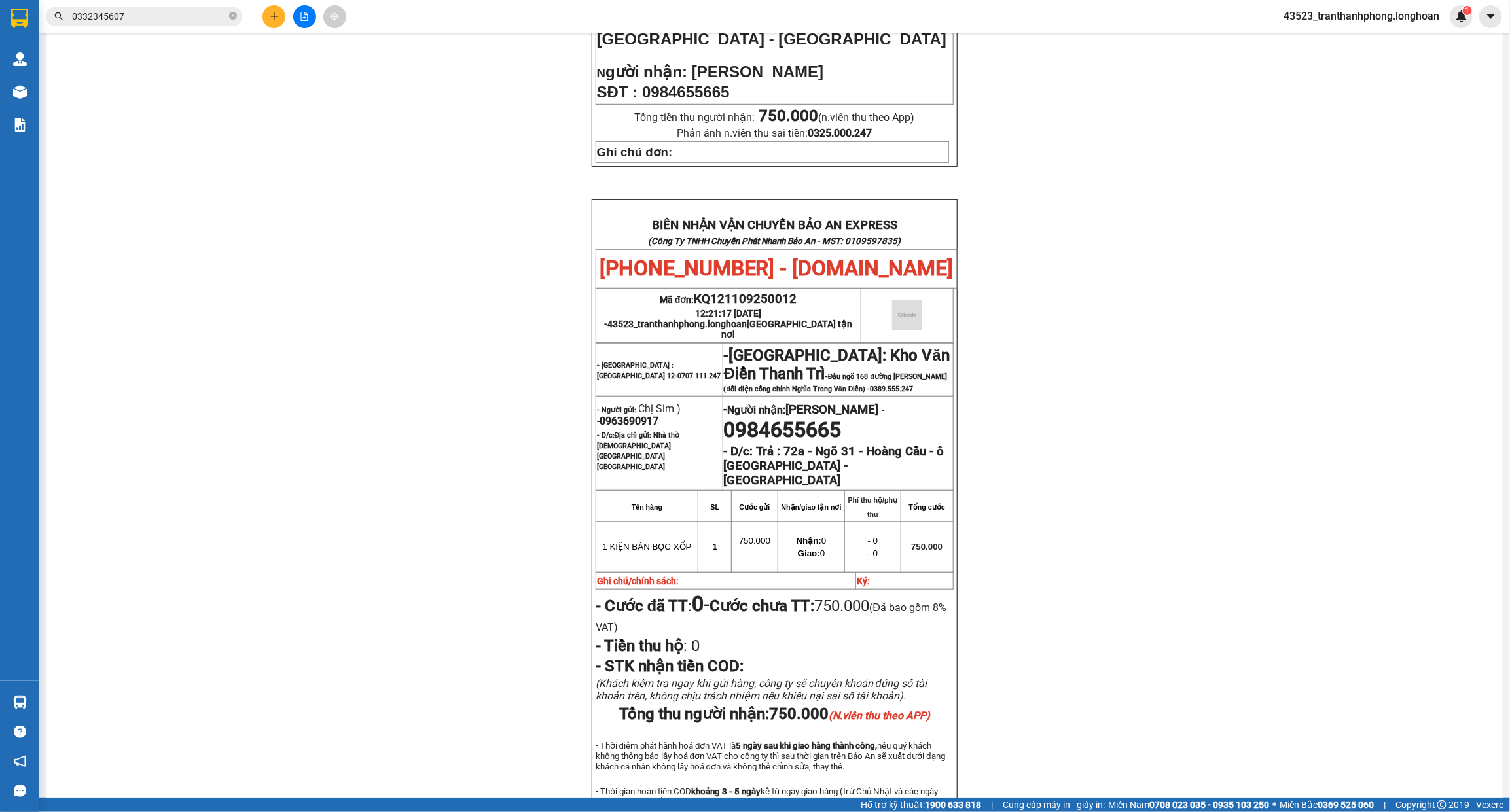
scroll to position [573, 0]
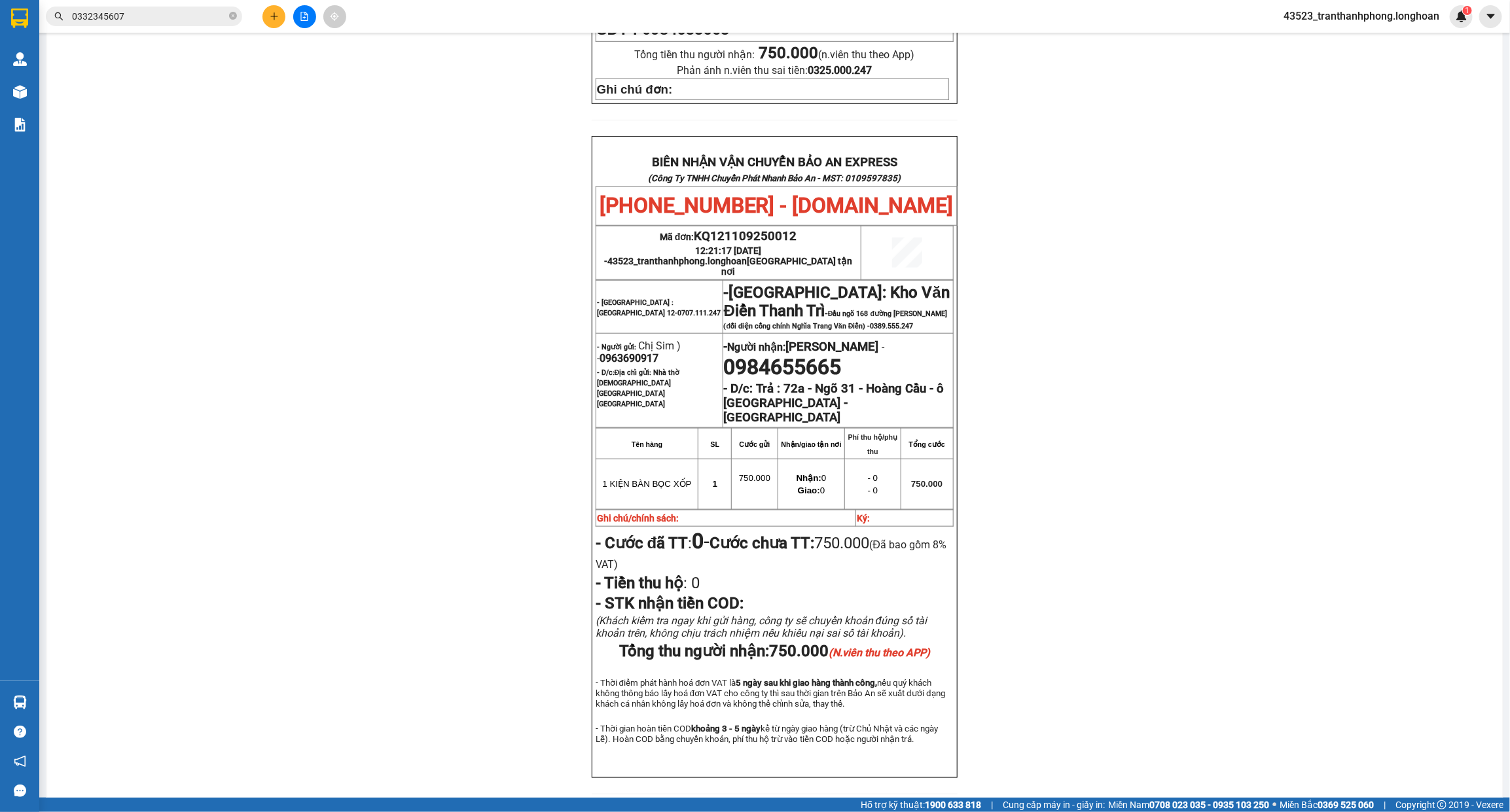
click at [643, 352] on span "0963690917" at bounding box center [629, 358] width 59 height 13
copy span "0963690917"
click at [643, 352] on span "0963690917" at bounding box center [629, 358] width 59 height 13
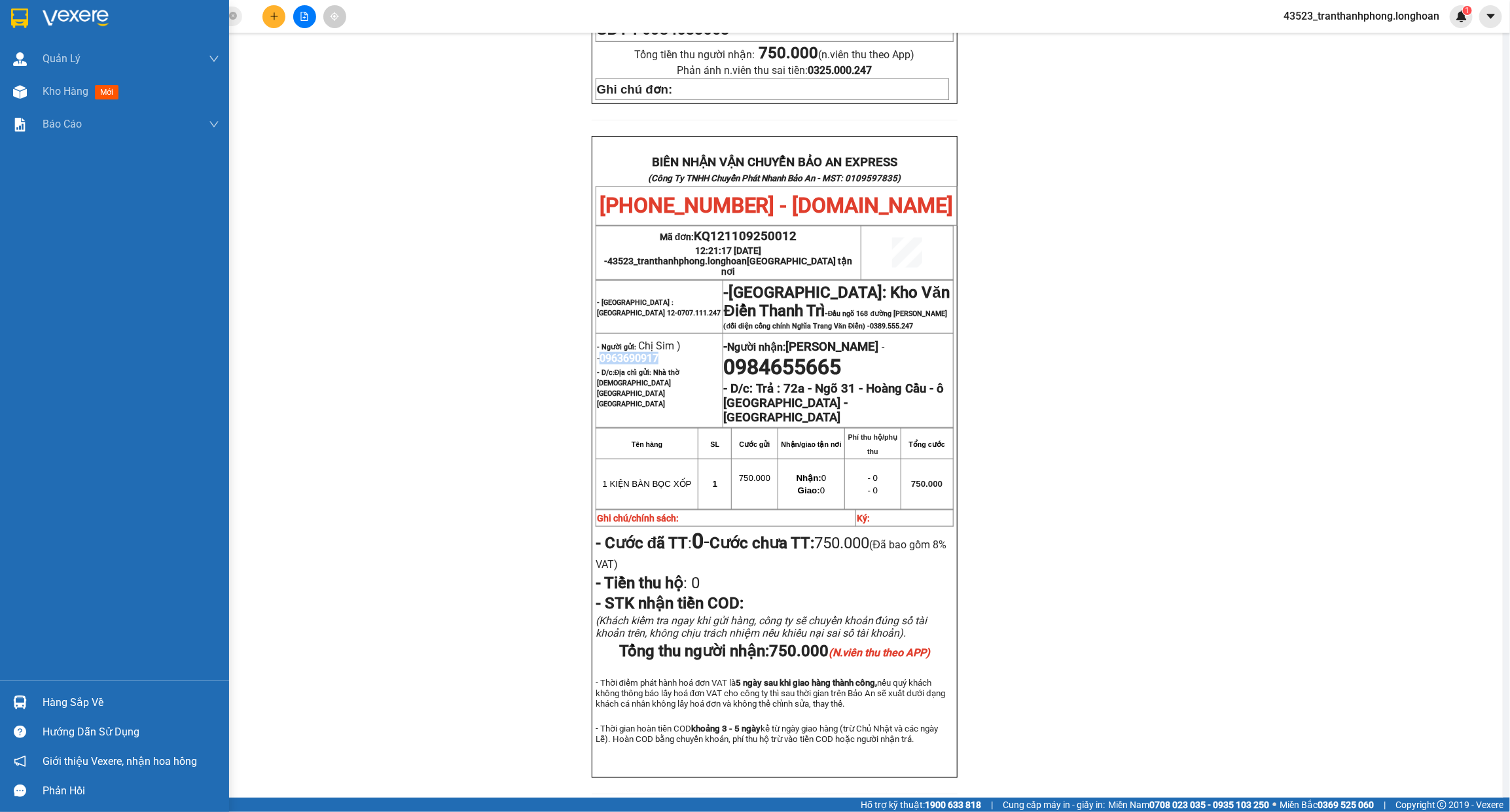
click at [28, 17] on img at bounding box center [20, 18] width 17 height 20
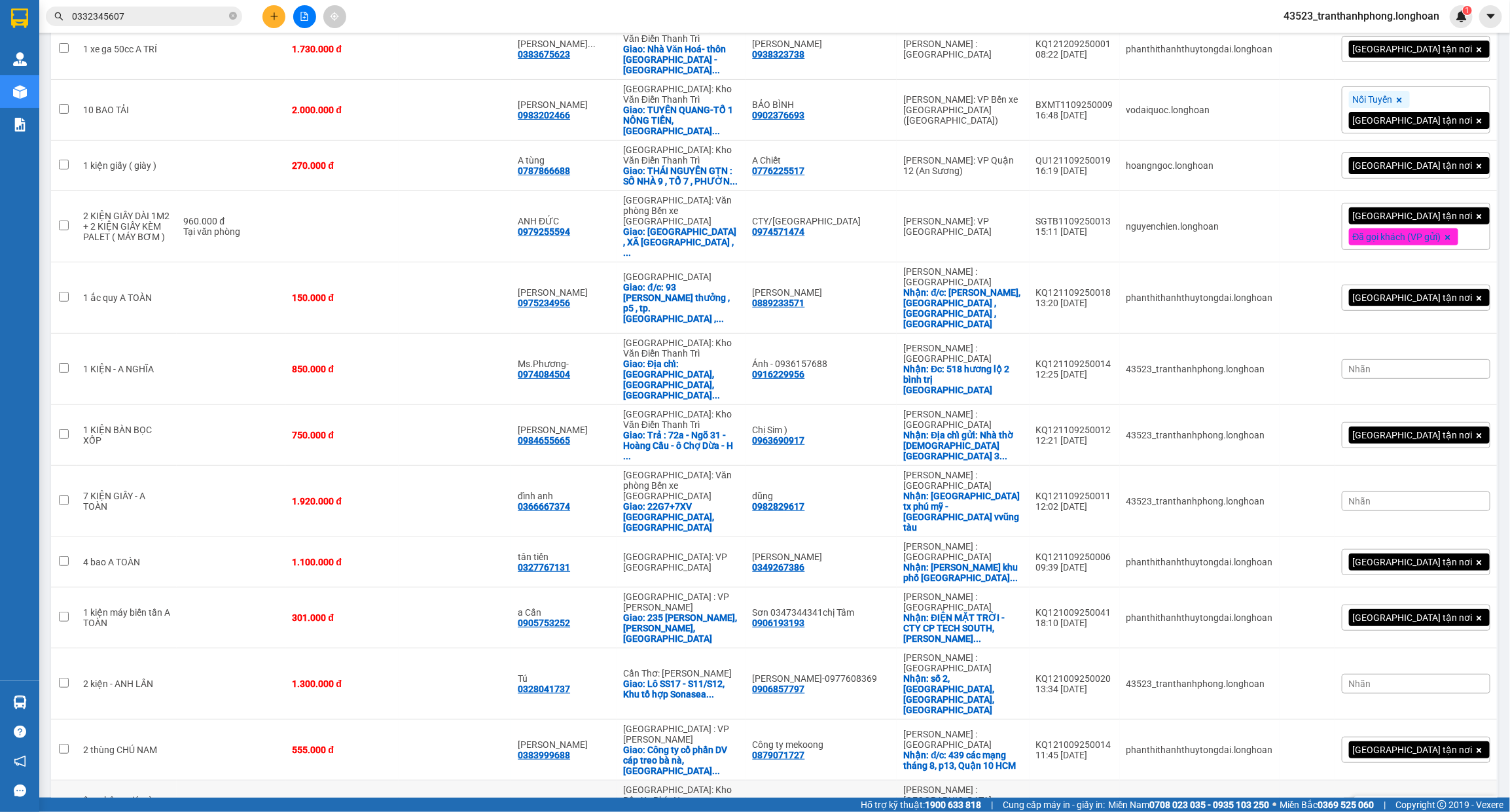
scroll to position [203, 0]
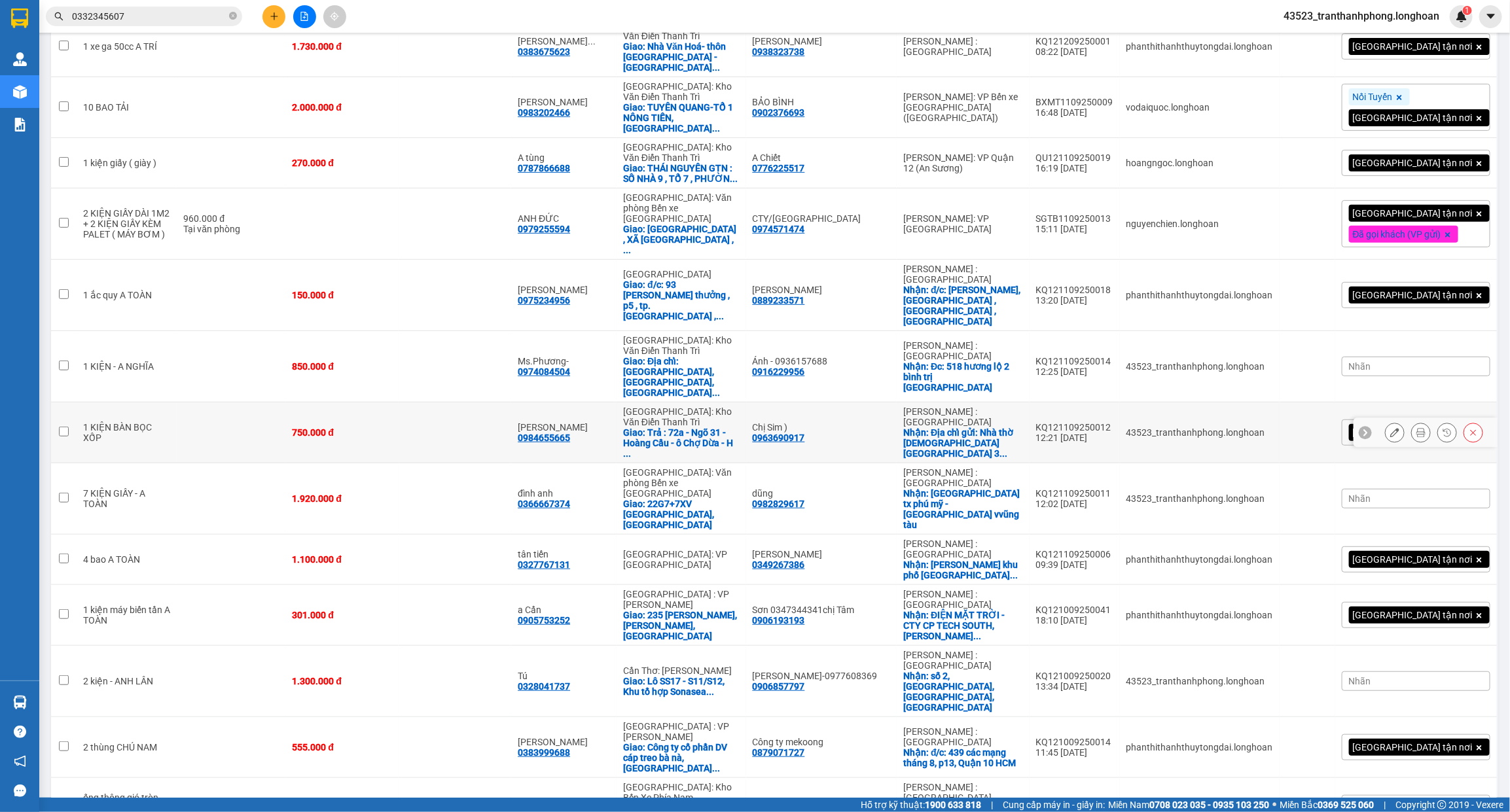
click at [452, 402] on td at bounding box center [455, 433] width 113 height 61
checkbox input "true"
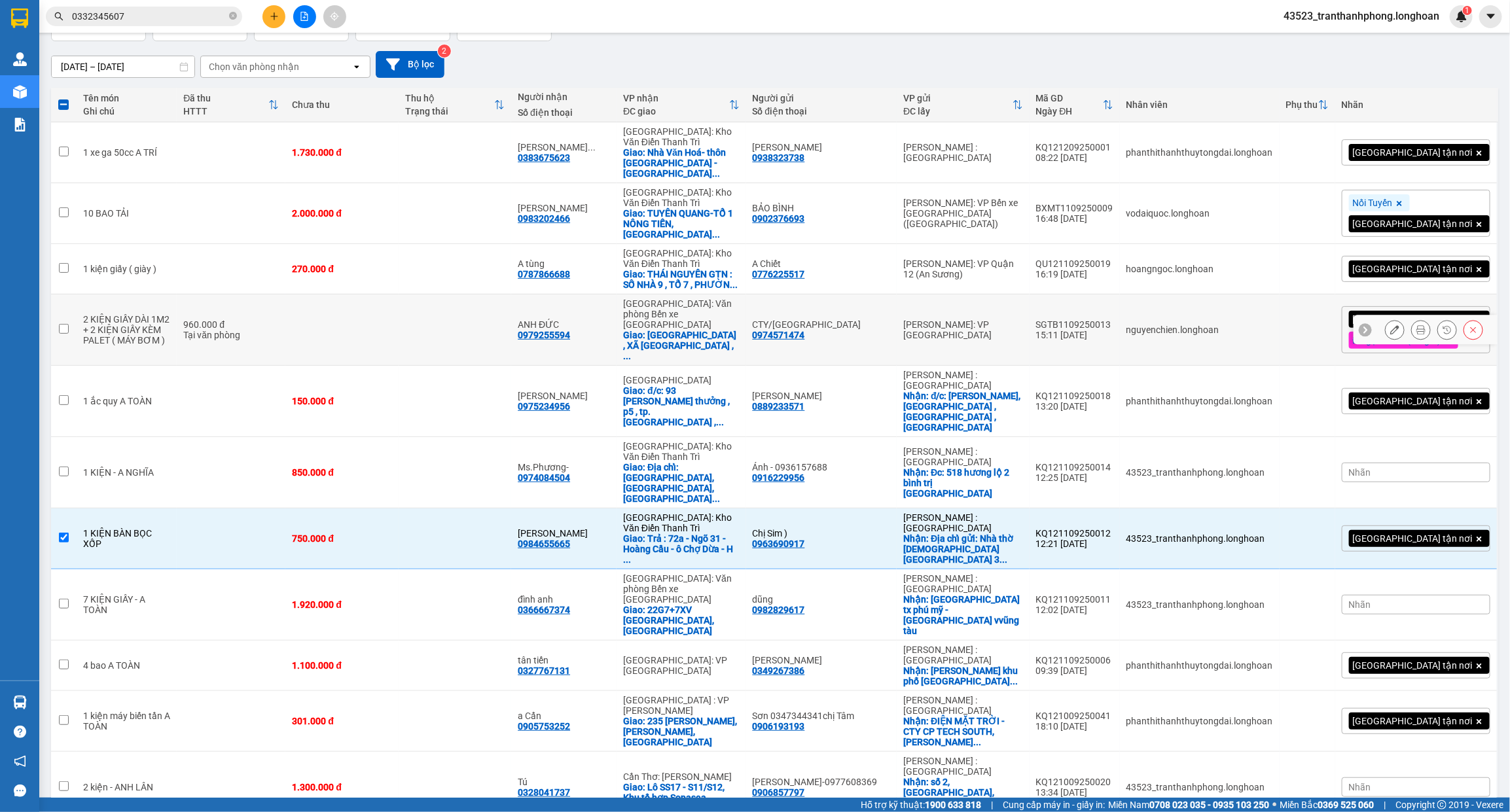
scroll to position [0, 0]
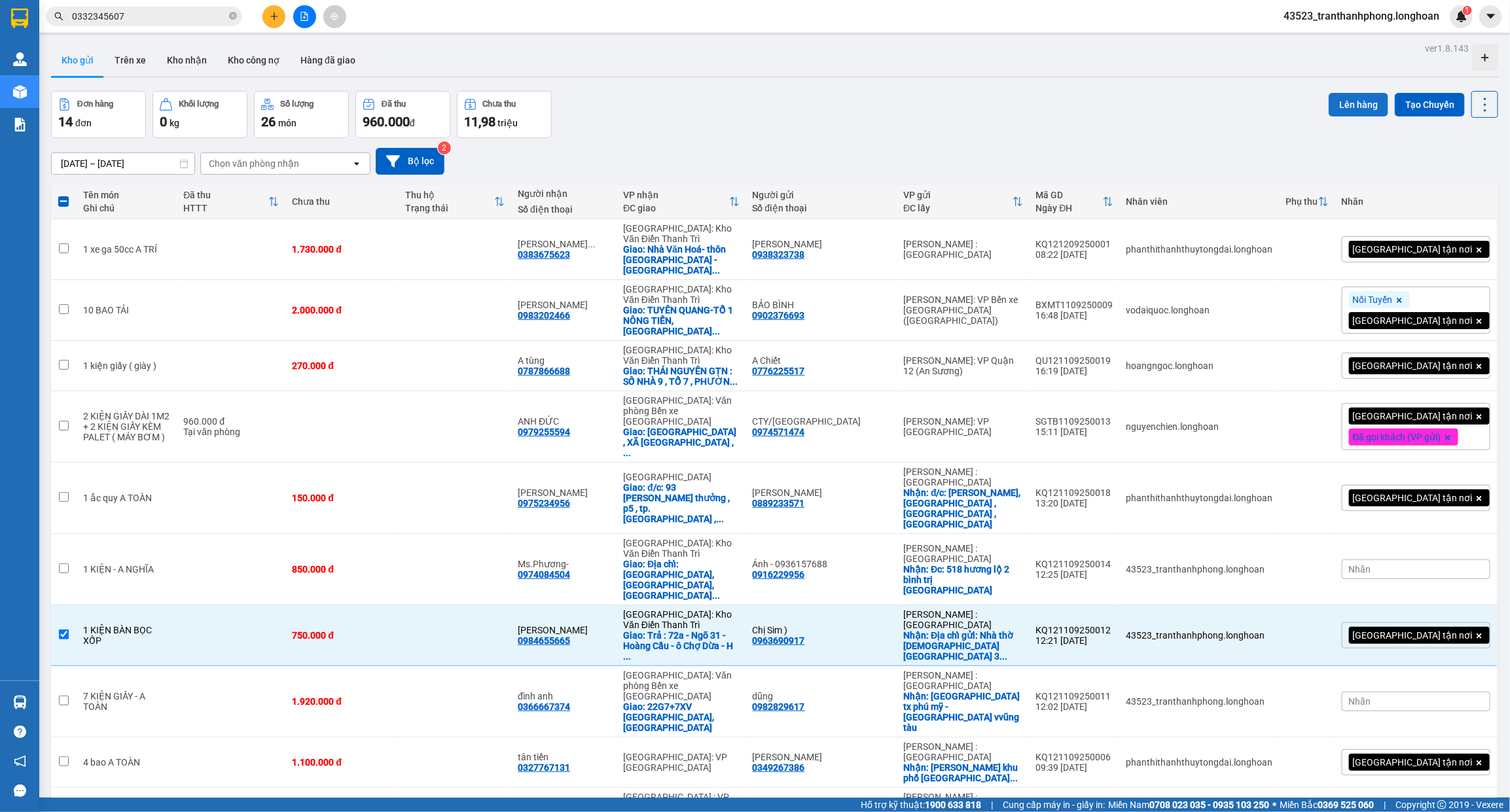
click at [1331, 106] on button "Lên hàng" at bounding box center [1358, 104] width 59 height 23
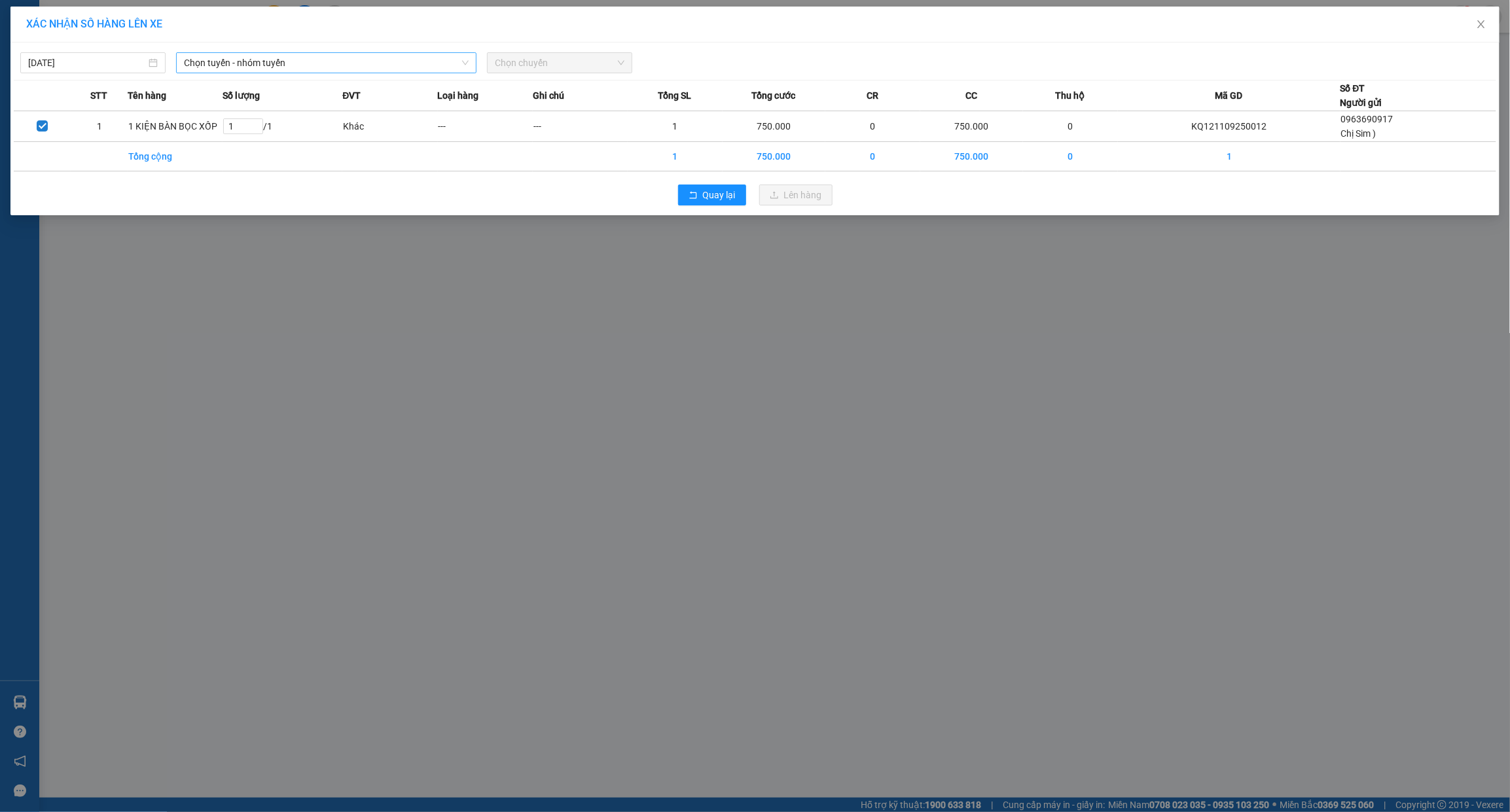
click at [403, 70] on span "Chọn tuyến - nhóm tuyến" at bounding box center [327, 63] width 285 height 20
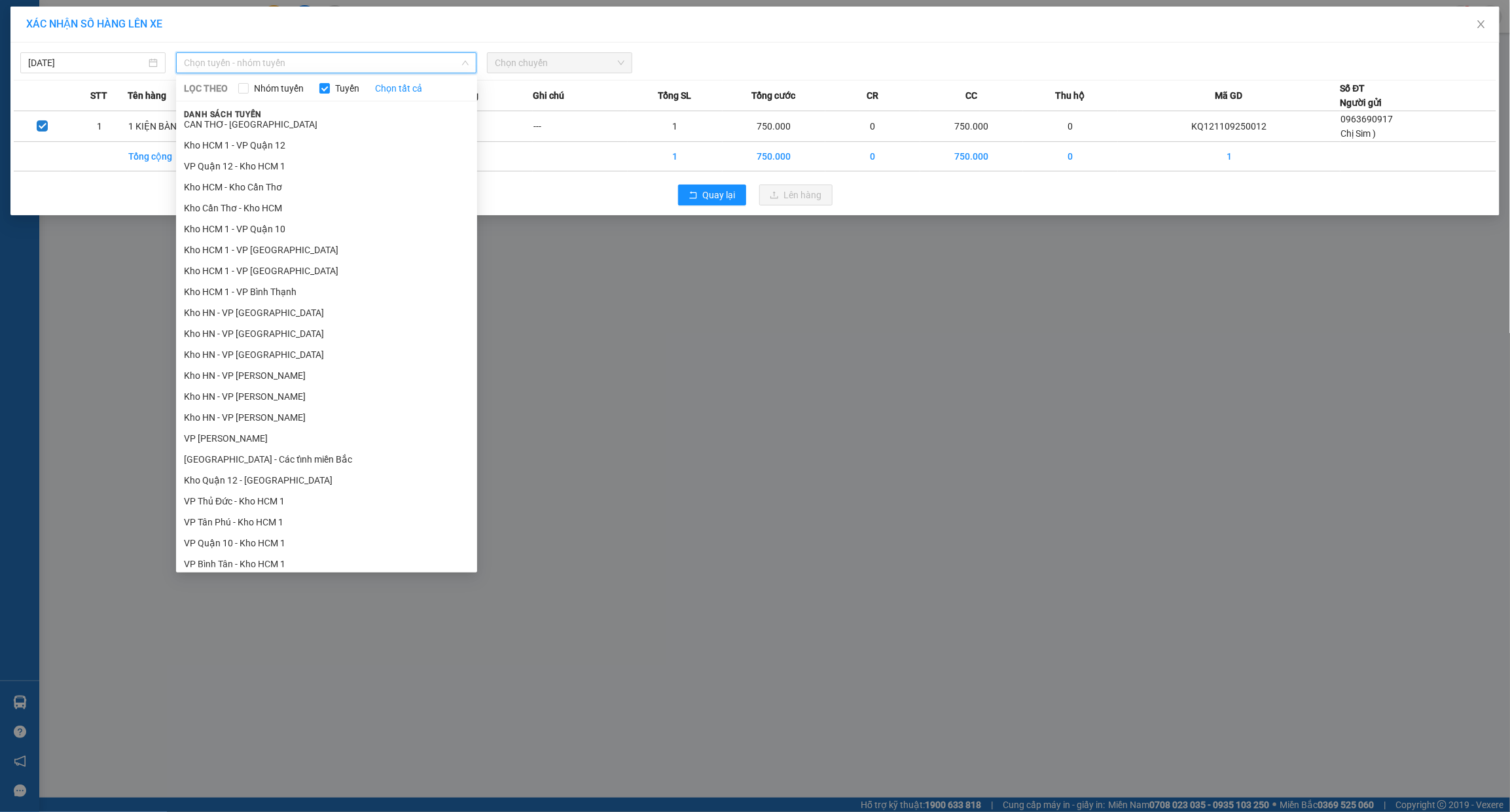
scroll to position [600, 0]
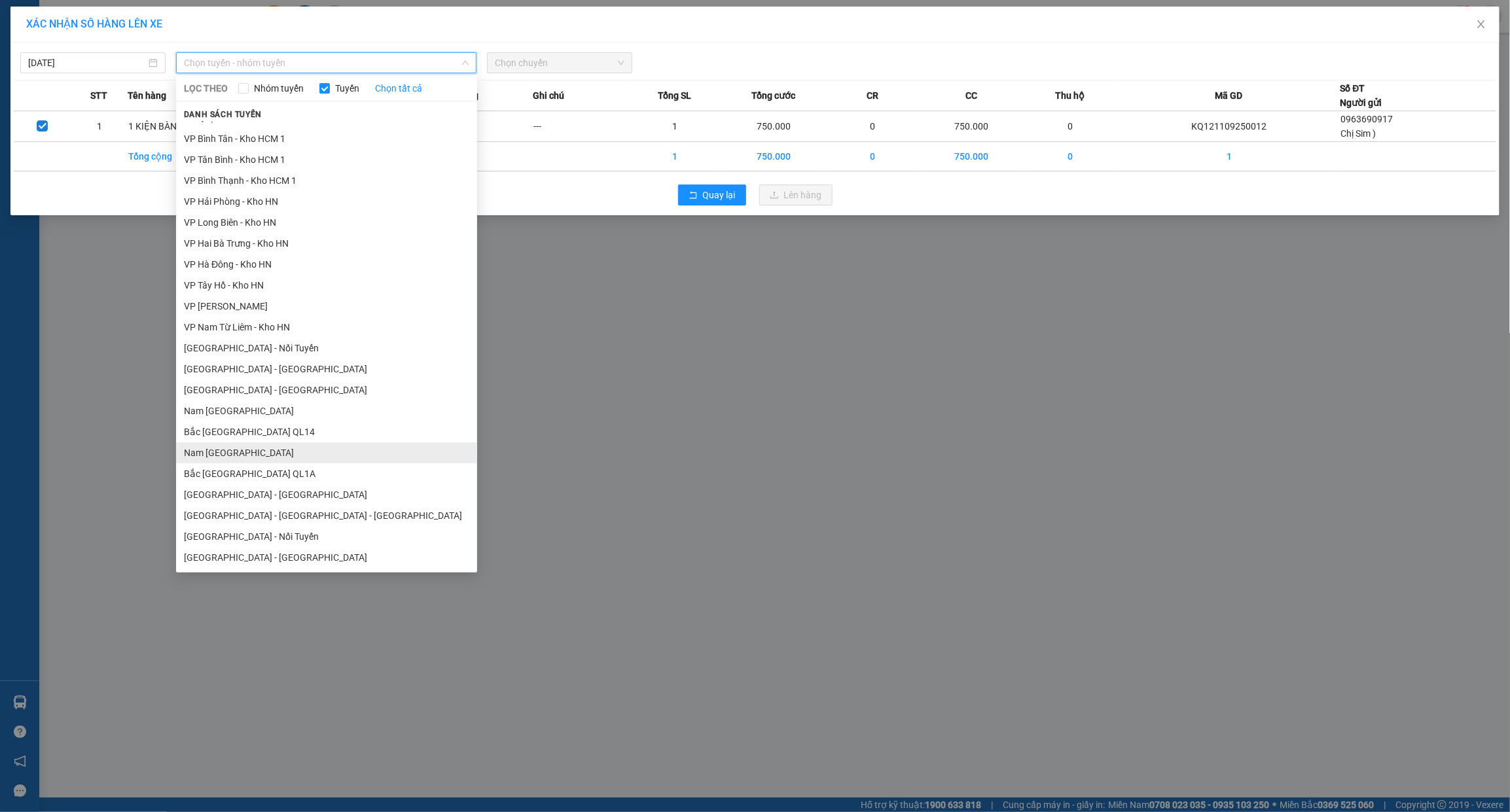
click at [214, 449] on li "Nam Trung Bắc QL1A" at bounding box center [327, 453] width 301 height 21
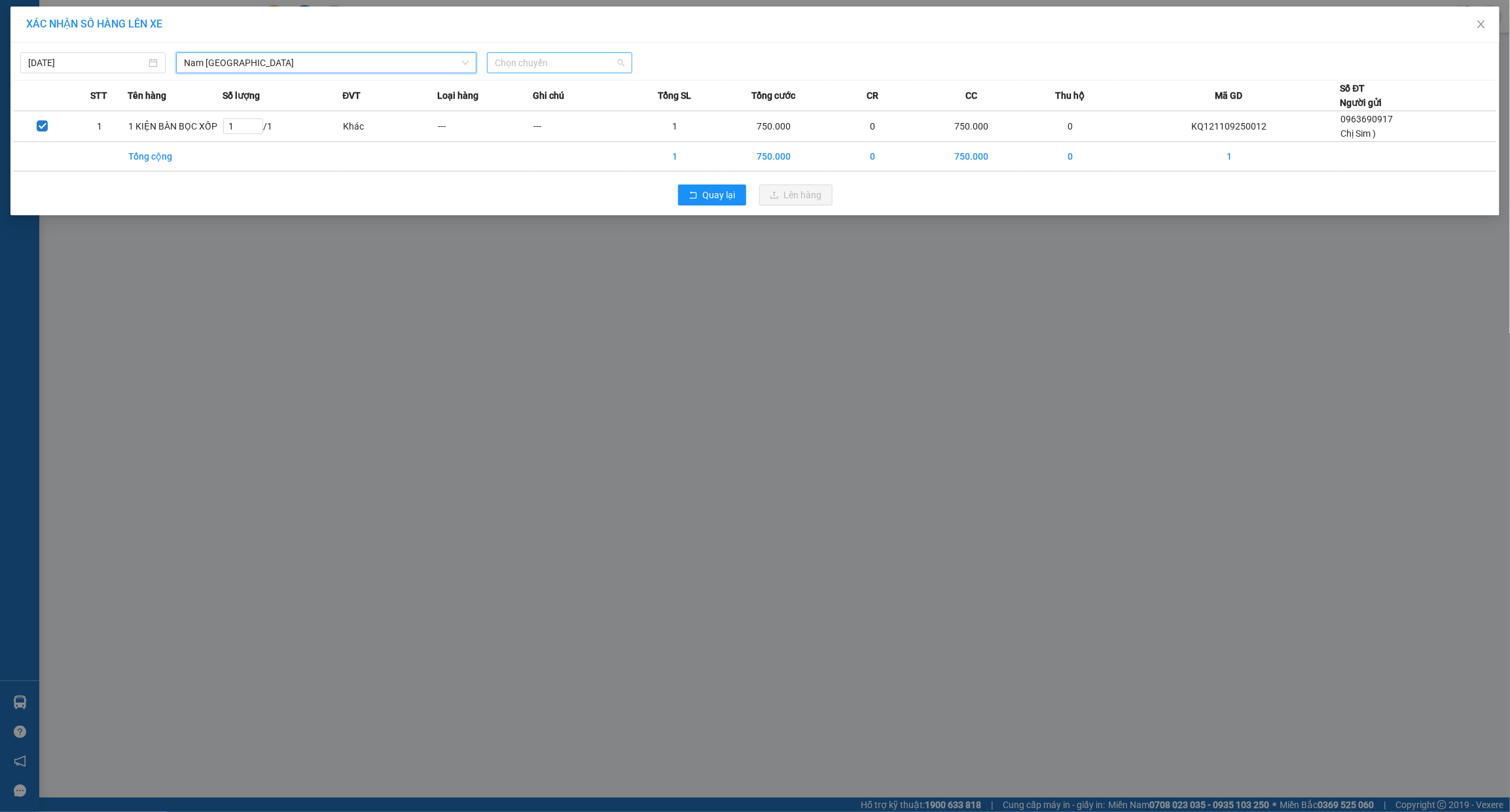
click at [556, 59] on span "Chọn chuyến" at bounding box center [560, 63] width 130 height 20
click at [525, 109] on div "18:00 (TC) - 29K-042.64" at bounding box center [546, 110] width 102 height 14
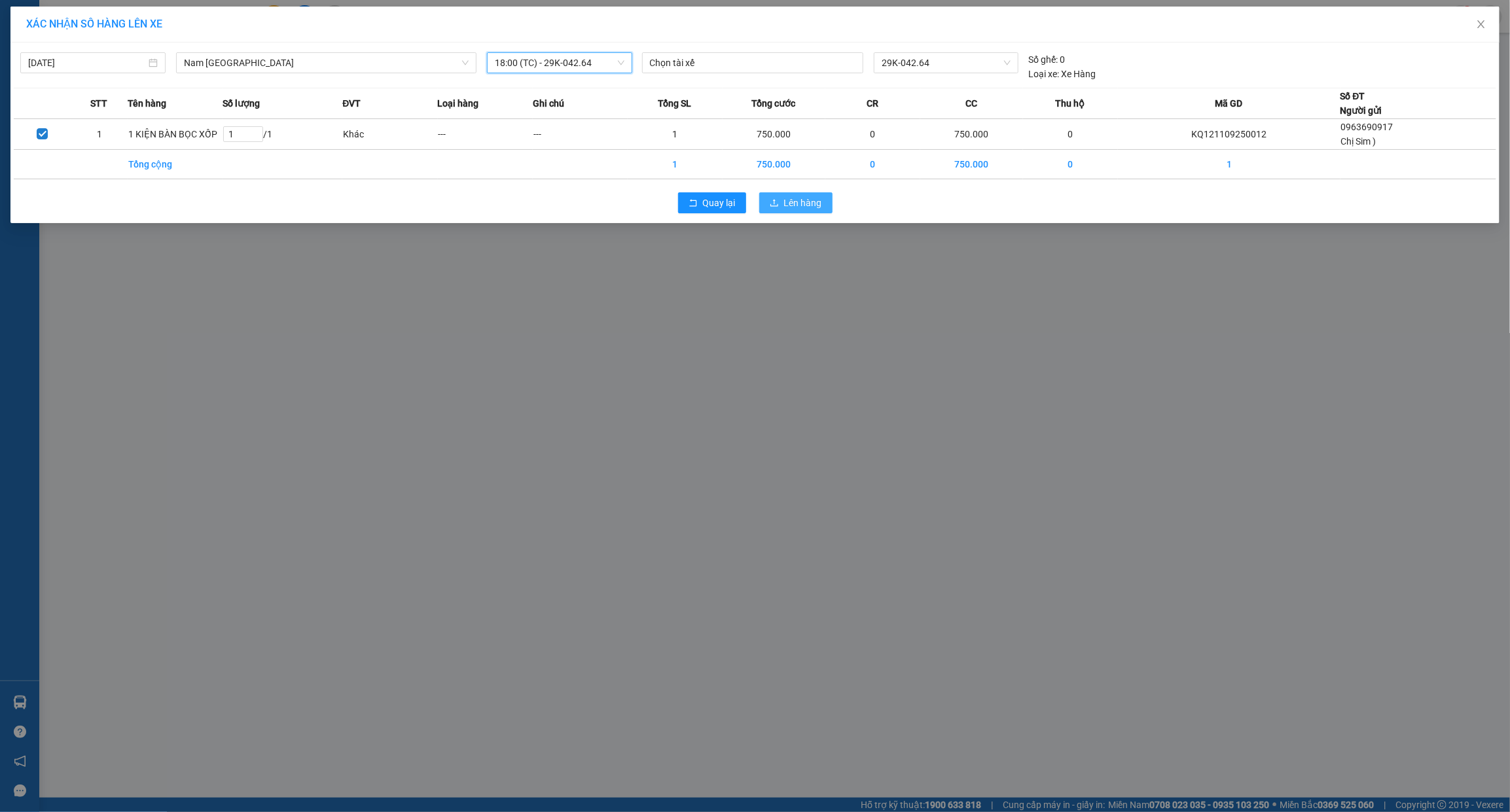
click at [794, 207] on span "Lên hàng" at bounding box center [803, 202] width 38 height 14
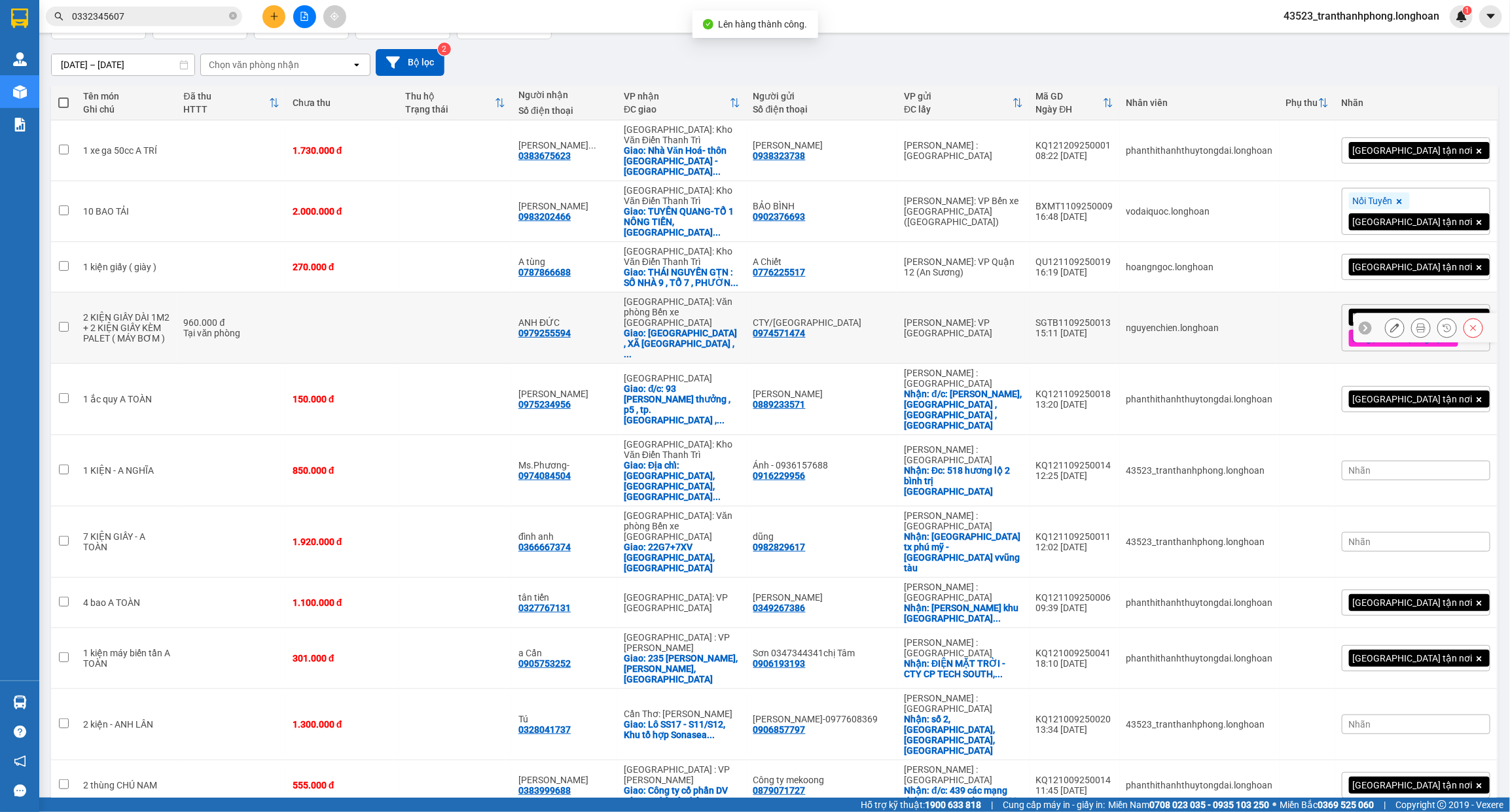
scroll to position [99, 0]
click at [528, 58] on div "14/08/2025 – 12/09/2025 Press the down arrow key to interact with the calendar …" at bounding box center [774, 62] width 1447 height 27
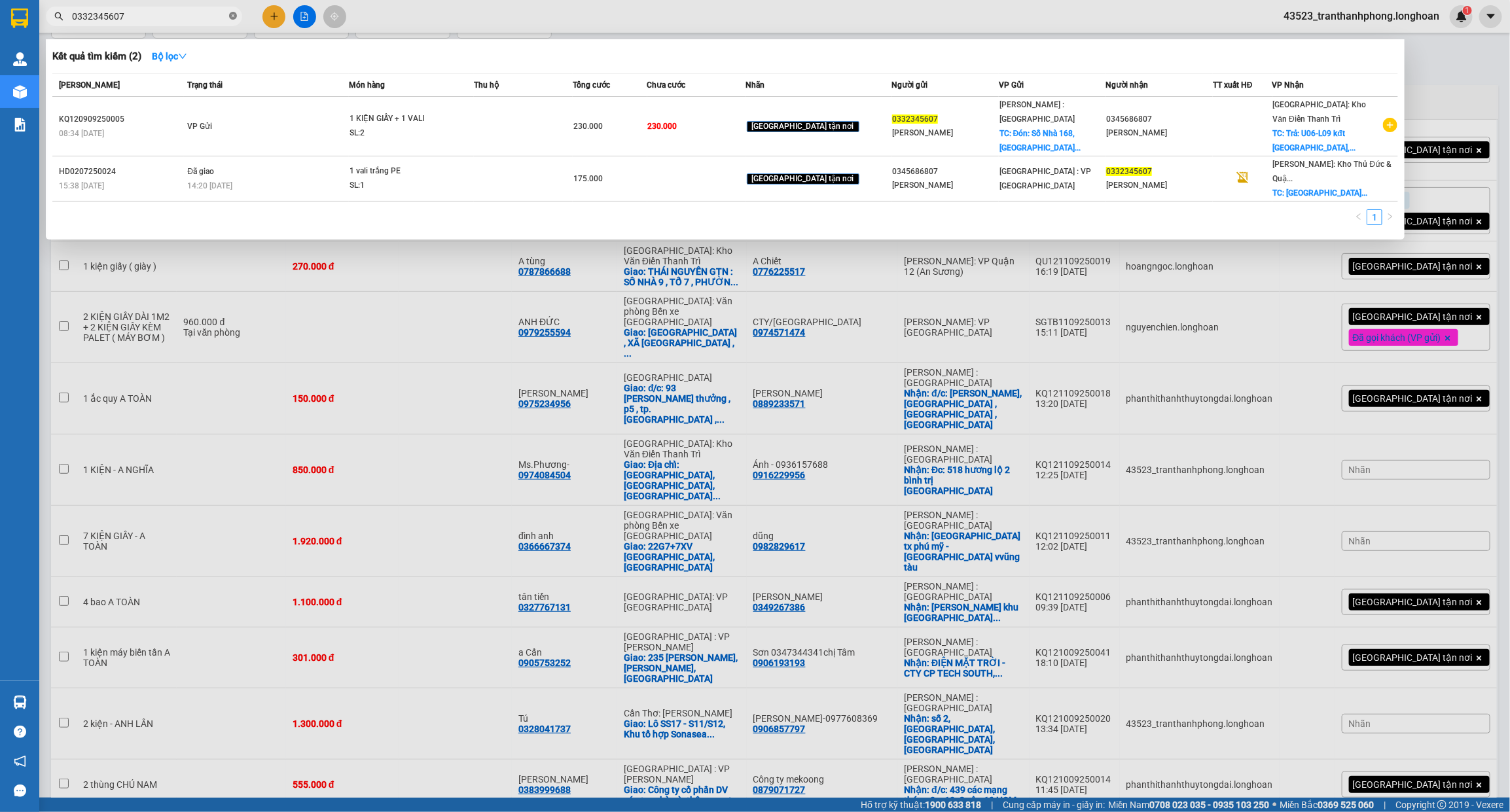
click at [236, 14] on icon "close-circle" at bounding box center [233, 16] width 8 height 8
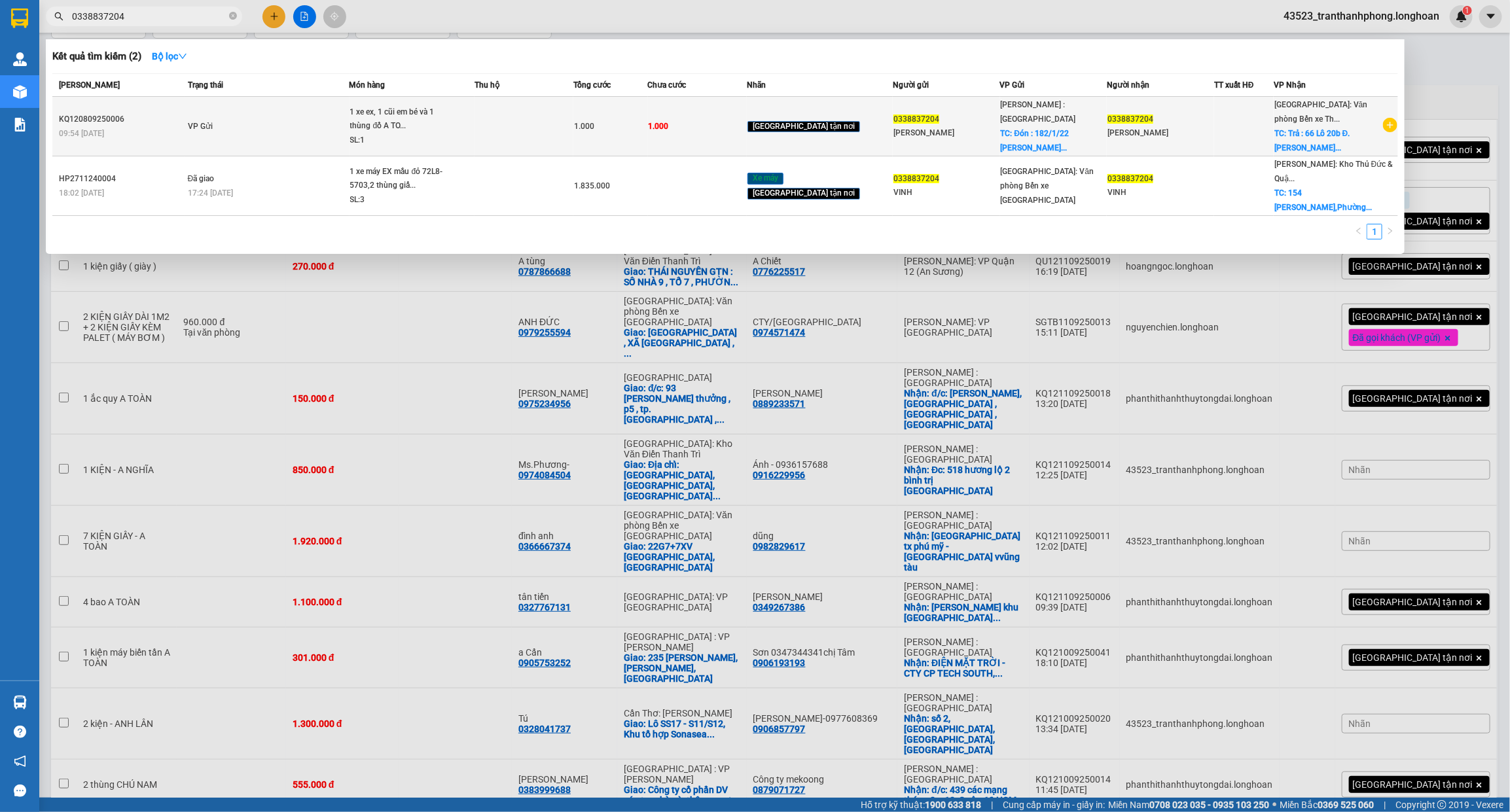
type input "0338837204"
click at [733, 134] on td "1.000" at bounding box center [698, 126] width 99 height 59
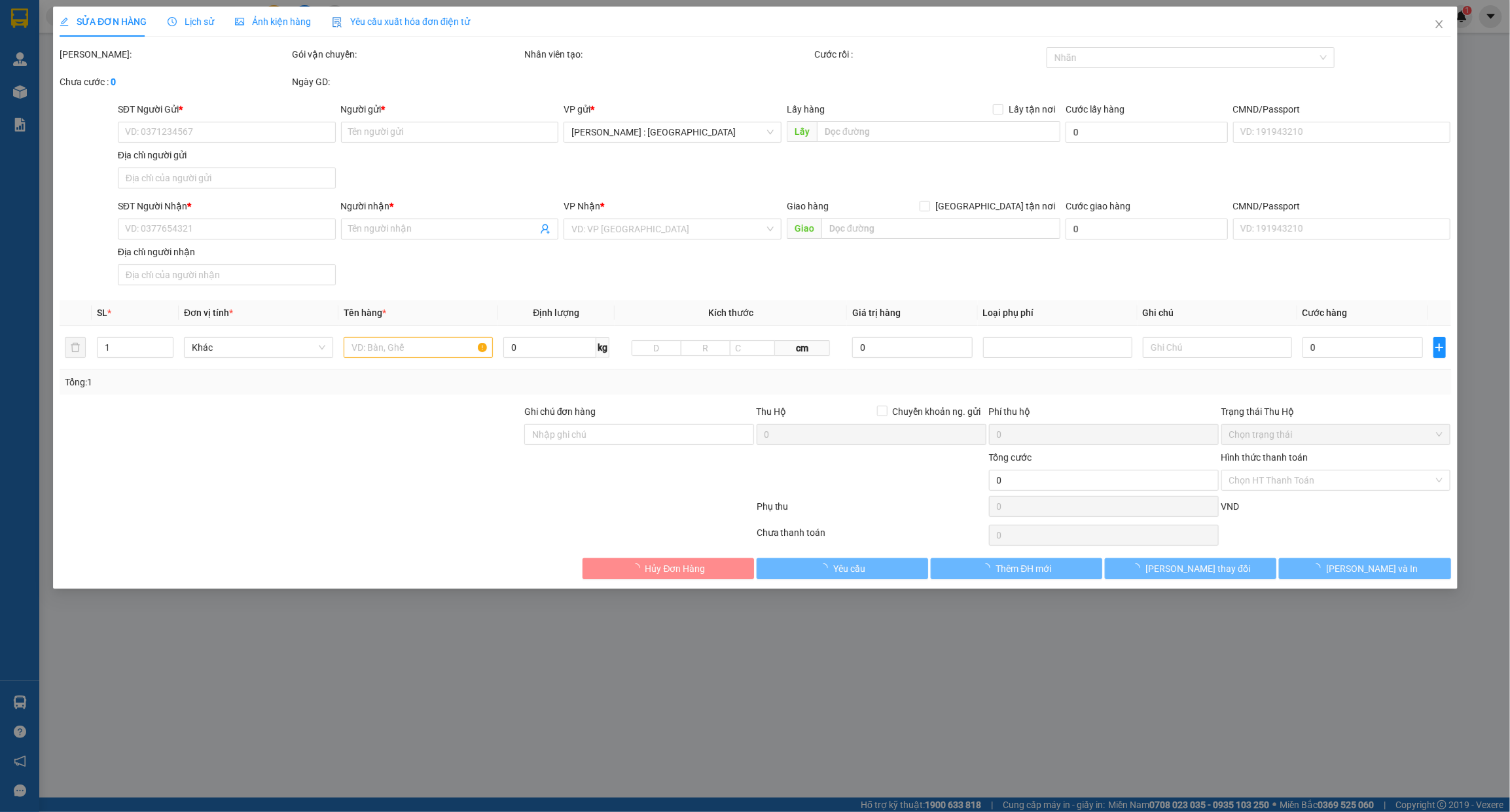
type input "0338837204"
type input "[PERSON_NAME]"
checkbox input "true"
type input "Đón : 182/1/22 Nguyễn Hữu Cảnh , Phường Thắng Nhất , tp Vũng tàu"
type input "0338837204"
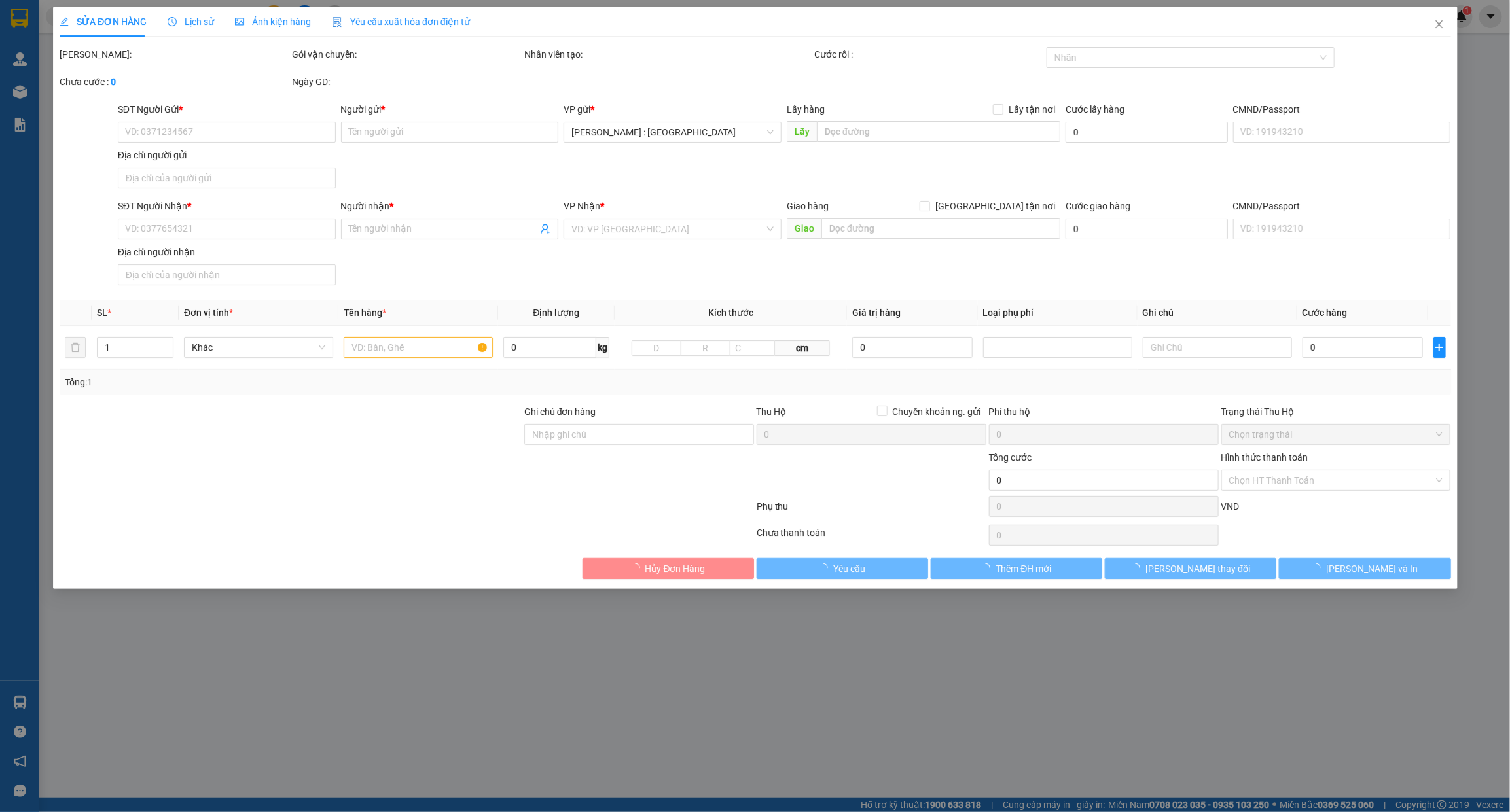
type input "[PERSON_NAME]"
checkbox input "true"
type input "Trả : 66 Lô 20b Đ. Lê Hồng Phong, Đông Khê, Ngô Quyền, Hải Phòng"
type input "1.000"
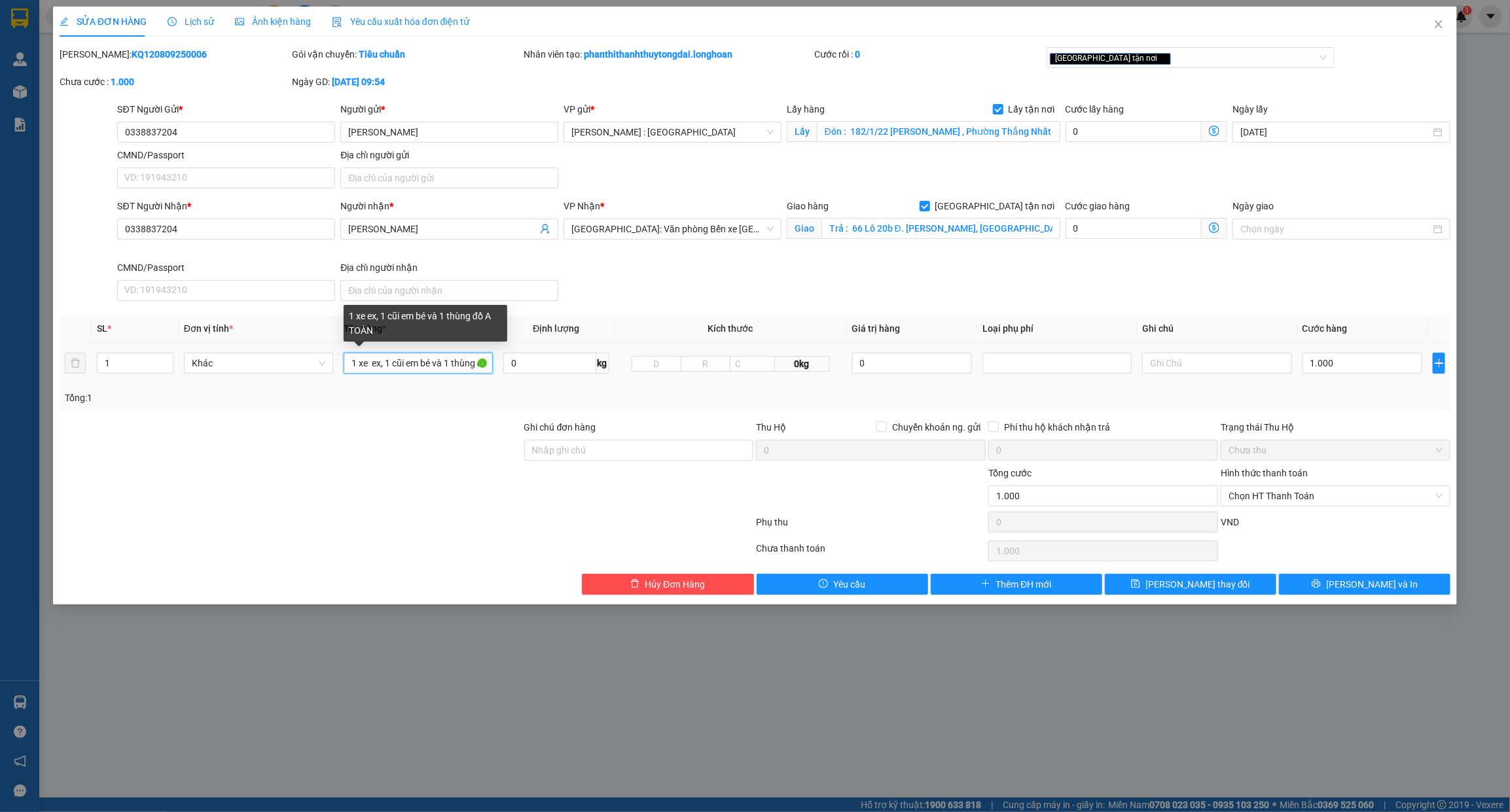
click at [440, 357] on input "1 xe ex, 1 cũi em bé và 1 thùng đồ A TOÀN" at bounding box center [418, 363] width 150 height 21
type input "1 CHIẾC XE BS 72L8-5703 + 1 KIỆN BÀN + 1 XE ĐẨY TRẺ EM"
click at [160, 361] on span "Increase Value" at bounding box center [166, 359] width 14 height 12
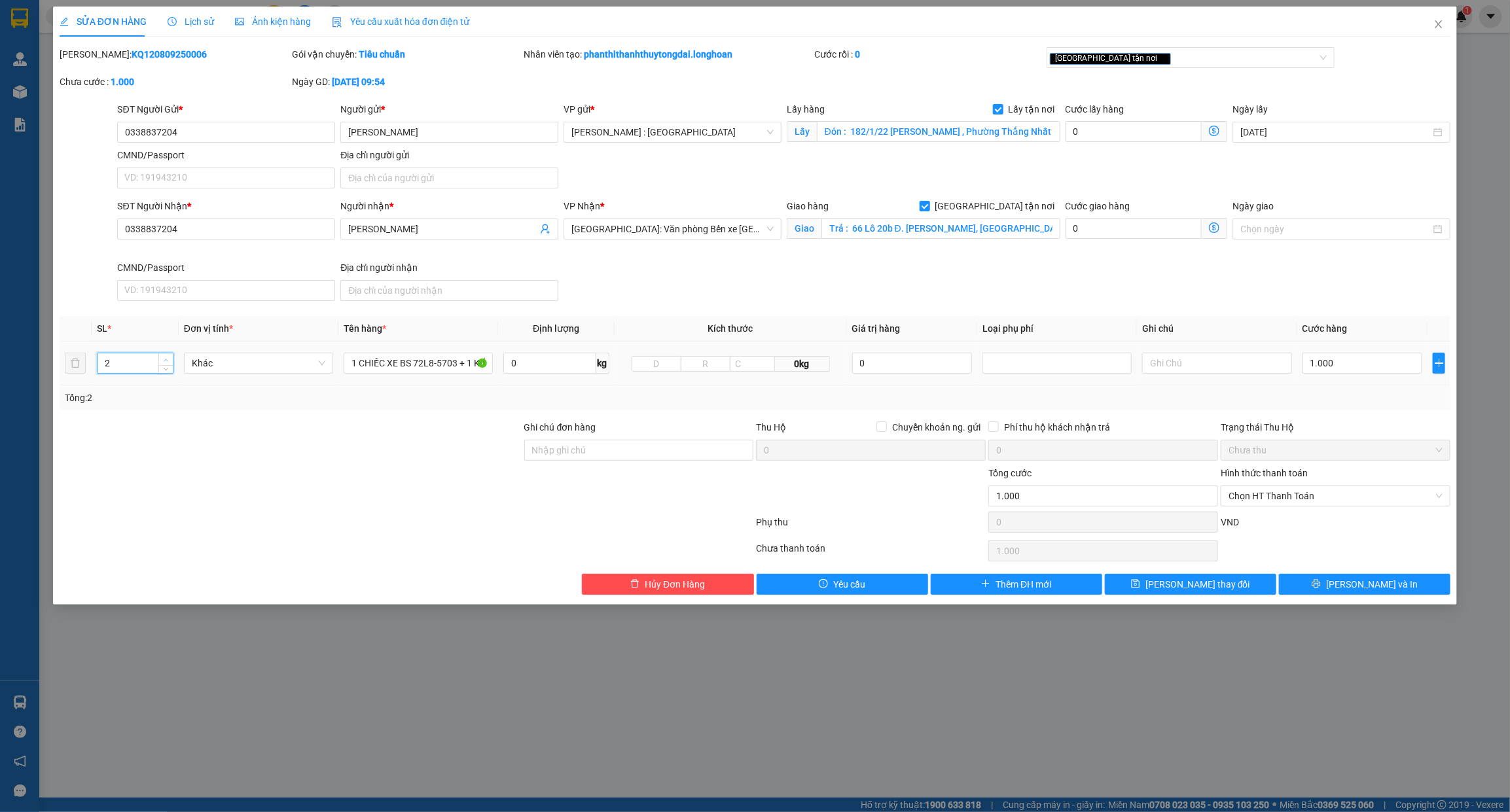
type input "3"
click at [160, 361] on span "Increase Value" at bounding box center [166, 359] width 14 height 12
click at [579, 462] on div "Ghi chú đơn hàng" at bounding box center [639, 443] width 230 height 46
click at [580, 455] on input "Ghi chú đơn hàng" at bounding box center [639, 450] width 230 height 21
type input "CÓ CHÌA KHÓA QUẤN TAY LÁI - CAVET ĐỂ COP"
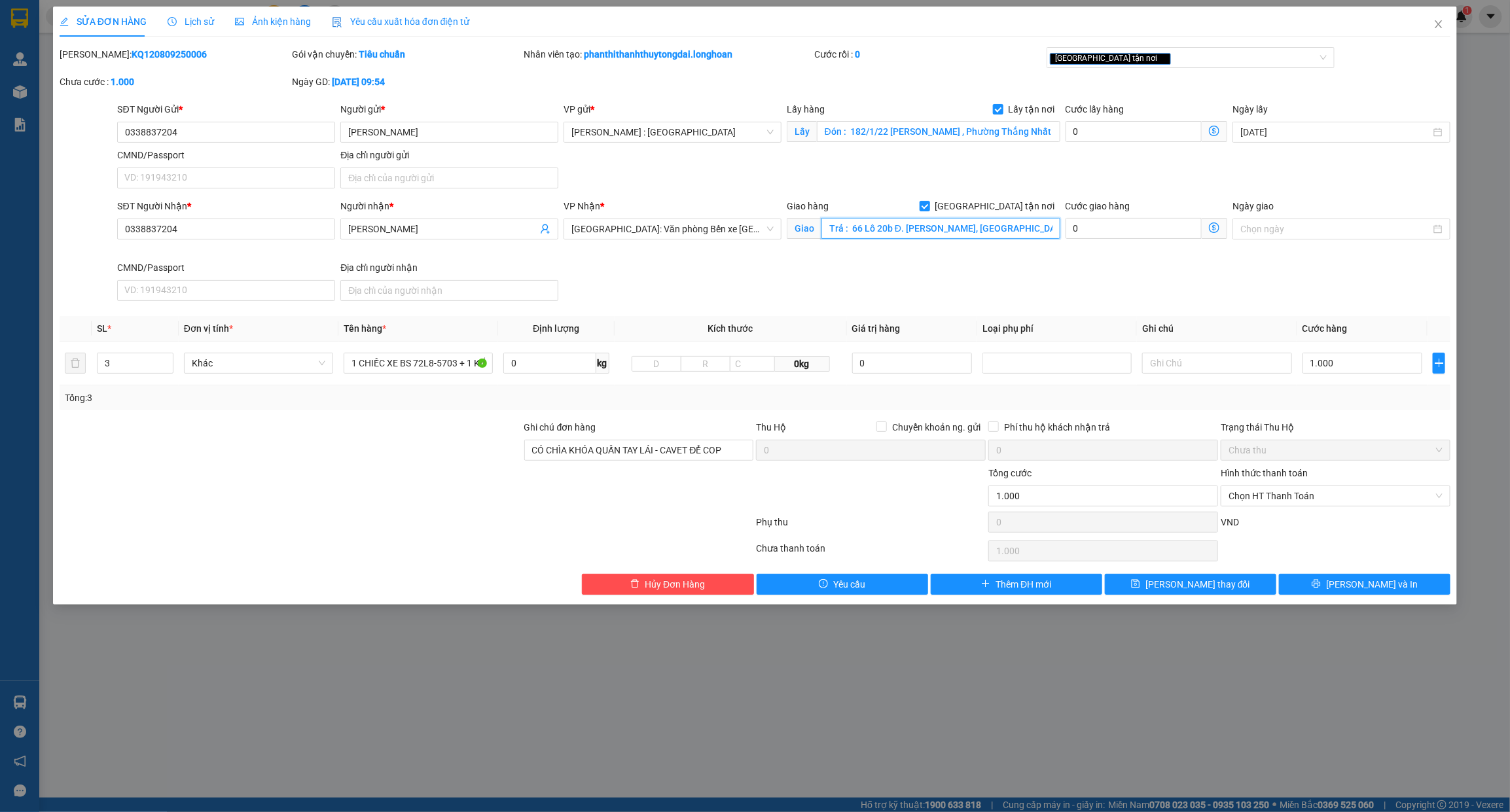
click at [950, 228] on input "Trả : 66 Lô 20b Đ. Lê Hồng Phong, Đông Khê, Ngô Quyền, Hải Phòng" at bounding box center [941, 228] width 239 height 21
click at [1337, 371] on input "1.000" at bounding box center [1363, 363] width 121 height 21
type input "1"
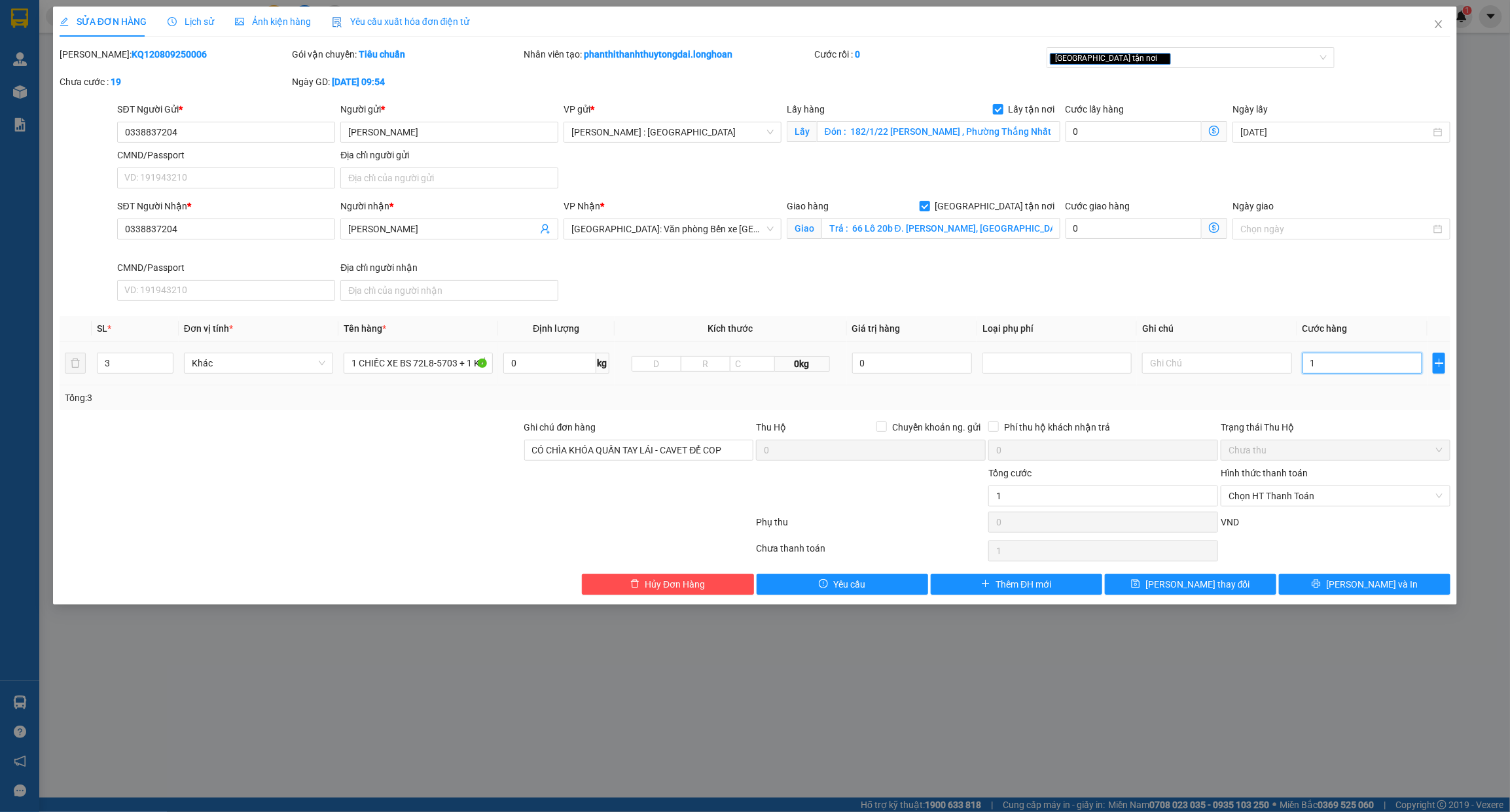
type input "19"
type input "195"
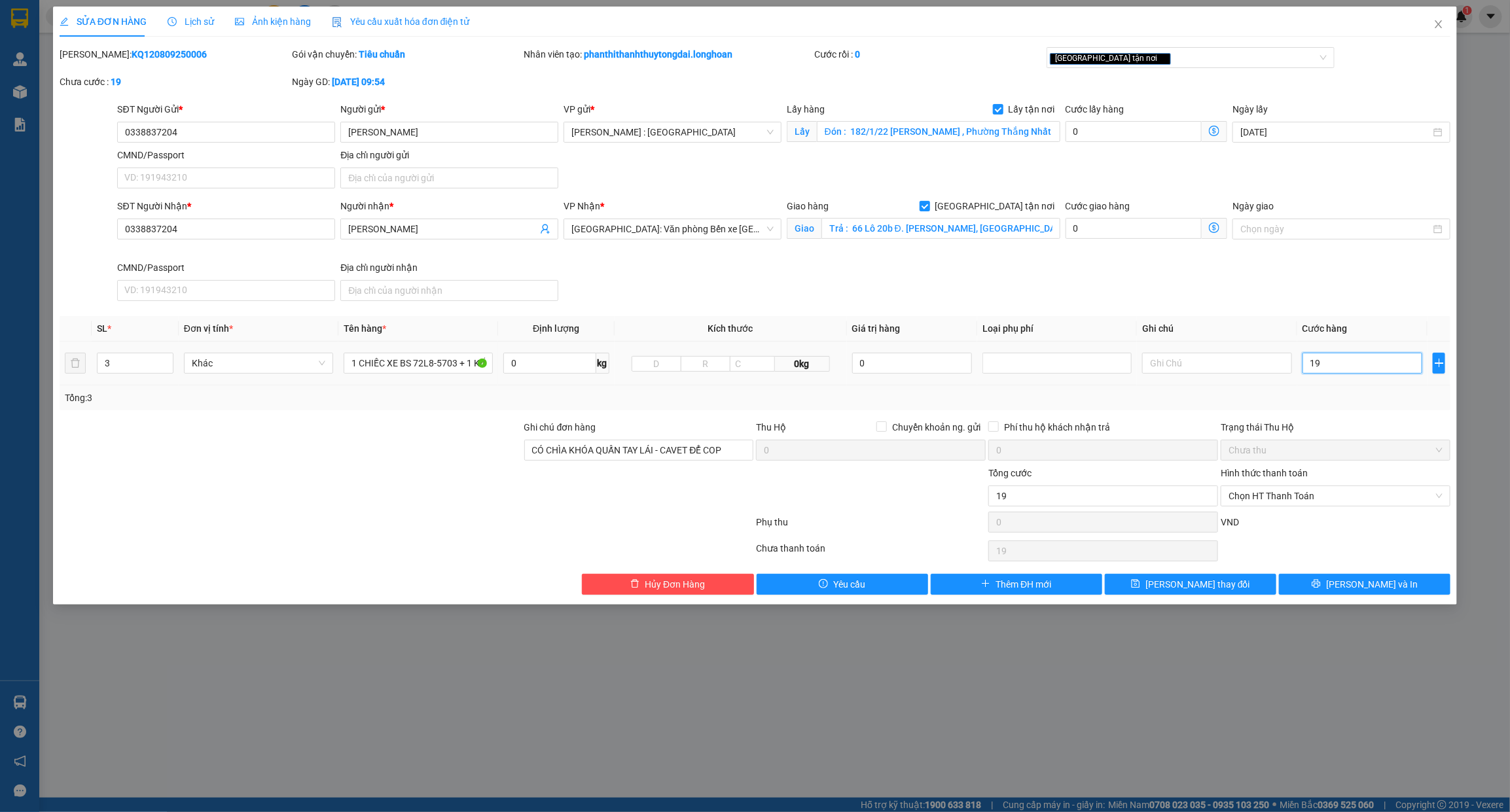
type input "195"
type input "1.950"
type input "19.500"
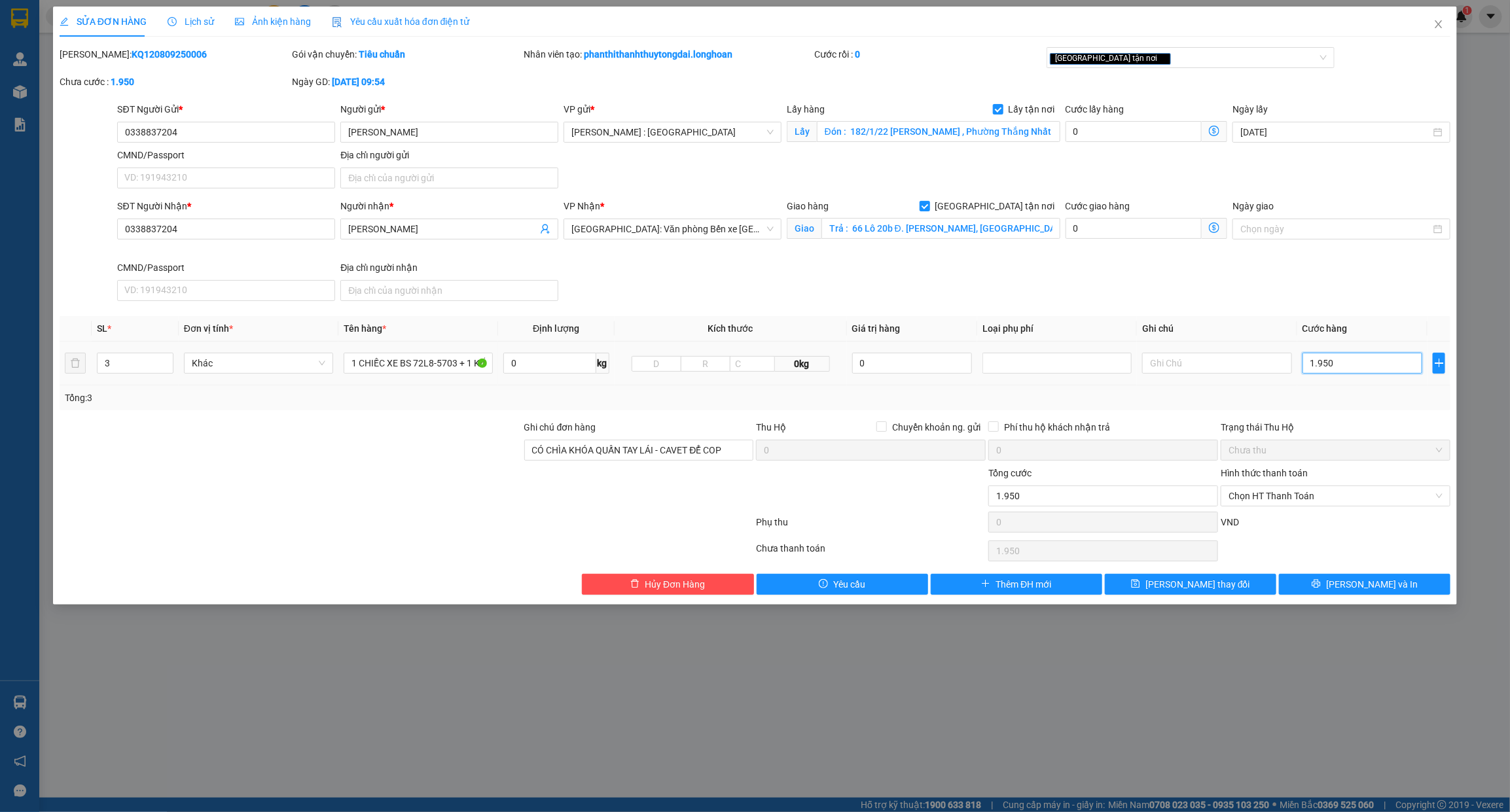
type input "19.500"
type input "195.000"
type input "1.950.000"
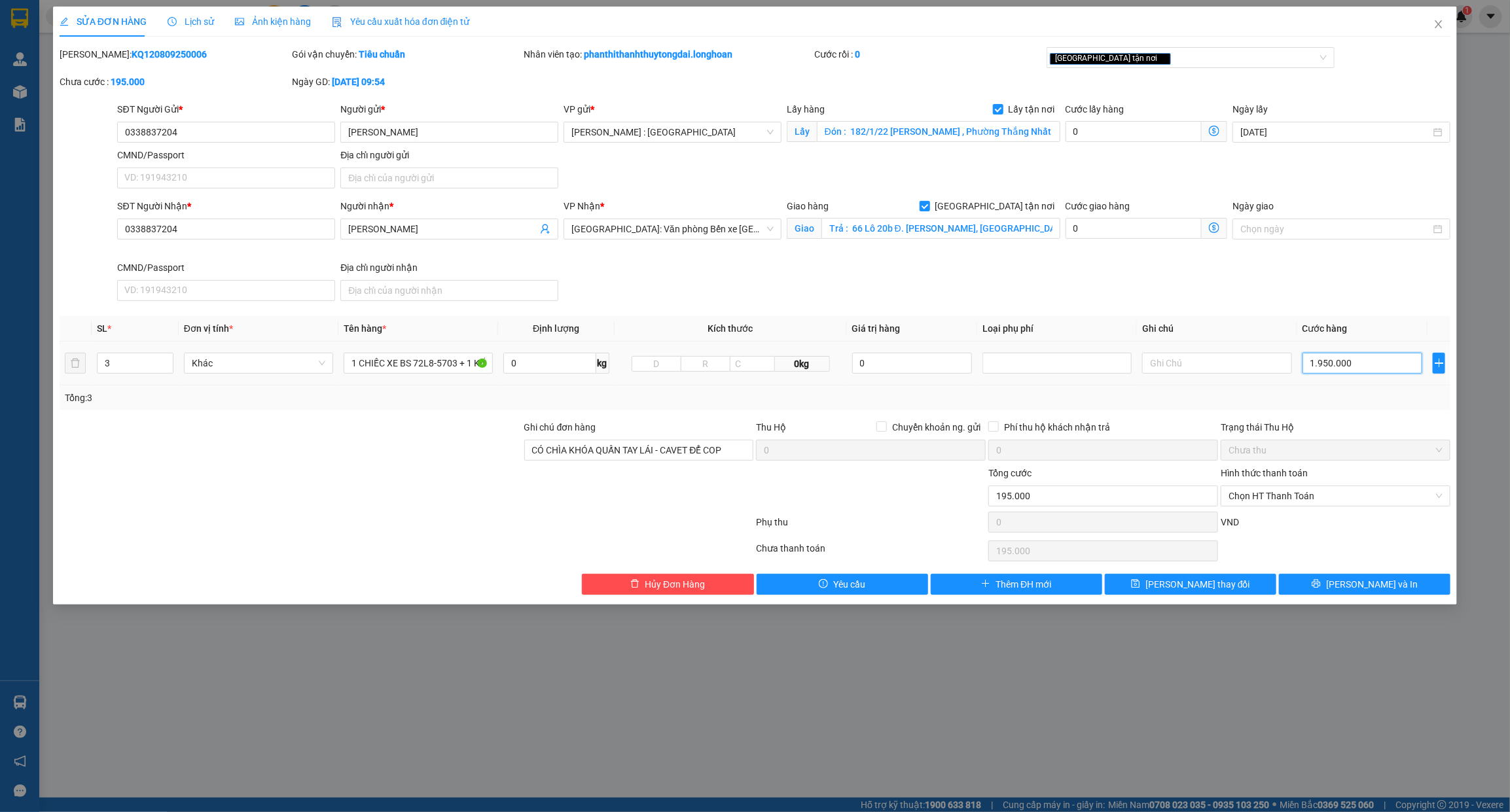
type input "1.950.000"
type input "195.000"
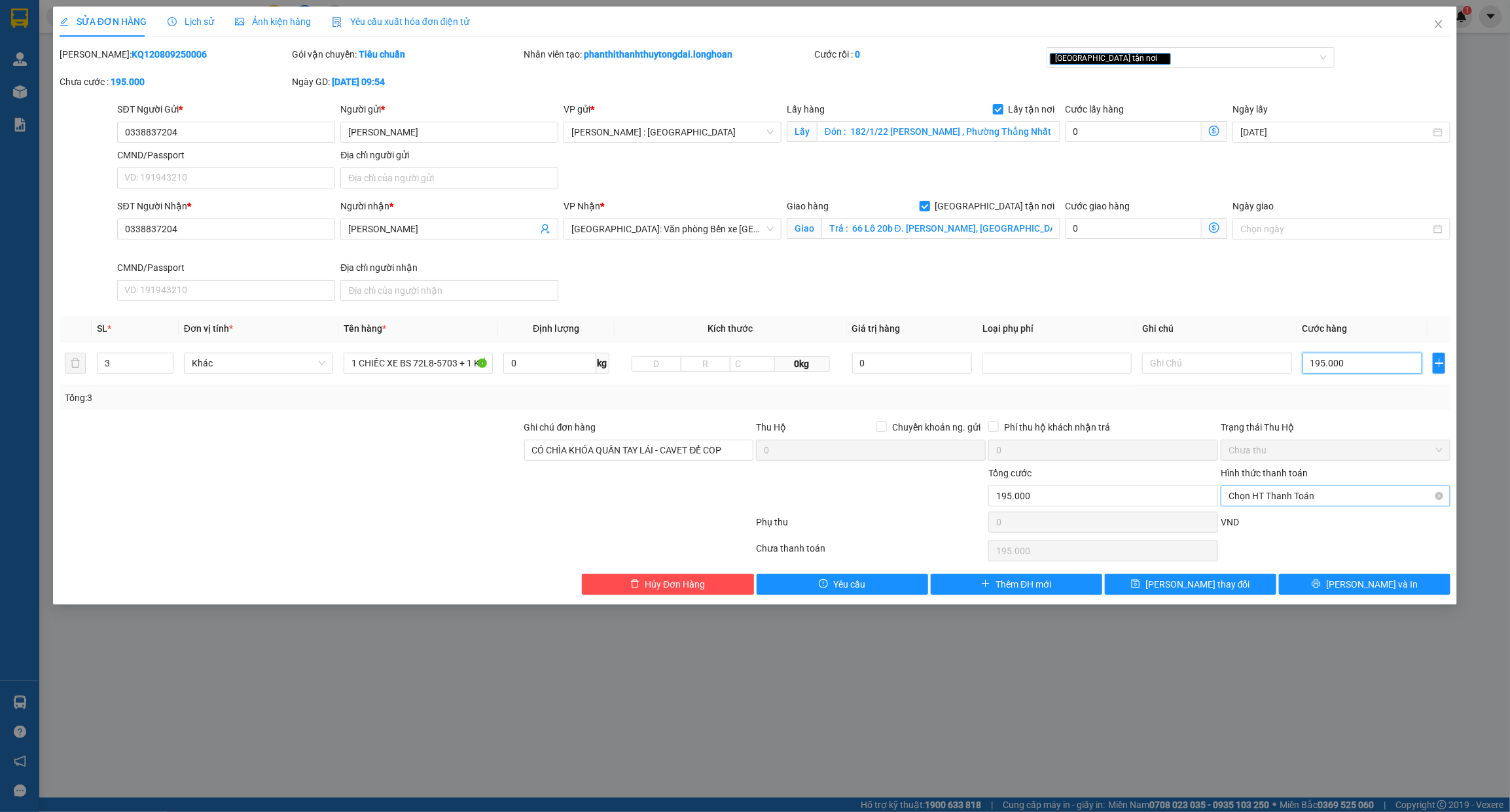
type input "1.950.000"
click at [1186, 54] on div "[GEOGRAPHIC_DATA] tận nơi" at bounding box center [1184, 58] width 268 height 16
type input "1.950.000"
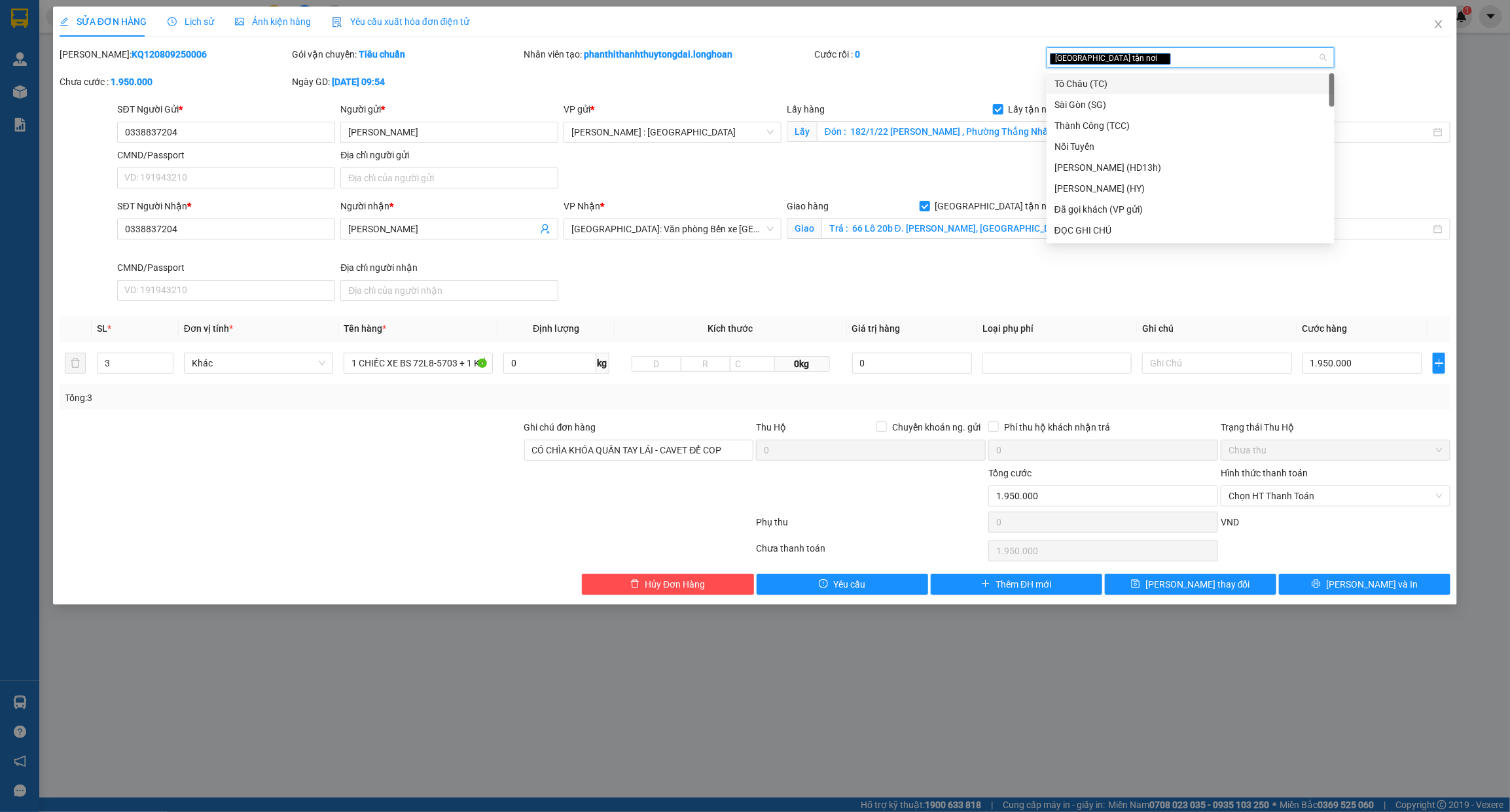
type input "C"
type input "XE"
click at [1116, 89] on div "Xe máy" at bounding box center [1191, 84] width 272 height 14
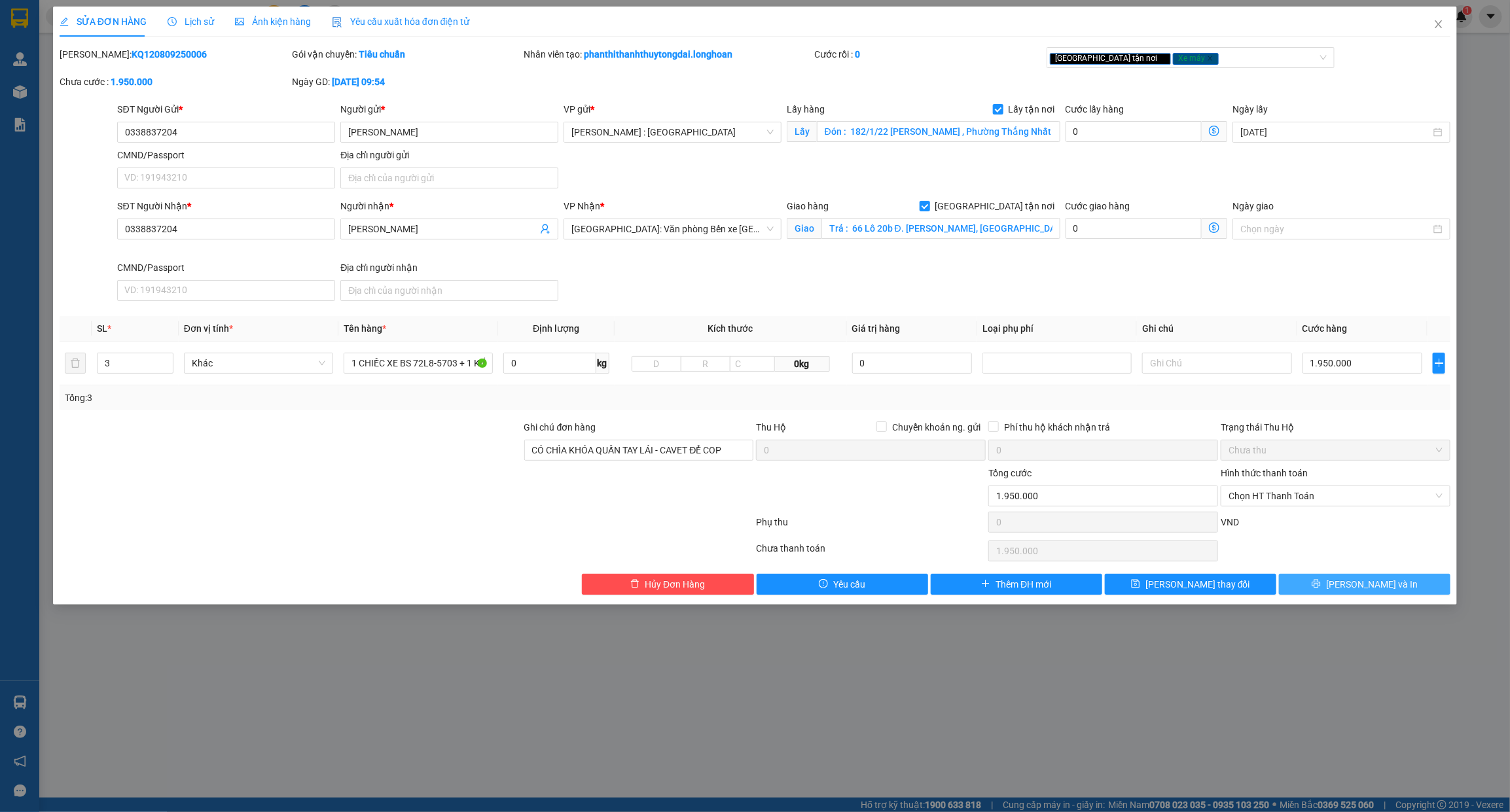
click at [1359, 586] on span "Lưu và In" at bounding box center [1372, 584] width 92 height 14
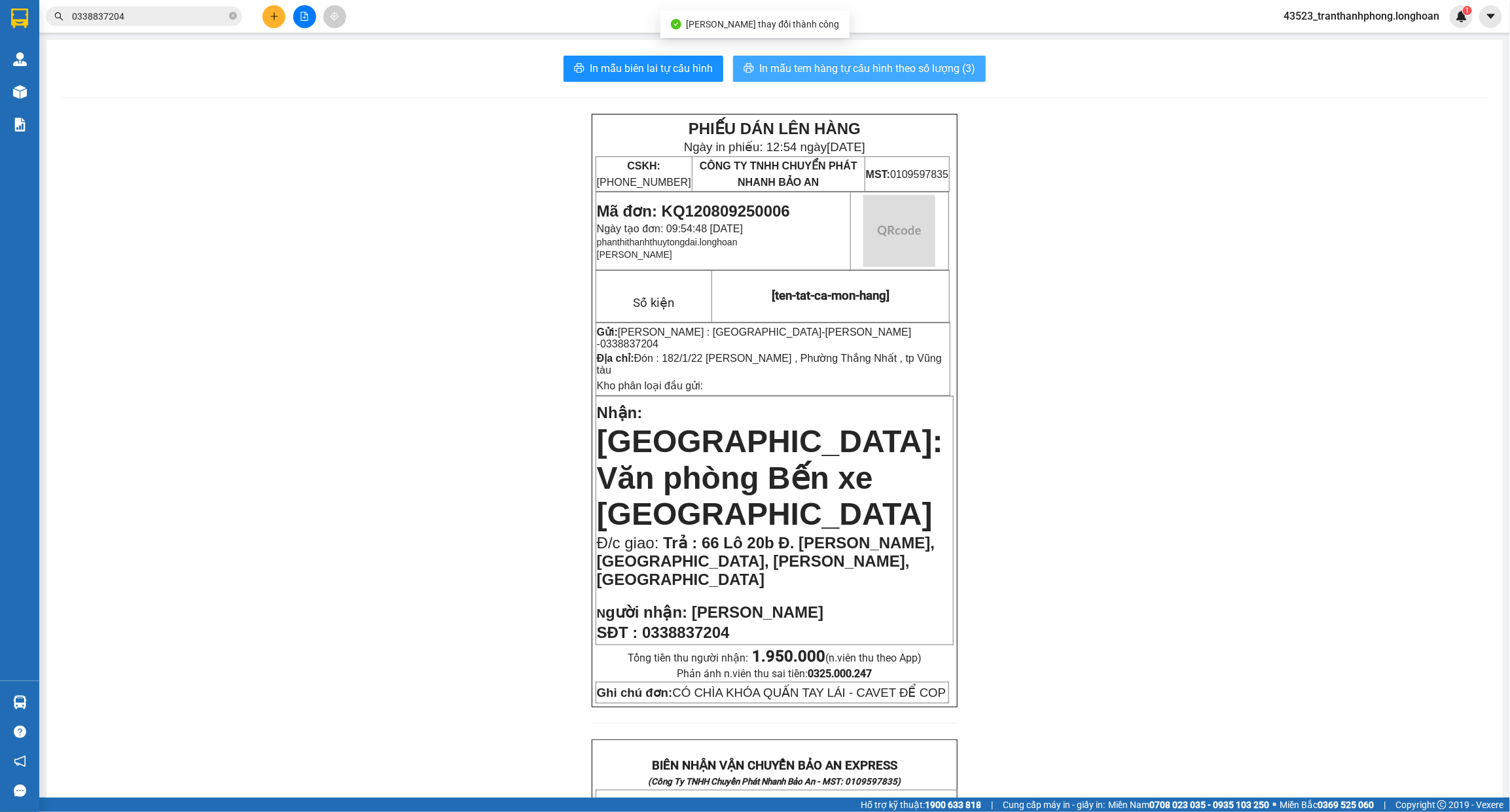
click at [899, 69] on span "In mẫu tem hàng tự cấu hình theo số lượng (3)" at bounding box center [867, 68] width 216 height 16
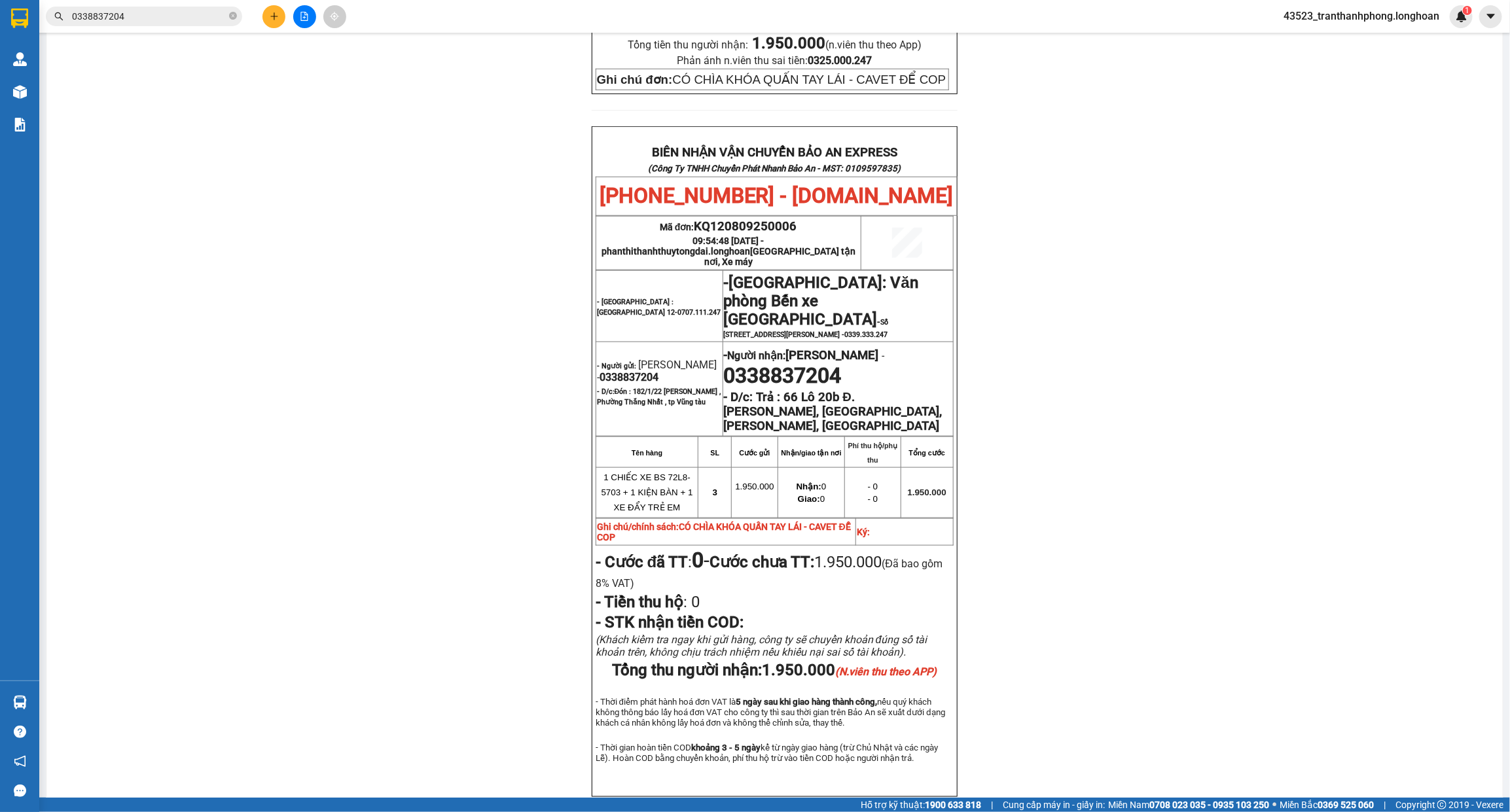
scroll to position [654, 0]
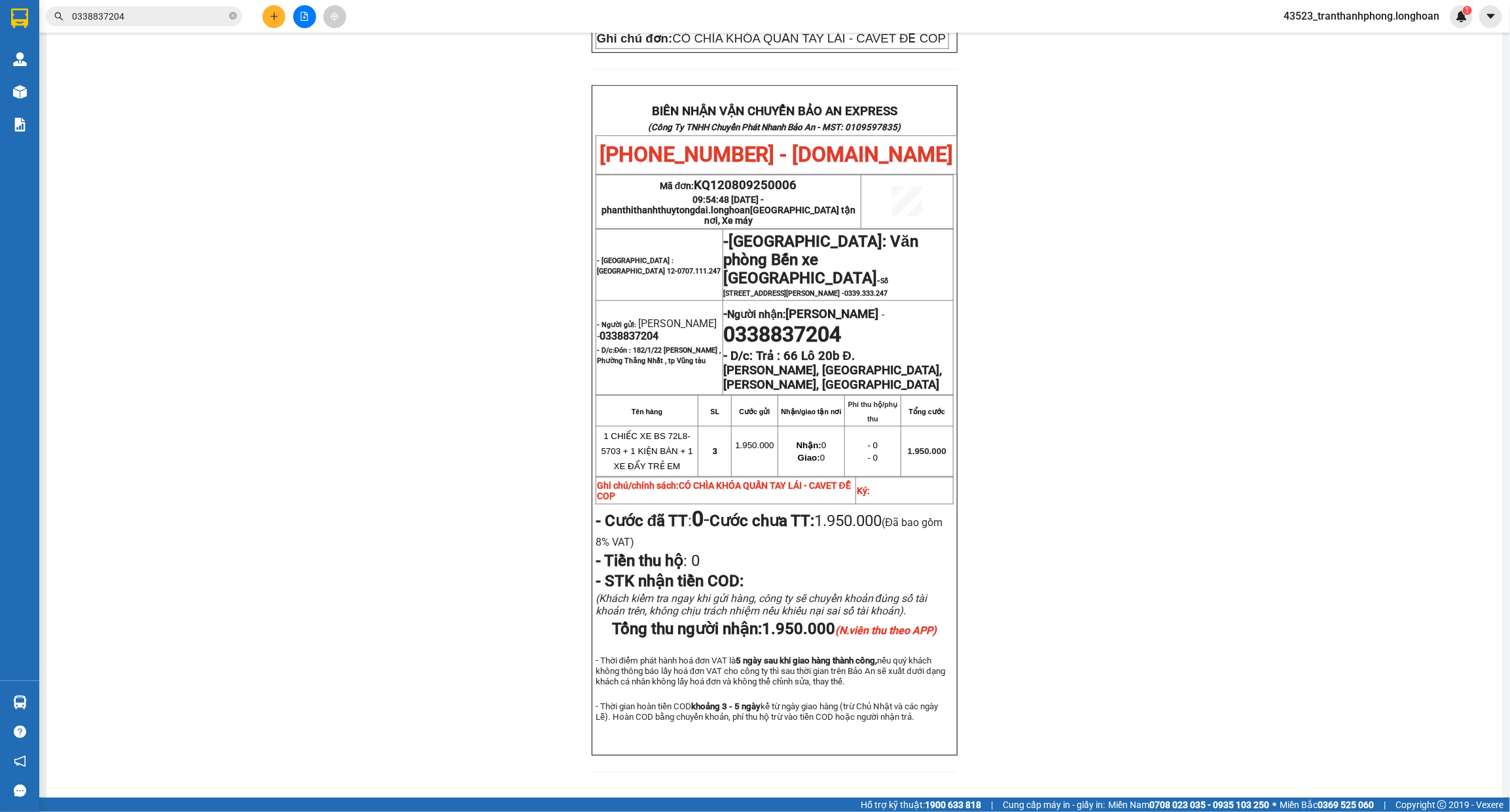
click at [622, 330] on span "0338837204" at bounding box center [629, 336] width 59 height 13
copy span "0338837204"
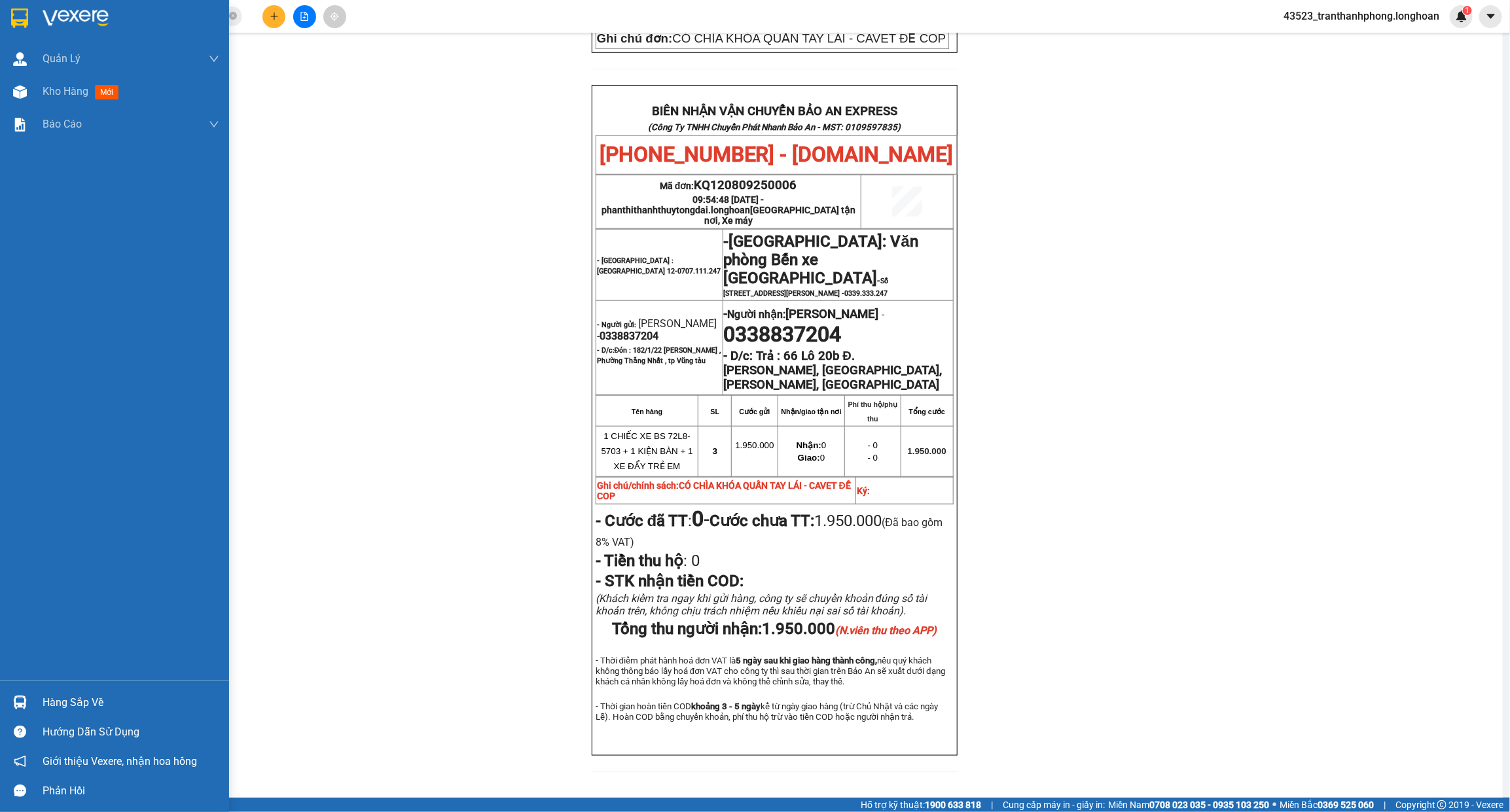
click at [32, 14] on div at bounding box center [114, 21] width 229 height 42
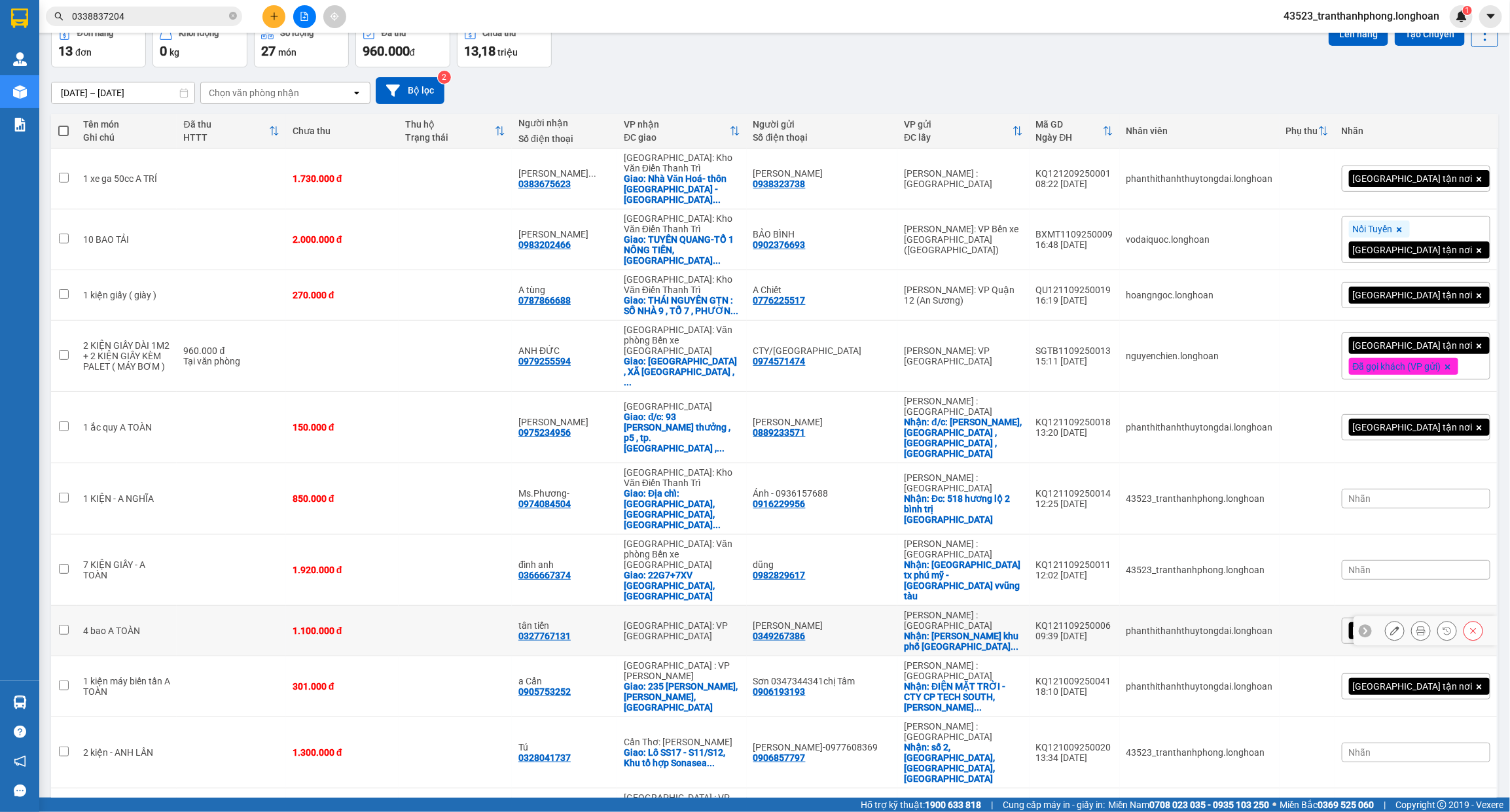
scroll to position [141, 0]
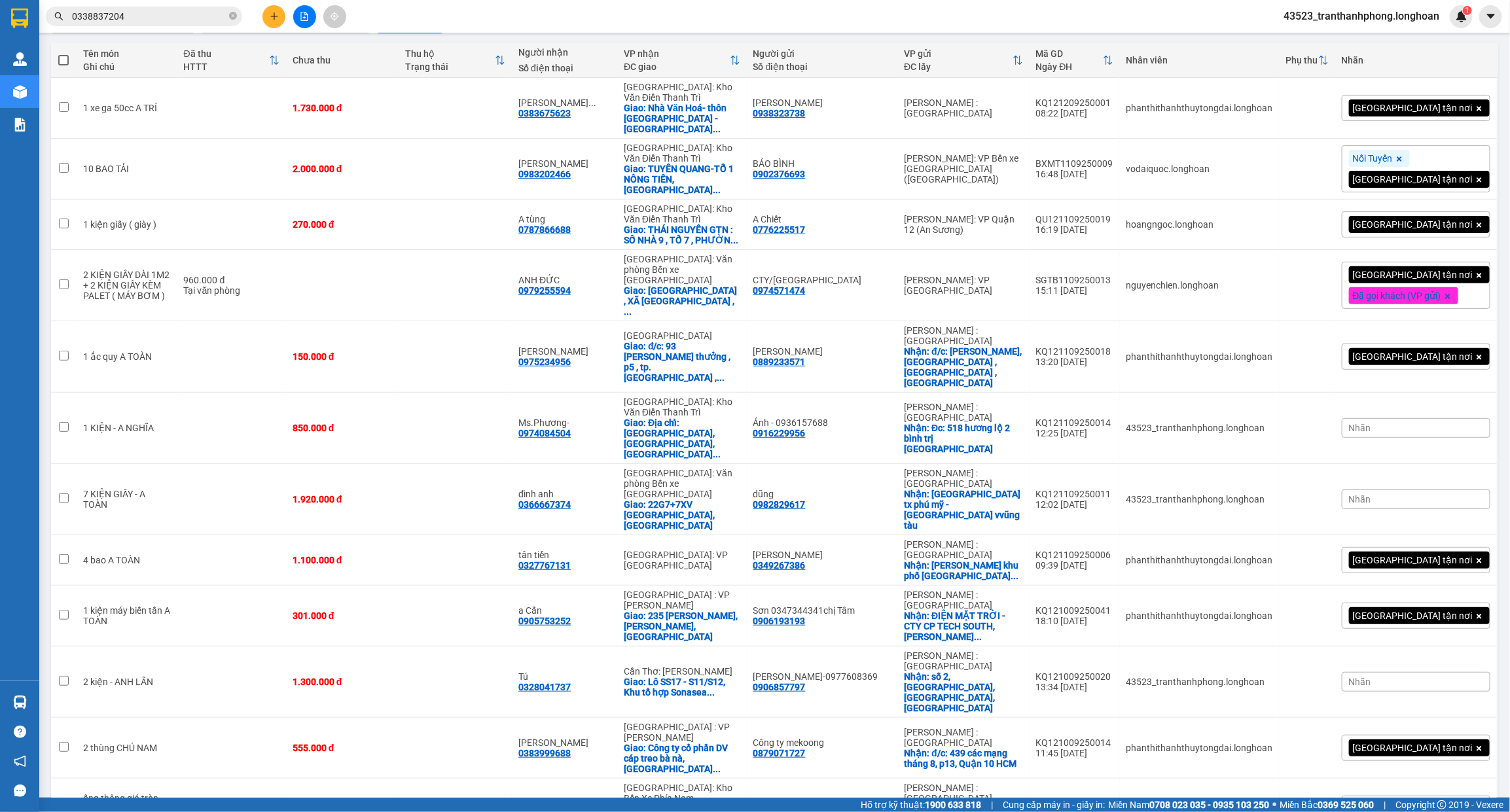
checkbox input "true"
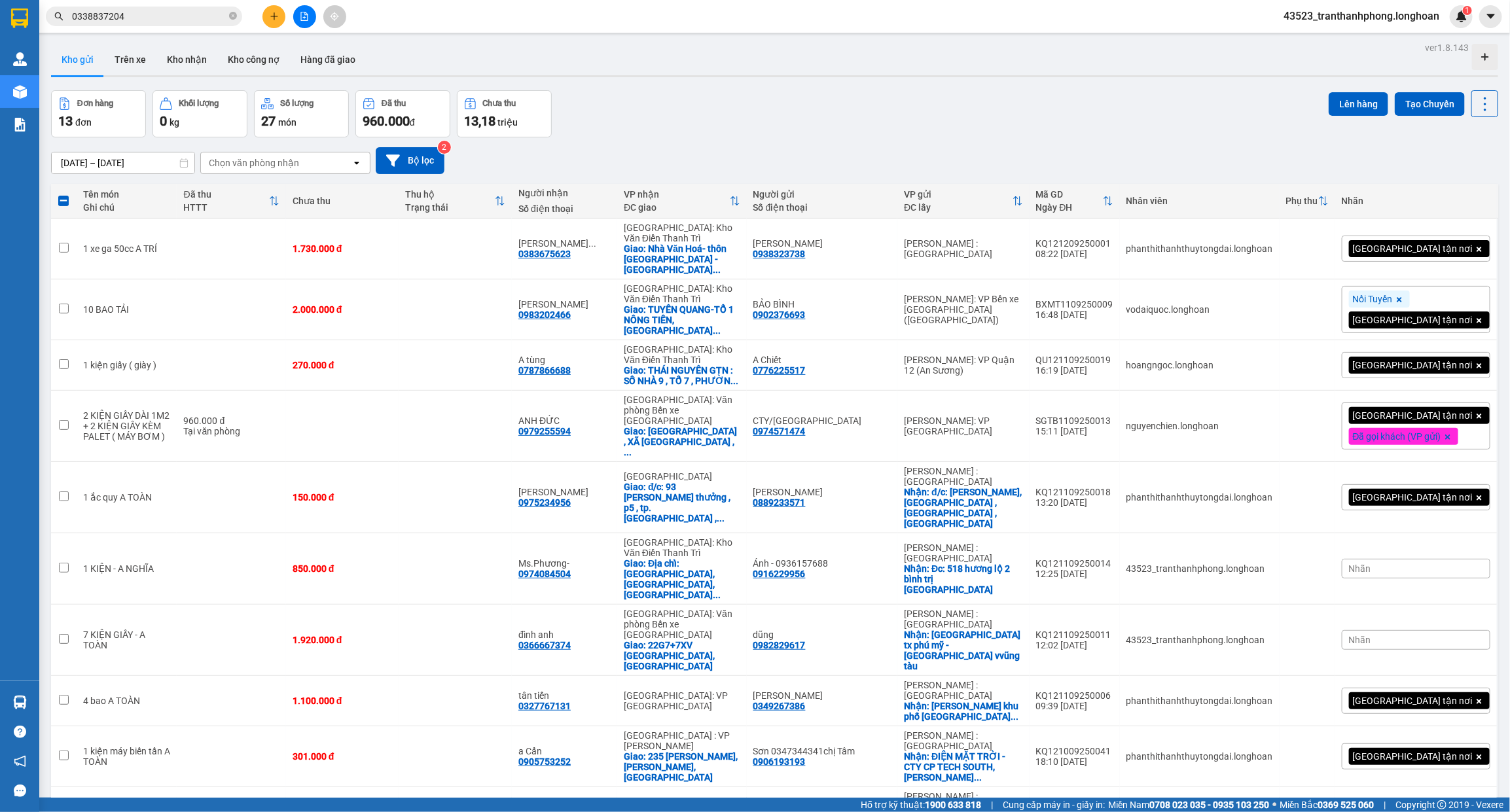
scroll to position [0, 0]
click at [1335, 110] on button "Lên hàng" at bounding box center [1358, 104] width 59 height 23
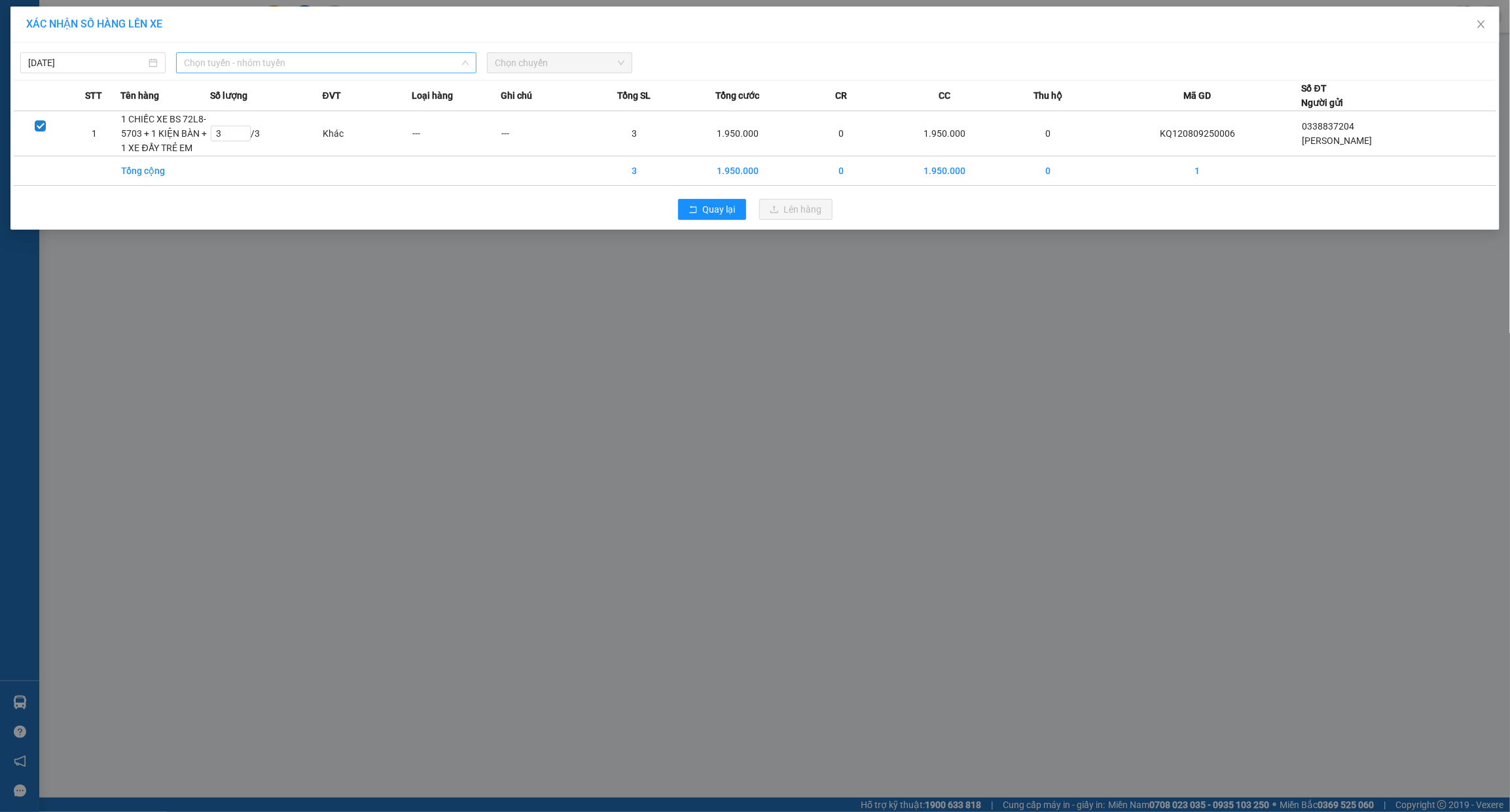
click at [274, 68] on span "Chọn tuyến - nhóm tuyến" at bounding box center [327, 63] width 285 height 20
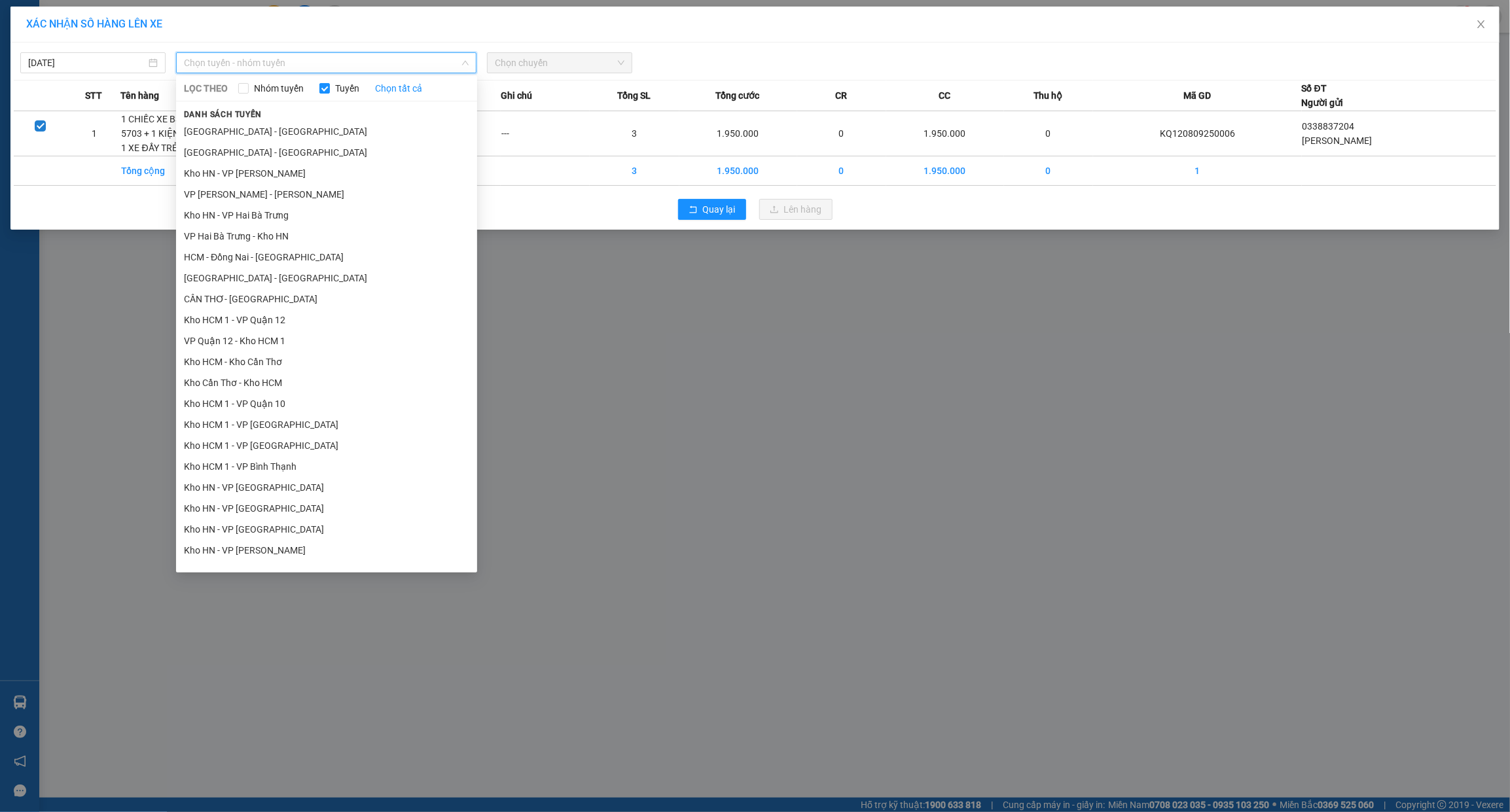
scroll to position [600, 0]
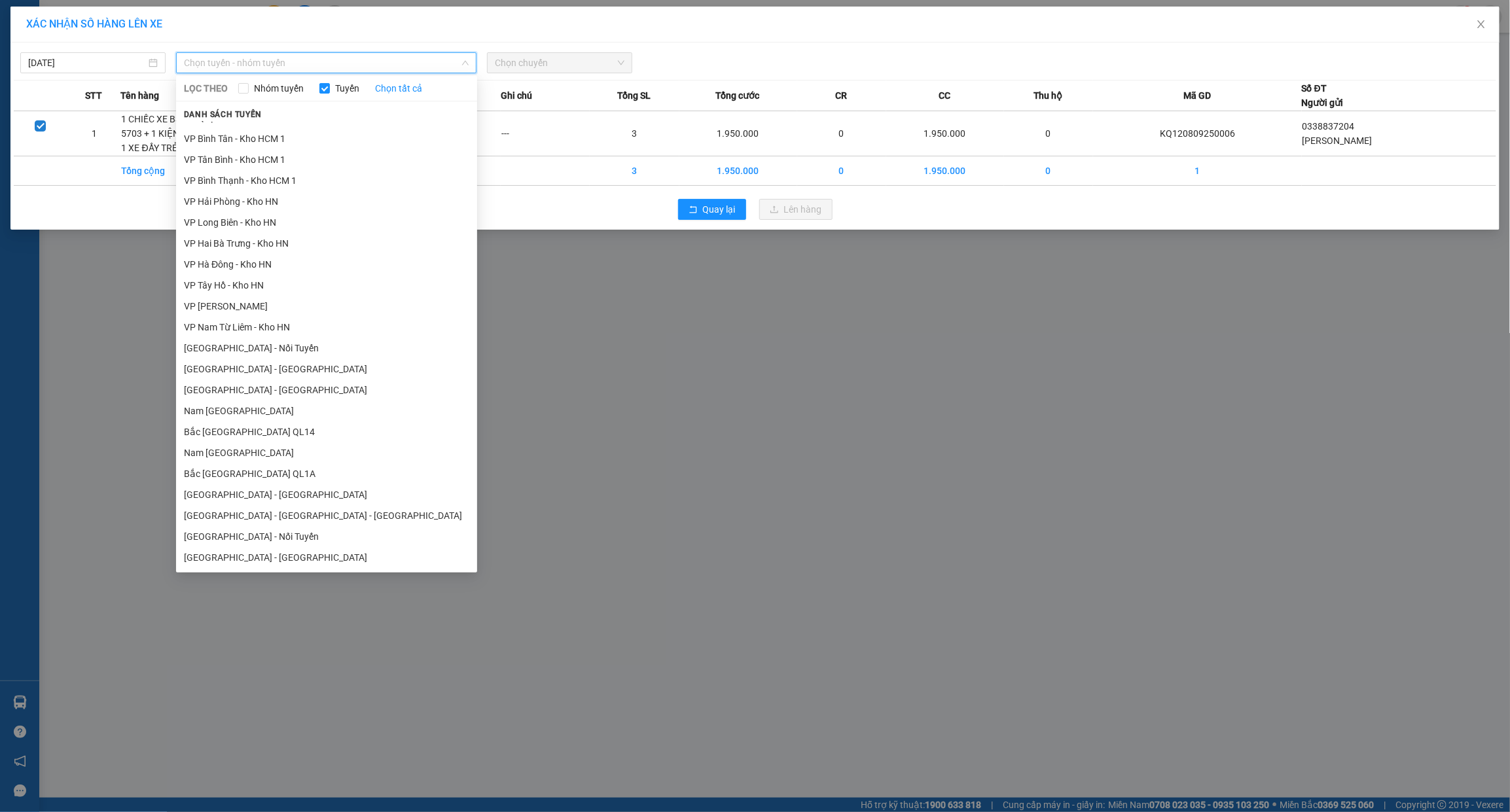
drag, startPoint x: 226, startPoint y: 451, endPoint x: 240, endPoint y: 448, distance: 14.3
click at [238, 449] on li "Nam Trung Bắc QL1A" at bounding box center [327, 453] width 301 height 21
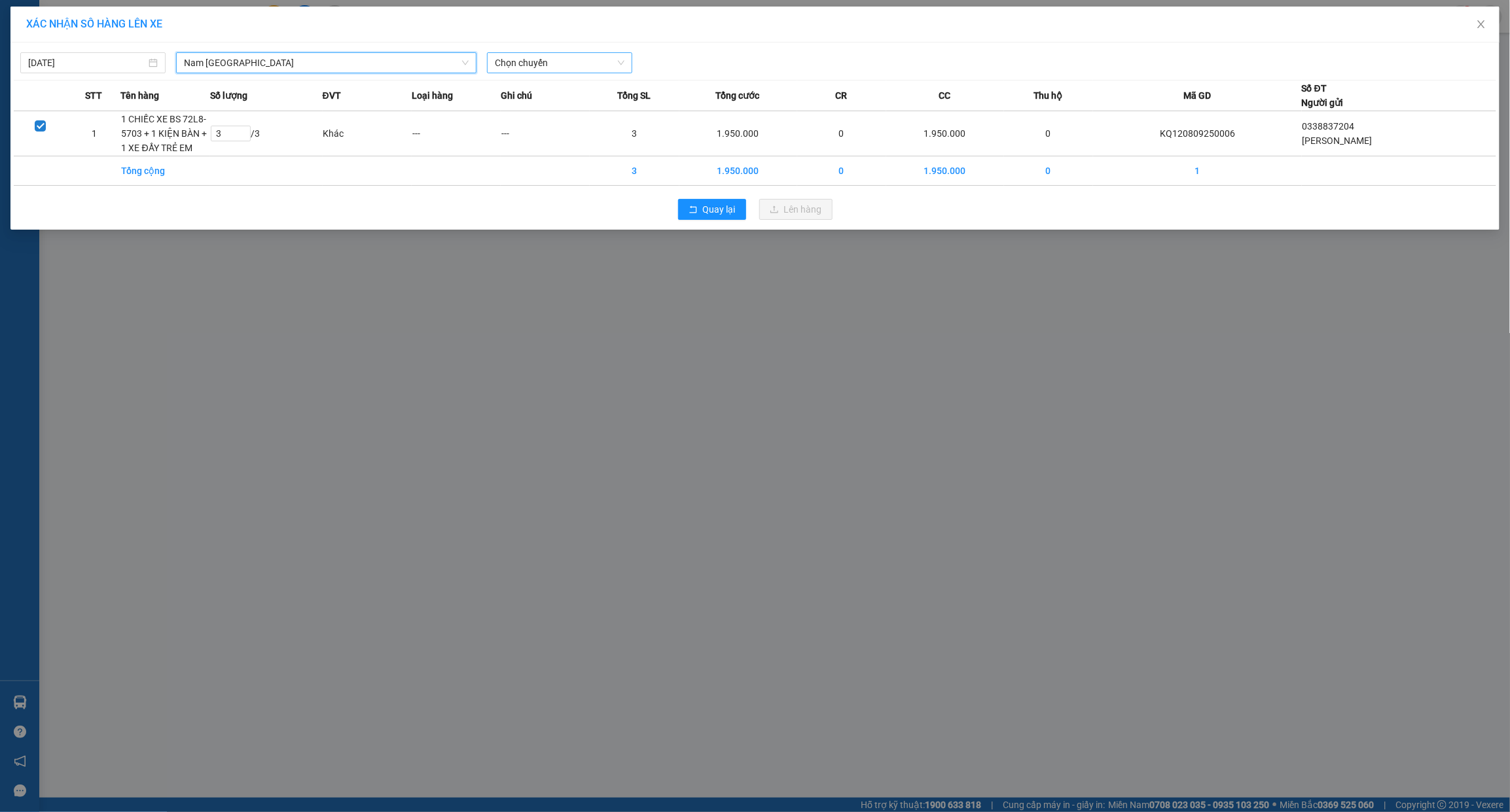
click at [602, 59] on span "Chọn chuyến" at bounding box center [560, 63] width 130 height 20
click at [555, 109] on div "18:00 (TC) - 29K-042.64" at bounding box center [546, 110] width 102 height 14
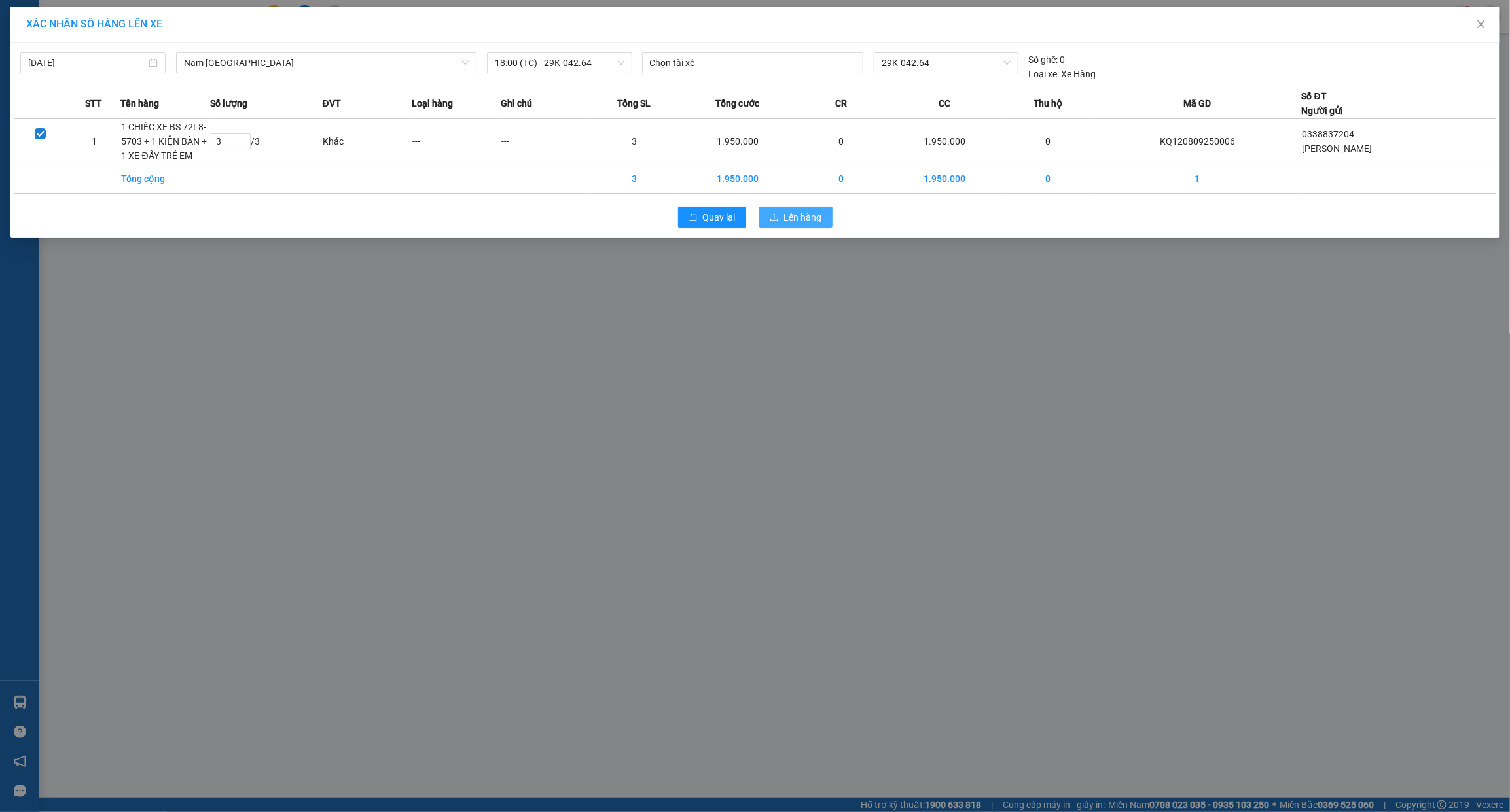
click at [786, 216] on span "Lên hàng" at bounding box center [803, 217] width 38 height 14
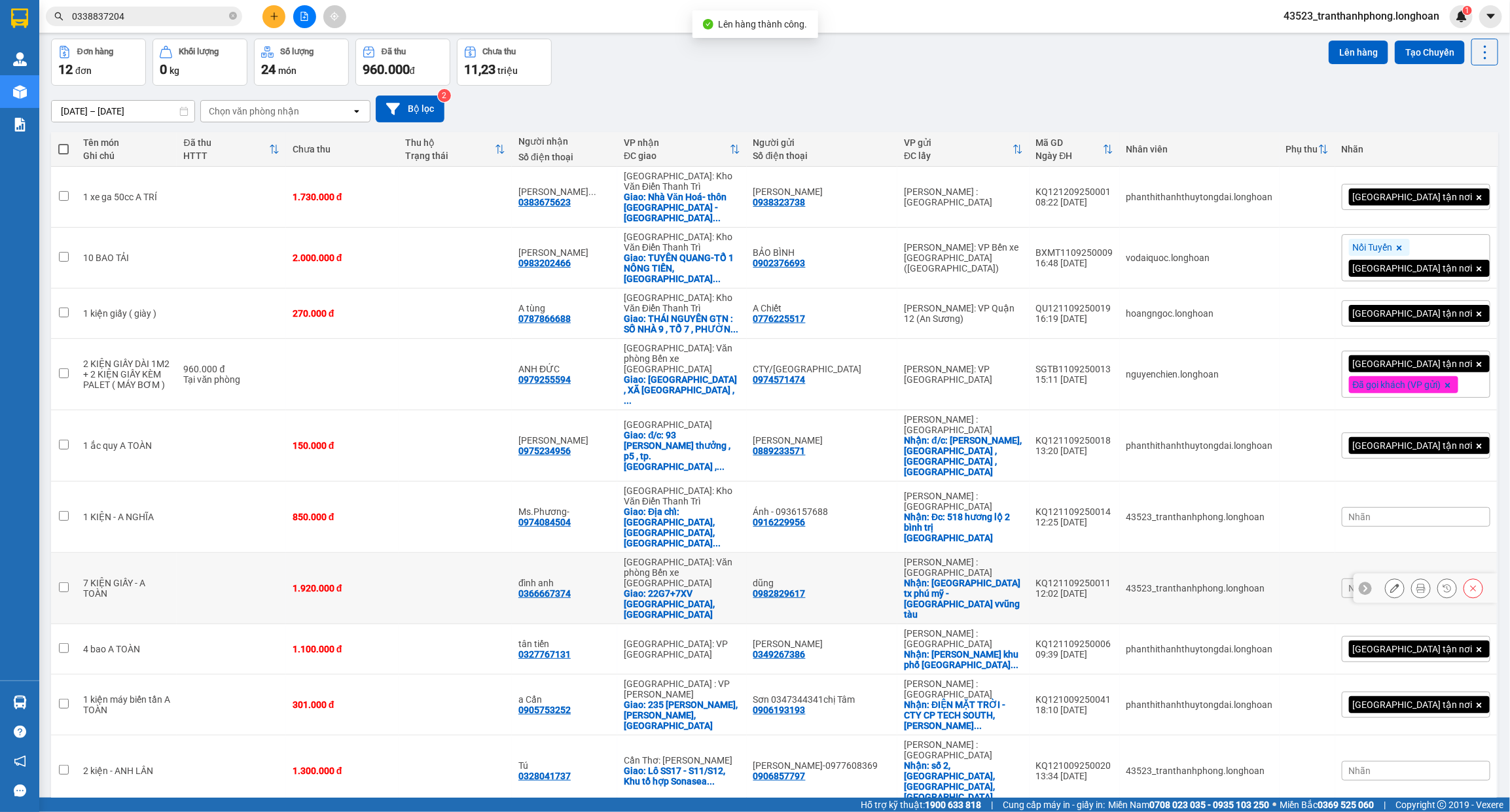
scroll to position [80, 0]
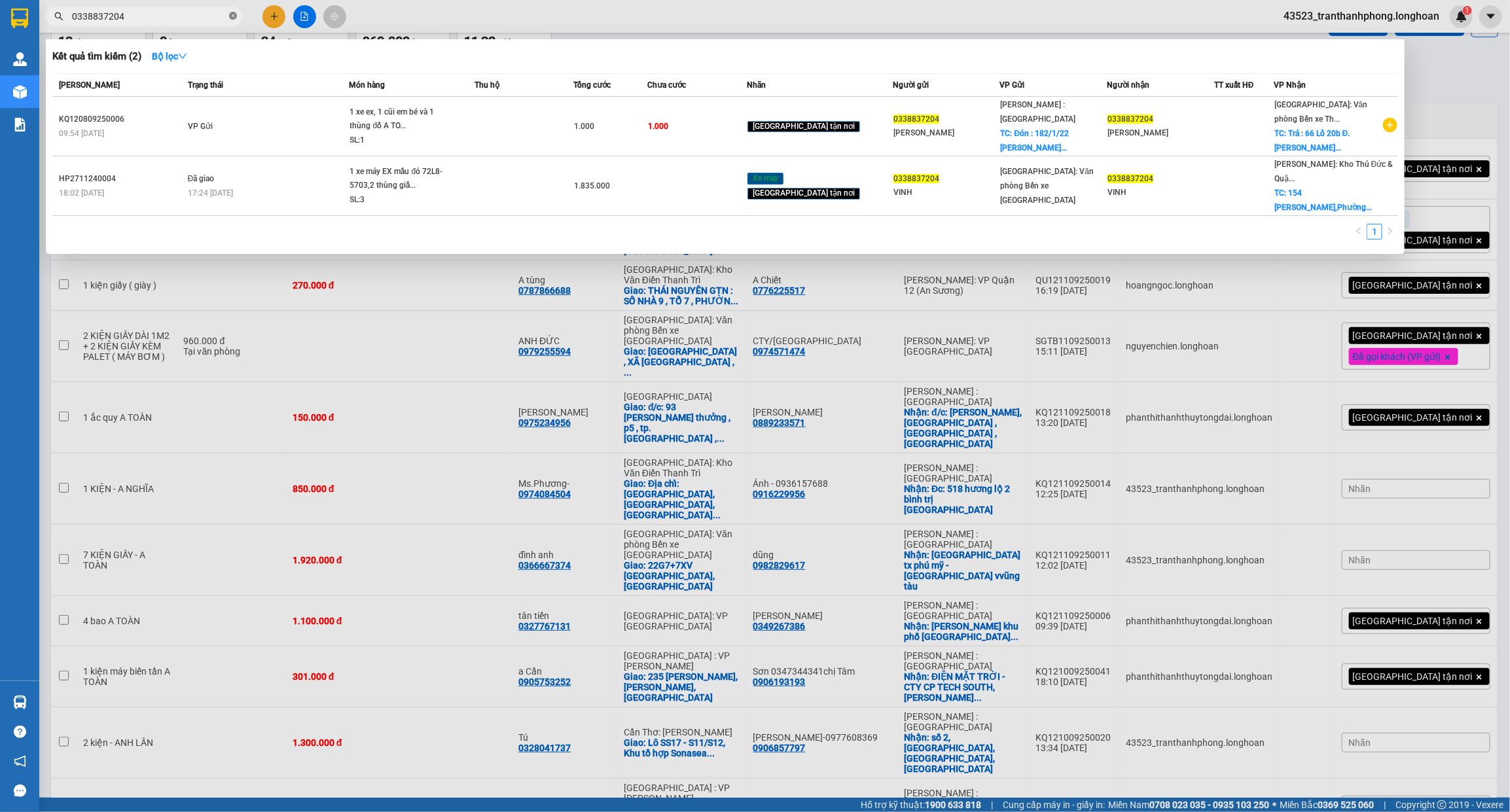
click at [231, 13] on icon "close-circle" at bounding box center [233, 16] width 8 height 8
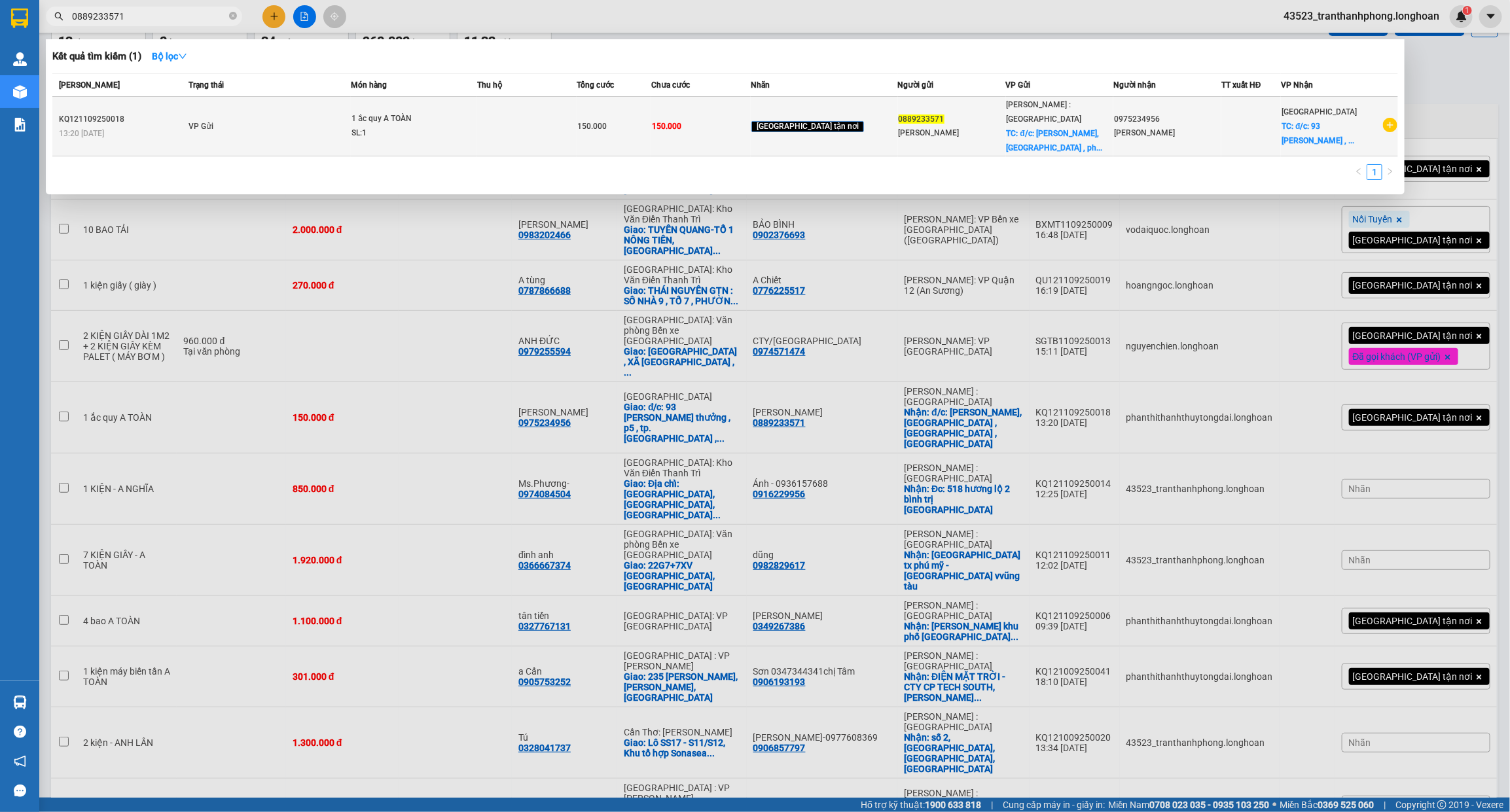
type input "0889233571"
click at [450, 116] on div "1 ắc quy A TOÀN" at bounding box center [400, 119] width 98 height 14
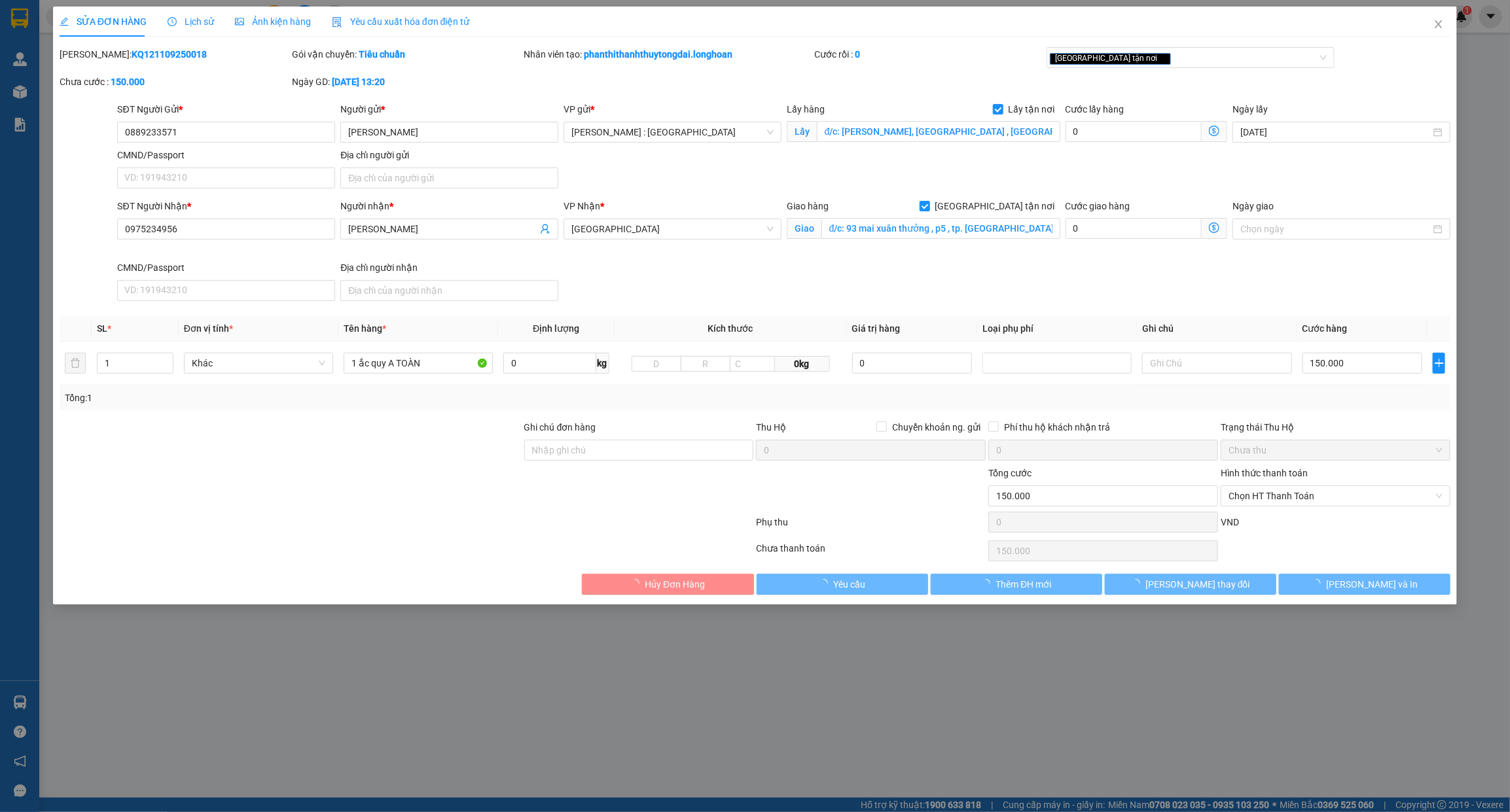
type input "0889233571"
type input "[PERSON_NAME]"
checkbox input "true"
type input "đ/c: chu hải, tân hải , phú mỹ , bà rịa vũng tàu"
type input "0975234956"
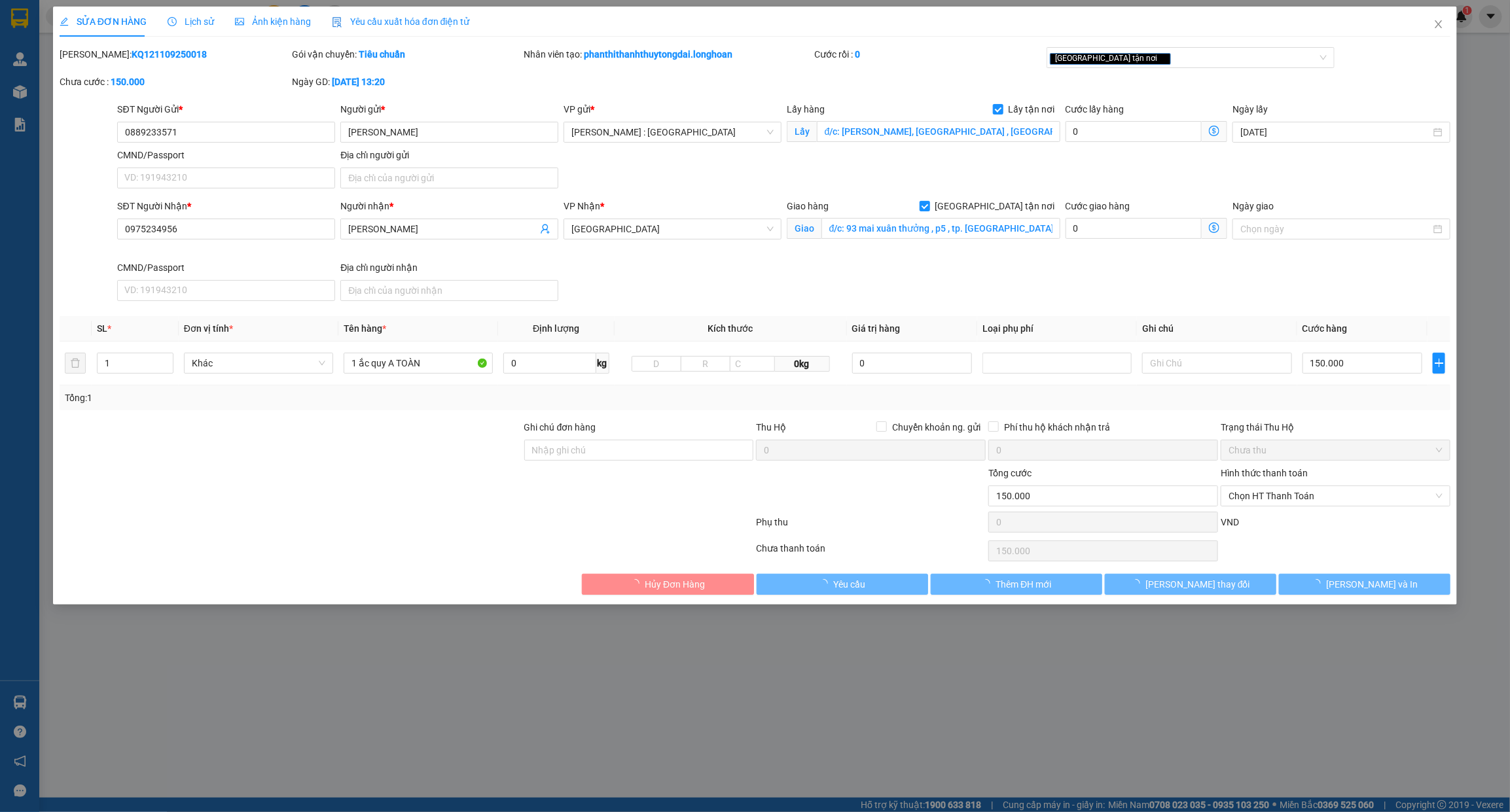
type input "[PERSON_NAME]"
checkbox input "true"
type input "đ/c: 93 mai xuân thưởng , p5 , tp. Tuy Hòa , phú yên"
type input "150.000"
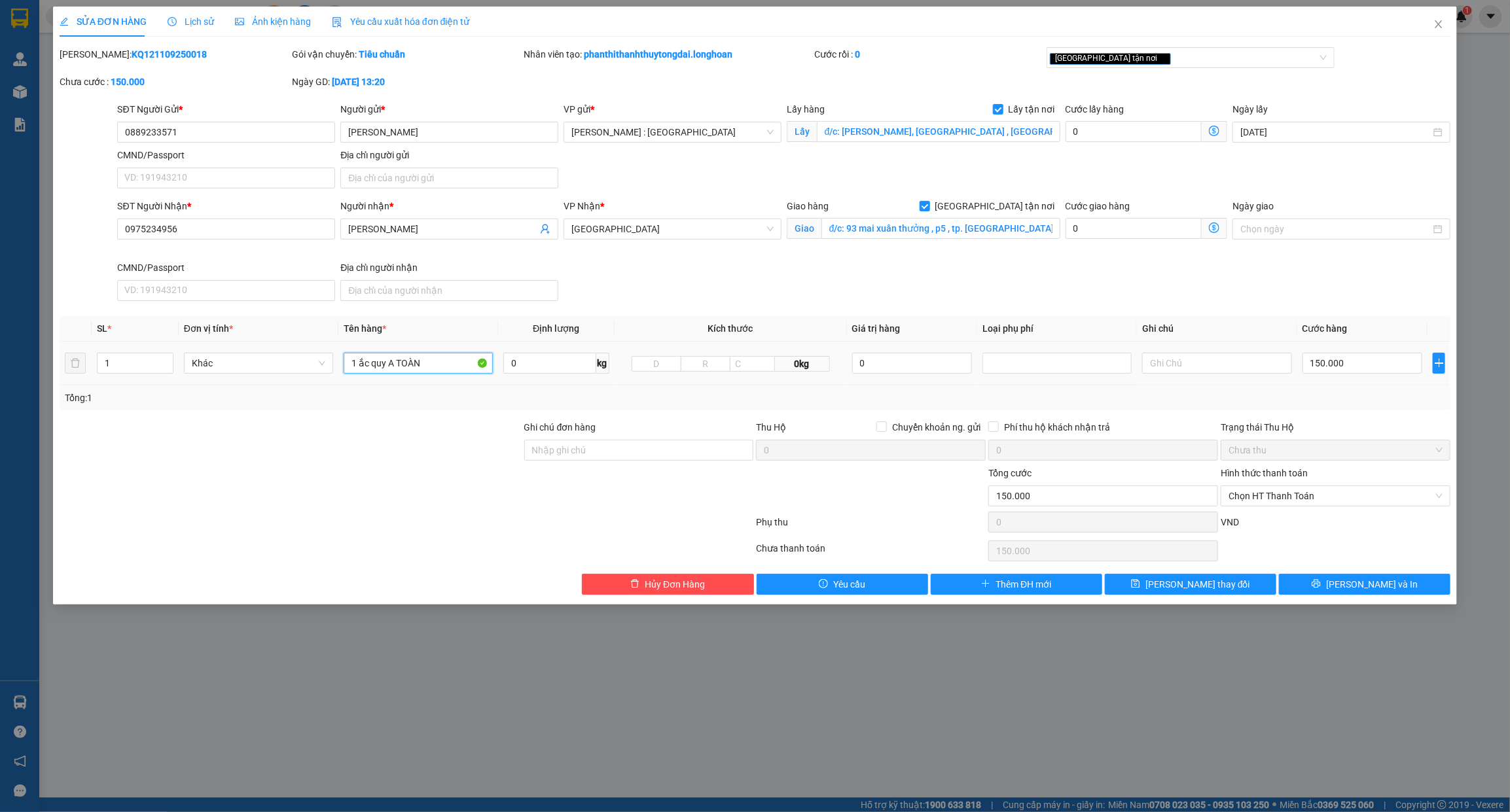
click at [409, 357] on input "1 ắc quy A TOÀN" at bounding box center [418, 363] width 150 height 21
type input "1 KIỆN GIẤY ( ACQUY )"
click at [1350, 589] on button "Lưu và In" at bounding box center [1364, 584] width 171 height 21
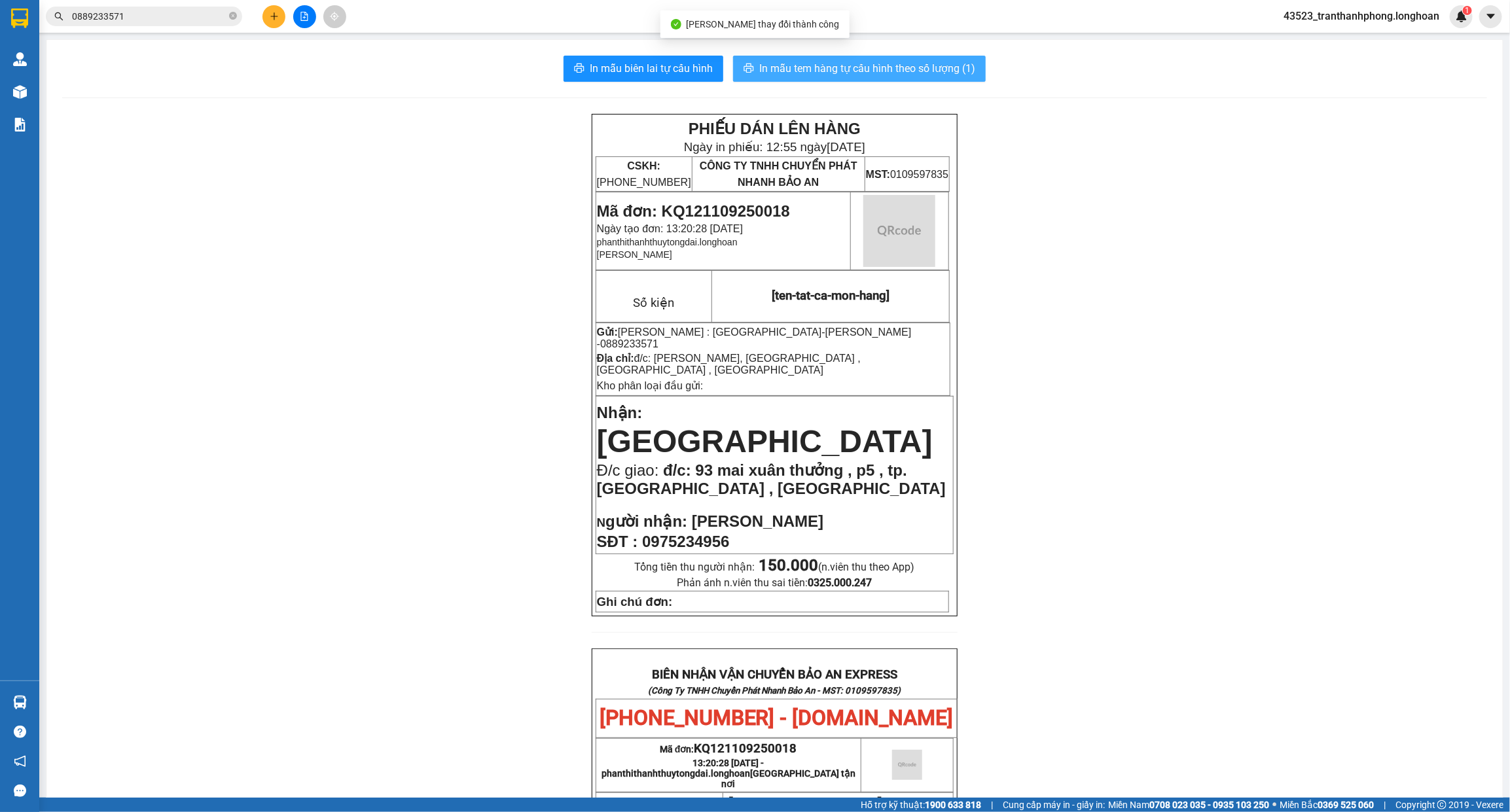
click at [877, 80] on button "In mẫu tem hàng tự cấu hình theo số lượng (1)" at bounding box center [859, 68] width 252 height 26
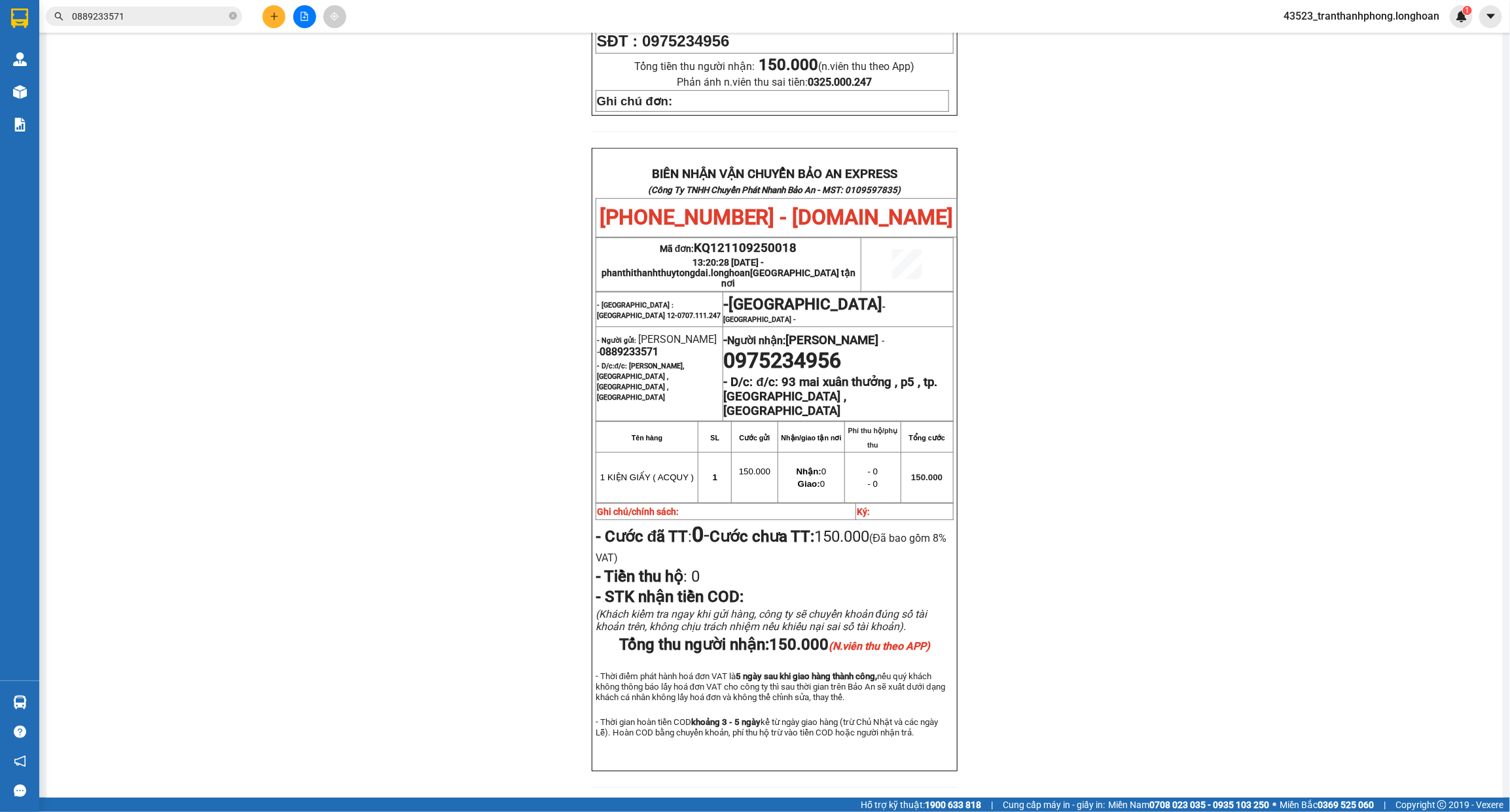
scroll to position [507, 0]
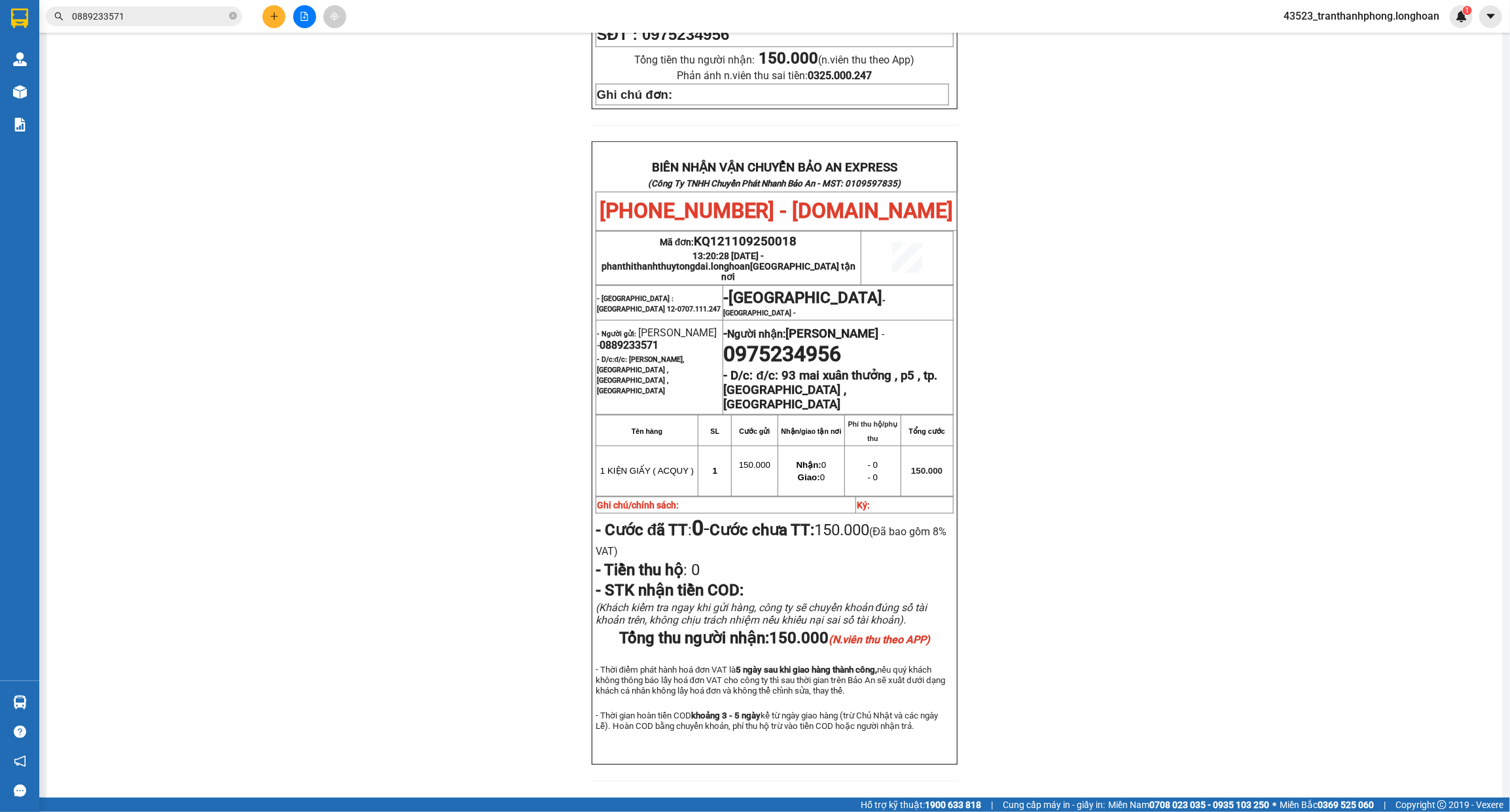
click at [631, 339] on span "0889233571" at bounding box center [629, 345] width 59 height 13
copy span "0889233571"
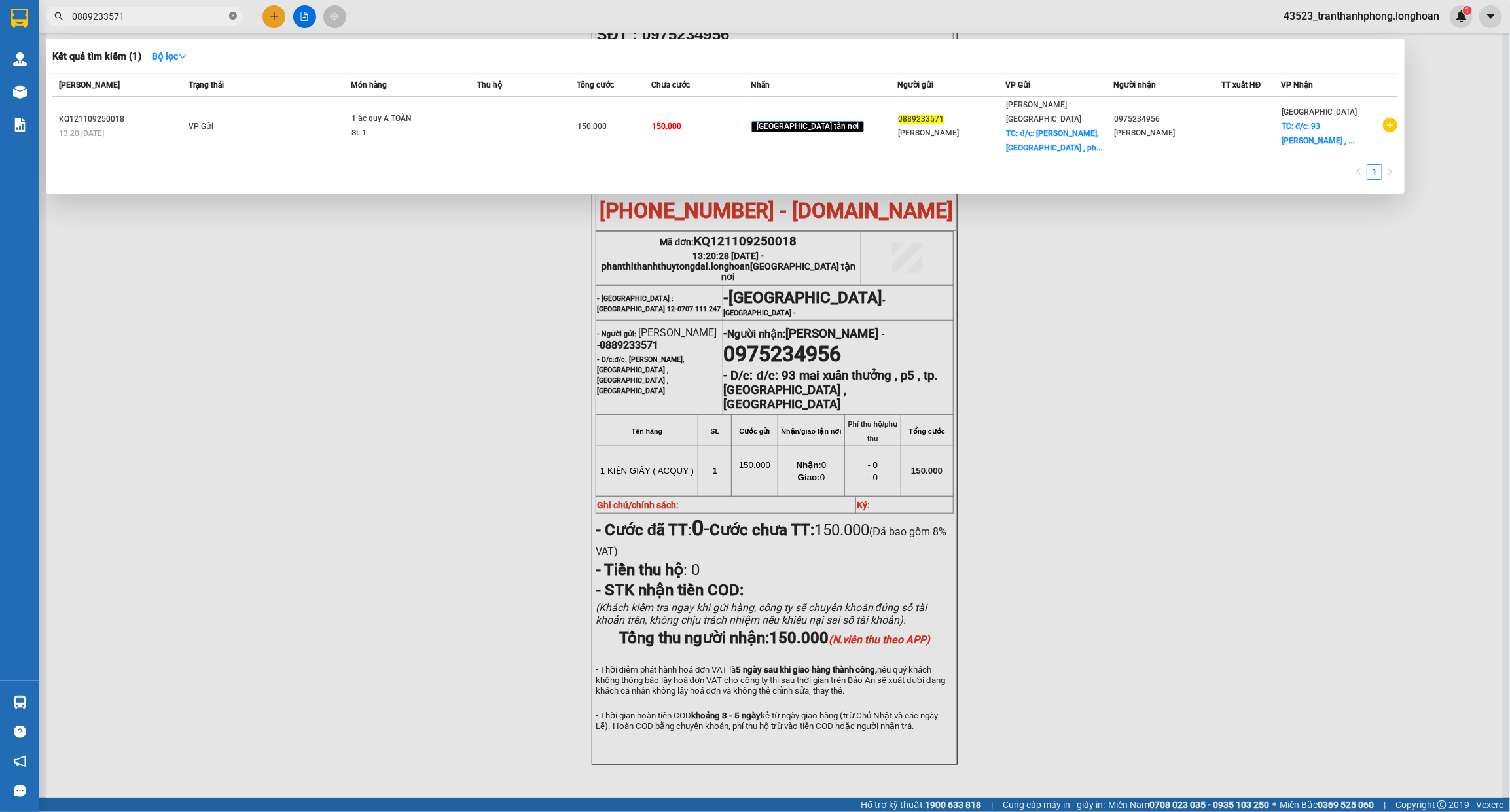
click at [236, 16] on icon "close-circle" at bounding box center [233, 16] width 8 height 8
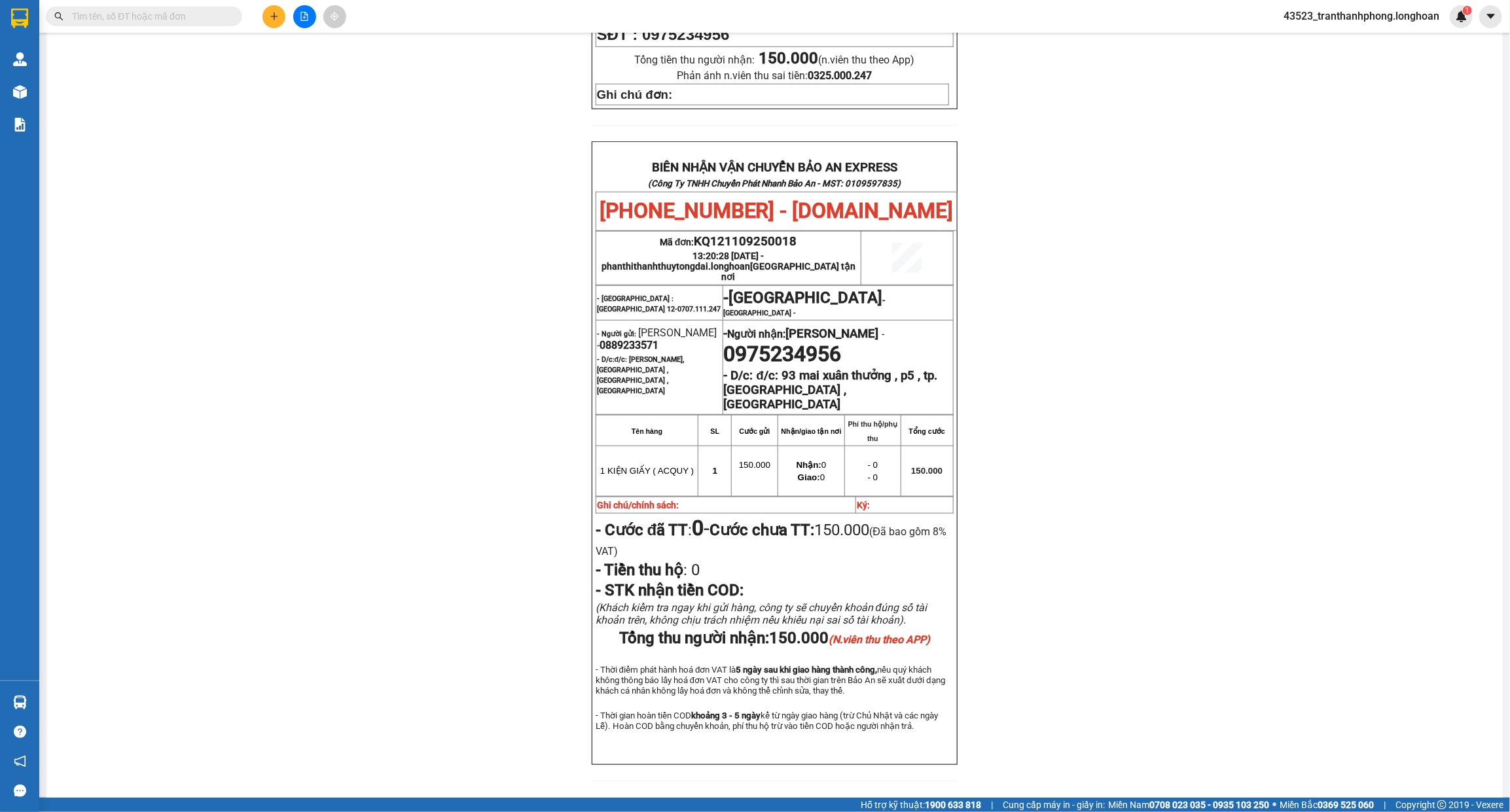
type input "2"
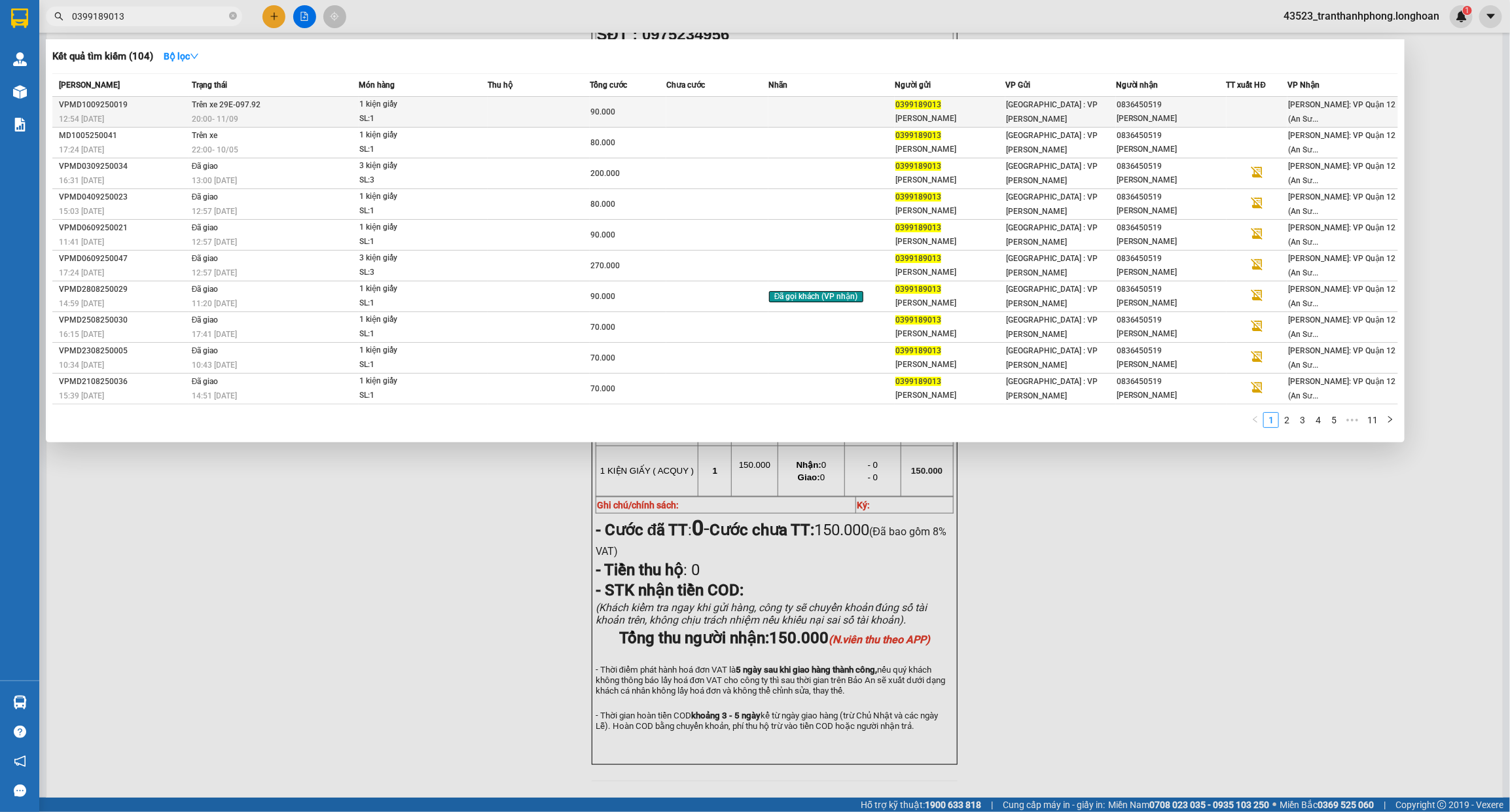
type input "0399189013"
click at [1193, 113] on div "Đinh Thị Huyền" at bounding box center [1171, 118] width 109 height 13
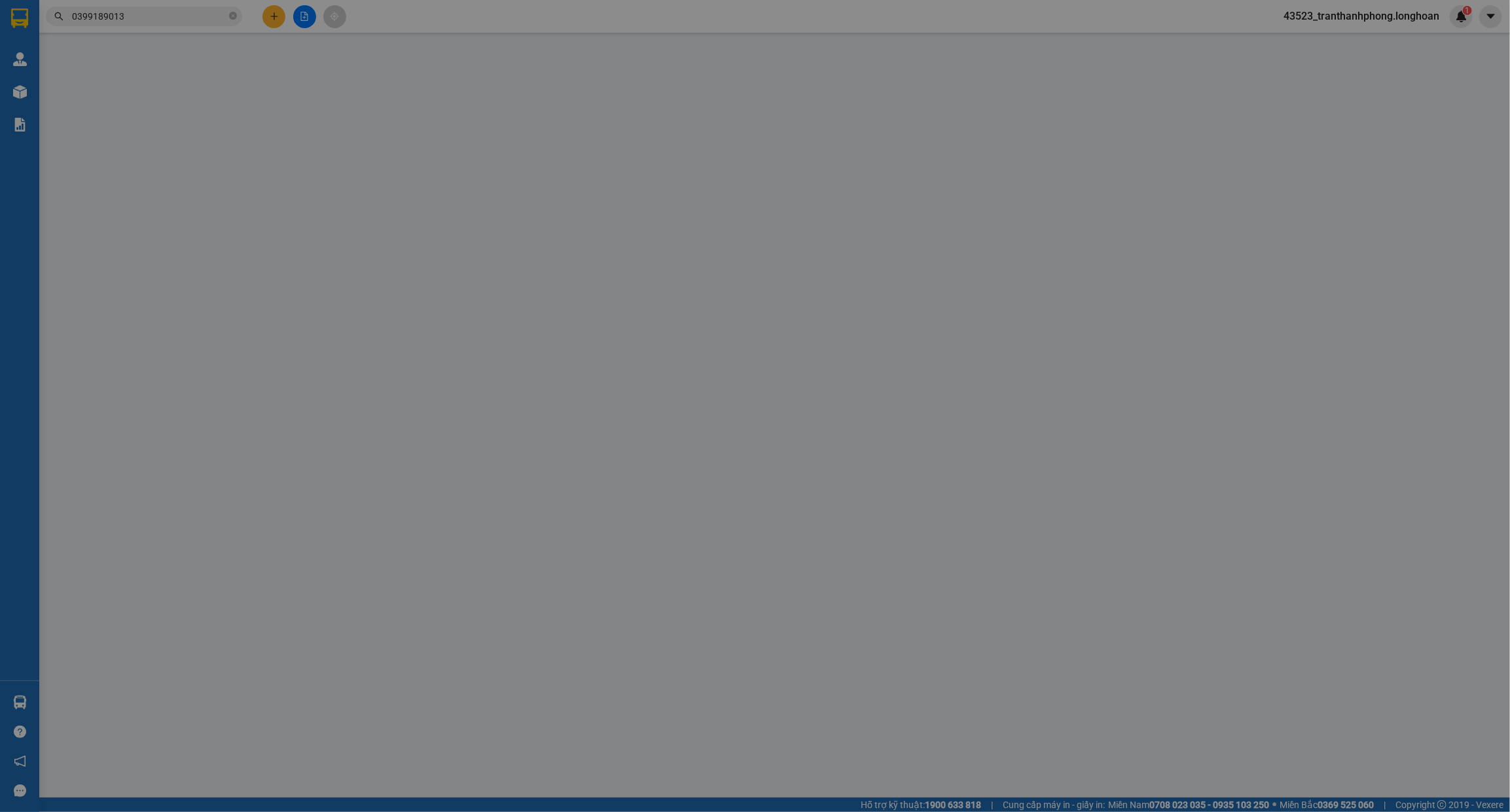
type input "0399189013"
type input "Tạ Phương"
type input "0836450519"
type input "Đinh Thị Huyền"
type input "90.000"
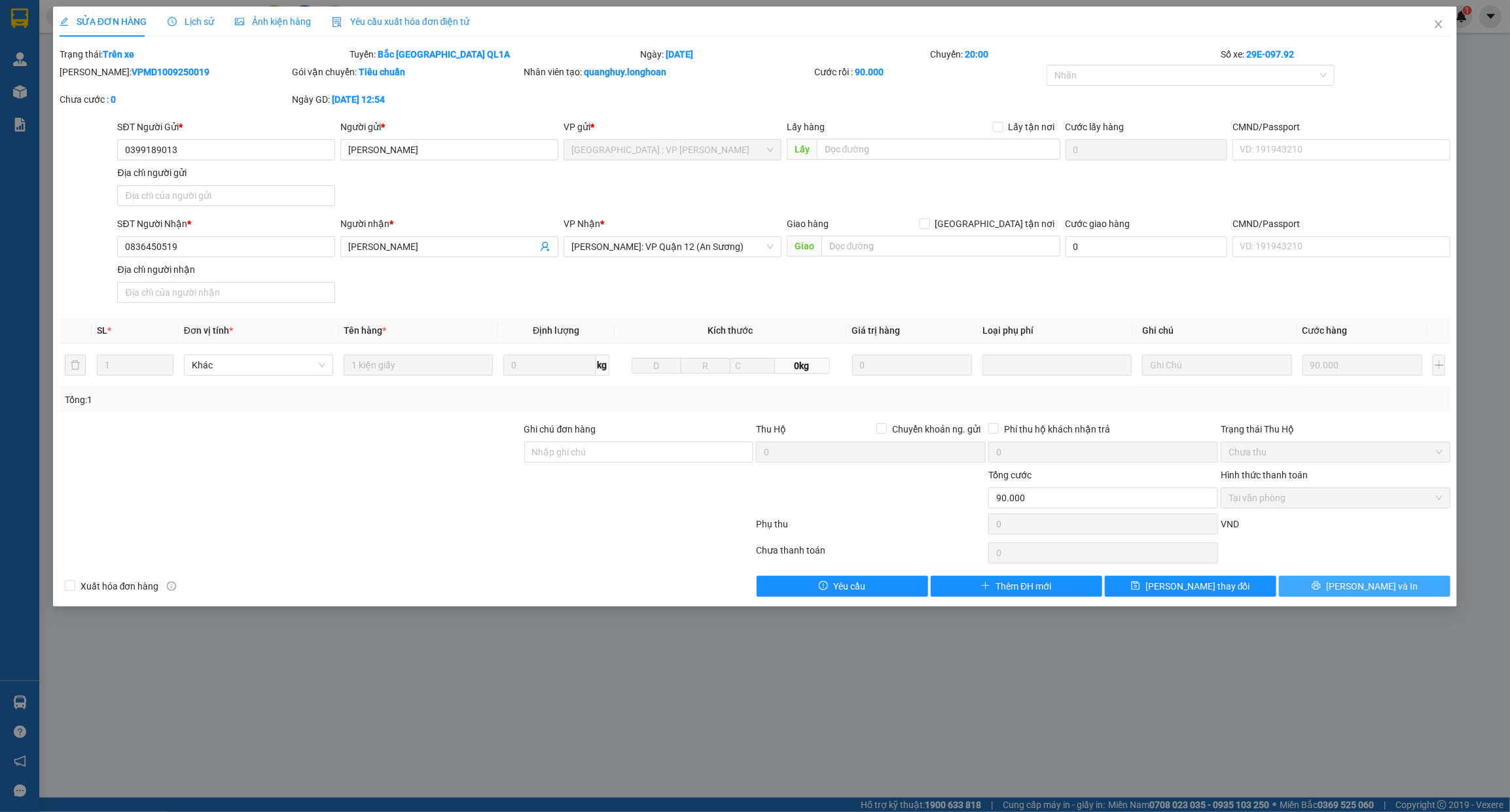
drag, startPoint x: 1386, startPoint y: 595, endPoint x: 1404, endPoint y: 590, distance: 18.7
click at [1404, 590] on button "Lưu và In" at bounding box center [1364, 586] width 171 height 21
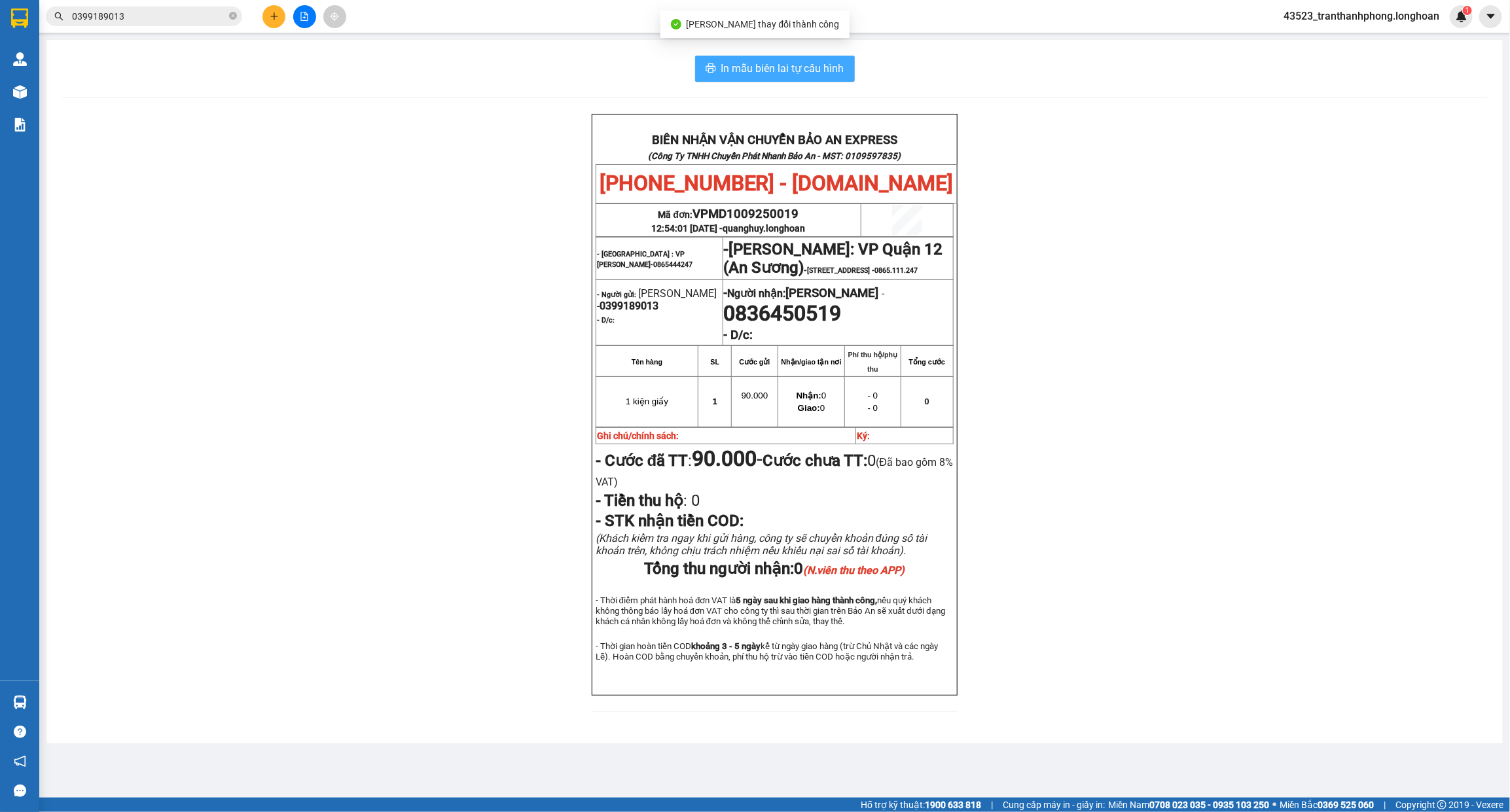
click at [836, 67] on span "In mẫu biên lai tự cấu hình" at bounding box center [783, 68] width 123 height 16
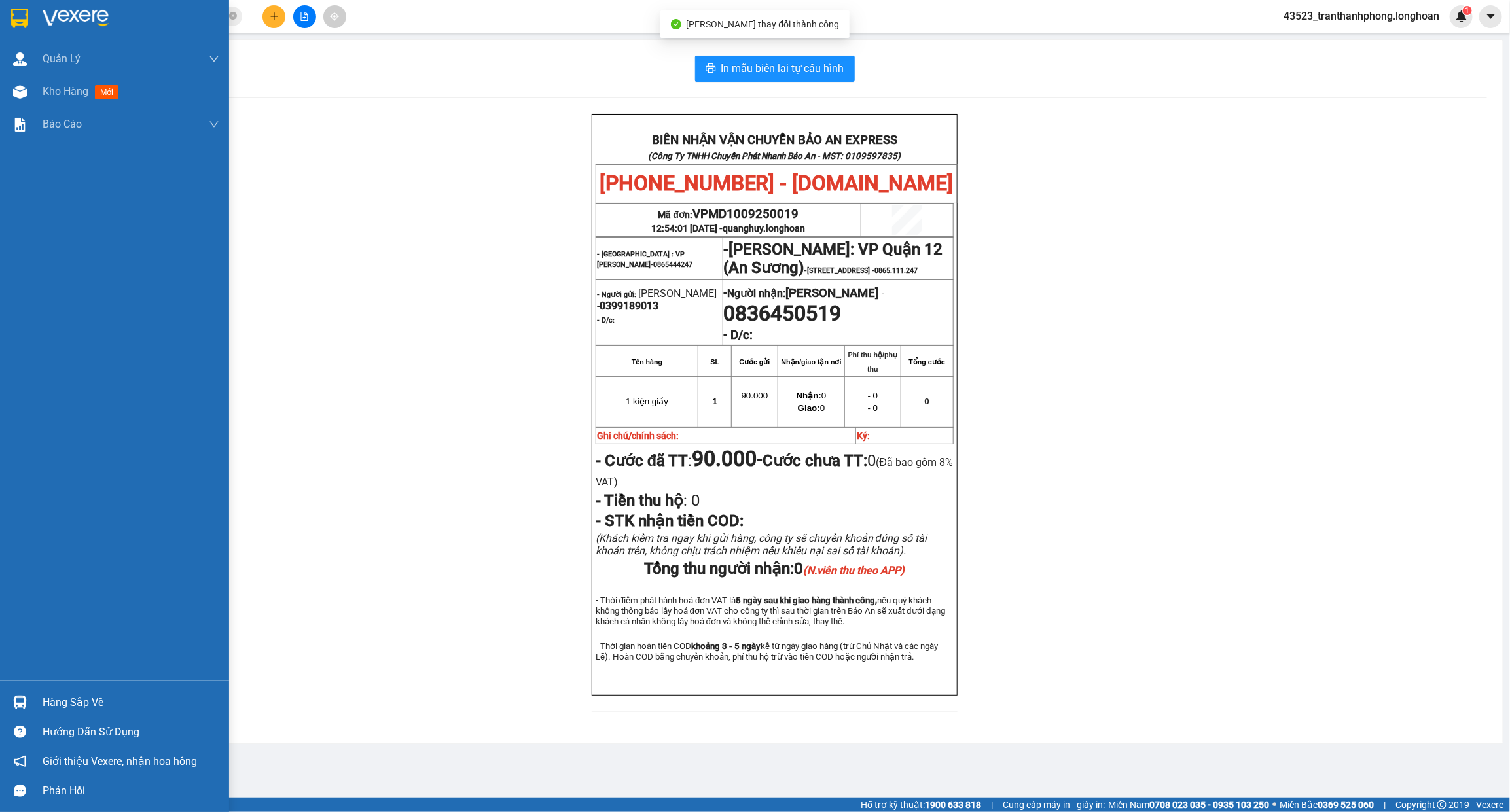
click at [39, 11] on div at bounding box center [114, 21] width 229 height 42
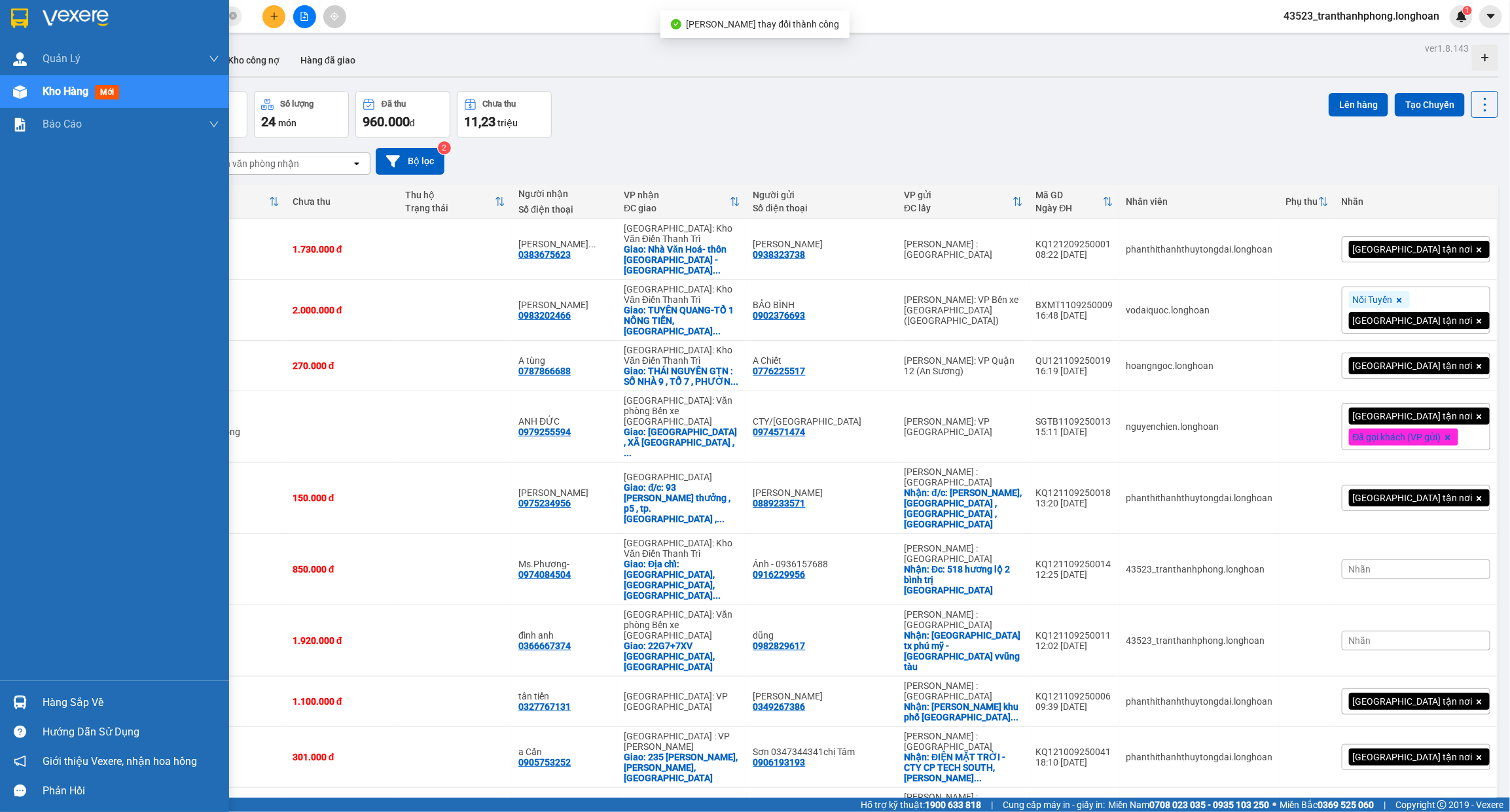
click at [25, 701] on img at bounding box center [20, 701] width 13 height 13
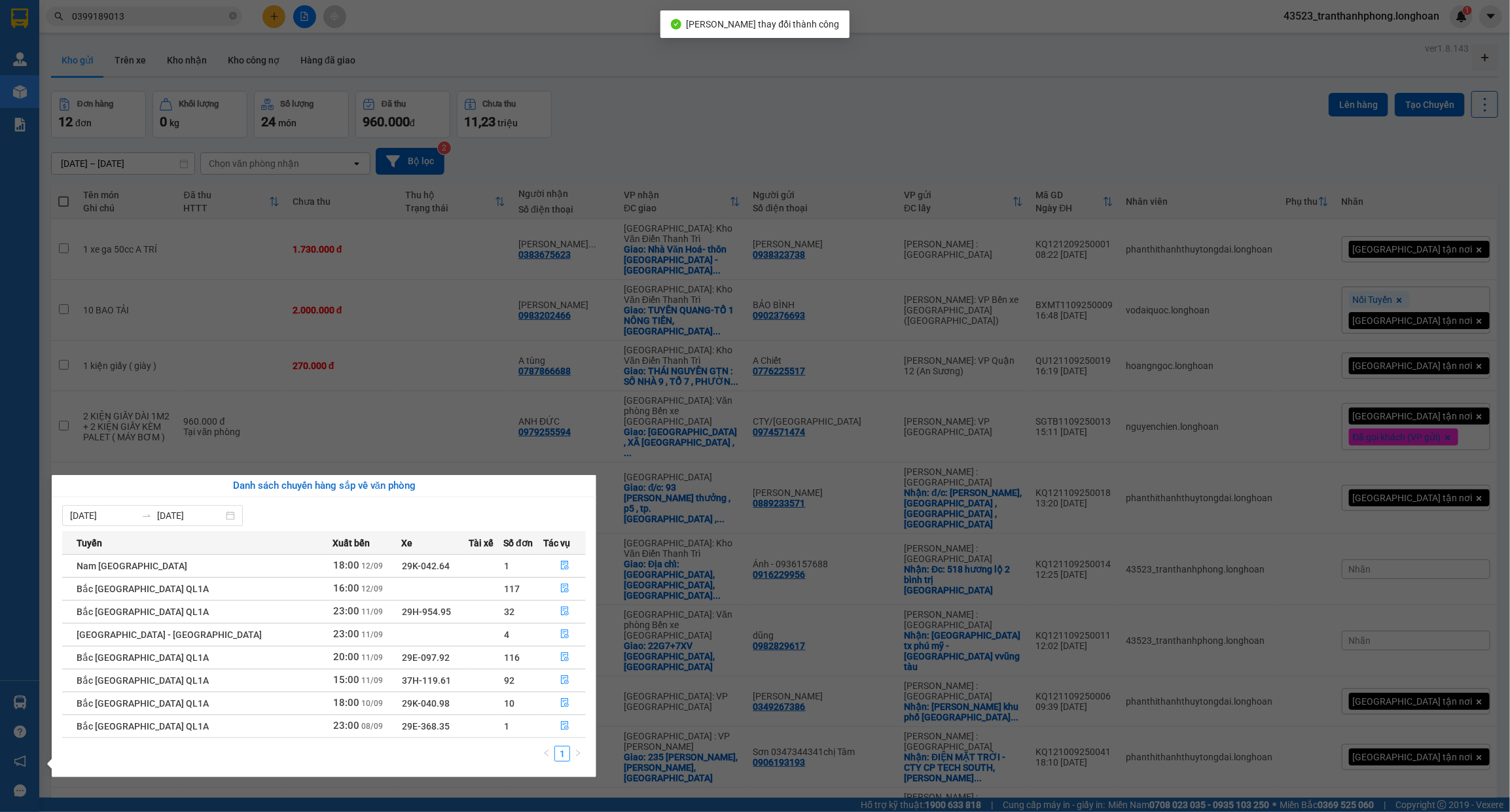
click at [240, 289] on section "Kết quả tìm kiếm ( 104 ) Bộ lọc Mã ĐH Trạng thái Món hàng Thu hộ Tổng cước Chưa…" at bounding box center [755, 406] width 1510 height 812
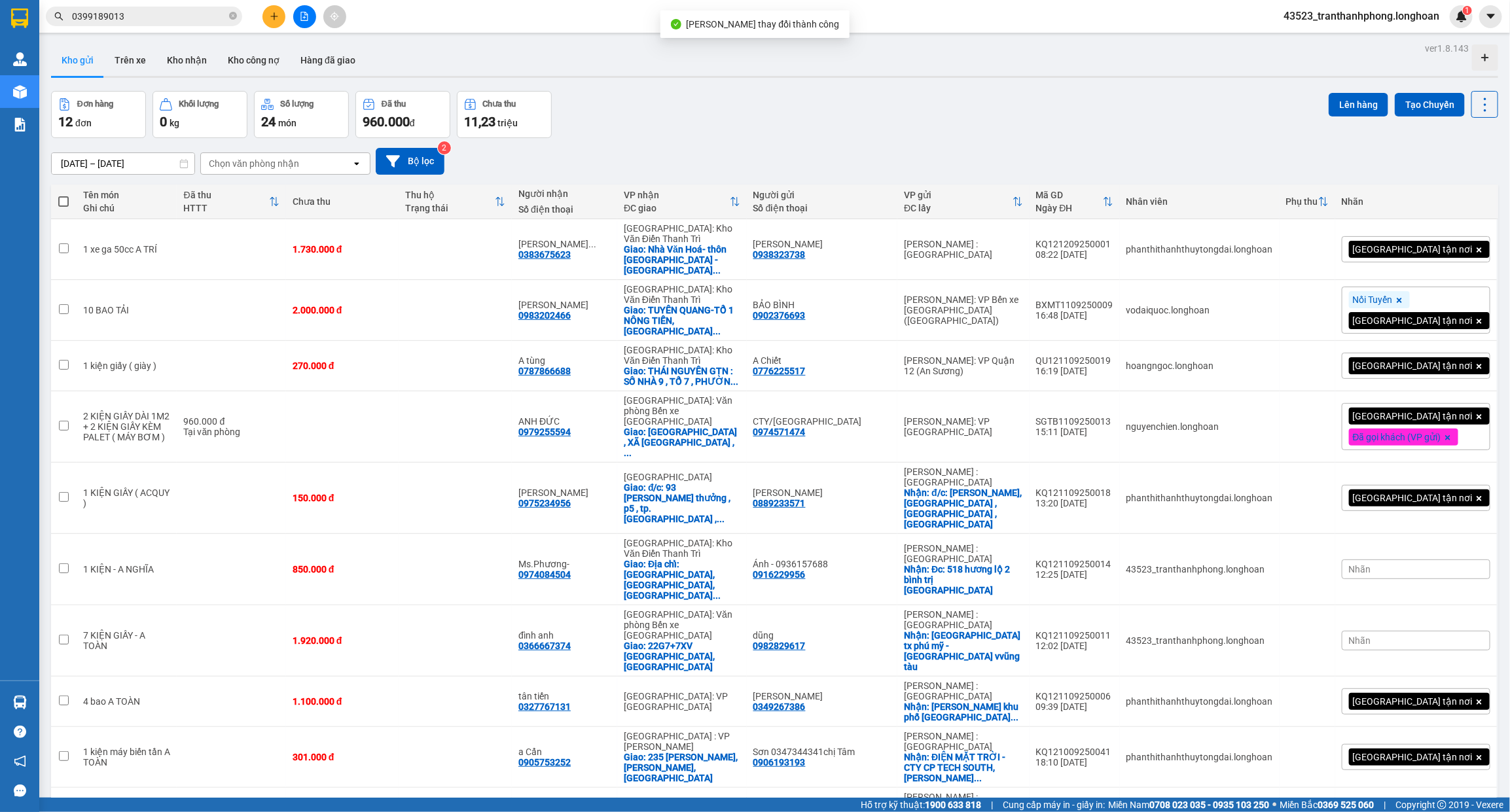
click at [230, 15] on icon "close-circle" at bounding box center [233, 16] width 8 height 8
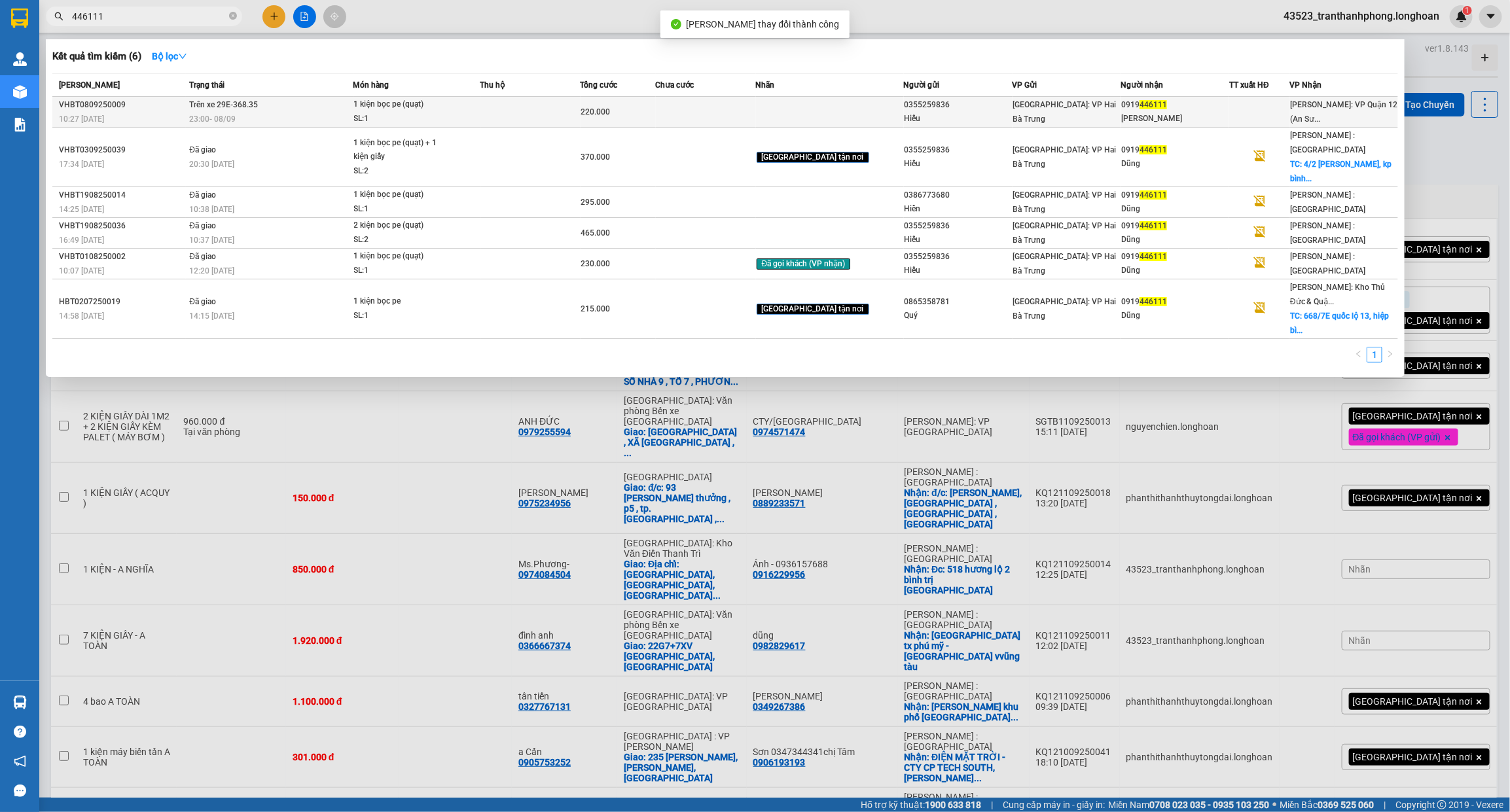
type input "446111"
click at [1189, 116] on div "Quốc Dũng" at bounding box center [1175, 118] width 107 height 13
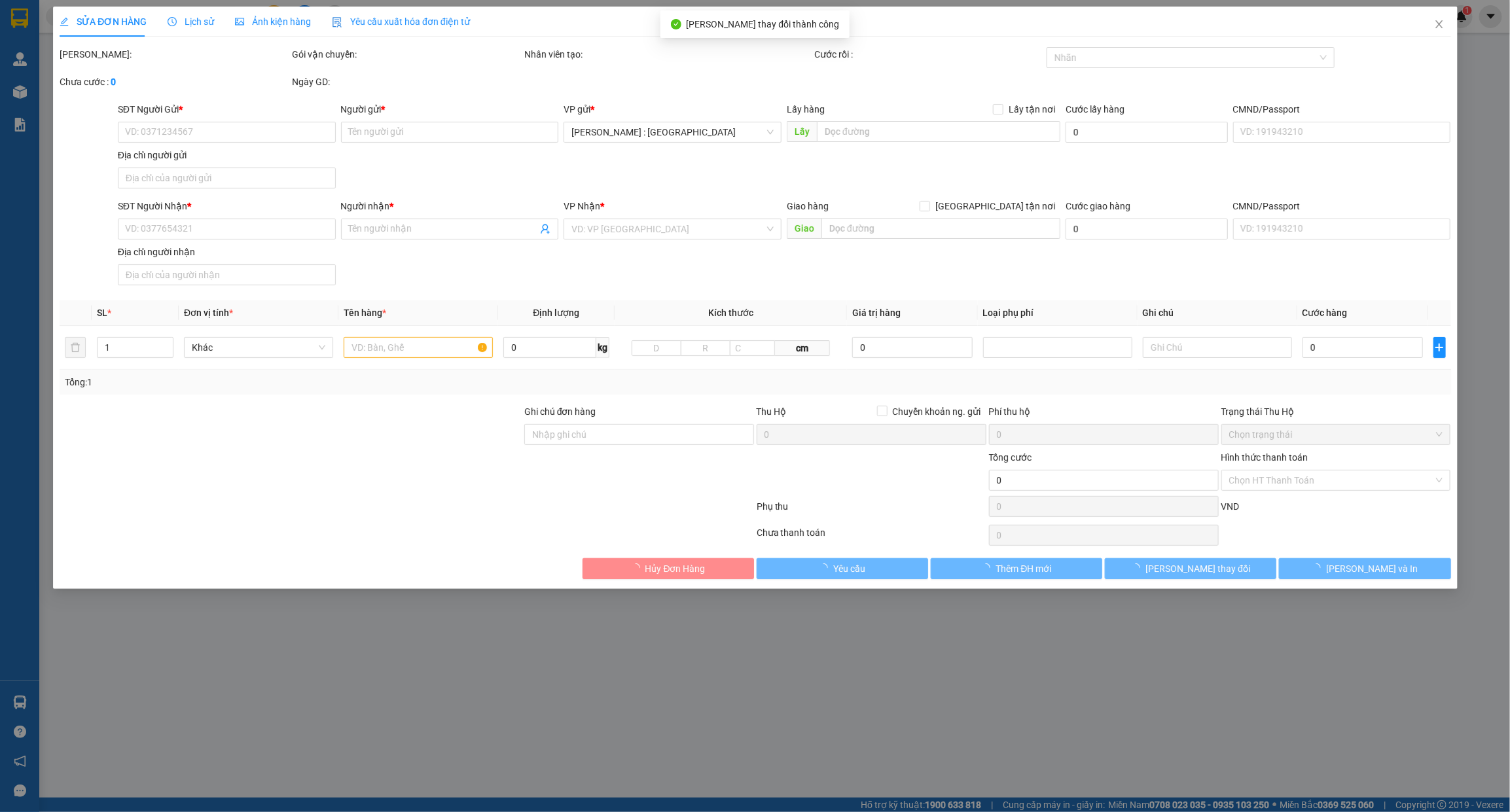
type input "0355259836"
type input "Hiếu"
type input "0919446111"
type input "Quốc Dũng"
type input "220.000"
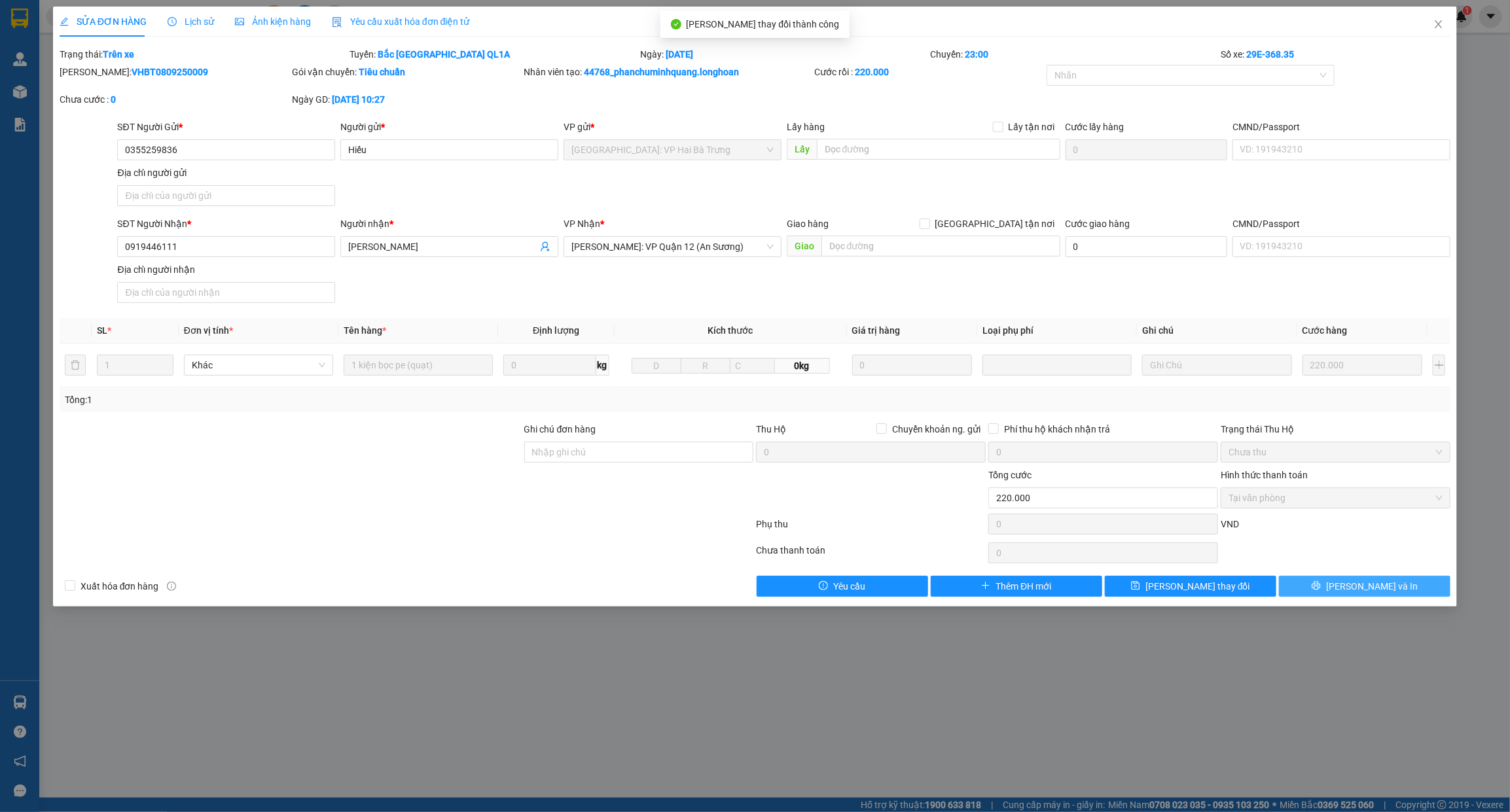
click at [1369, 591] on span "Lưu và In" at bounding box center [1372, 586] width 92 height 14
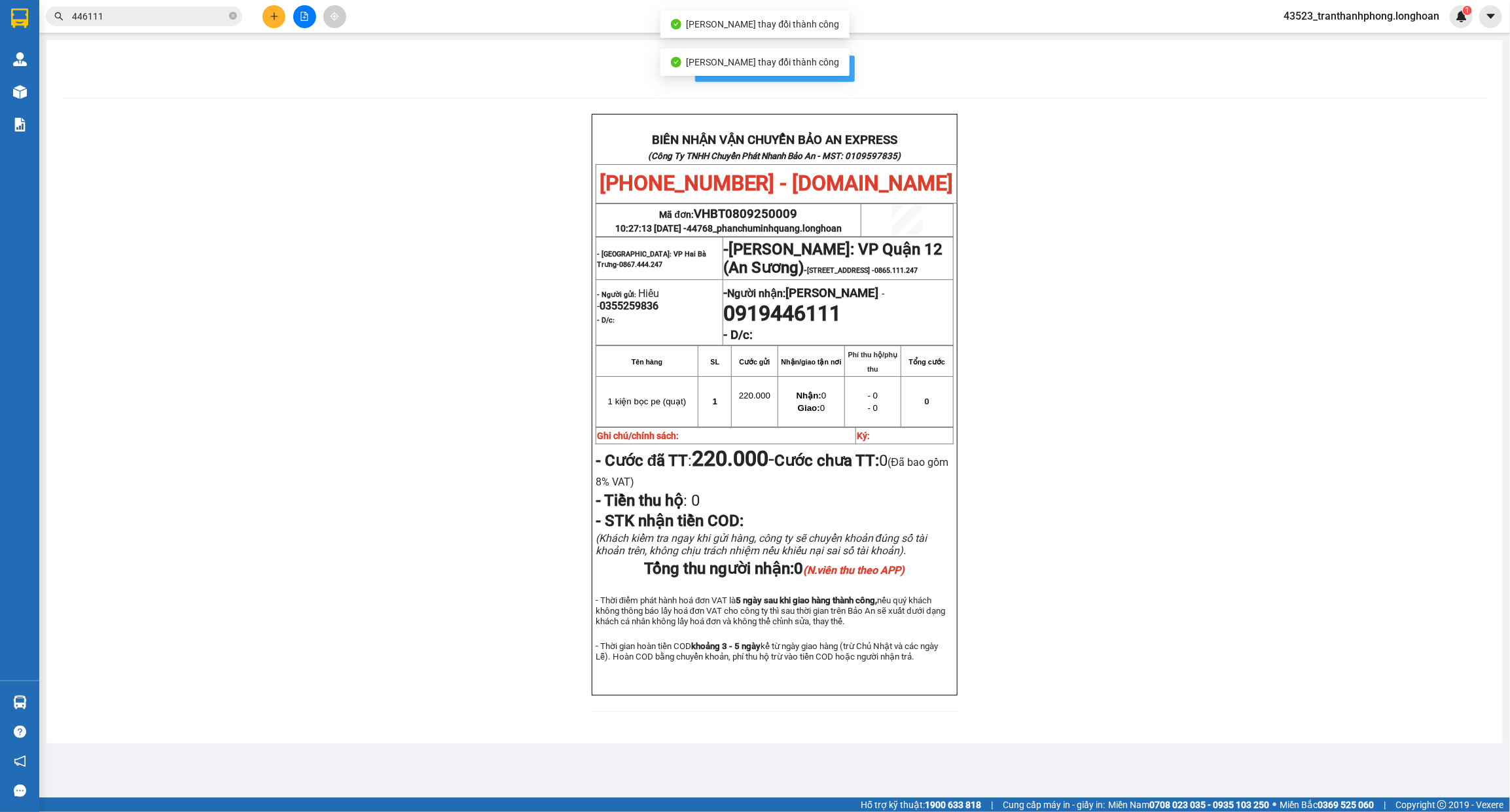
click at [841, 72] on button "In mẫu biên lai tự cấu hình" at bounding box center [775, 68] width 159 height 26
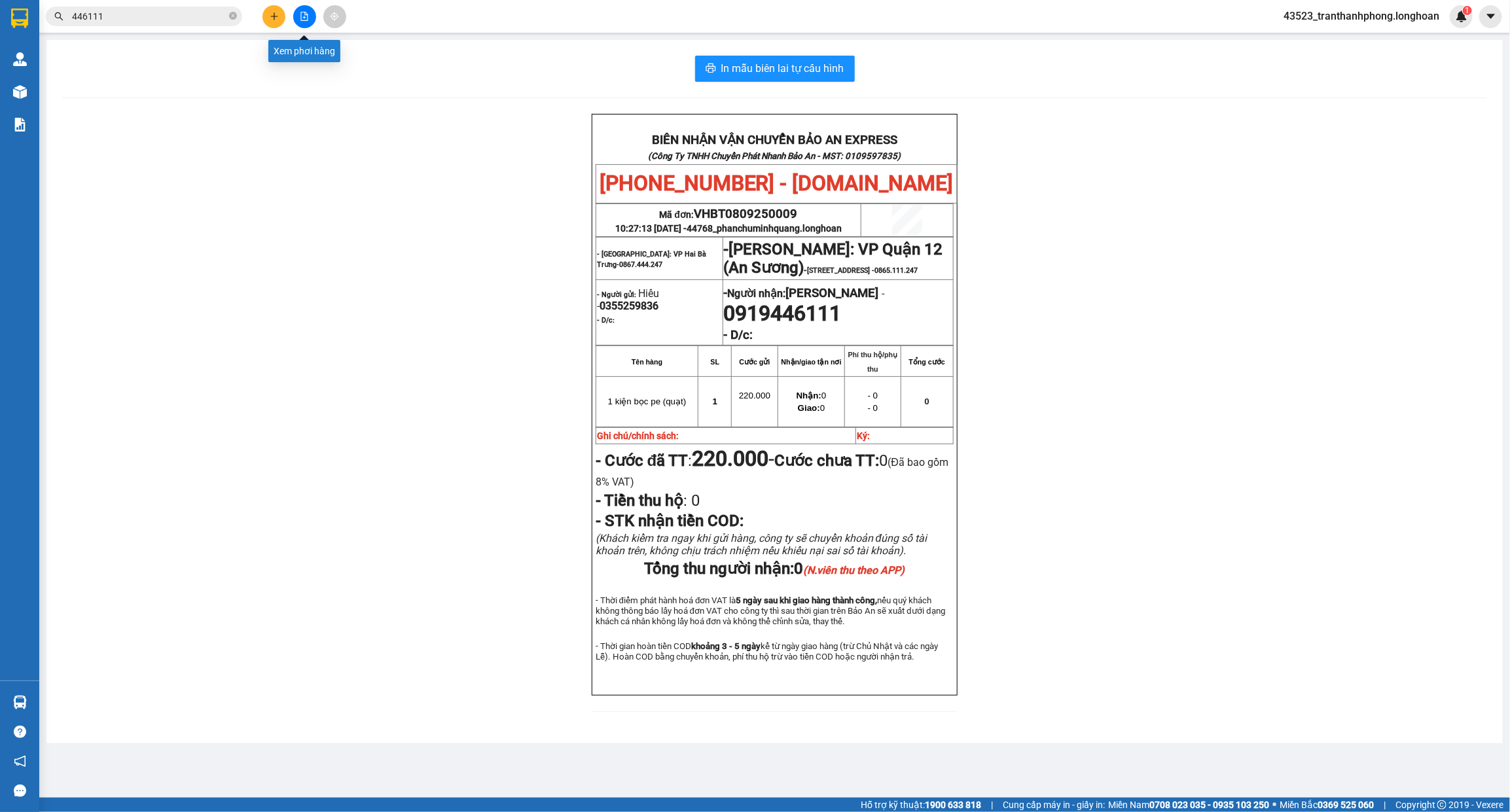
drag, startPoint x: 302, startPoint y: 16, endPoint x: 303, endPoint y: 32, distance: 16.0
click at [302, 16] on icon "file-add" at bounding box center [304, 16] width 9 height 9
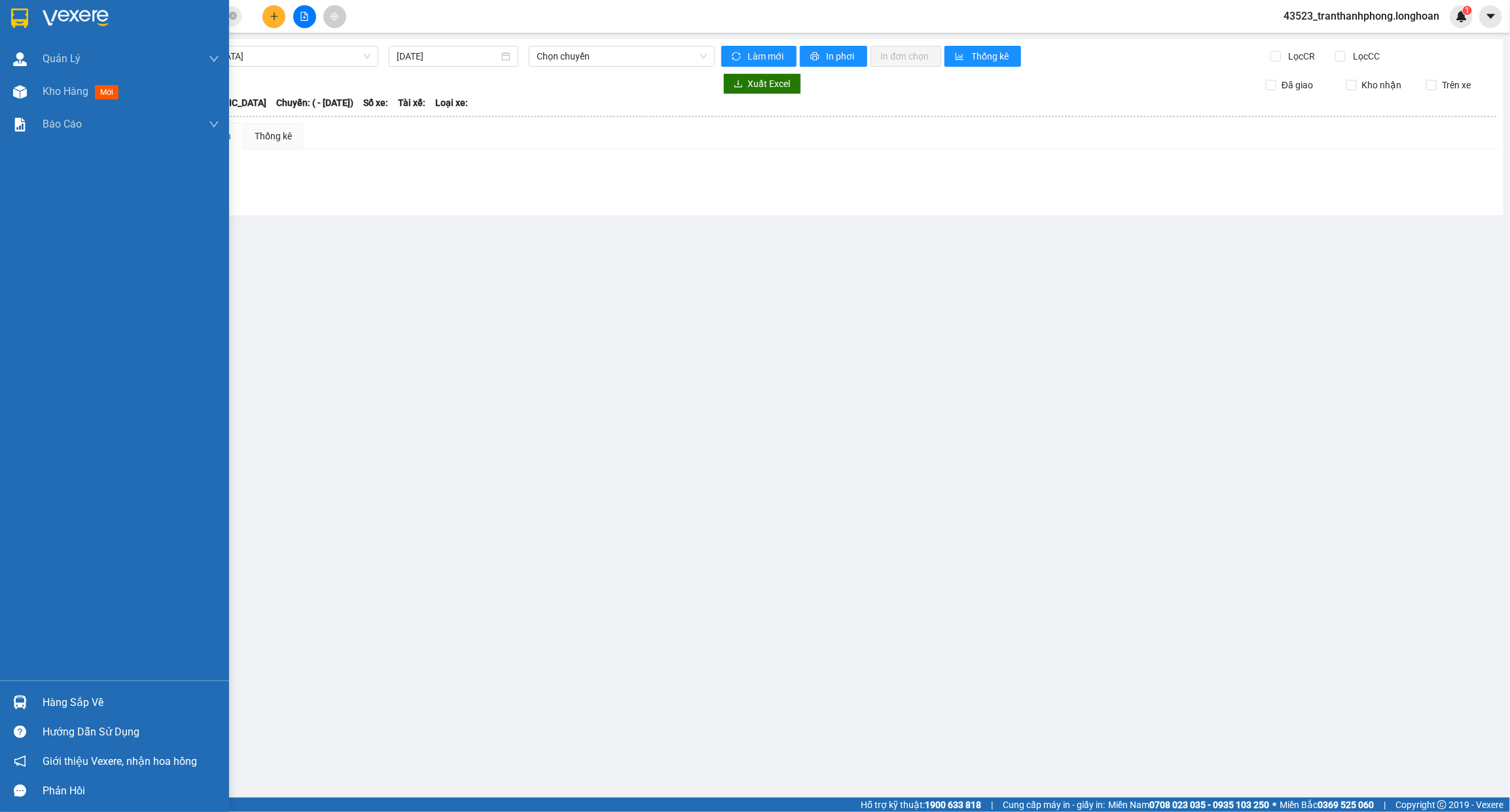
click at [34, 695] on div "Hàng sắp về" at bounding box center [114, 702] width 229 height 30
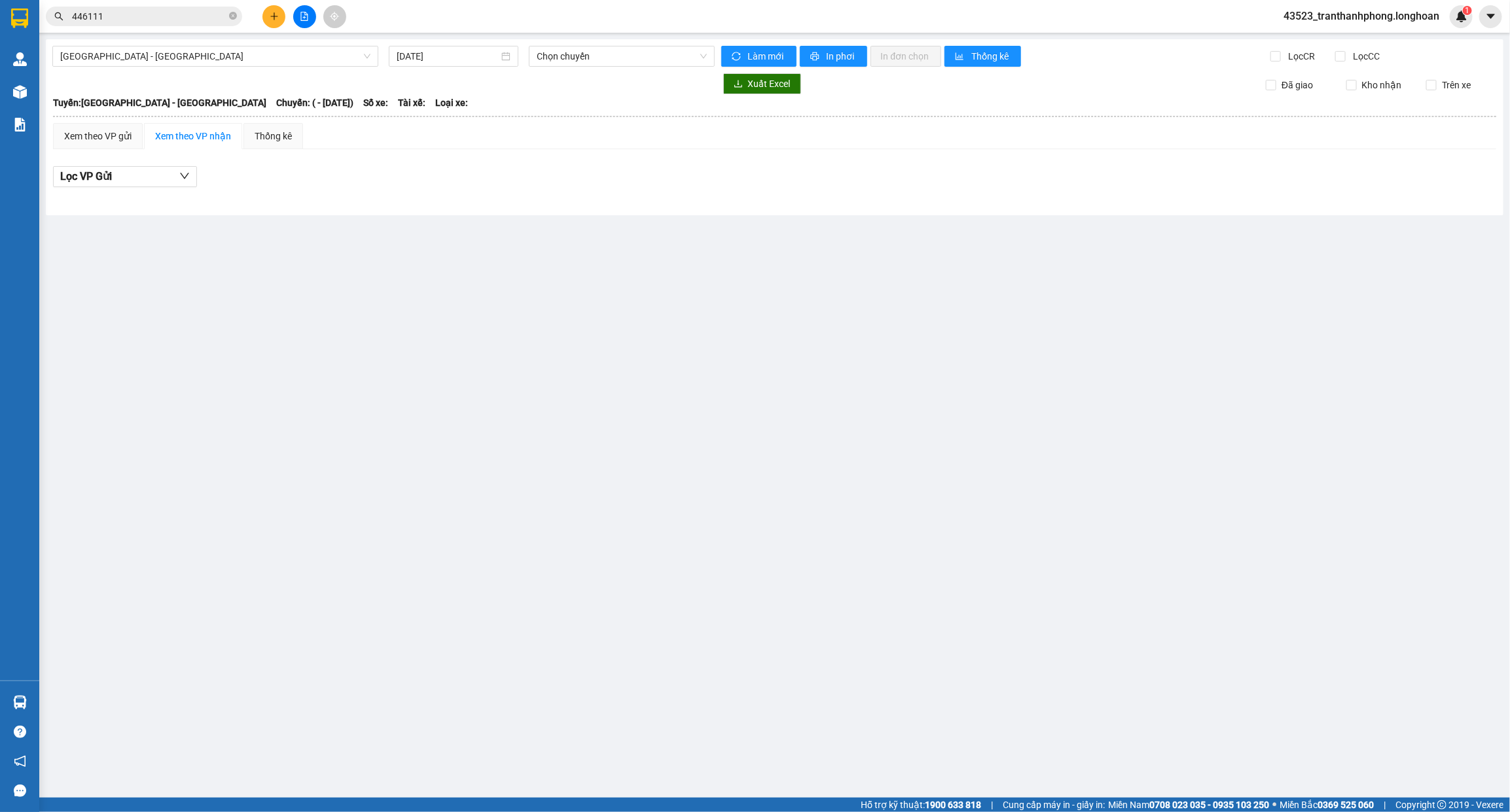
click at [774, 593] on section "Kết quả tìm kiếm ( 6 ) Bộ lọc Mã ĐH Trạng thái Món hàng Thu hộ Tổng cước Chưa c…" at bounding box center [755, 406] width 1510 height 812
